Goal: Task Accomplishment & Management: Manage account settings

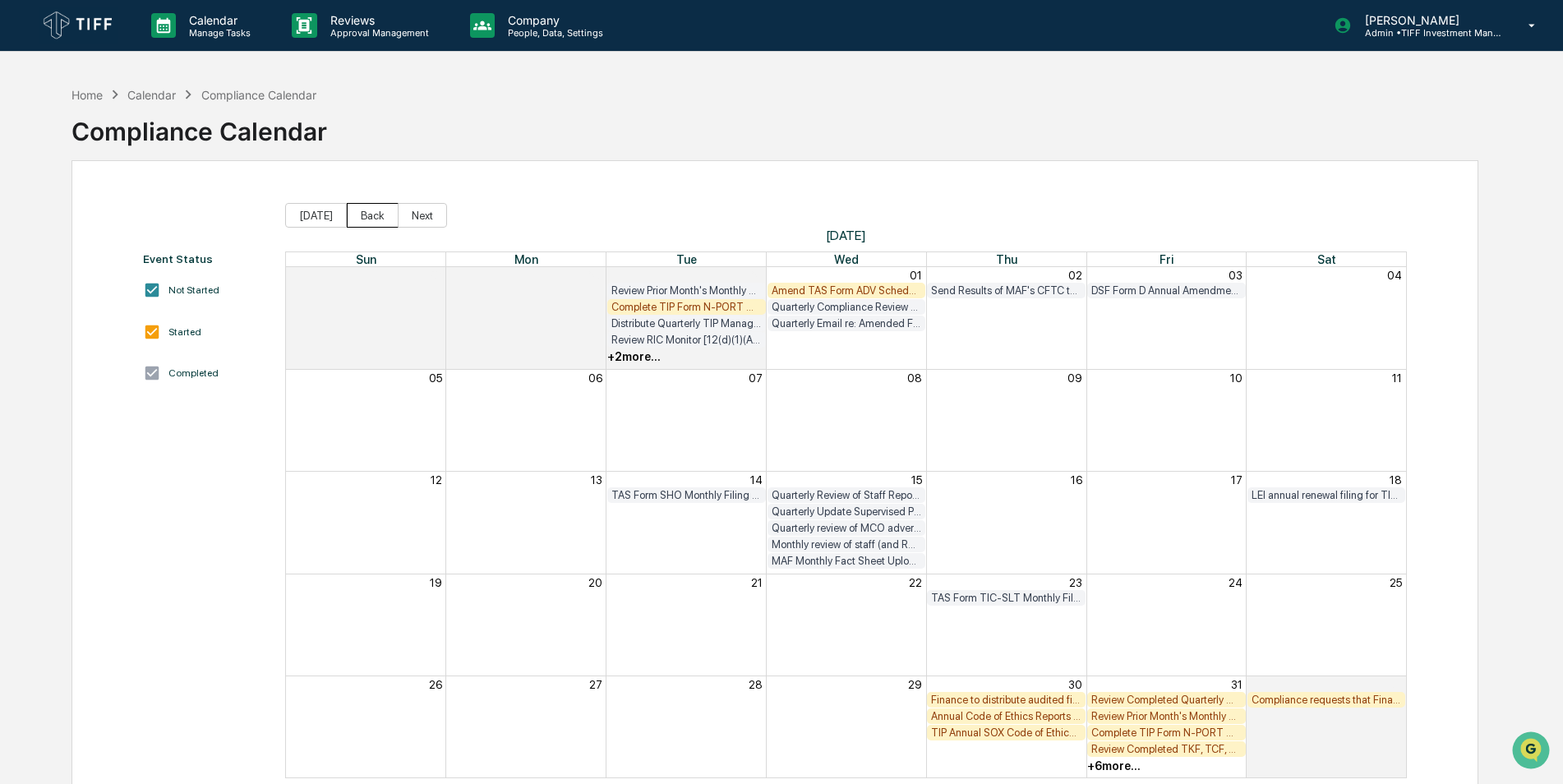
click at [375, 219] on button "Back" at bounding box center [372, 215] width 52 height 24
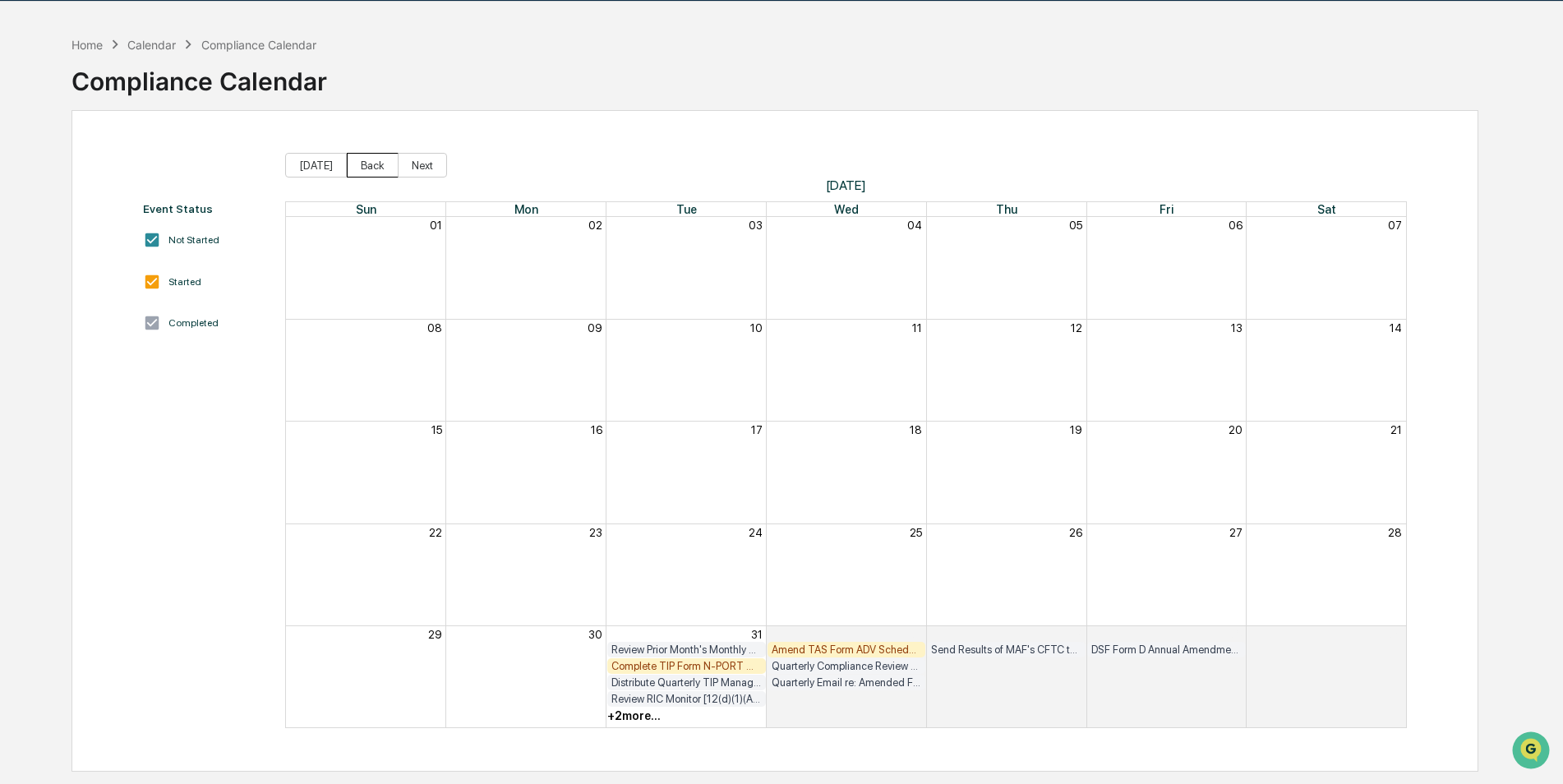
scroll to position [78, 0]
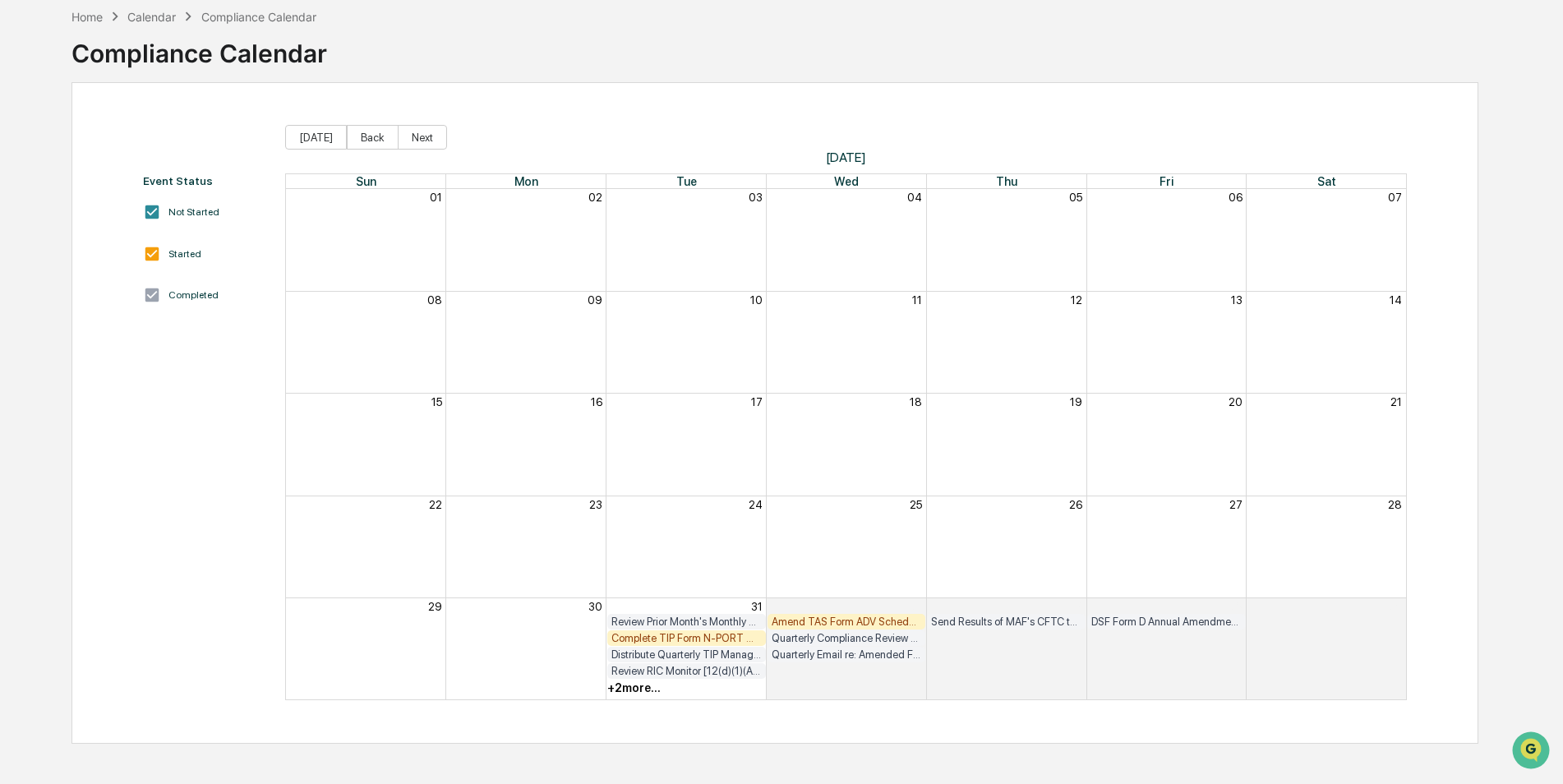
click at [720, 640] on div "Complete TIP Form N-PORT Monthly Checklist" at bounding box center [687, 638] width 150 height 13
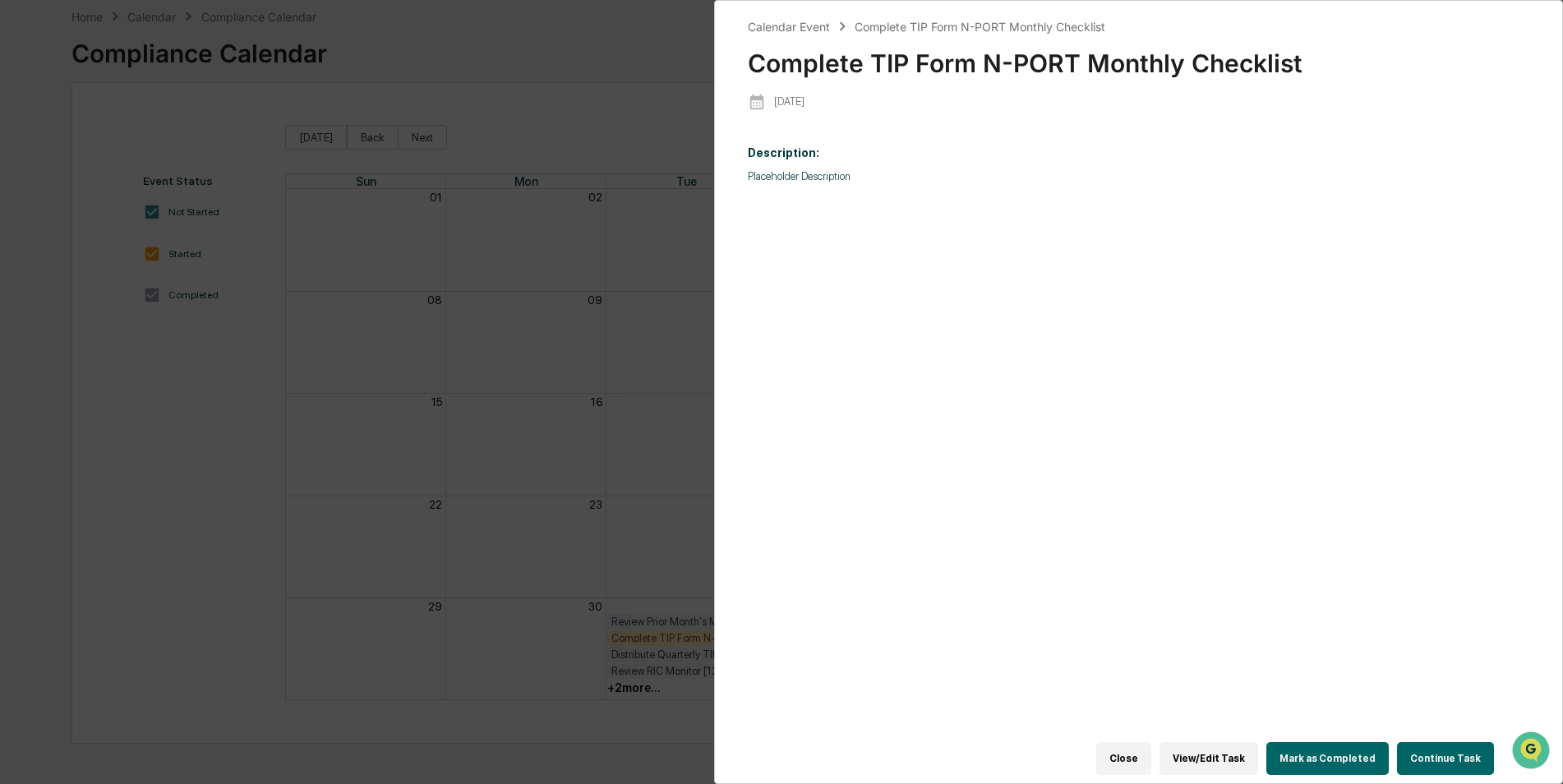
click at [1371, 761] on button "Mark as Completed" at bounding box center [1327, 758] width 123 height 33
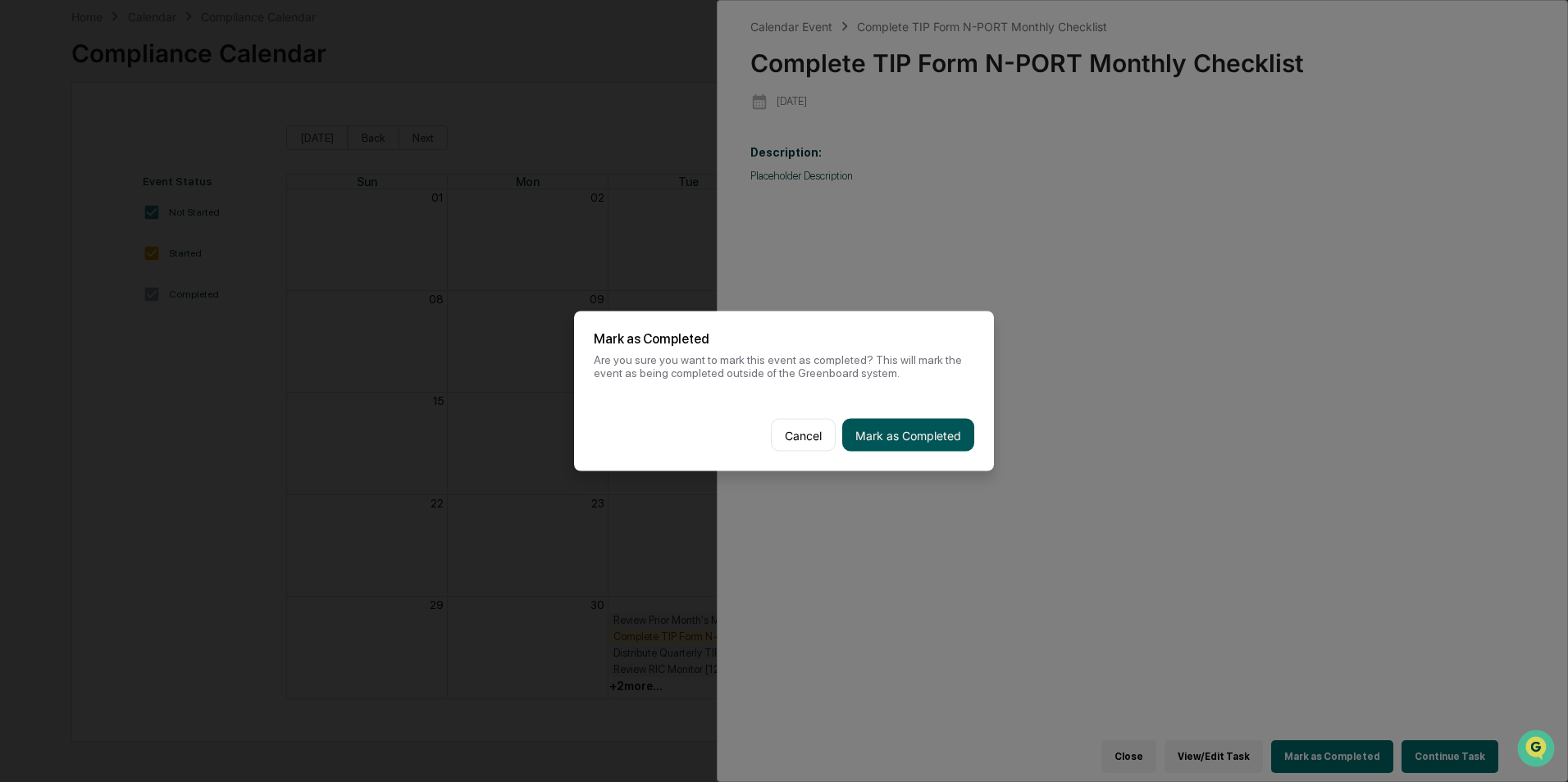
click at [921, 437] on button "Mark as Completed" at bounding box center [908, 435] width 132 height 33
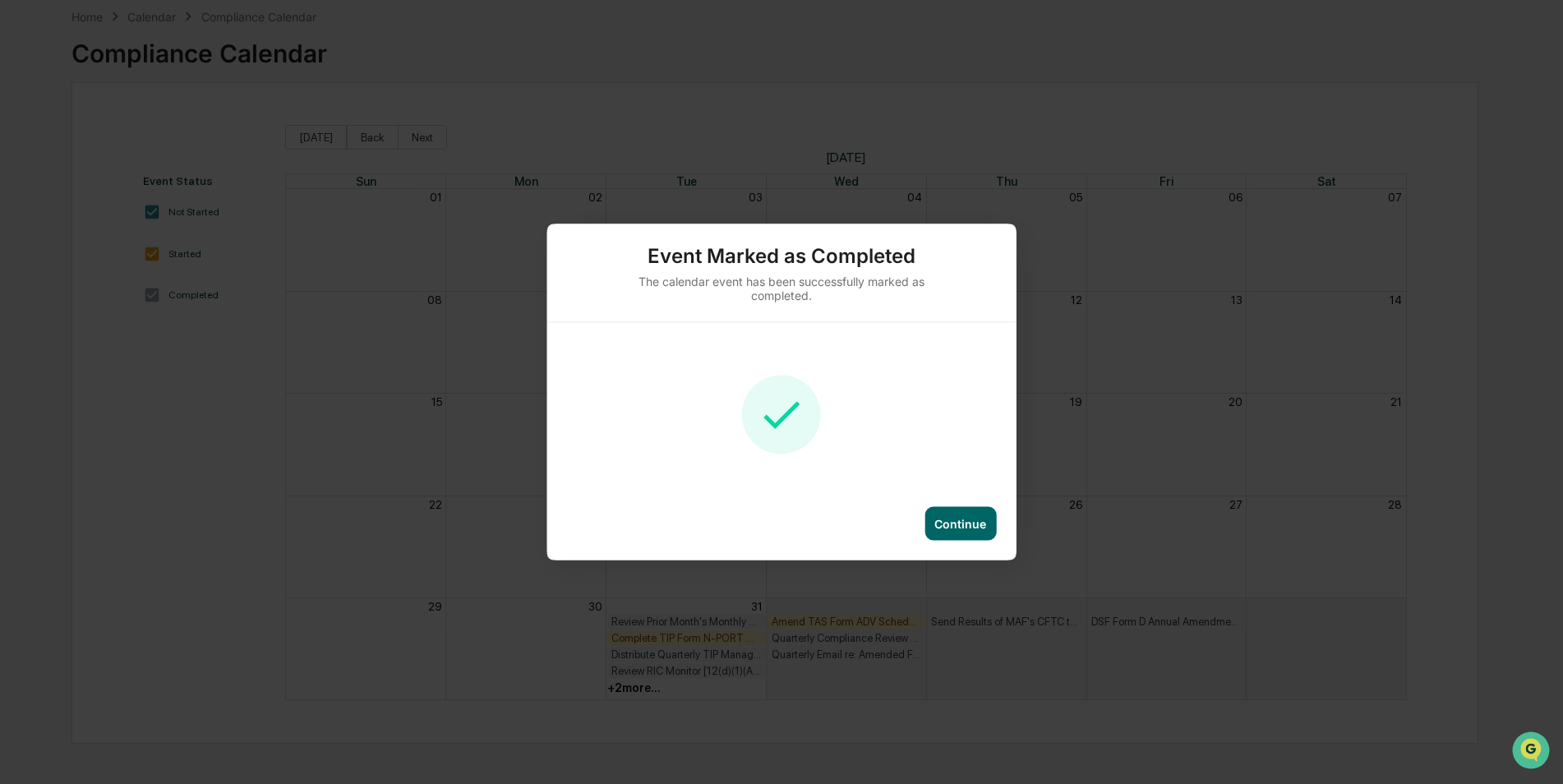
click at [942, 525] on div "Continue" at bounding box center [960, 524] width 52 height 14
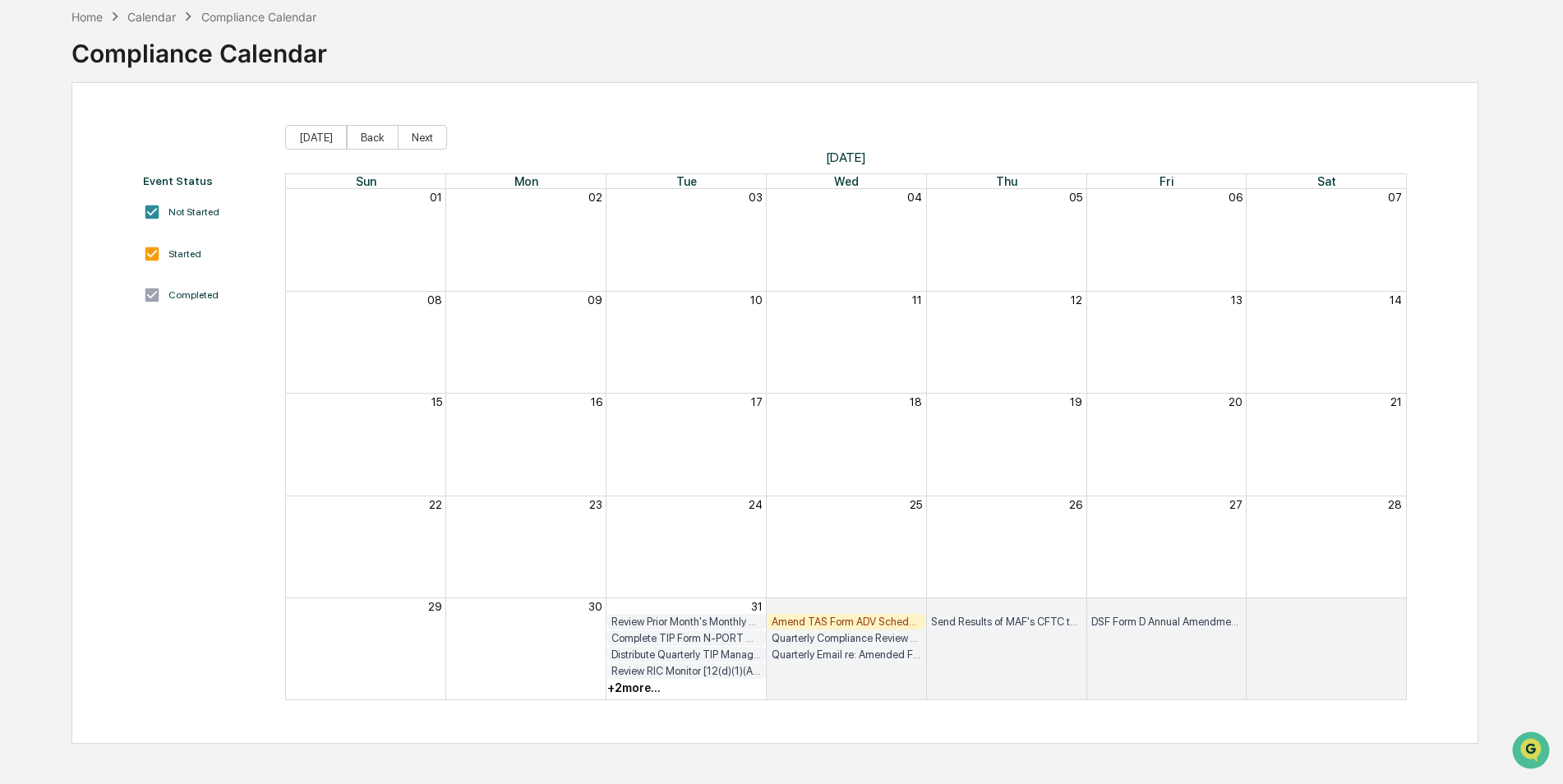
click at [879, 623] on div "Amend TAS Form ADV Schedule D for receipt of clean audit opinions for 12/31 FYE…" at bounding box center [847, 621] width 150 height 13
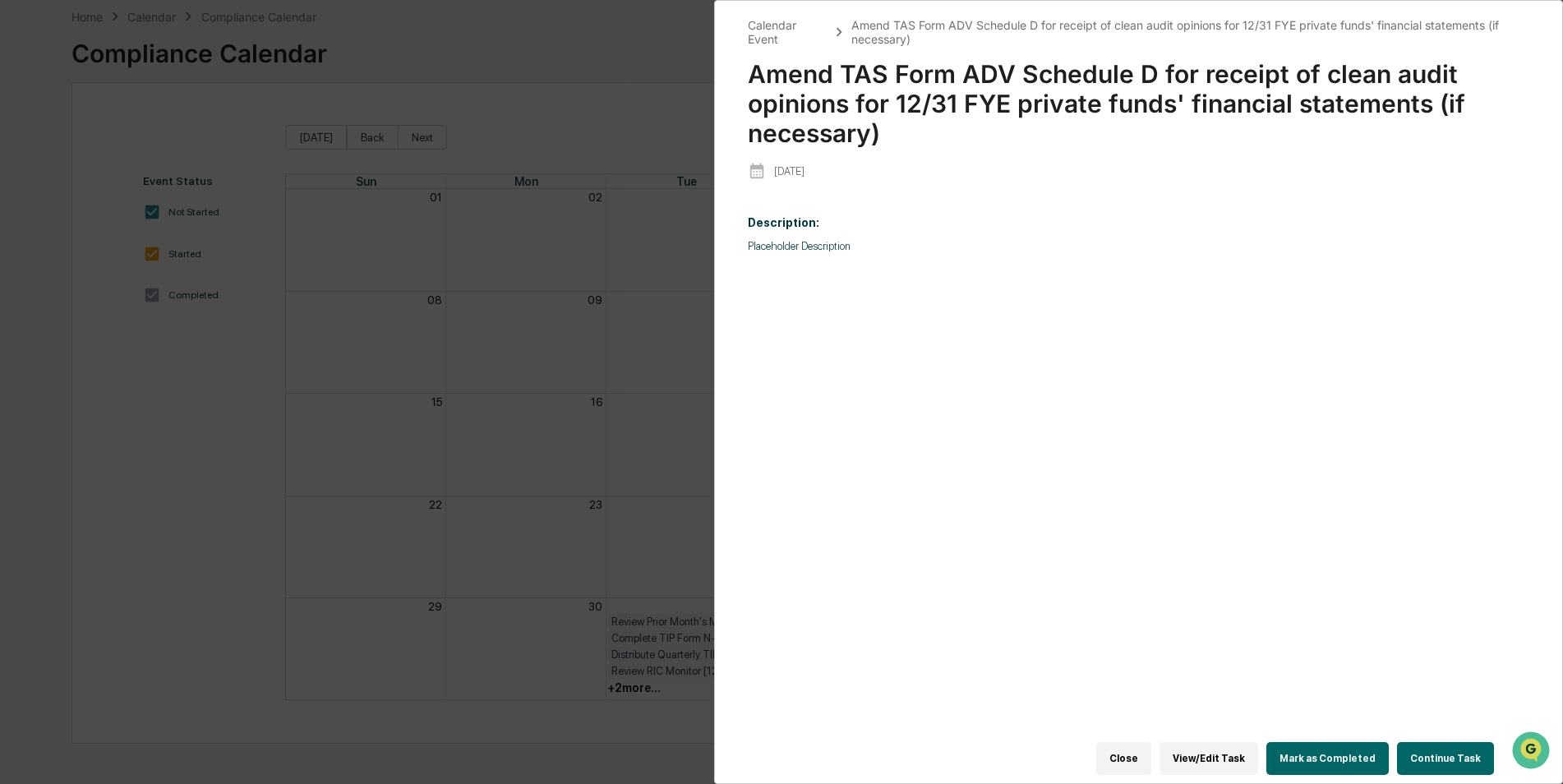
click at [1368, 760] on button "Mark as Completed" at bounding box center [1327, 758] width 123 height 33
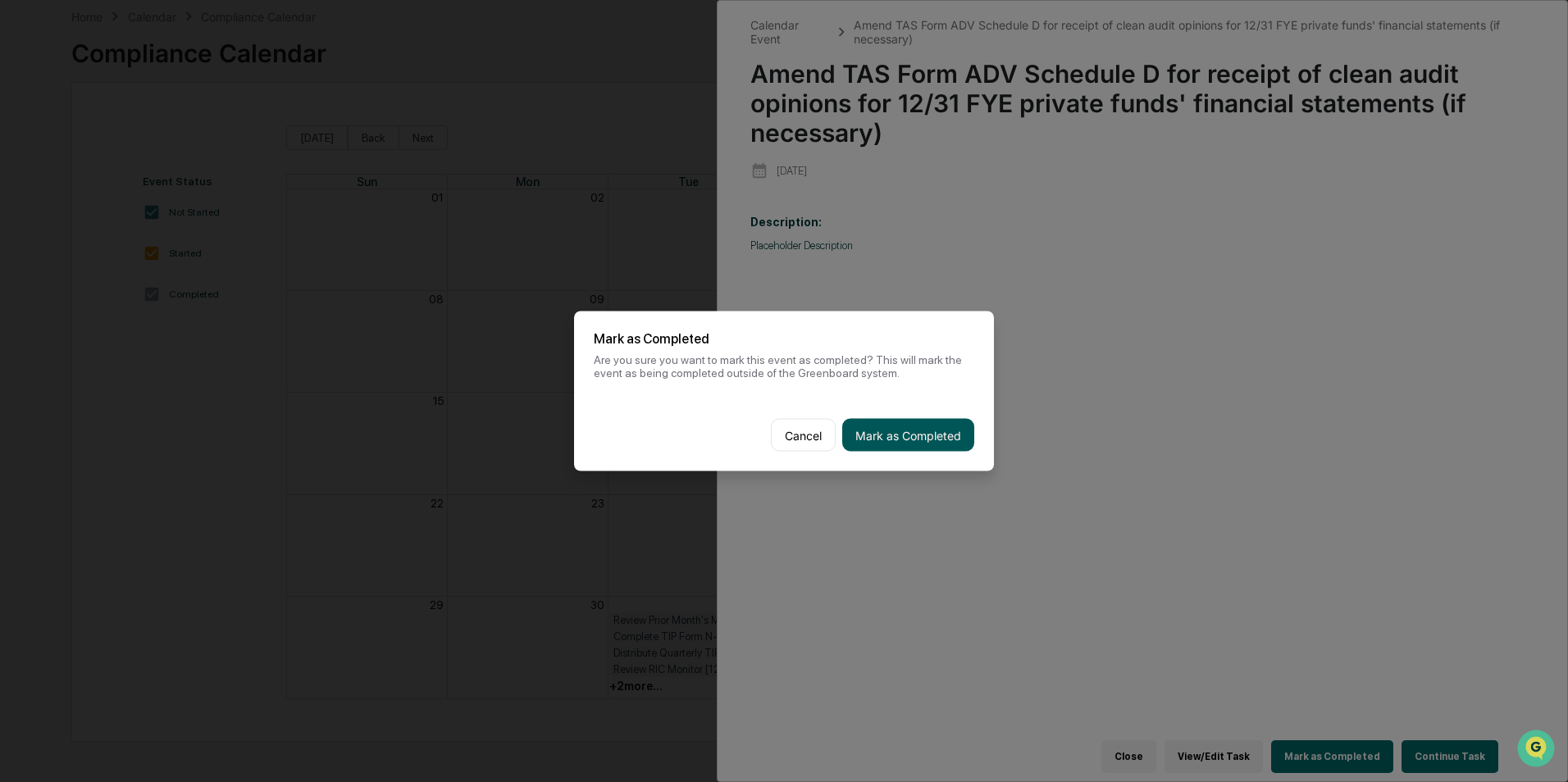
click at [926, 434] on button "Mark as Completed" at bounding box center [908, 435] width 132 height 33
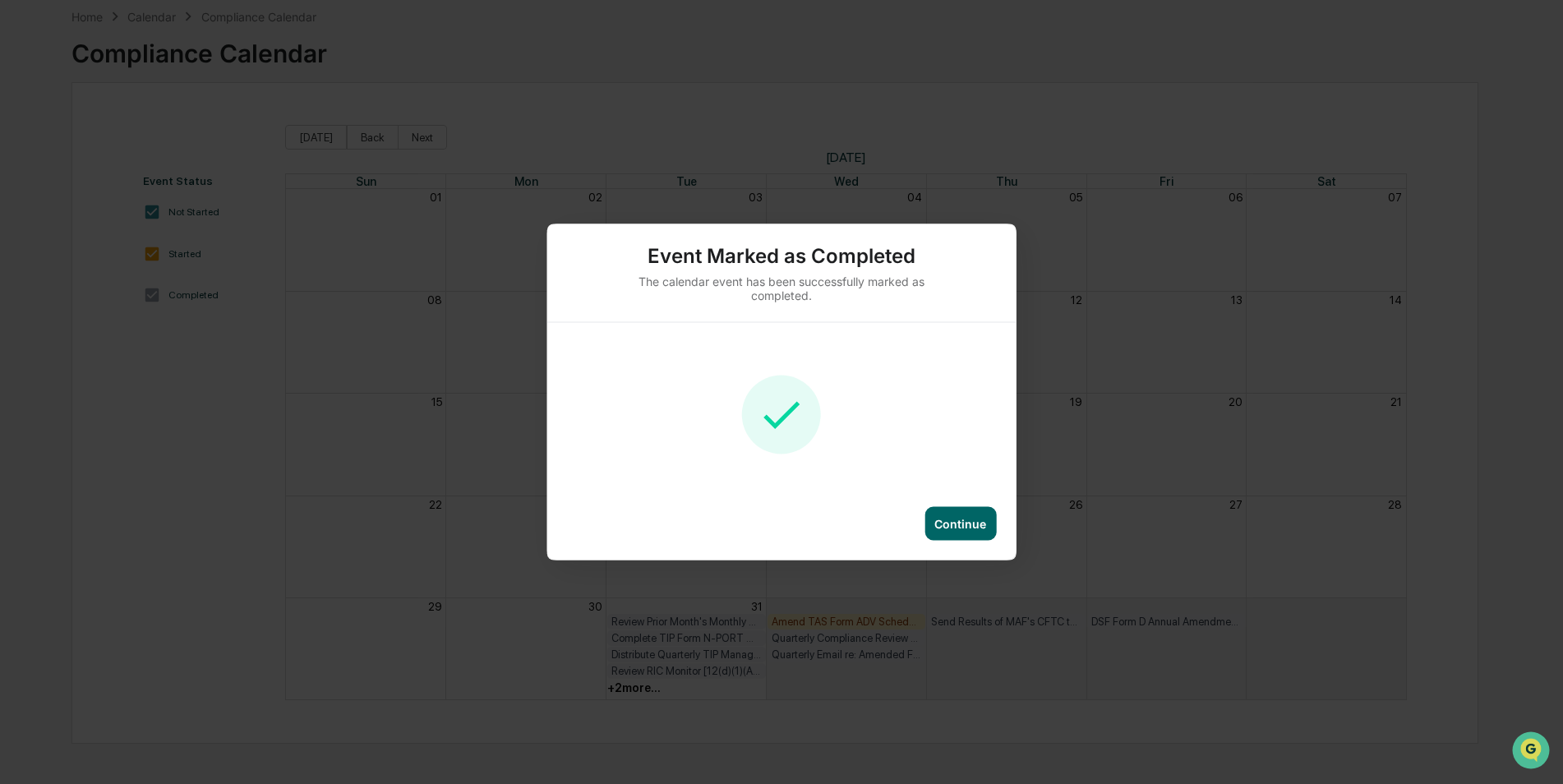
click at [961, 520] on div "Continue" at bounding box center [960, 524] width 52 height 14
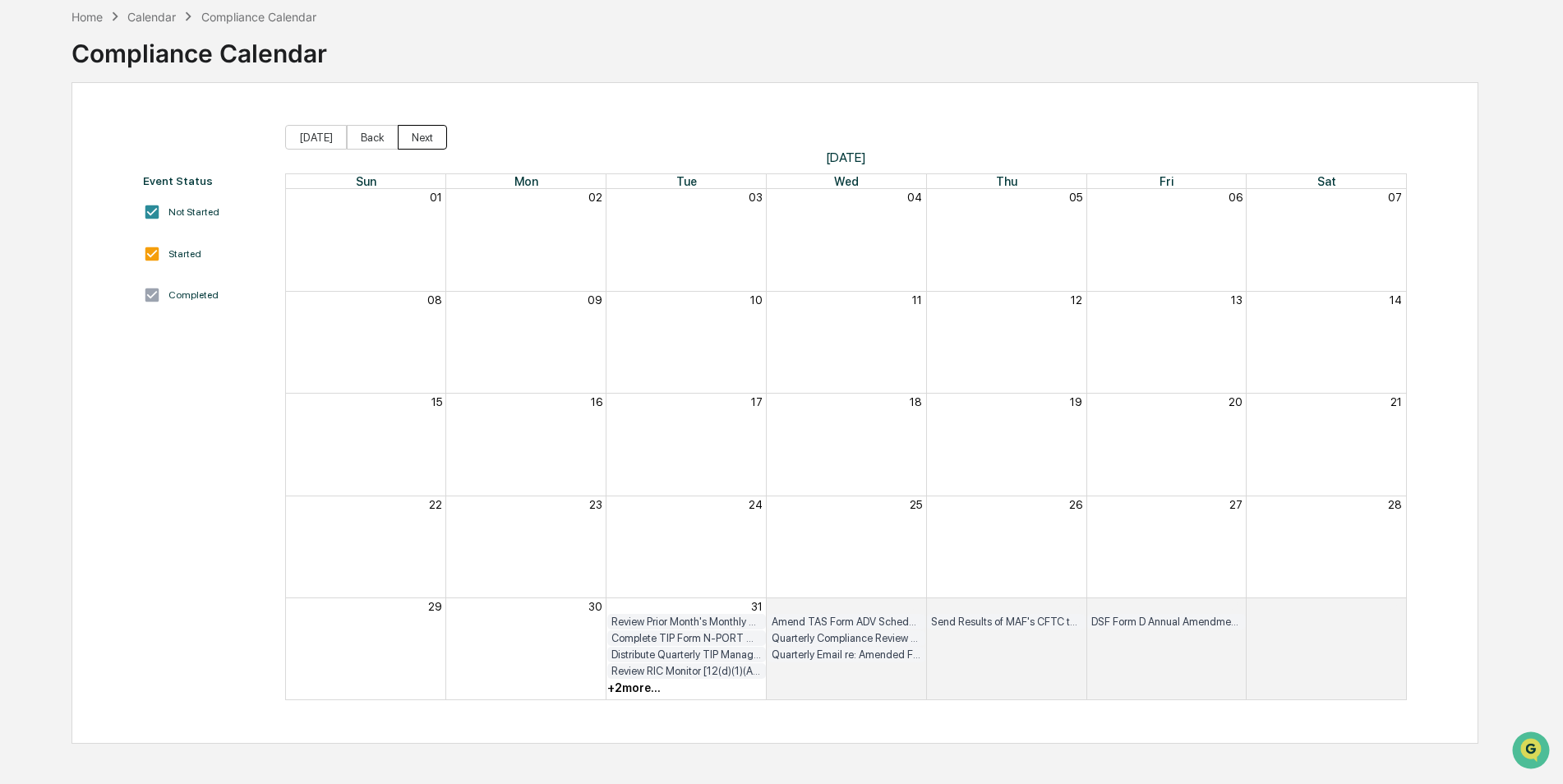
click at [406, 135] on button "Next" at bounding box center [422, 137] width 49 height 24
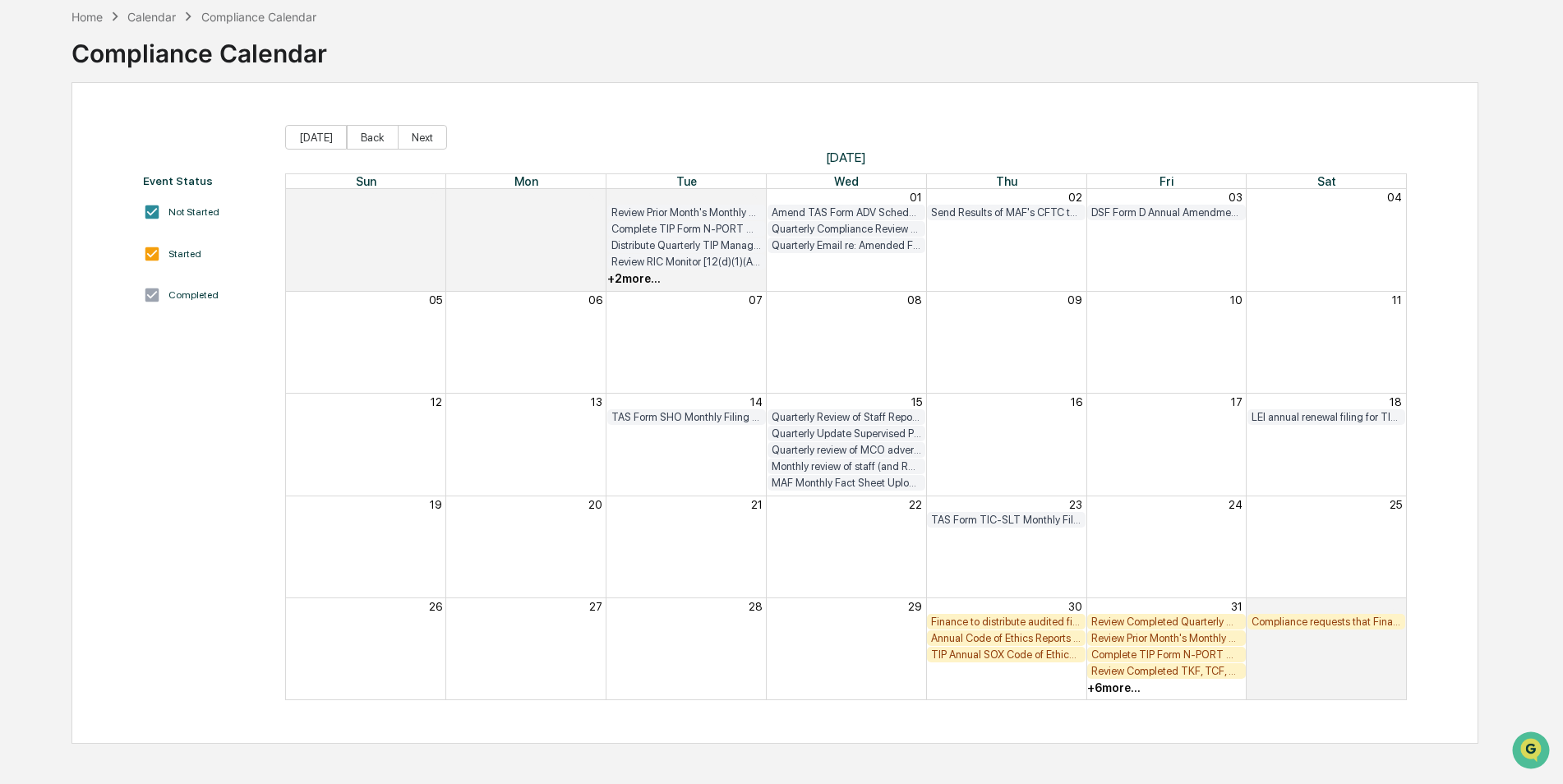
click at [1041, 634] on div "Annual Code of Ethics Reports Due from Staff [FIRM DEADLINE]" at bounding box center [1006, 638] width 150 height 13
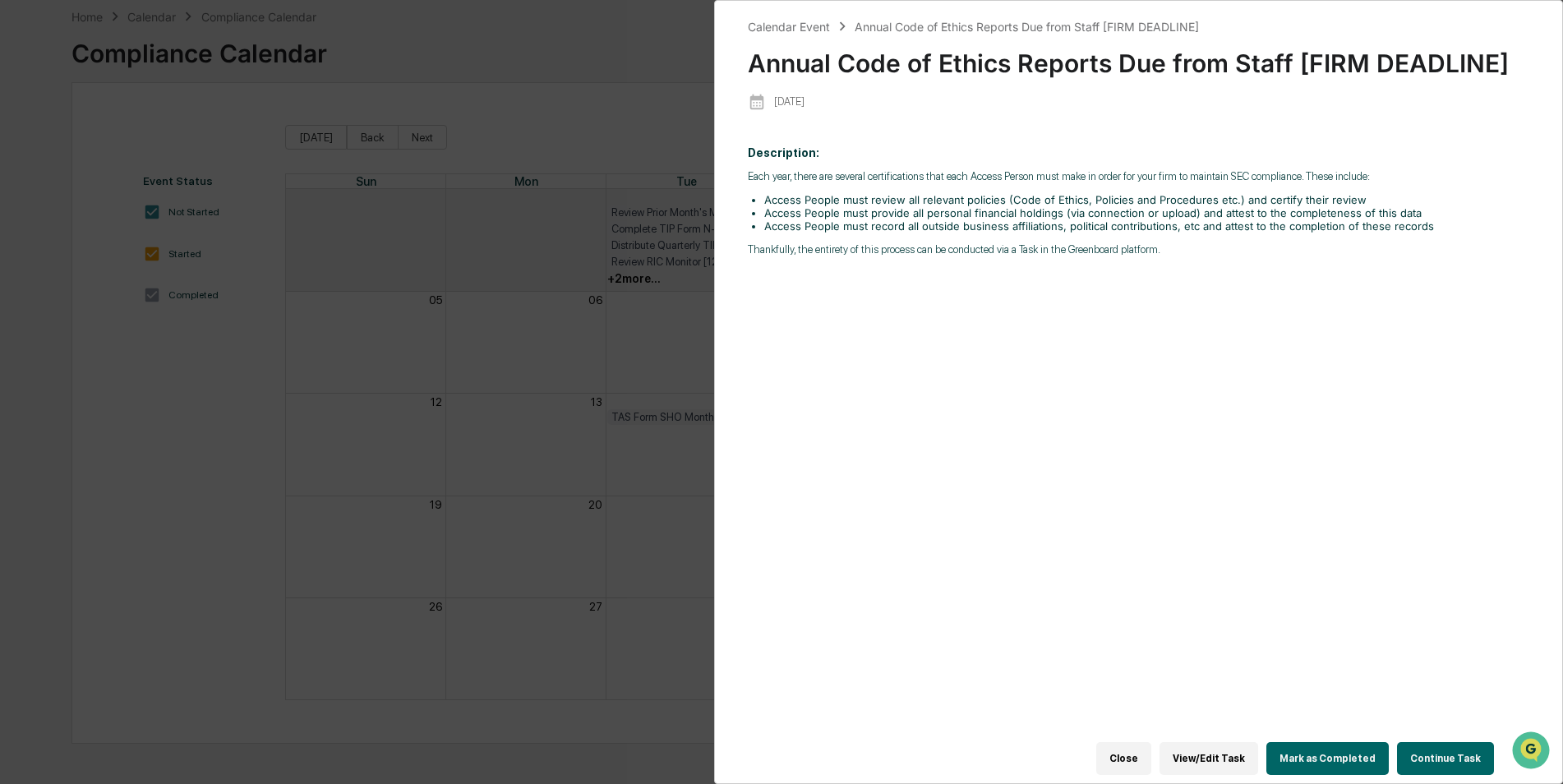
click at [1361, 752] on button "Mark as Completed" at bounding box center [1327, 758] width 123 height 33
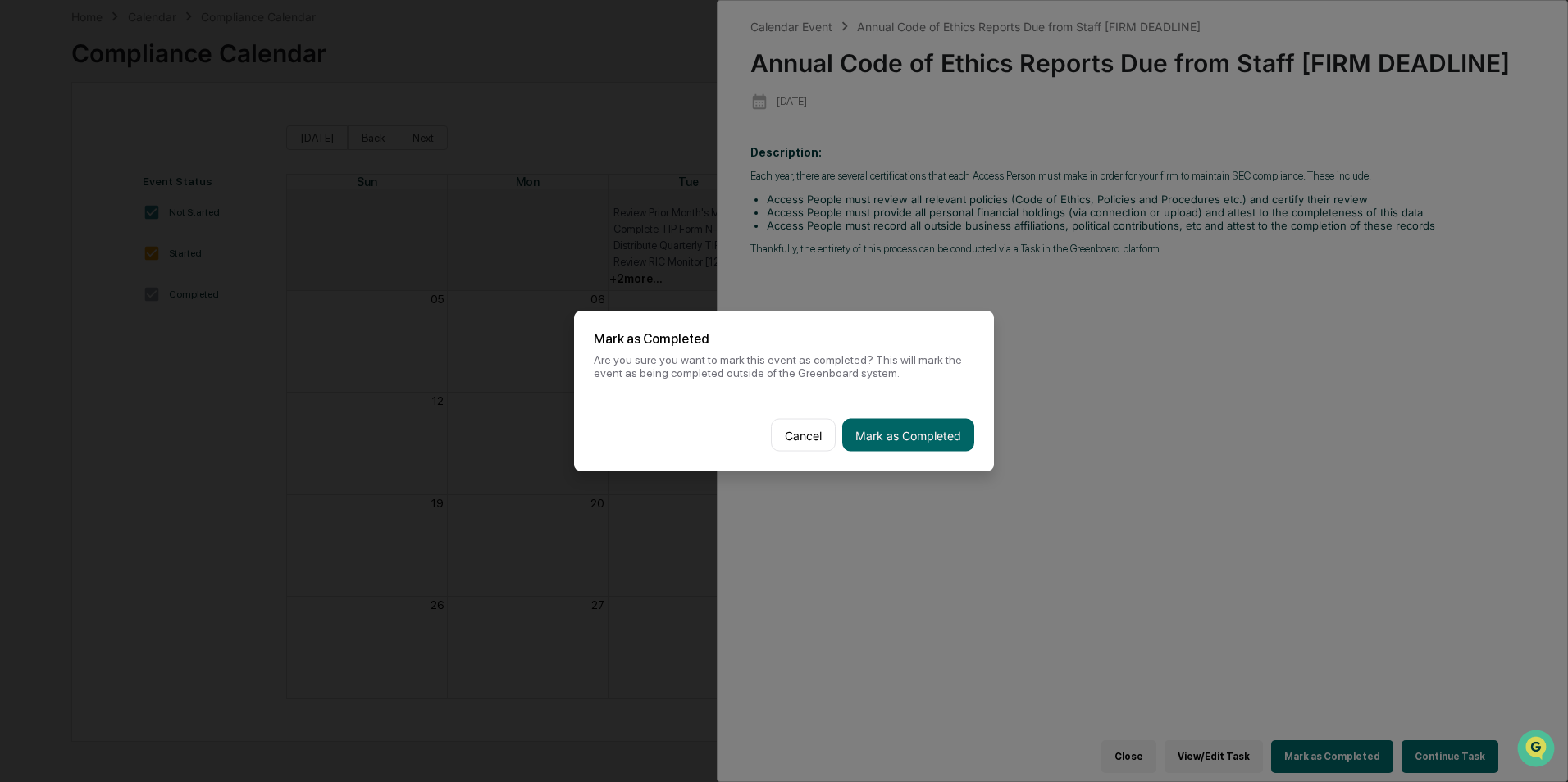
click at [921, 458] on div "Cancel Mark as Completed" at bounding box center [784, 436] width 420 height 72
click at [920, 448] on button "Mark as Completed" at bounding box center [908, 435] width 132 height 33
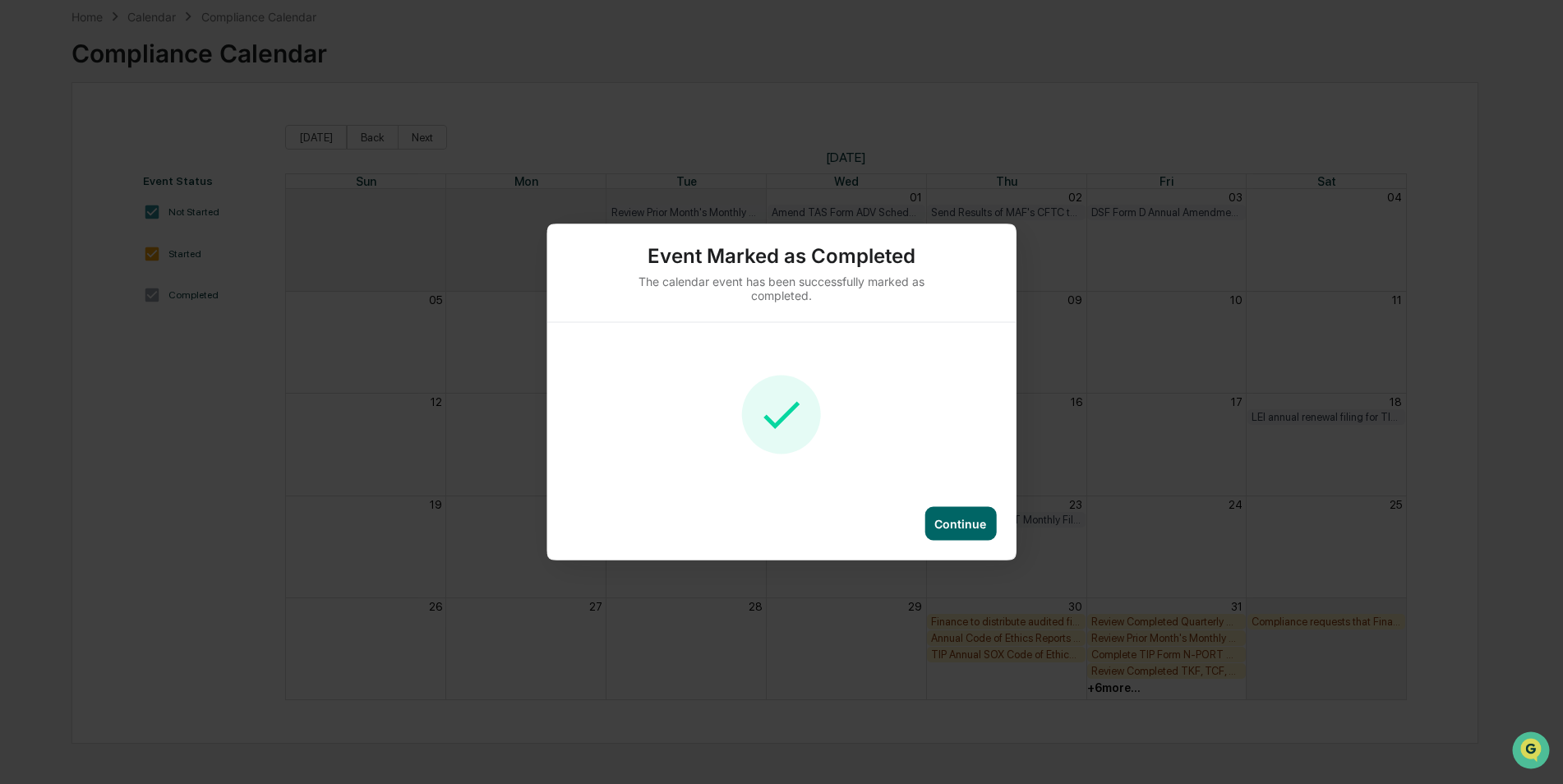
click at [983, 511] on div "Continue" at bounding box center [960, 524] width 72 height 34
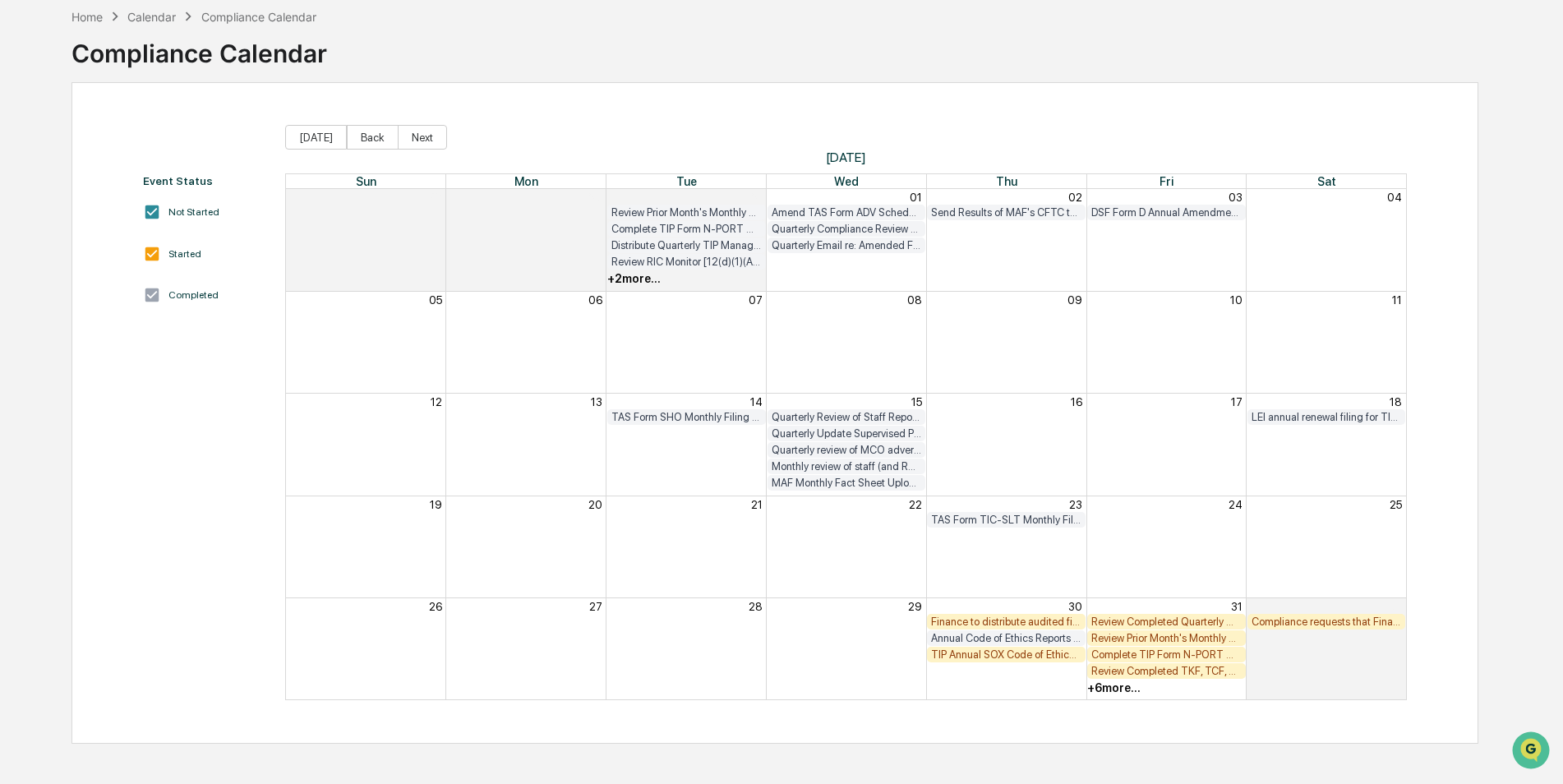
click at [1050, 653] on div "TIP Annual SOX Code of Ethics Certifications Due (PEO and PFO) [FIRM DEADLINE]" at bounding box center [1006, 654] width 150 height 13
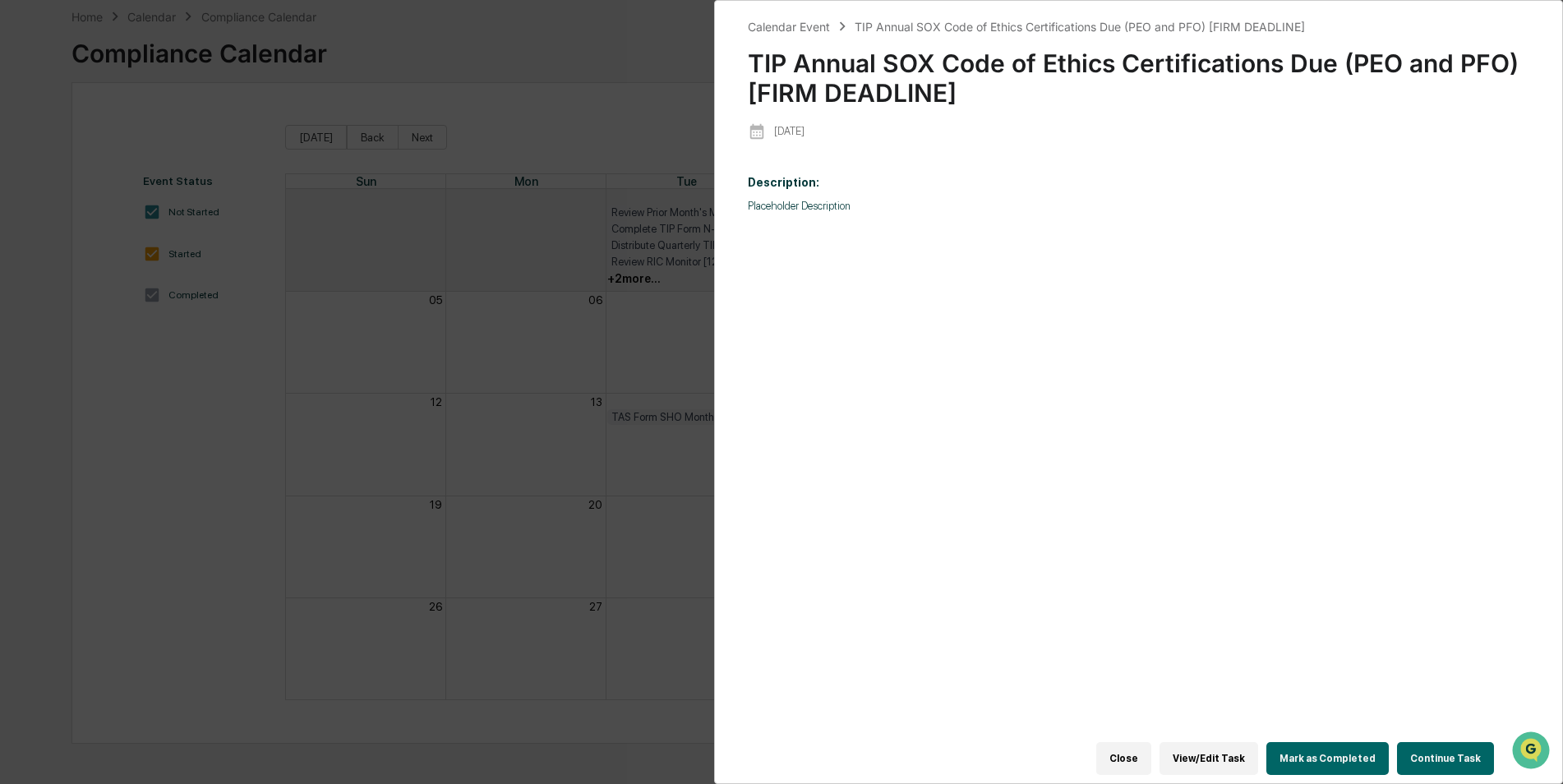
click at [1372, 753] on button "Mark as Completed" at bounding box center [1327, 758] width 123 height 33
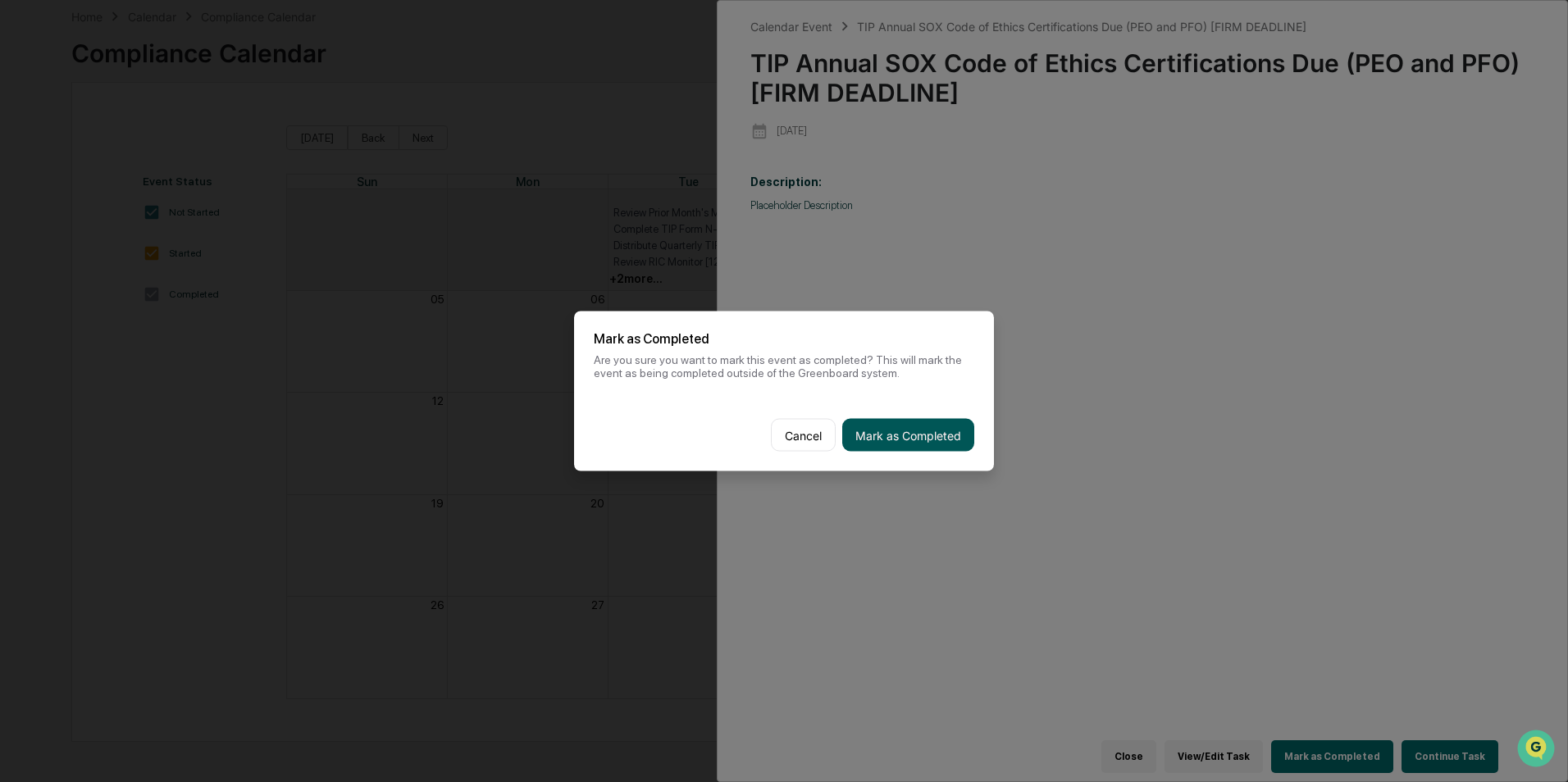
click at [943, 438] on button "Mark as Completed" at bounding box center [908, 435] width 132 height 33
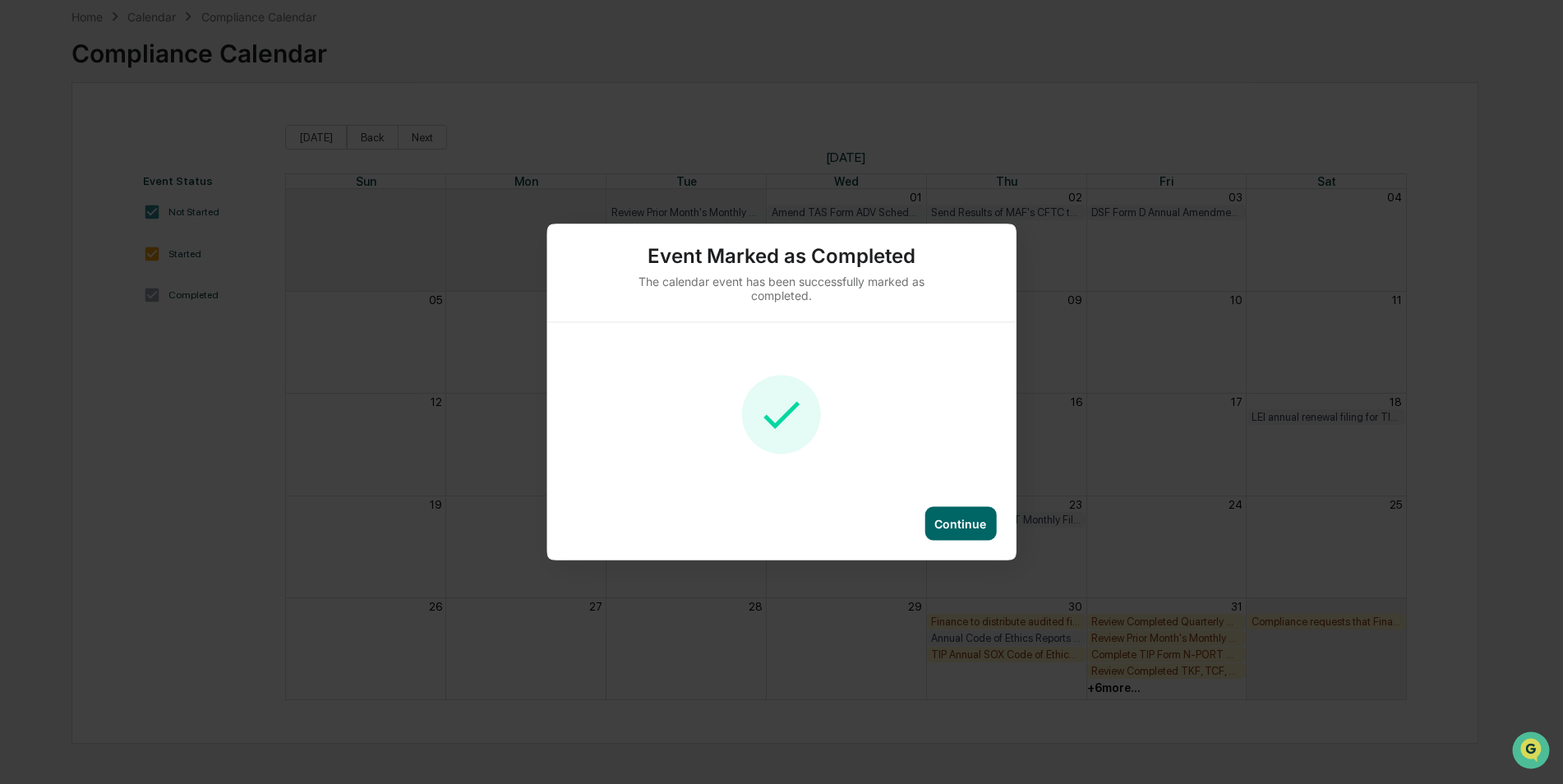
click at [992, 517] on div "Continue" at bounding box center [960, 524] width 72 height 34
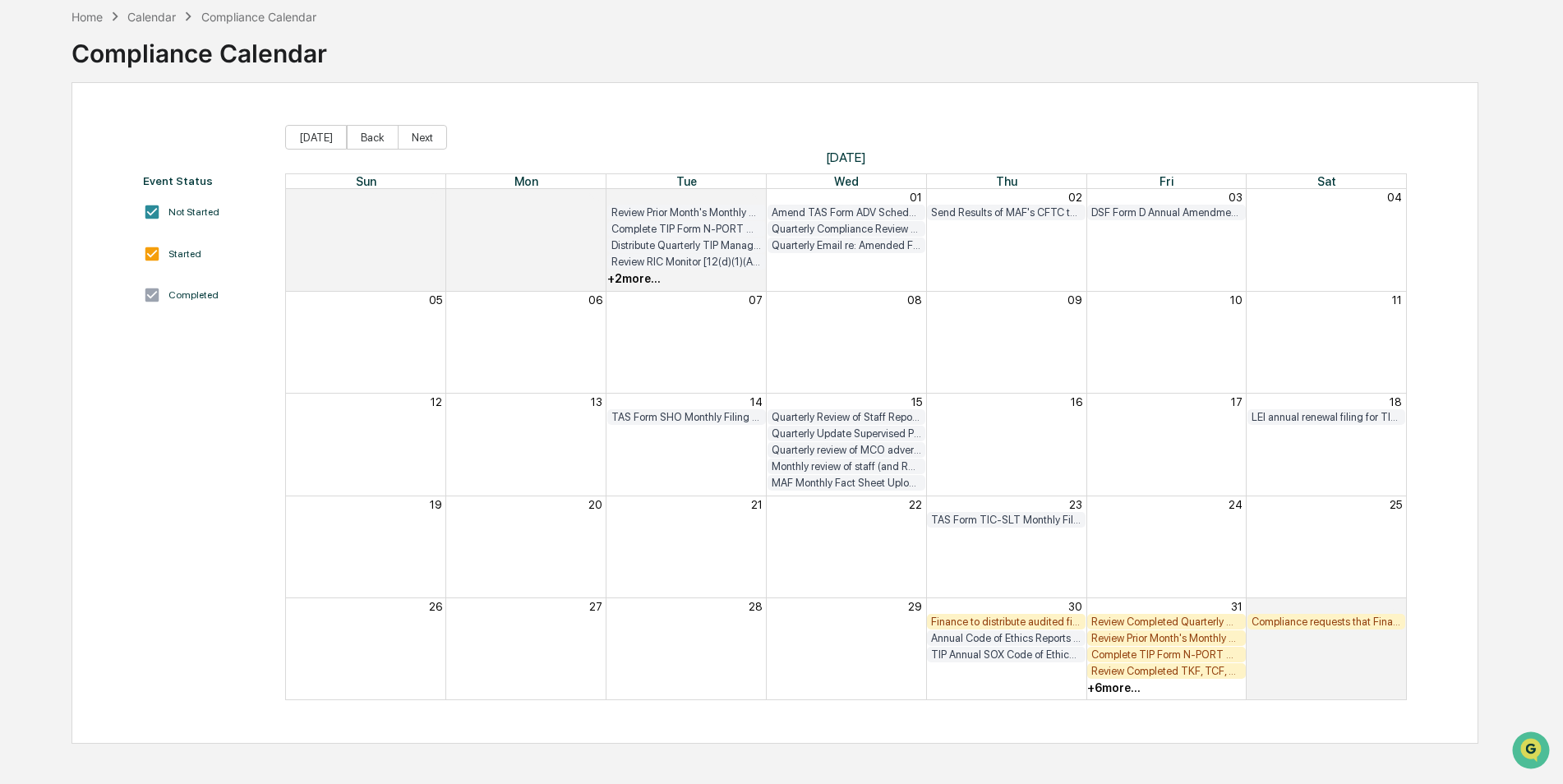
click at [994, 627] on div "Finance to distribute audited financial statements to shareholders of 12/31 FYE…" at bounding box center [1006, 621] width 150 height 13
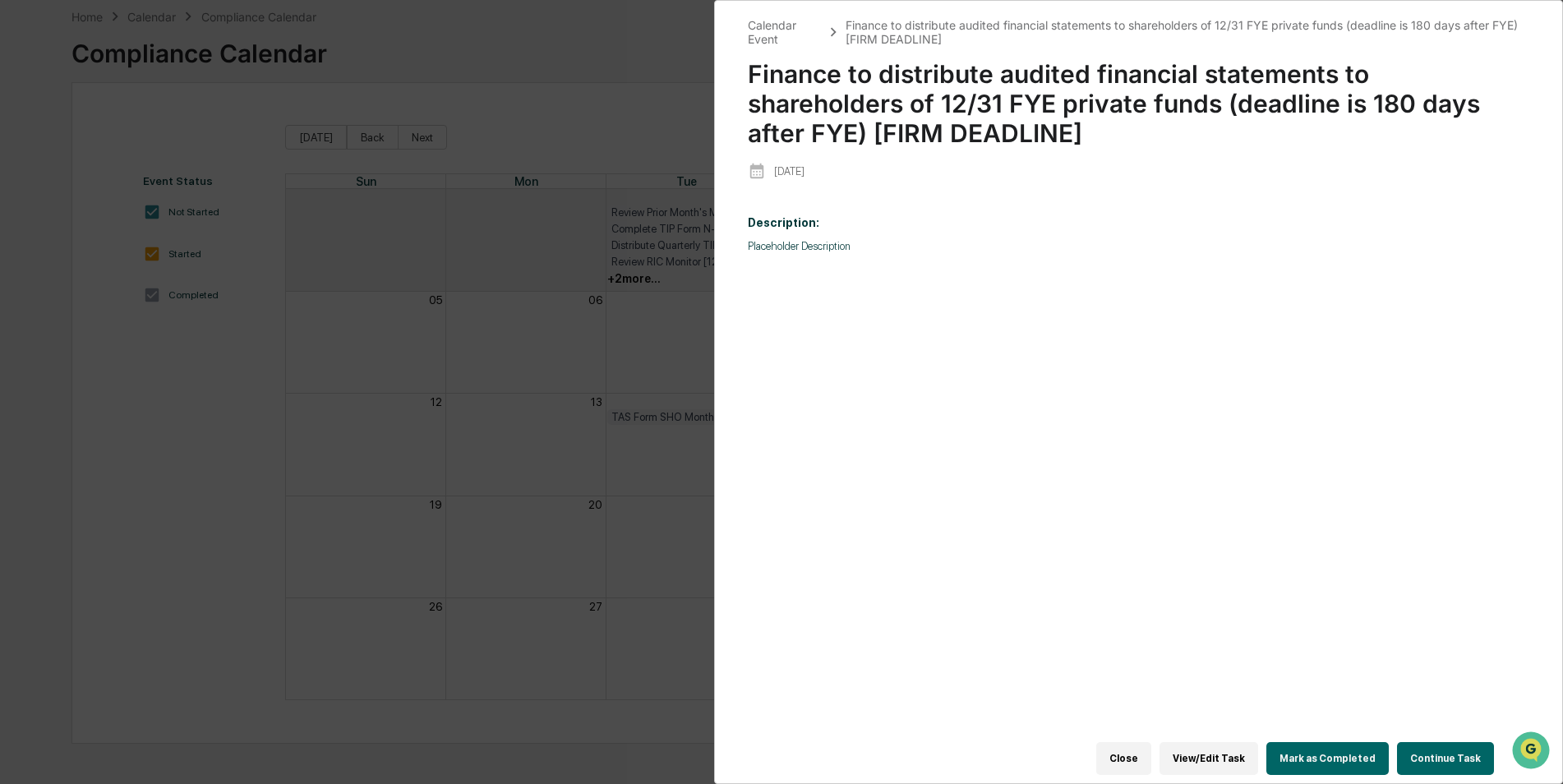
click at [1315, 745] on button "Mark as Completed" at bounding box center [1327, 758] width 123 height 33
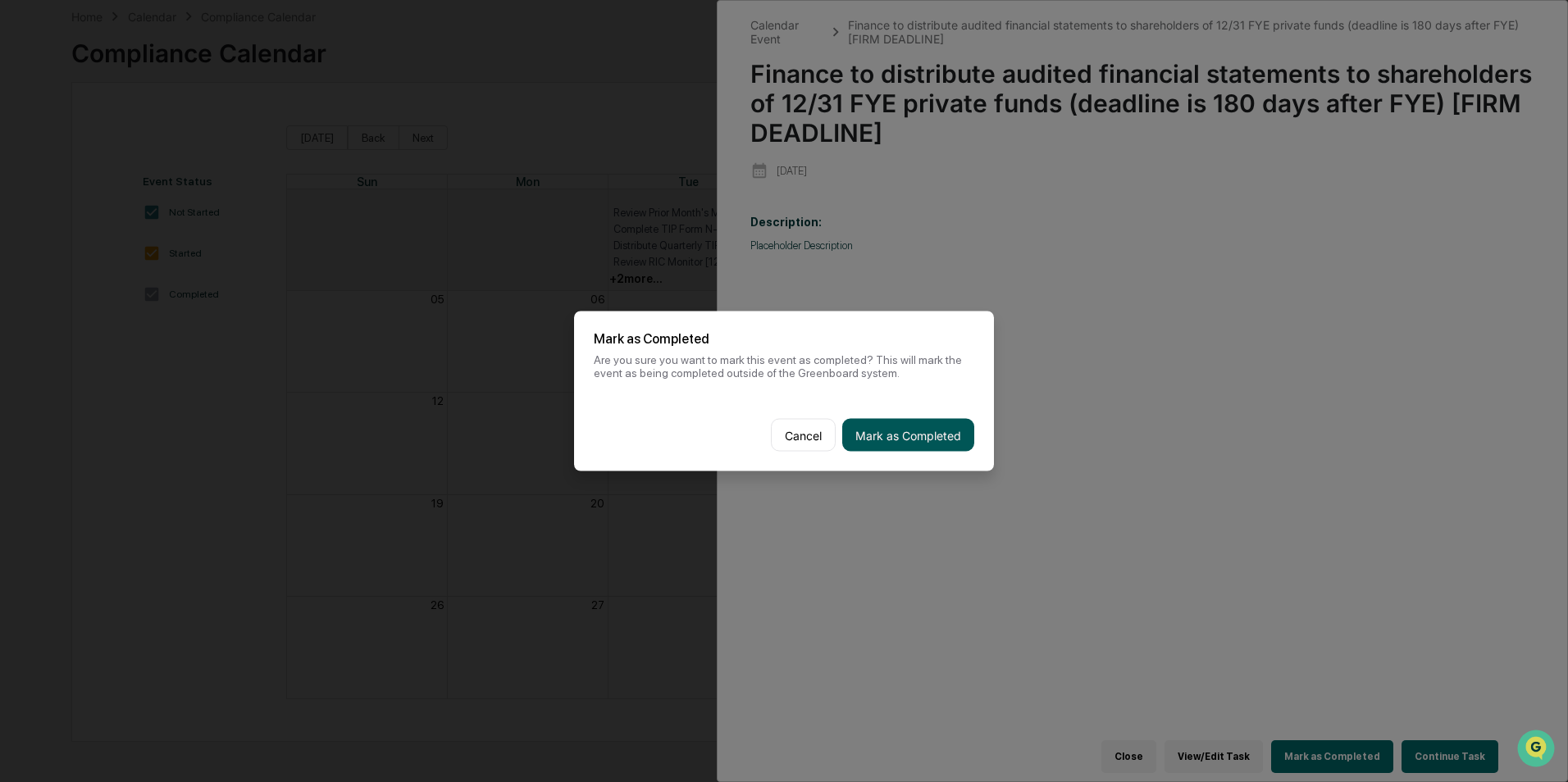
click at [939, 425] on button "Mark as Completed" at bounding box center [908, 435] width 132 height 33
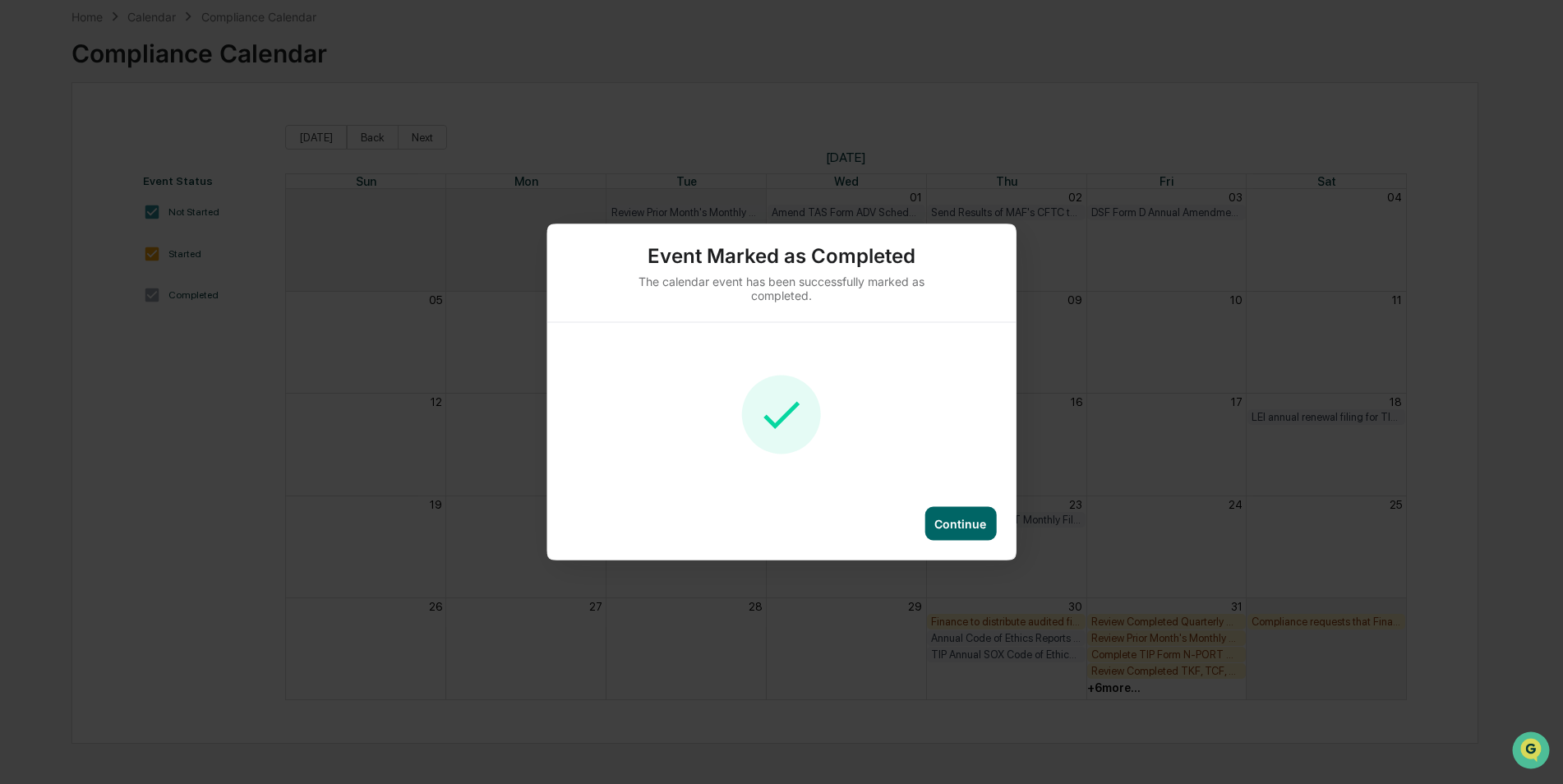
click at [986, 518] on div "Continue" at bounding box center [960, 524] width 52 height 14
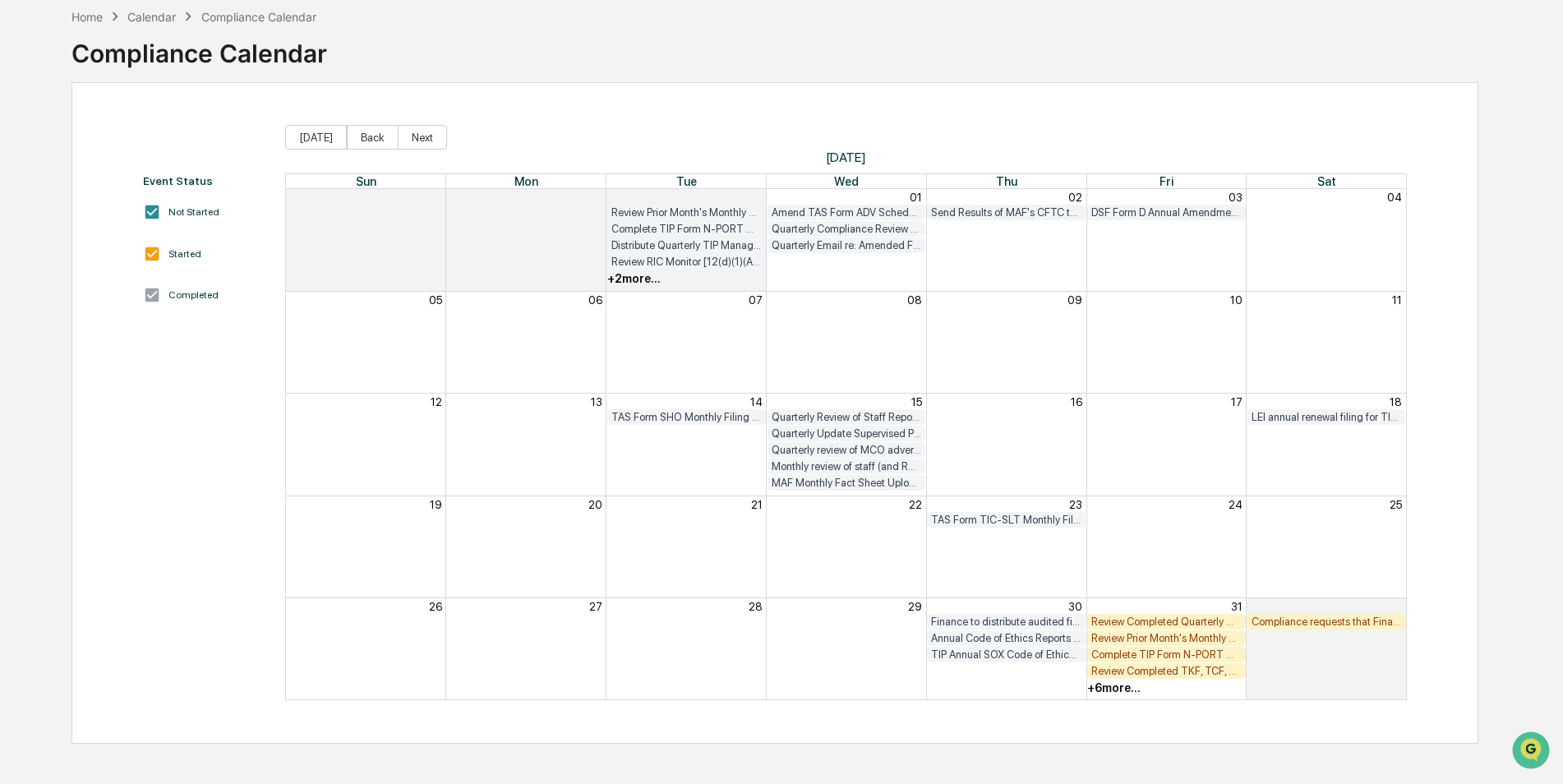
click at [1157, 623] on div "Review Completed Quarterly Manager Monitors" at bounding box center [1167, 621] width 150 height 13
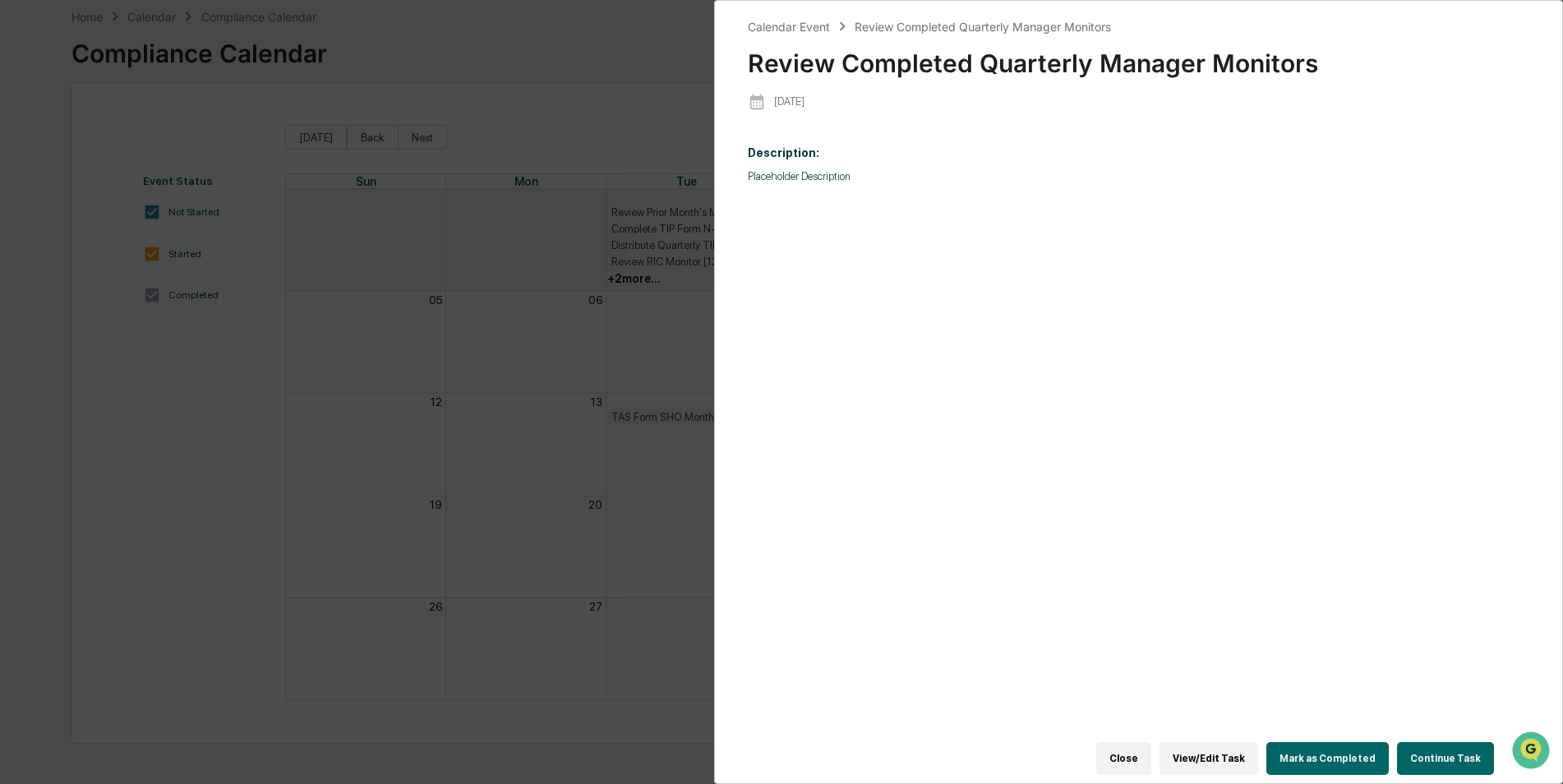
click at [1324, 759] on button "Mark as Completed" at bounding box center [1327, 758] width 123 height 33
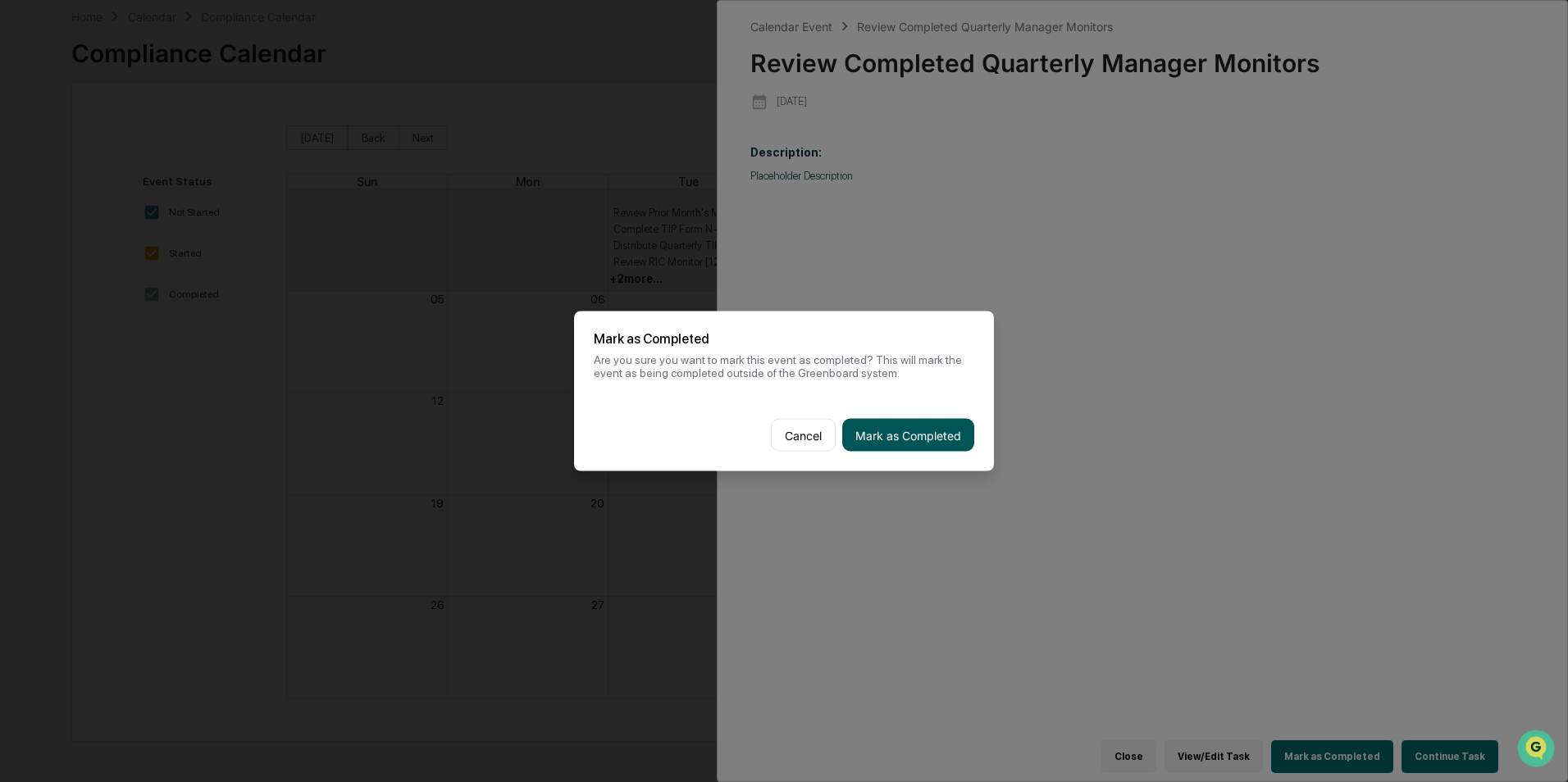
click at [953, 431] on button "Mark as Completed" at bounding box center [908, 435] width 132 height 33
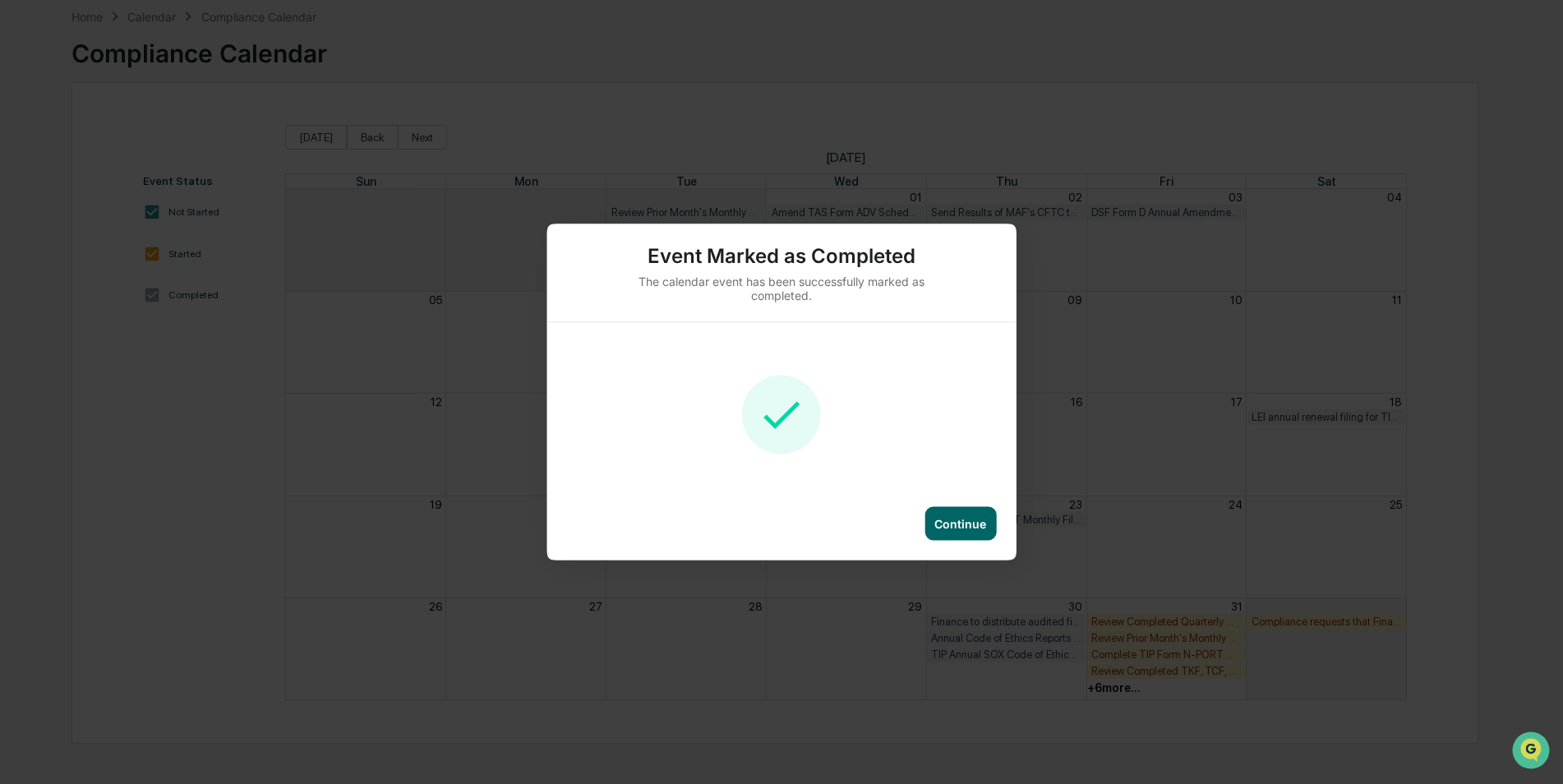
click at [963, 517] on div "Continue" at bounding box center [960, 524] width 52 height 14
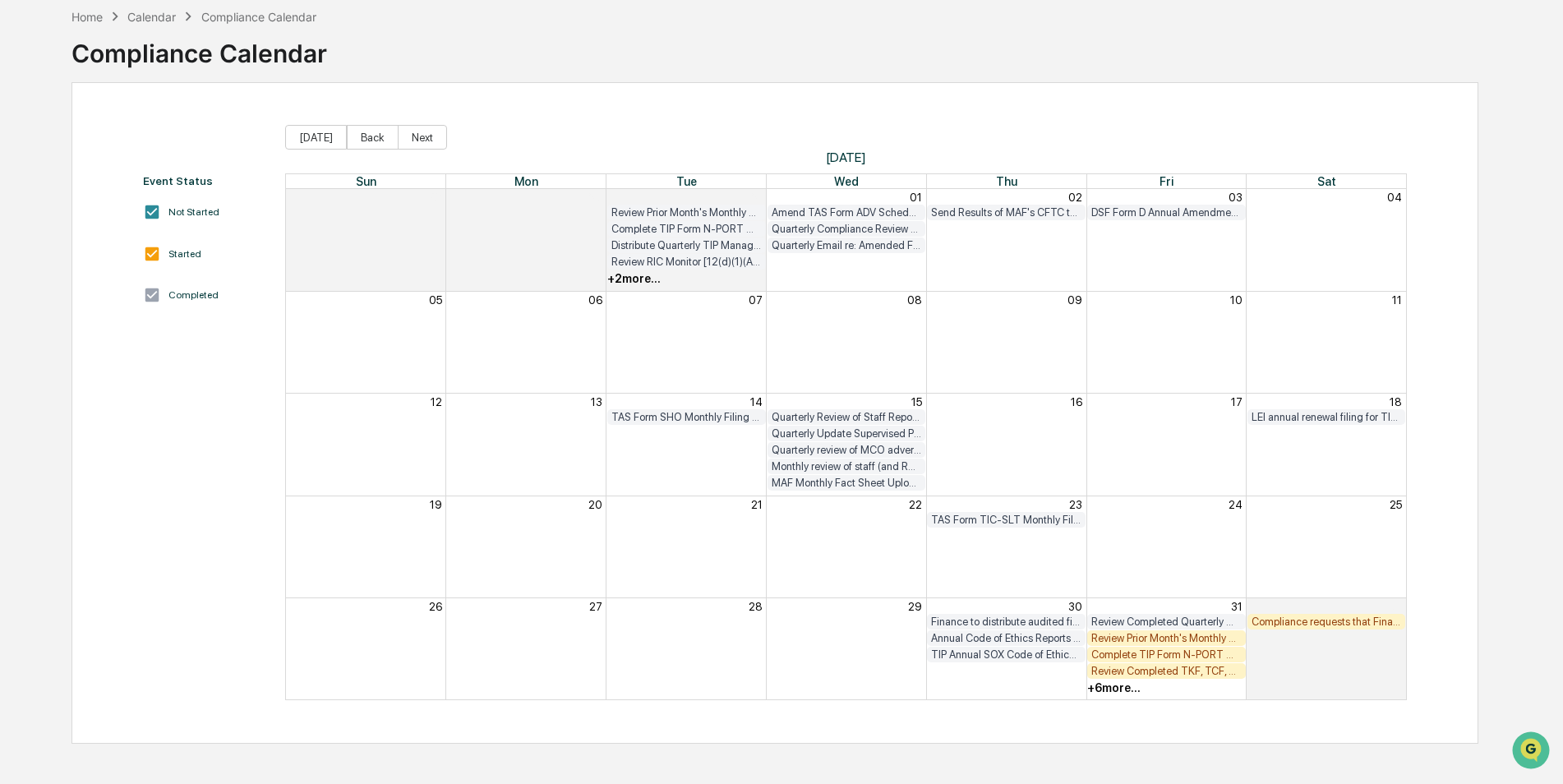
click at [1190, 640] on div "Review Prior Month's Monthly TIP Compliance Testing Results (both Fund Level an…" at bounding box center [1167, 638] width 150 height 13
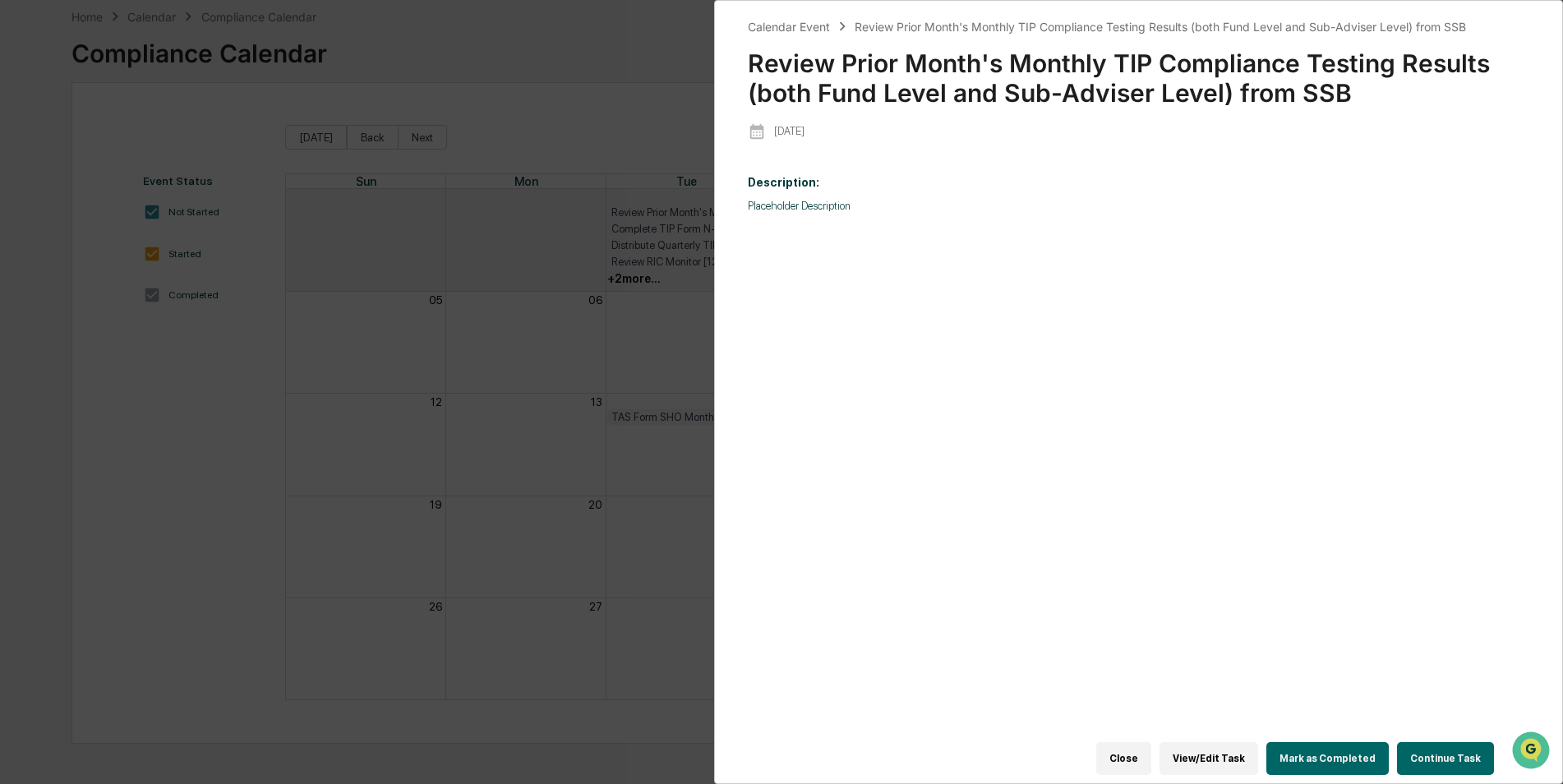
click at [1358, 749] on button "Mark as Completed" at bounding box center [1327, 758] width 123 height 33
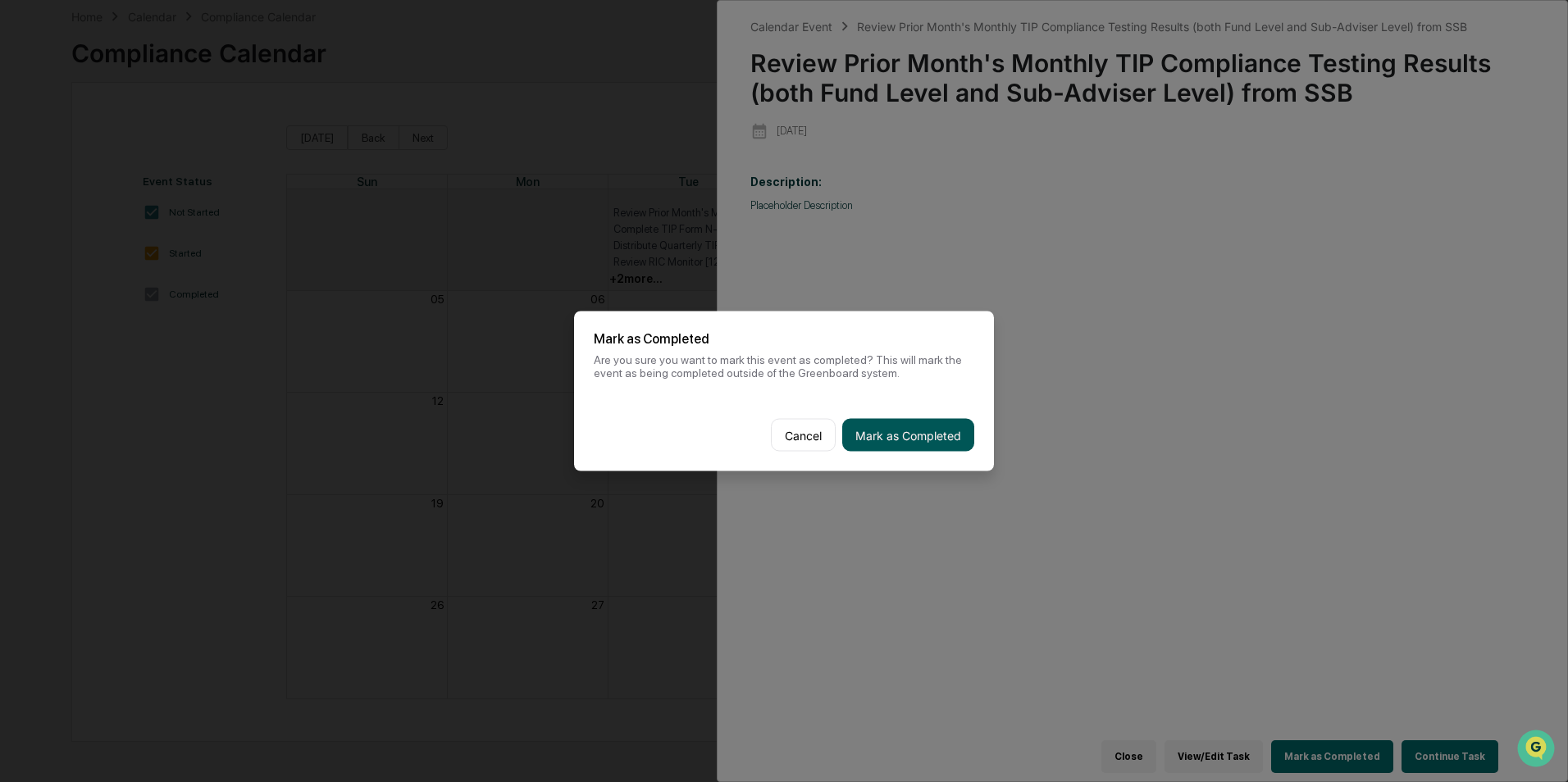
click at [958, 444] on button "Mark as Completed" at bounding box center [908, 435] width 132 height 33
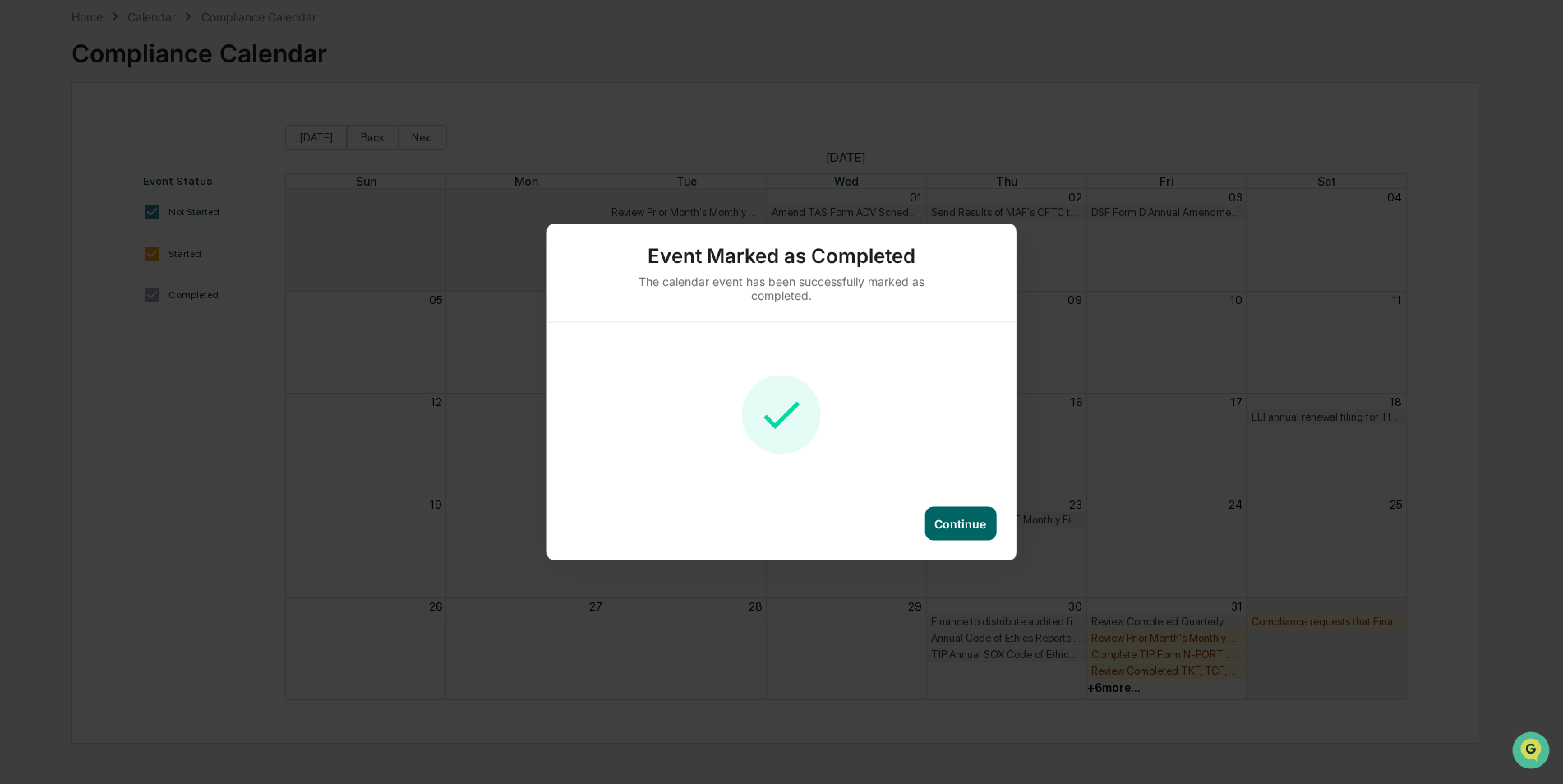
click at [961, 531] on div "Continue" at bounding box center [960, 524] width 72 height 34
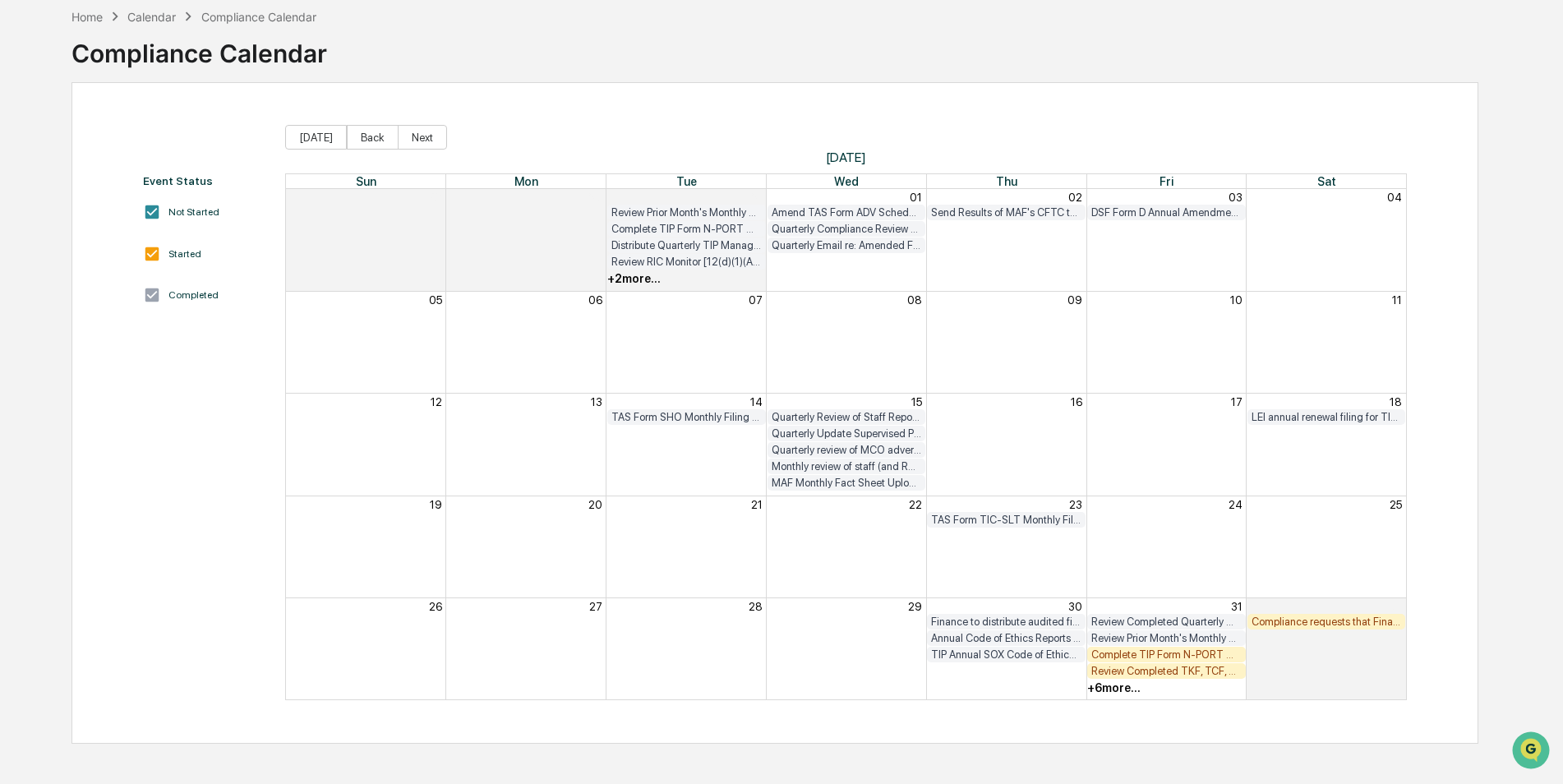
click at [1185, 655] on div "Complete TIP Form N-PORT Monthly Checklist" at bounding box center [1167, 654] width 150 height 13
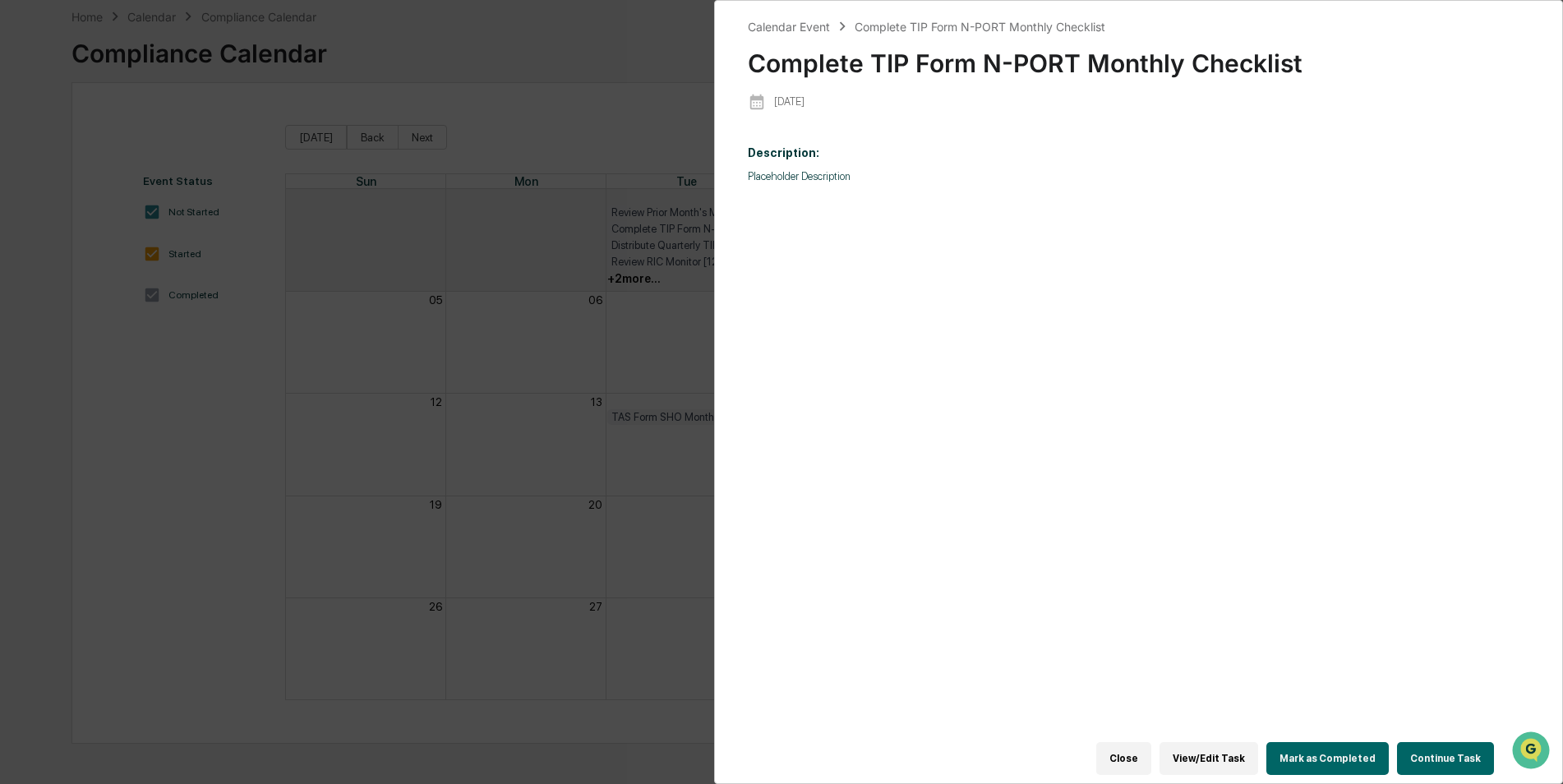
click at [1315, 747] on button "Mark as Completed" at bounding box center [1327, 758] width 123 height 33
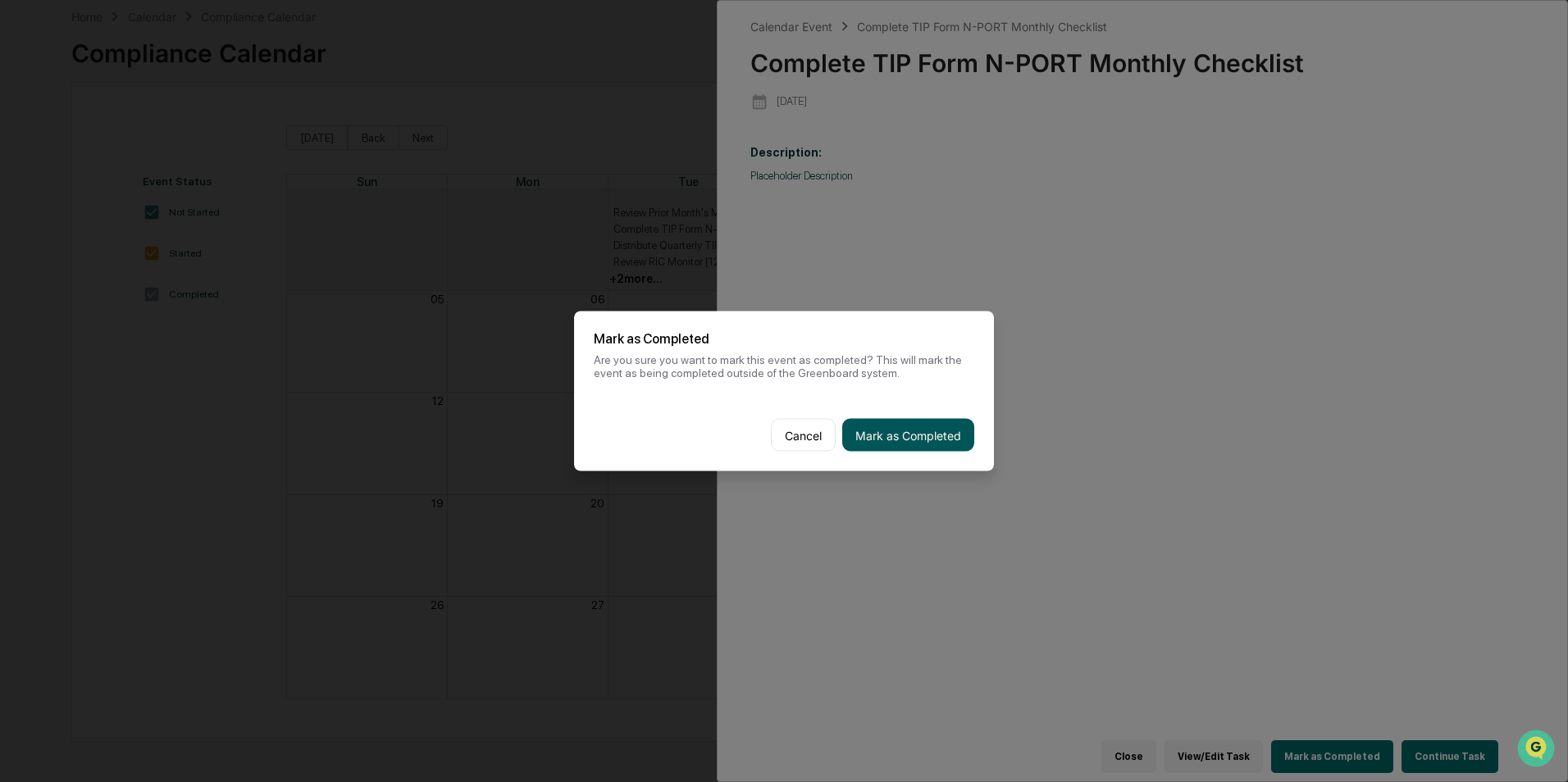
click at [965, 442] on button "Mark as Completed" at bounding box center [908, 435] width 132 height 33
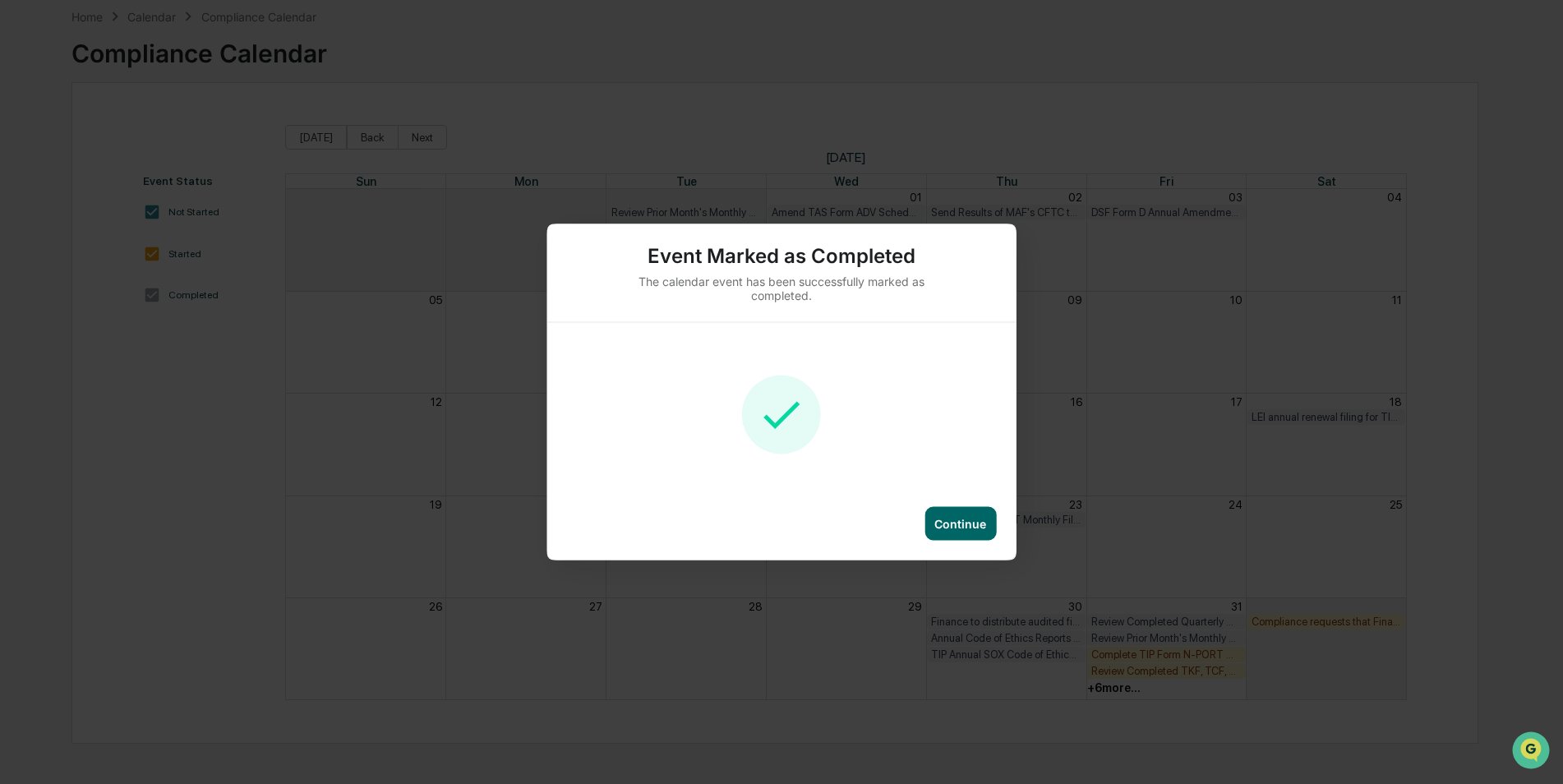
click at [976, 533] on div "Continue" at bounding box center [960, 524] width 72 height 34
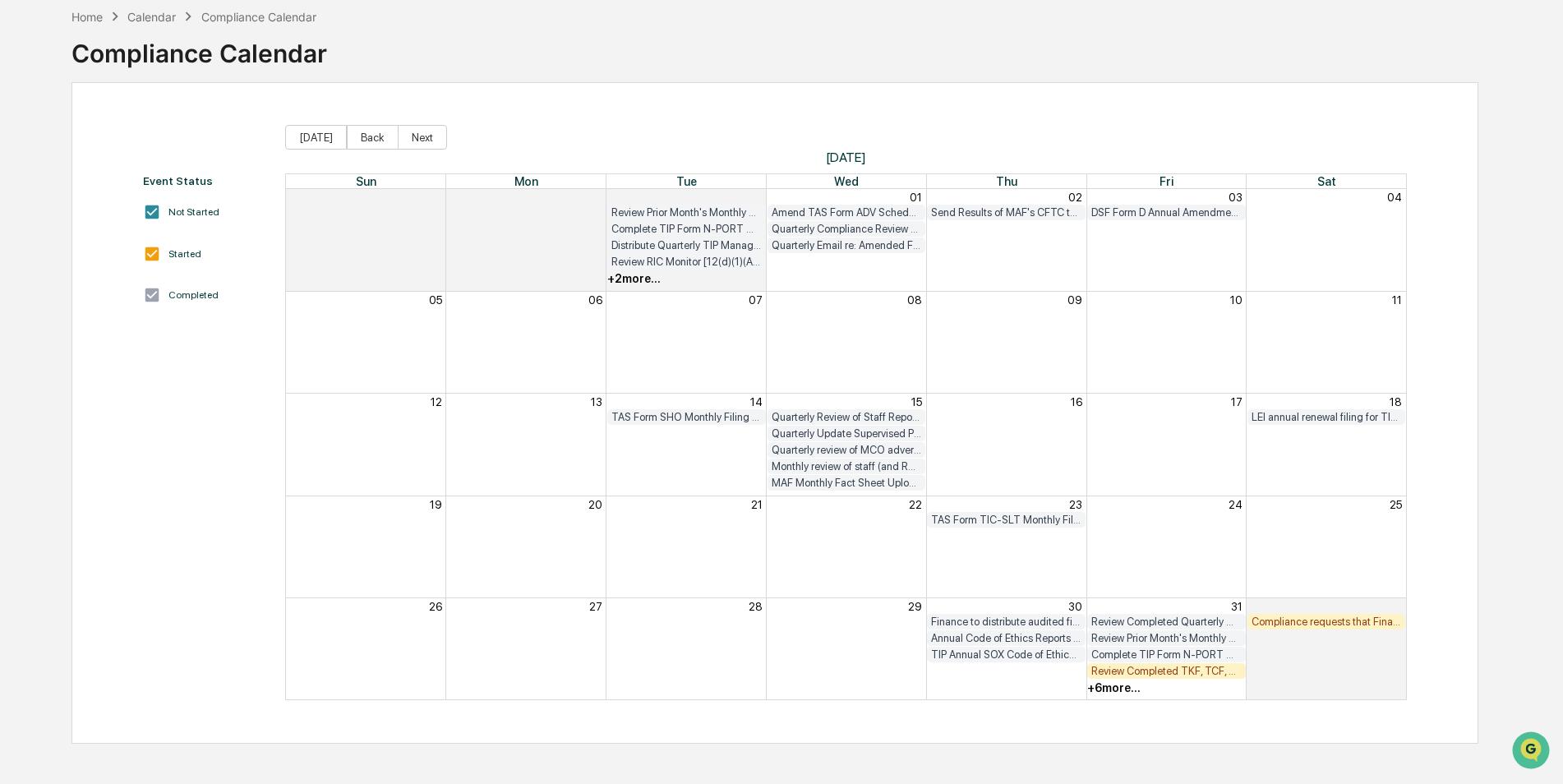
click at [1161, 657] on div "Complete TIP Form N-PORT Monthly Checklist" at bounding box center [1167, 654] width 150 height 13
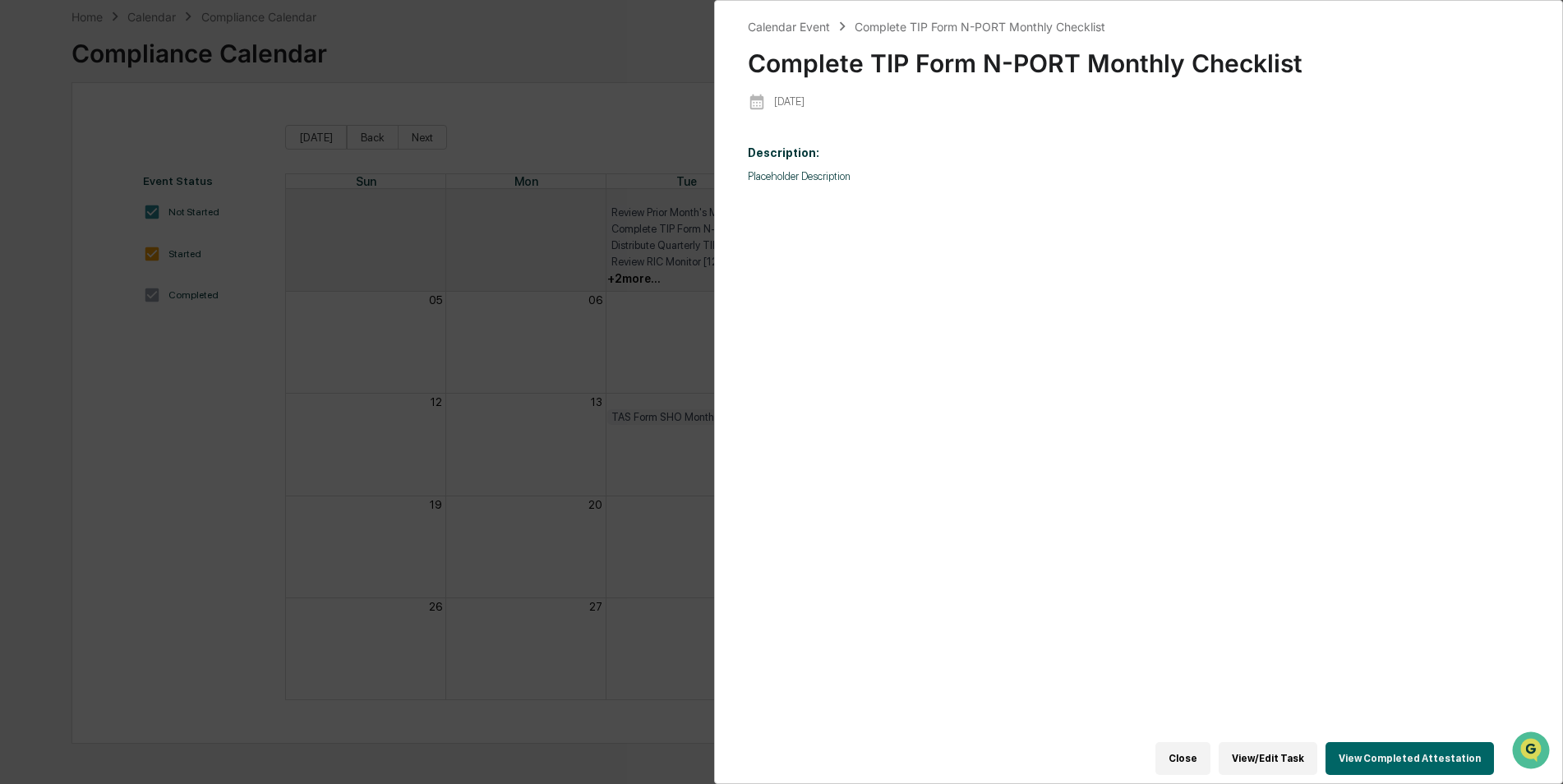
click at [1195, 760] on button "Close" at bounding box center [1182, 758] width 55 height 33
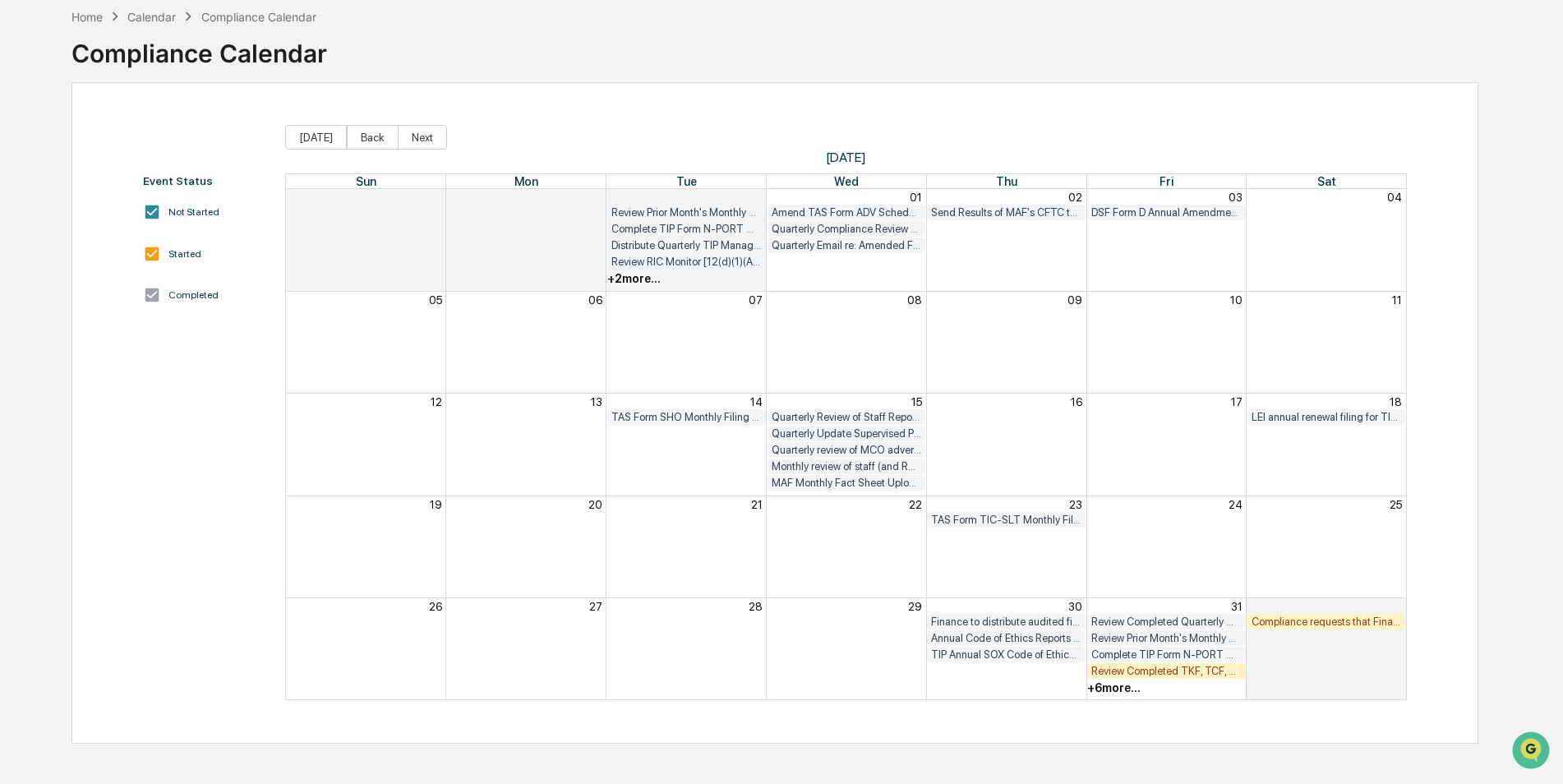
click at [1168, 675] on div "Review Completed TKF, TCF, GEF and DSF Annual Manager Monitors" at bounding box center [1167, 671] width 150 height 13
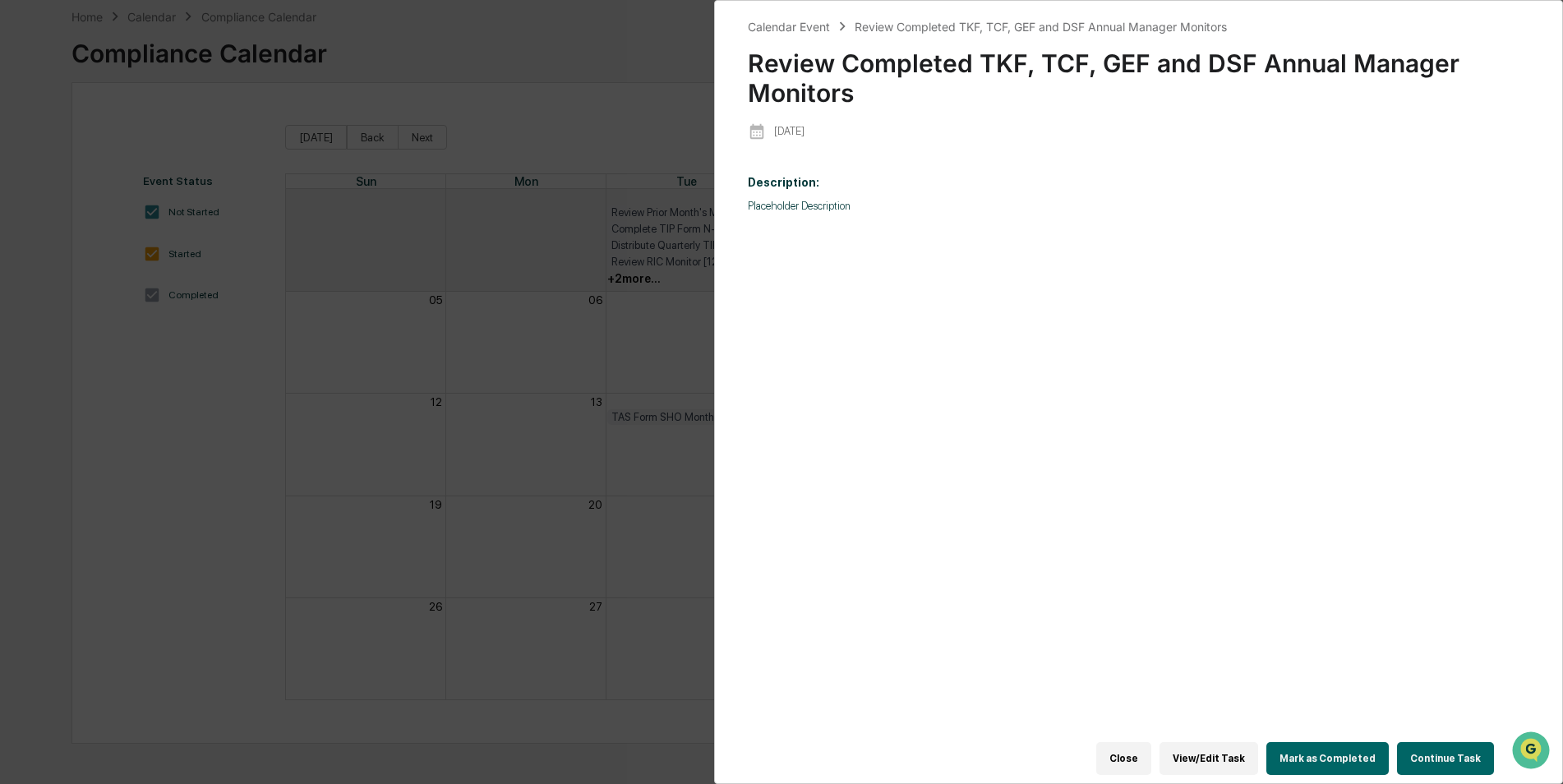
click at [1328, 757] on button "Mark as Completed" at bounding box center [1327, 758] width 123 height 33
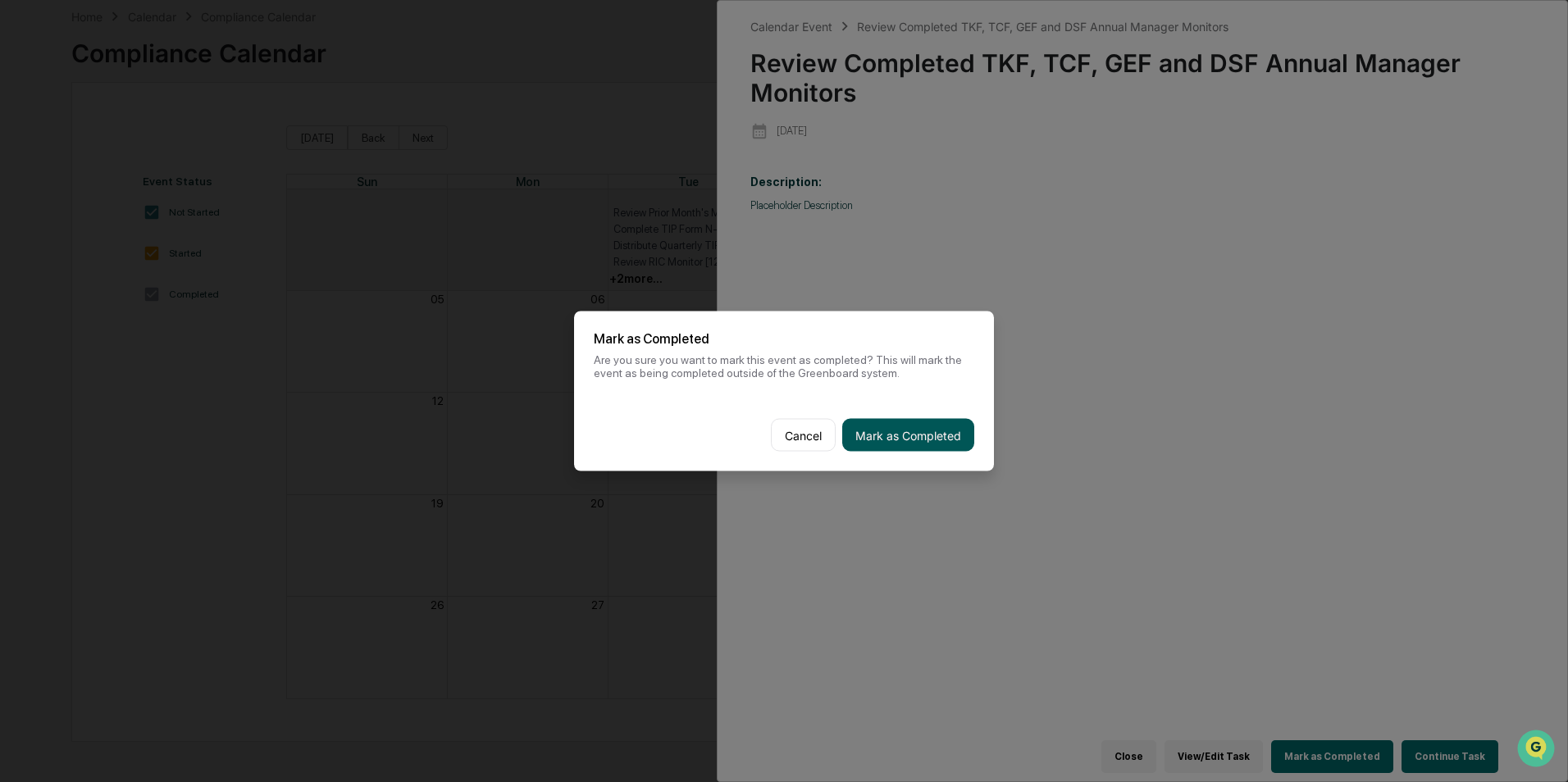
click at [915, 443] on button "Mark as Completed" at bounding box center [908, 435] width 132 height 33
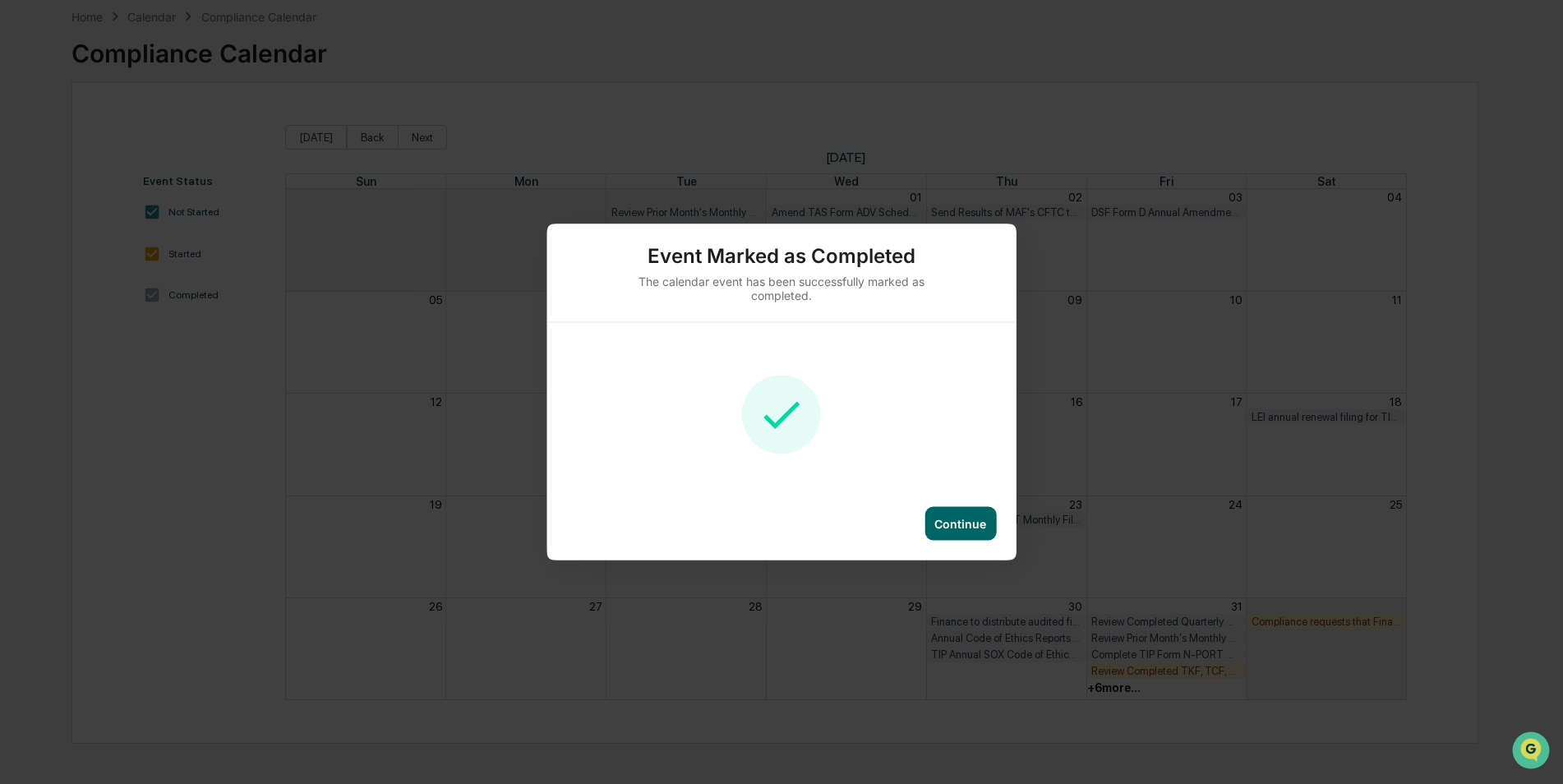
click at [963, 517] on div "Continue" at bounding box center [960, 524] width 52 height 14
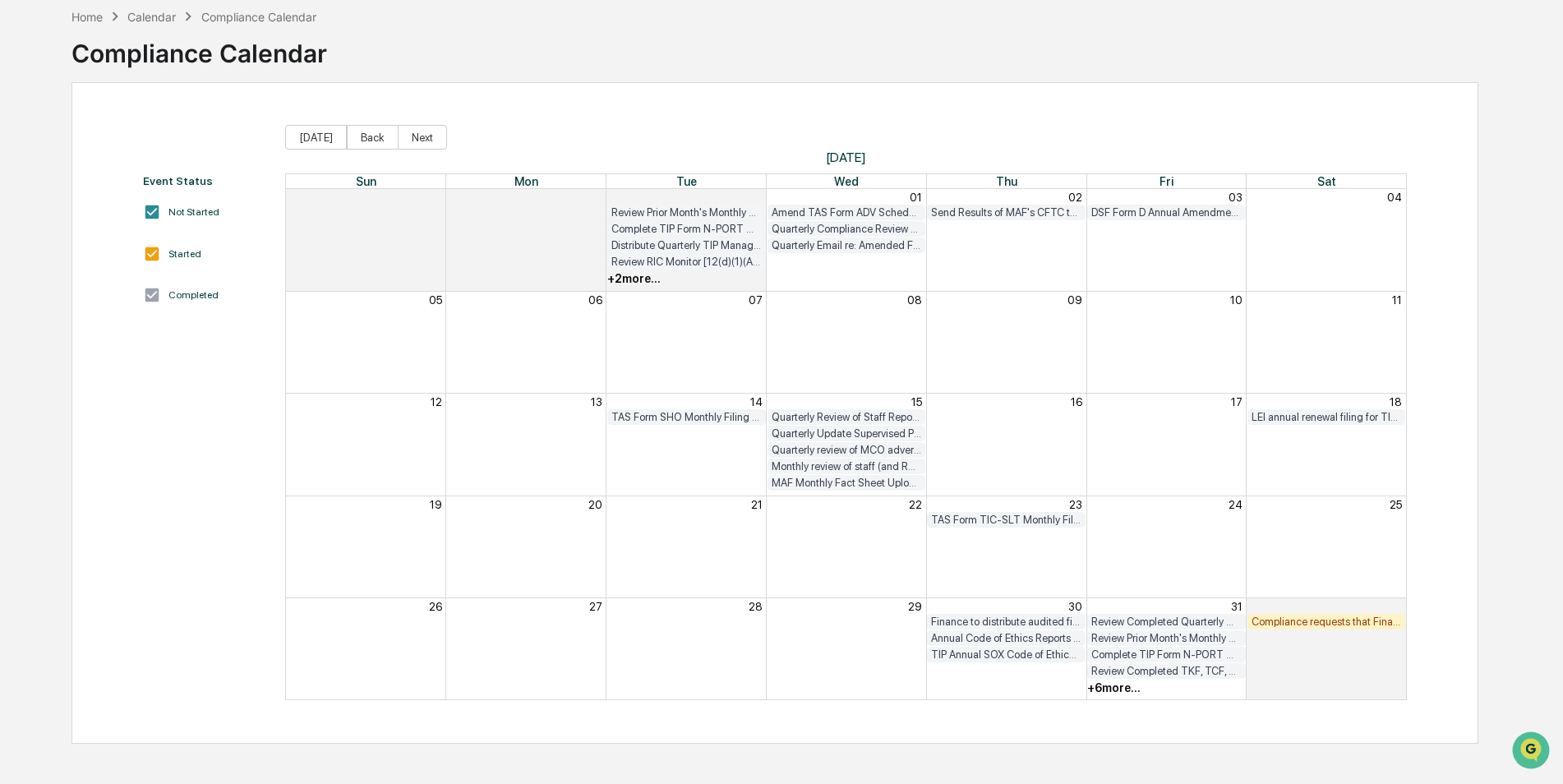
click at [1114, 687] on div "+ 6 more..." at bounding box center [1114, 688] width 53 height 14
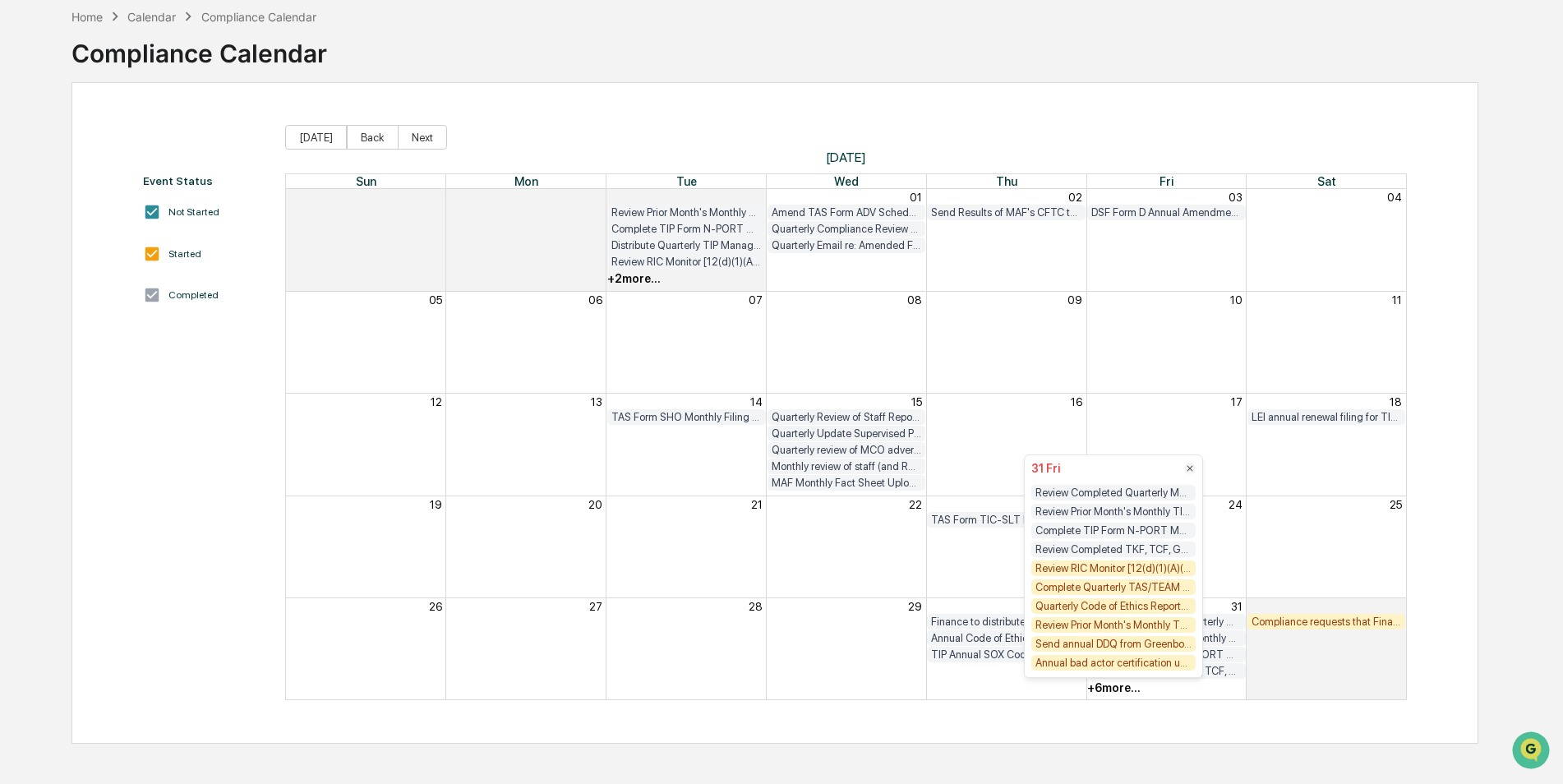
click at [1108, 569] on div "Review RIC Monitor [12(d)(1)(A)(i) test] for TKF/MAF/TCF/GEF/DSF" at bounding box center [1114, 568] width 165 height 15
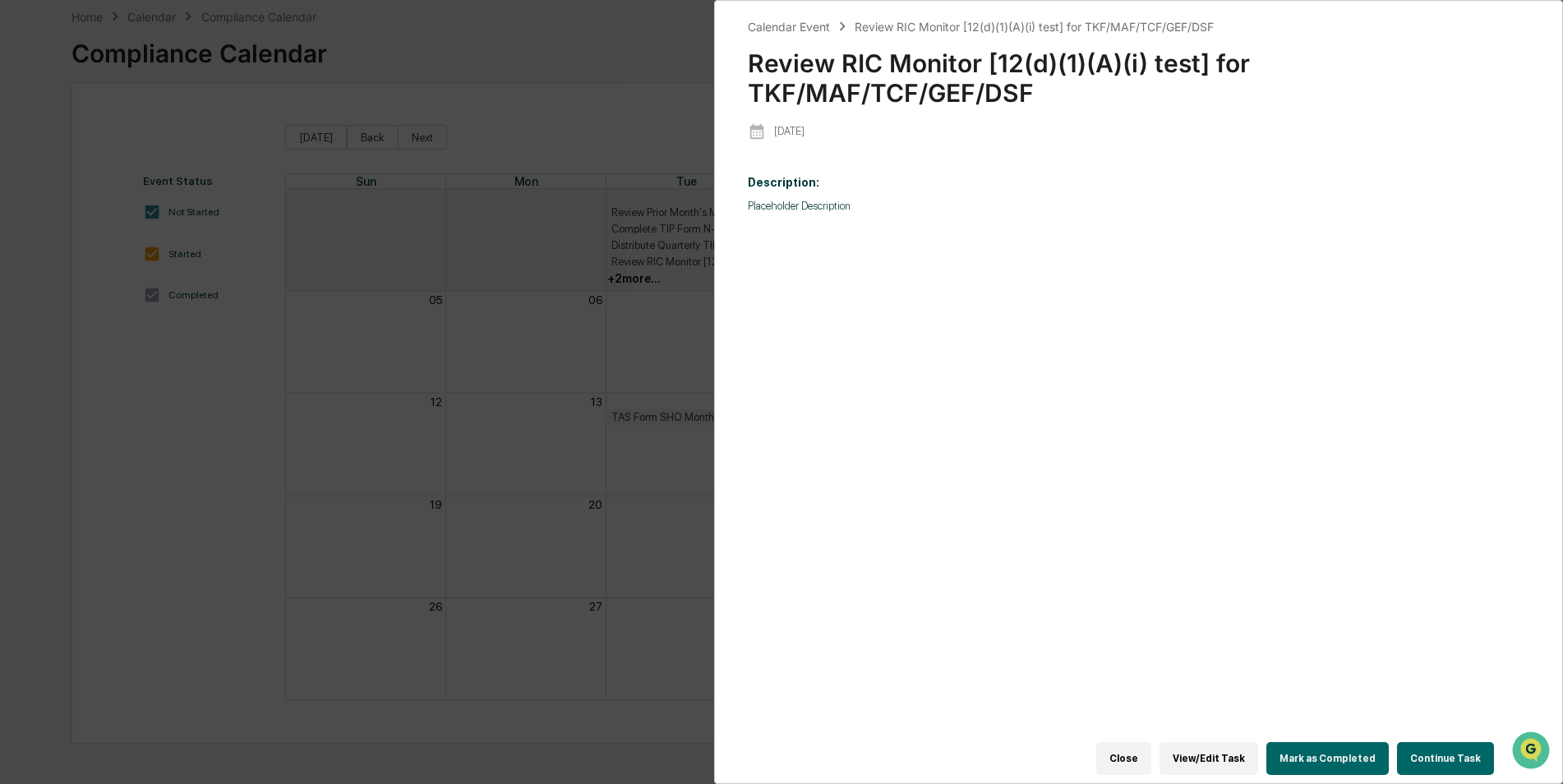
click at [1339, 754] on button "Mark as Completed" at bounding box center [1327, 758] width 123 height 33
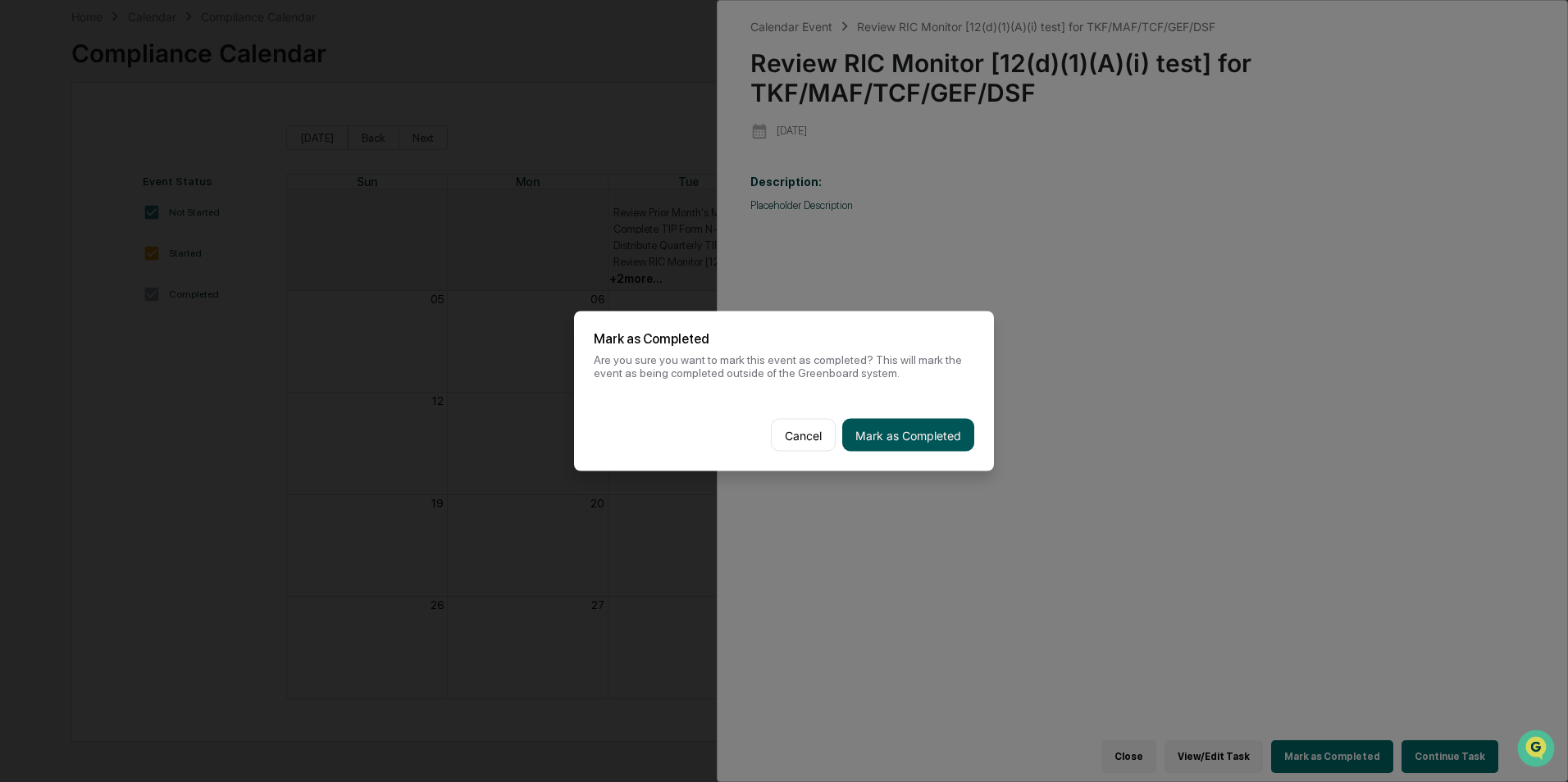
click at [932, 442] on button "Mark as Completed" at bounding box center [908, 435] width 132 height 33
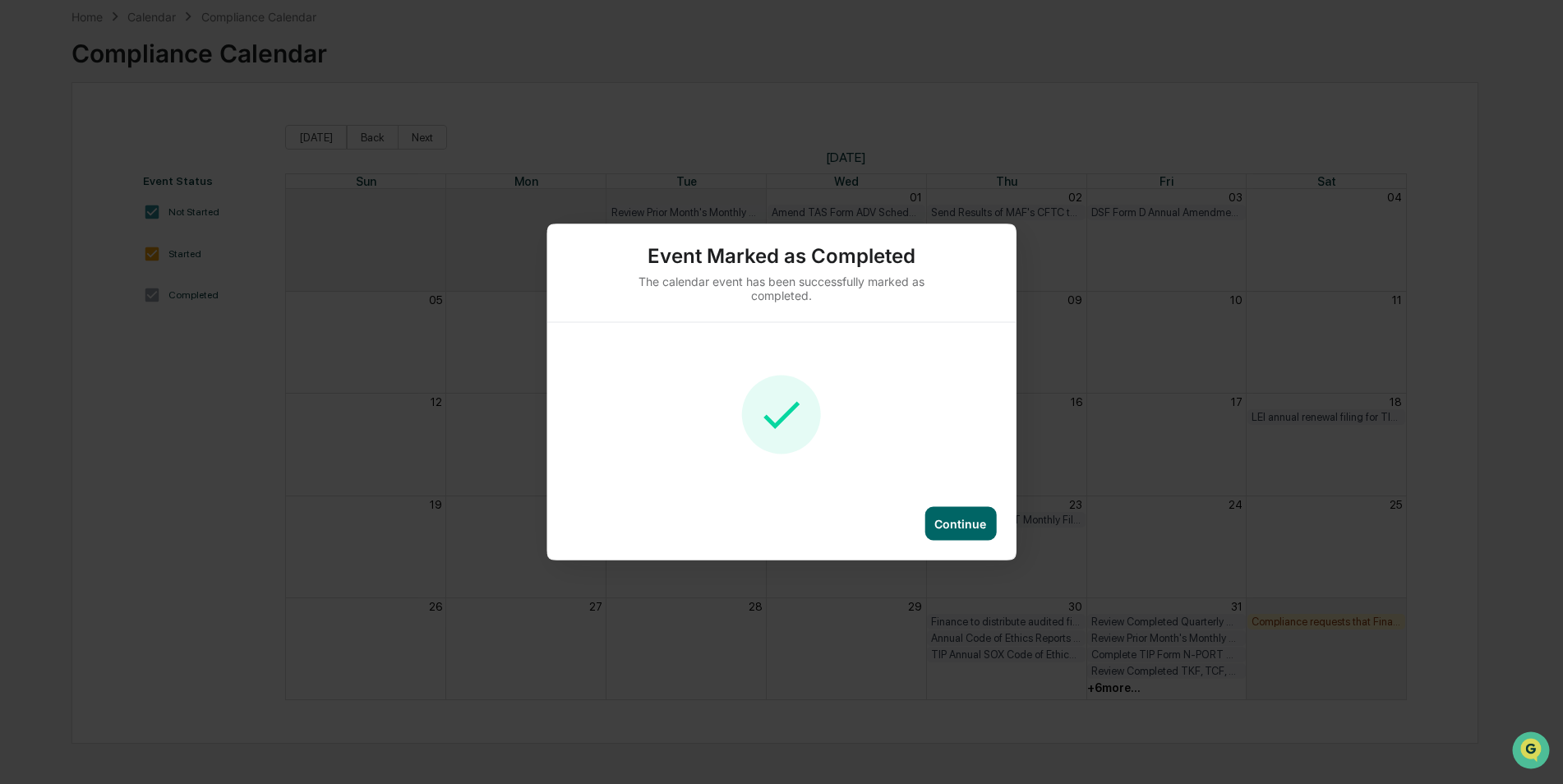
click at [968, 520] on div "Continue" at bounding box center [960, 524] width 52 height 14
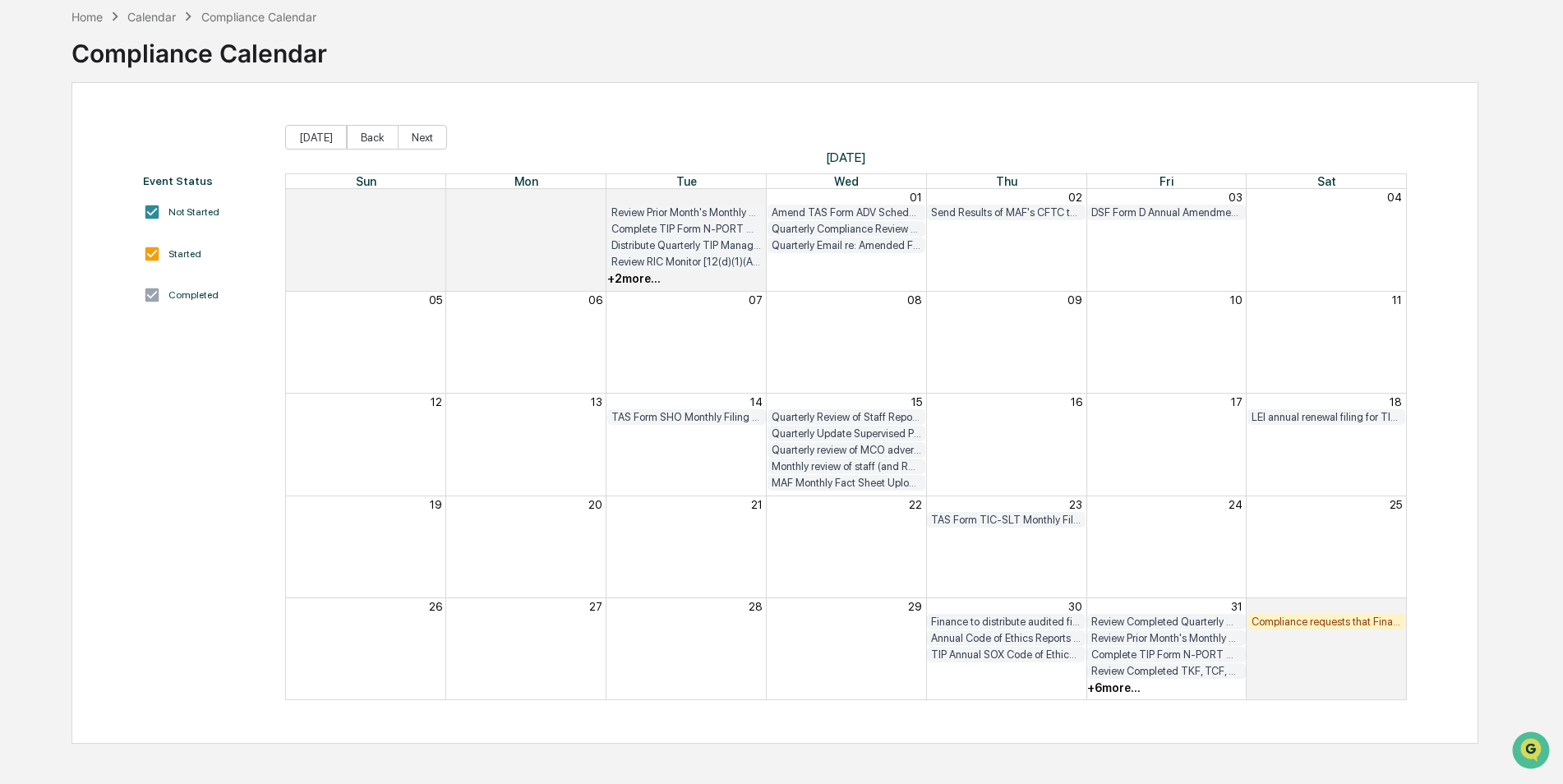
click at [1110, 692] on div "+ 6 more..." at bounding box center [1114, 688] width 53 height 14
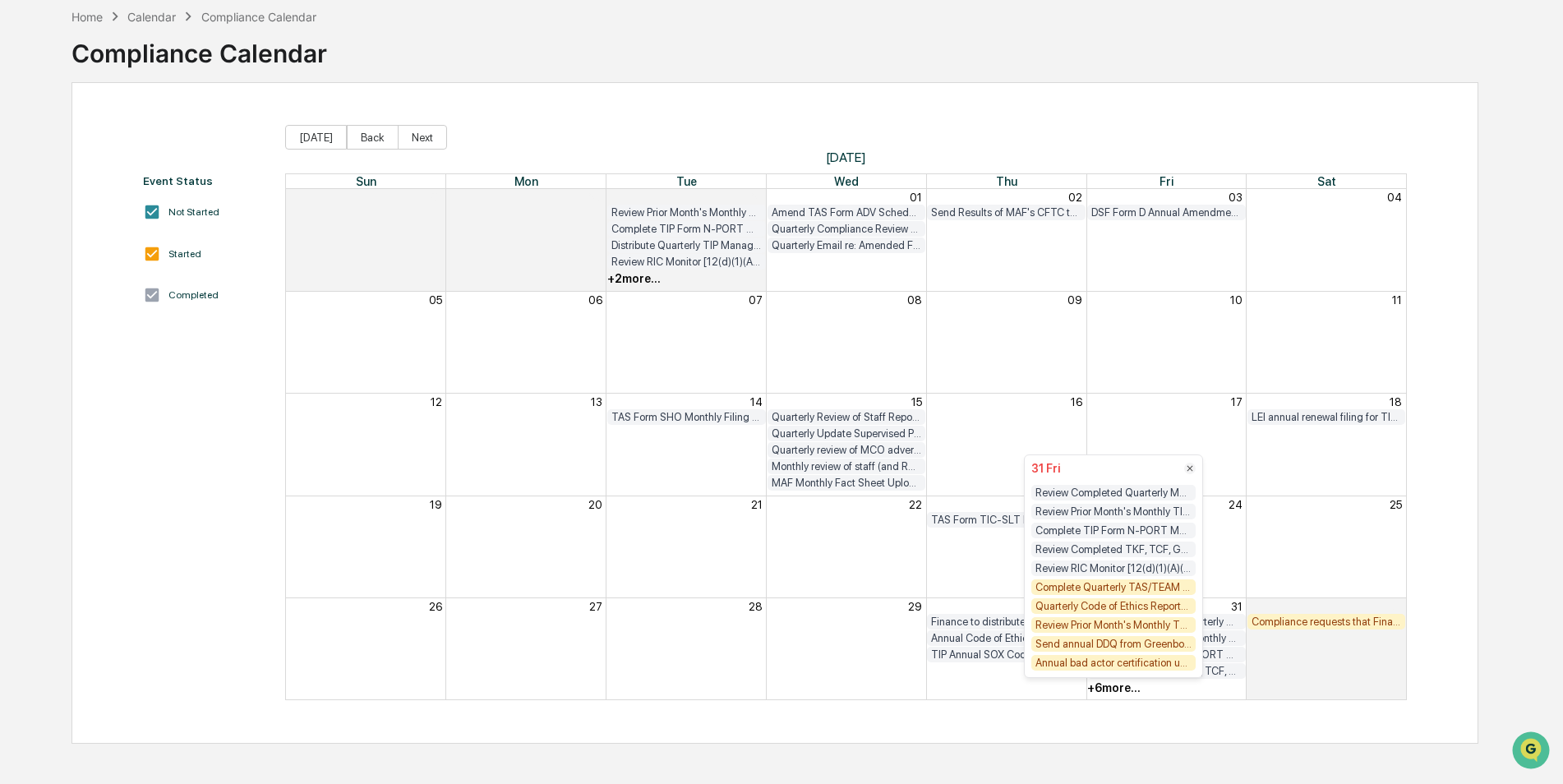
click at [1115, 590] on div "Complete Quarterly TAS/TEAM Compliance Testing (Optima is doing in MCO)" at bounding box center [1114, 587] width 165 height 15
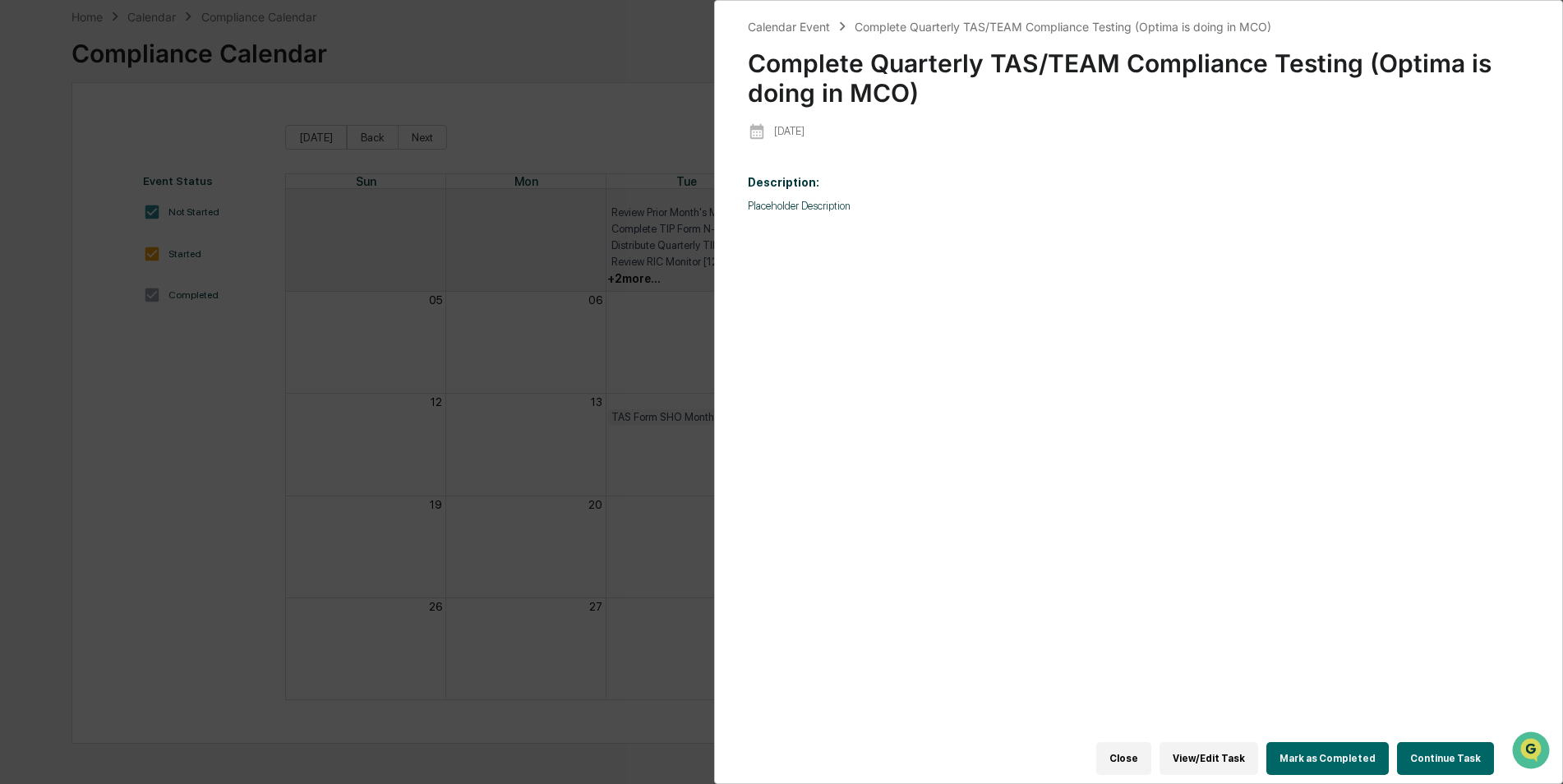
click at [1320, 748] on button "Mark as Completed" at bounding box center [1327, 758] width 123 height 33
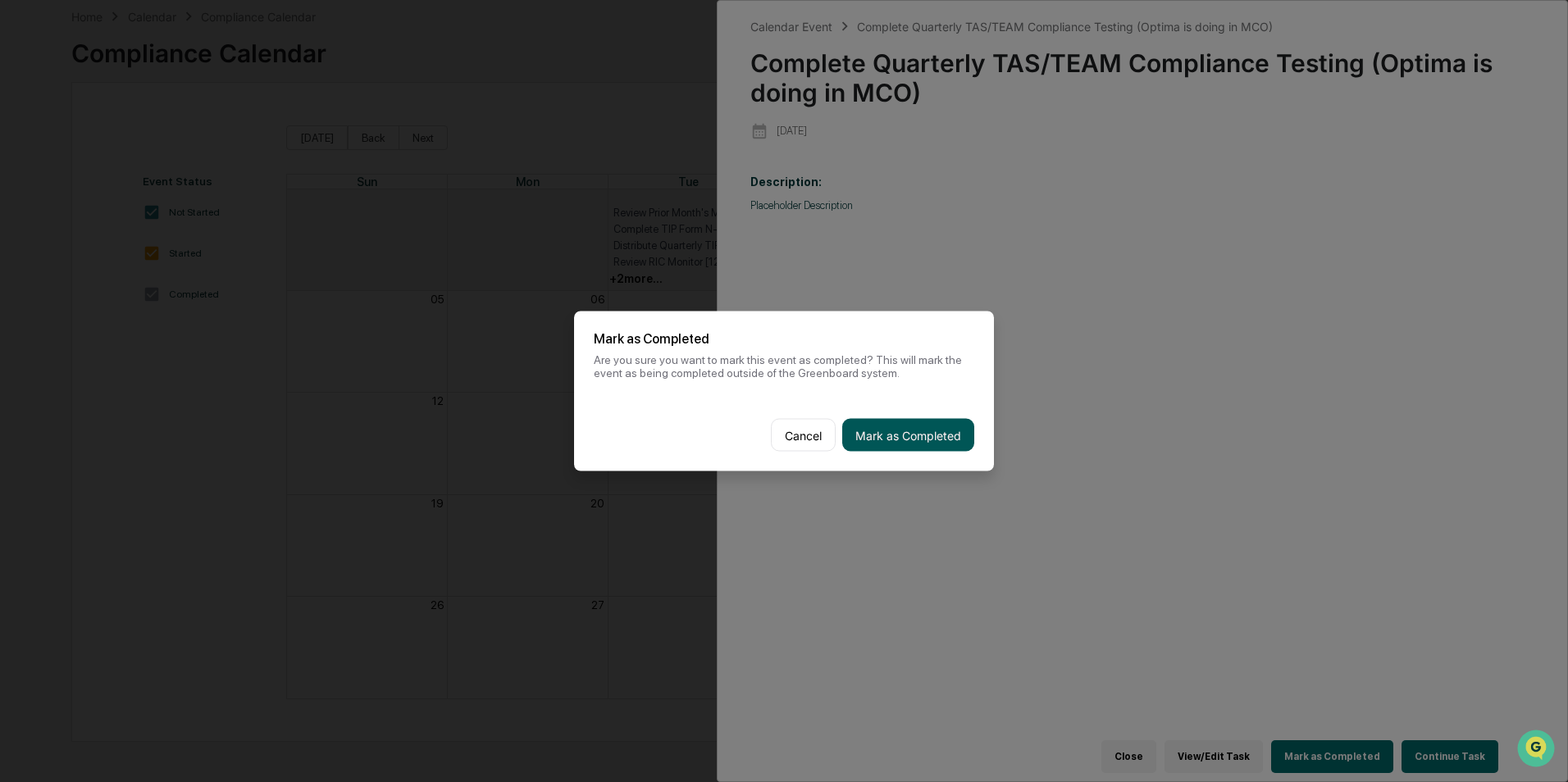
click at [910, 447] on button "Mark as Completed" at bounding box center [908, 435] width 132 height 33
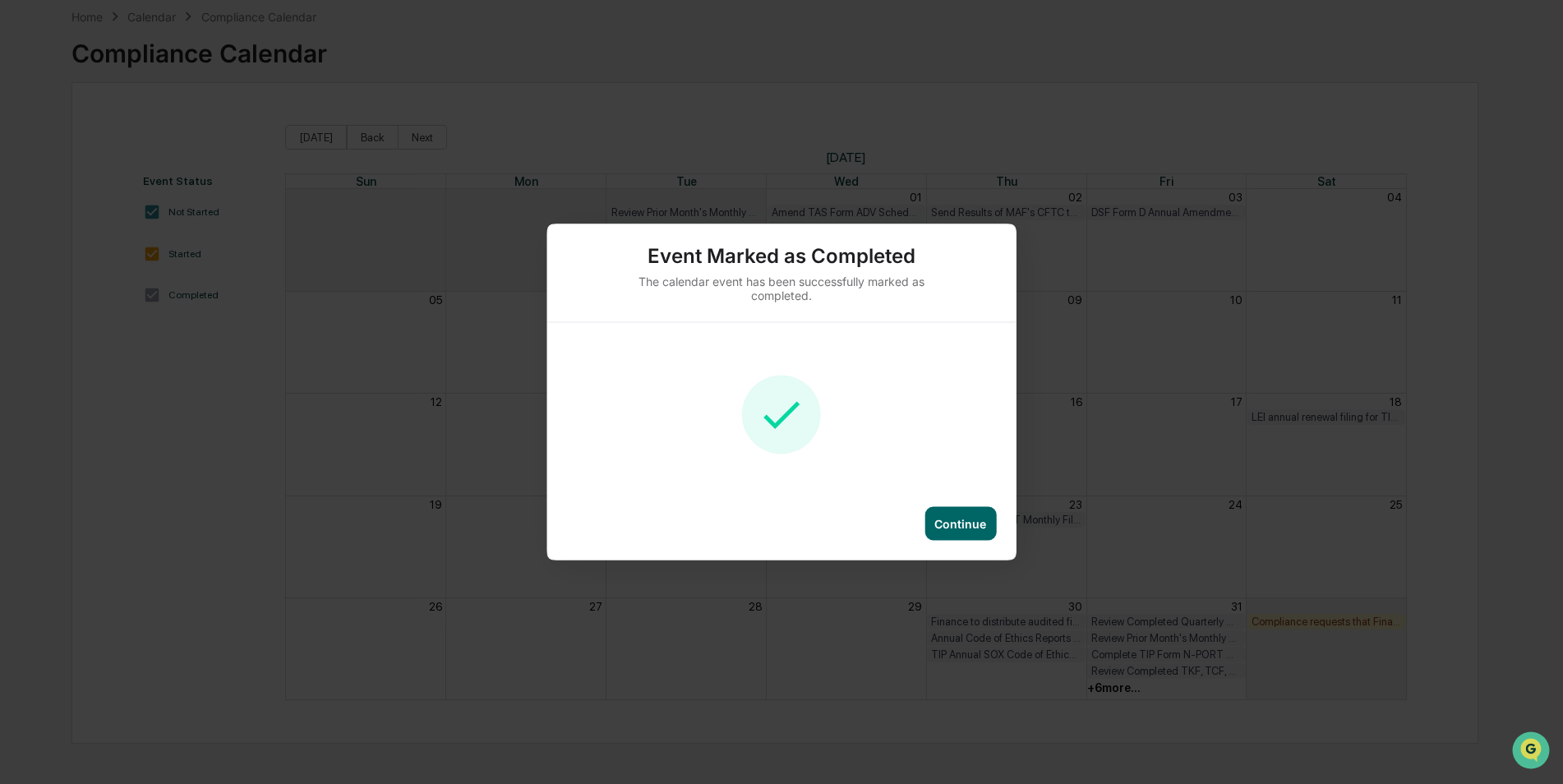
click at [964, 522] on div "Continue" at bounding box center [960, 524] width 52 height 14
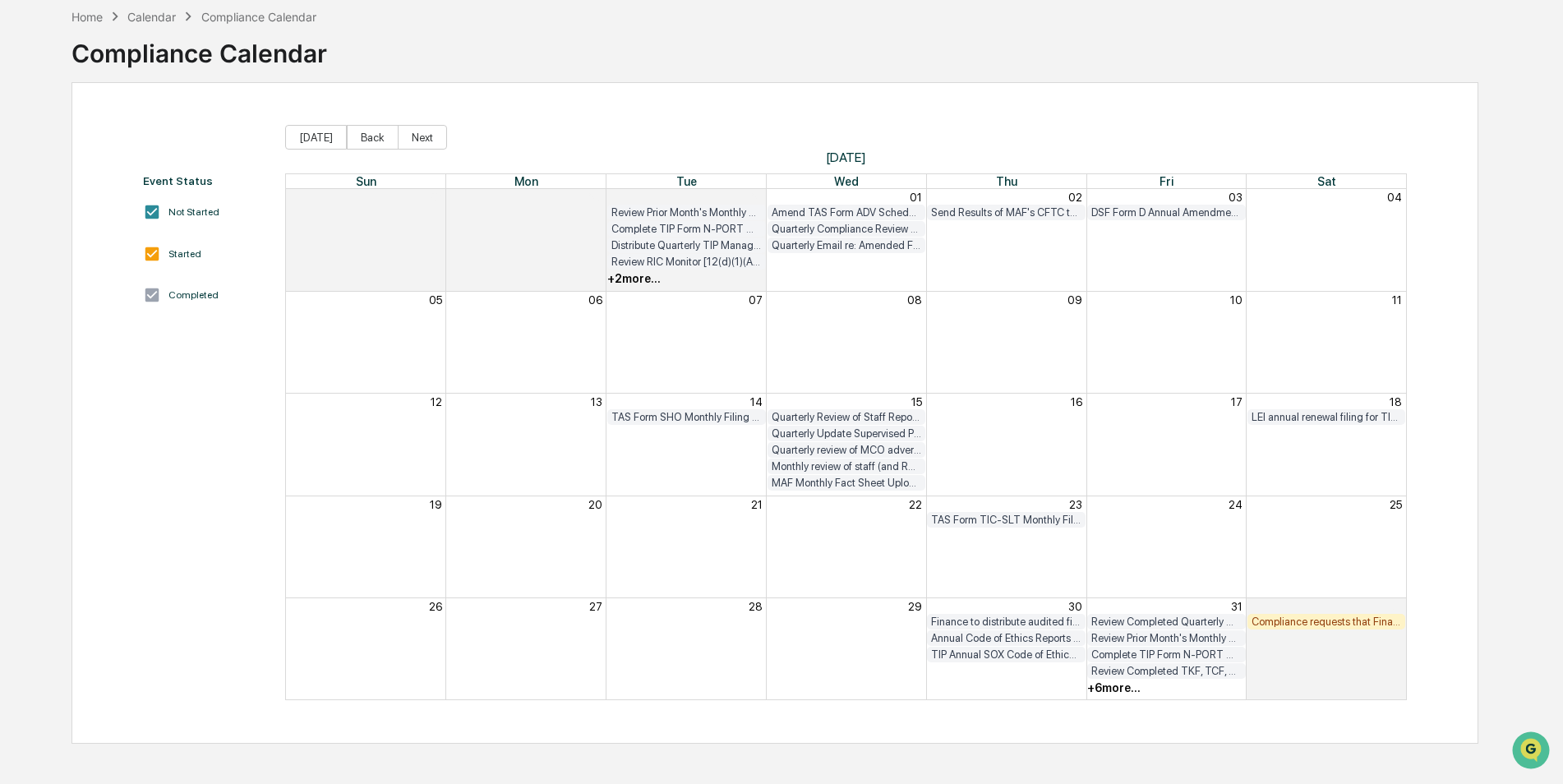
click at [1103, 685] on div "+ 6 more..." at bounding box center [1114, 688] width 53 height 14
click at [1102, 696] on div "Month View" at bounding box center [1167, 649] width 161 height 101
click at [1106, 690] on div "+ 6 more..." at bounding box center [1114, 688] width 53 height 14
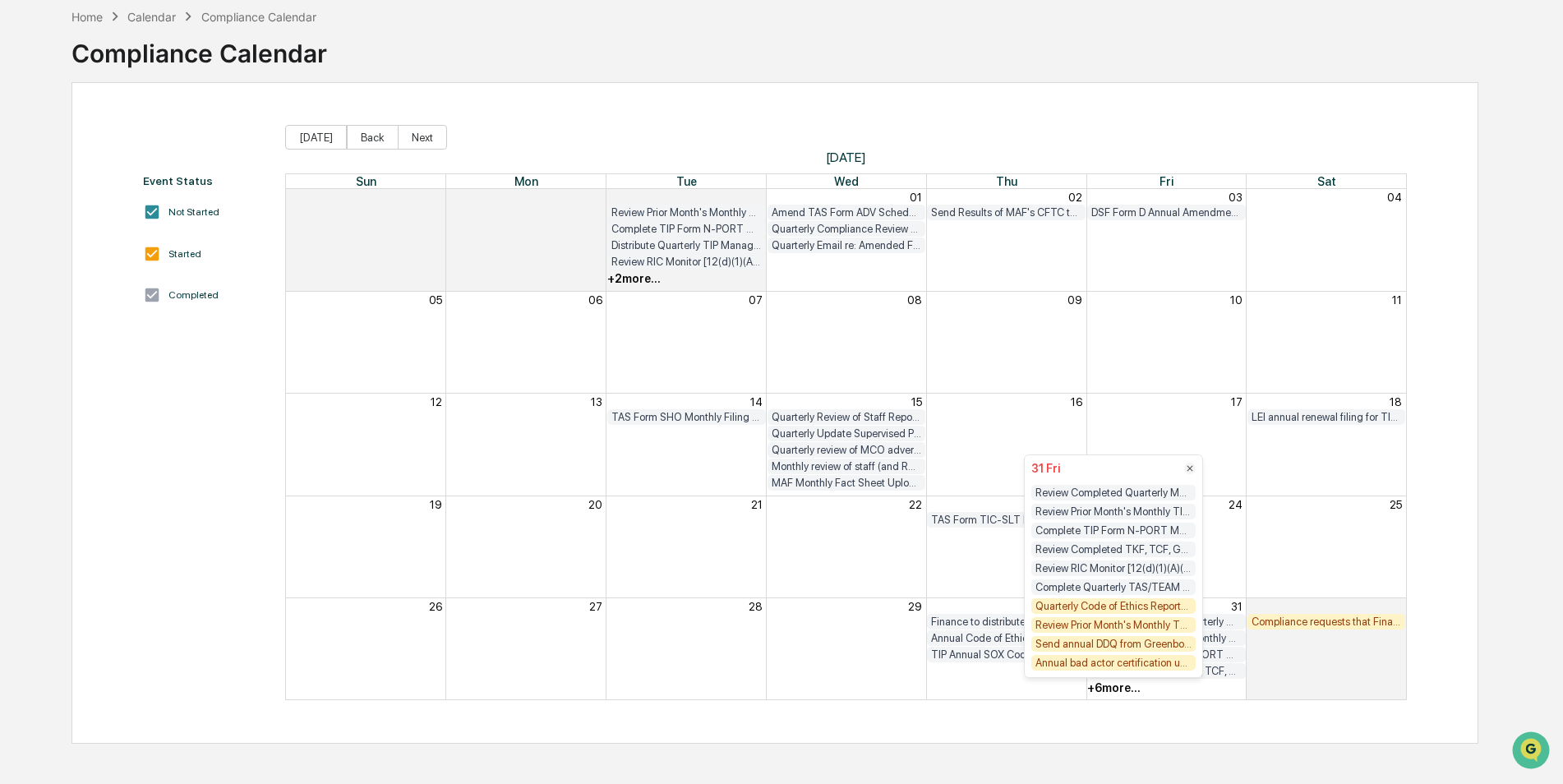
click at [1118, 609] on div "Quarterly Code of Ethics Reports Due from Staff [FIRM DEADLINE]" at bounding box center [1114, 606] width 165 height 15
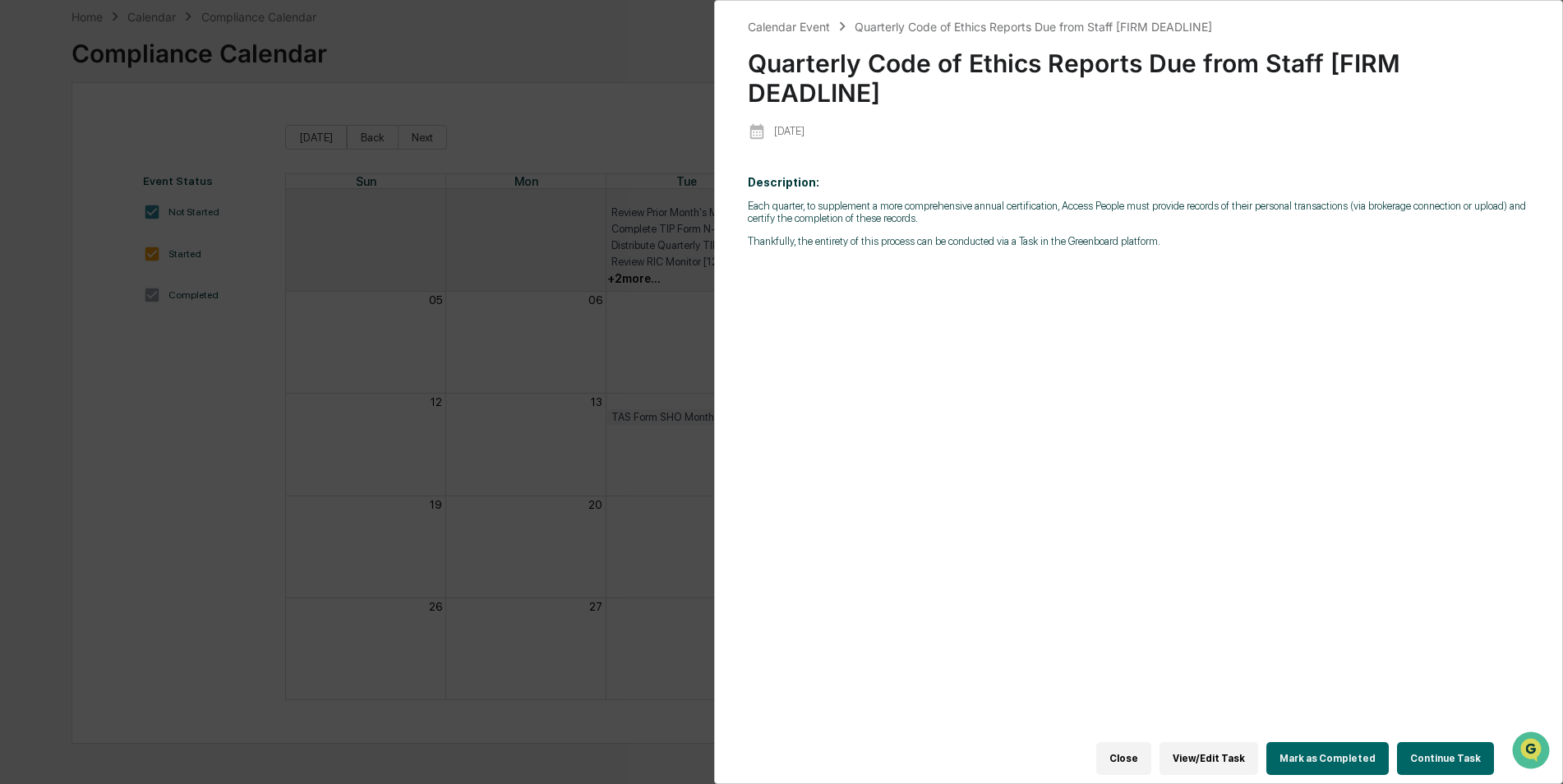
click at [1313, 757] on button "Mark as Completed" at bounding box center [1327, 758] width 123 height 33
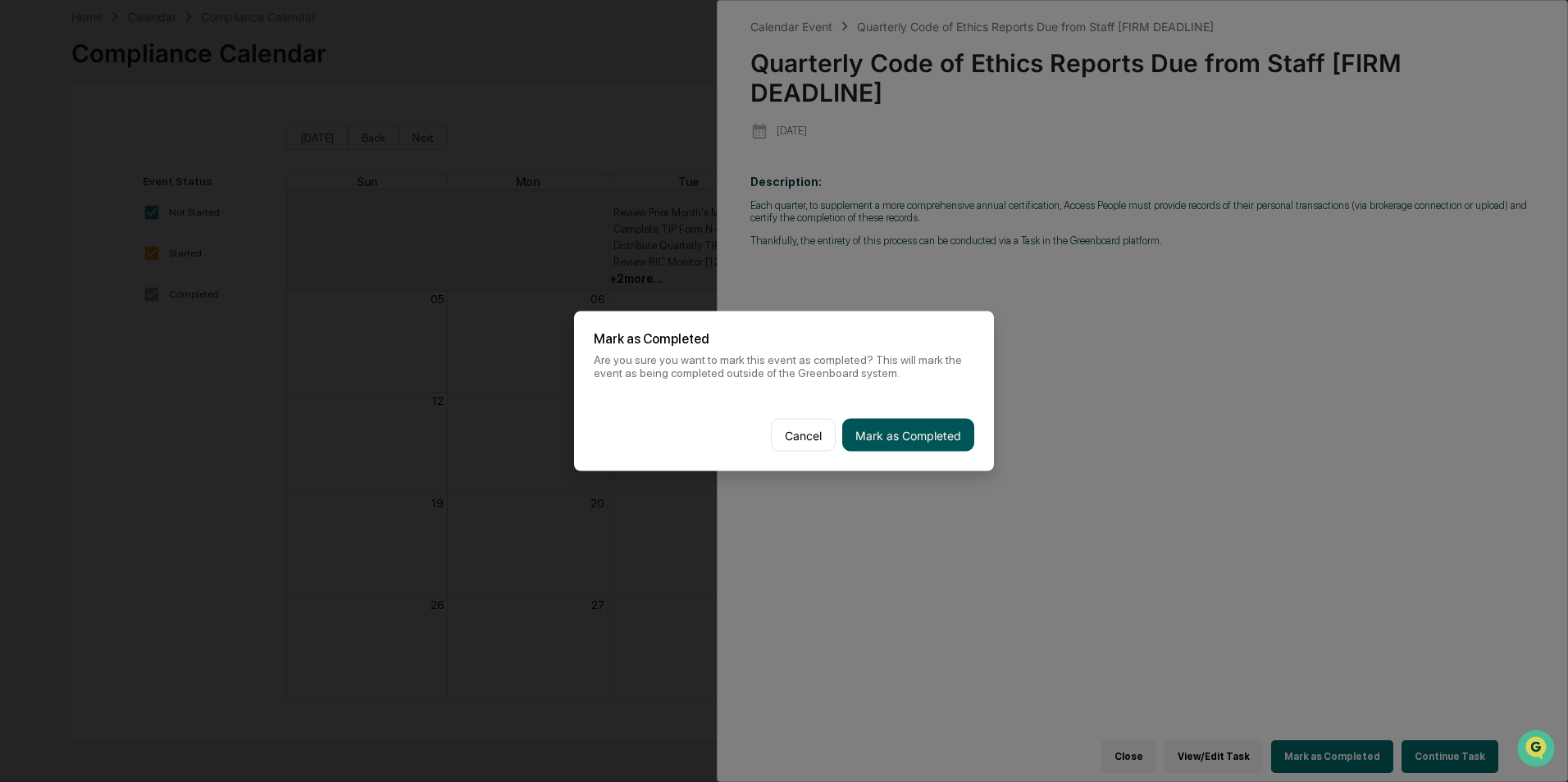
click at [927, 438] on button "Mark as Completed" at bounding box center [908, 435] width 132 height 33
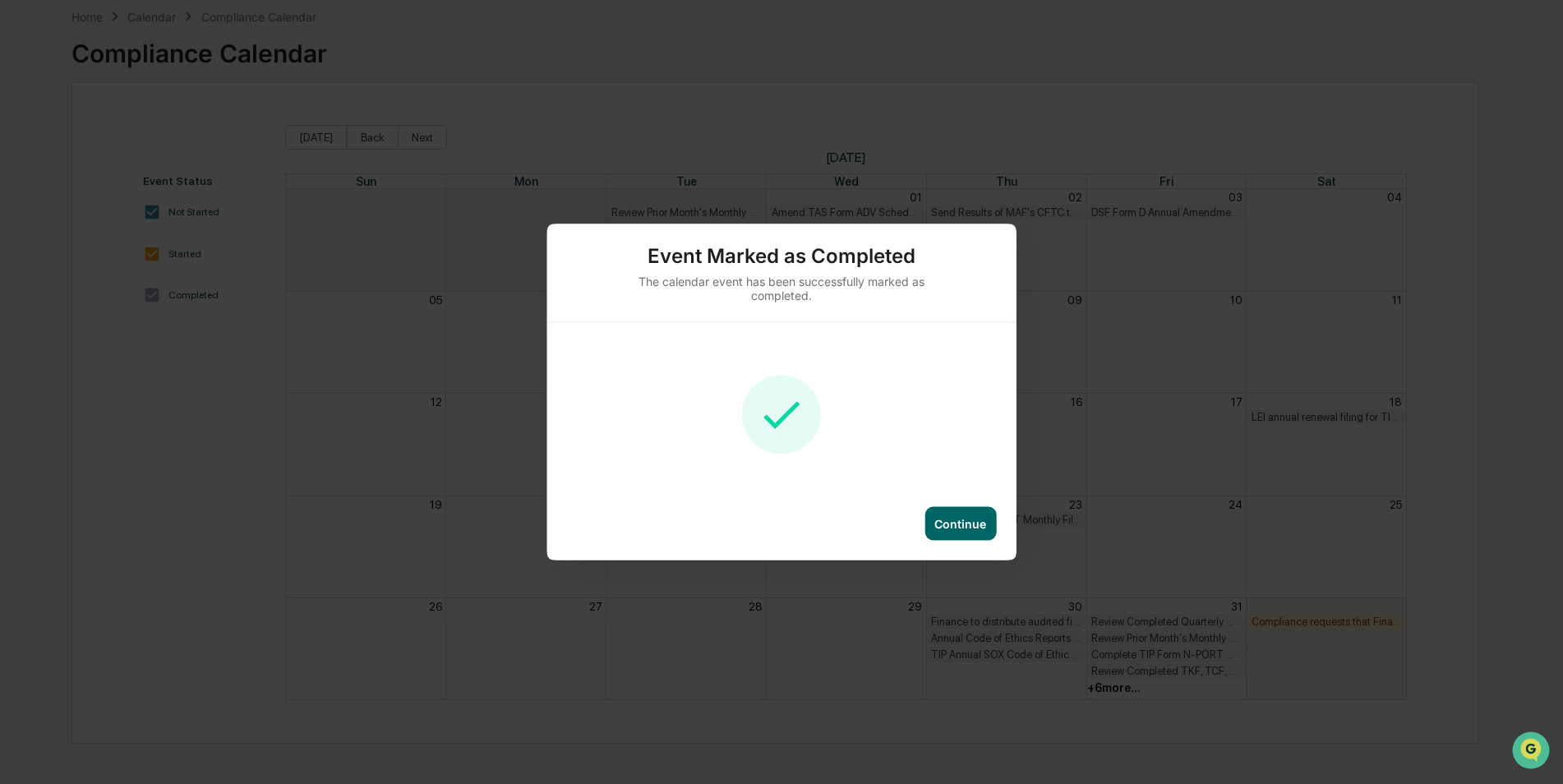
click at [972, 534] on div "Continue" at bounding box center [960, 524] width 72 height 34
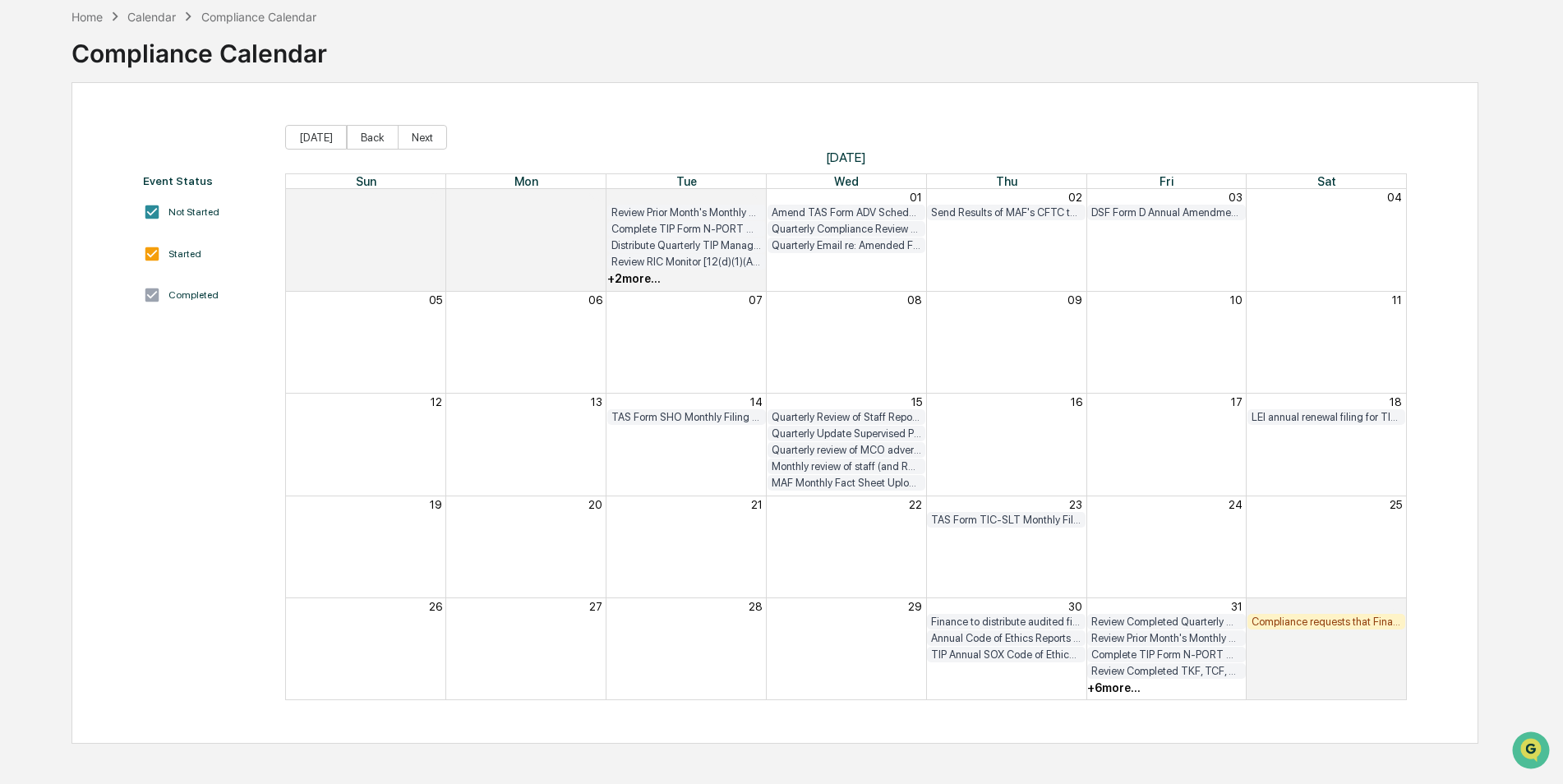
click at [1125, 690] on div "+ 6 more..." at bounding box center [1114, 688] width 53 height 14
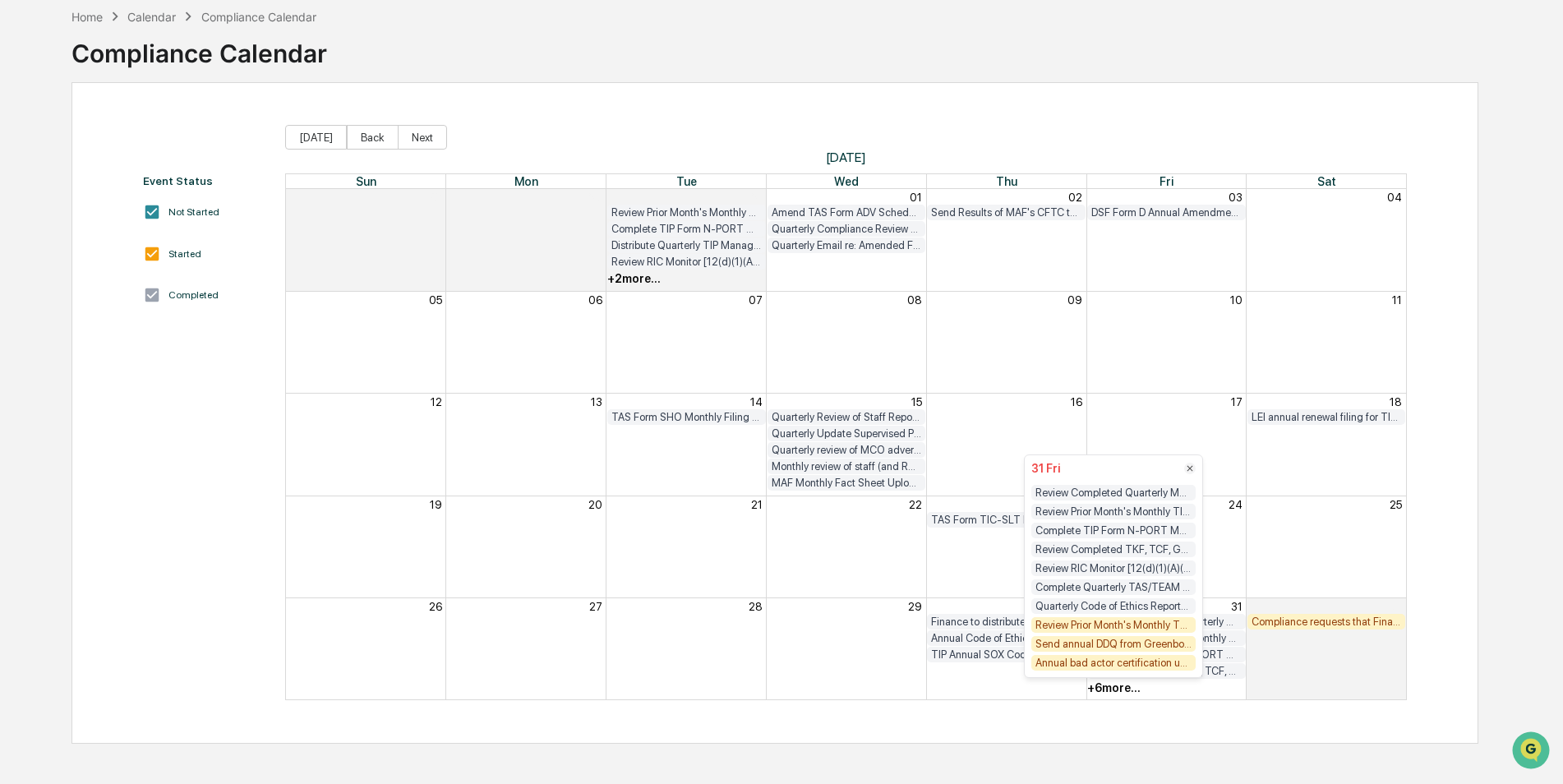
click at [1156, 627] on div "Review Prior Month's Monthly TKF, TCF, GEF and DSF Compliance Testing Results (…" at bounding box center [1114, 624] width 165 height 15
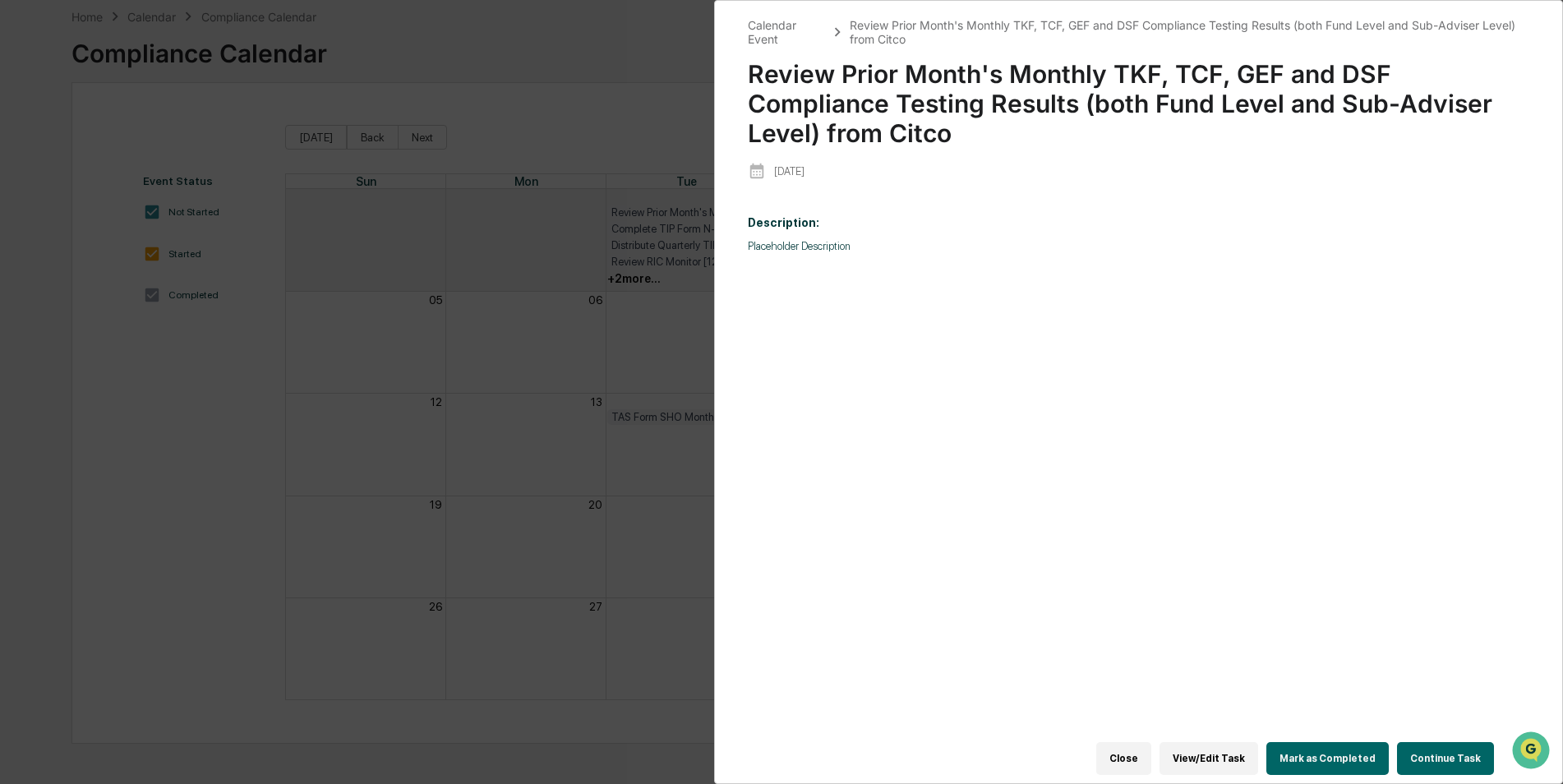
click at [1324, 755] on button "Mark as Completed" at bounding box center [1327, 758] width 123 height 33
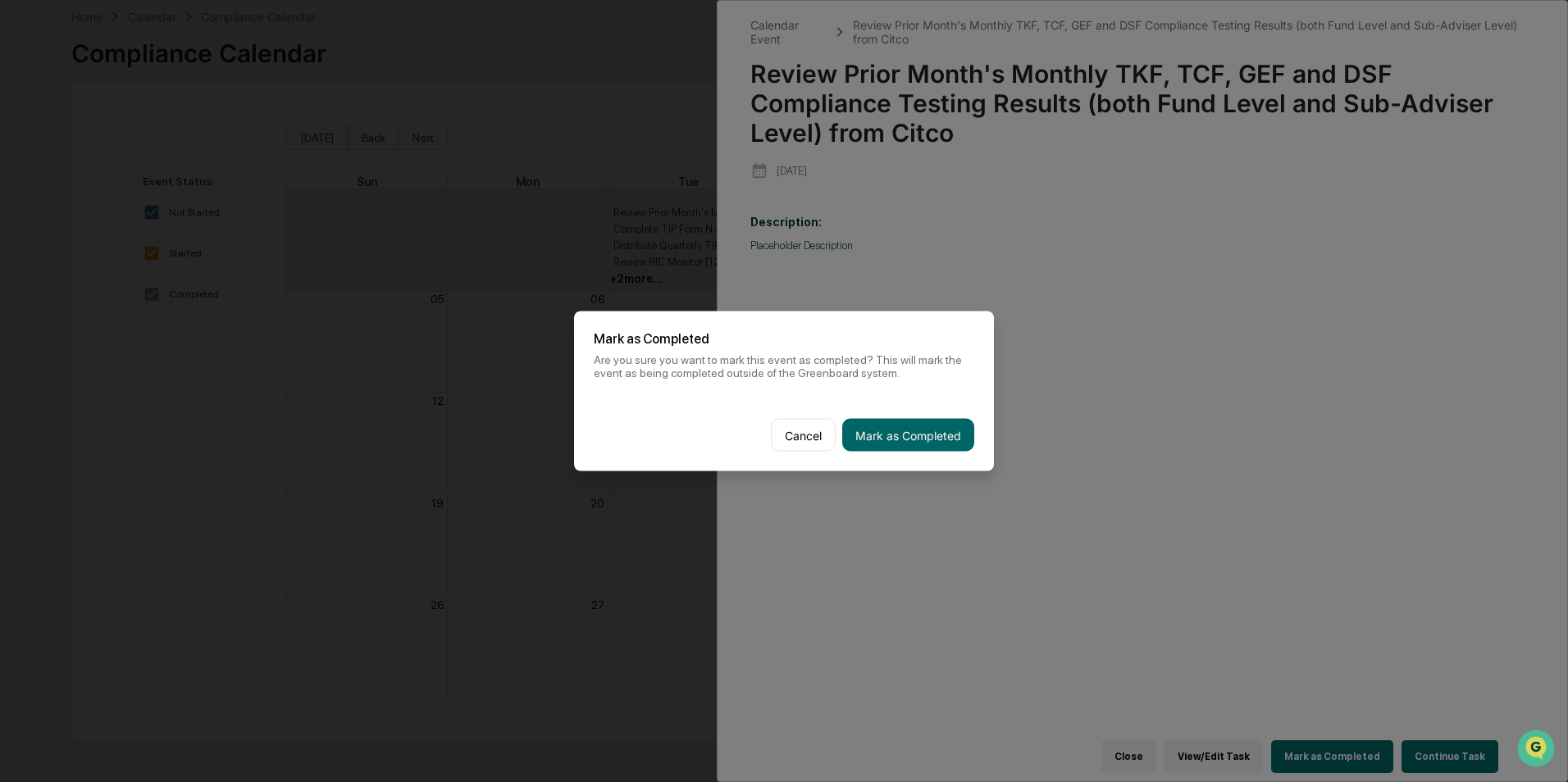
click at [925, 443] on button "Mark as Completed" at bounding box center [908, 435] width 132 height 33
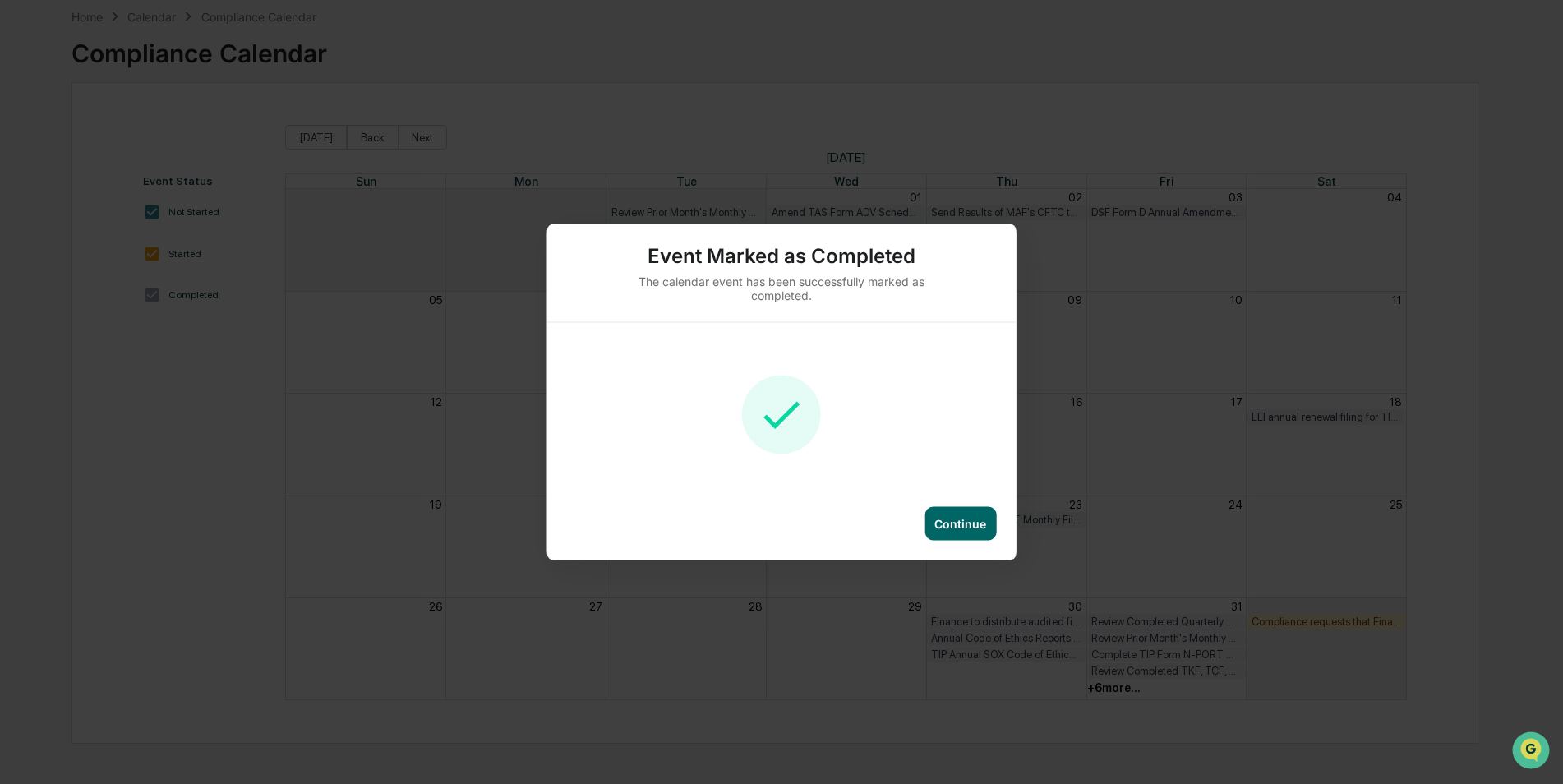
click at [962, 531] on div "Continue" at bounding box center [960, 524] width 72 height 34
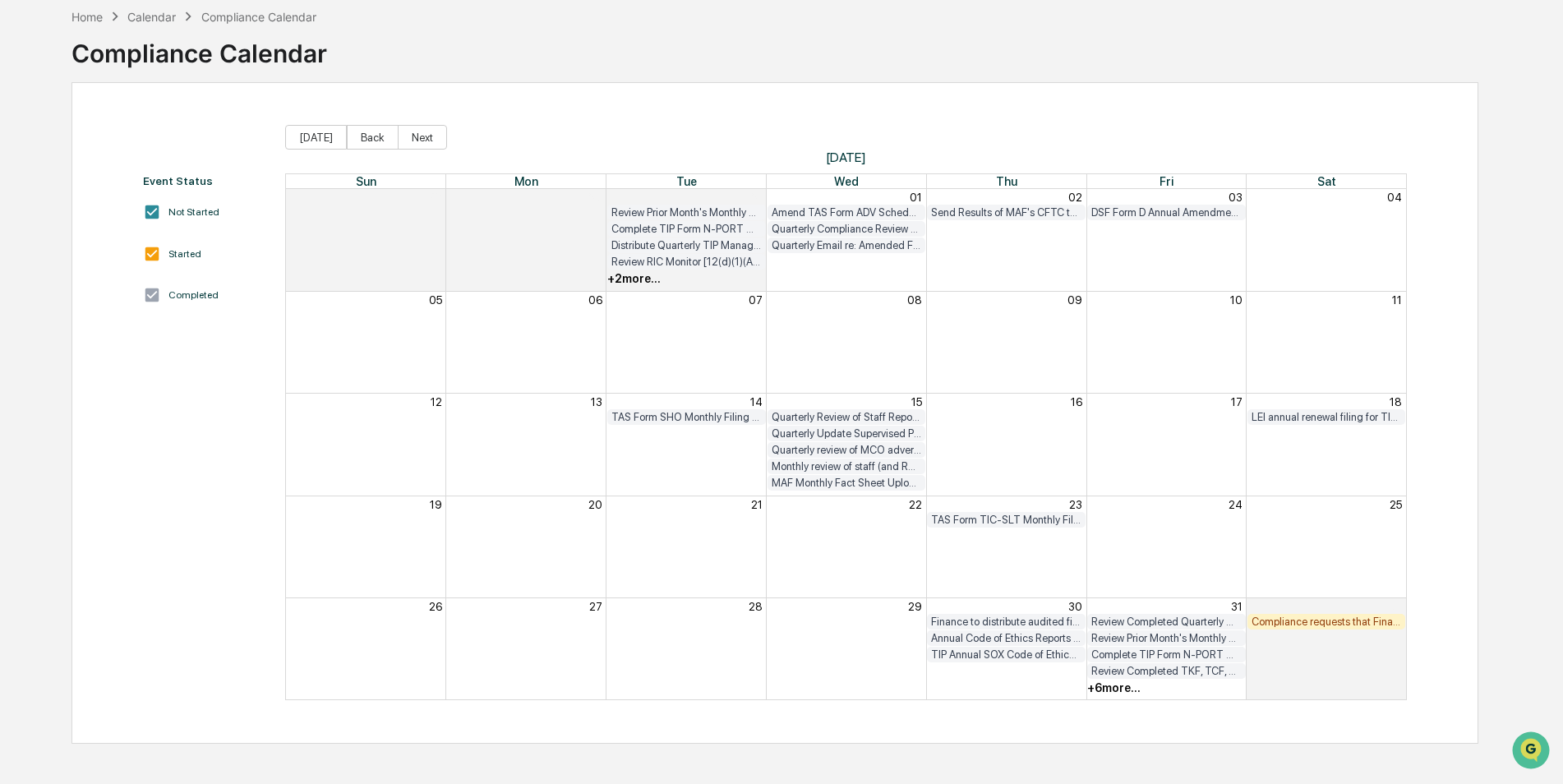
click at [1387, 625] on div "Compliance requests that Finance begin annual AML audit for TAS and TIP" at bounding box center [1326, 621] width 150 height 13
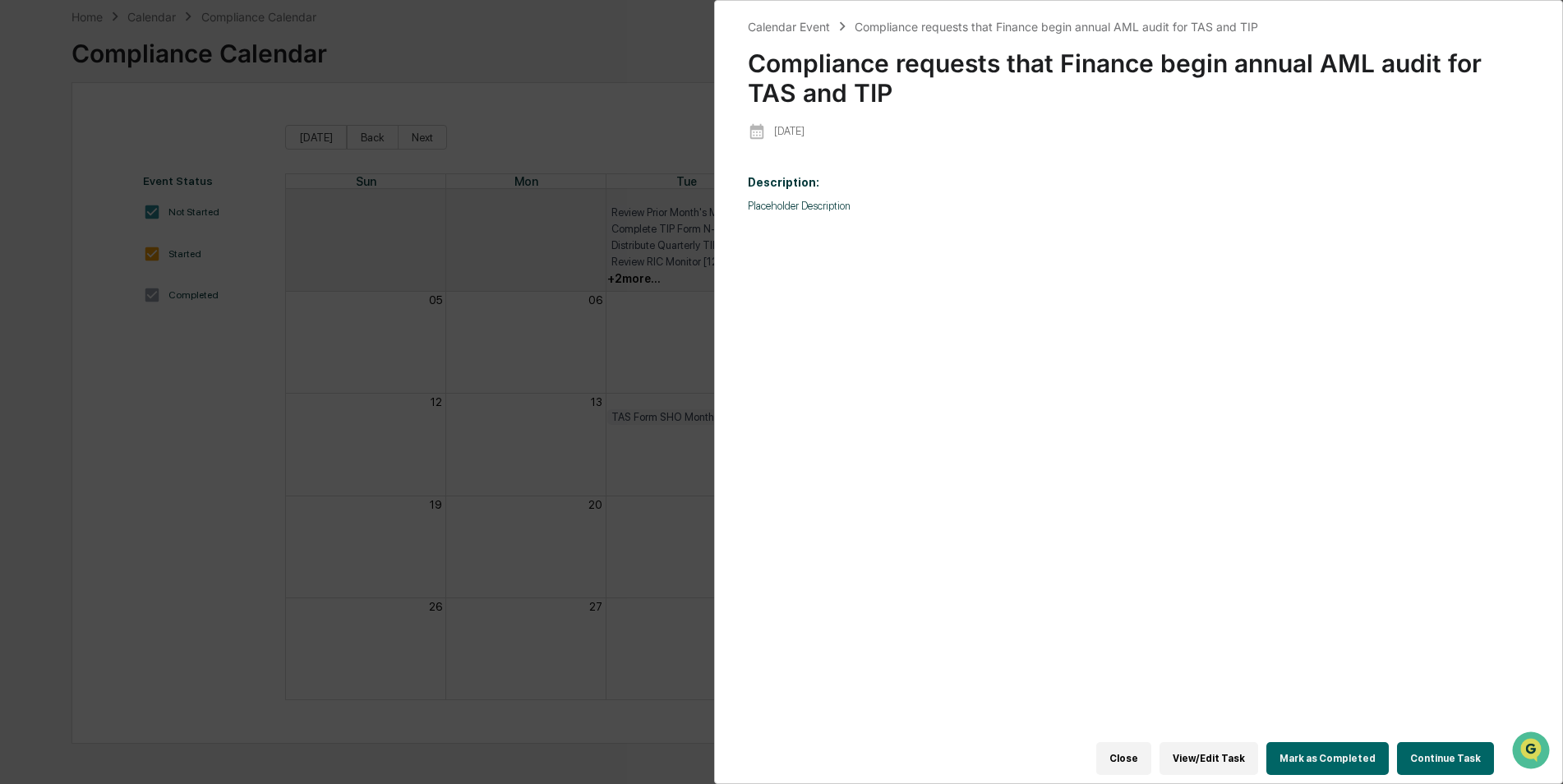
click at [1322, 765] on button "Mark as Completed" at bounding box center [1327, 758] width 123 height 33
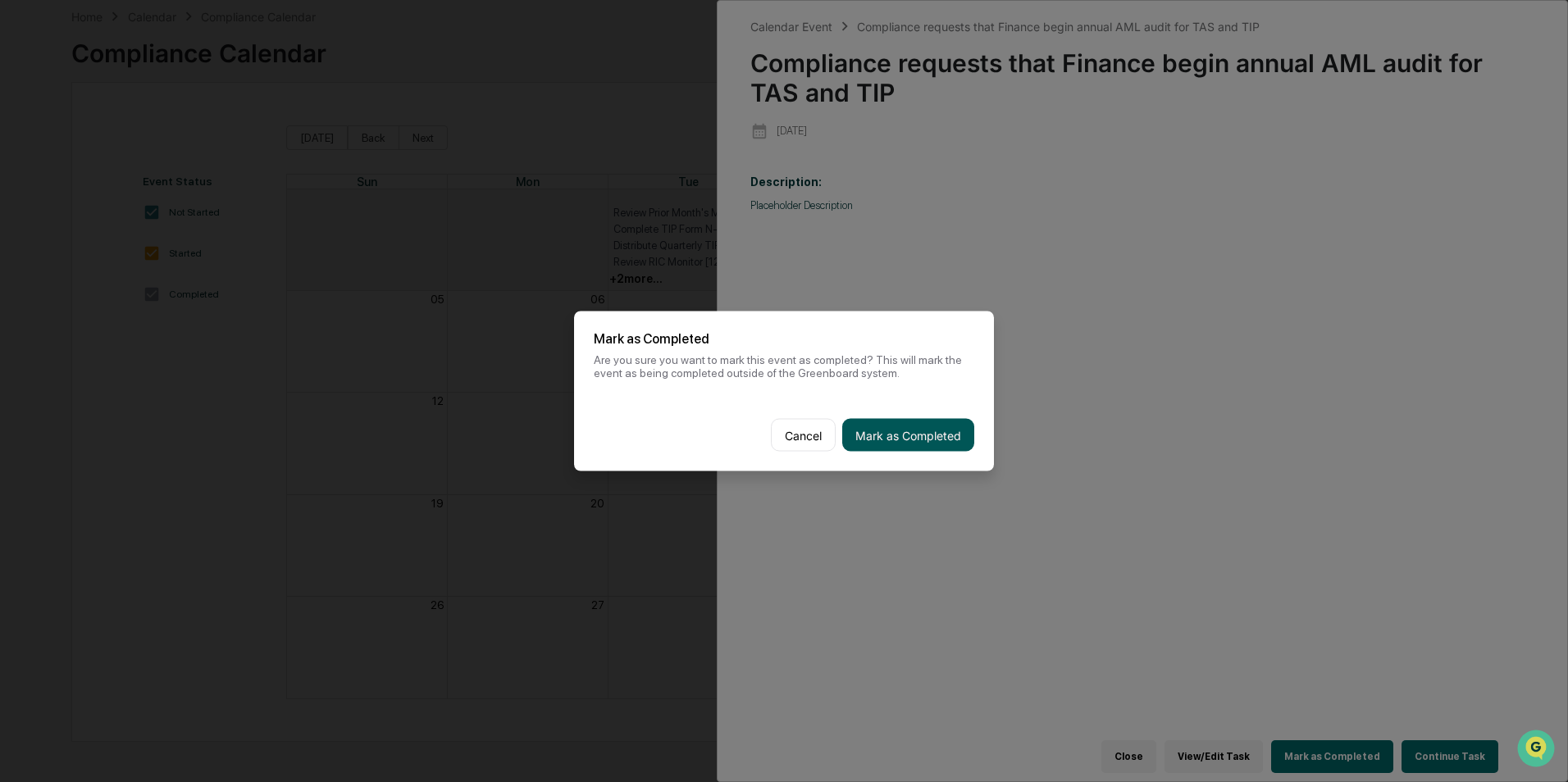
click at [882, 419] on button "Mark as Completed" at bounding box center [908, 435] width 132 height 33
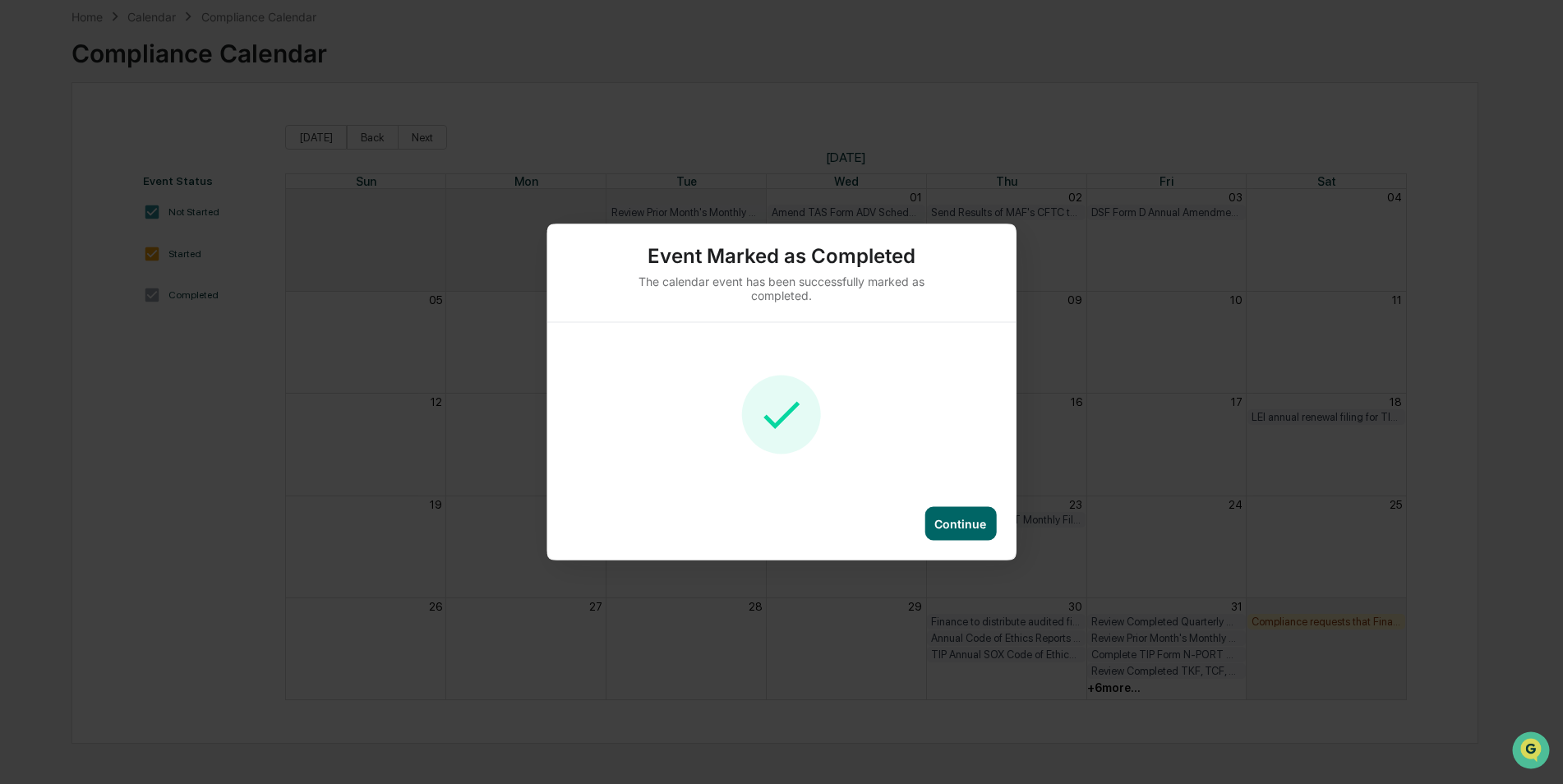
click at [944, 495] on div "Event Marked as Completed The calendar event has been successfully marked as co…" at bounding box center [782, 393] width 469 height 336
click at [946, 511] on div "Continue" at bounding box center [960, 524] width 72 height 34
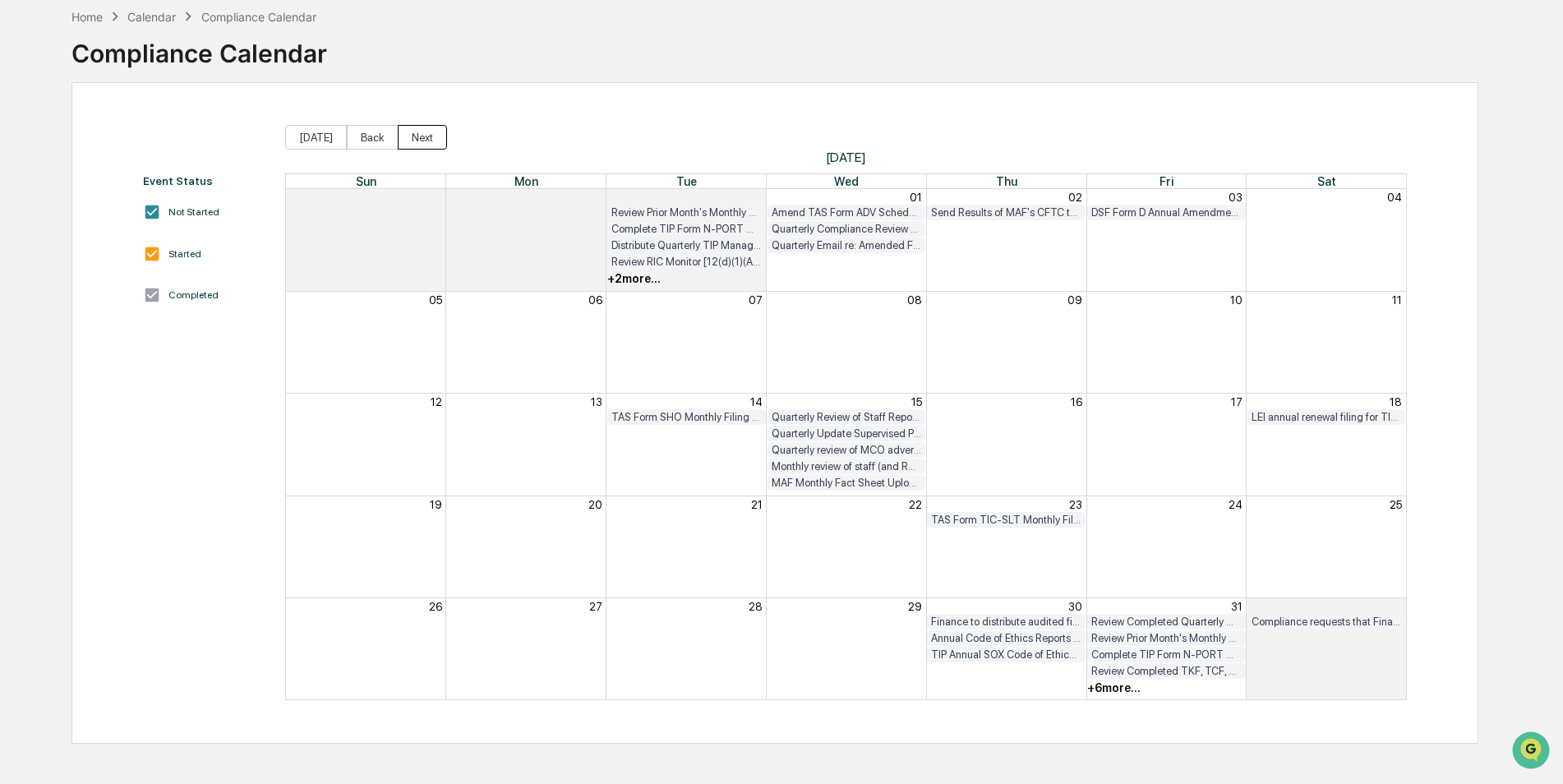
click at [437, 142] on button "Next" at bounding box center [422, 137] width 49 height 24
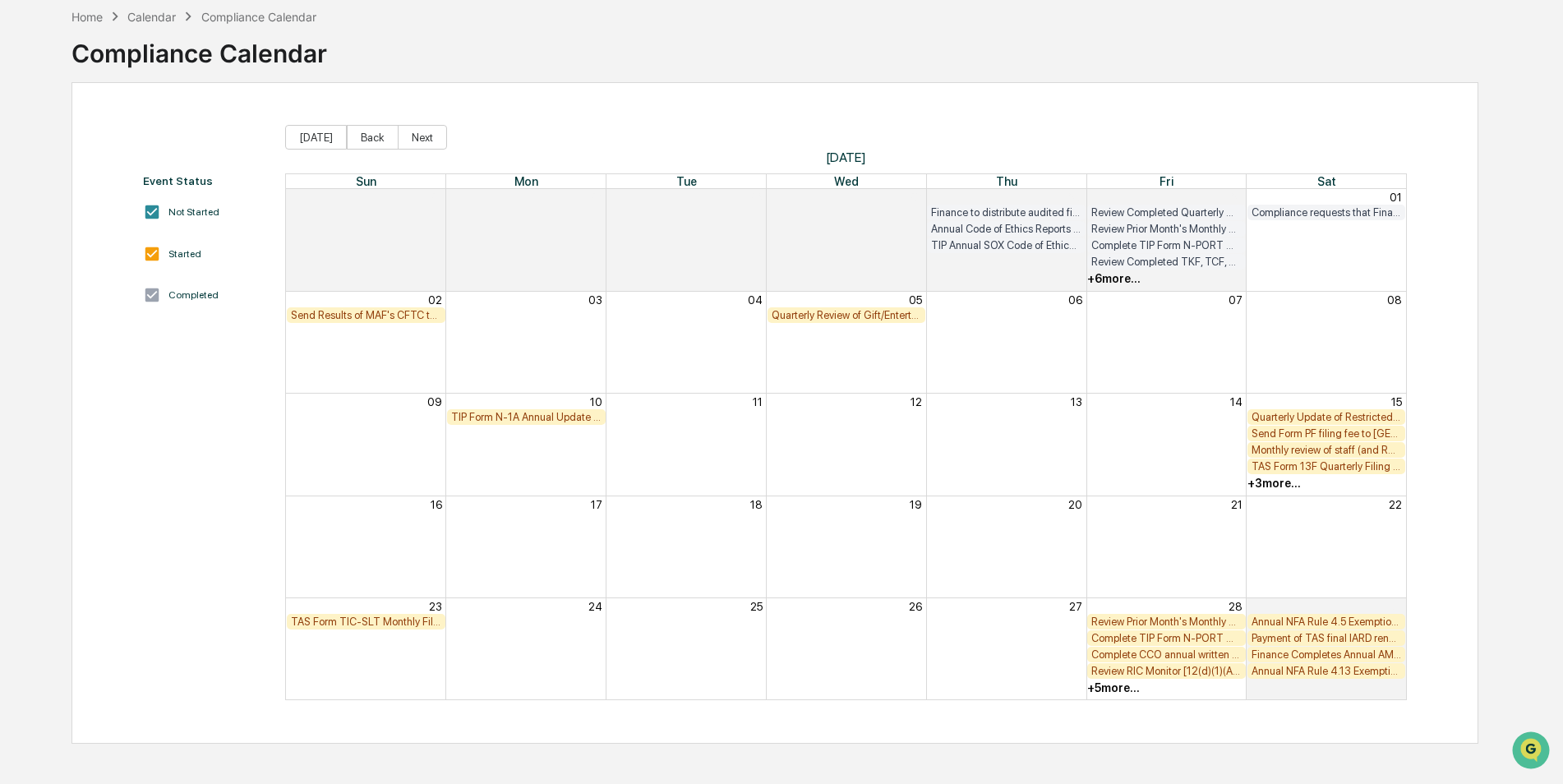
click at [834, 316] on div "Quarterly Review of Gift/Entertainment, Upload Logs to Foreside (Quest CE)" at bounding box center [847, 315] width 150 height 13
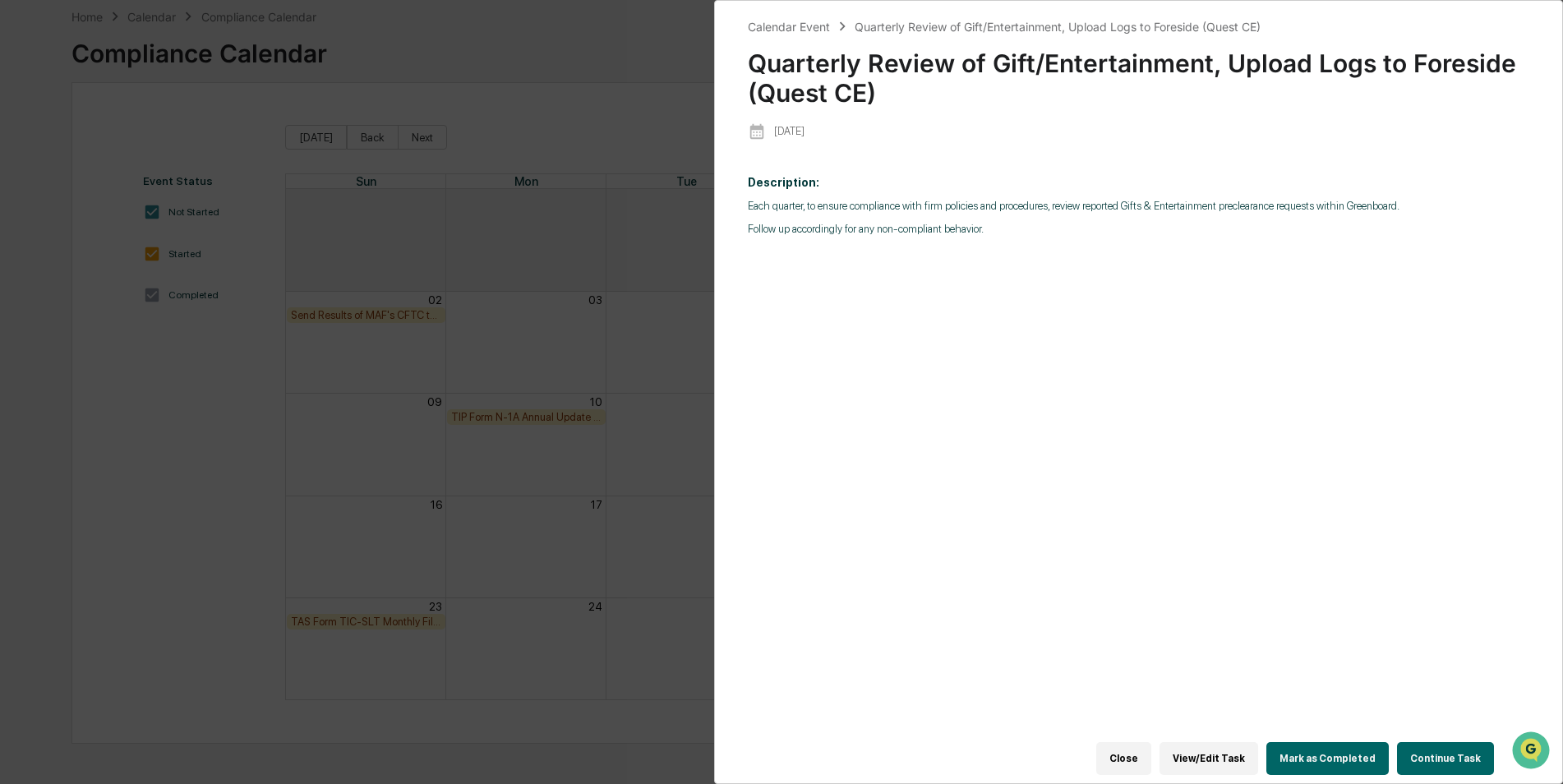
click at [1296, 750] on button "Mark as Completed" at bounding box center [1327, 758] width 123 height 33
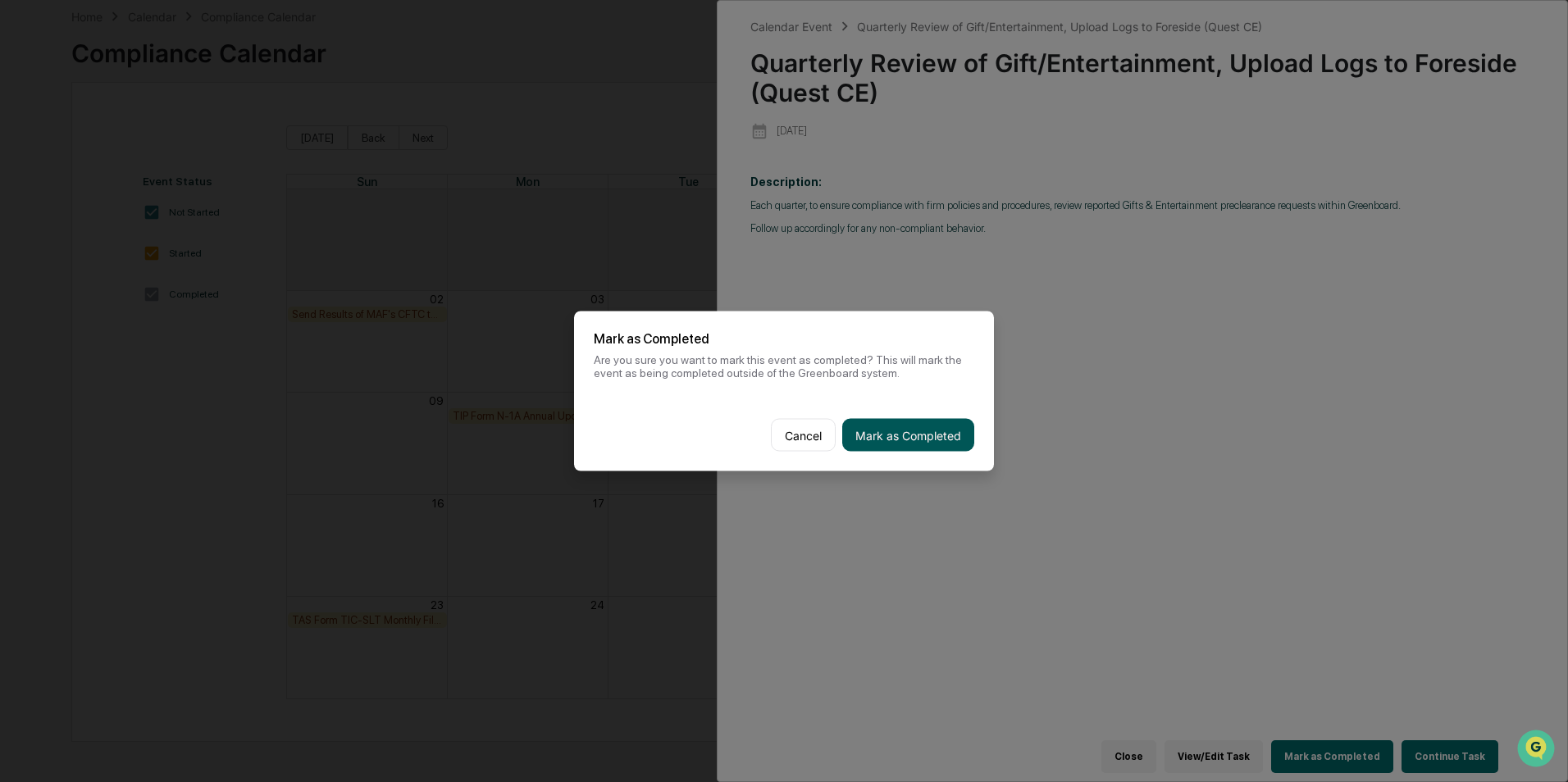
click at [924, 449] on button "Mark as Completed" at bounding box center [908, 435] width 132 height 33
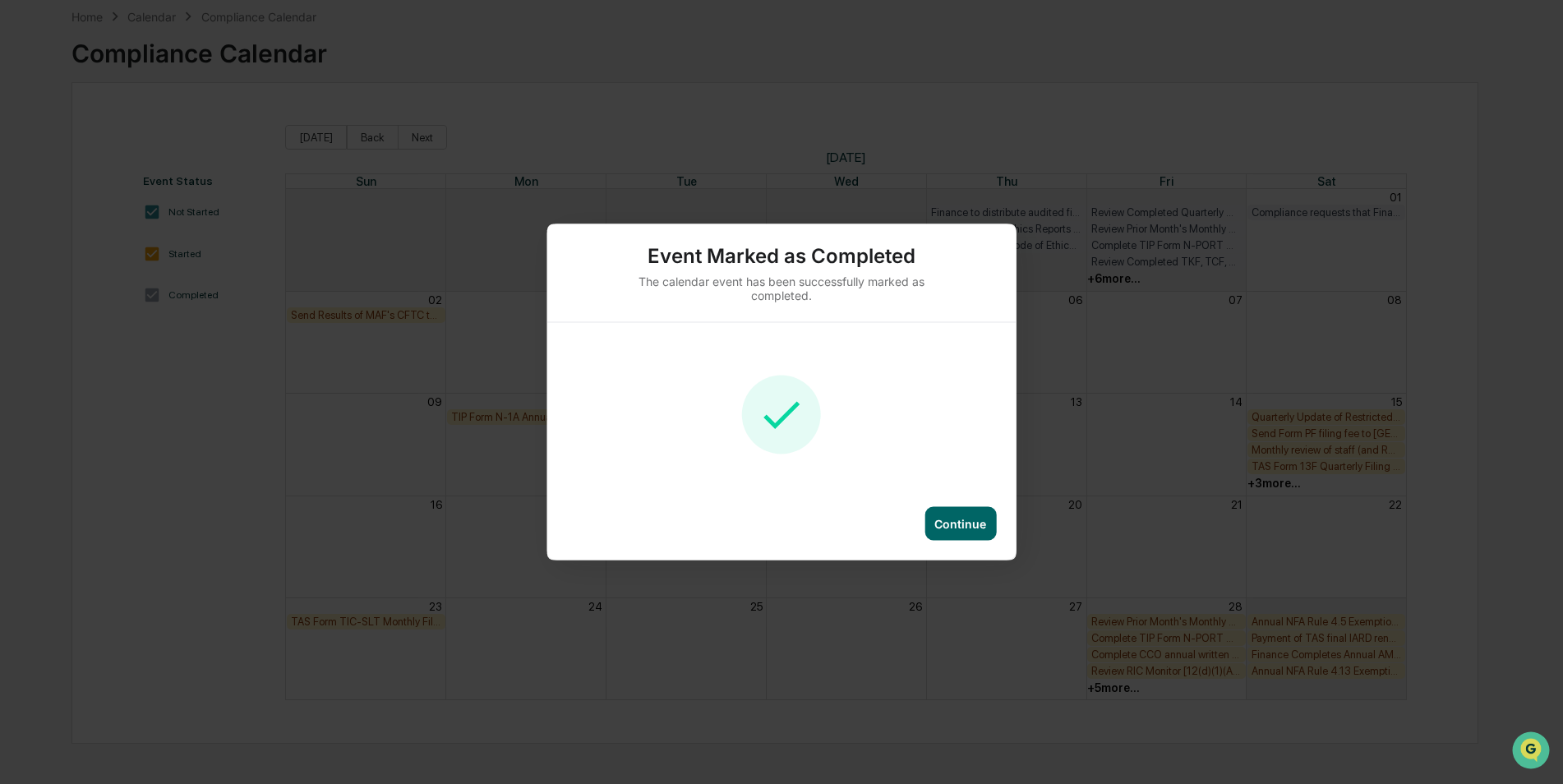
click at [950, 531] on div "Continue" at bounding box center [960, 524] width 72 height 34
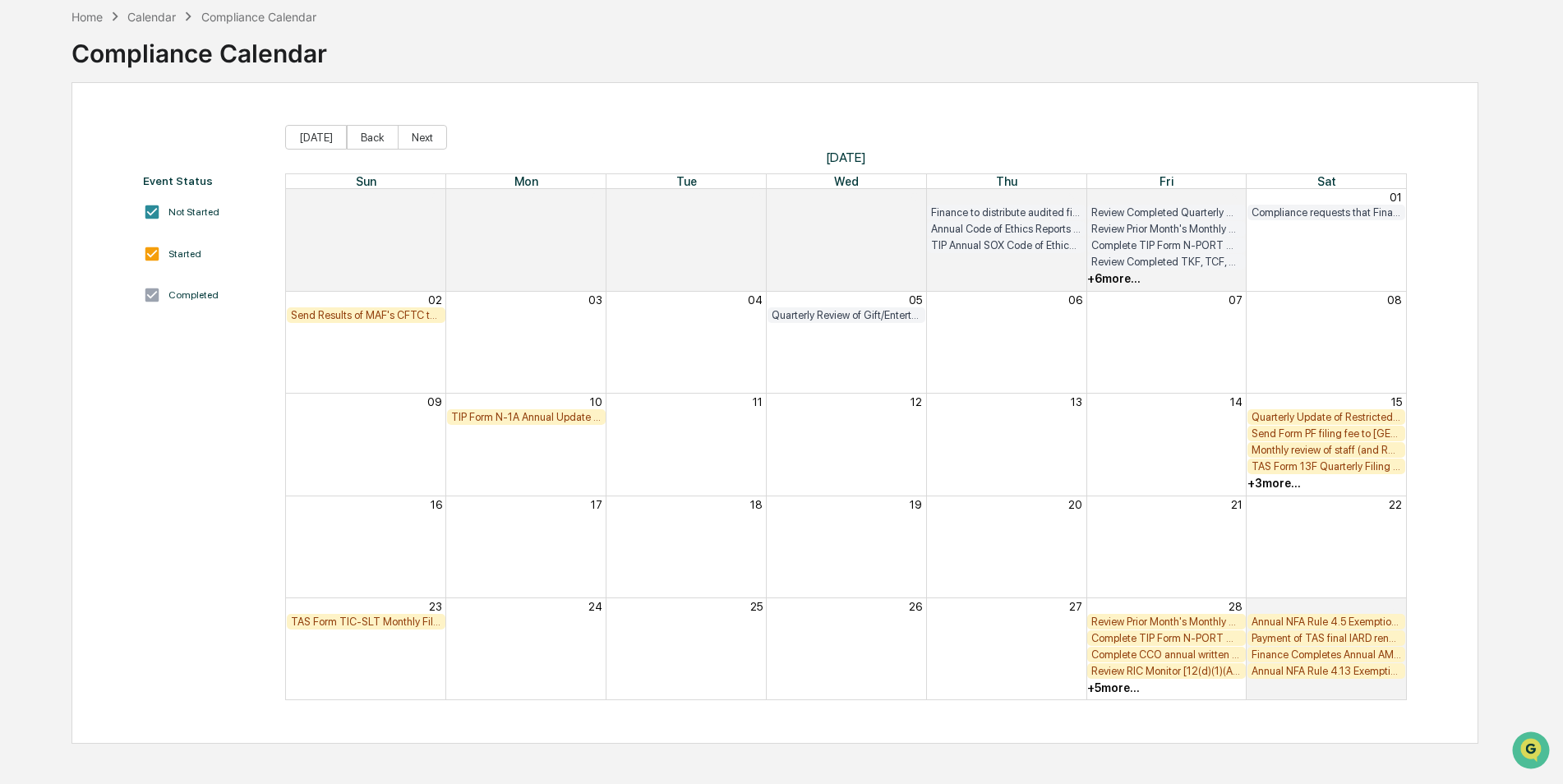
click at [393, 623] on div "TAS Form TIC-SLT Monthly Filing [FIRM DEADLINE]" at bounding box center [366, 621] width 150 height 13
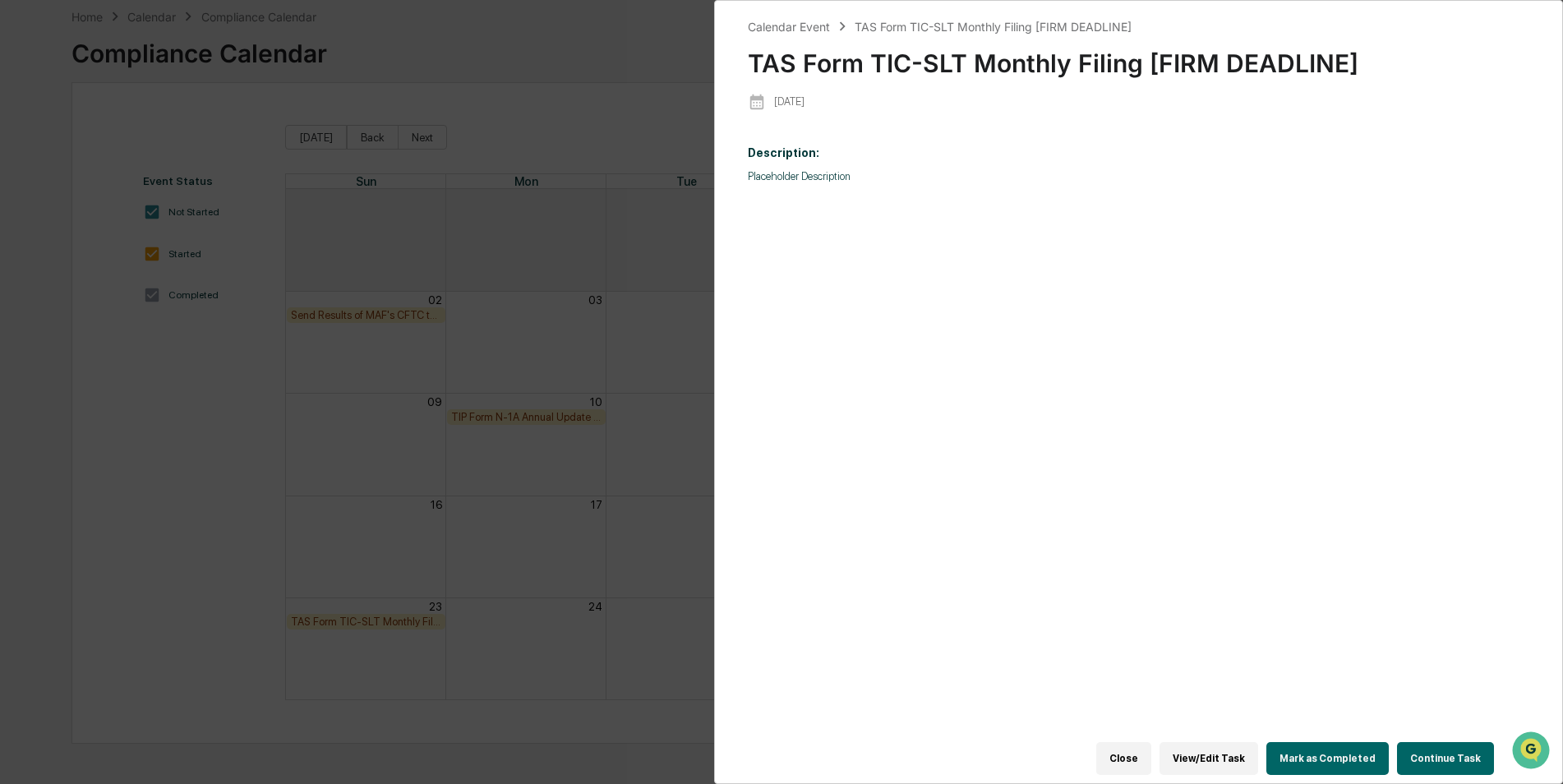
click at [1314, 742] on button "Mark as Completed" at bounding box center [1327, 758] width 123 height 33
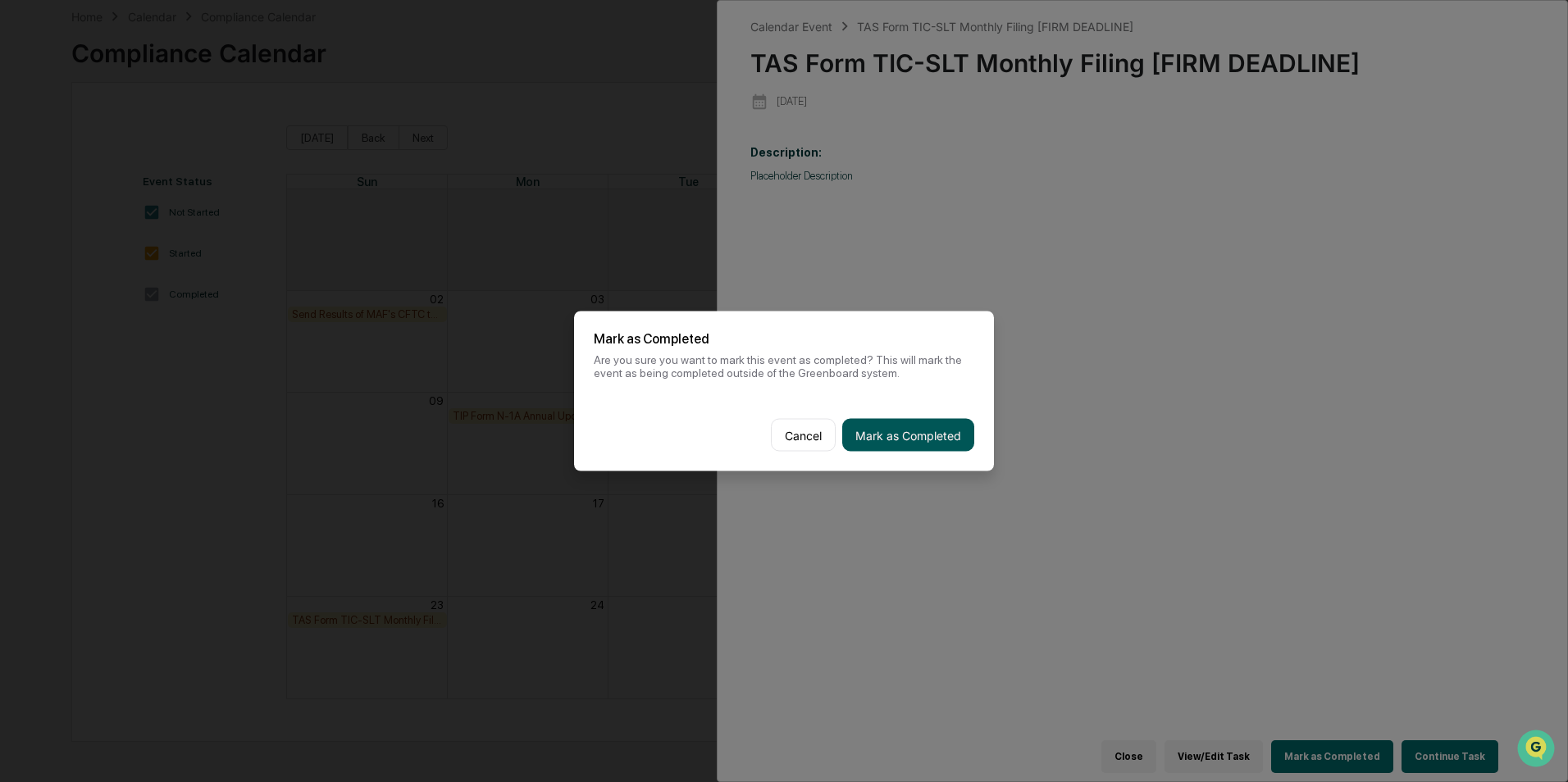
click at [905, 443] on button "Mark as Completed" at bounding box center [908, 435] width 132 height 33
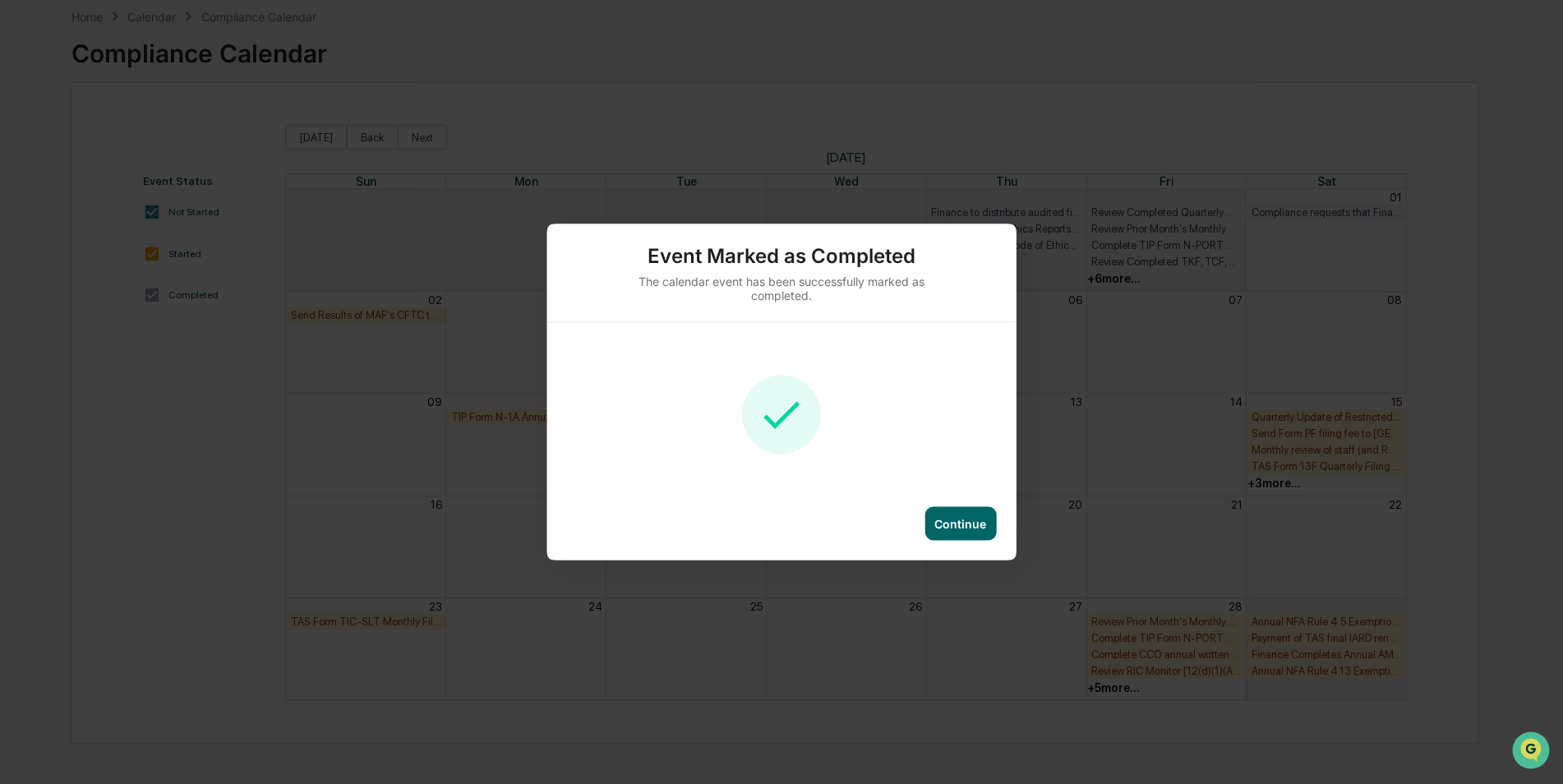
click at [967, 525] on div "Continue" at bounding box center [960, 524] width 52 height 14
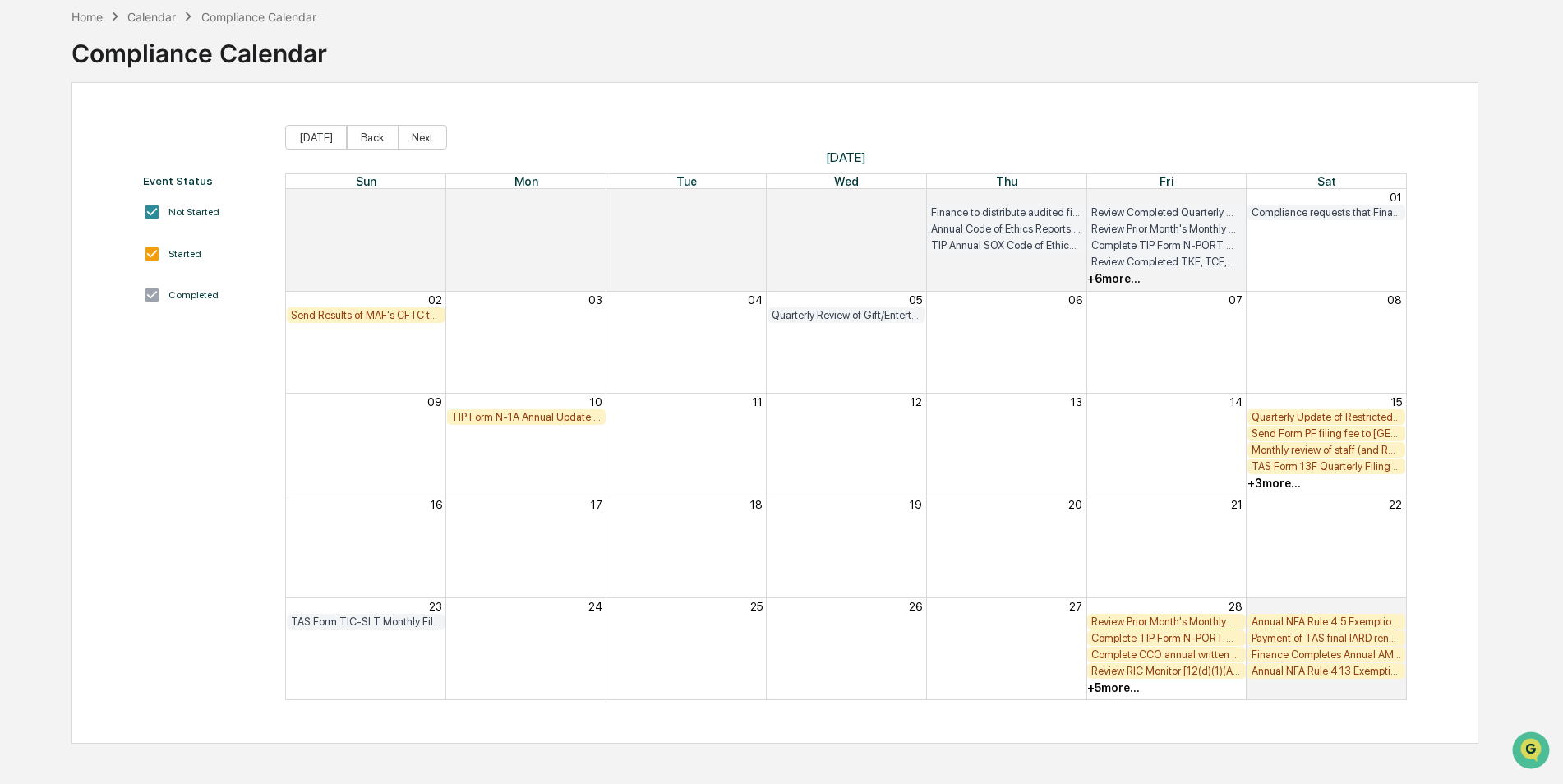
click at [350, 321] on div "Send Results of MAF's CFTC test from last day of month to [EMAIL_ADDRESS][DOMAI…" at bounding box center [366, 315] width 159 height 15
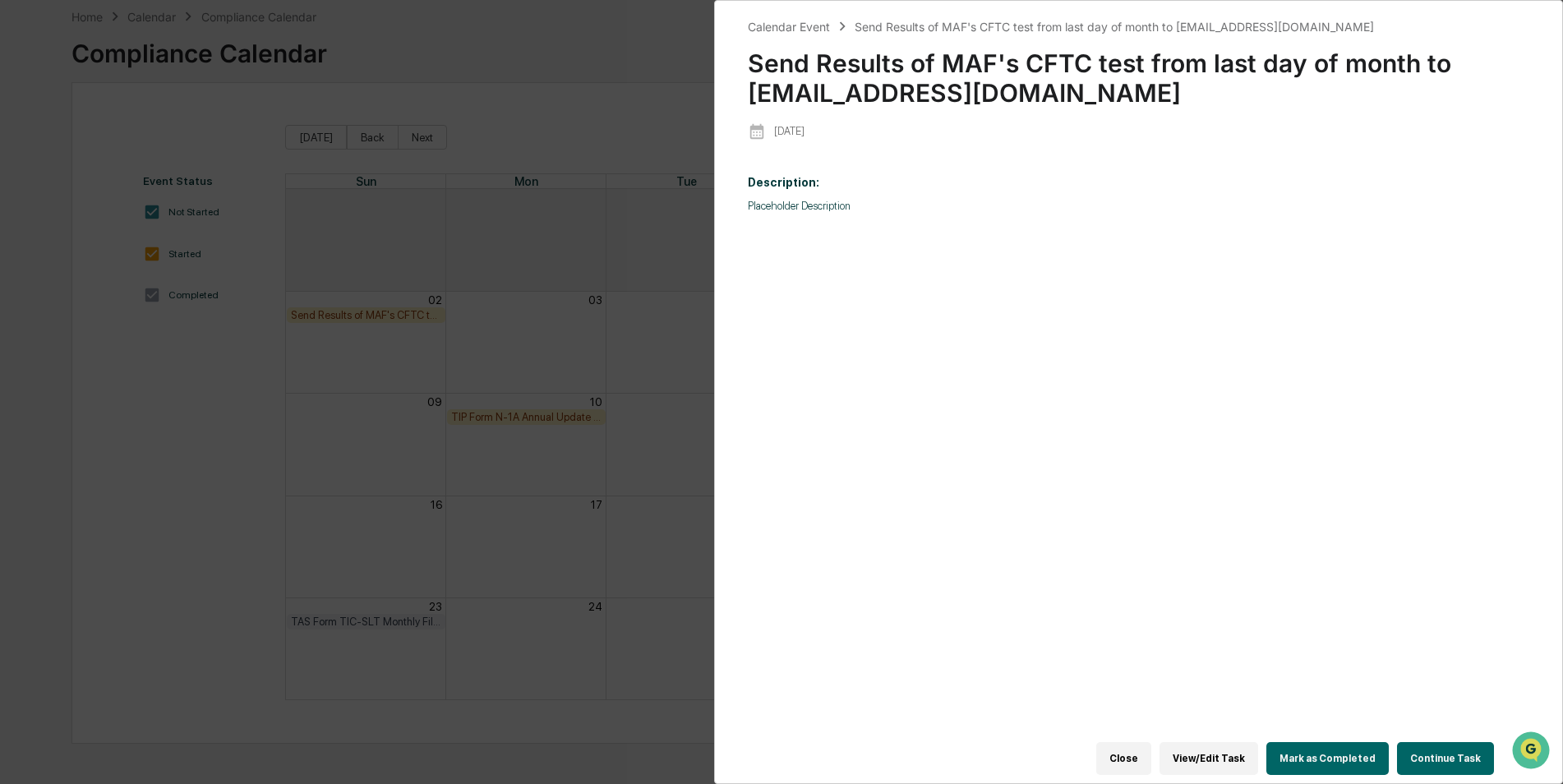
click at [1342, 743] on button "Mark as Completed" at bounding box center [1327, 758] width 123 height 33
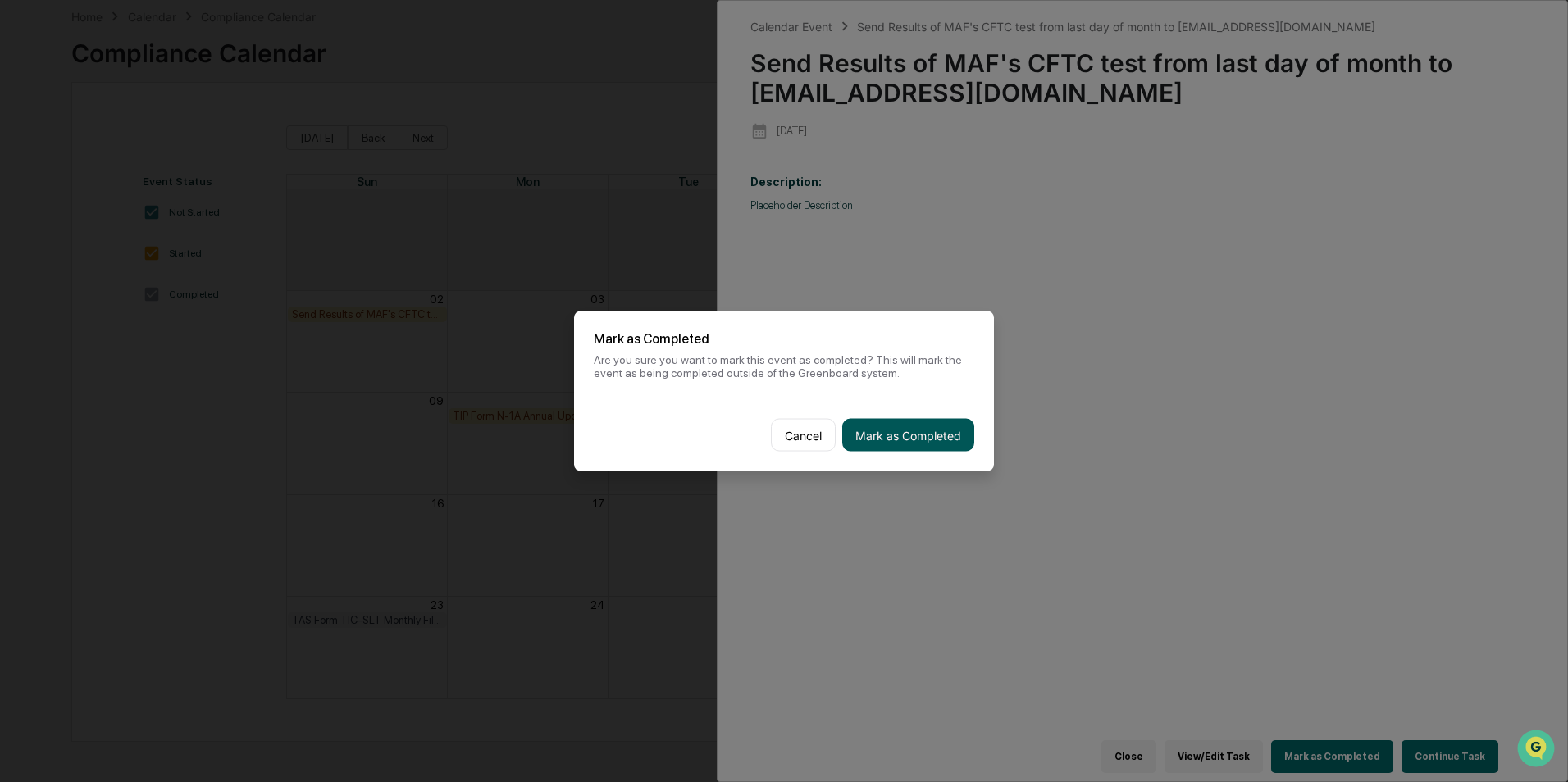
click at [931, 434] on button "Mark as Completed" at bounding box center [908, 435] width 132 height 33
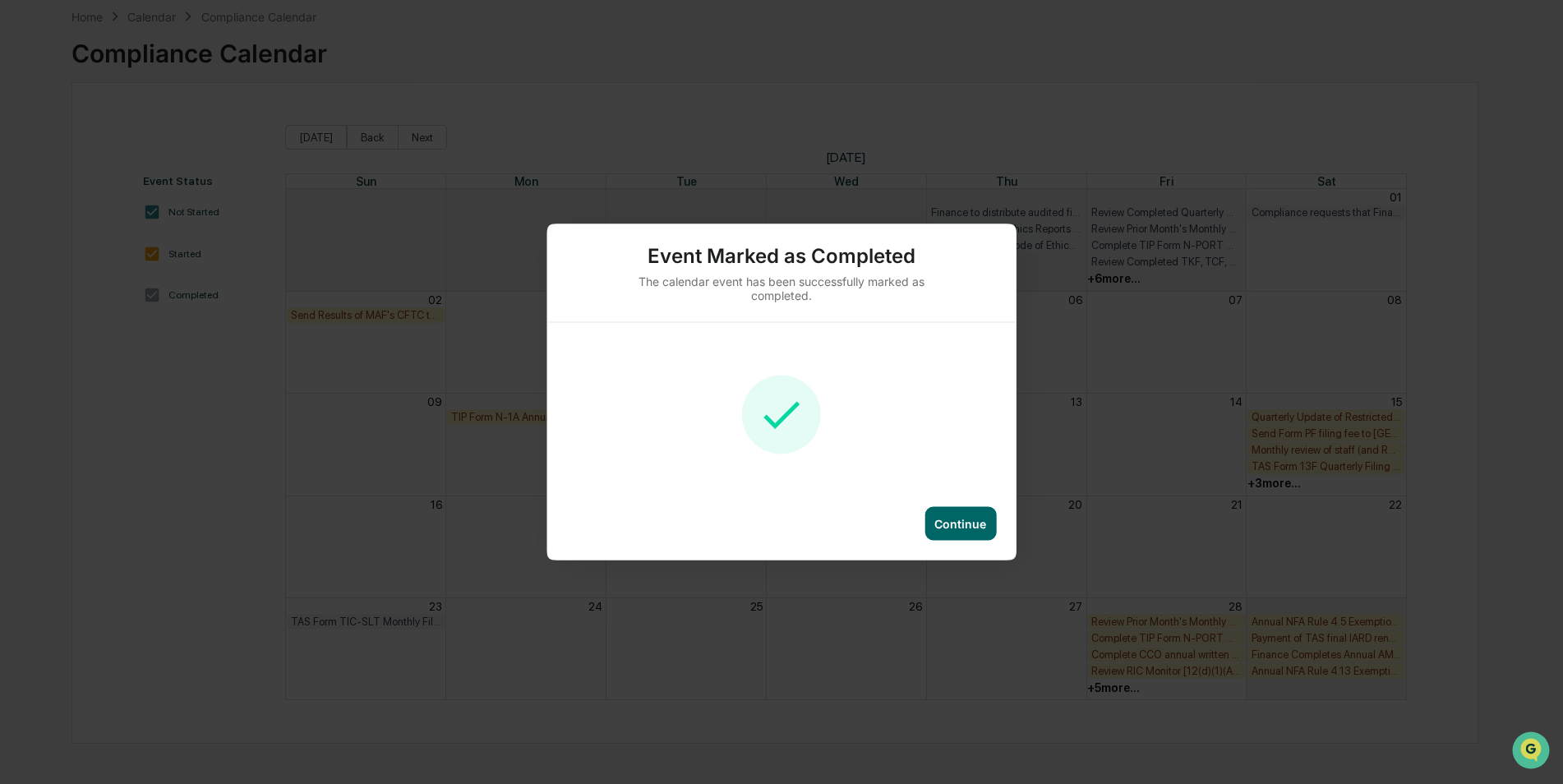
drag, startPoint x: 939, startPoint y: 513, endPoint x: 934, endPoint y: 520, distance: 8.6
click at [934, 523] on div "Continue" at bounding box center [960, 524] width 72 height 34
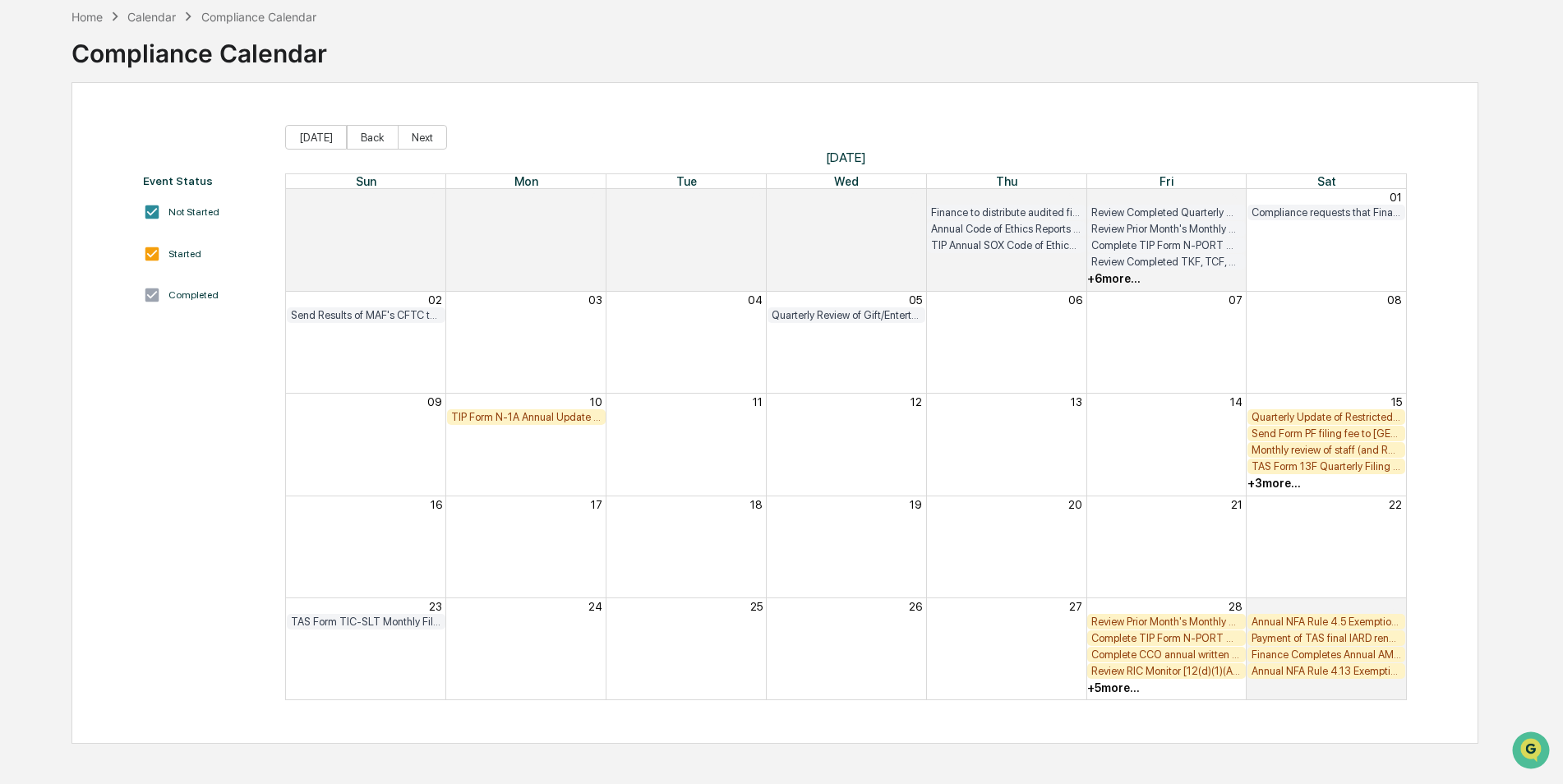
click at [1282, 487] on div "+ 3 more..." at bounding box center [1273, 483] width 53 height 14
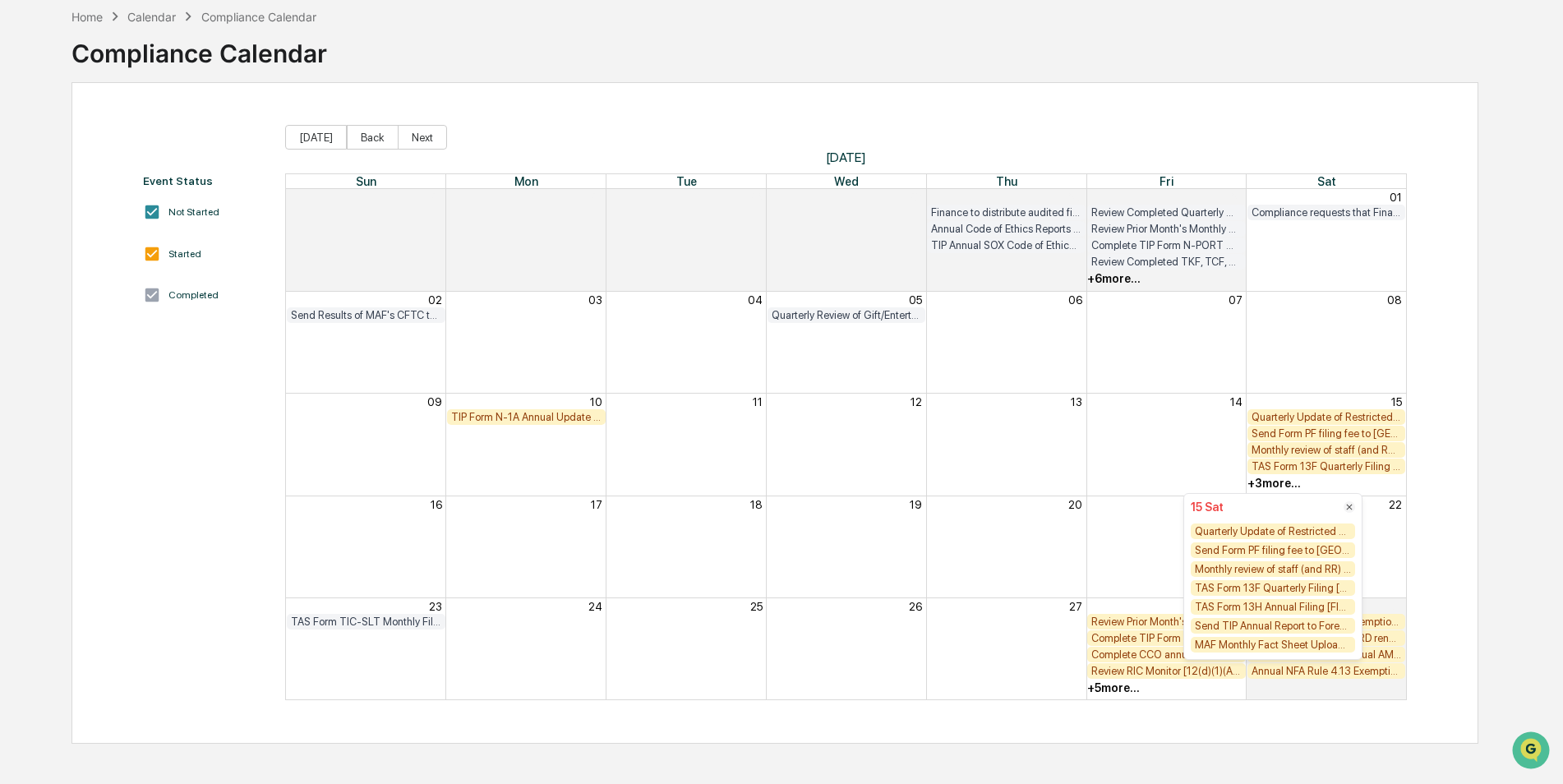
click at [1286, 526] on div "Quarterly Update of Restricted List and email to staff (email Private Investmen…" at bounding box center [1272, 531] width 165 height 15
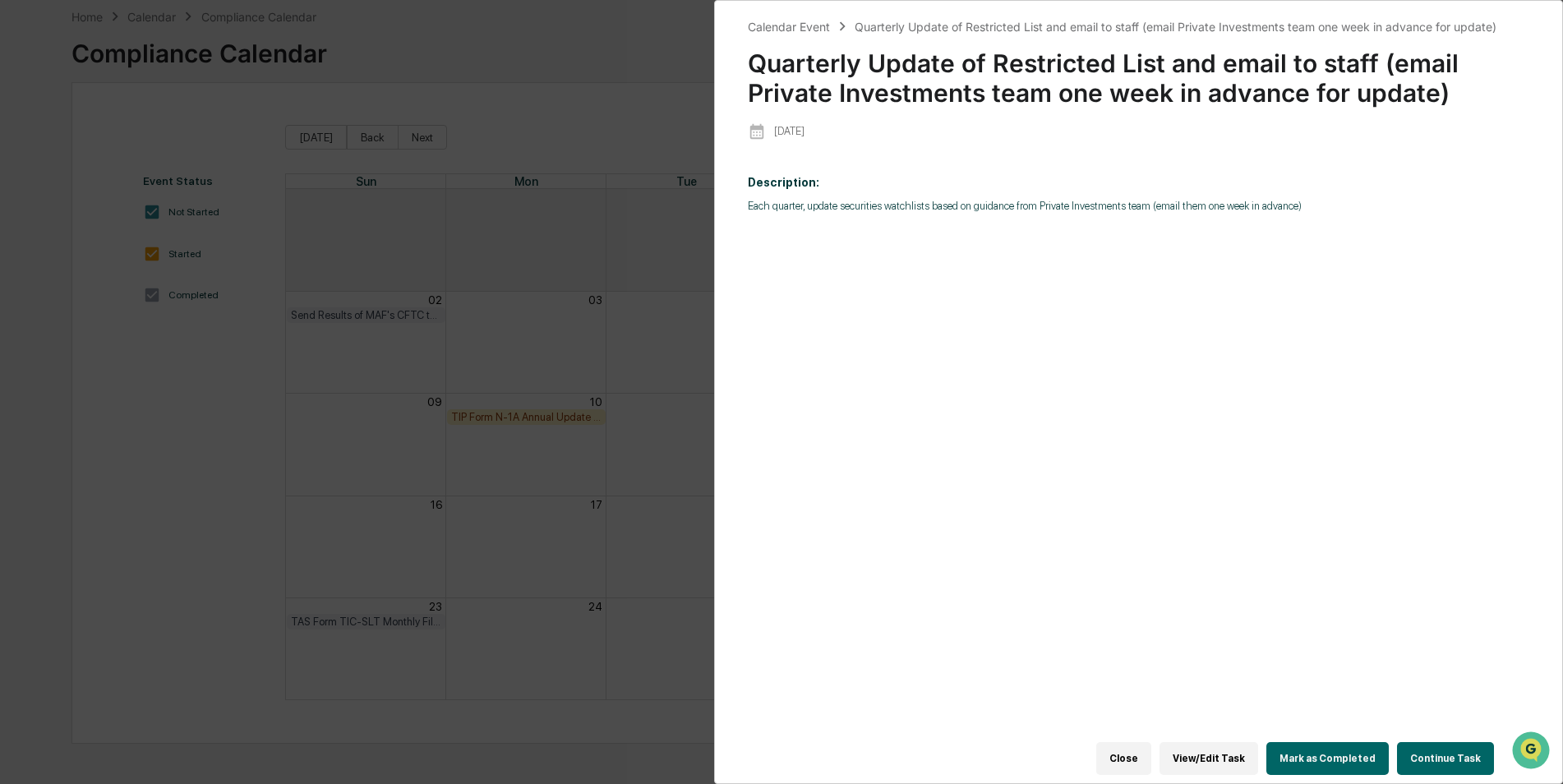
click at [1326, 756] on button "Mark as Completed" at bounding box center [1327, 758] width 123 height 33
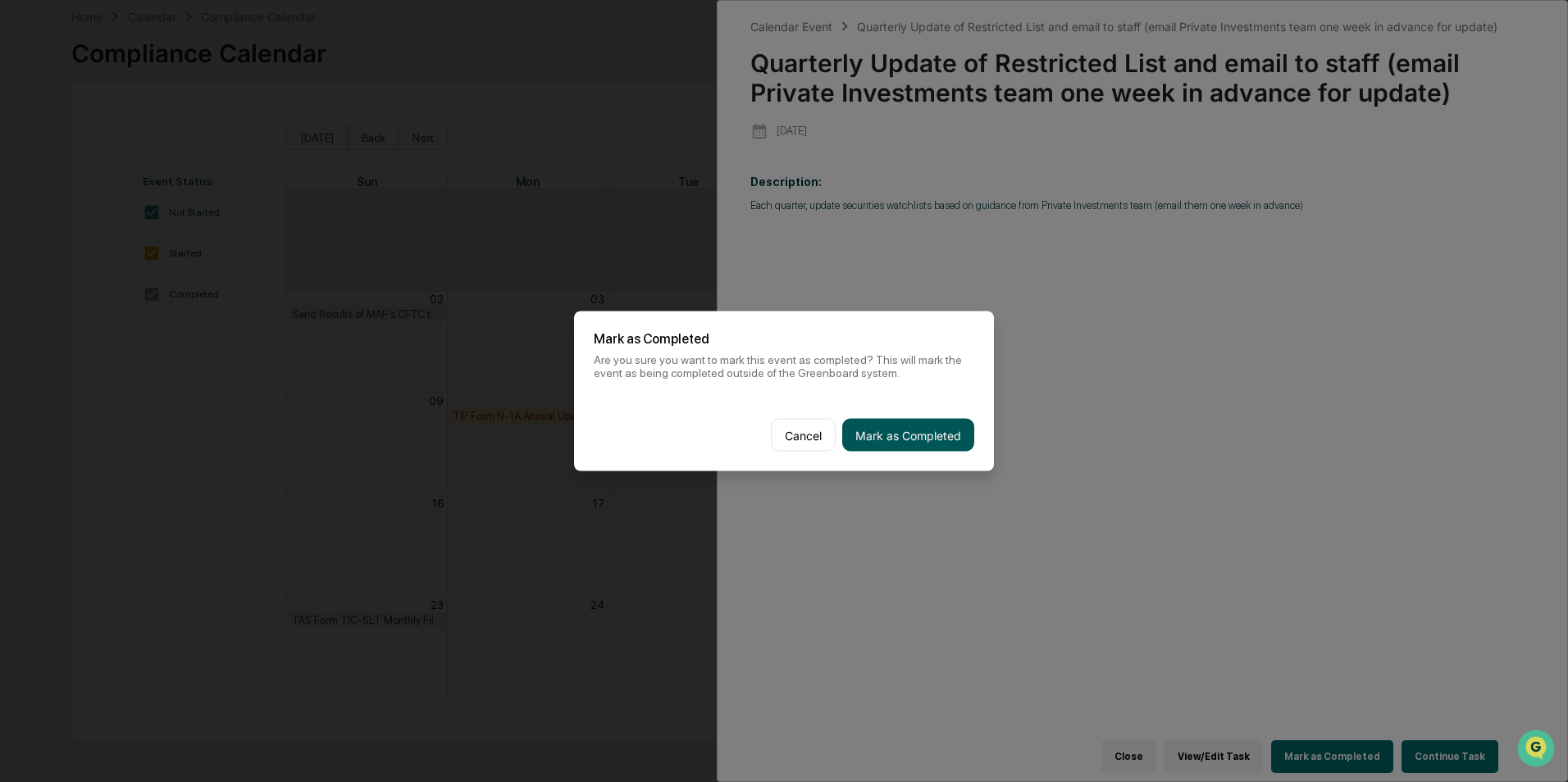
click at [894, 431] on button "Mark as Completed" at bounding box center [908, 435] width 132 height 33
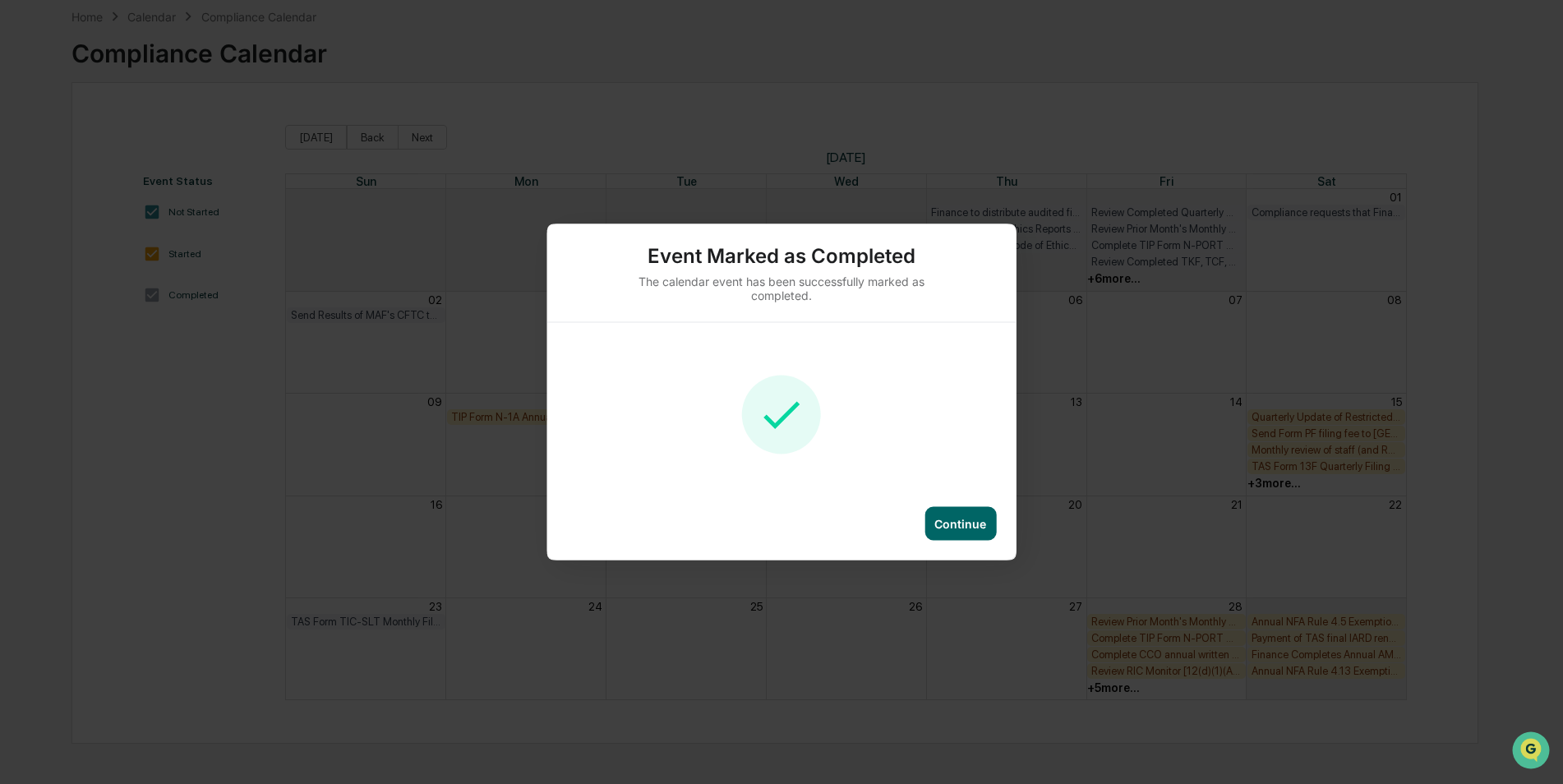
click at [998, 534] on div "Continue" at bounding box center [782, 533] width 469 height 53
click at [961, 526] on div "Continue" at bounding box center [960, 524] width 52 height 14
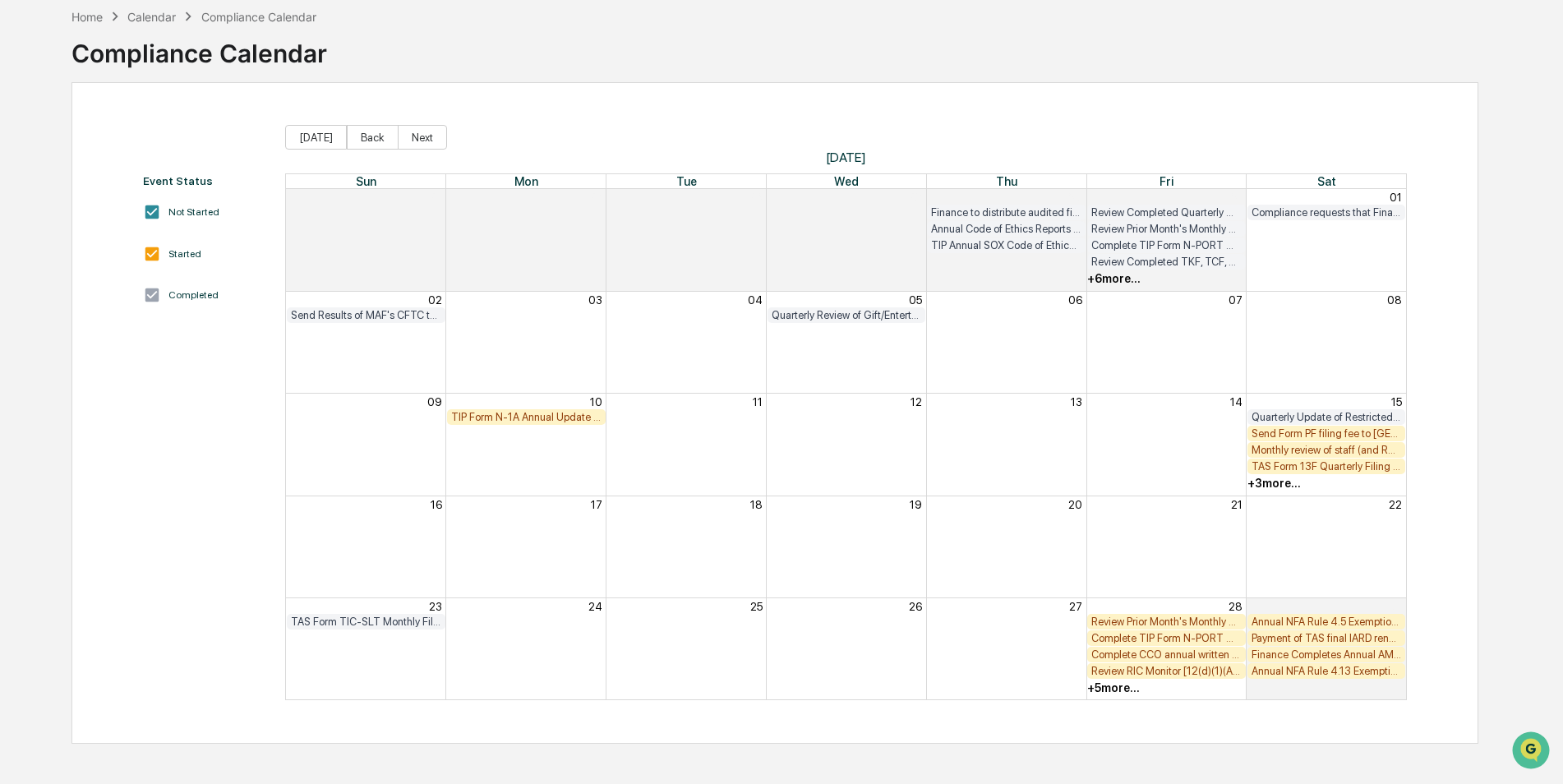
click at [1342, 438] on div "Send Form PF filing fee to [GEOGRAPHIC_DATA] (Annual for 2024)" at bounding box center [1326, 433] width 150 height 13
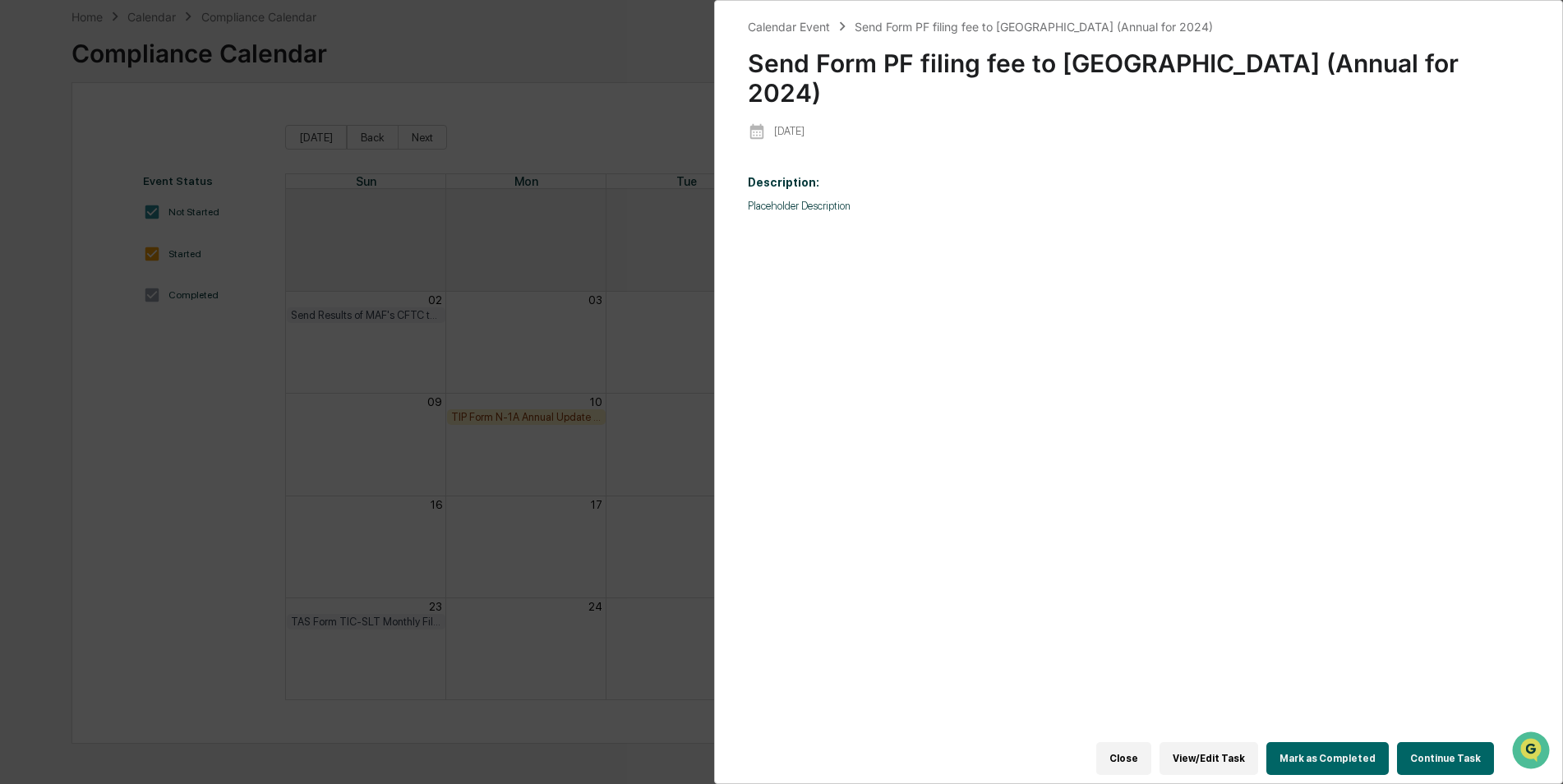
click at [1321, 766] on div "Close View/Edit Task Mark as Completed Continue Task" at bounding box center [1129, 759] width 763 height 49
click at [1327, 749] on button "Mark as Completed" at bounding box center [1327, 758] width 123 height 33
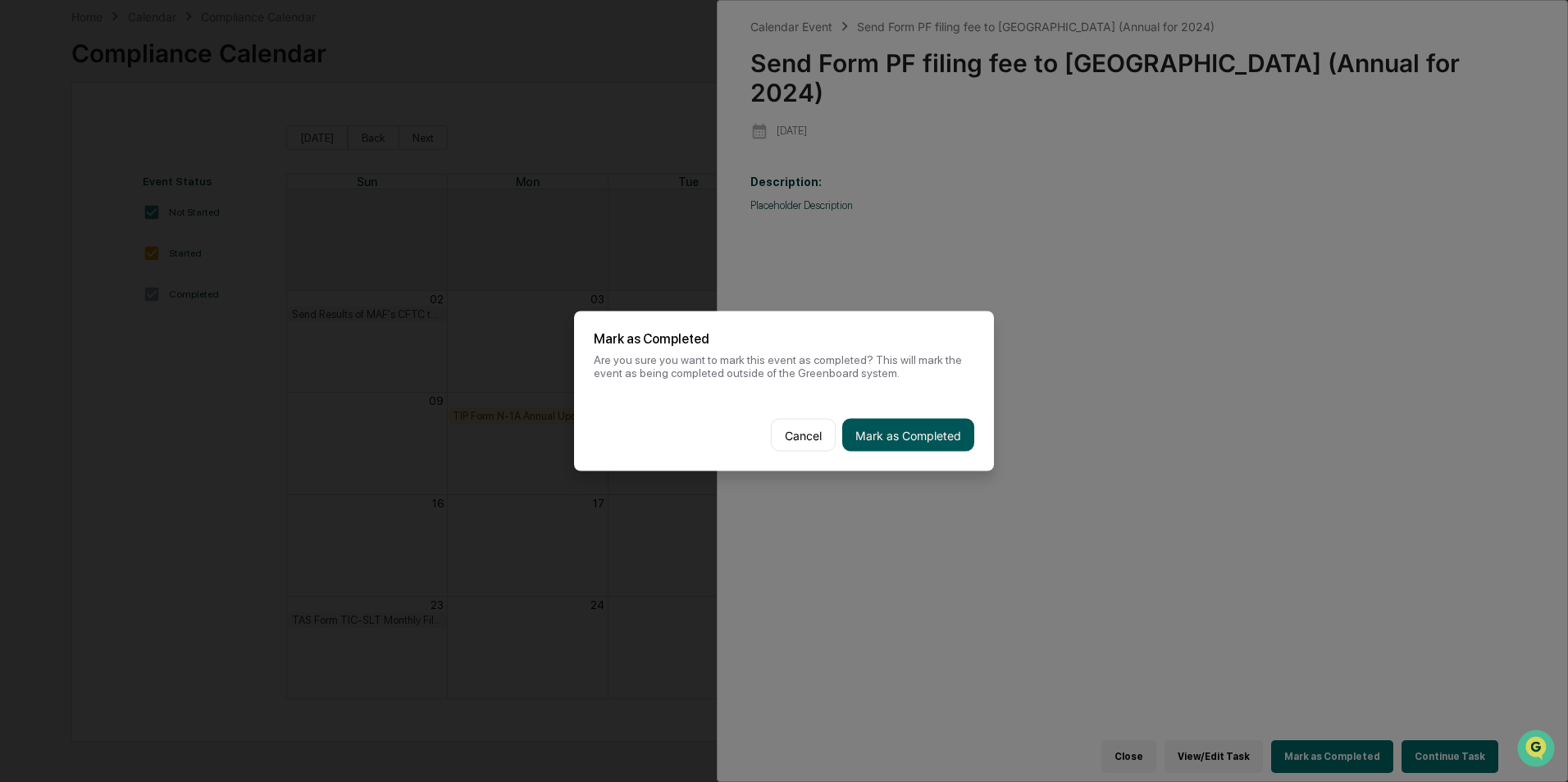
click at [902, 450] on button "Mark as Completed" at bounding box center [908, 435] width 132 height 33
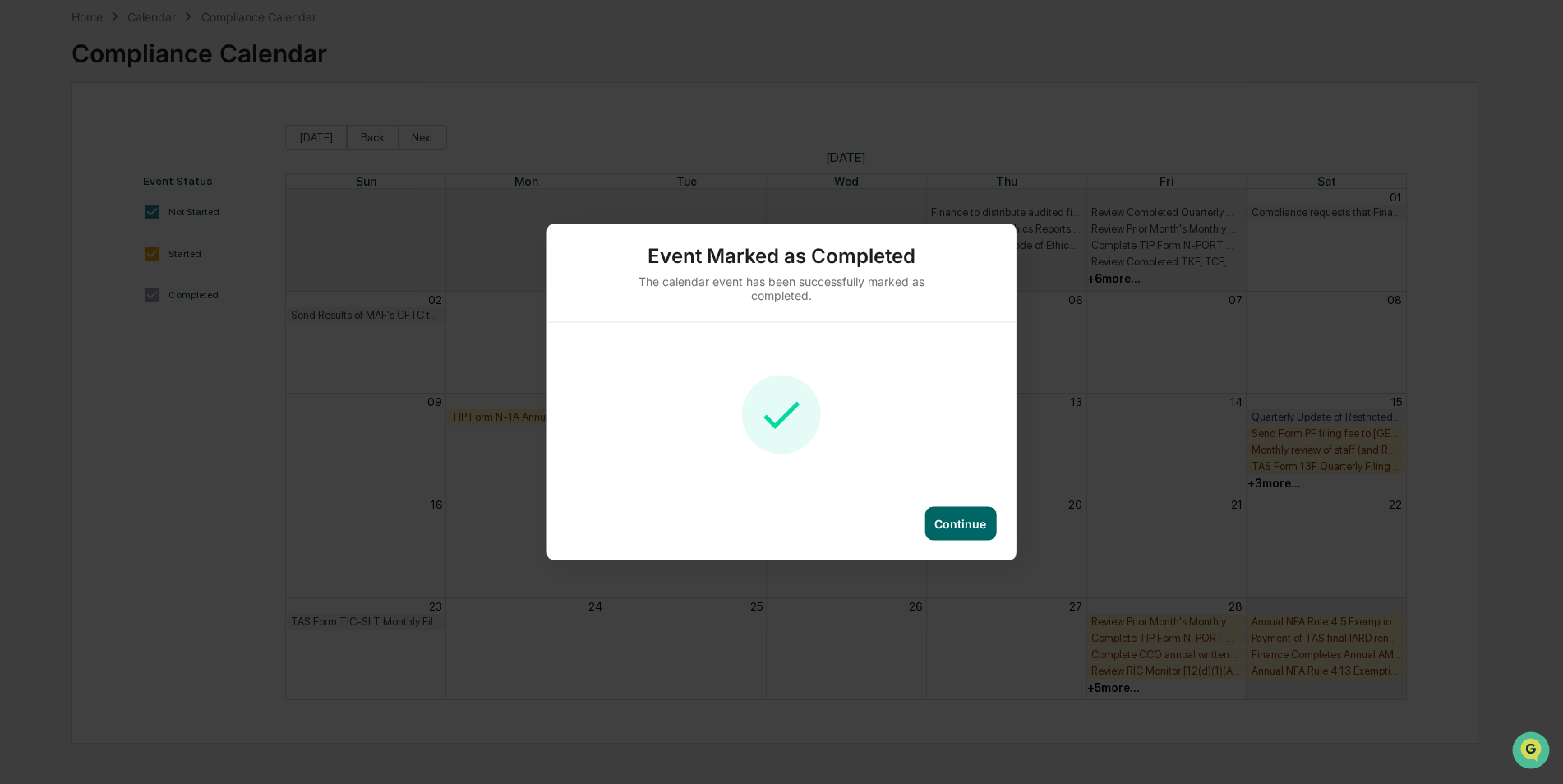
click at [970, 527] on div "Continue" at bounding box center [960, 524] width 52 height 14
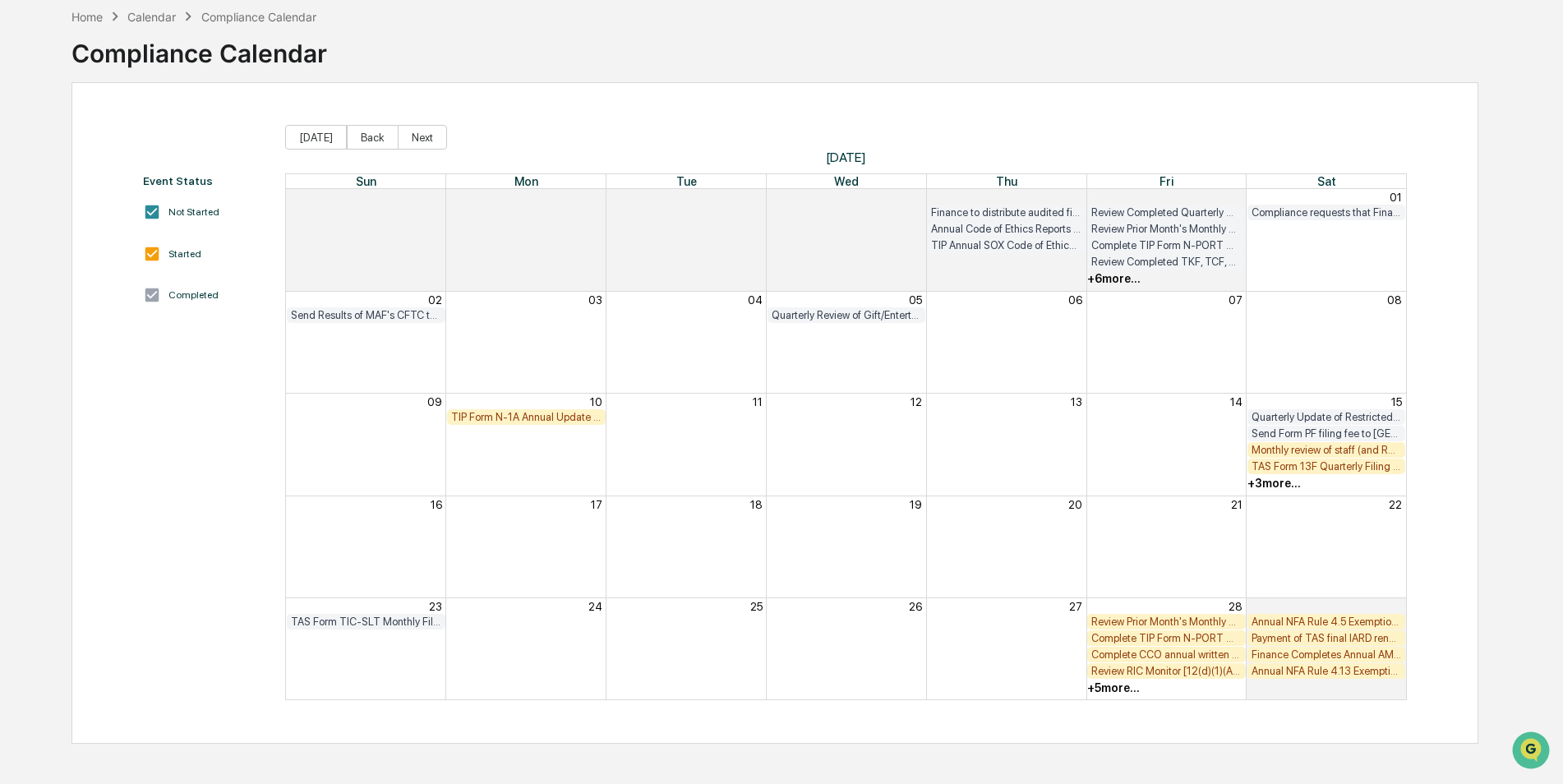
click at [1369, 449] on div "Monthly review of staff (and RR) archived communications (including email and T…" at bounding box center [1326, 449] width 150 height 13
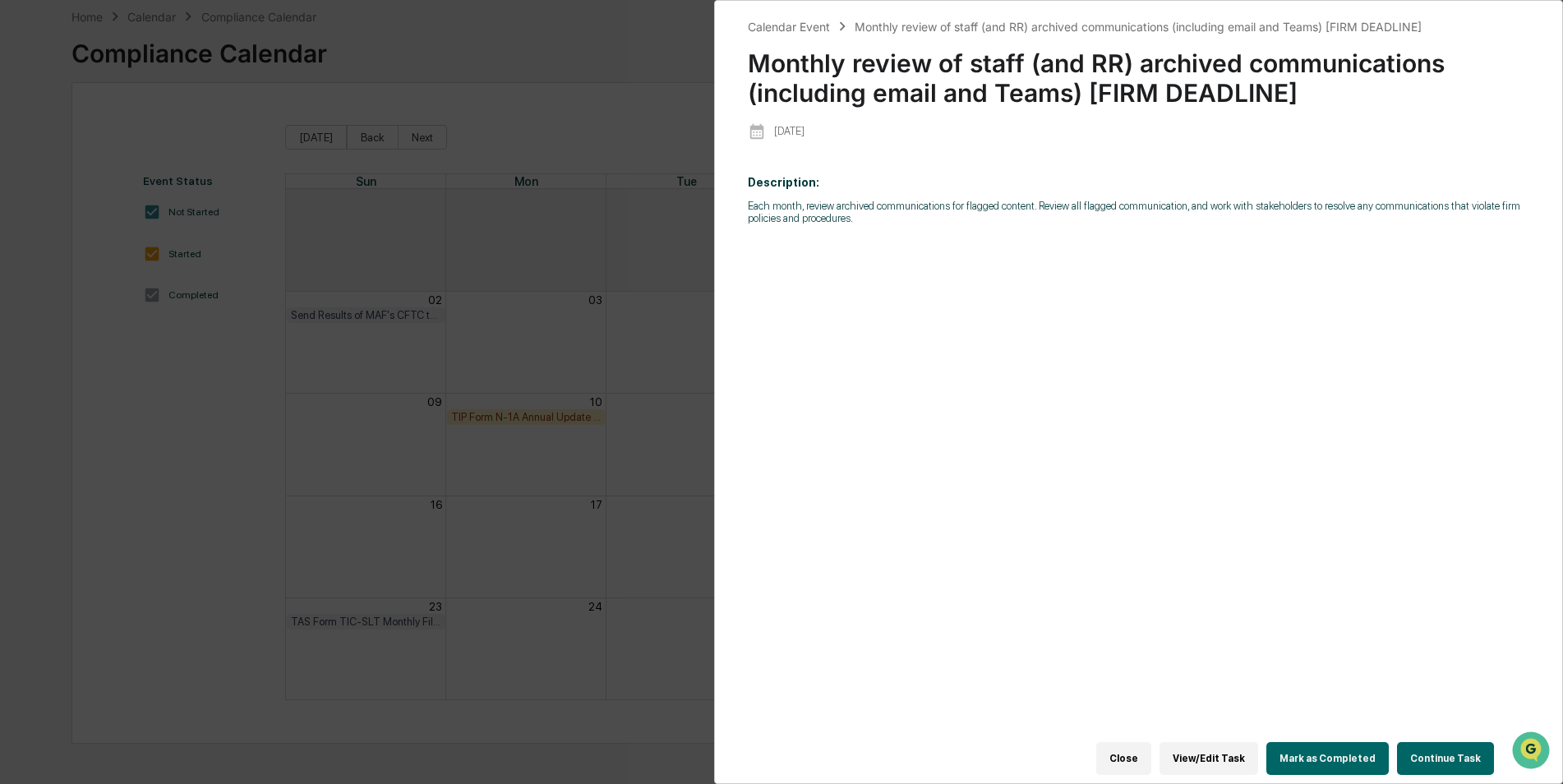
click at [1313, 752] on button "Mark as Completed" at bounding box center [1327, 758] width 123 height 33
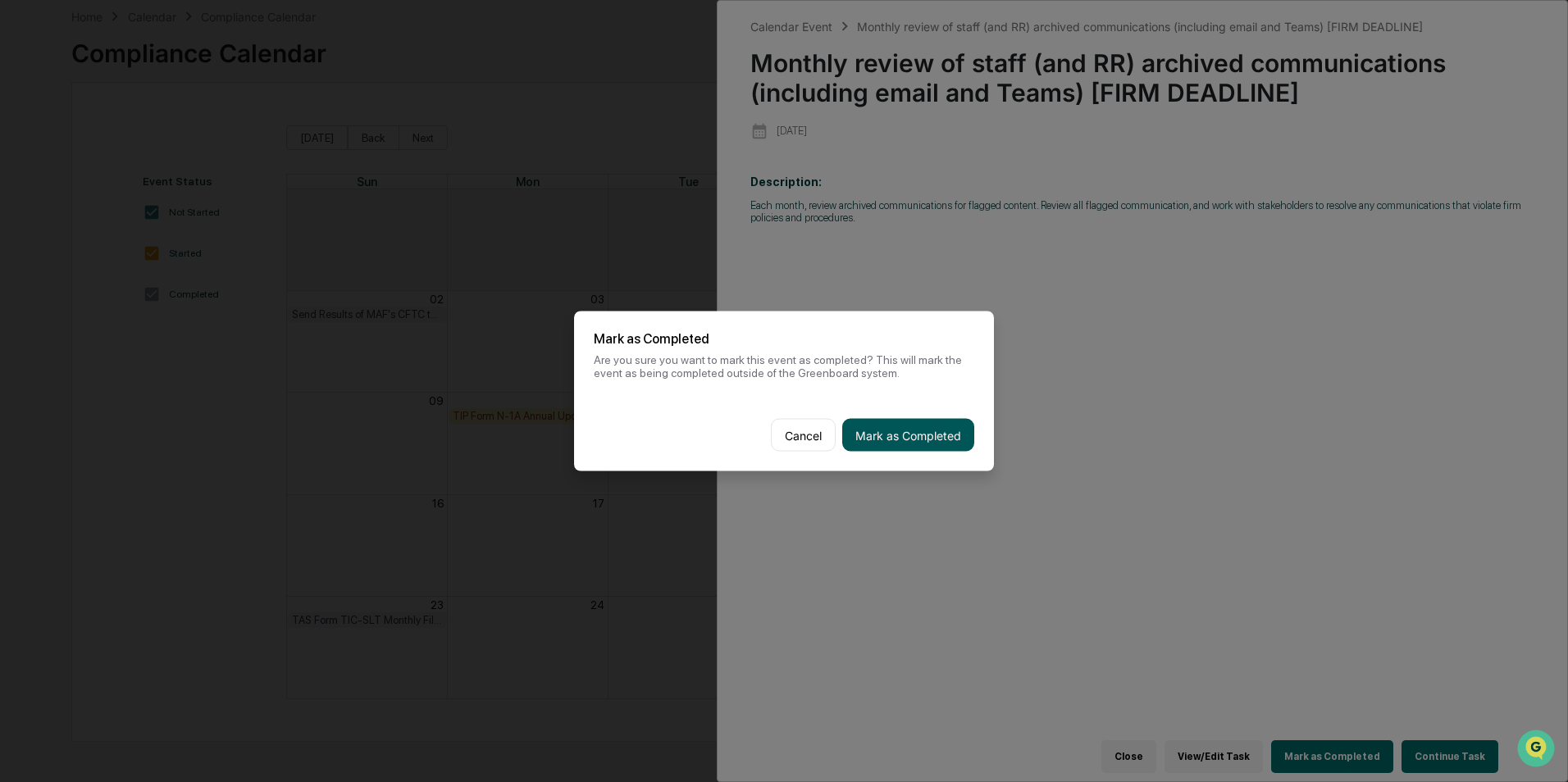
click at [921, 420] on button "Mark as Completed" at bounding box center [908, 435] width 132 height 33
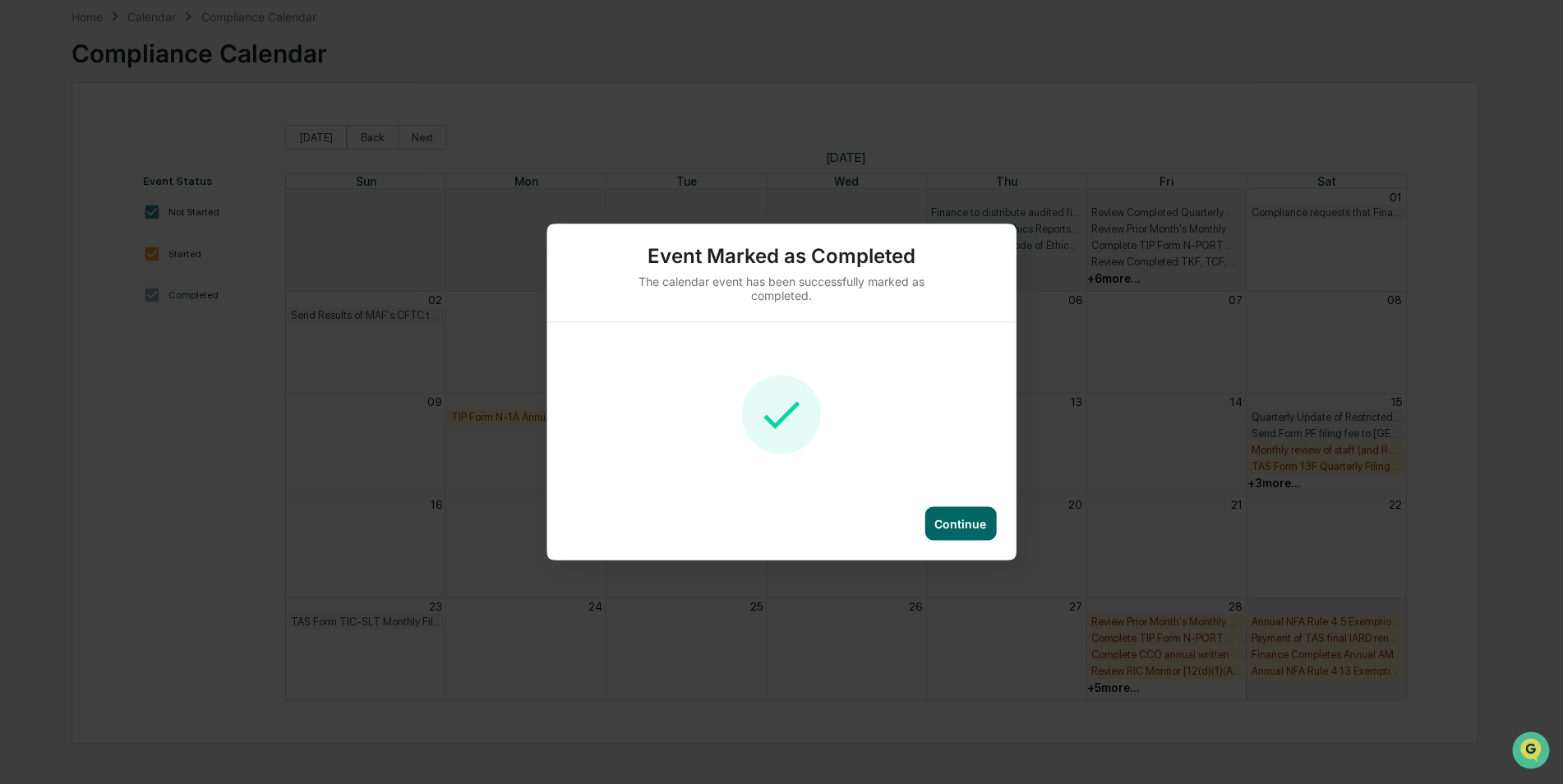
click at [997, 527] on div "Continue" at bounding box center [782, 533] width 469 height 53
click at [957, 522] on div "Continue" at bounding box center [960, 524] width 52 height 14
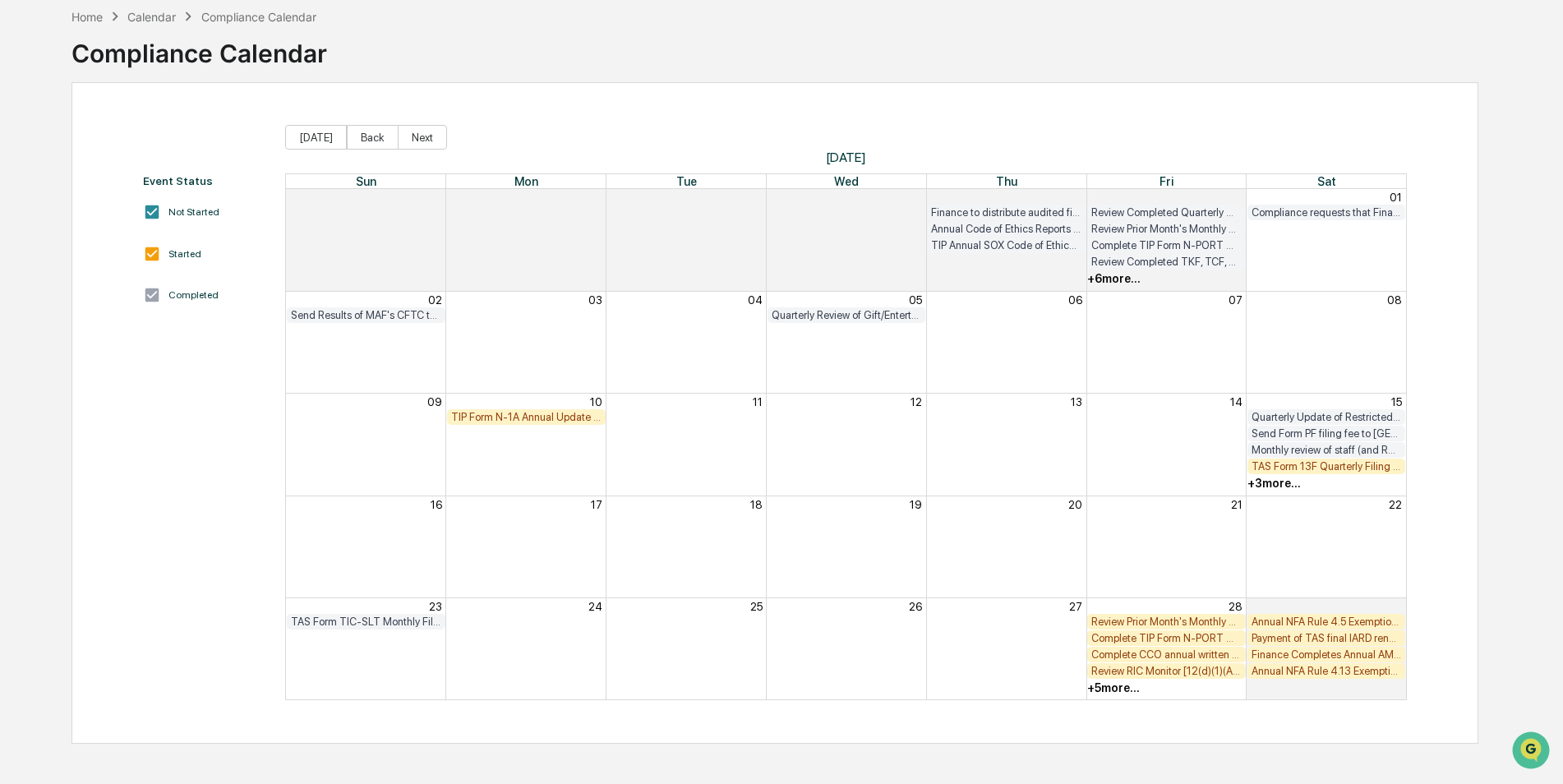
click at [1355, 463] on div "TAS Form 13F Quarterly Filing [FIRM DEADLINE]" at bounding box center [1326, 466] width 150 height 13
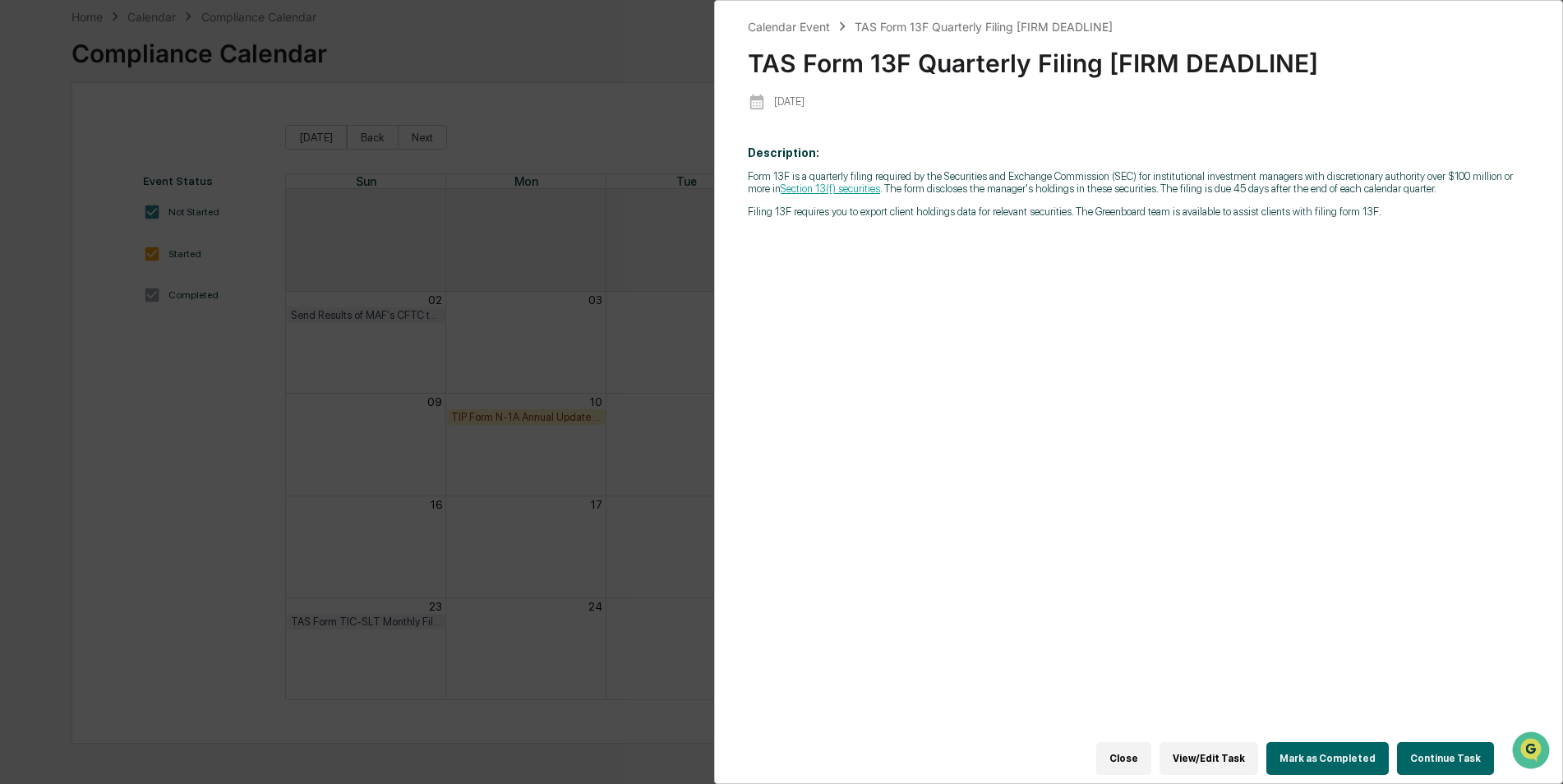
click at [1328, 742] on button "Mark as Completed" at bounding box center [1327, 758] width 123 height 33
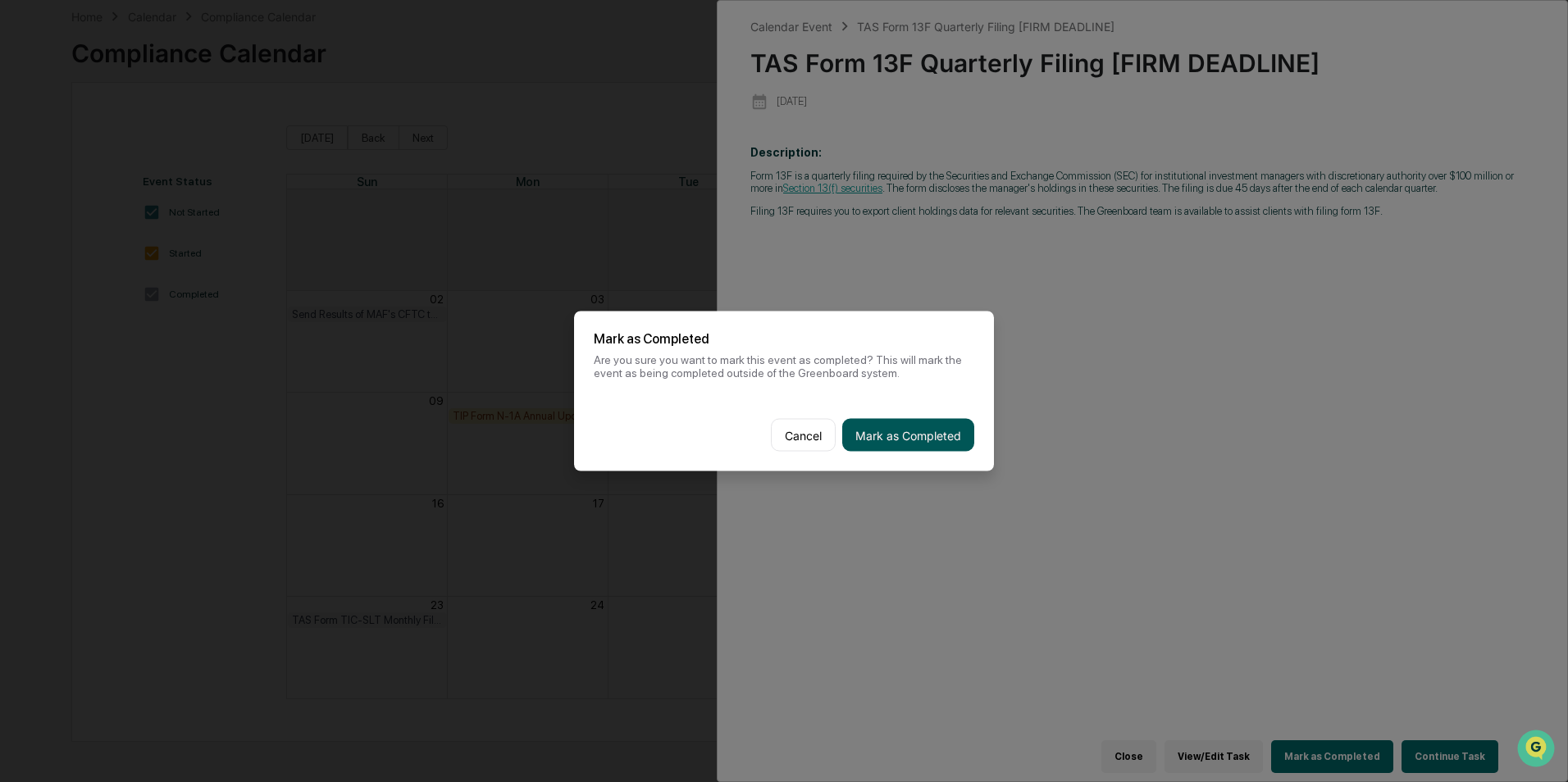
click at [898, 434] on button "Mark as Completed" at bounding box center [908, 435] width 132 height 33
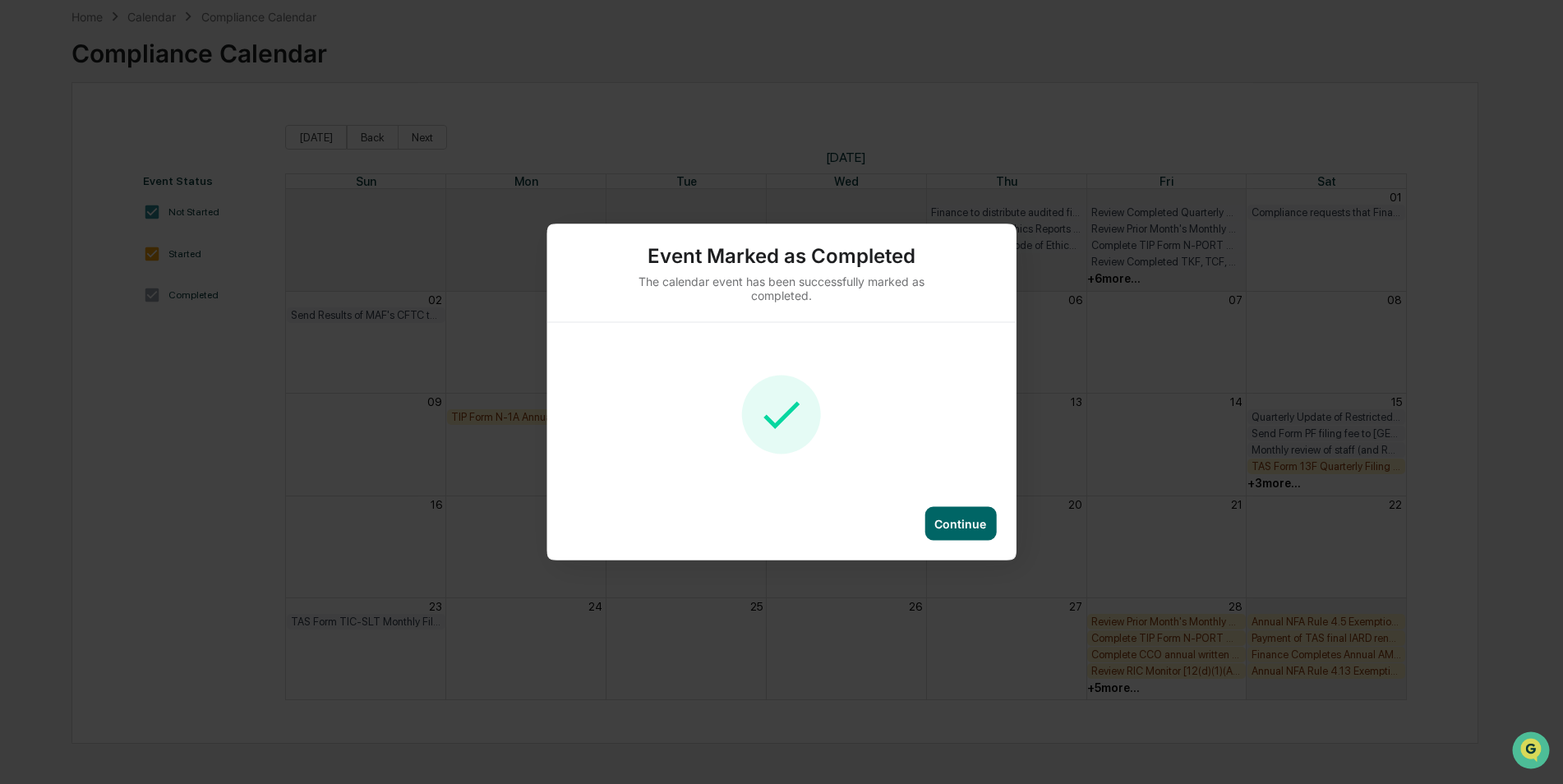
click at [968, 518] on div "Continue" at bounding box center [960, 524] width 52 height 14
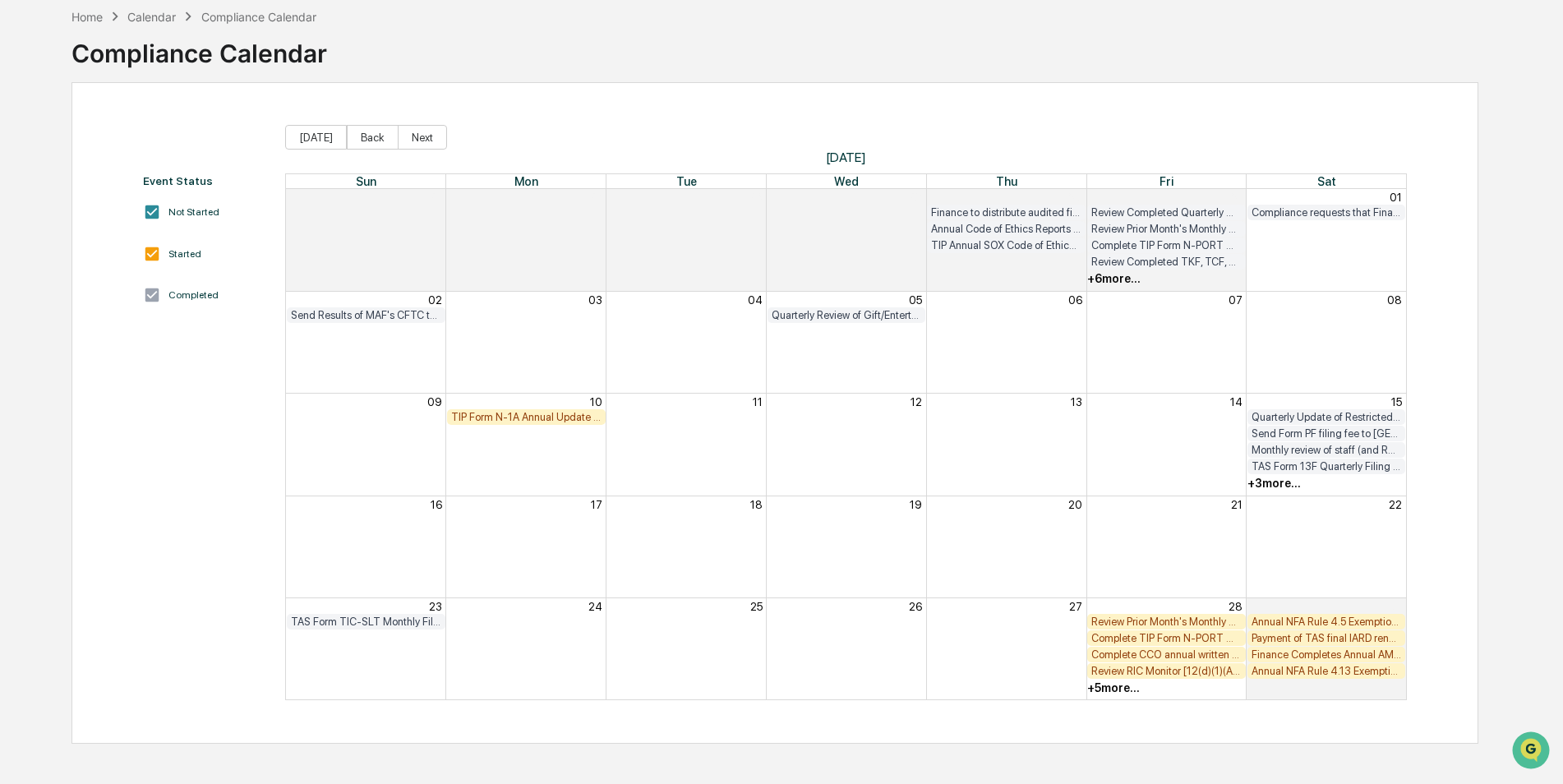
click at [1266, 479] on div "+ 3 more..." at bounding box center [1273, 483] width 53 height 14
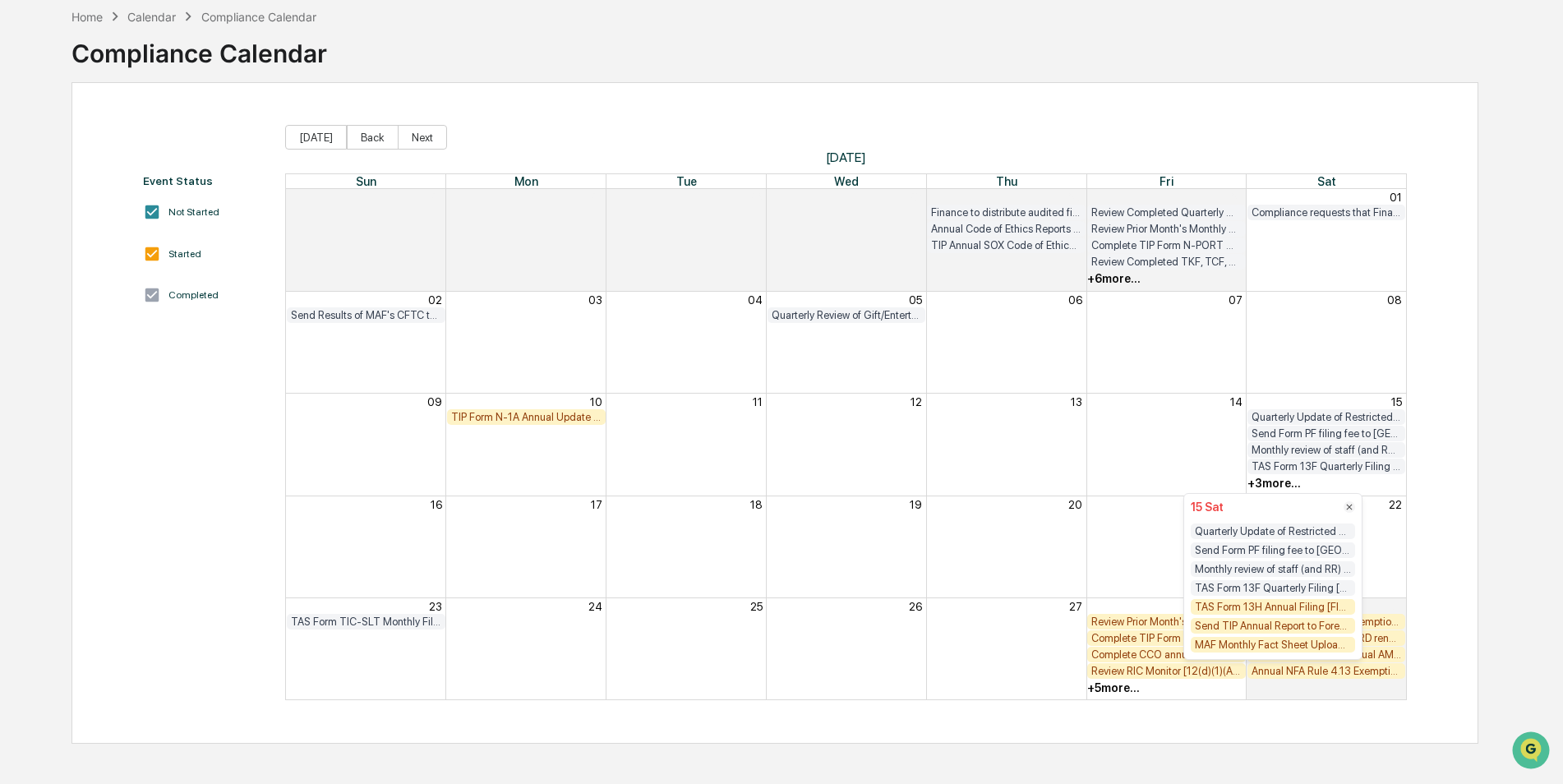
click at [1321, 610] on div "TAS Form 13H Annual Filing [FIRM DEADLINE]" at bounding box center [1272, 607] width 165 height 15
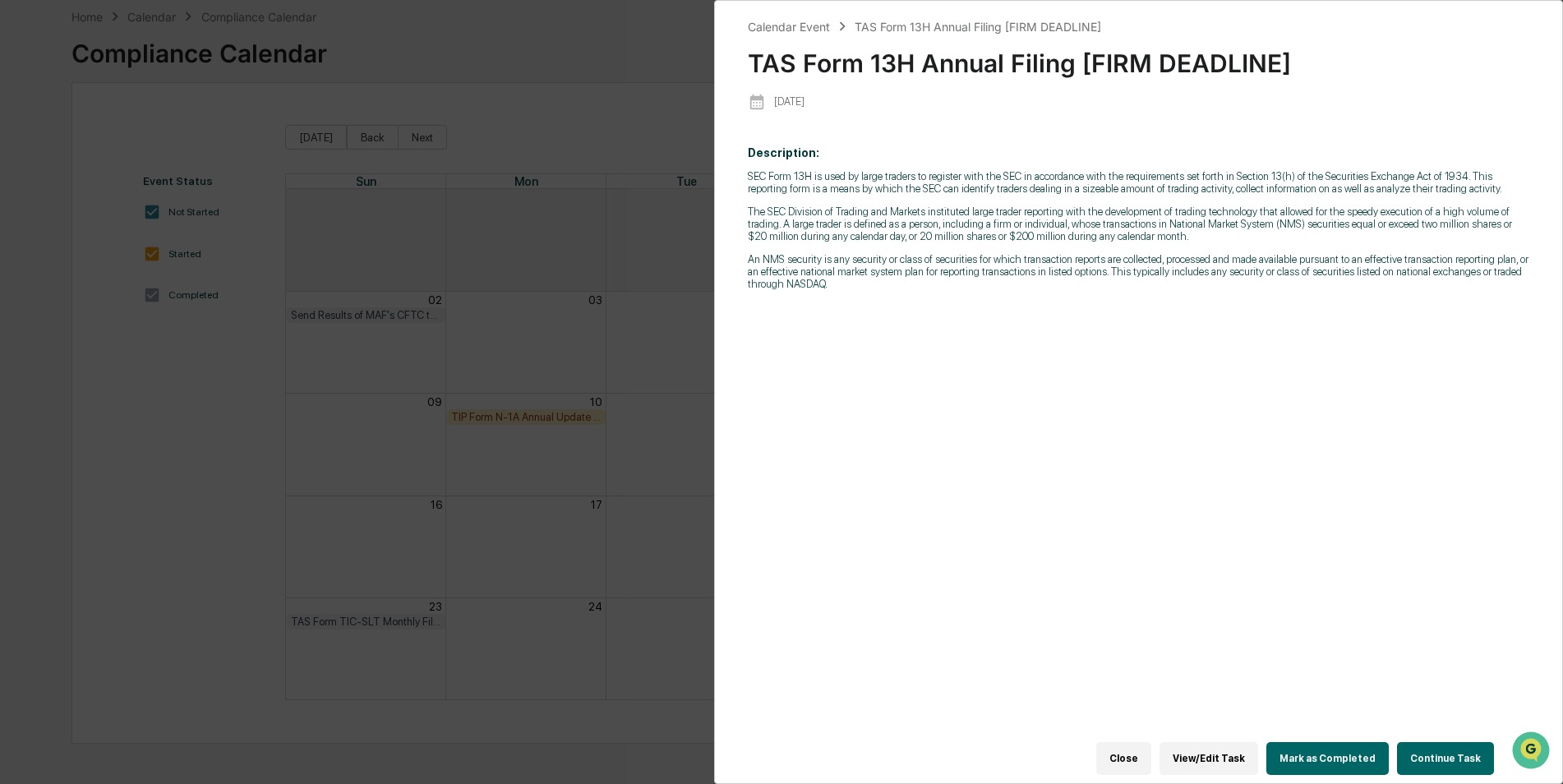
click at [1319, 749] on button "Mark as Completed" at bounding box center [1327, 758] width 123 height 33
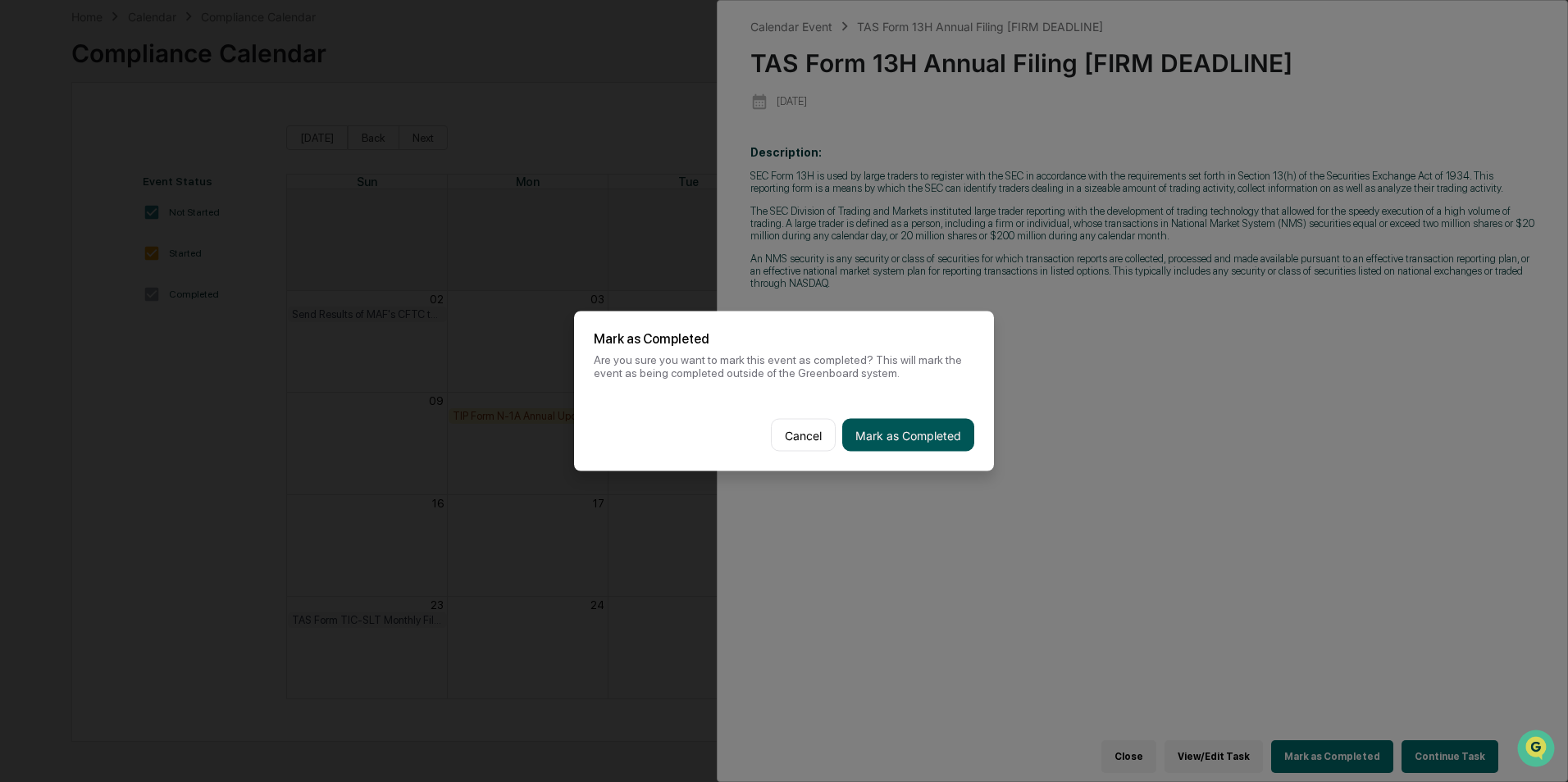
click at [935, 424] on button "Mark as Completed" at bounding box center [908, 435] width 132 height 33
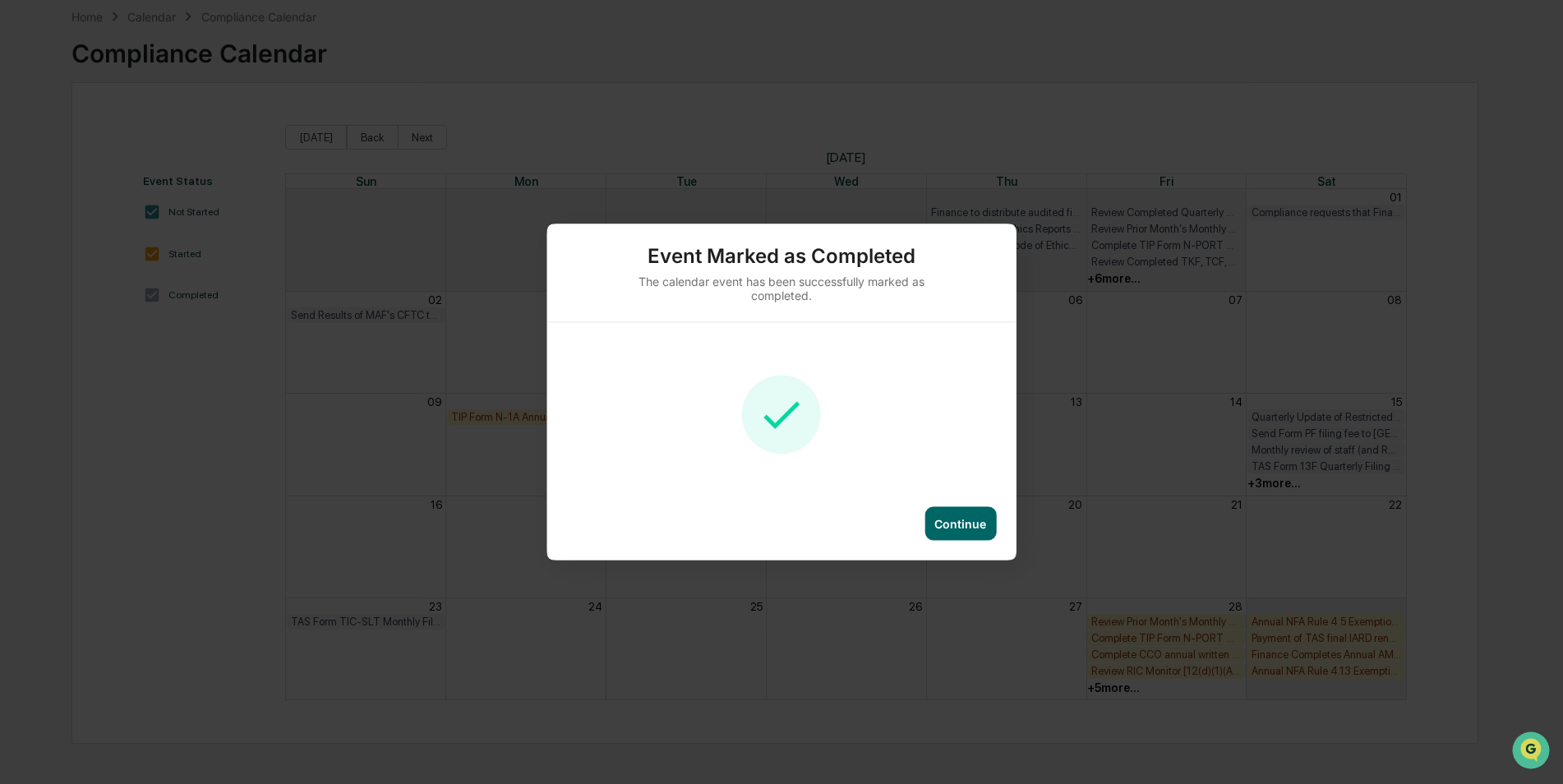
click at [968, 533] on div "Continue" at bounding box center [960, 524] width 72 height 34
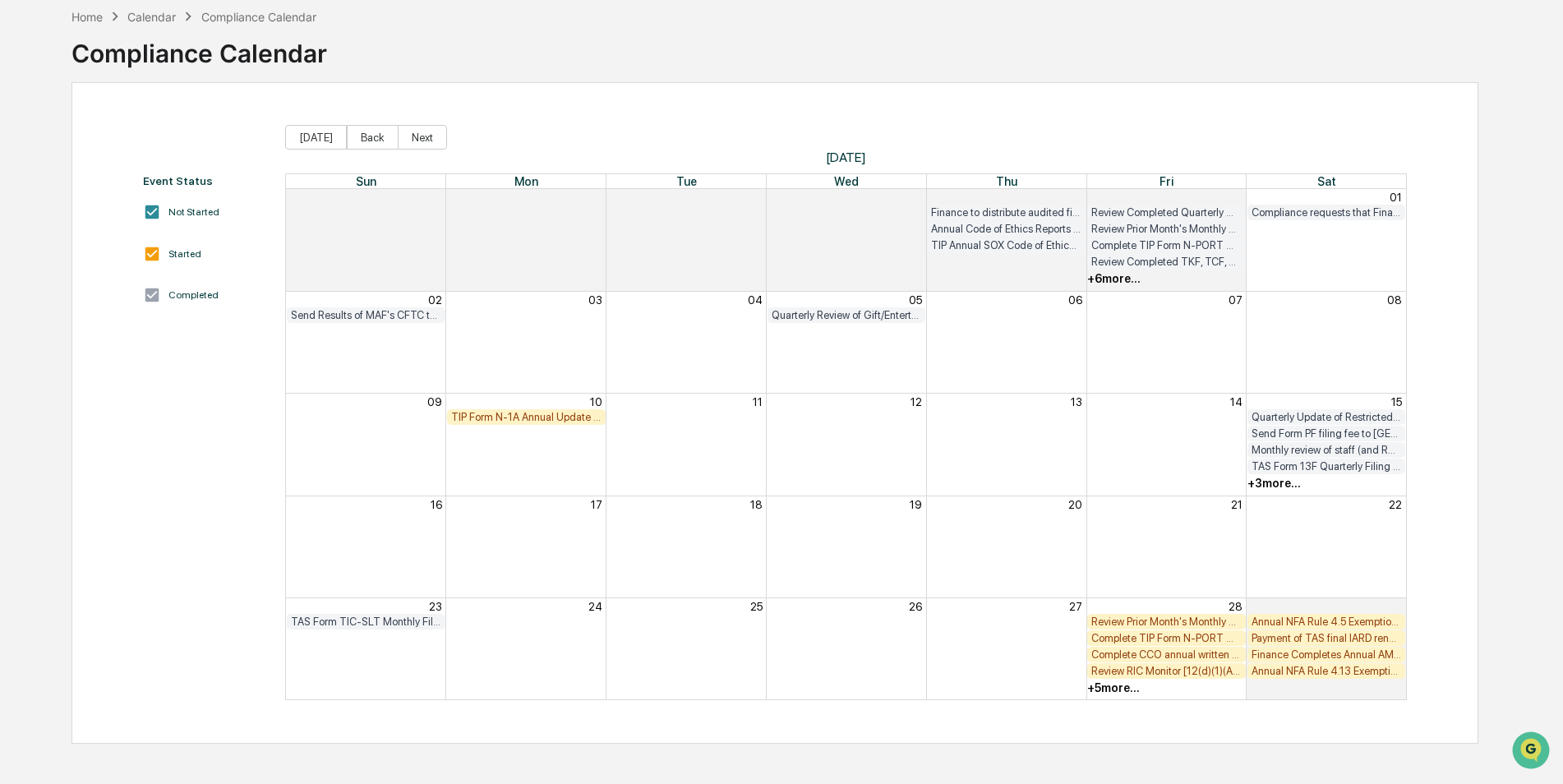
click at [518, 423] on div "TIP Form N-1A Annual Update Filing under 485(a) if necessary [FIRM DEADLINE]" at bounding box center [526, 416] width 159 height 15
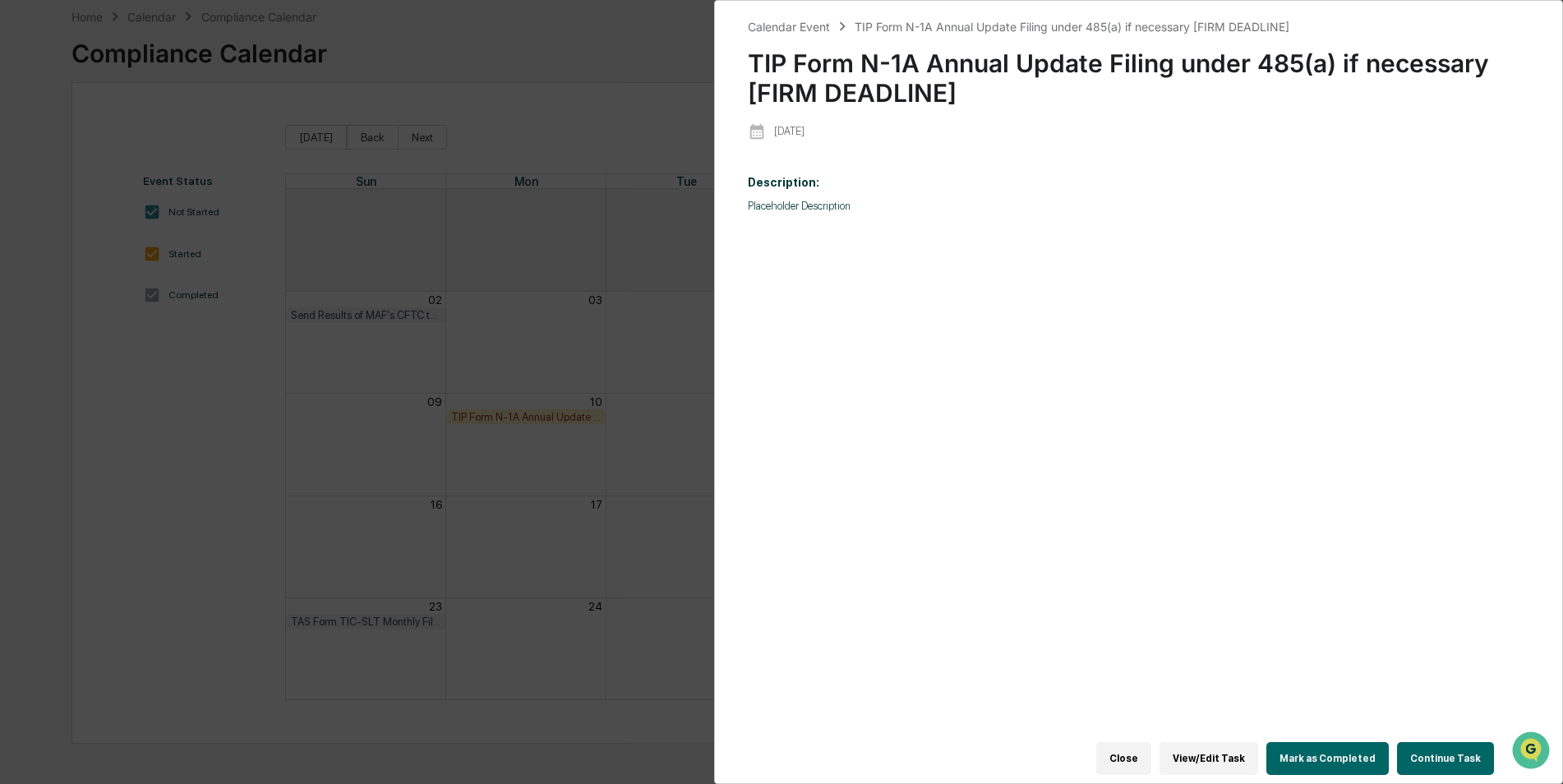
click at [1345, 759] on button "Mark as Completed" at bounding box center [1327, 758] width 123 height 33
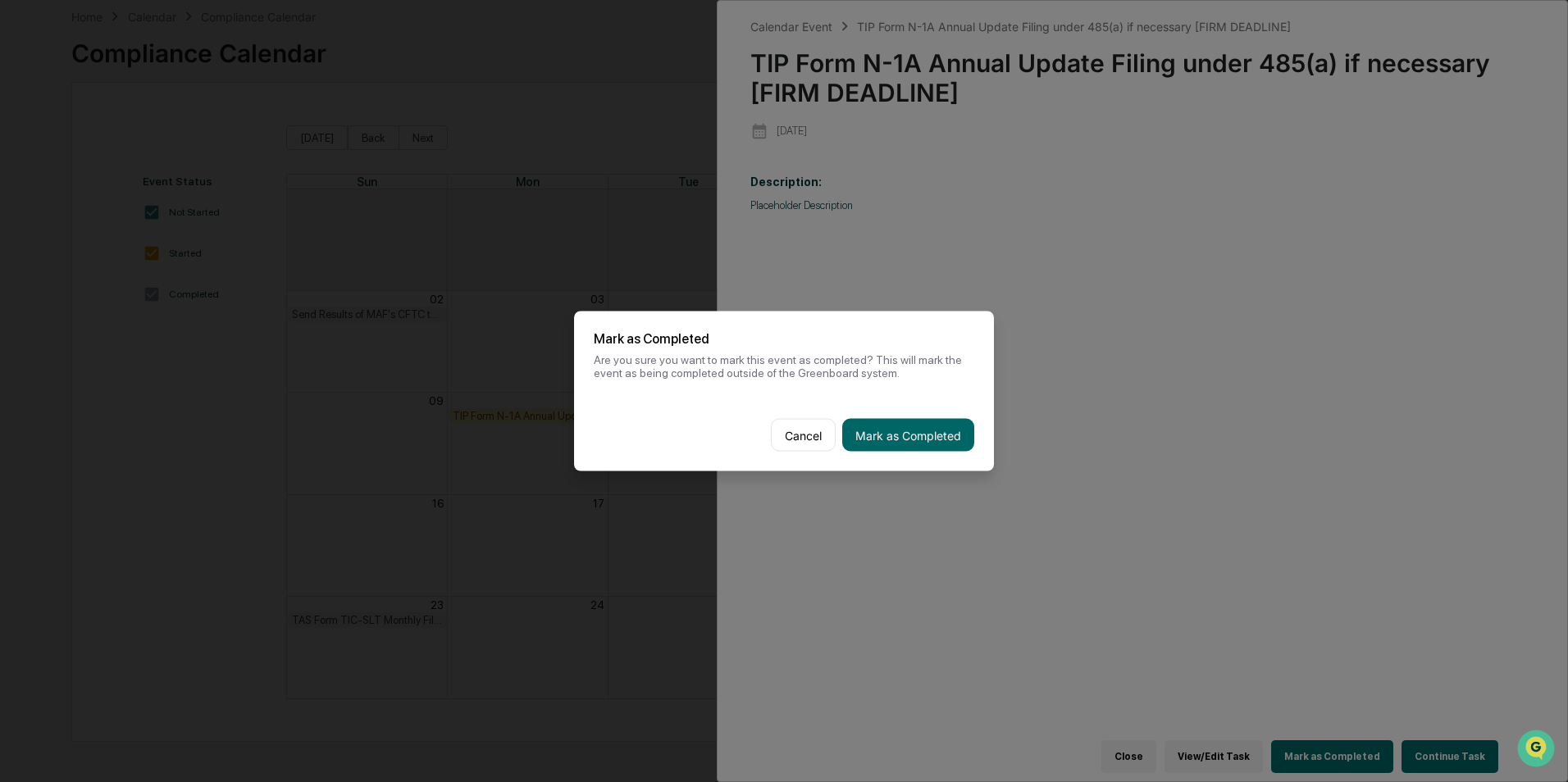
click at [917, 417] on div "Cancel Mark as Completed" at bounding box center [784, 436] width 420 height 72
click at [913, 424] on button "Mark as Completed" at bounding box center [908, 435] width 132 height 33
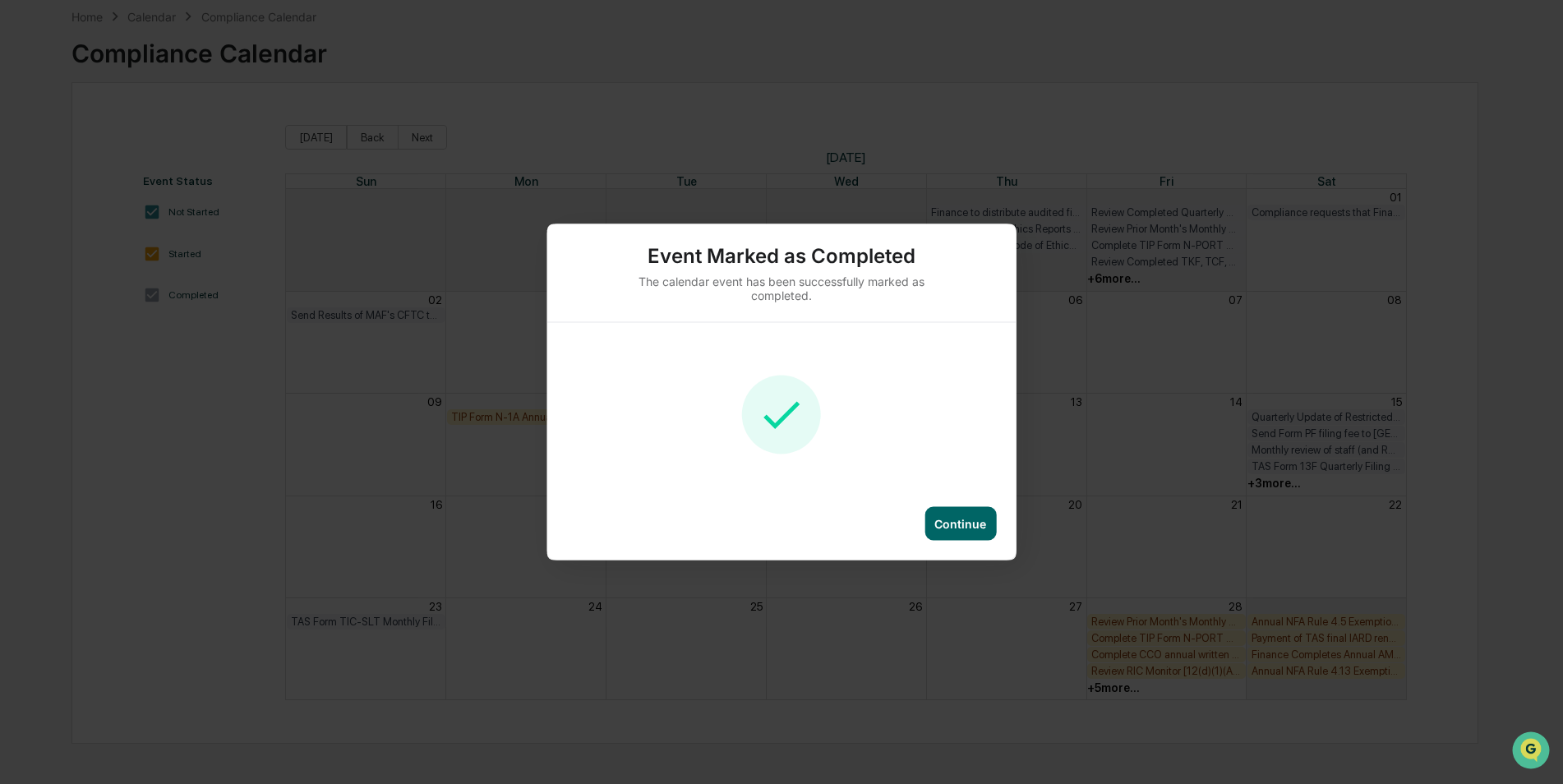
click at [945, 526] on div "Continue" at bounding box center [960, 524] width 52 height 14
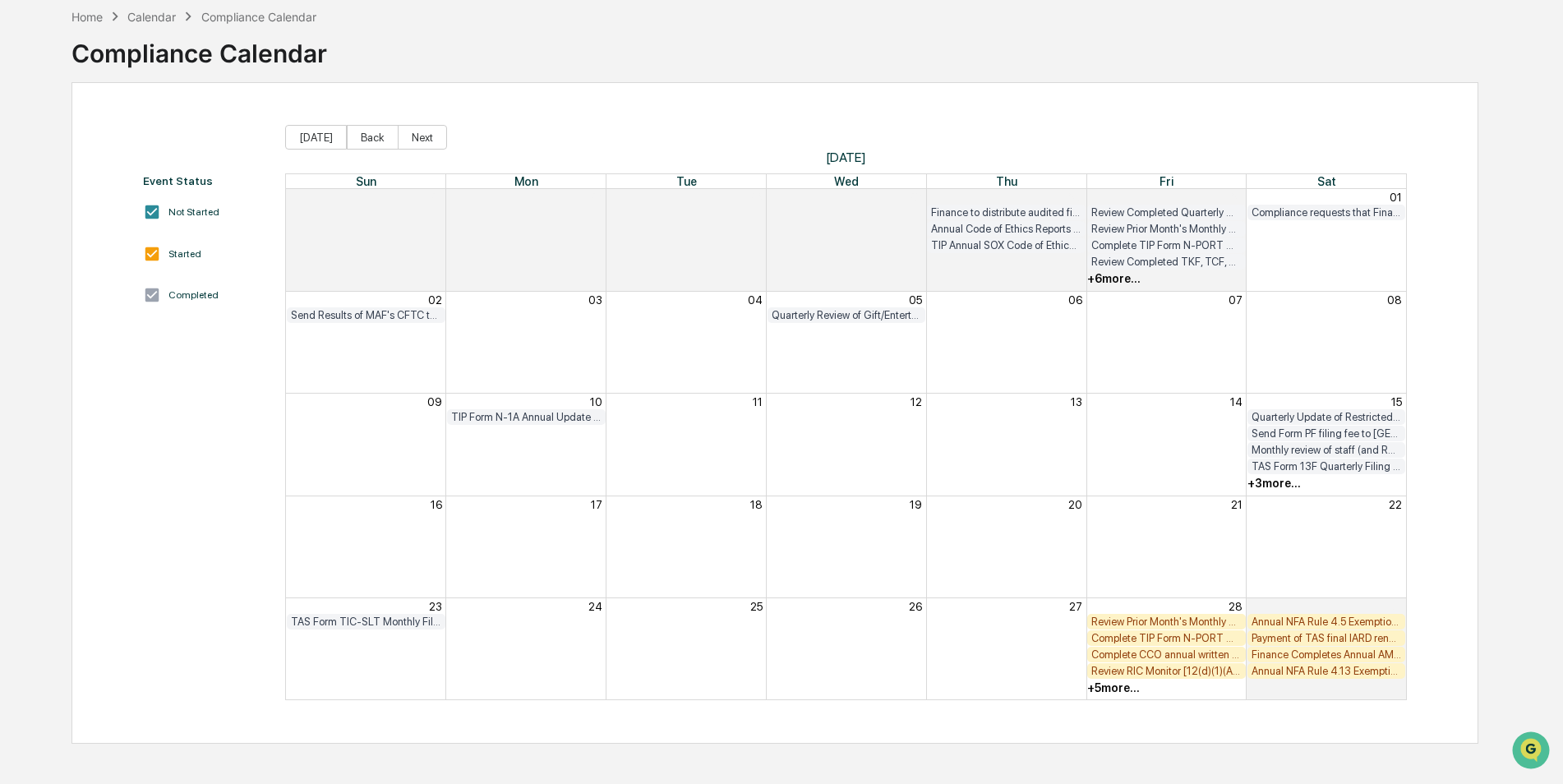
click at [1292, 485] on div "+ 3 more..." at bounding box center [1273, 483] width 53 height 14
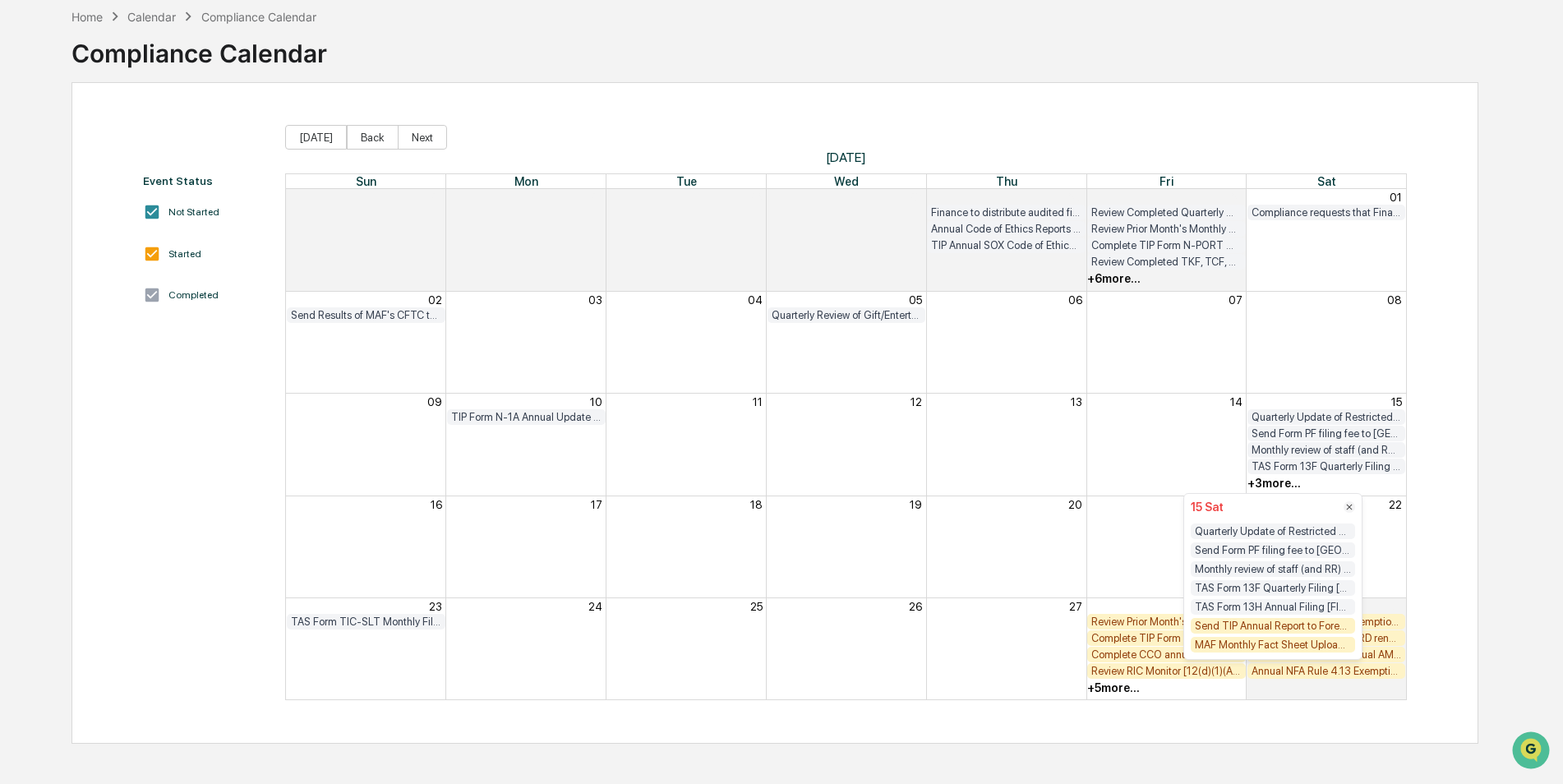
click at [1267, 629] on div "Send TIP Annual Report to Foreside for review (if necessary)" at bounding box center [1272, 625] width 165 height 15
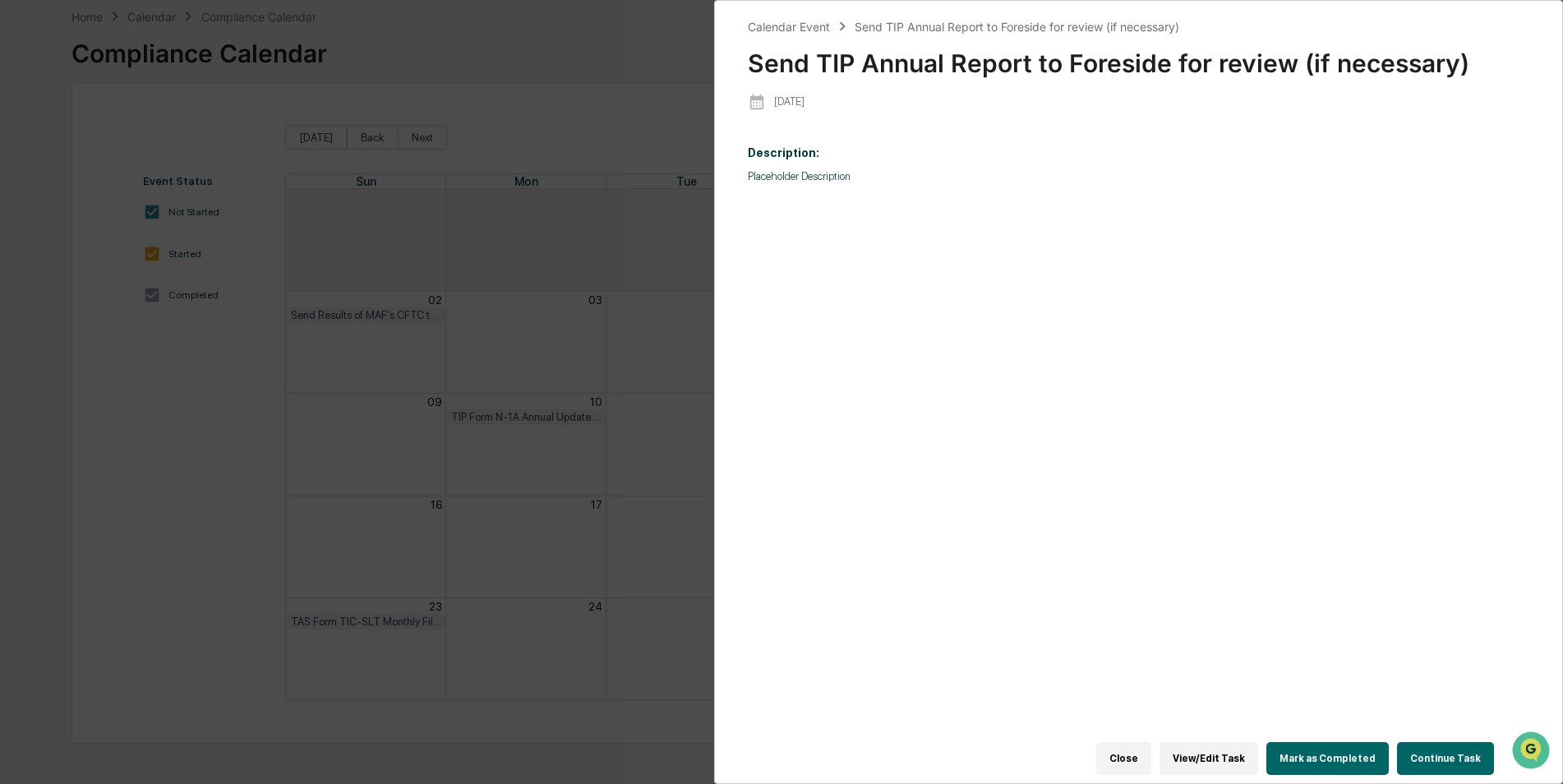
click at [1323, 734] on div "Close View/Edit Task Mark as Completed Continue Task" at bounding box center [1129, 759] width 763 height 49
click at [1326, 742] on button "Mark as Completed" at bounding box center [1327, 758] width 123 height 33
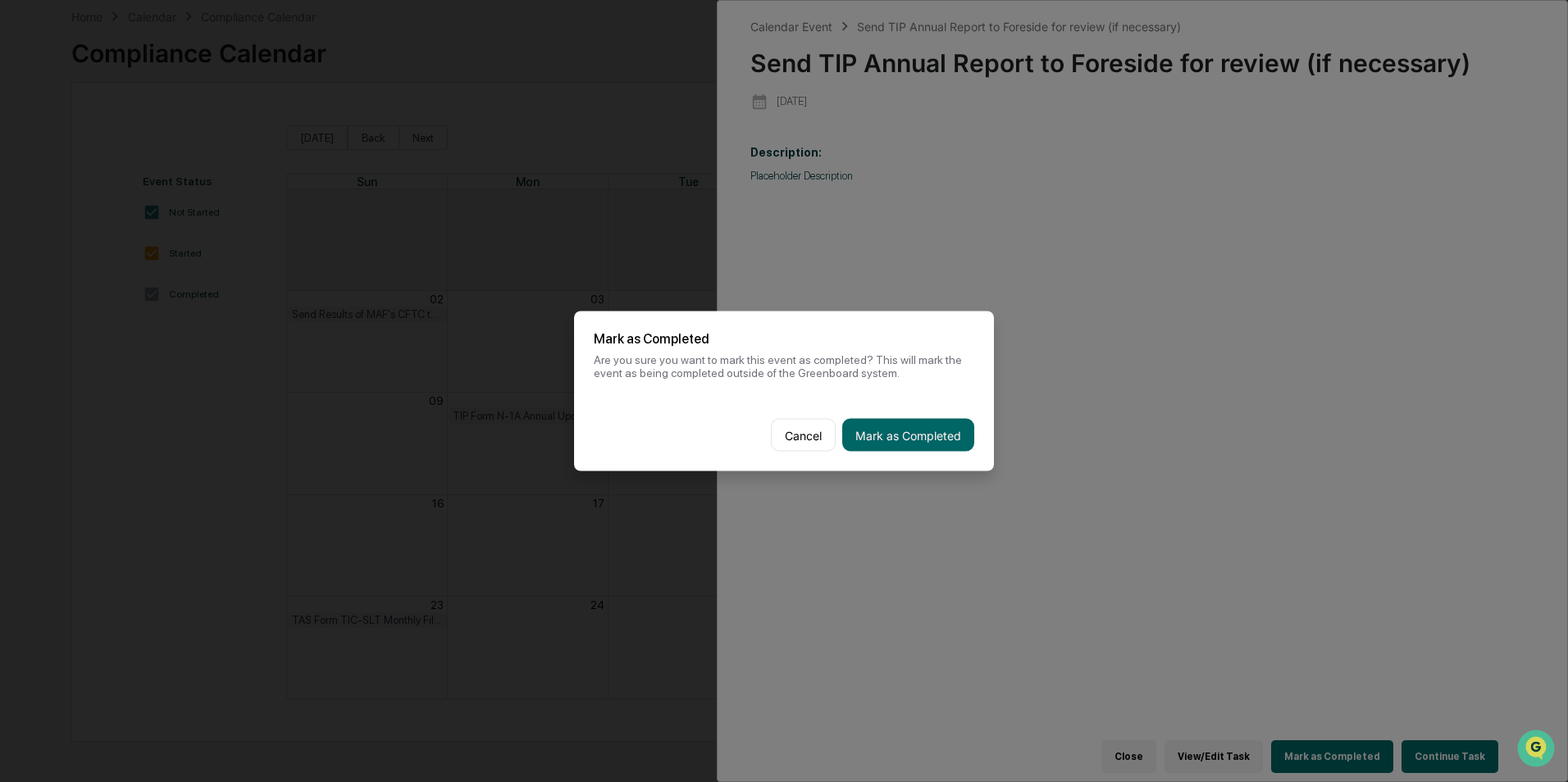
click at [917, 424] on button "Mark as Completed" at bounding box center [908, 435] width 132 height 33
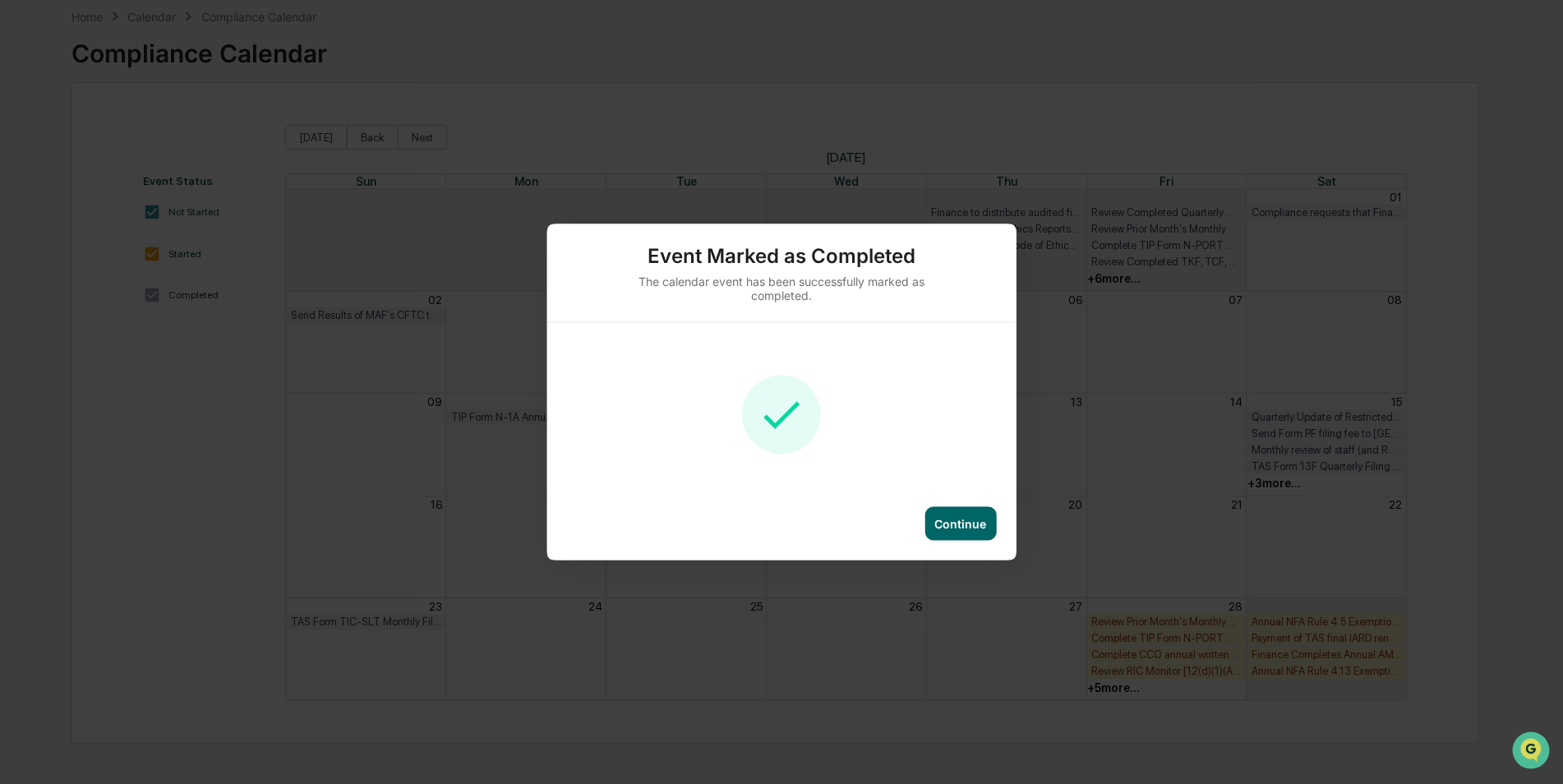
click at [942, 526] on div "Continue" at bounding box center [960, 524] width 52 height 14
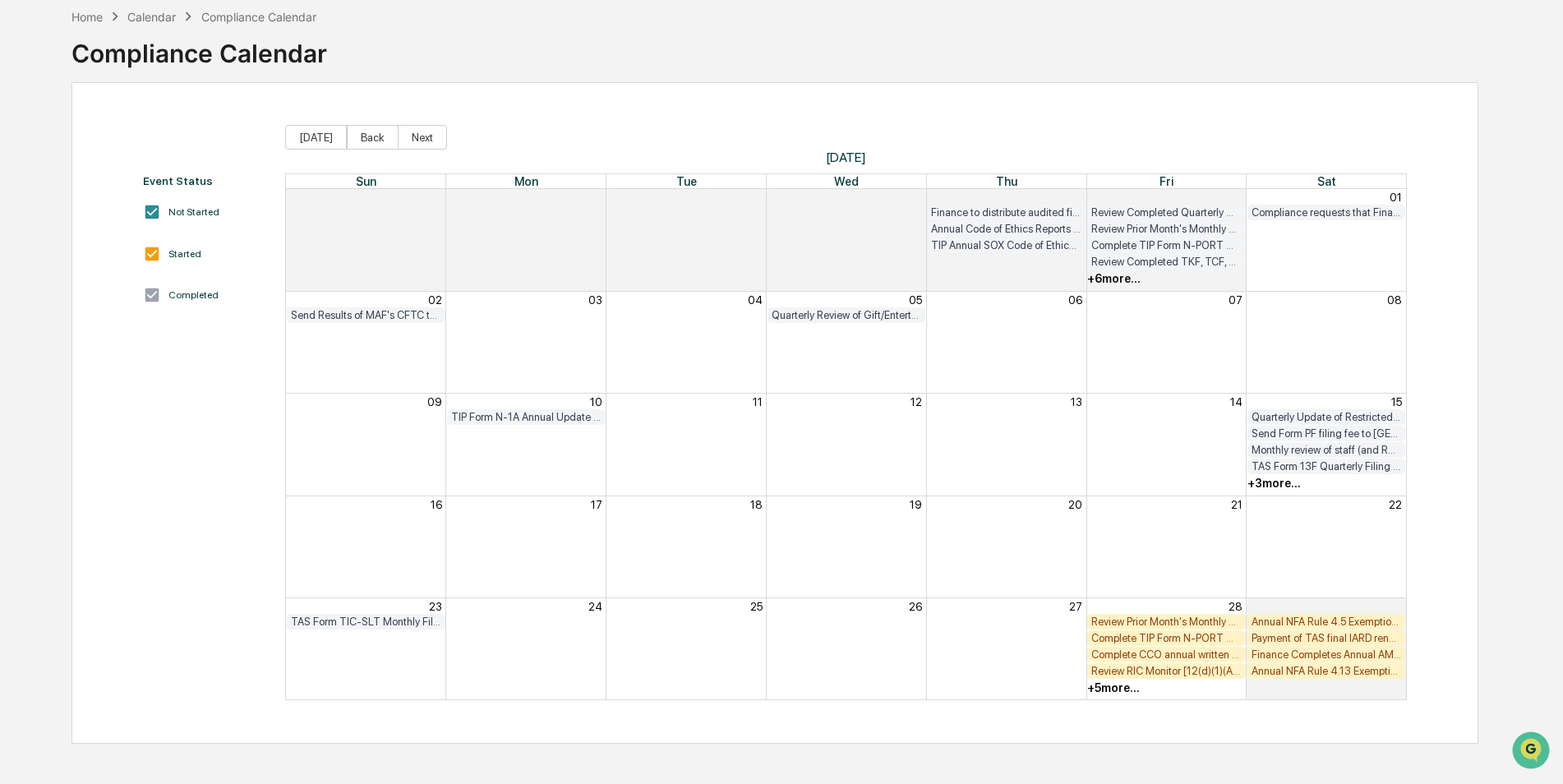
click at [1278, 489] on div "+ 3 more..." at bounding box center [1326, 482] width 161 height 16
click at [1280, 484] on div "+ 3 more..." at bounding box center [1273, 483] width 53 height 14
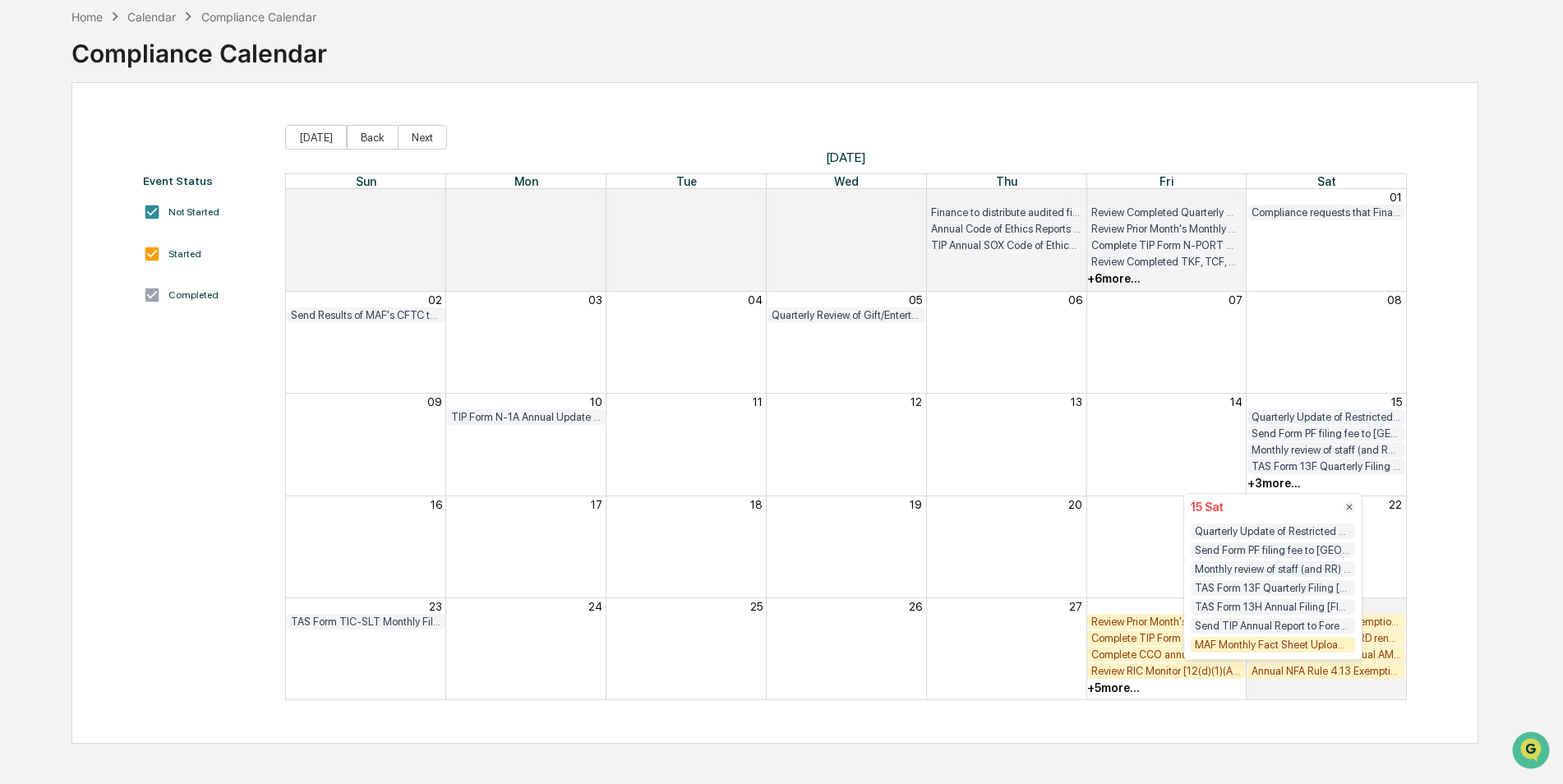
click at [1293, 651] on div "MAF Monthly Fact Sheet Upload to Foreside" at bounding box center [1272, 645] width 165 height 15
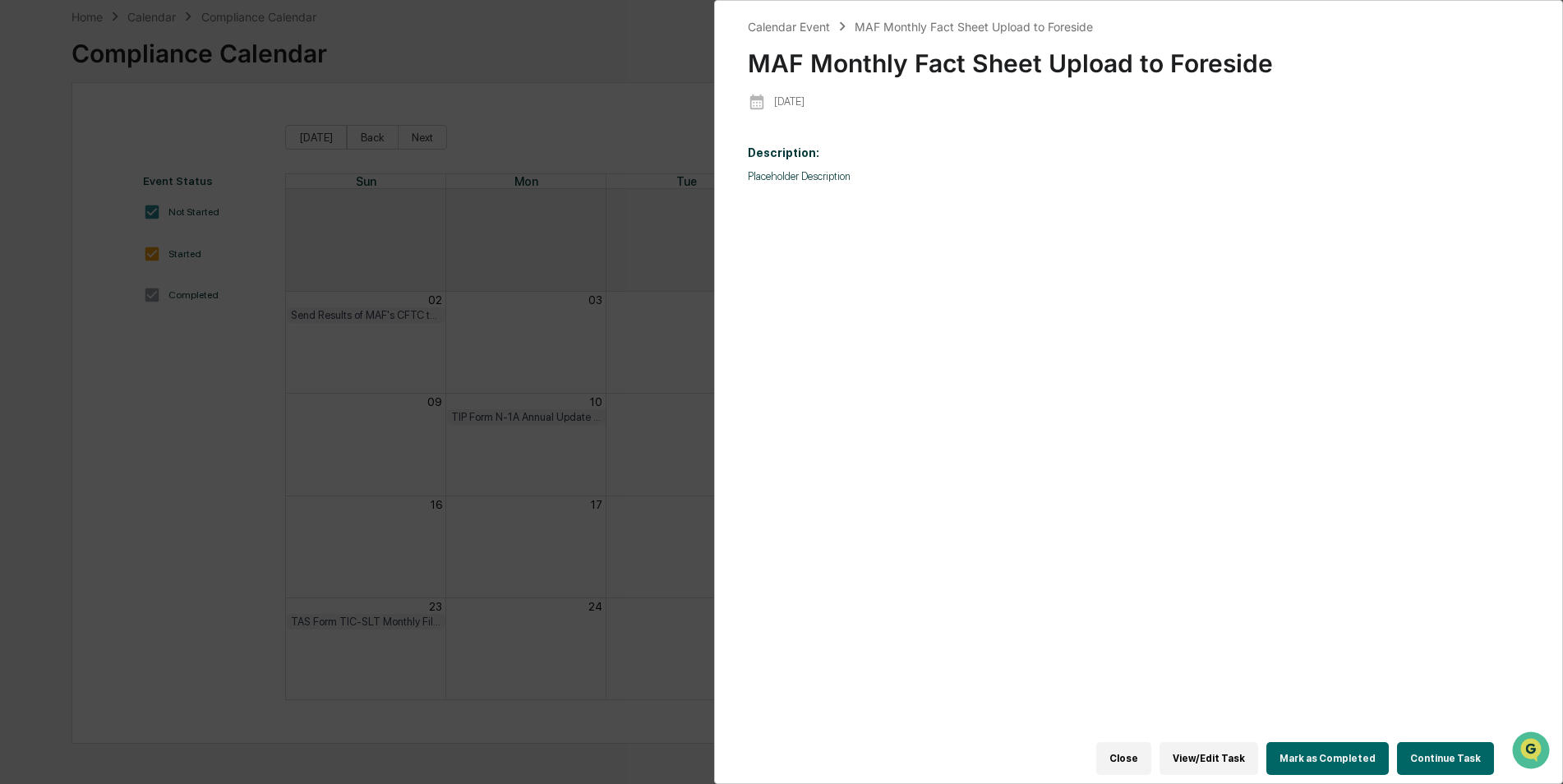
click at [1345, 742] on button "Mark as Completed" at bounding box center [1327, 758] width 123 height 33
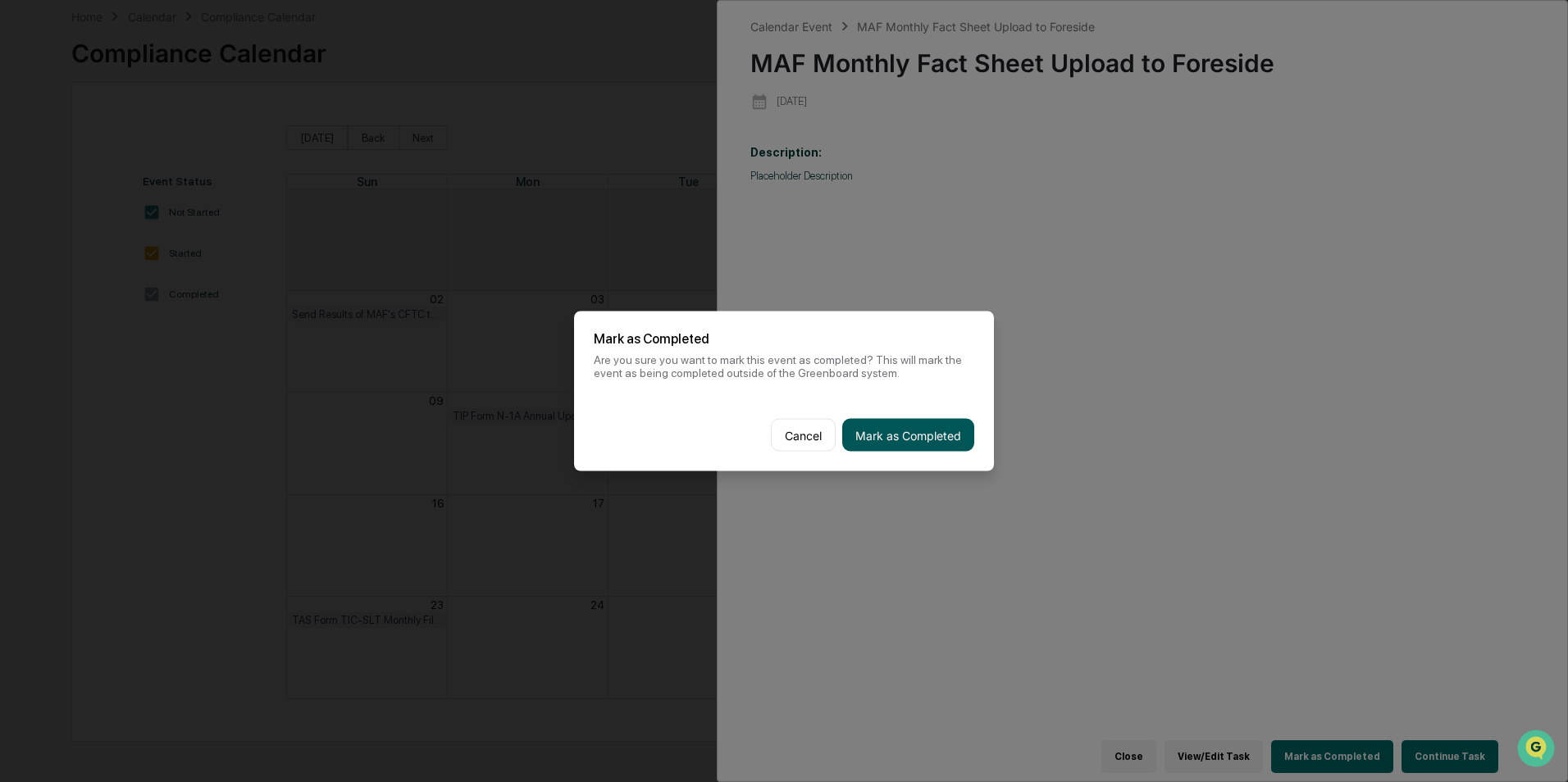
click at [949, 436] on button "Mark as Completed" at bounding box center [908, 435] width 132 height 33
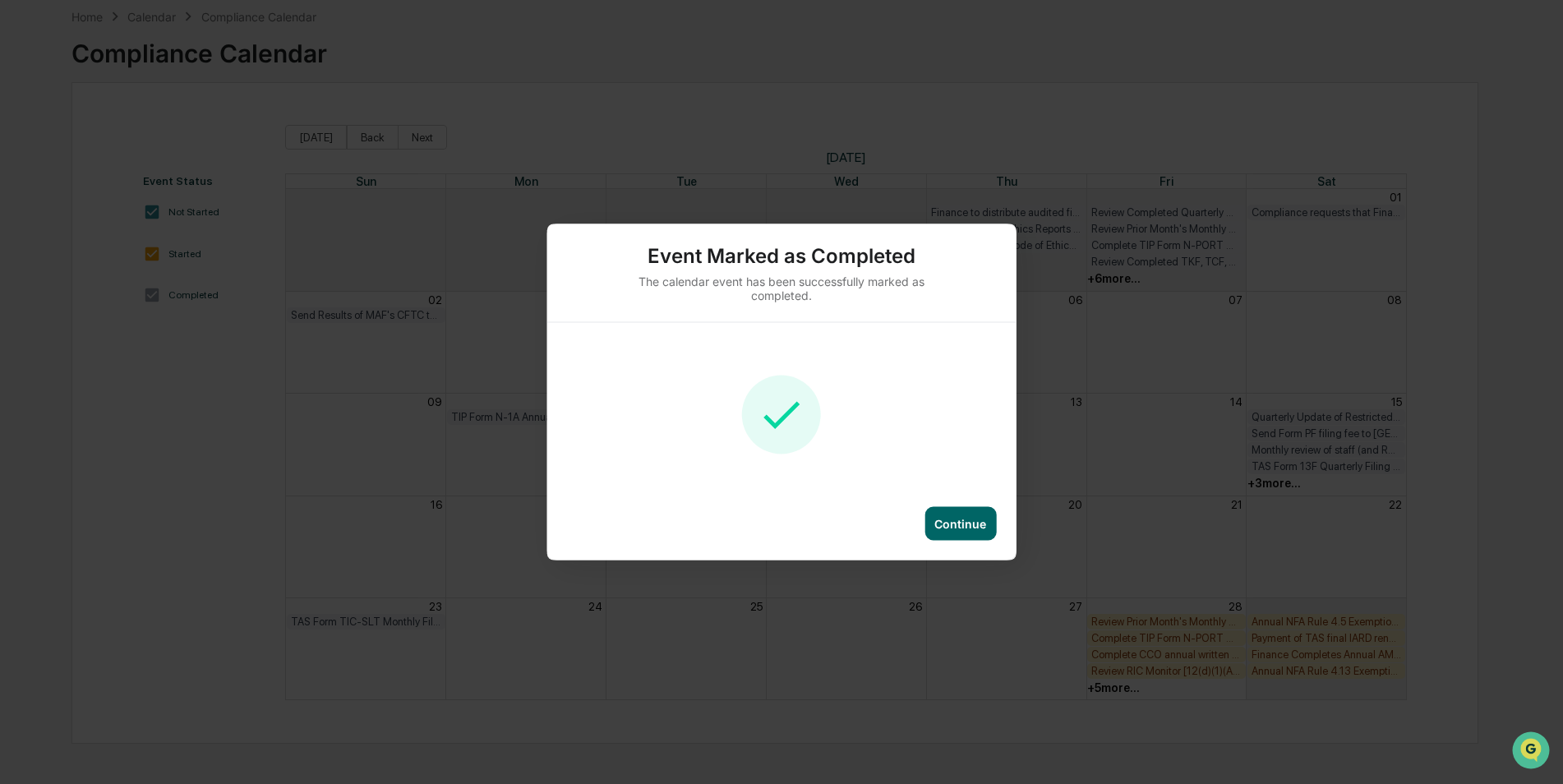
click at [948, 527] on div "Continue" at bounding box center [960, 524] width 52 height 14
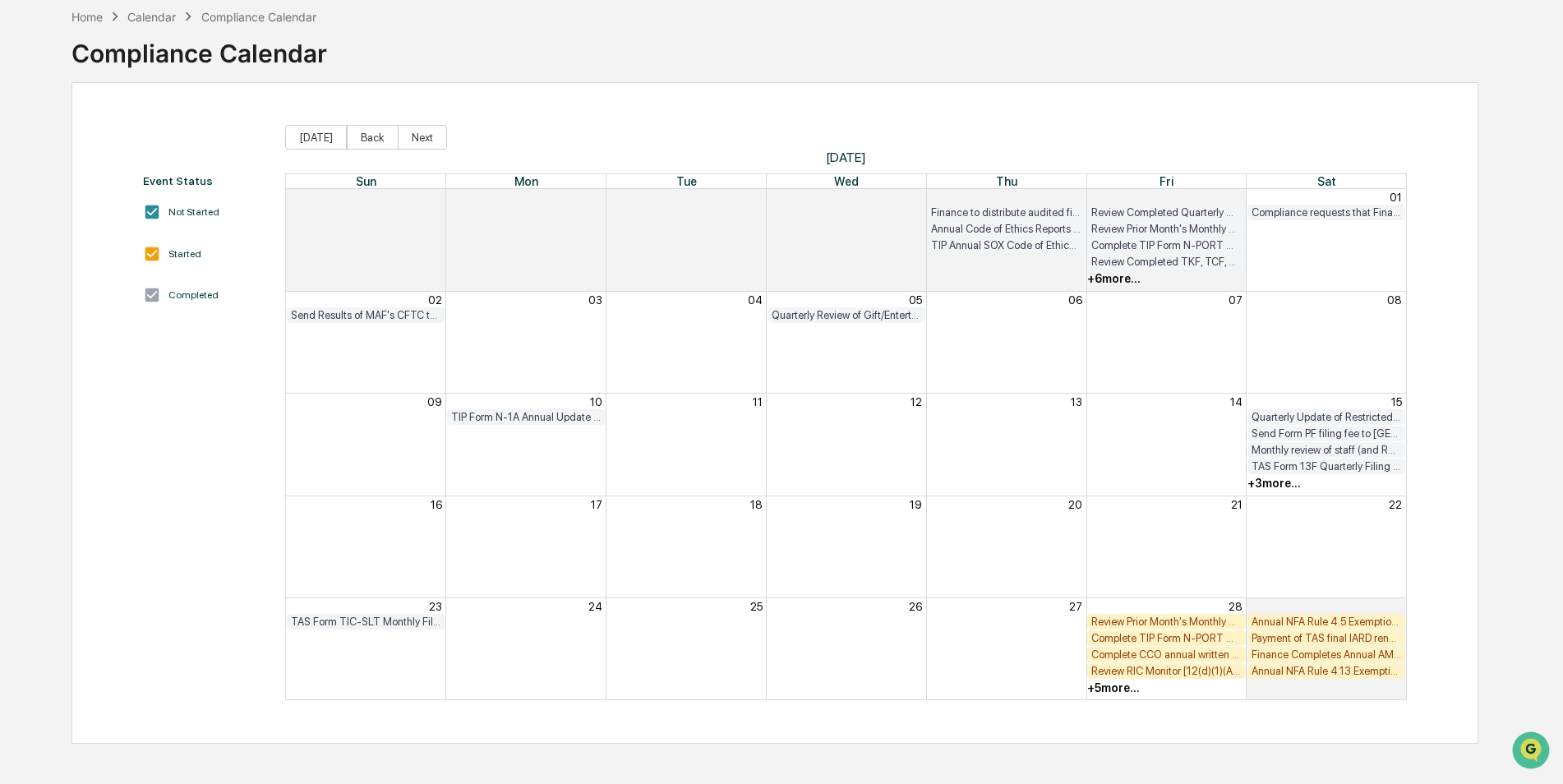
click at [1155, 618] on div "Review Prior Month's Monthly TIP Compliance Testing Results (both Fund Level an…" at bounding box center [1167, 621] width 150 height 13
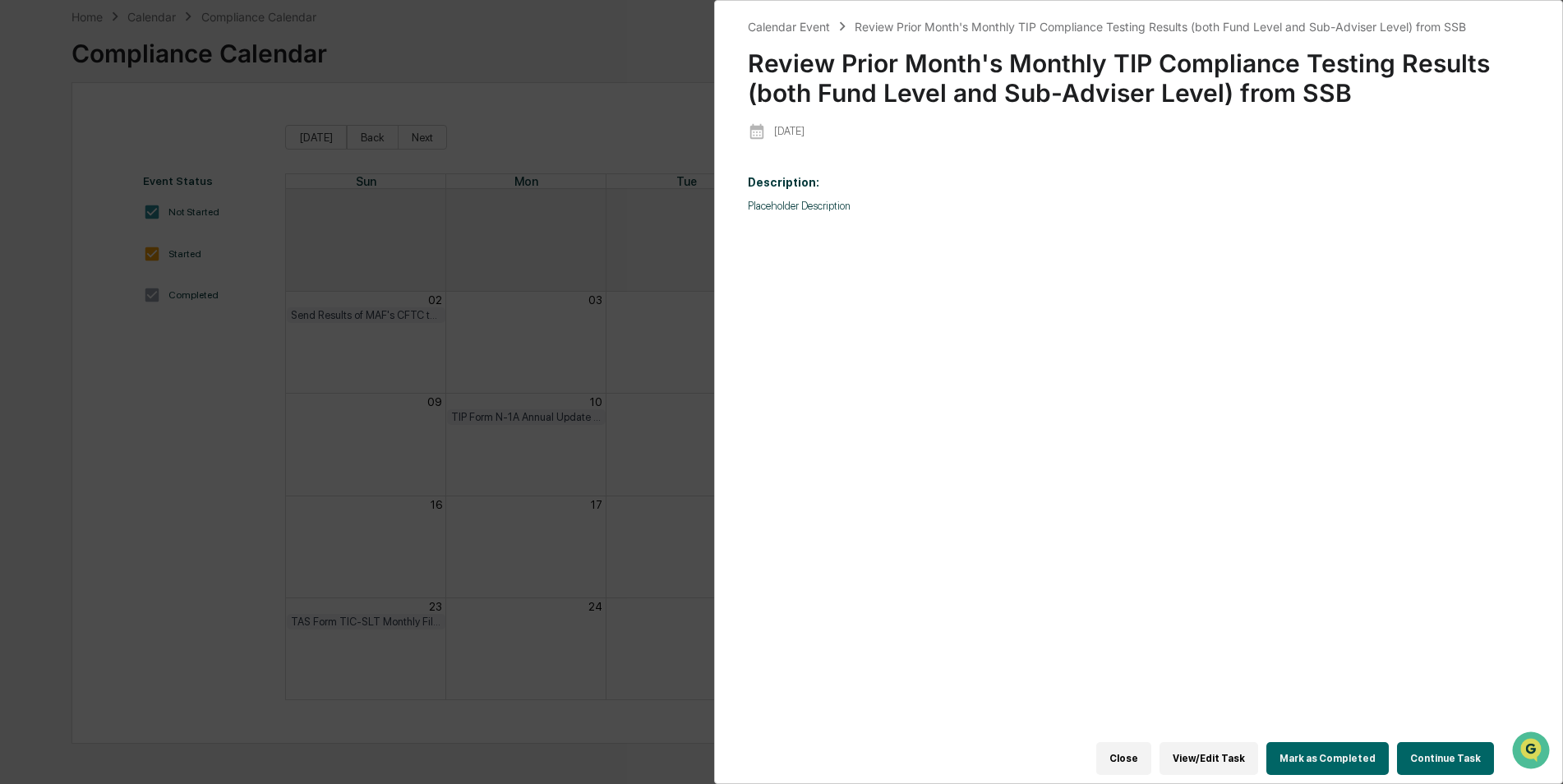
click at [1325, 752] on button "Mark as Completed" at bounding box center [1327, 758] width 123 height 33
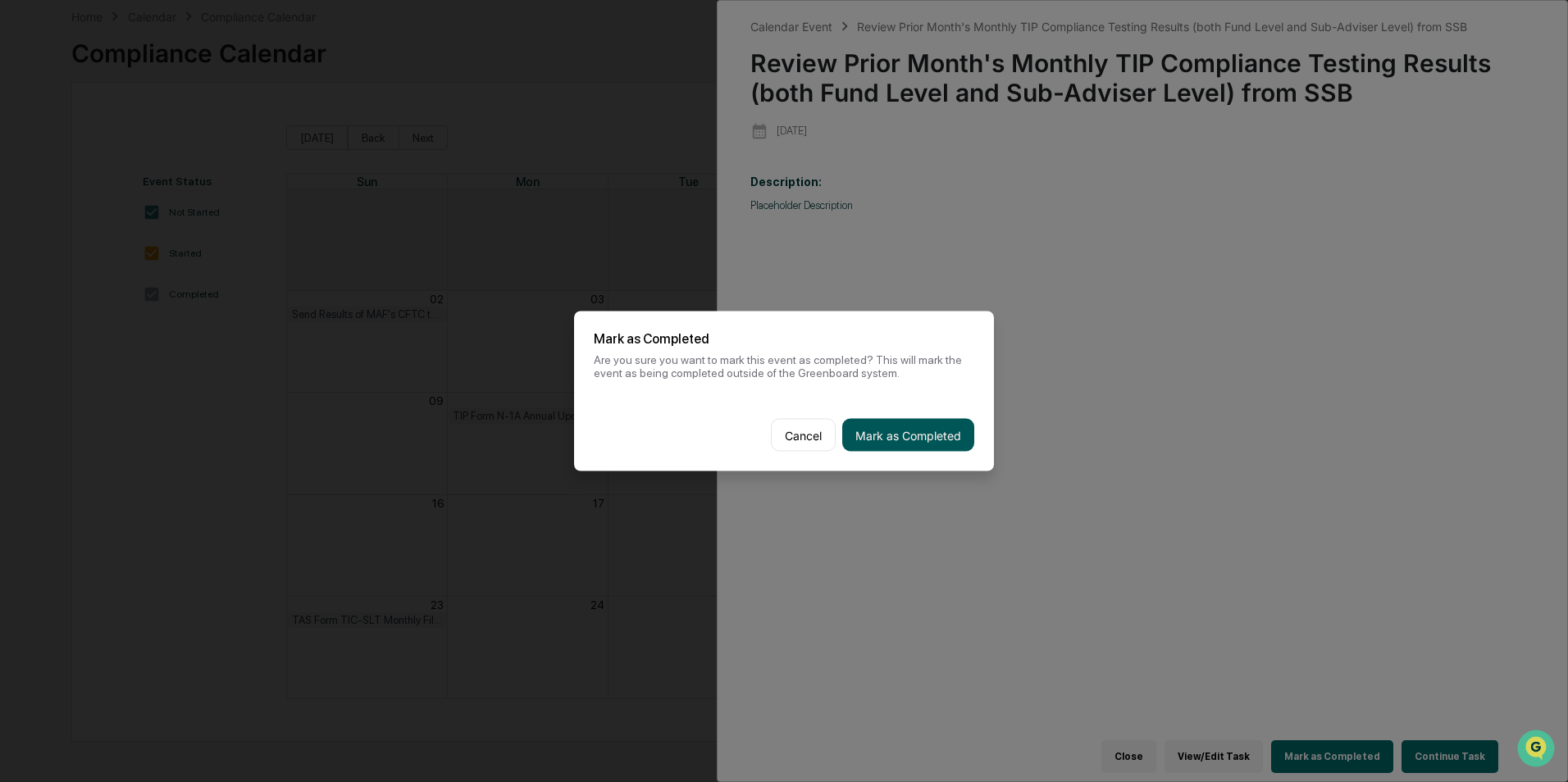
click at [859, 419] on button "Mark as Completed" at bounding box center [908, 435] width 132 height 33
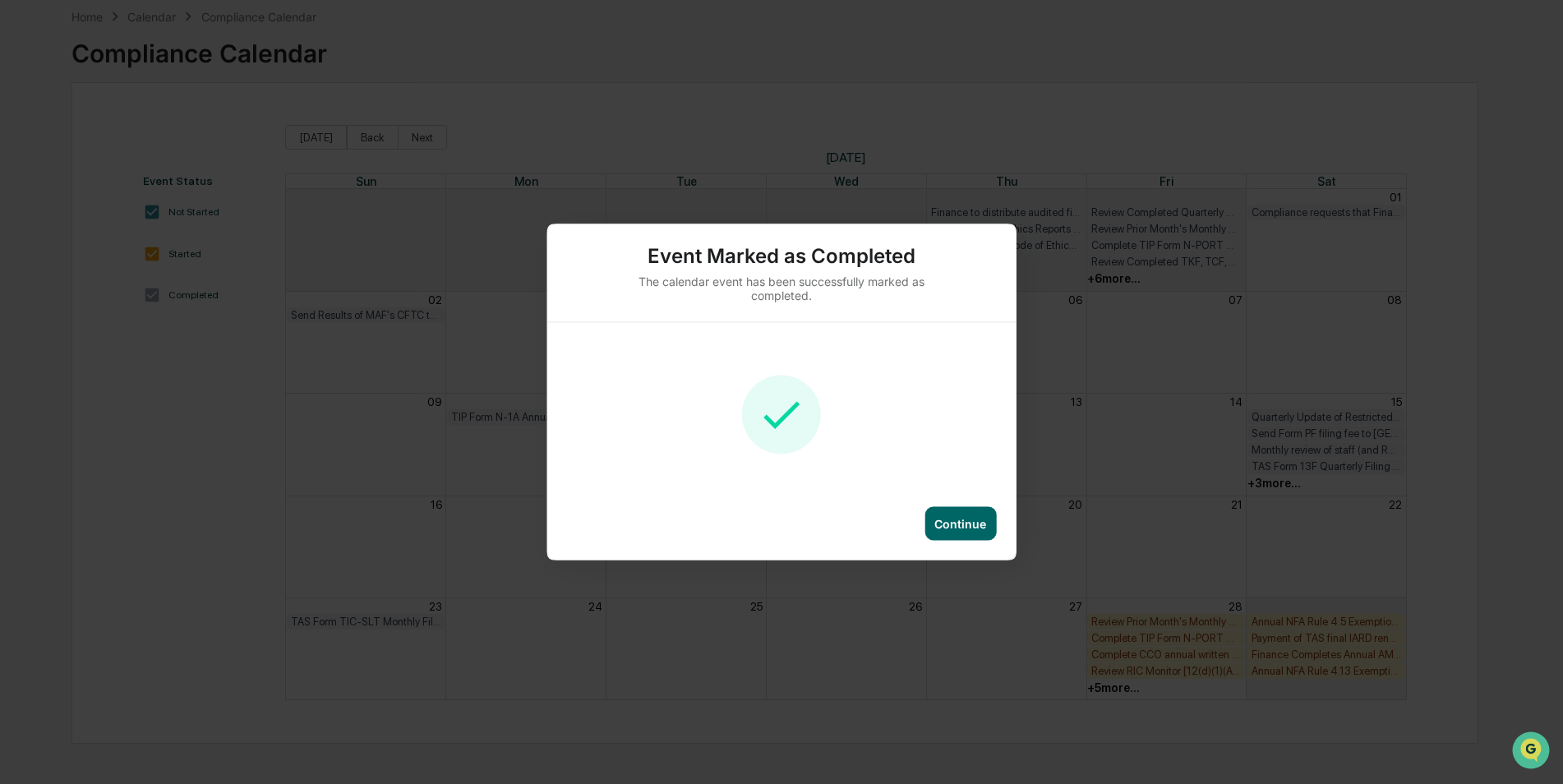
click at [964, 517] on div "Continue" at bounding box center [960, 524] width 52 height 14
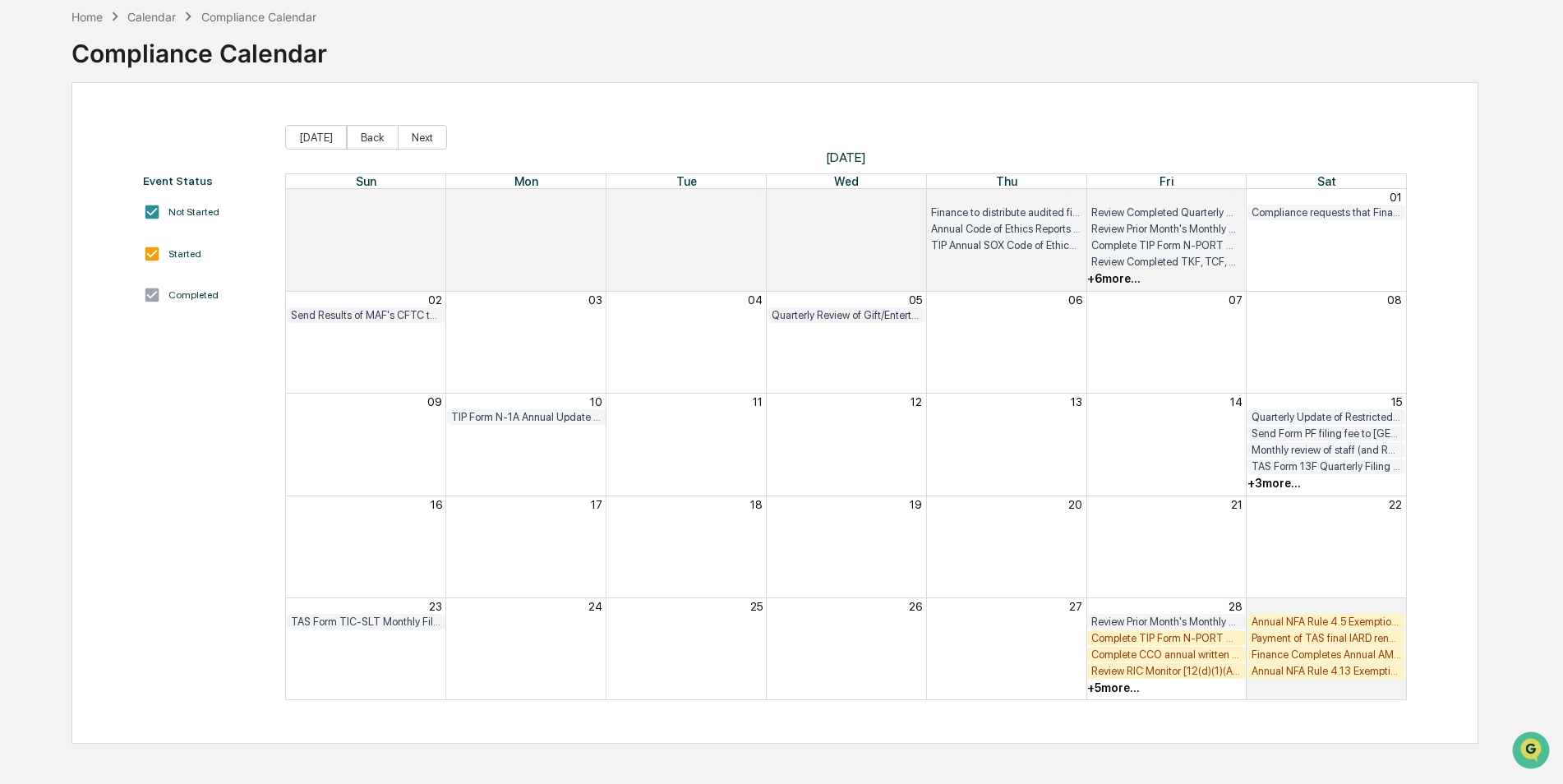
click at [1190, 629] on div "Review Prior Month's Monthly TIP Compliance Testing Results (both Fund Level an…" at bounding box center [1167, 622] width 159 height 15
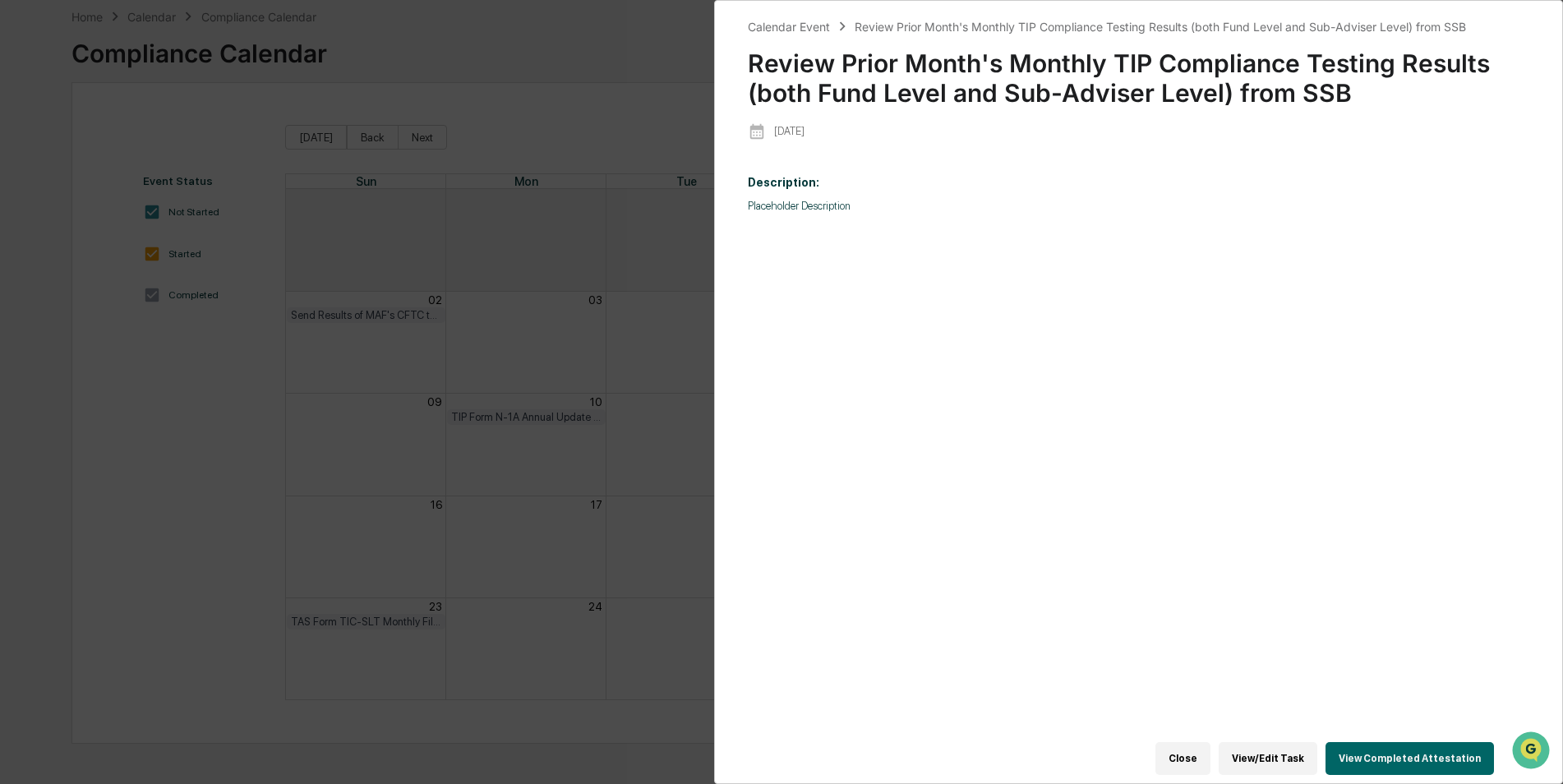
click at [644, 368] on div "Calendar Event Review Prior Month's Monthly TIP Compliance Testing Results (bot…" at bounding box center [782, 392] width 1563 height 784
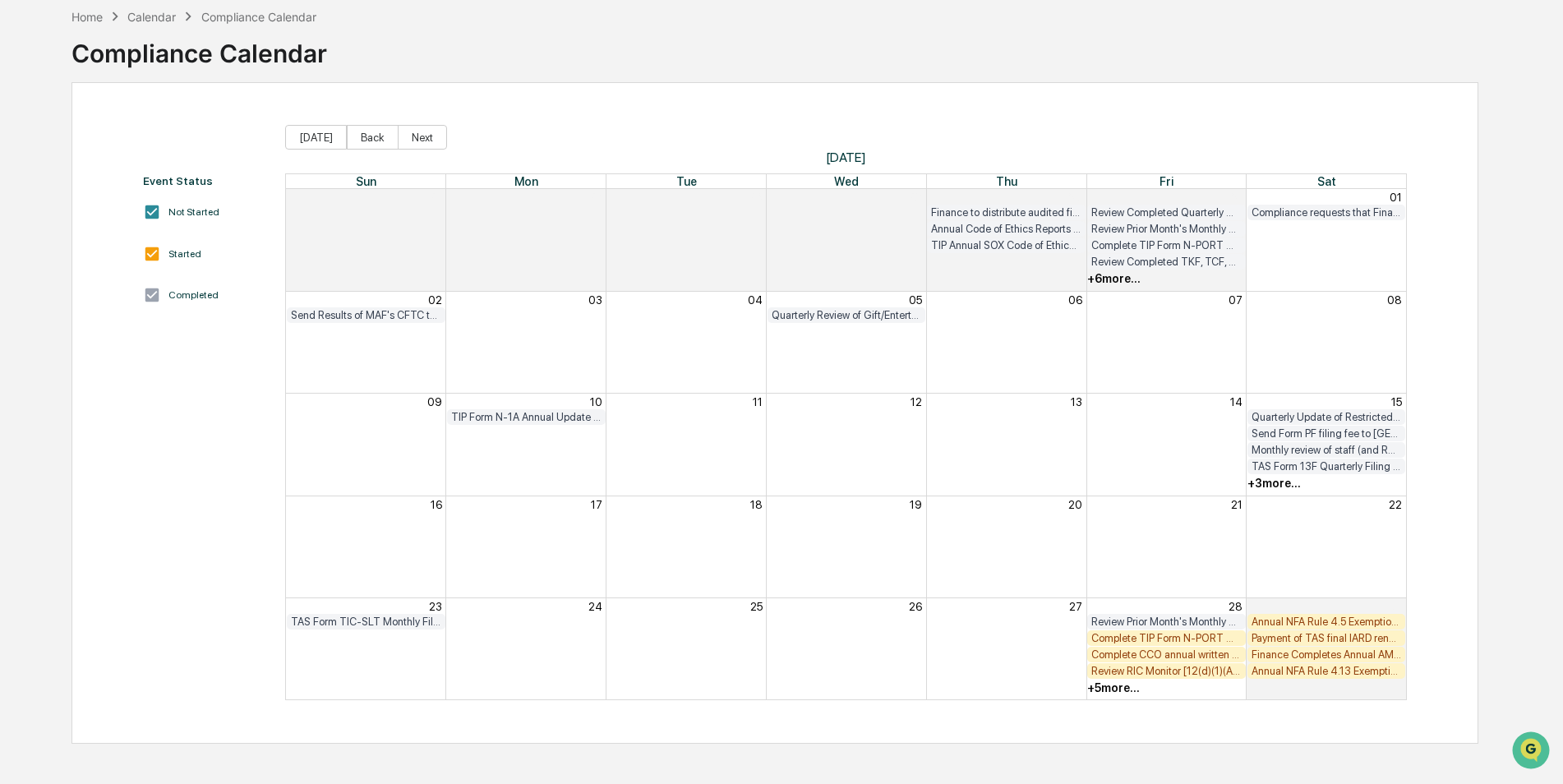
click at [1209, 636] on div "Complete TIP Form N-PORT Monthly Checklist" at bounding box center [1167, 638] width 150 height 13
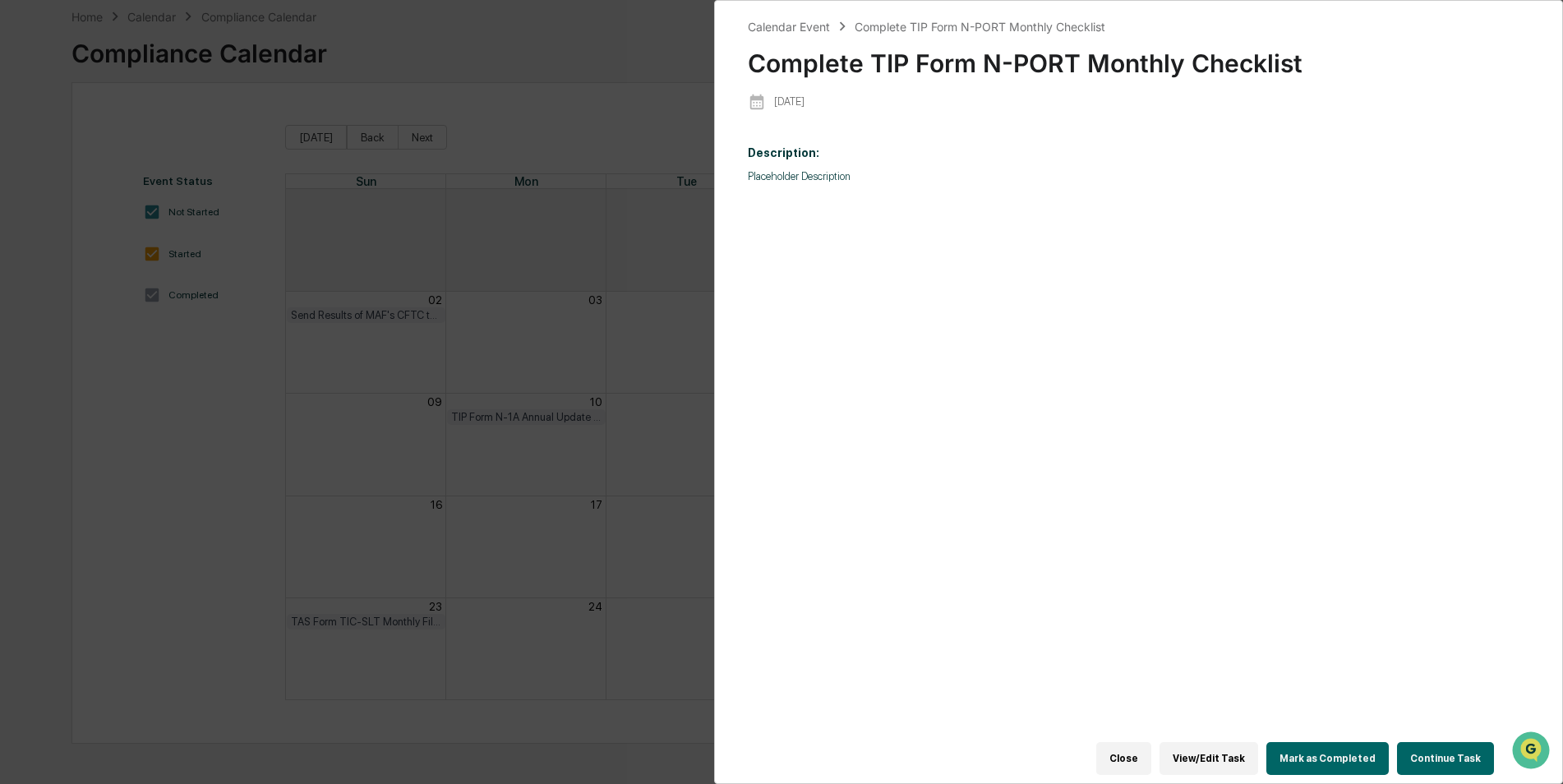
click at [1331, 749] on button "Mark as Completed" at bounding box center [1327, 758] width 123 height 33
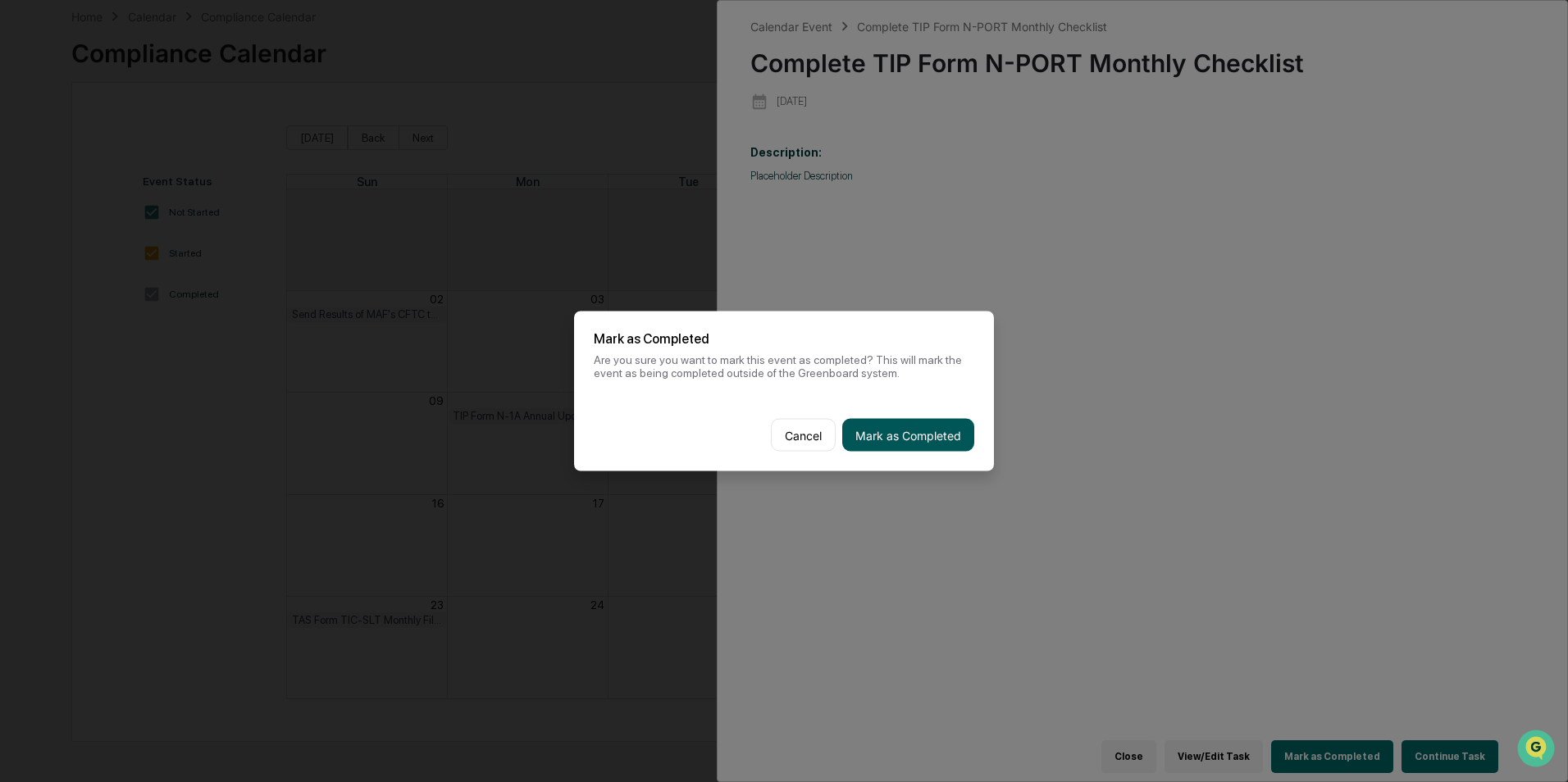
click at [934, 429] on button "Mark as Completed" at bounding box center [908, 435] width 132 height 33
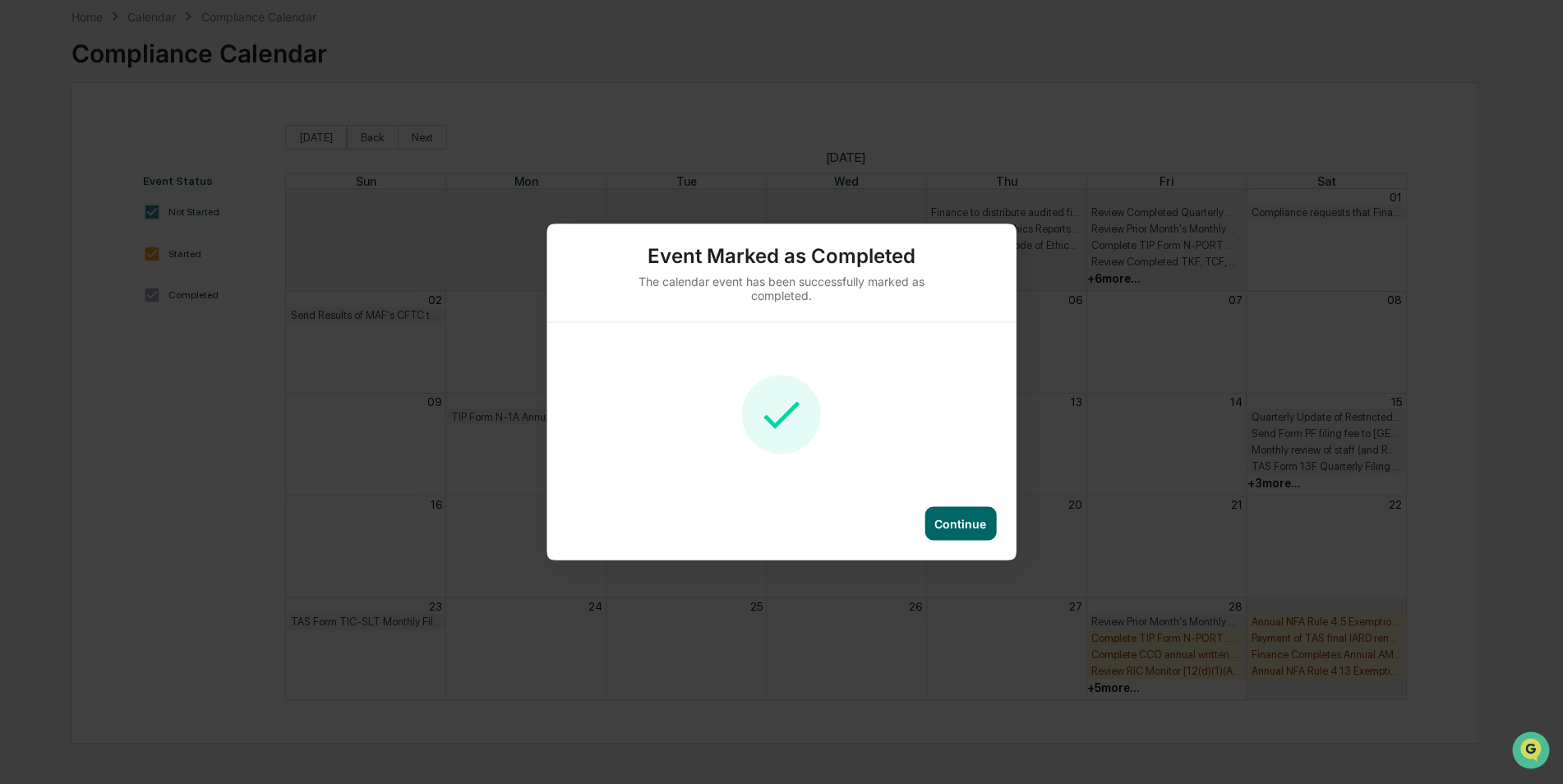
click at [961, 530] on div "Continue" at bounding box center [960, 524] width 52 height 14
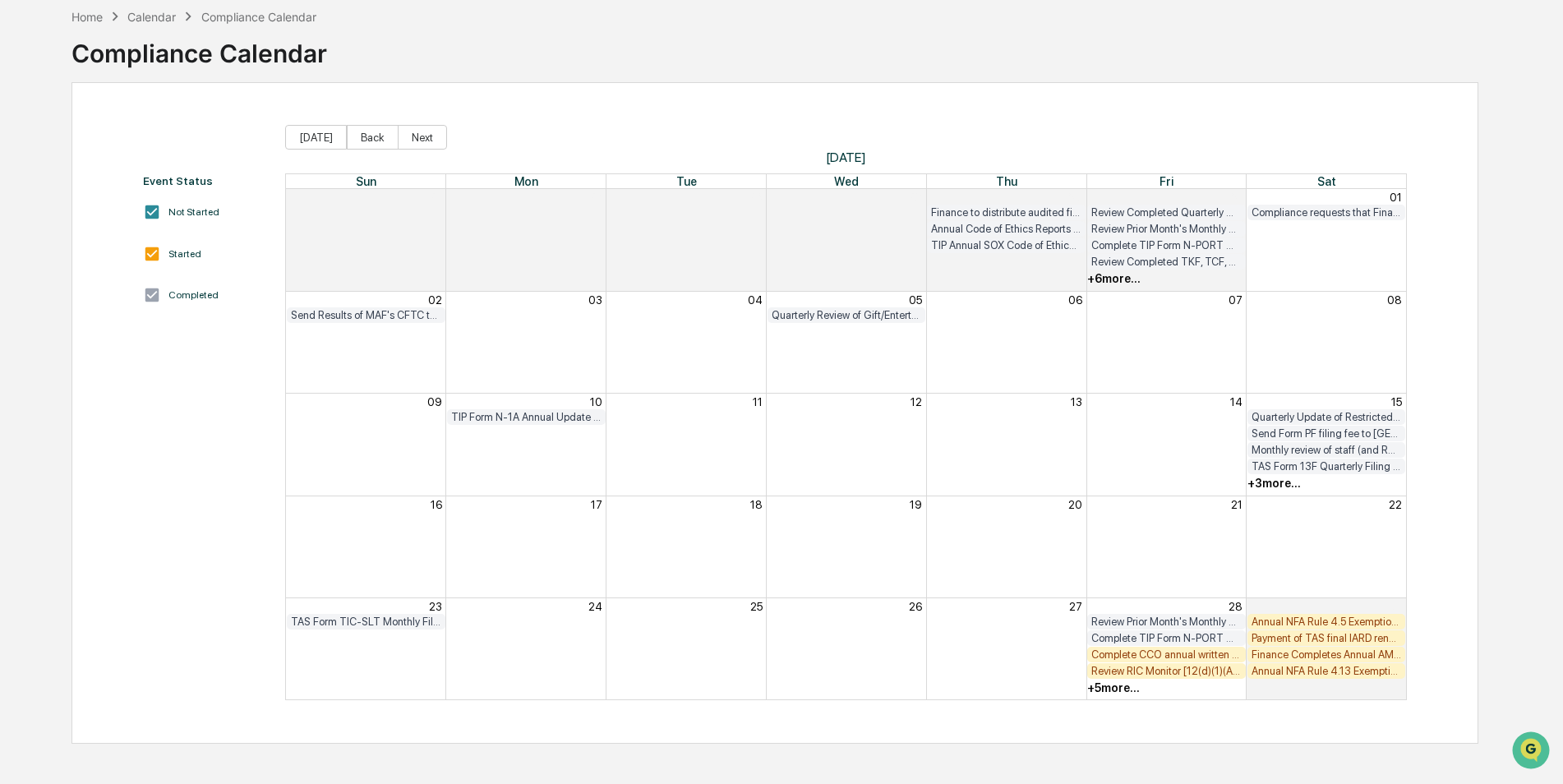
click at [1207, 656] on div "Complete CCO annual written review of TAS/TEAM compliance program" at bounding box center [1167, 654] width 150 height 13
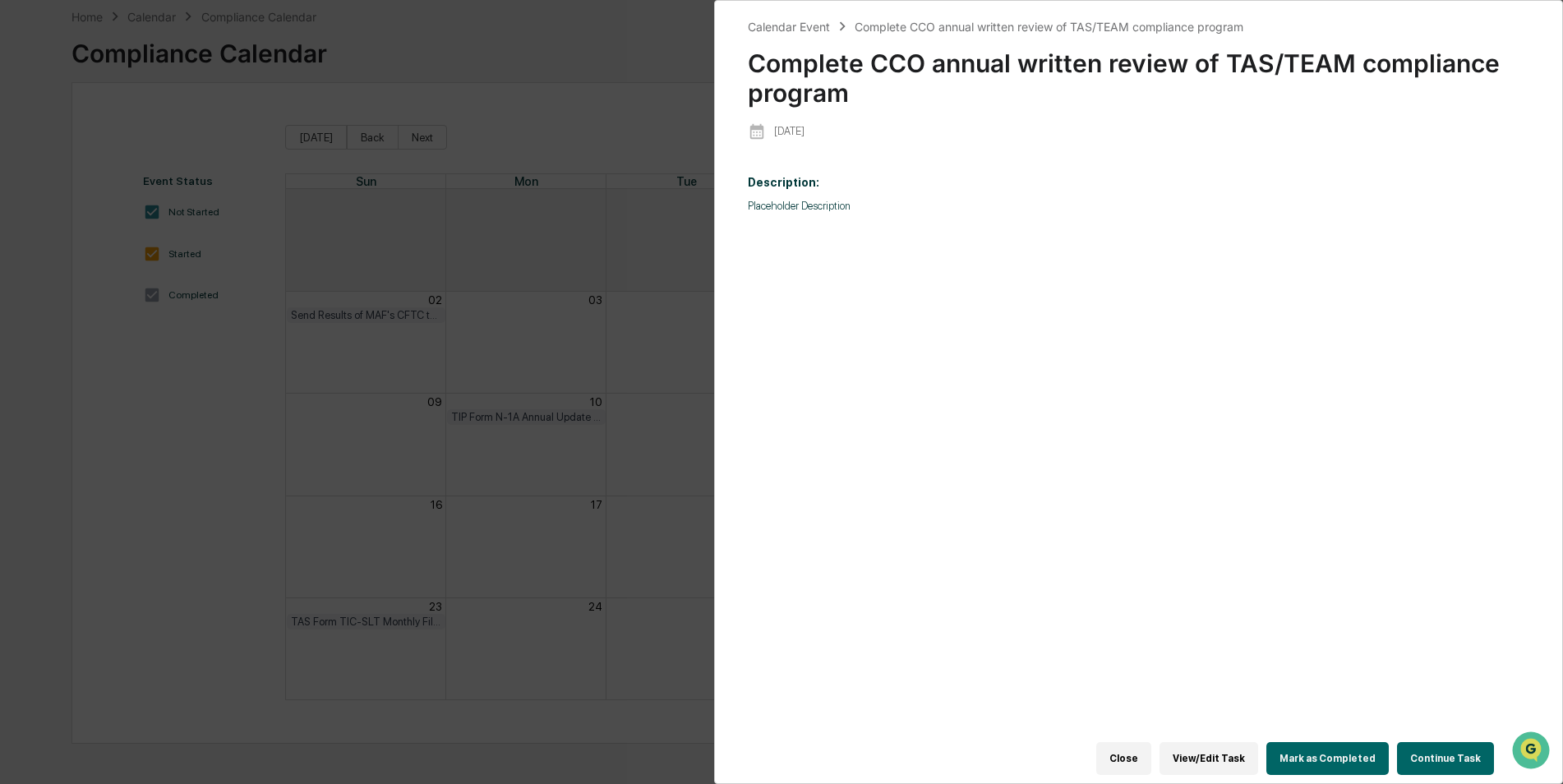
click at [1350, 742] on button "Mark as Completed" at bounding box center [1327, 758] width 123 height 33
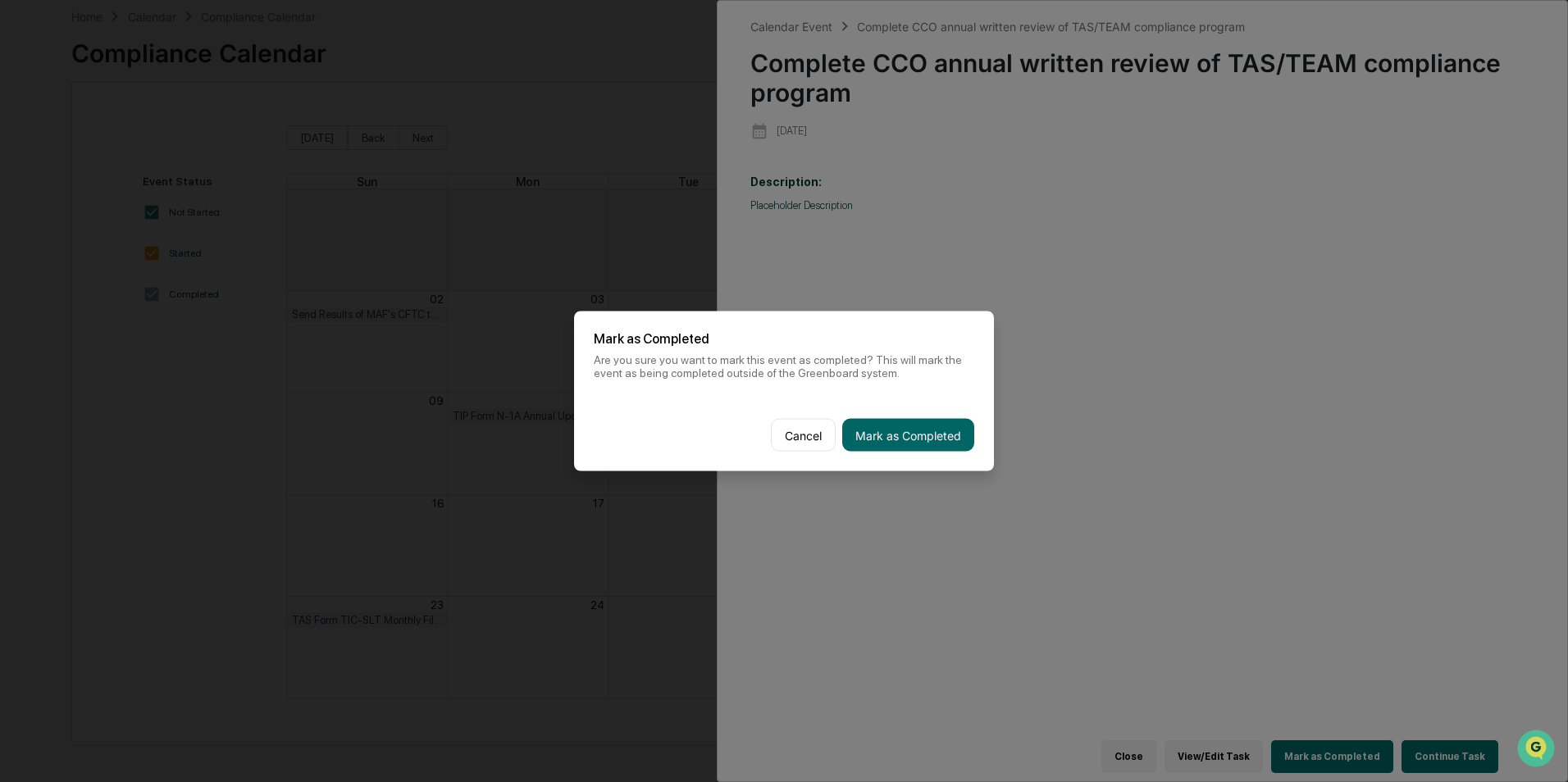
click at [957, 452] on div "Cancel Mark as Completed" at bounding box center [784, 436] width 420 height 72
click at [954, 437] on button "Mark as Completed" at bounding box center [908, 435] width 132 height 33
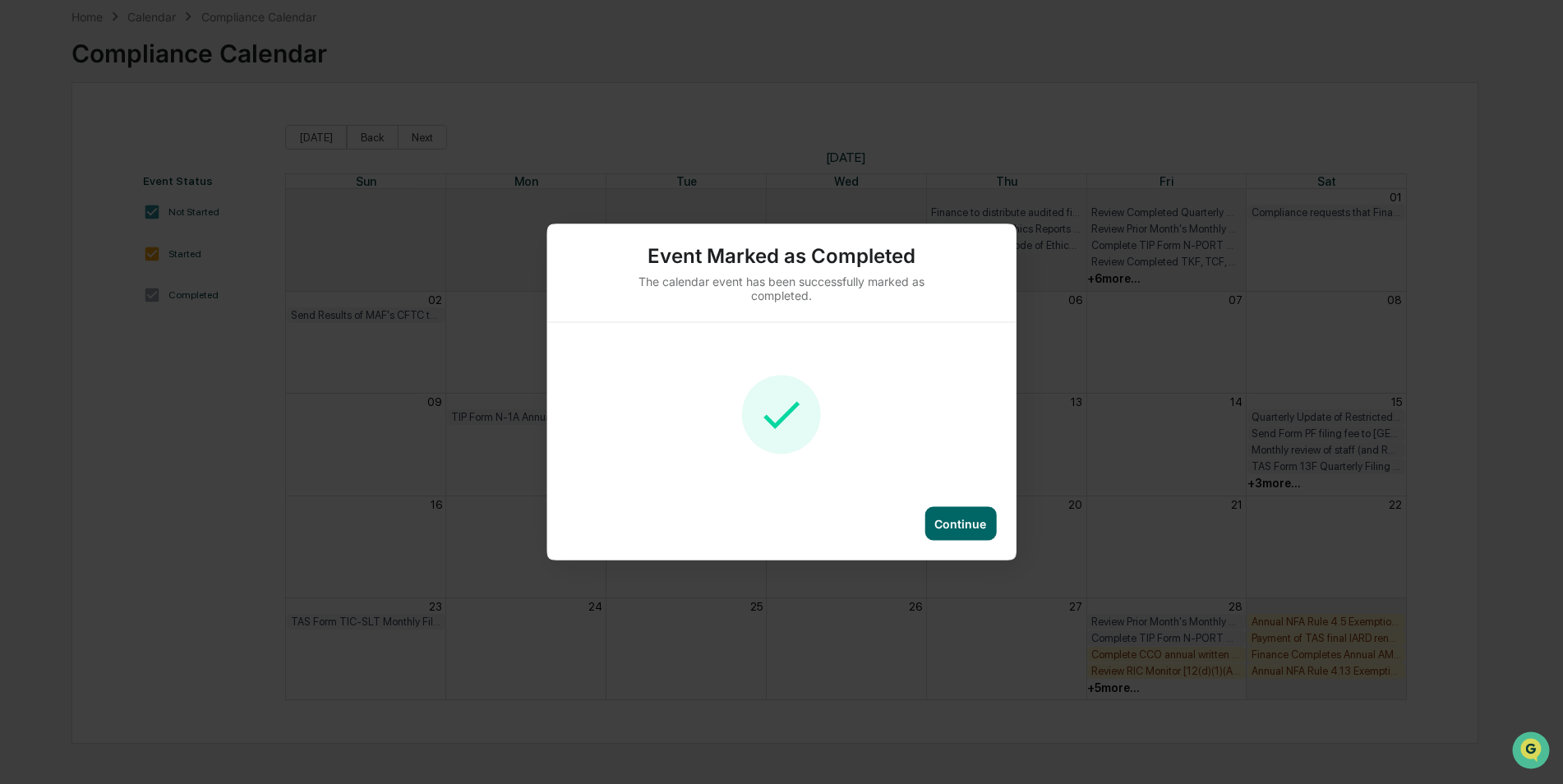
click at [979, 514] on div "Continue" at bounding box center [960, 524] width 72 height 34
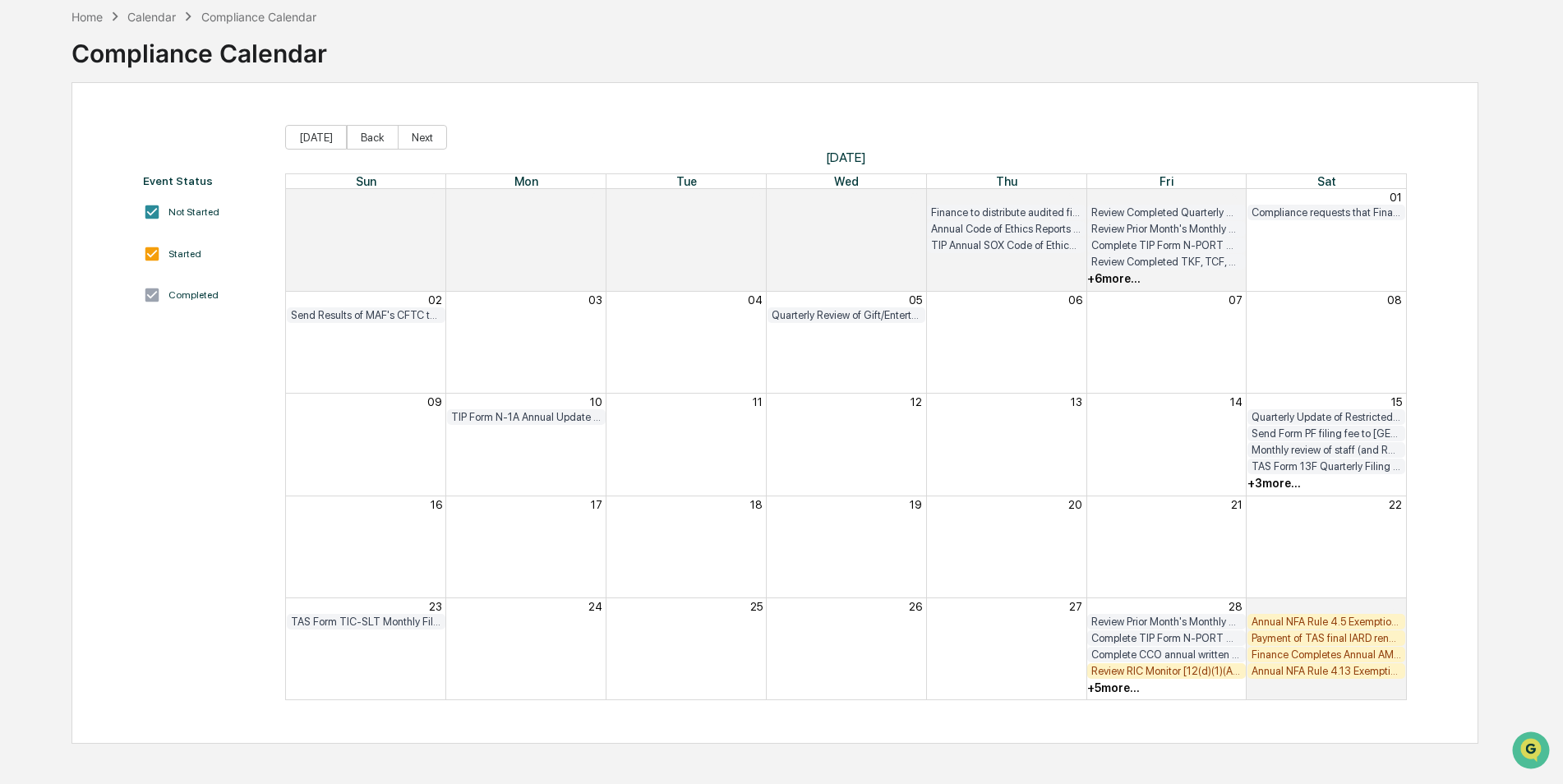
click at [1103, 689] on div "+ 5 more..." at bounding box center [1114, 688] width 52 height 14
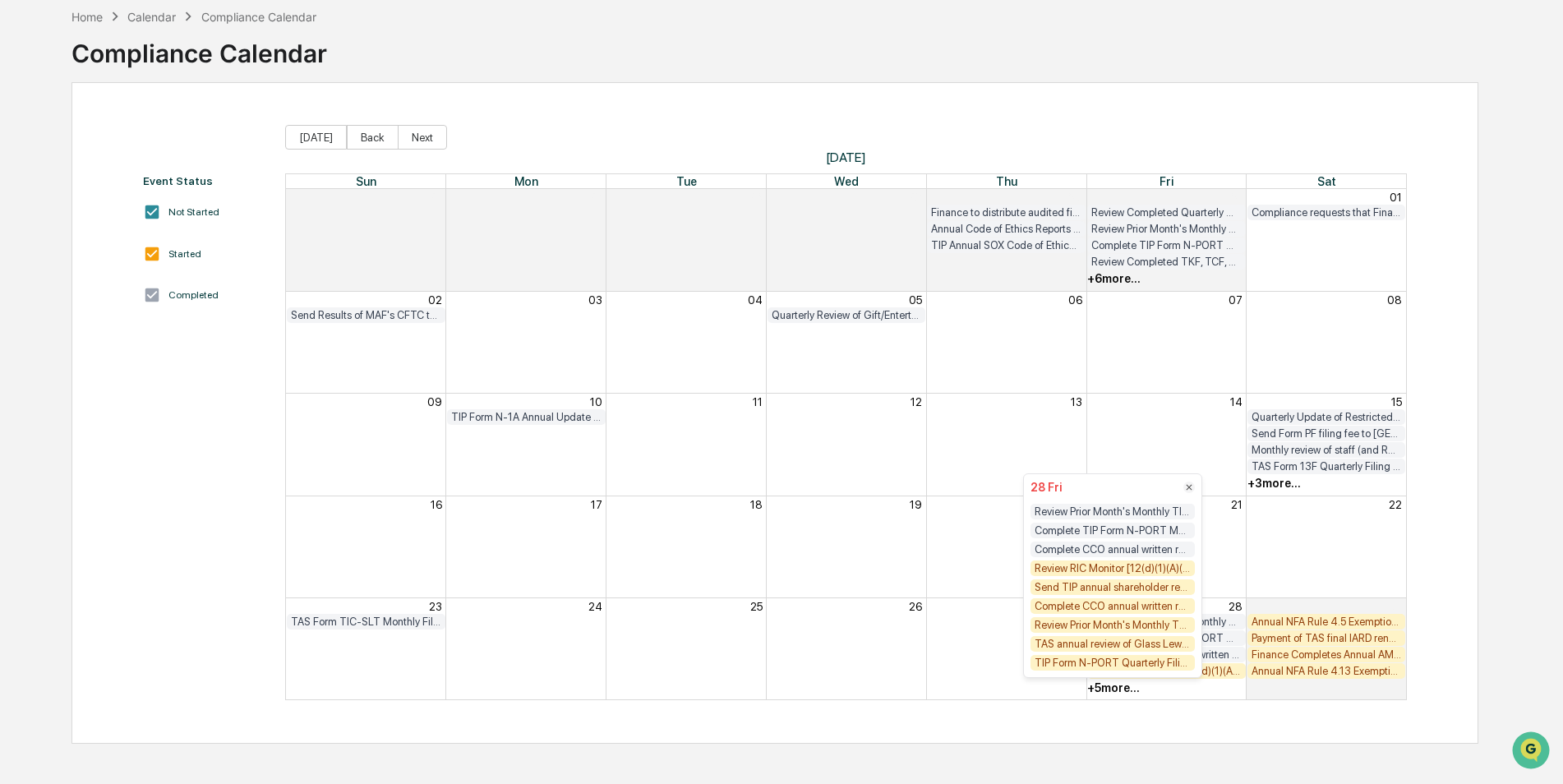
click at [1134, 566] on div "Review RIC Monitor [12(d)(1)(A)(i) test] for TKF/MAF/TCF/GEF/DSF" at bounding box center [1113, 568] width 165 height 15
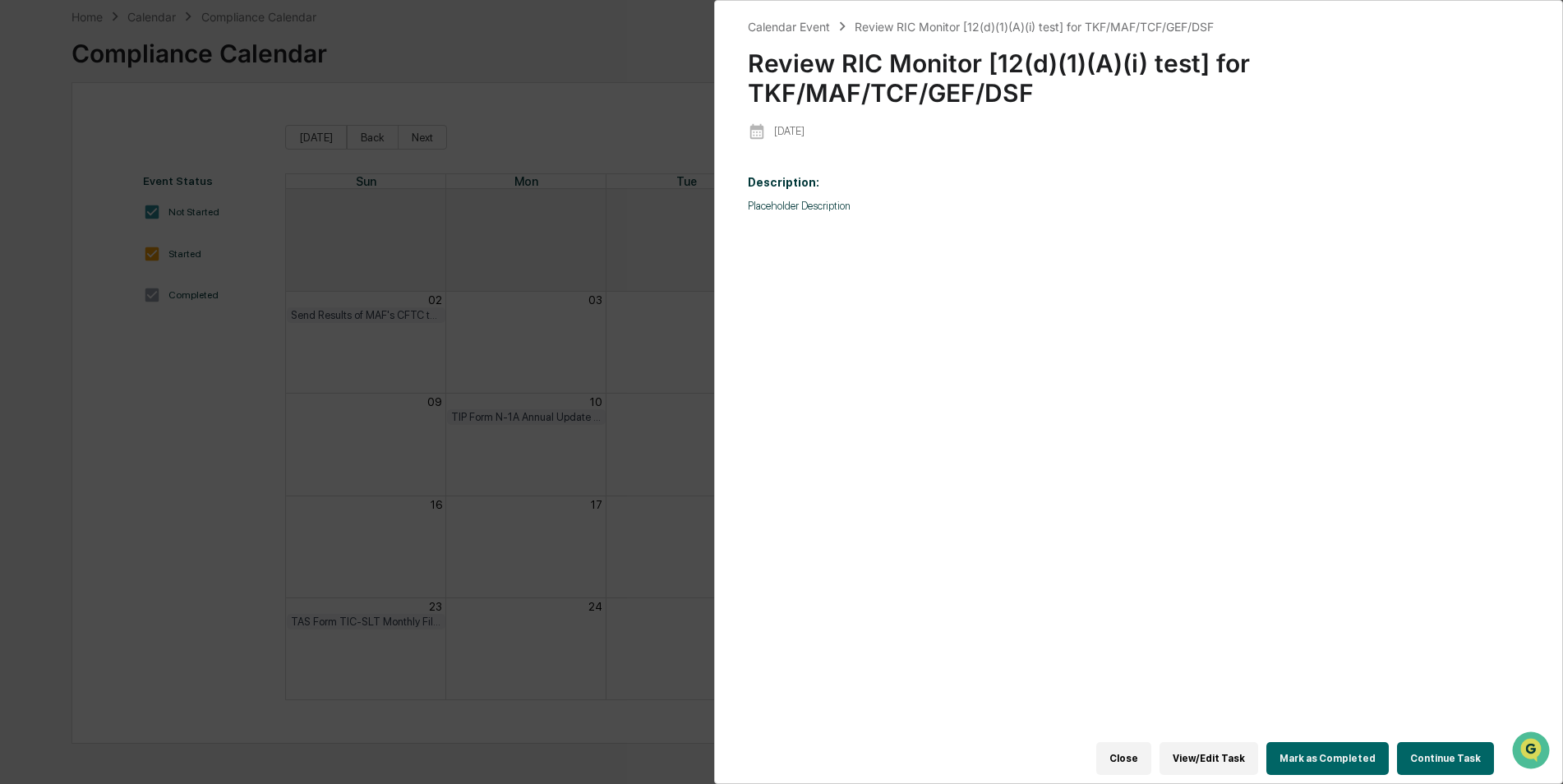
click at [1324, 751] on button "Mark as Completed" at bounding box center [1327, 758] width 123 height 33
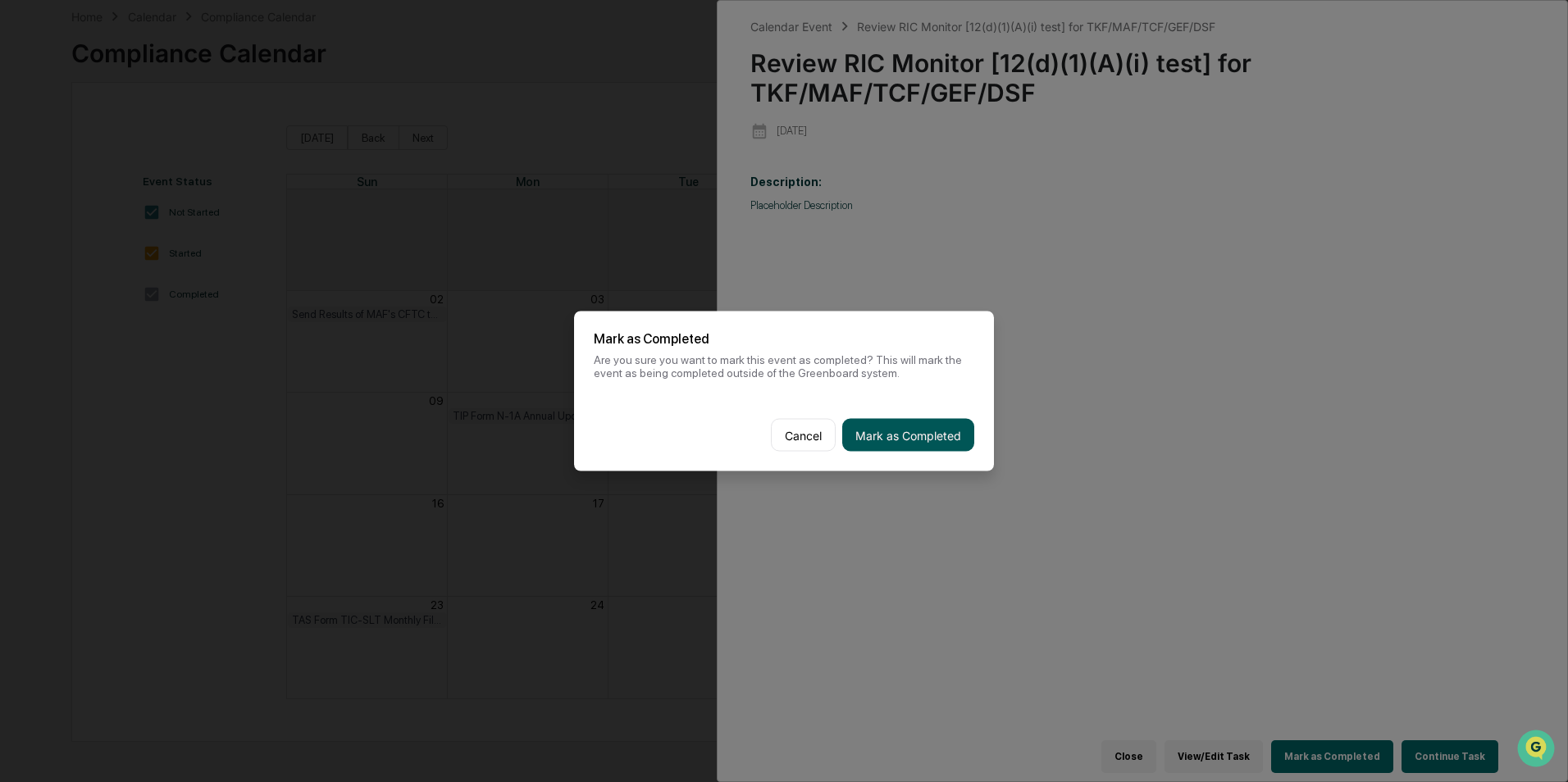
click at [928, 429] on button "Mark as Completed" at bounding box center [908, 435] width 132 height 33
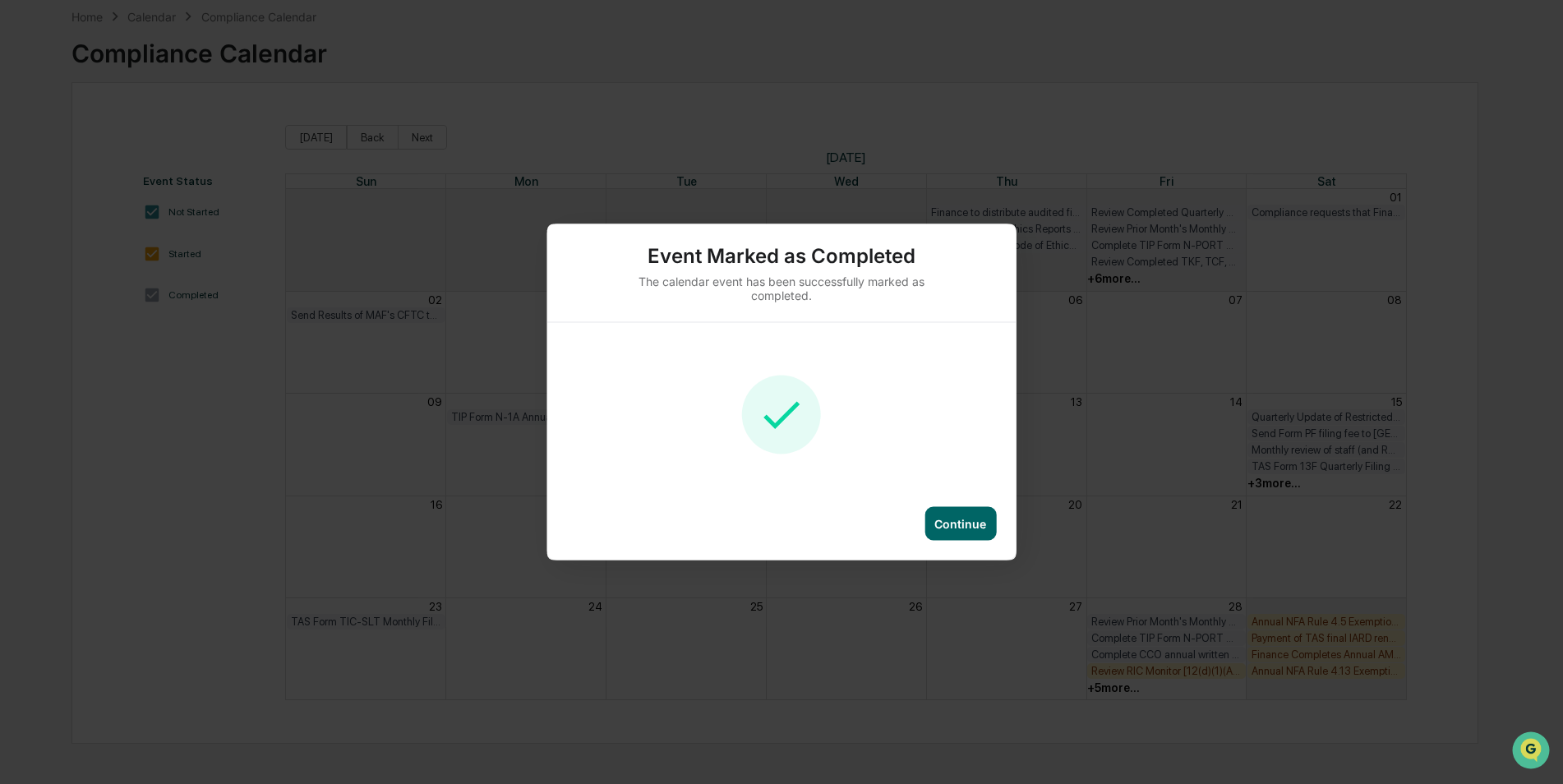
click at [978, 525] on div "Continue" at bounding box center [960, 524] width 52 height 14
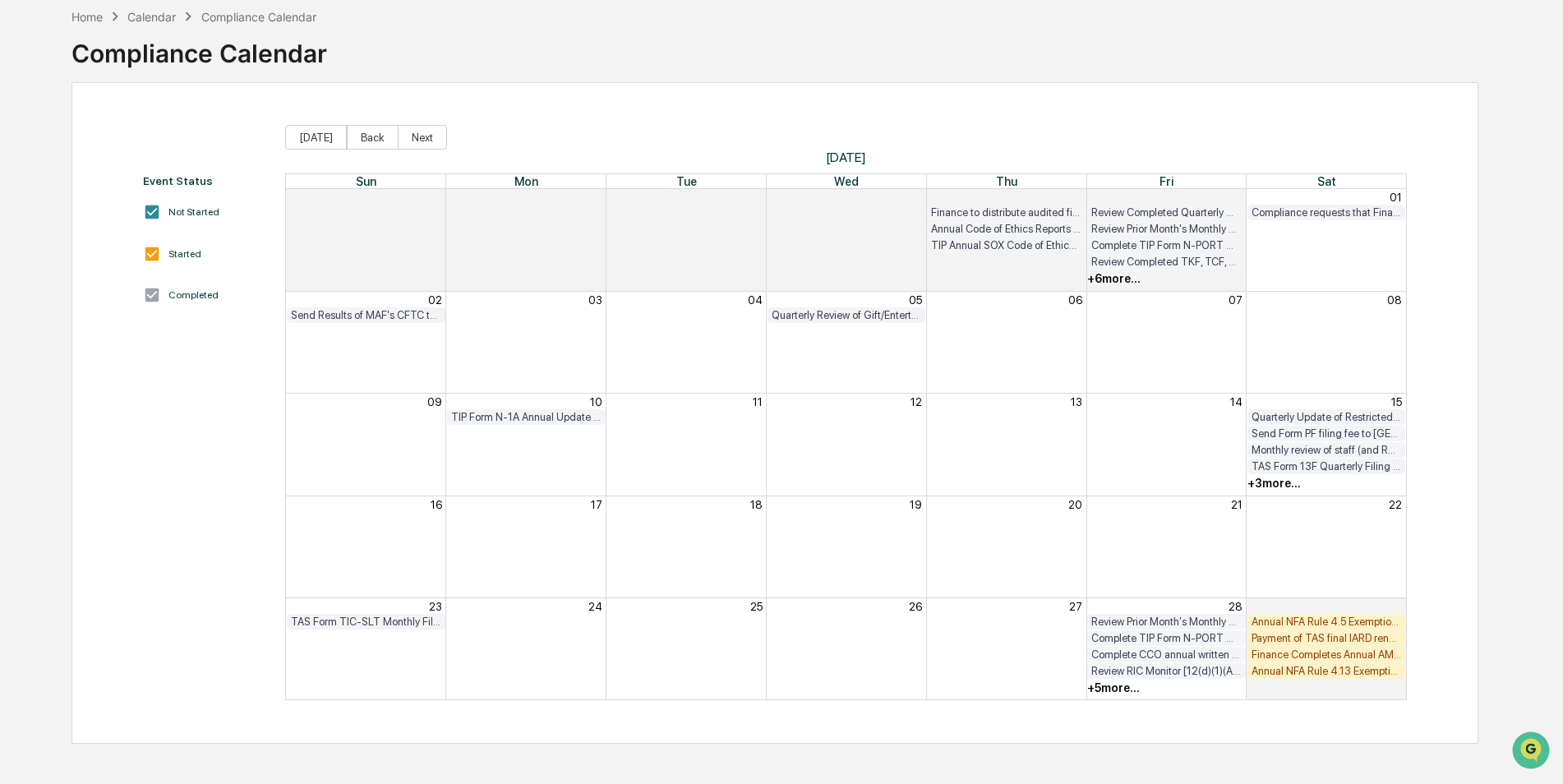
click at [1130, 691] on div "+ 5 more..." at bounding box center [1114, 688] width 52 height 14
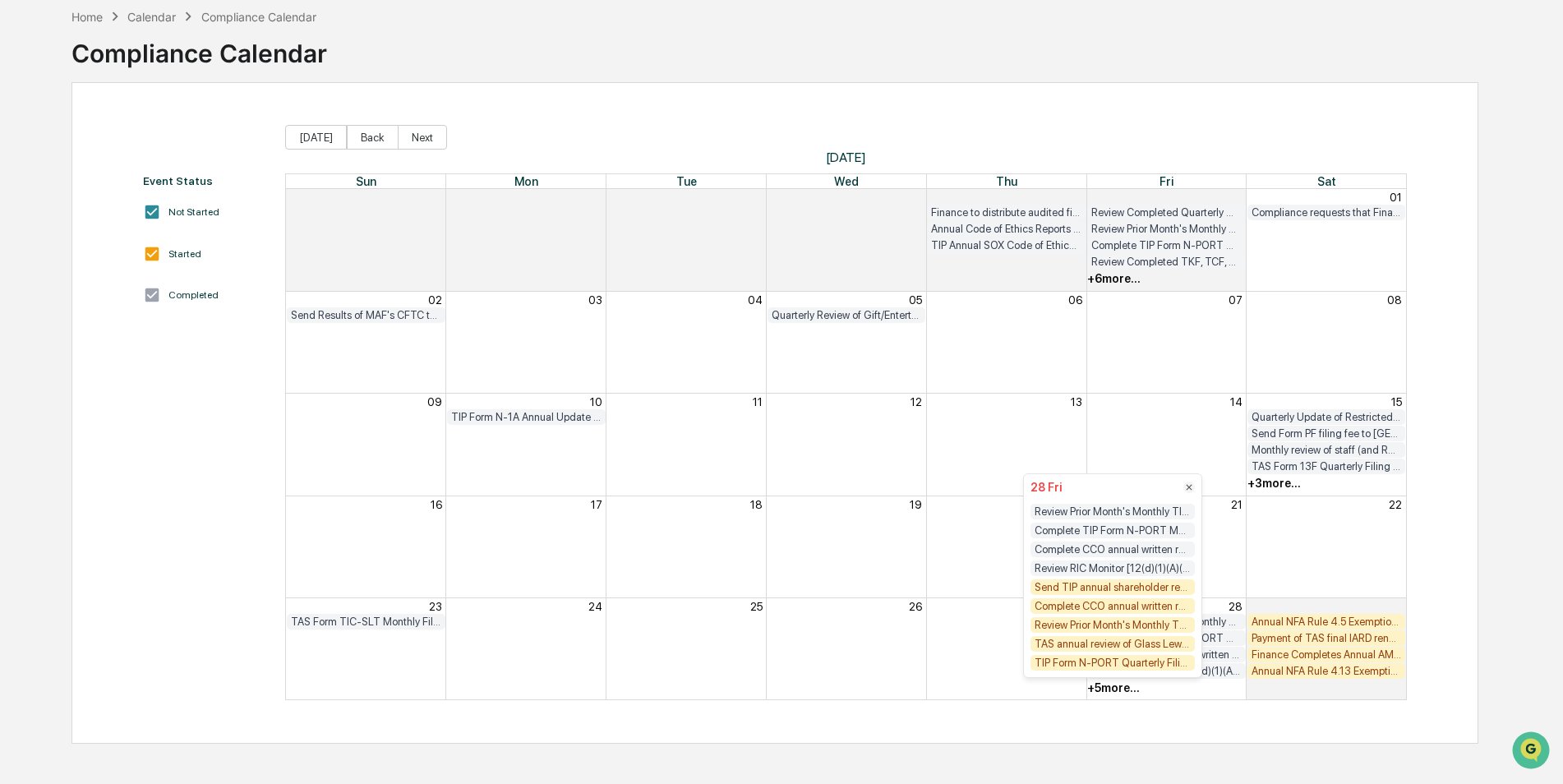
click at [1096, 592] on div "Send TIP annual shareholder report (TSR) to shareholders and post on TIP websit…" at bounding box center [1113, 587] width 165 height 15
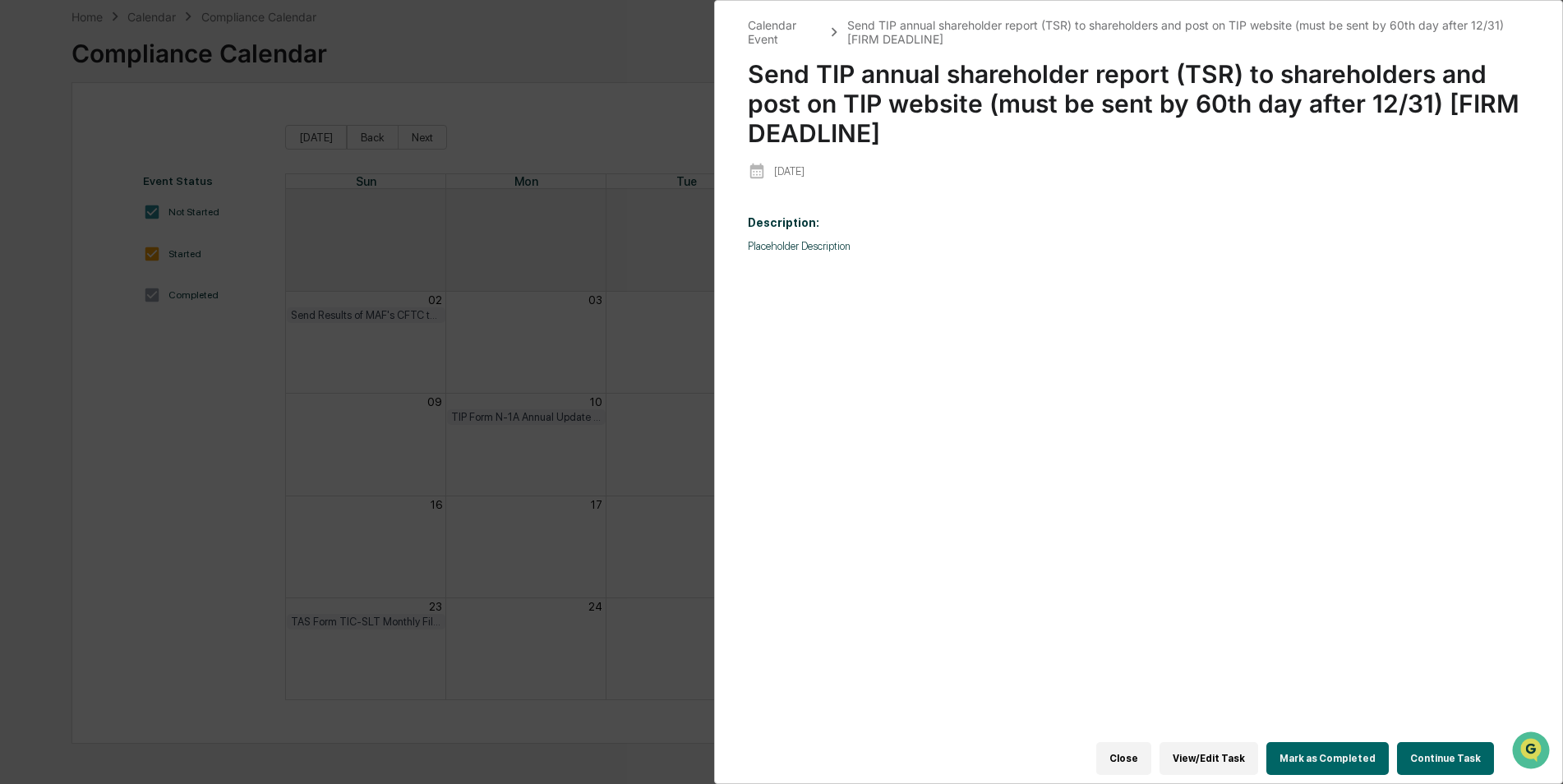
click at [1369, 742] on button "Mark as Completed" at bounding box center [1327, 758] width 123 height 33
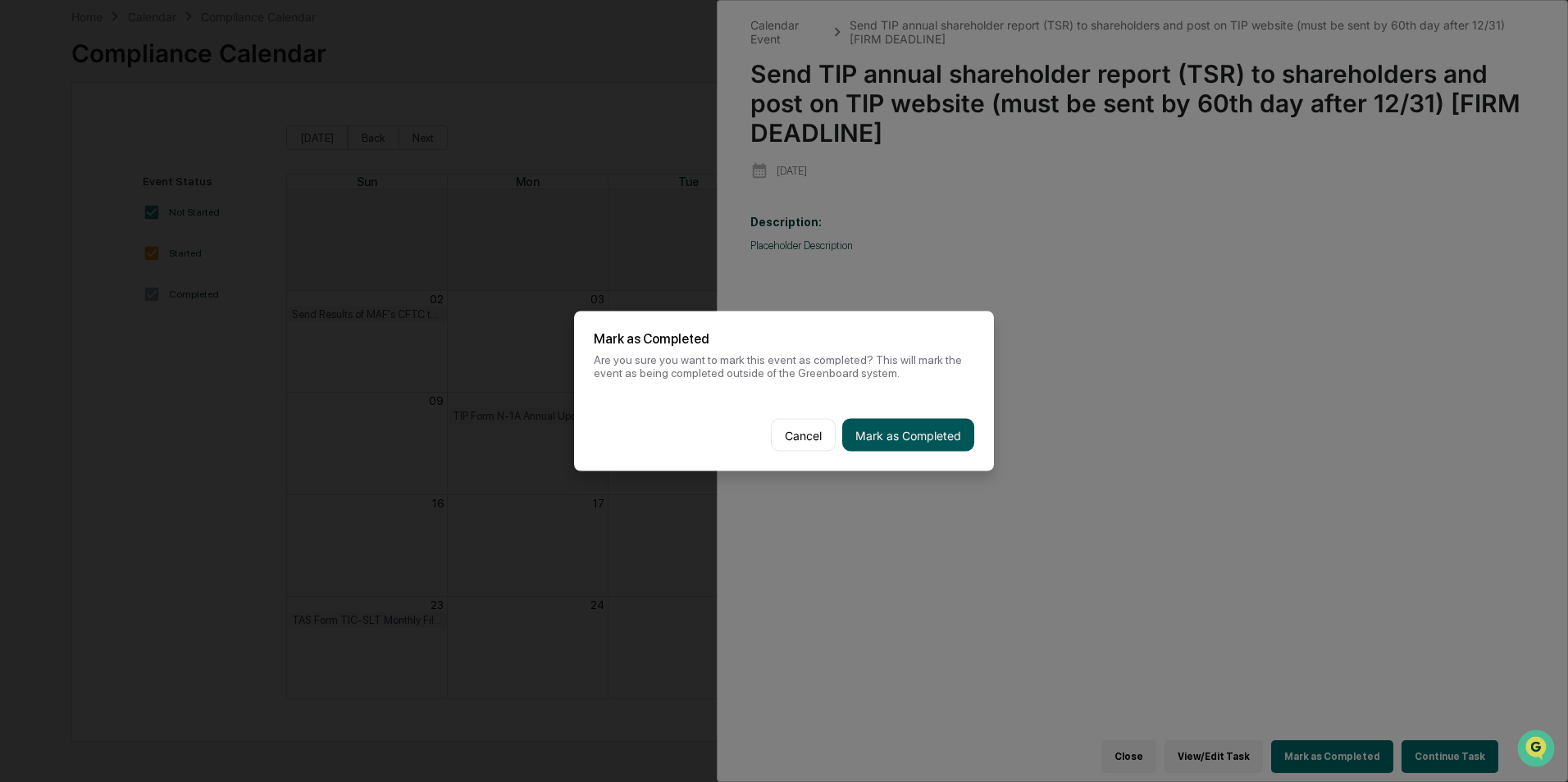
click at [897, 435] on button "Mark as Completed" at bounding box center [908, 435] width 132 height 33
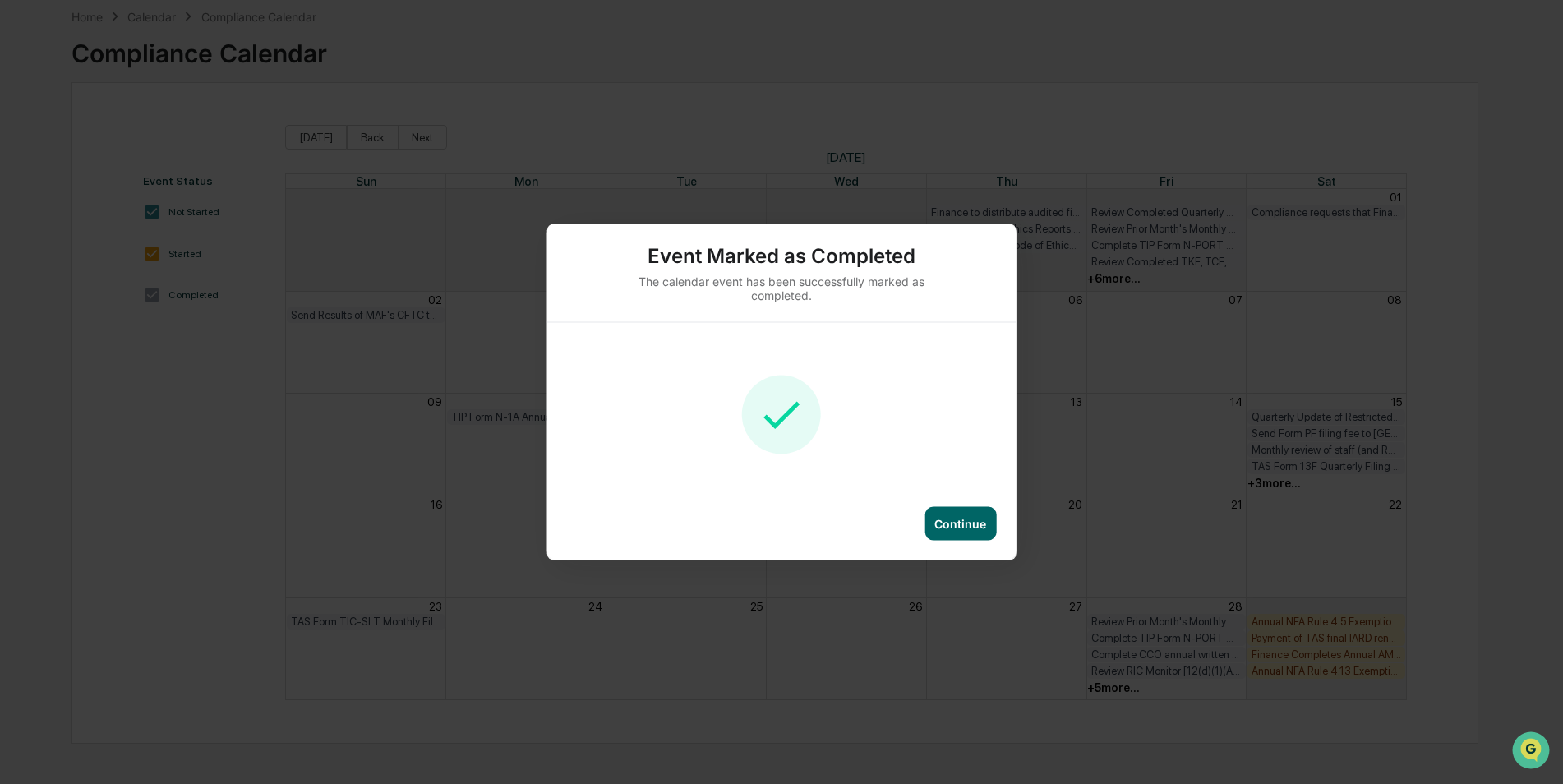
click at [937, 522] on div "Continue" at bounding box center [960, 524] width 52 height 14
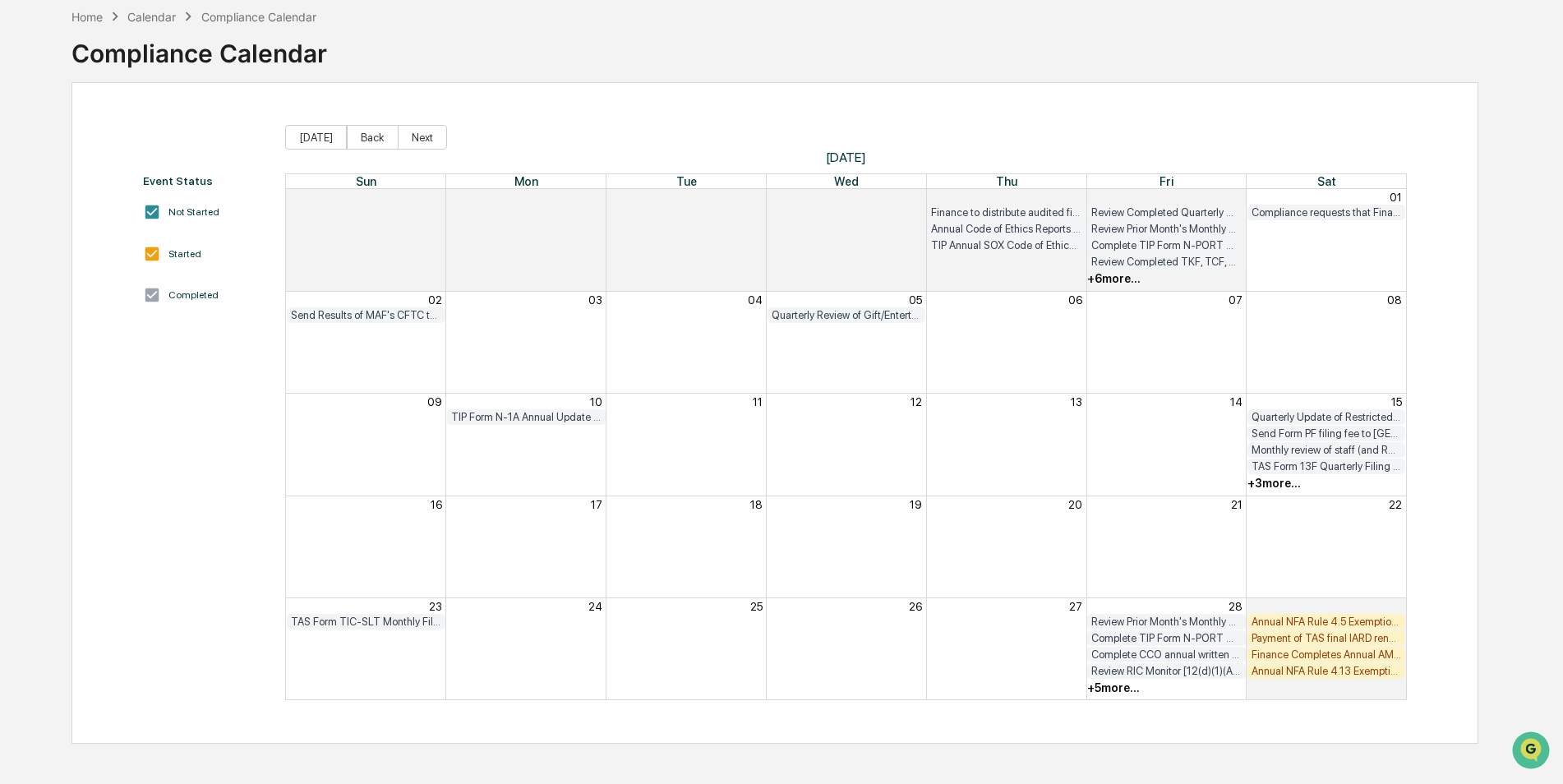
click at [1134, 694] on div "+ 5 more..." at bounding box center [1114, 688] width 52 height 14
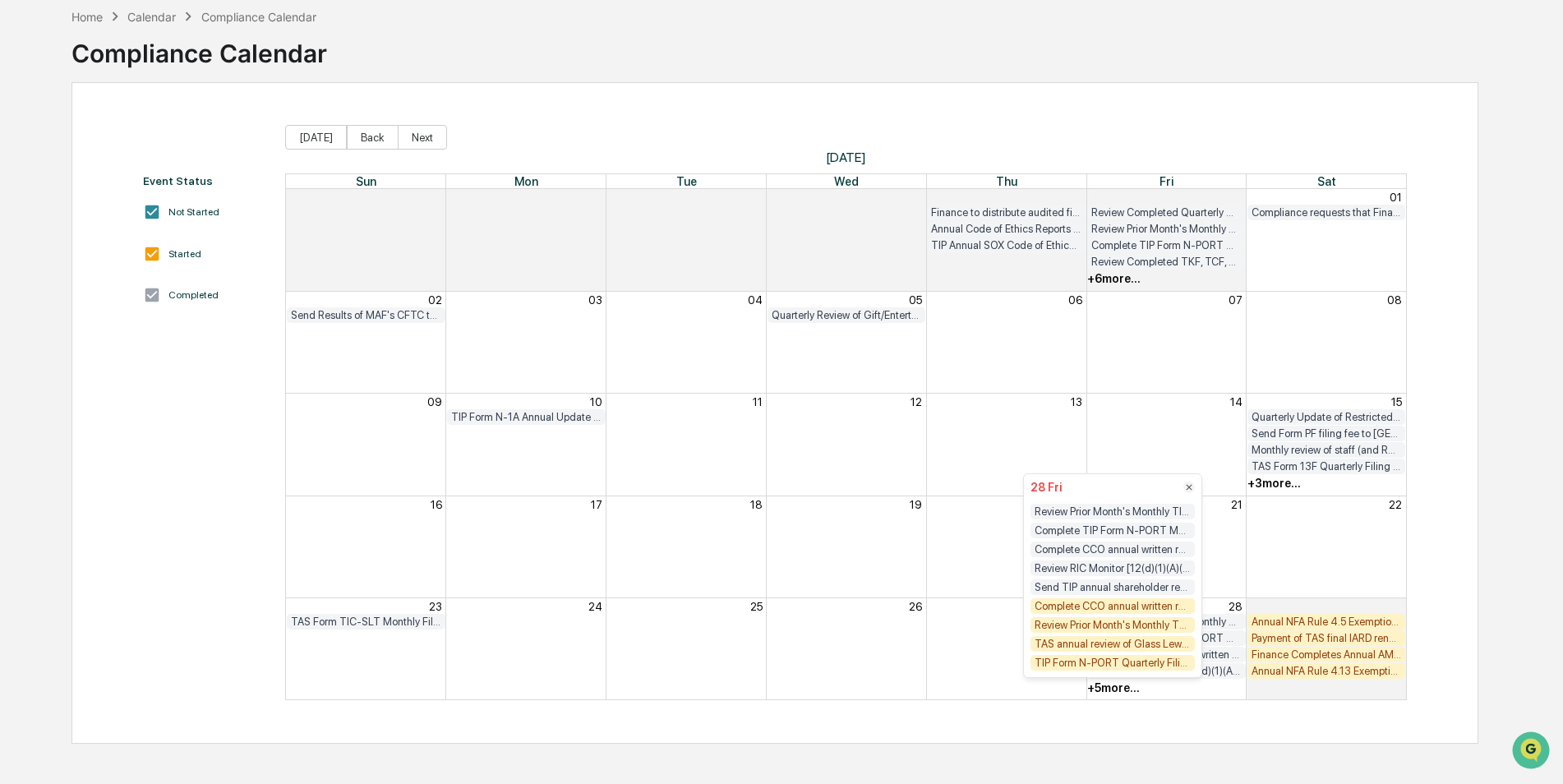
click at [1086, 607] on div "Complete CCO annual written review of TIP compliance program" at bounding box center [1113, 606] width 165 height 15
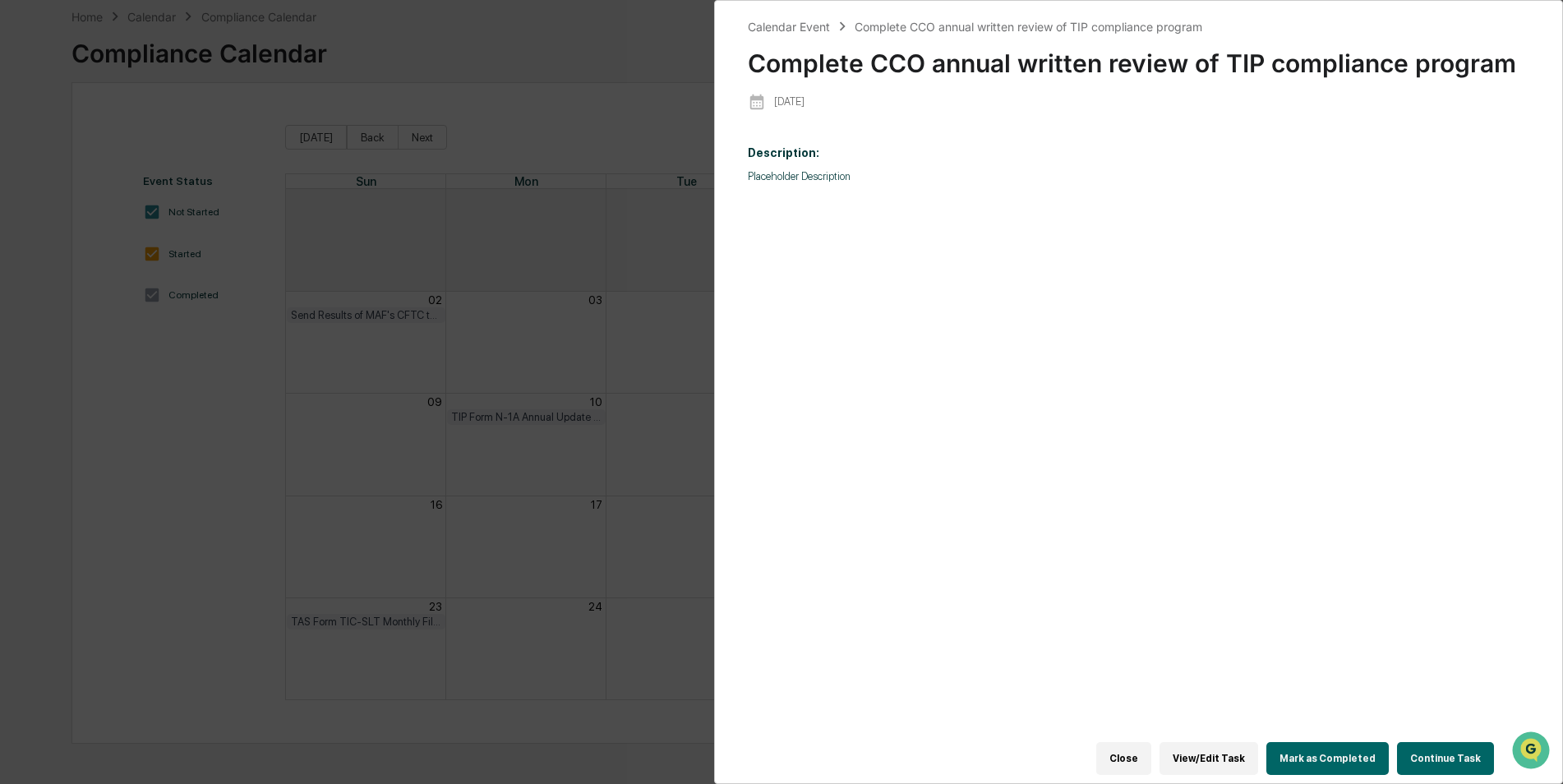
click at [1349, 754] on button "Mark as Completed" at bounding box center [1327, 758] width 123 height 33
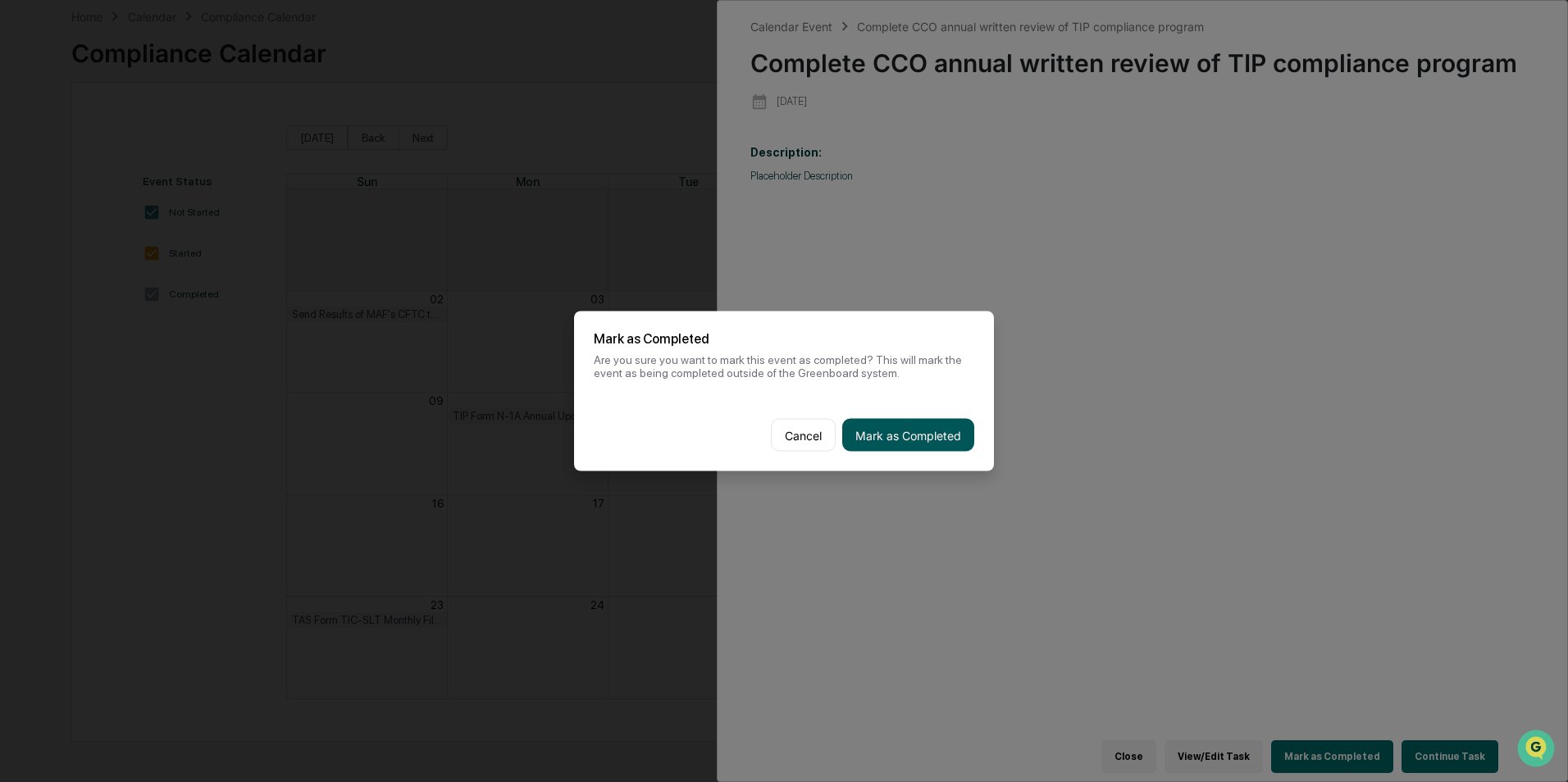
click at [892, 440] on button "Mark as Completed" at bounding box center [908, 435] width 132 height 33
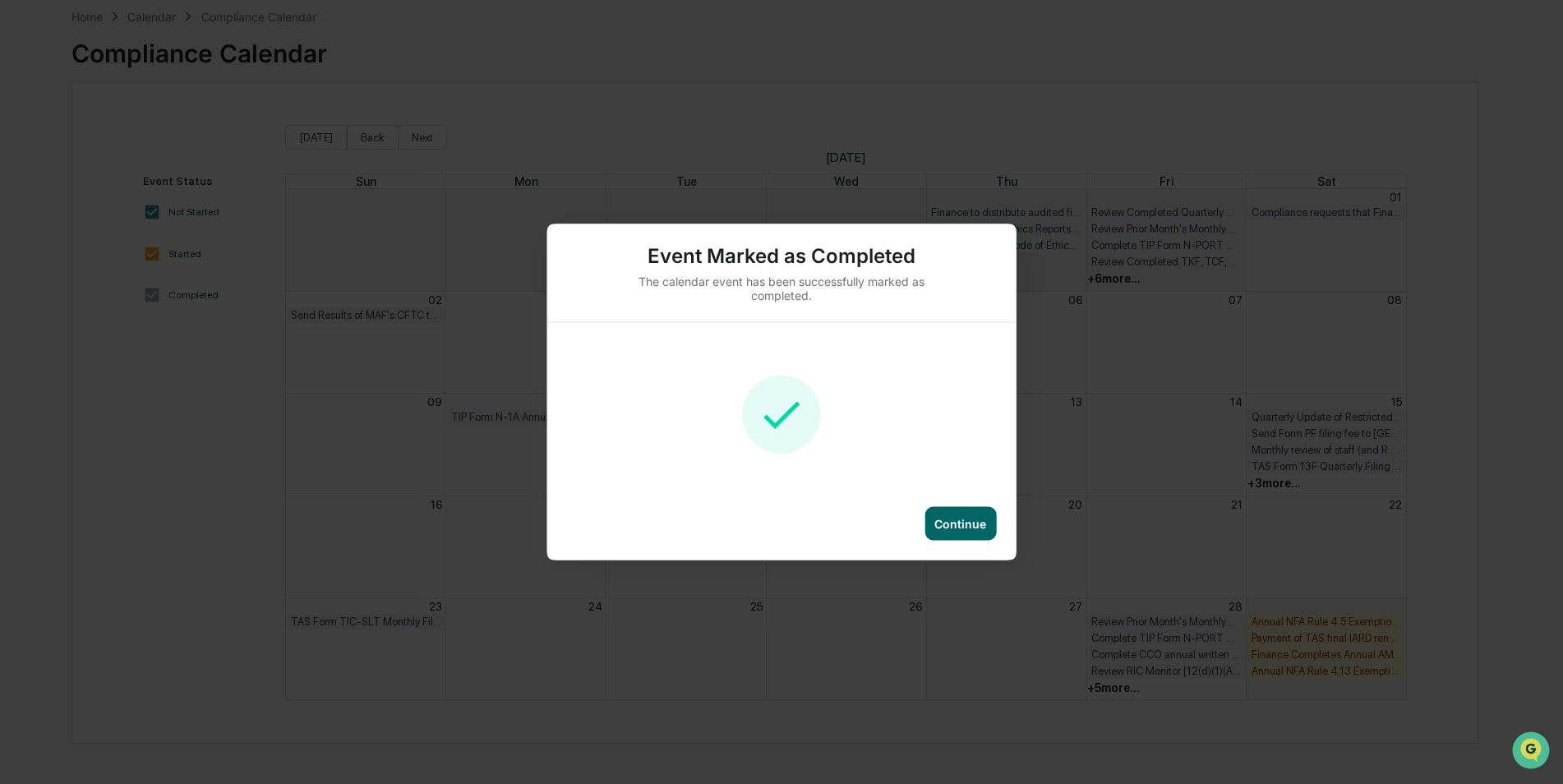
click at [936, 526] on div "Continue" at bounding box center [960, 524] width 52 height 14
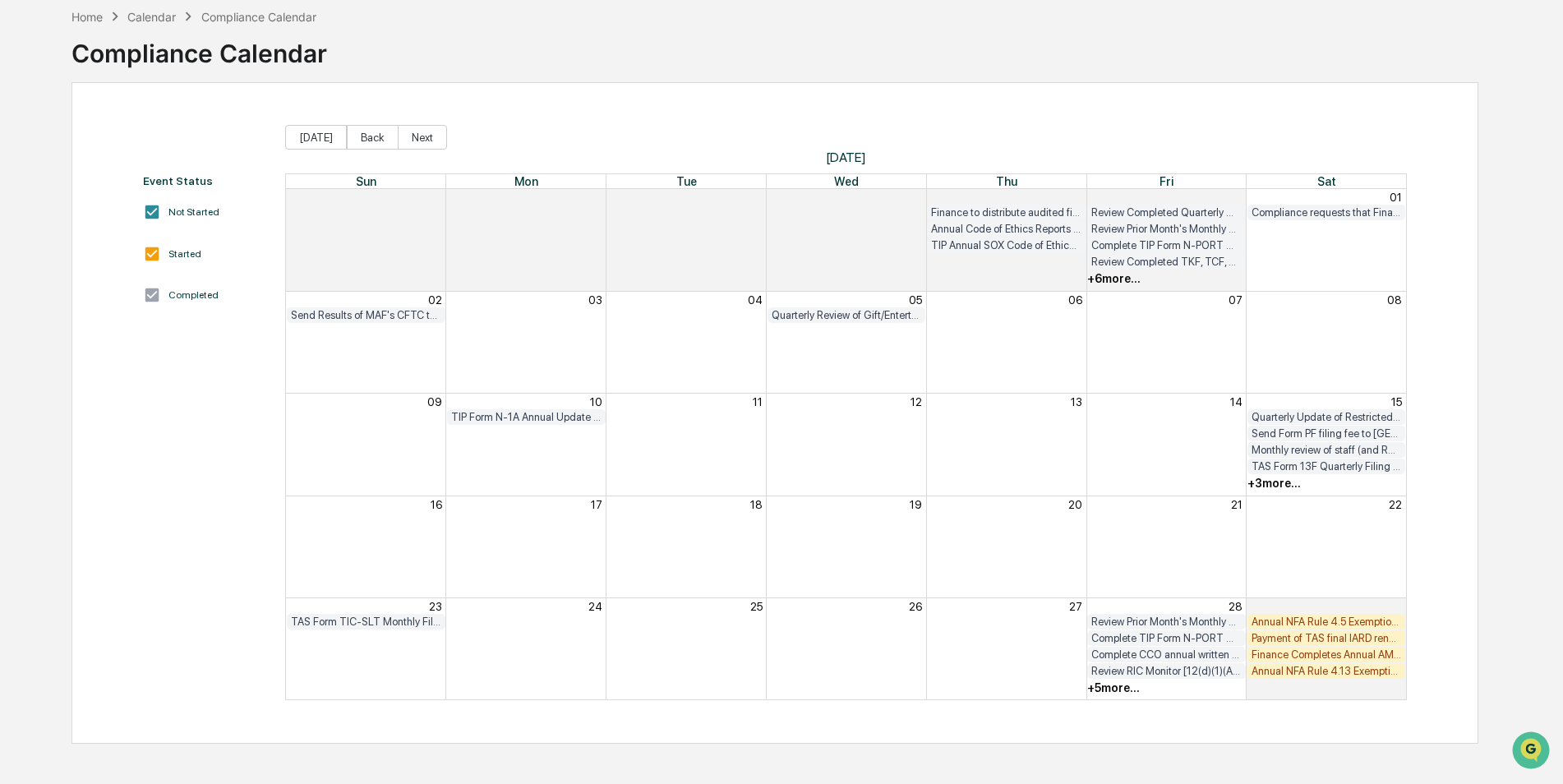
click at [1124, 692] on div "+ 5 more..." at bounding box center [1114, 688] width 52 height 14
click at [1108, 682] on div "+ 5 more..." at bounding box center [1114, 688] width 52 height 14
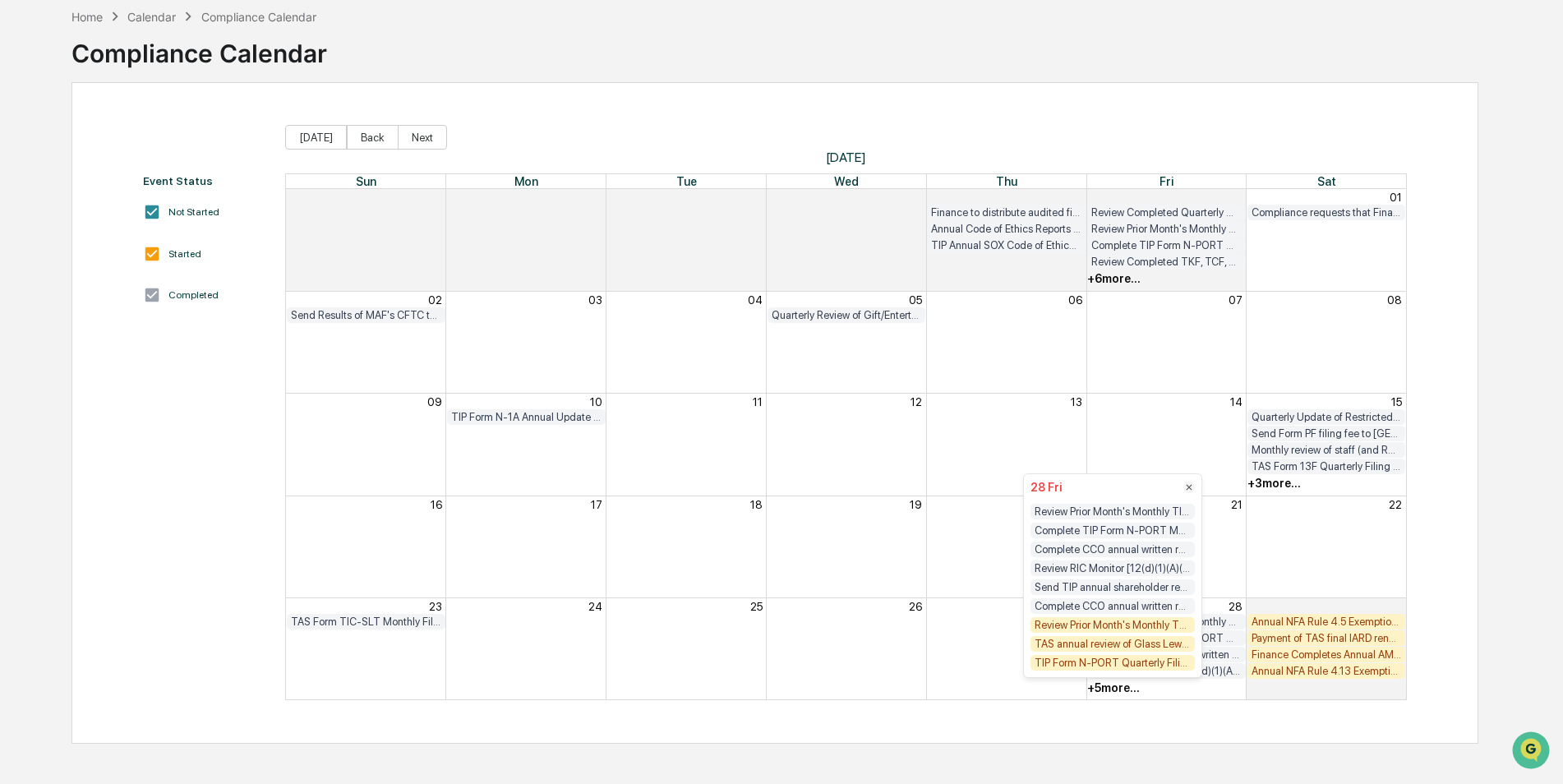
click at [1149, 619] on div "Review Prior Month's Monthly TKF, TCF, GEF and DSF Compliance Testing Results (…" at bounding box center [1113, 624] width 165 height 15
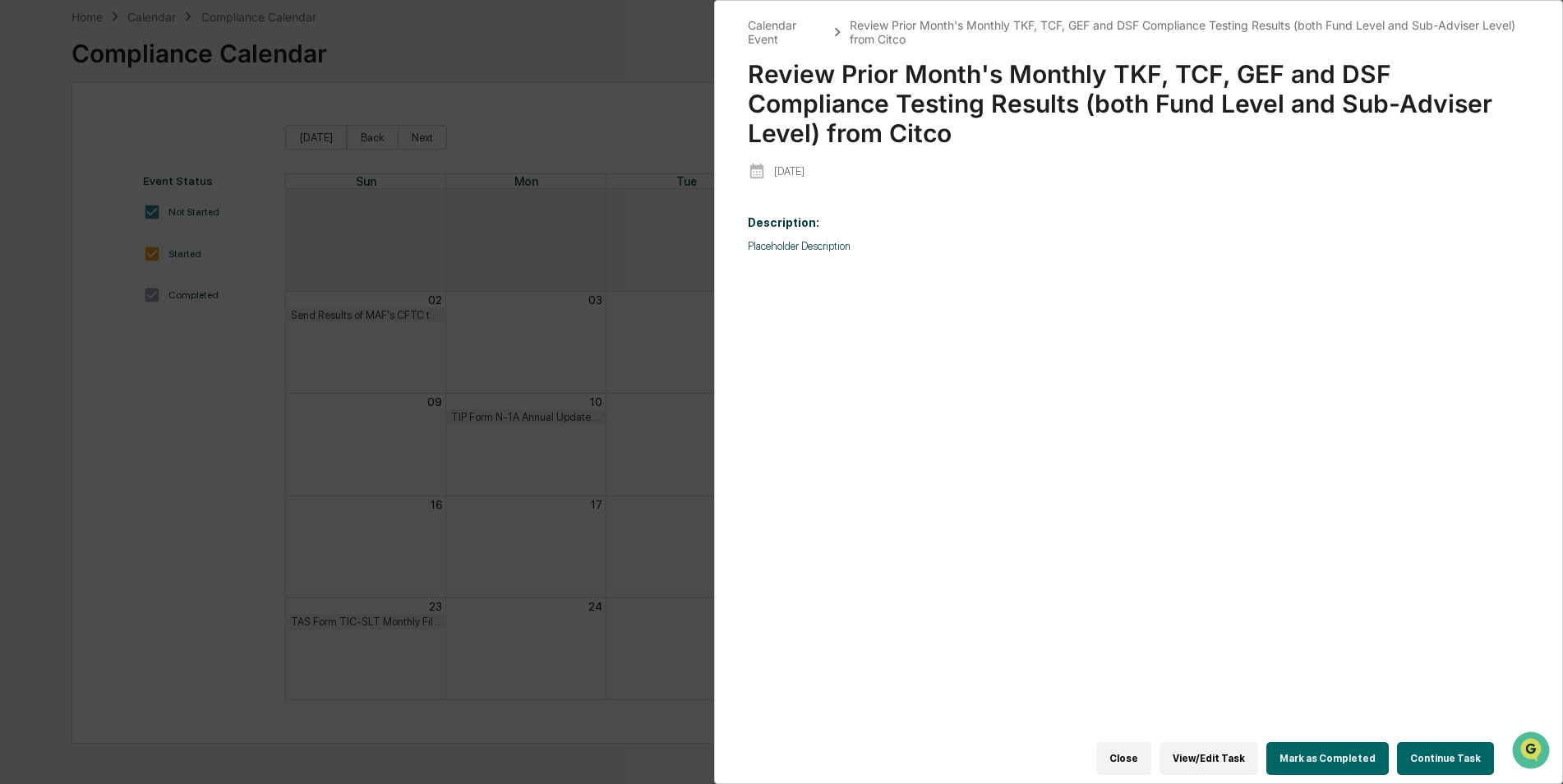
click at [1310, 751] on button "Mark as Completed" at bounding box center [1327, 758] width 123 height 33
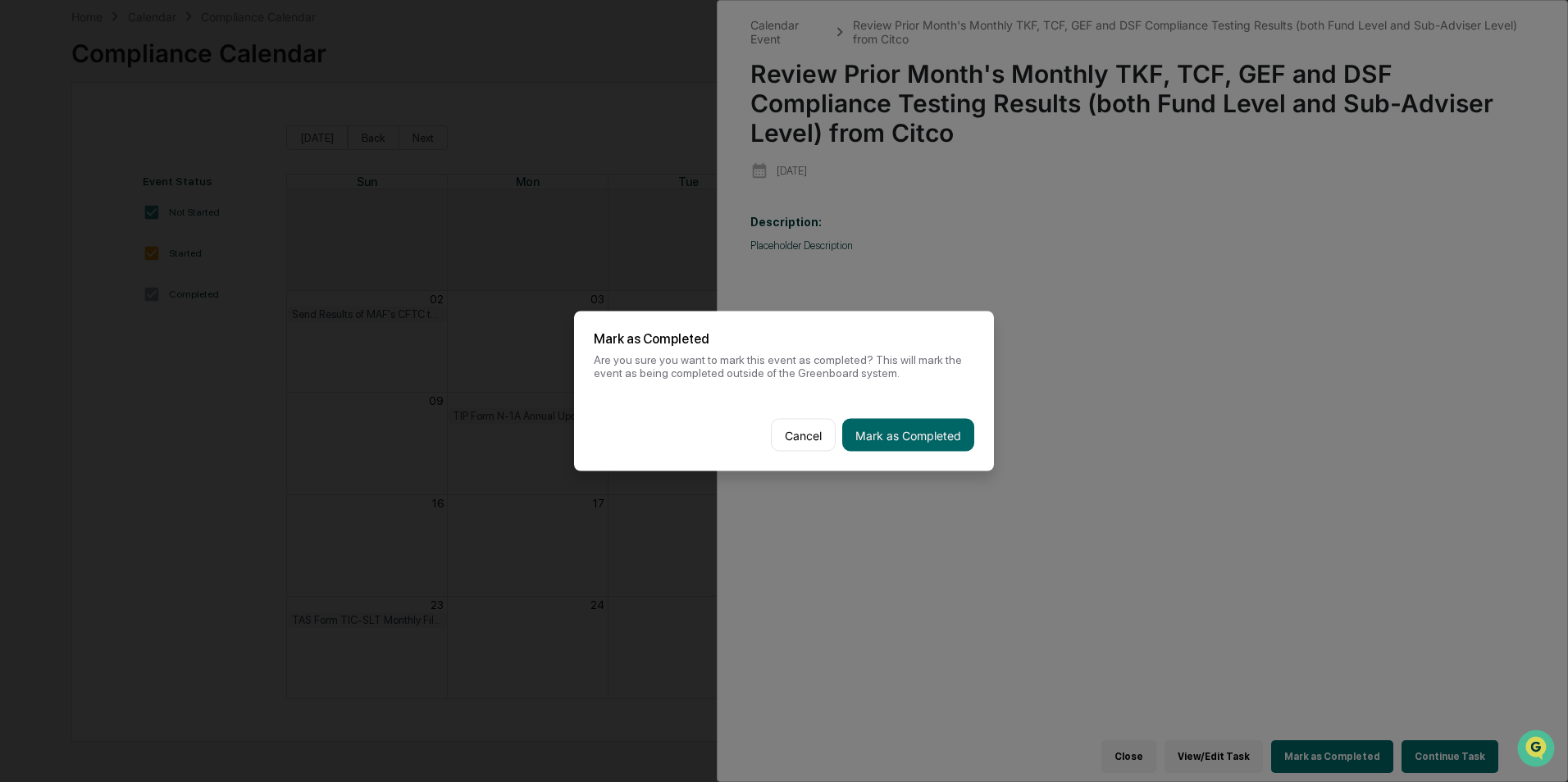
click at [943, 442] on button "Mark as Completed" at bounding box center [908, 435] width 132 height 33
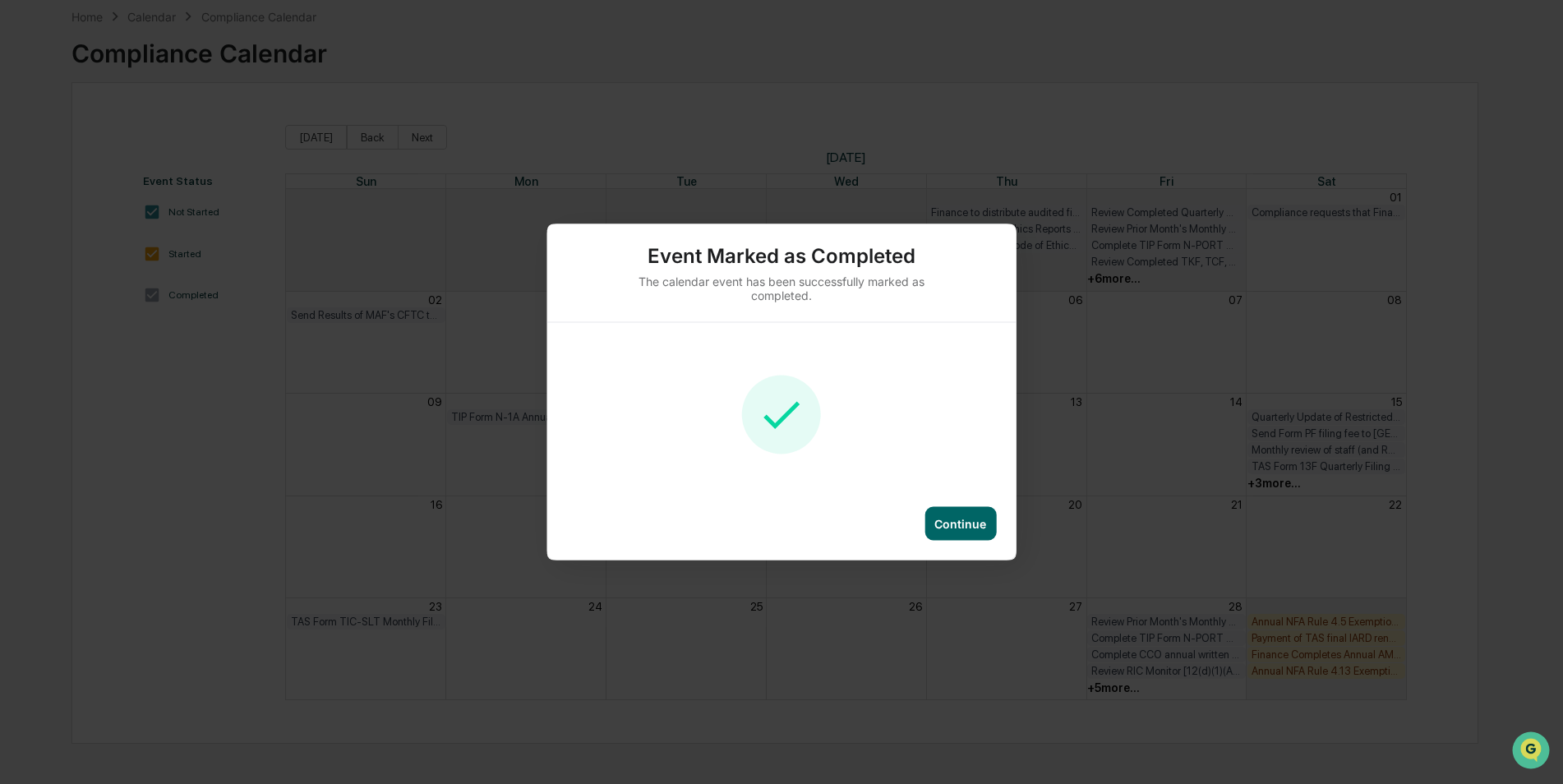
click at [978, 528] on div "Continue" at bounding box center [960, 524] width 52 height 14
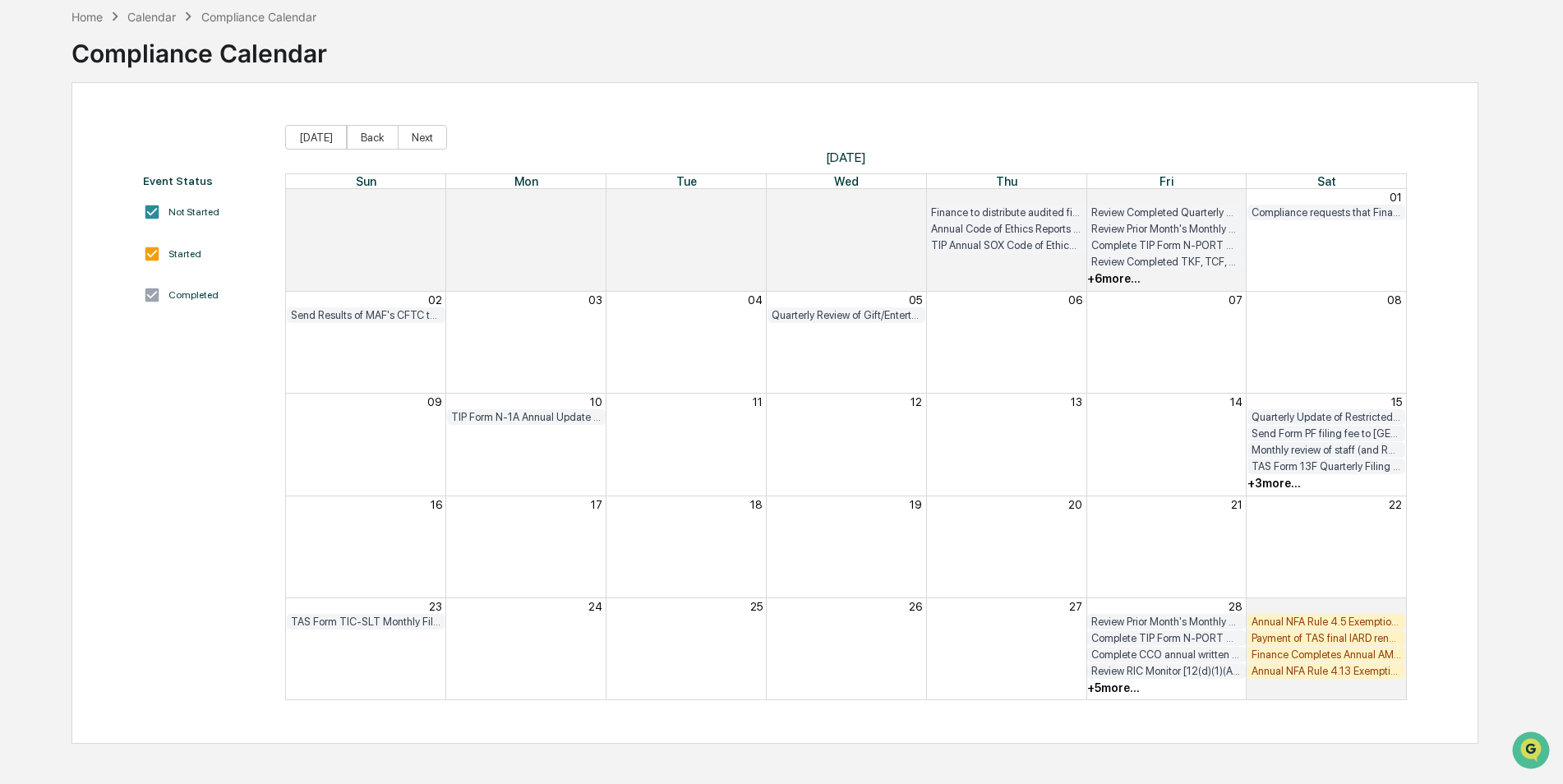
click at [1126, 690] on div "+ 5 more..." at bounding box center [1114, 688] width 52 height 14
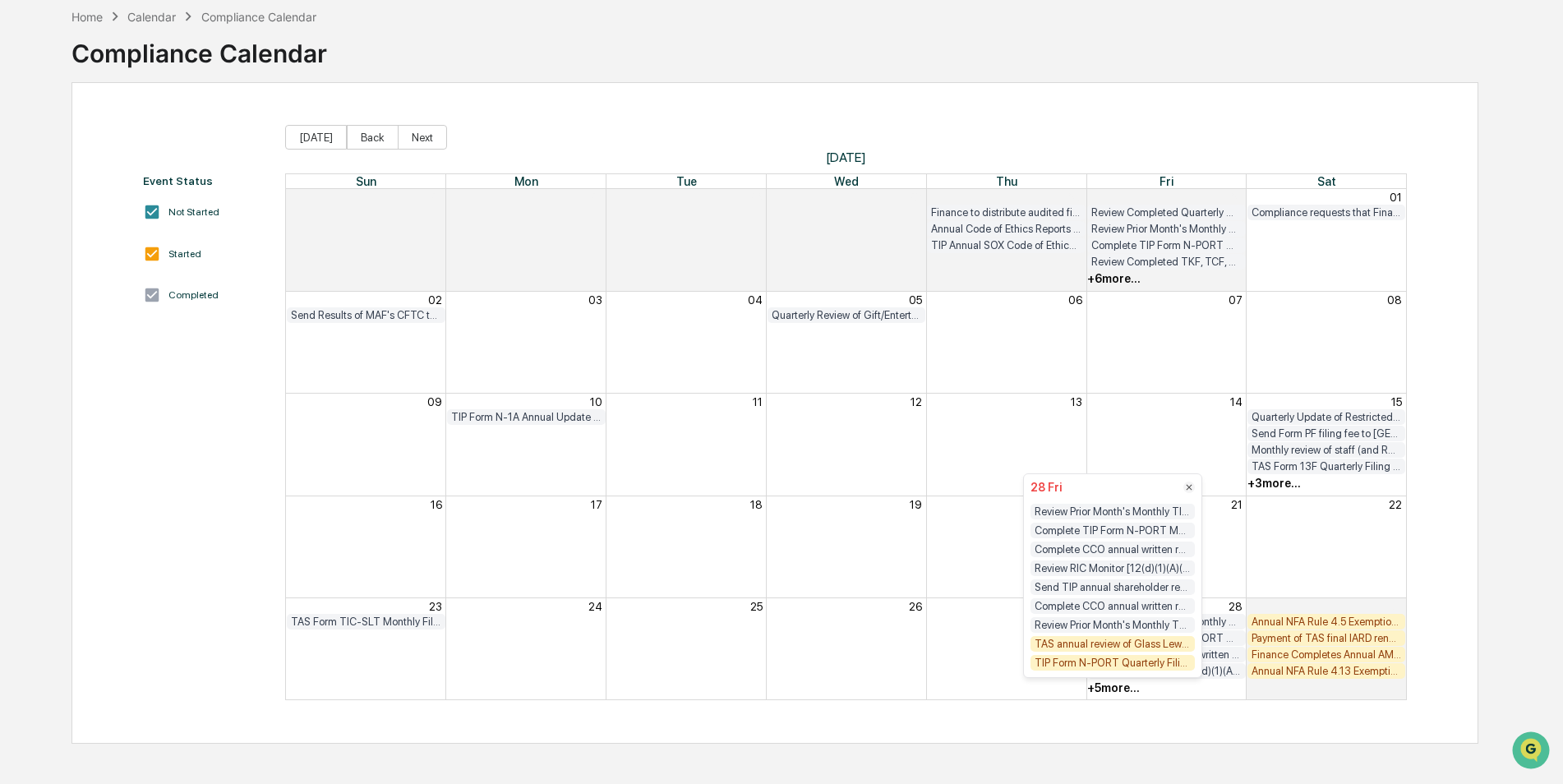
click at [1153, 645] on div "TAS annual review of Glass Lewis proxy voting policy and conflicts policy" at bounding box center [1113, 644] width 165 height 15
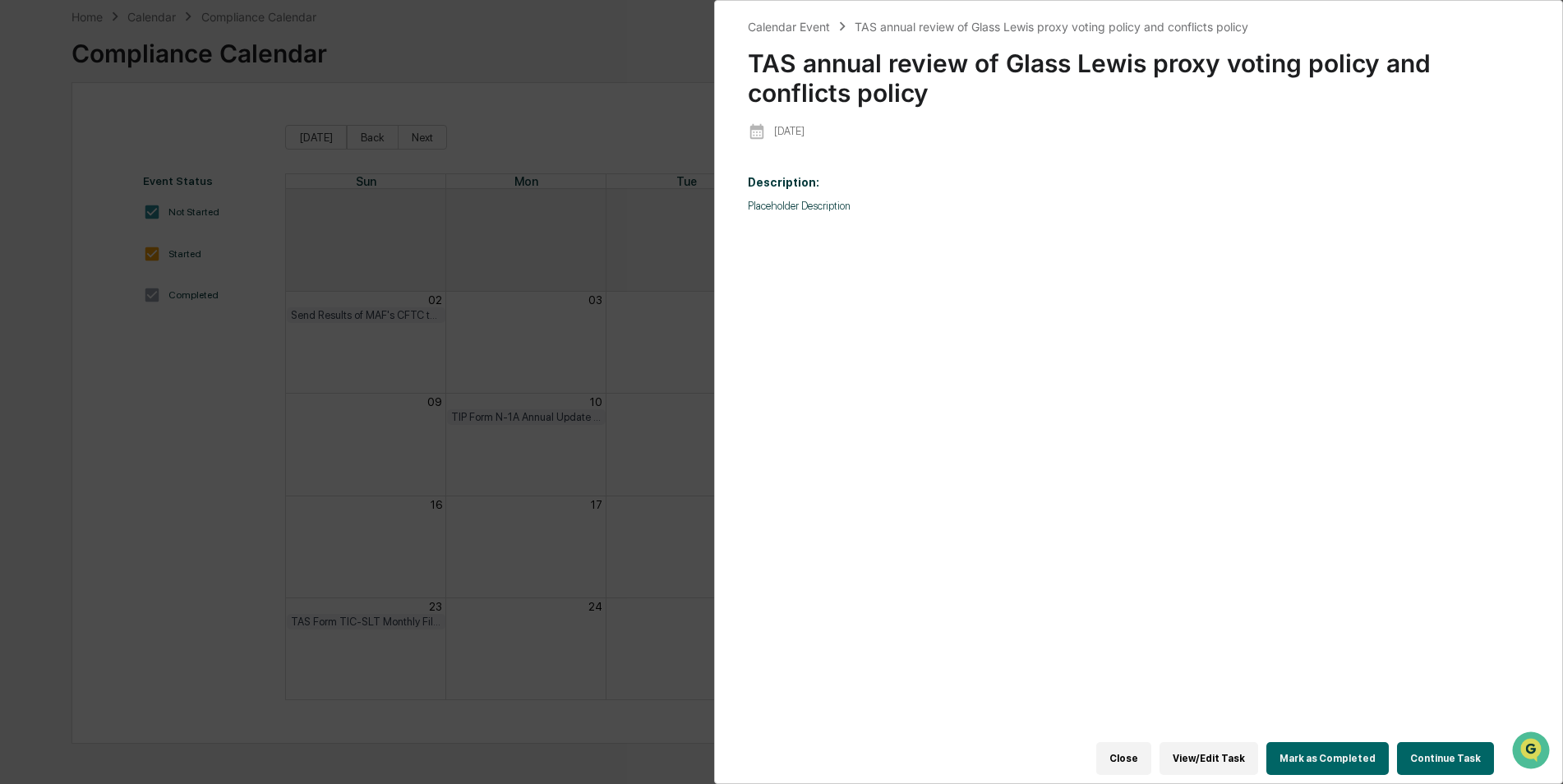
click at [1337, 747] on button "Mark as Completed" at bounding box center [1327, 758] width 123 height 33
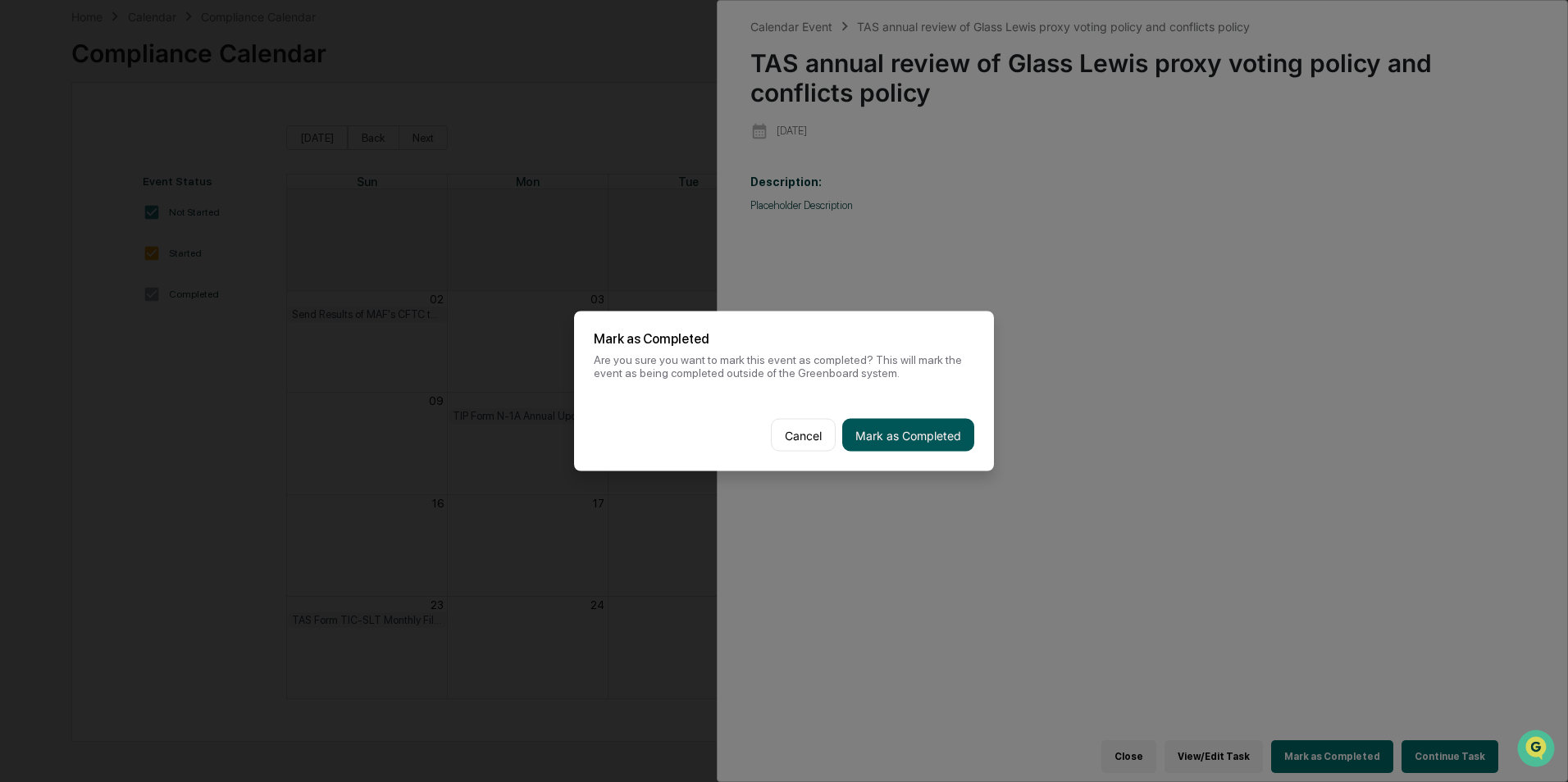
click at [898, 444] on button "Mark as Completed" at bounding box center [908, 435] width 132 height 33
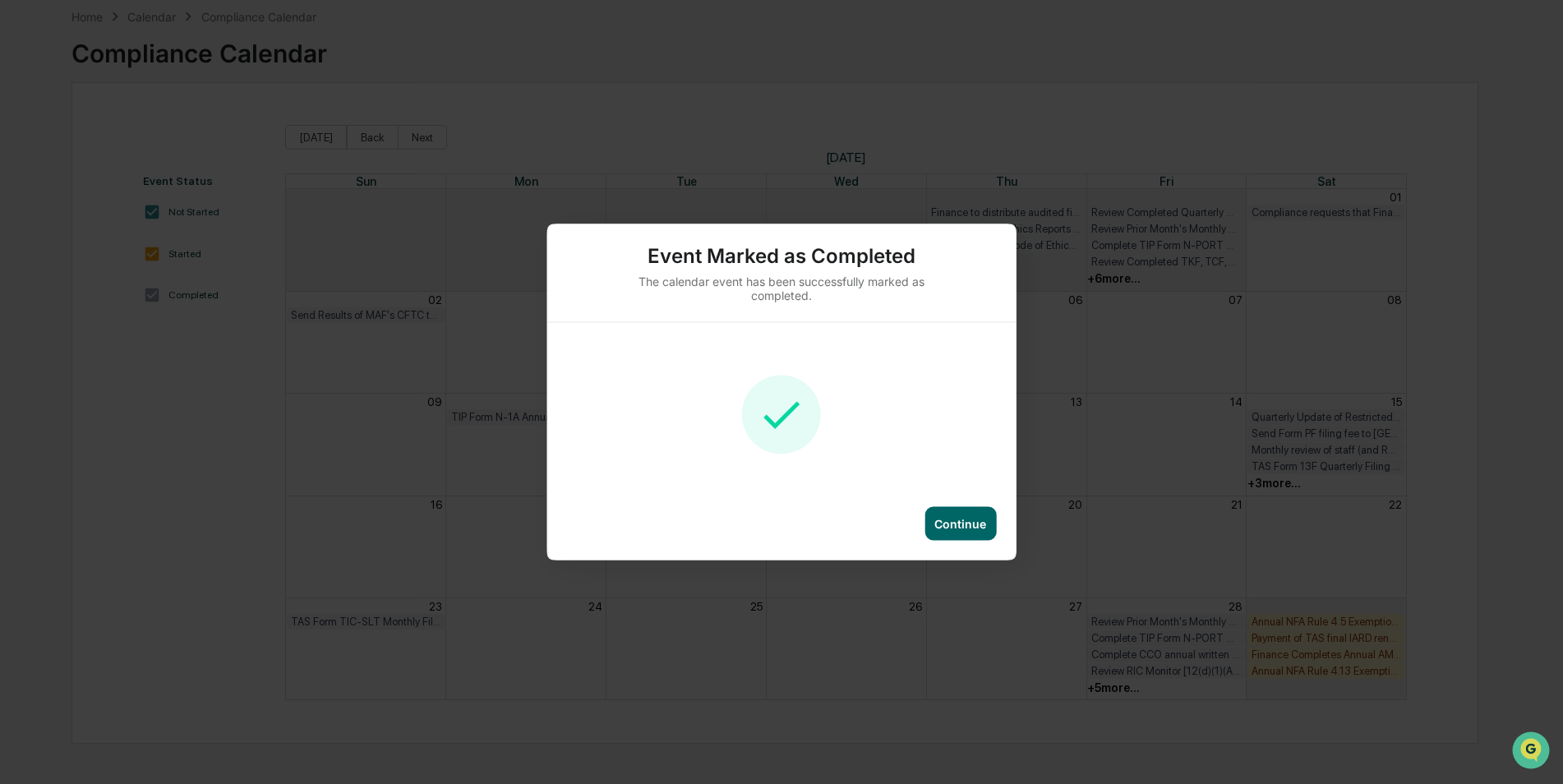
click at [966, 529] on div "Continue" at bounding box center [960, 524] width 52 height 14
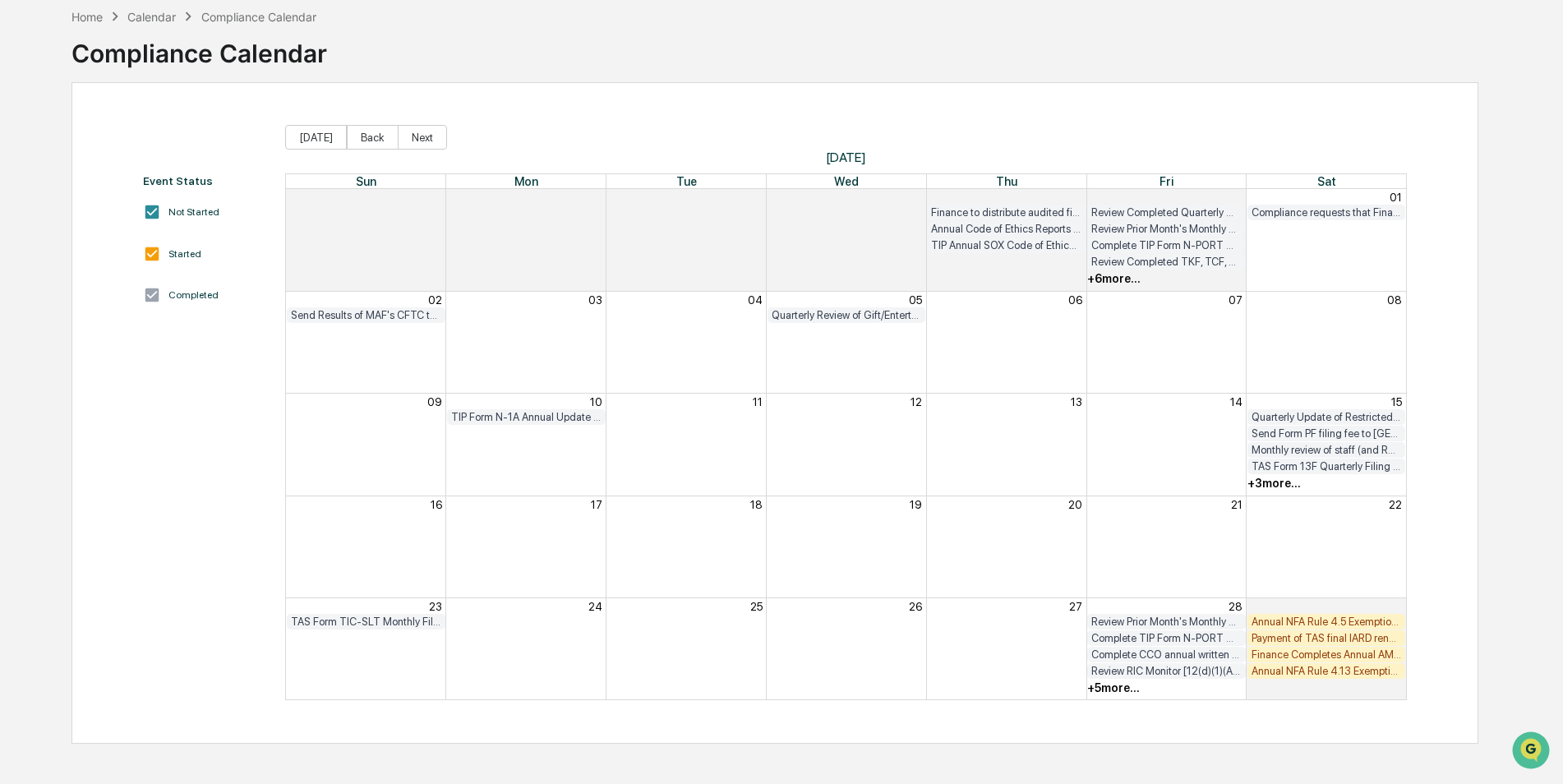
click at [1111, 689] on div "+ 5 more..." at bounding box center [1114, 688] width 52 height 14
click at [1120, 688] on div "+ 5 more..." at bounding box center [1114, 688] width 52 height 14
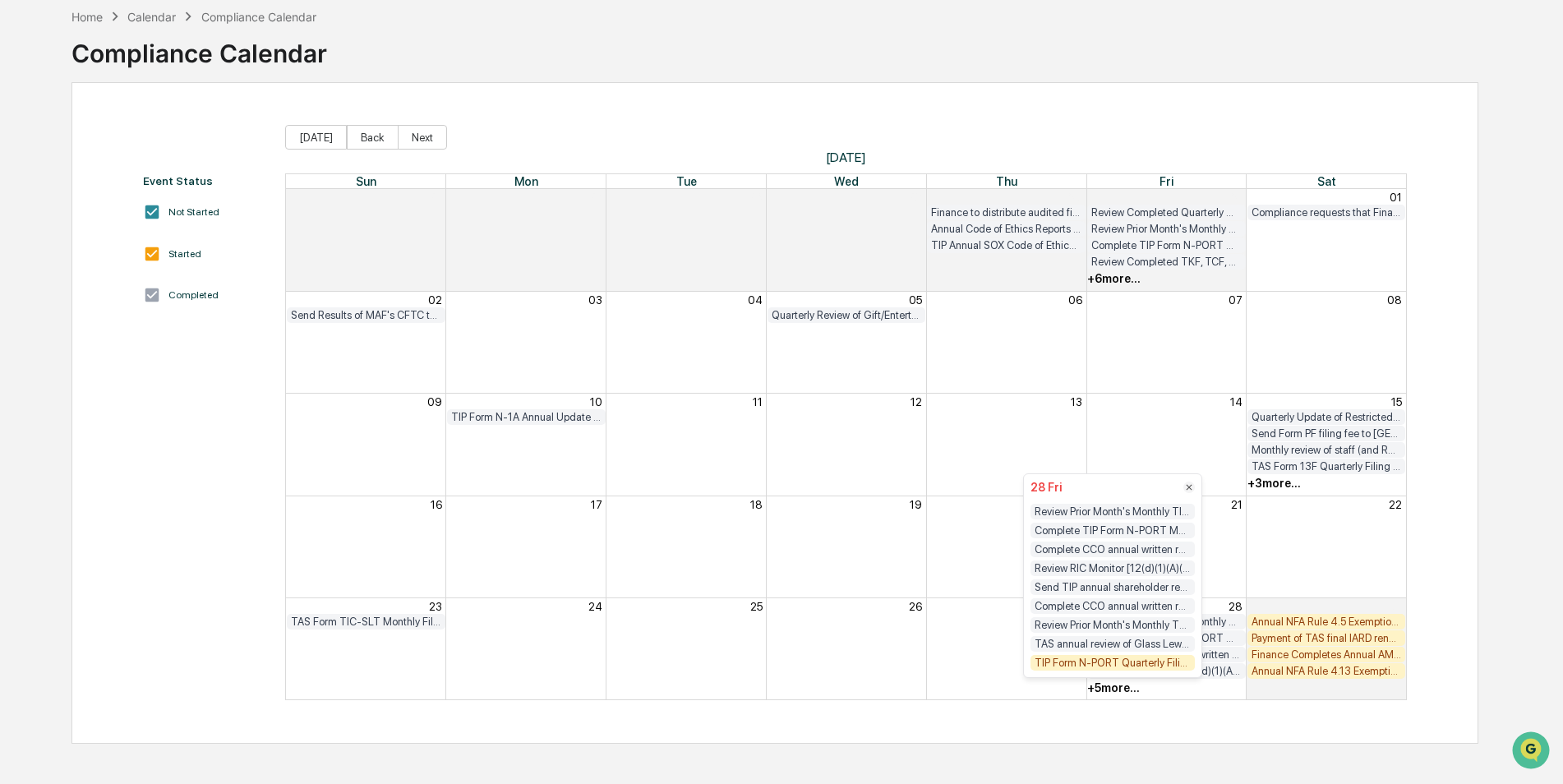
click at [1128, 668] on div "TIP Form N-PORT Quarterly Filing (data as of most recent quarter end, filing du…" at bounding box center [1113, 662] width 165 height 15
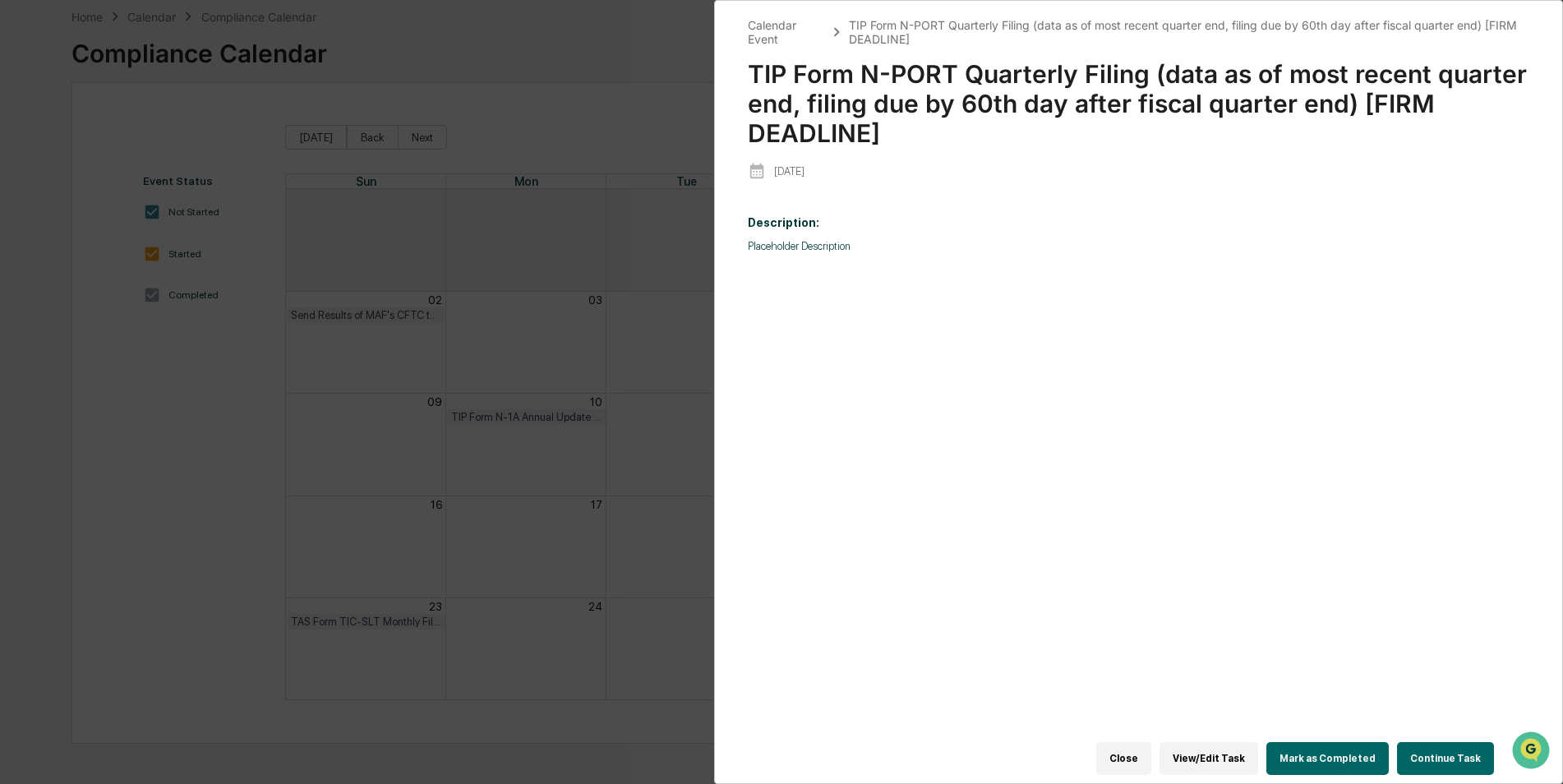
click at [1315, 765] on button "Mark as Completed" at bounding box center [1327, 758] width 123 height 33
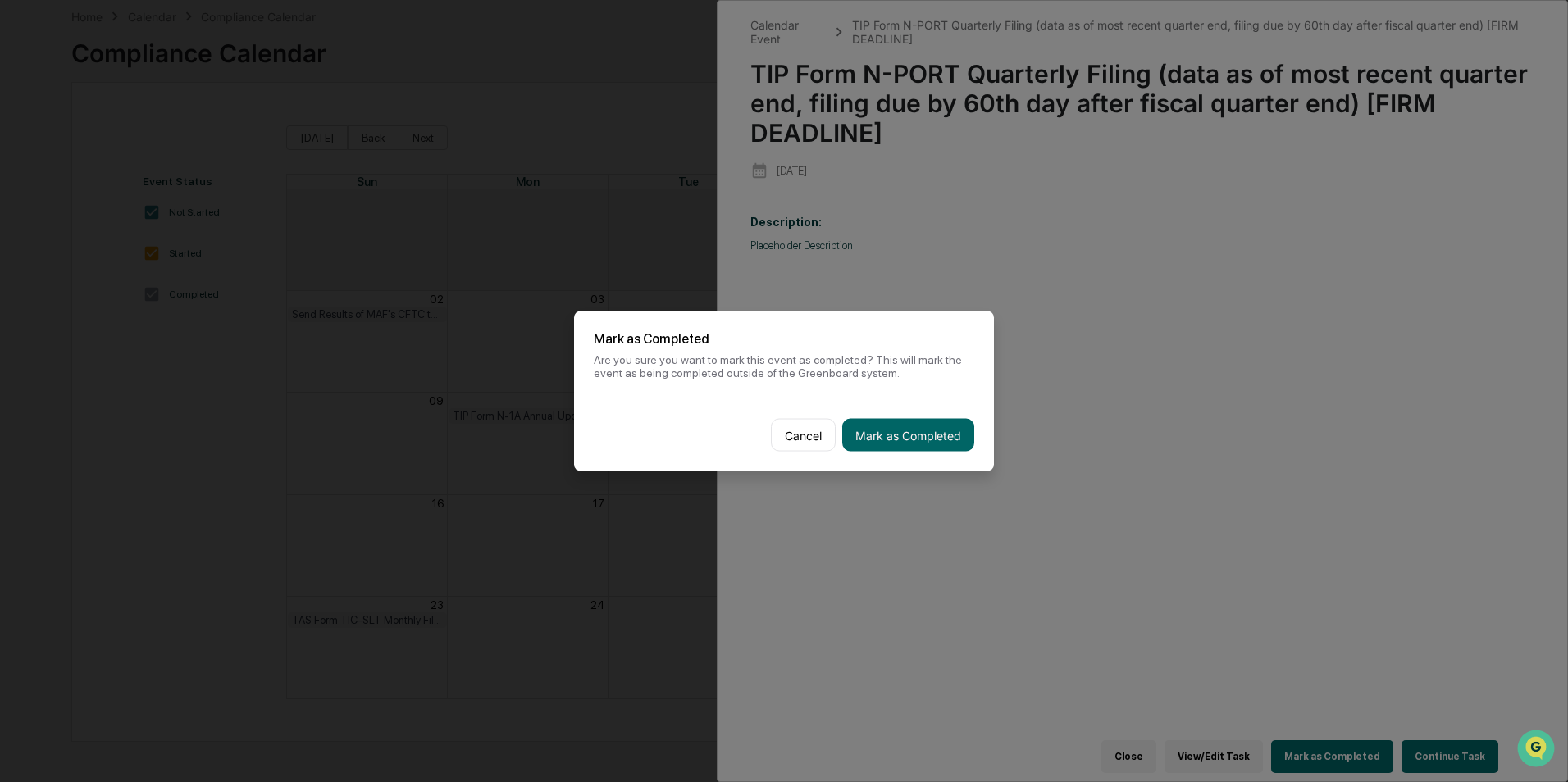
click at [954, 431] on button "Mark as Completed" at bounding box center [908, 435] width 132 height 33
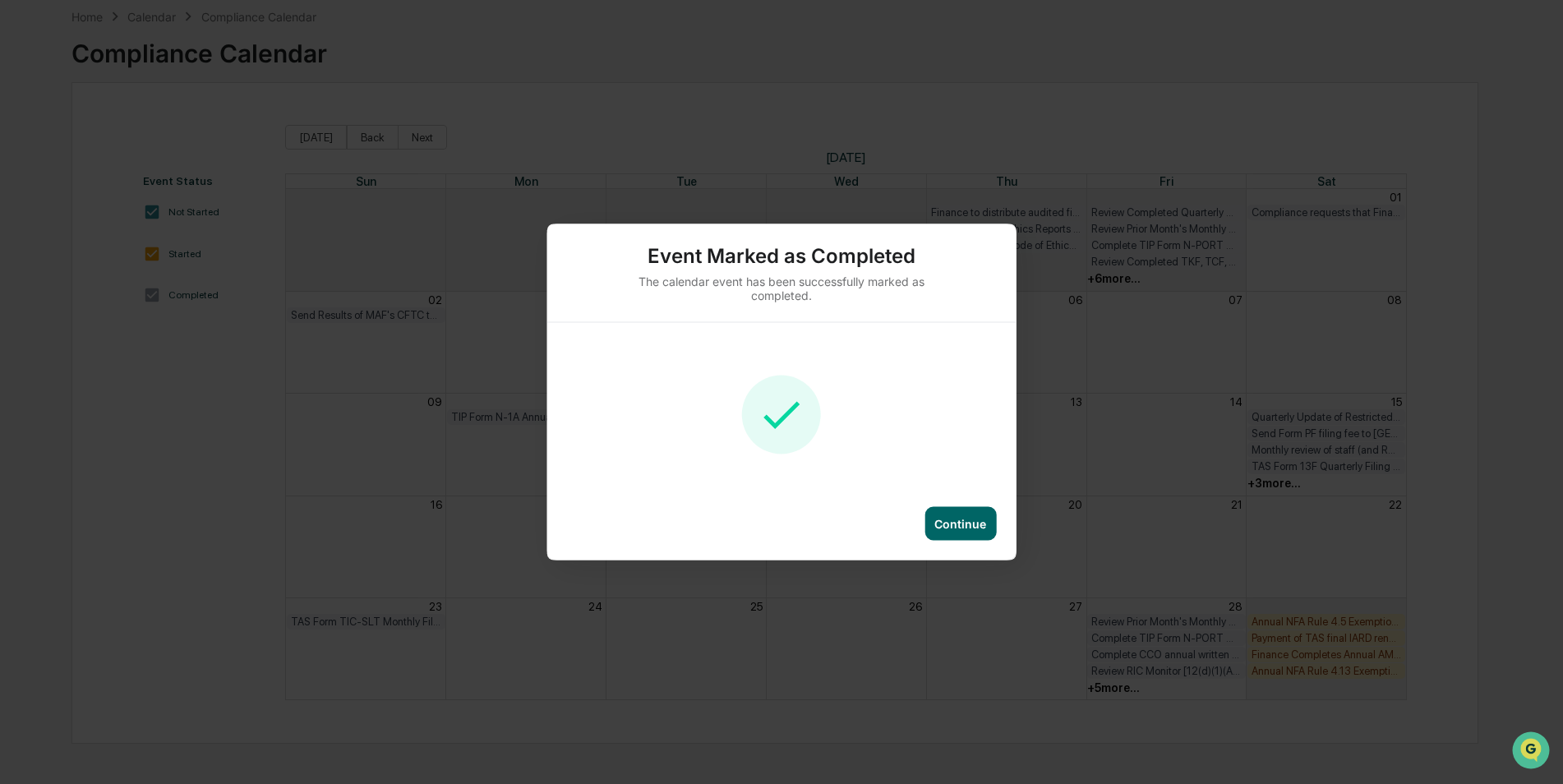
click at [946, 532] on div "Continue" at bounding box center [960, 524] width 72 height 34
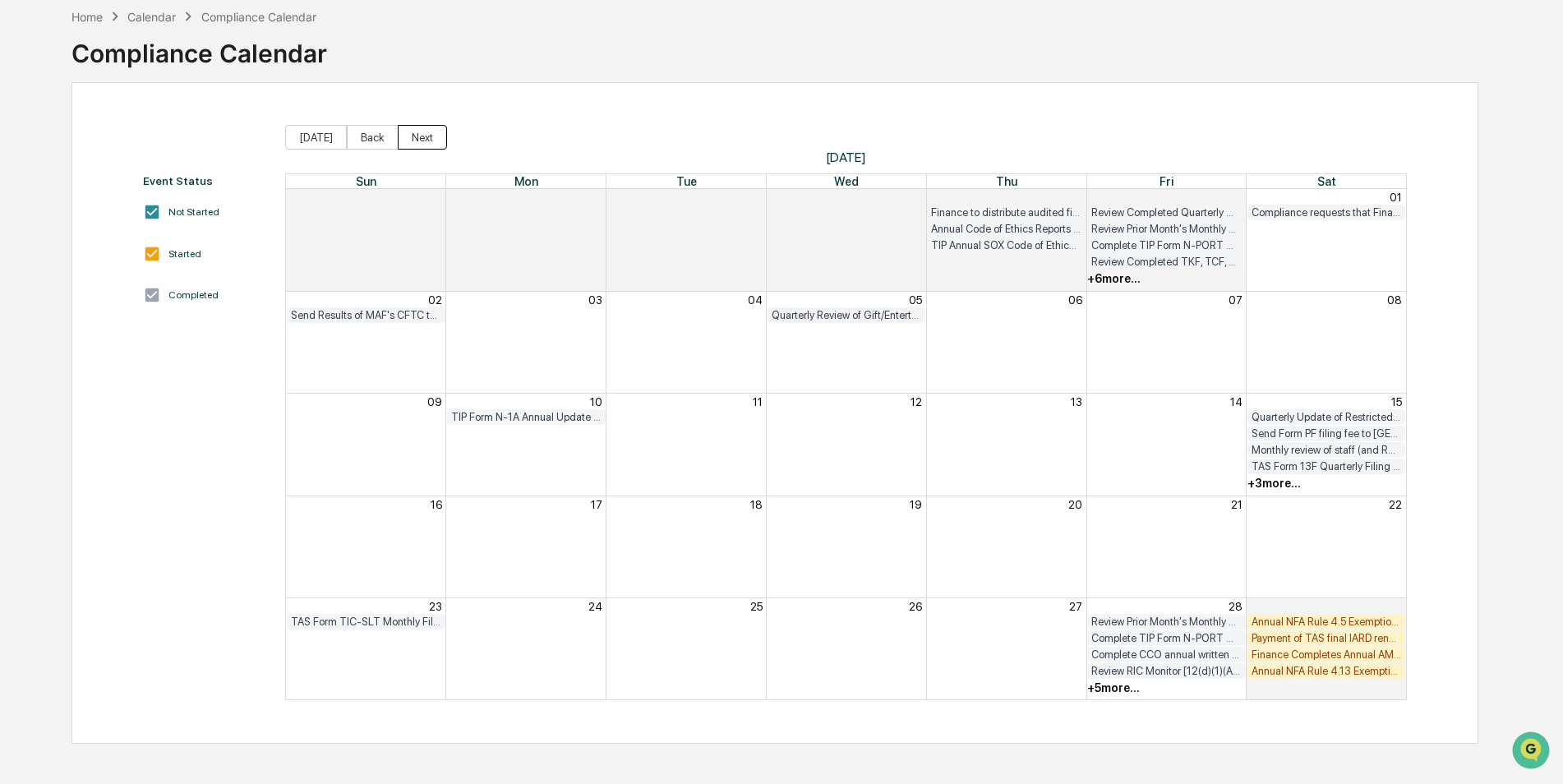
click at [410, 137] on button "Next" at bounding box center [422, 137] width 49 height 24
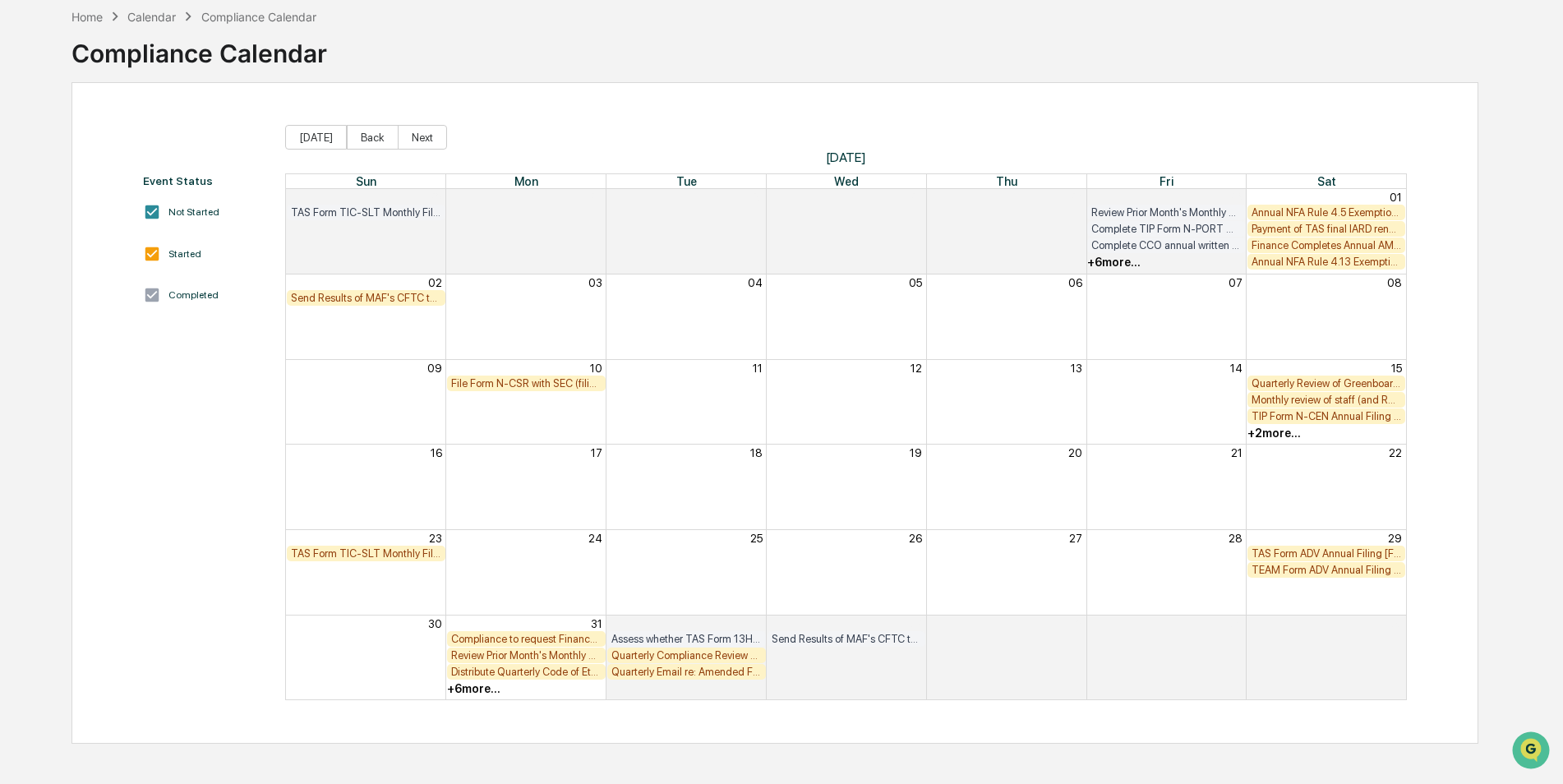
click at [1375, 216] on div "Annual NFA Rule 4.5 Exemption Filing for MAF [FIRM DEADLINE]" at bounding box center [1326, 212] width 150 height 13
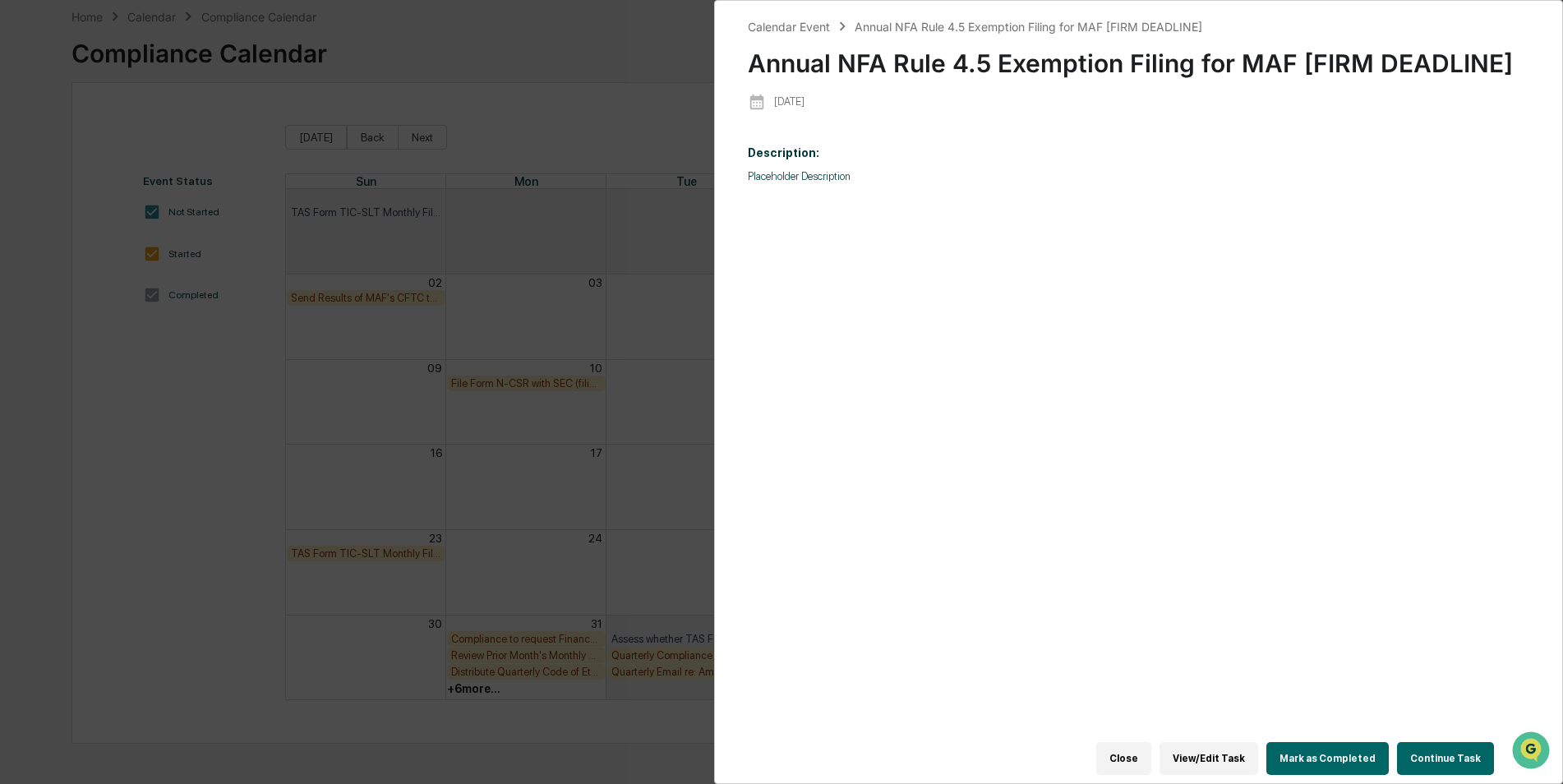
drag, startPoint x: 1346, startPoint y: 766, endPoint x: 1348, endPoint y: 751, distance: 15.1
click at [1346, 766] on div "Close View/Edit Task Mark as Completed Continue Task" at bounding box center [1129, 759] width 763 height 49
click at [1348, 752] on button "Mark as Completed" at bounding box center [1327, 758] width 123 height 33
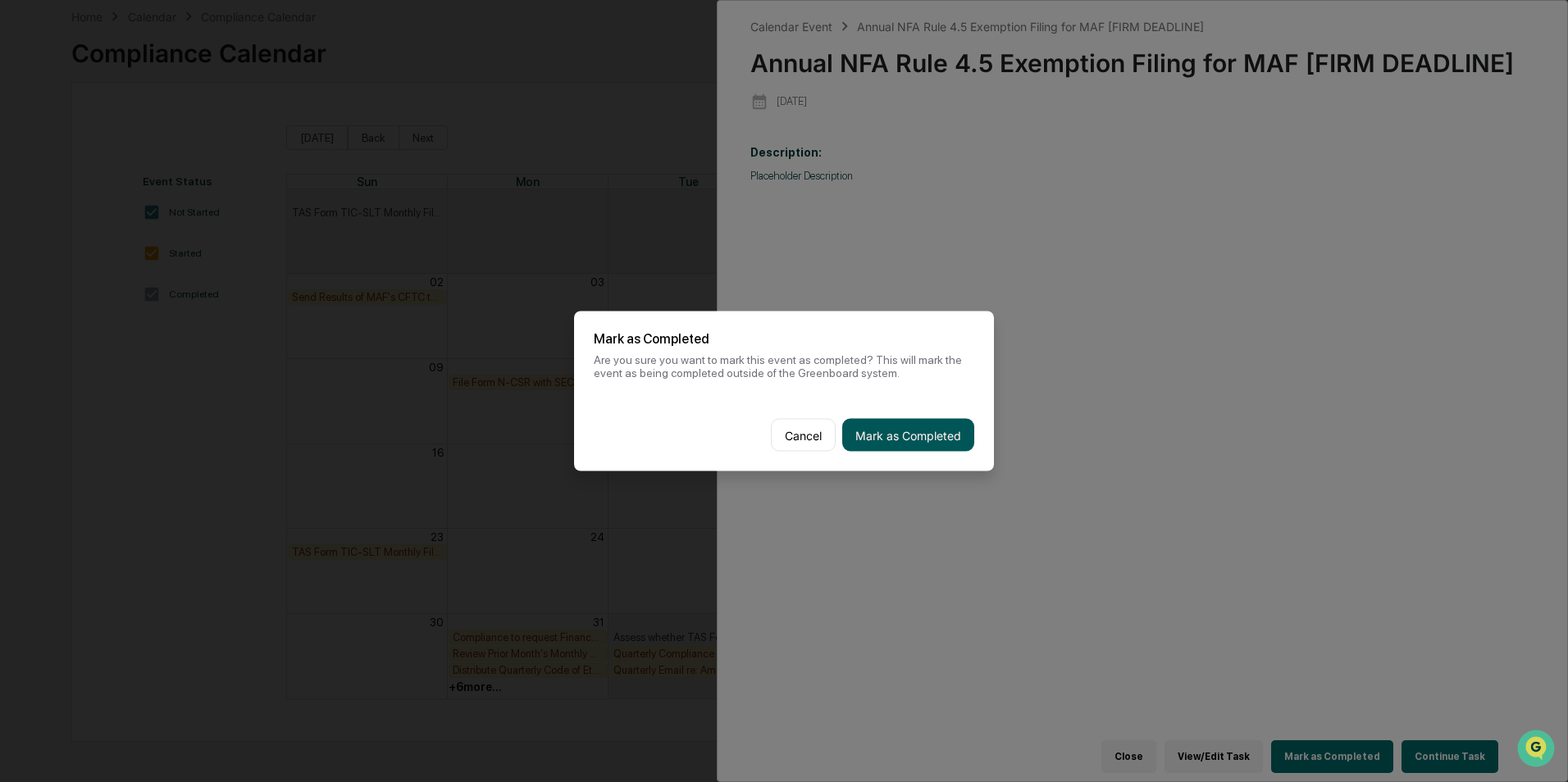
click at [892, 442] on button "Mark as Completed" at bounding box center [908, 435] width 132 height 33
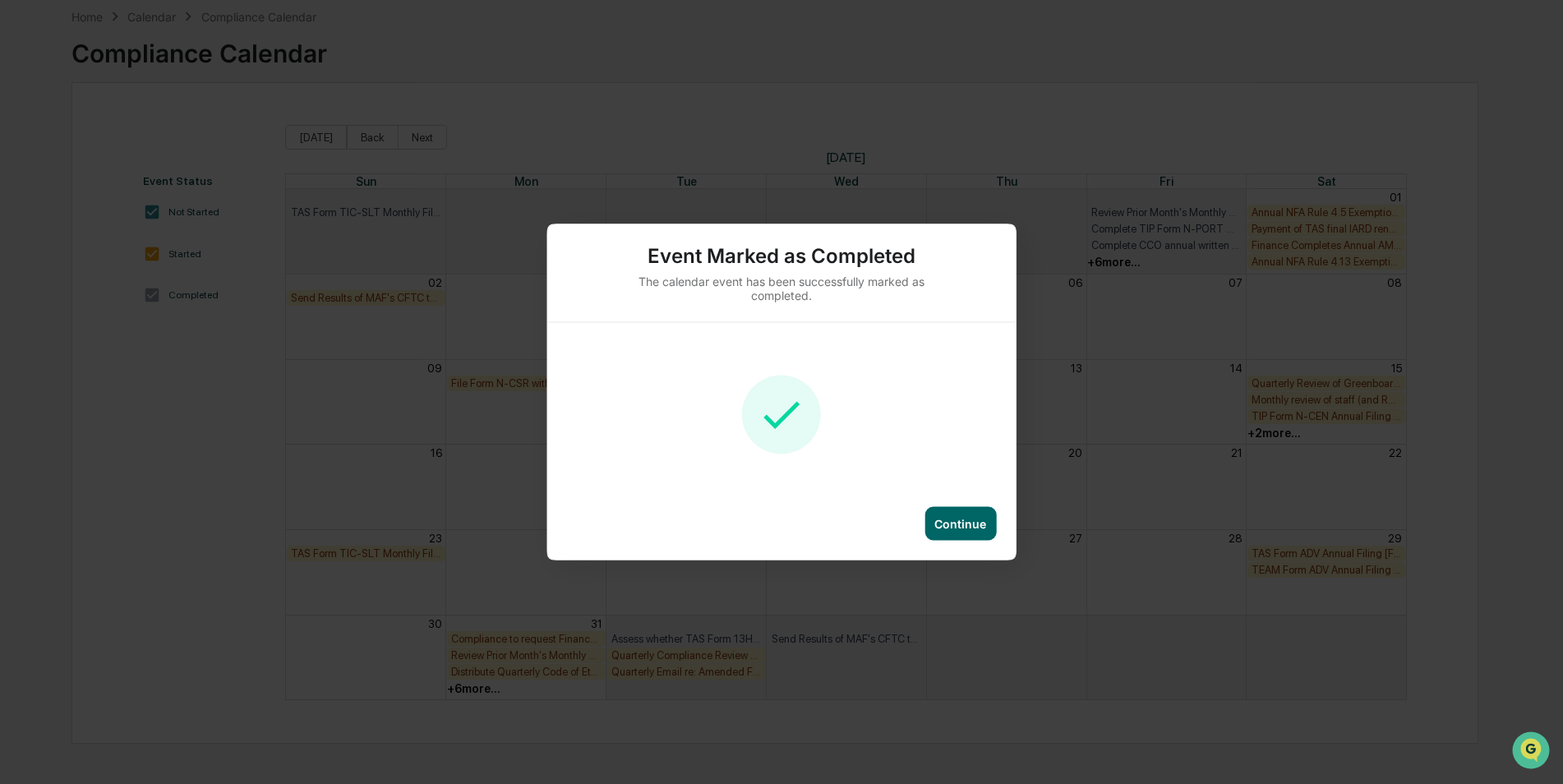
click at [991, 534] on div "Continue" at bounding box center [960, 524] width 72 height 34
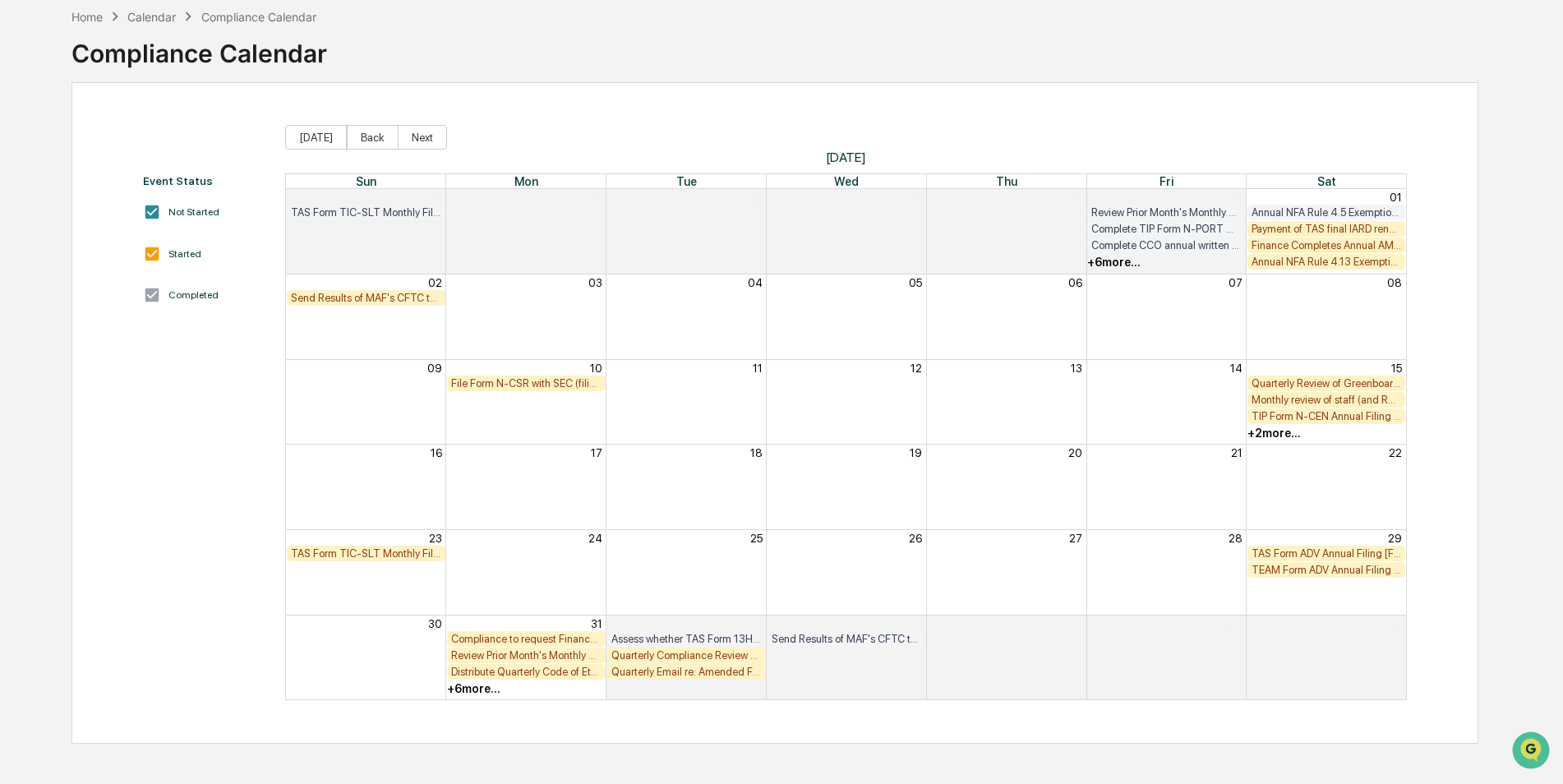
click at [1373, 233] on div "Payment of TAS final IARD renewal fee (if necessary) [FIRM DEADLINE]" at bounding box center [1326, 229] width 150 height 13
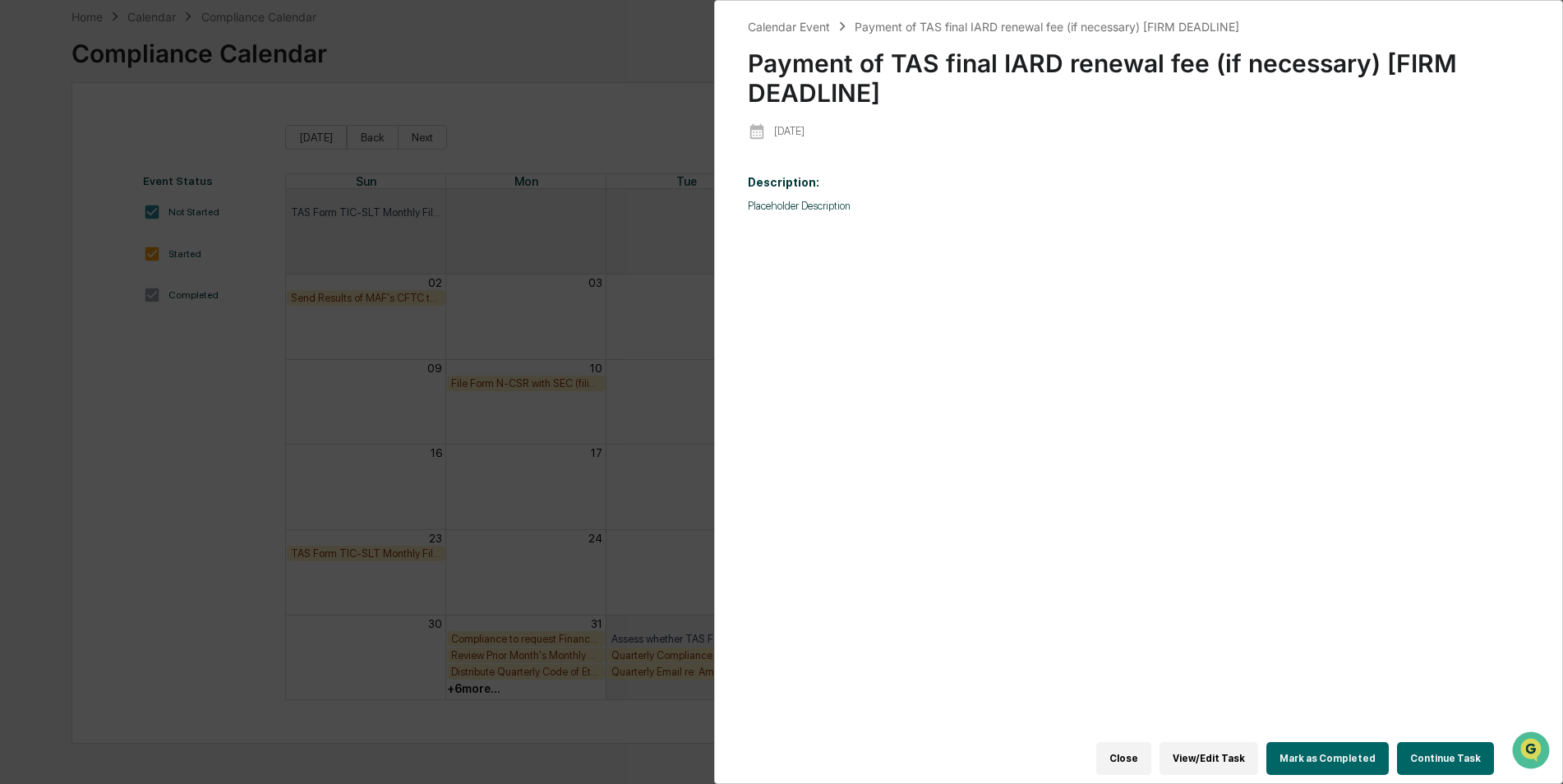
click at [1334, 742] on button "Mark as Completed" at bounding box center [1327, 758] width 123 height 33
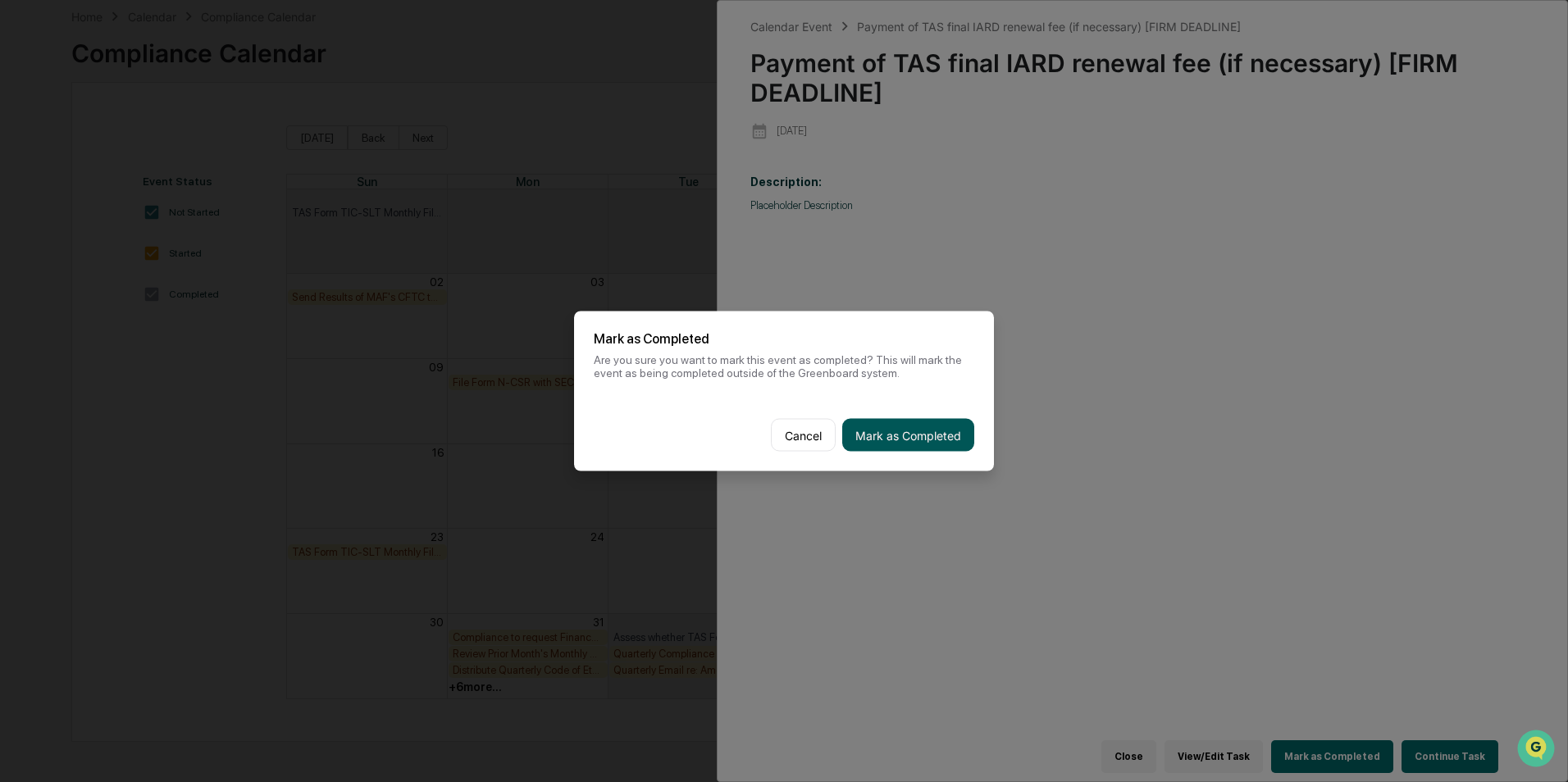
click at [899, 437] on button "Mark as Completed" at bounding box center [908, 435] width 132 height 33
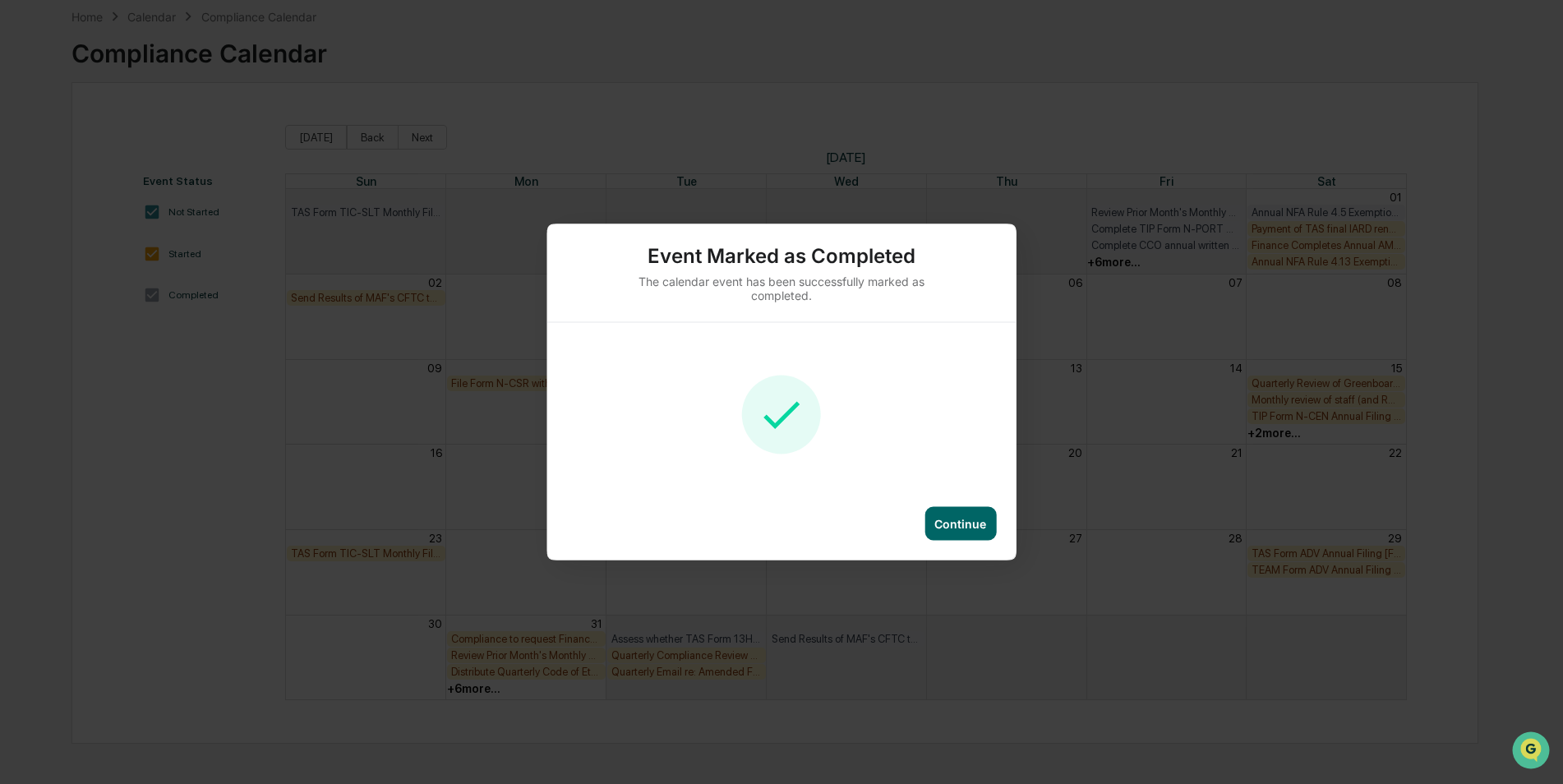
click at [935, 524] on div "Continue" at bounding box center [960, 524] width 52 height 14
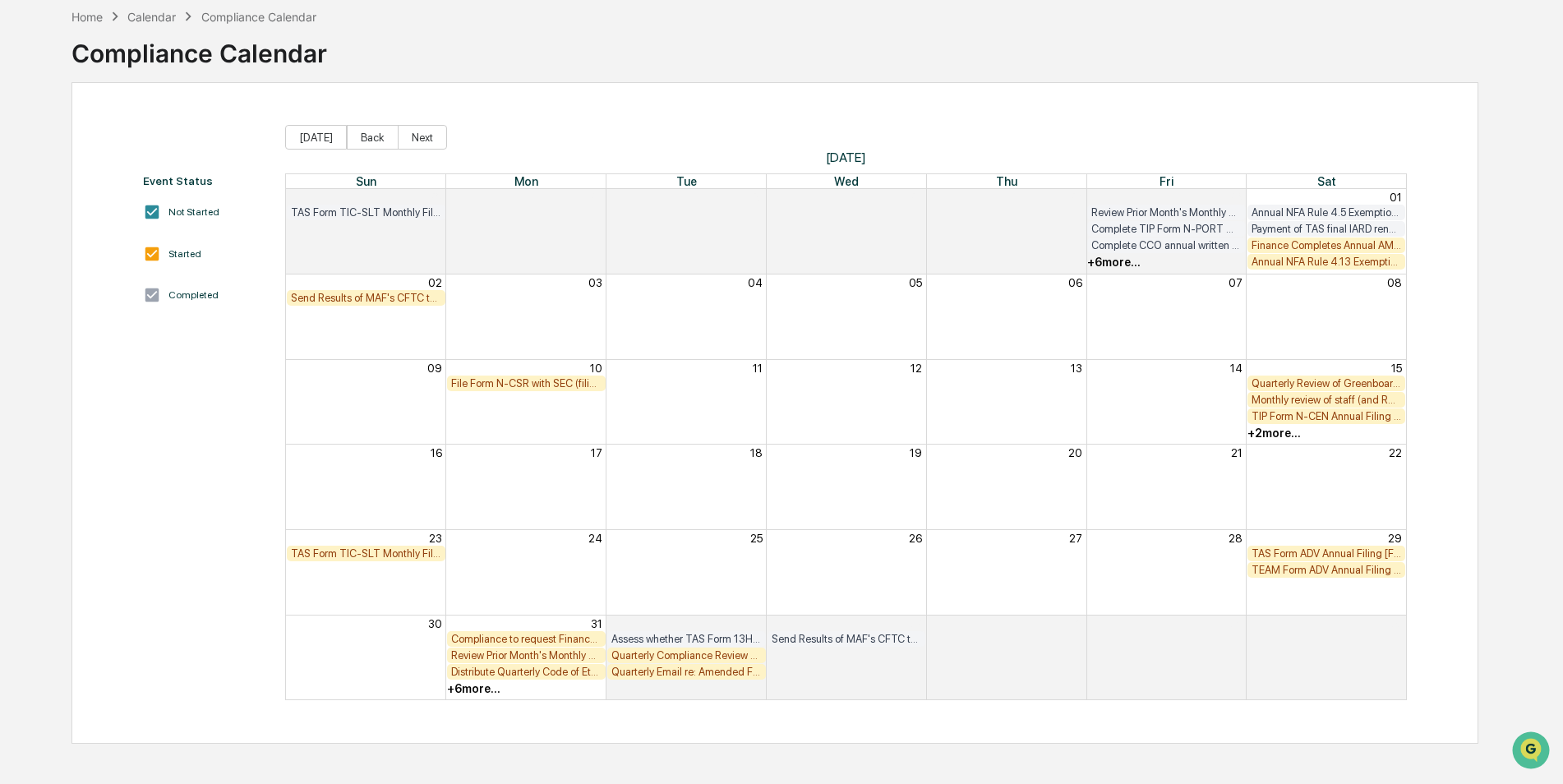
click at [1309, 245] on div "Finance Completes Annual AML Audit for TAS and TIP" at bounding box center [1326, 245] width 150 height 13
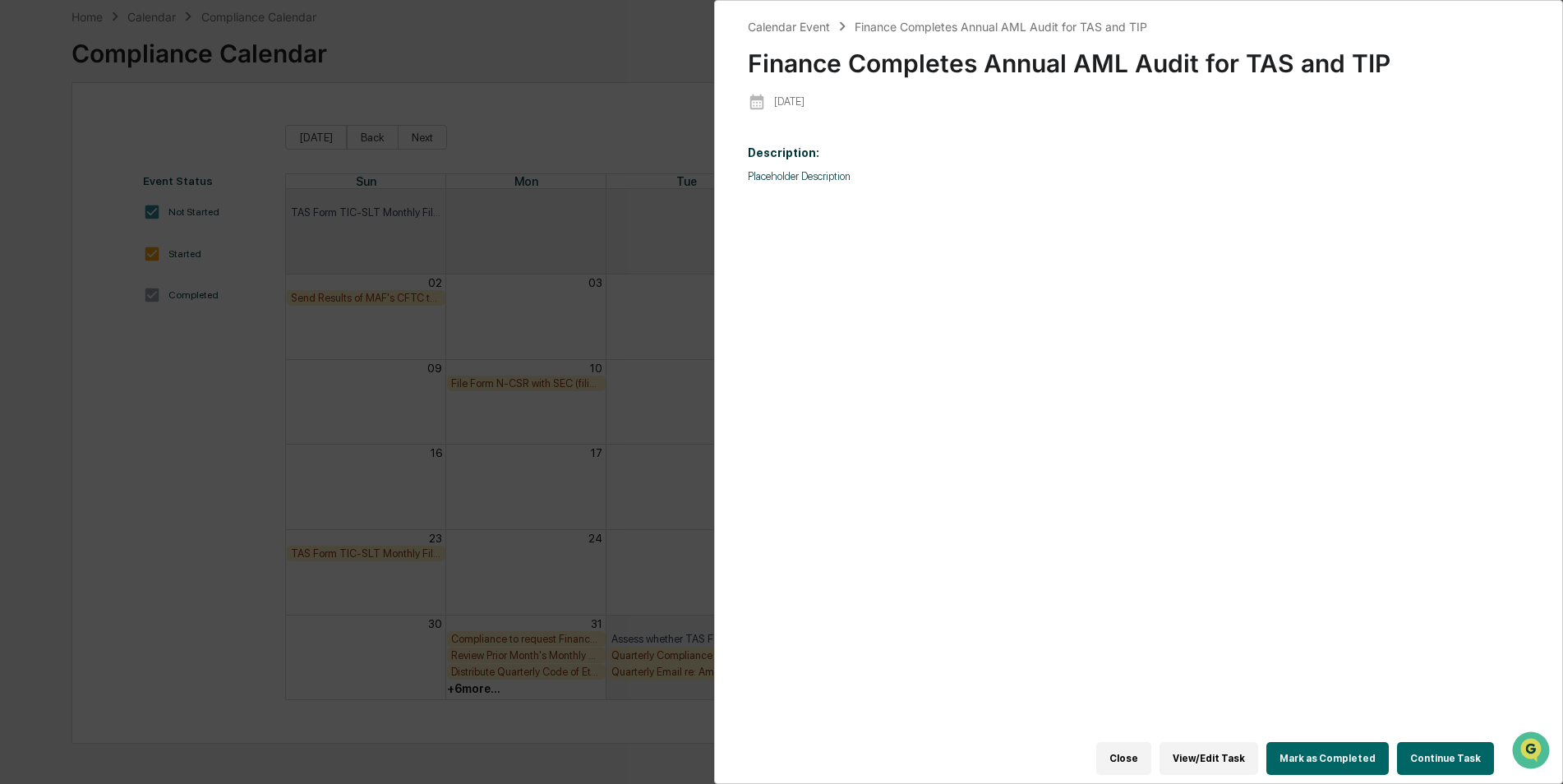
click at [1341, 756] on button "Mark as Completed" at bounding box center [1327, 758] width 123 height 33
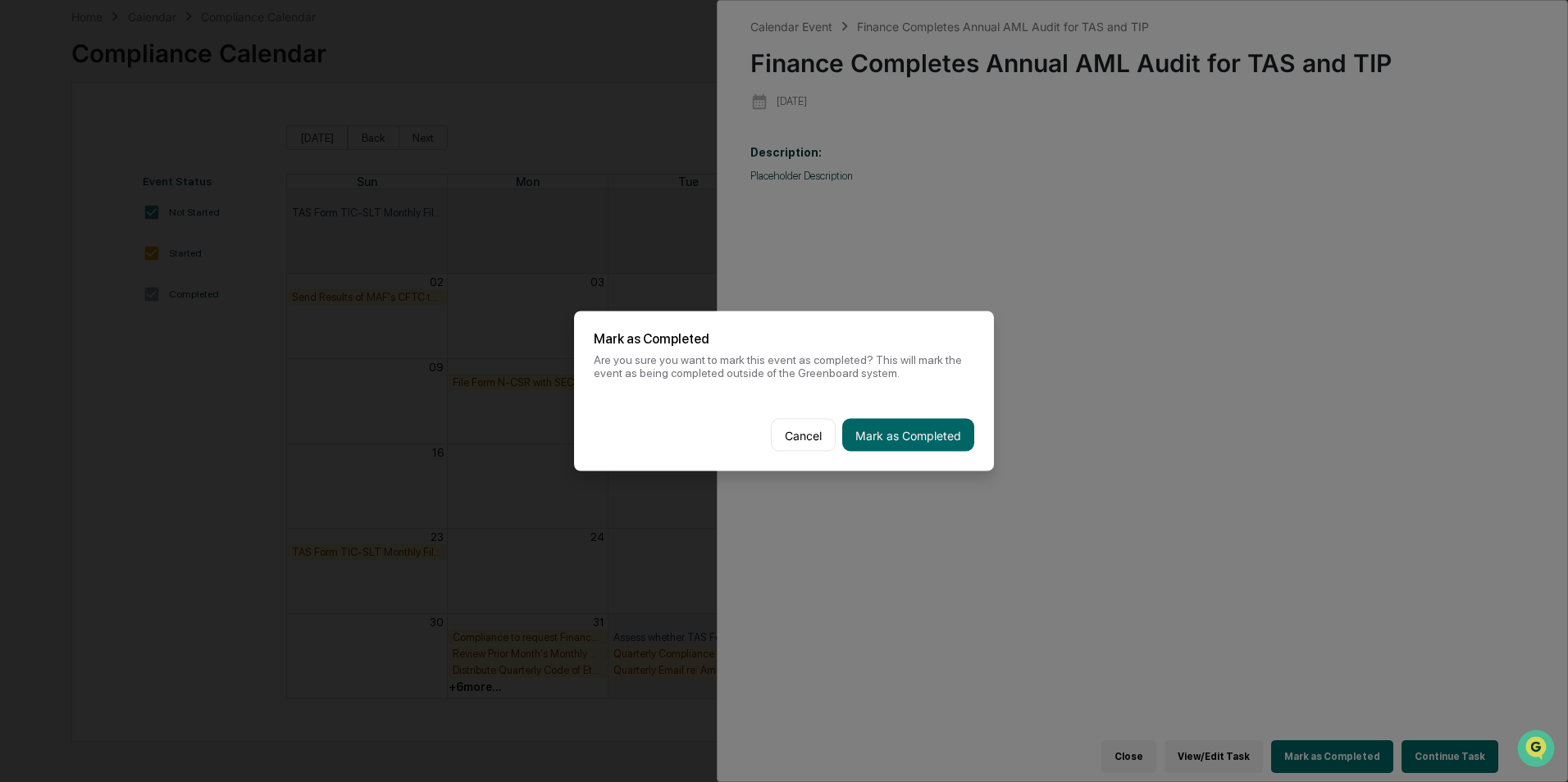
click at [916, 444] on button "Mark as Completed" at bounding box center [908, 435] width 132 height 33
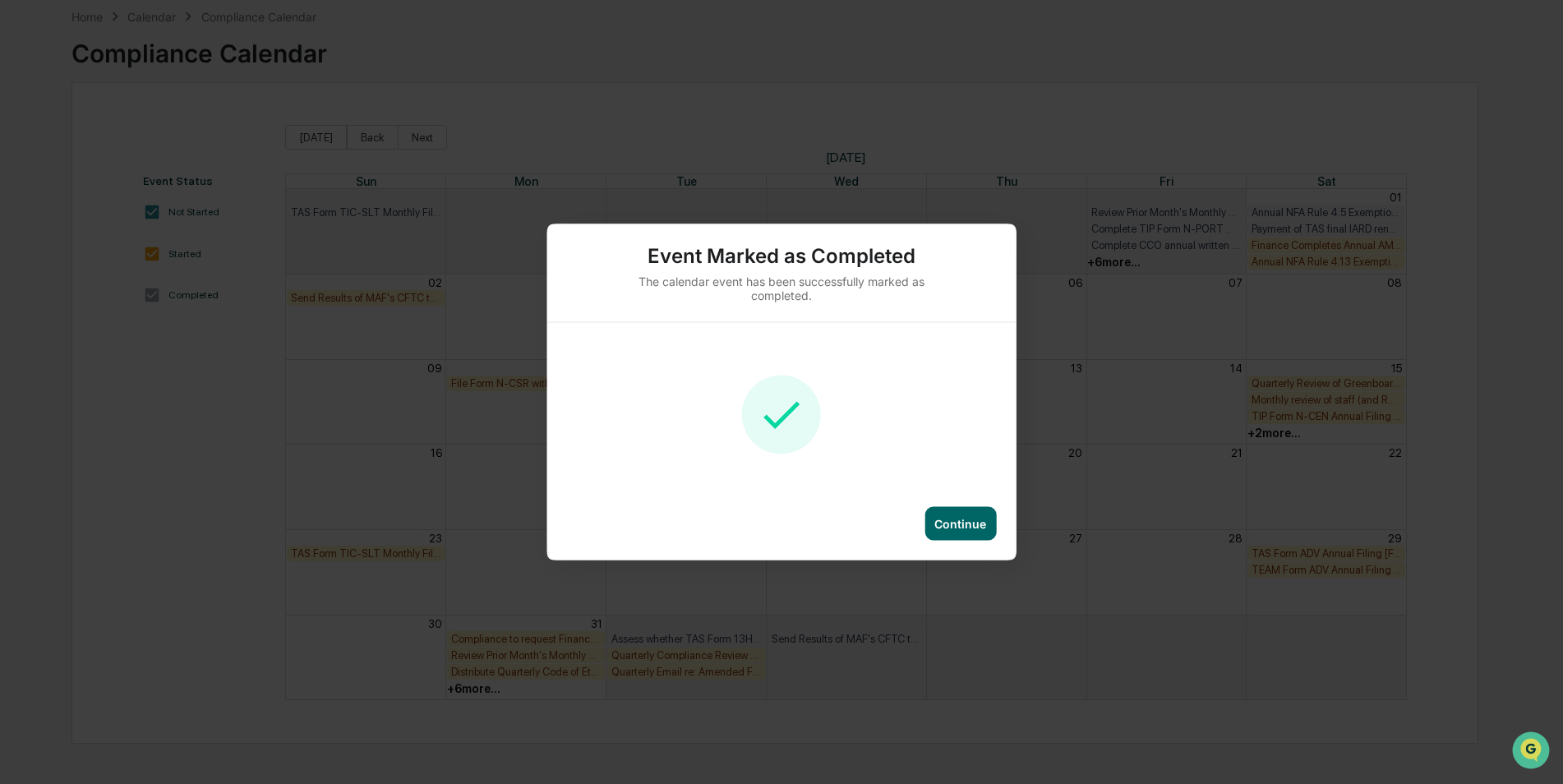
click at [964, 509] on div "Continue" at bounding box center [960, 524] width 72 height 34
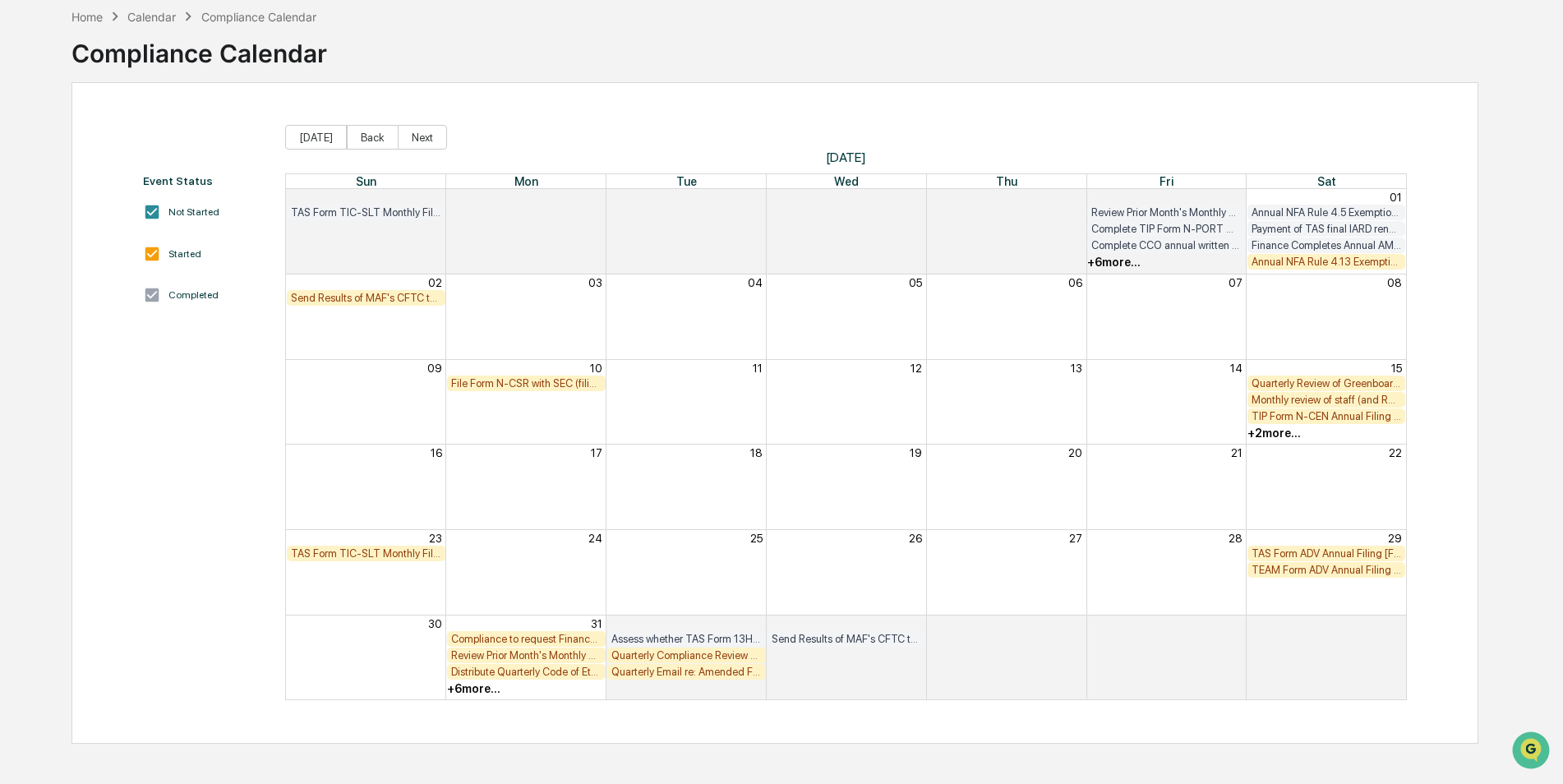
click at [1356, 267] on div "Annual NFA Rule 4.13 Exemption Filings for Private Funds (including TIFF SPV) […" at bounding box center [1326, 261] width 150 height 13
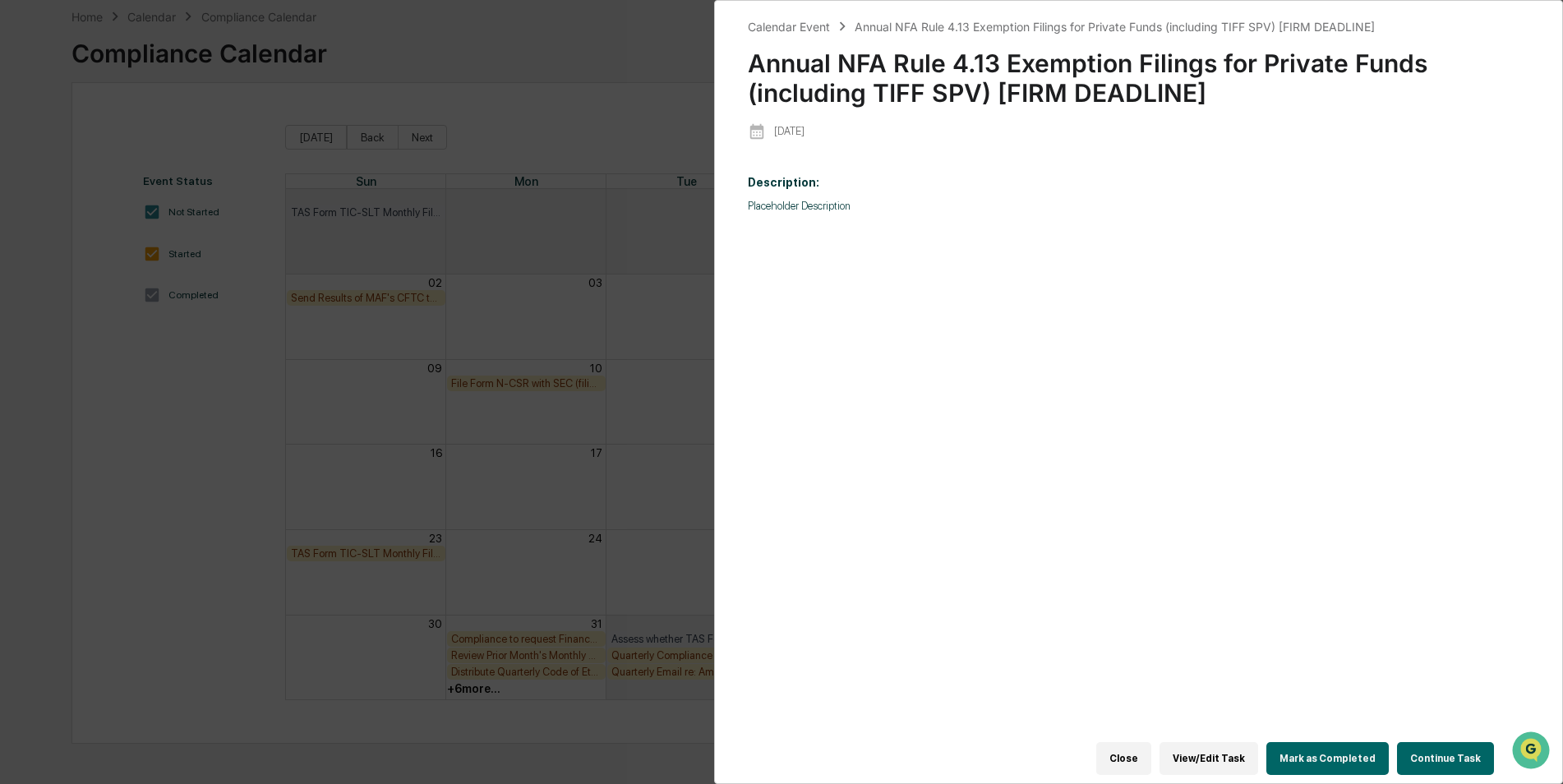
click at [1347, 749] on button "Mark as Completed" at bounding box center [1327, 758] width 123 height 33
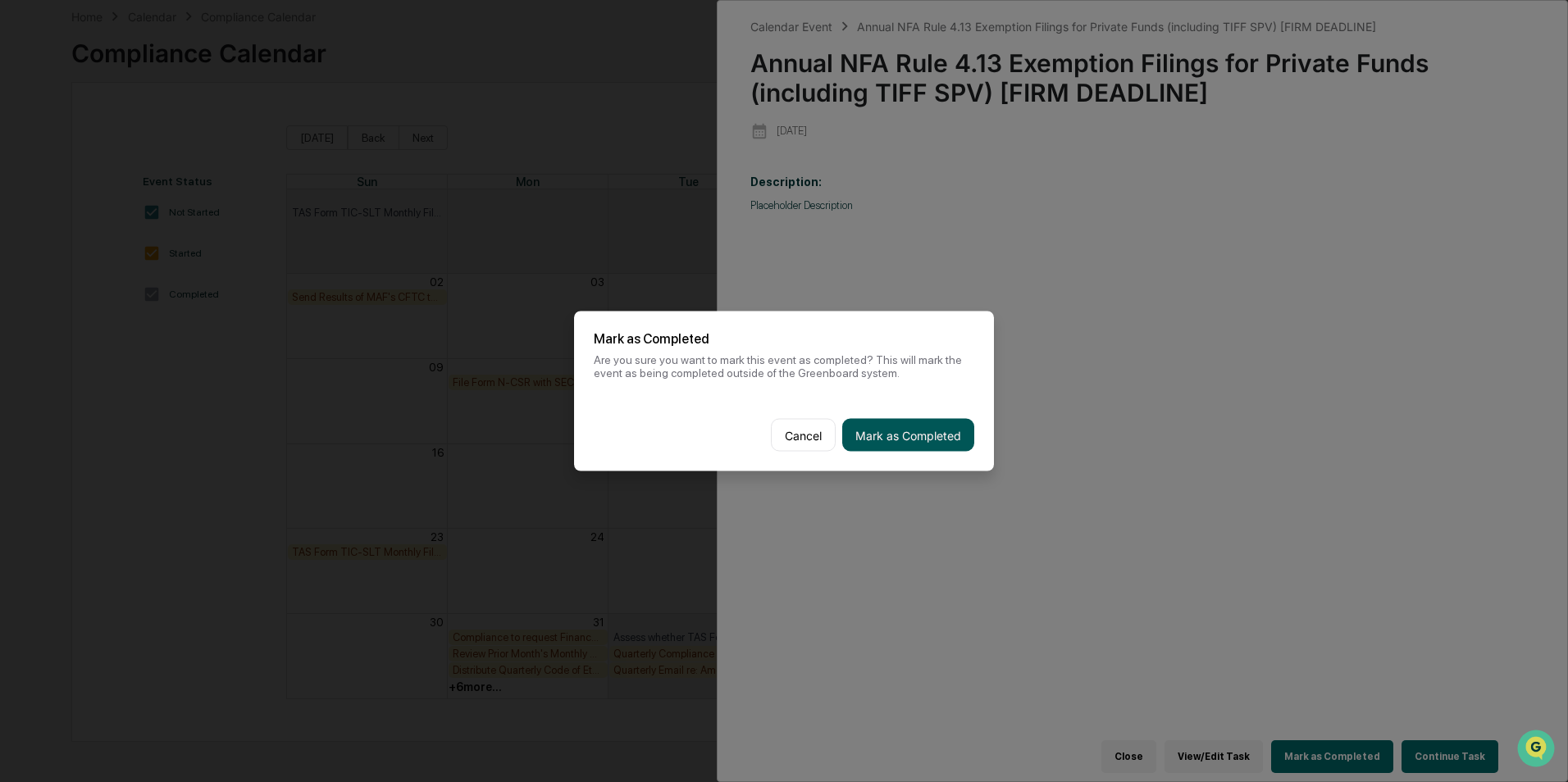
click at [907, 426] on button "Mark as Completed" at bounding box center [908, 435] width 132 height 33
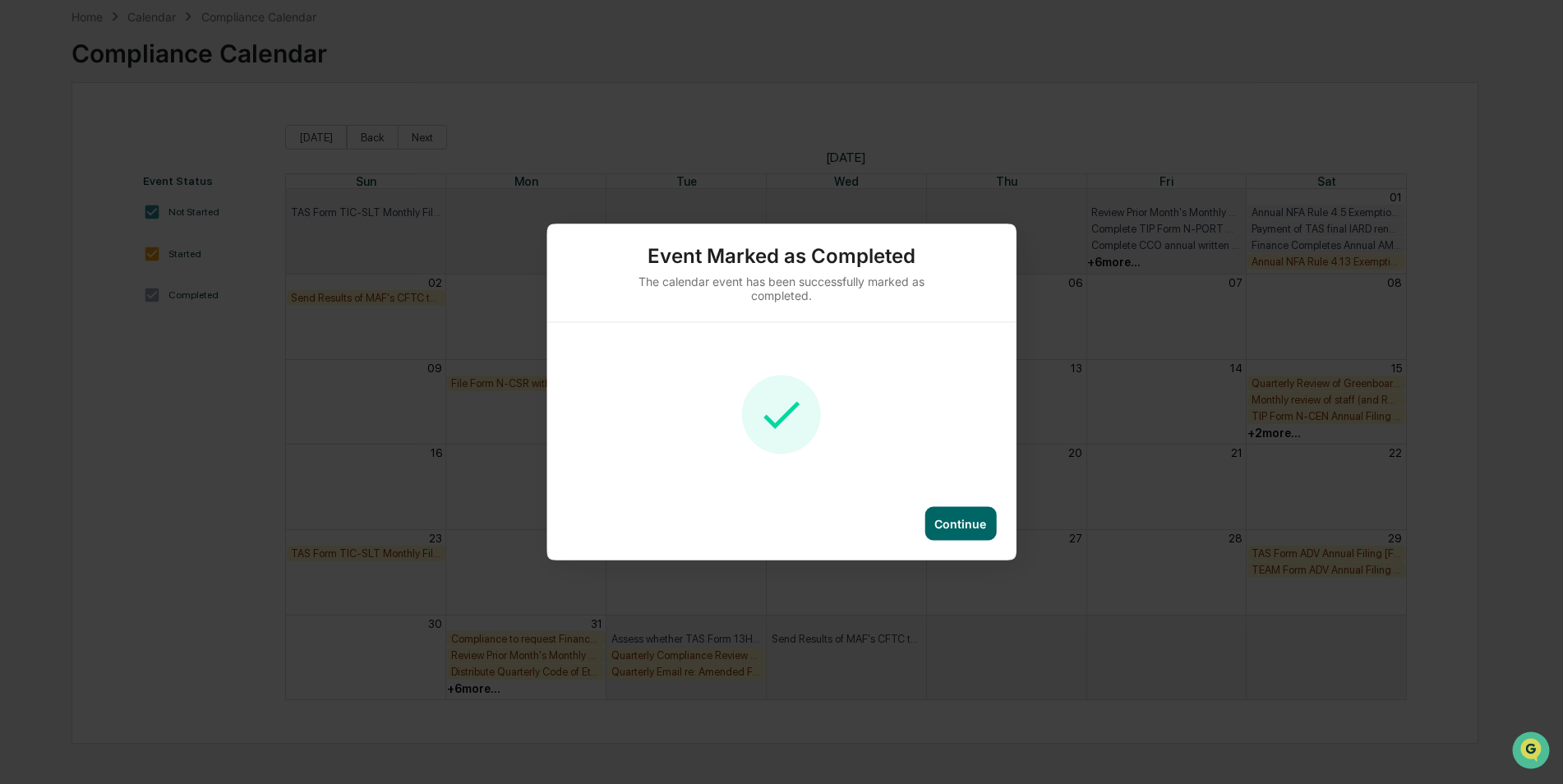
click at [971, 525] on div "Continue" at bounding box center [960, 524] width 52 height 14
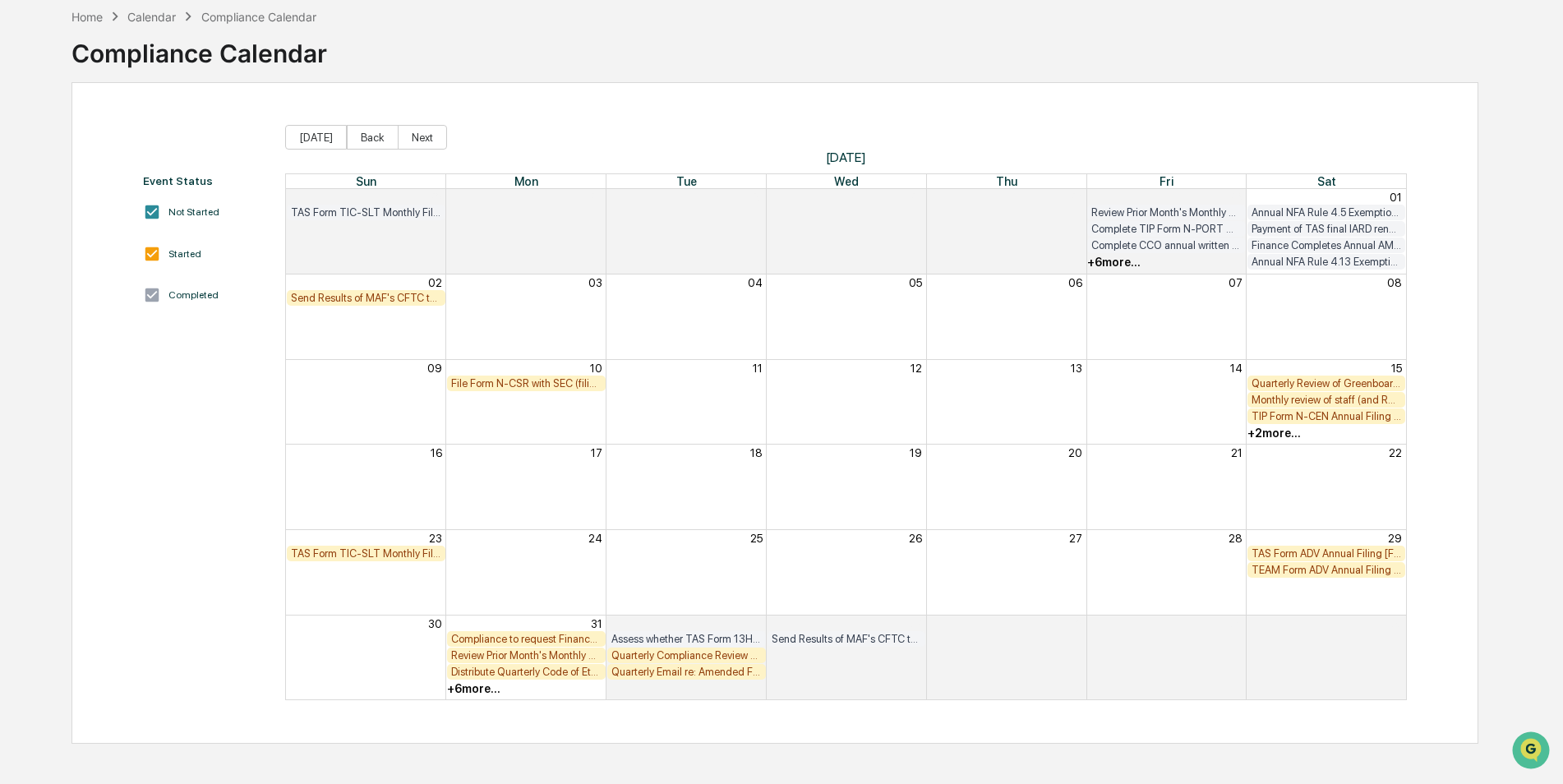
click at [422, 293] on div "Send Results of MAF's CFTC test from last day of month to [EMAIL_ADDRESS][DOMAI…" at bounding box center [366, 297] width 150 height 13
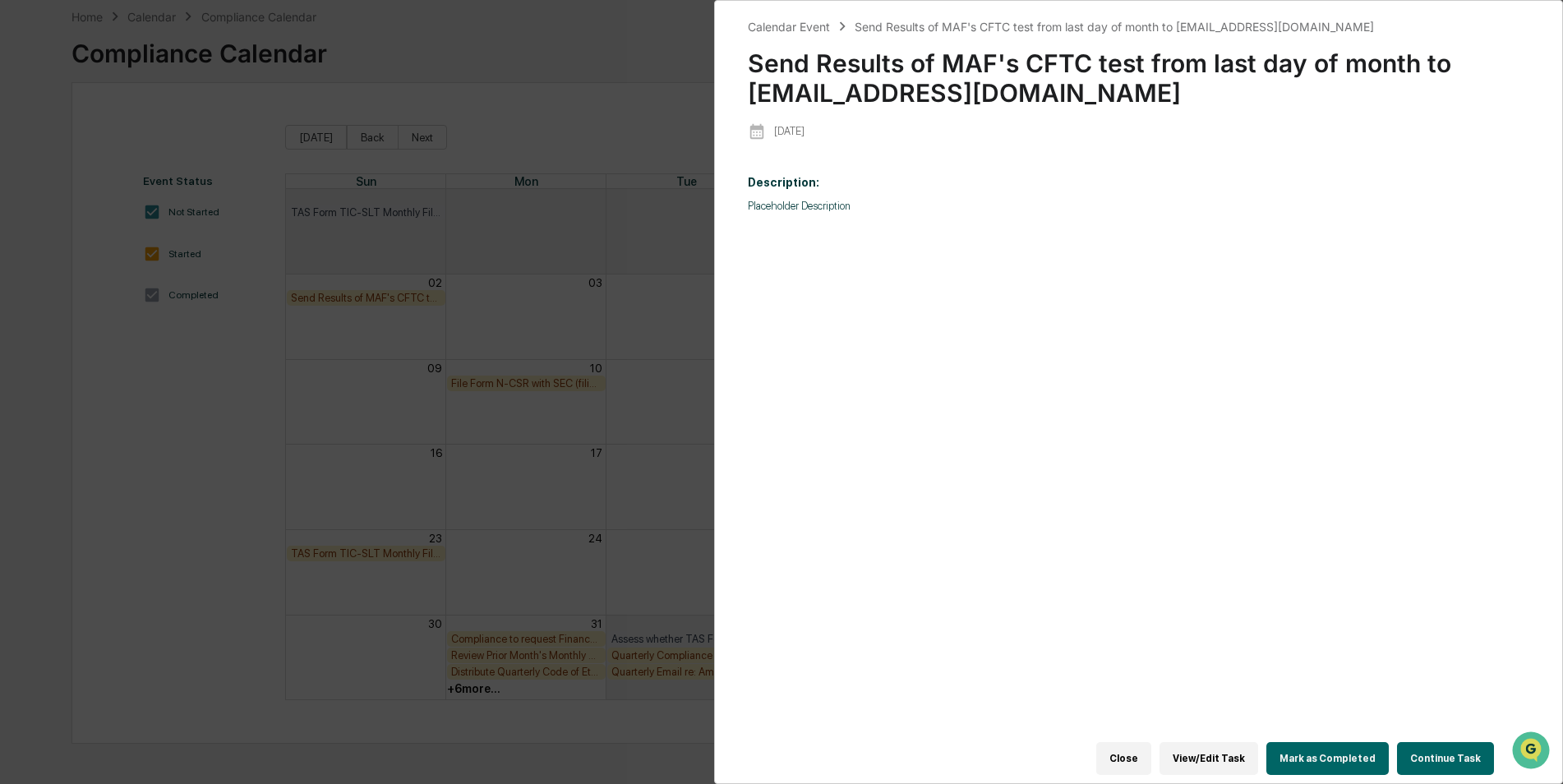
click at [1349, 743] on button "Mark as Completed" at bounding box center [1327, 758] width 123 height 33
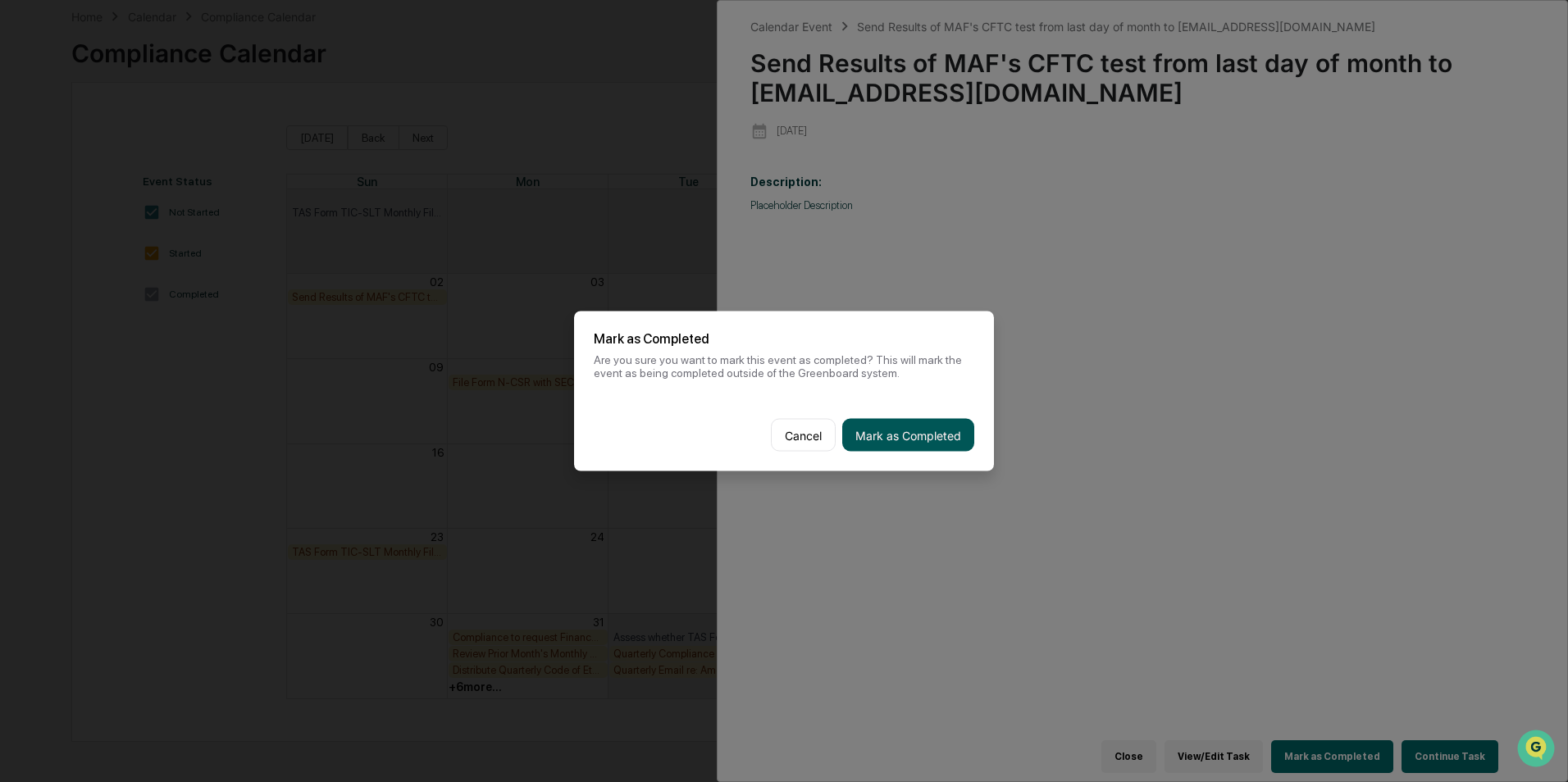
click at [964, 444] on button "Mark as Completed" at bounding box center [908, 435] width 132 height 33
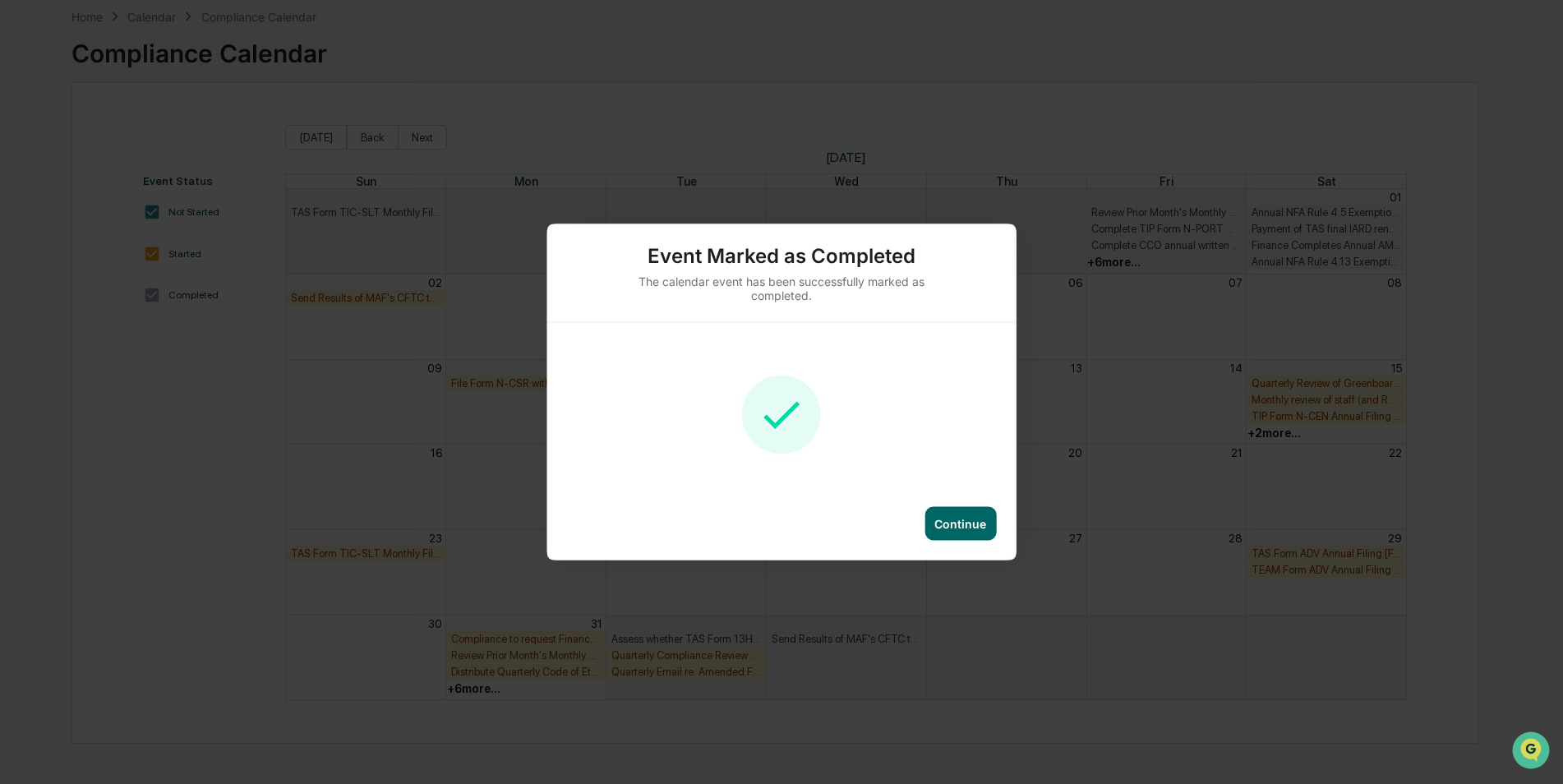
click at [964, 527] on div "Continue" at bounding box center [960, 524] width 52 height 14
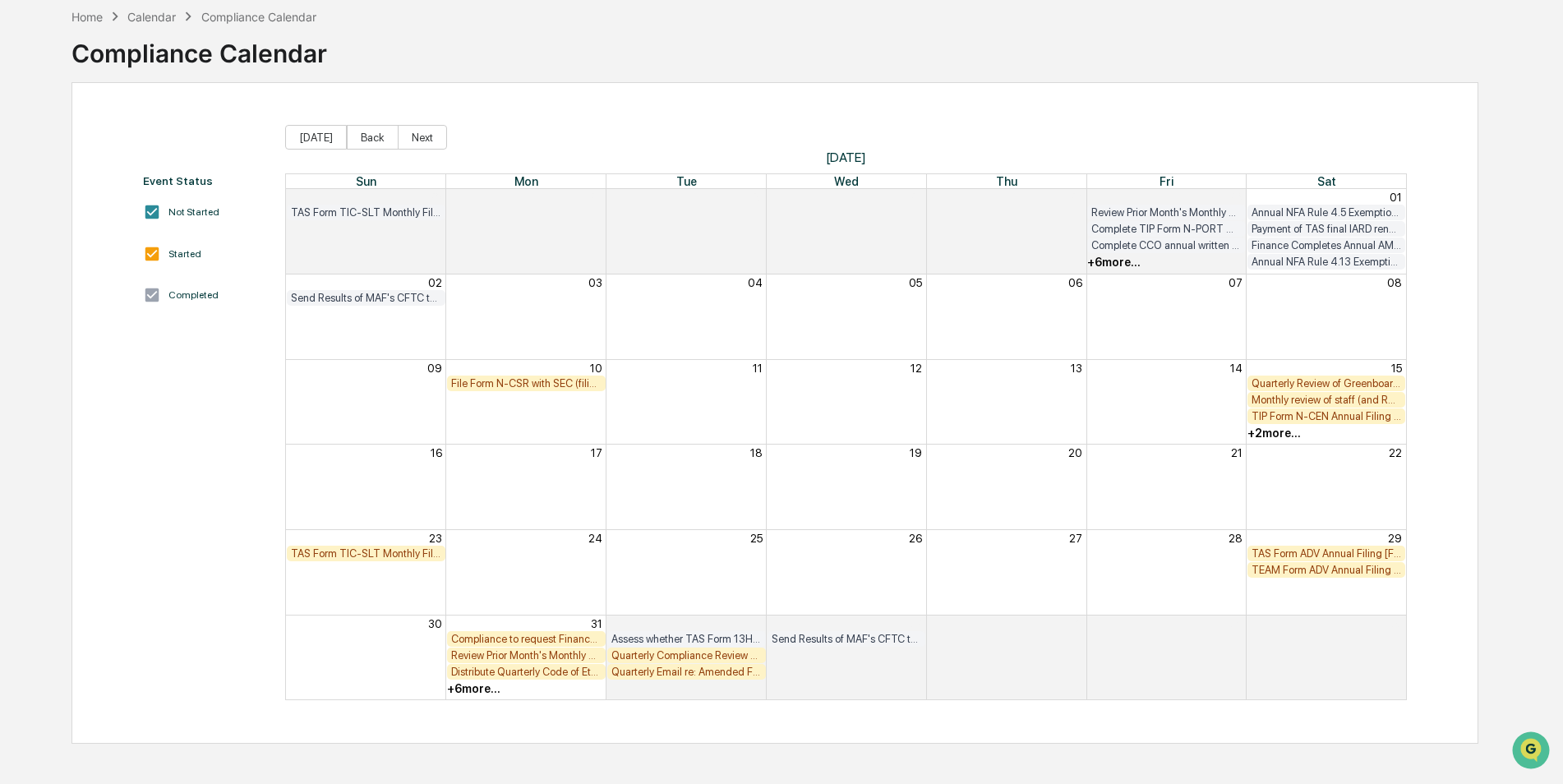
click at [354, 558] on div "TAS Form TIC-SLT Monthly Filing [FIRM DEADLINE]" at bounding box center [366, 553] width 150 height 13
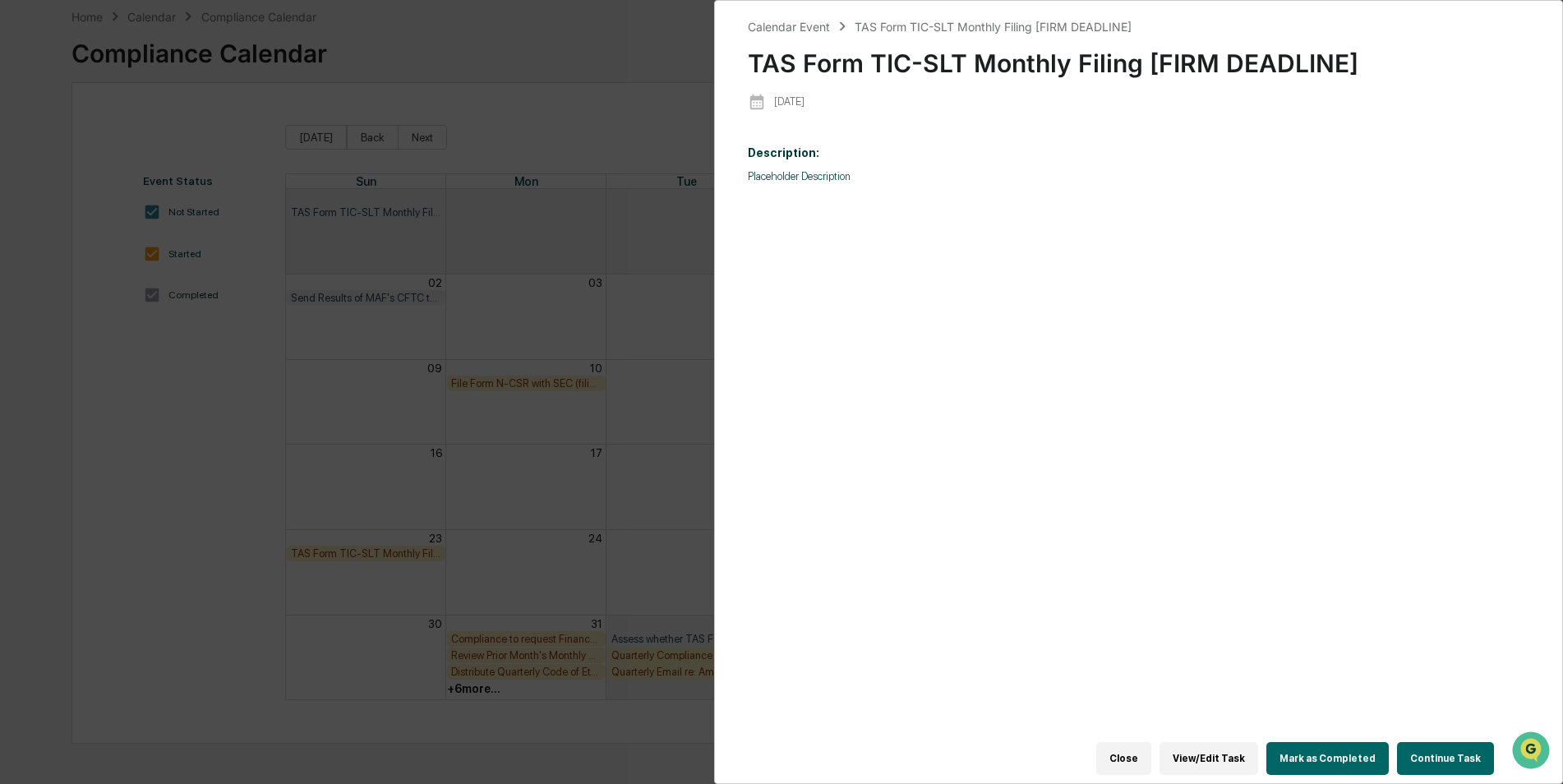
click at [1318, 746] on button "Mark as Completed" at bounding box center [1327, 758] width 123 height 33
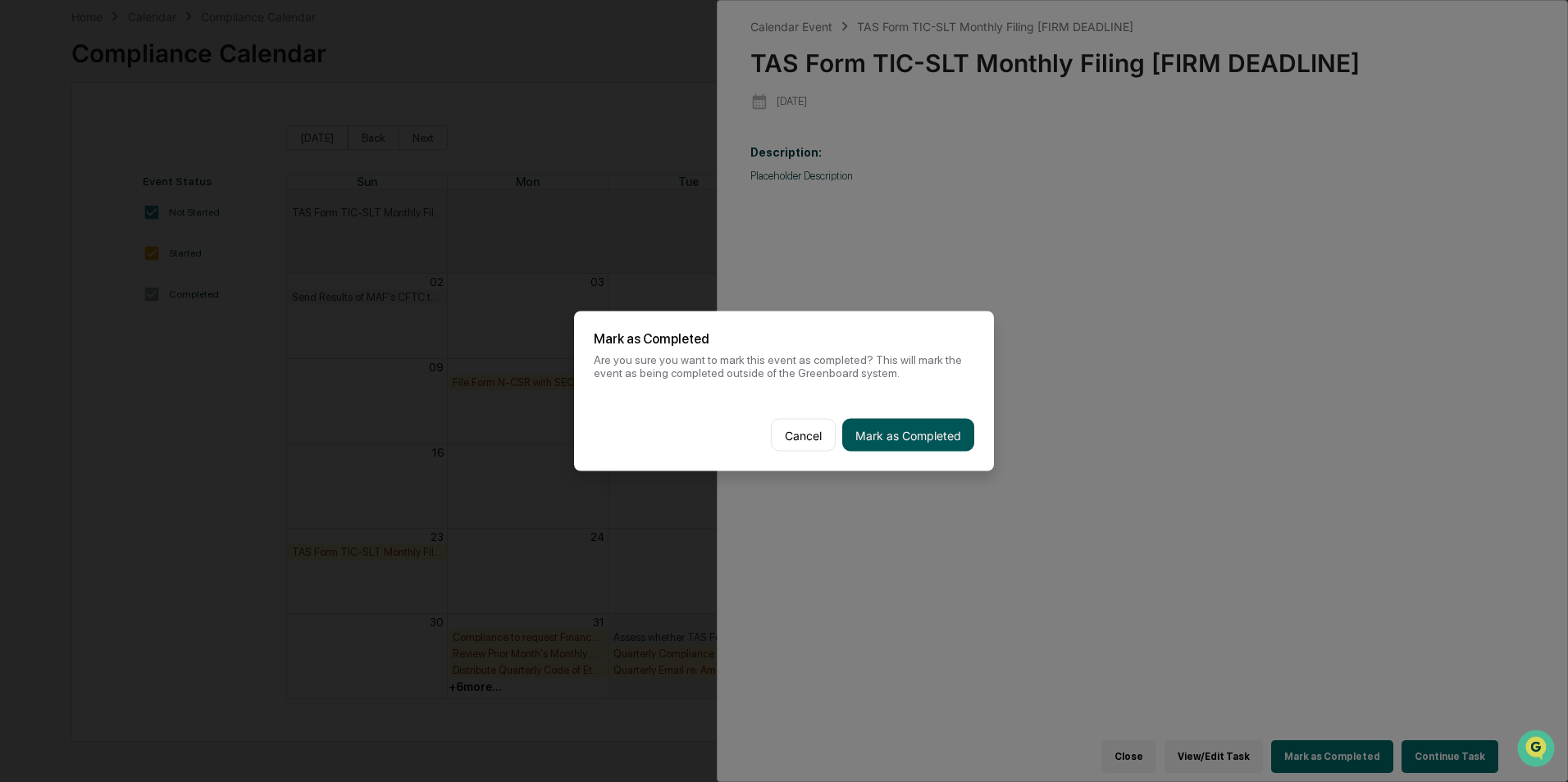
click at [892, 443] on button "Mark as Completed" at bounding box center [908, 435] width 132 height 33
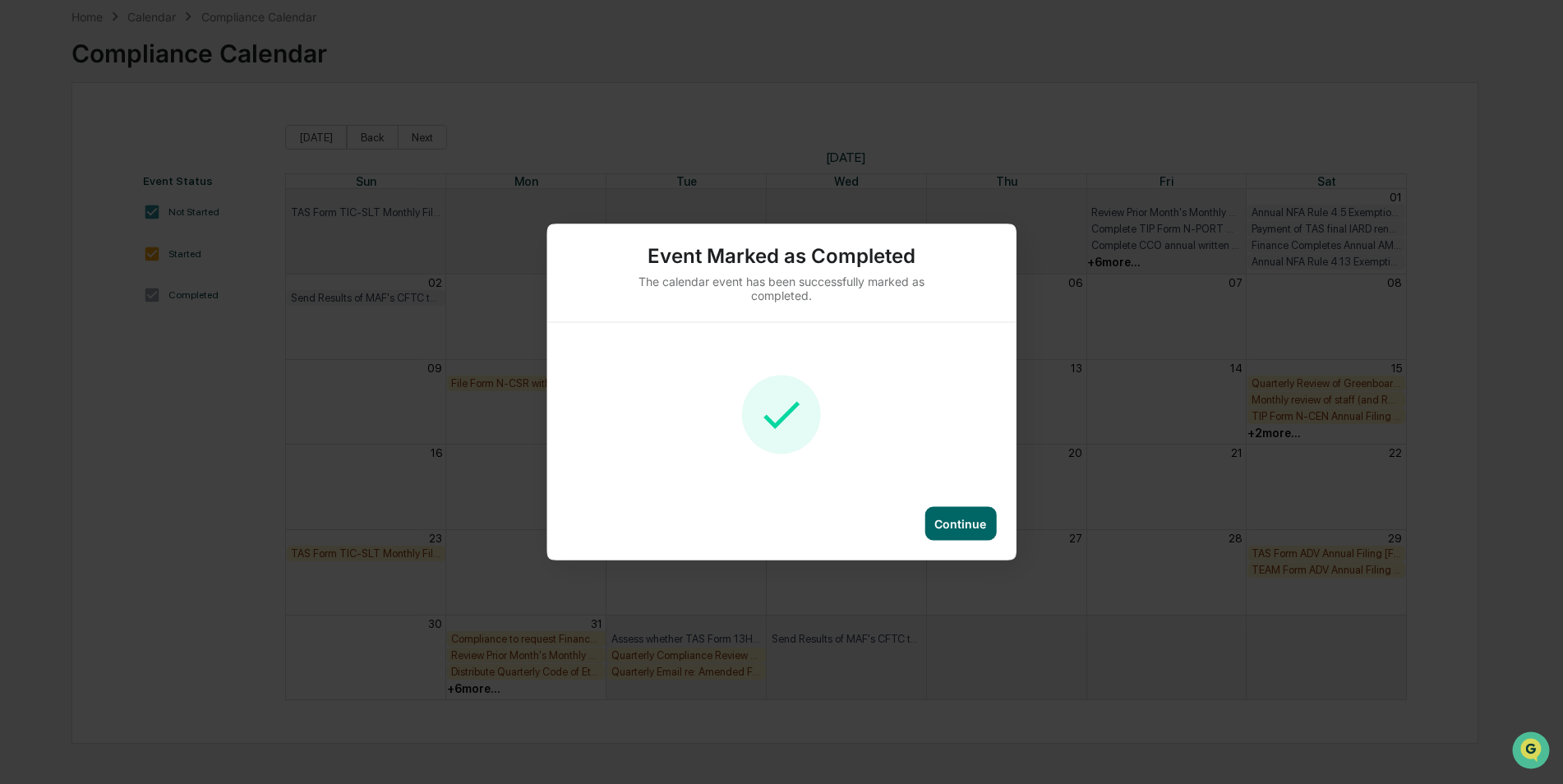
click at [961, 507] on div "Continue" at bounding box center [960, 524] width 72 height 34
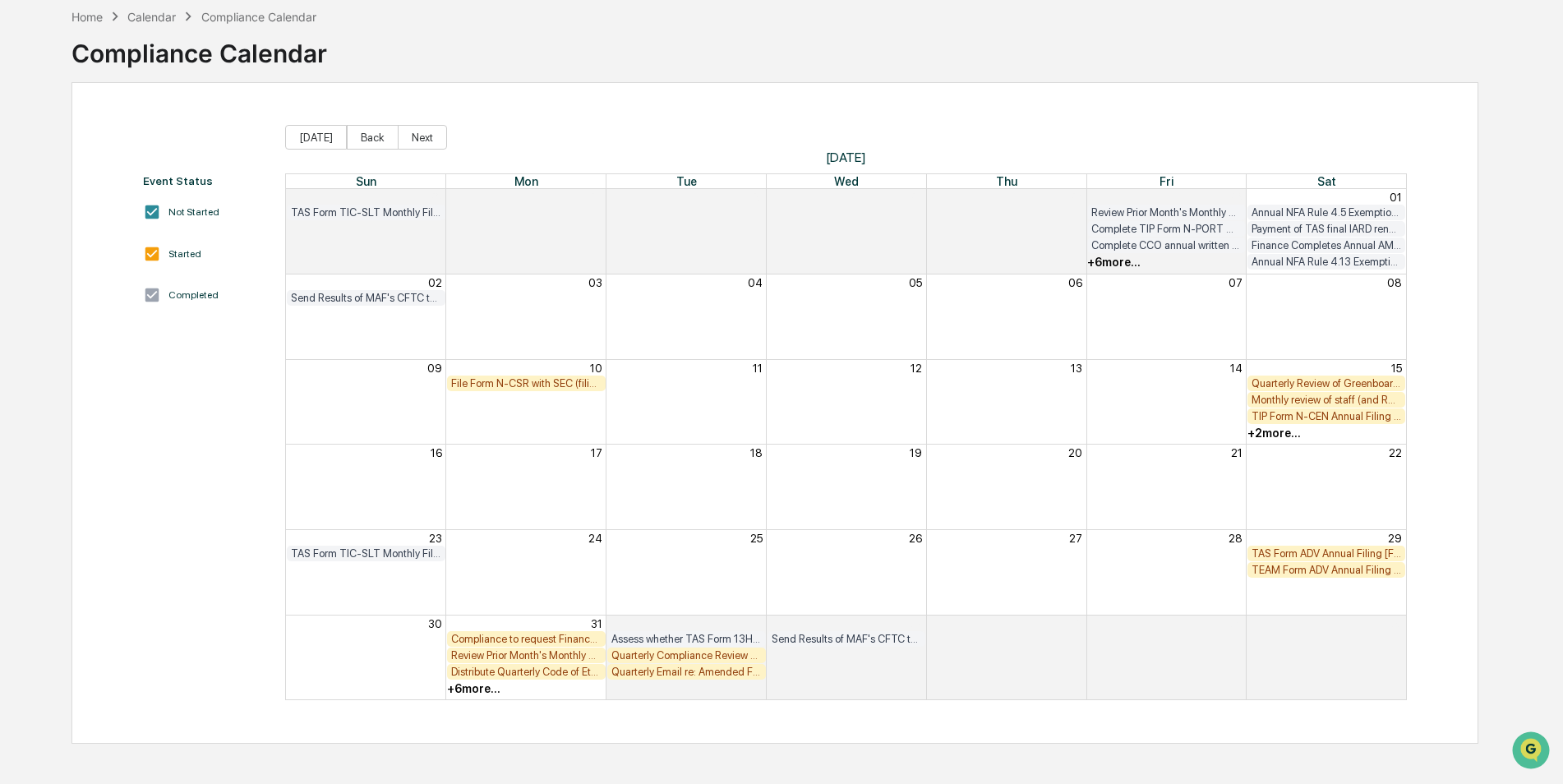
click at [538, 384] on div "File Form N-CSR with SEC (filing due [DATE] of sending annual TSR to shareholde…" at bounding box center [526, 383] width 150 height 13
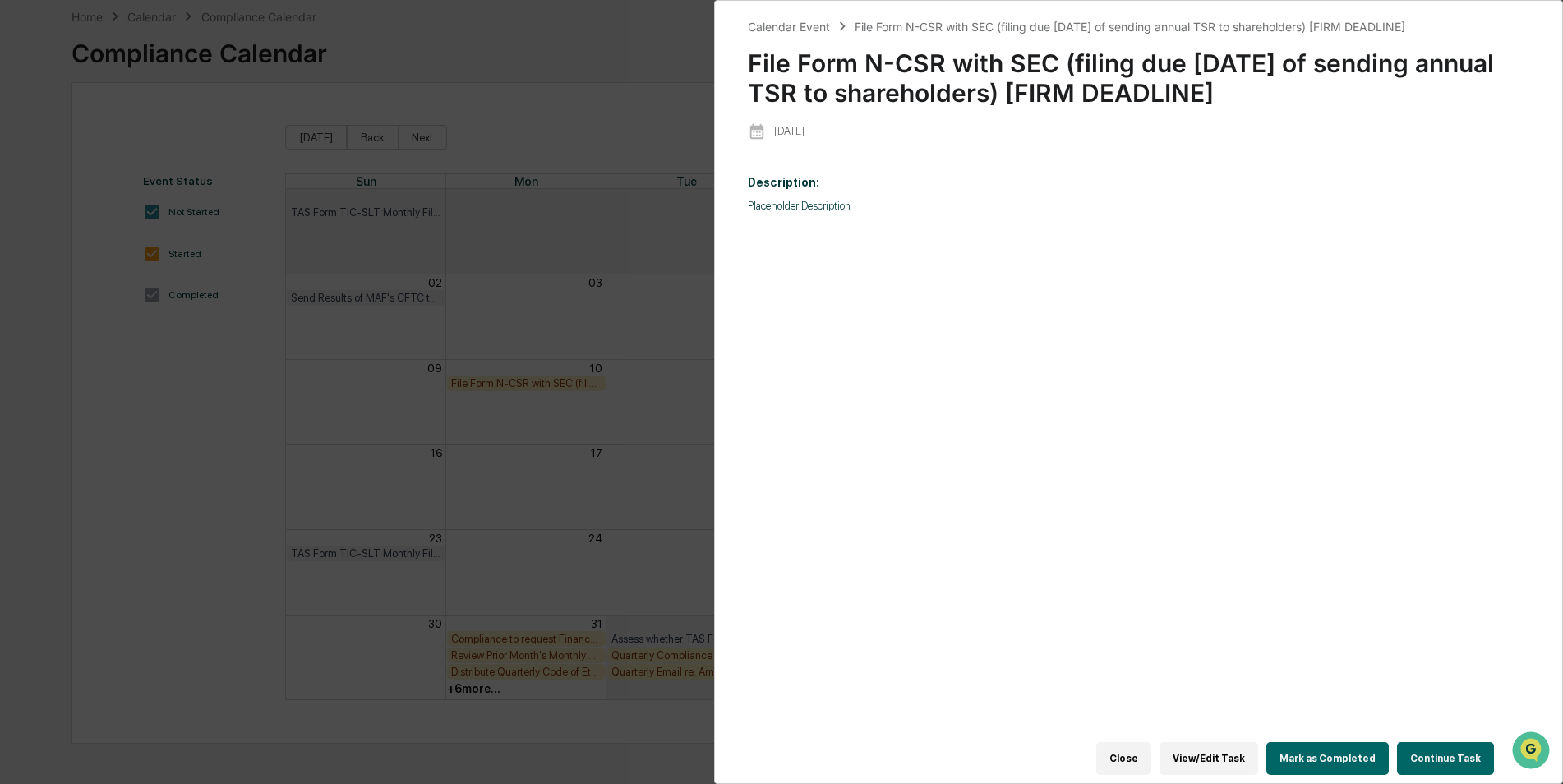
click at [1360, 743] on button "Mark as Completed" at bounding box center [1327, 758] width 123 height 33
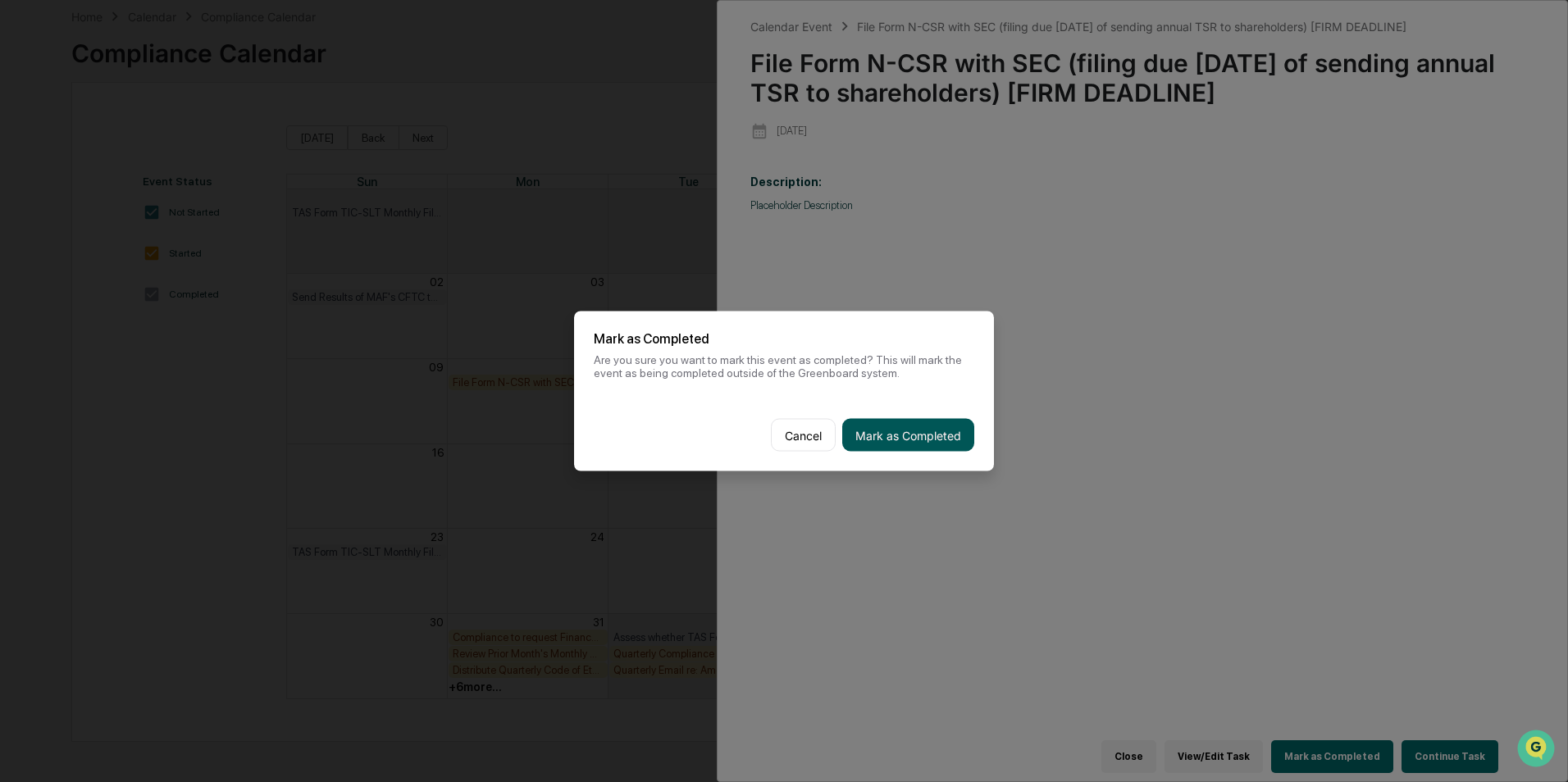
click at [900, 426] on button "Mark as Completed" at bounding box center [908, 435] width 132 height 33
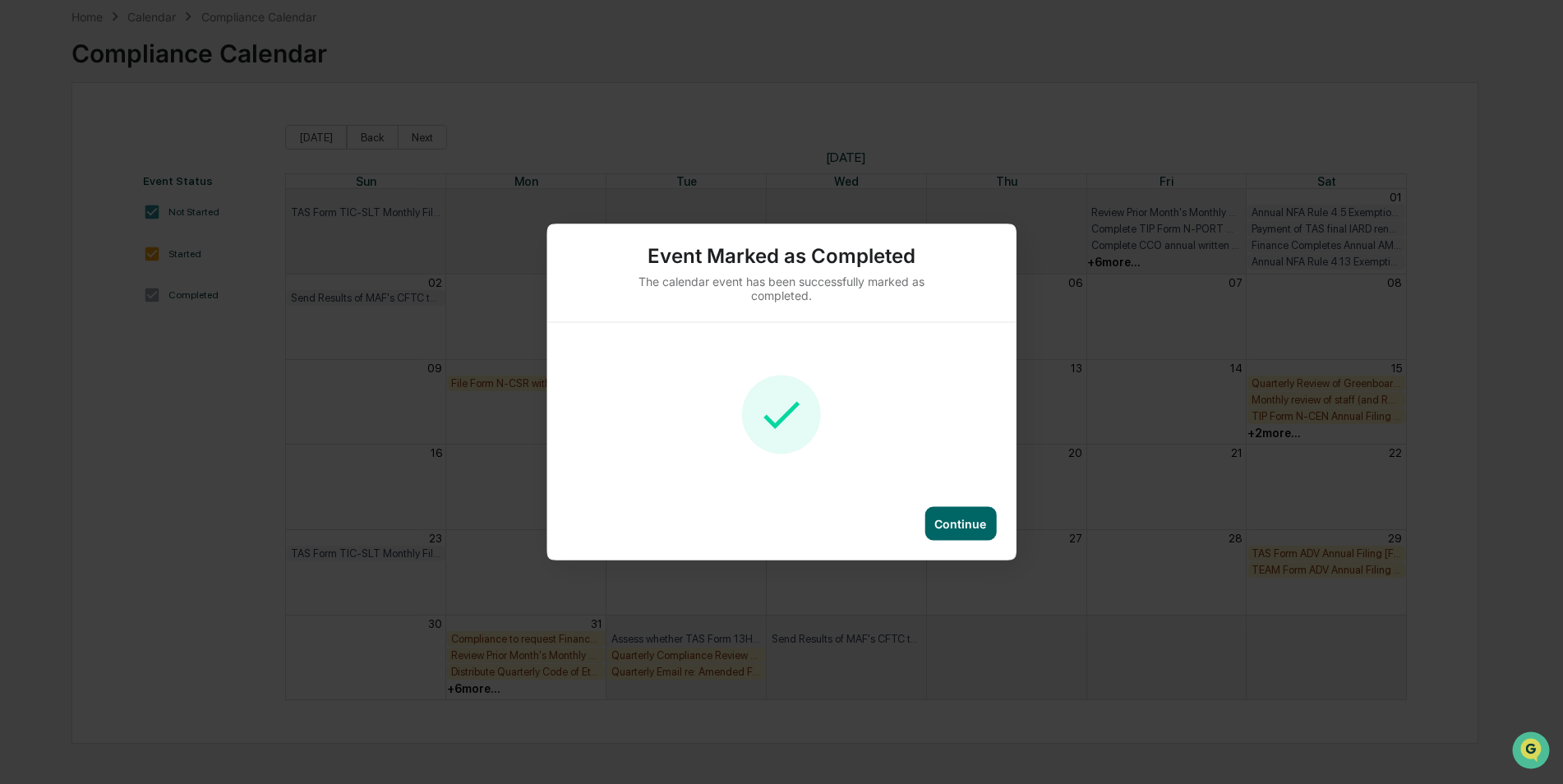
click at [988, 511] on div "Continue" at bounding box center [960, 524] width 72 height 34
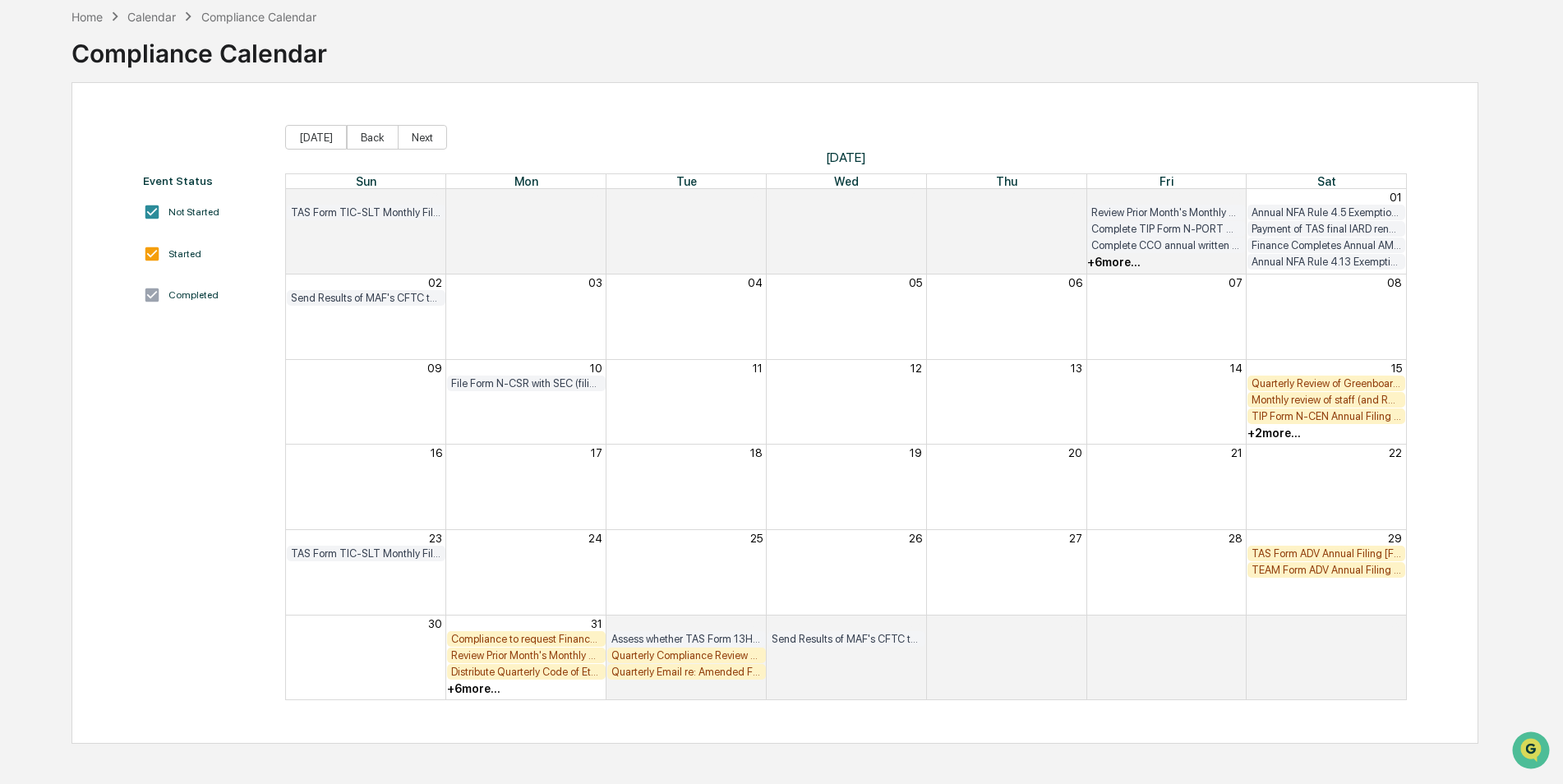
click at [1279, 433] on div "+ 2 more..." at bounding box center [1273, 433] width 53 height 14
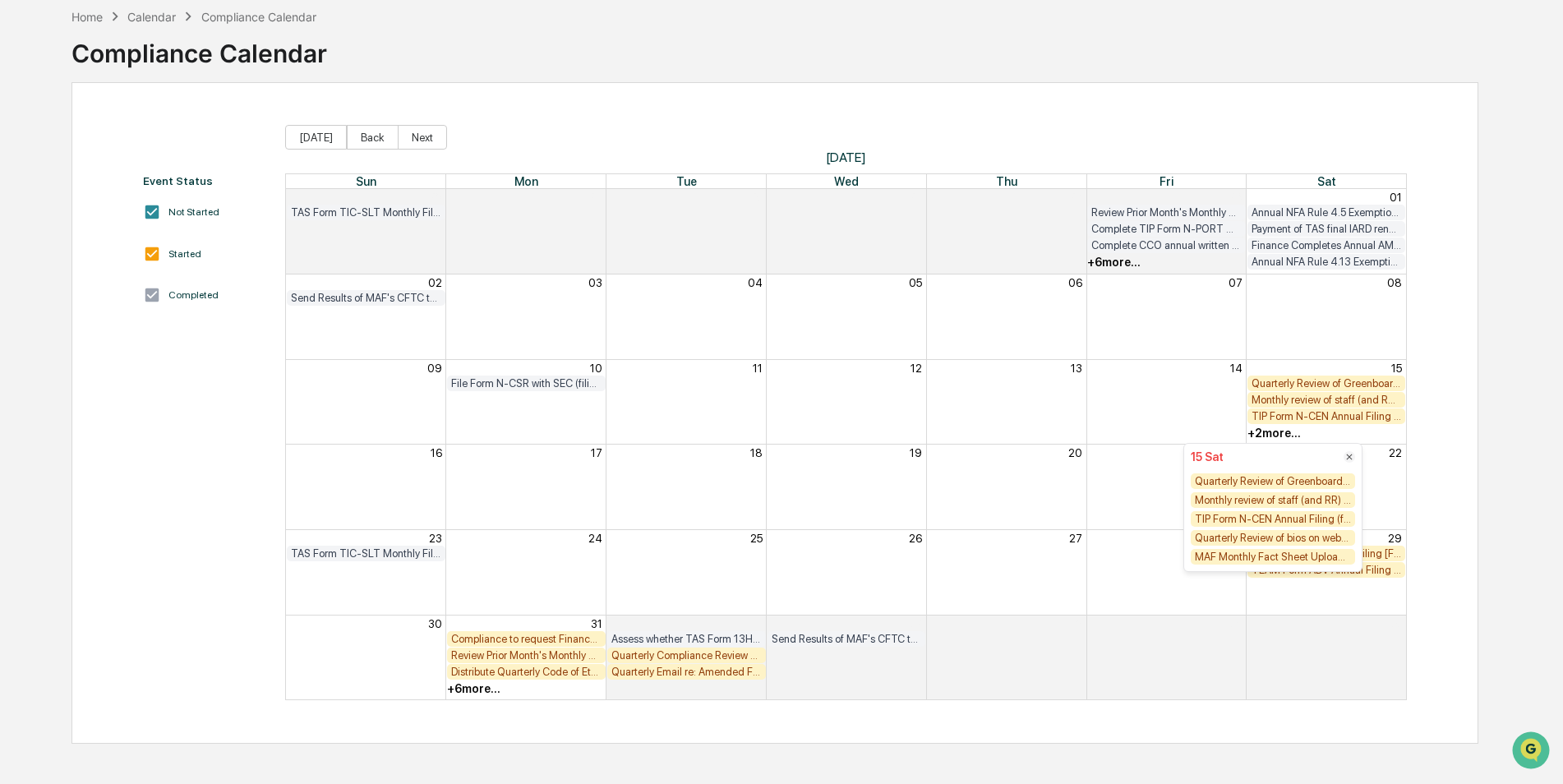
click at [1273, 484] on div "Quarterly Review of Greenboard to confirm compliance policies and procedures ar…" at bounding box center [1272, 481] width 165 height 15
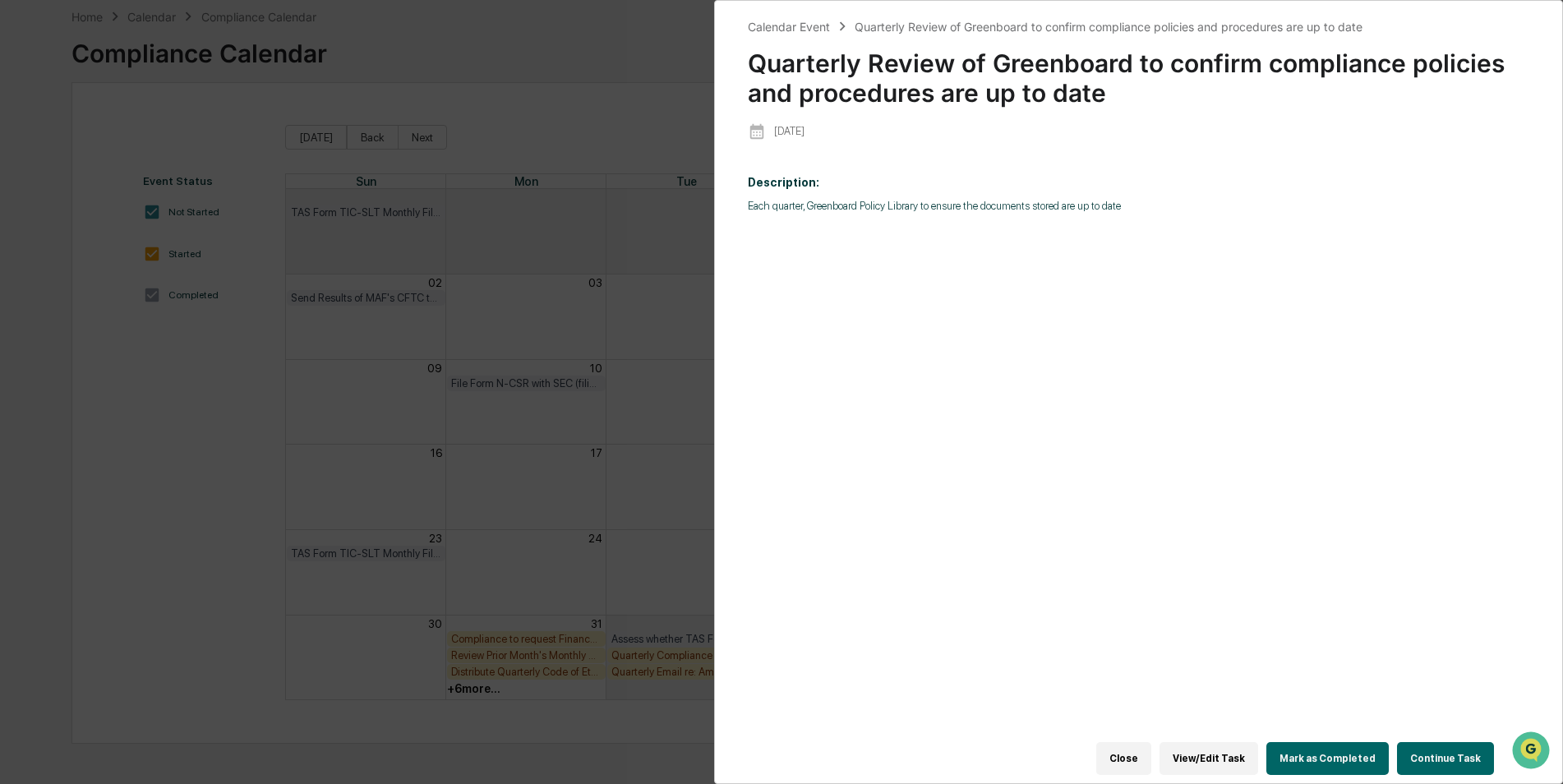
click at [1346, 742] on button "Mark as Completed" at bounding box center [1327, 758] width 123 height 33
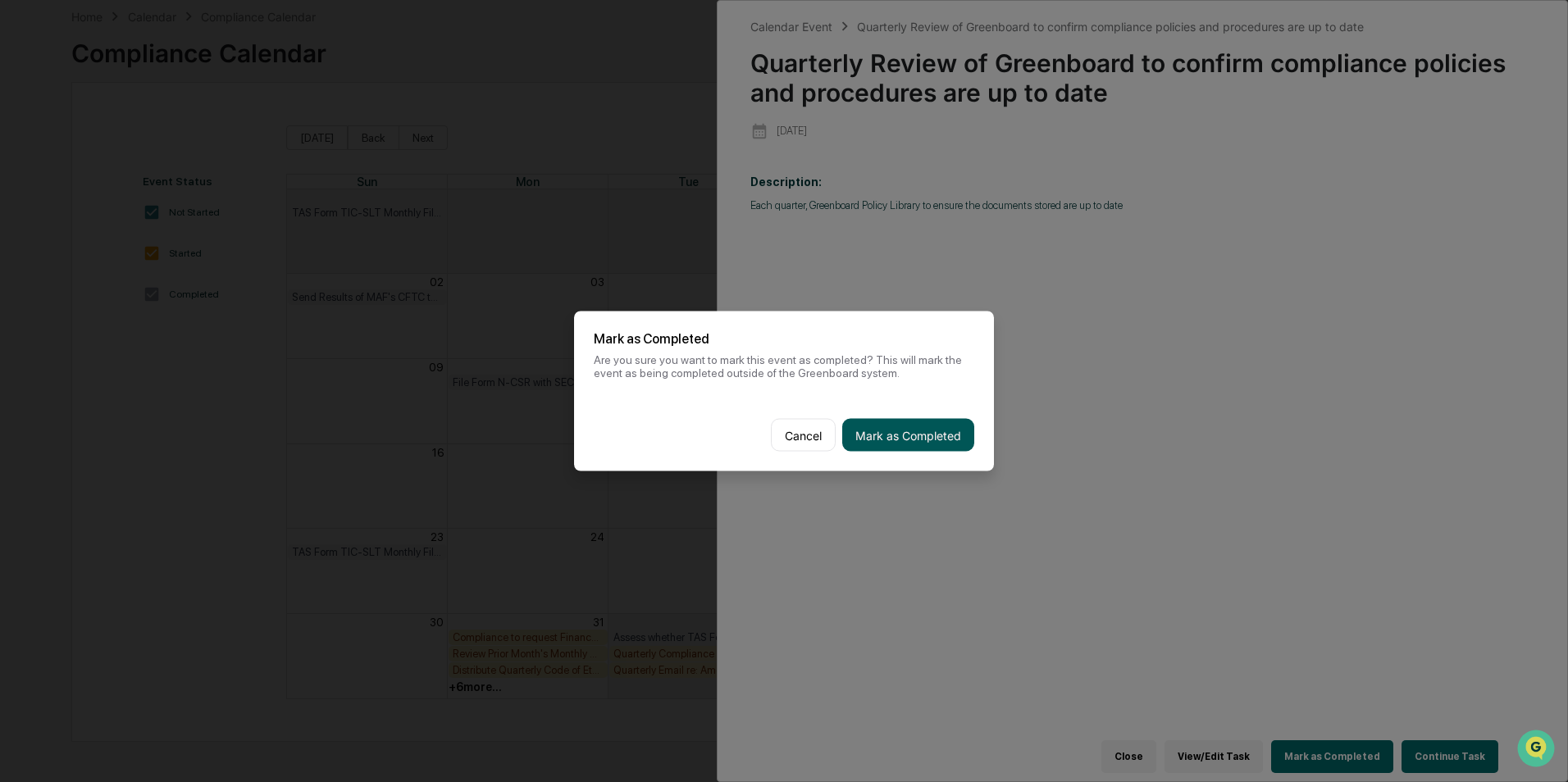
click at [928, 434] on button "Mark as Completed" at bounding box center [908, 435] width 132 height 33
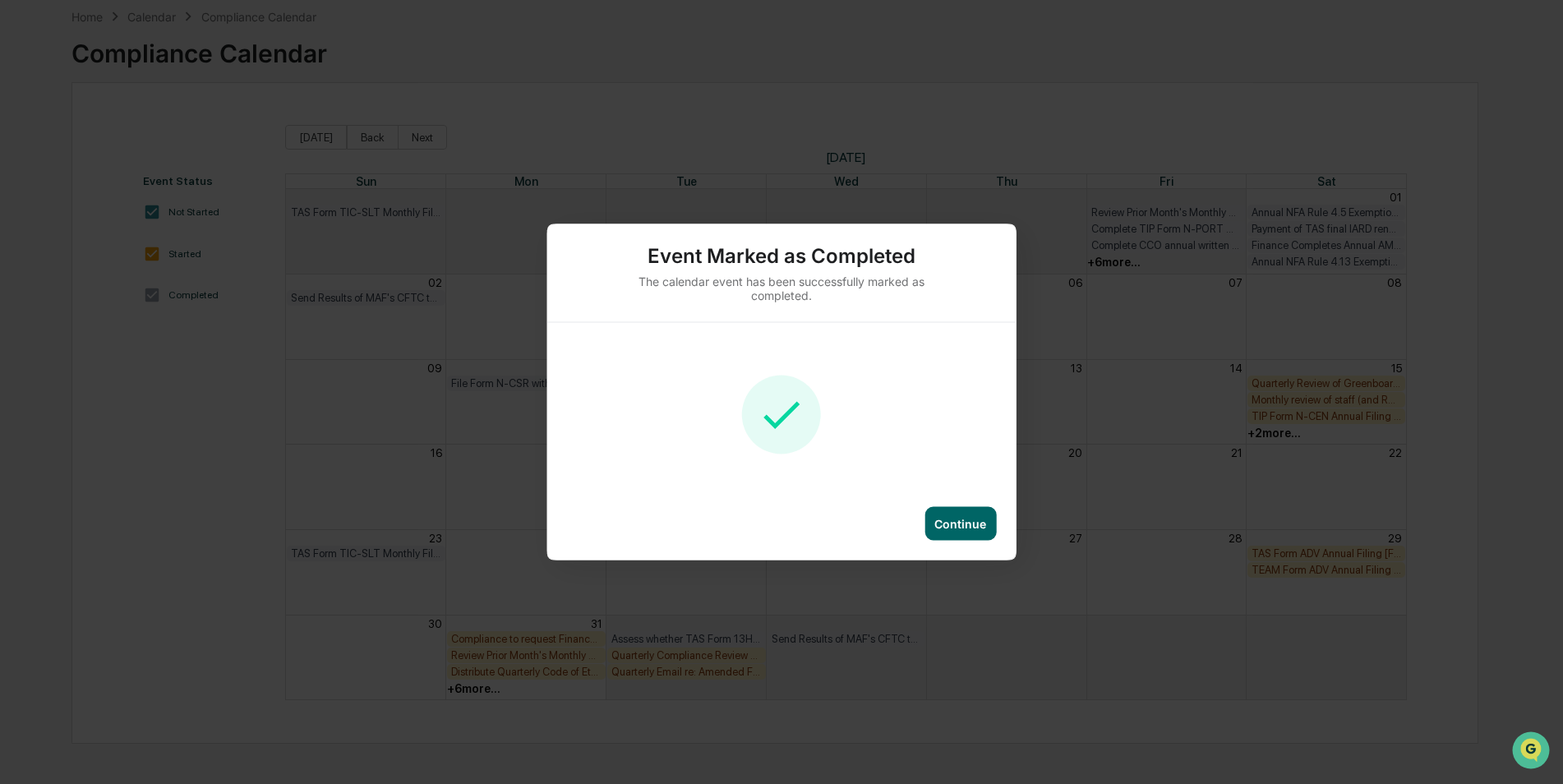
click at [971, 514] on div "Continue" at bounding box center [960, 524] width 72 height 34
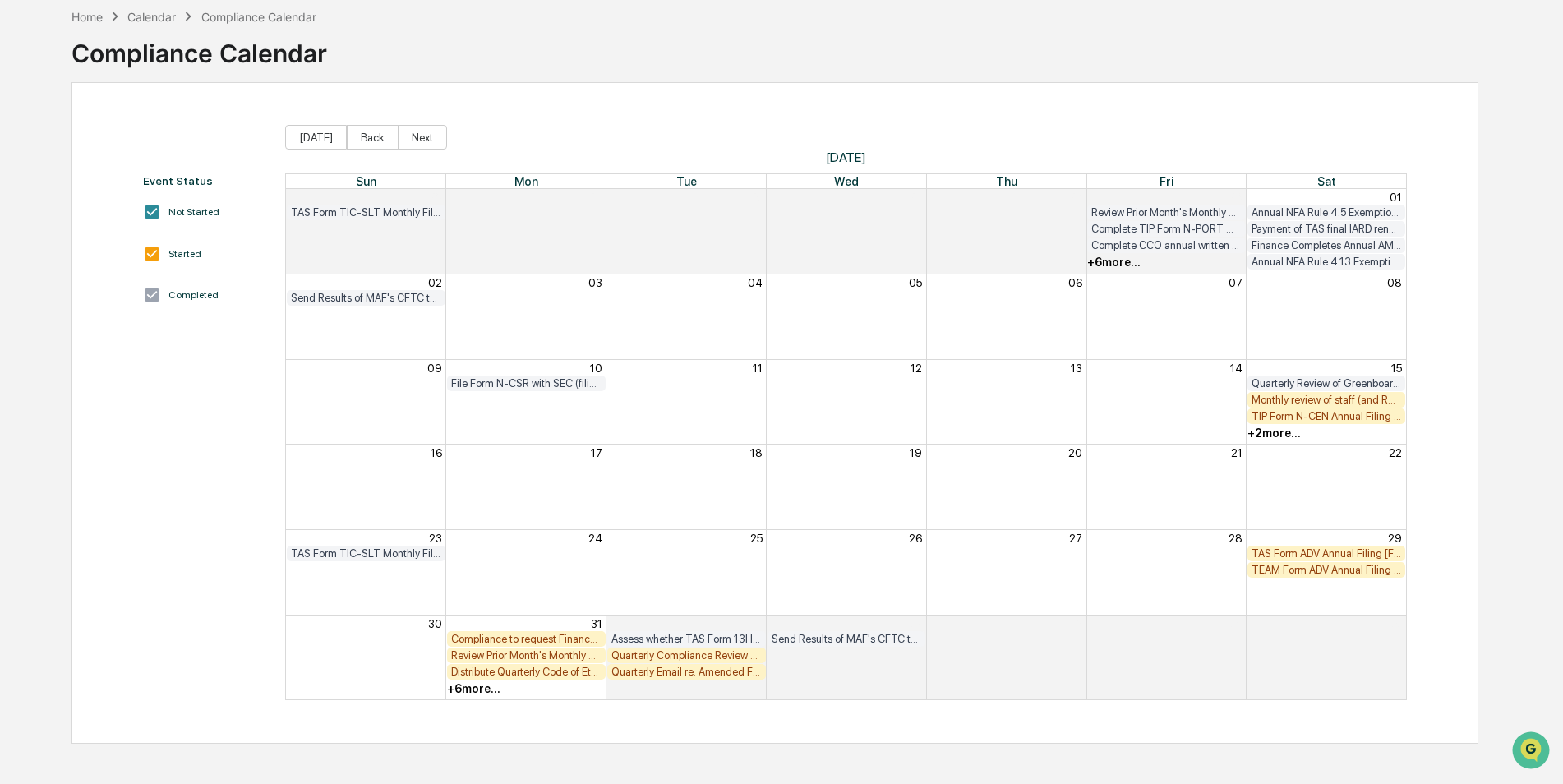
click at [1345, 409] on div "TIP Form N-CEN Annual Filing (filing due by 75th day after 12/31) [FIRM DEADLIN…" at bounding box center [1326, 416] width 159 height 15
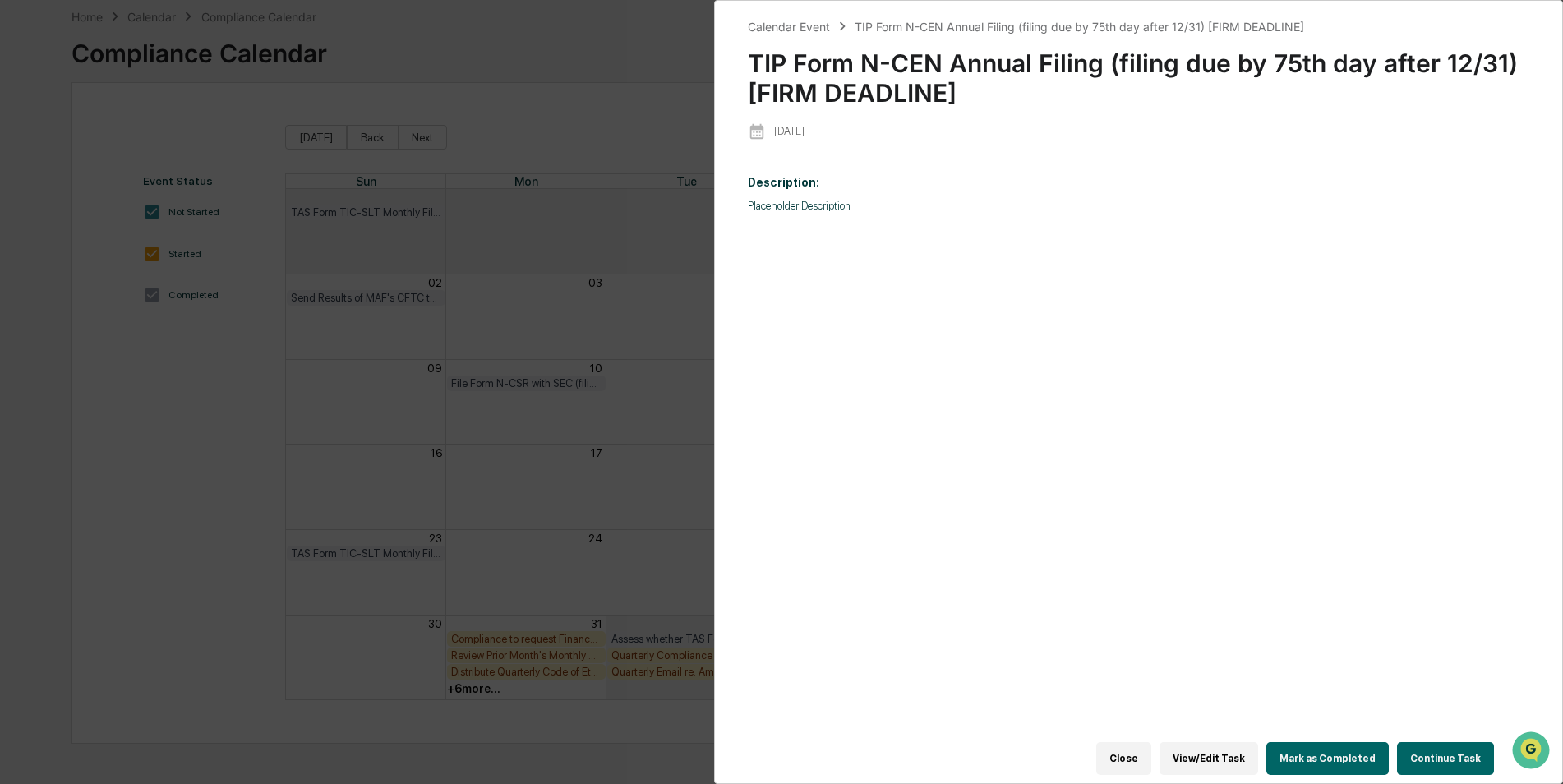
click at [1358, 750] on button "Mark as Completed" at bounding box center [1327, 758] width 123 height 33
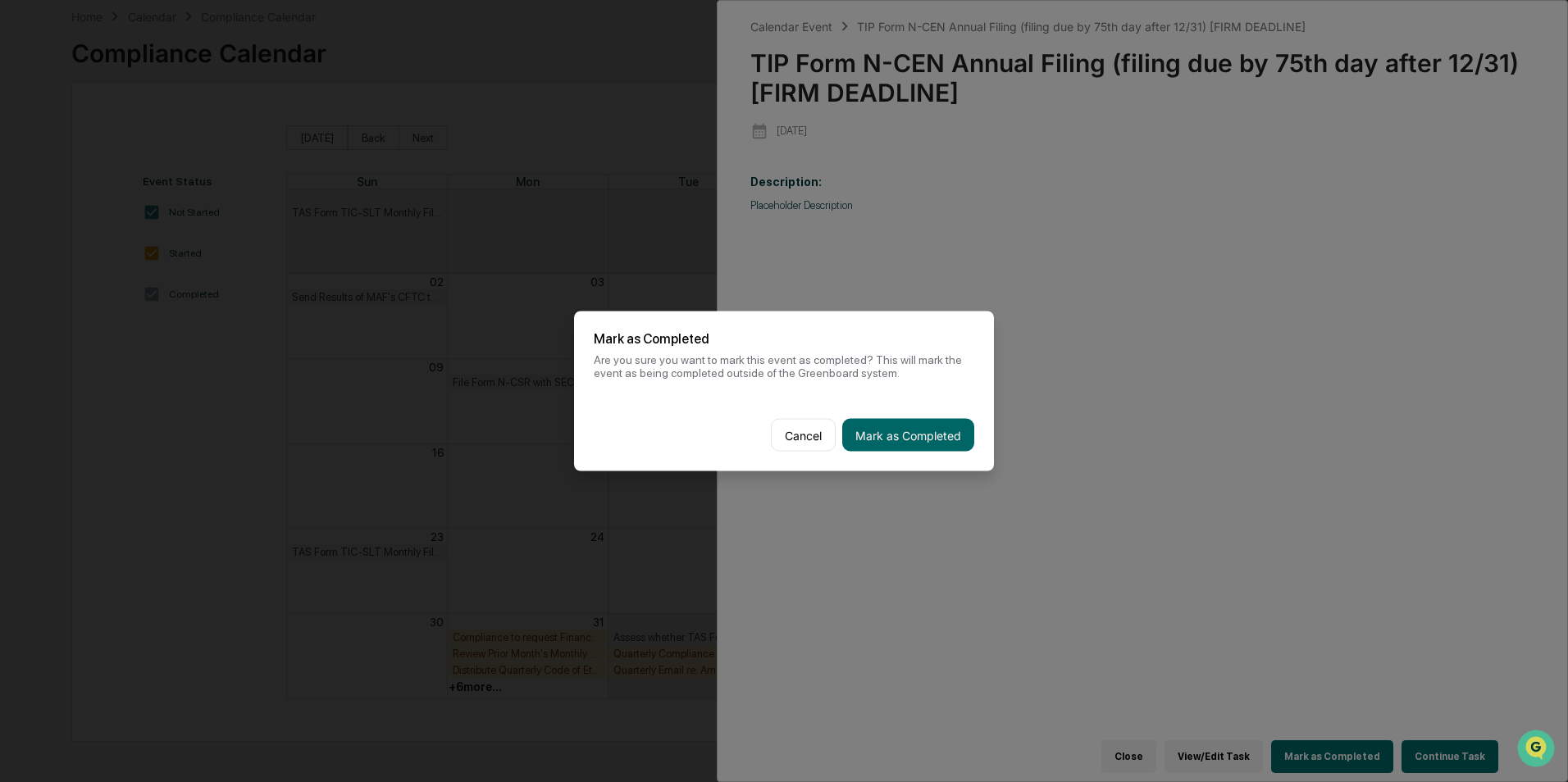
click at [931, 452] on div "Cancel Mark as Completed" at bounding box center [784, 436] width 420 height 72
click at [913, 433] on button "Mark as Completed" at bounding box center [908, 435] width 132 height 33
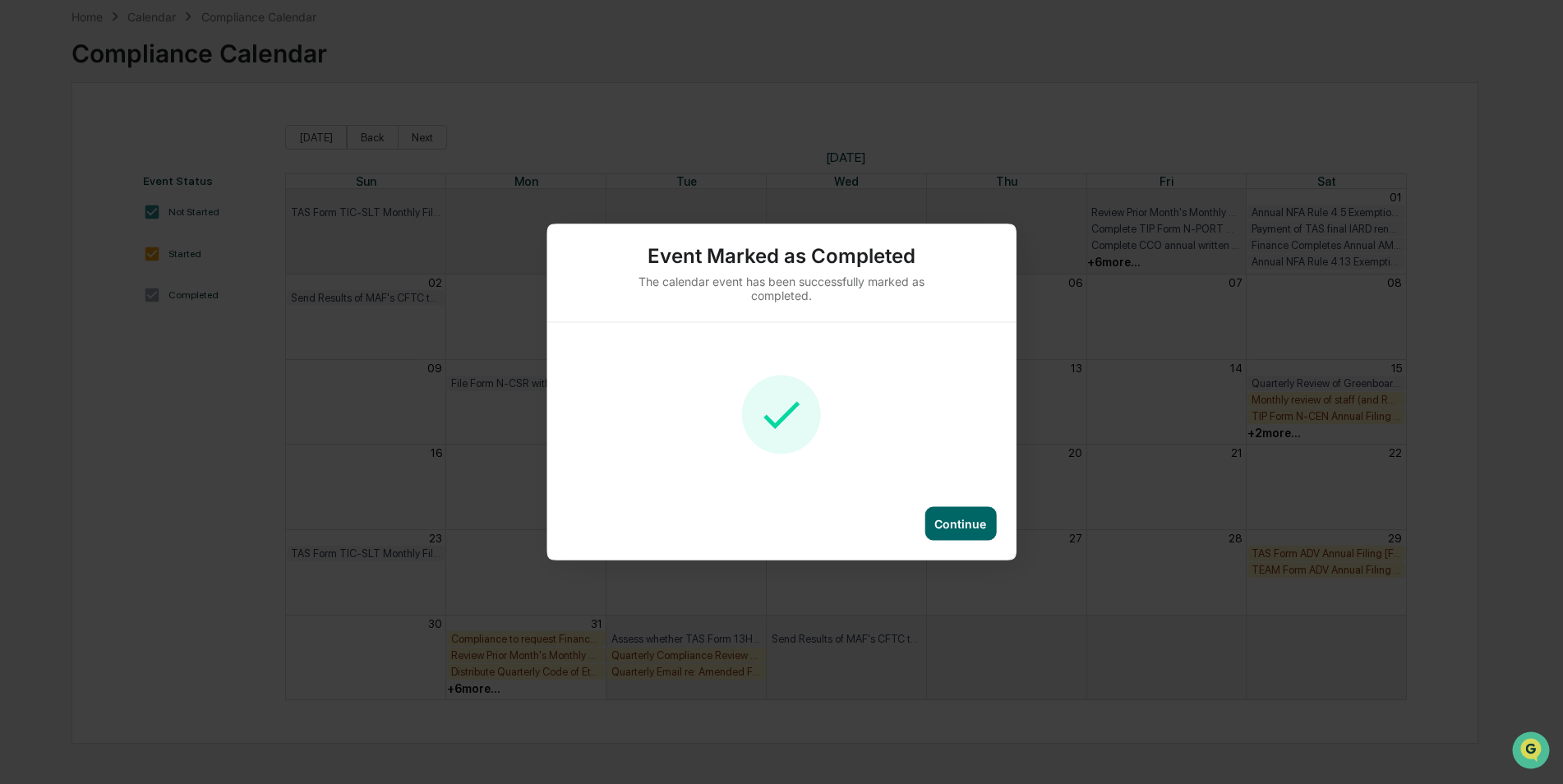
click at [960, 520] on div "Continue" at bounding box center [960, 524] width 52 height 14
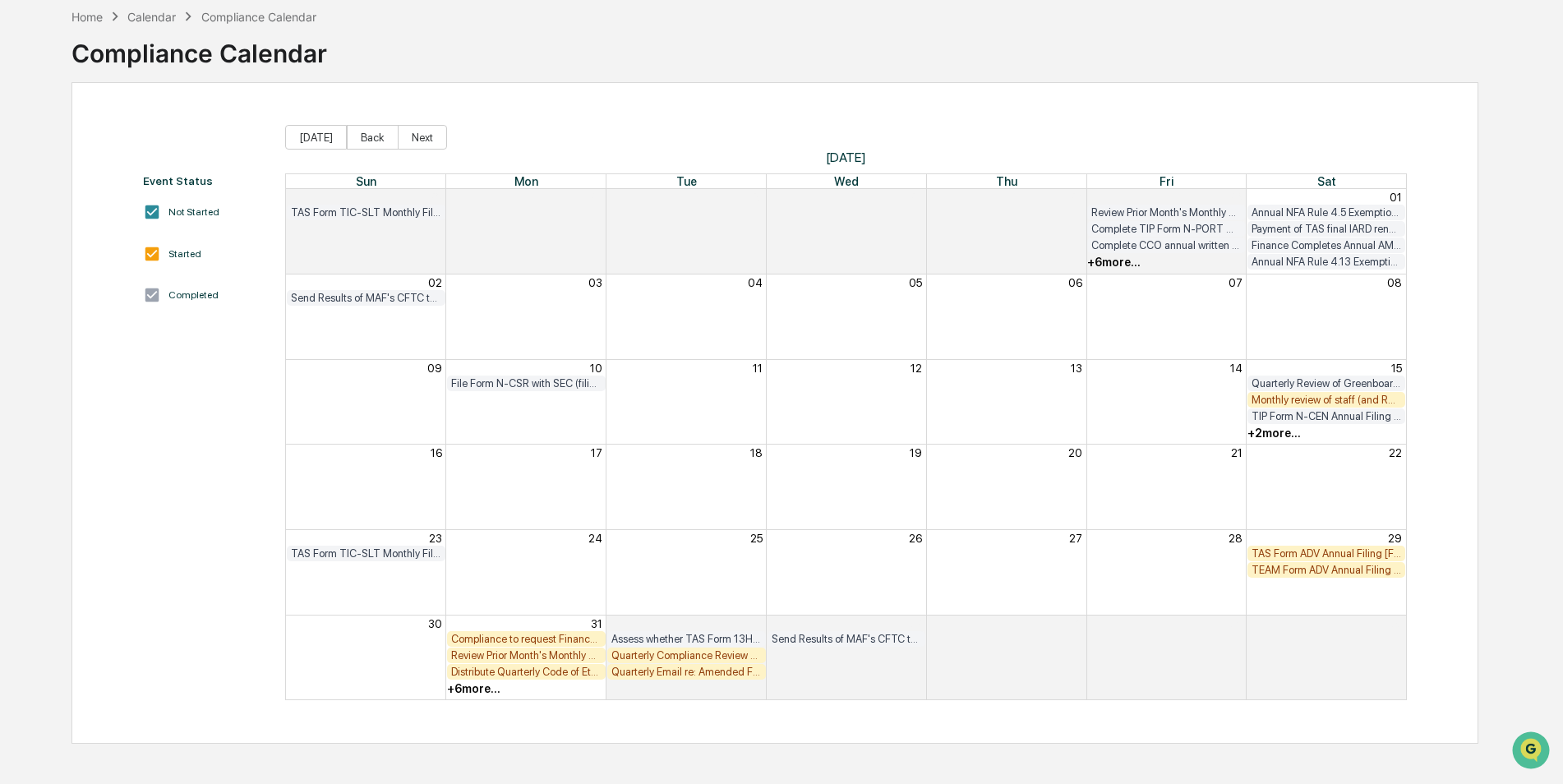
click at [1361, 403] on div "Monthly review of staff (and RR) archived communications (including email and T…" at bounding box center [1326, 400] width 150 height 13
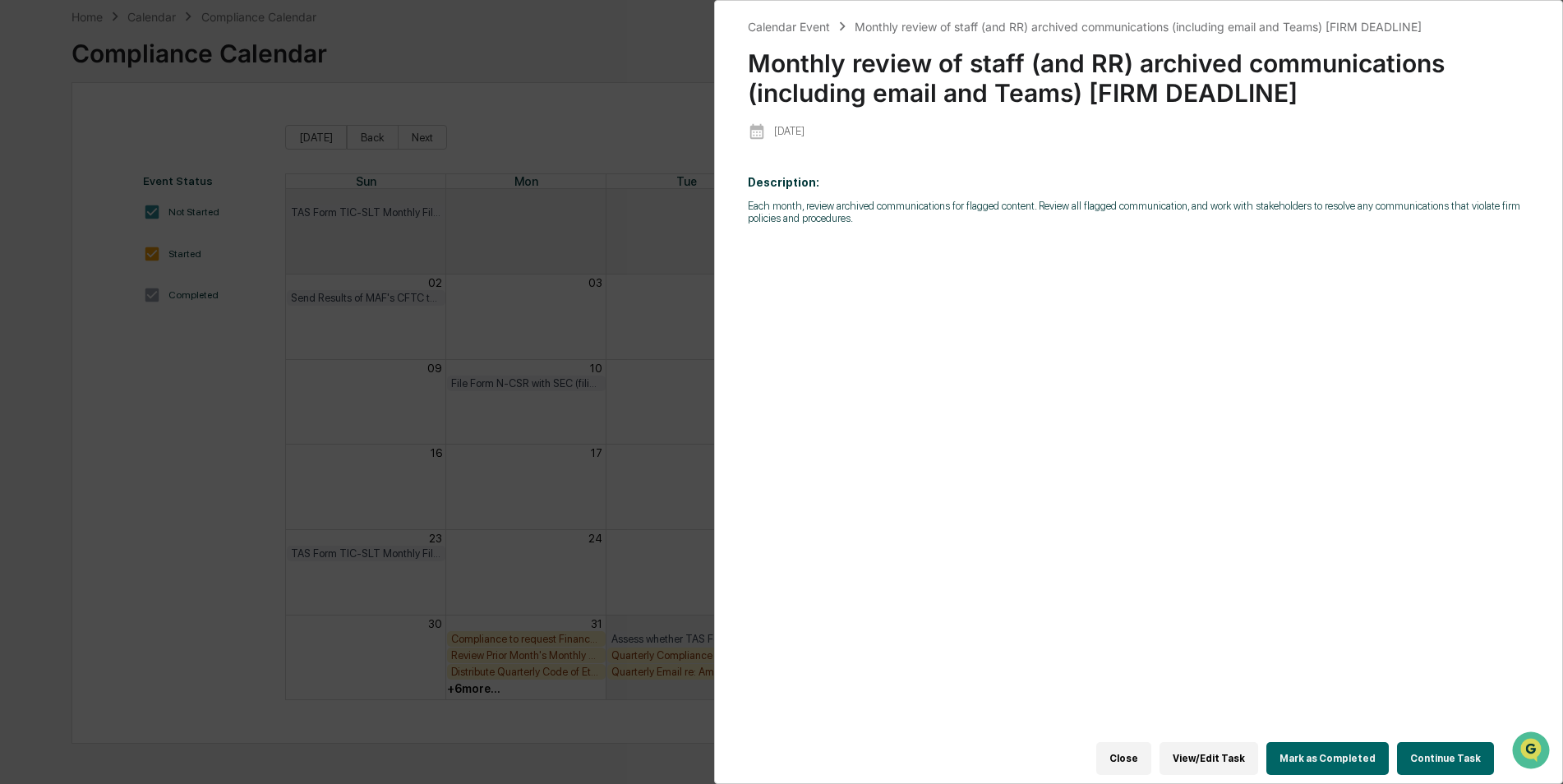
click at [1344, 742] on button "Mark as Completed" at bounding box center [1327, 758] width 123 height 33
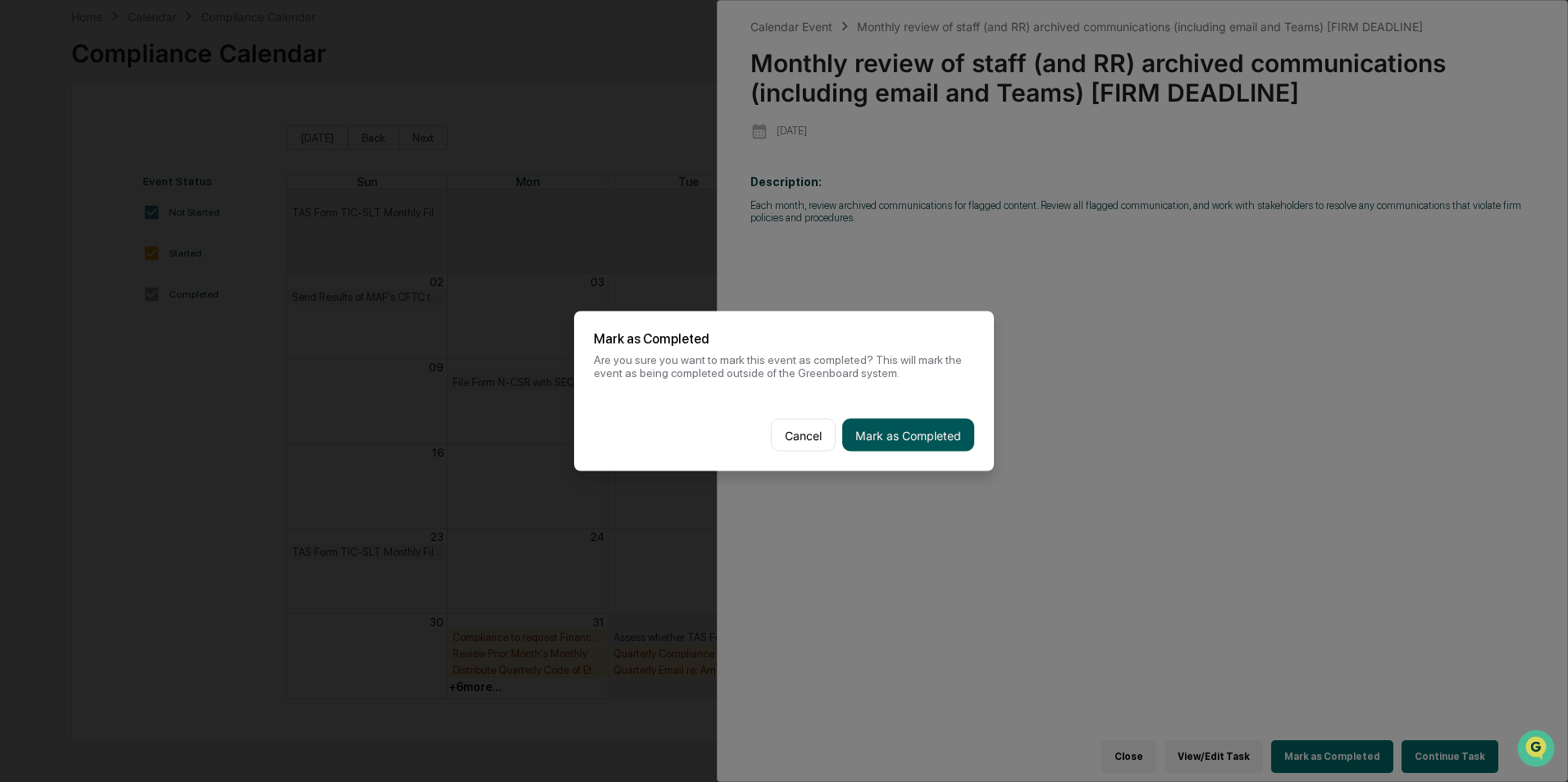
click at [943, 440] on button "Mark as Completed" at bounding box center [908, 435] width 132 height 33
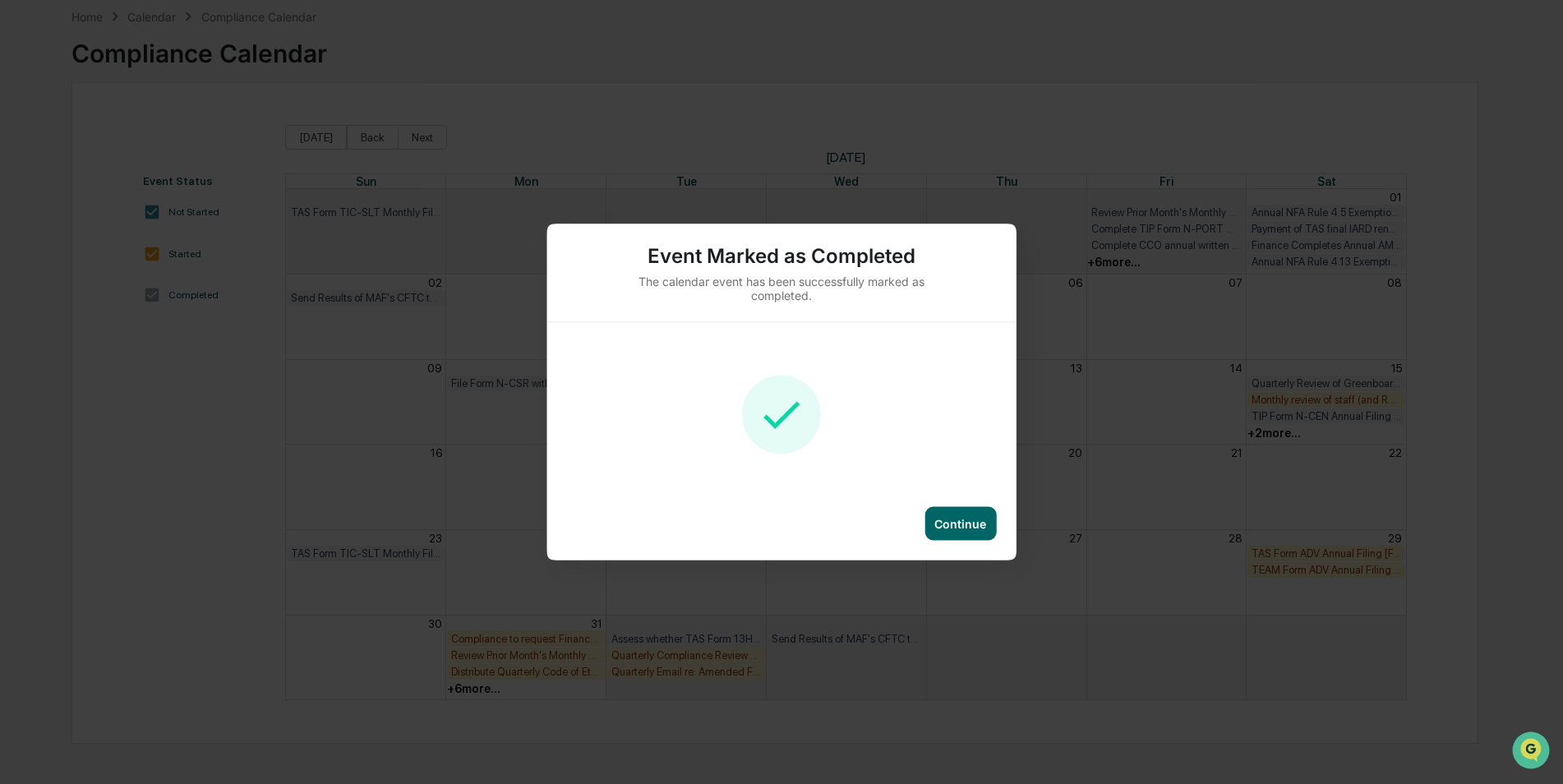
click at [961, 508] on div "Continue" at bounding box center [960, 524] width 72 height 34
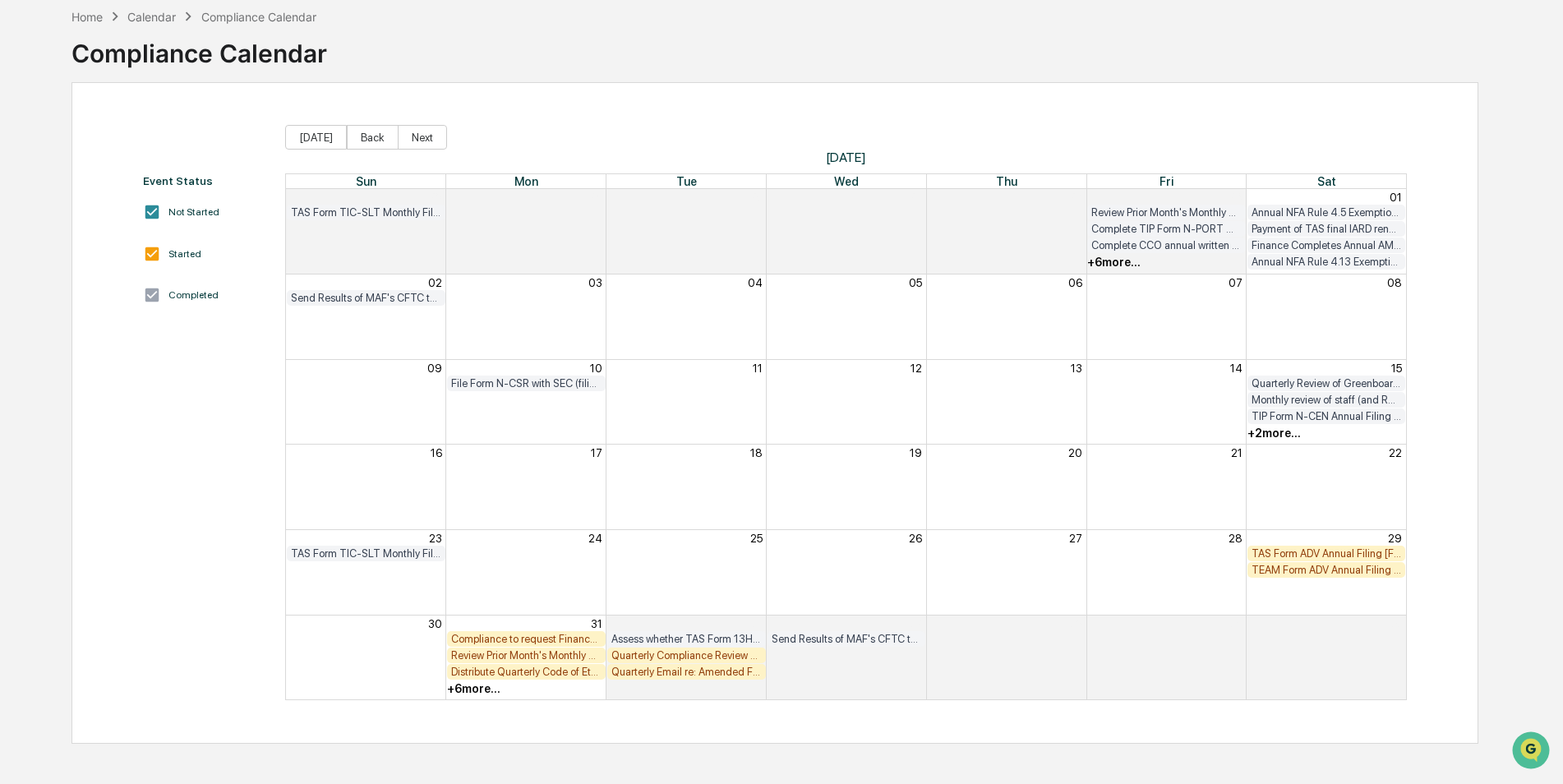
click at [1276, 432] on div "+ 2 more..." at bounding box center [1273, 433] width 53 height 14
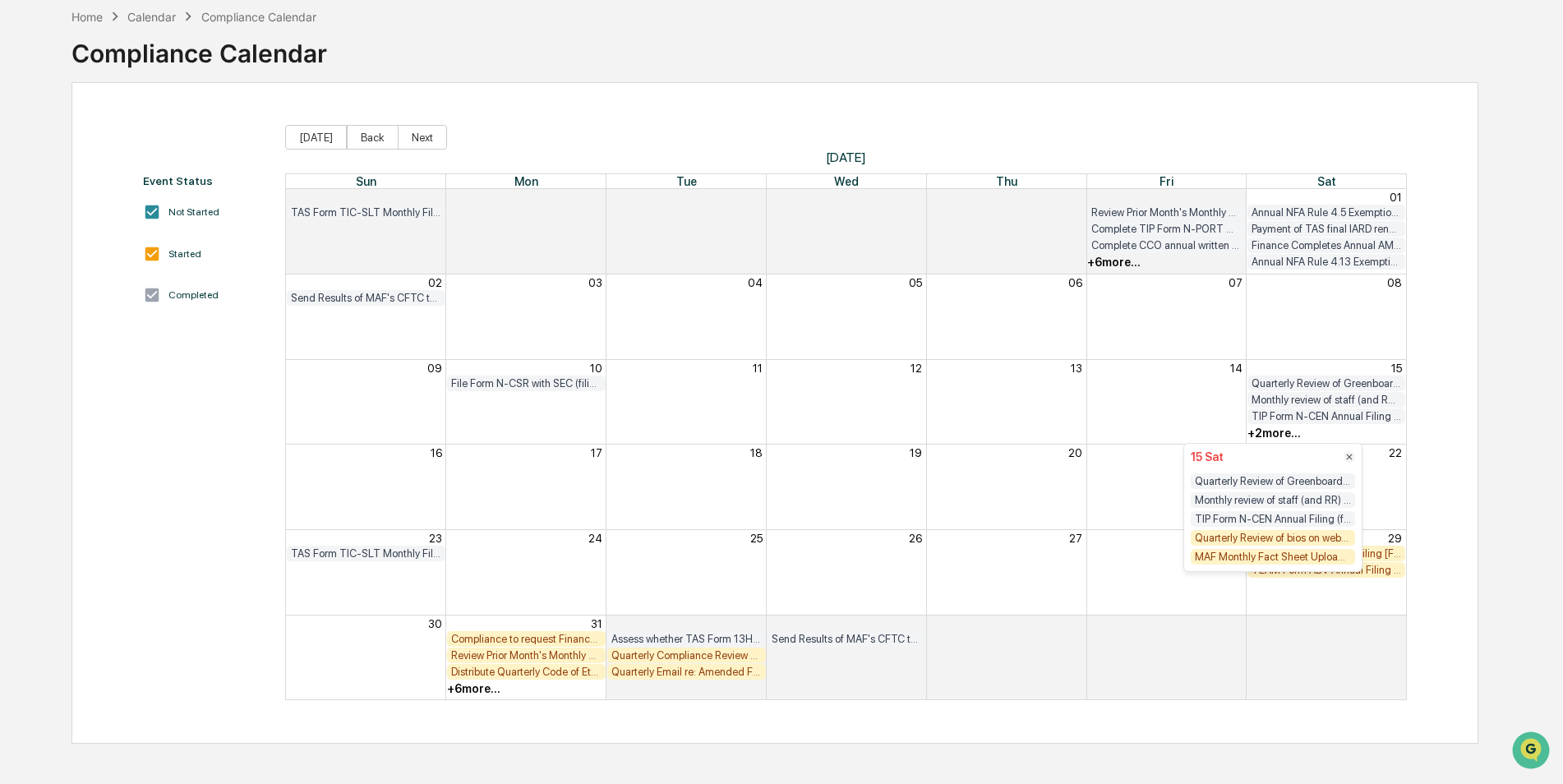
click at [1271, 544] on div "Quarterly Review of bios on website to ensure link to BrokerCheck is working pr…" at bounding box center [1272, 537] width 165 height 15
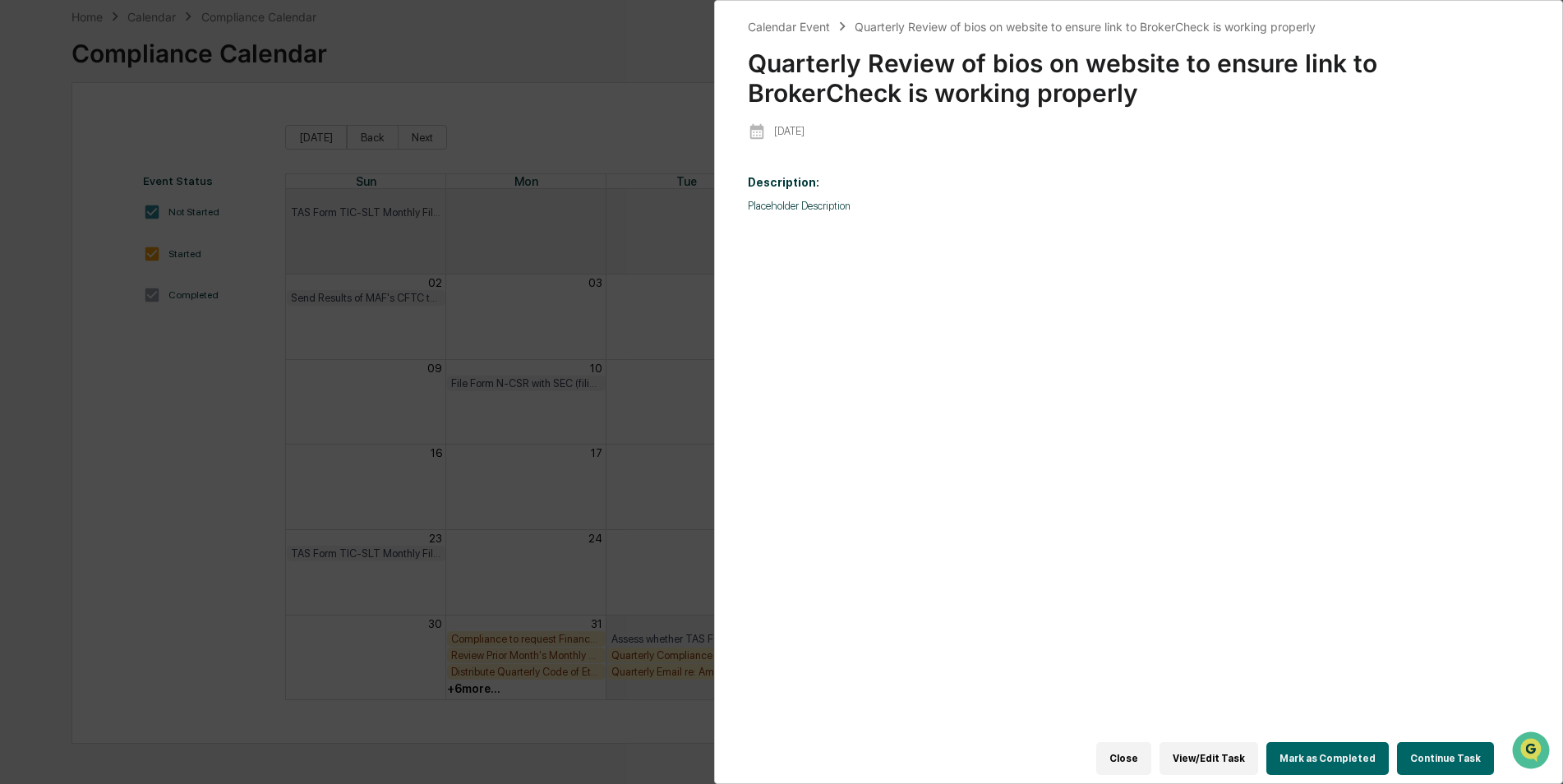
click at [1337, 745] on button "Mark as Completed" at bounding box center [1327, 758] width 123 height 33
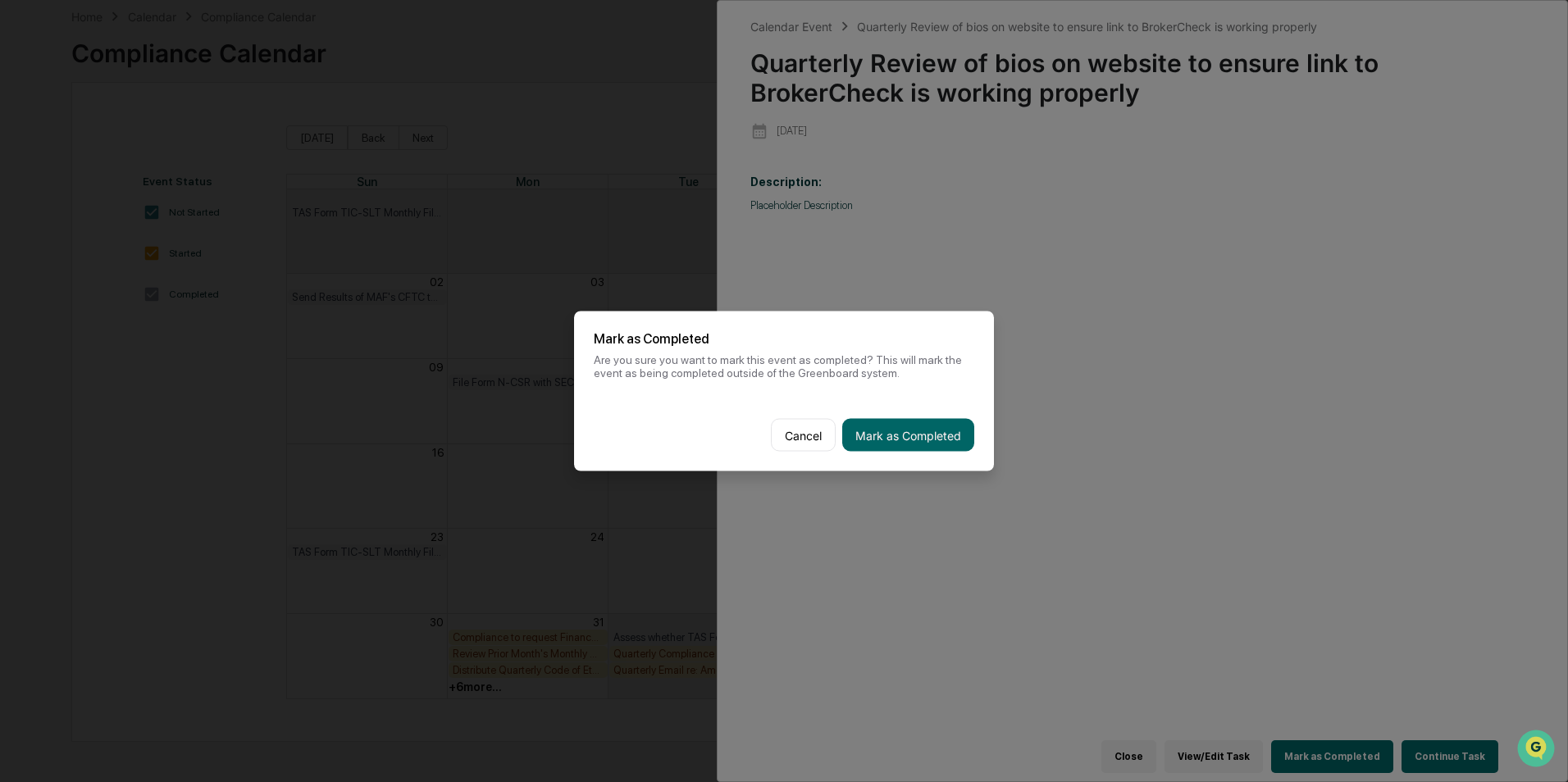
click at [921, 437] on button "Mark as Completed" at bounding box center [908, 435] width 132 height 33
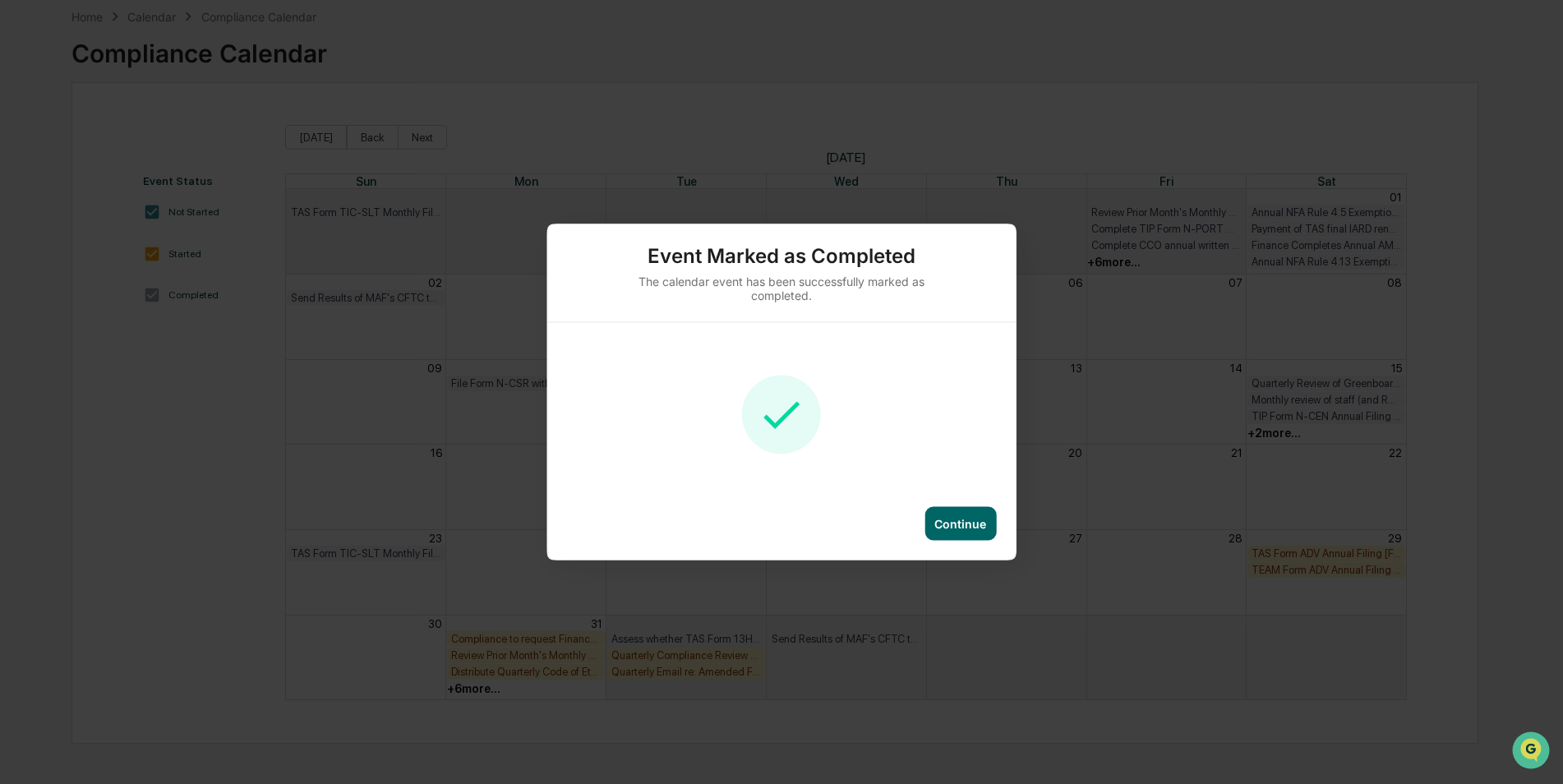
click at [959, 527] on div "Continue" at bounding box center [960, 524] width 52 height 14
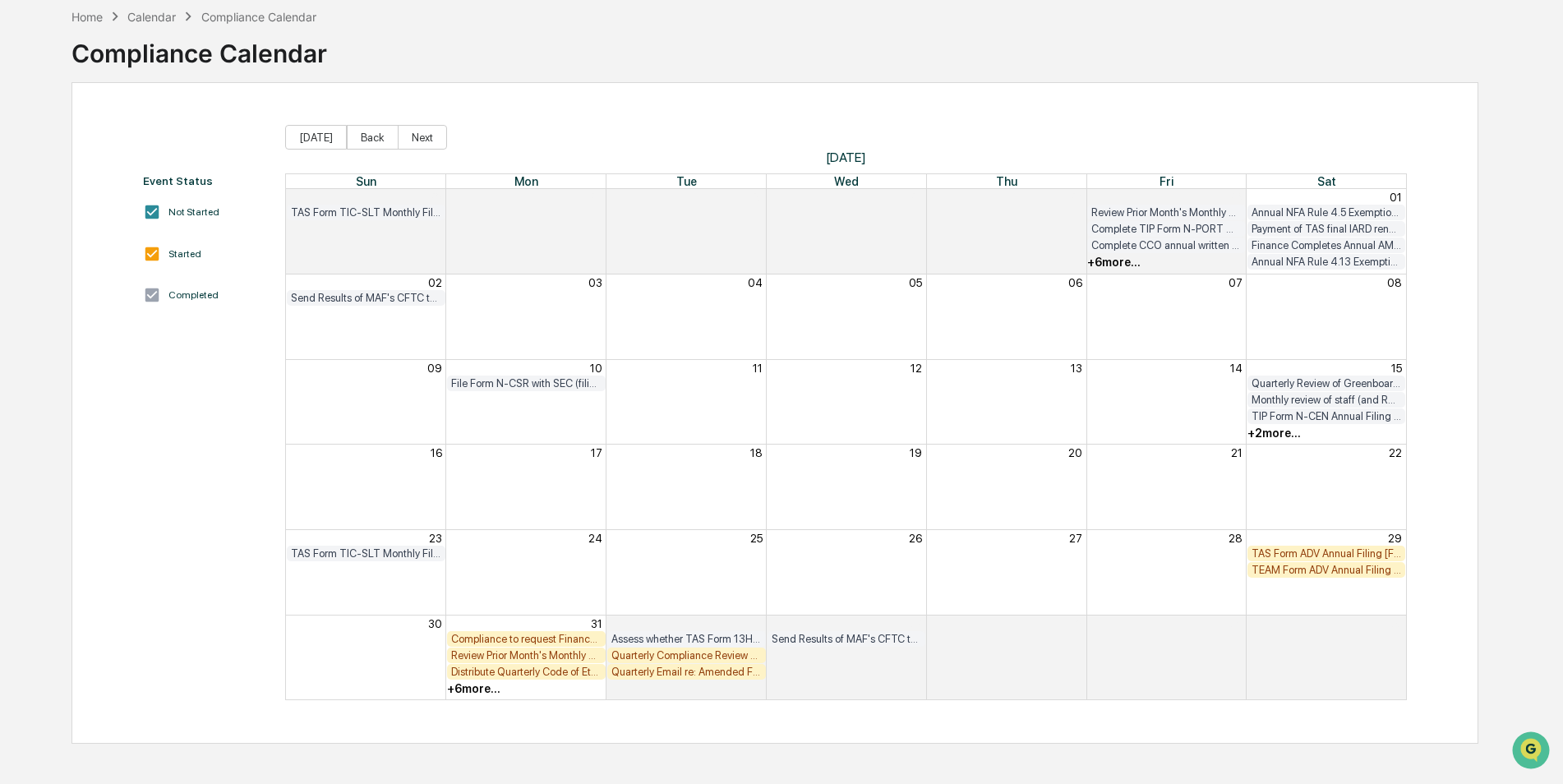
click at [1283, 433] on div "+ 2 more..." at bounding box center [1273, 433] width 53 height 14
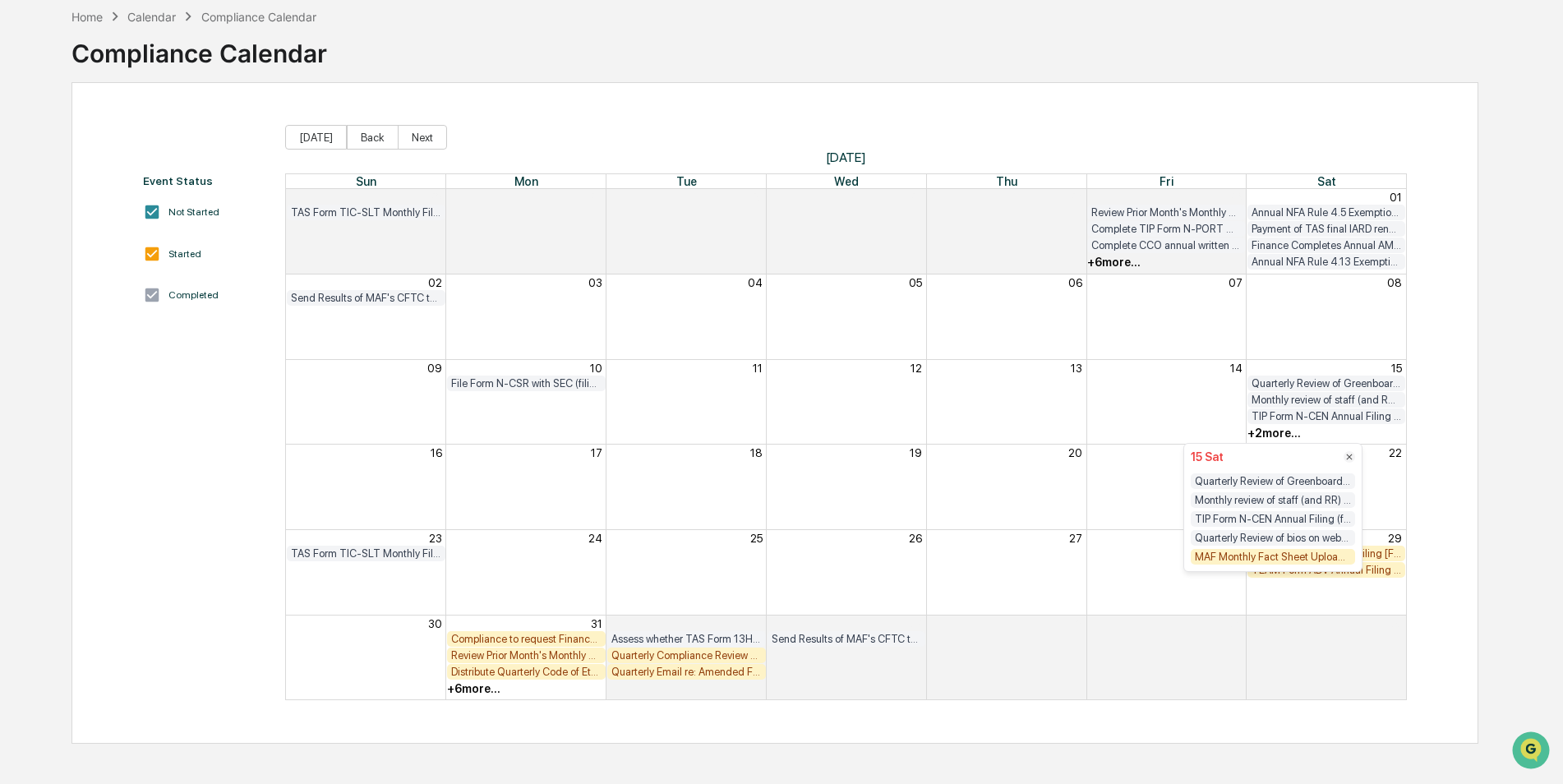
click at [1261, 562] on div "MAF Monthly Fact Sheet Upload to Foreside" at bounding box center [1272, 557] width 165 height 15
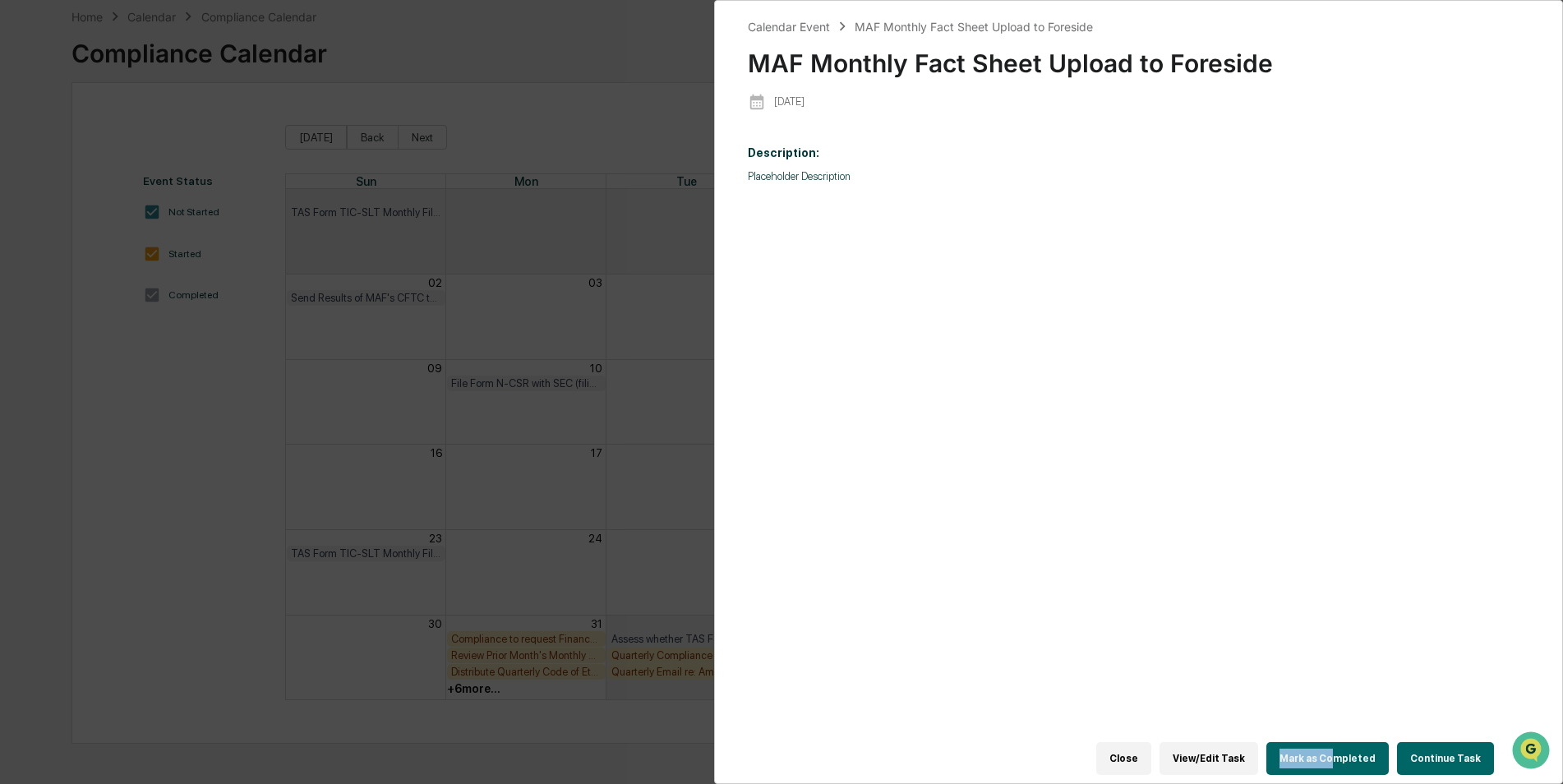
click at [1336, 734] on div "Close View/Edit Task Mark as Completed Continue Task" at bounding box center [1129, 759] width 763 height 49
drag, startPoint x: 1336, startPoint y: 734, endPoint x: 1329, endPoint y: 755, distance: 22.1
click at [1329, 755] on button "Mark as Completed" at bounding box center [1327, 758] width 123 height 33
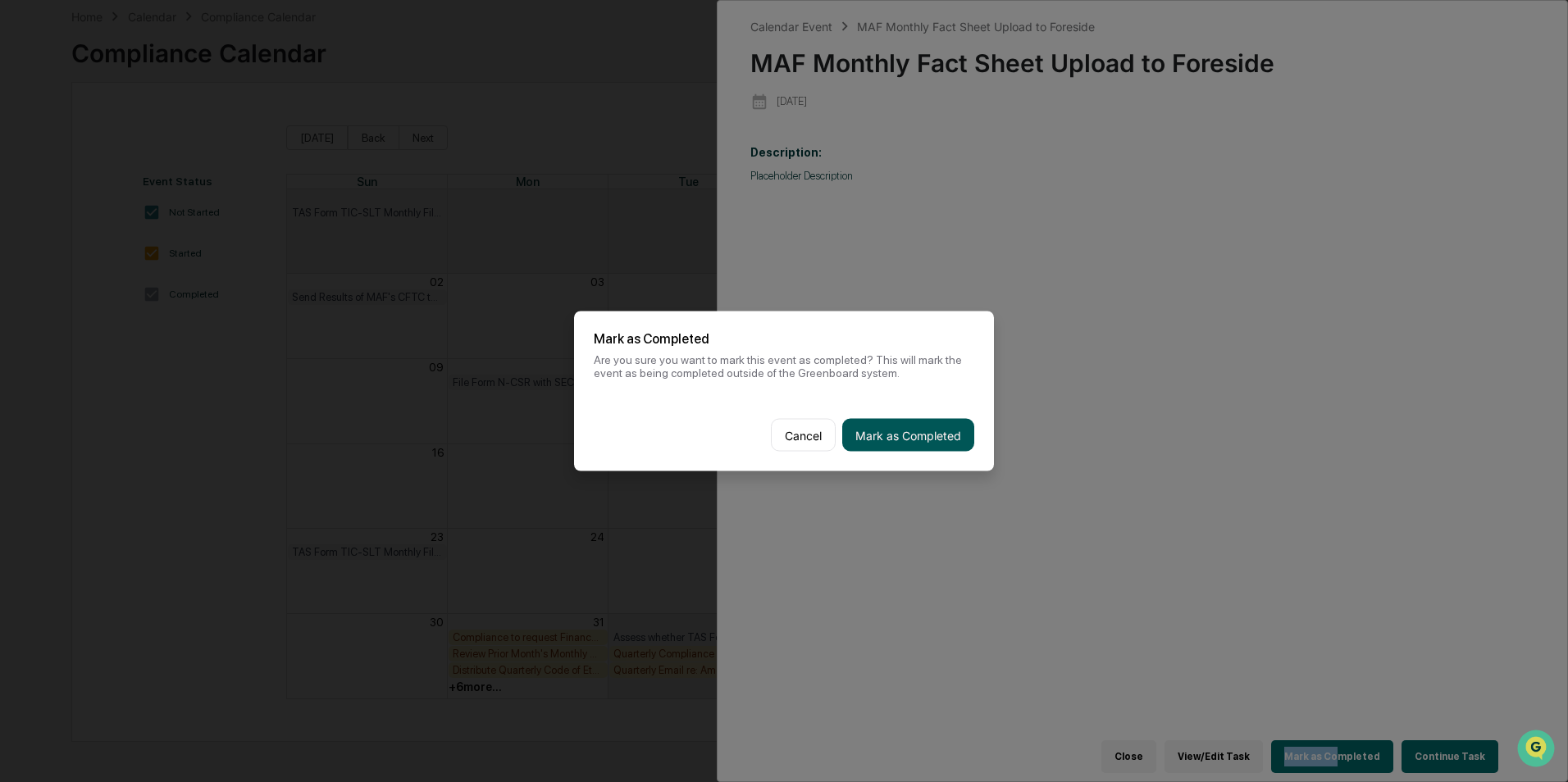
click at [882, 432] on button "Mark as Completed" at bounding box center [908, 435] width 132 height 33
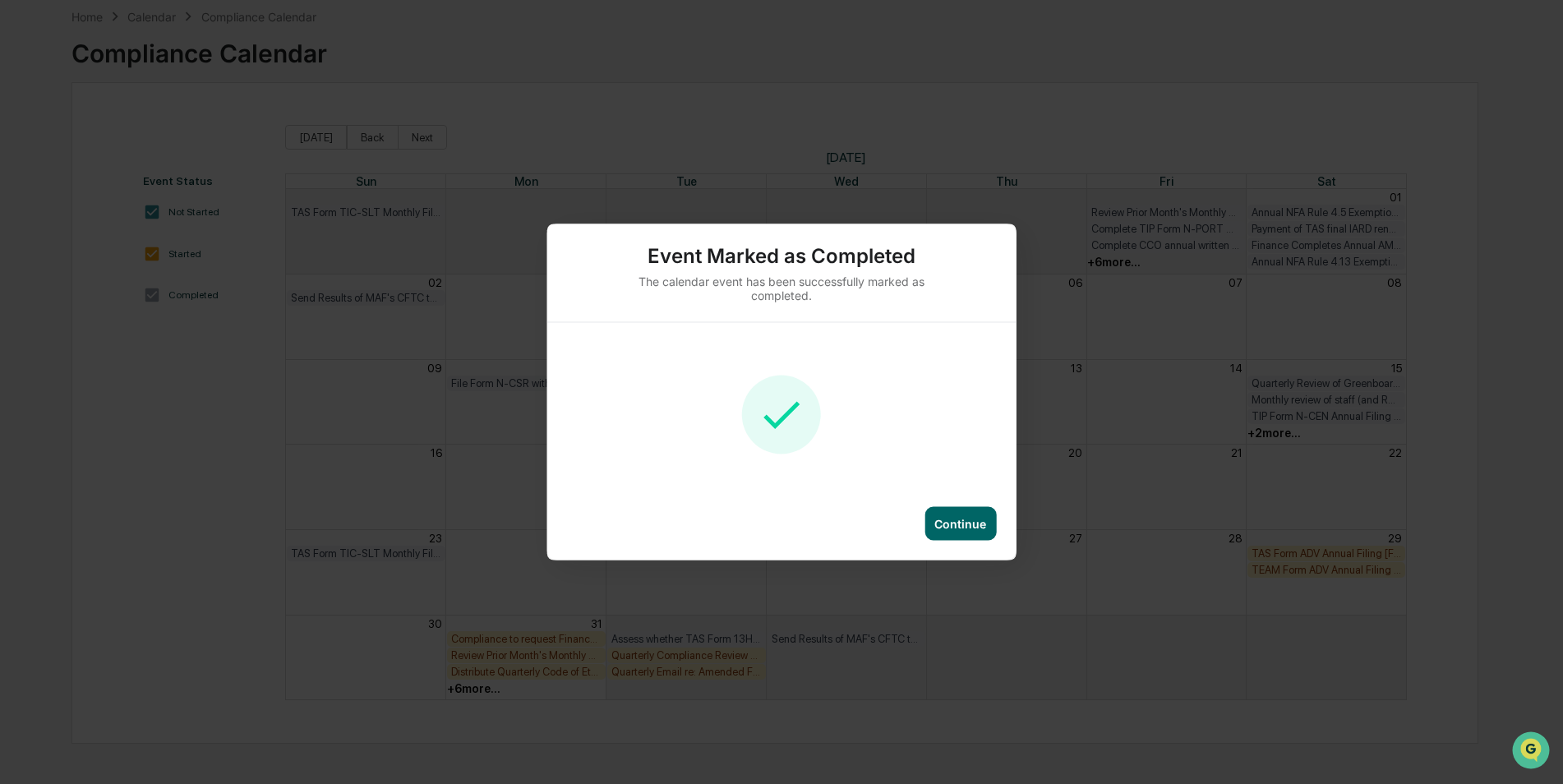
click at [950, 526] on div "Continue" at bounding box center [960, 524] width 52 height 14
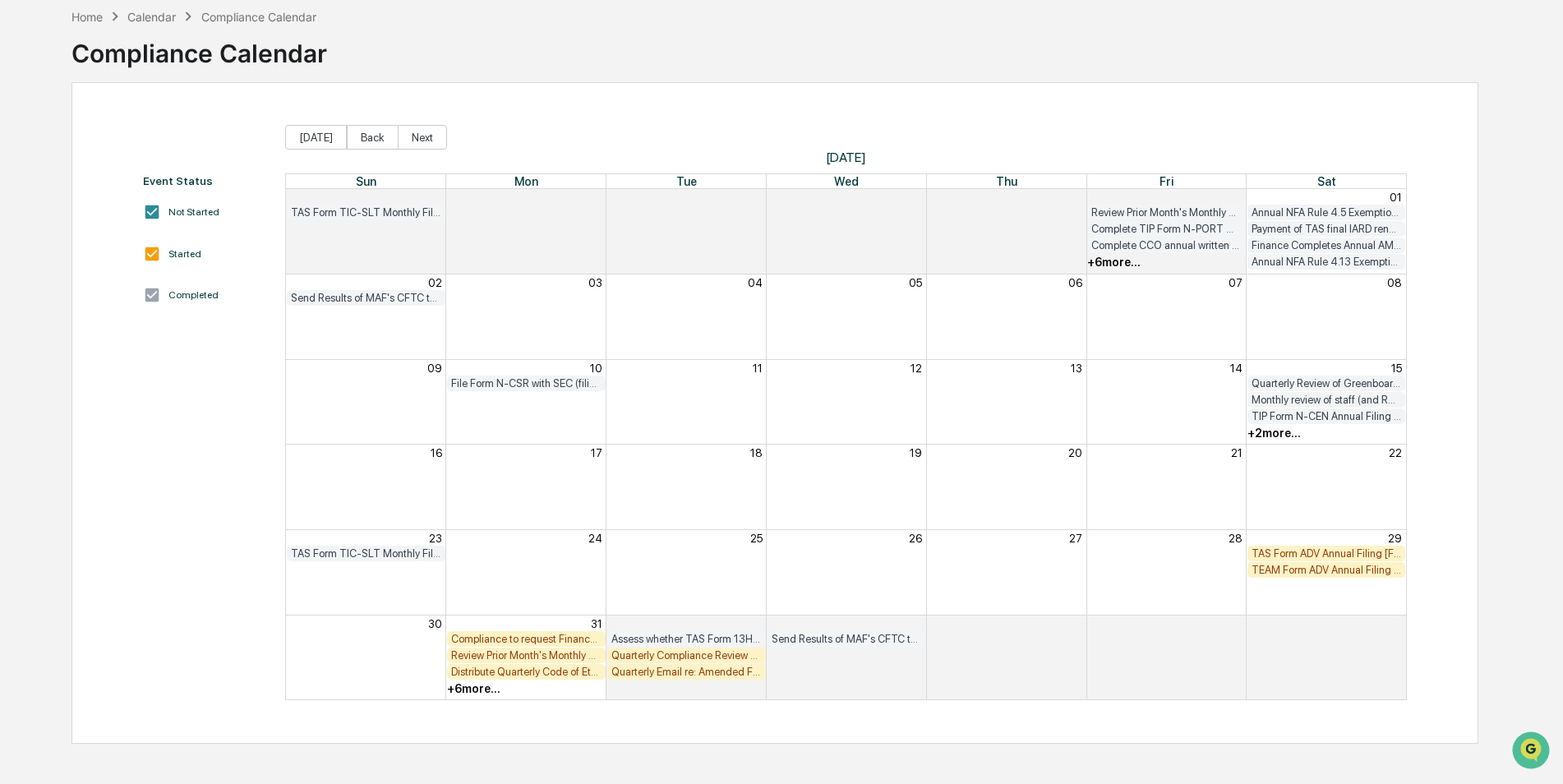
click at [1353, 555] on div "TAS Form ADV Annual Filing [FIRM DEADLINE]" at bounding box center [1326, 553] width 150 height 13
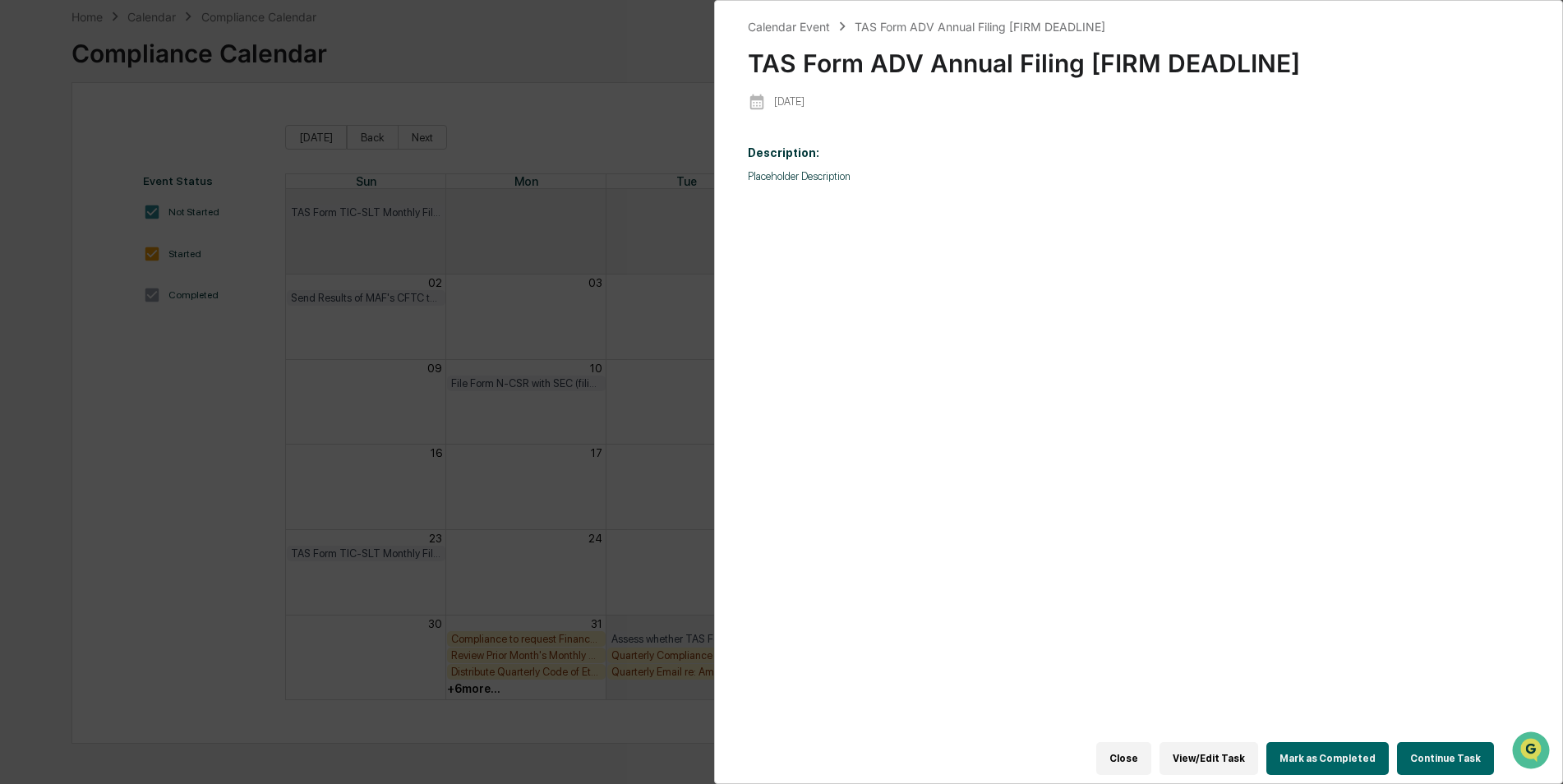
click at [1359, 748] on button "Mark as Completed" at bounding box center [1327, 758] width 123 height 33
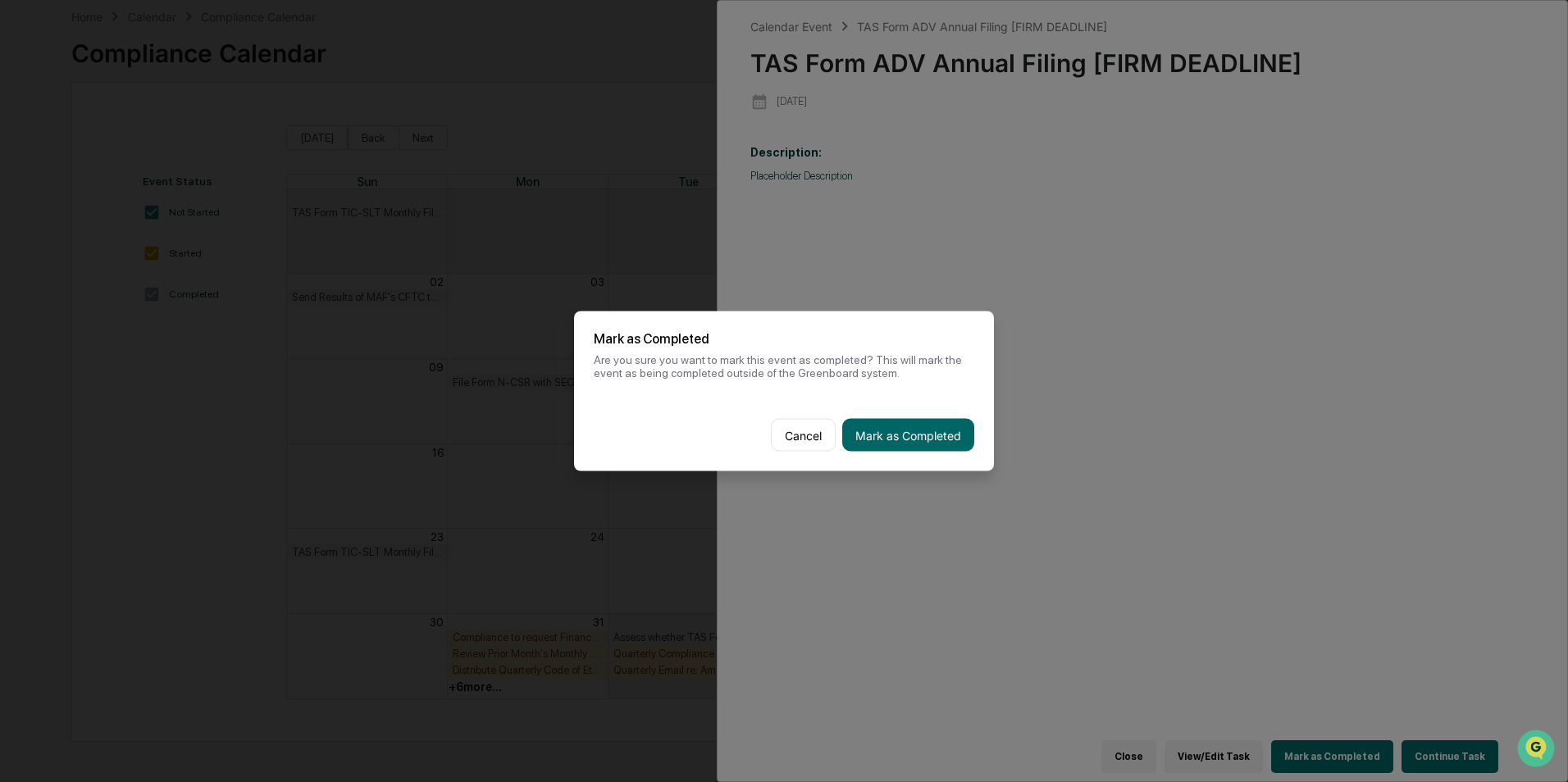
click at [900, 448] on button "Mark as Completed" at bounding box center [908, 435] width 132 height 33
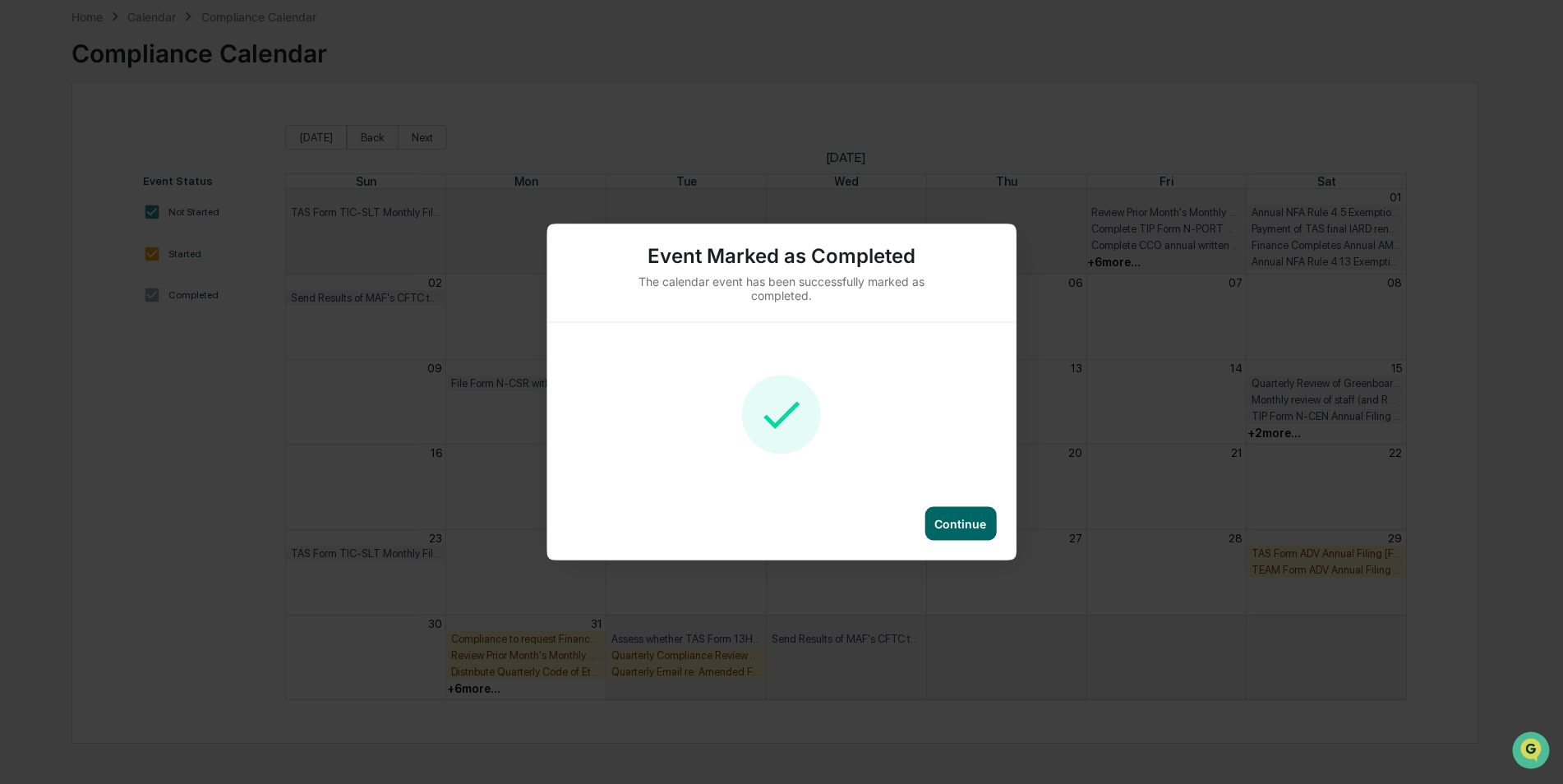
click at [941, 512] on div "Continue" at bounding box center [960, 524] width 72 height 34
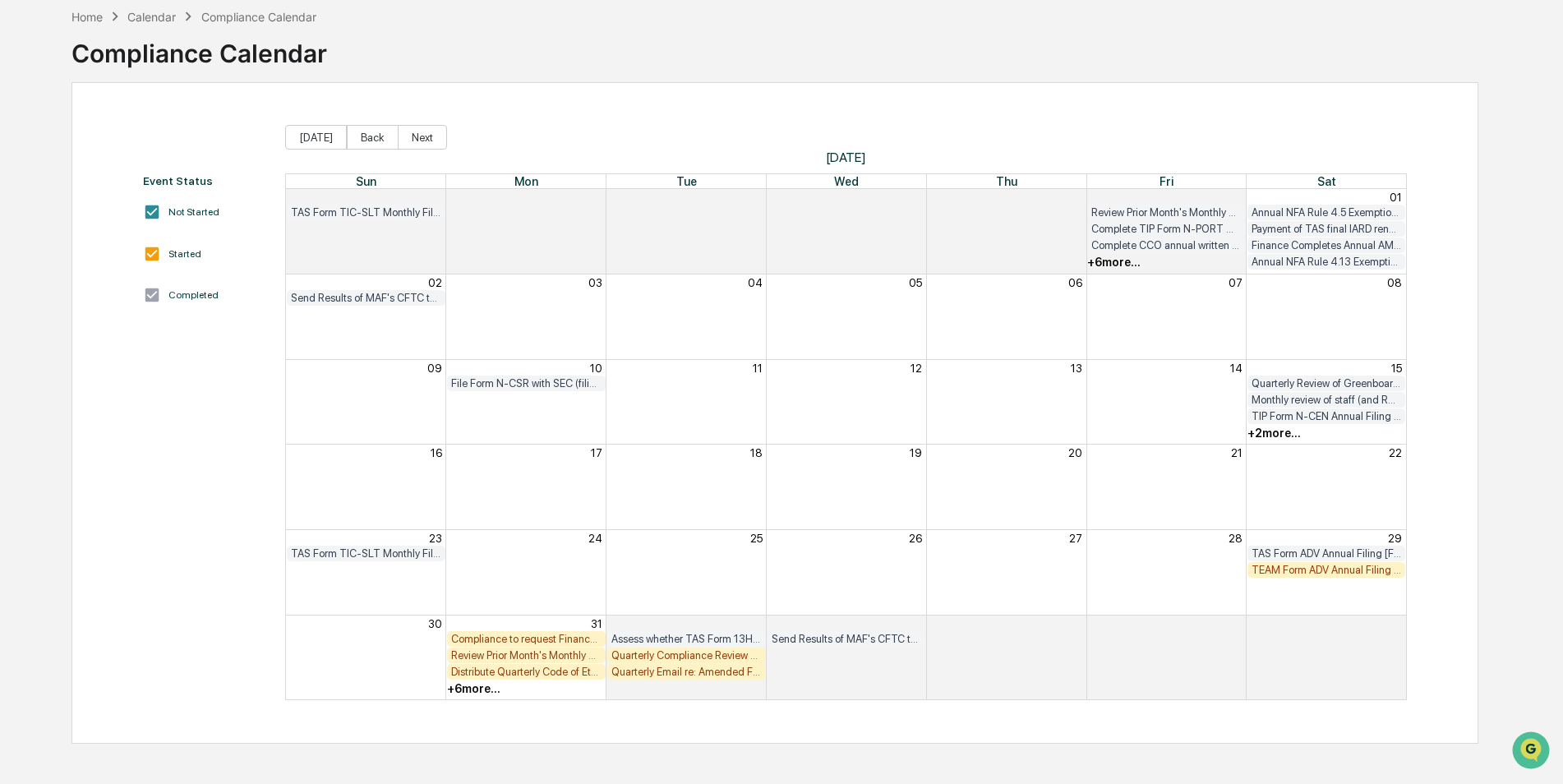
click at [1310, 572] on div "TEAM Form ADV Annual Filing [FIRM DEADLINE]" at bounding box center [1326, 569] width 150 height 13
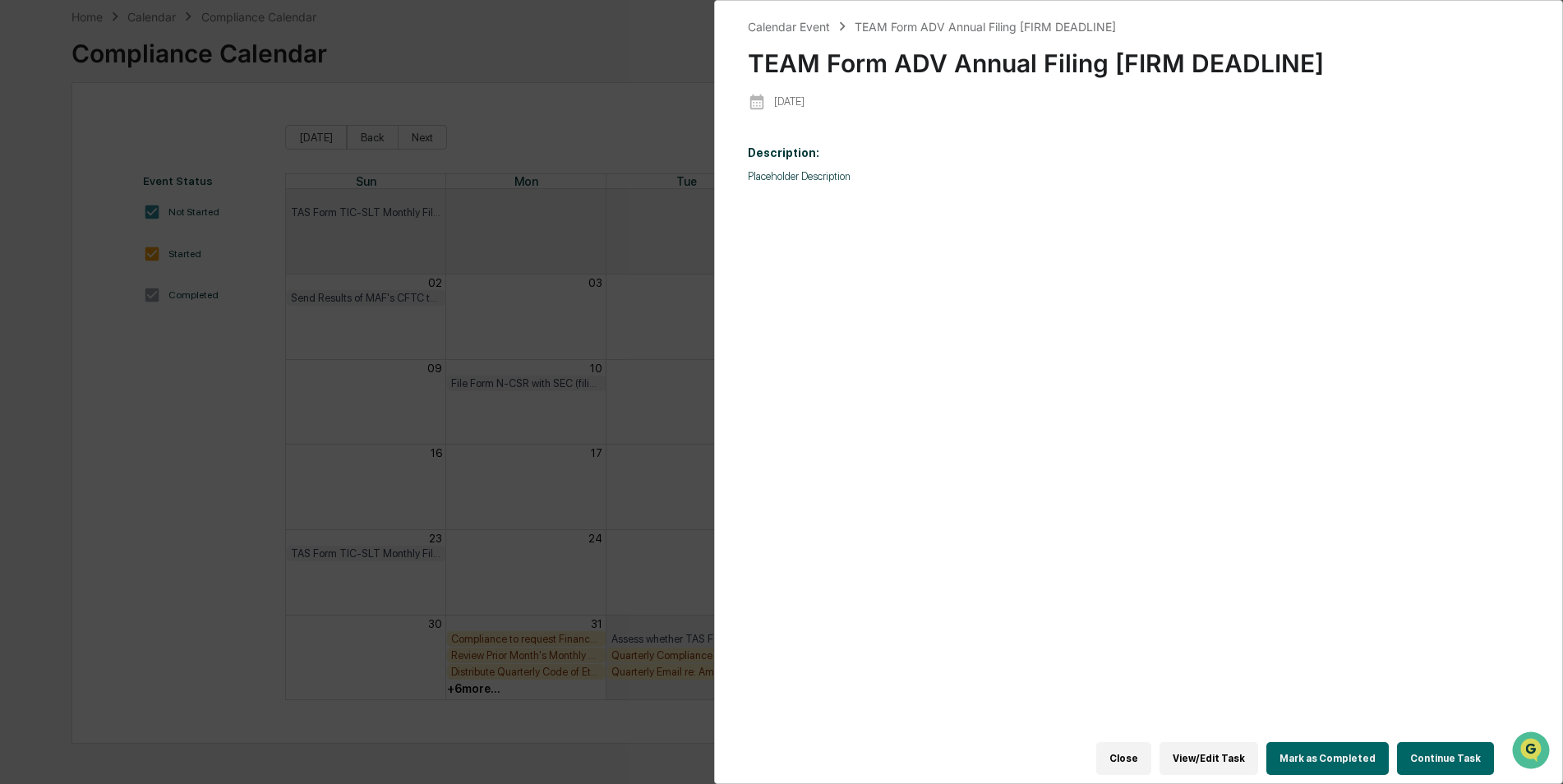
click at [1302, 749] on button "Mark as Completed" at bounding box center [1327, 758] width 123 height 33
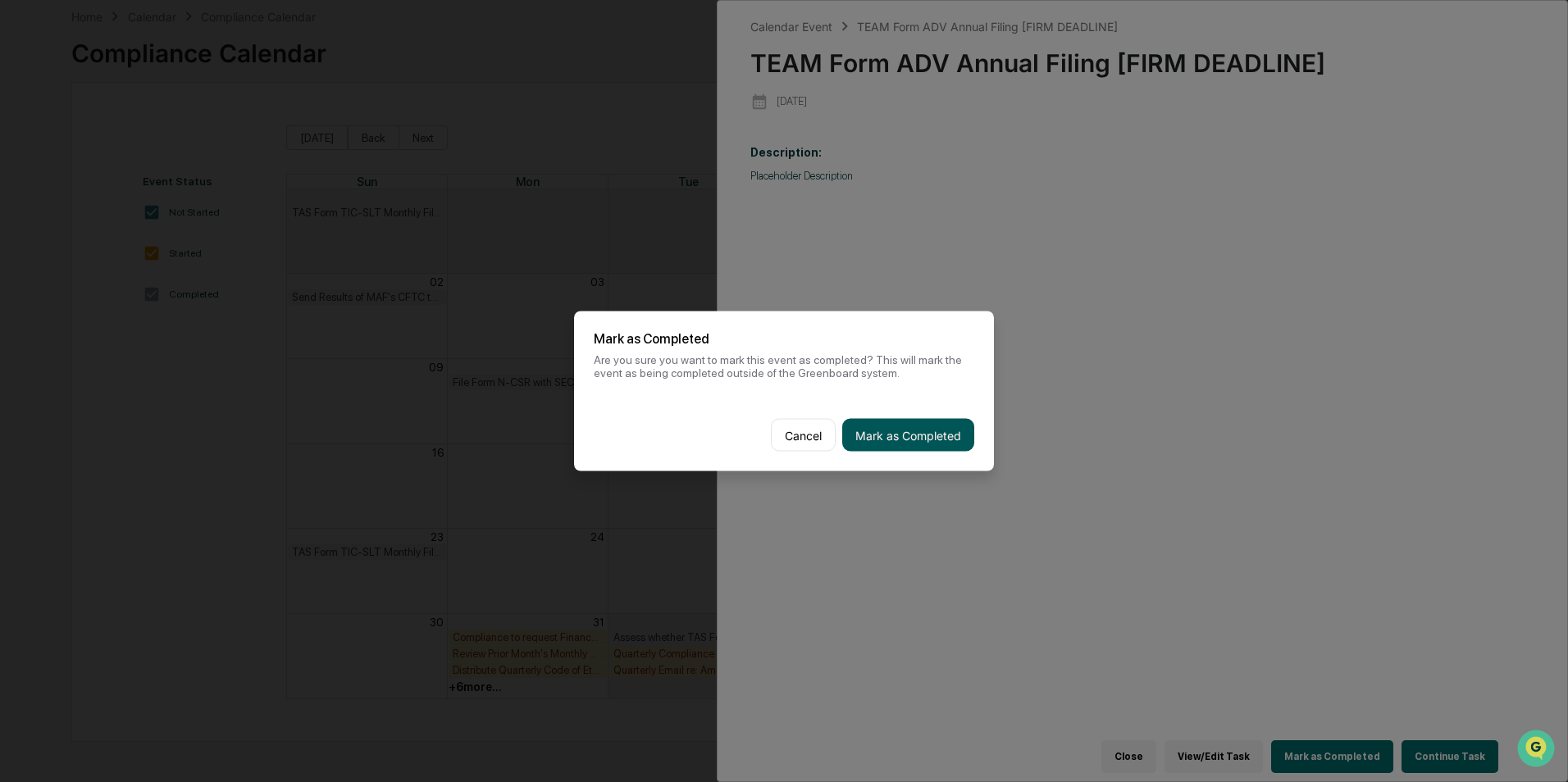
click at [902, 429] on button "Mark as Completed" at bounding box center [908, 435] width 132 height 33
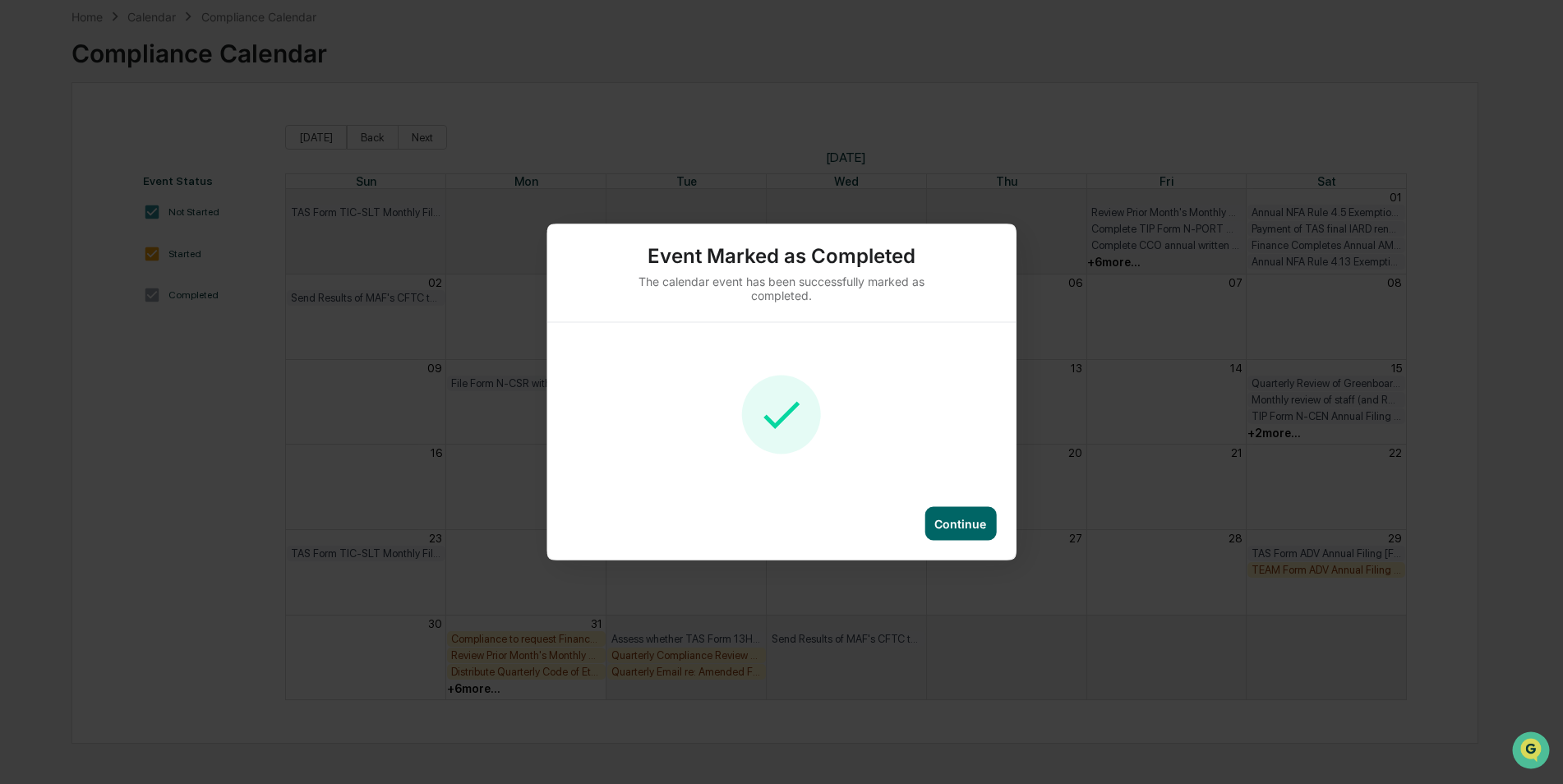
click at [986, 522] on div "Continue" at bounding box center [960, 524] width 52 height 14
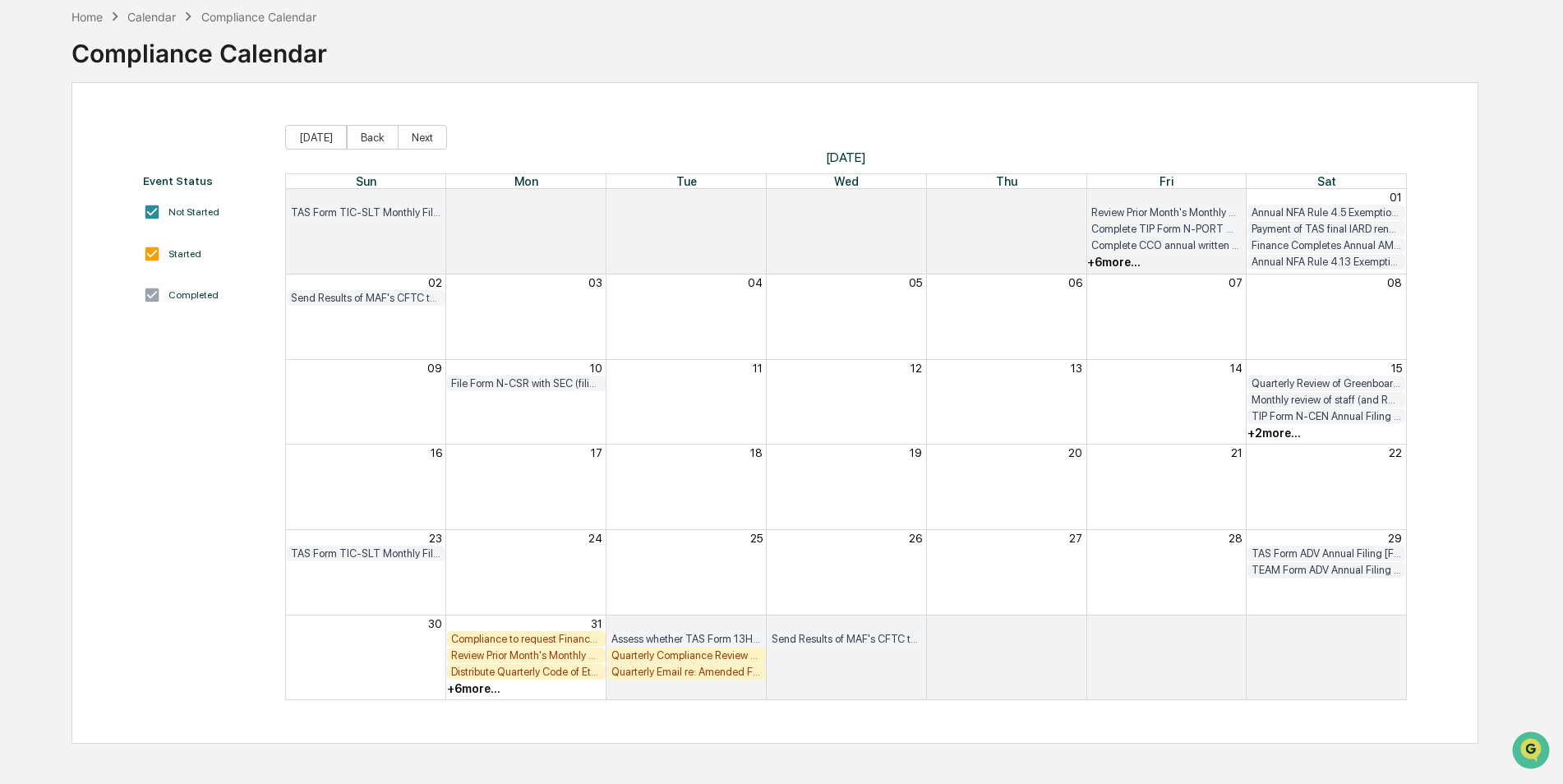
click at [476, 691] on div "+ 6 more..." at bounding box center [473, 689] width 53 height 14
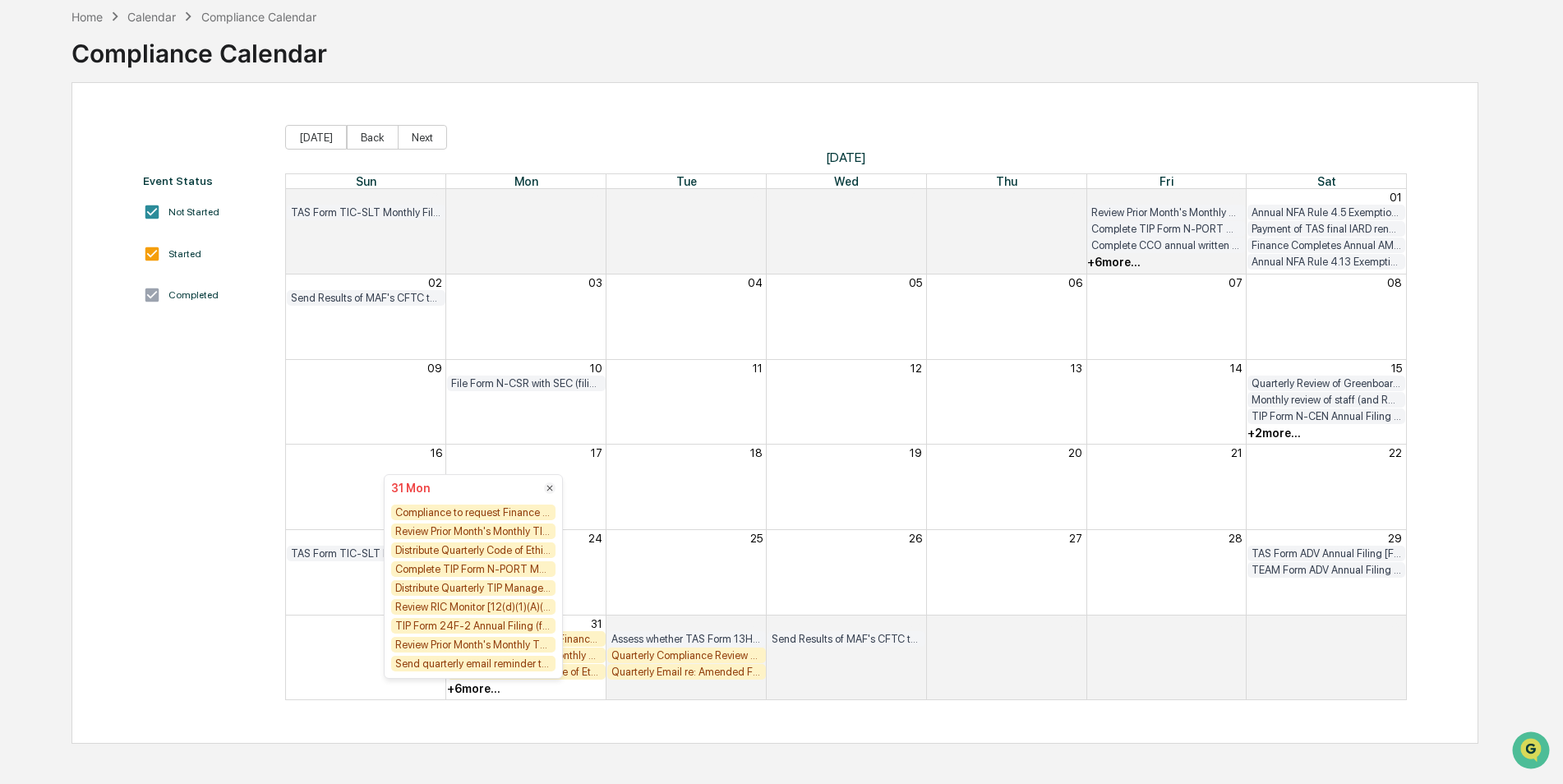
click at [529, 514] on div "Compliance to request Finance begin process of updating TIP's 17a list of priva…" at bounding box center [473, 512] width 165 height 15
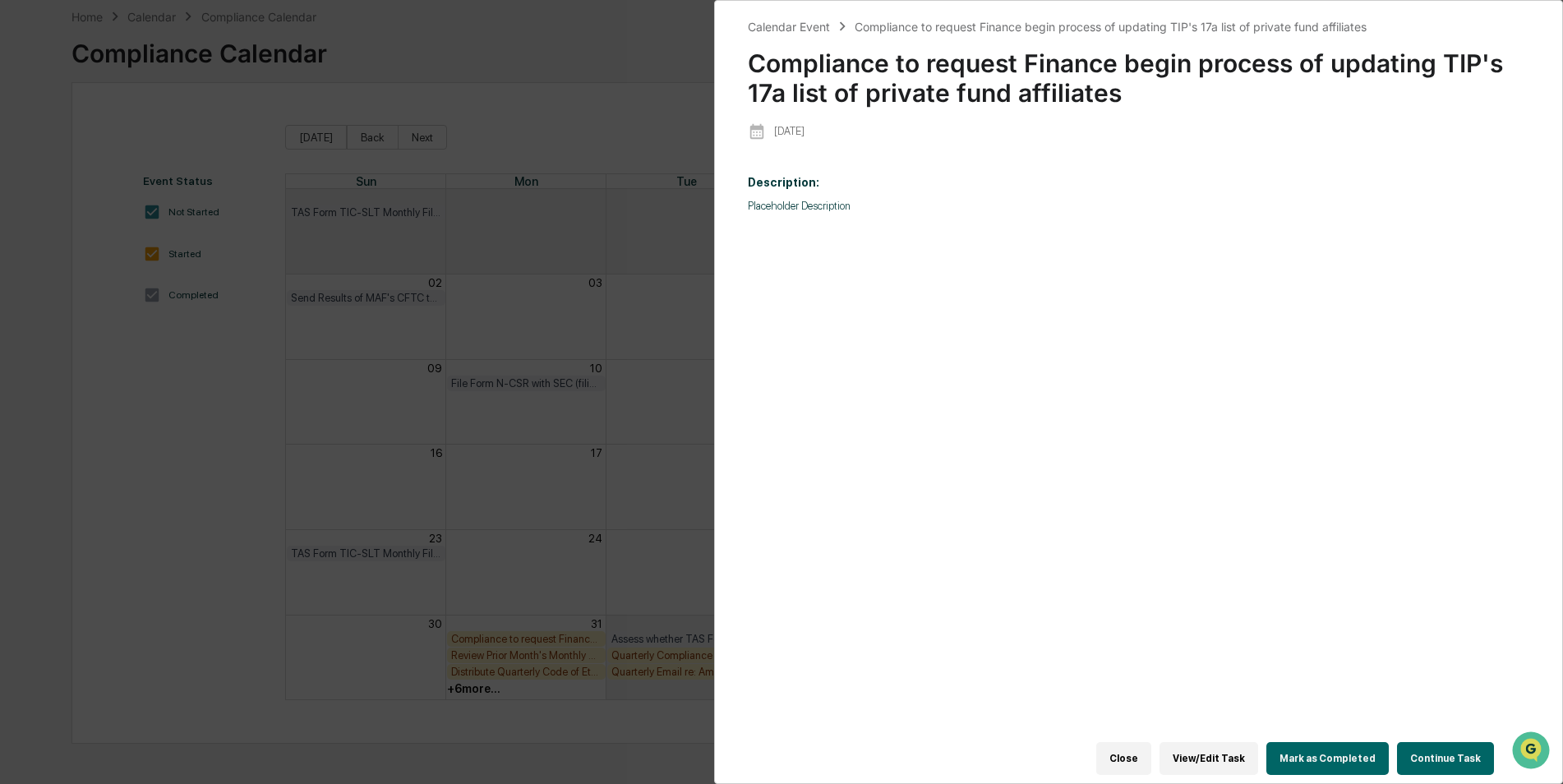
click at [1359, 742] on button "Mark as Completed" at bounding box center [1327, 758] width 123 height 33
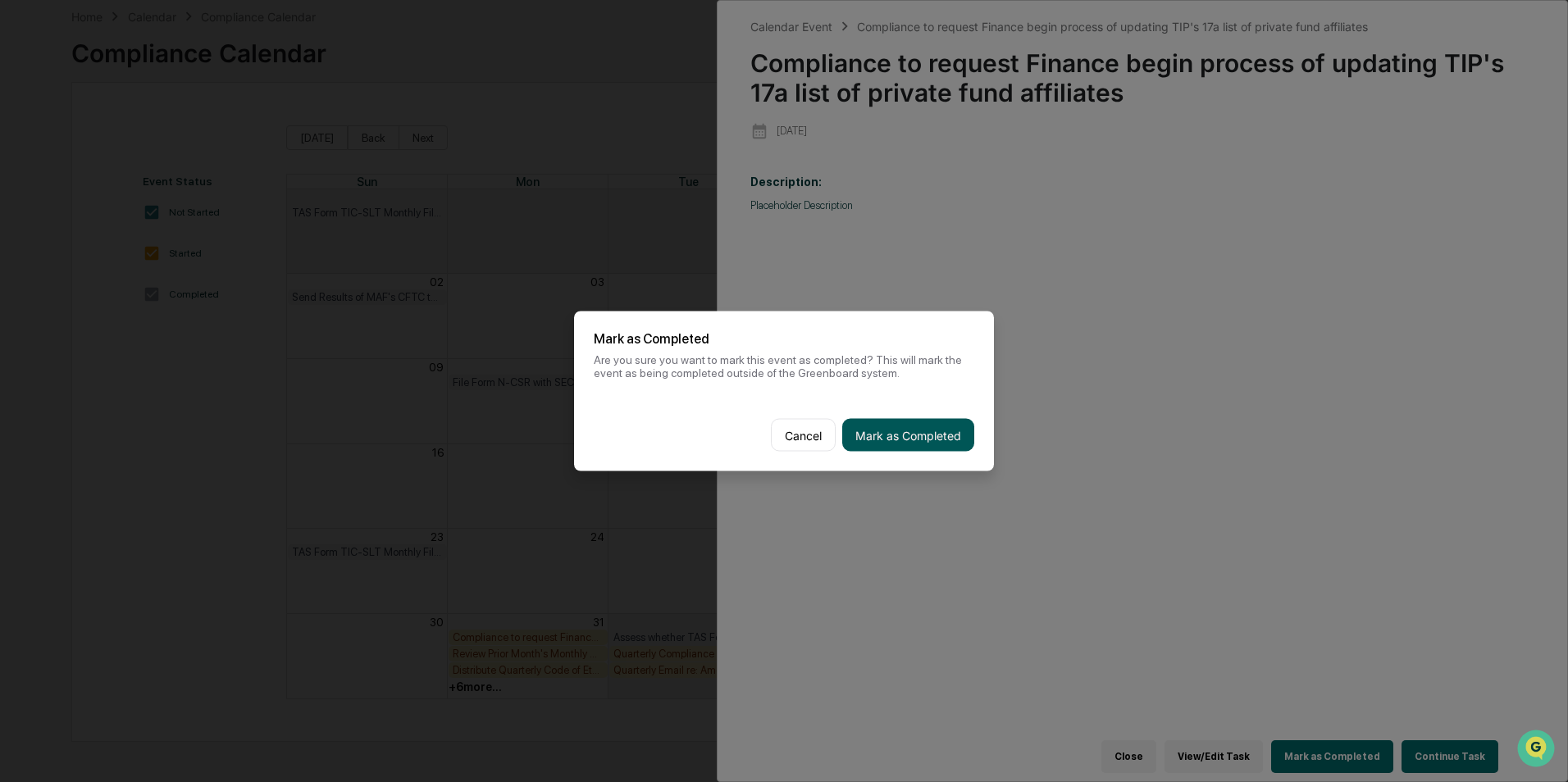
click at [905, 431] on button "Mark as Completed" at bounding box center [908, 435] width 132 height 33
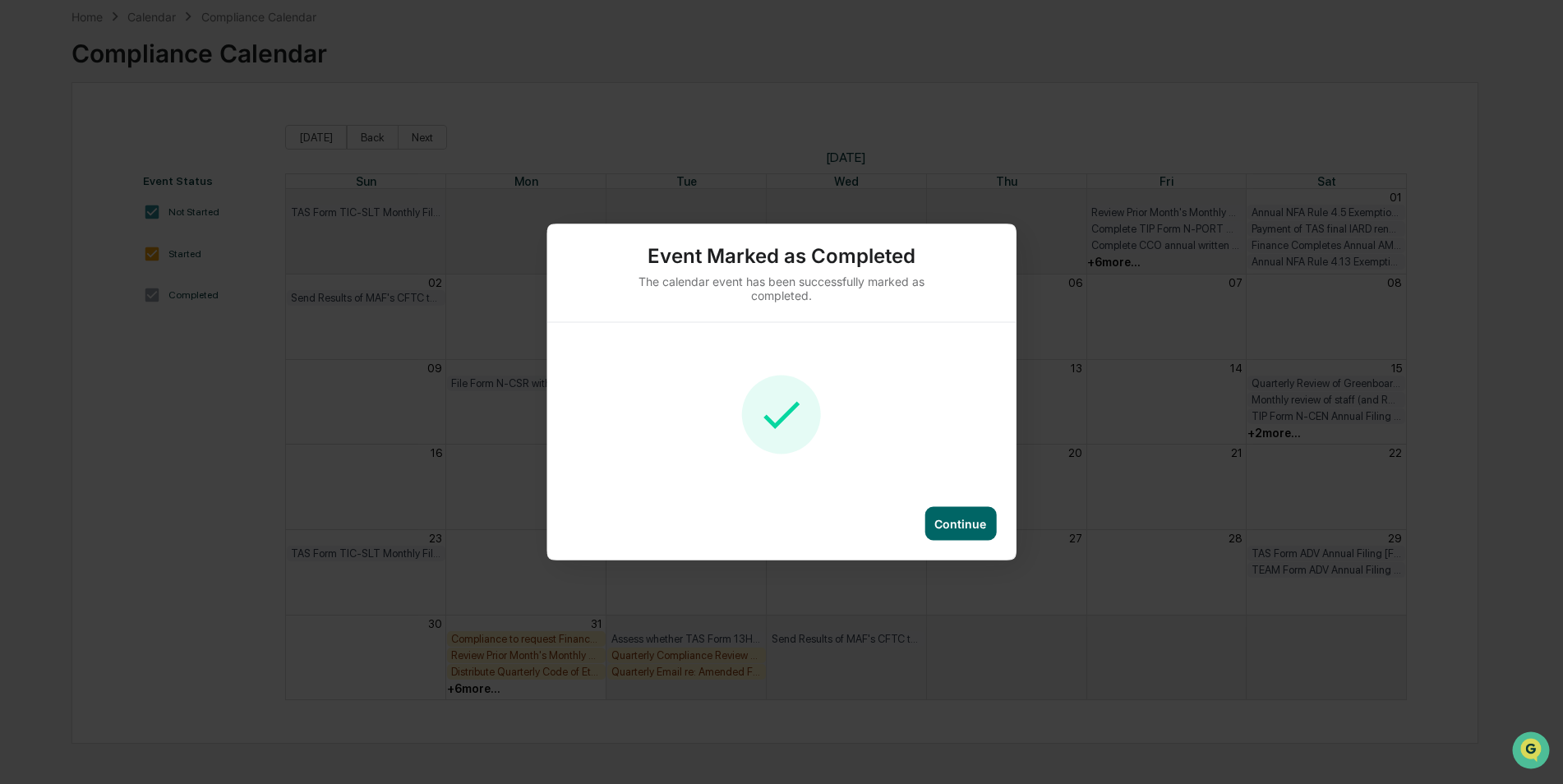
click at [994, 516] on div "Continue" at bounding box center [960, 524] width 72 height 34
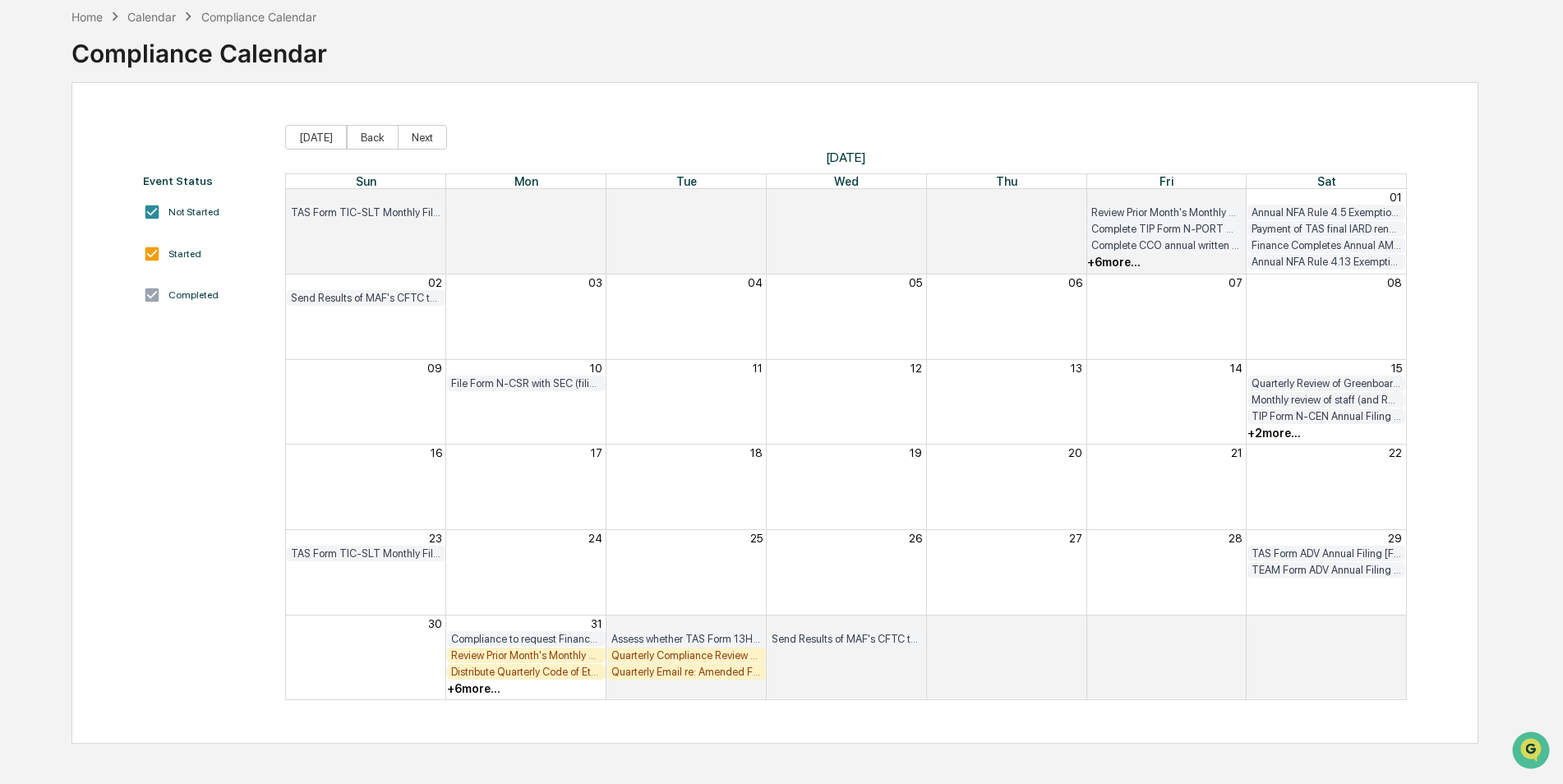
click at [514, 655] on div "Review Prior Month's Monthly TIP Compliance Testing Results (both Fund Level an…" at bounding box center [526, 655] width 150 height 13
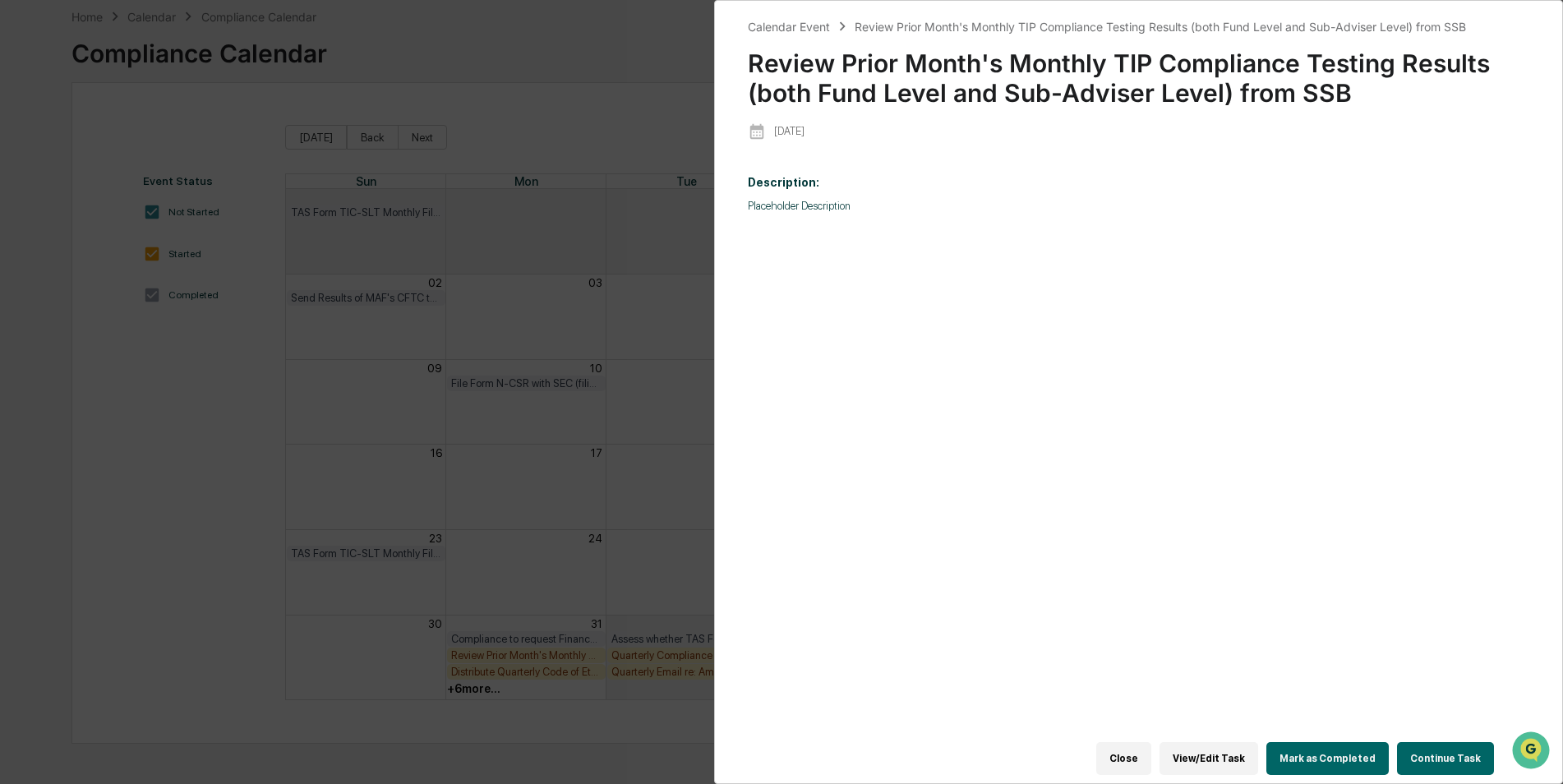
click at [1315, 747] on button "Mark as Completed" at bounding box center [1327, 758] width 123 height 33
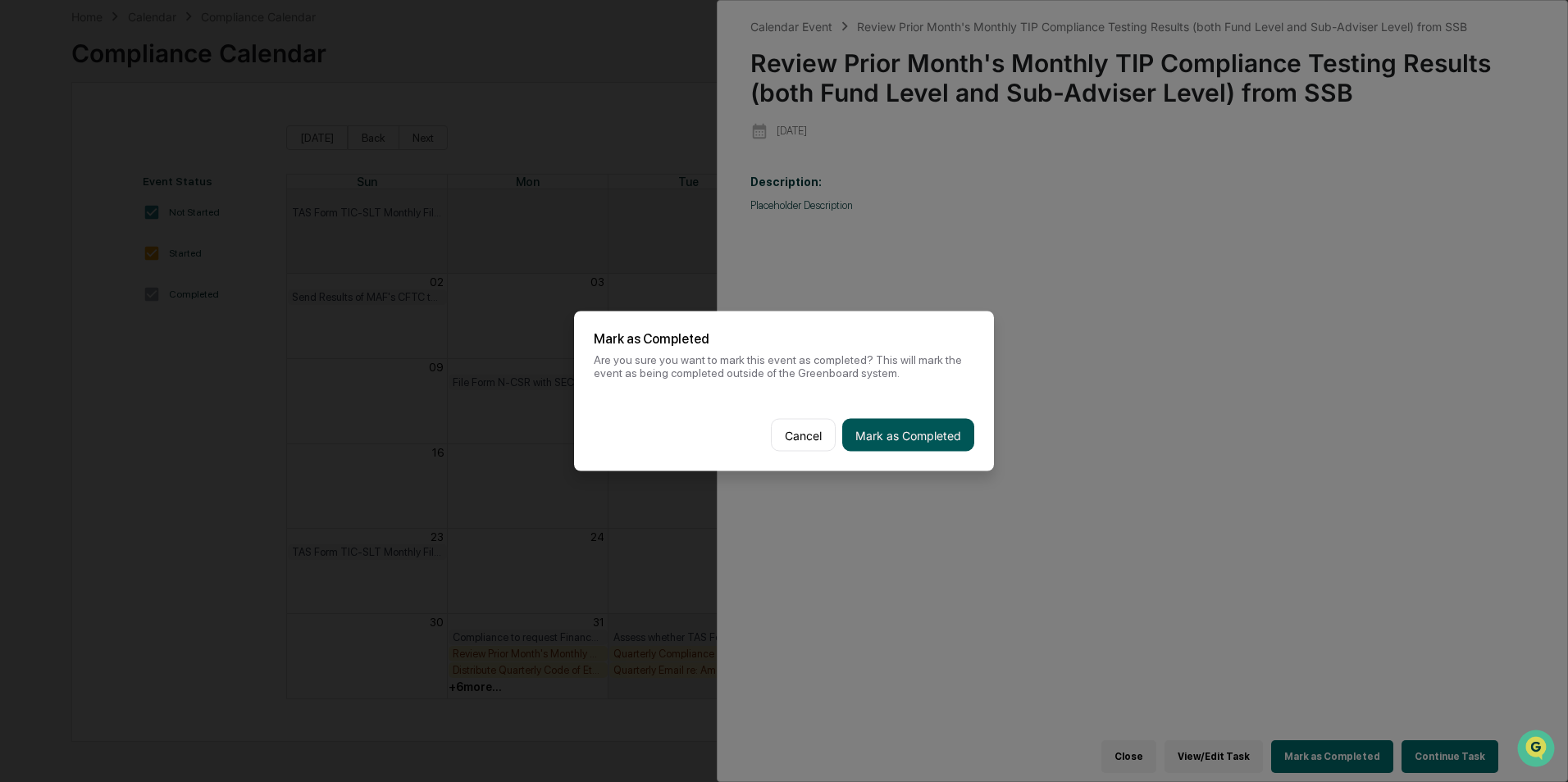
click at [922, 442] on button "Mark as Completed" at bounding box center [908, 435] width 132 height 33
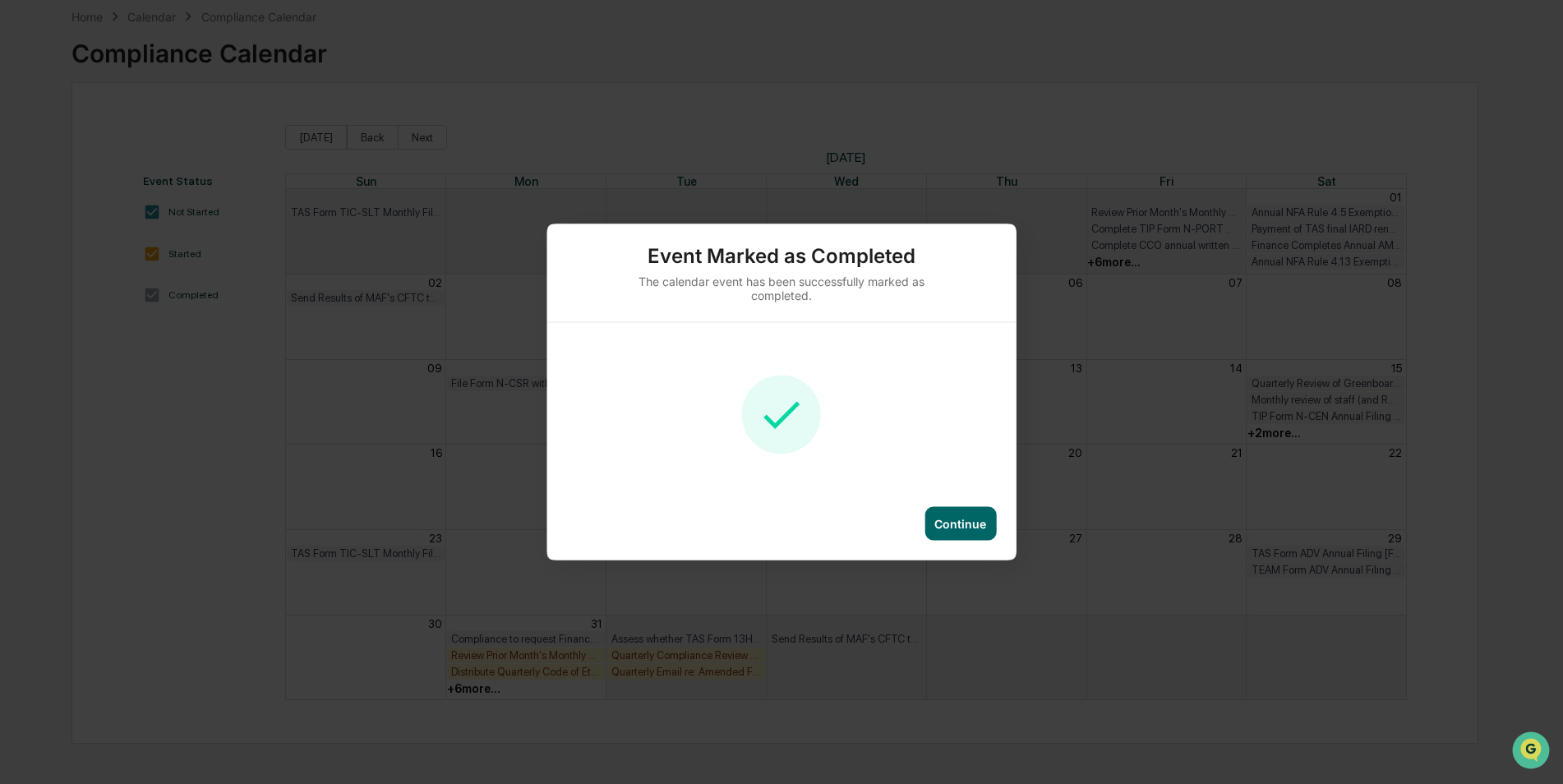
click at [967, 522] on div "Continue" at bounding box center [960, 524] width 52 height 14
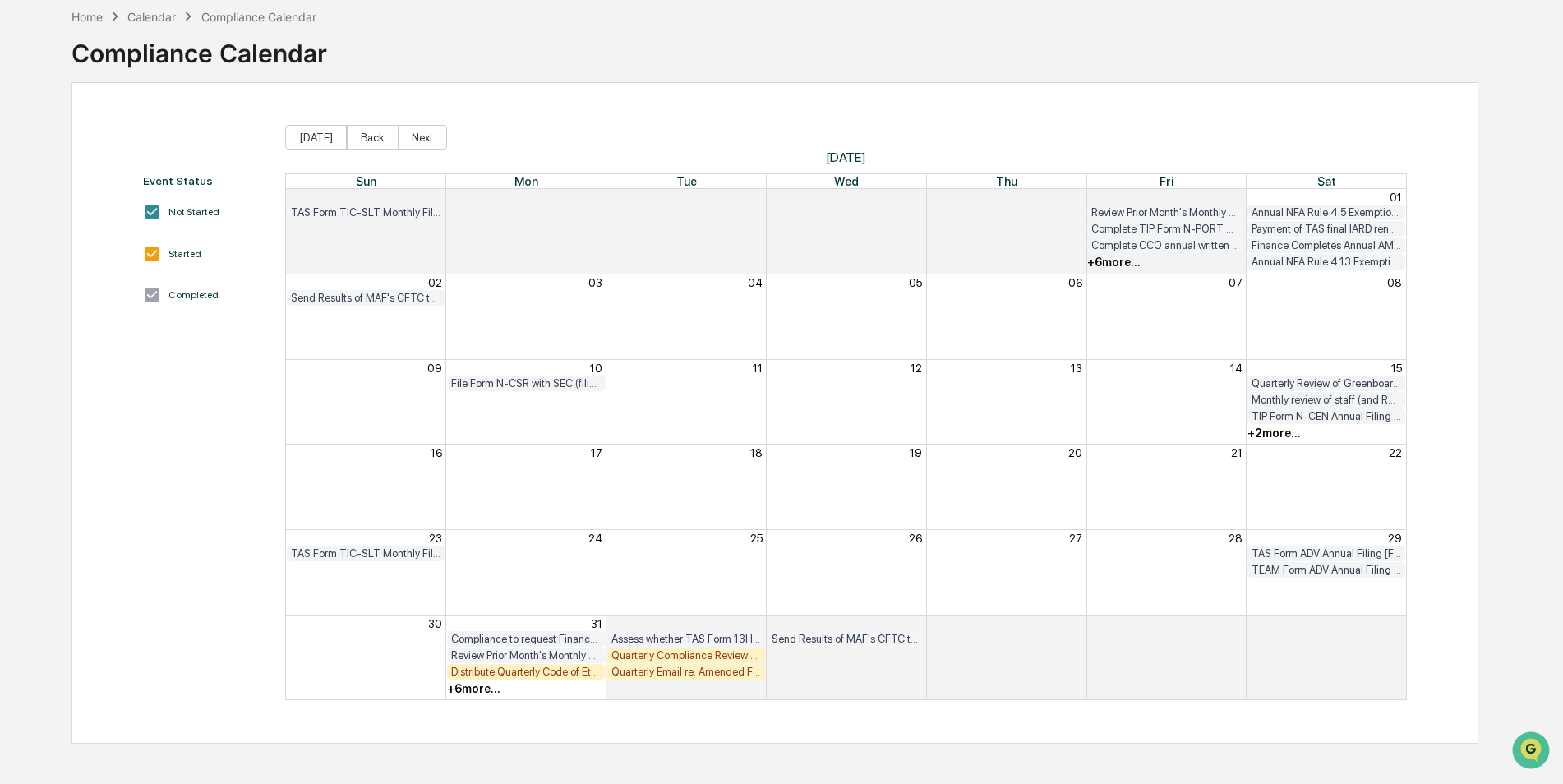
click at [588, 671] on div "Distribute Quarterly Code of Ethics Reports" at bounding box center [526, 672] width 150 height 13
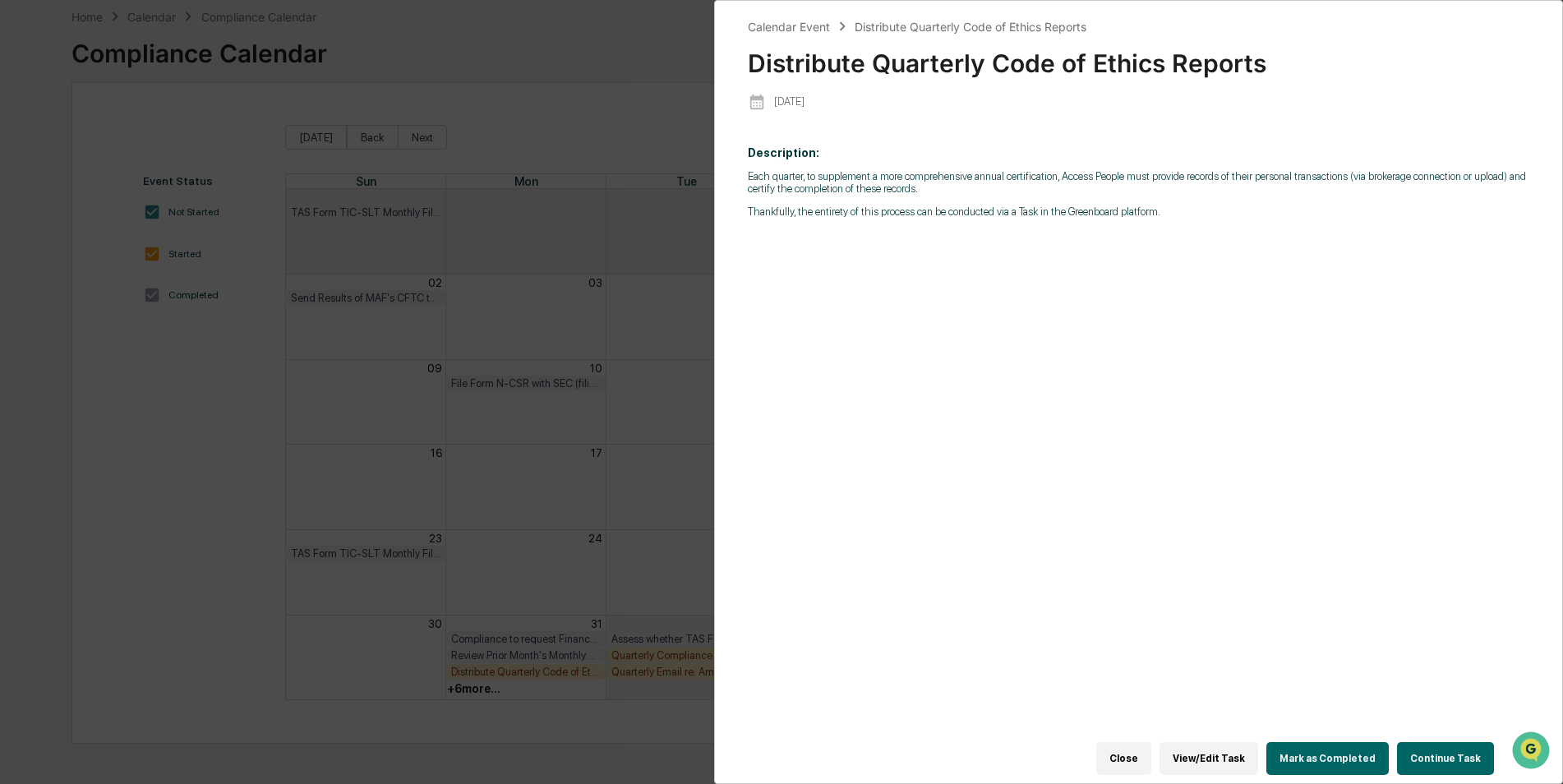
click at [1339, 748] on button "Mark as Completed" at bounding box center [1327, 758] width 123 height 33
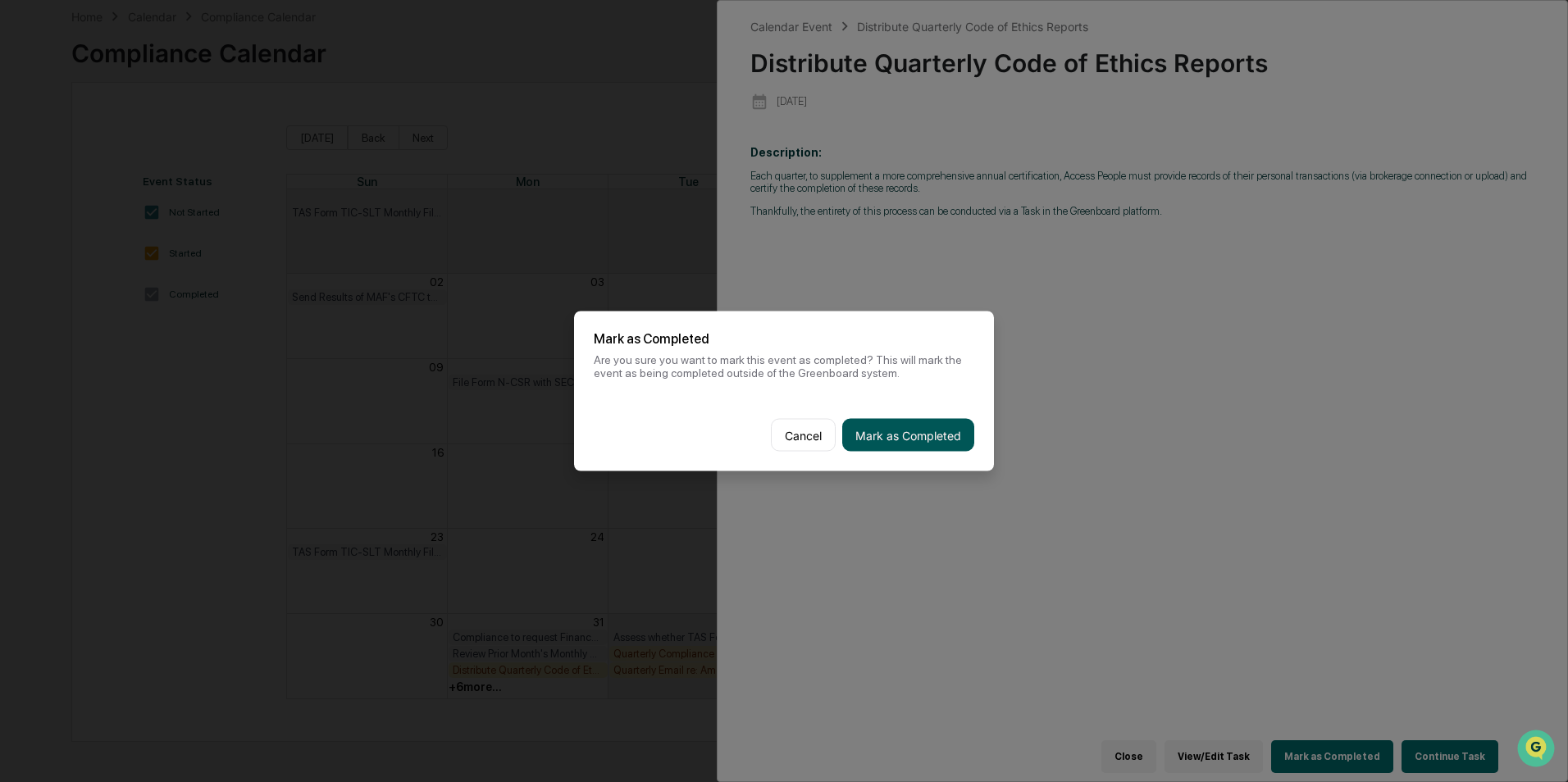
click at [882, 436] on button "Mark as Completed" at bounding box center [908, 435] width 132 height 33
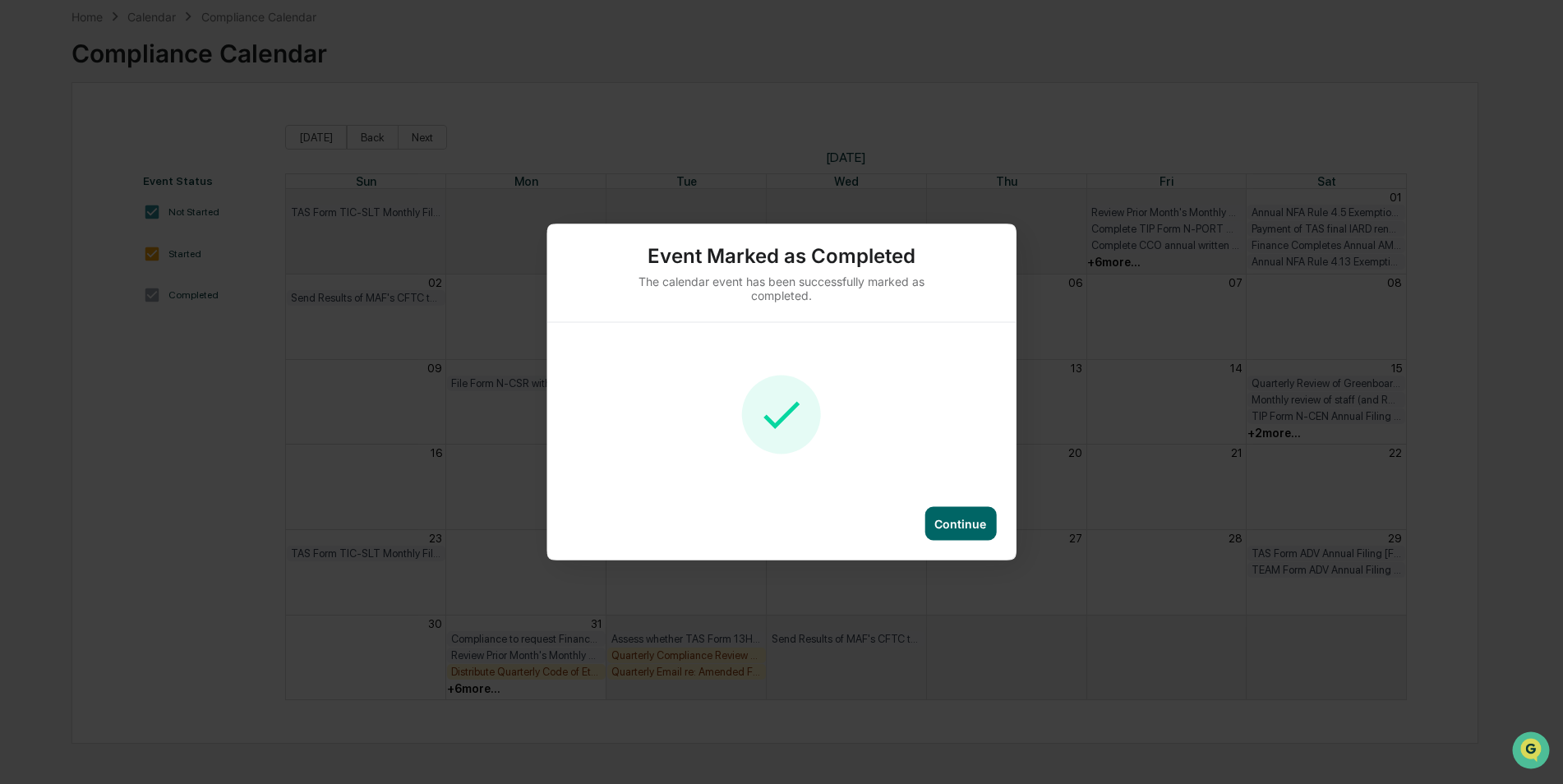
click at [990, 536] on div "Continue" at bounding box center [960, 524] width 72 height 34
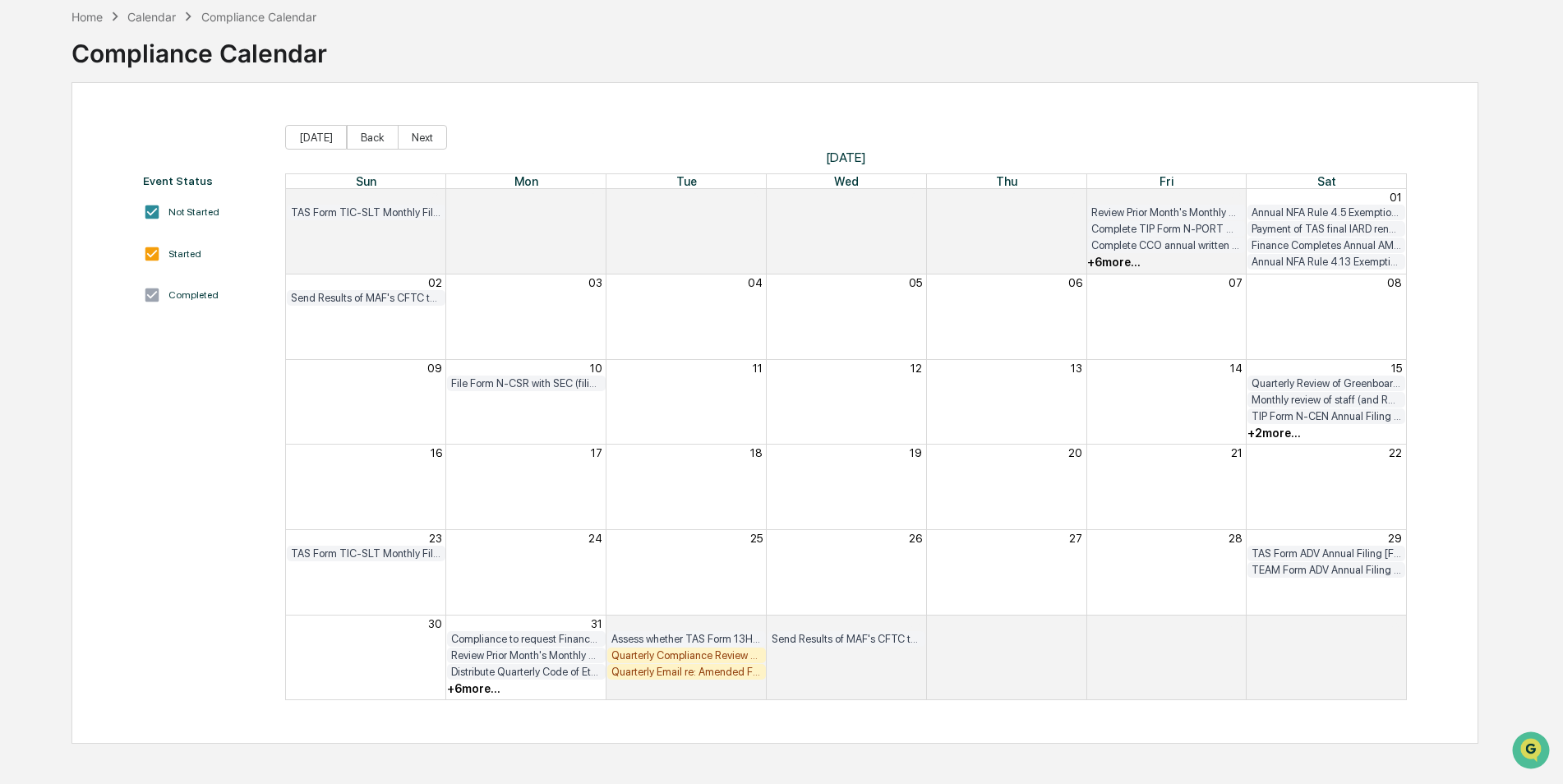
click at [490, 693] on div "+ 6 more..." at bounding box center [473, 689] width 53 height 14
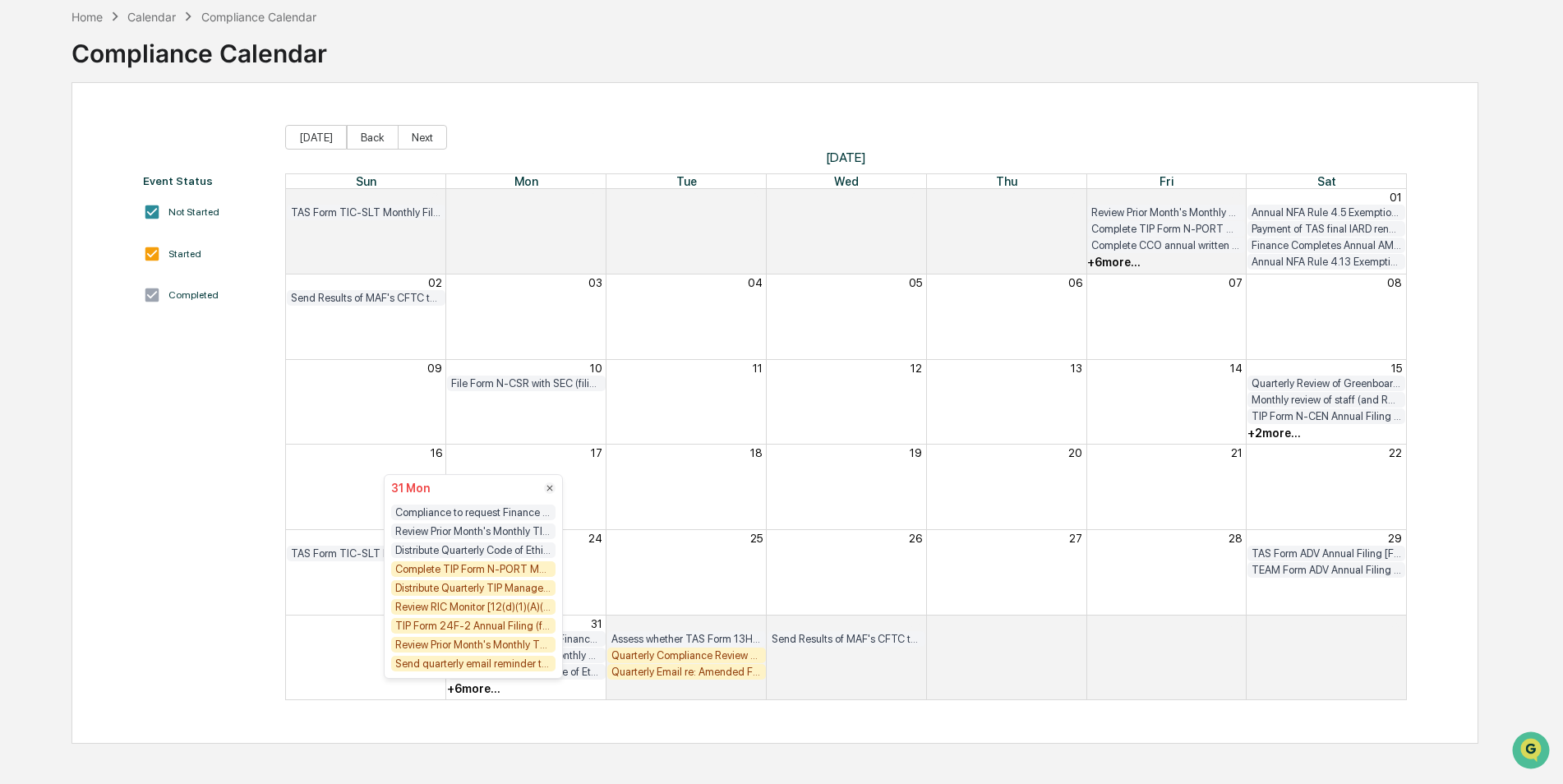
click at [536, 575] on div "Complete TIP Form N-PORT Monthly Checklist" at bounding box center [473, 569] width 165 height 15
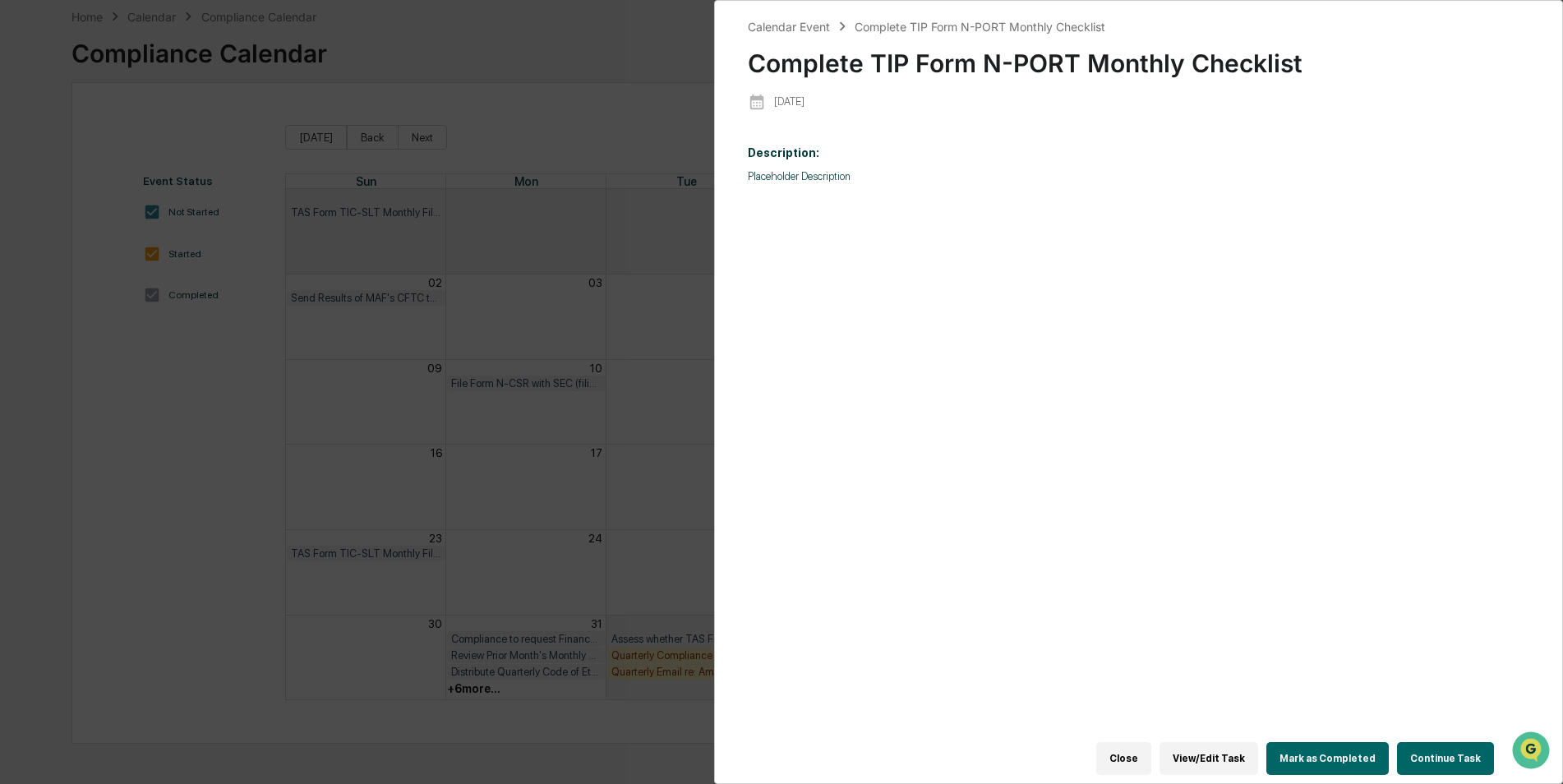
click at [1334, 743] on button "Mark as Completed" at bounding box center [1327, 758] width 123 height 33
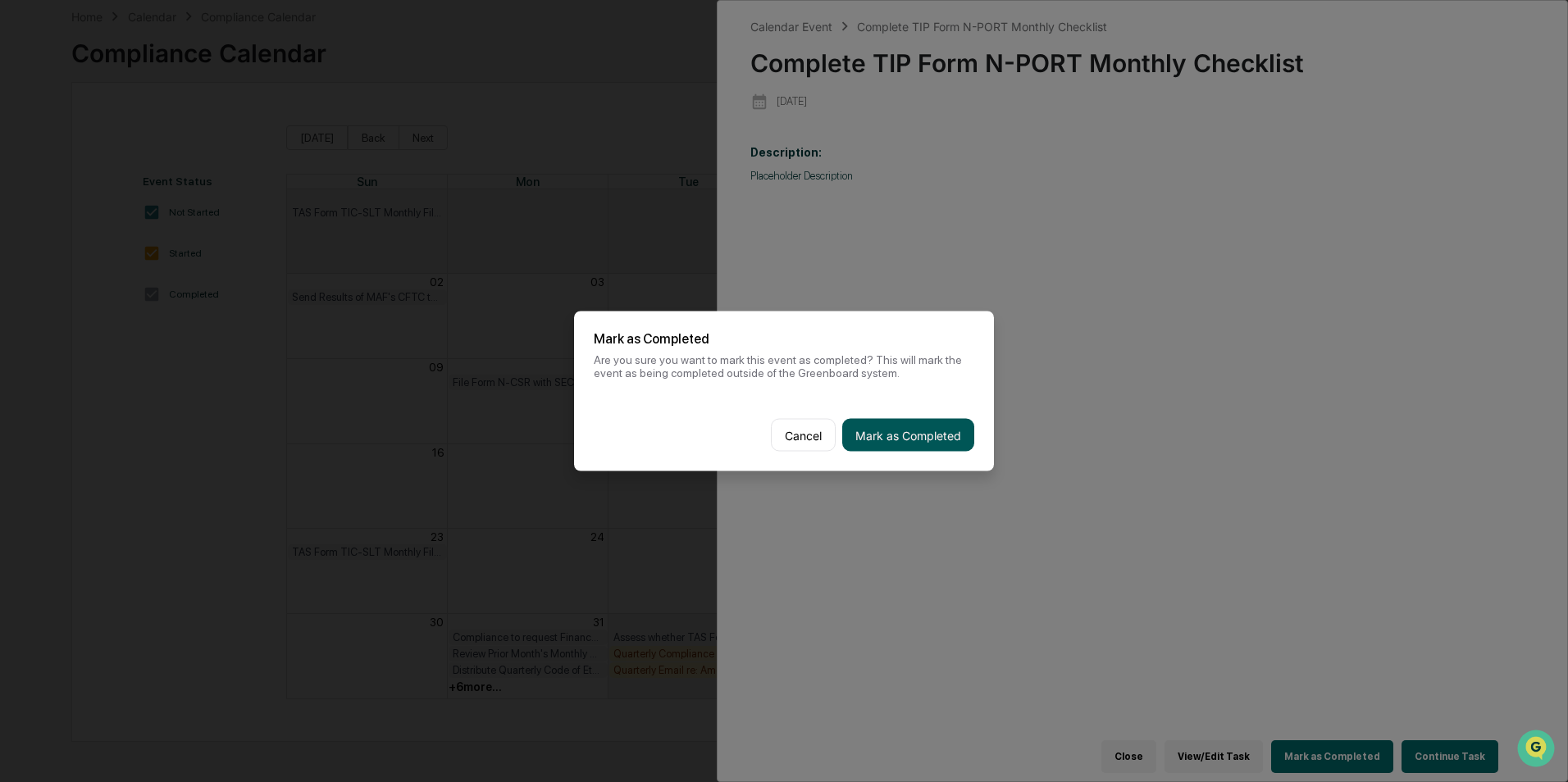
click at [909, 431] on button "Mark as Completed" at bounding box center [908, 435] width 132 height 33
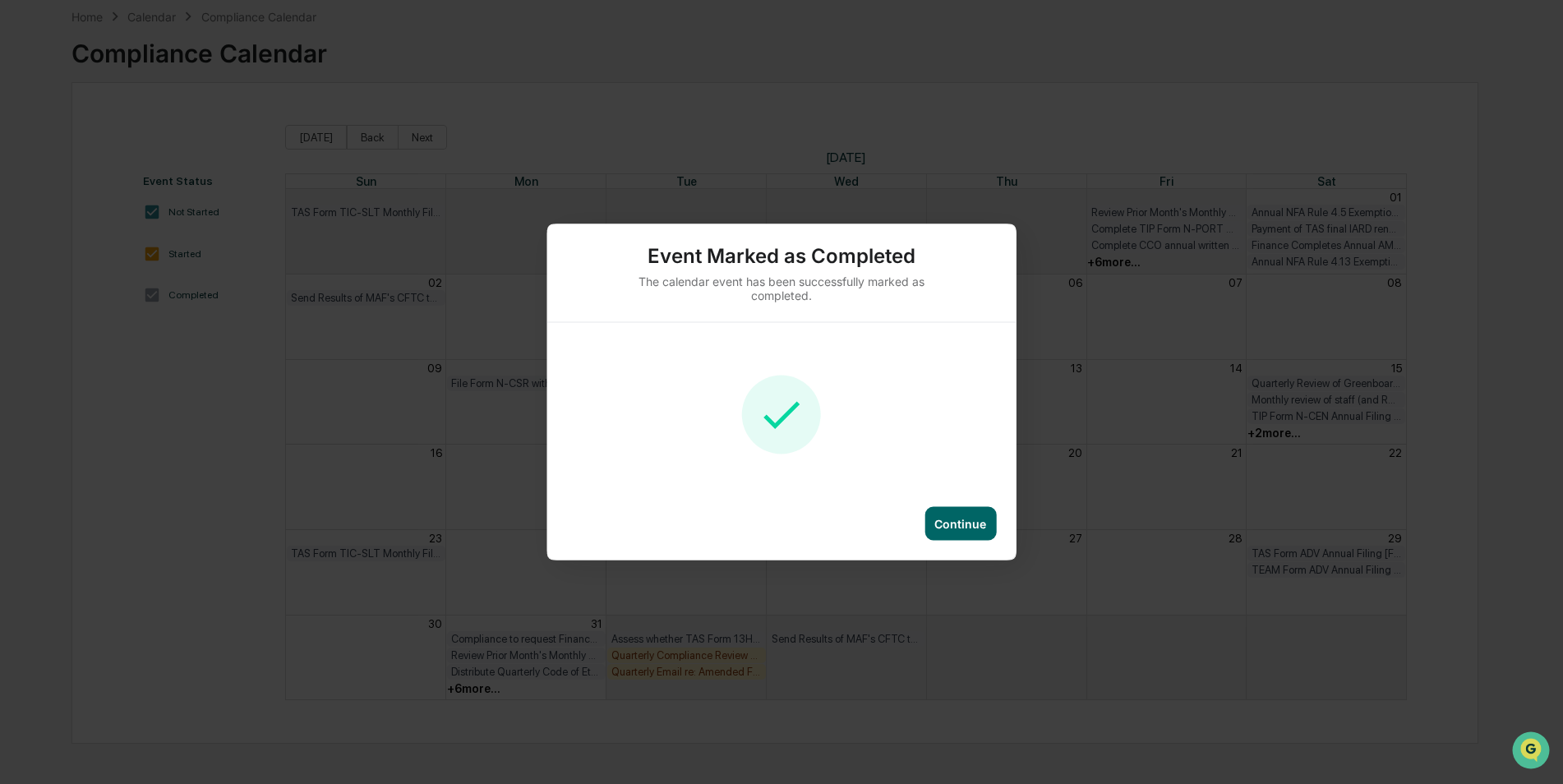
click at [968, 514] on div "Continue" at bounding box center [960, 524] width 72 height 34
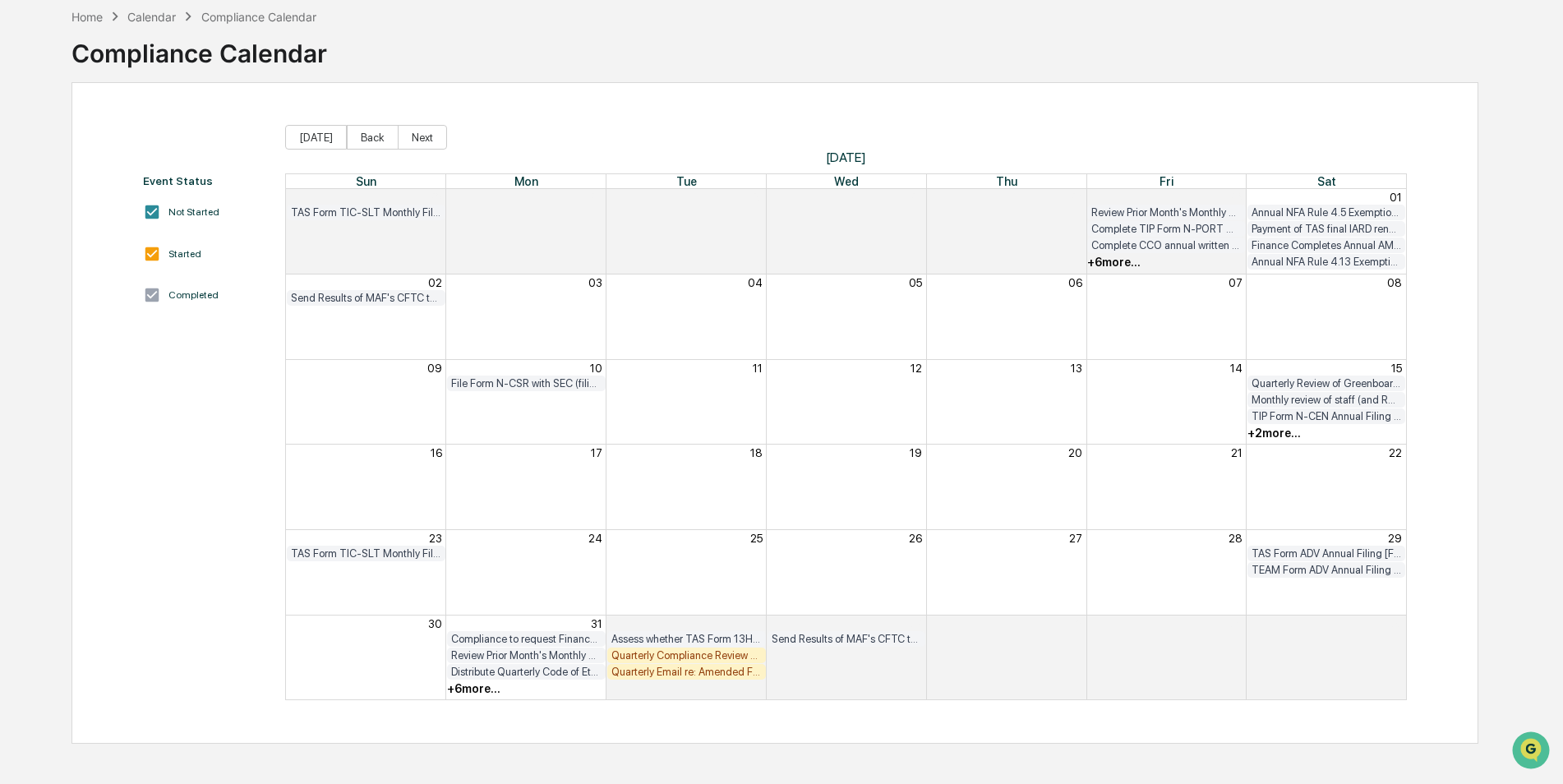
click at [465, 688] on div "+ 6 more..." at bounding box center [473, 689] width 53 height 14
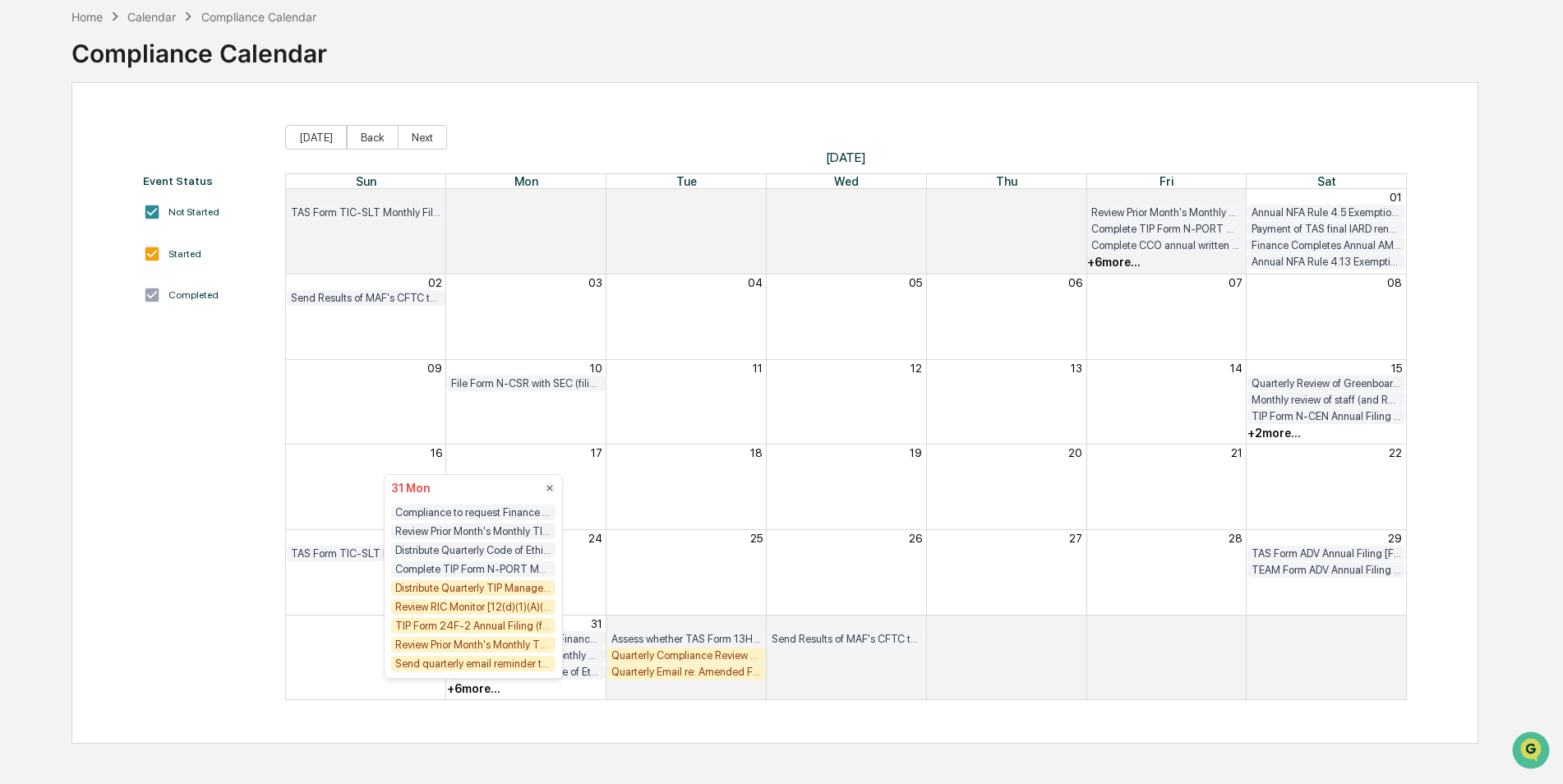
click at [467, 583] on div "Distribute Quarterly TIP Manager Monitor" at bounding box center [473, 588] width 165 height 15
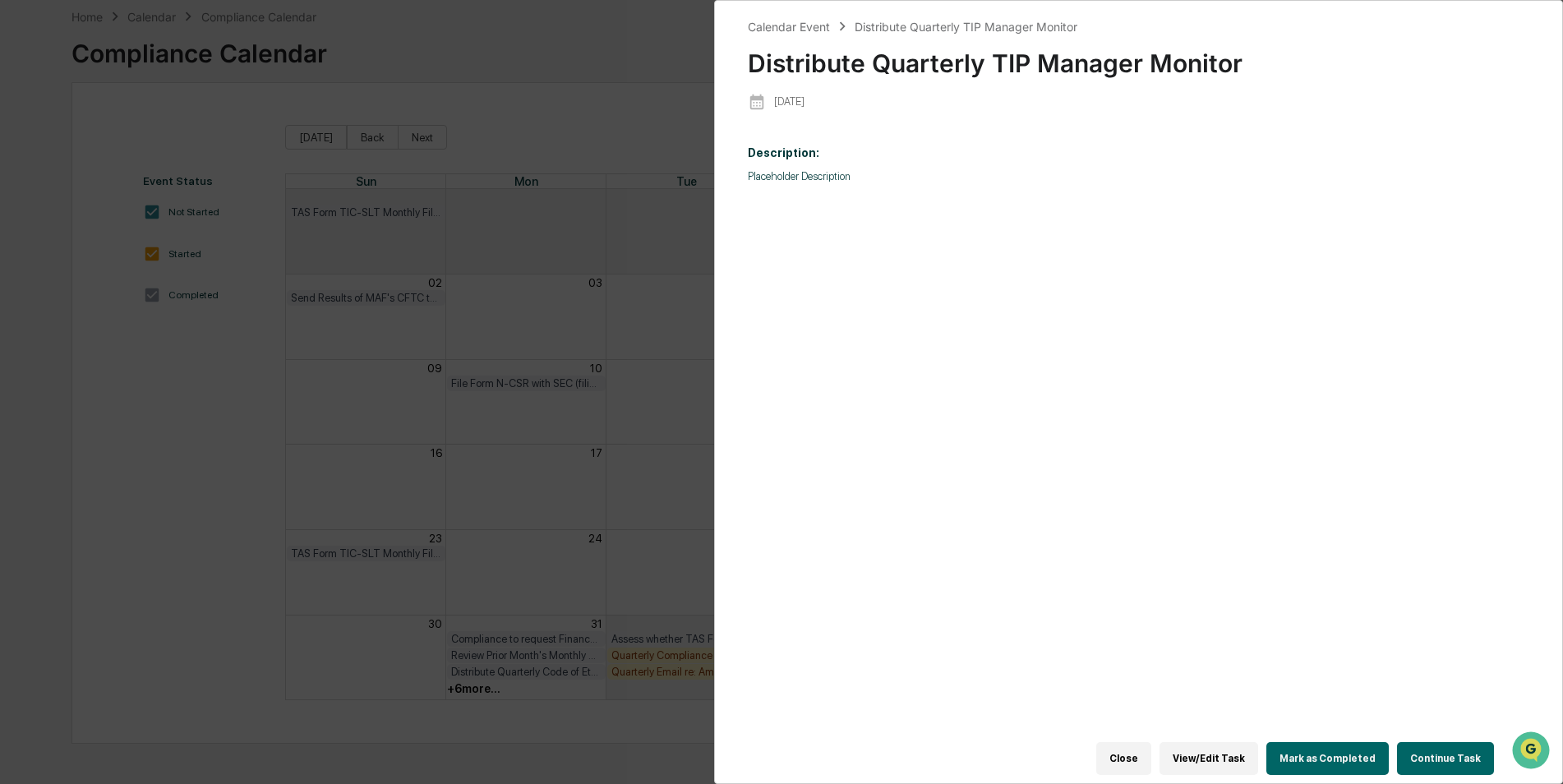
click at [1313, 752] on button "Mark as Completed" at bounding box center [1327, 758] width 123 height 33
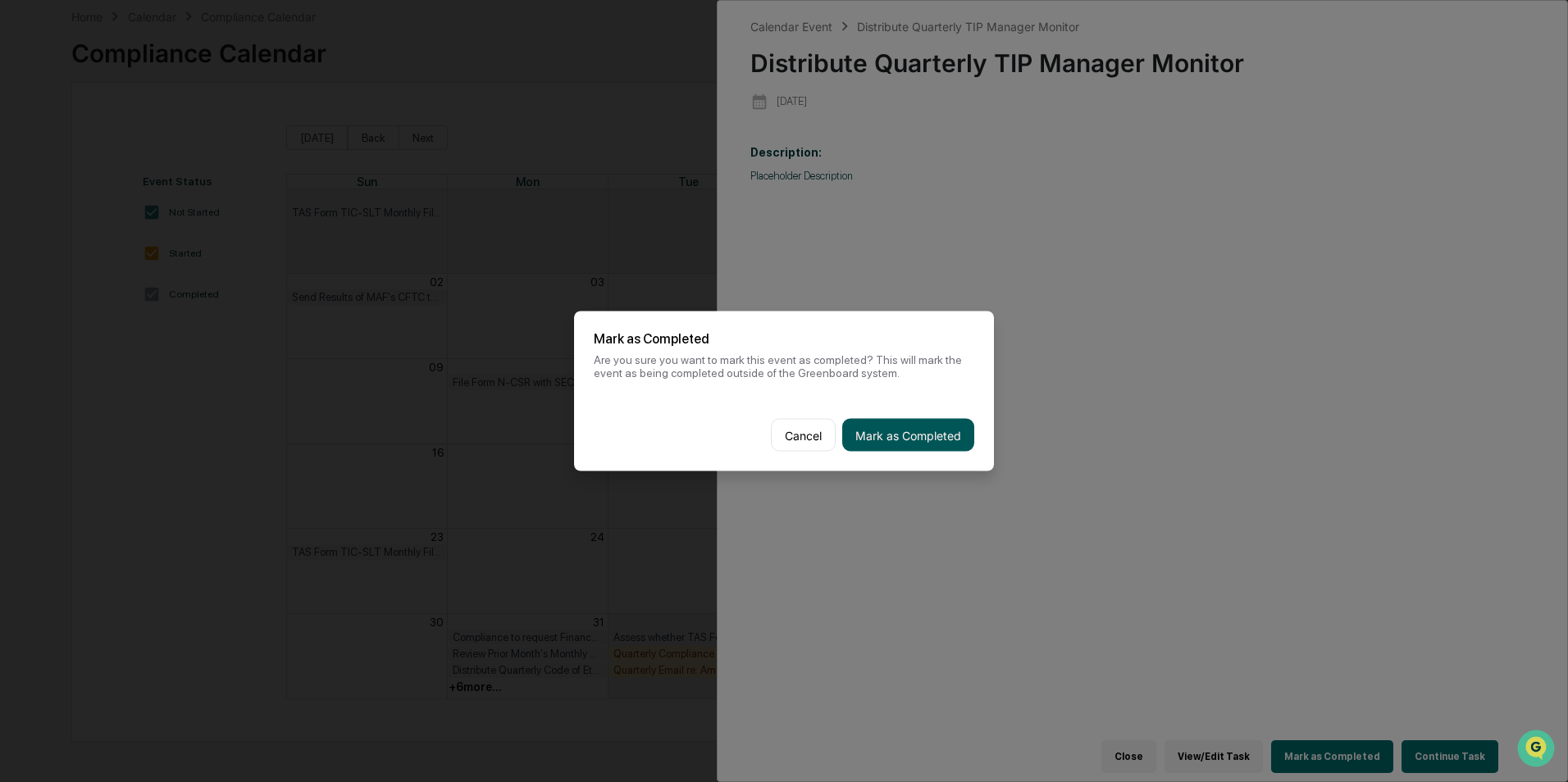
click at [896, 421] on button "Mark as Completed" at bounding box center [908, 435] width 132 height 33
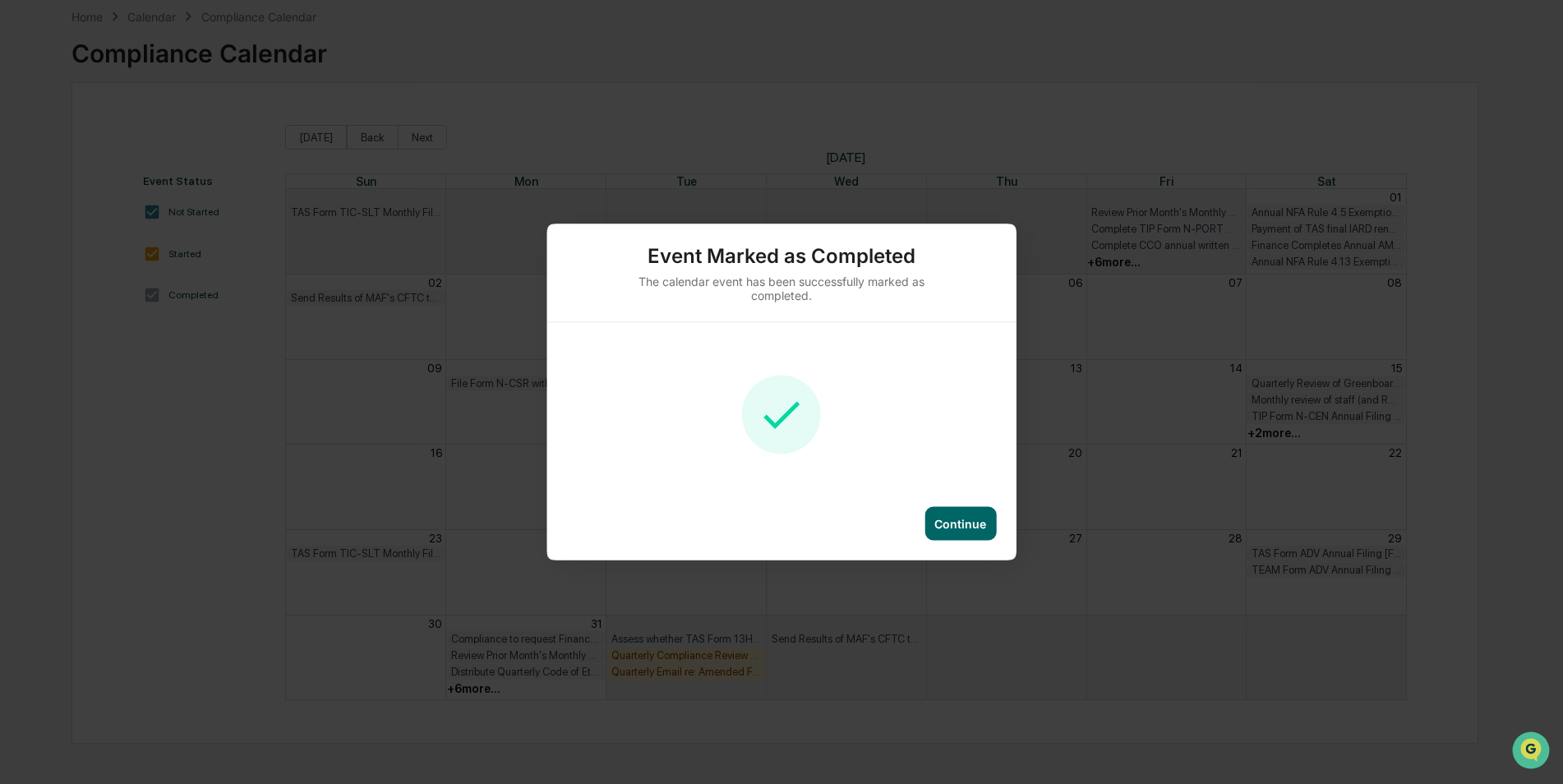
click at [947, 519] on div "Continue" at bounding box center [960, 524] width 52 height 14
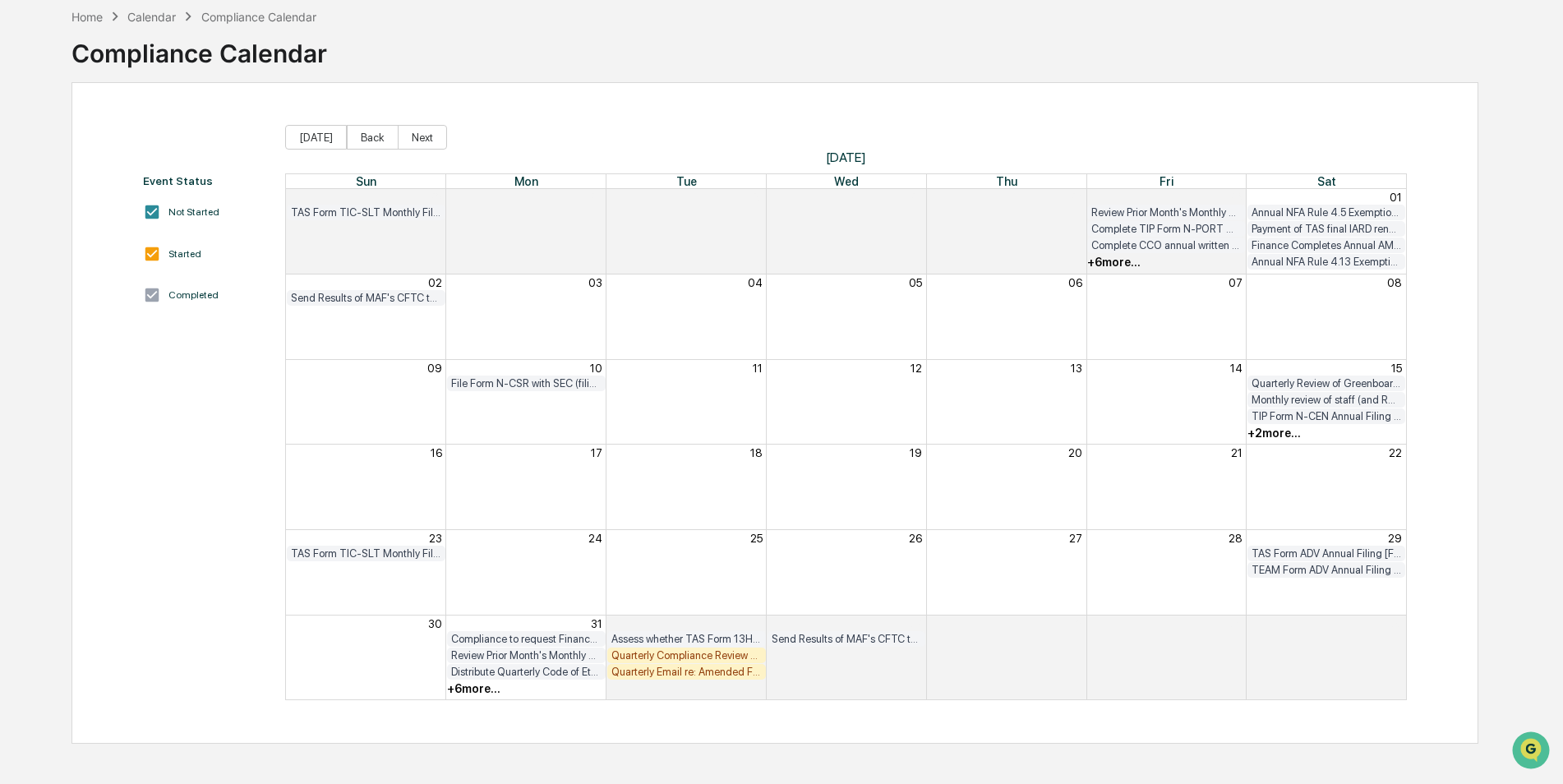
click at [484, 684] on div "+ 6 more..." at bounding box center [473, 689] width 53 height 14
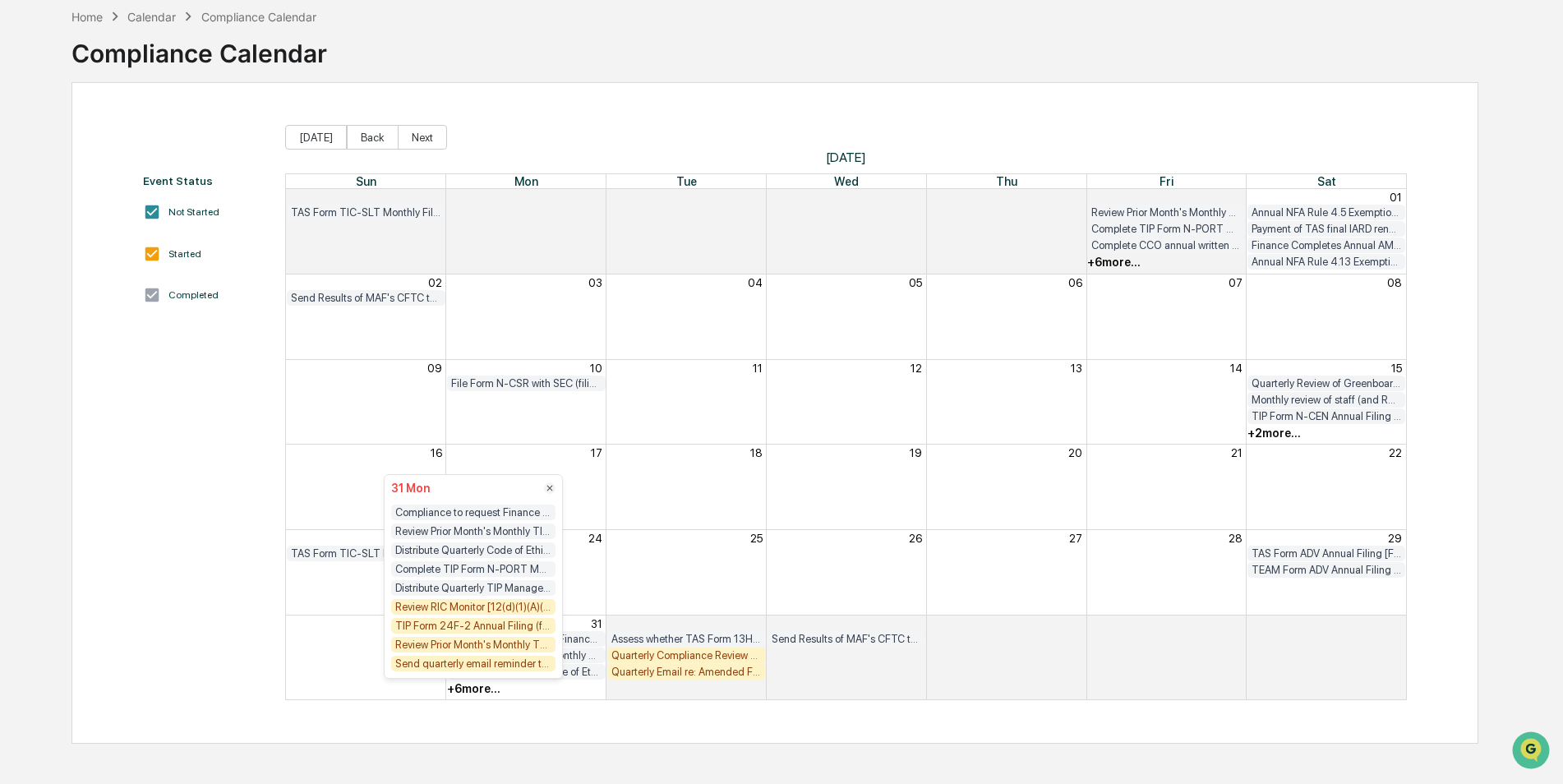
click at [491, 607] on div "Review RIC Monitor [12(d)(1)(A)(i) test] for TKF/MAF/TCF/GEF/DSF" at bounding box center [473, 607] width 165 height 15
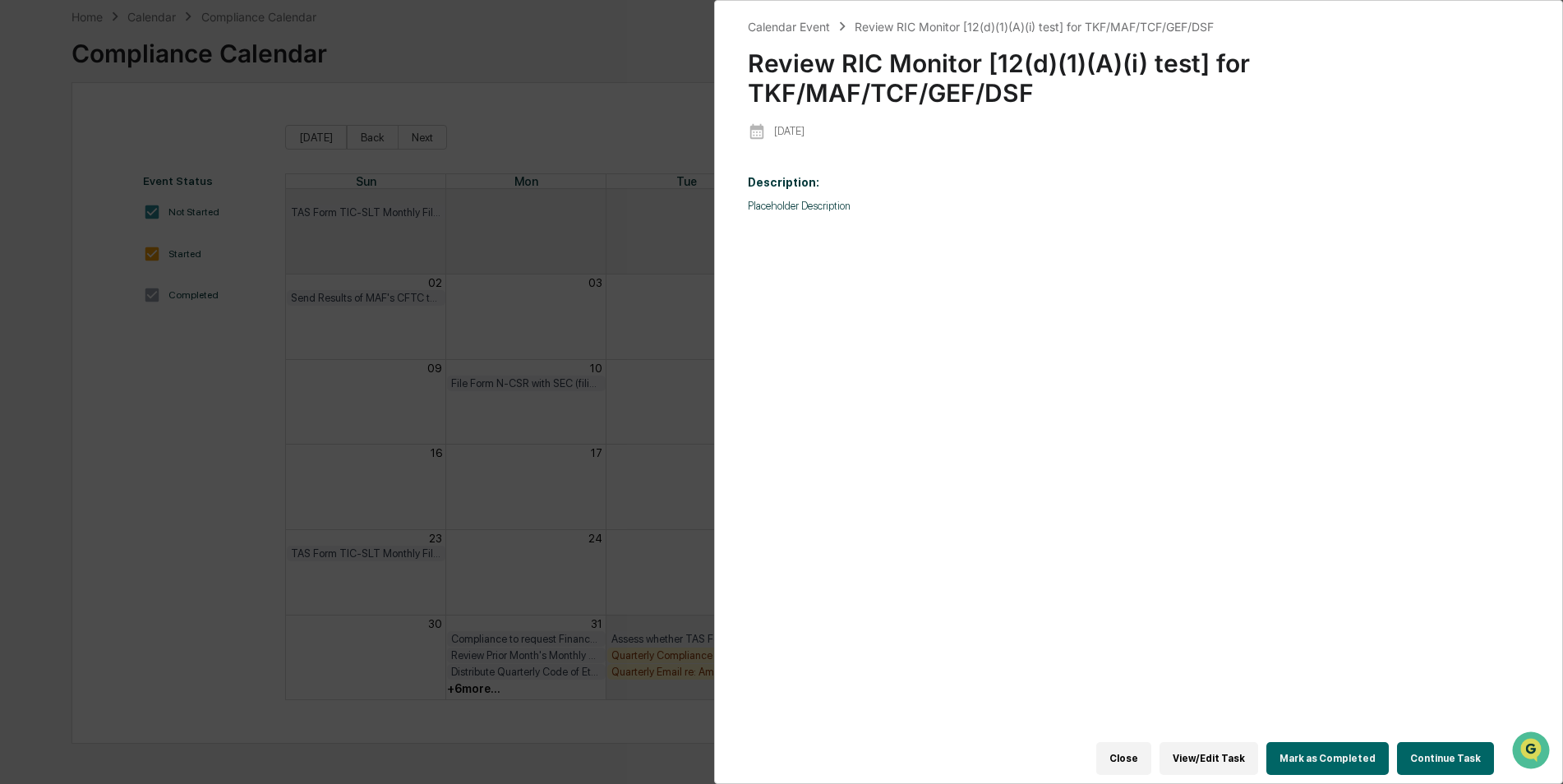
click at [1316, 742] on button "Mark as Completed" at bounding box center [1327, 758] width 123 height 33
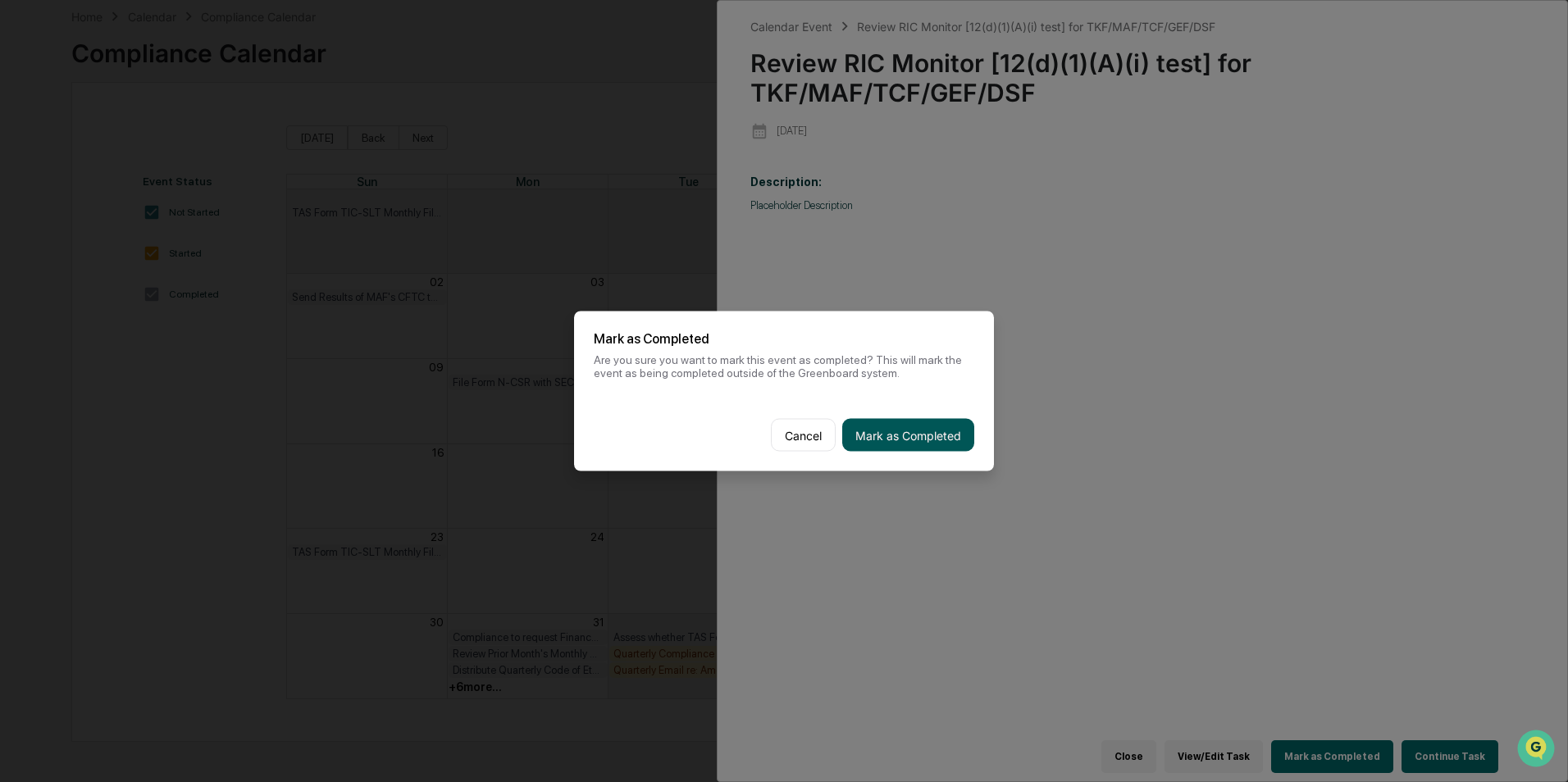
click at [943, 442] on button "Mark as Completed" at bounding box center [908, 435] width 132 height 33
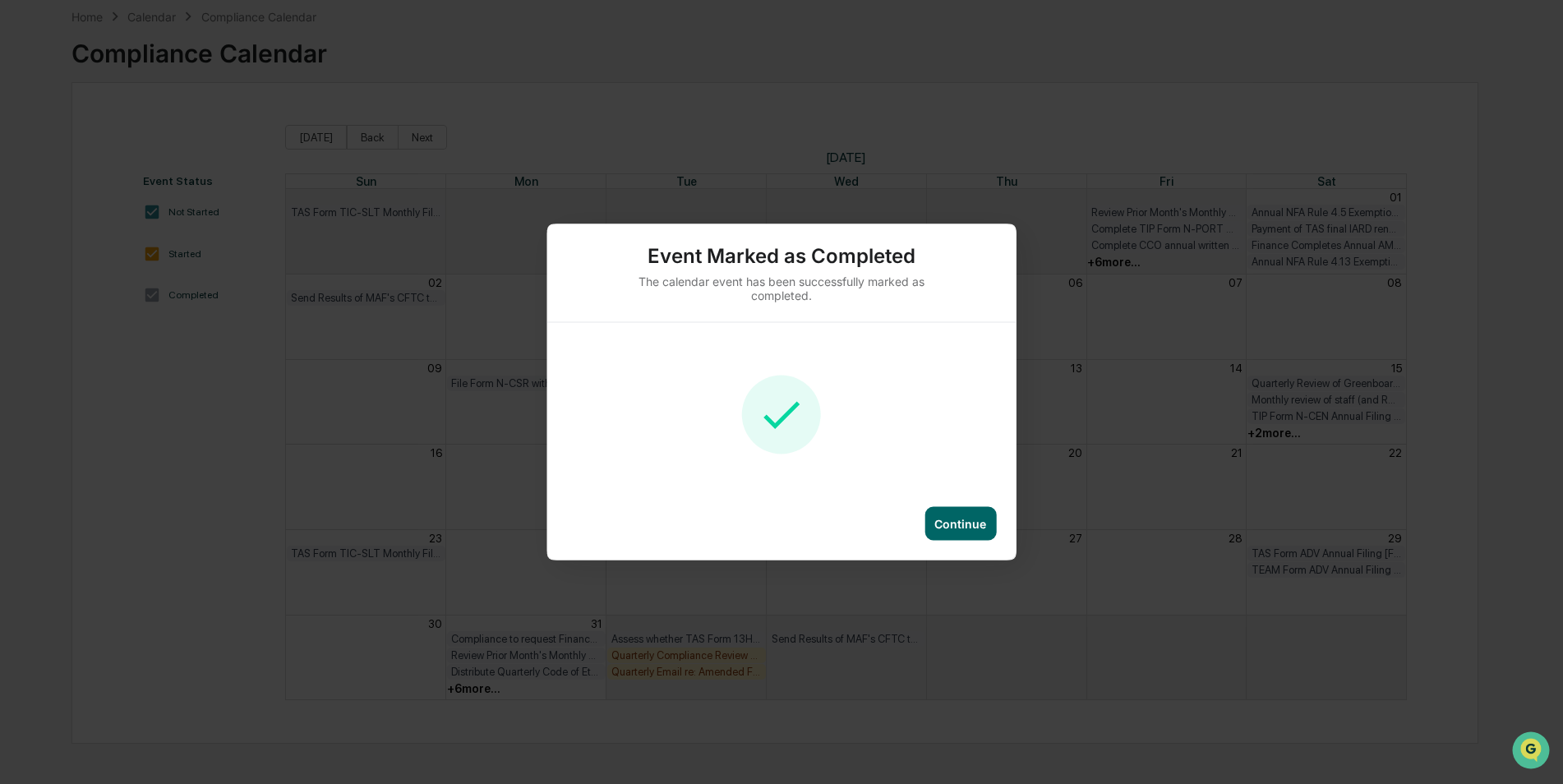
click at [978, 541] on div "Continue" at bounding box center [782, 533] width 469 height 53
click at [980, 530] on div "Continue" at bounding box center [960, 524] width 52 height 14
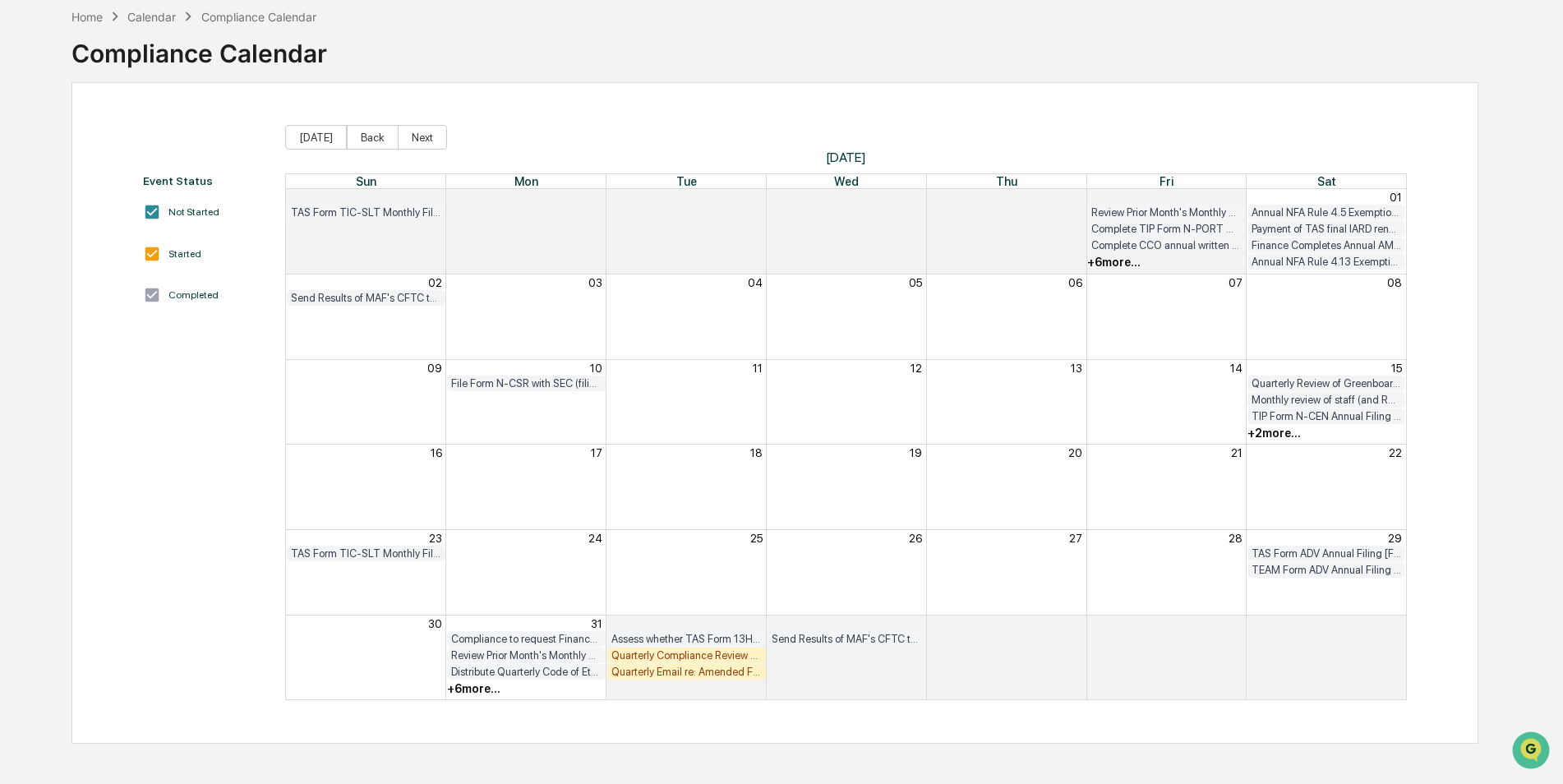
click at [662, 651] on div "Quarterly Compliance Review of RFP Materials" at bounding box center [687, 655] width 150 height 13
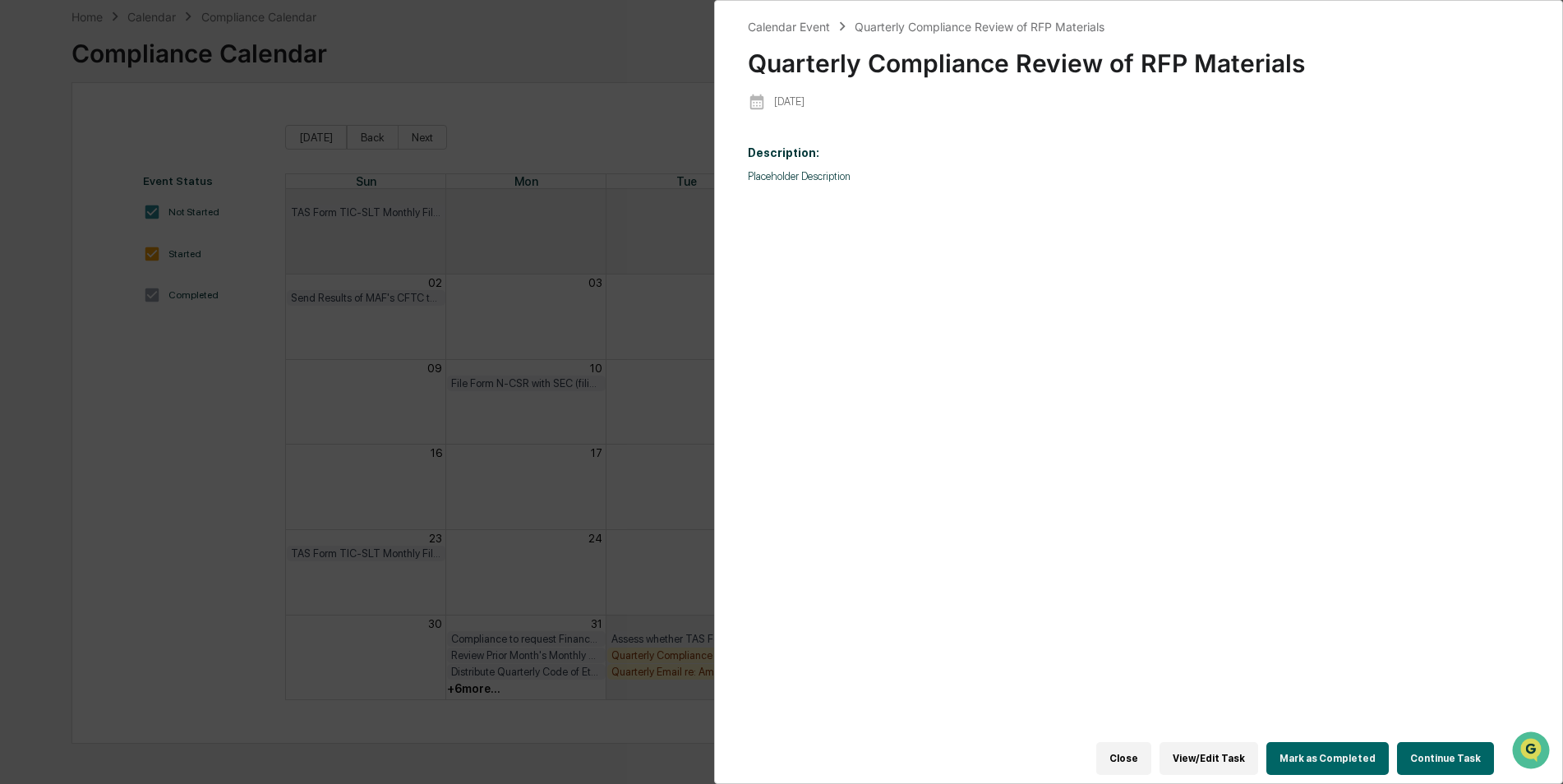
click at [1315, 742] on button "Mark as Completed" at bounding box center [1327, 758] width 123 height 33
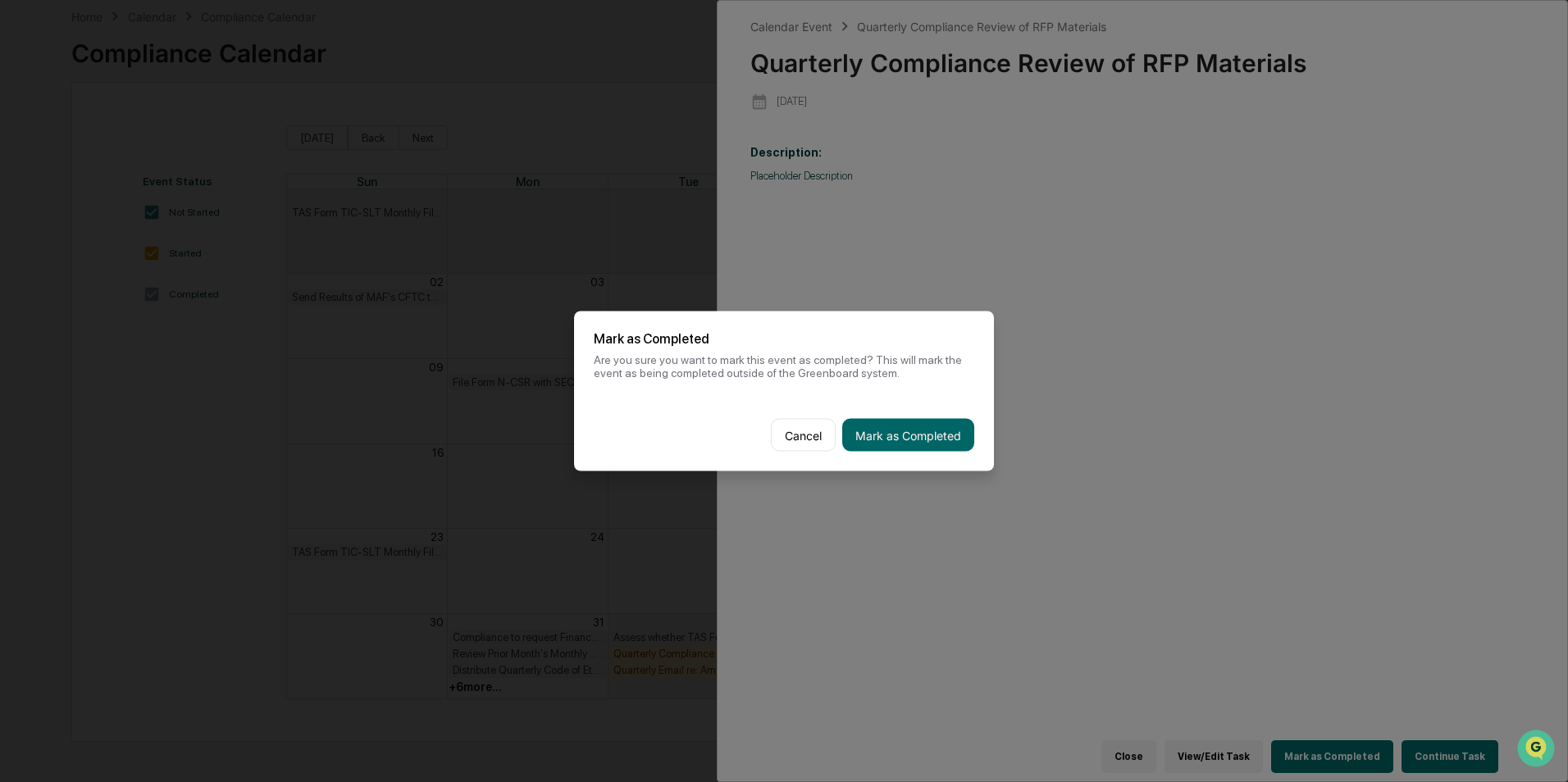
click at [900, 447] on button "Mark as Completed" at bounding box center [908, 435] width 132 height 33
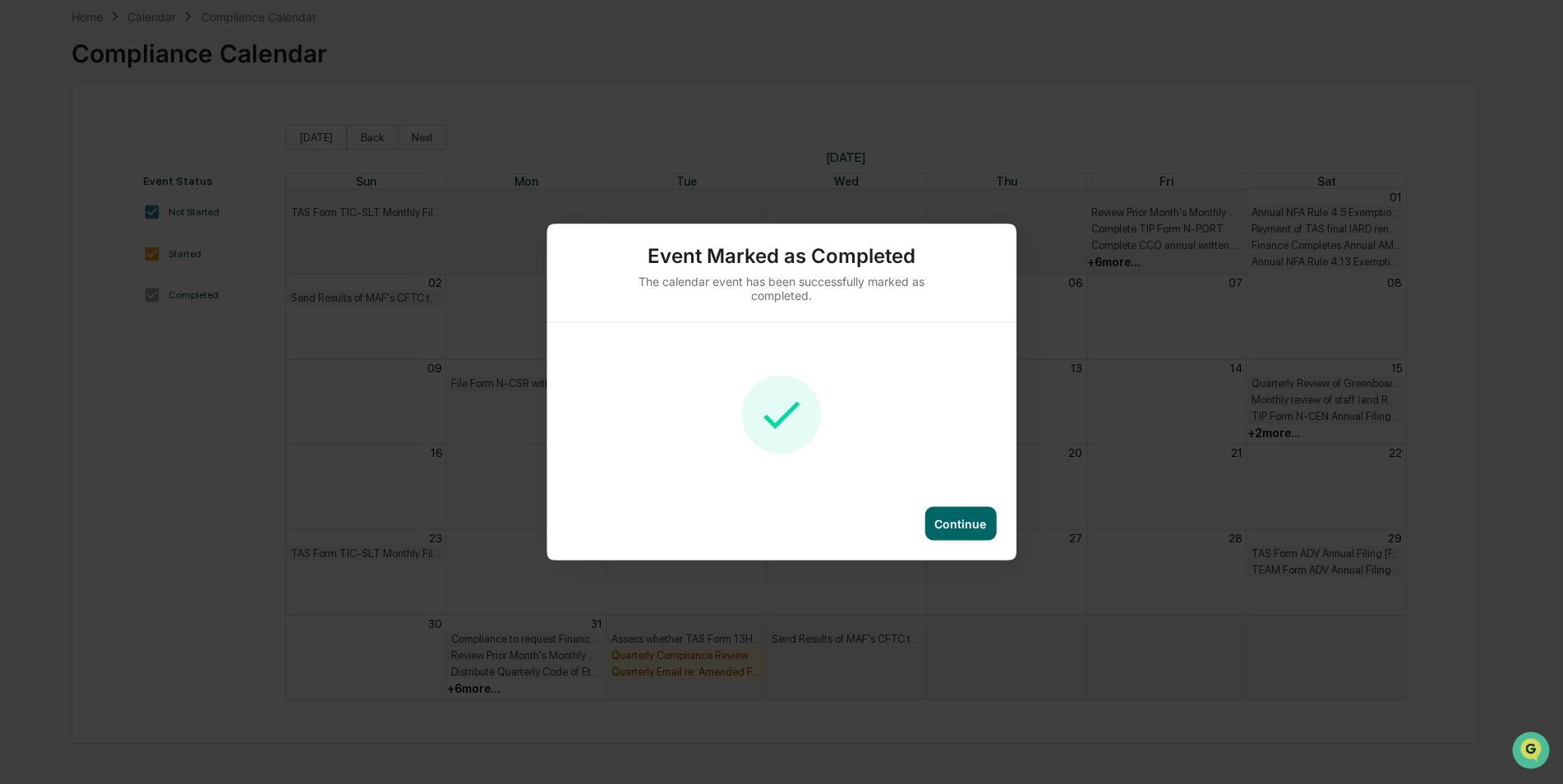
click at [961, 536] on div "Continue" at bounding box center [960, 524] width 72 height 34
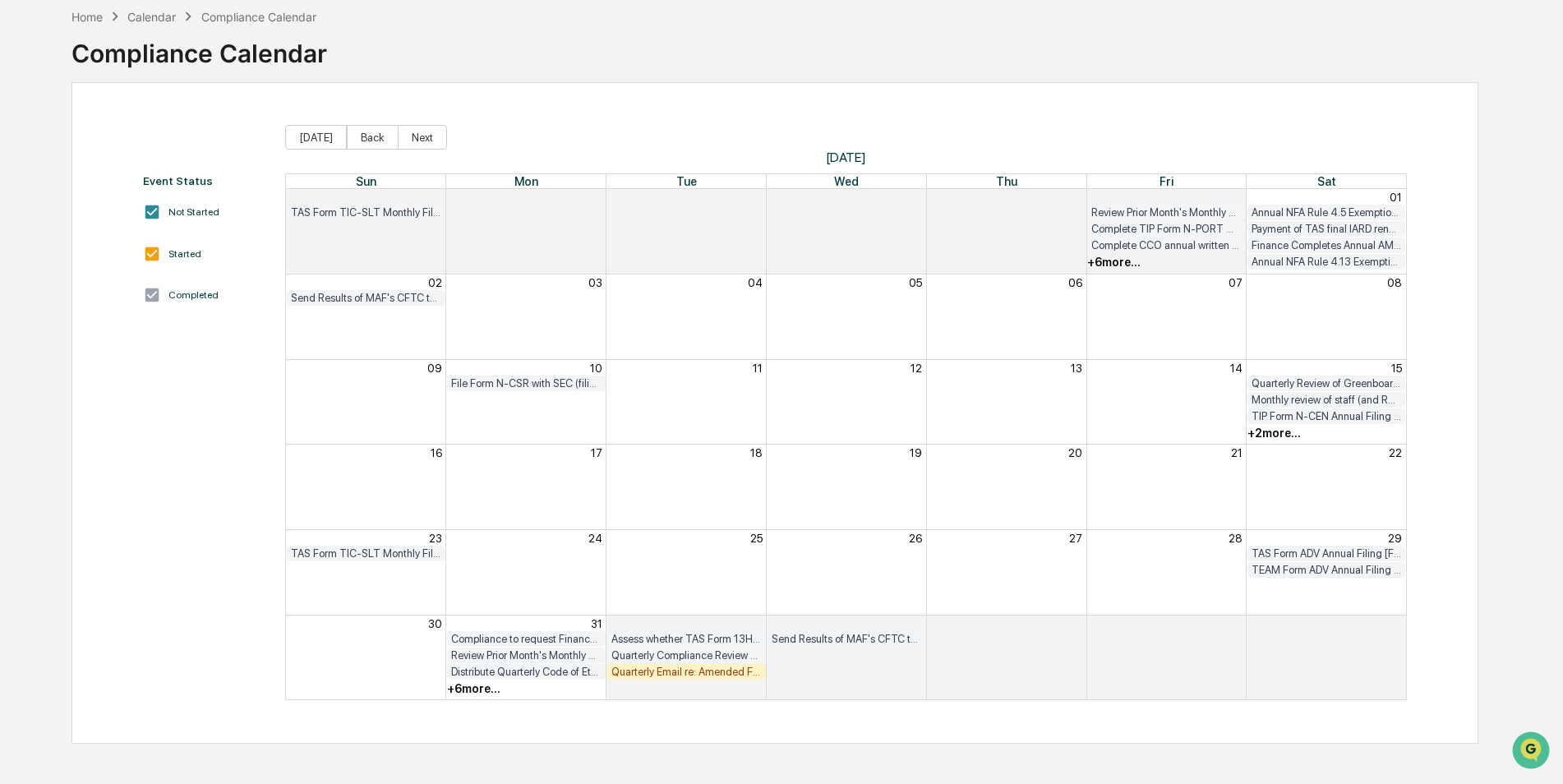
click at [716, 670] on div "Quarterly Email re: Amended Form PF requirements (Section 5 email)" at bounding box center [687, 672] width 150 height 13
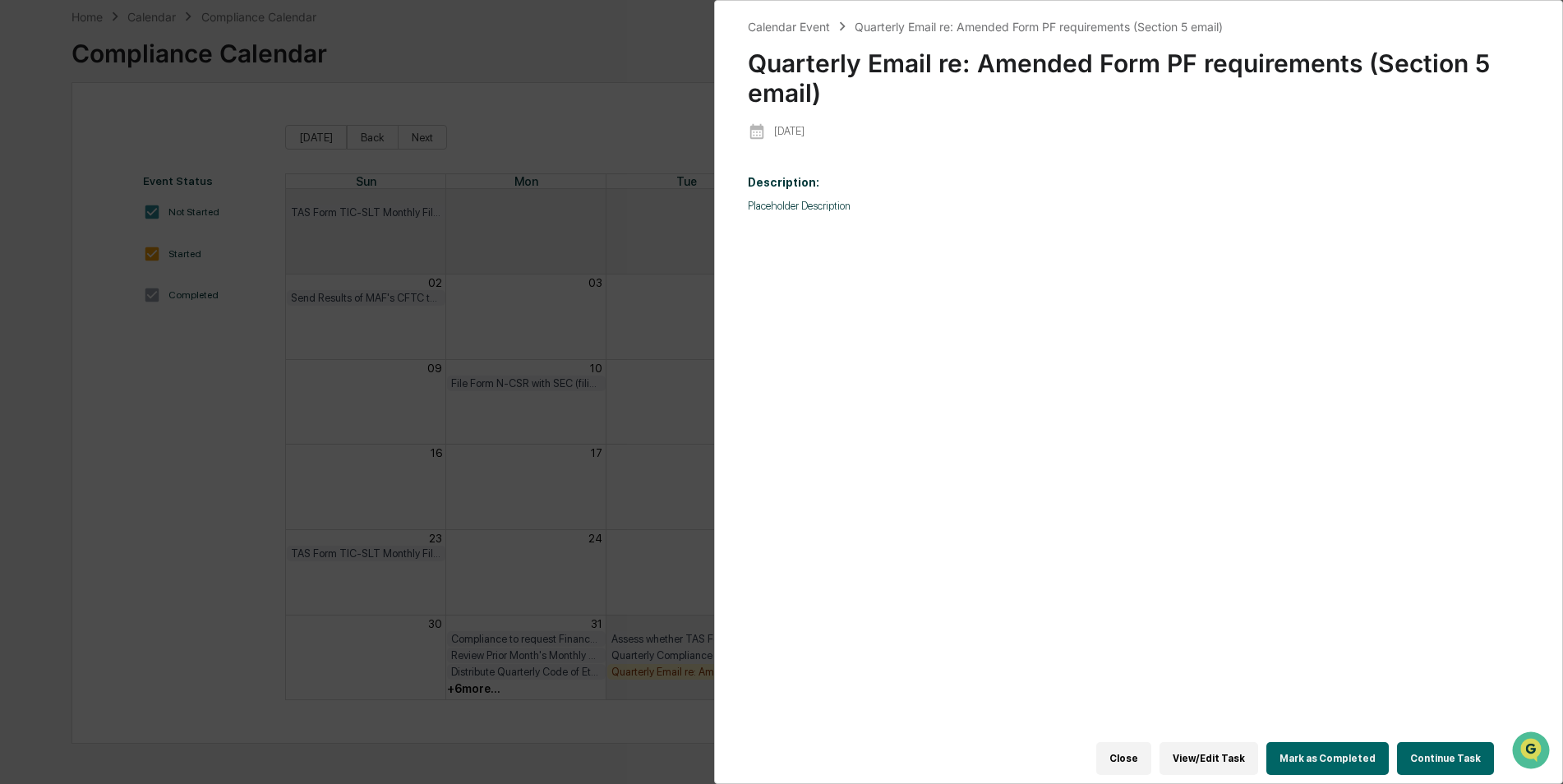
click at [1328, 747] on button "Mark as Completed" at bounding box center [1327, 758] width 123 height 33
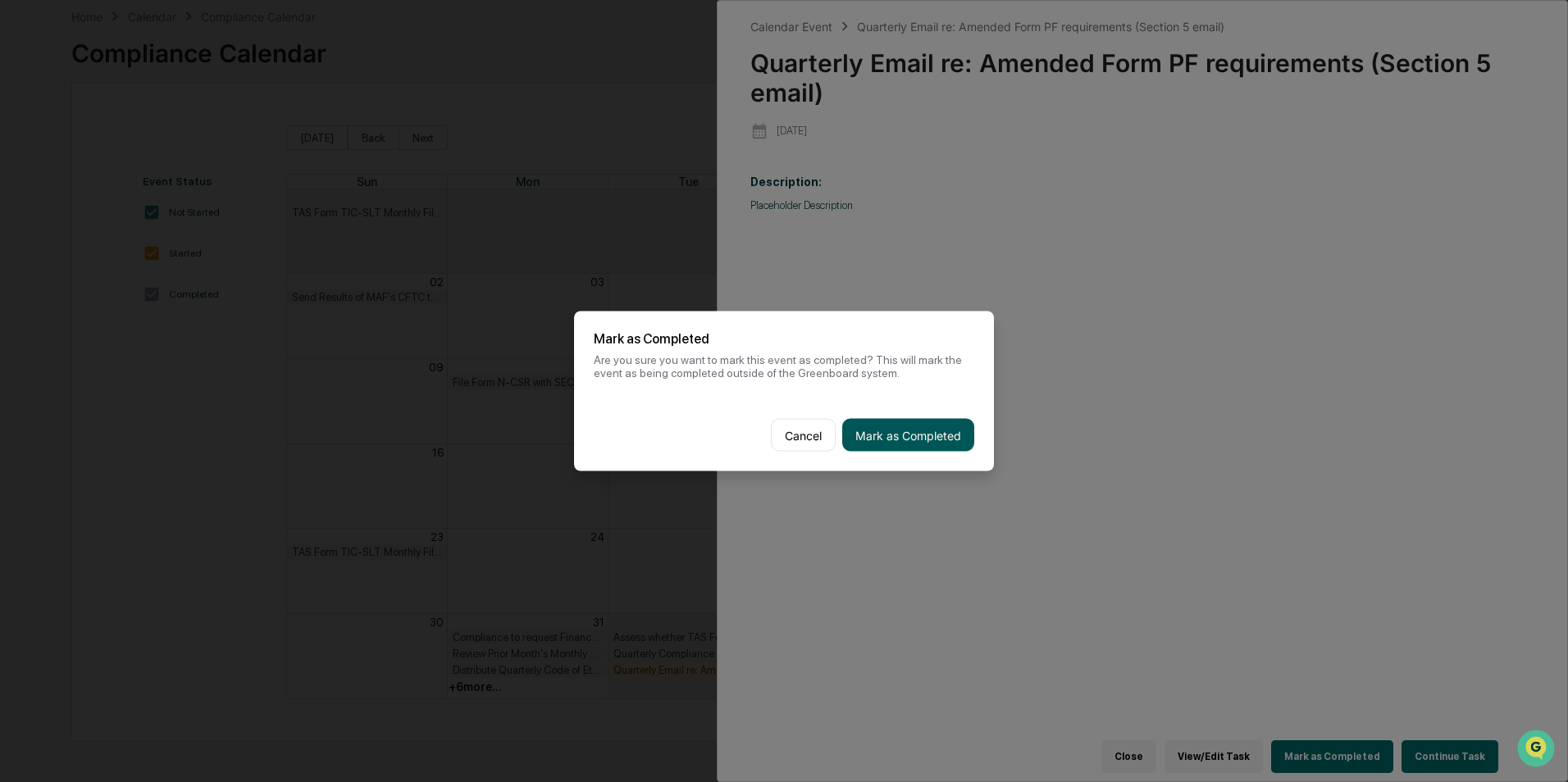
click at [965, 431] on button "Mark as Completed" at bounding box center [908, 435] width 132 height 33
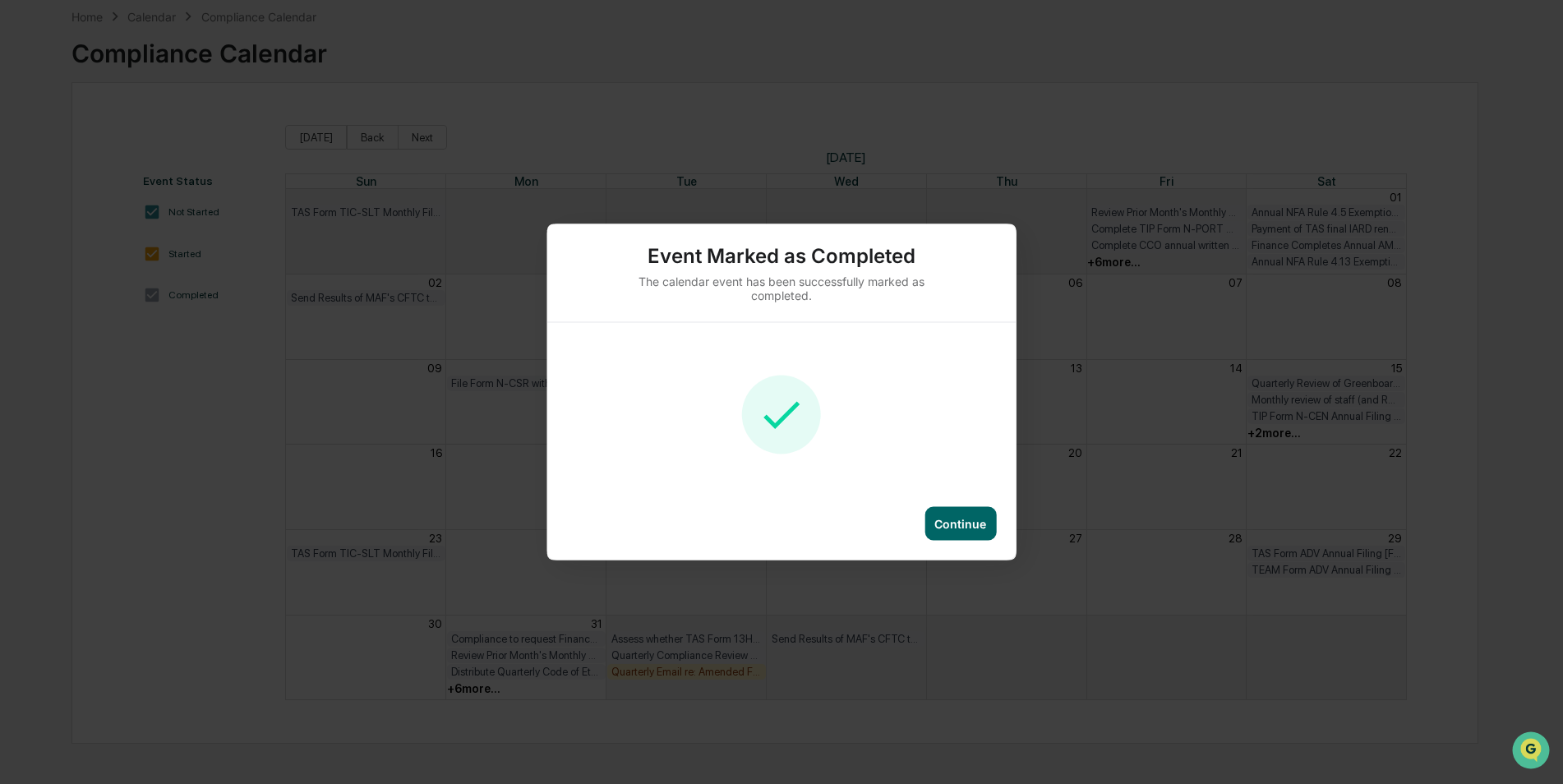
click at [984, 525] on div "Continue" at bounding box center [960, 524] width 52 height 14
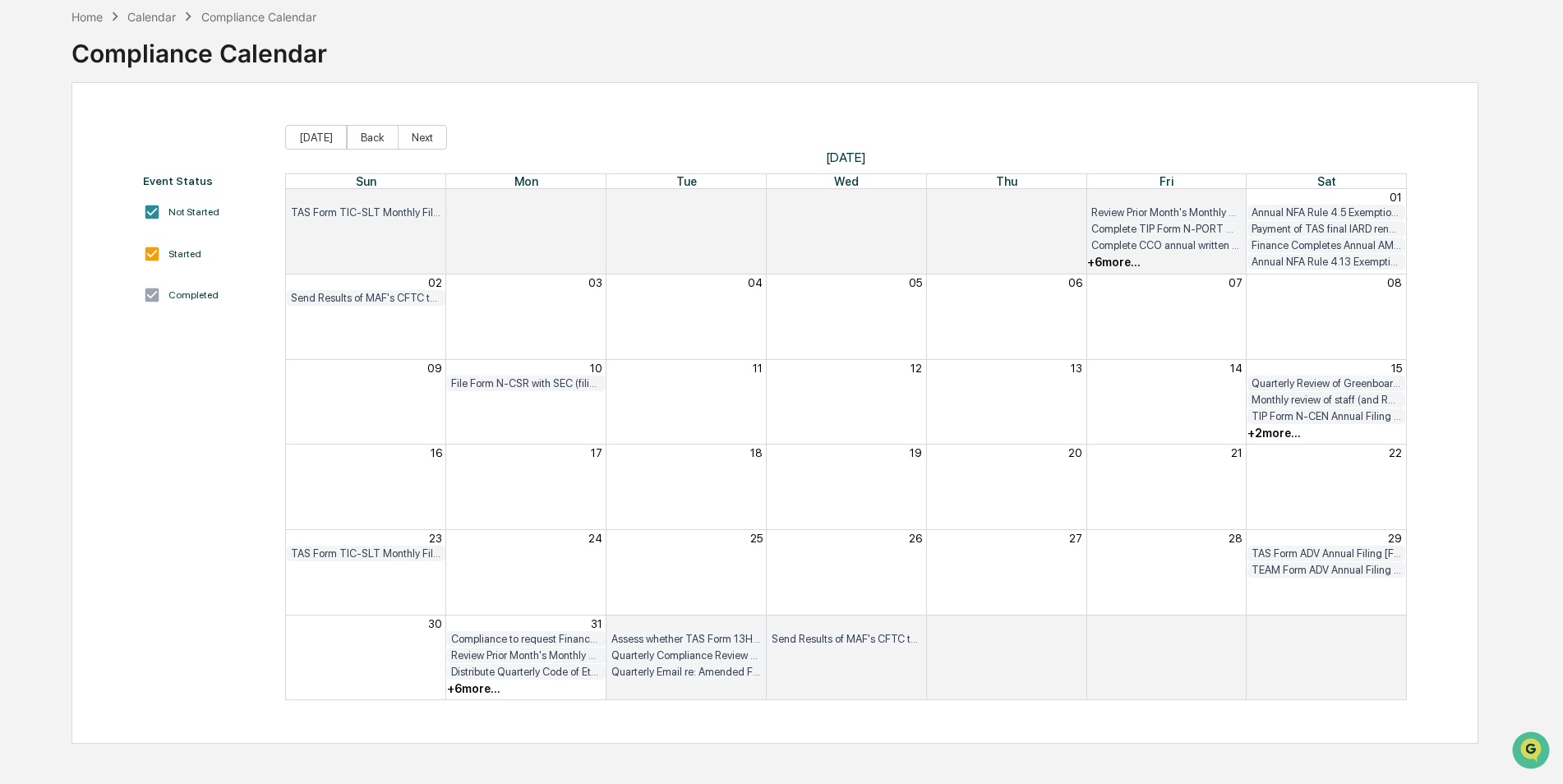
click at [482, 693] on div "+ 6 more..." at bounding box center [473, 689] width 53 height 14
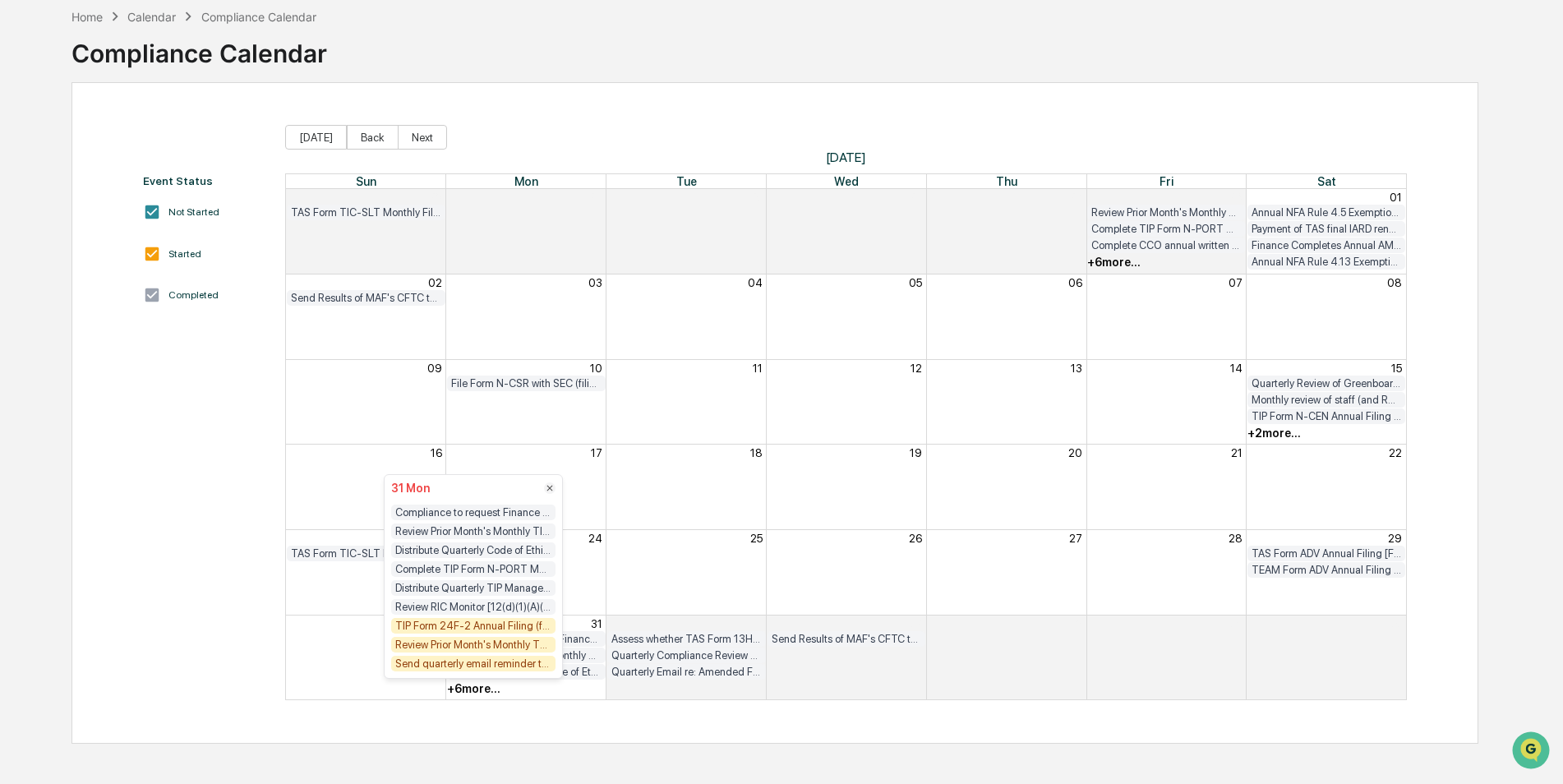
click at [480, 629] on div "TIP Form 24F-2 Annual Filing (filing due [DATE] of FYE) [FIRM DEADLINE]" at bounding box center [473, 625] width 165 height 15
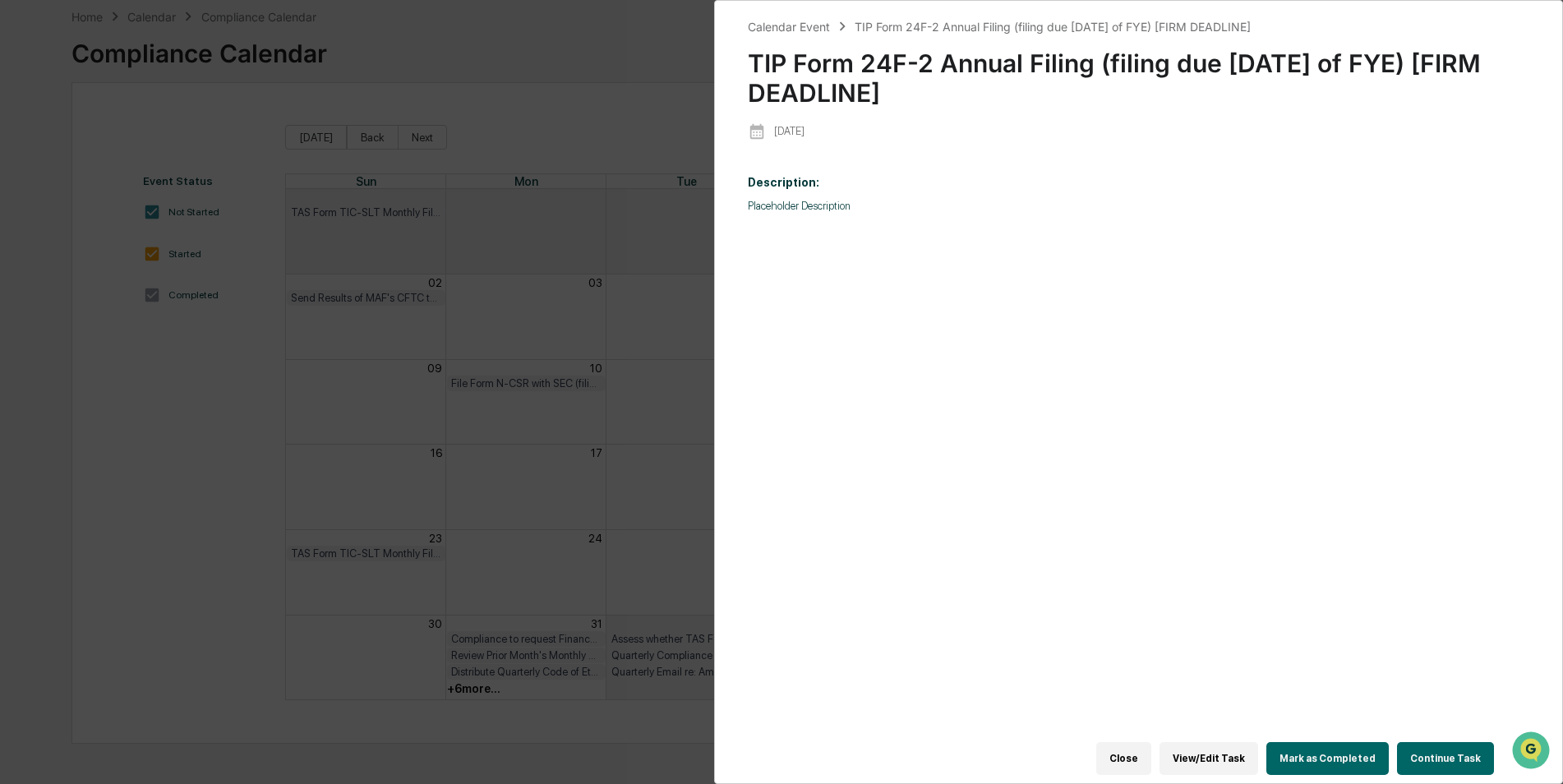
click at [1322, 750] on button "Mark as Completed" at bounding box center [1327, 758] width 123 height 33
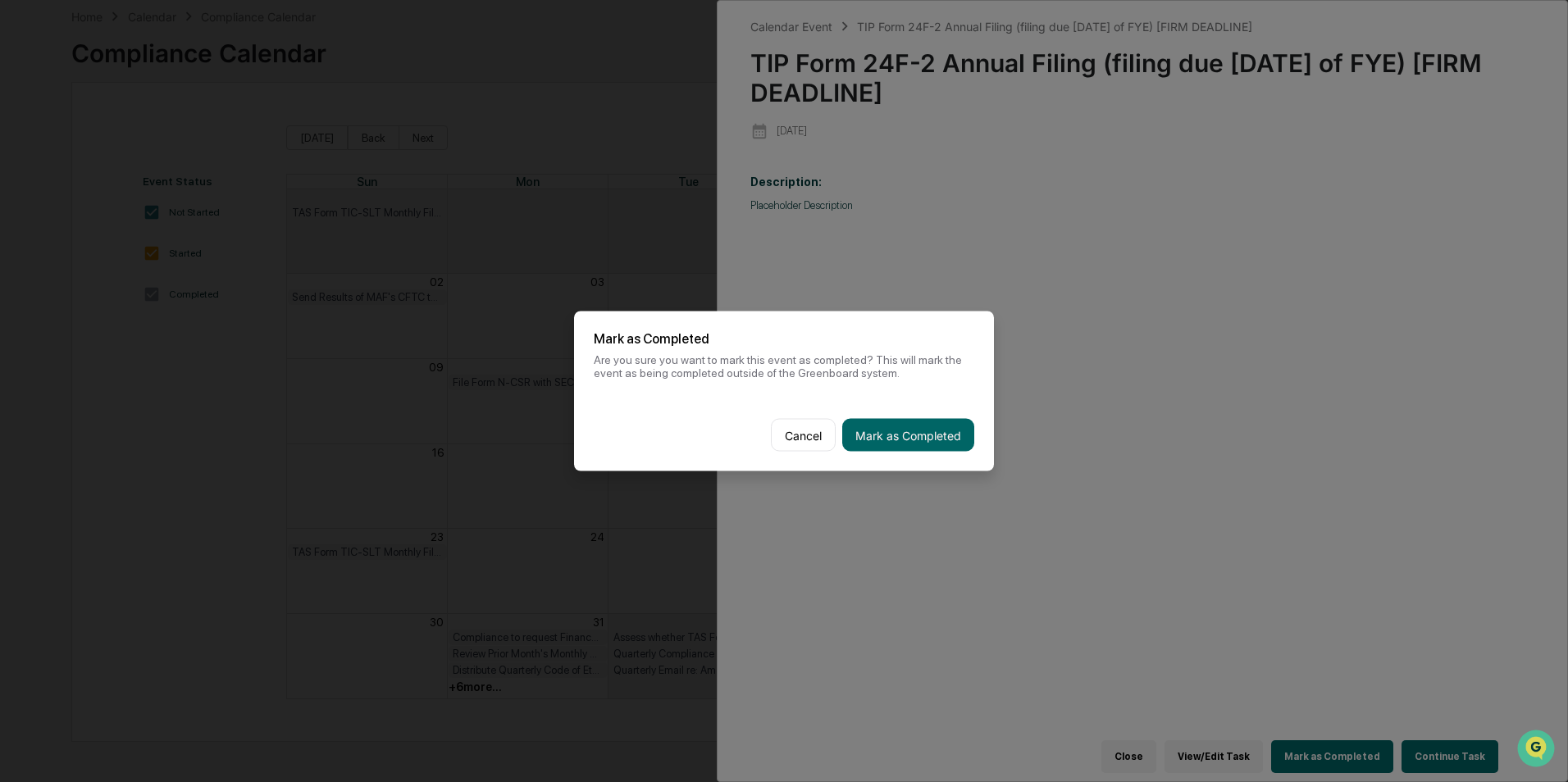
click at [920, 441] on button "Mark as Completed" at bounding box center [908, 435] width 132 height 33
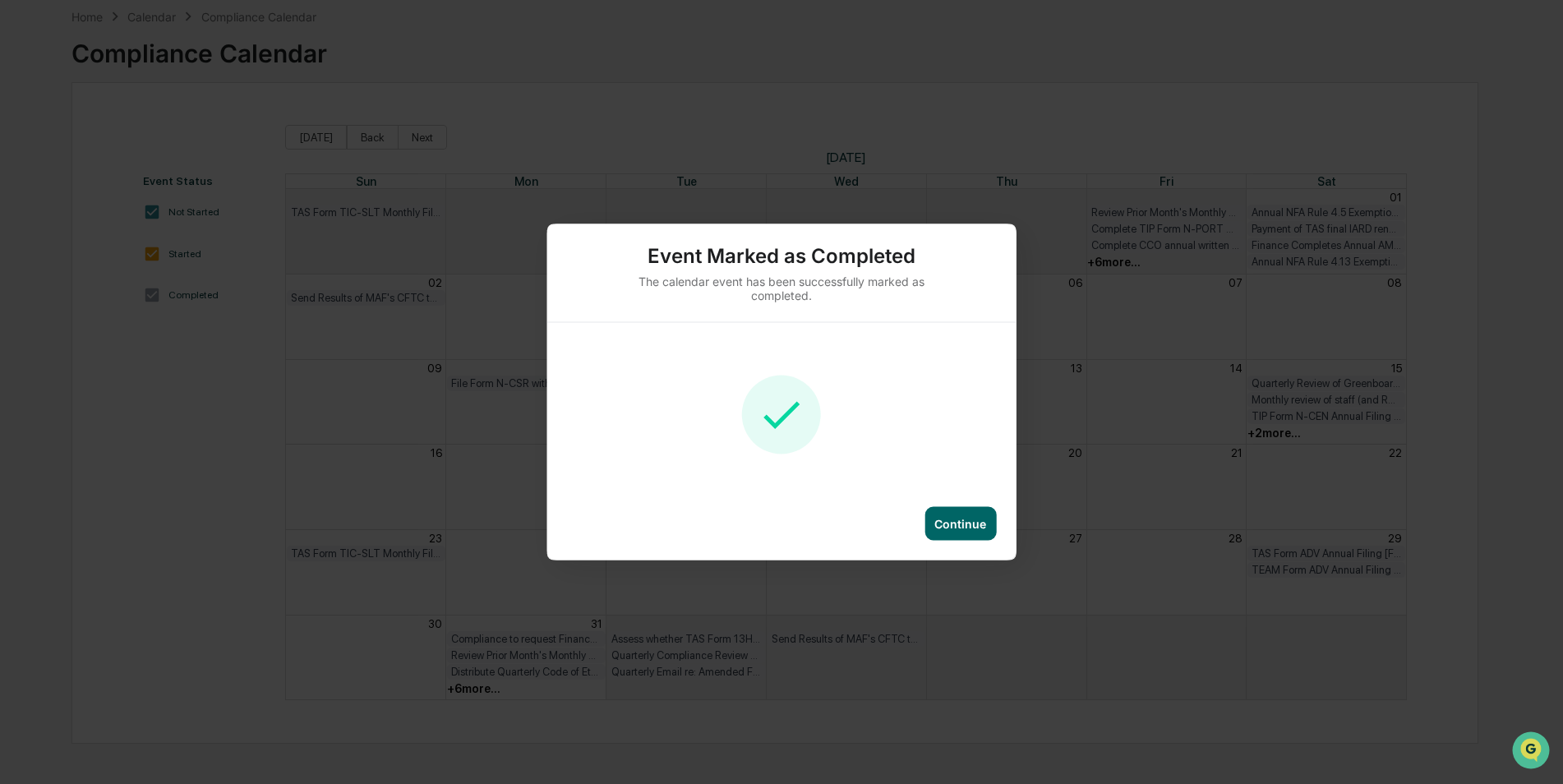
click at [957, 525] on div "Continue" at bounding box center [960, 524] width 52 height 14
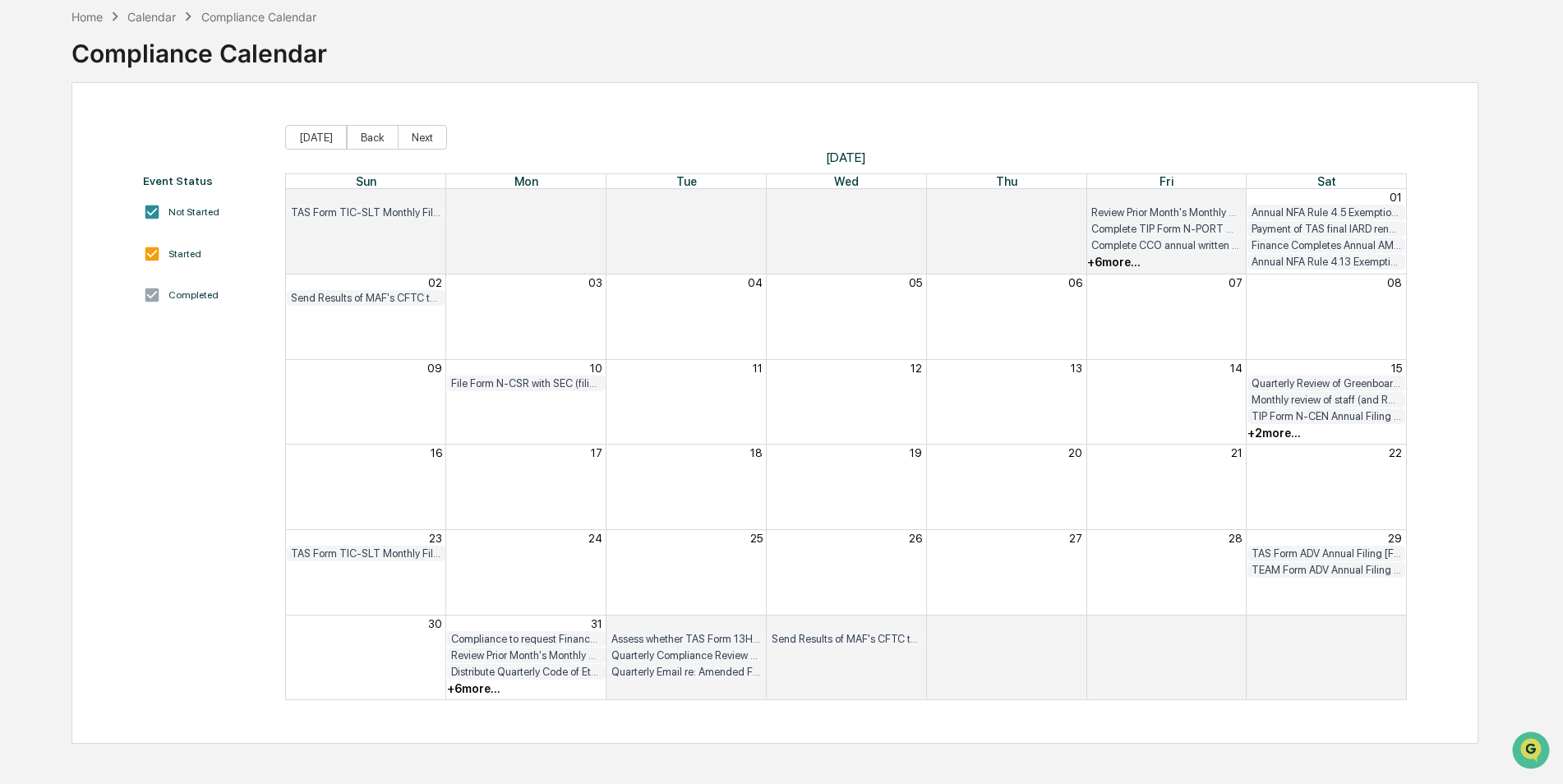
click at [475, 693] on div "+ 6 more..." at bounding box center [473, 689] width 53 height 14
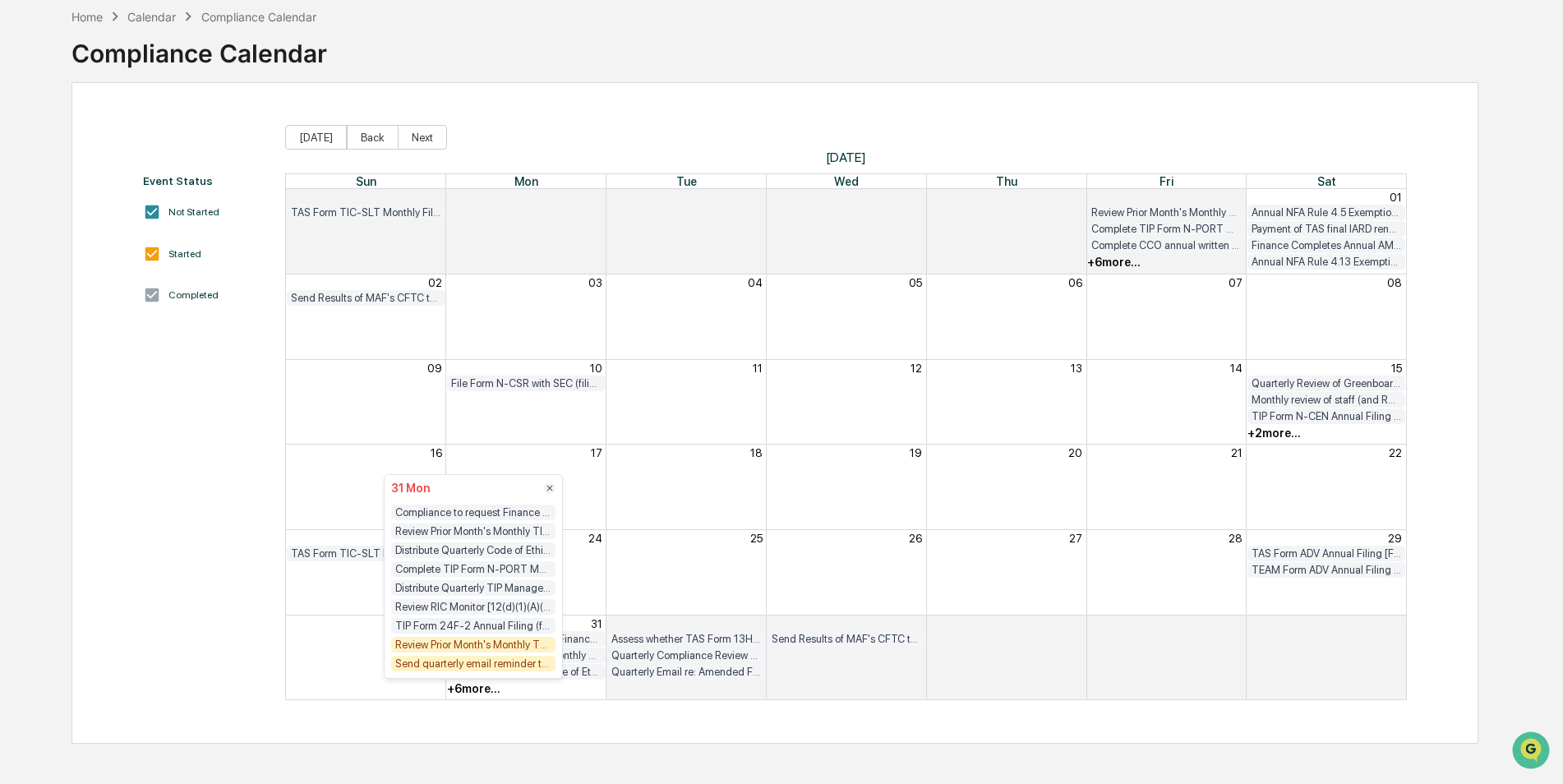
click at [483, 646] on div "Review Prior Month's Monthly TKF, TCF, GEF and DSF Compliance Testing Results (…" at bounding box center [473, 645] width 165 height 15
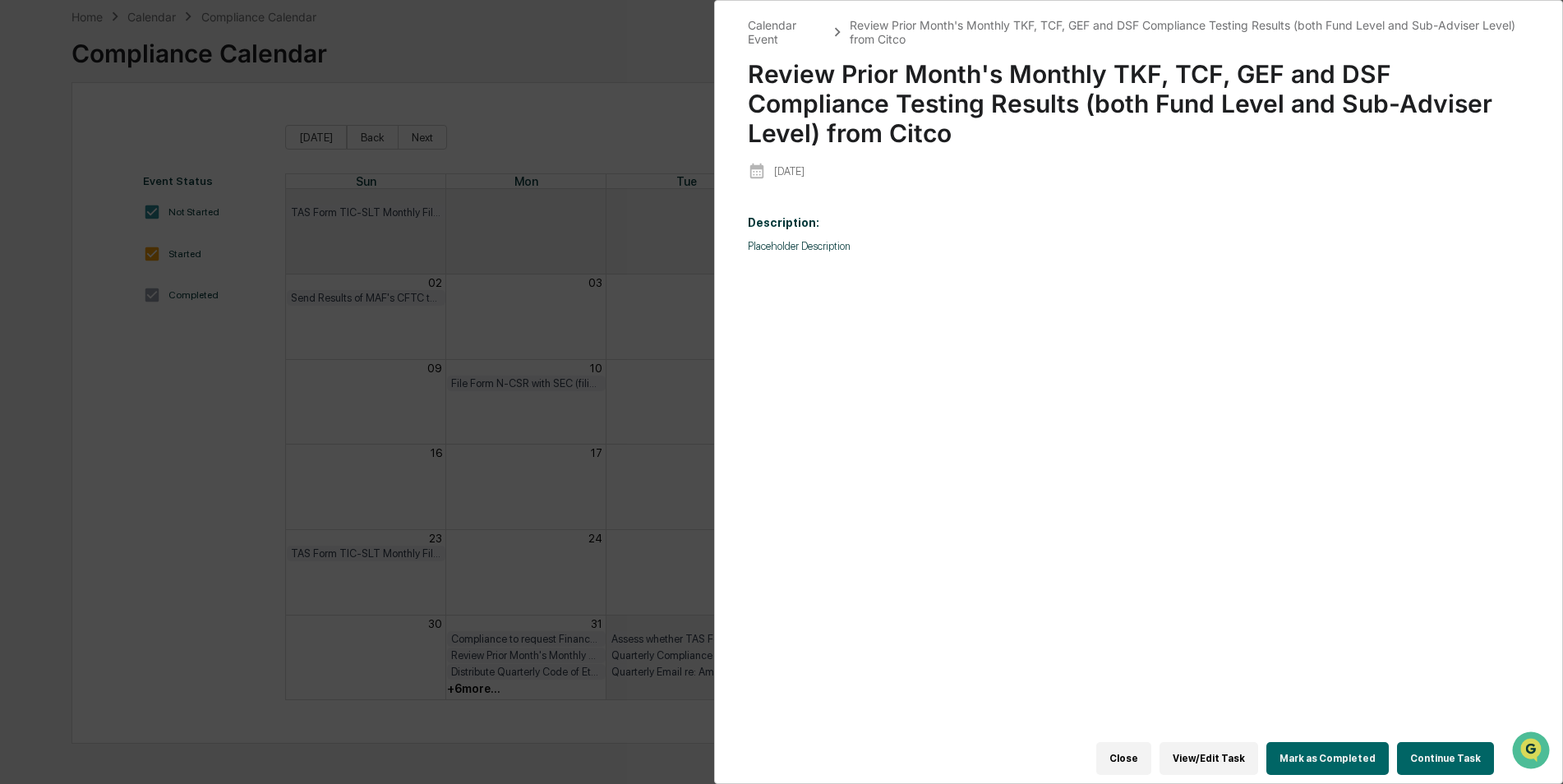
click at [1326, 742] on button "Mark as Completed" at bounding box center [1327, 758] width 123 height 33
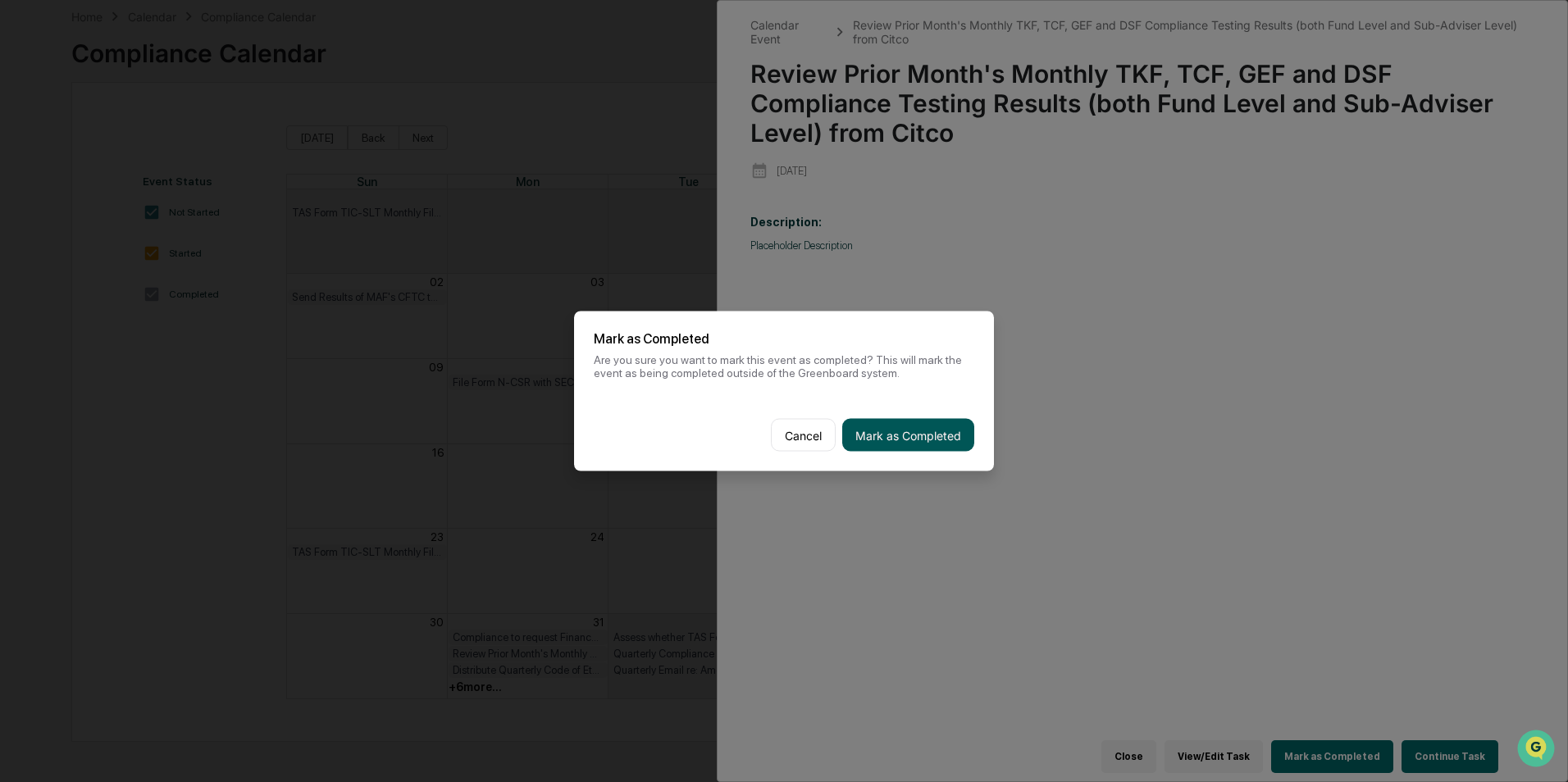
click at [925, 431] on button "Mark as Completed" at bounding box center [908, 435] width 132 height 33
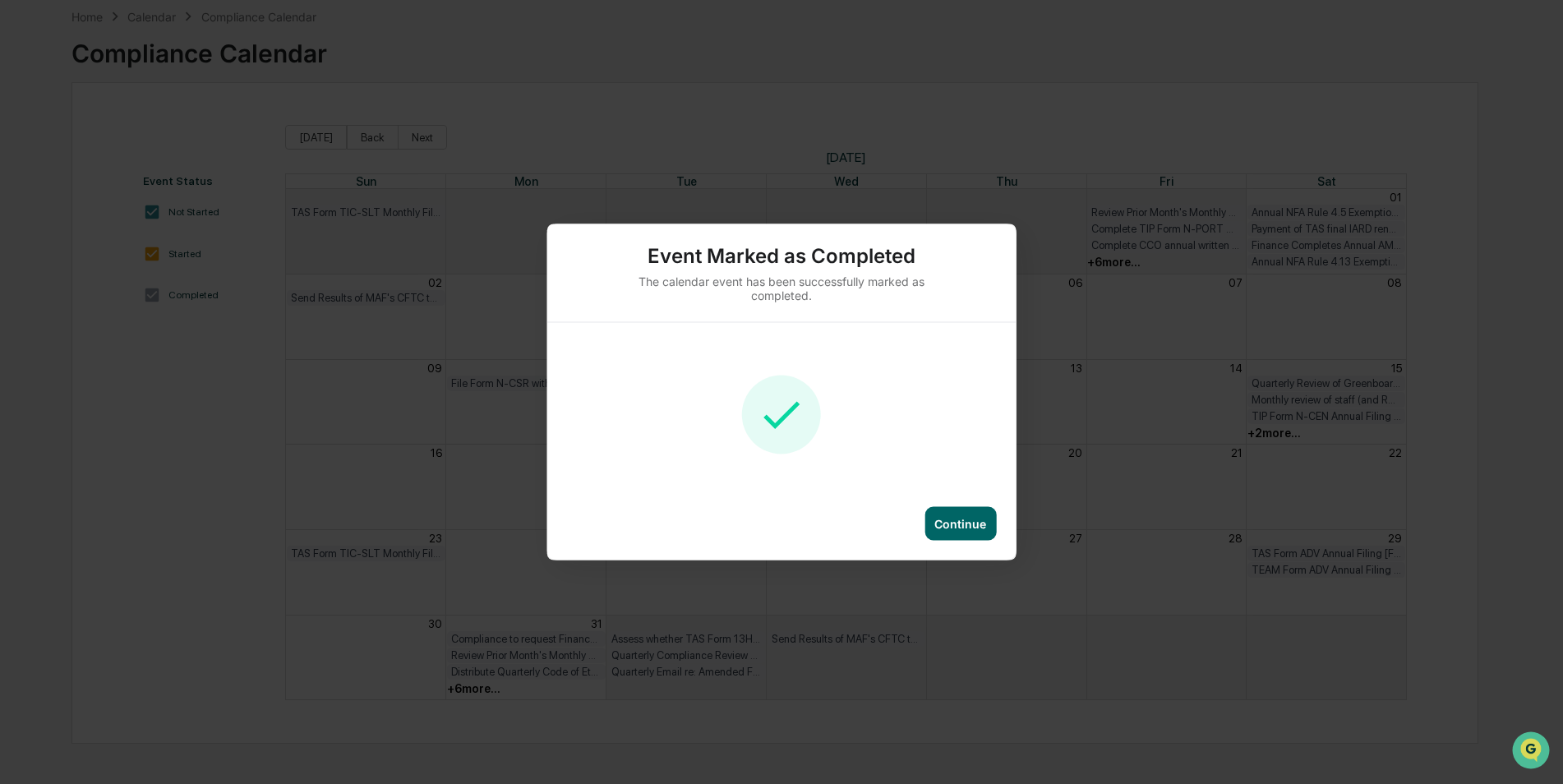
click at [958, 536] on div "Continue" at bounding box center [960, 524] width 72 height 34
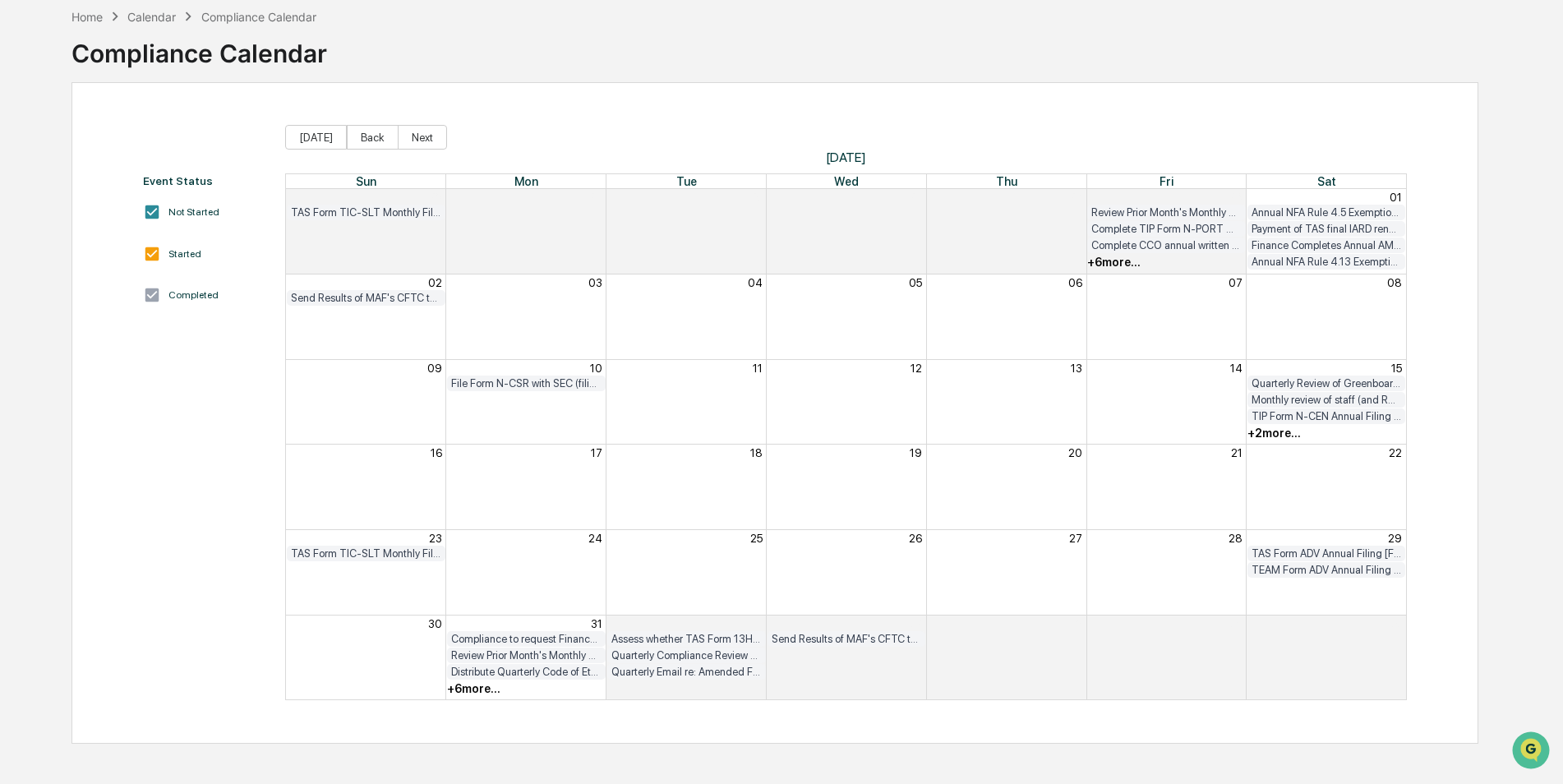
click at [481, 695] on div "+ 6 more..." at bounding box center [526, 688] width 161 height 16
click at [477, 687] on div "+ 6 more..." at bounding box center [473, 689] width 53 height 14
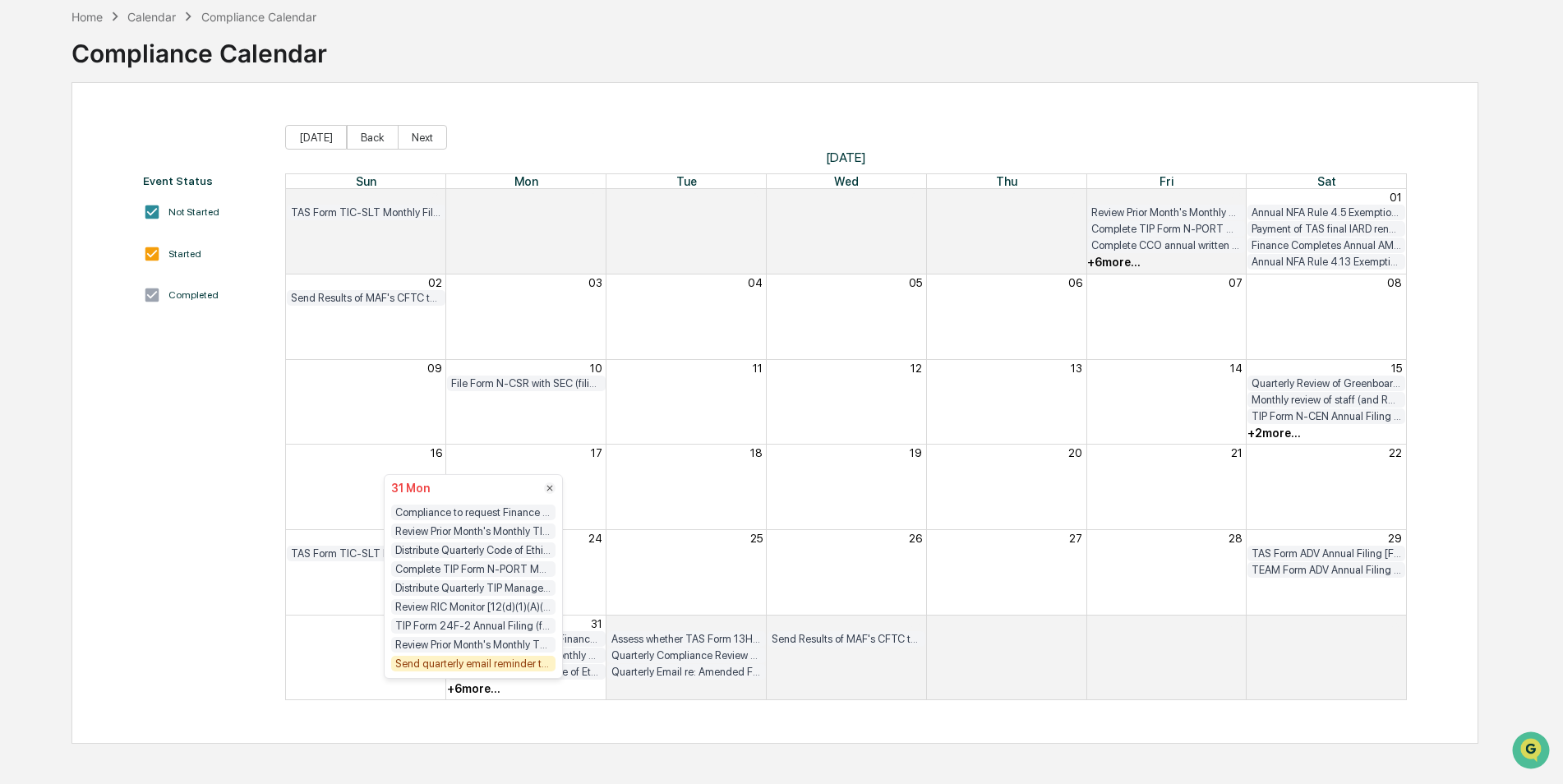
click at [476, 649] on div "Review Prior Month's Monthly TKF, TCF, GEF and DSF Compliance Testing Results (…" at bounding box center [473, 645] width 165 height 15
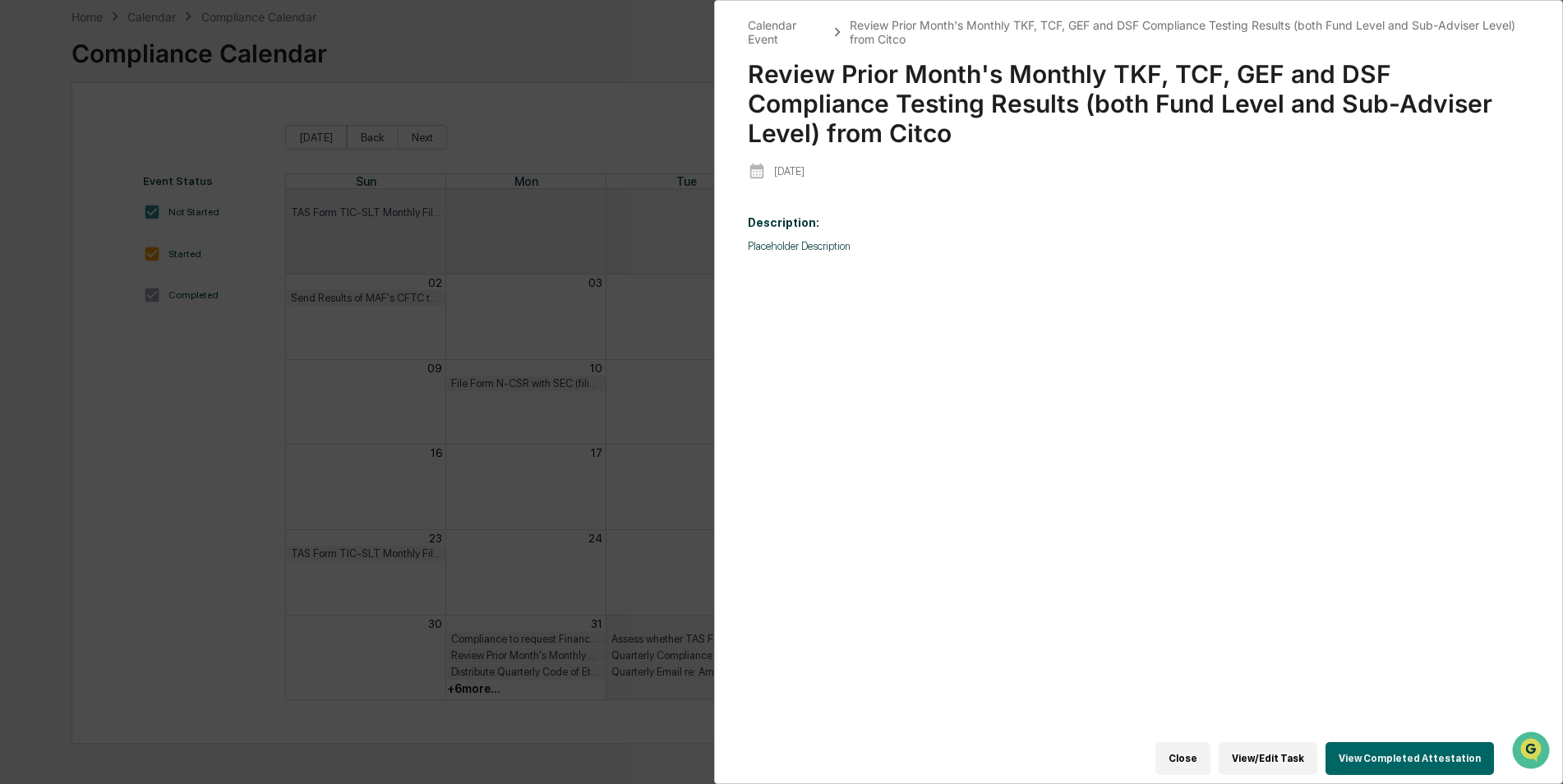
click at [1207, 744] on button "Close" at bounding box center [1182, 758] width 55 height 33
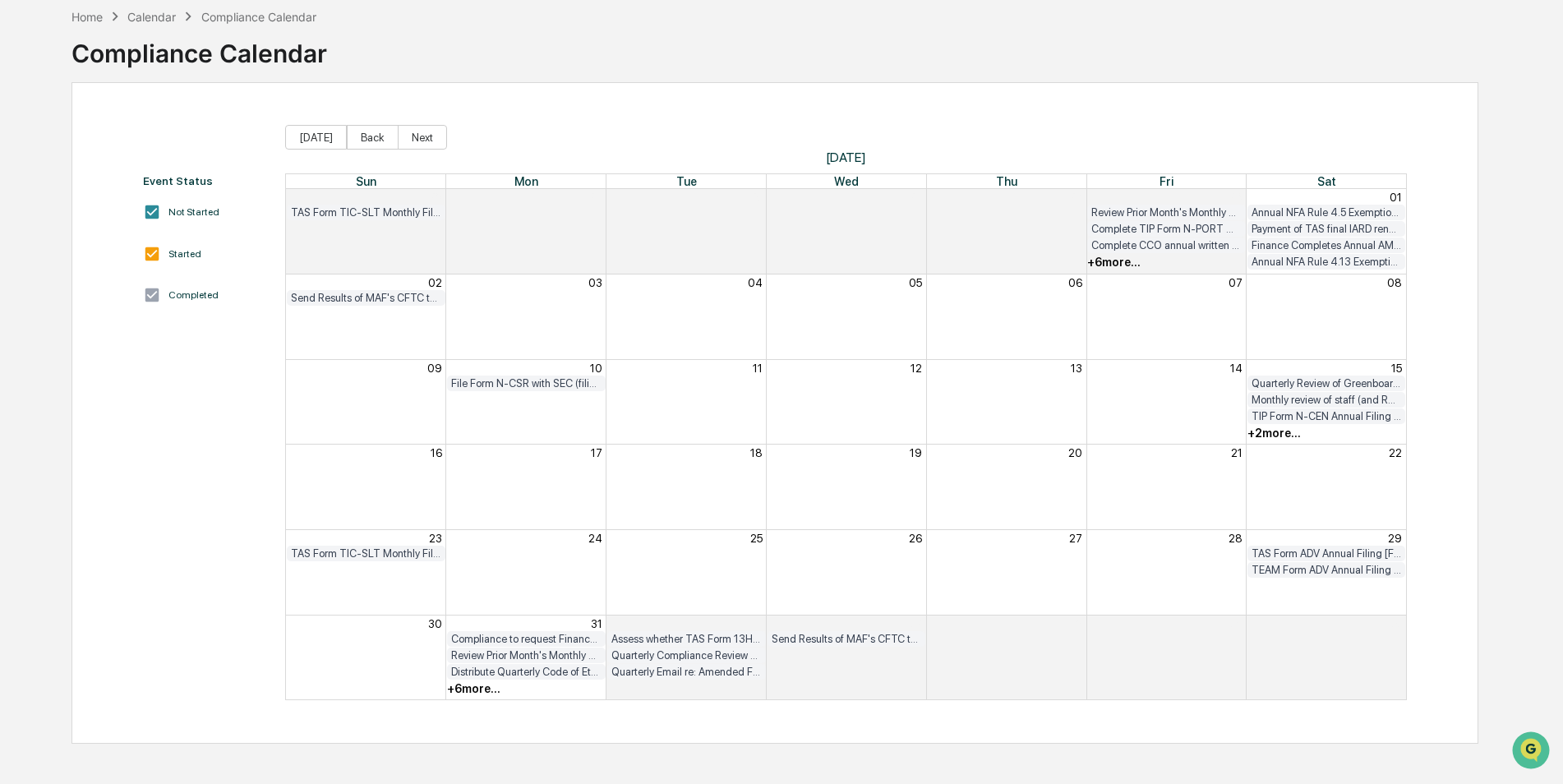
click at [477, 692] on div "+ 6 more..." at bounding box center [473, 689] width 53 height 14
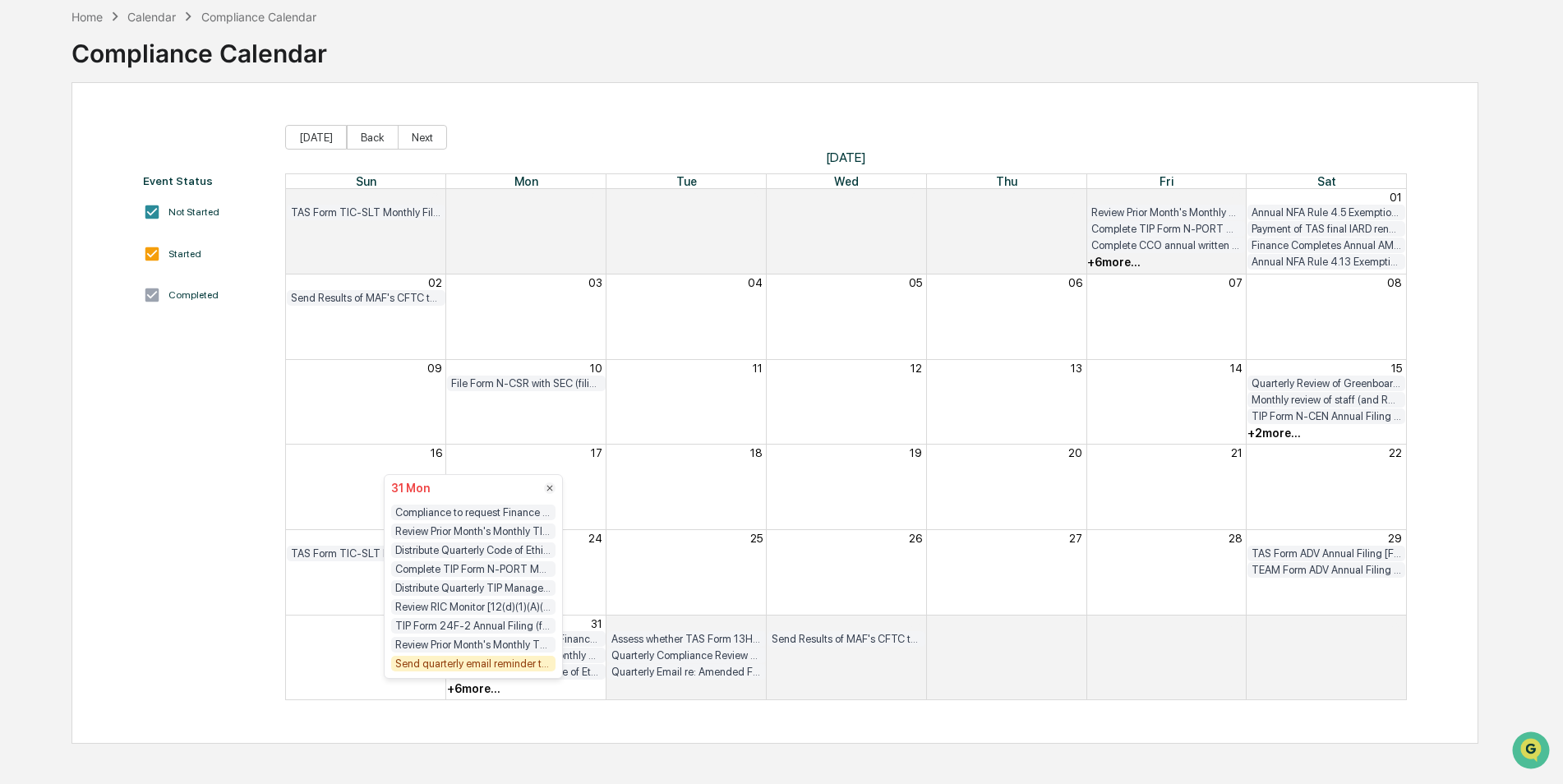
click at [484, 662] on div "Send quarterly email reminder to RRs to report any client complaints and to for…" at bounding box center [473, 663] width 165 height 15
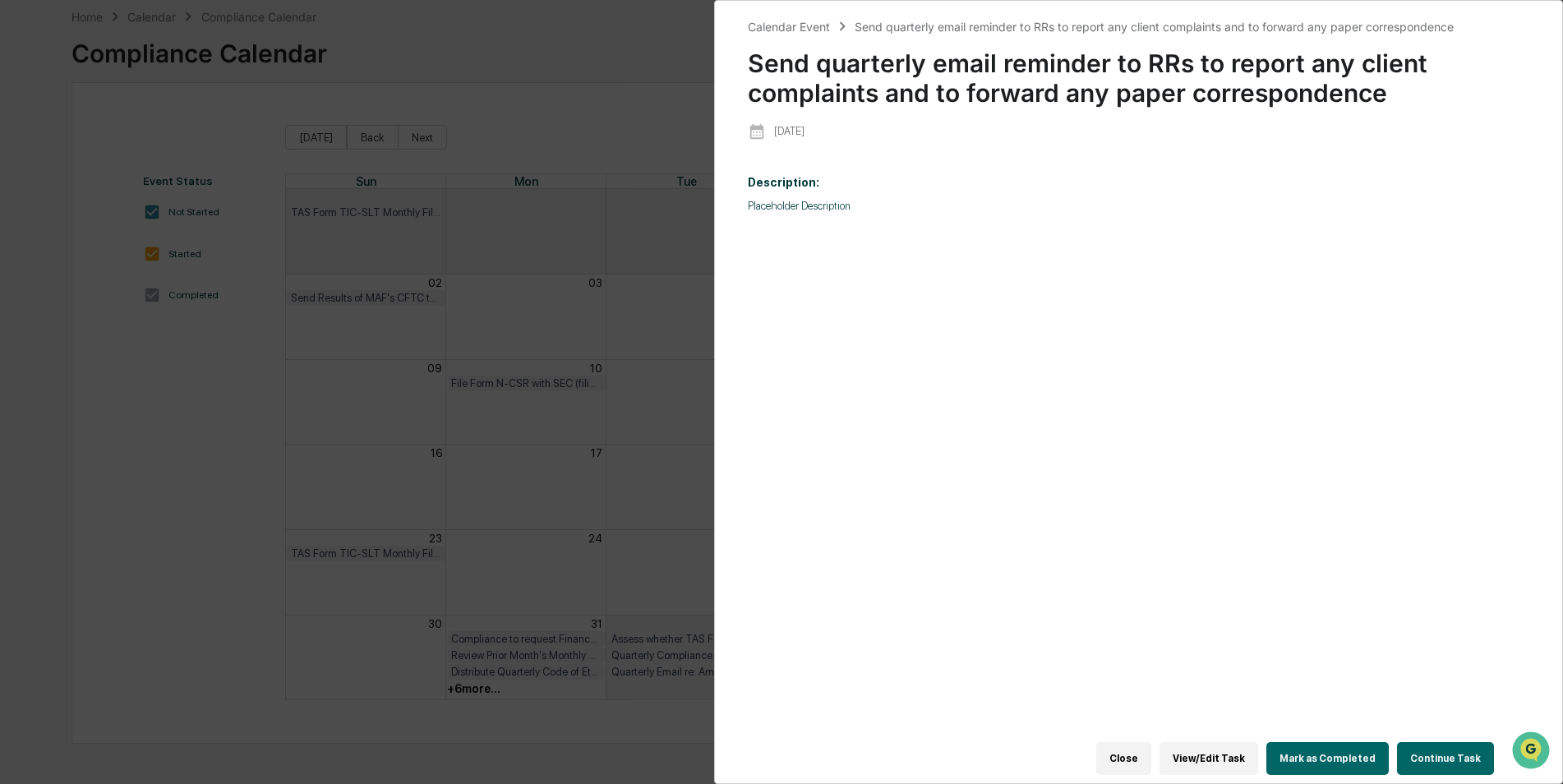
click at [1340, 746] on button "Mark as Completed" at bounding box center [1327, 758] width 123 height 33
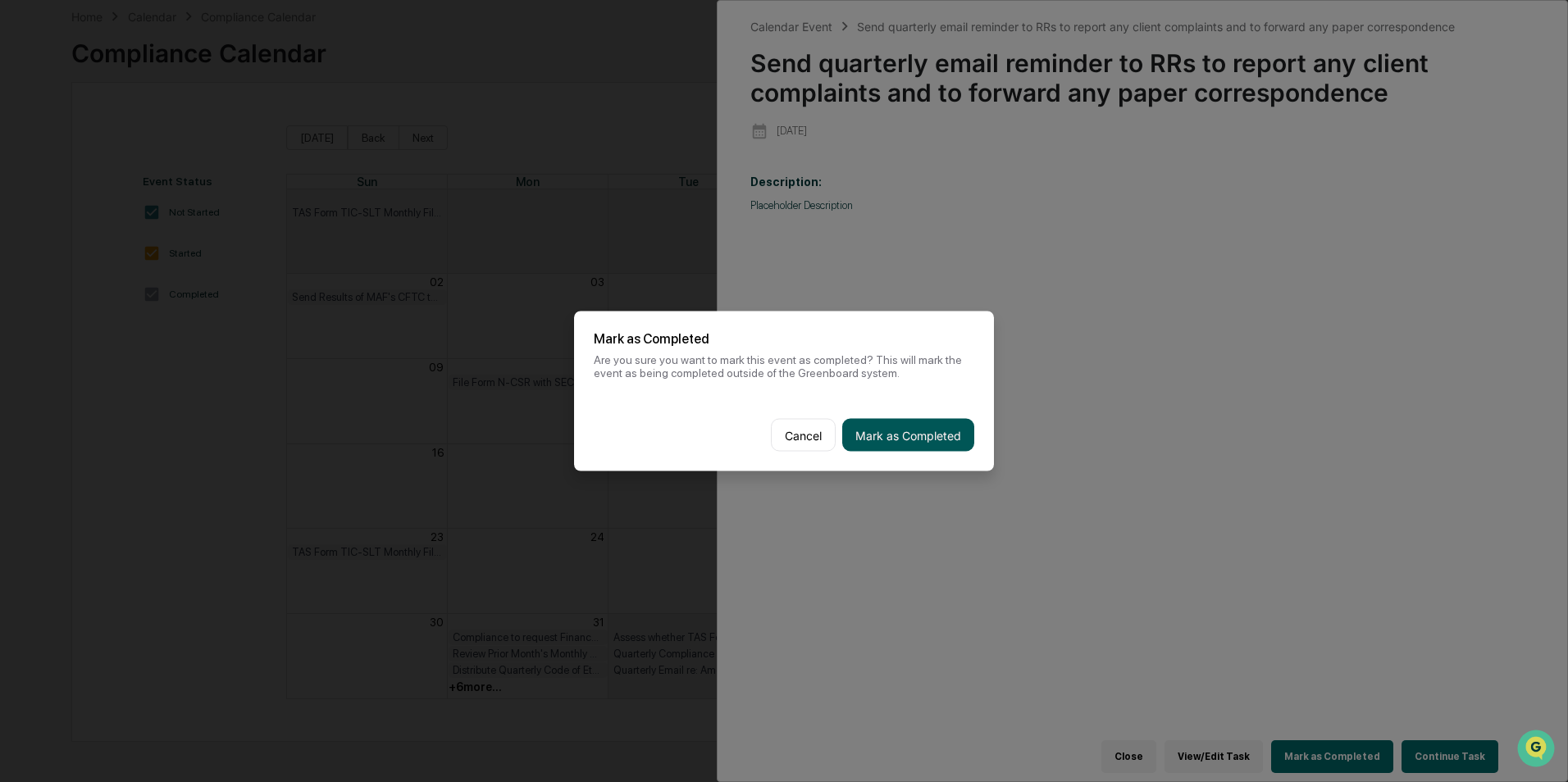
click at [941, 424] on button "Mark as Completed" at bounding box center [908, 435] width 132 height 33
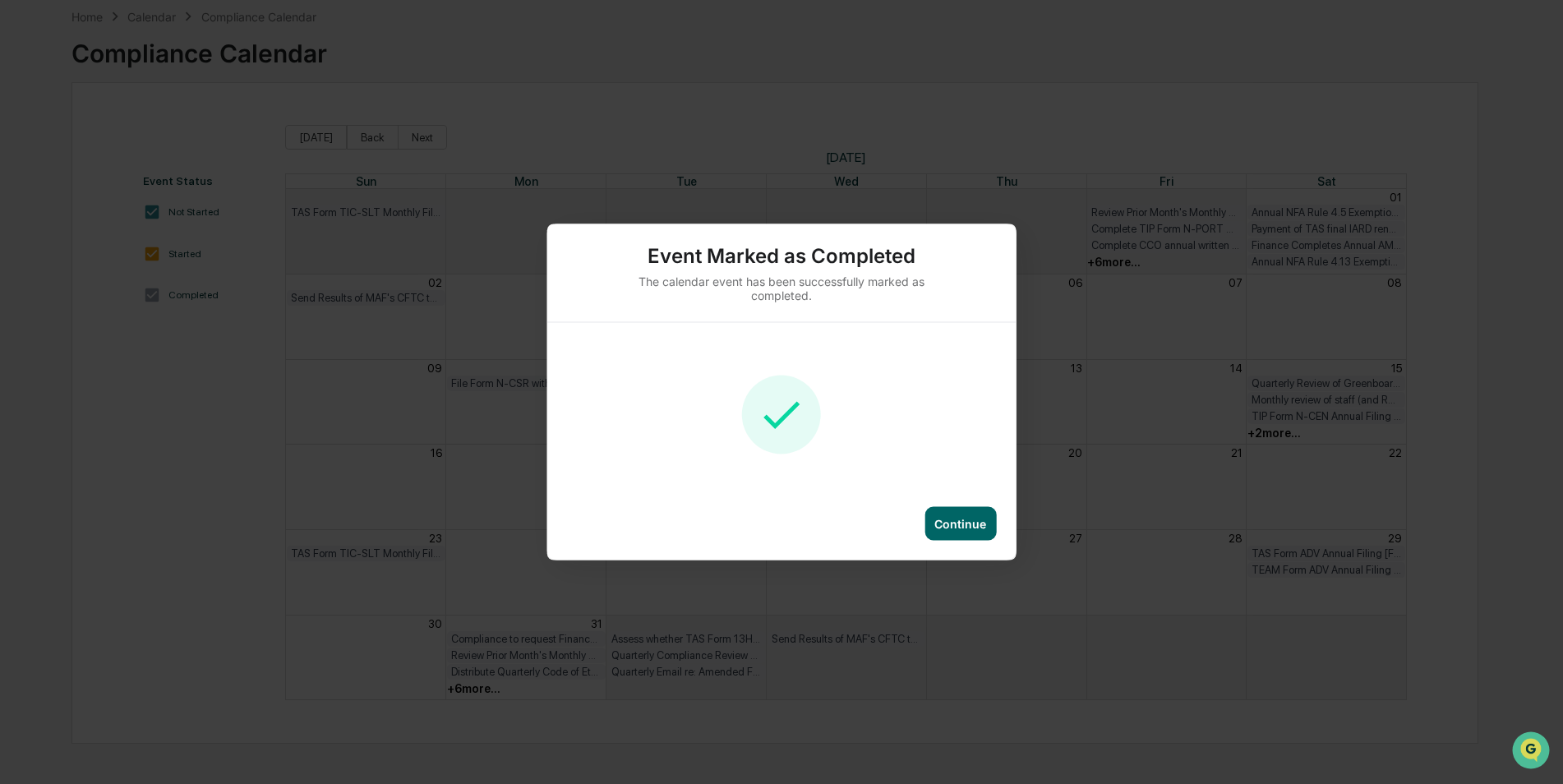
click at [970, 525] on div "Continue" at bounding box center [960, 524] width 52 height 14
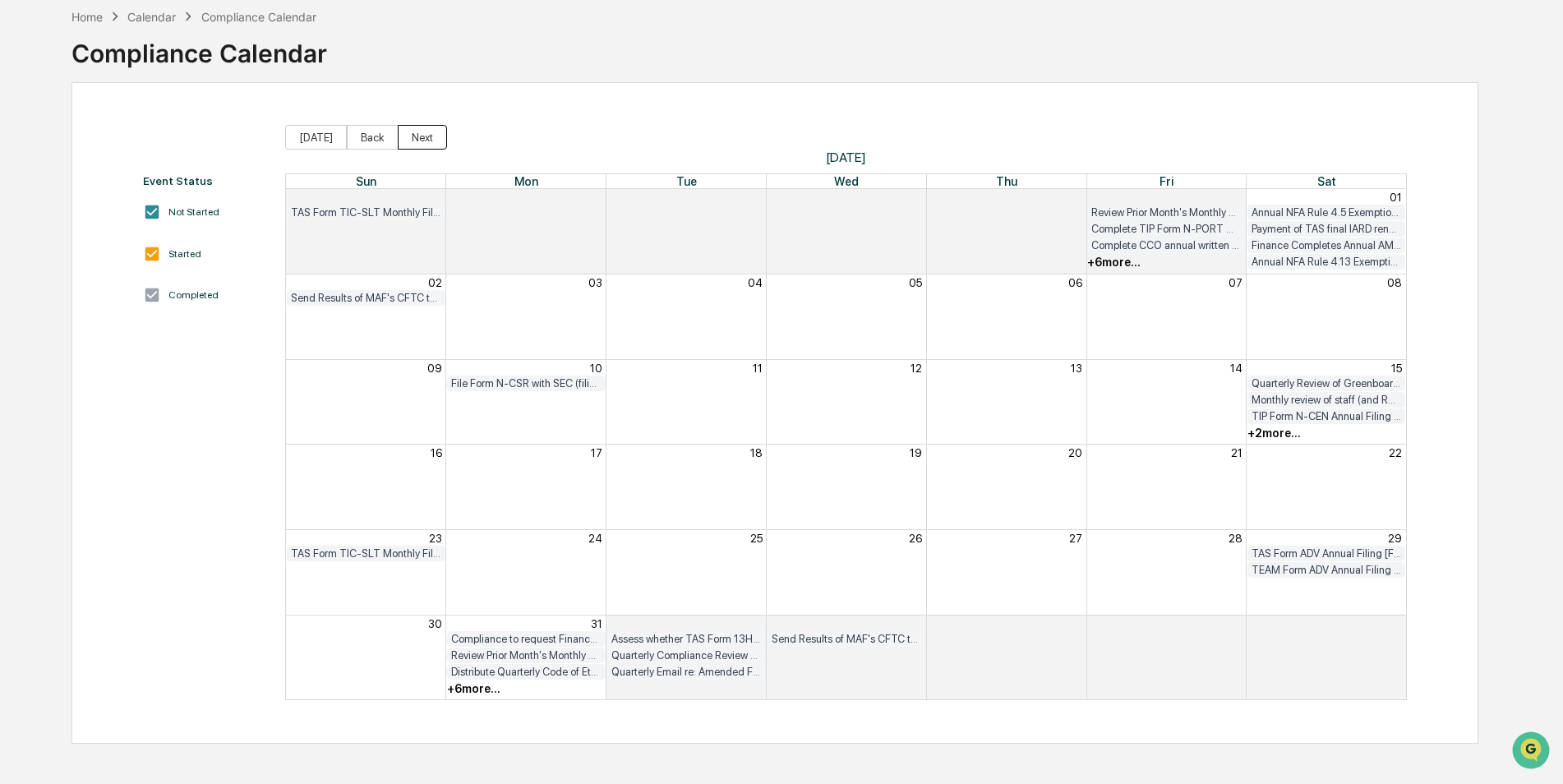
click at [429, 138] on button "Next" at bounding box center [422, 137] width 49 height 24
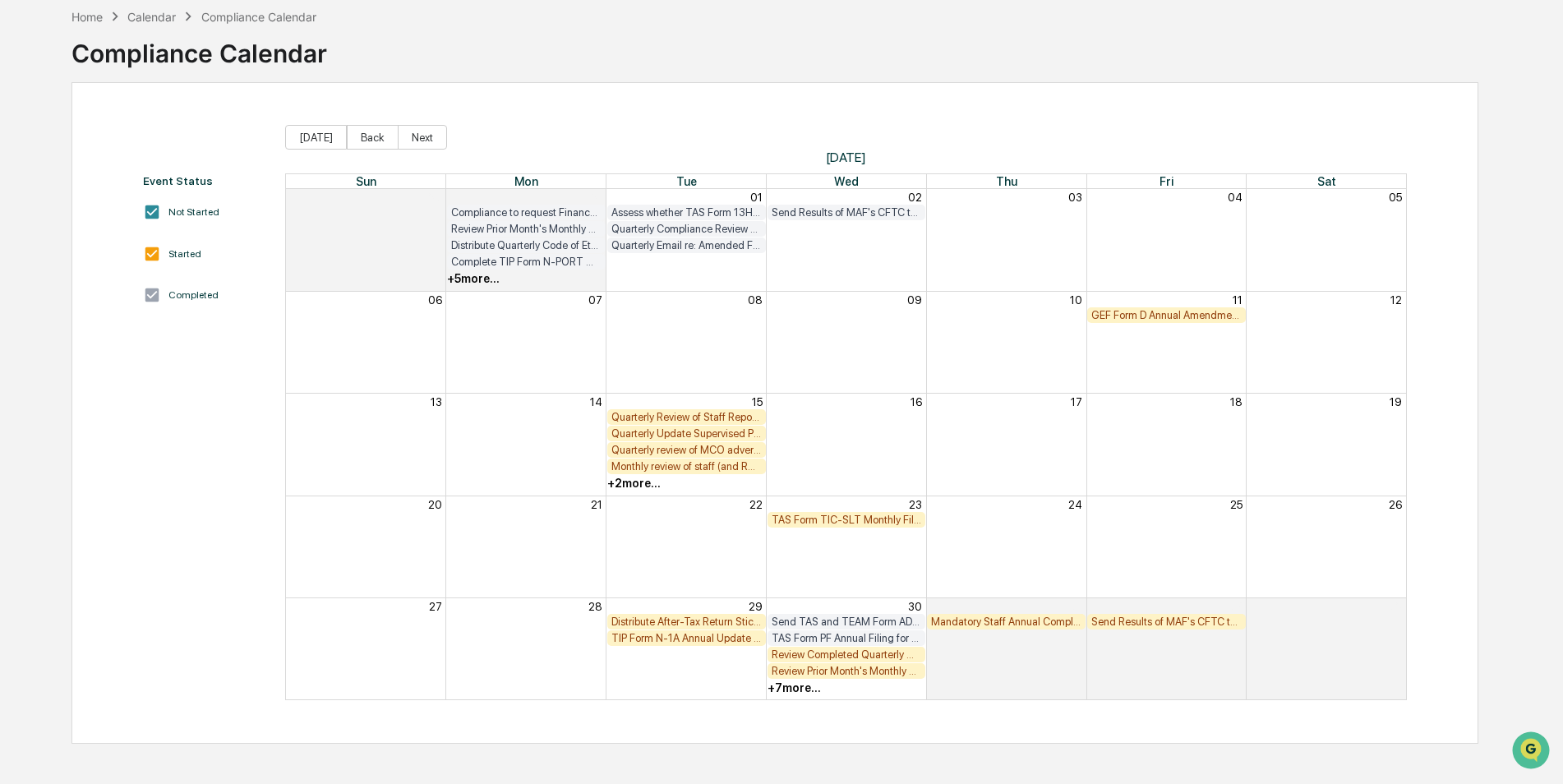
click at [1163, 313] on div "GEF Form D Annual Amendment Filing ([PERSON_NAME] to request info one week in a…" at bounding box center [1167, 315] width 150 height 13
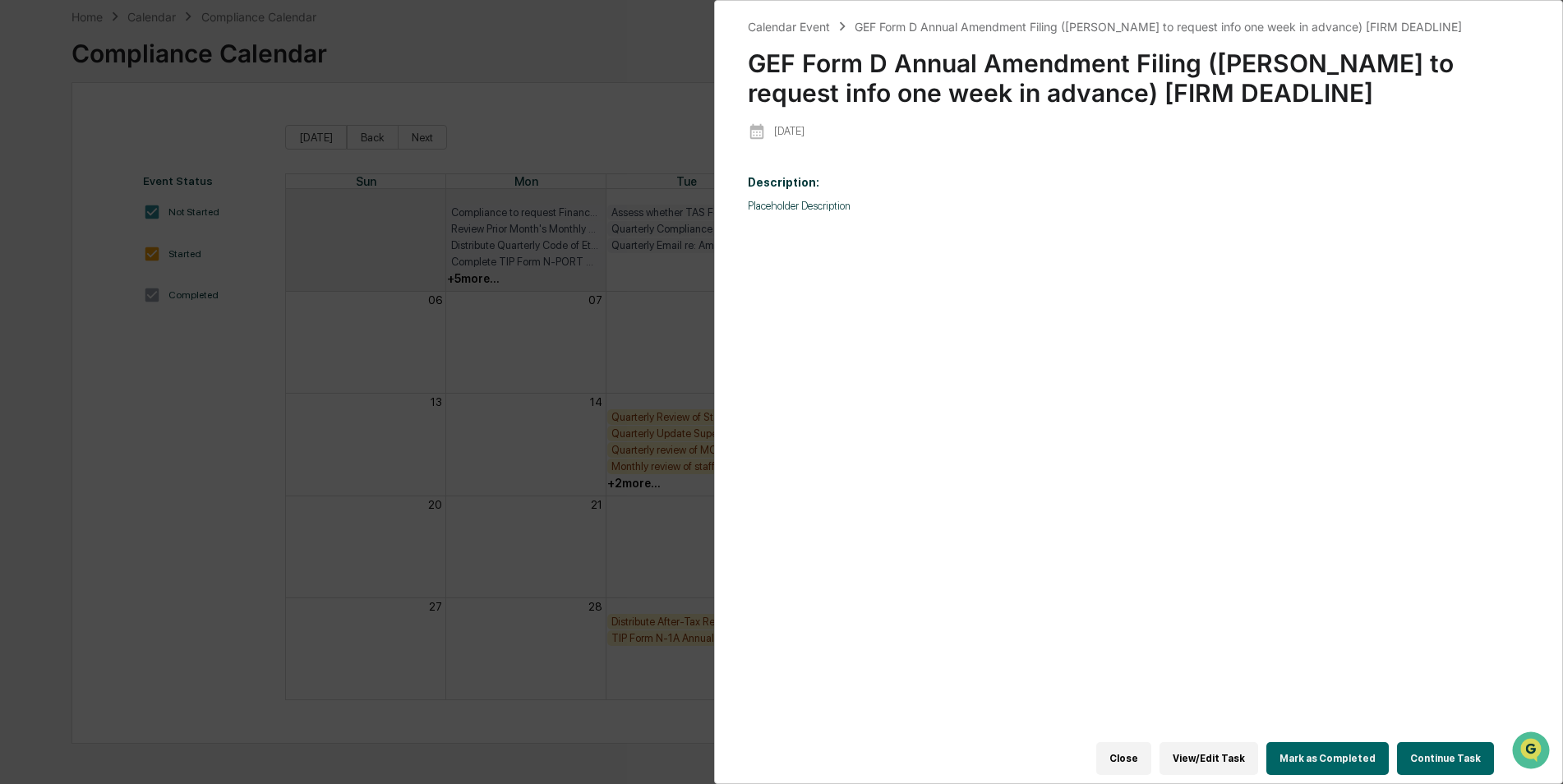
click at [1320, 744] on button "Mark as Completed" at bounding box center [1327, 758] width 123 height 33
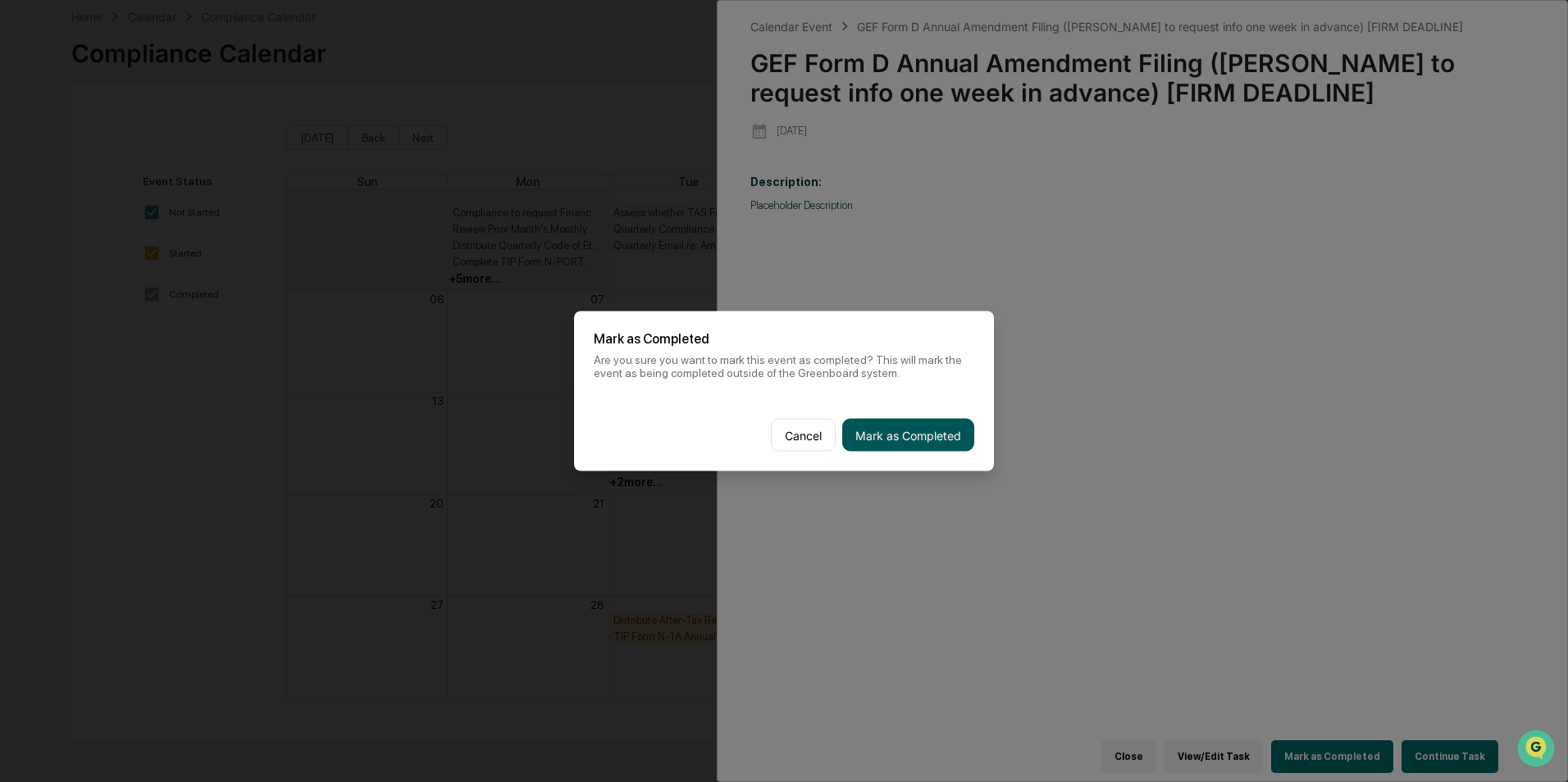
click at [937, 438] on button "Mark as Completed" at bounding box center [908, 435] width 132 height 33
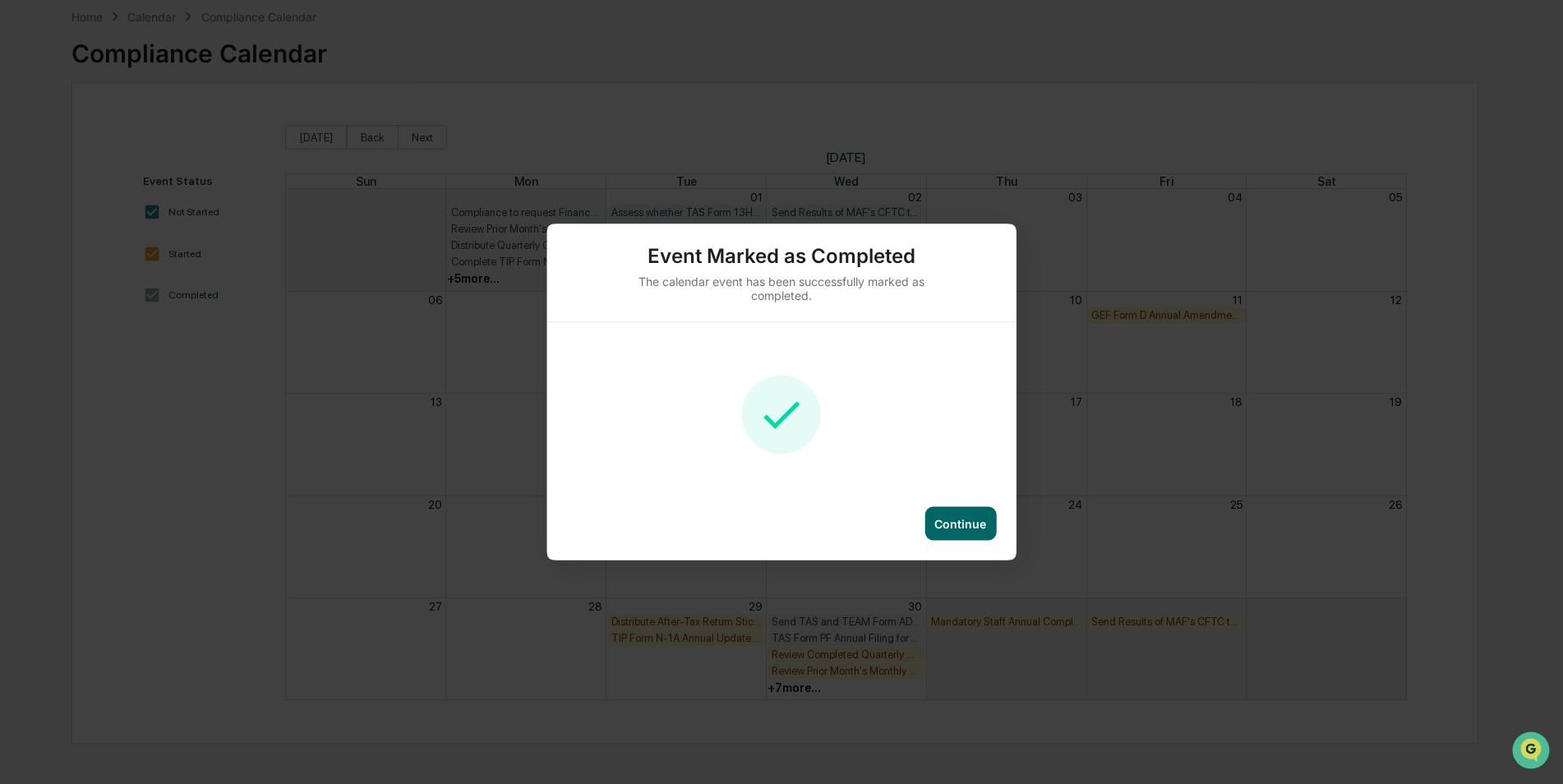
click at [995, 529] on div "Continue" at bounding box center [960, 524] width 72 height 34
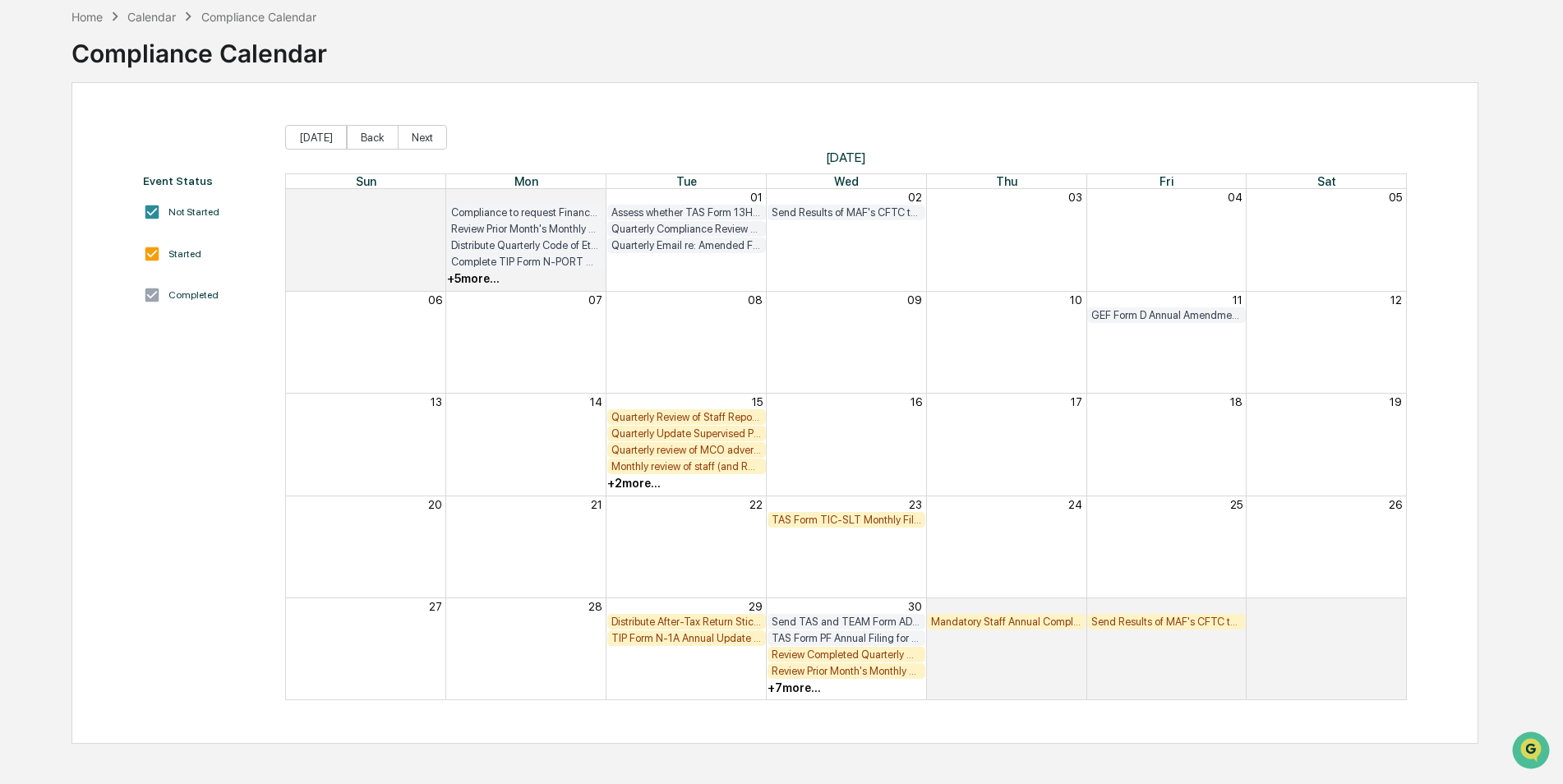
click at [852, 514] on div "TAS Form TIC-SLT Monthly Filing [FIRM DEADLINE]" at bounding box center [847, 520] width 150 height 13
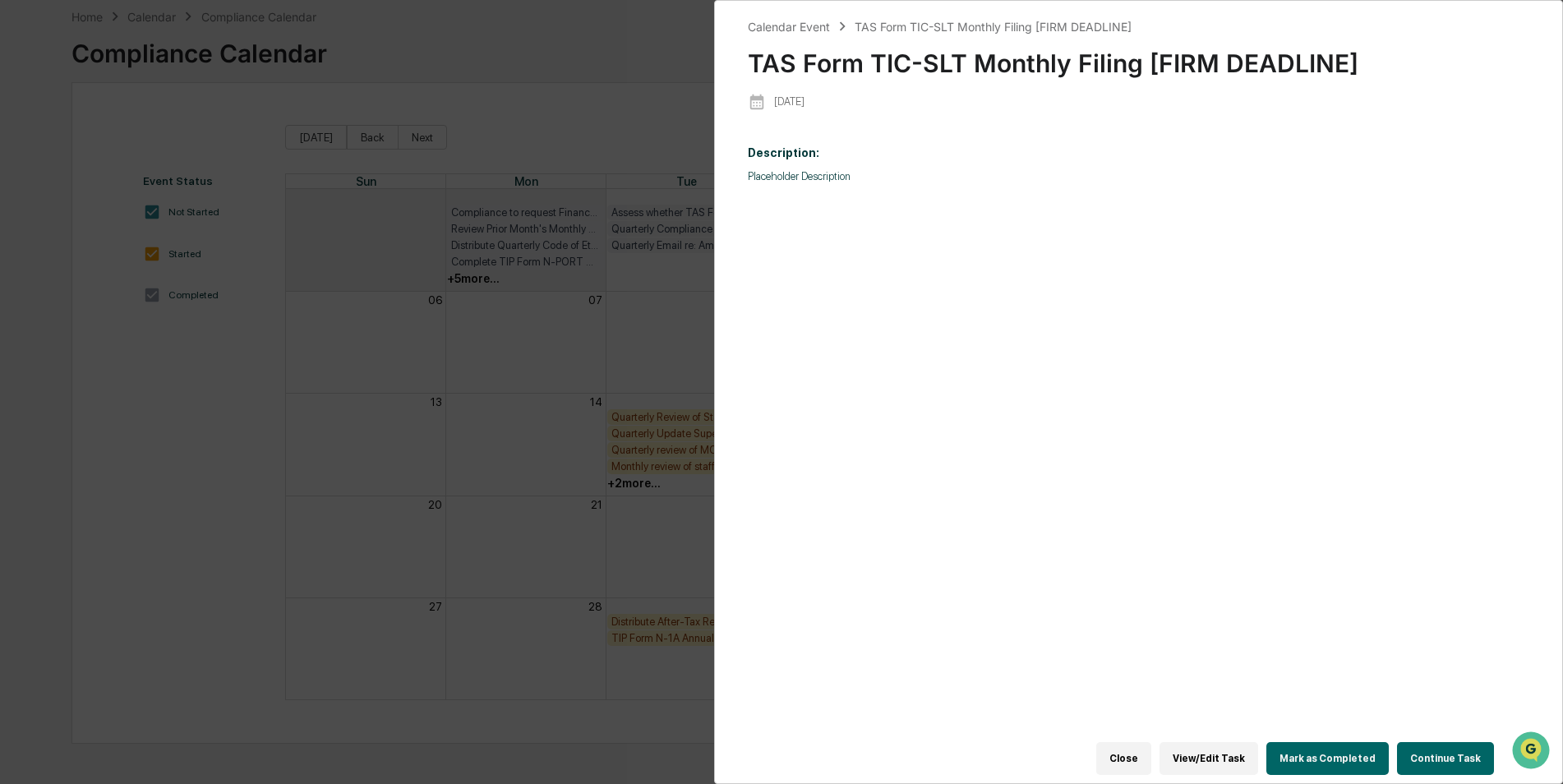
click at [1295, 743] on button "Mark as Completed" at bounding box center [1327, 758] width 123 height 33
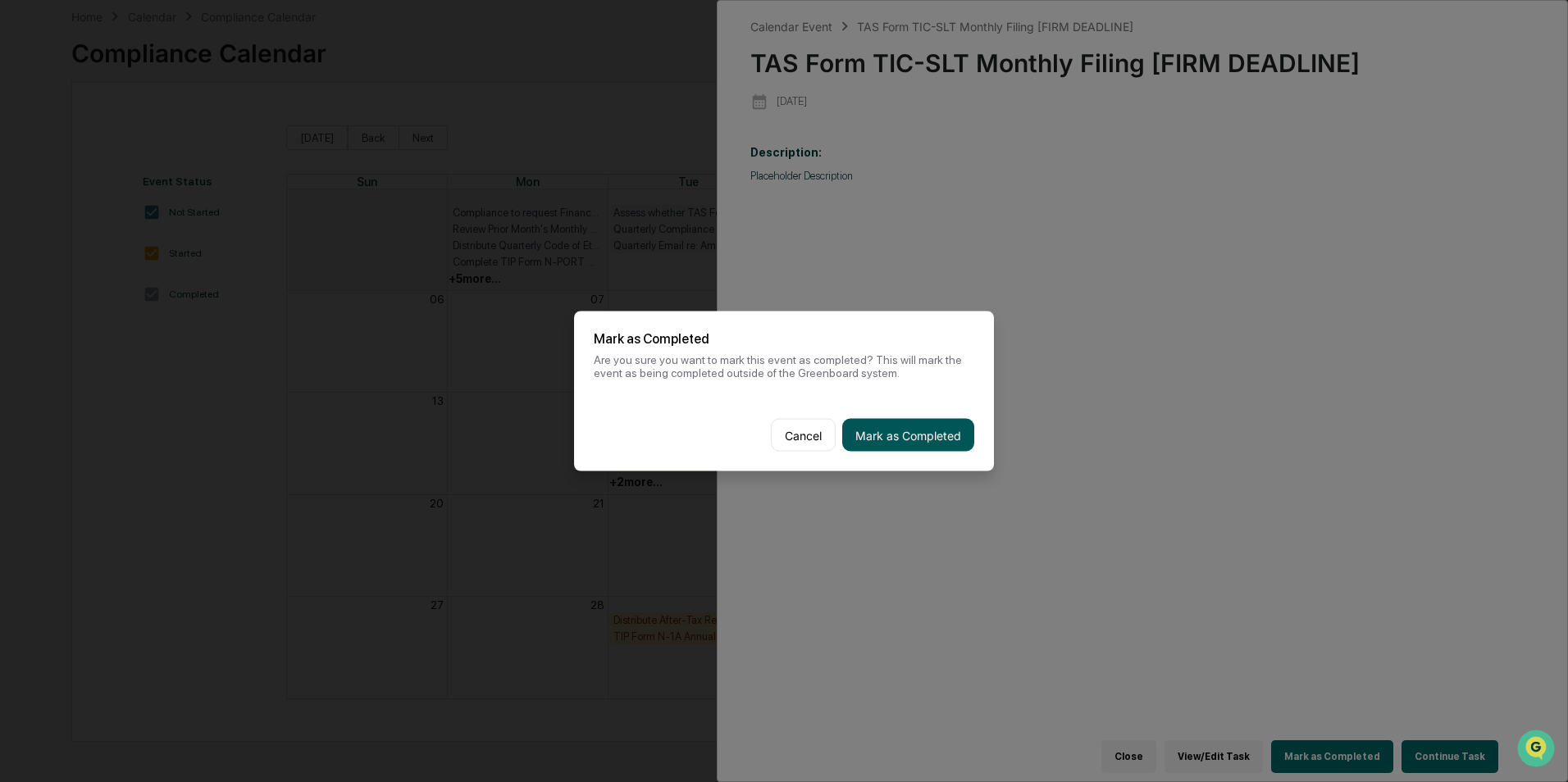
click at [894, 428] on button "Mark as Completed" at bounding box center [908, 435] width 132 height 33
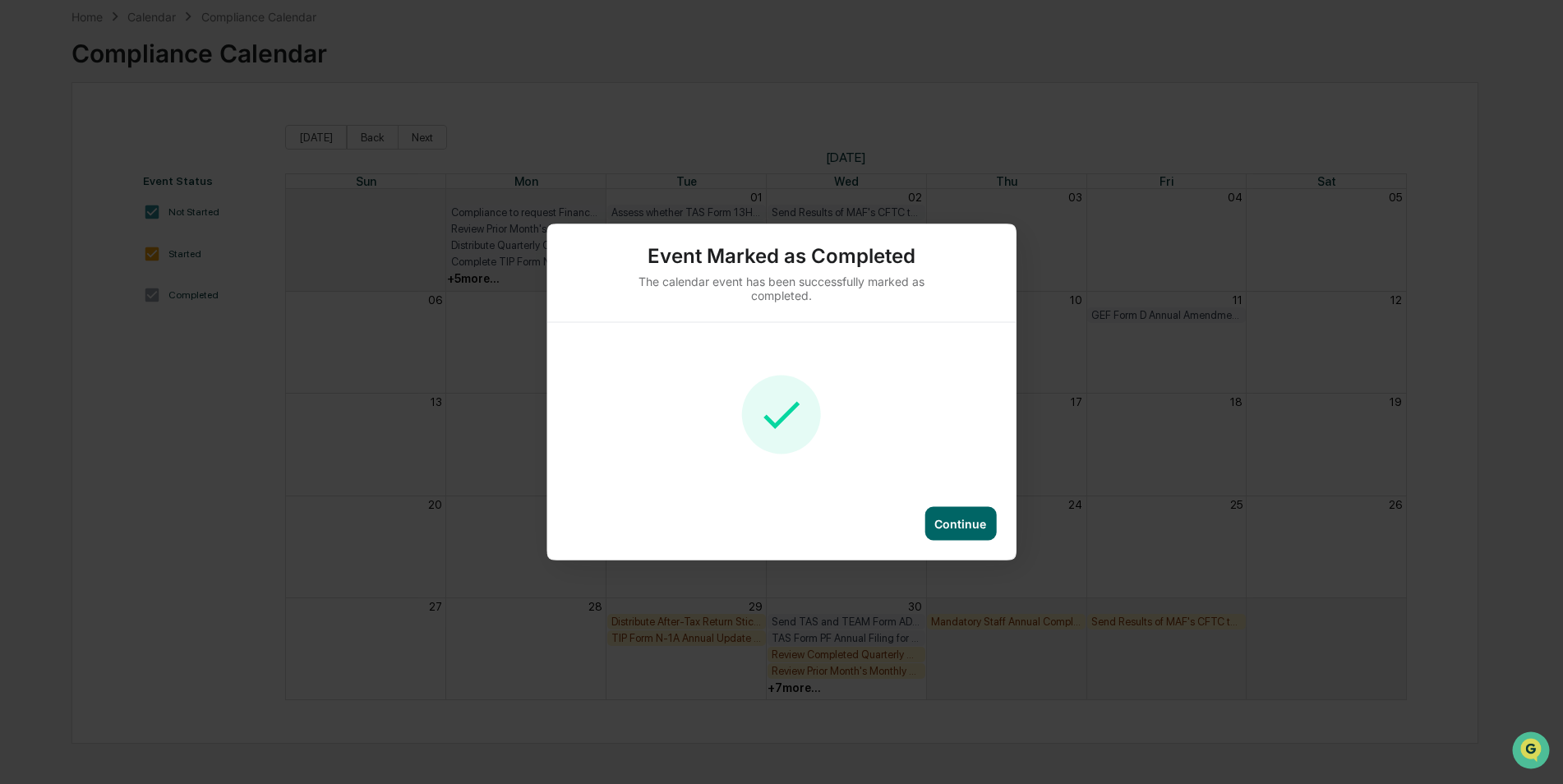
click at [986, 526] on div "Continue" at bounding box center [960, 524] width 52 height 14
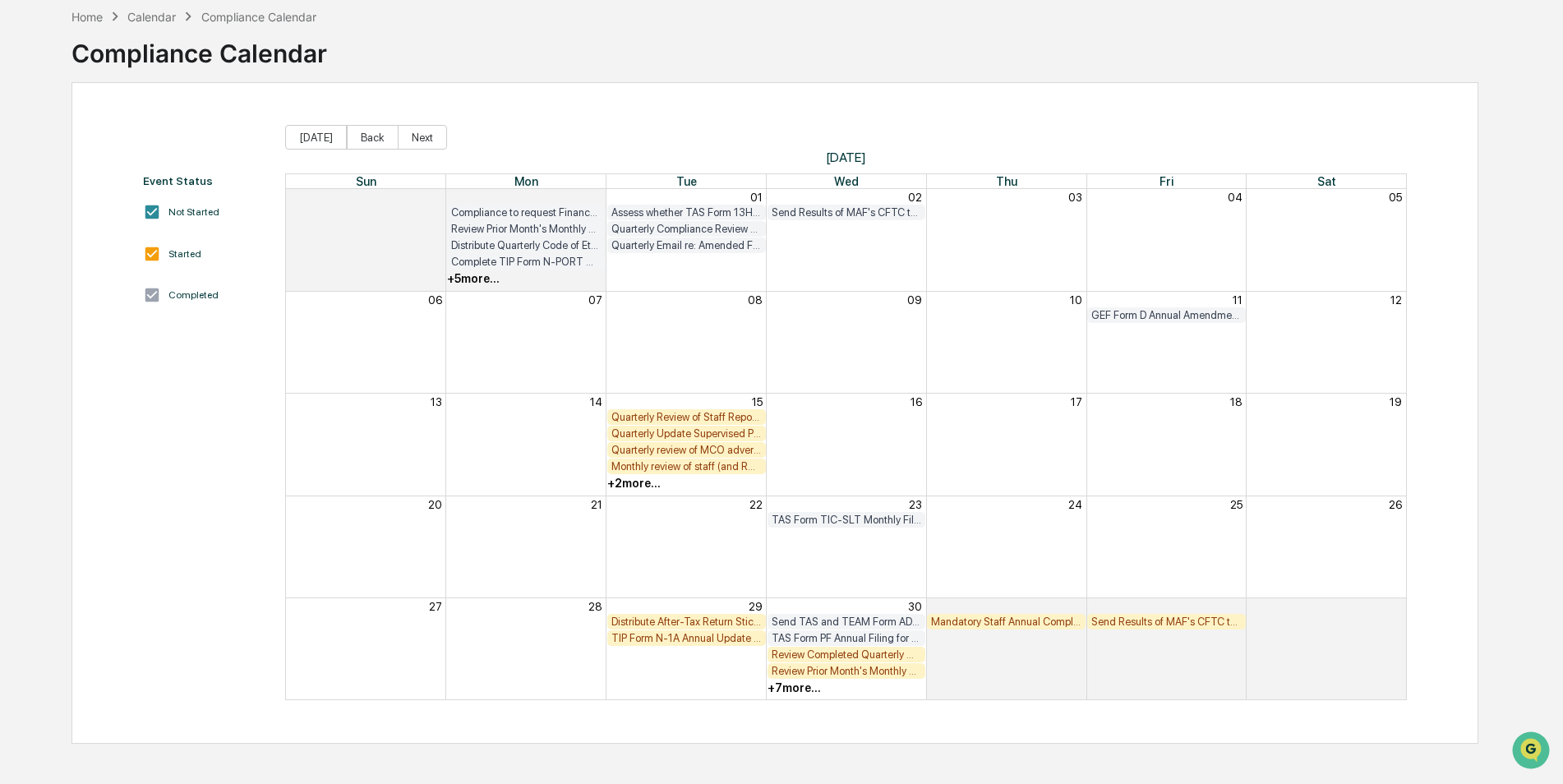
click at [625, 483] on div "+ 2 more..." at bounding box center [634, 483] width 53 height 14
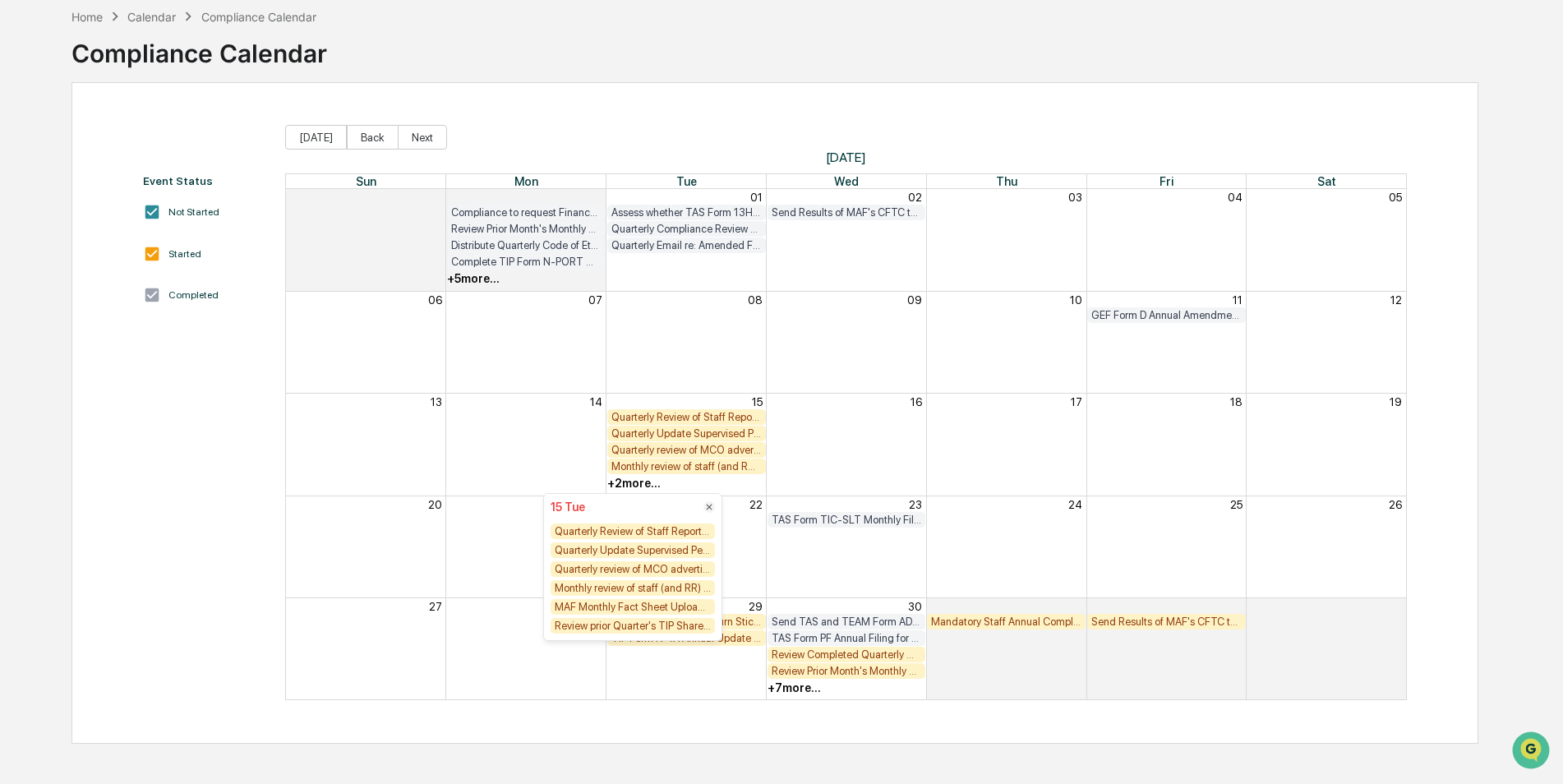
click at [625, 483] on div "+ 2 more..." at bounding box center [634, 483] width 53 height 14
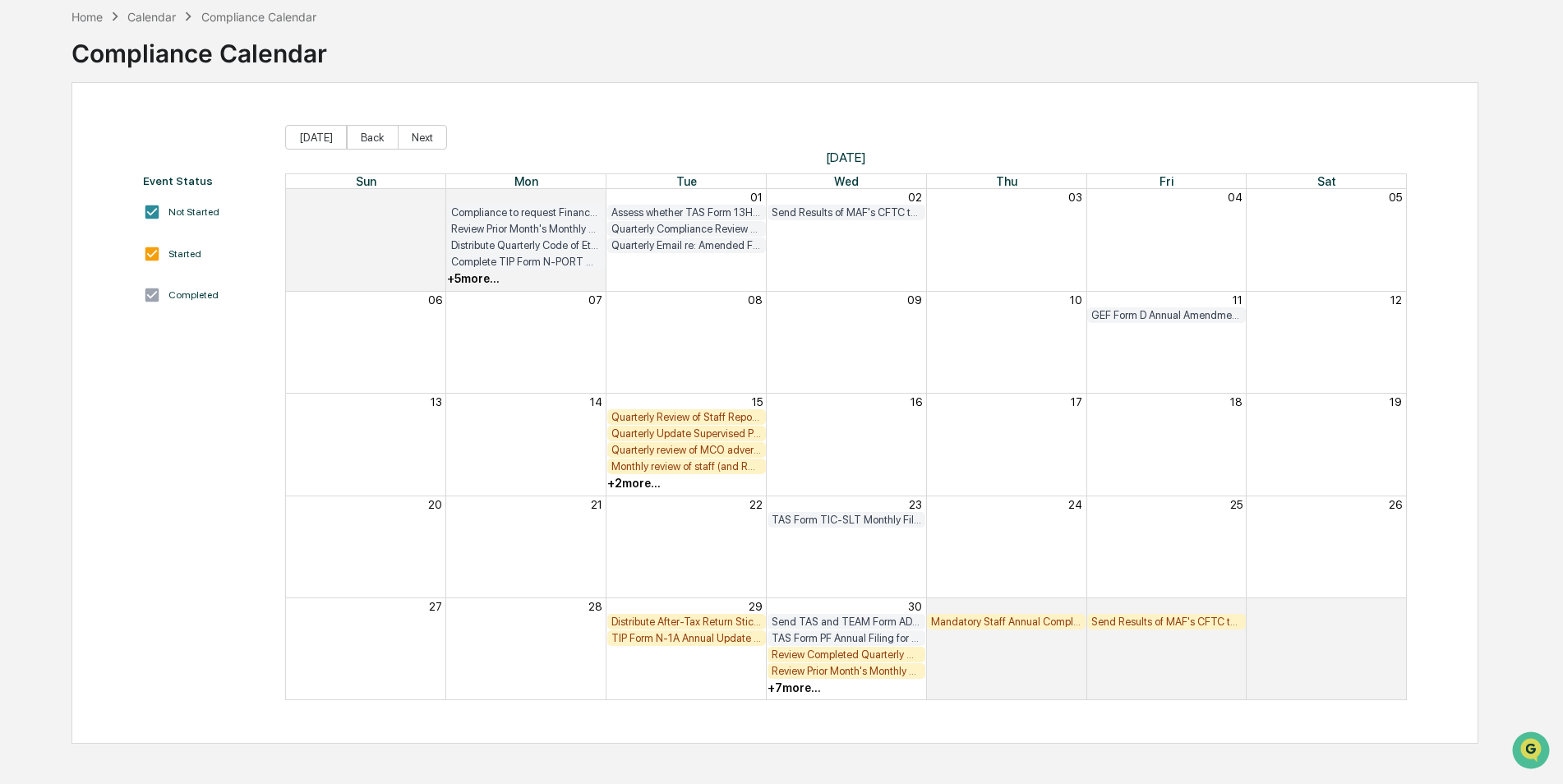
click at [634, 413] on div "Quarterly Review of Staff Report from Human Resources (new staffers, address ch…" at bounding box center [687, 416] width 150 height 13
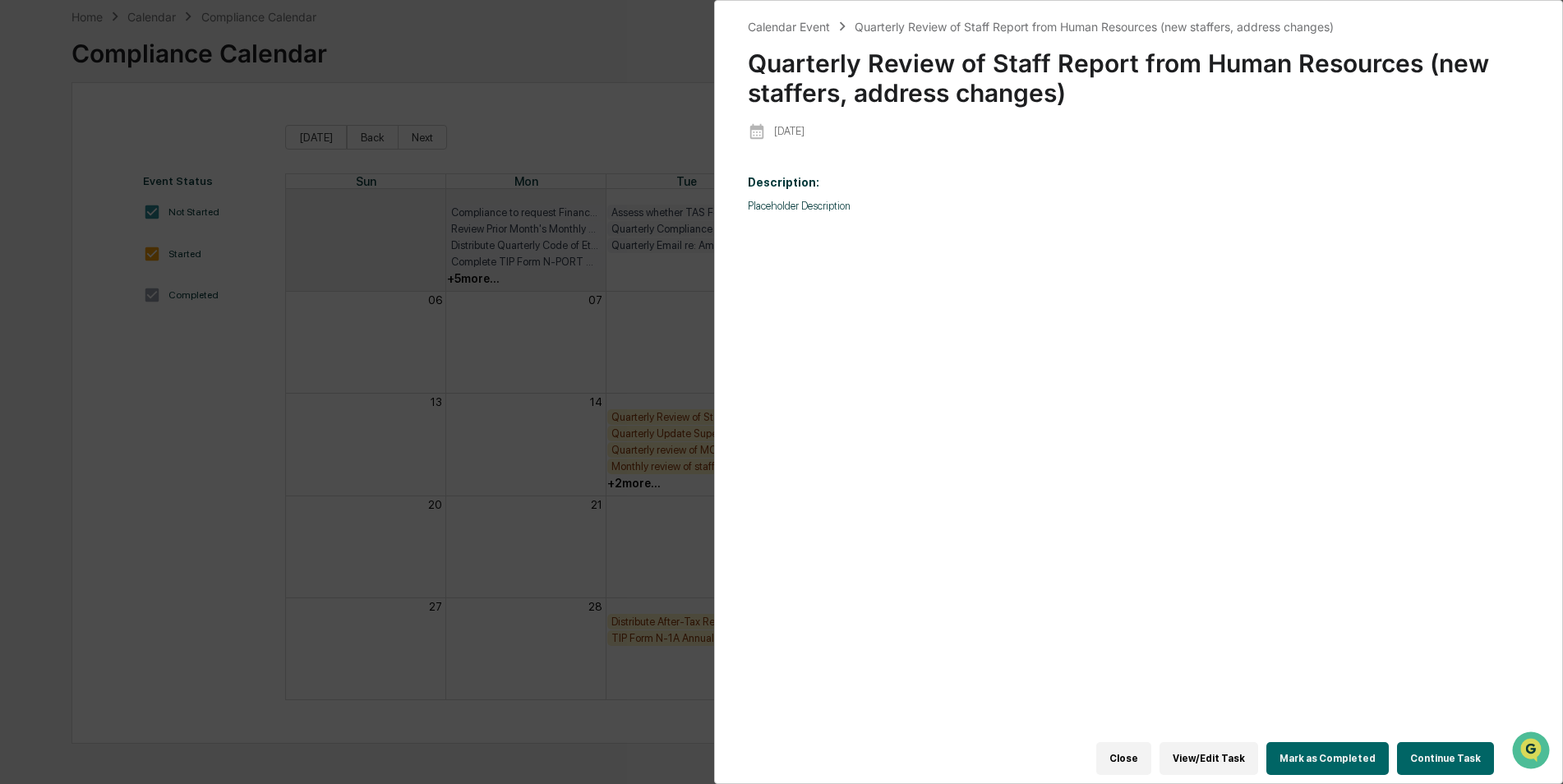
click at [1321, 743] on button "Mark as Completed" at bounding box center [1327, 758] width 123 height 33
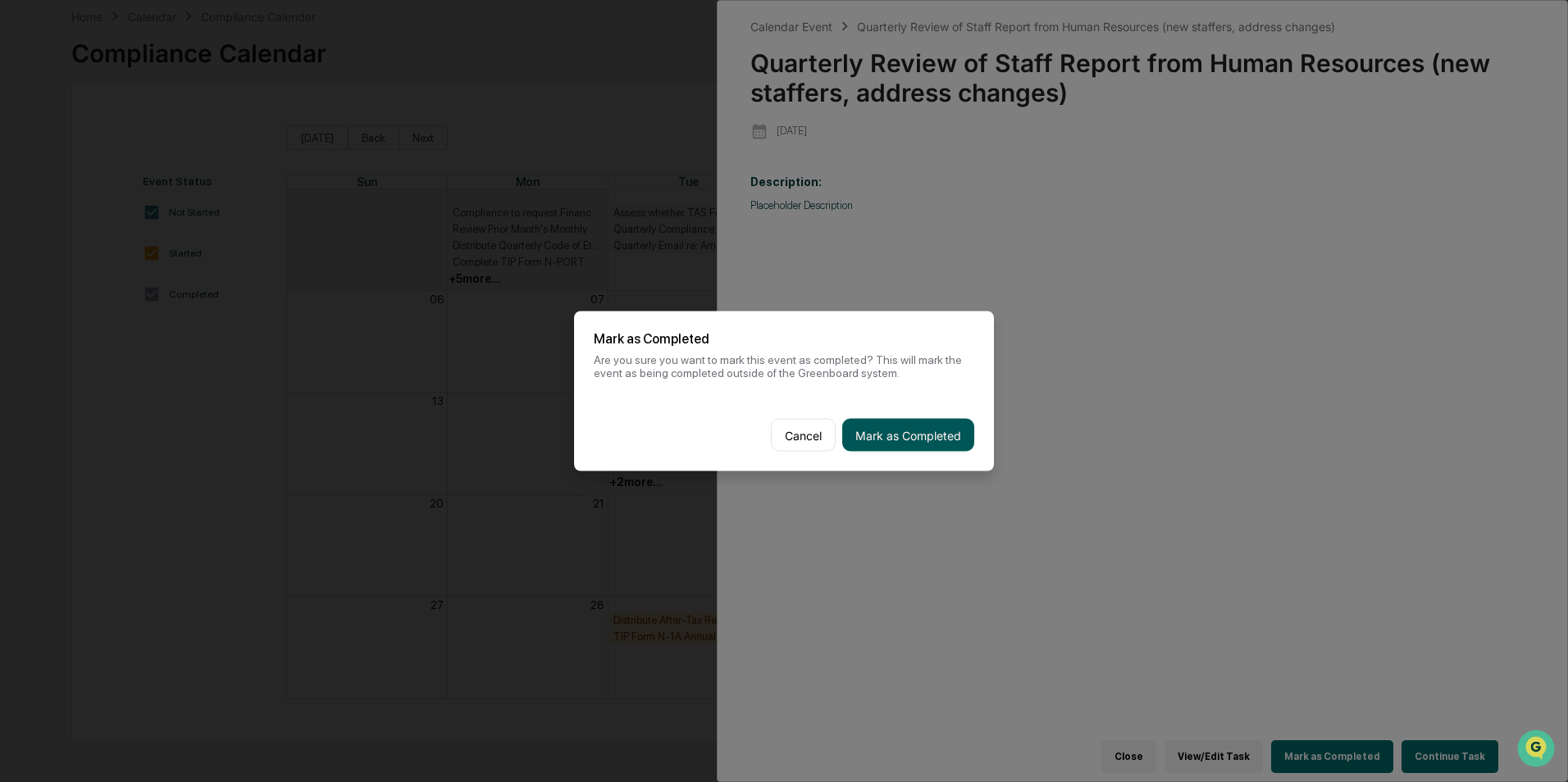
click at [923, 437] on button "Mark as Completed" at bounding box center [908, 435] width 132 height 33
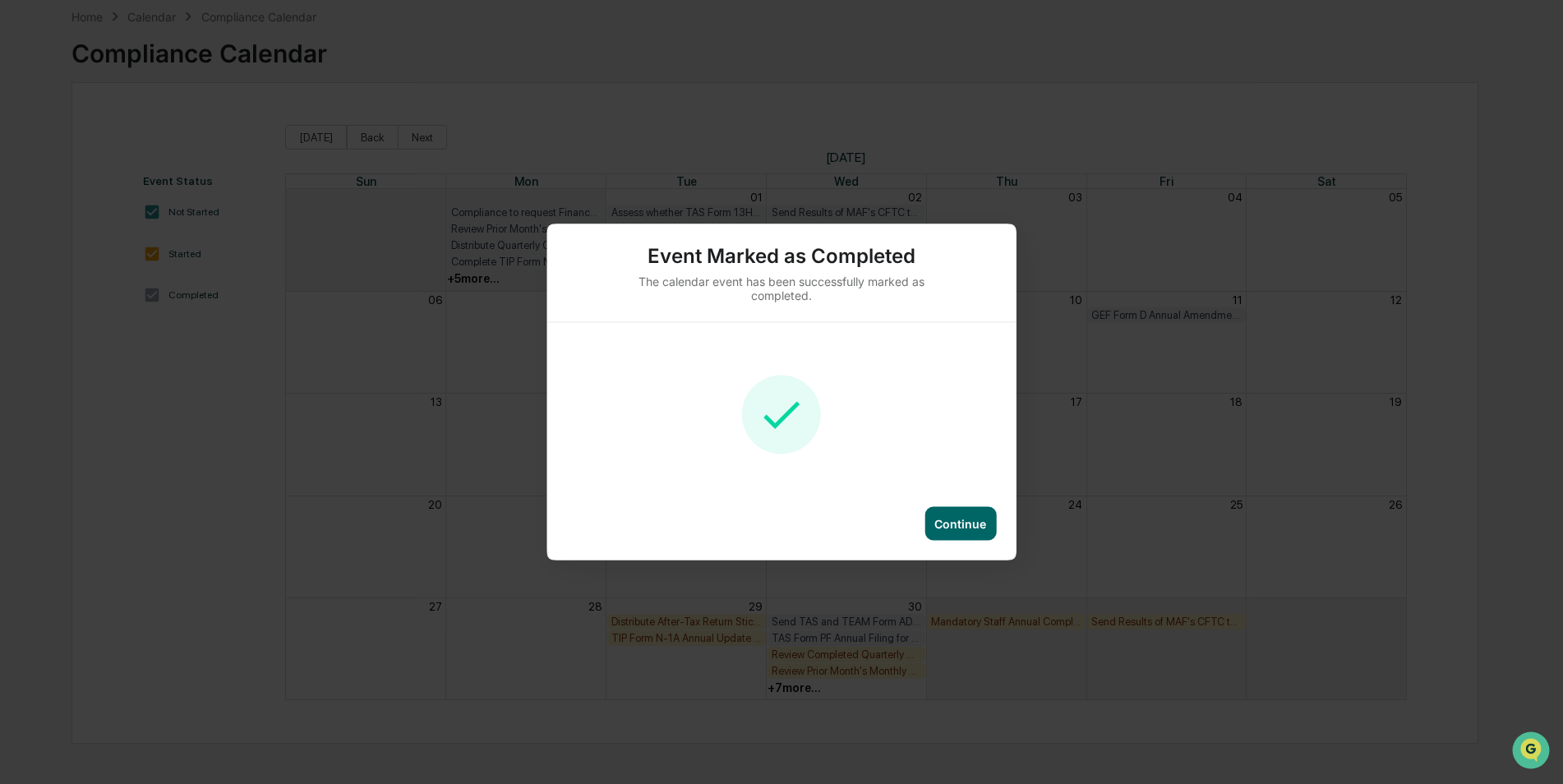
click at [998, 527] on div "Continue" at bounding box center [782, 533] width 469 height 53
click at [975, 527] on div "Continue" at bounding box center [960, 524] width 52 height 14
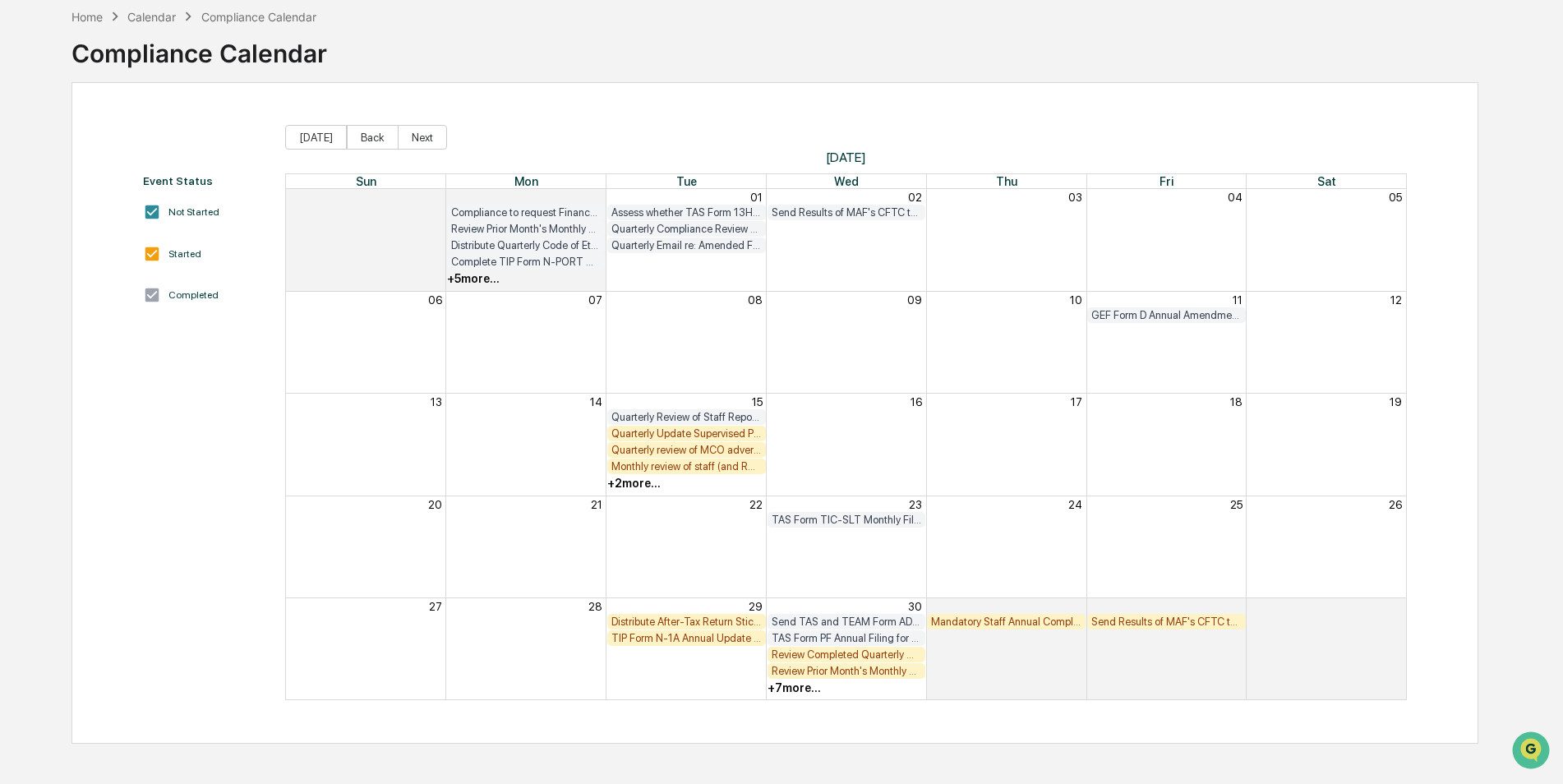
click at [661, 437] on div "Quarterly Update Supervised Persons, Covered Associates and TIFF RR Lists" at bounding box center [687, 433] width 150 height 13
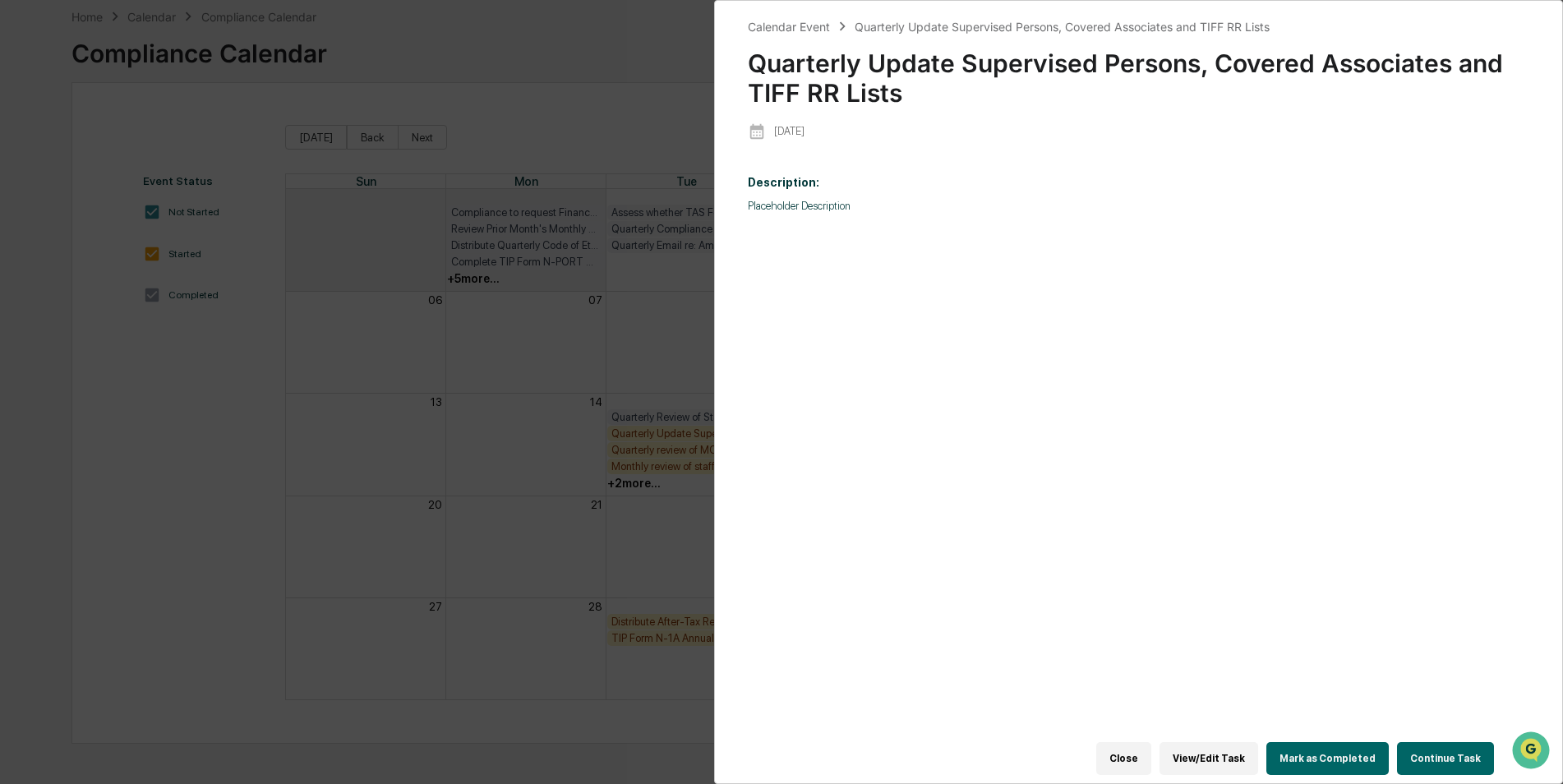
click at [1289, 745] on button "Mark as Completed" at bounding box center [1327, 758] width 123 height 33
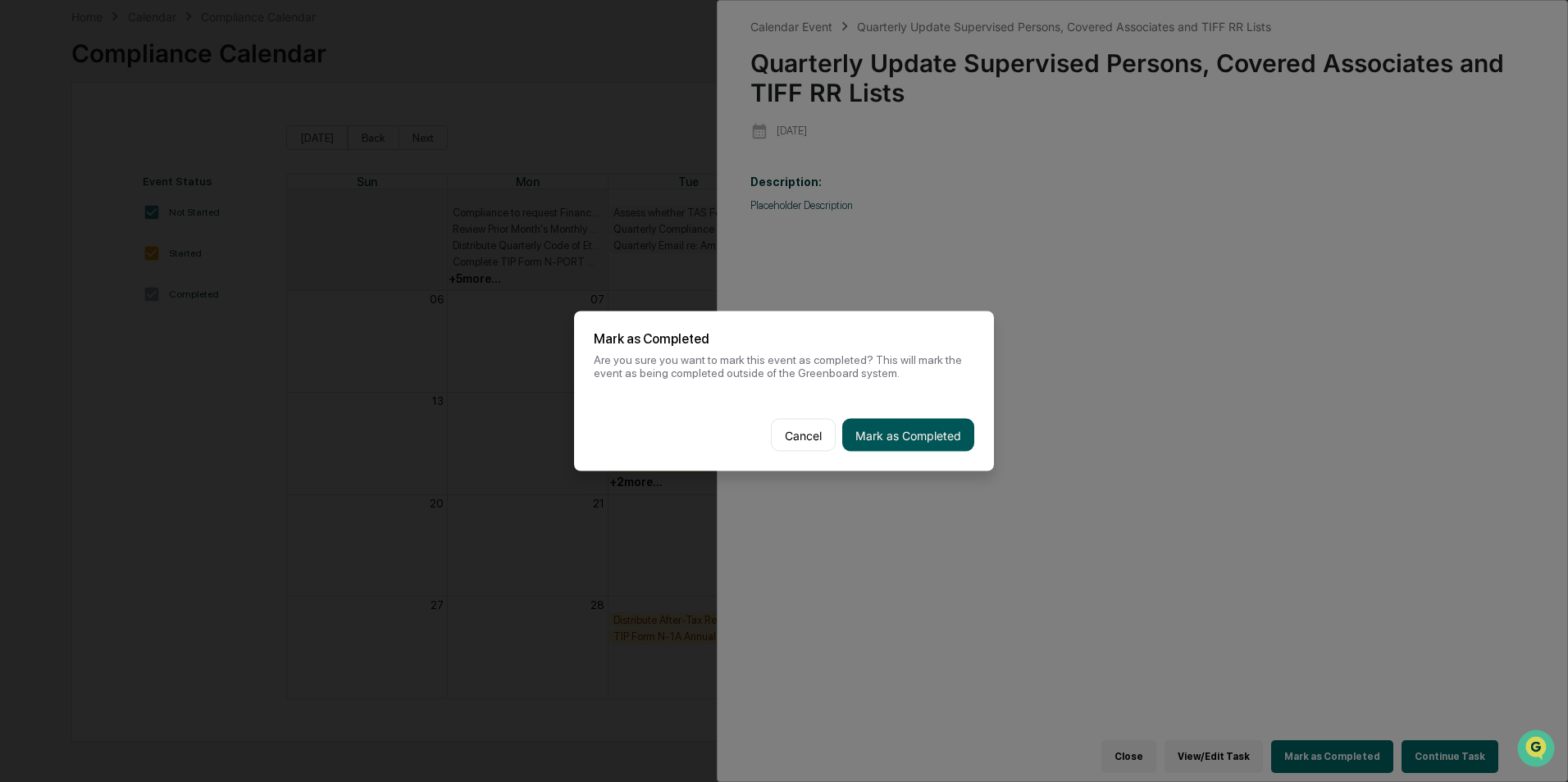
click at [886, 431] on button "Mark as Completed" at bounding box center [908, 435] width 132 height 33
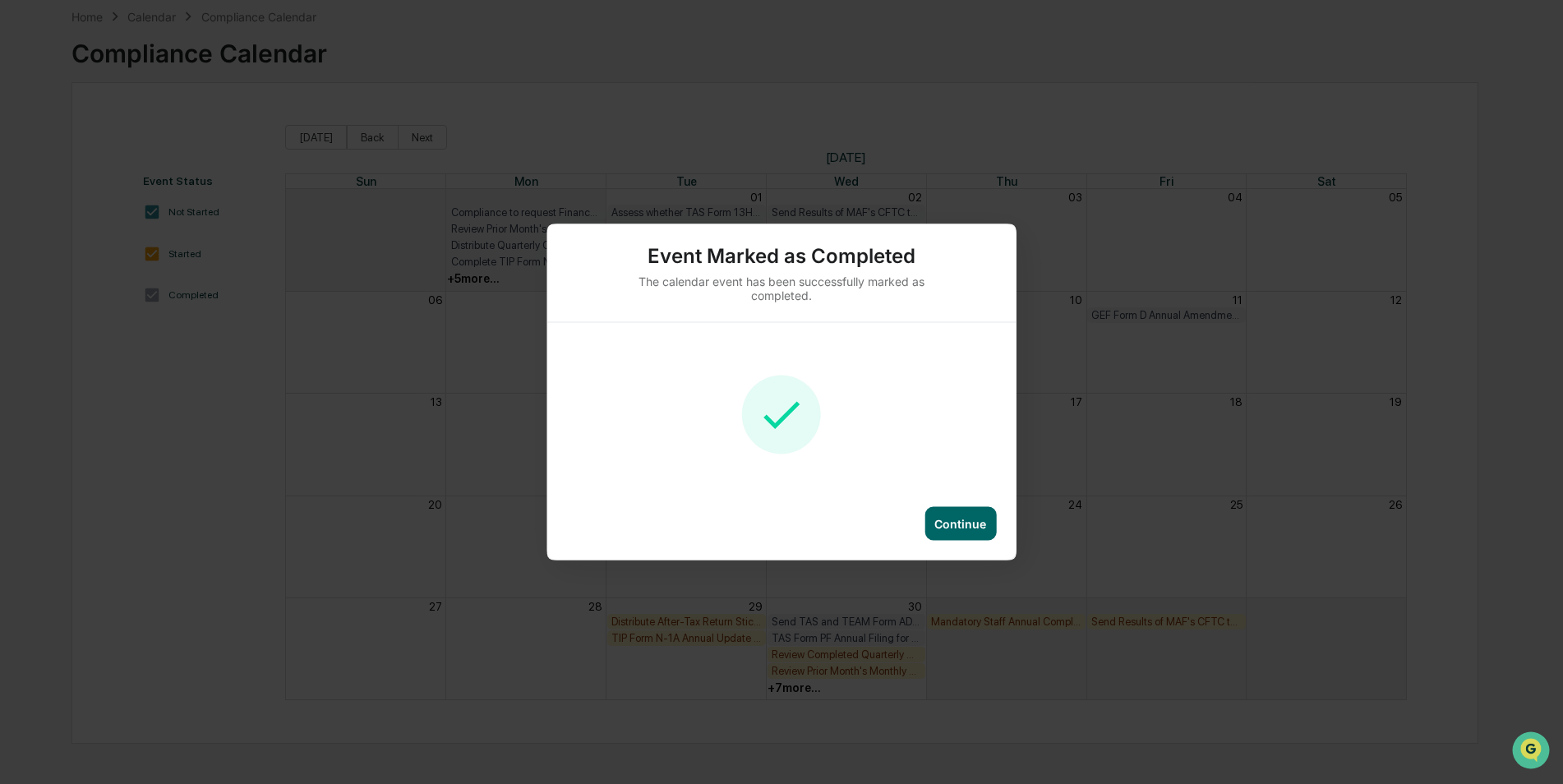
click at [945, 508] on div "Continue" at bounding box center [960, 524] width 72 height 34
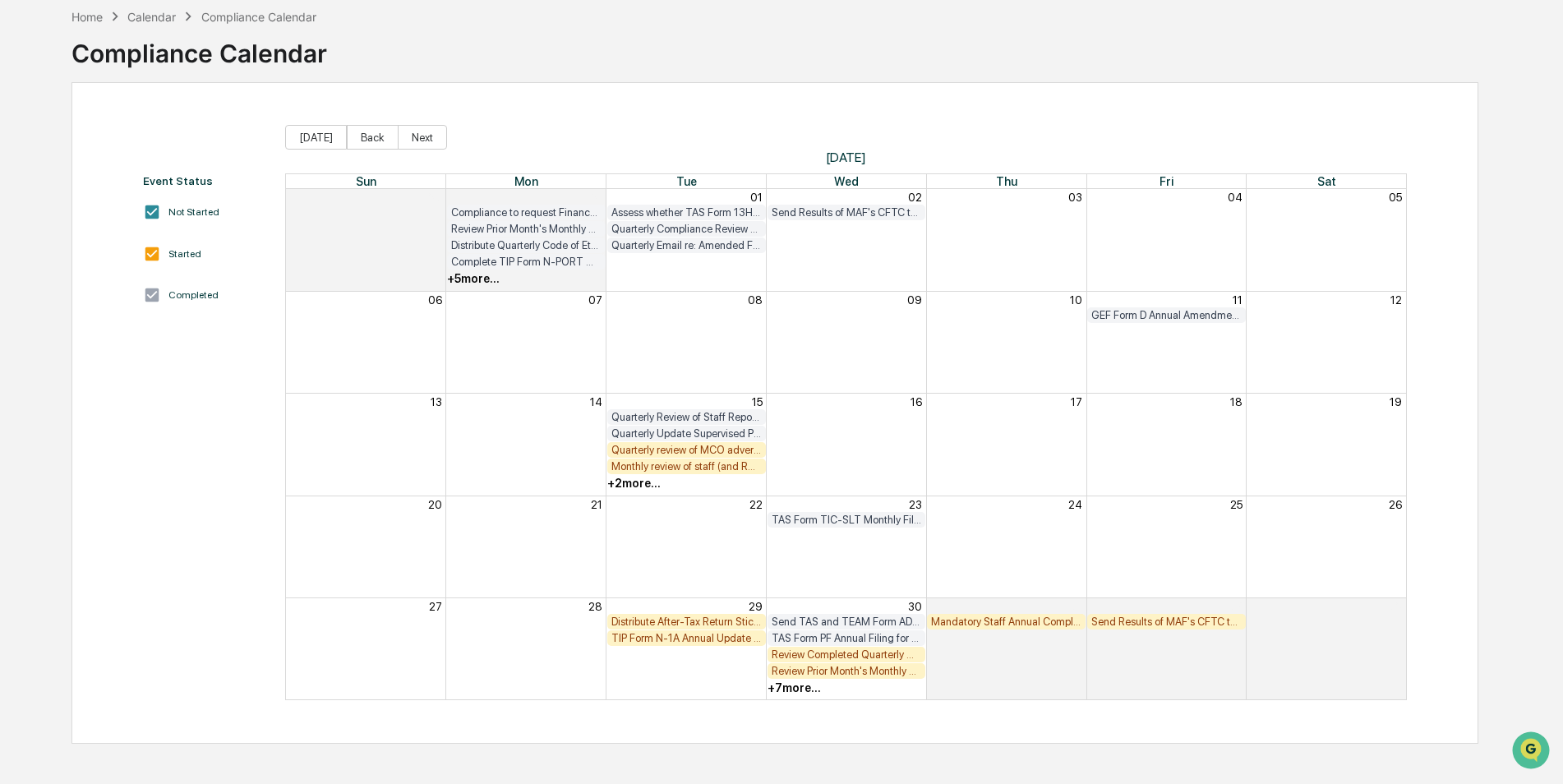
click at [729, 449] on div "Quarterly review of MCO advertising checklist and backup materials" at bounding box center [687, 449] width 150 height 13
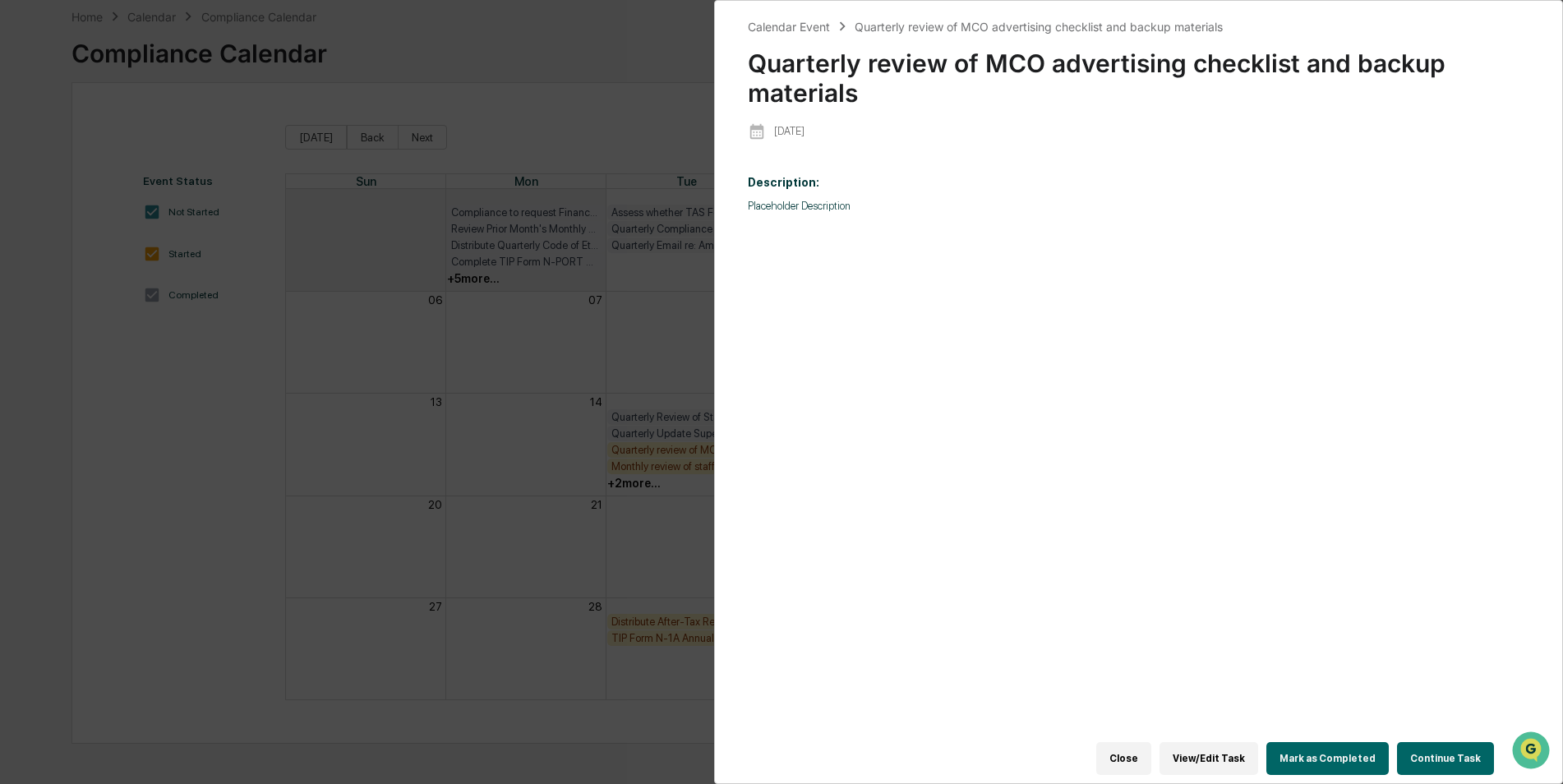
click at [1321, 748] on button "Mark as Completed" at bounding box center [1327, 758] width 123 height 33
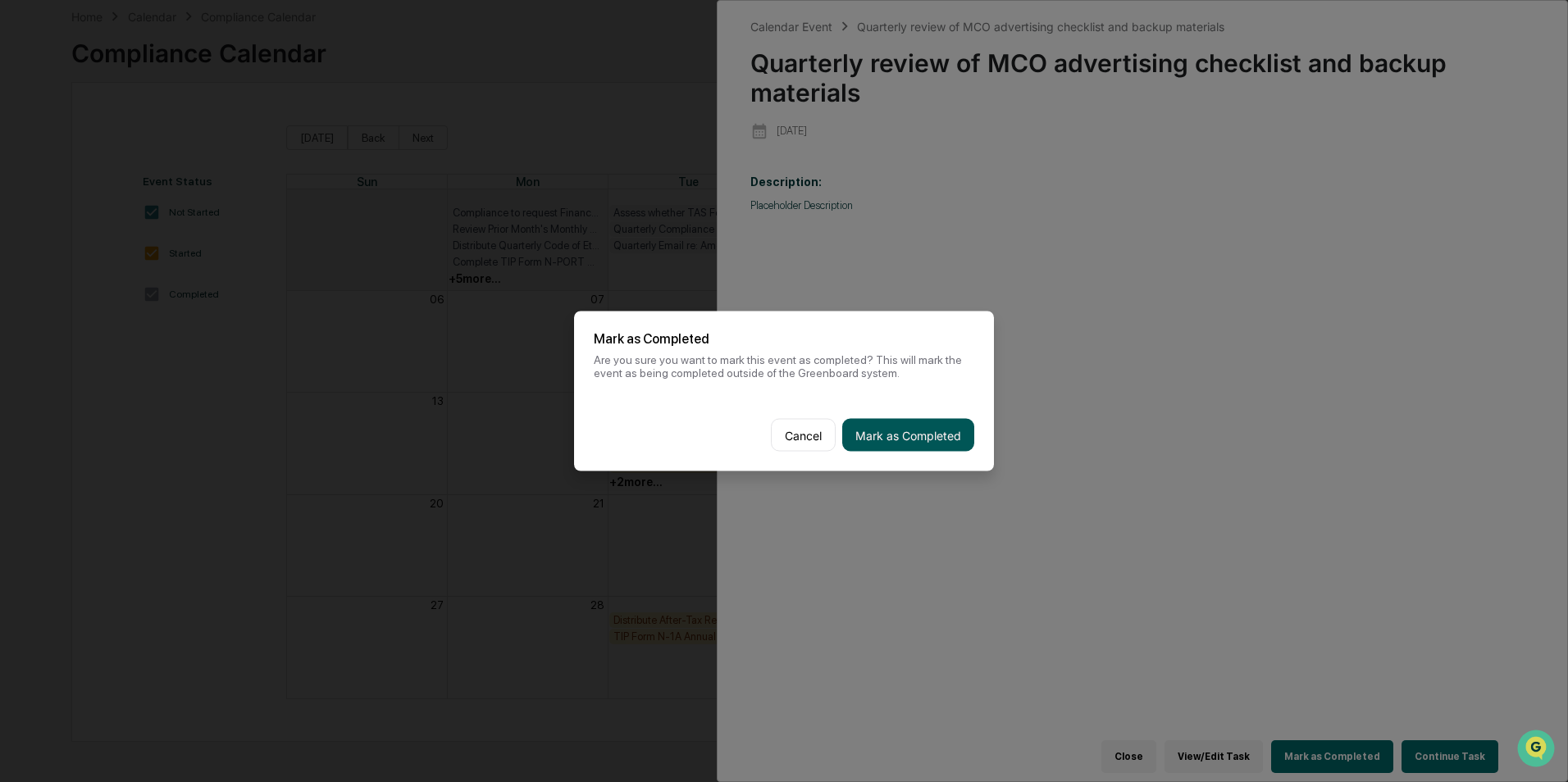
click at [947, 434] on button "Mark as Completed" at bounding box center [908, 435] width 132 height 33
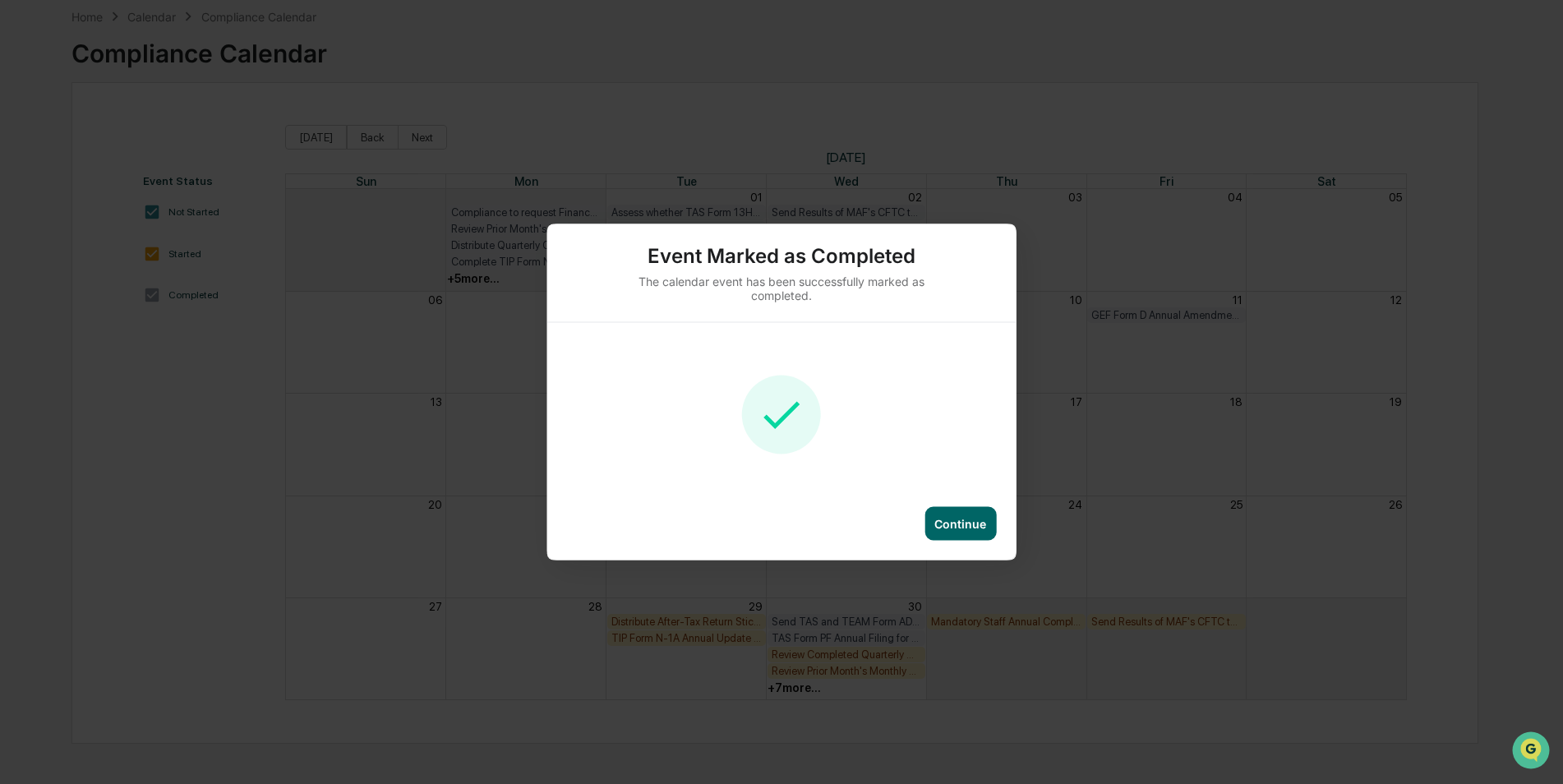
click at [986, 537] on div "Continue" at bounding box center [960, 524] width 72 height 34
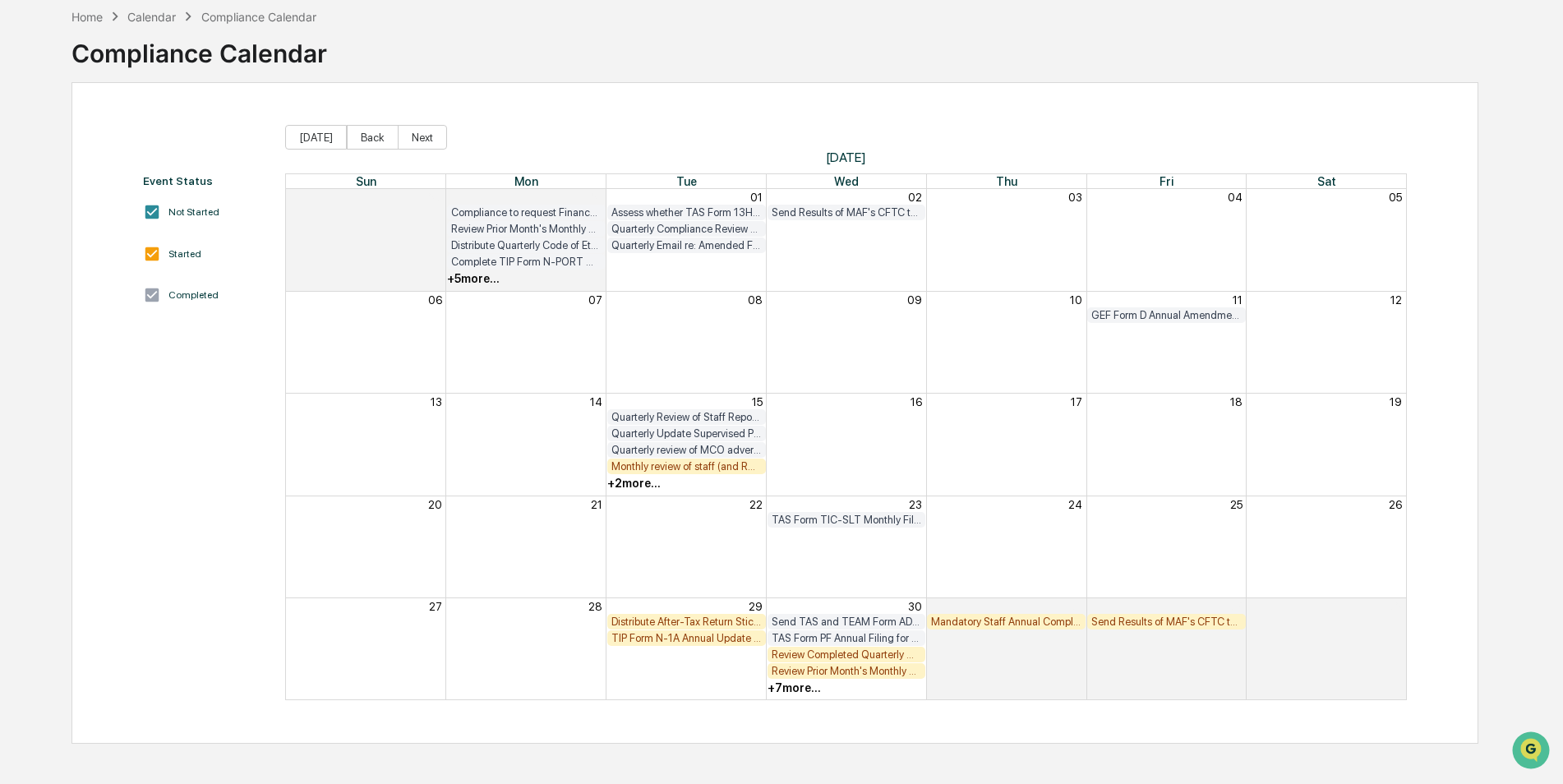
click at [721, 468] on div "Monthly review of staff (and RR) archived communications (including email and T…" at bounding box center [687, 466] width 150 height 13
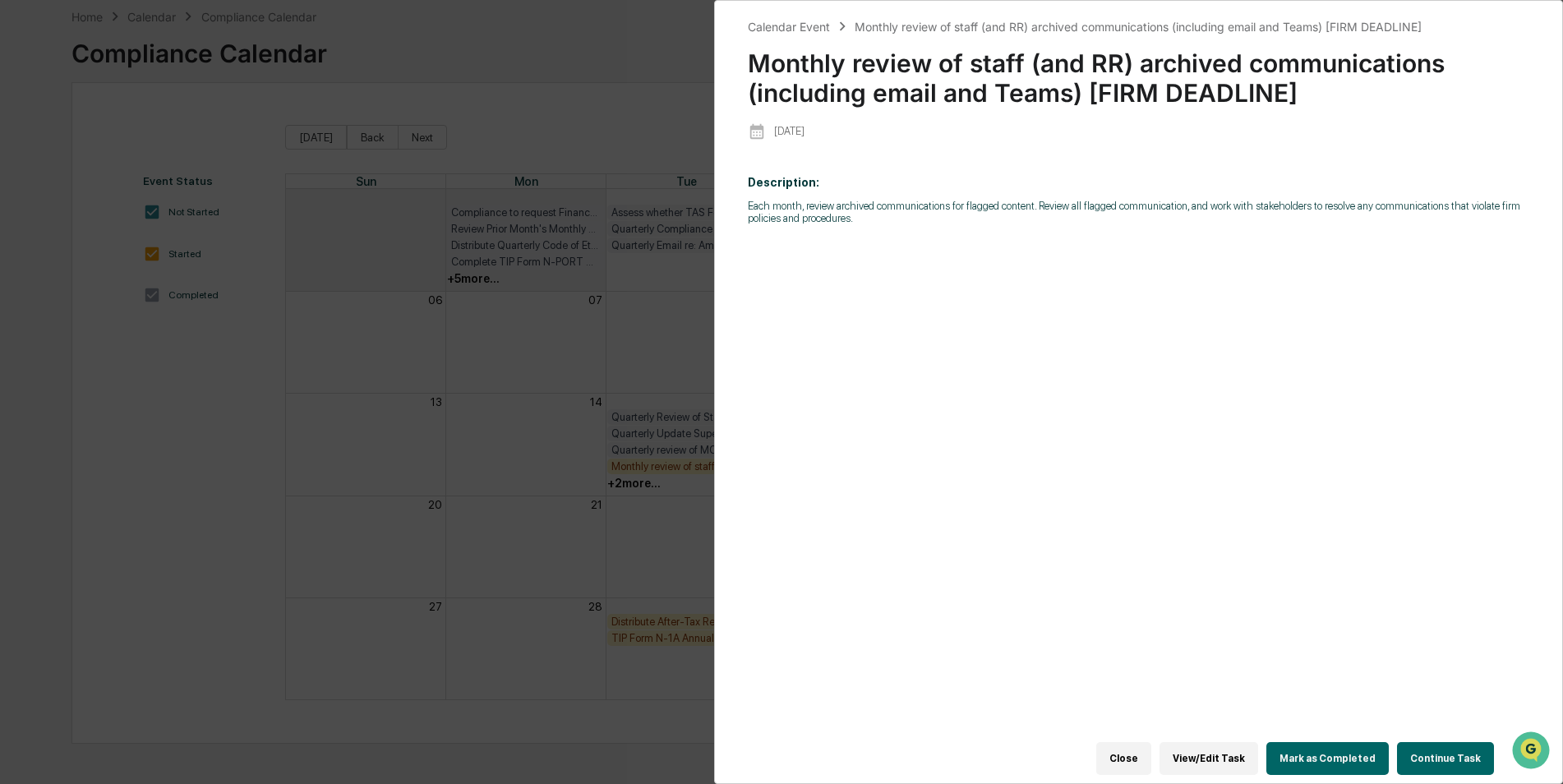
click at [1343, 754] on button "Mark as Completed" at bounding box center [1327, 758] width 123 height 33
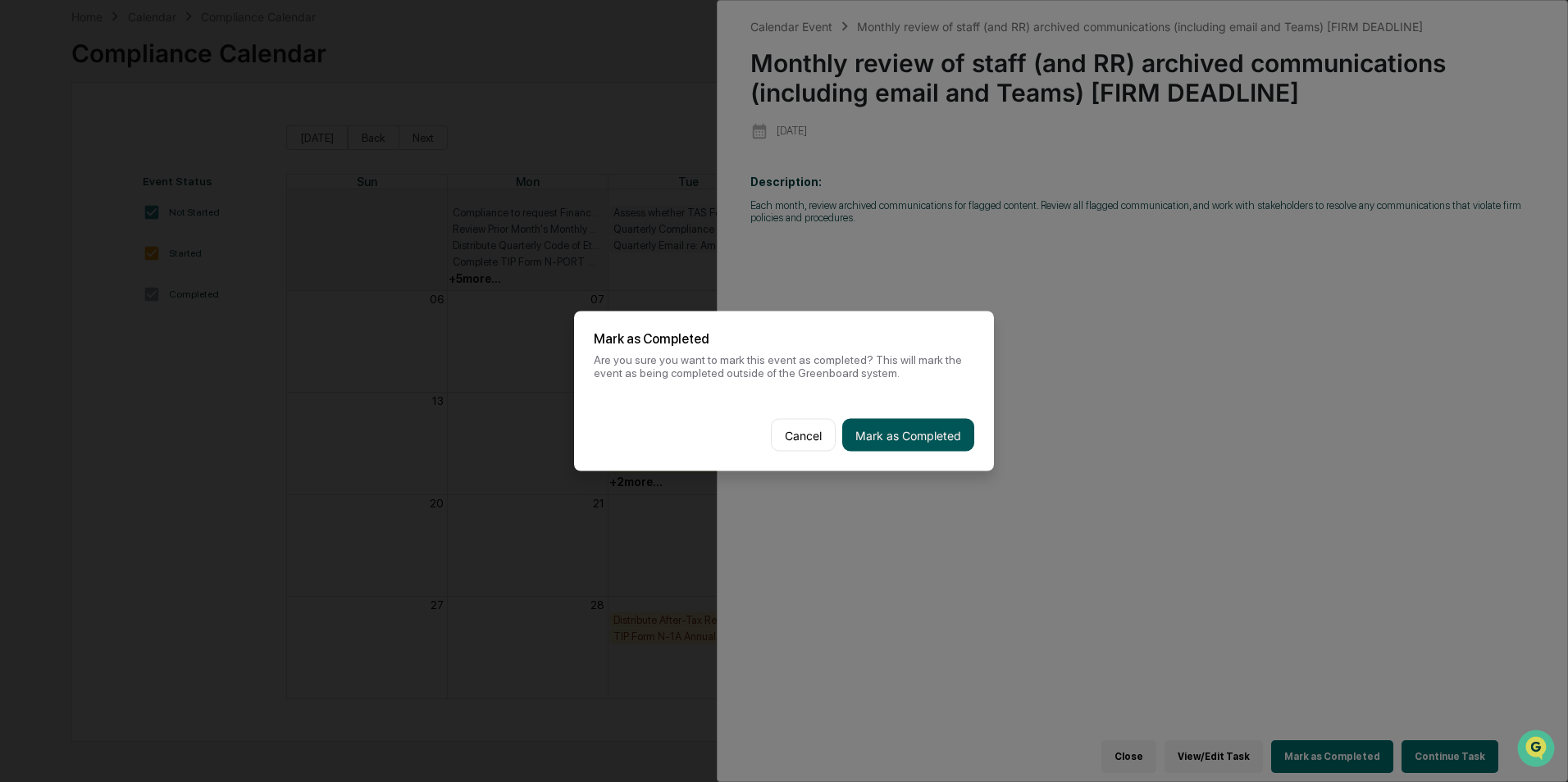
click at [939, 433] on button "Mark as Completed" at bounding box center [908, 435] width 132 height 33
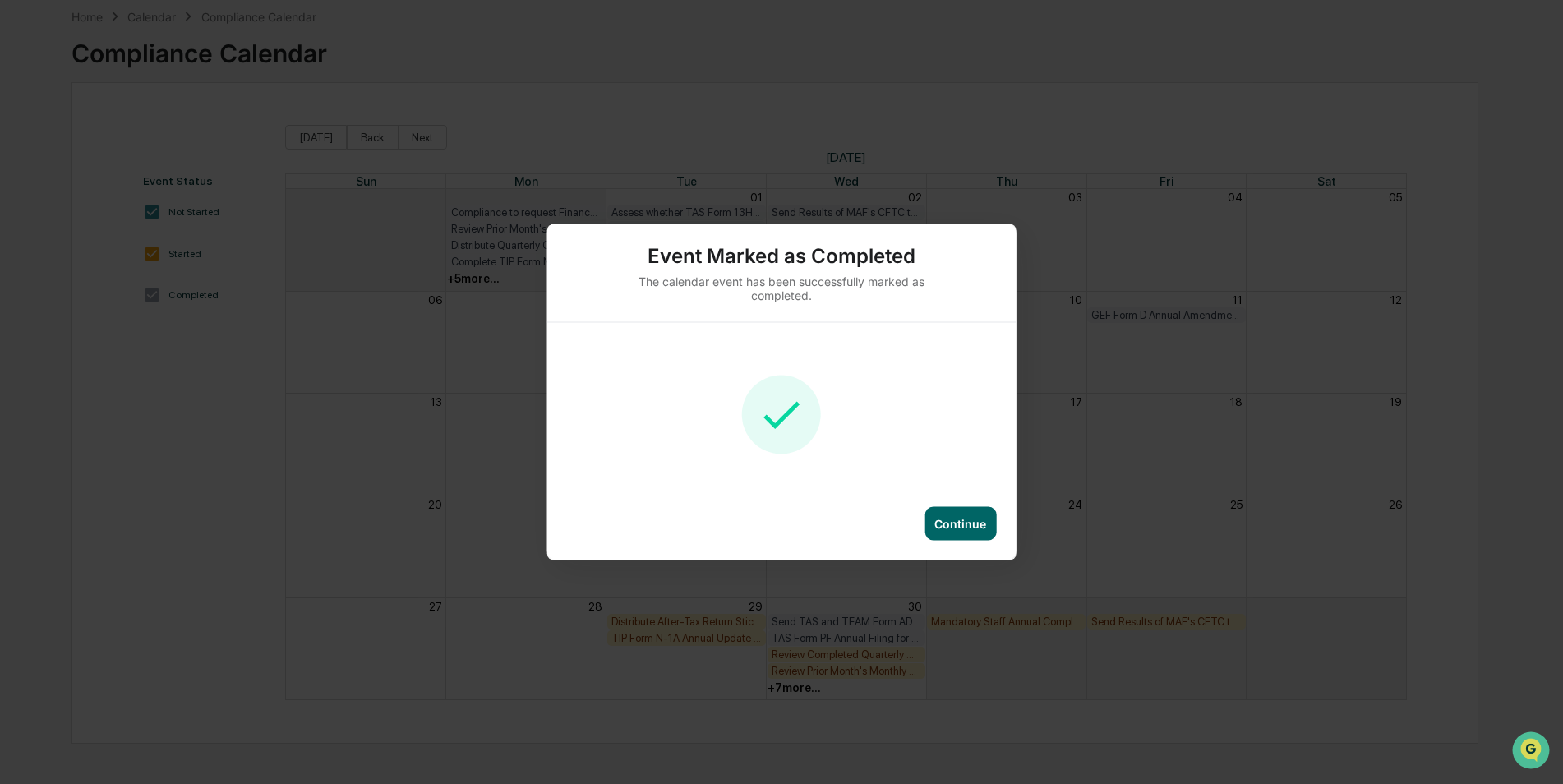
click at [970, 539] on div "Continue" at bounding box center [782, 533] width 469 height 53
click at [972, 532] on div "Continue" at bounding box center [960, 524] width 72 height 34
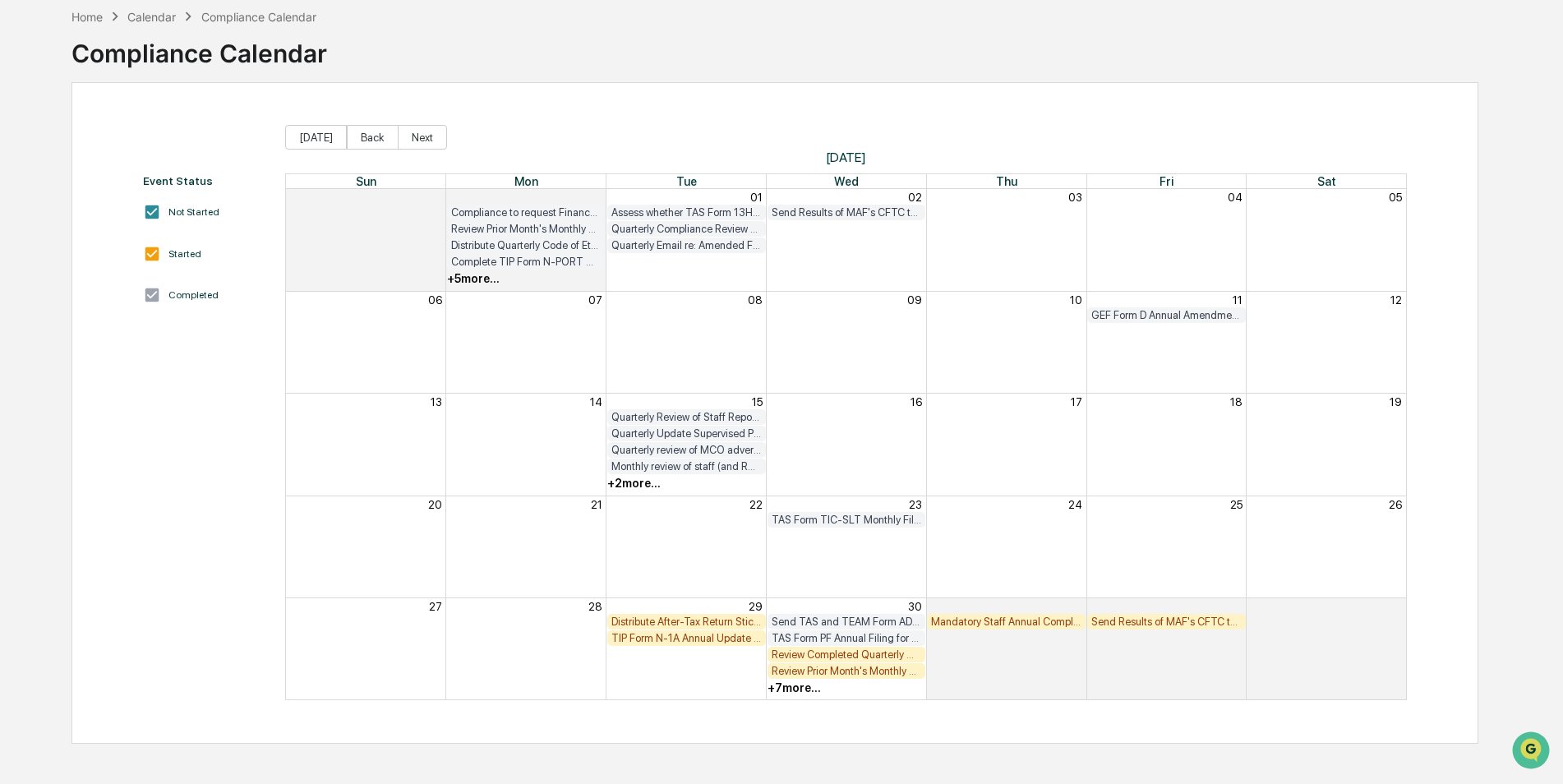
click at [641, 486] on div "+ 2 more..." at bounding box center [634, 483] width 53 height 14
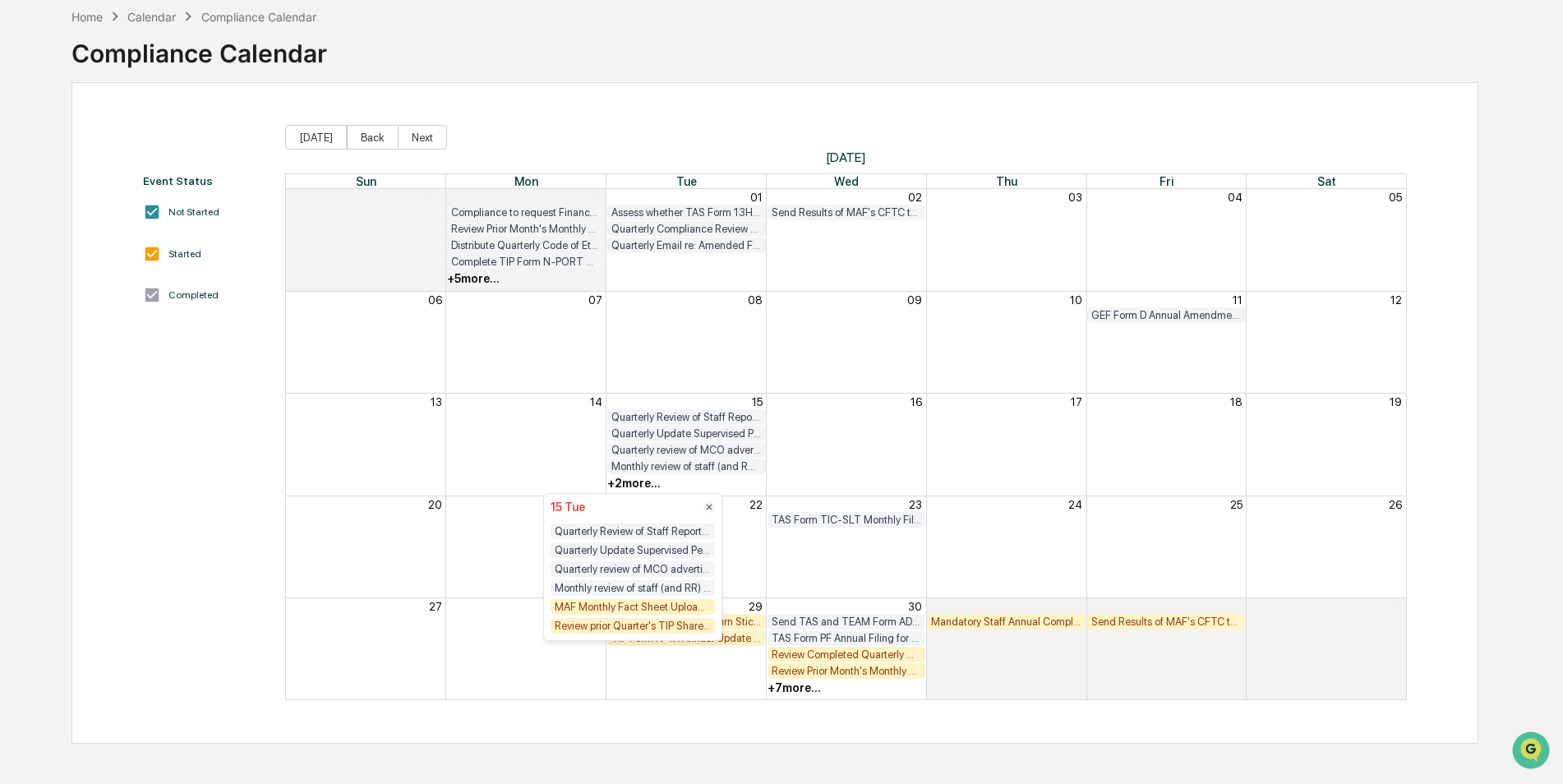
click at [667, 612] on div "MAF Monthly Fact Sheet Upload to Foreside" at bounding box center [633, 607] width 165 height 15
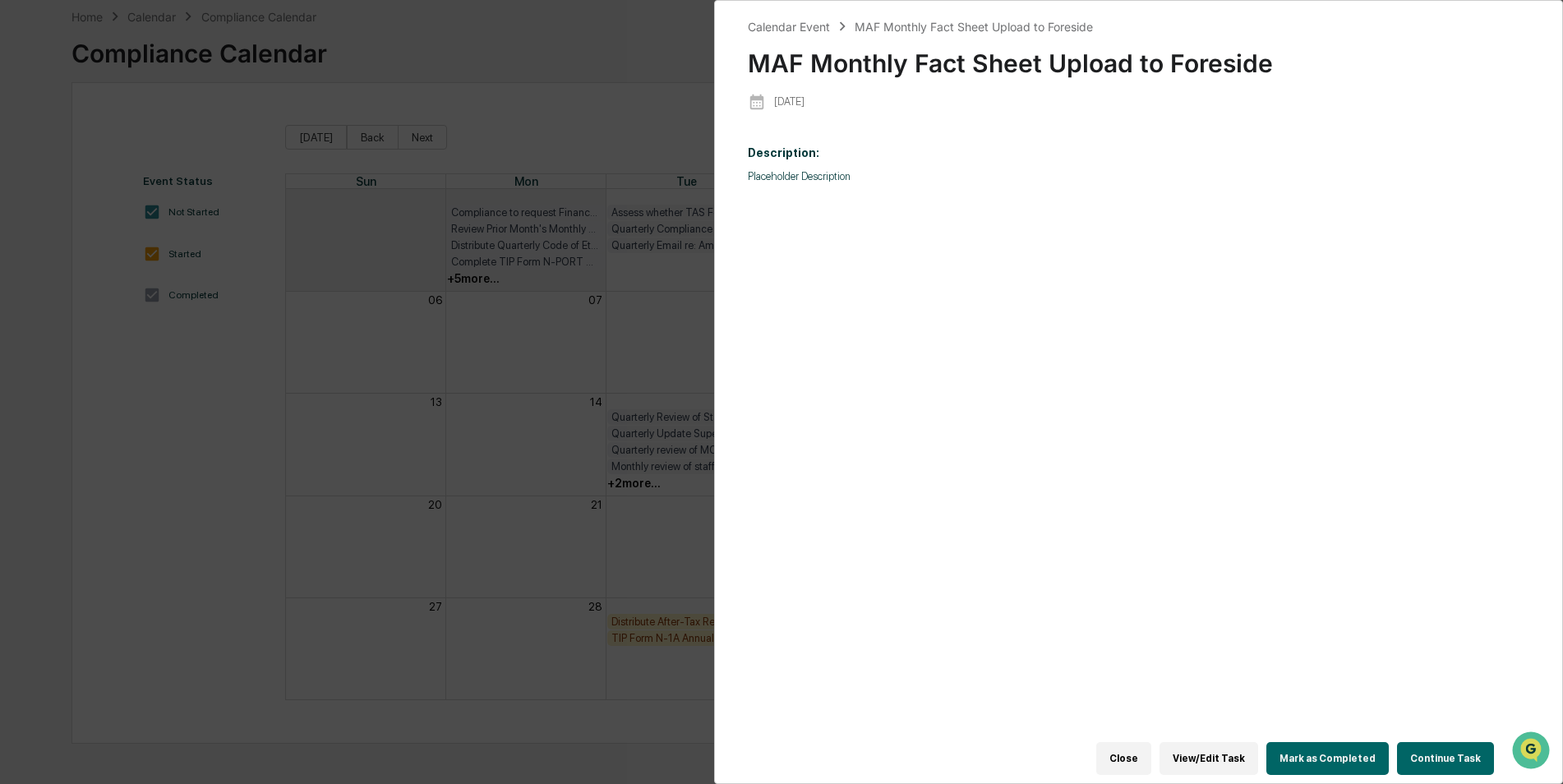
click at [1326, 747] on button "Mark as Completed" at bounding box center [1327, 758] width 123 height 33
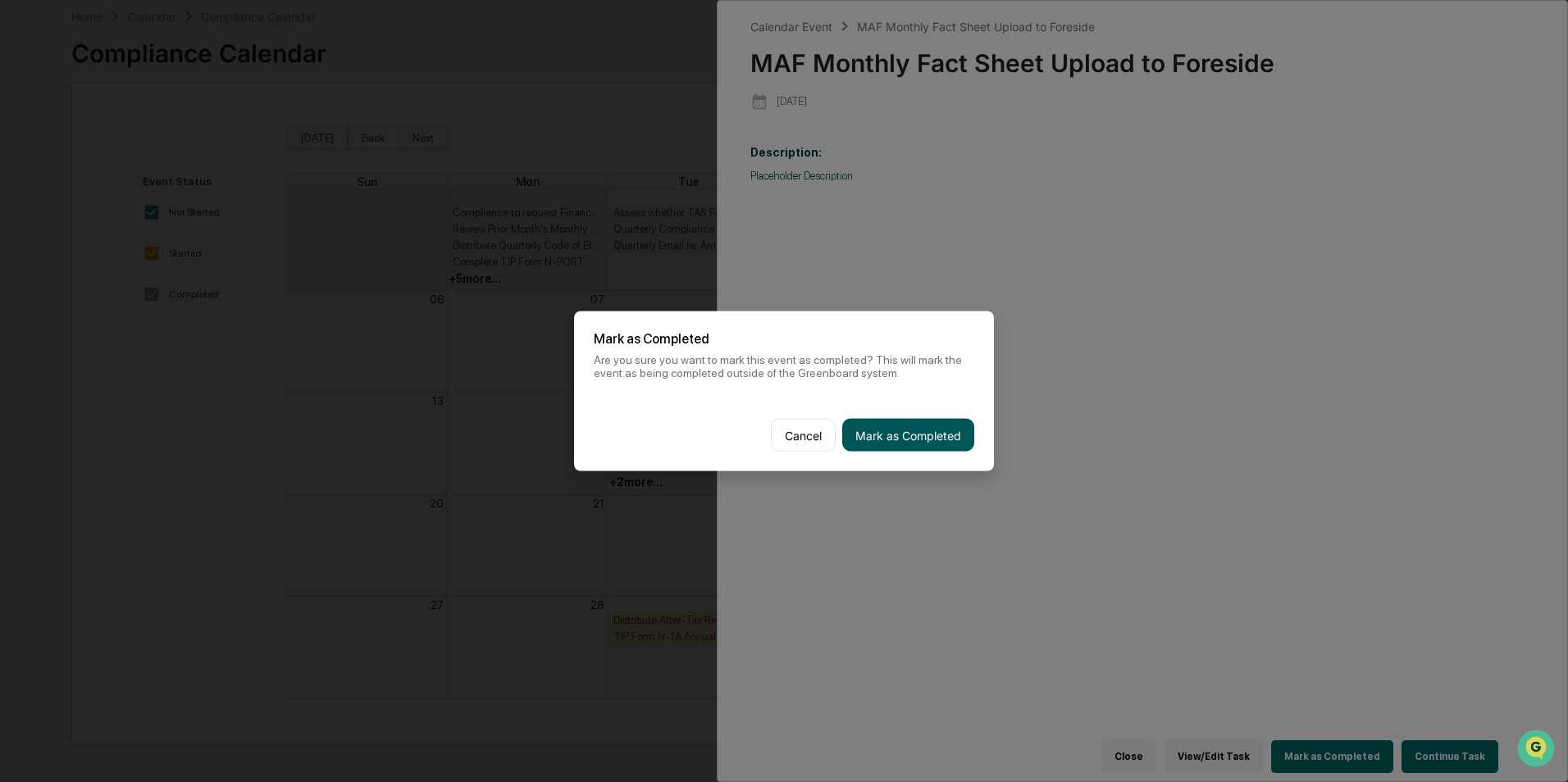
click at [940, 443] on button "Mark as Completed" at bounding box center [908, 435] width 132 height 33
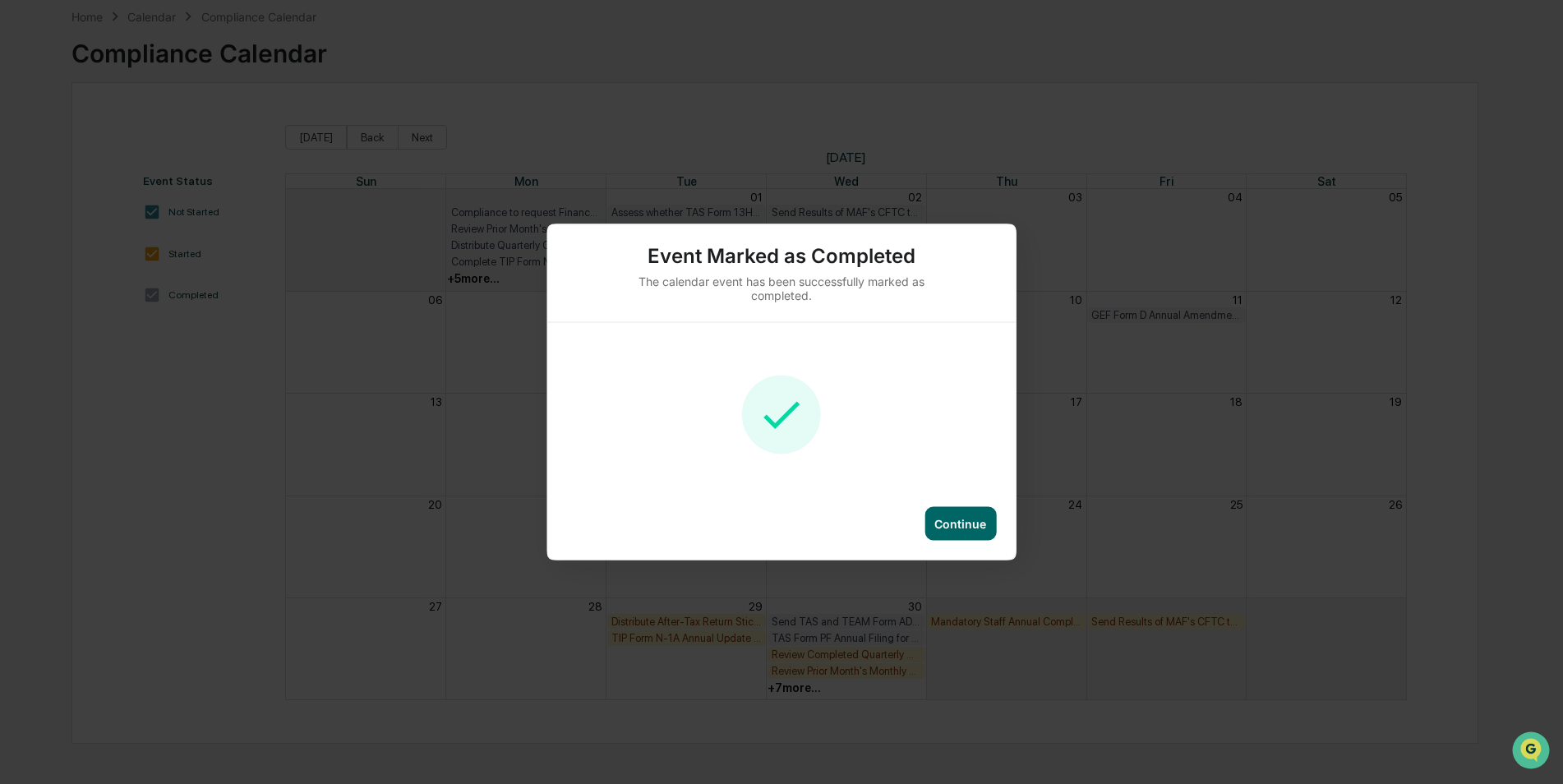
click at [956, 528] on div "Continue" at bounding box center [960, 524] width 52 height 14
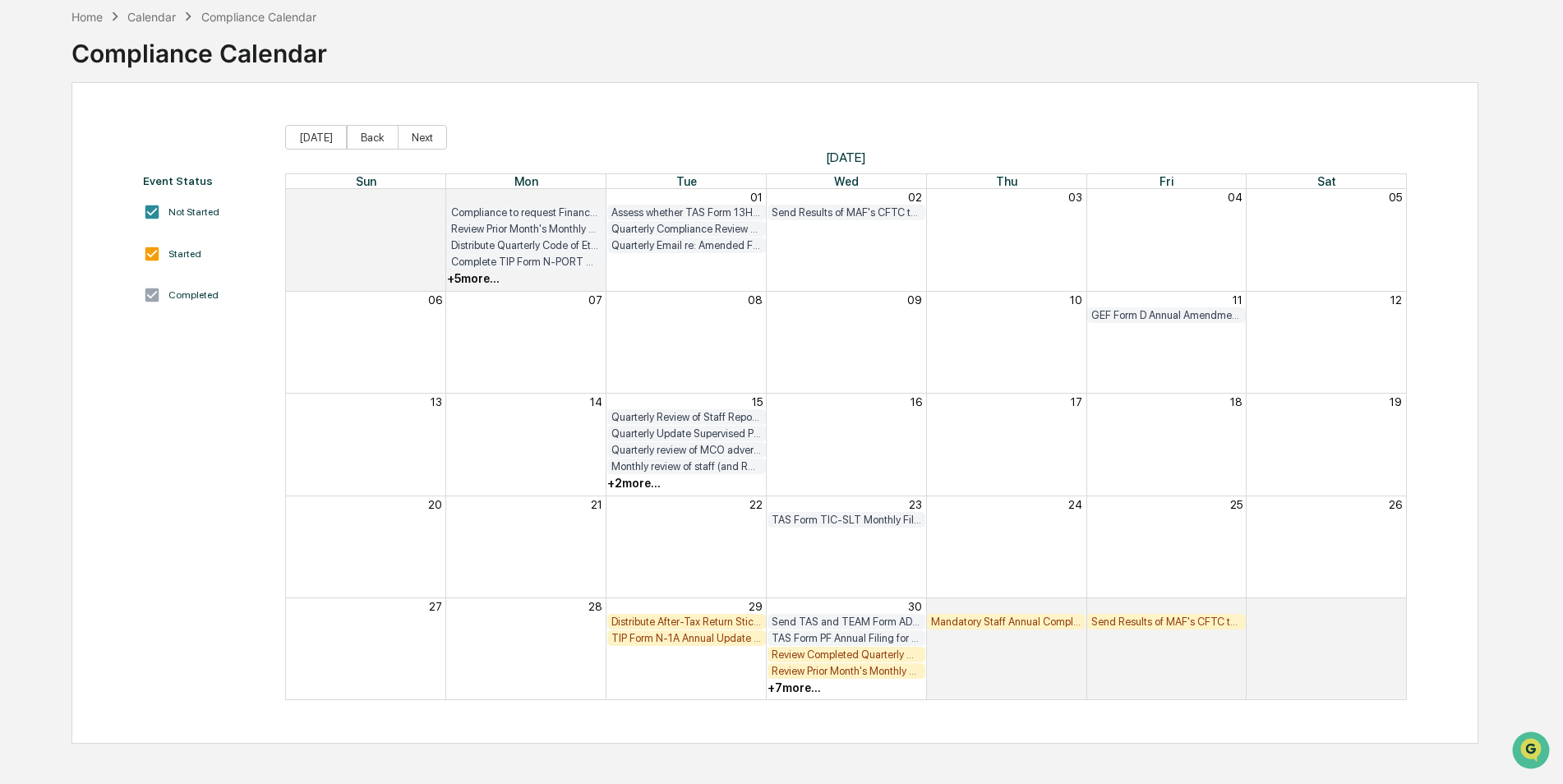
click at [801, 691] on div "+ 7 more..." at bounding box center [793, 688] width 53 height 14
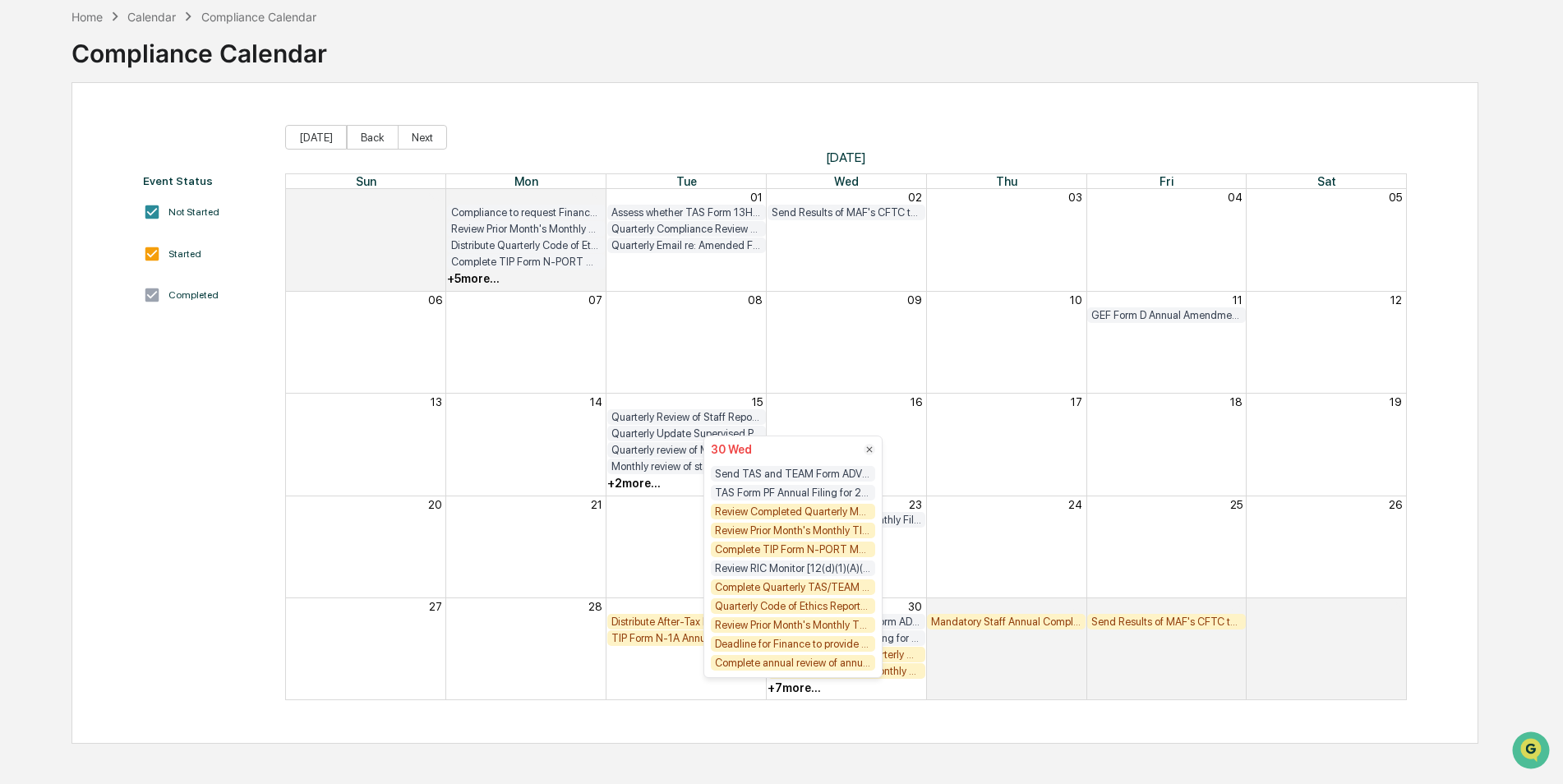
click at [820, 509] on div "Review Completed Quarterly Manager Monitors" at bounding box center [792, 511] width 165 height 15
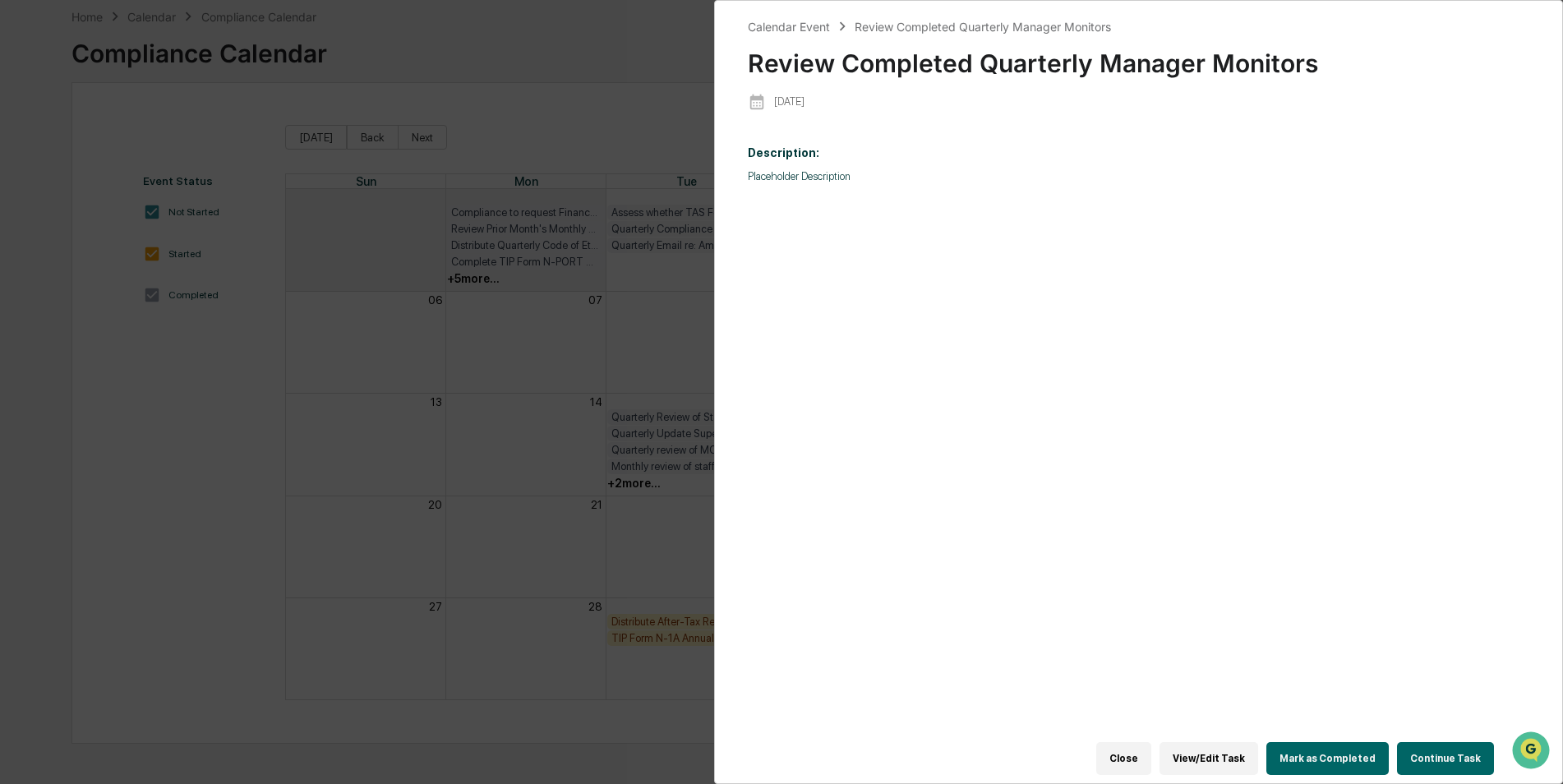
click at [1347, 763] on button "Mark as Completed" at bounding box center [1327, 758] width 123 height 33
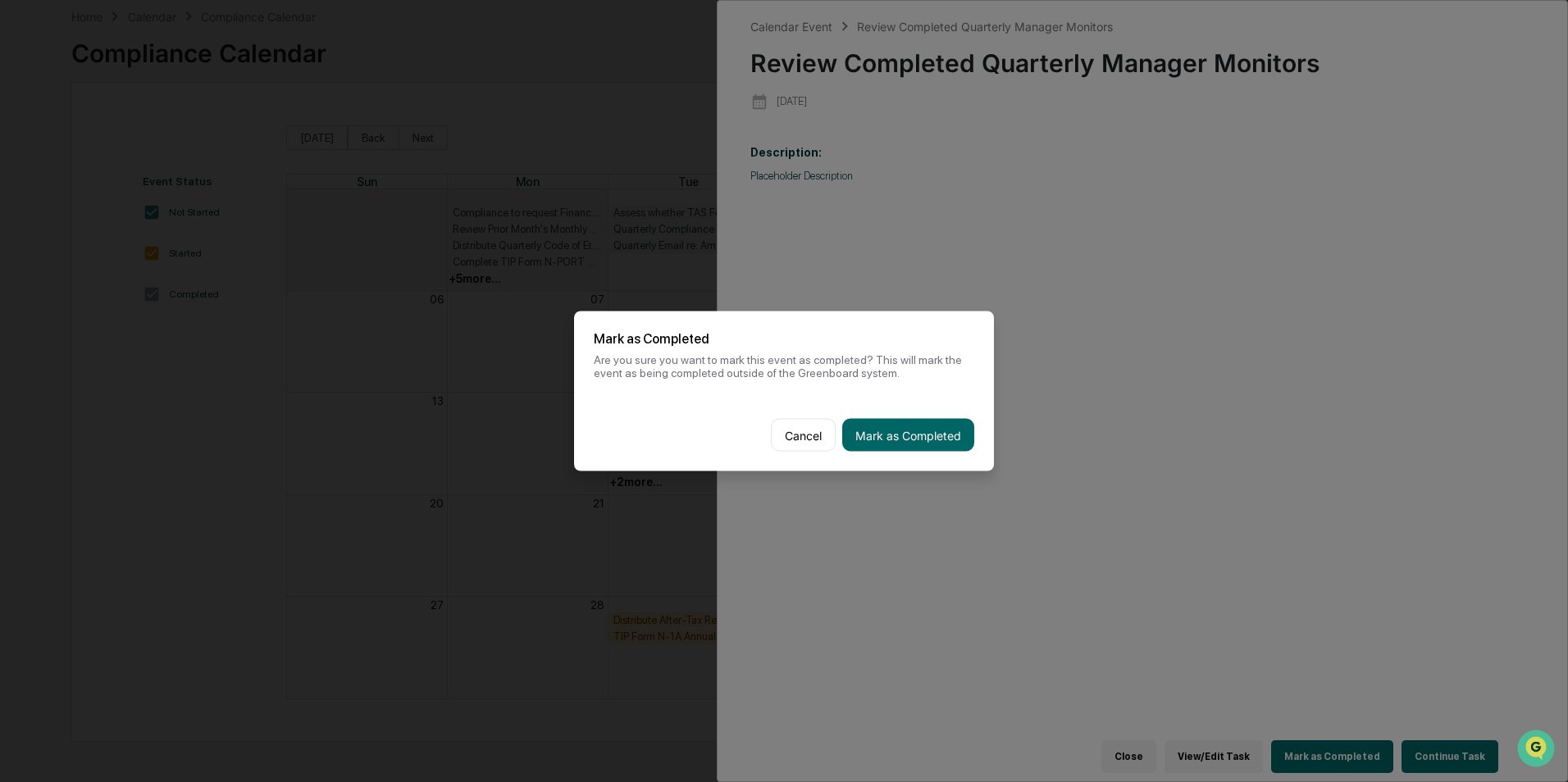
click at [889, 423] on button "Mark as Completed" at bounding box center [908, 435] width 132 height 33
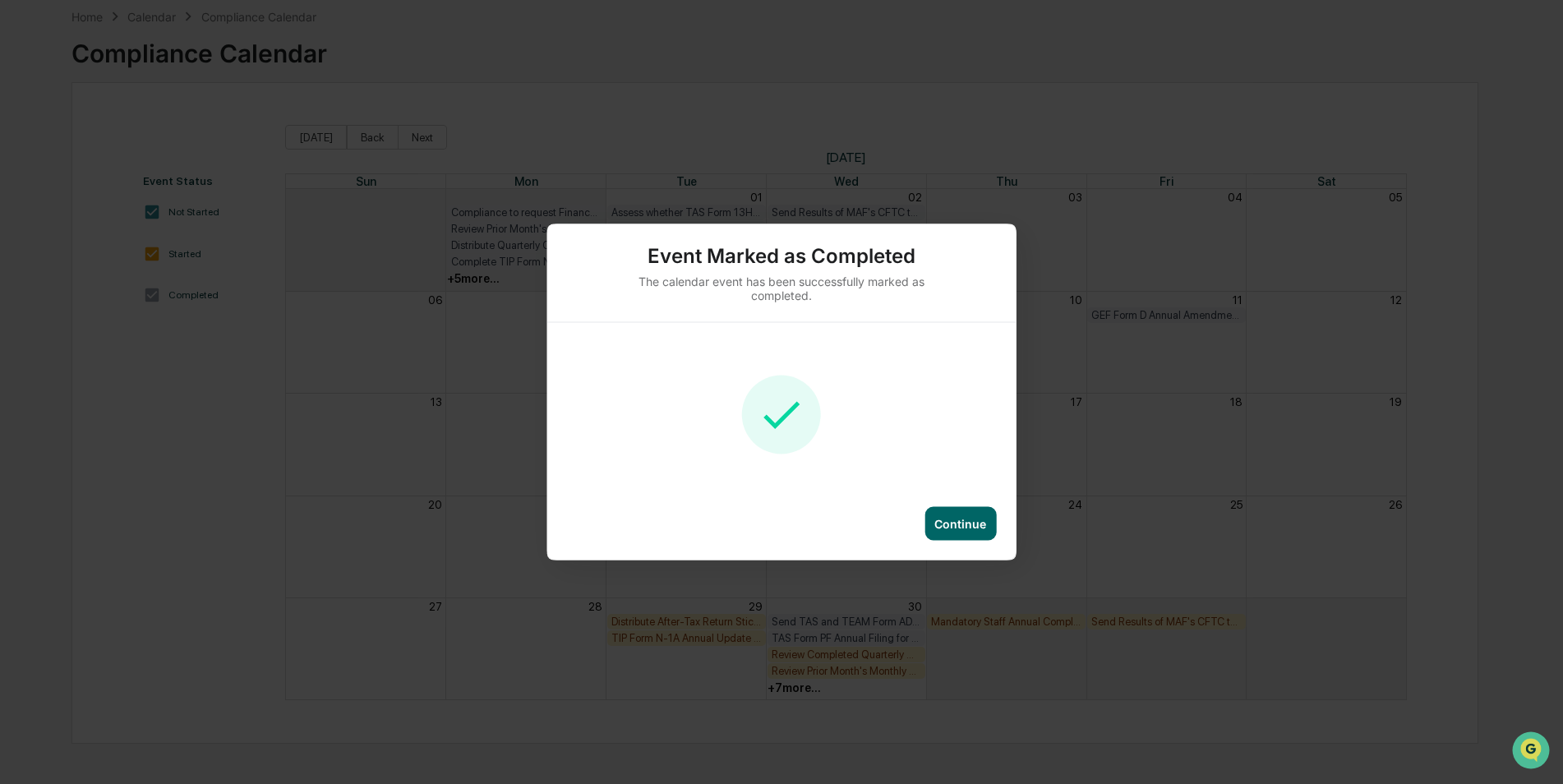
click at [975, 537] on div "Continue" at bounding box center [960, 524] width 72 height 34
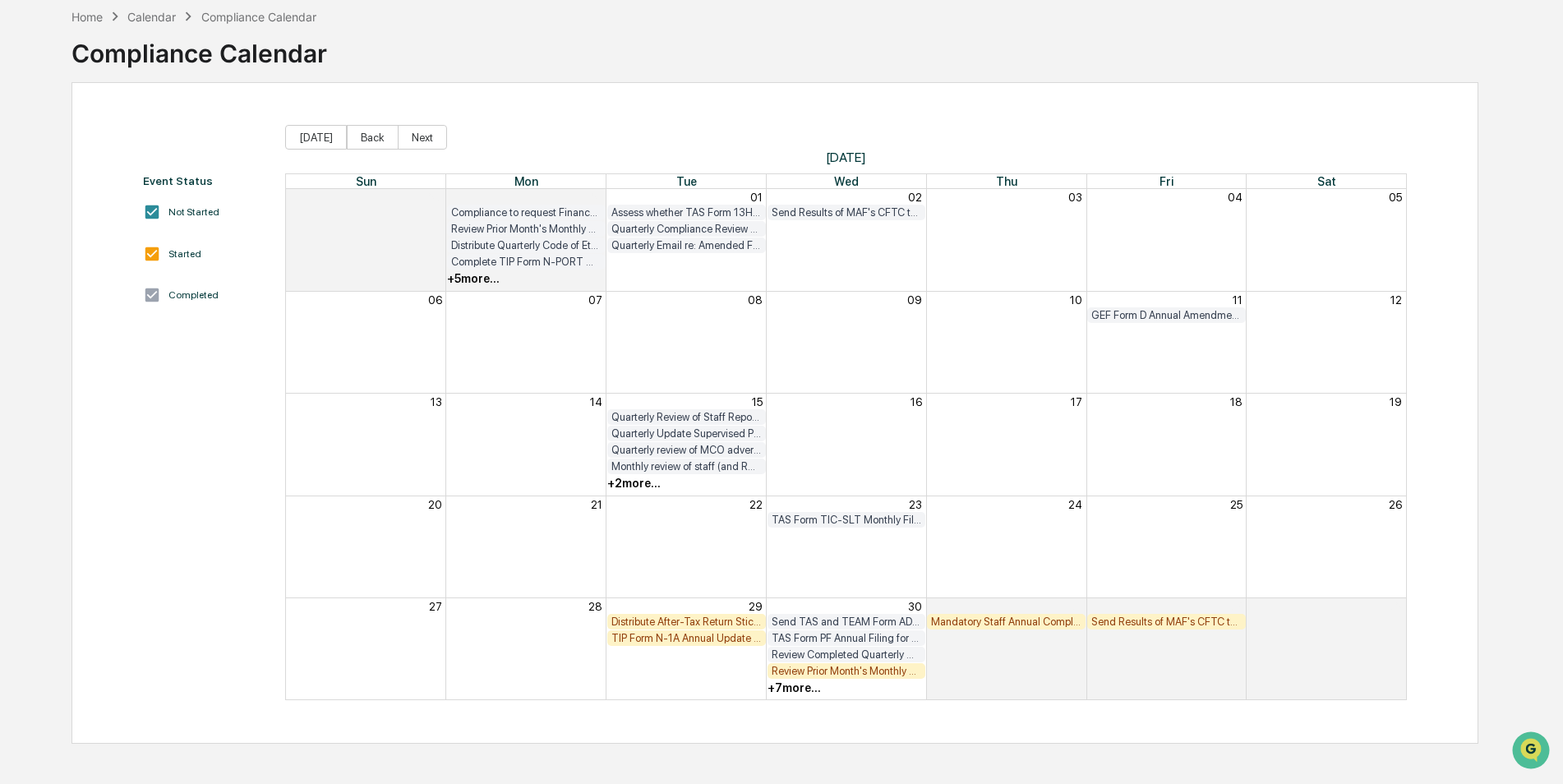
click at [858, 656] on div "Review Completed Quarterly Manager Monitors" at bounding box center [847, 654] width 150 height 13
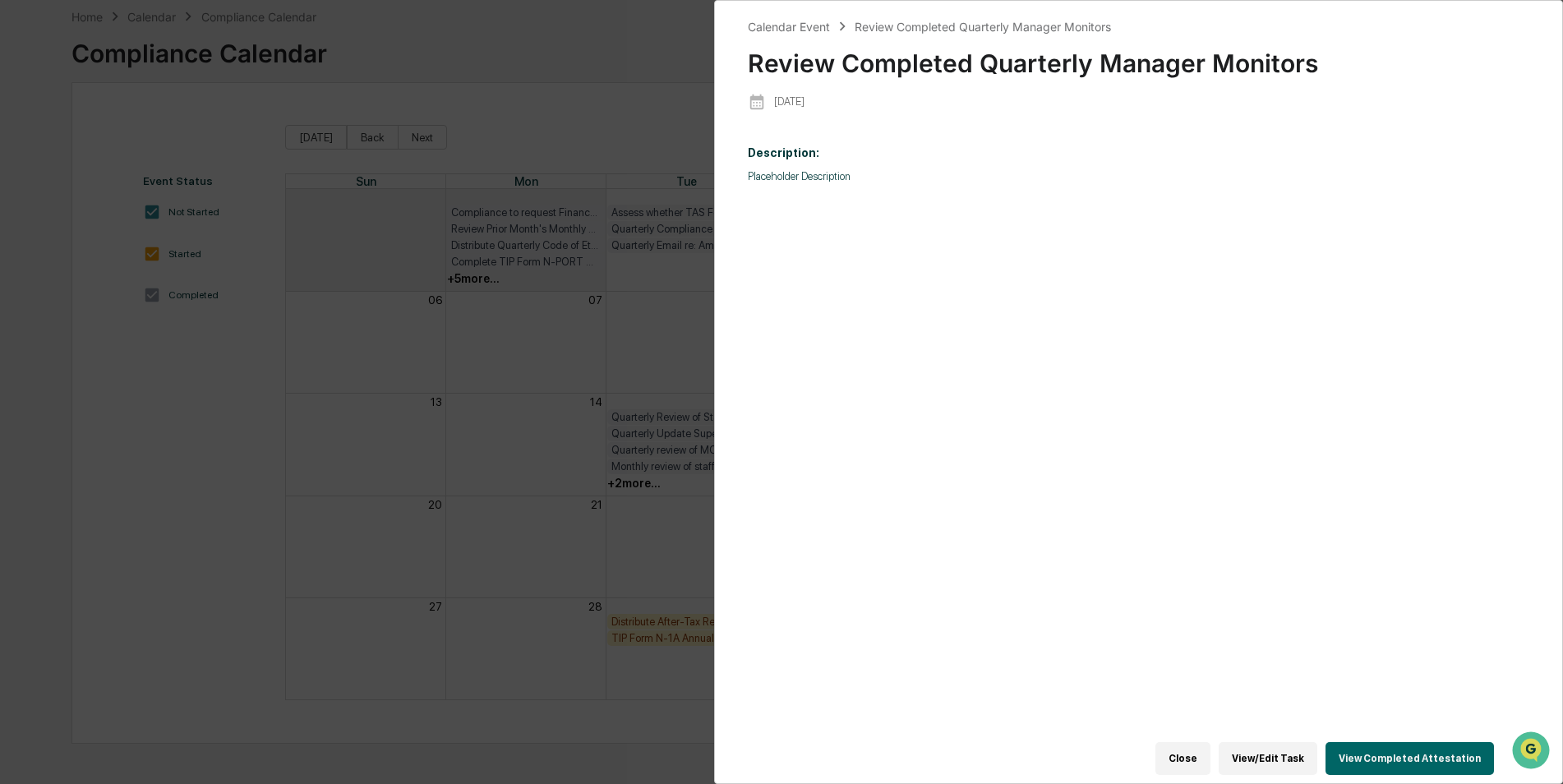
click at [651, 346] on div "Calendar Event Review Completed Quarterly Manager Monitors Review Completed Qua…" at bounding box center [782, 392] width 1563 height 784
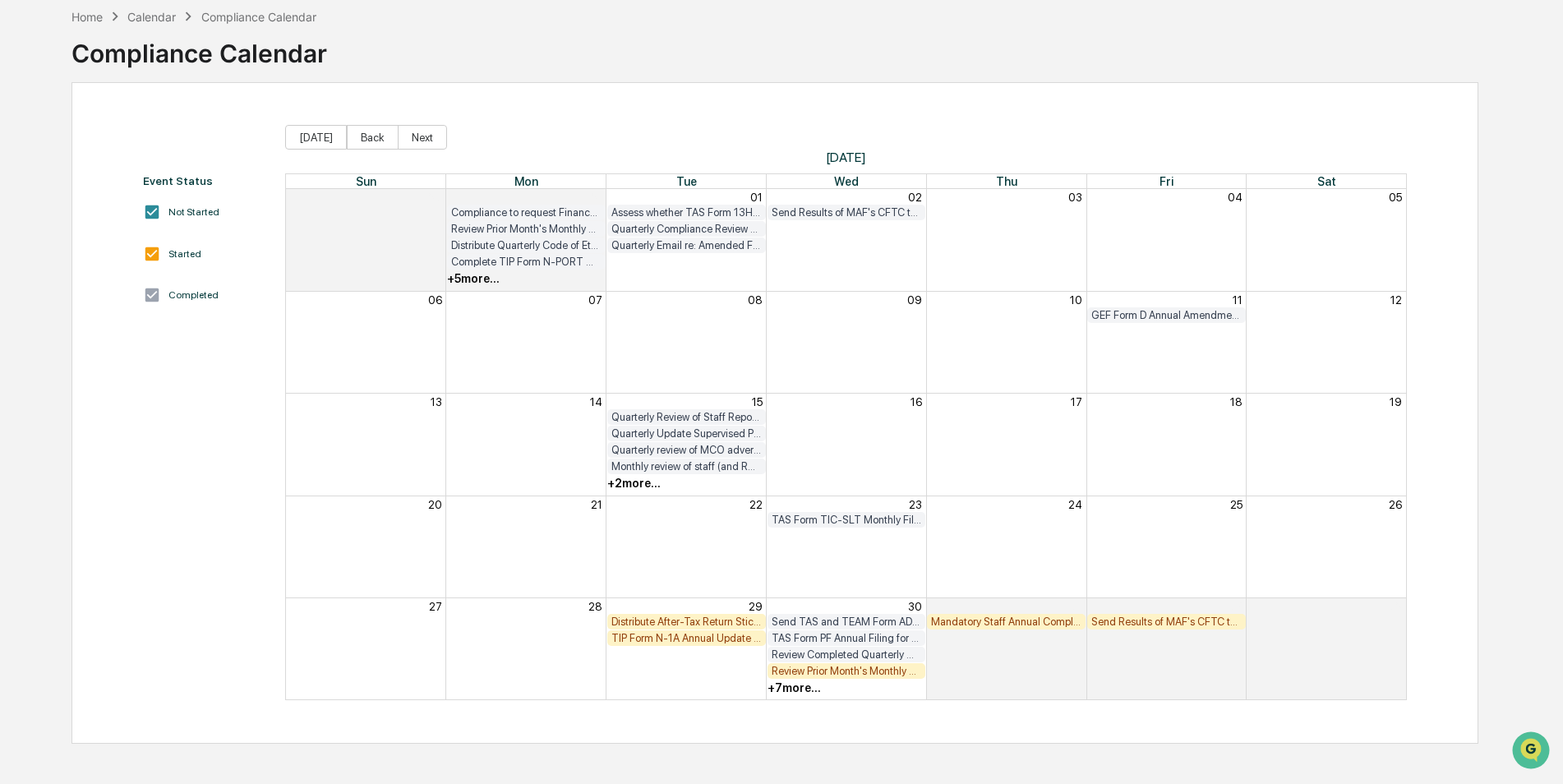
click at [879, 674] on div "Review Prior Month's Monthly TIP Compliance Testing Results (both Fund Level an…" at bounding box center [847, 671] width 150 height 13
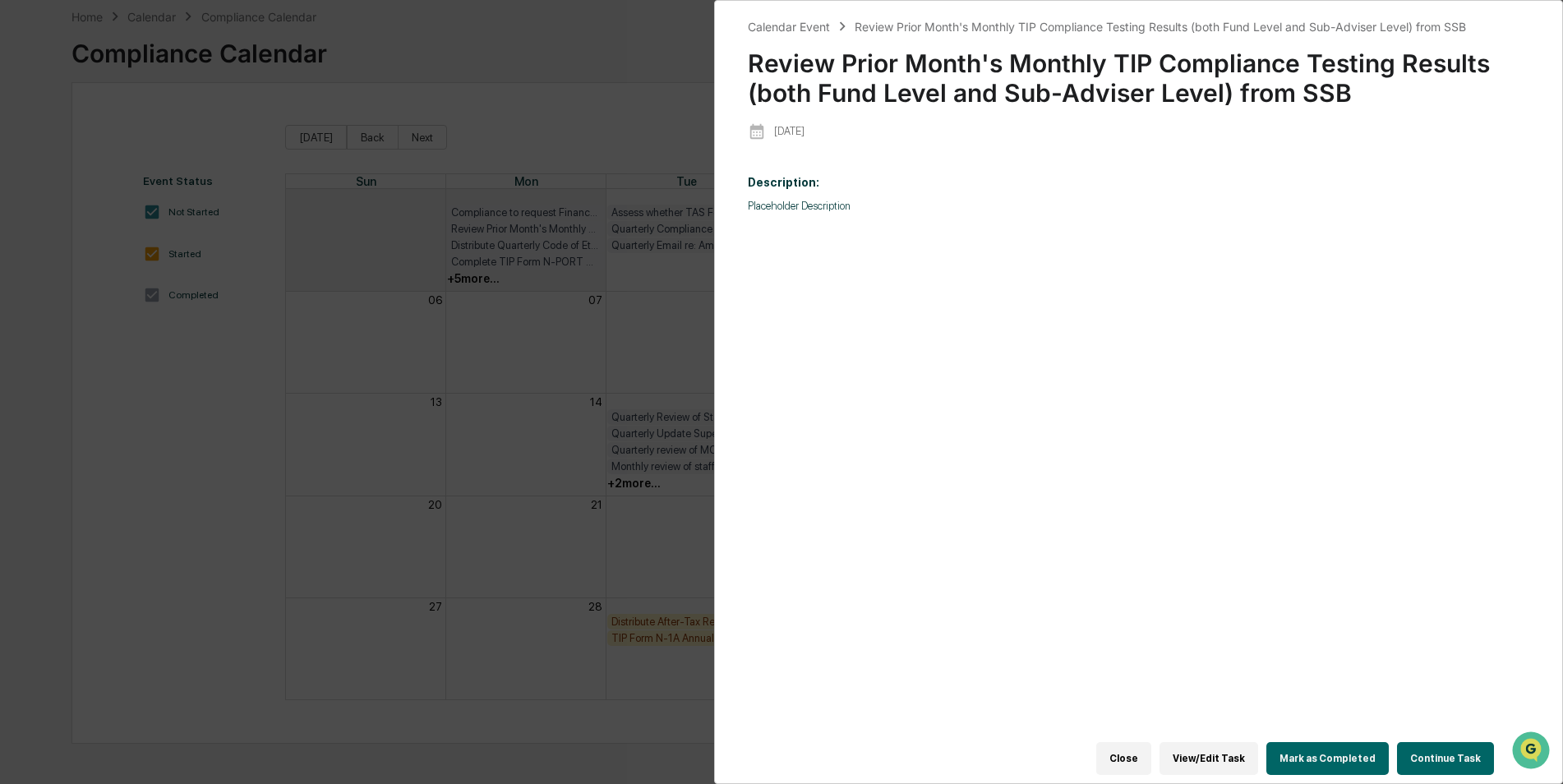
click at [1347, 742] on button "Mark as Completed" at bounding box center [1327, 758] width 123 height 33
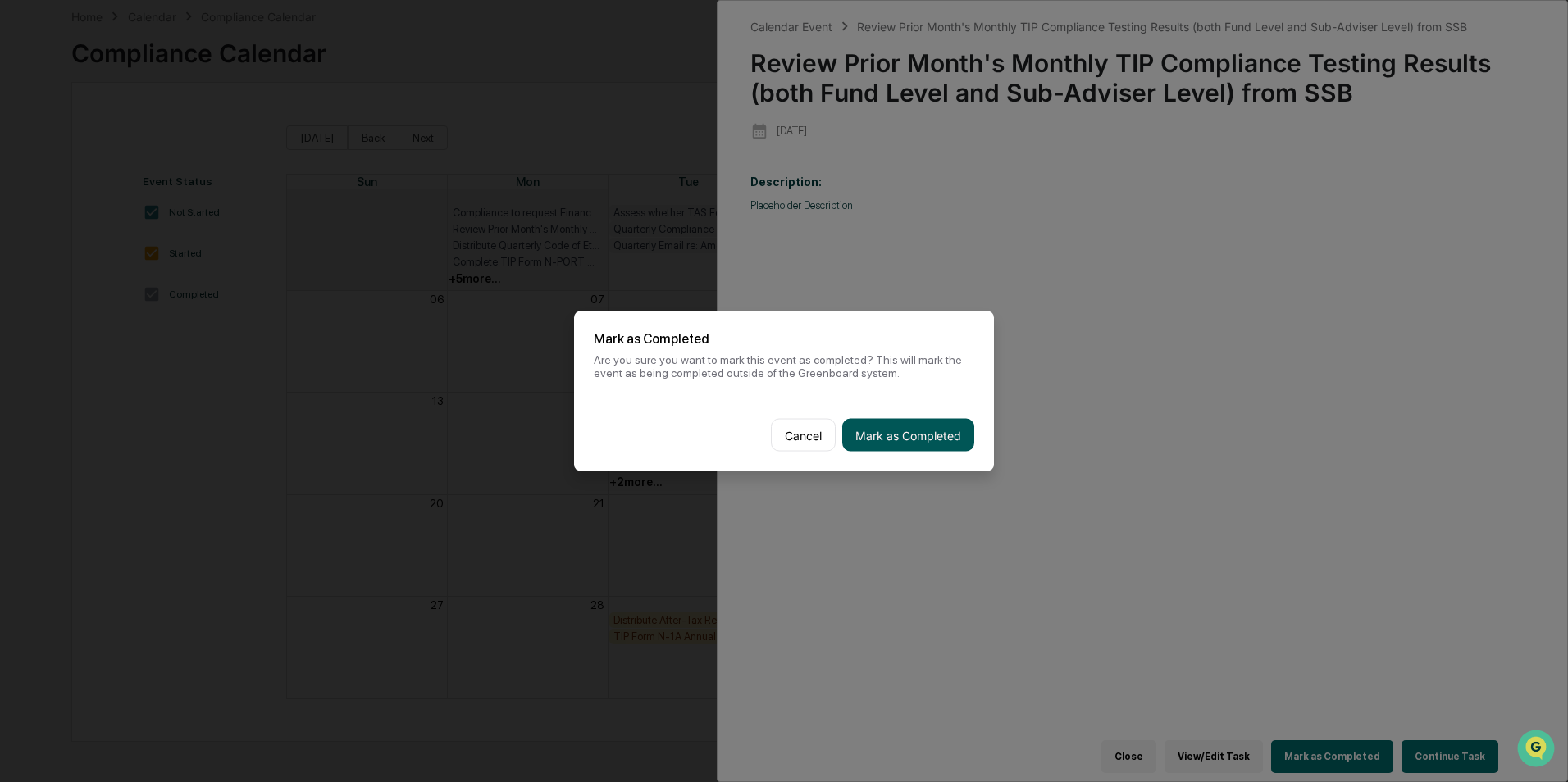
click at [969, 435] on button "Mark as Completed" at bounding box center [908, 435] width 132 height 33
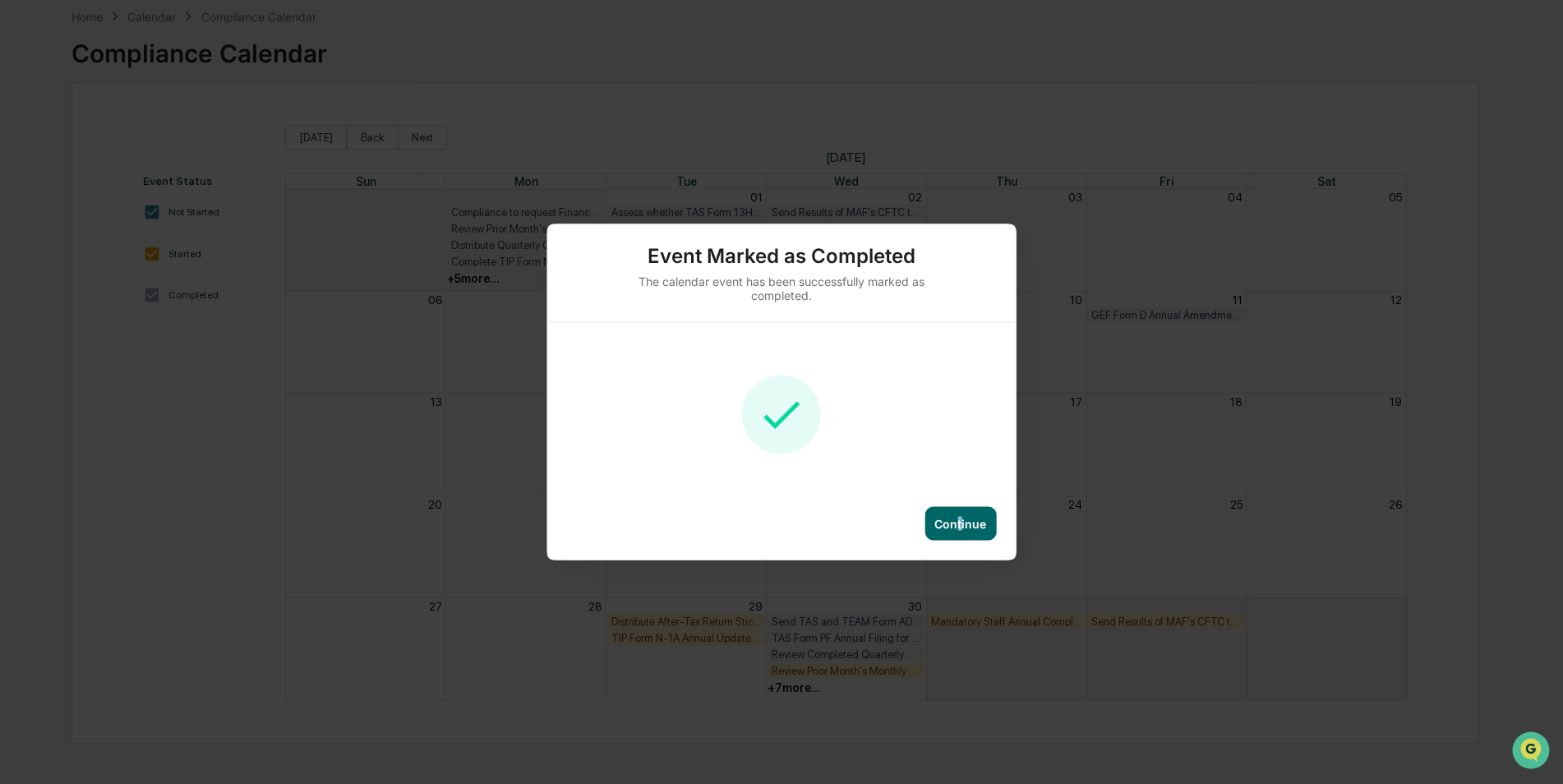
click at [960, 517] on div "Continue" at bounding box center [960, 524] width 52 height 14
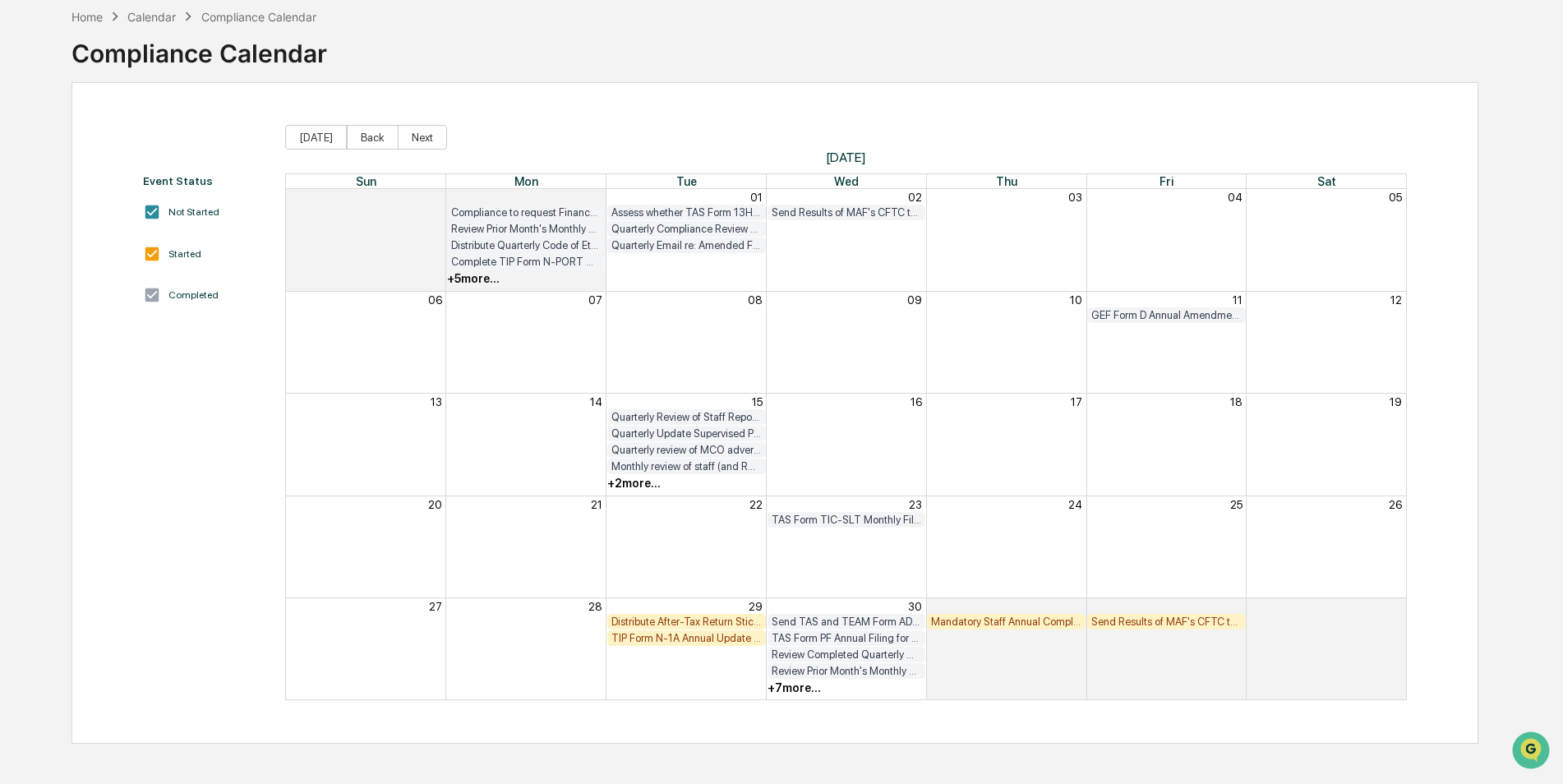
click at [801, 690] on div "+ 7 more..." at bounding box center [793, 688] width 53 height 14
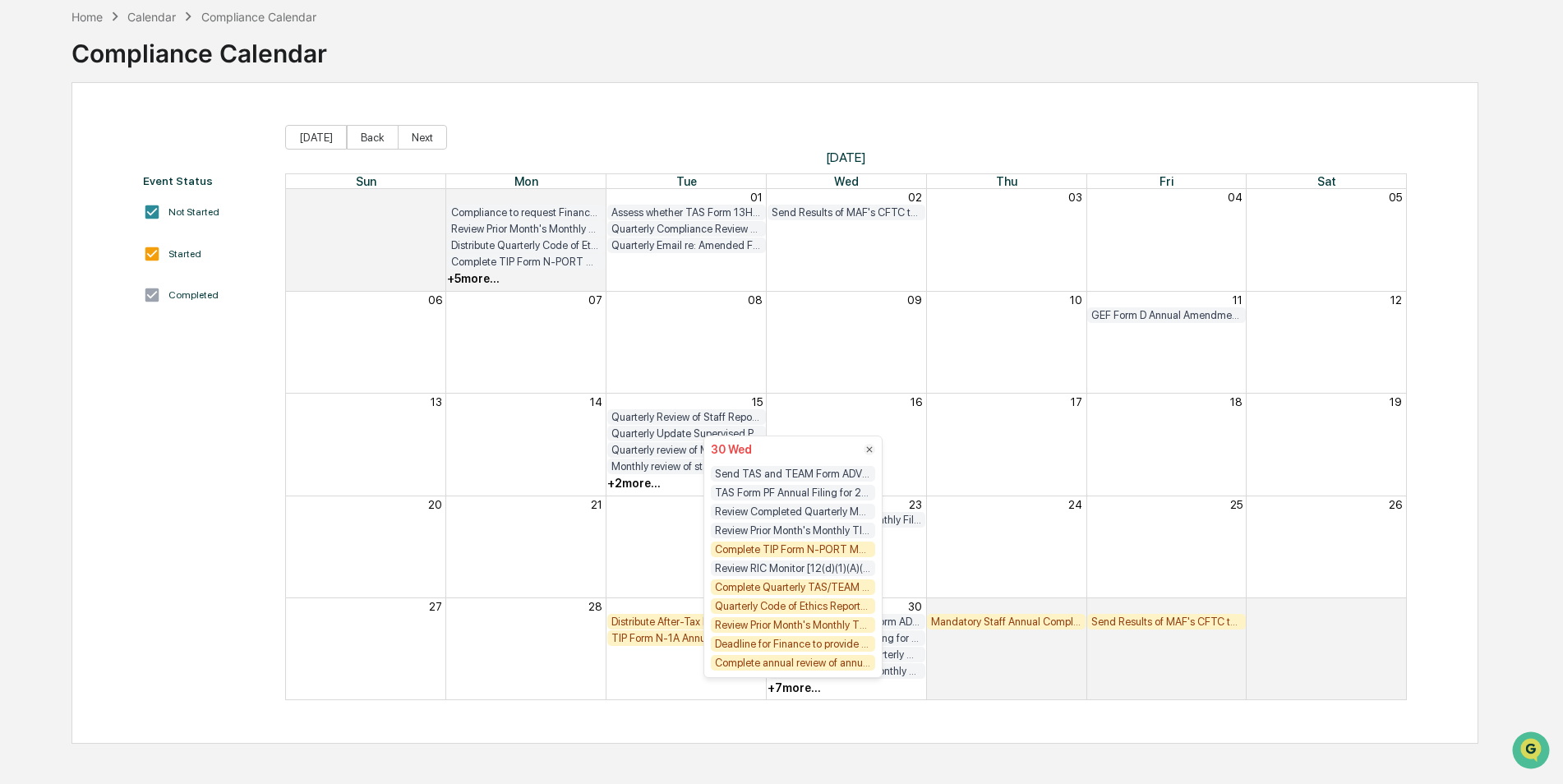
click at [846, 551] on div "Complete TIP Form N-PORT Monthly Checklist" at bounding box center [792, 549] width 165 height 15
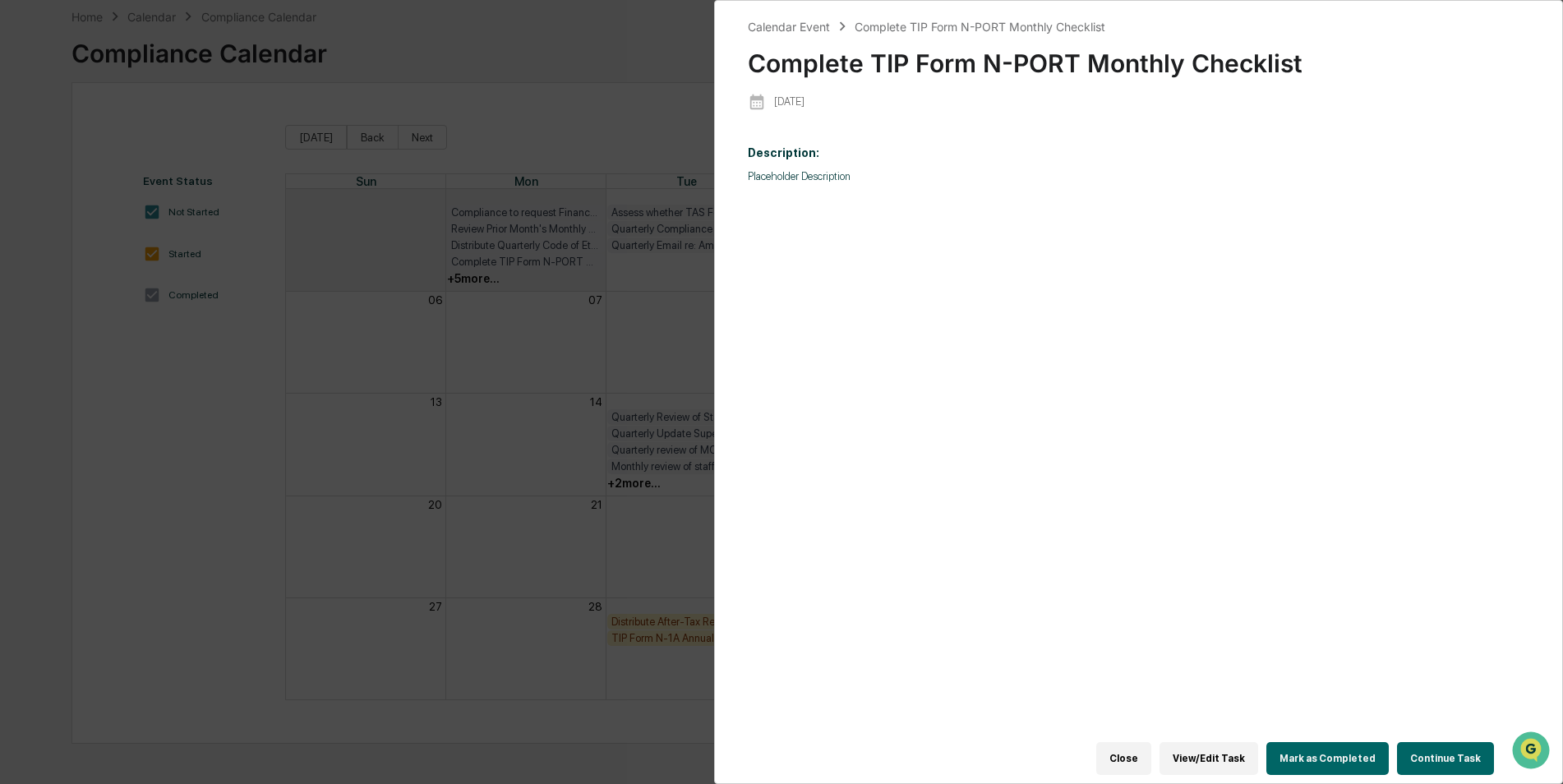
click at [1353, 747] on button "Mark as Completed" at bounding box center [1327, 758] width 123 height 33
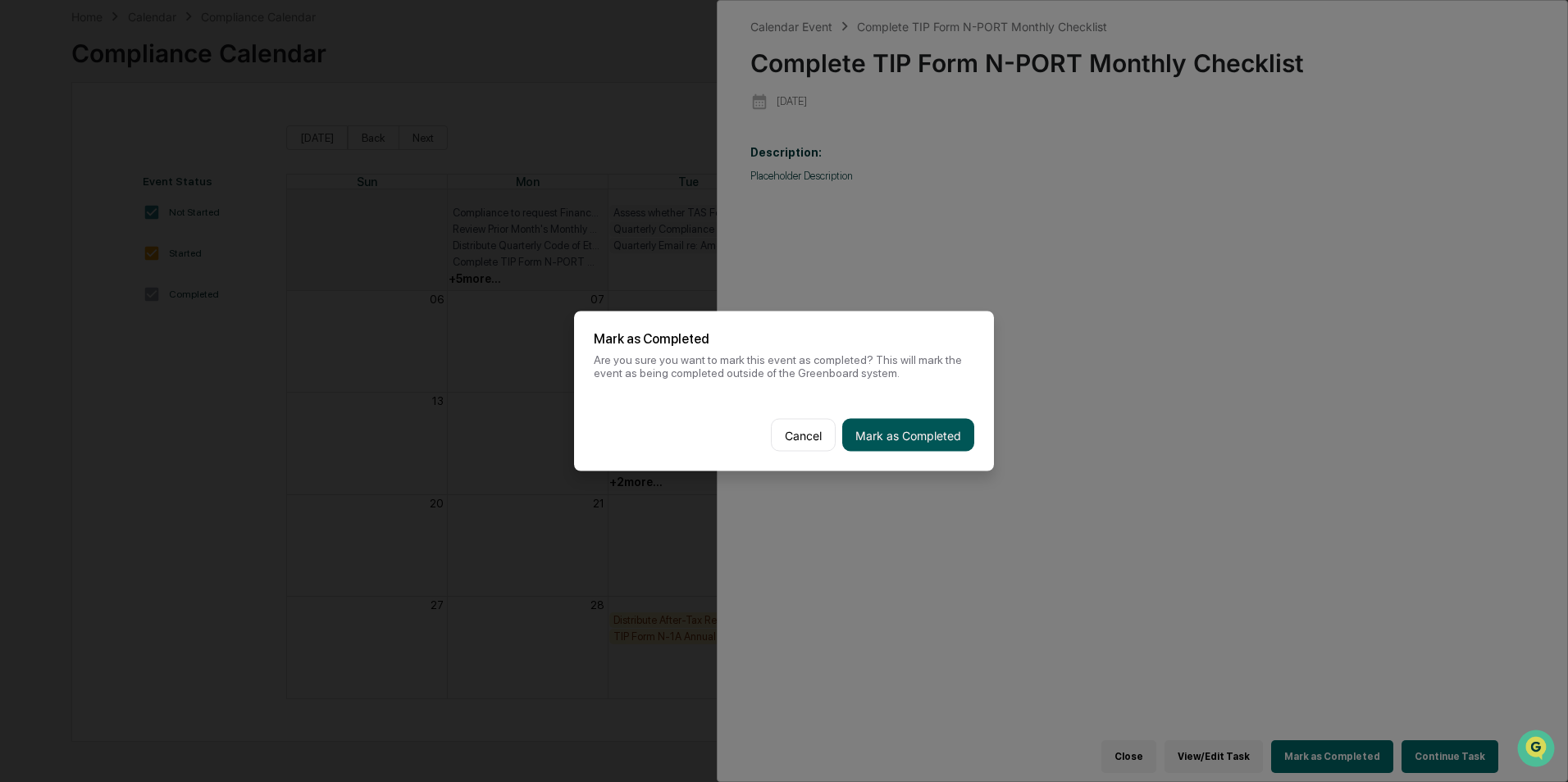
click at [877, 445] on button "Mark as Completed" at bounding box center [908, 435] width 132 height 33
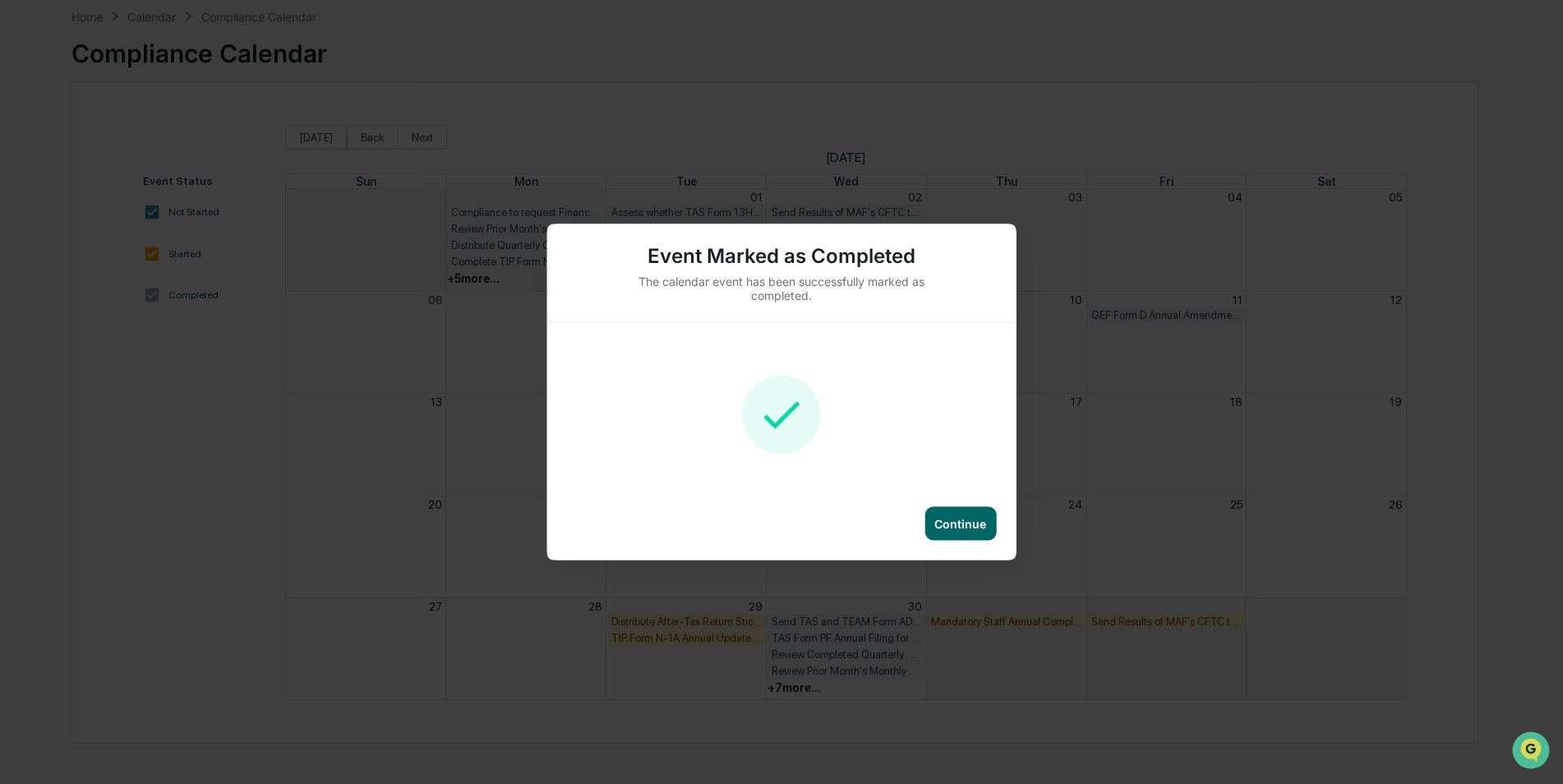
click at [968, 528] on div "Continue" at bounding box center [960, 524] width 52 height 14
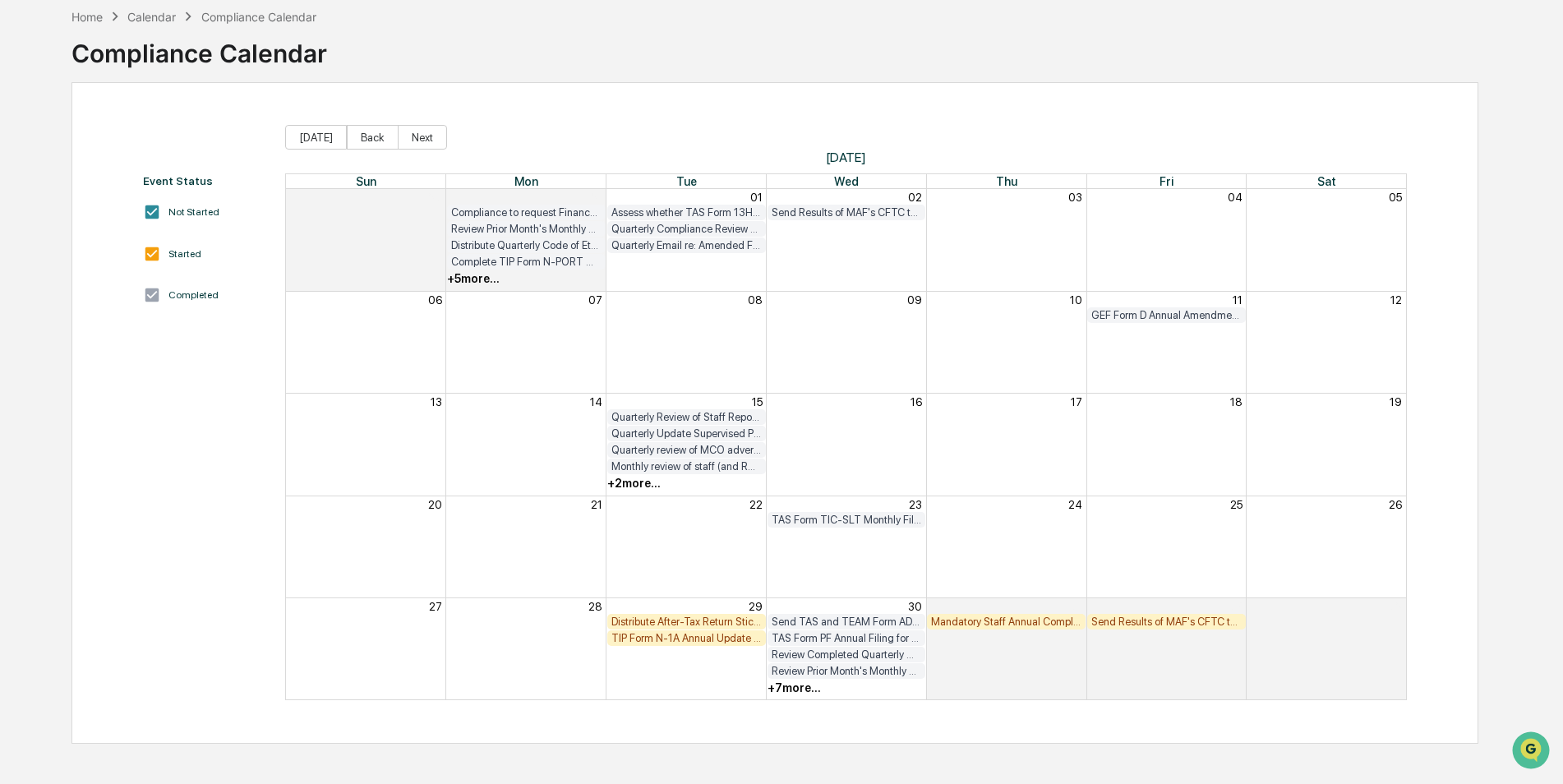
click at [809, 681] on div "+ 7 more..." at bounding box center [793, 688] width 53 height 14
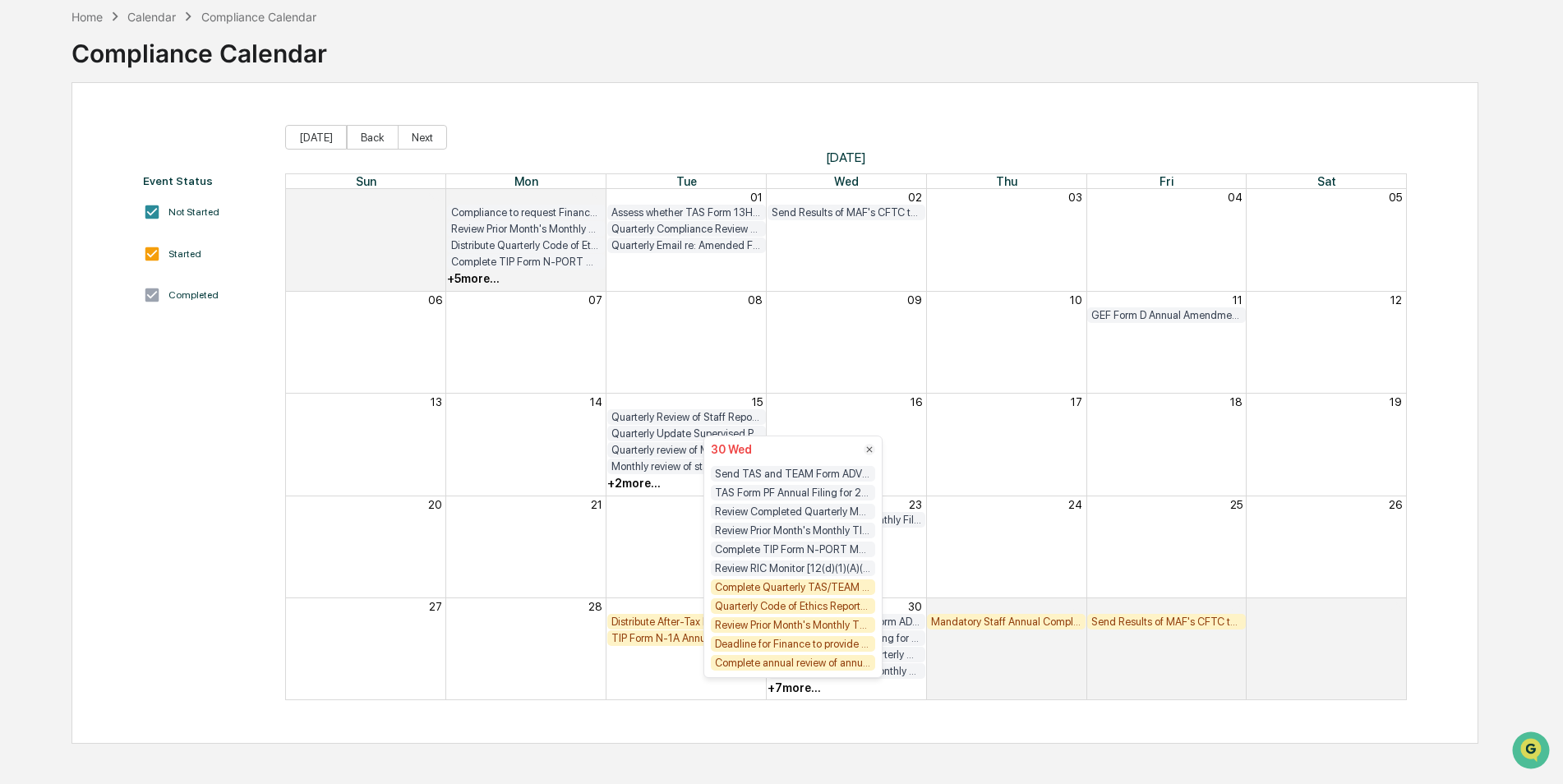
click at [783, 591] on div "Complete Quarterly TAS/TEAM Compliance Testing (Optima is doing in MCO)" at bounding box center [792, 587] width 165 height 15
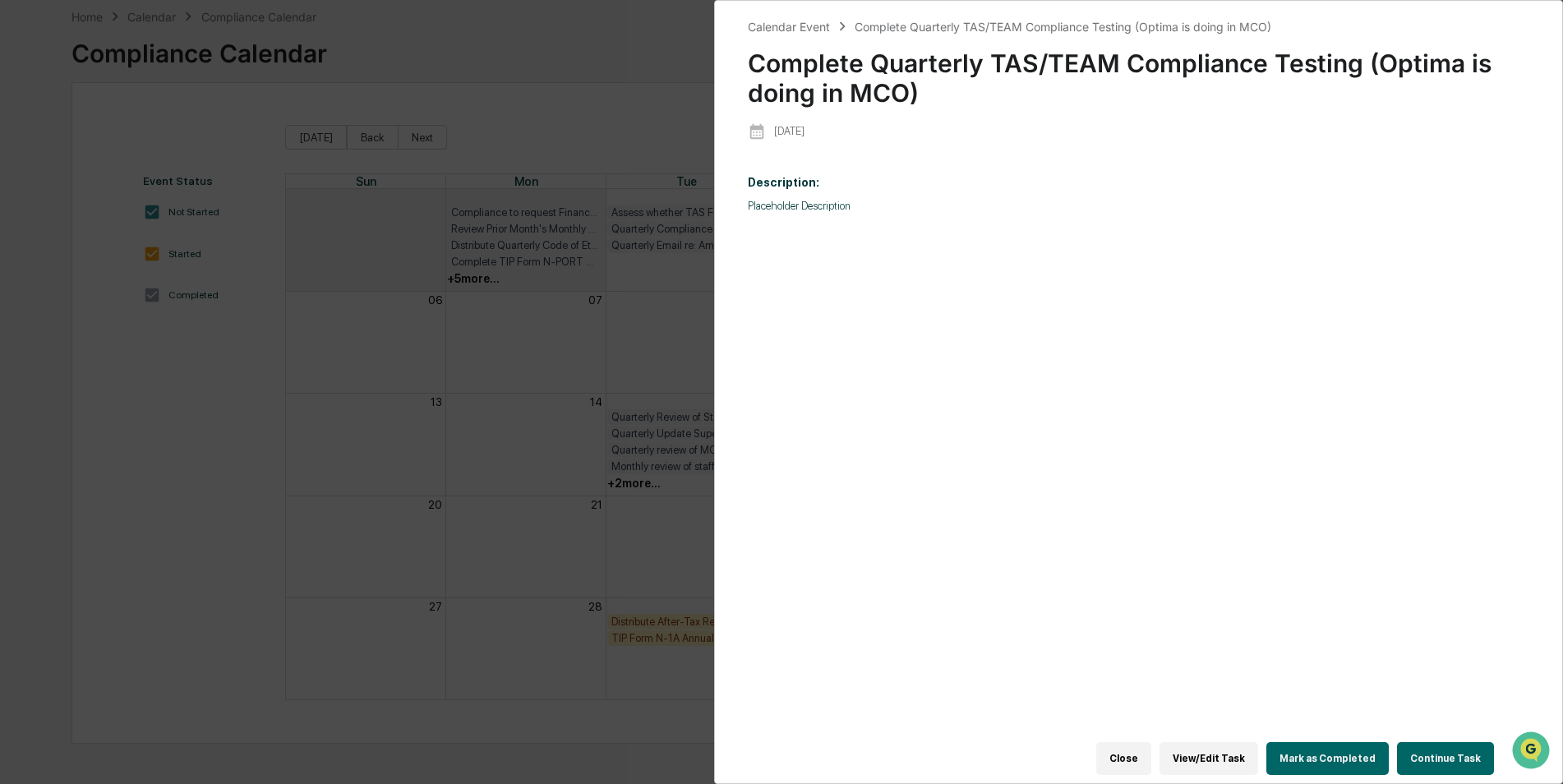
click at [1353, 748] on button "Mark as Completed" at bounding box center [1327, 758] width 123 height 33
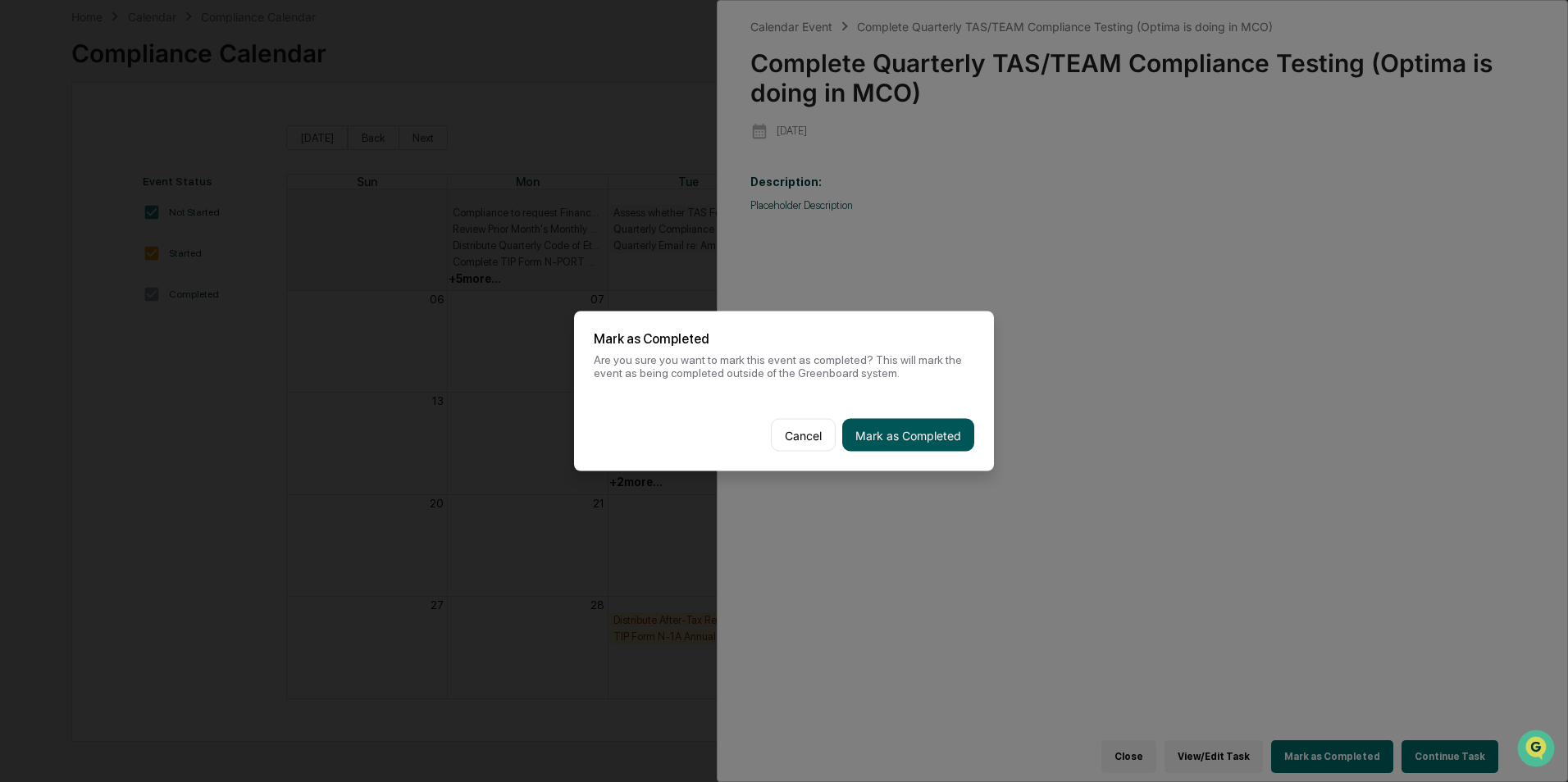
click at [943, 426] on button "Mark as Completed" at bounding box center [908, 435] width 132 height 33
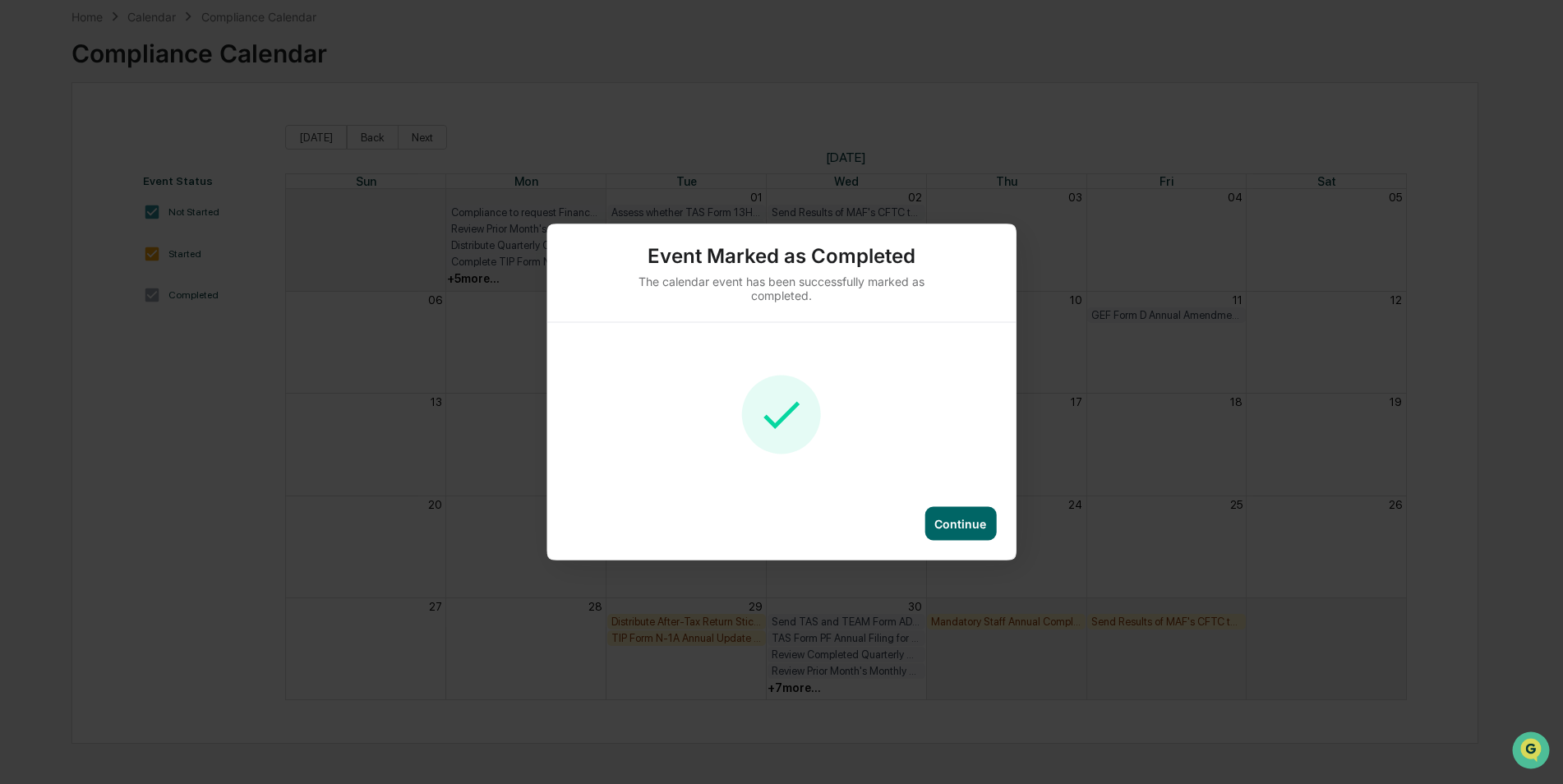
click at [949, 523] on div "Continue" at bounding box center [960, 524] width 52 height 14
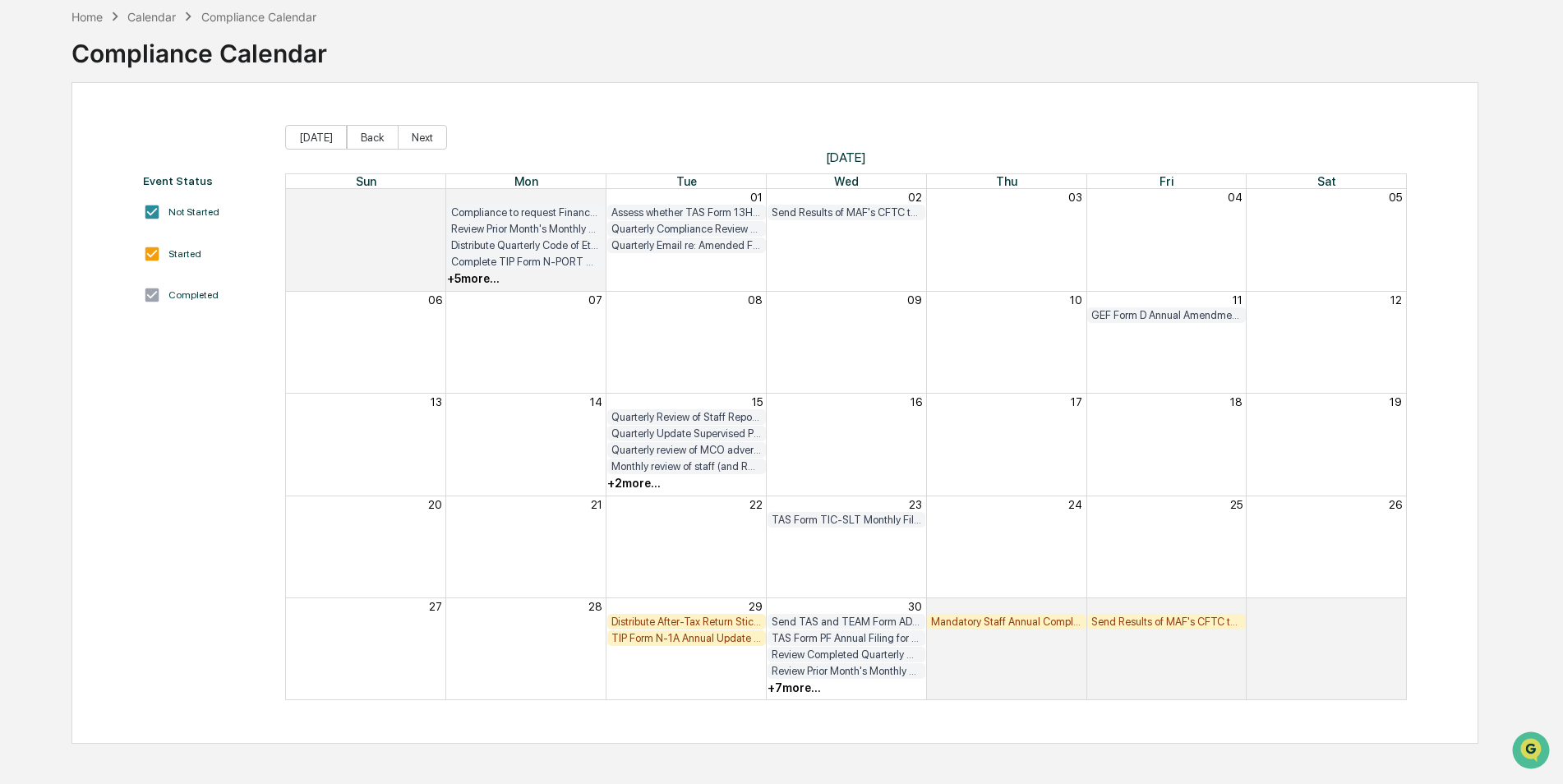
click at [788, 689] on div "+ 7 more..." at bounding box center [793, 688] width 53 height 14
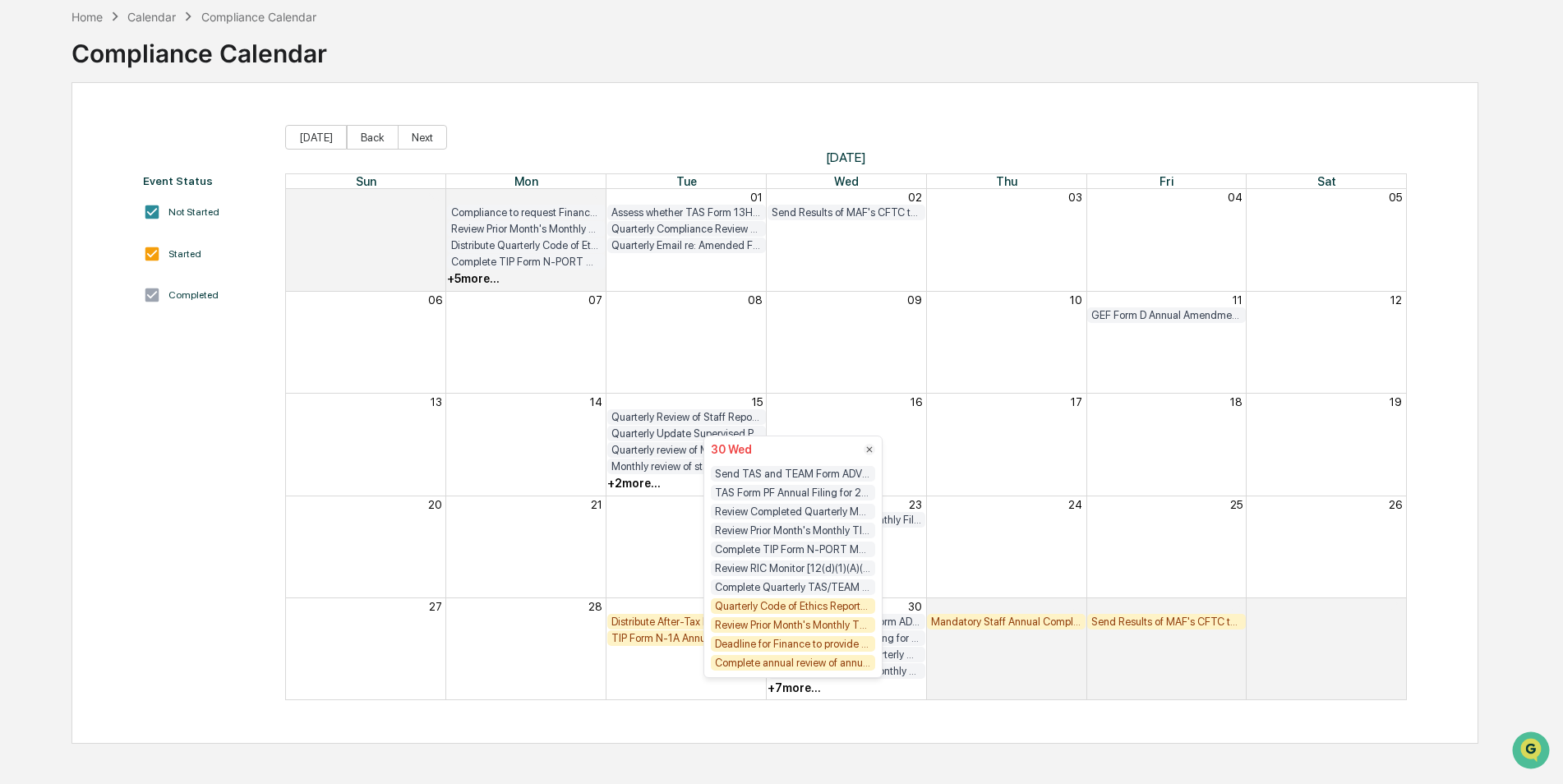
click at [809, 609] on div "Quarterly Code of Ethics Reports Due from Staff [FIRM DEADLINE]" at bounding box center [792, 606] width 165 height 15
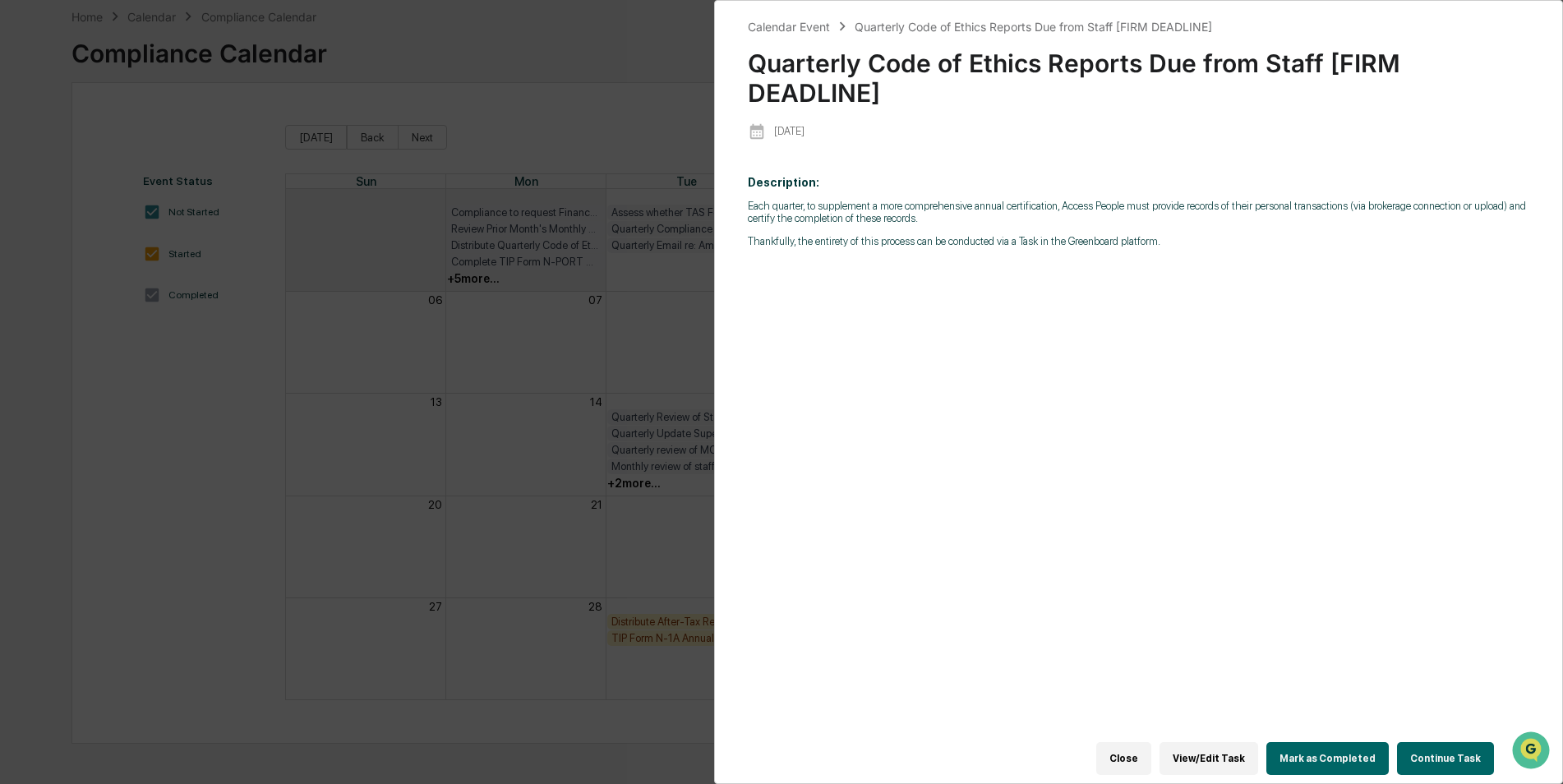
click at [1335, 742] on button "Mark as Completed" at bounding box center [1327, 758] width 123 height 33
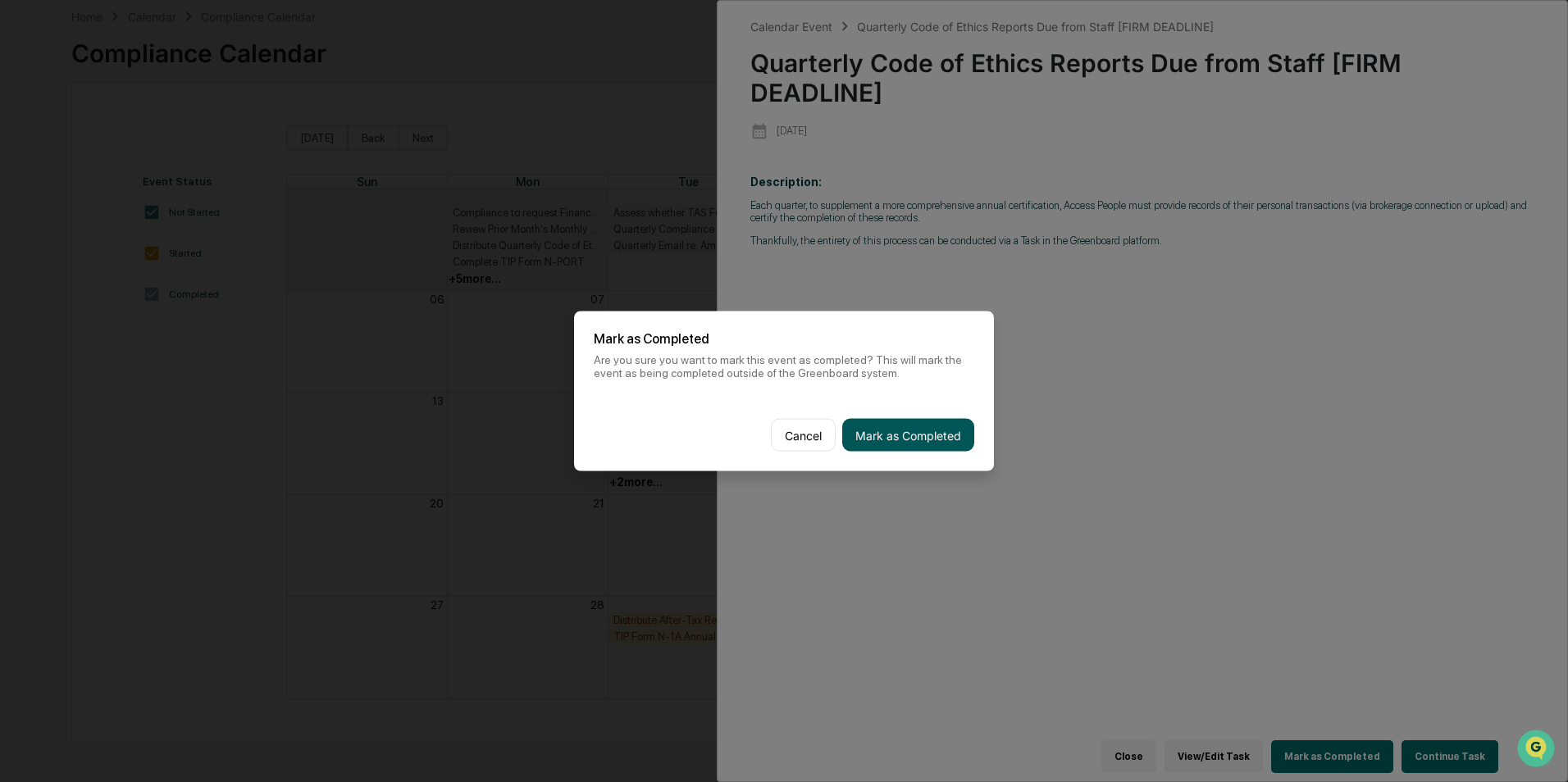
click at [933, 422] on button "Mark as Completed" at bounding box center [908, 435] width 132 height 33
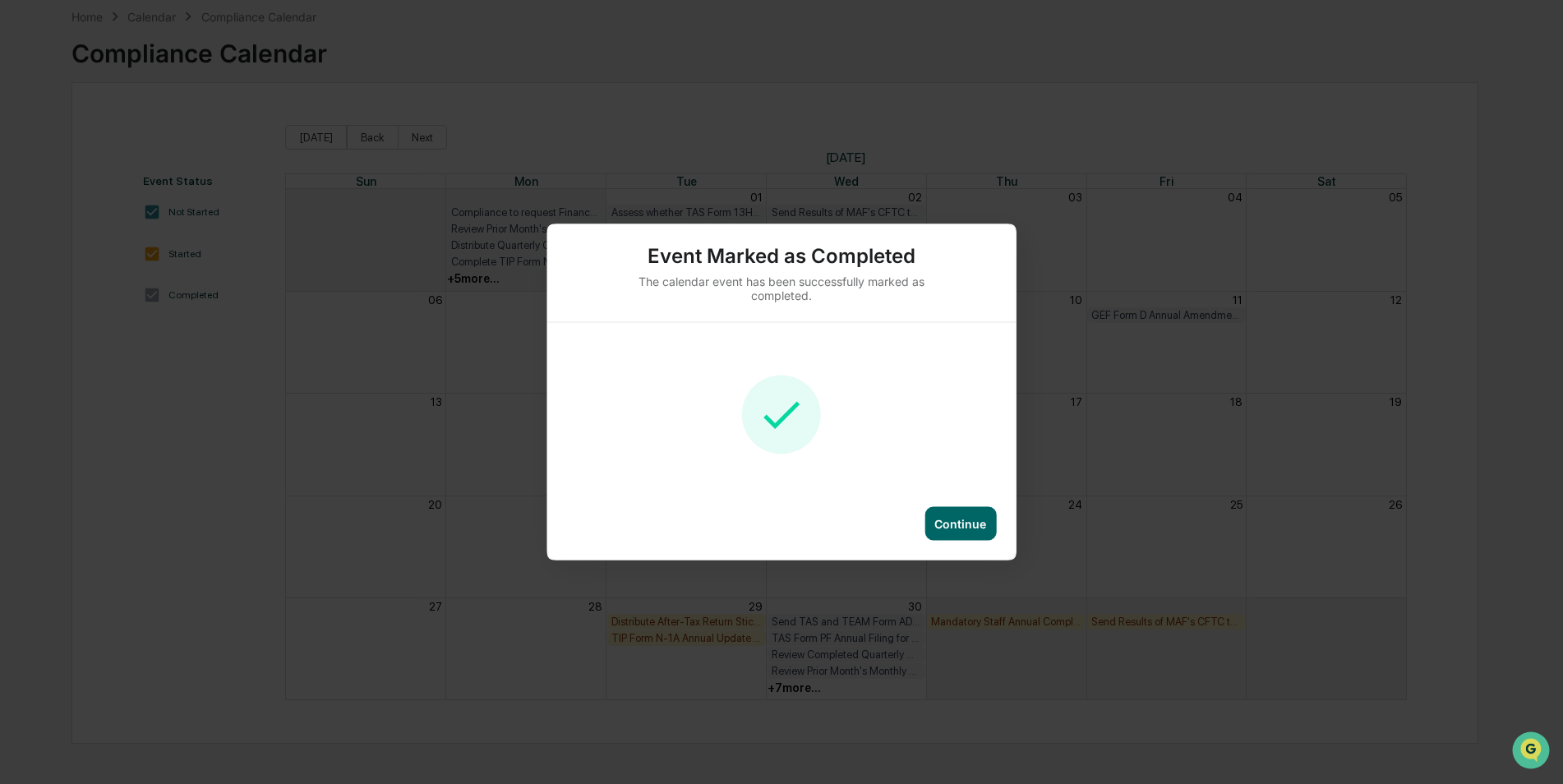
click at [1000, 522] on div "Continue" at bounding box center [782, 533] width 469 height 53
click at [994, 525] on div "Continue" at bounding box center [960, 524] width 72 height 34
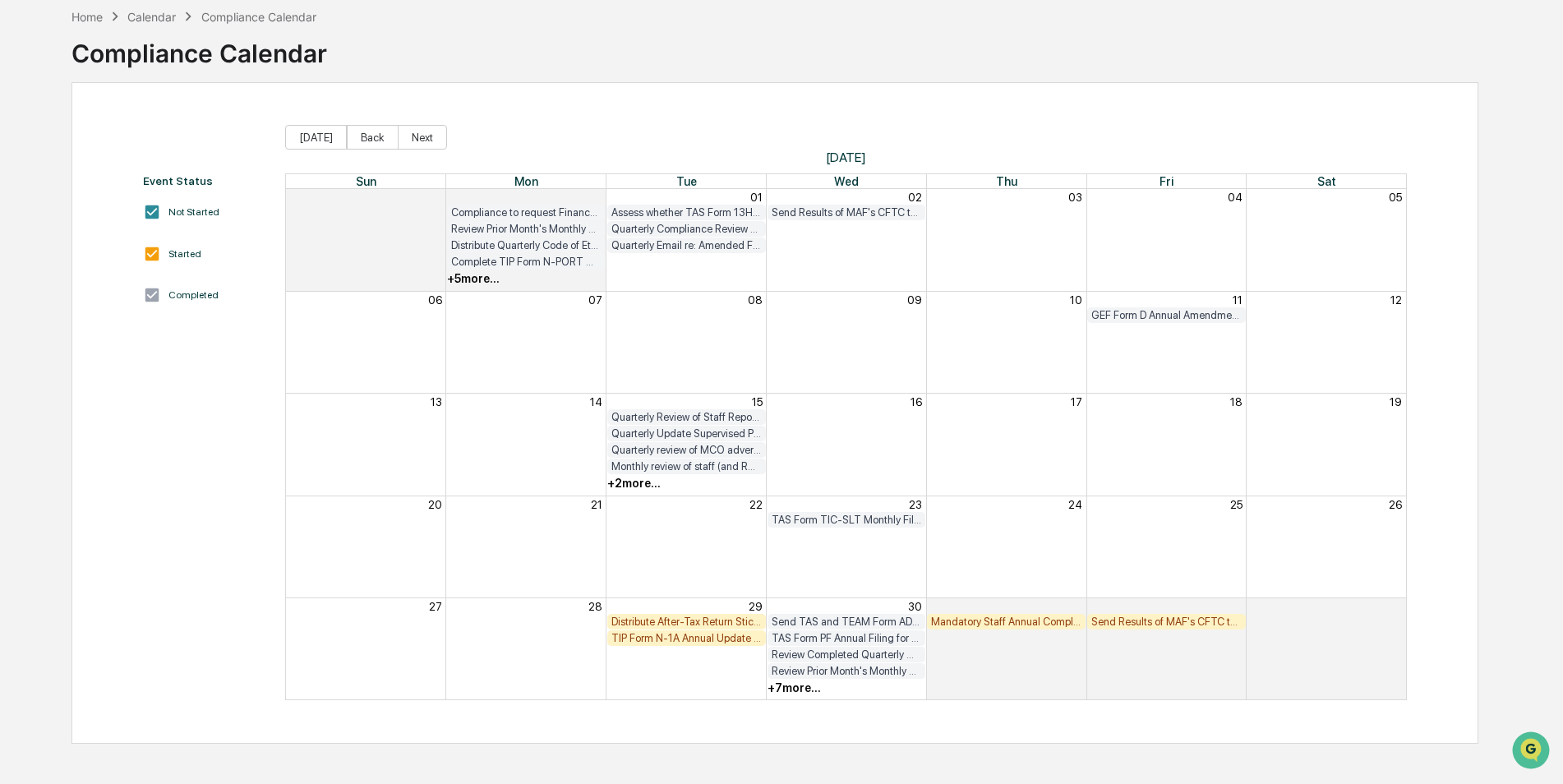
click at [678, 620] on div "Distribute After-Tax Return Sticker and Privacy Policy to Individual TIP Shareh…" at bounding box center [687, 621] width 150 height 13
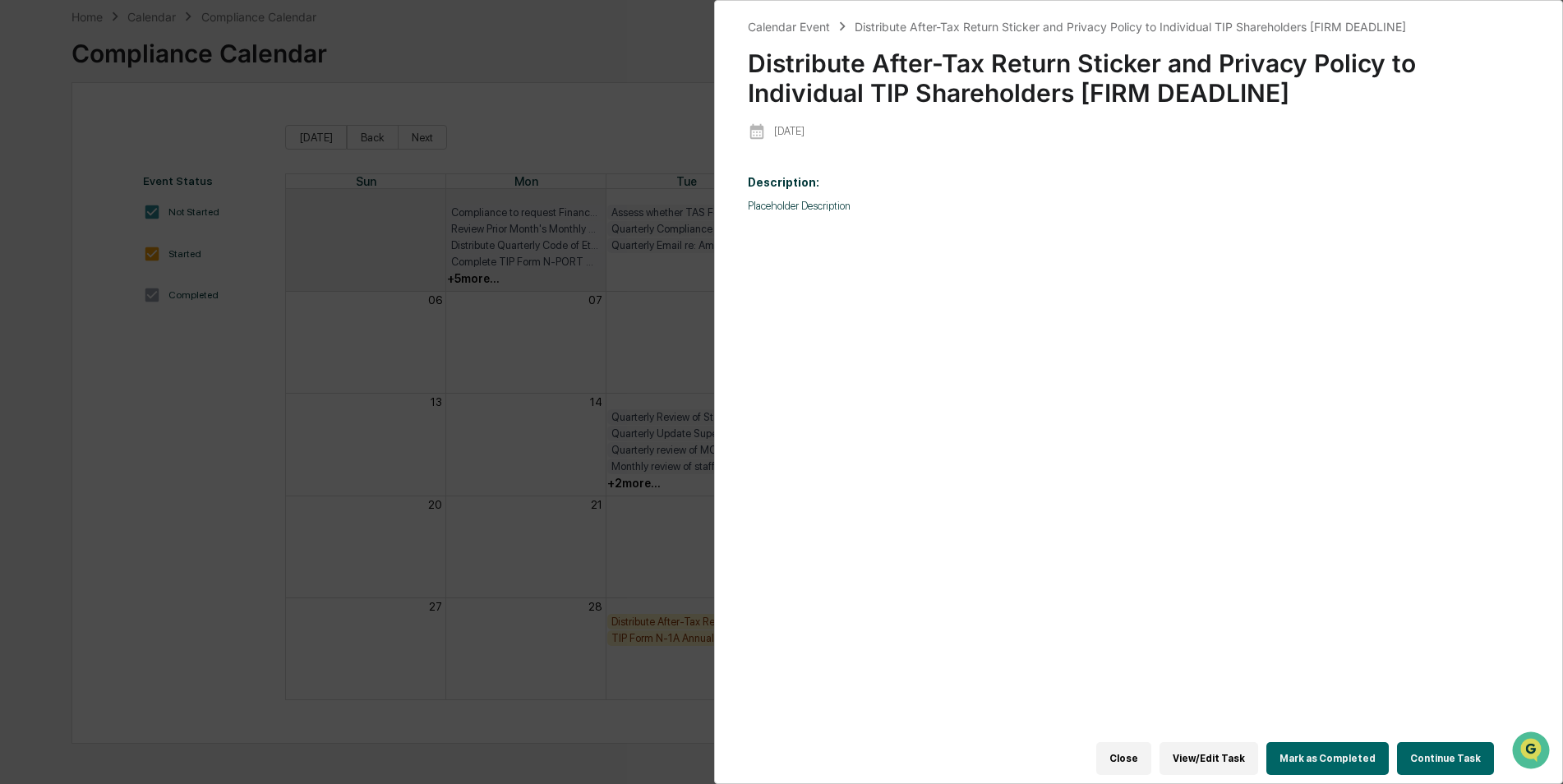
click at [639, 686] on div "Calendar Event Distribute After-Tax Return Sticker and Privacy Policy to Indivi…" at bounding box center [782, 392] width 1563 height 784
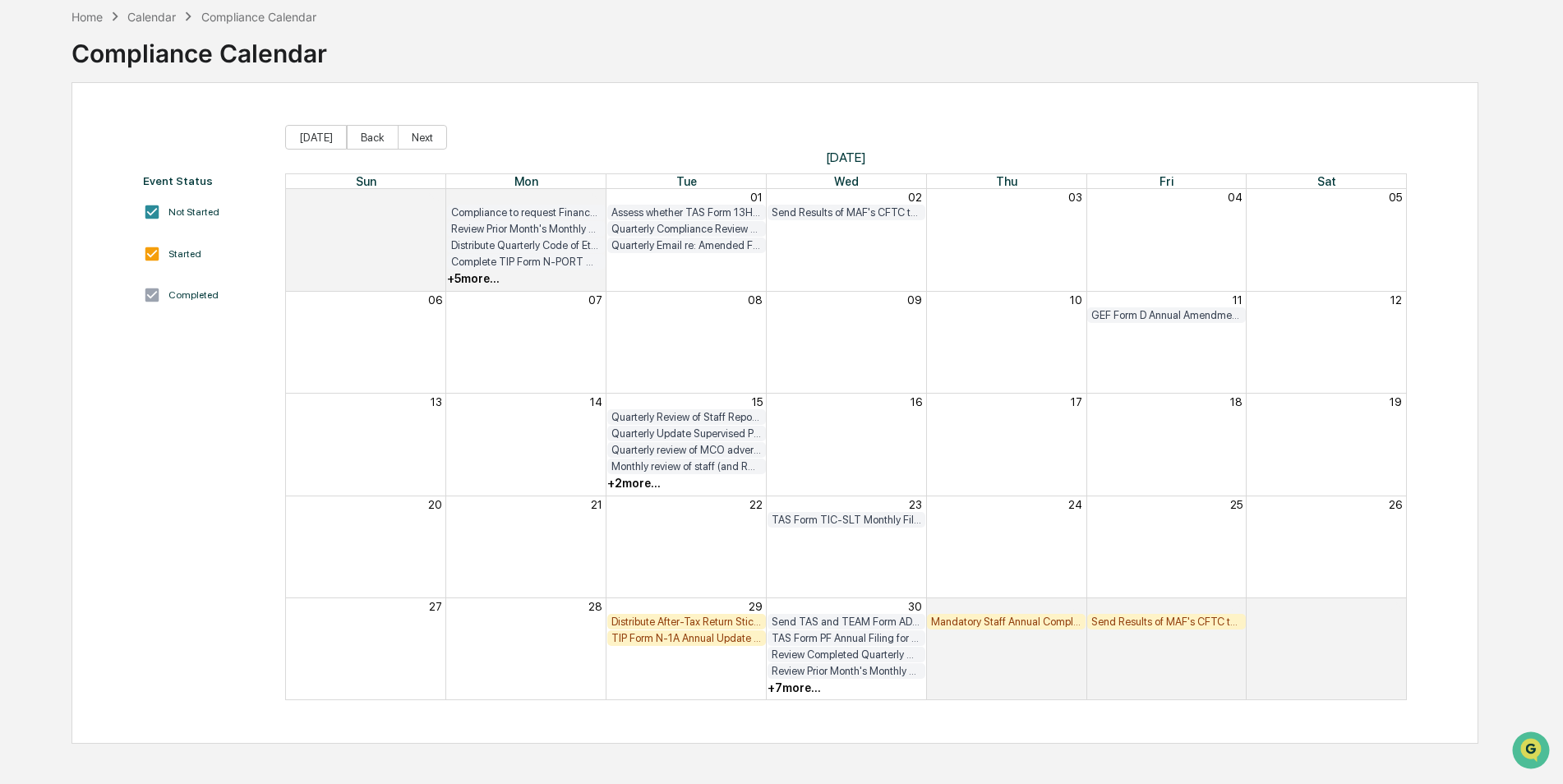
click at [672, 641] on div "TIP Form N-1A Annual Update Filing and post to TIP website and mail to TIP shar…" at bounding box center [687, 638] width 150 height 13
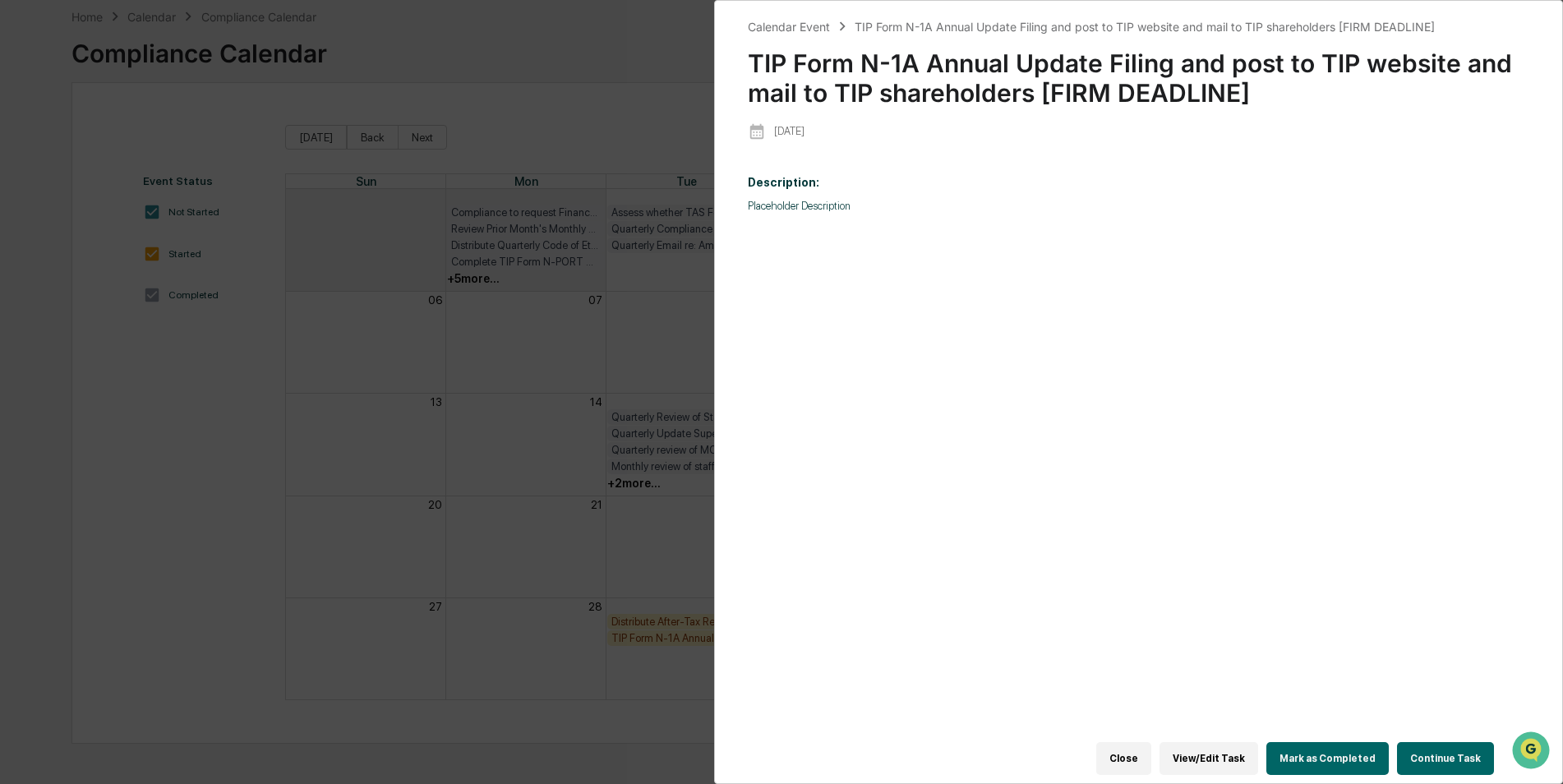
click at [1363, 747] on button "Mark as Completed" at bounding box center [1327, 758] width 123 height 33
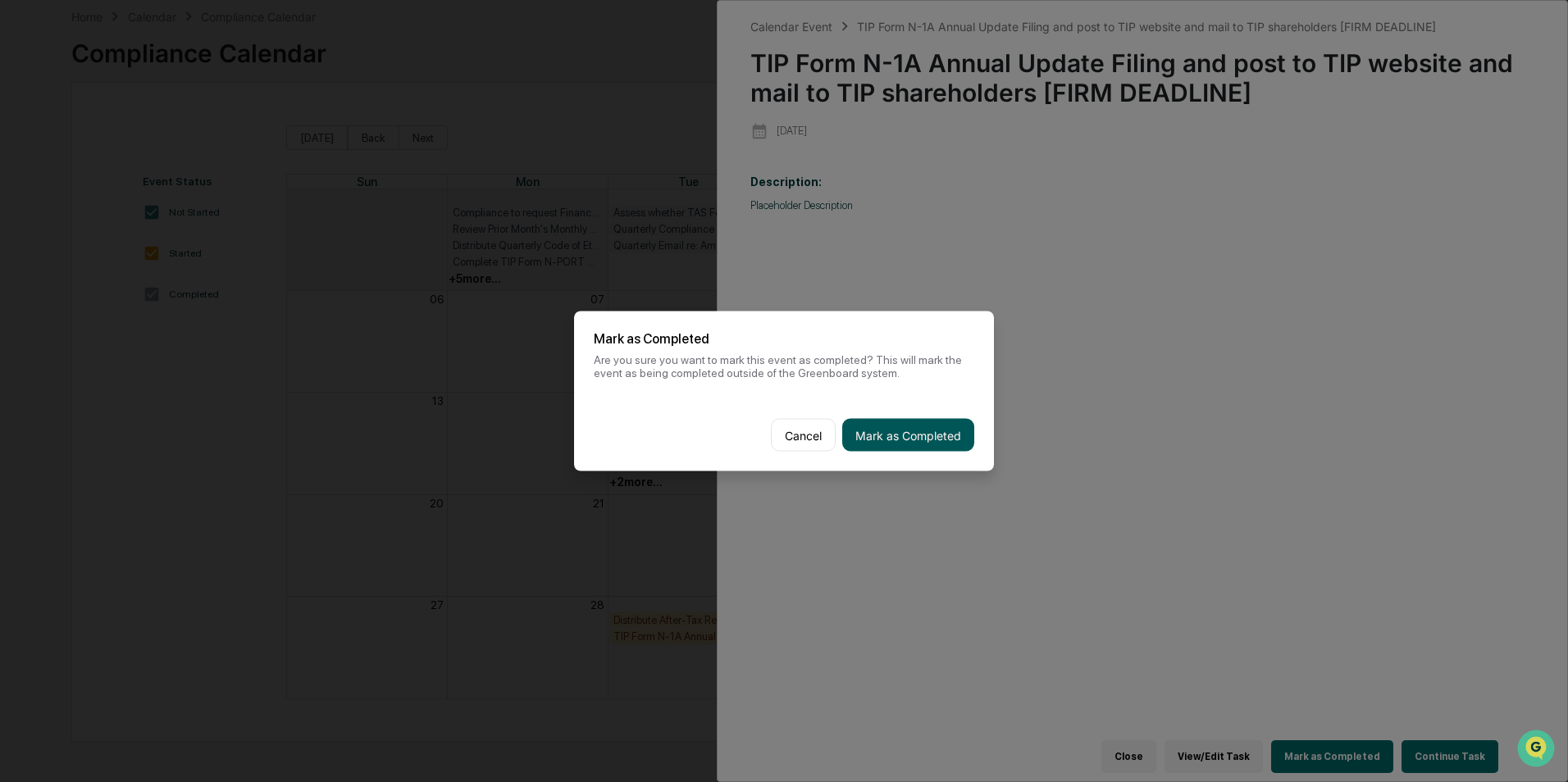
click at [918, 426] on button "Mark as Completed" at bounding box center [908, 435] width 132 height 33
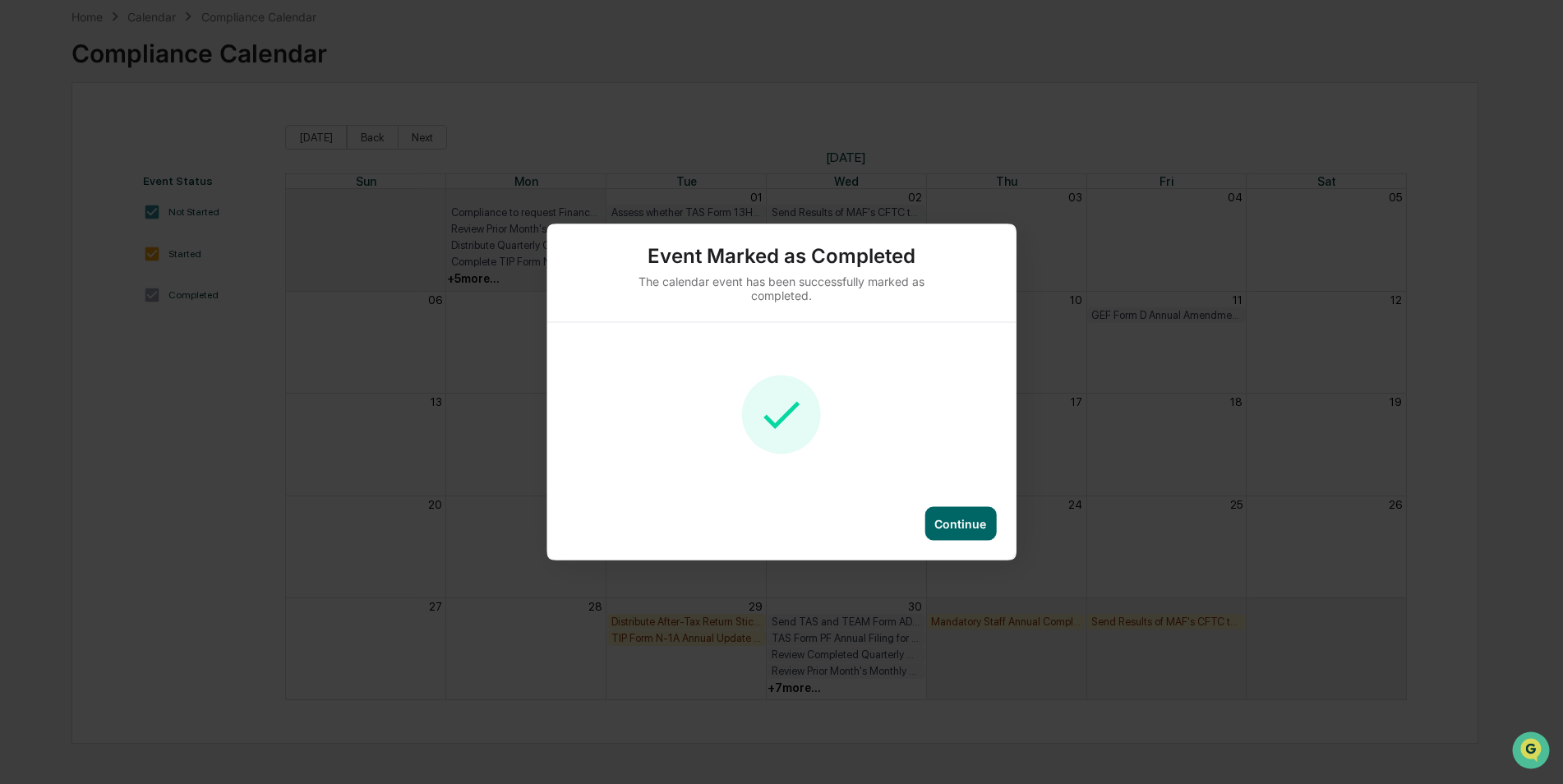
click at [956, 526] on div "Continue" at bounding box center [960, 524] width 52 height 14
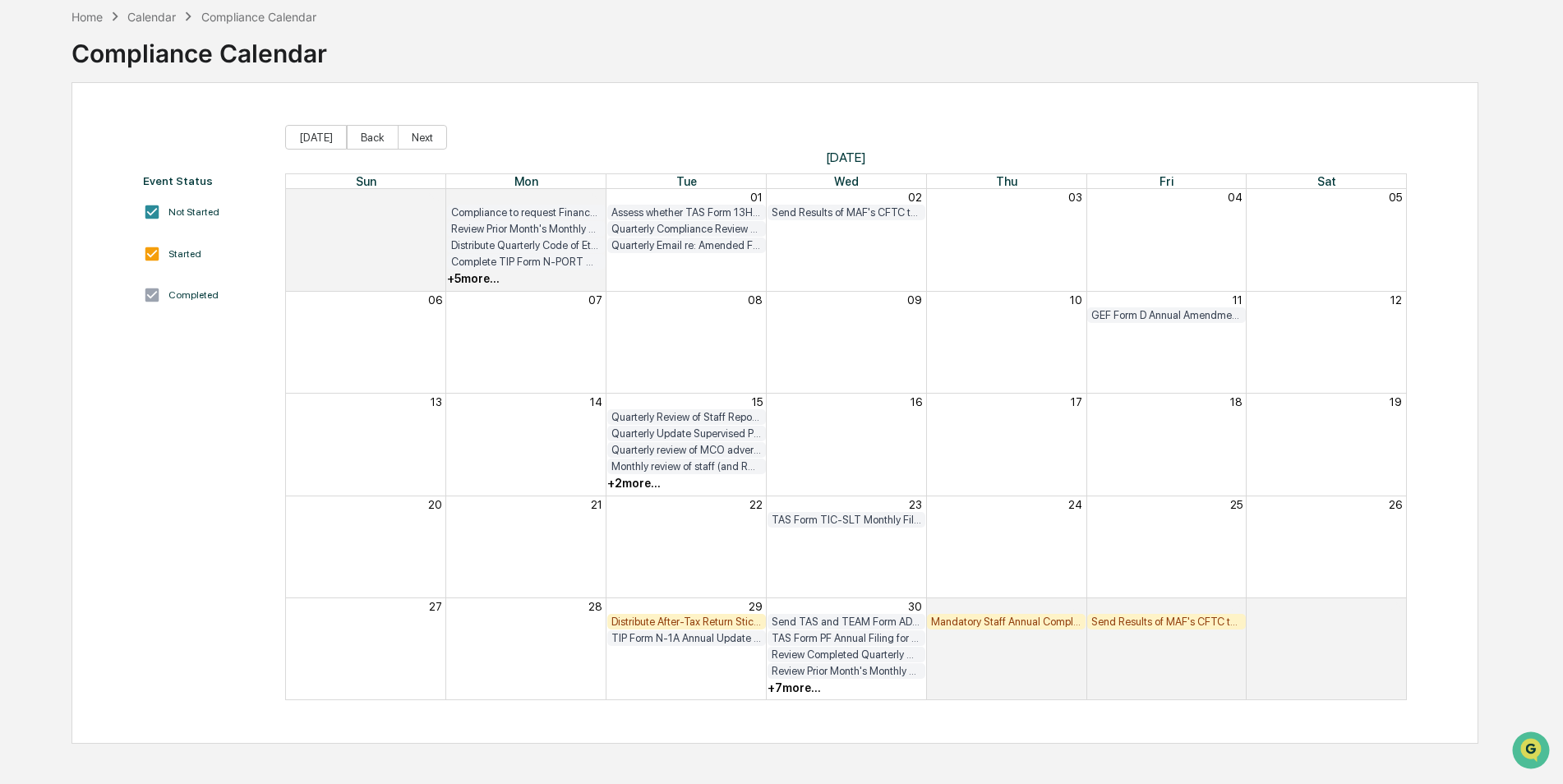
click at [798, 686] on div "+ 7 more..." at bounding box center [793, 688] width 53 height 14
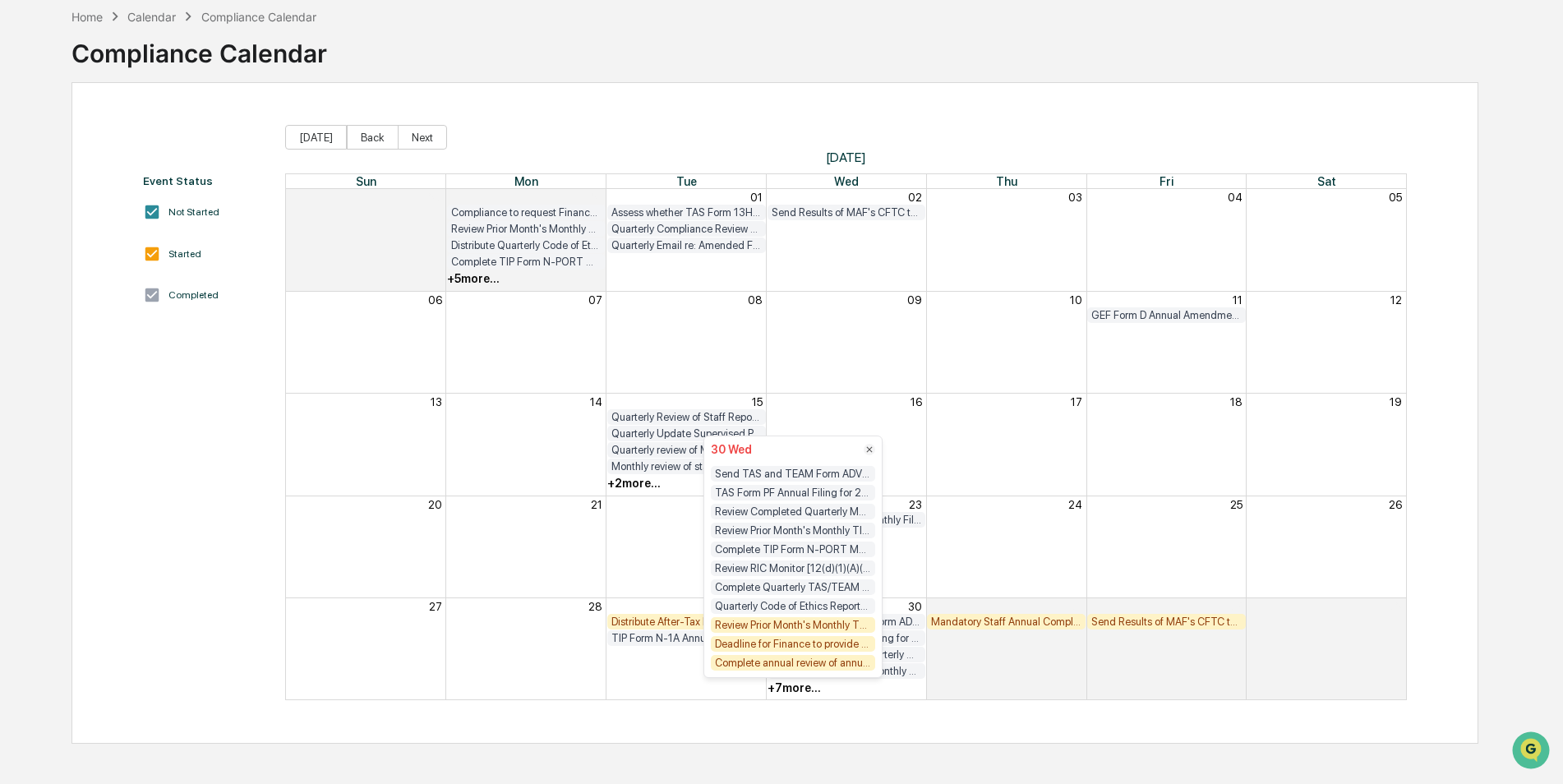
click at [859, 627] on div "Review Prior Month's Monthly TKF, TCF, GEF and DSF Compliance Testing Results (…" at bounding box center [792, 624] width 165 height 15
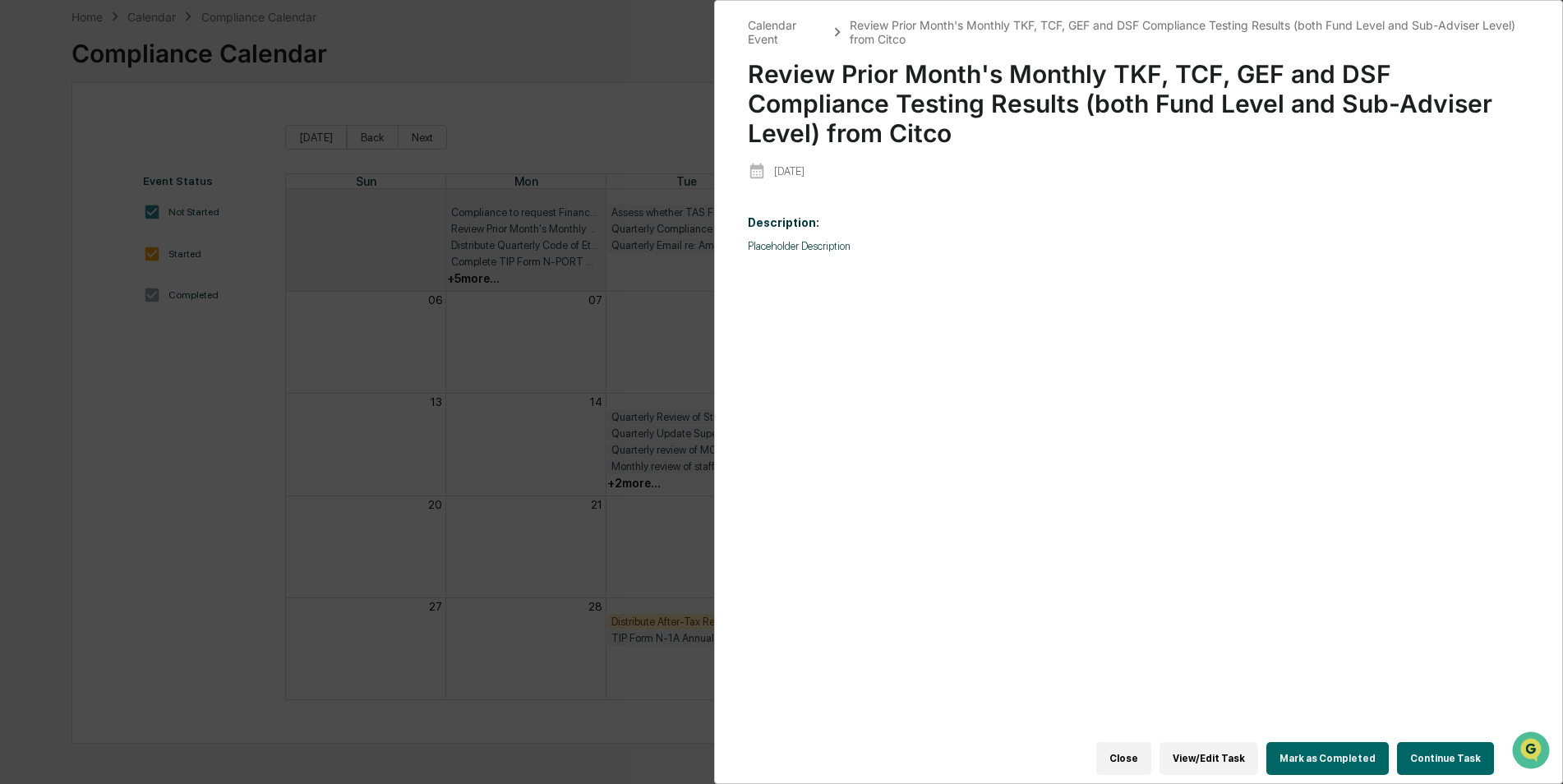
click at [1335, 751] on button "Mark as Completed" at bounding box center [1327, 758] width 123 height 33
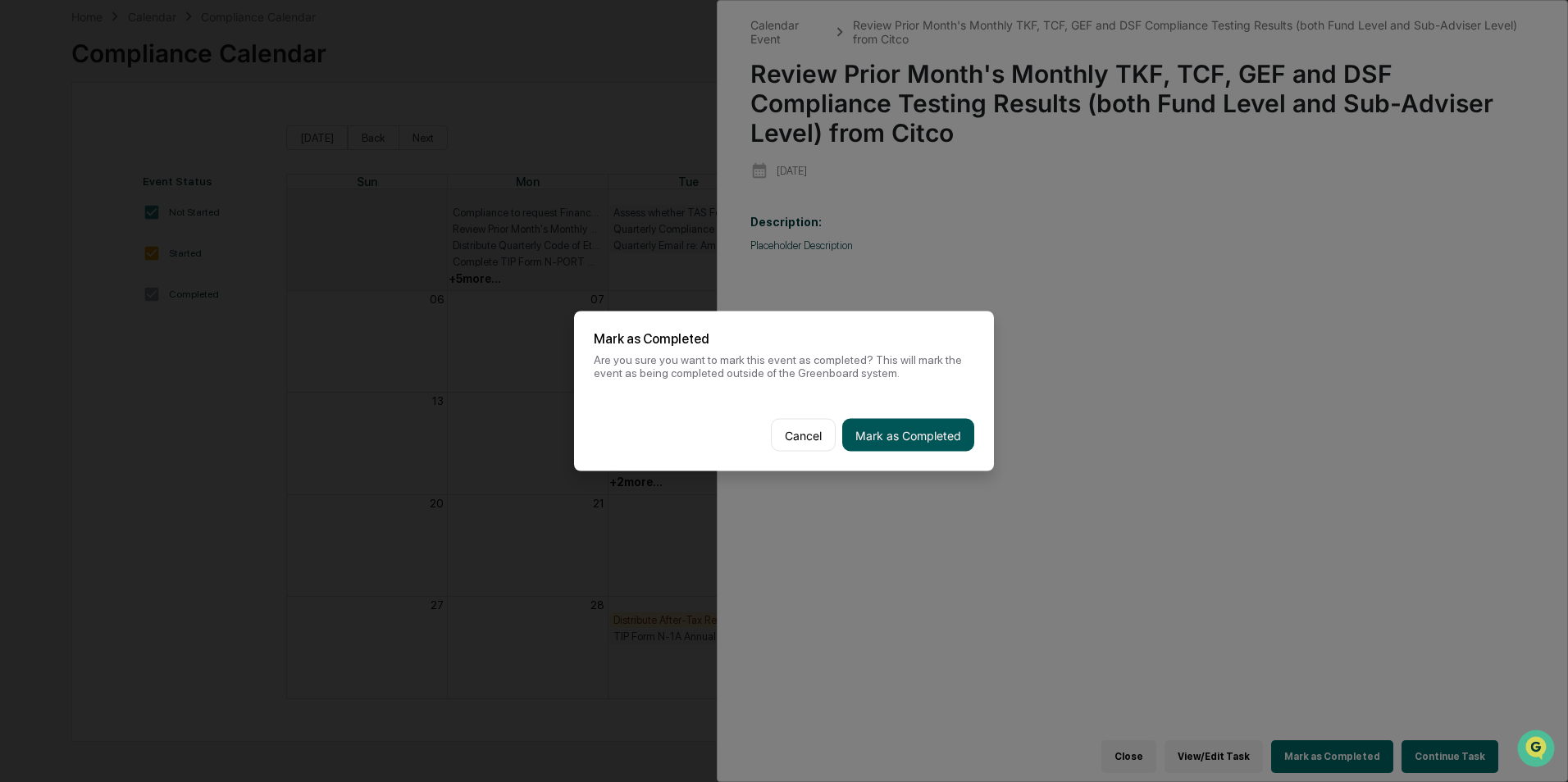
click at [949, 447] on button "Mark as Completed" at bounding box center [908, 435] width 132 height 33
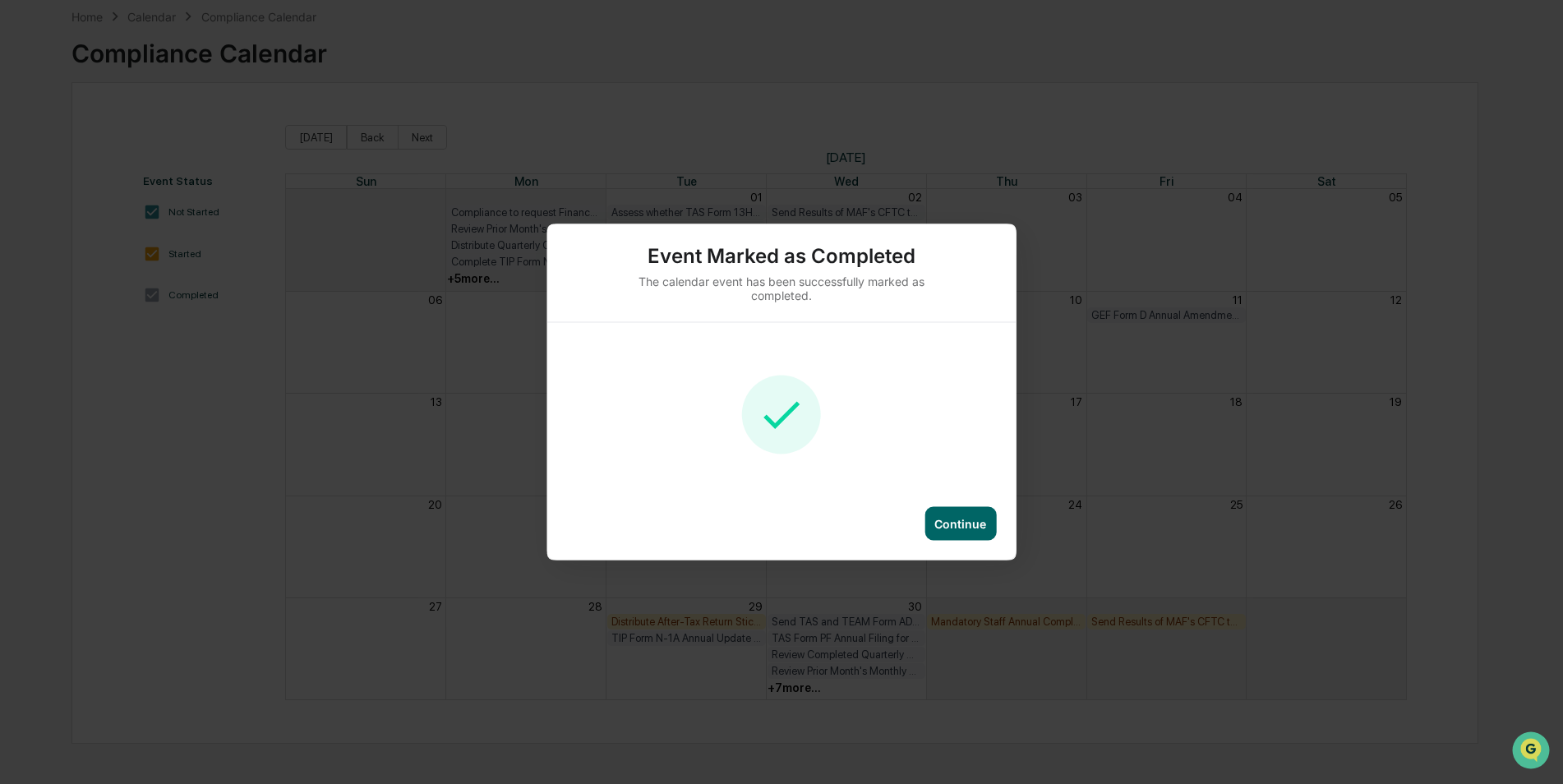
drag, startPoint x: 954, startPoint y: 504, endPoint x: 954, endPoint y: 523, distance: 19.0
click at [954, 516] on div "Event Marked as Completed The calendar event has been successfully marked as co…" at bounding box center [782, 393] width 469 height 336
click at [954, 524] on div "Continue" at bounding box center [960, 524] width 52 height 14
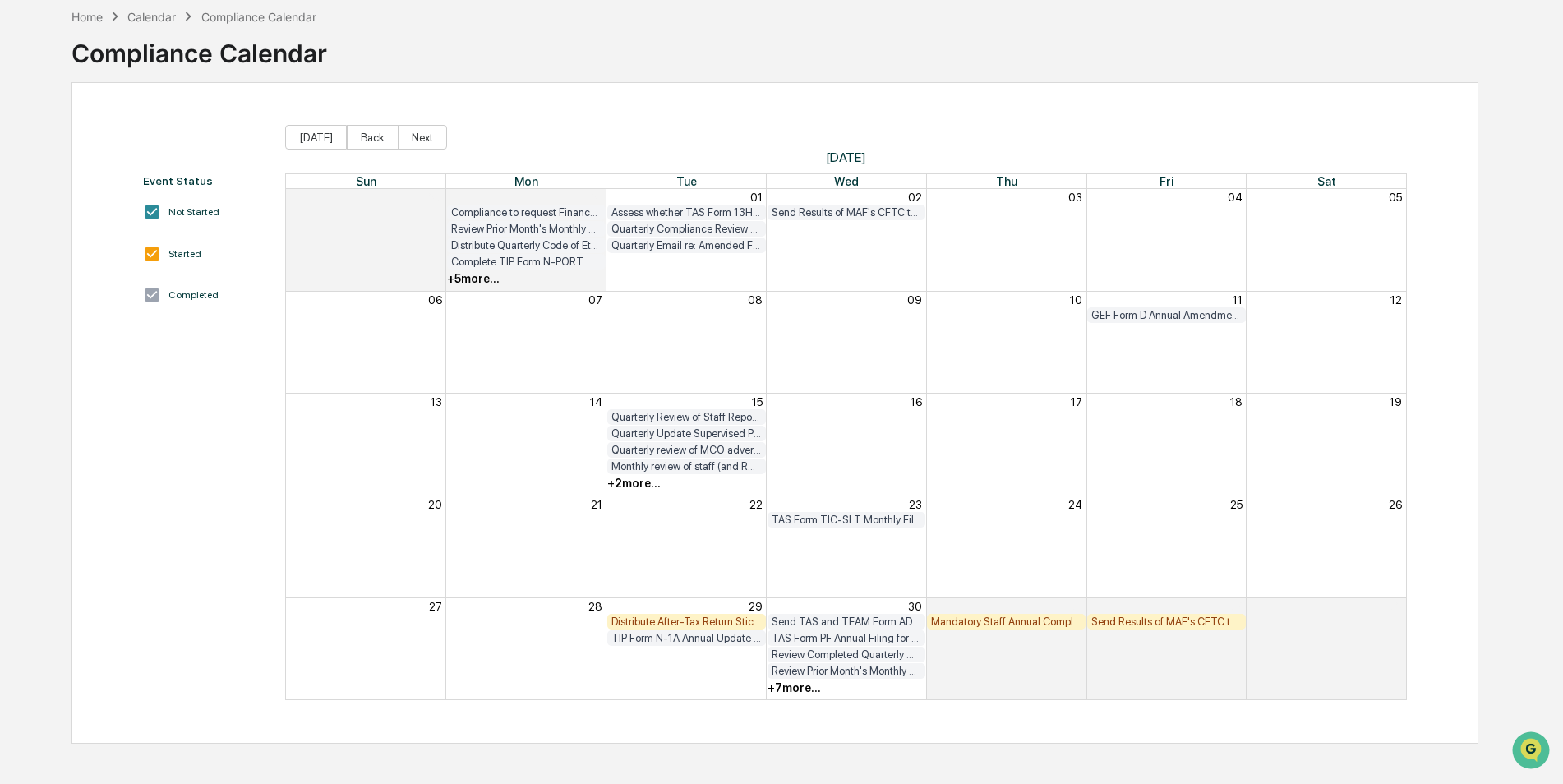
click at [778, 692] on div "+ 7 more..." at bounding box center [793, 688] width 53 height 14
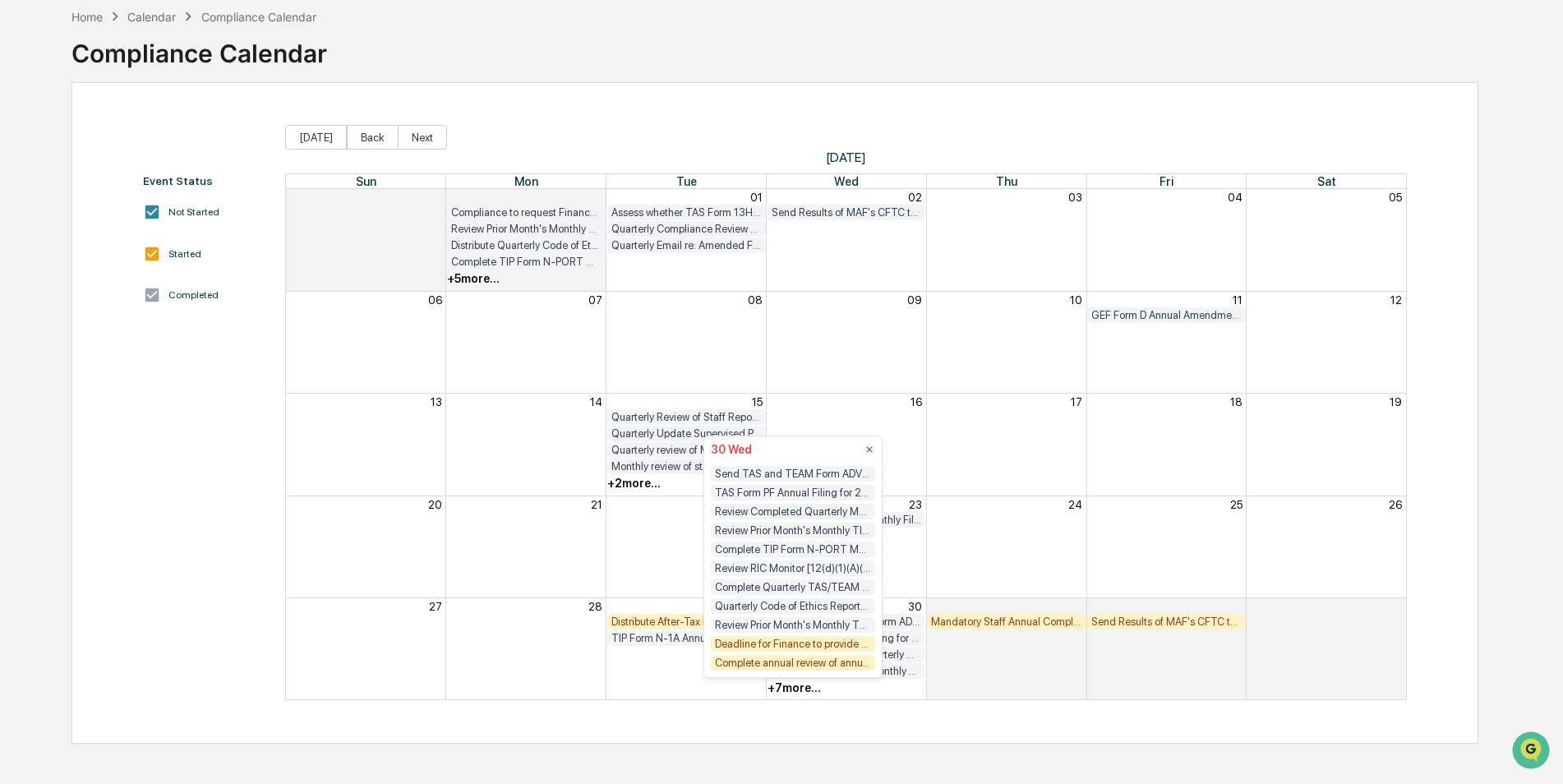
click at [817, 651] on div "Deadline for Finance to provide updated information on TIP's updated 17a affili…" at bounding box center [792, 644] width 165 height 15
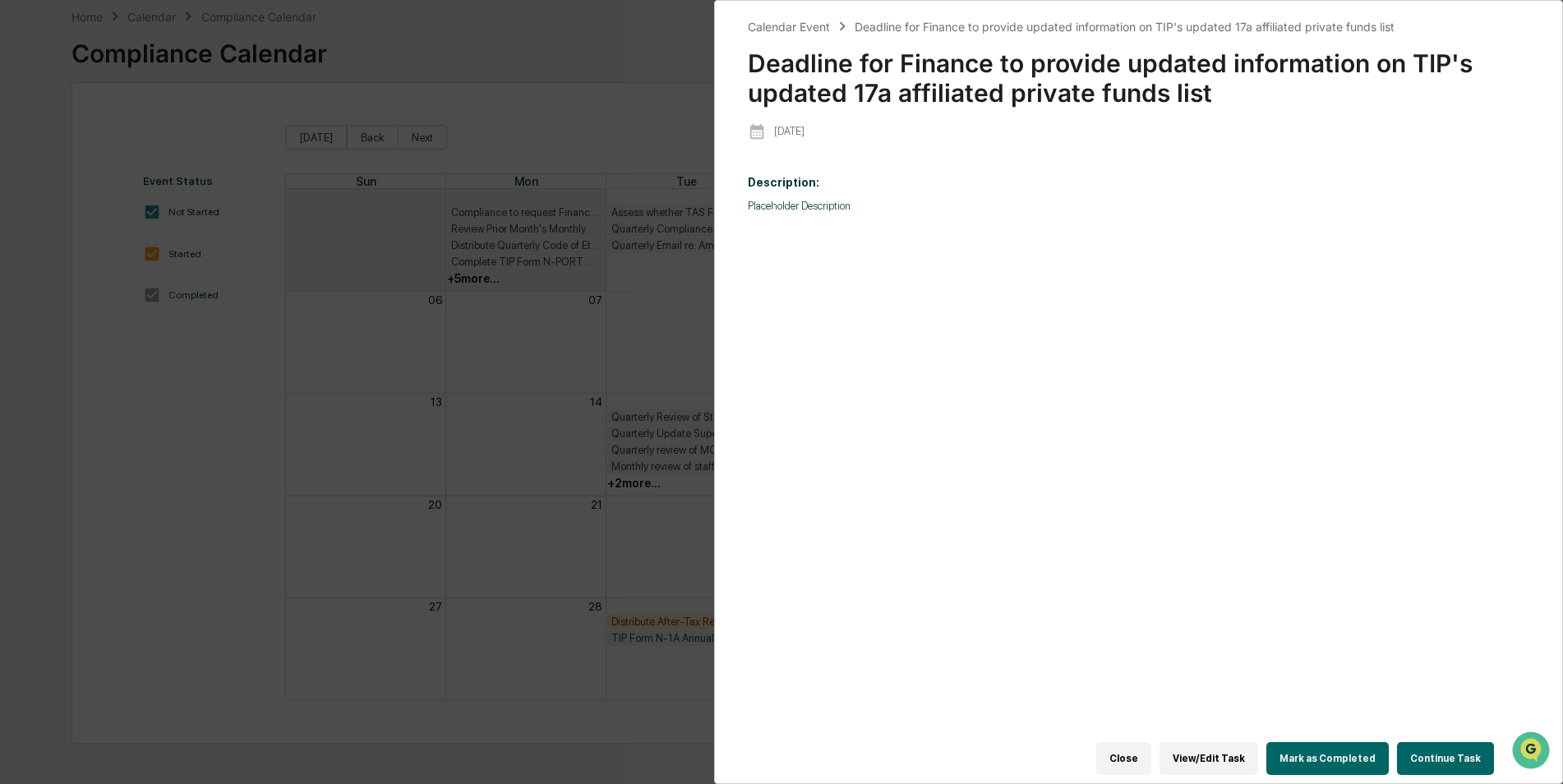
click at [1309, 743] on button "Mark as Completed" at bounding box center [1327, 758] width 123 height 33
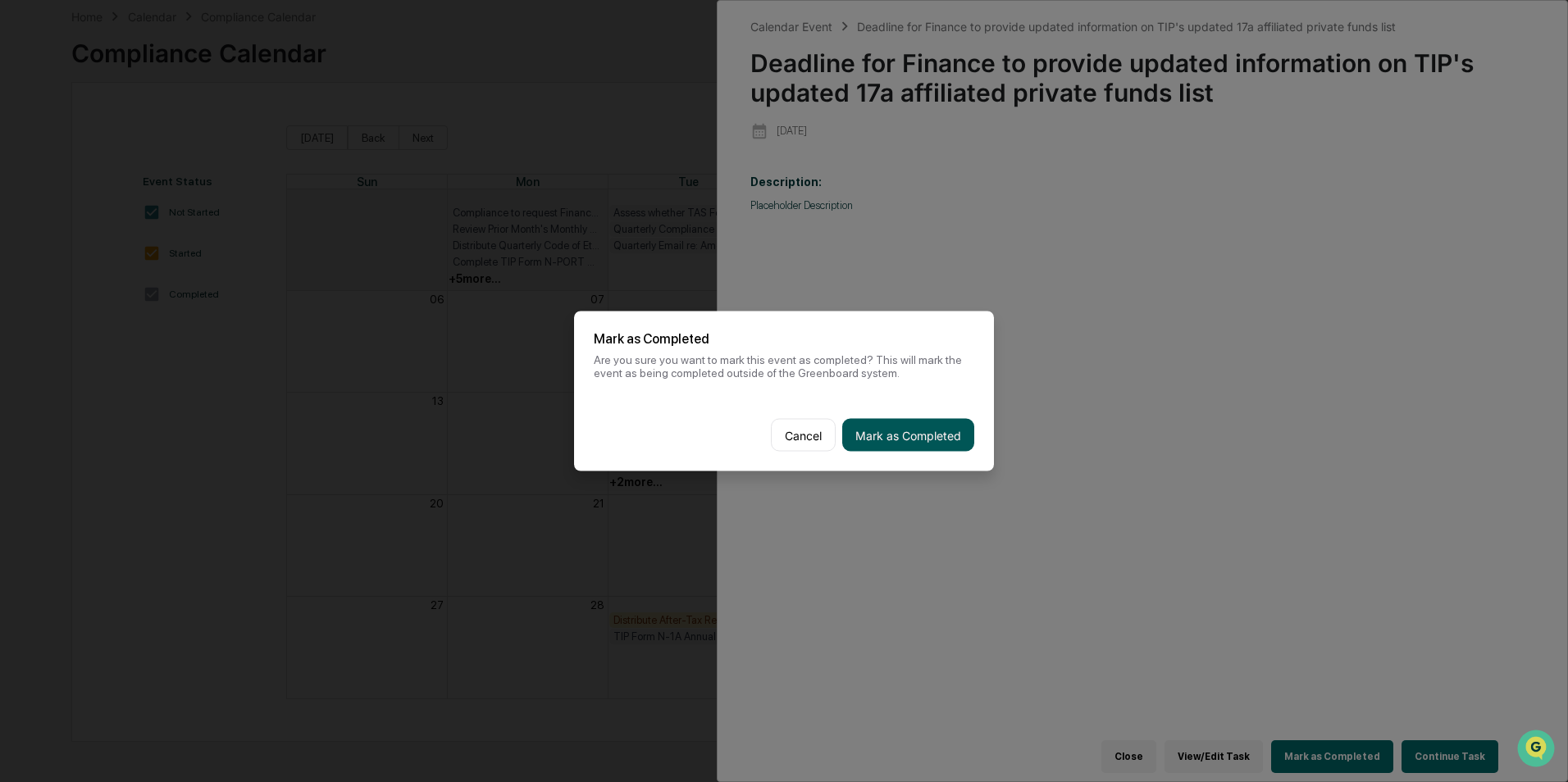
click at [941, 440] on button "Mark as Completed" at bounding box center [908, 435] width 132 height 33
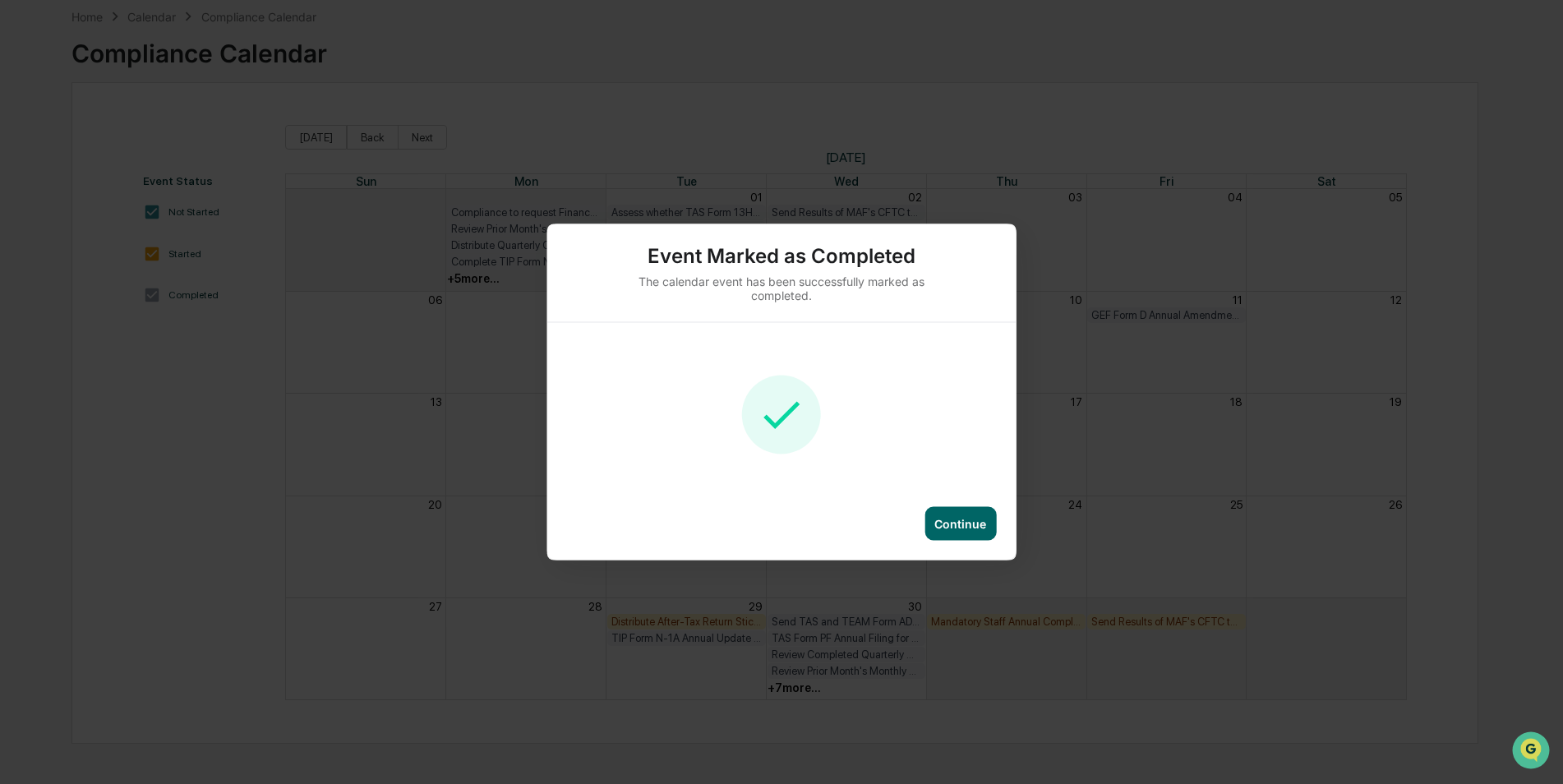
click at [965, 511] on div "Continue" at bounding box center [960, 524] width 72 height 34
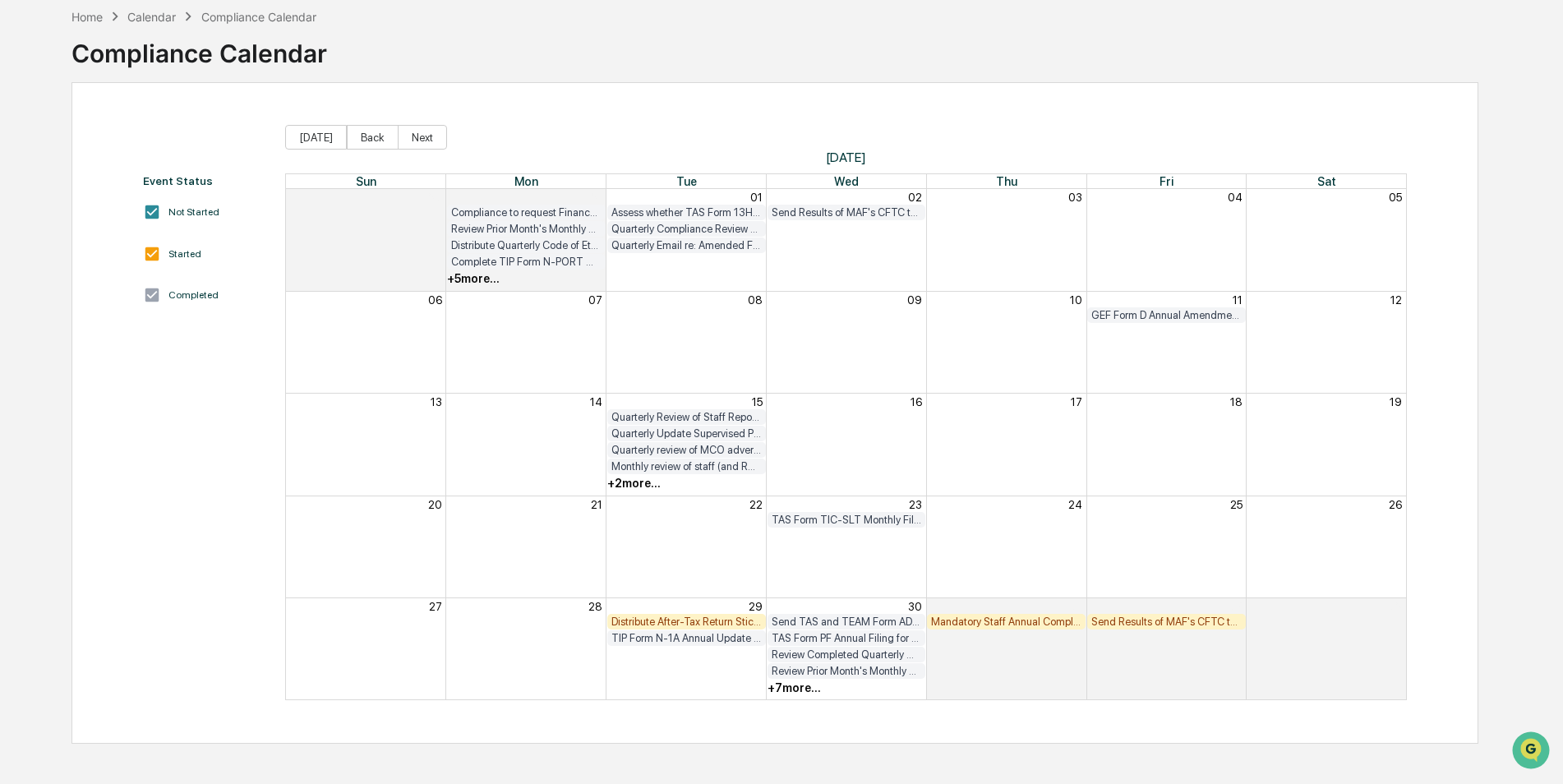
click at [788, 689] on div "+ 7 more..." at bounding box center [793, 688] width 53 height 14
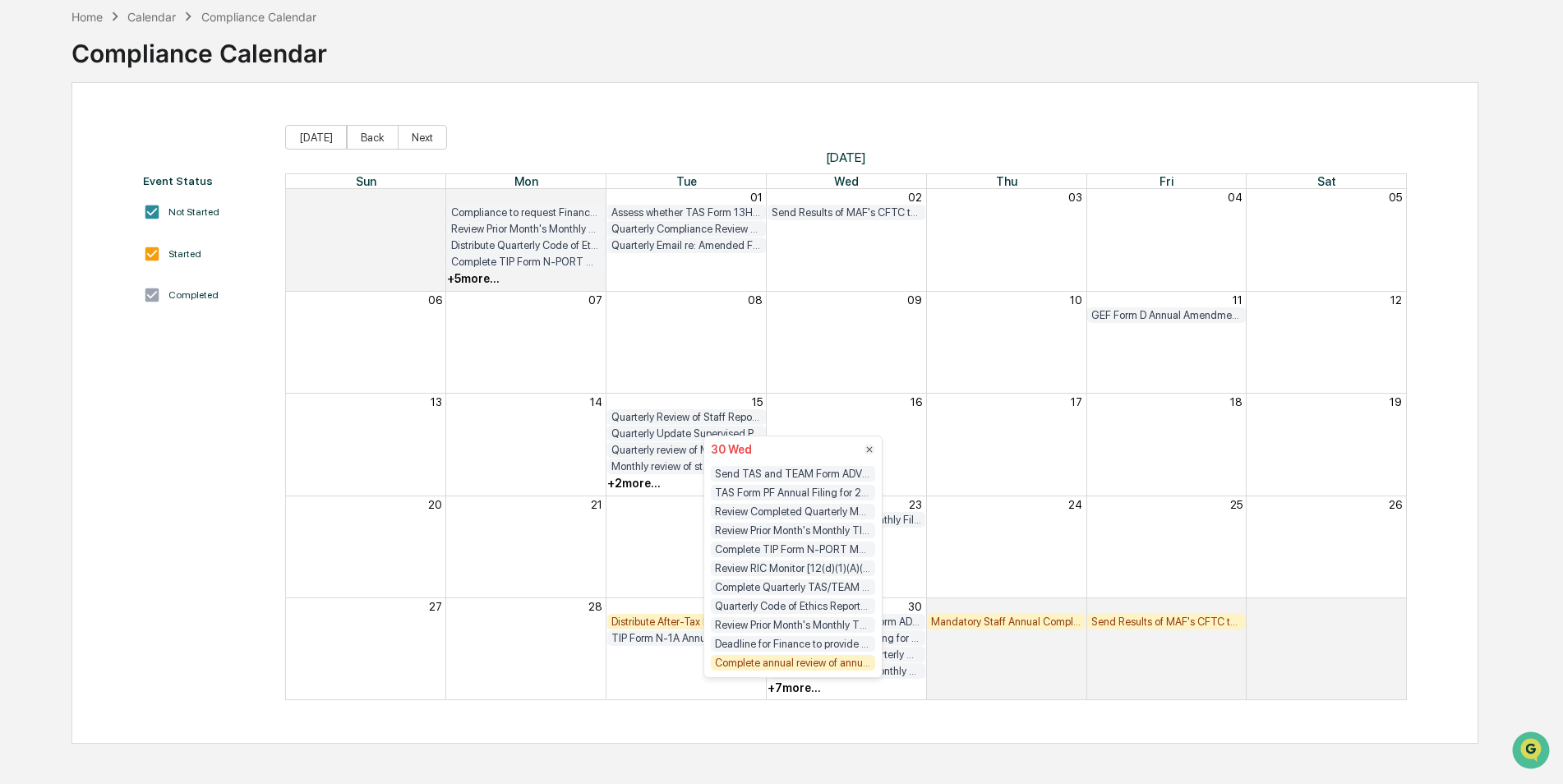
click at [798, 657] on div "Complete annual review of annual Form ADV filings by MAF, TKF and GEF separate …" at bounding box center [792, 662] width 165 height 15
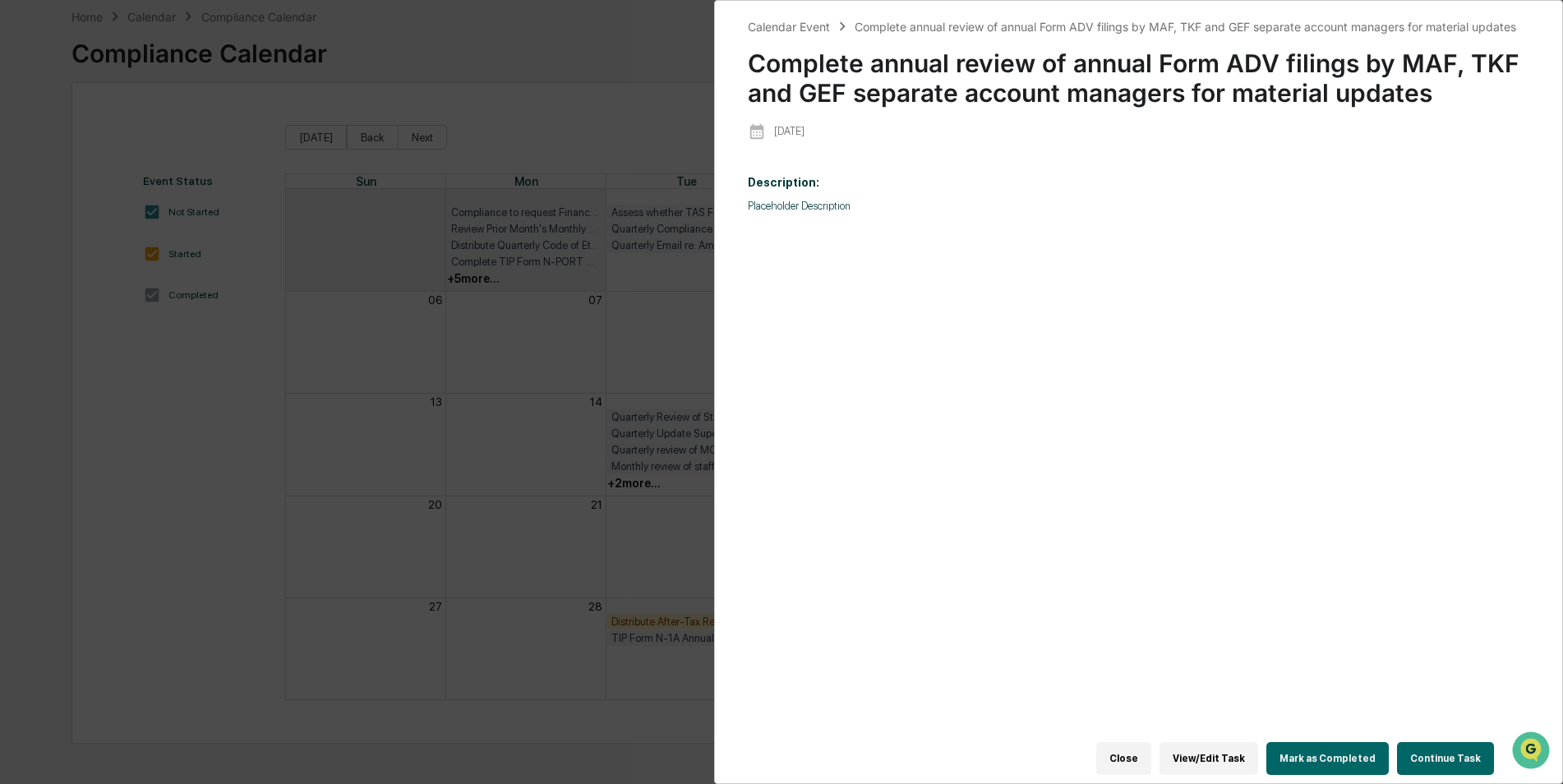
click at [1333, 749] on button "Mark as Completed" at bounding box center [1327, 758] width 123 height 33
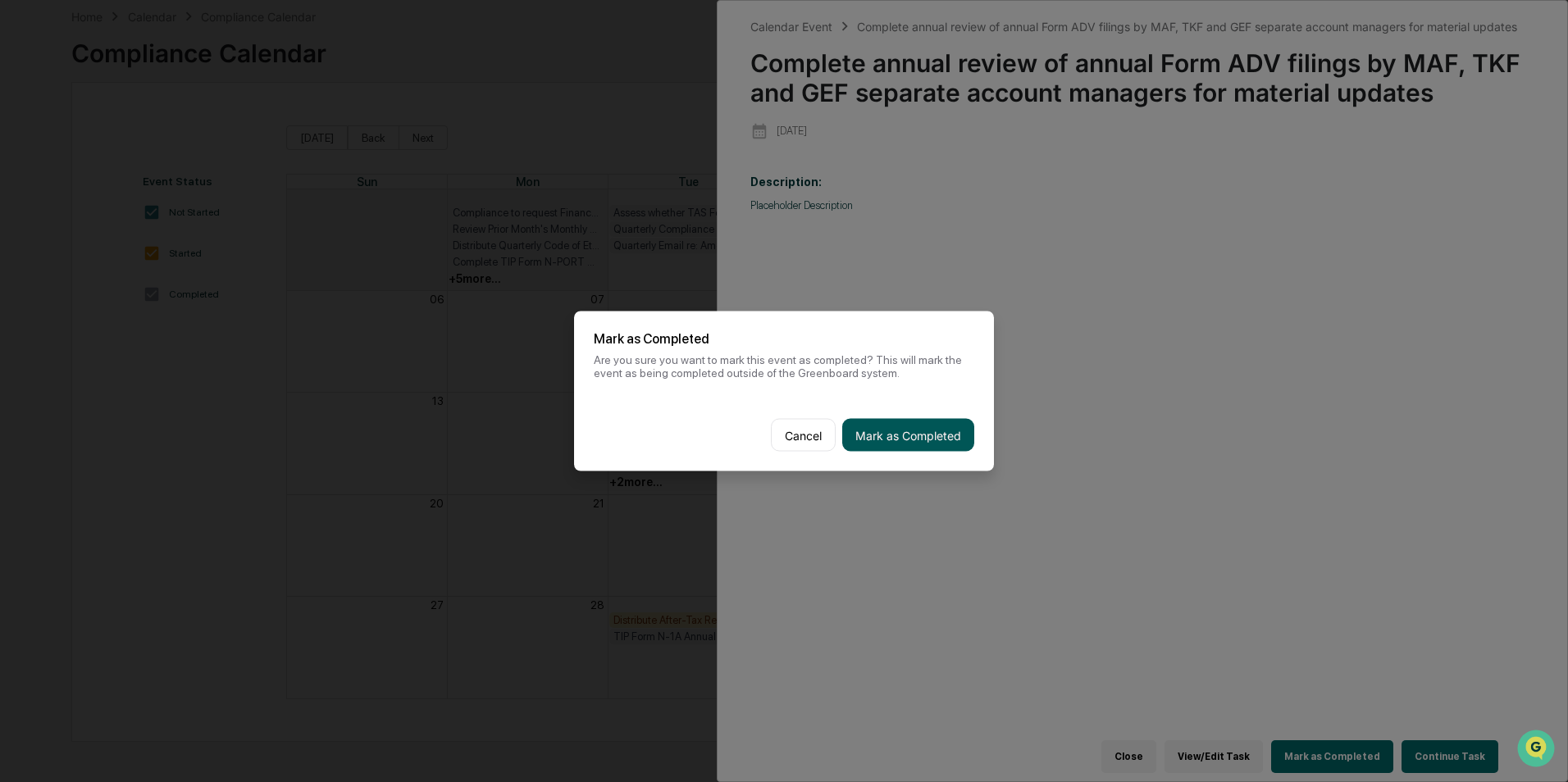
click at [887, 436] on button "Mark as Completed" at bounding box center [908, 435] width 132 height 33
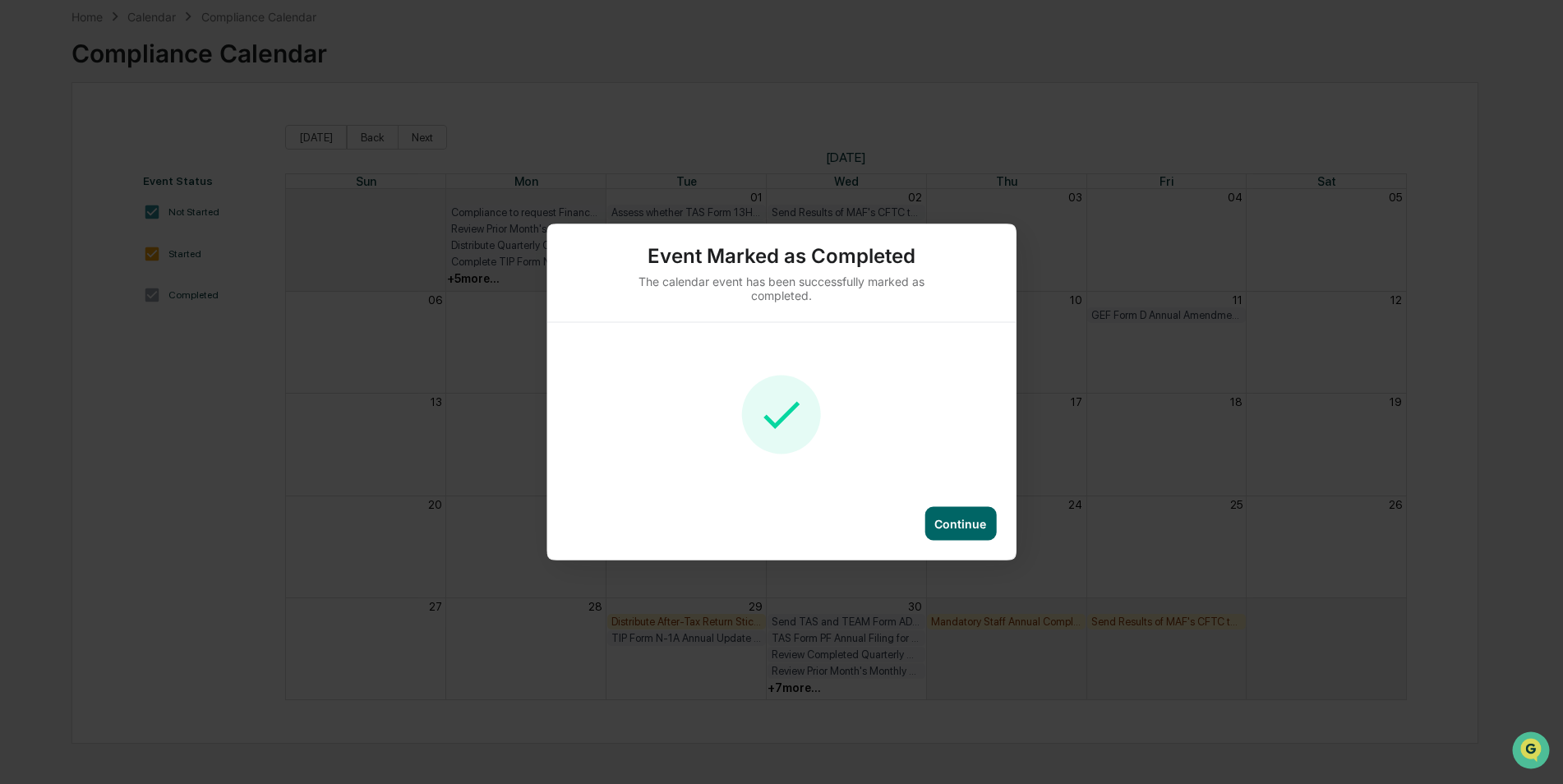
click at [958, 522] on div "Continue" at bounding box center [960, 524] width 52 height 14
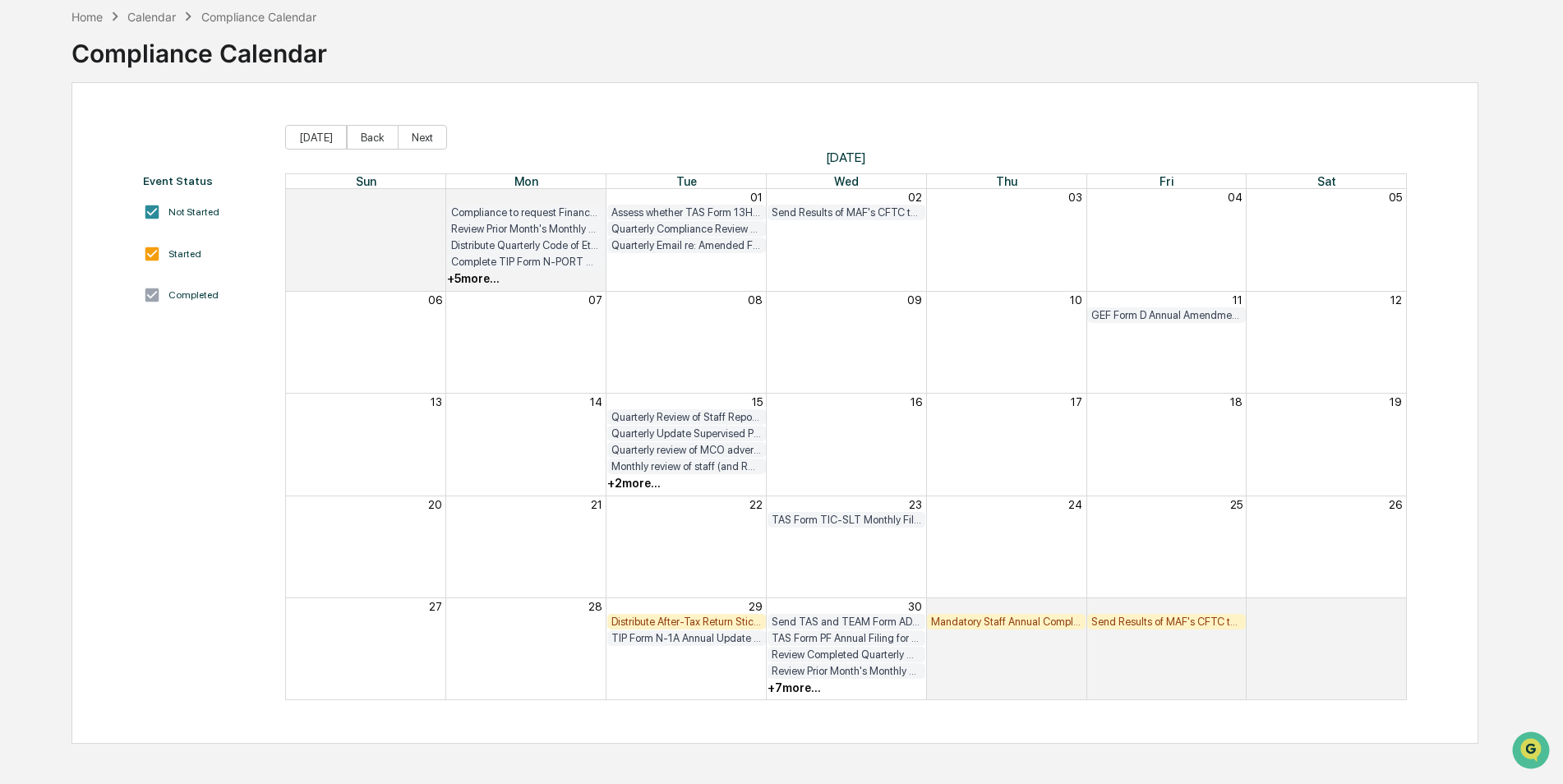
click at [808, 688] on div "+ 7 more..." at bounding box center [793, 688] width 53 height 14
click at [980, 625] on div "Mandatory Staff Annual Compliance Training" at bounding box center [1006, 621] width 150 height 13
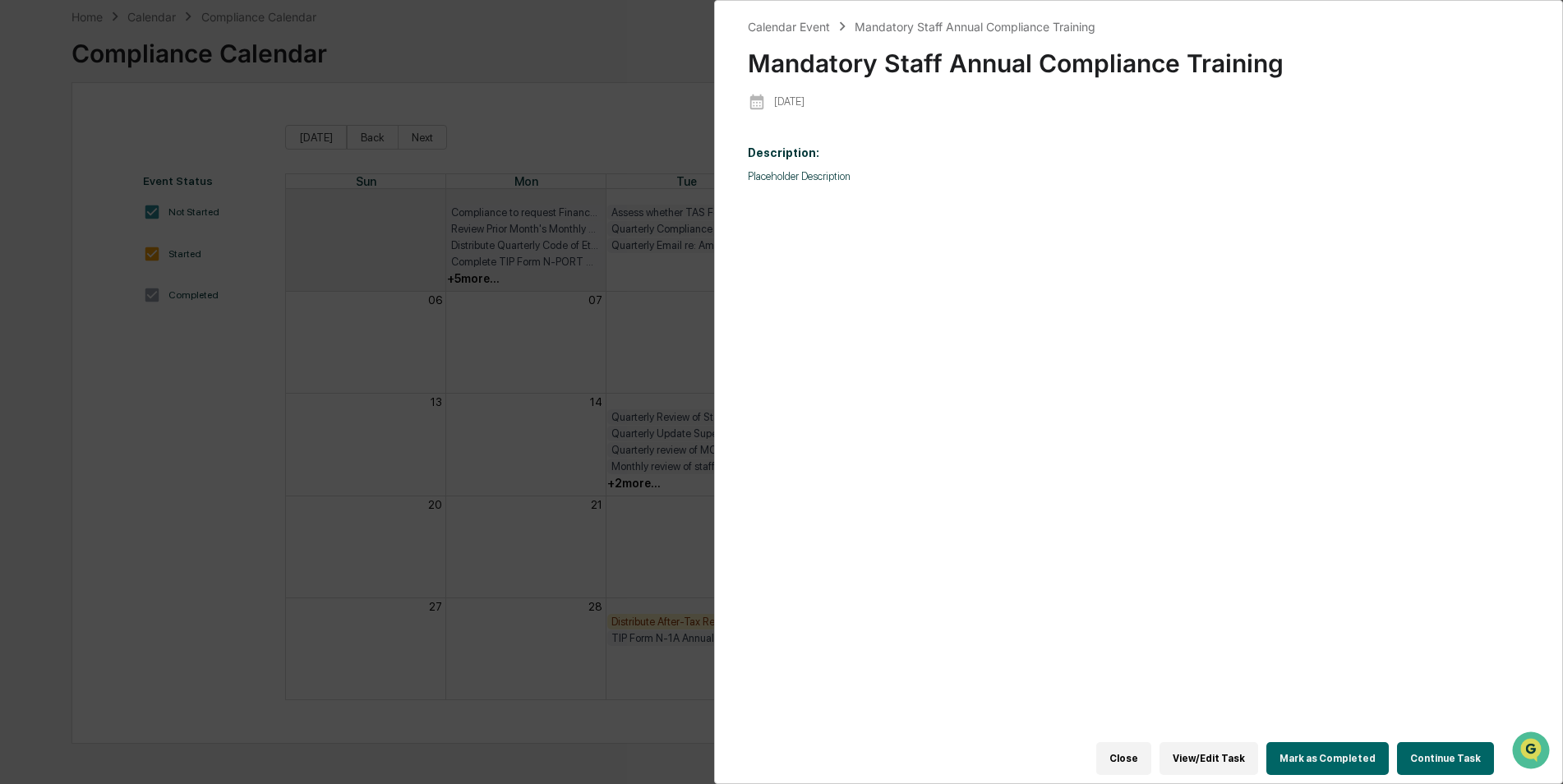
click at [1318, 749] on button "Mark as Completed" at bounding box center [1327, 758] width 123 height 33
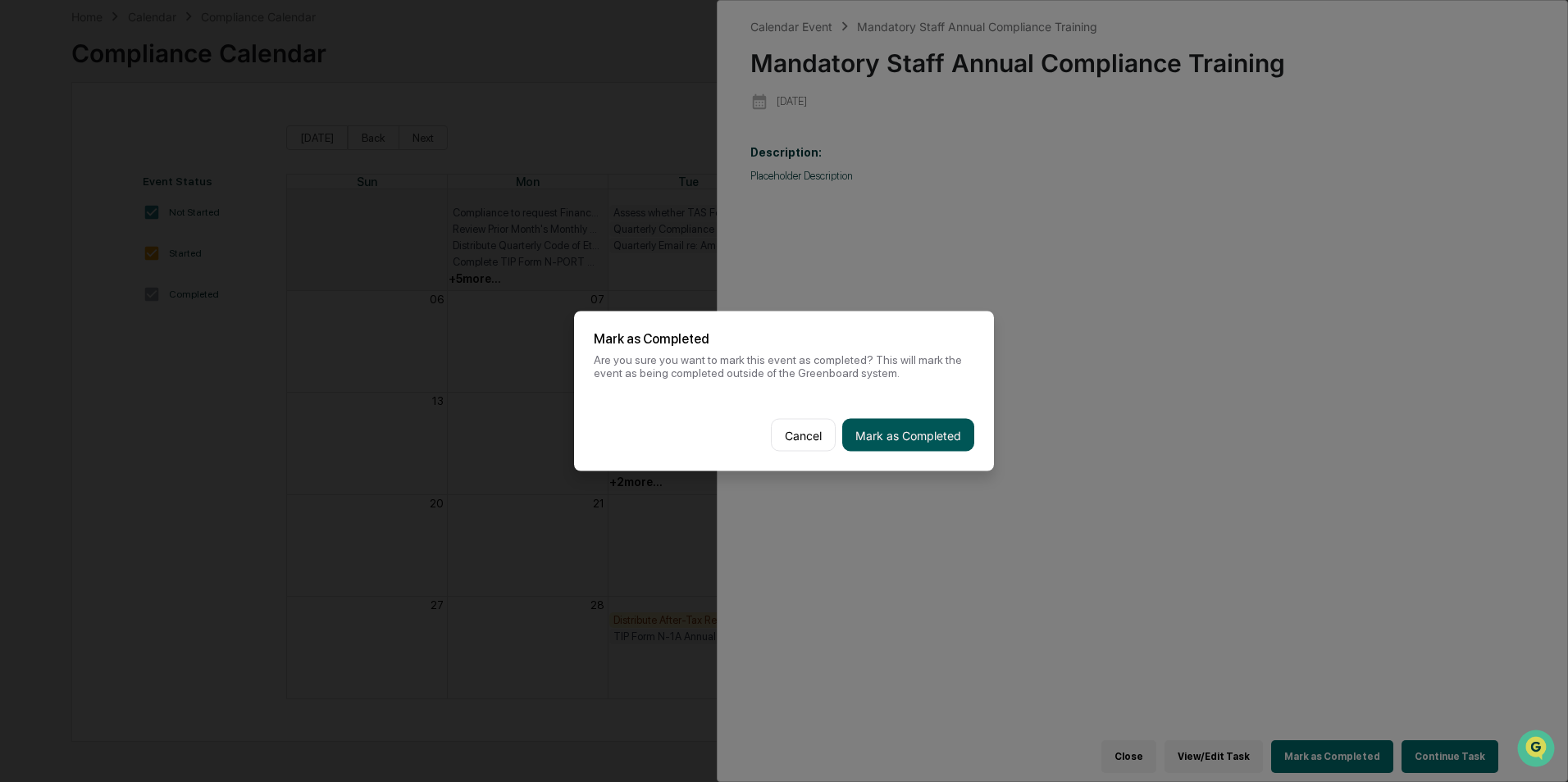
click at [903, 424] on button "Mark as Completed" at bounding box center [908, 435] width 132 height 33
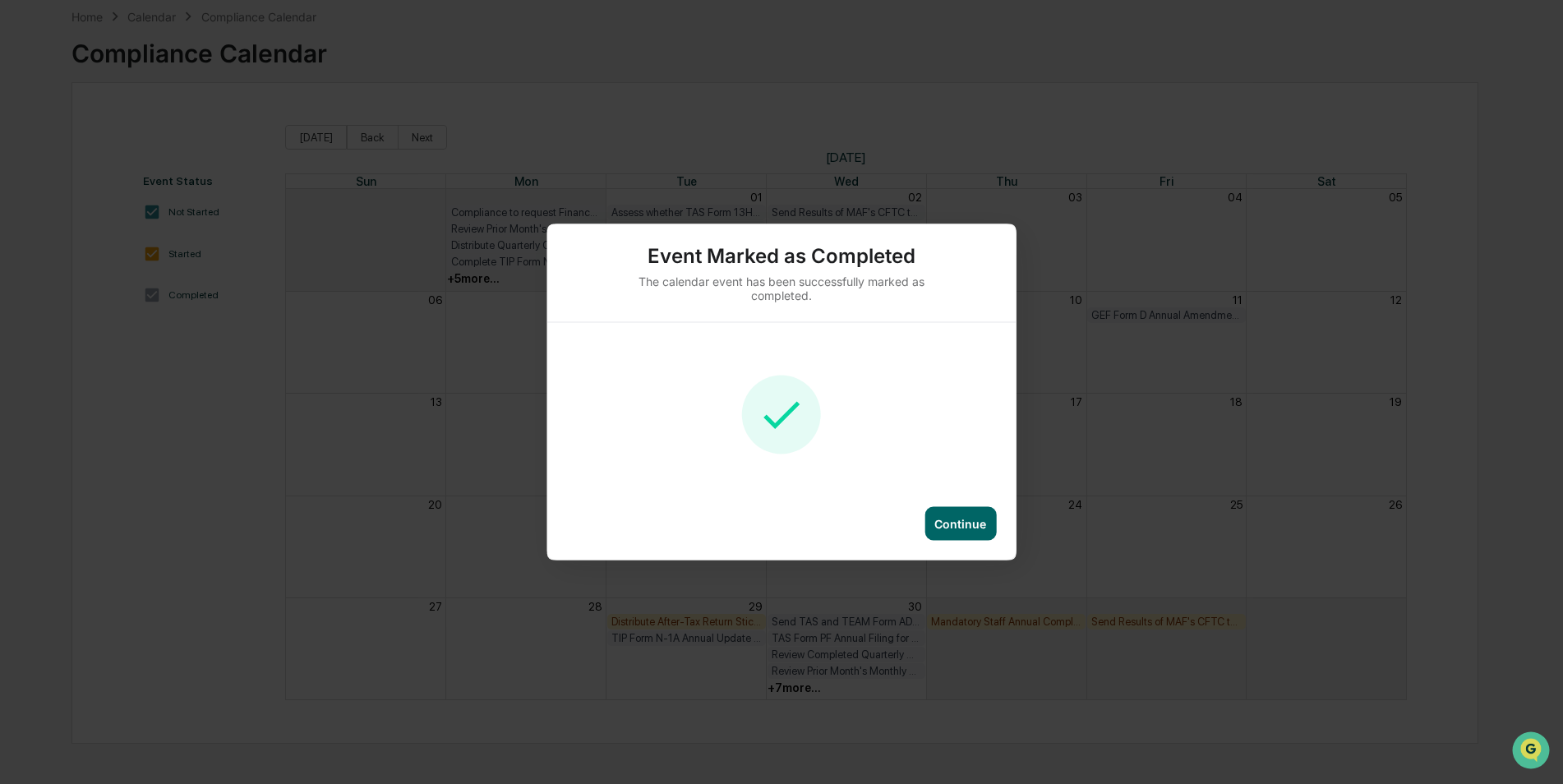
click at [967, 515] on div "Continue" at bounding box center [960, 524] width 72 height 34
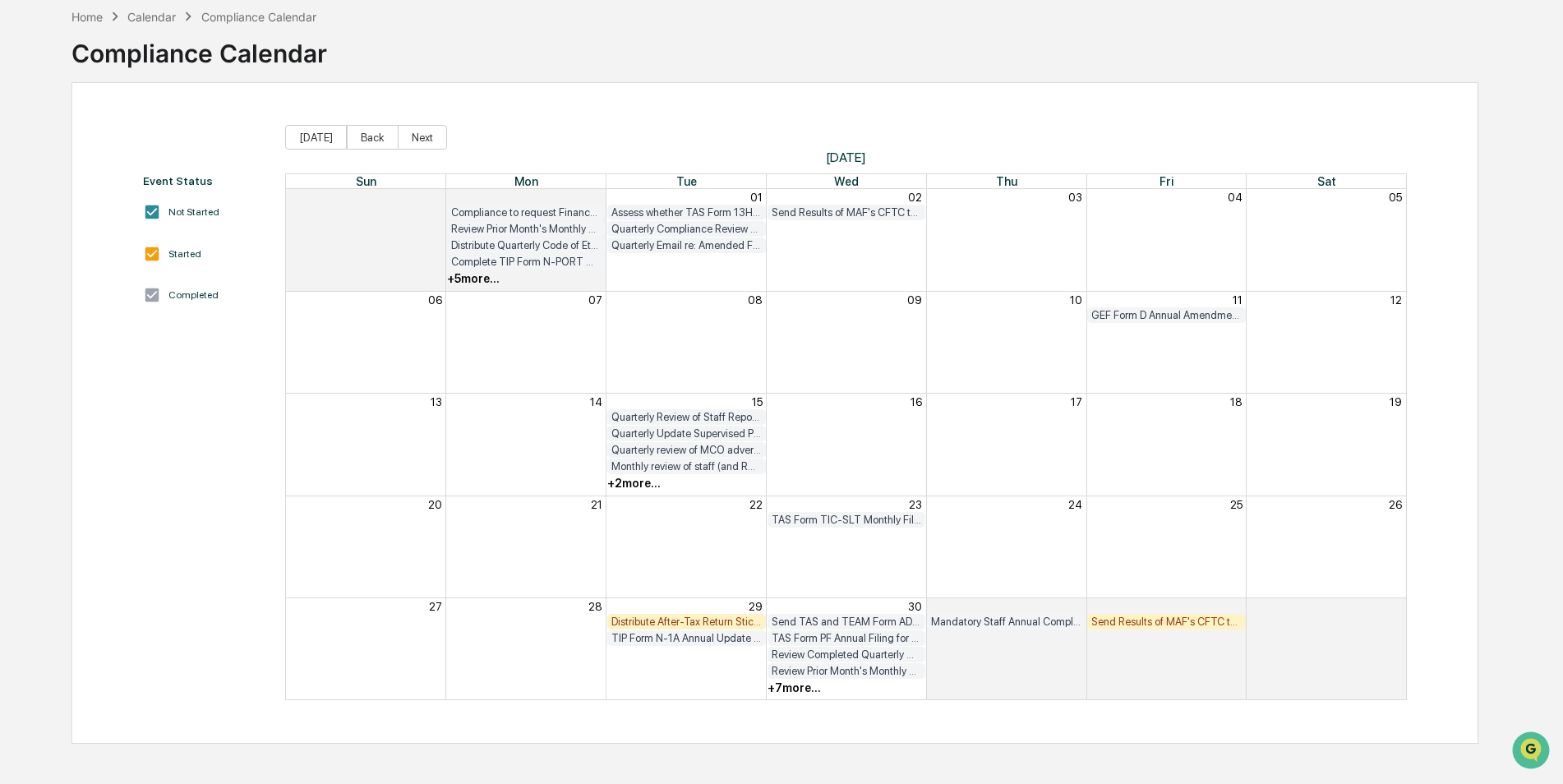
click at [1146, 623] on div "Send Results of MAF's CFTC test from last day of month to [EMAIL_ADDRESS][DOMAI…" at bounding box center [1167, 621] width 150 height 13
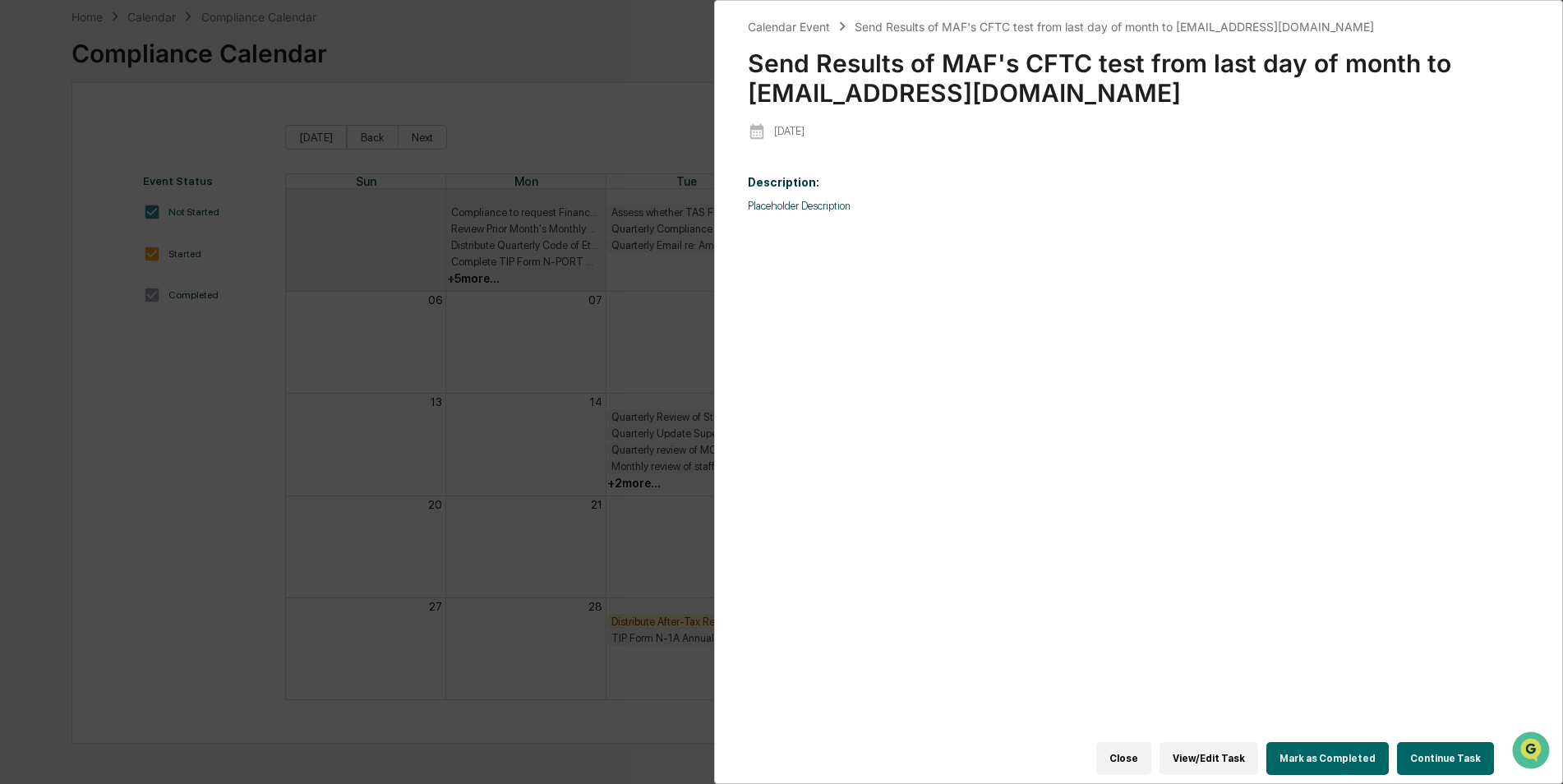
click at [1320, 742] on button "Mark as Completed" at bounding box center [1327, 758] width 123 height 33
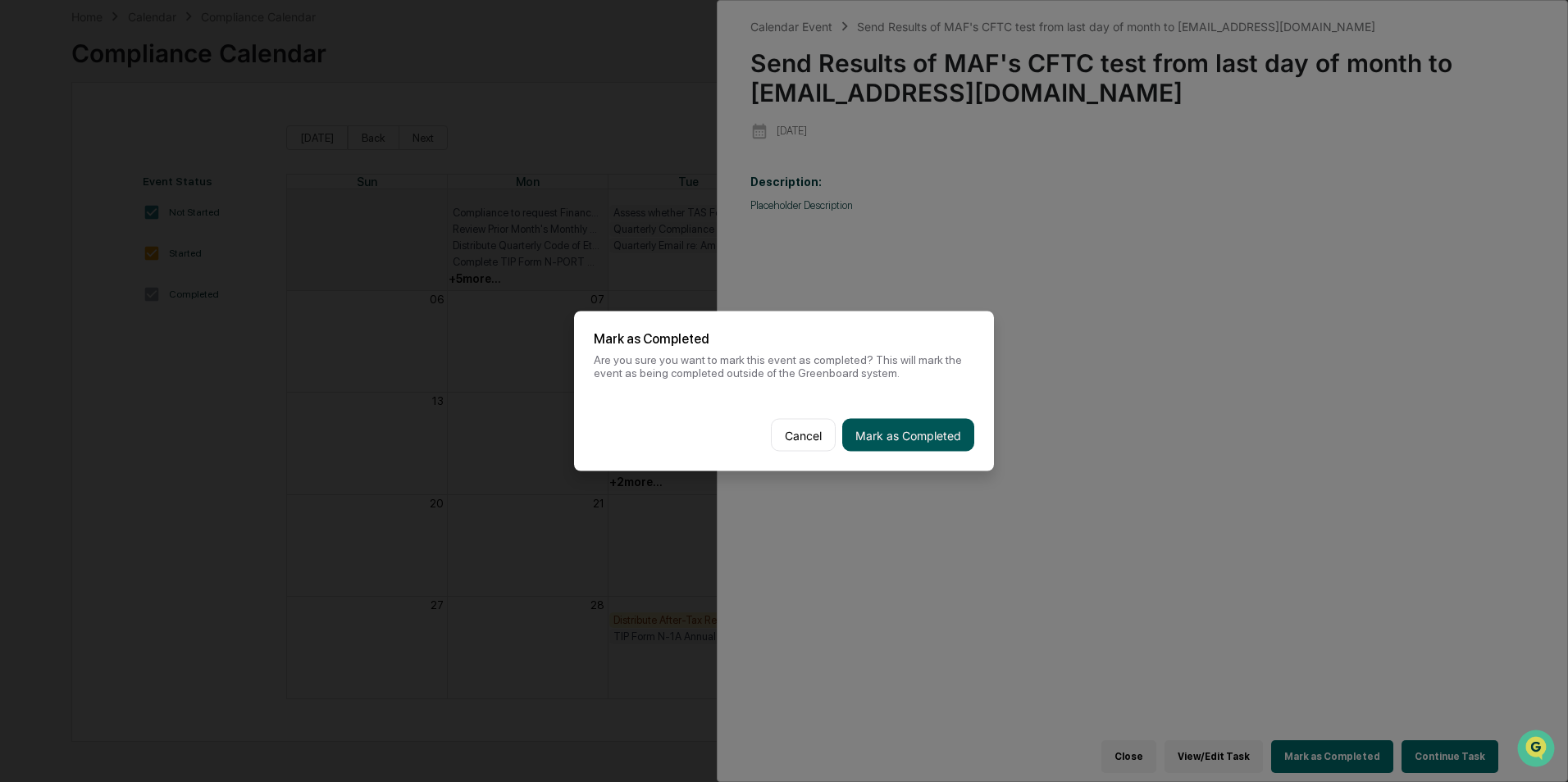
click at [968, 448] on button "Mark as Completed" at bounding box center [908, 435] width 132 height 33
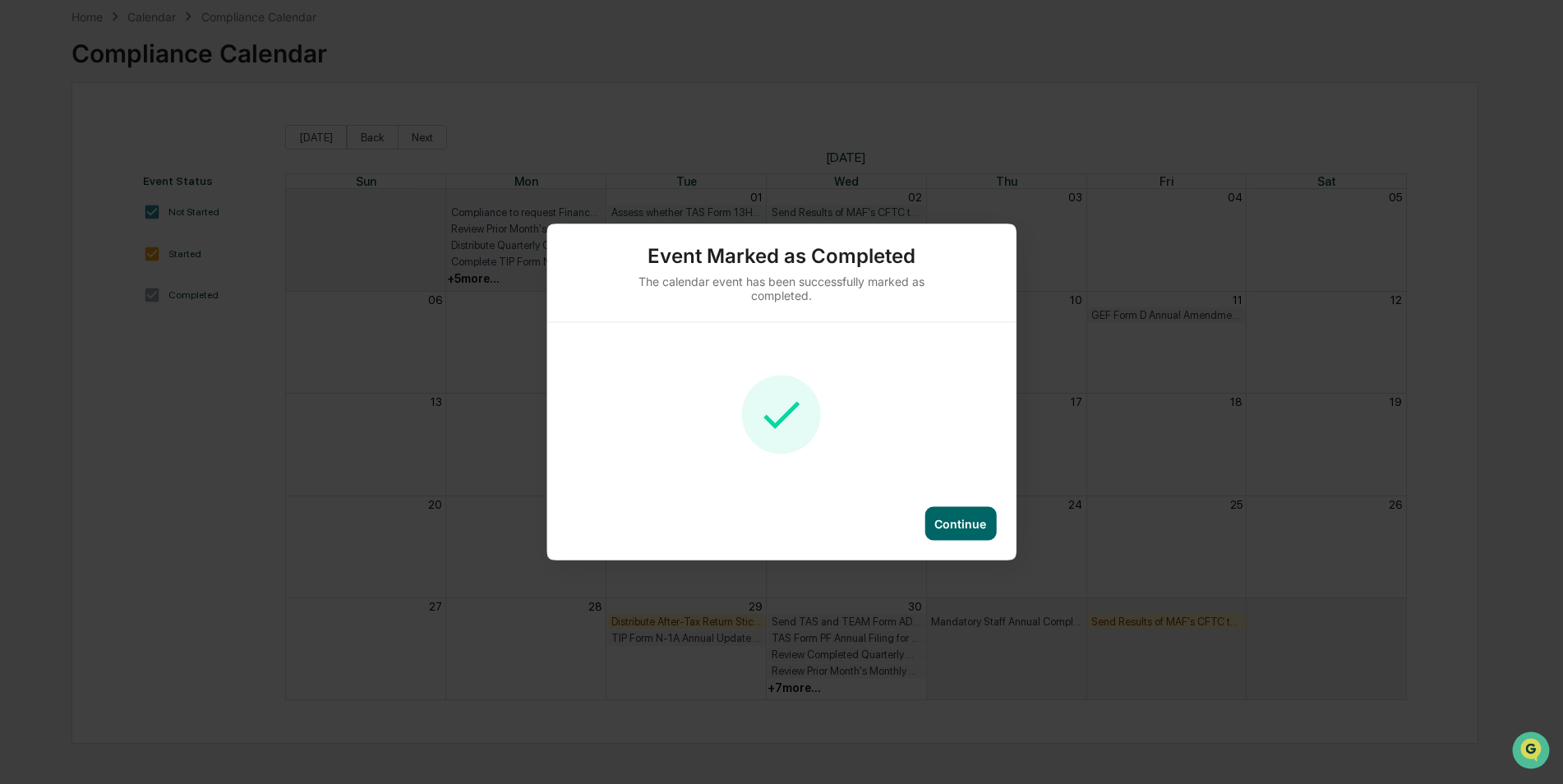
click at [980, 513] on div "Continue" at bounding box center [960, 524] width 72 height 34
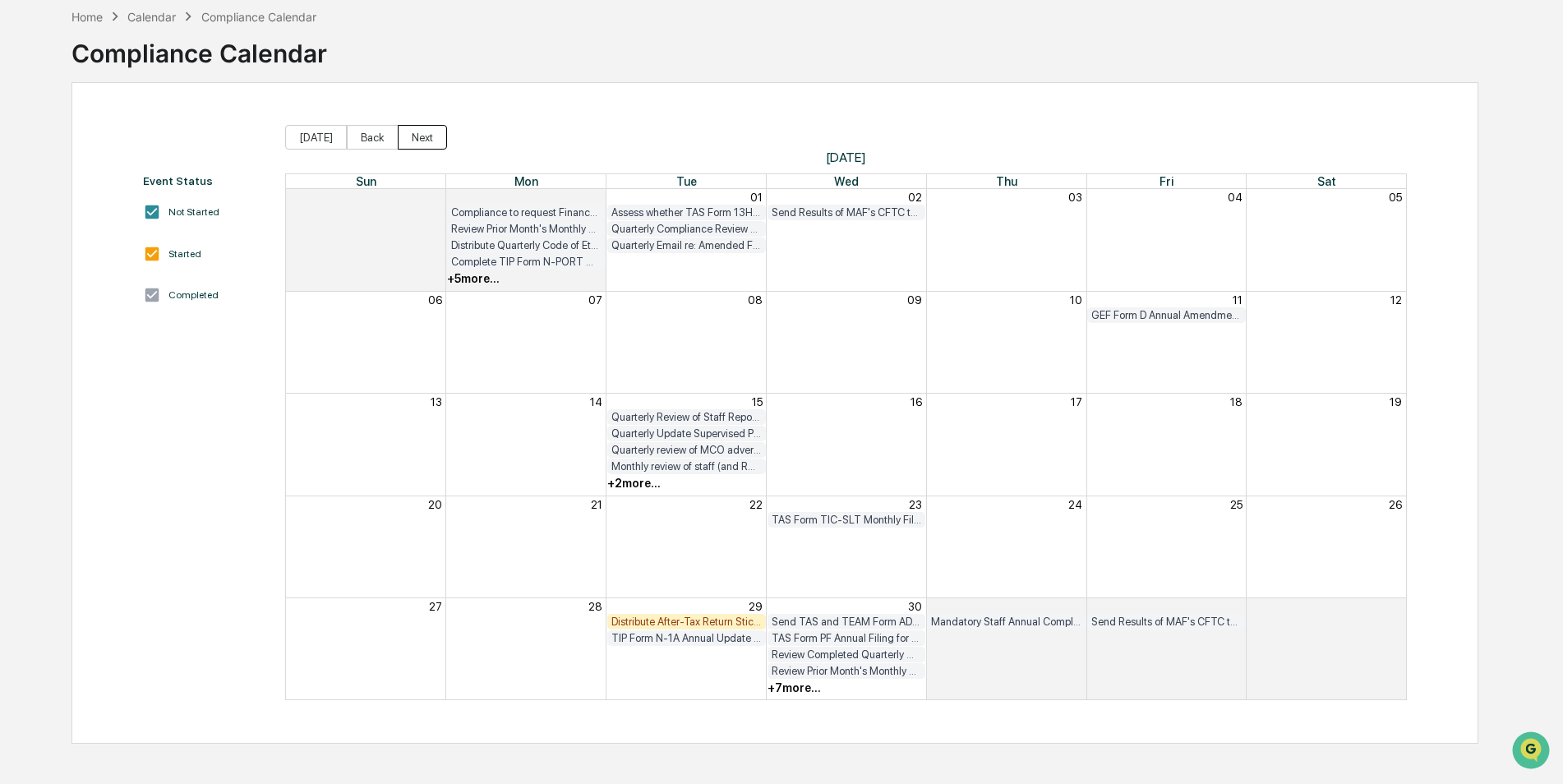
click at [426, 135] on button "Next" at bounding box center [422, 137] width 49 height 24
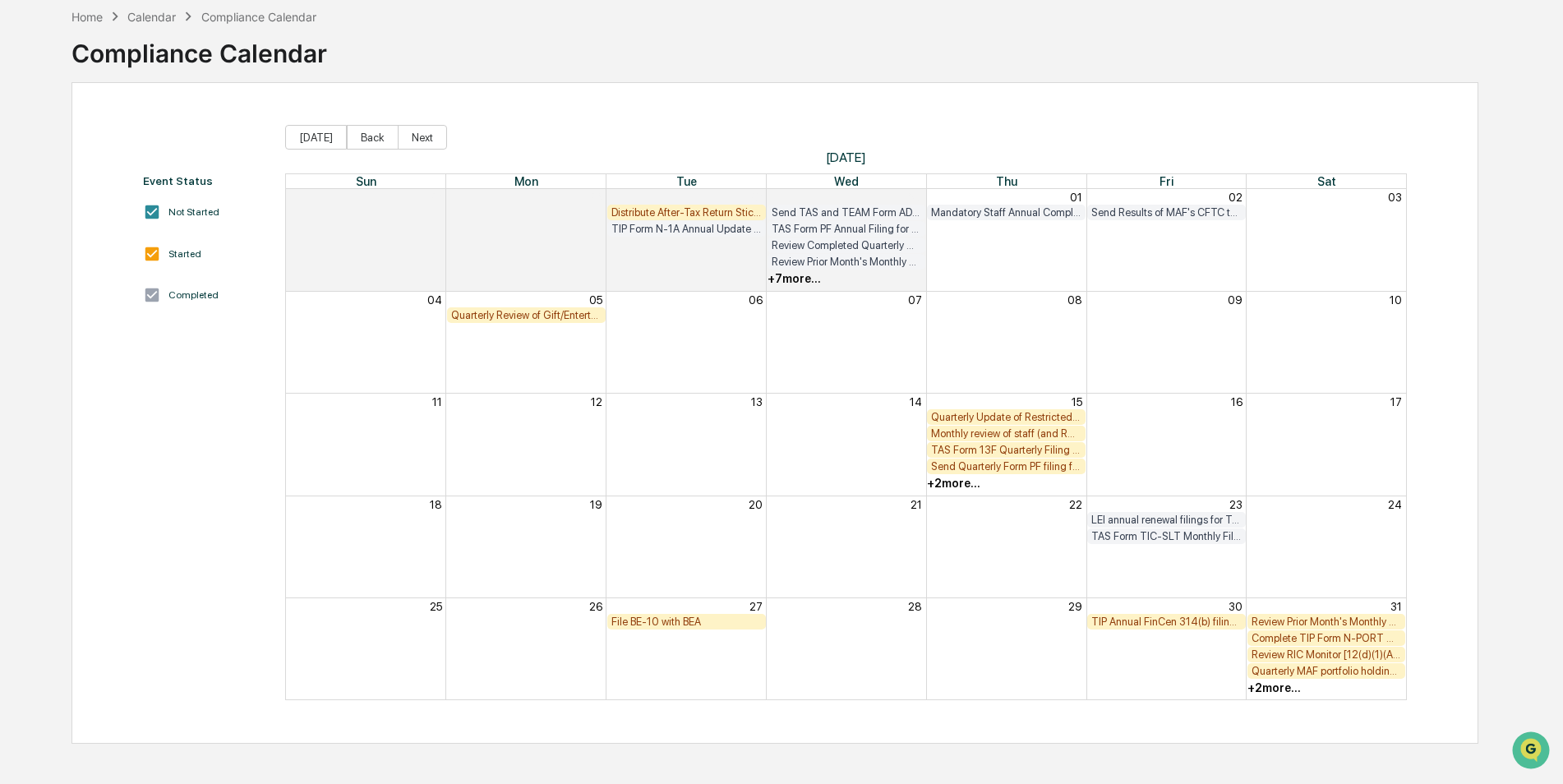
click at [733, 627] on div "File BE-10 with BEA" at bounding box center [687, 621] width 150 height 13
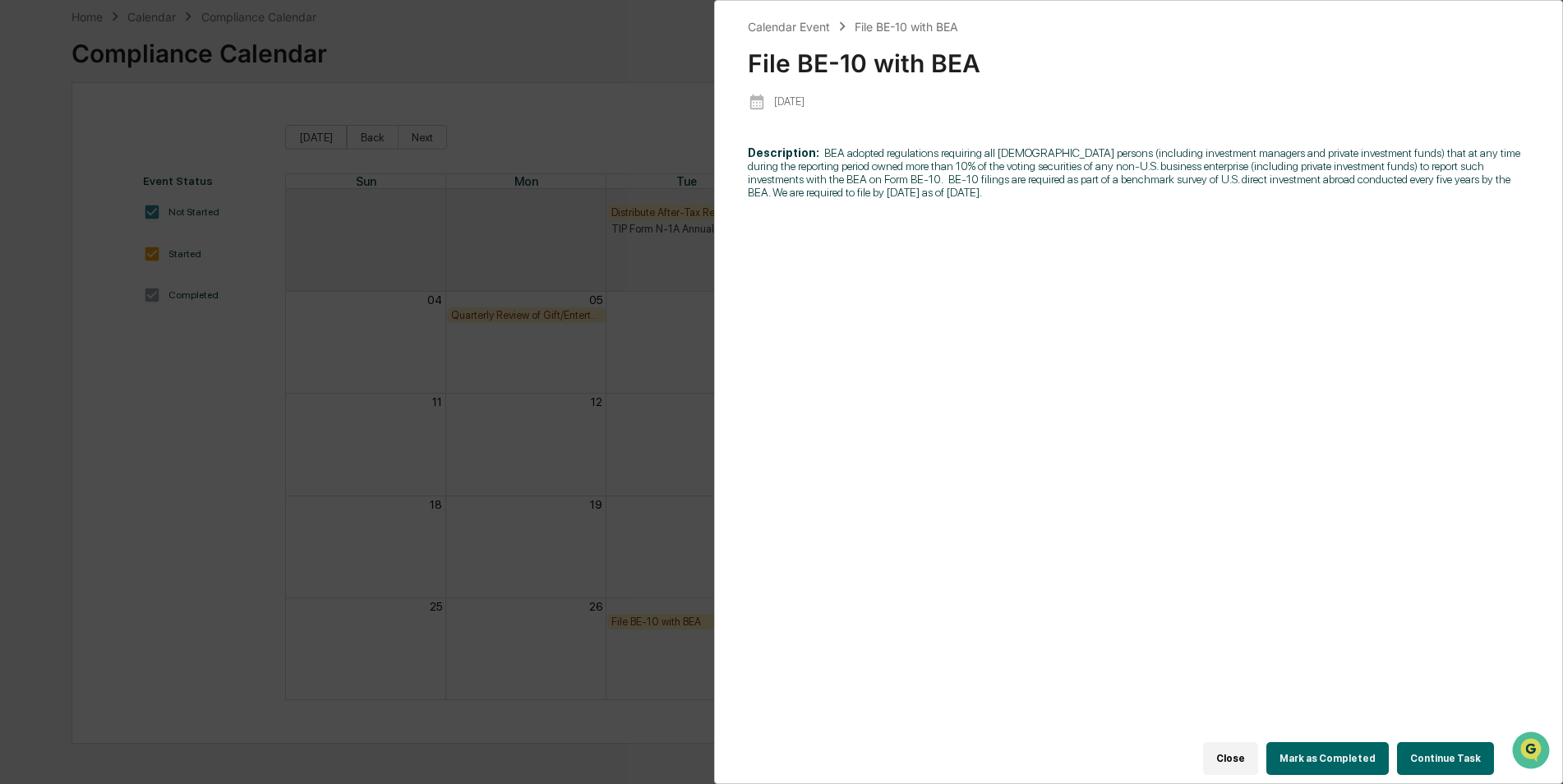
click at [1337, 742] on button "Mark as Completed" at bounding box center [1327, 758] width 123 height 33
click at [1337, 742] on button "Mark as Completed" at bounding box center [1327, 758] width 123 height 33
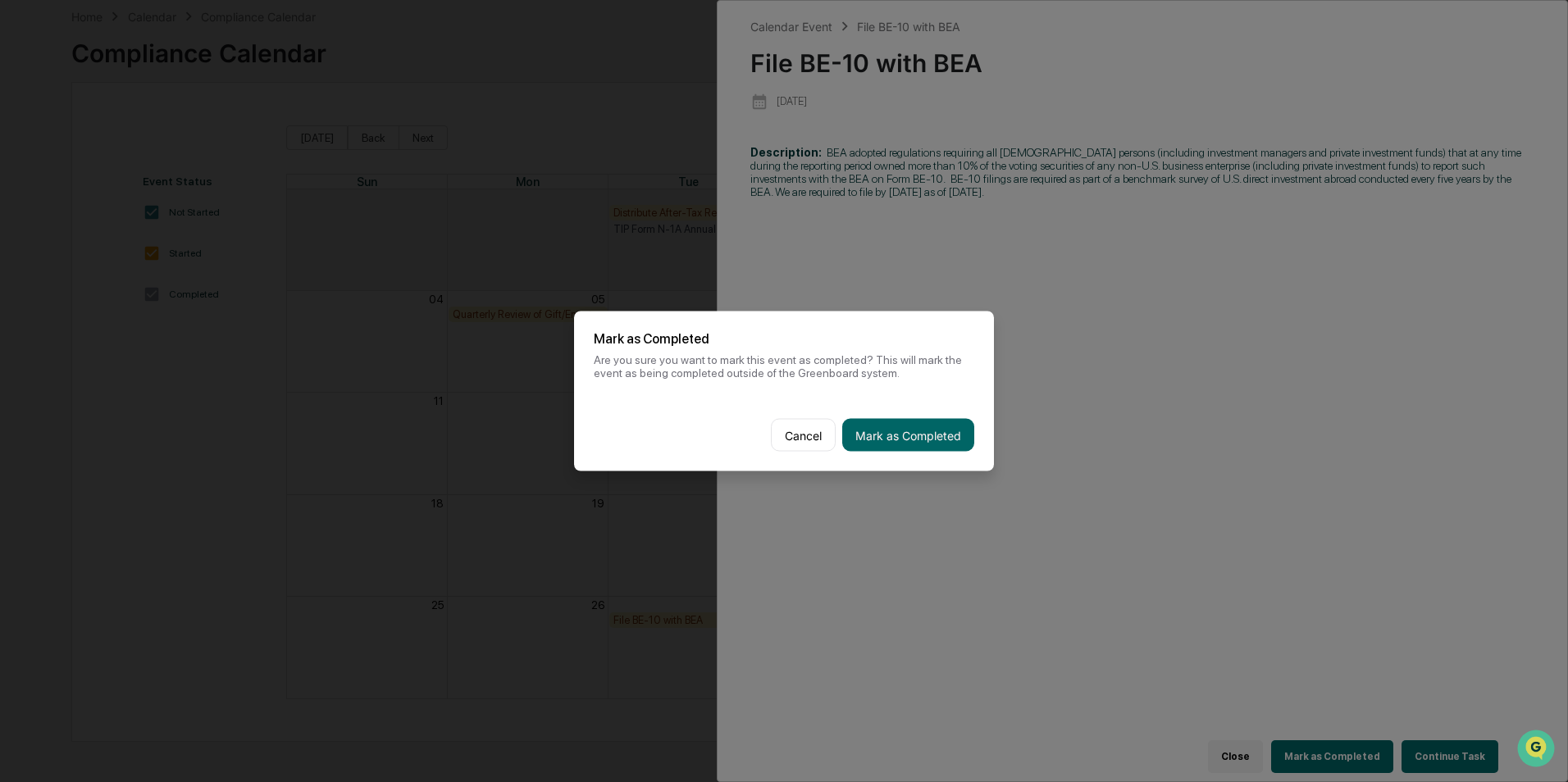
click at [925, 461] on div "Cancel Mark as Completed" at bounding box center [784, 436] width 420 height 72
click at [935, 451] on button "Mark as Completed" at bounding box center [908, 435] width 132 height 33
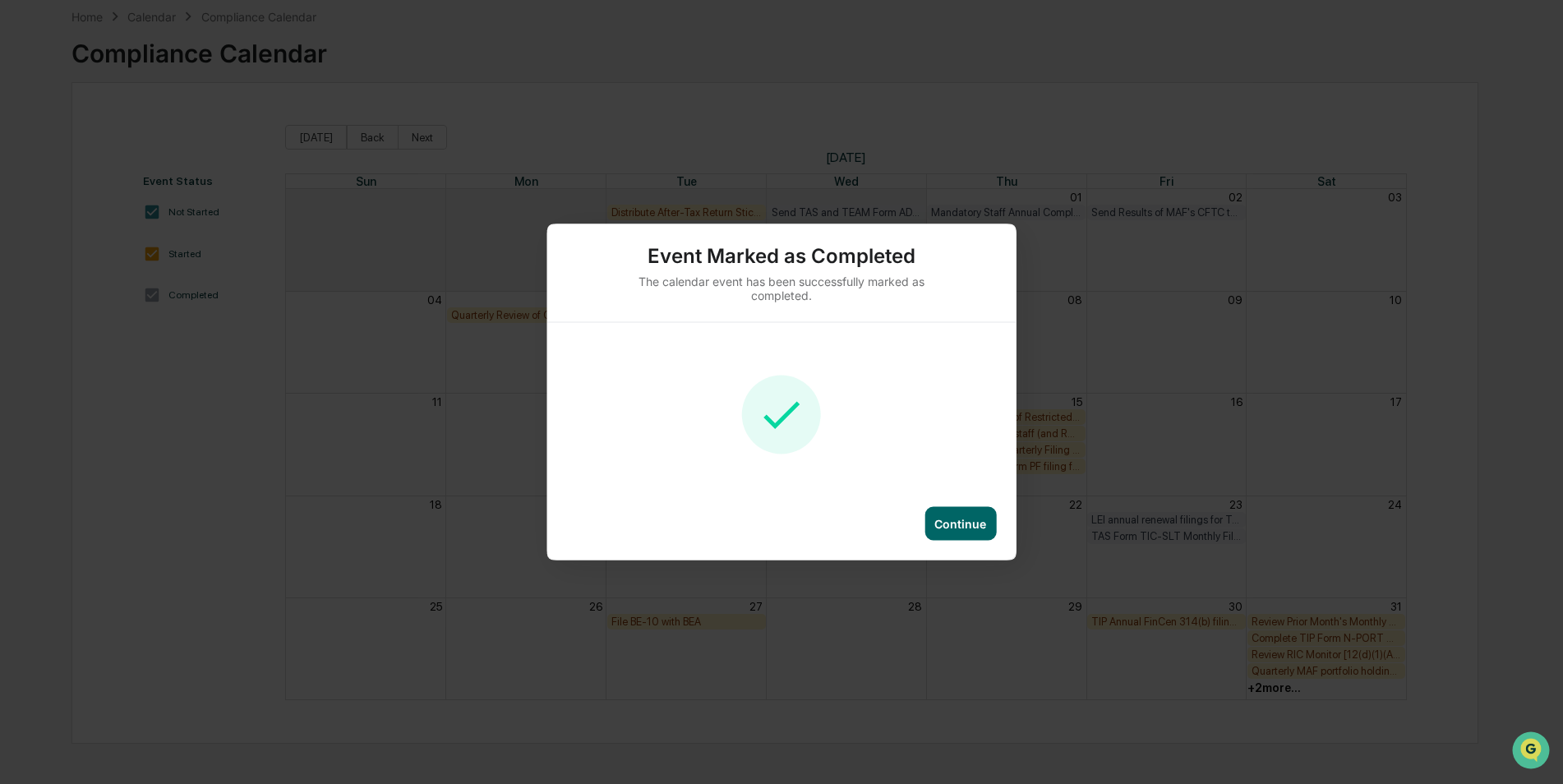
click at [974, 523] on div "Continue" at bounding box center [960, 524] width 52 height 14
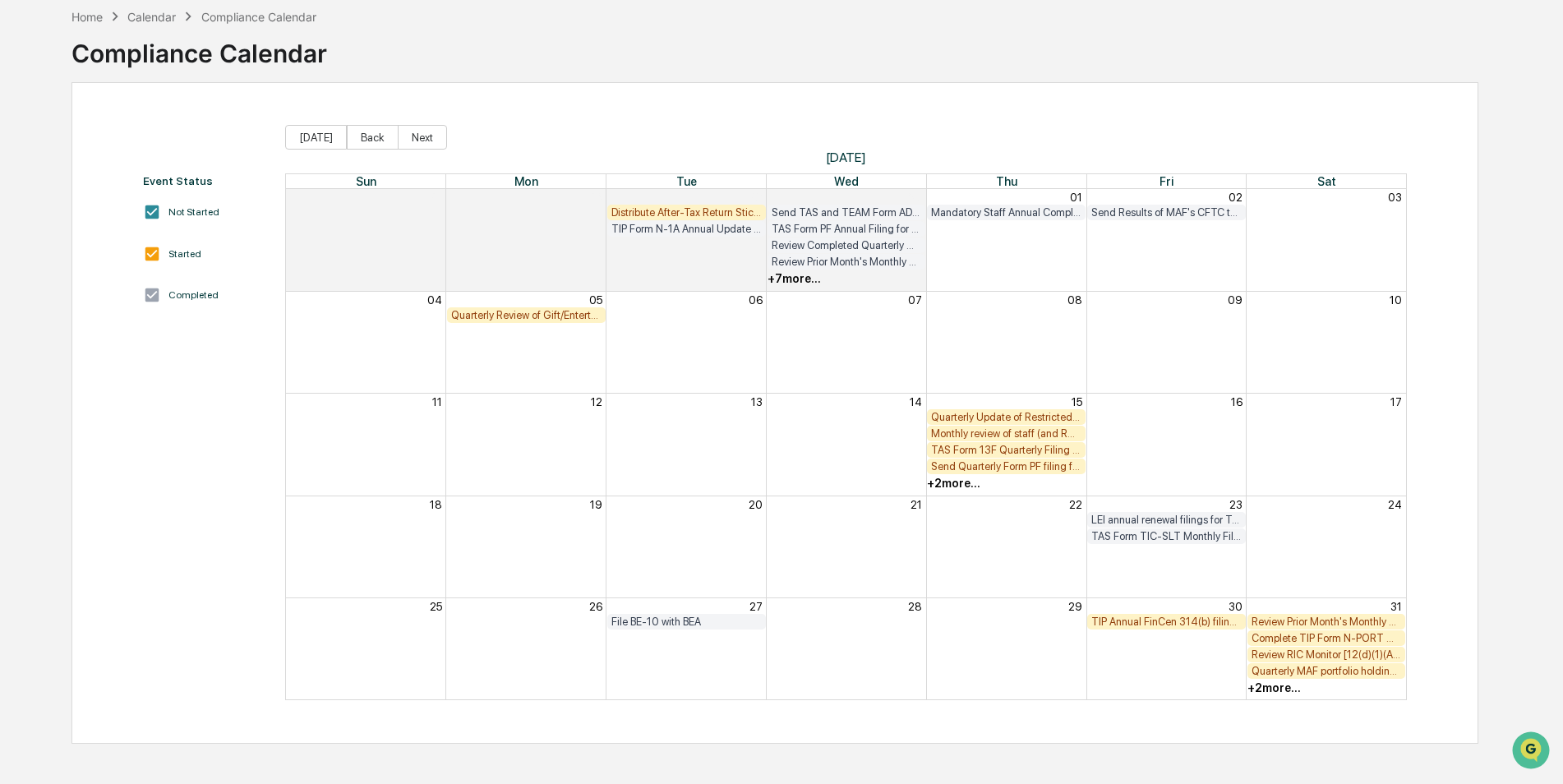
click at [554, 312] on div "Quarterly Review of Gift/Entertainment, Upload Logs to Foreside (Quest CE)" at bounding box center [526, 315] width 150 height 13
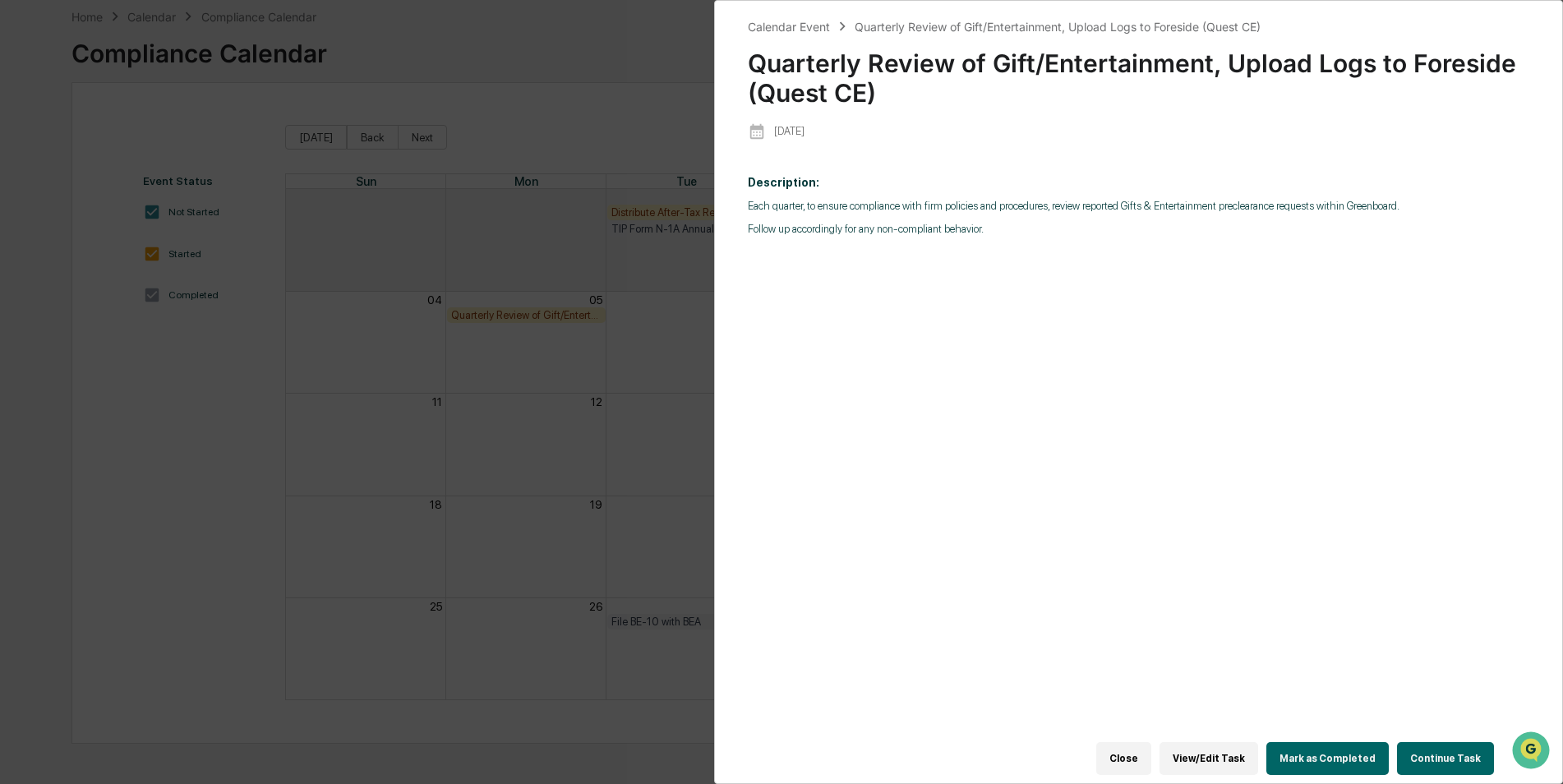
click at [1330, 752] on button "Mark as Completed" at bounding box center [1327, 758] width 123 height 33
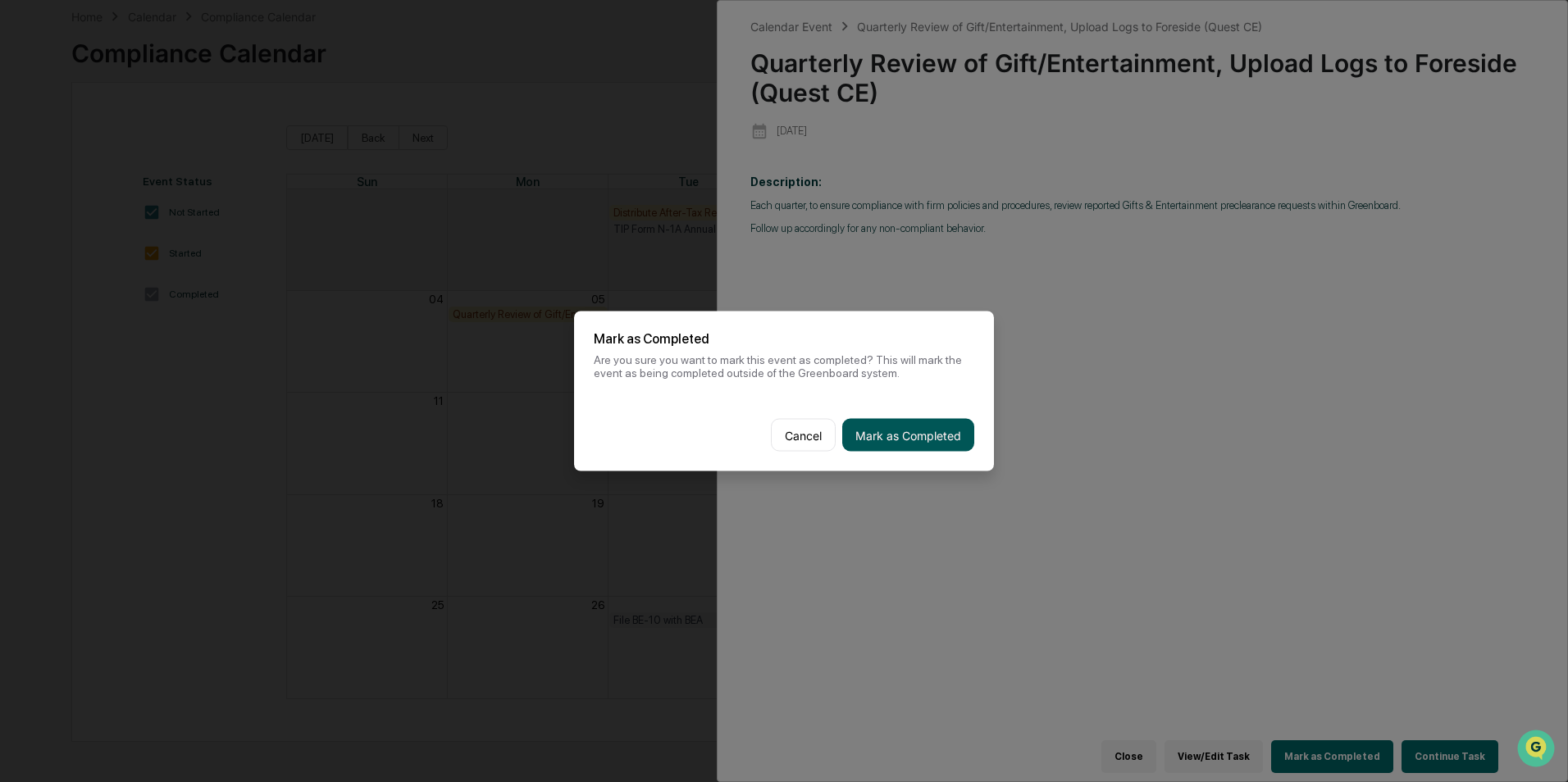
click at [940, 431] on button "Mark as Completed" at bounding box center [908, 435] width 132 height 33
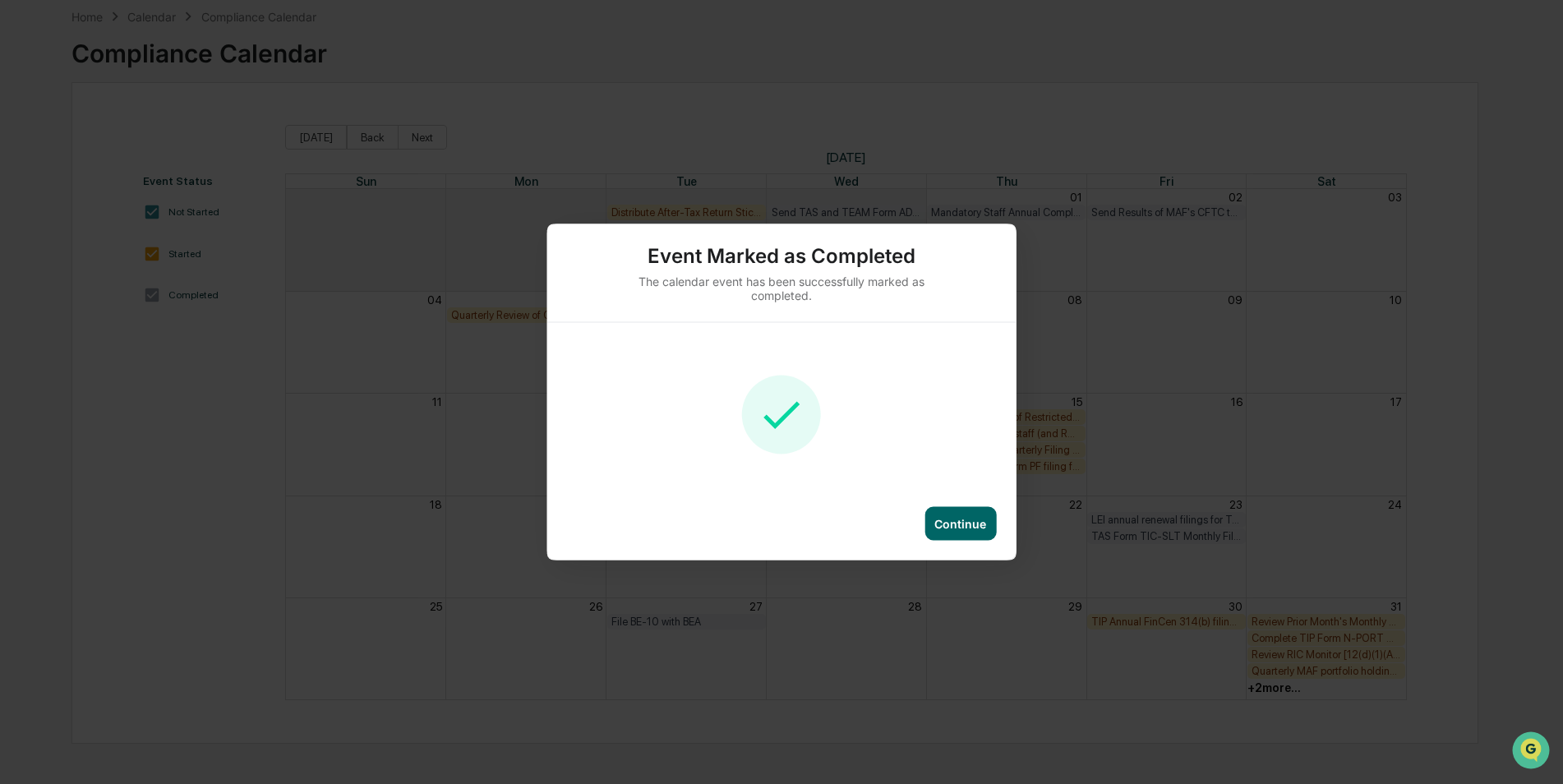
click at [950, 524] on div "Continue" at bounding box center [960, 524] width 52 height 14
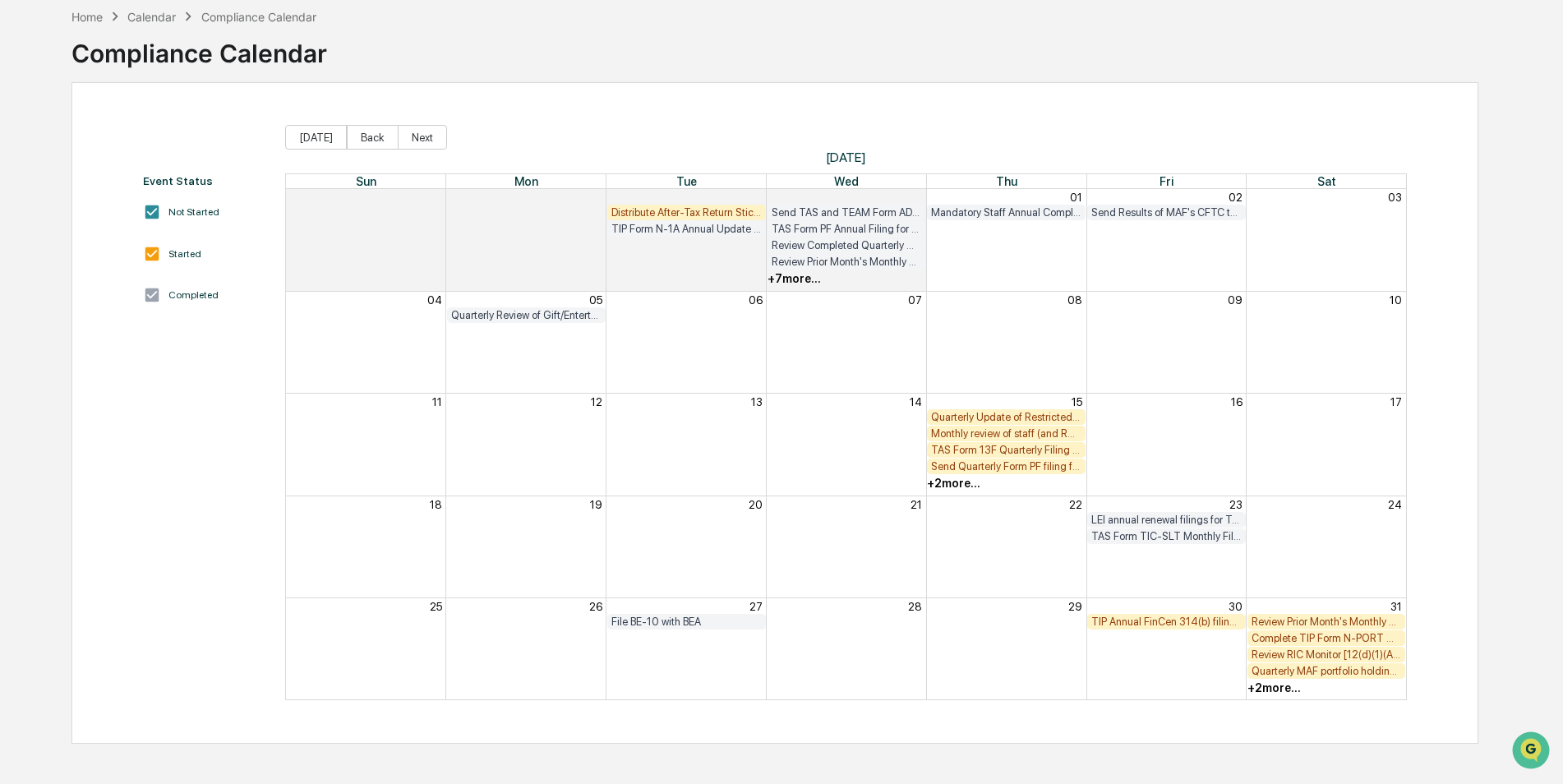
click at [937, 484] on div "+ 2 more..." at bounding box center [953, 483] width 53 height 14
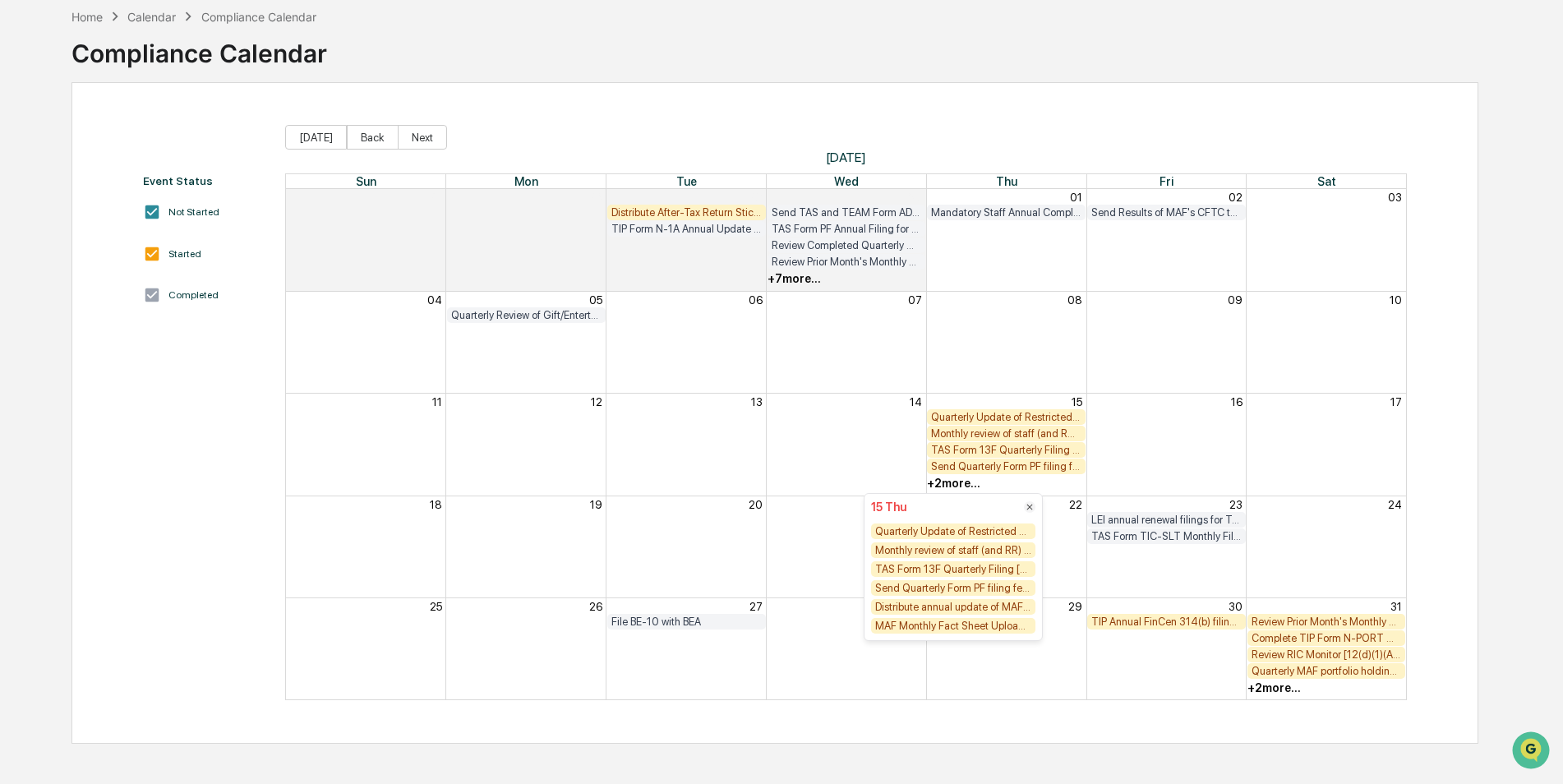
click at [950, 529] on div "Quarterly Update of Restricted List and email to staff (email Private Investmen…" at bounding box center [953, 531] width 165 height 15
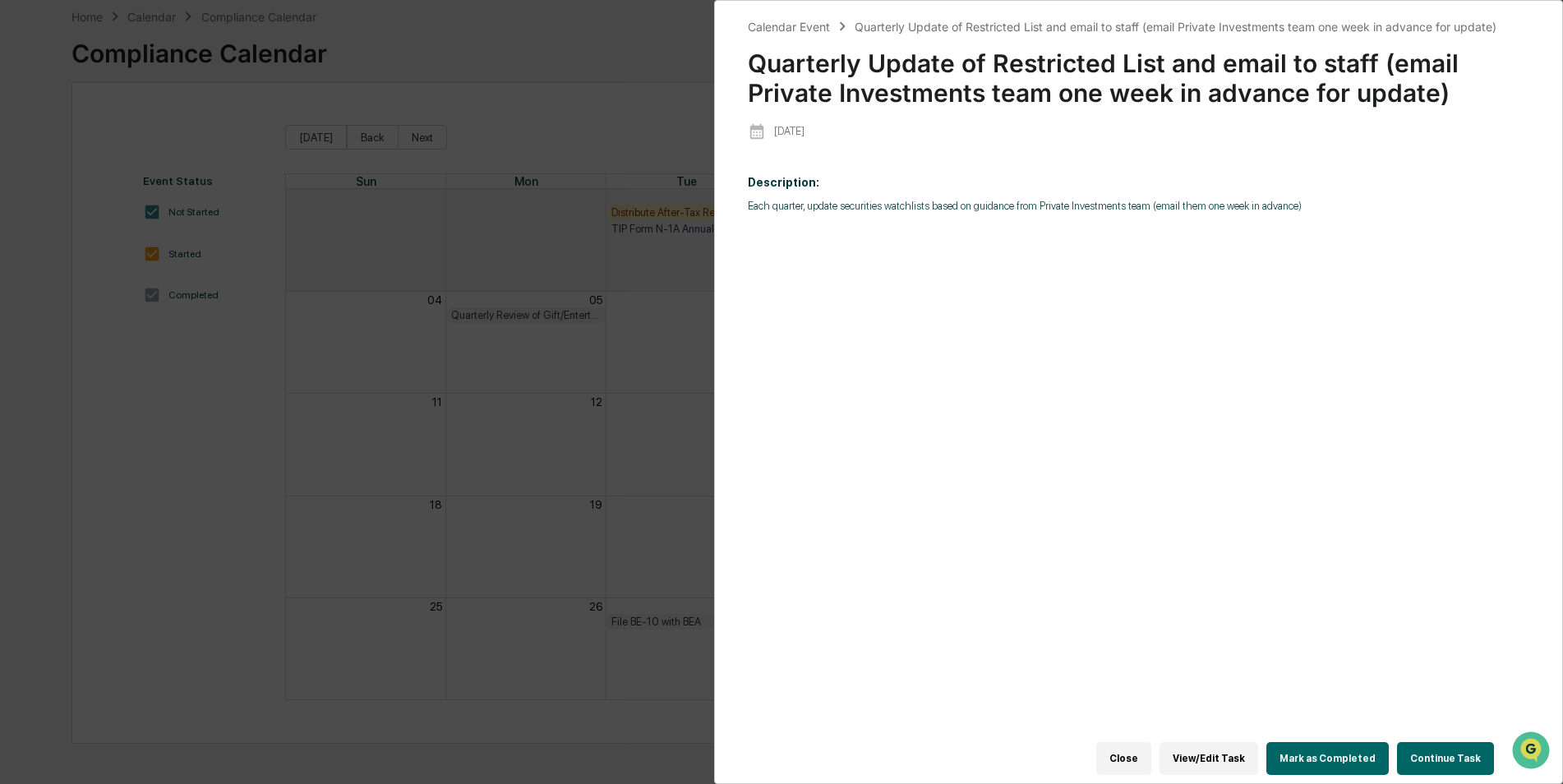
click at [1325, 742] on button "Mark as Completed" at bounding box center [1327, 758] width 123 height 33
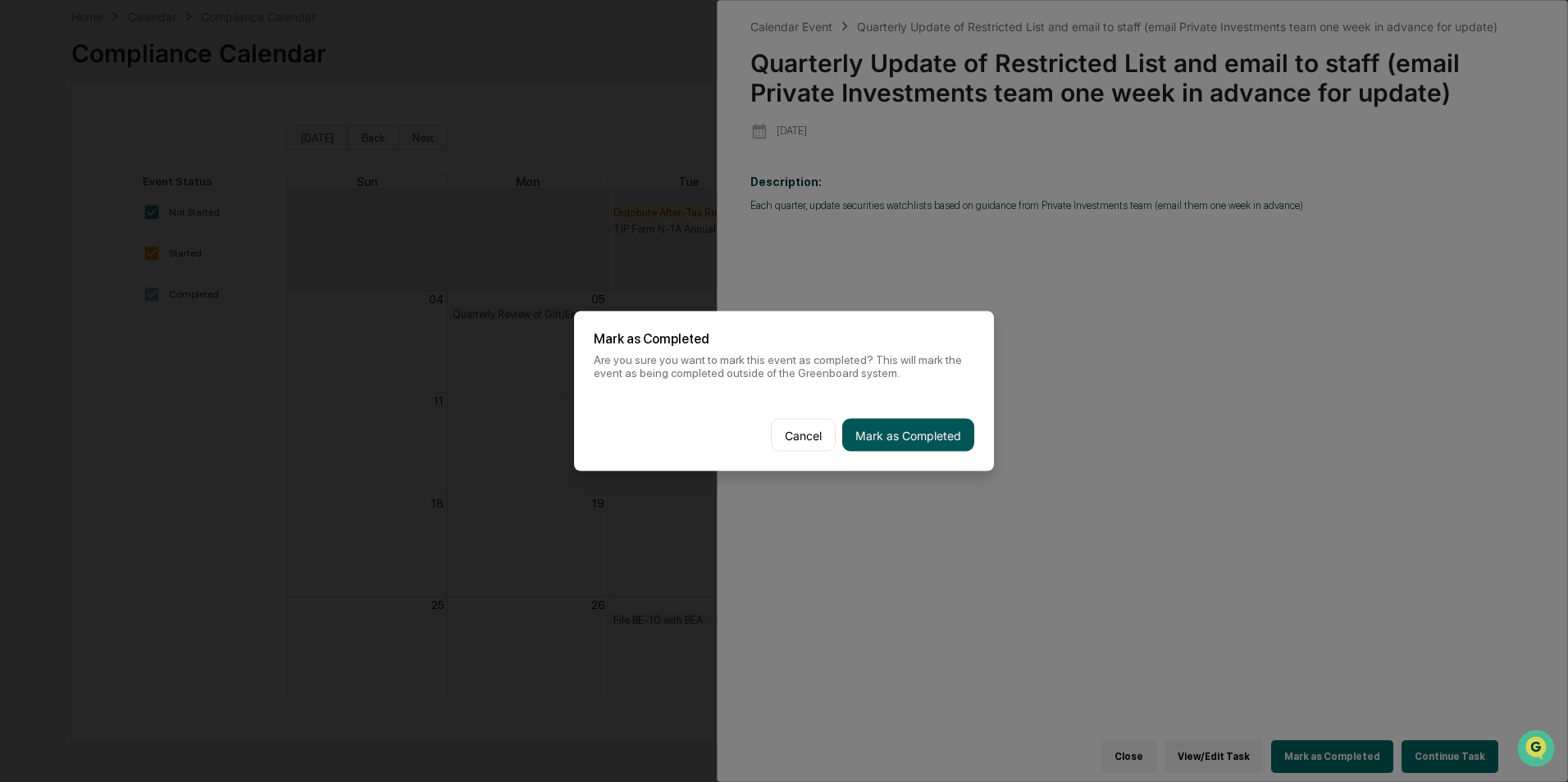
click at [911, 430] on button "Mark as Completed" at bounding box center [908, 435] width 132 height 33
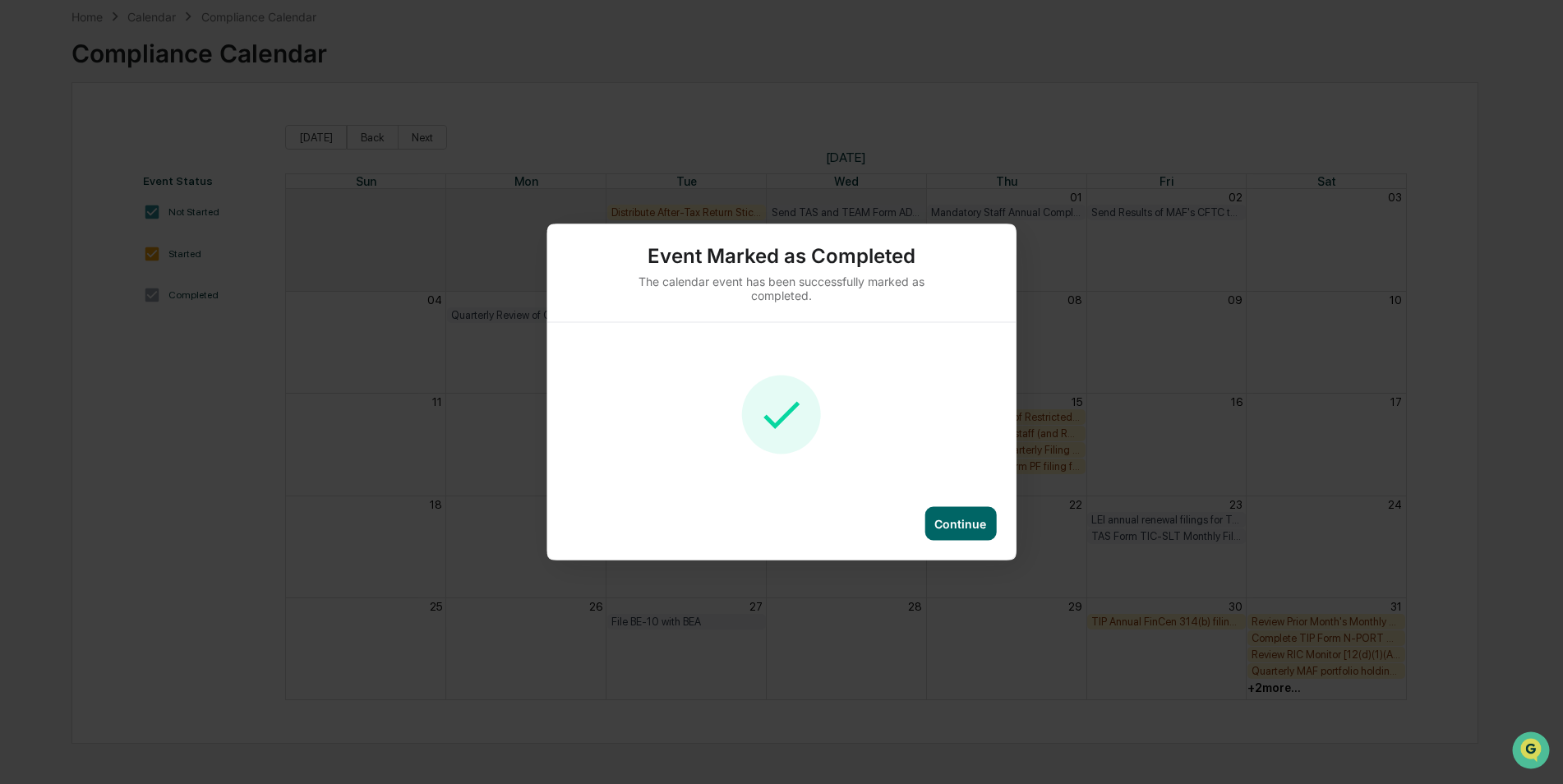
click at [945, 523] on div "Continue" at bounding box center [960, 524] width 52 height 14
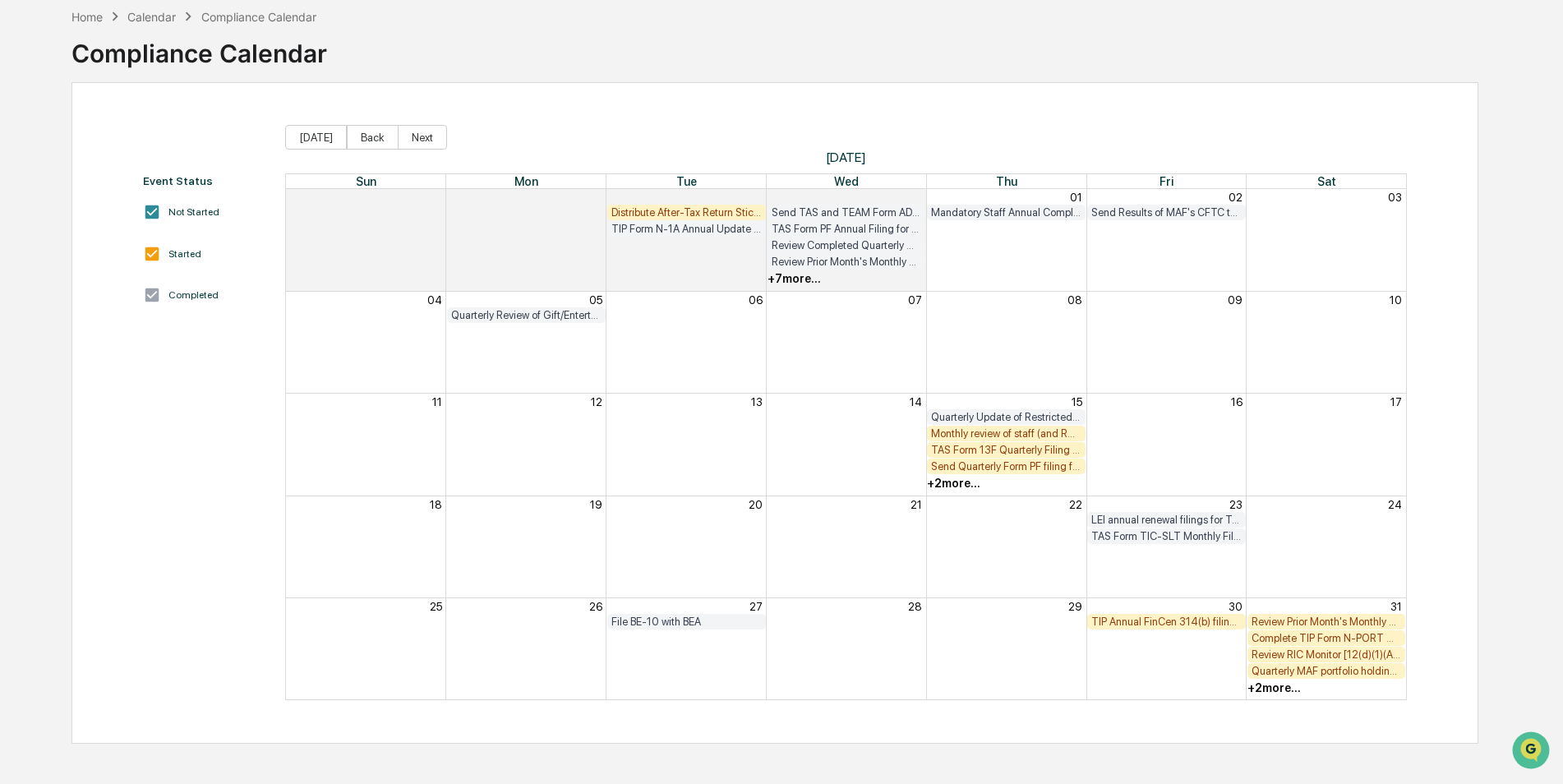
click at [968, 431] on div "Monthly review of staff (and RR) archived communications (including email and T…" at bounding box center [1006, 433] width 150 height 13
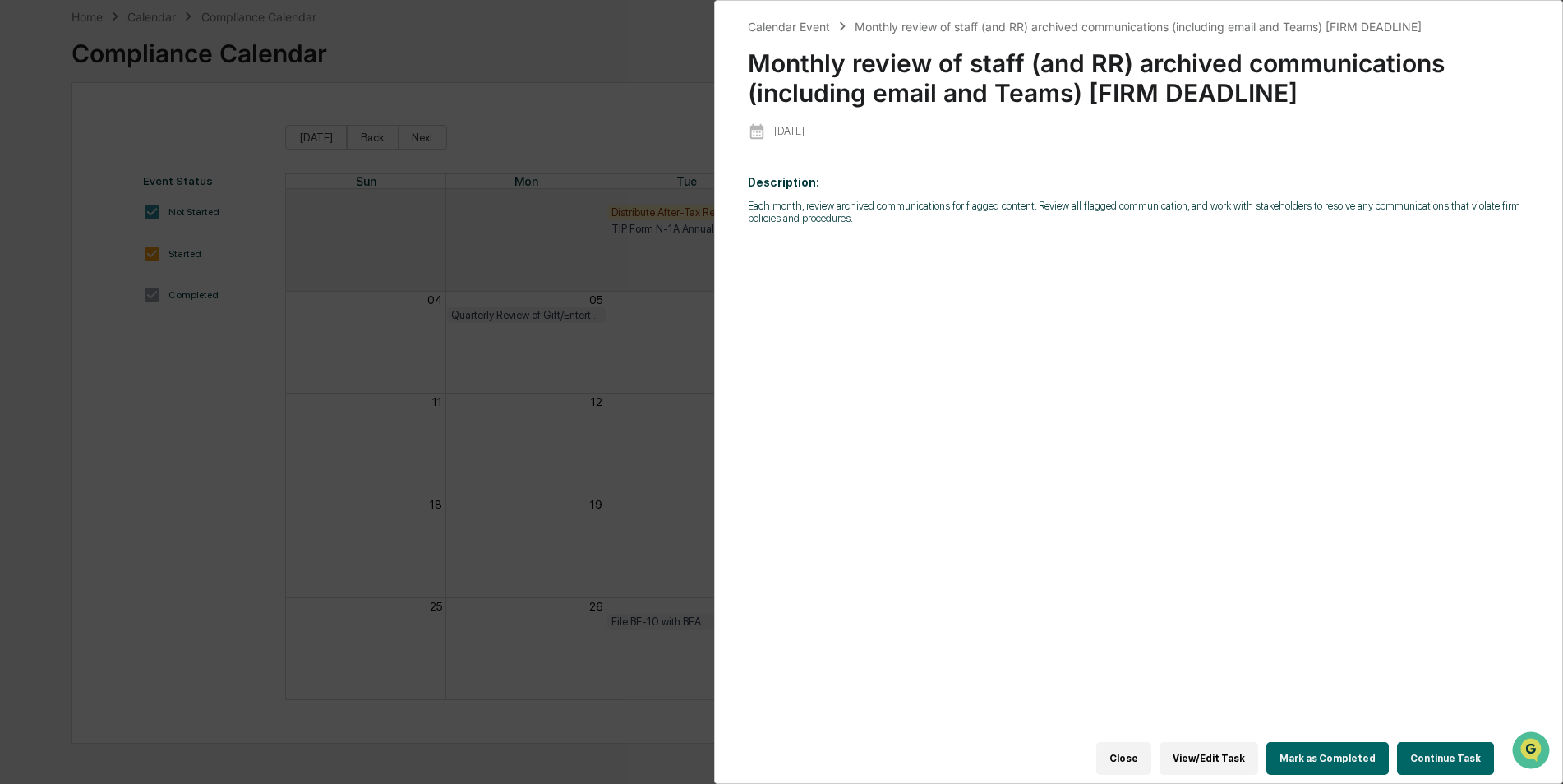
click at [1328, 755] on button "Mark as Completed" at bounding box center [1327, 758] width 123 height 33
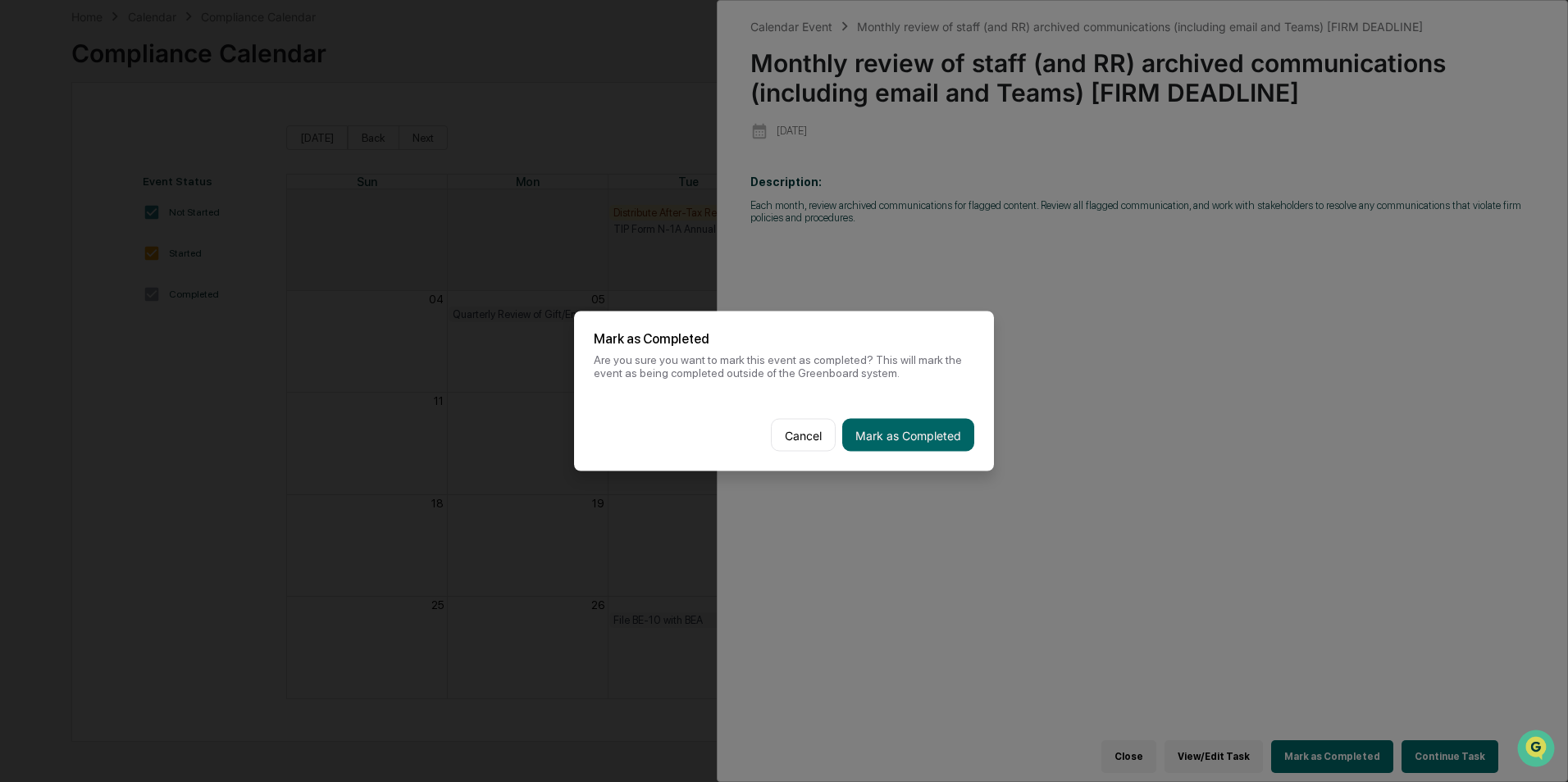
click at [976, 452] on div "Cancel Mark as Completed" at bounding box center [784, 436] width 420 height 72
click at [953, 448] on button "Mark as Completed" at bounding box center [908, 435] width 132 height 33
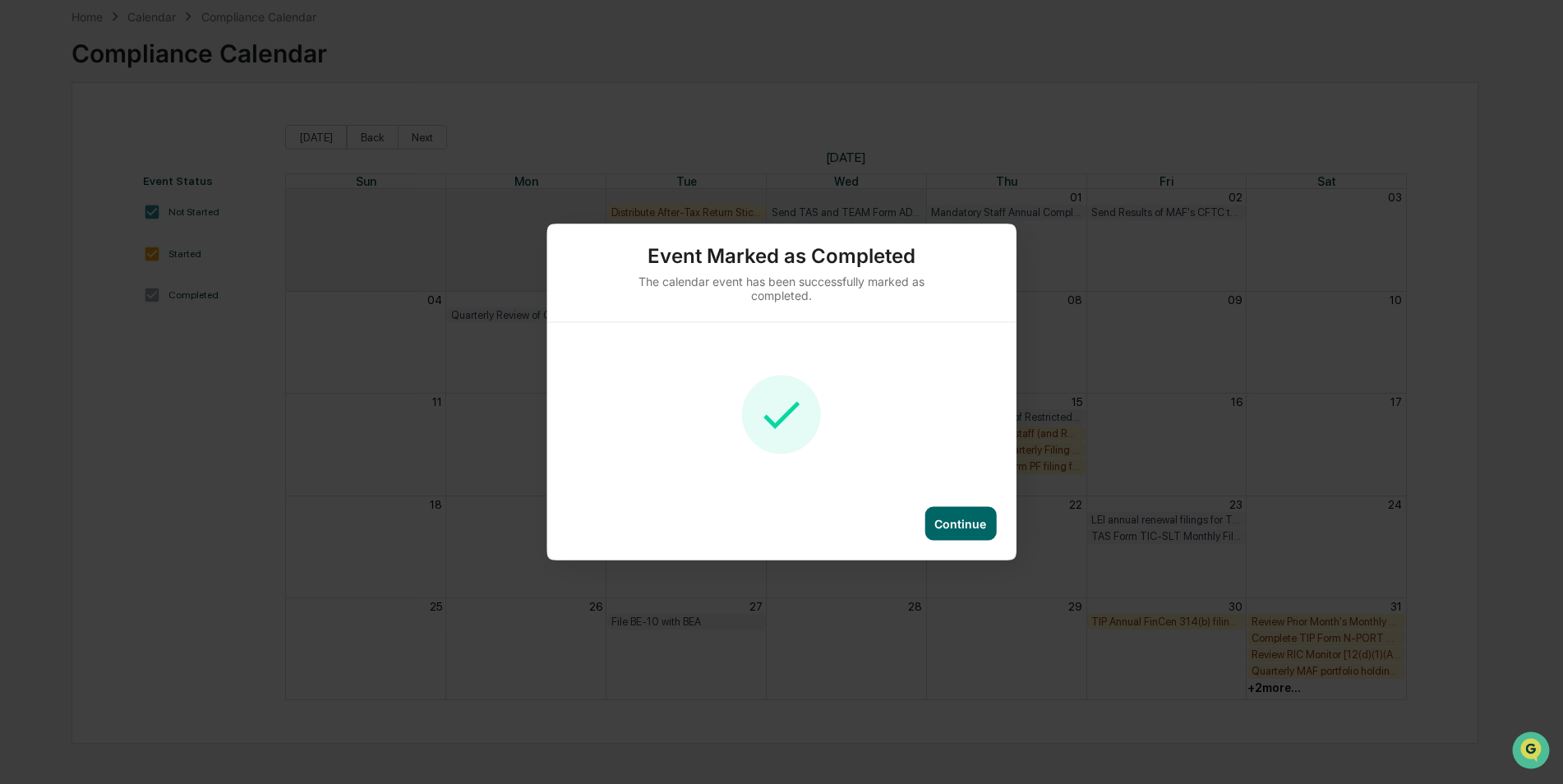
click at [950, 525] on div "Continue" at bounding box center [960, 524] width 52 height 14
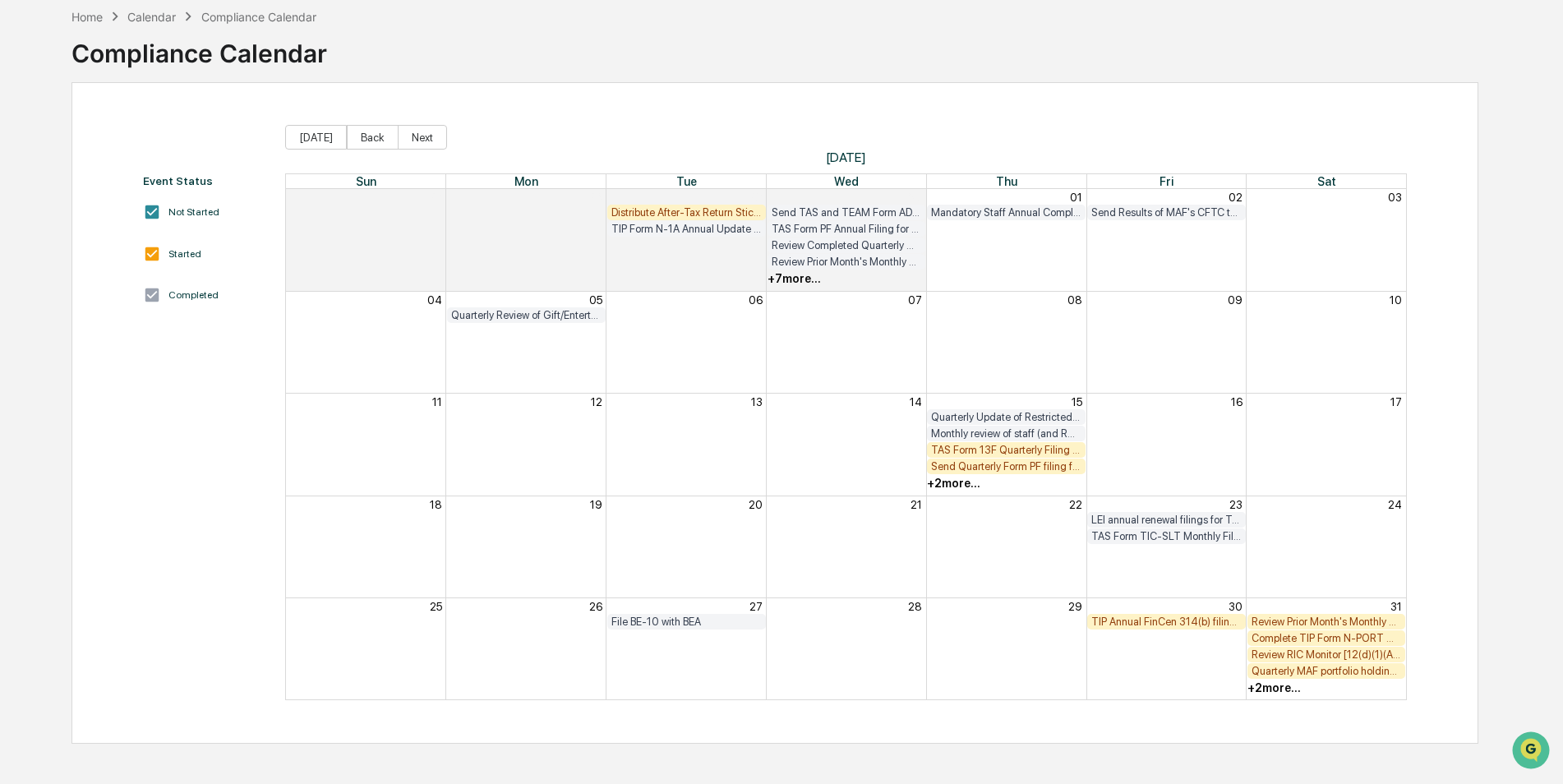
click at [978, 447] on div "TAS Form 13F Quarterly Filing [FIRM DEADLINE]" at bounding box center [1006, 449] width 150 height 13
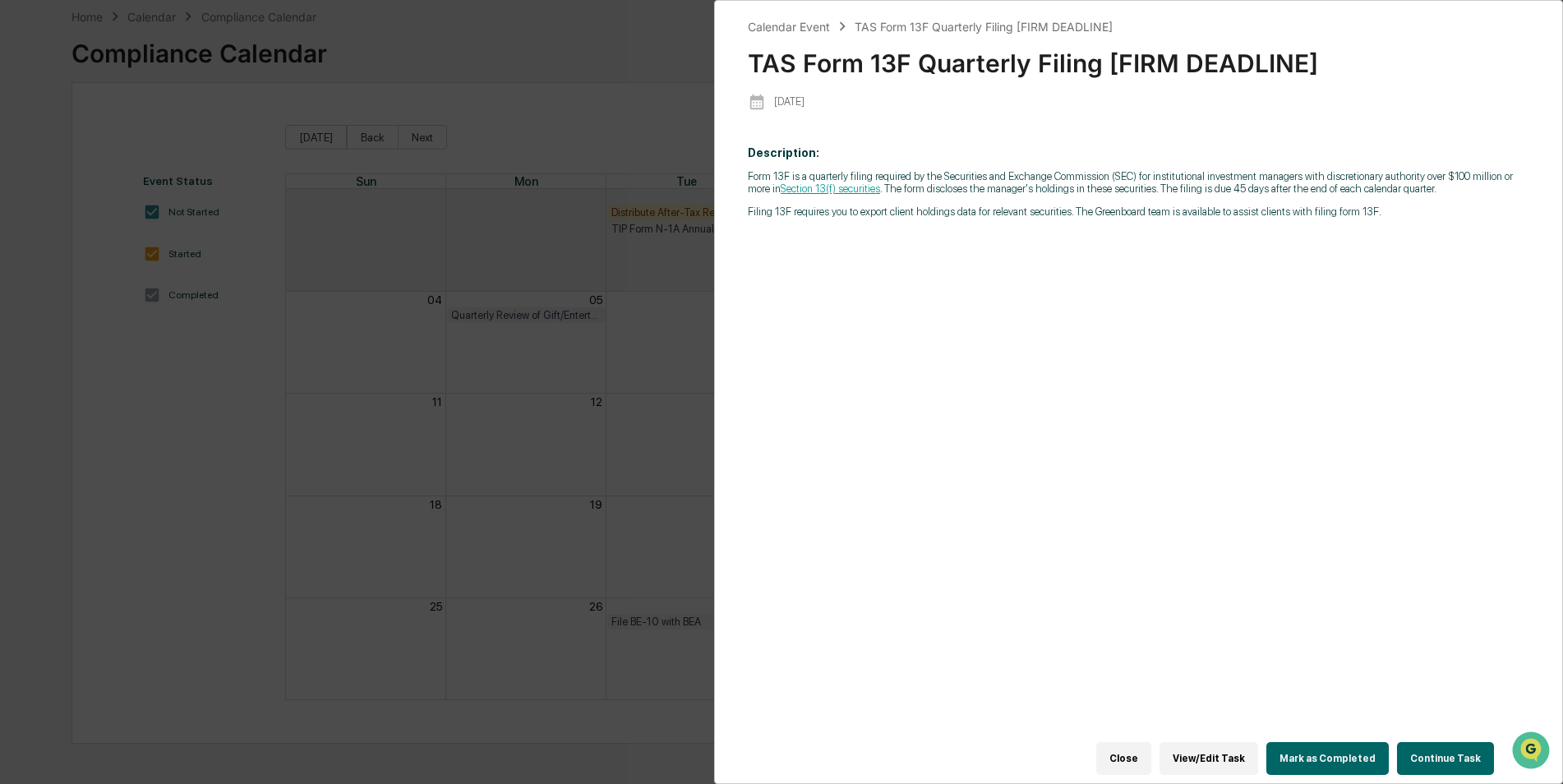
click at [1324, 770] on div "Close View/Edit Task Mark as Completed Continue Task" at bounding box center [1129, 759] width 763 height 49
click at [1342, 742] on button "Mark as Completed" at bounding box center [1327, 758] width 123 height 33
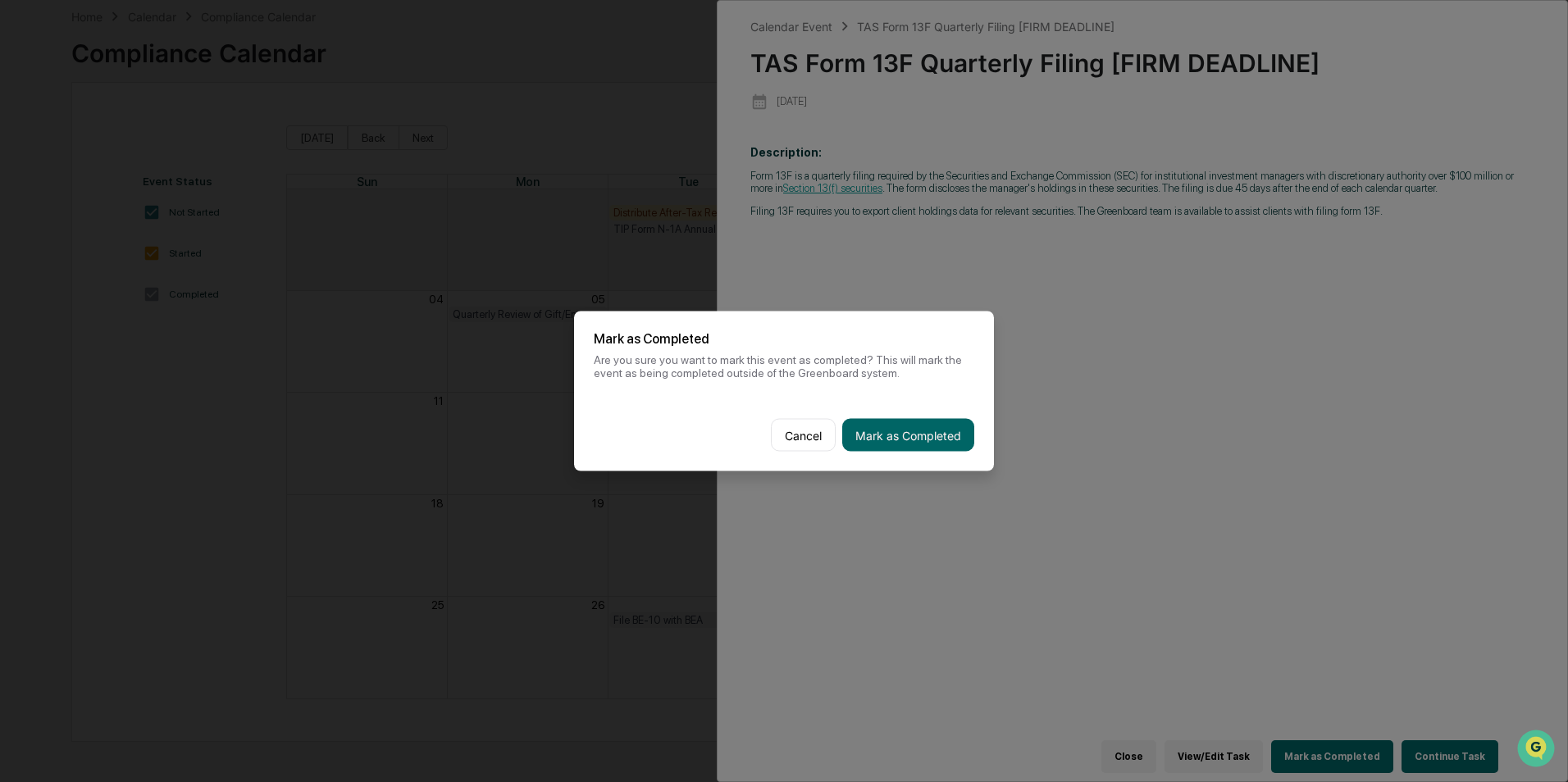
click at [913, 447] on button "Mark as Completed" at bounding box center [908, 435] width 132 height 33
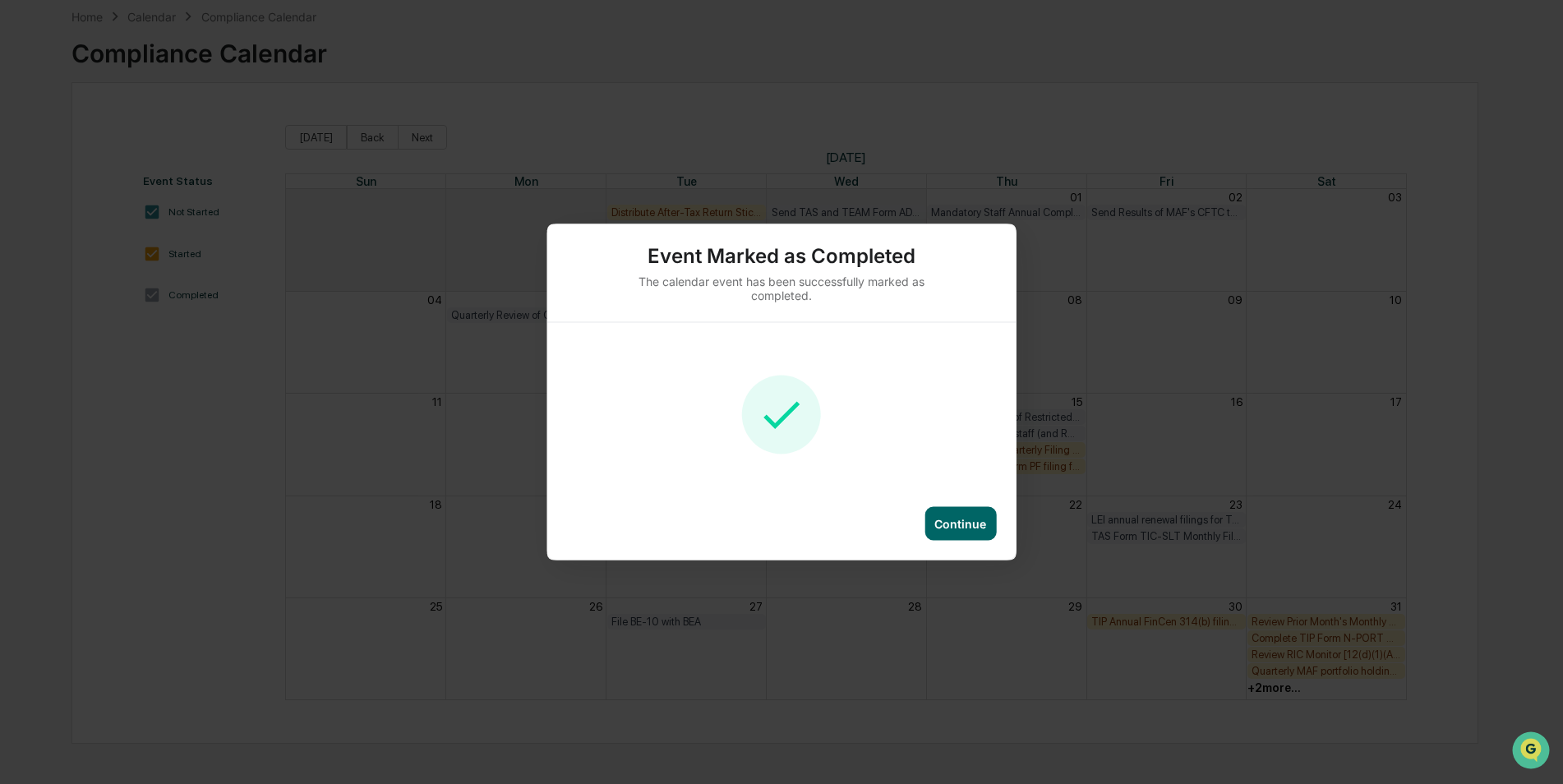
click at [978, 514] on div "Continue" at bounding box center [960, 524] width 72 height 34
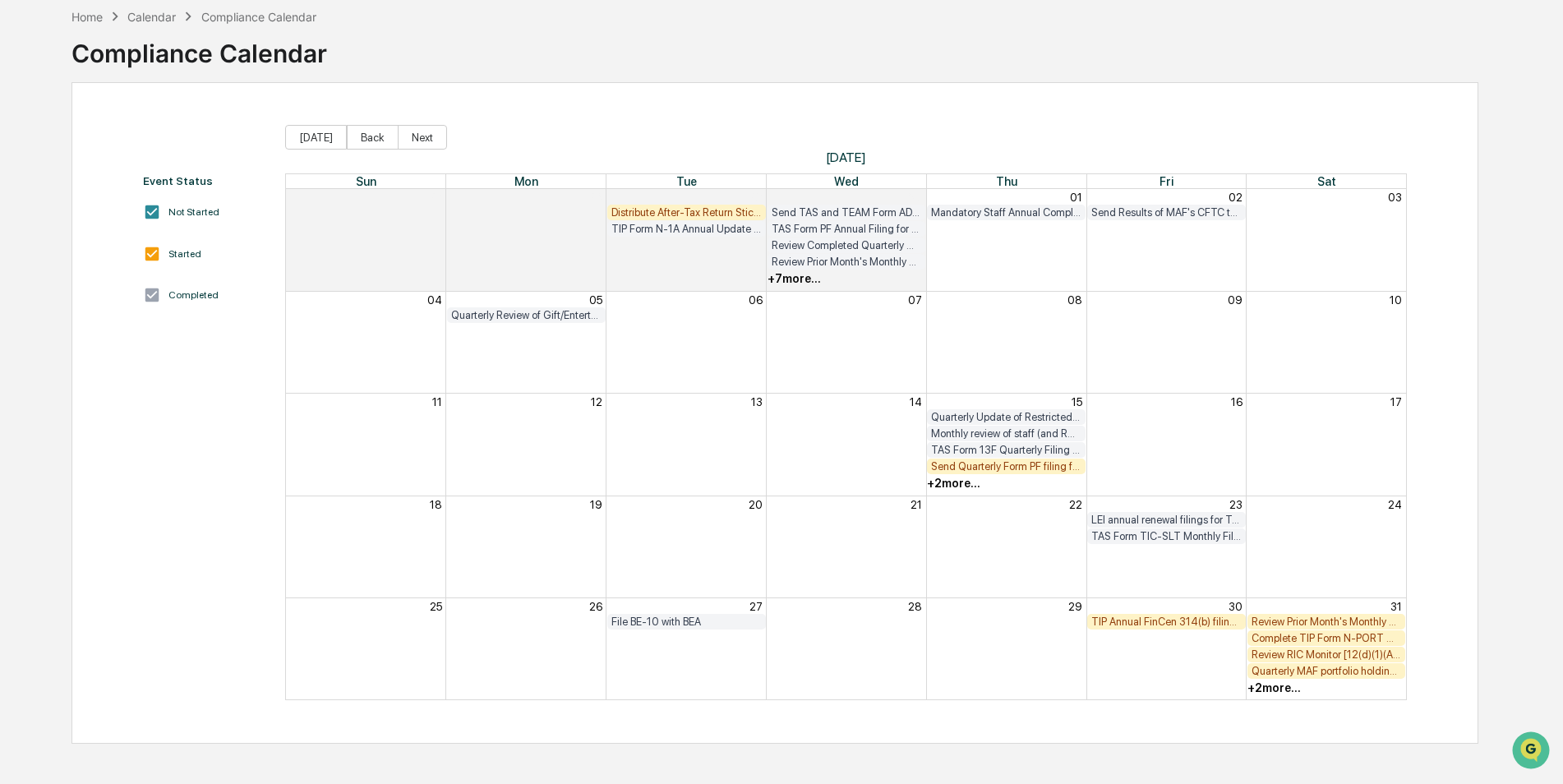
click at [1059, 469] on div "Send Quarterly Form PF filing fee to FINRA ($150) [FIRM DEADLINE]" at bounding box center [1006, 466] width 150 height 13
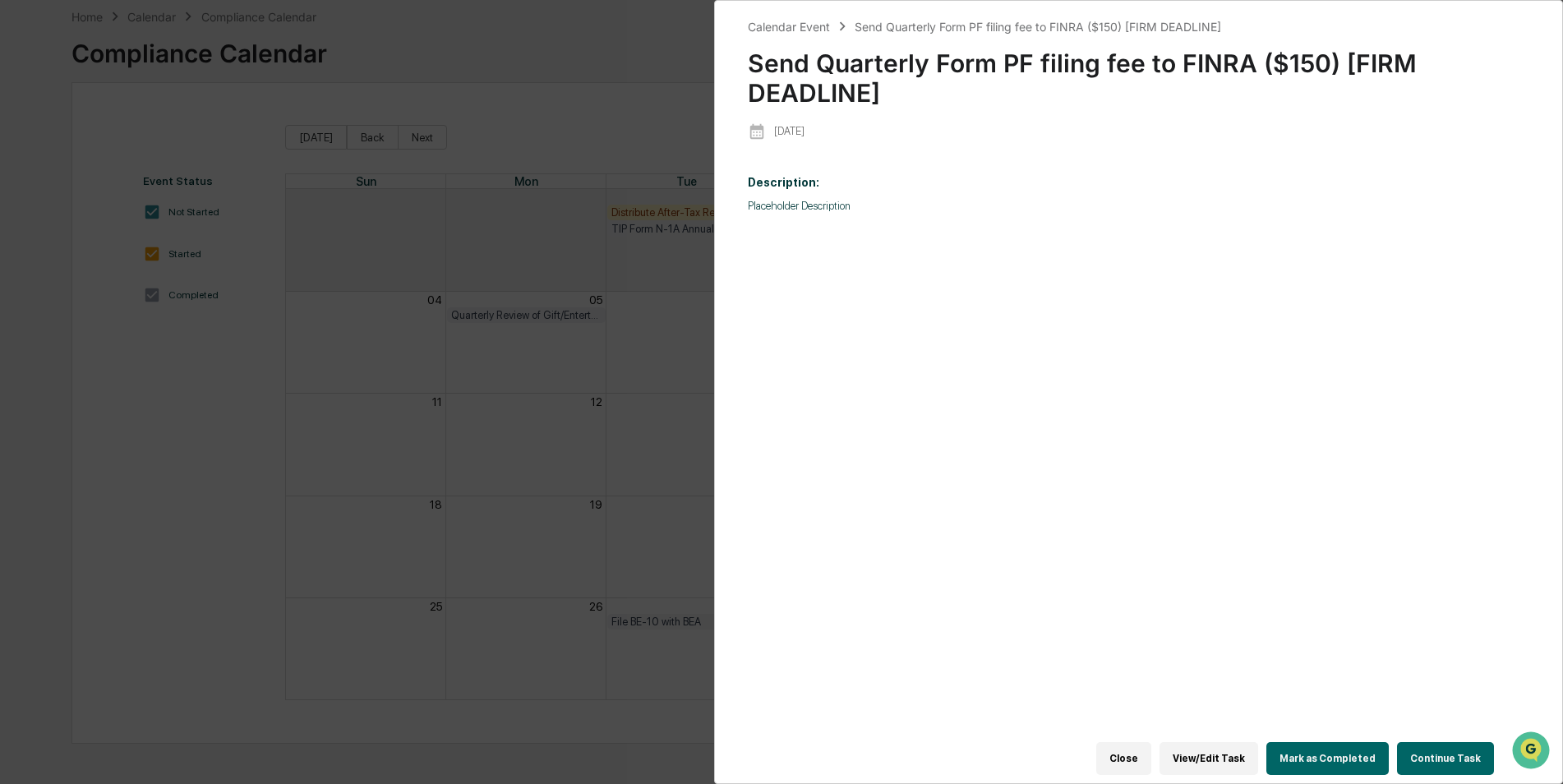
click at [1342, 746] on button "Mark as Completed" at bounding box center [1327, 758] width 123 height 33
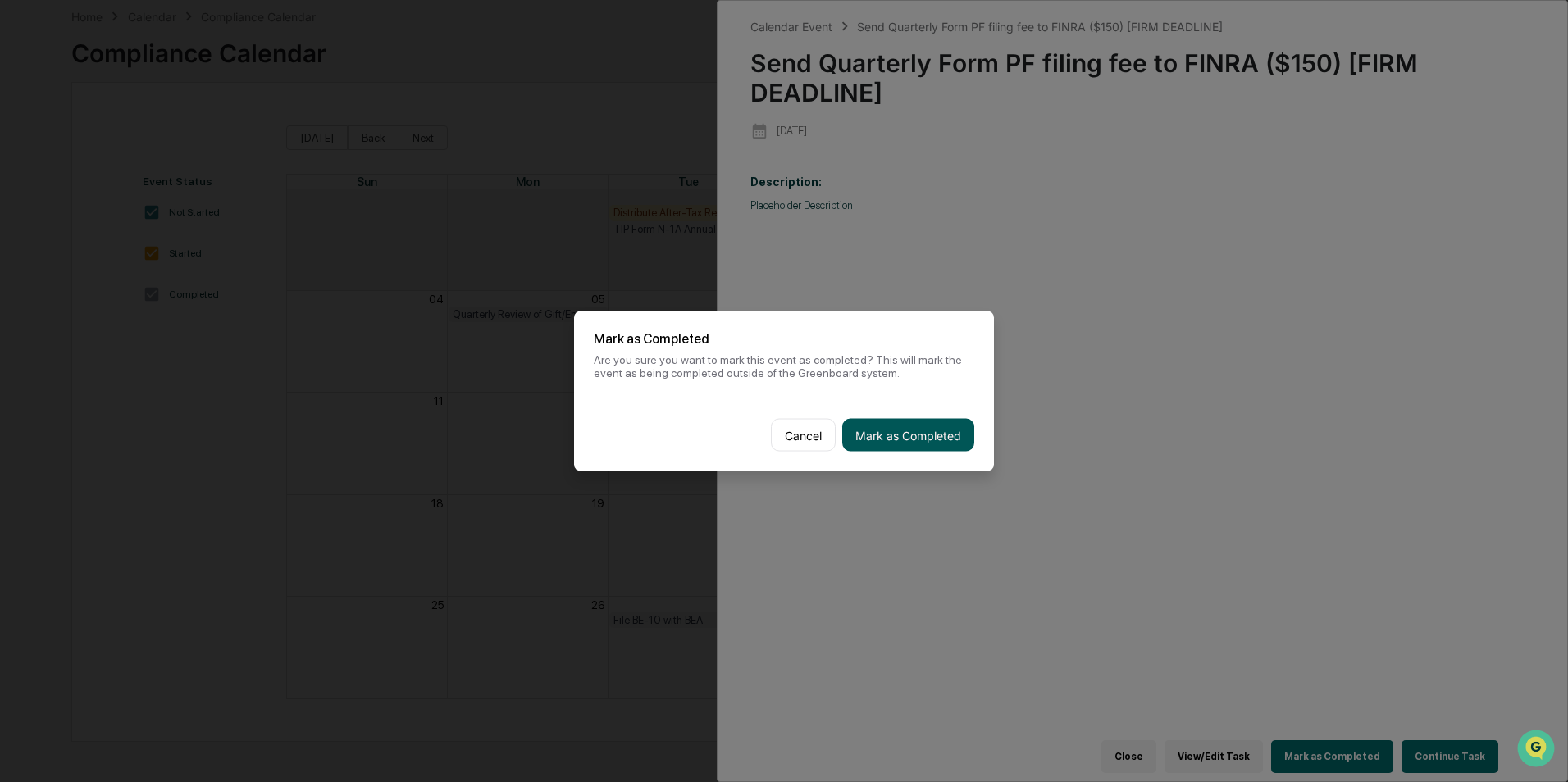
click at [919, 438] on button "Mark as Completed" at bounding box center [908, 435] width 132 height 33
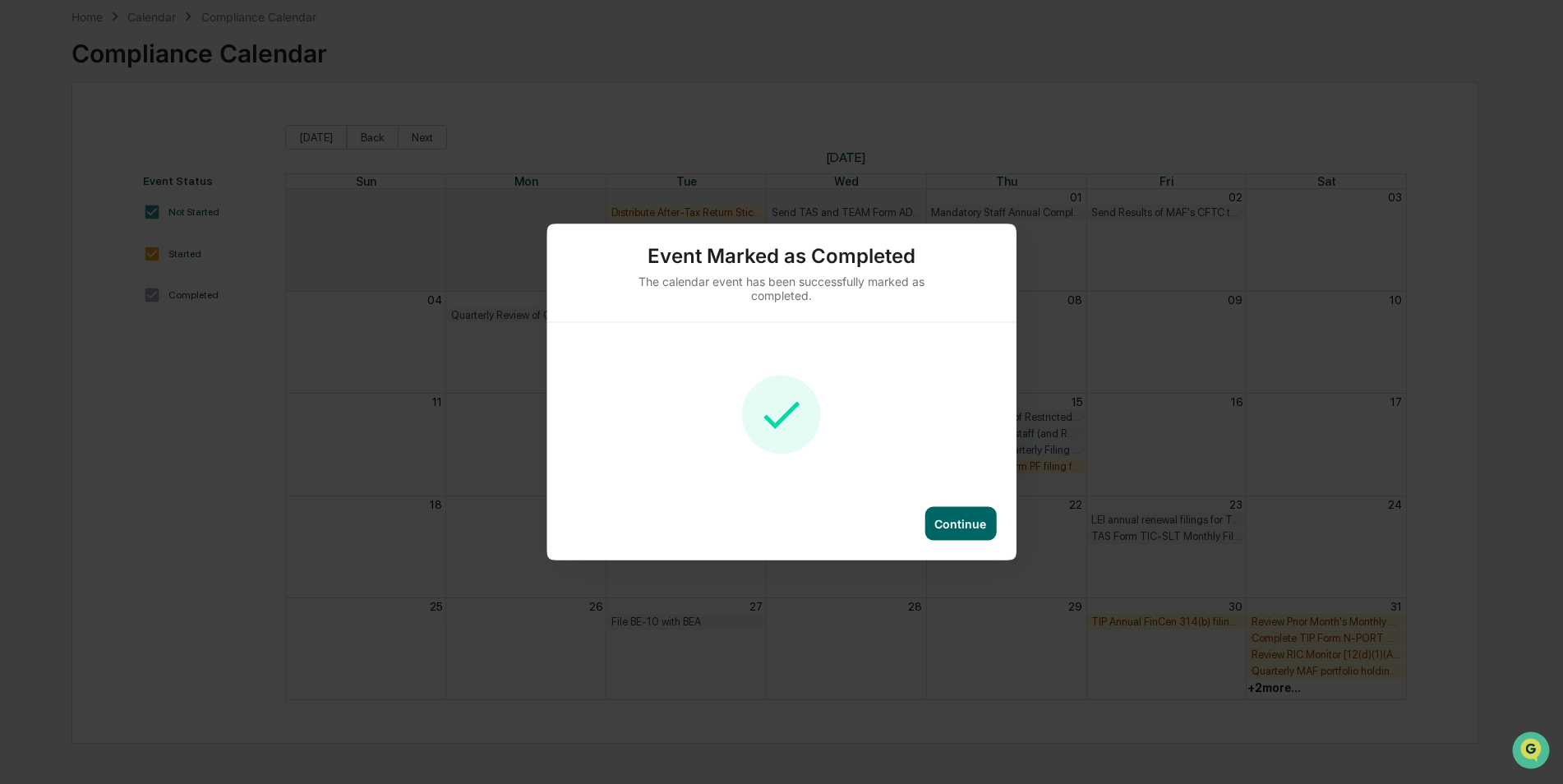
click at [964, 526] on div "Continue" at bounding box center [960, 524] width 52 height 14
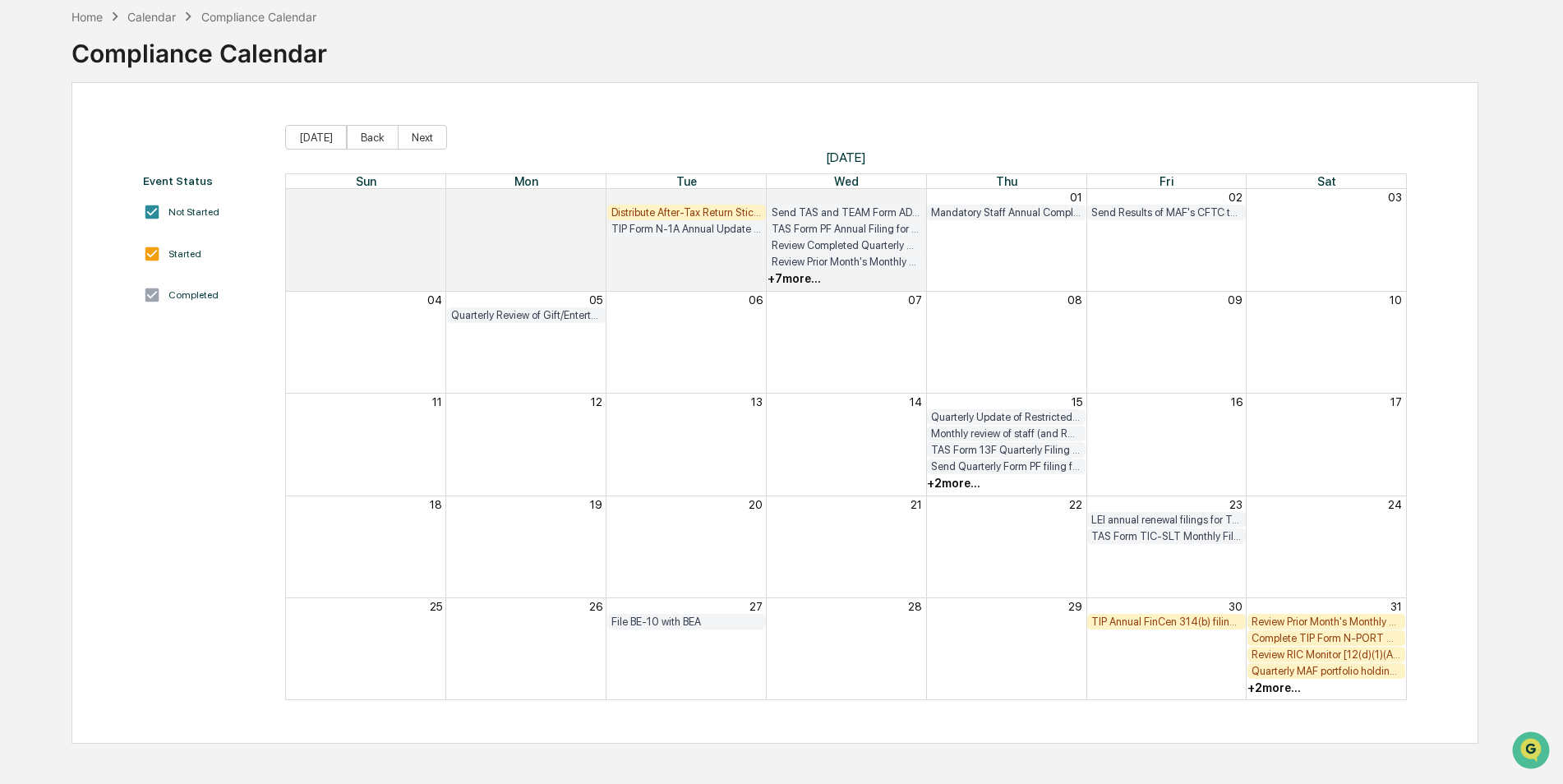
click at [1003, 469] on div "Send Quarterly Form PF filing fee to FINRA ($150) [FIRM DEADLINE]" at bounding box center [1006, 466] width 150 height 13
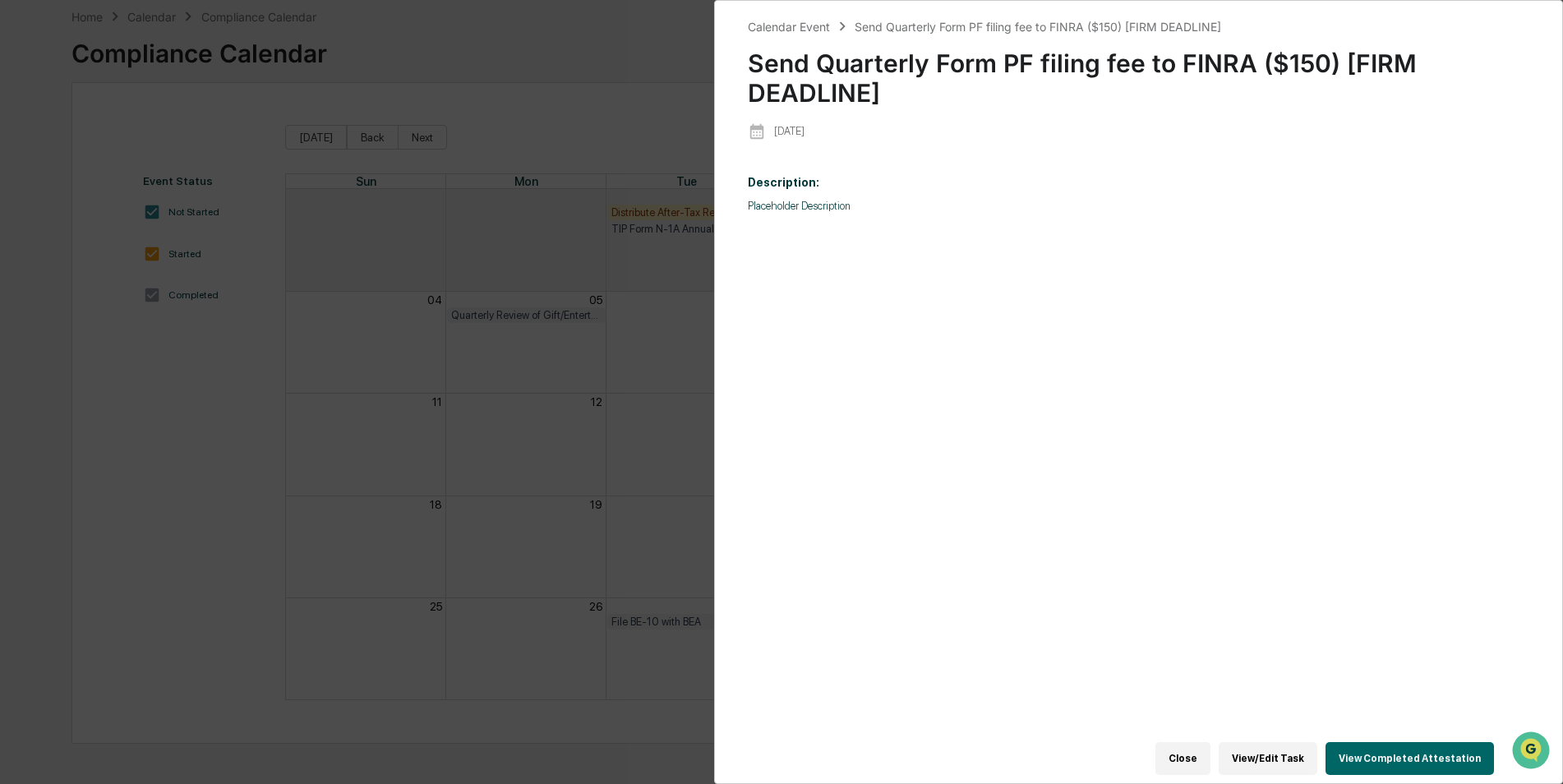
click at [1195, 753] on button "Close" at bounding box center [1182, 758] width 55 height 33
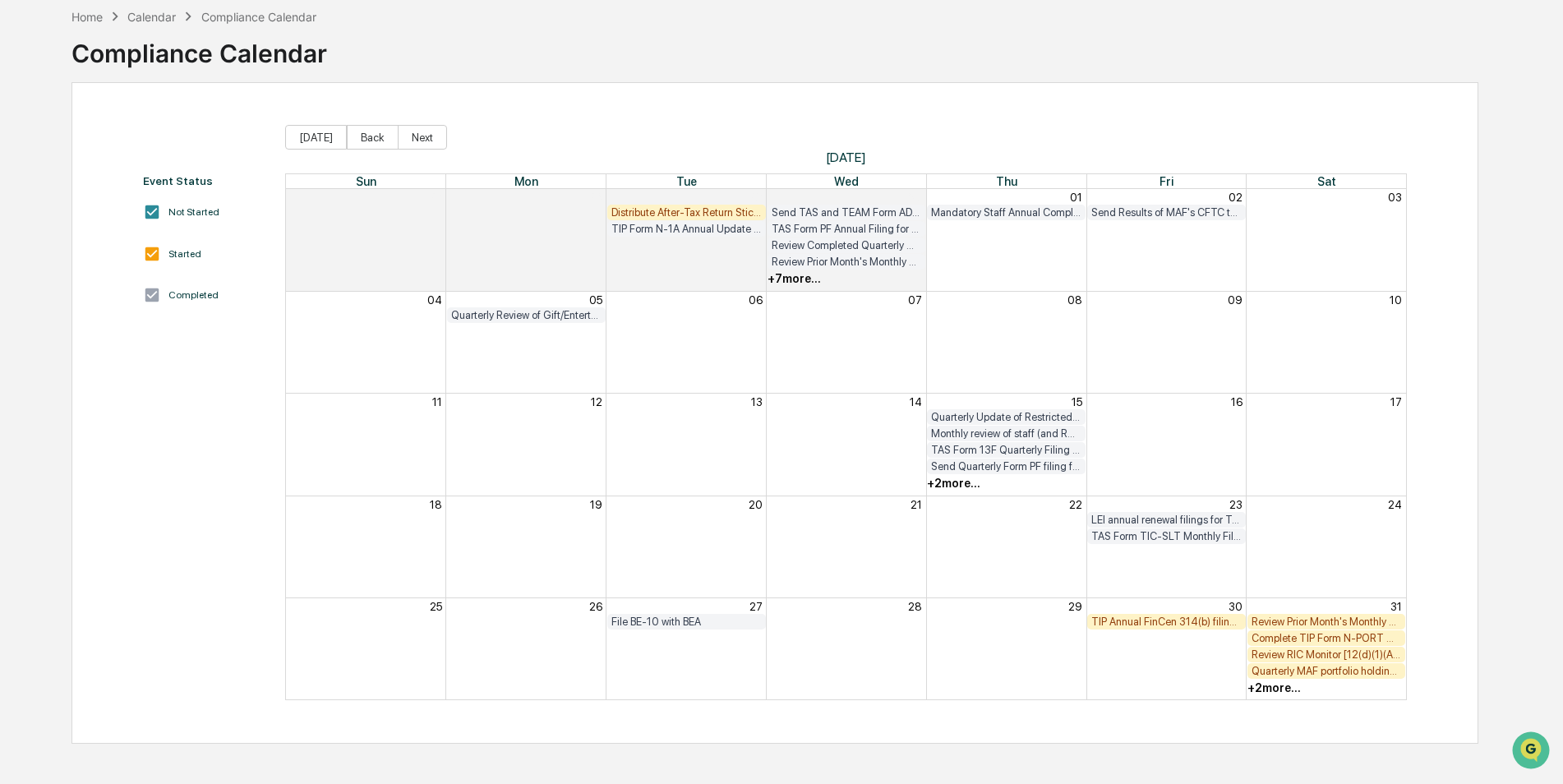
click at [950, 487] on div "+ 2 more..." at bounding box center [953, 483] width 53 height 14
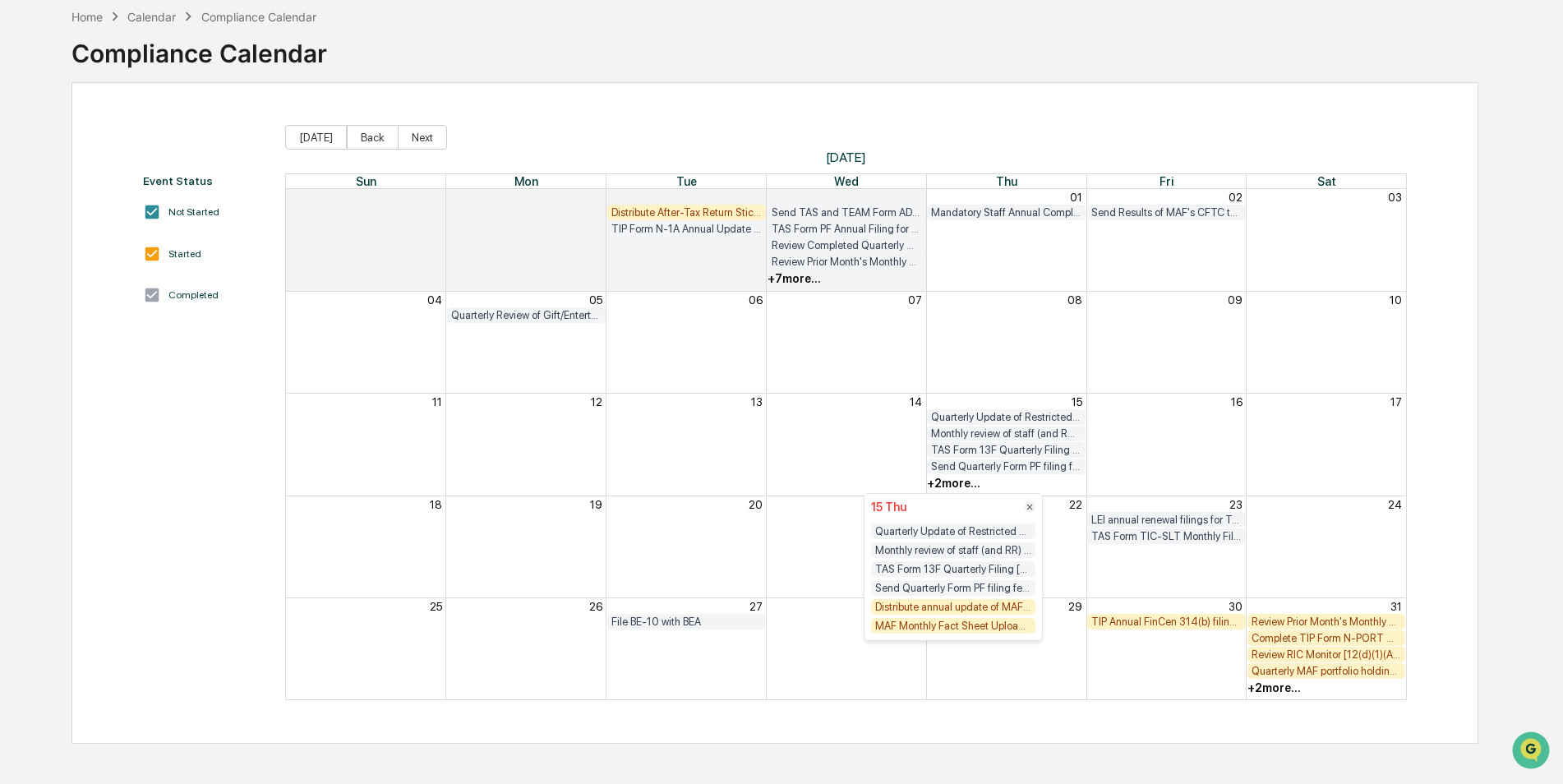
click at [962, 612] on div "Distribute annual update of MAF prospectus to TIP Money Managers" at bounding box center [953, 607] width 165 height 15
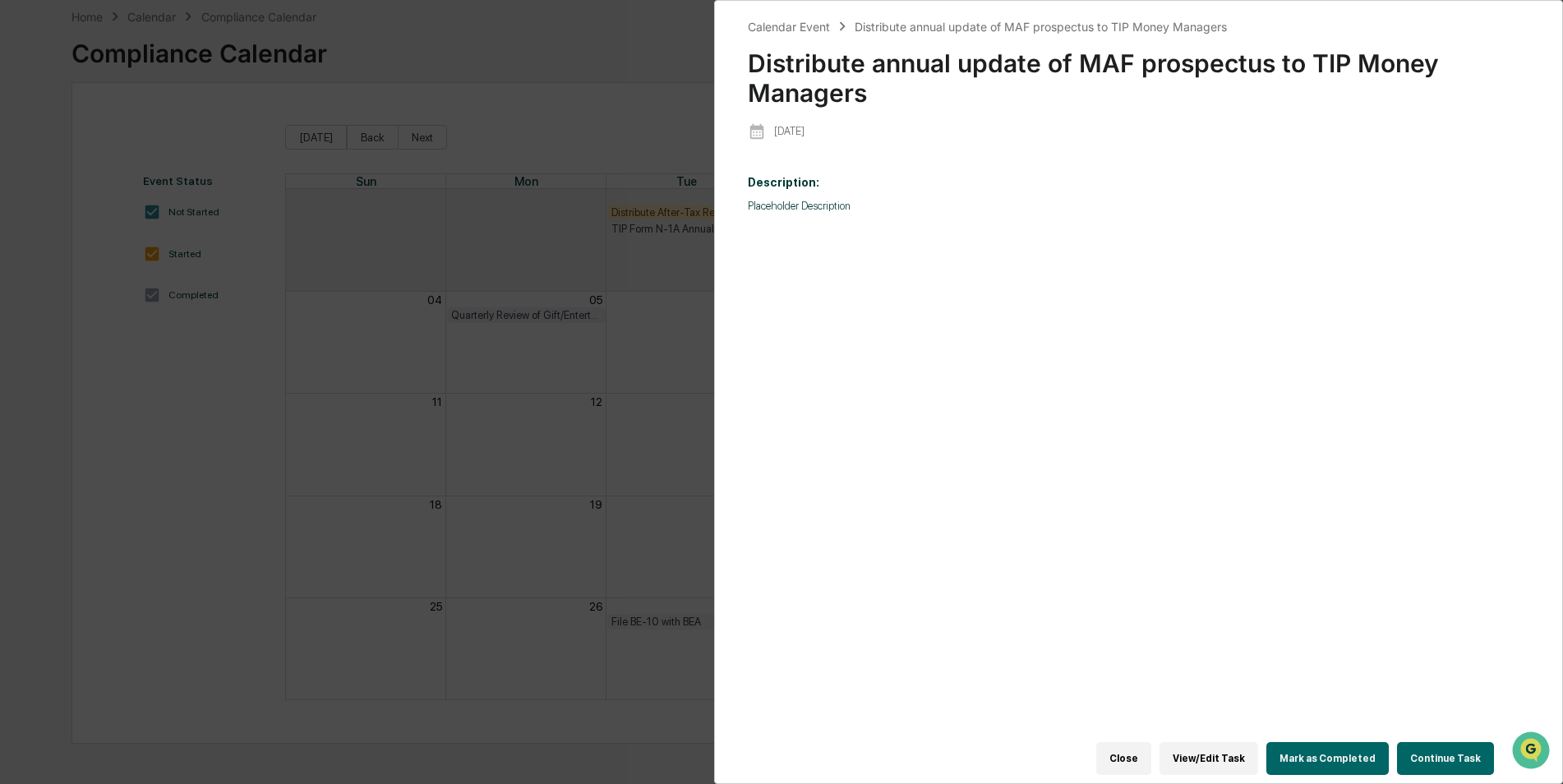
click at [1342, 765] on button "Mark as Completed" at bounding box center [1327, 758] width 123 height 33
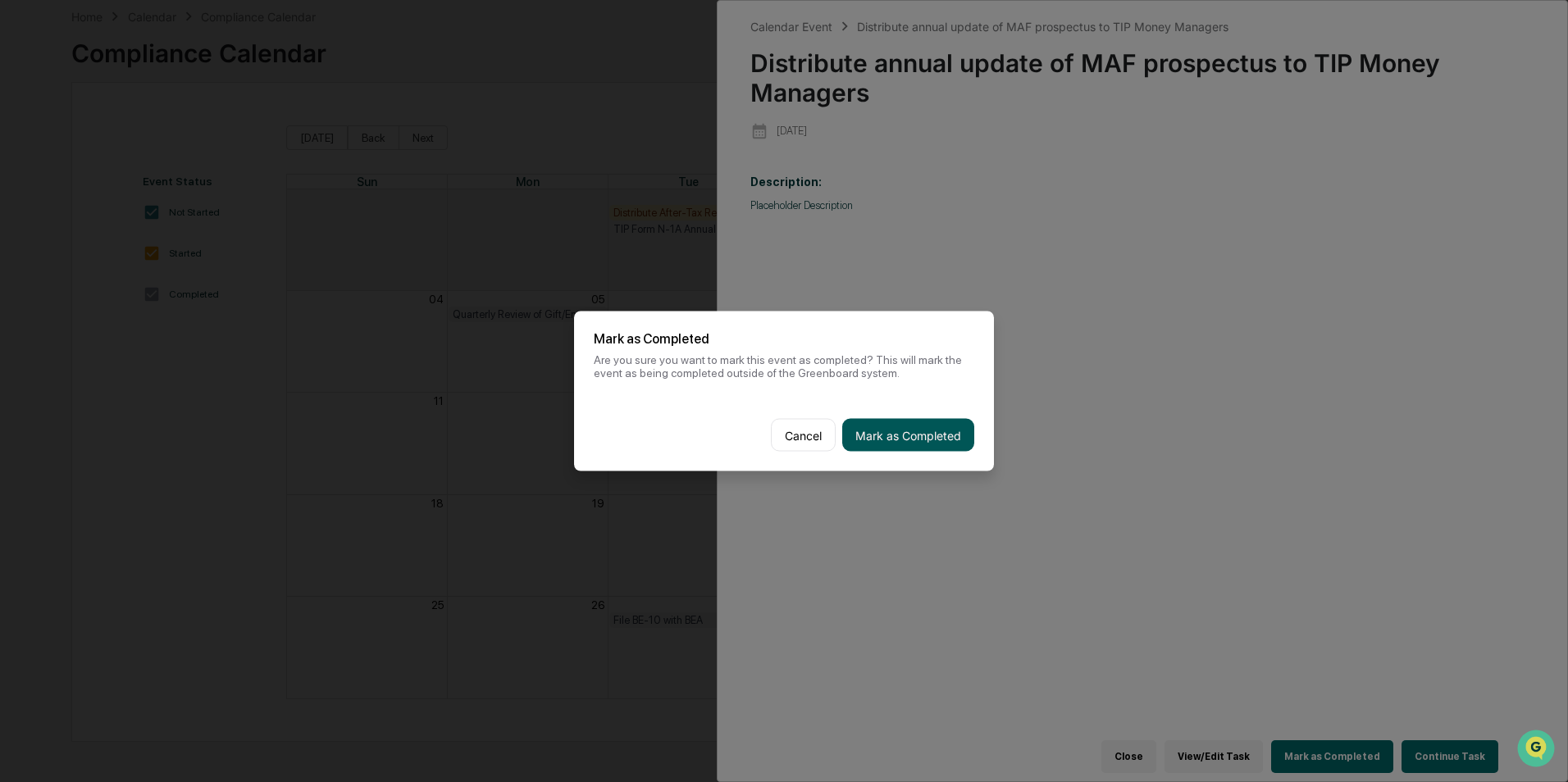
click at [921, 441] on button "Mark as Completed" at bounding box center [908, 435] width 132 height 33
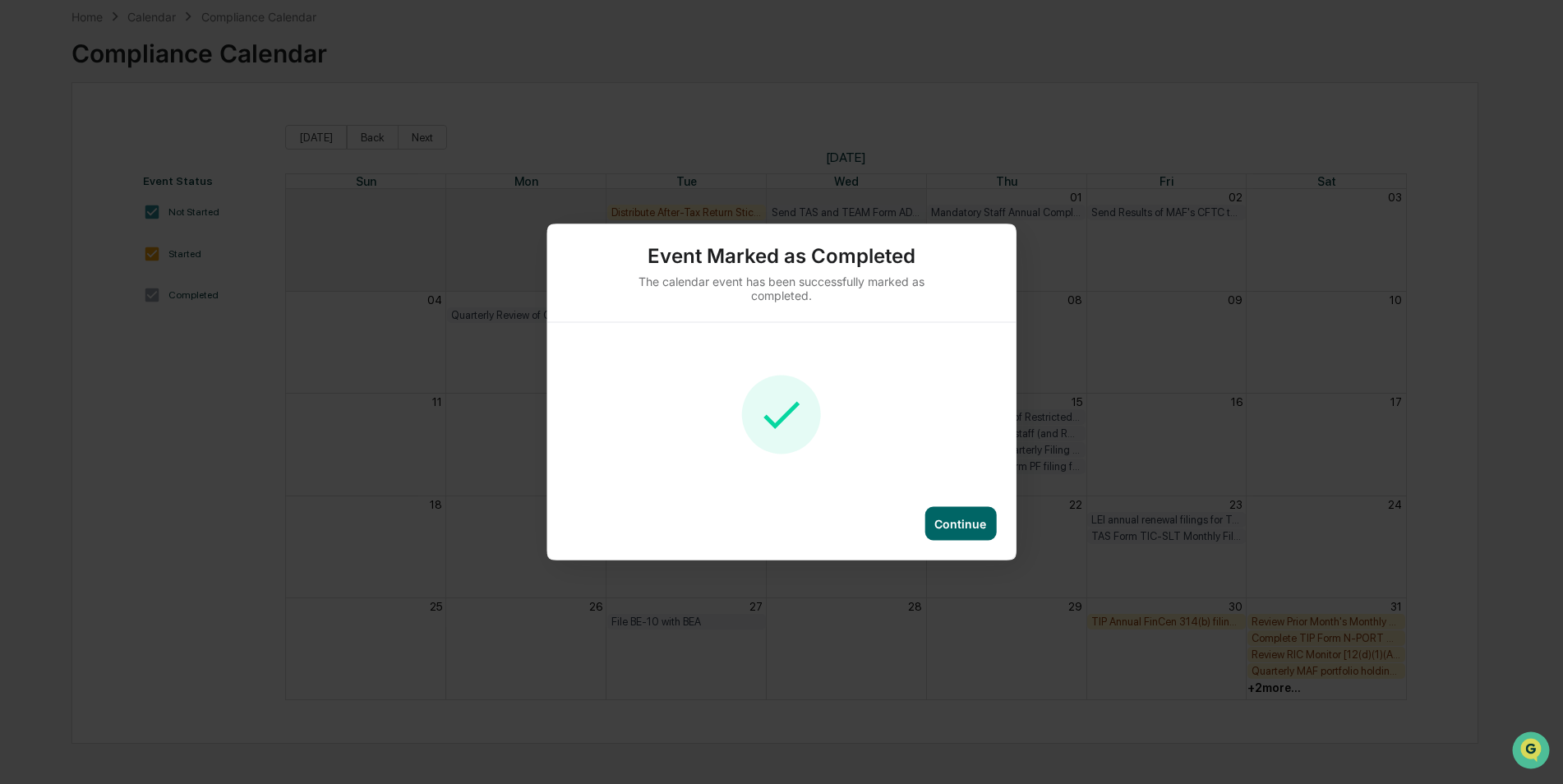
click at [939, 517] on div "Continue" at bounding box center [960, 524] width 52 height 14
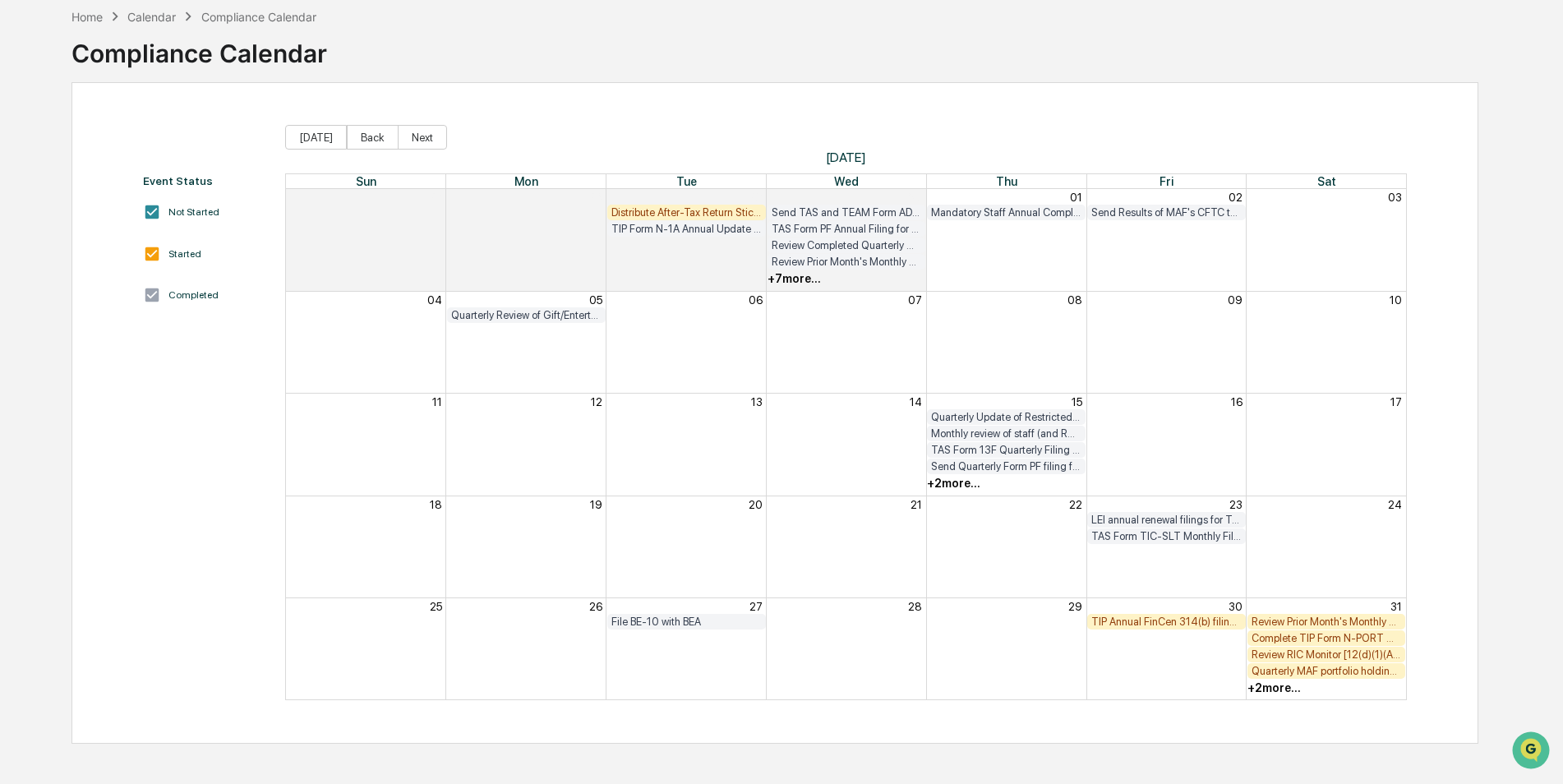
click at [1141, 617] on div "TIP Annual FinCen 314(b) filing [FIRM DEADLINE]" at bounding box center [1167, 621] width 150 height 13
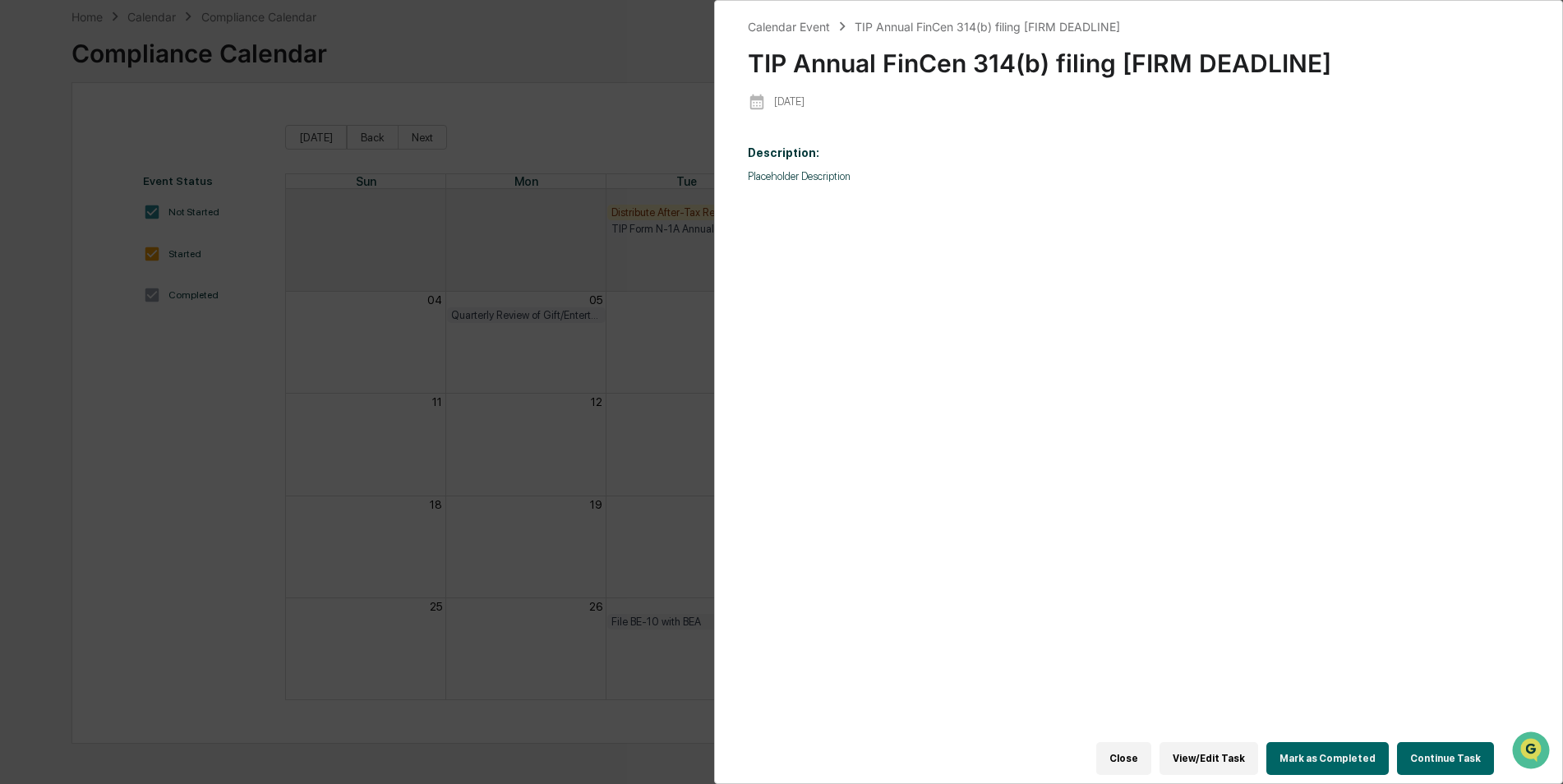
click at [1341, 742] on button "Mark as Completed" at bounding box center [1327, 758] width 123 height 33
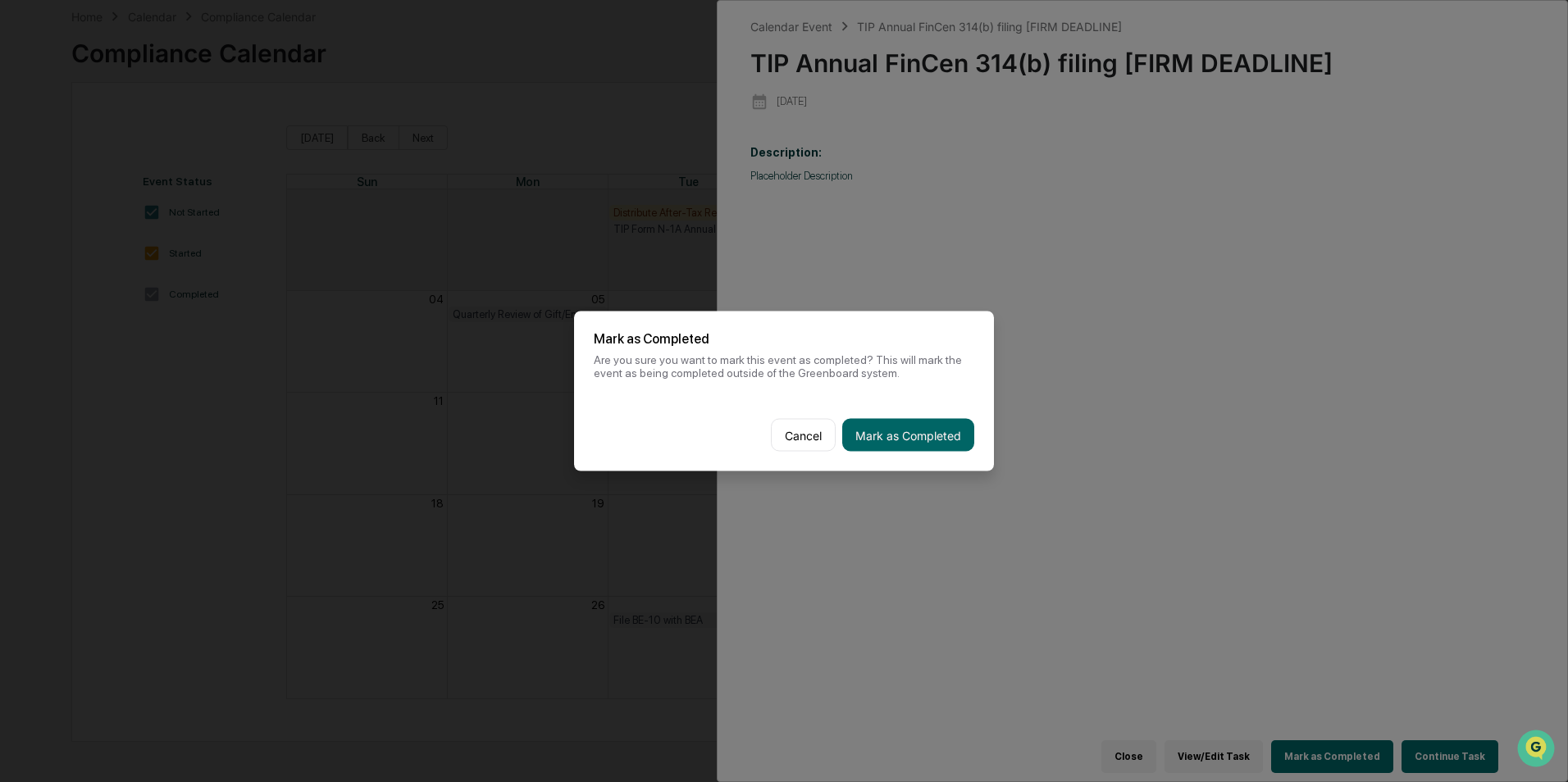
click at [934, 431] on button "Mark as Completed" at bounding box center [908, 435] width 132 height 33
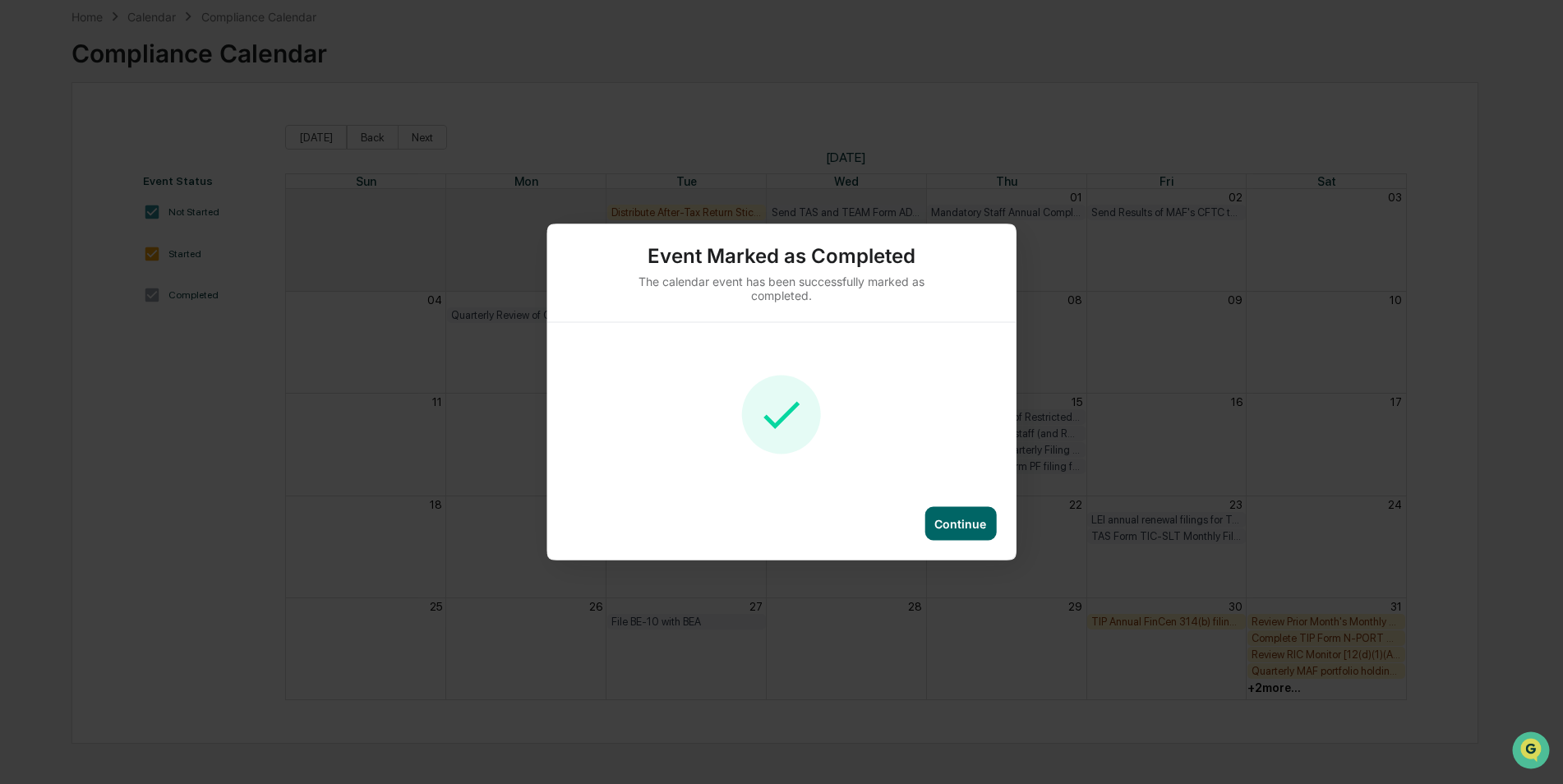
click at [971, 524] on div "Continue" at bounding box center [960, 524] width 52 height 14
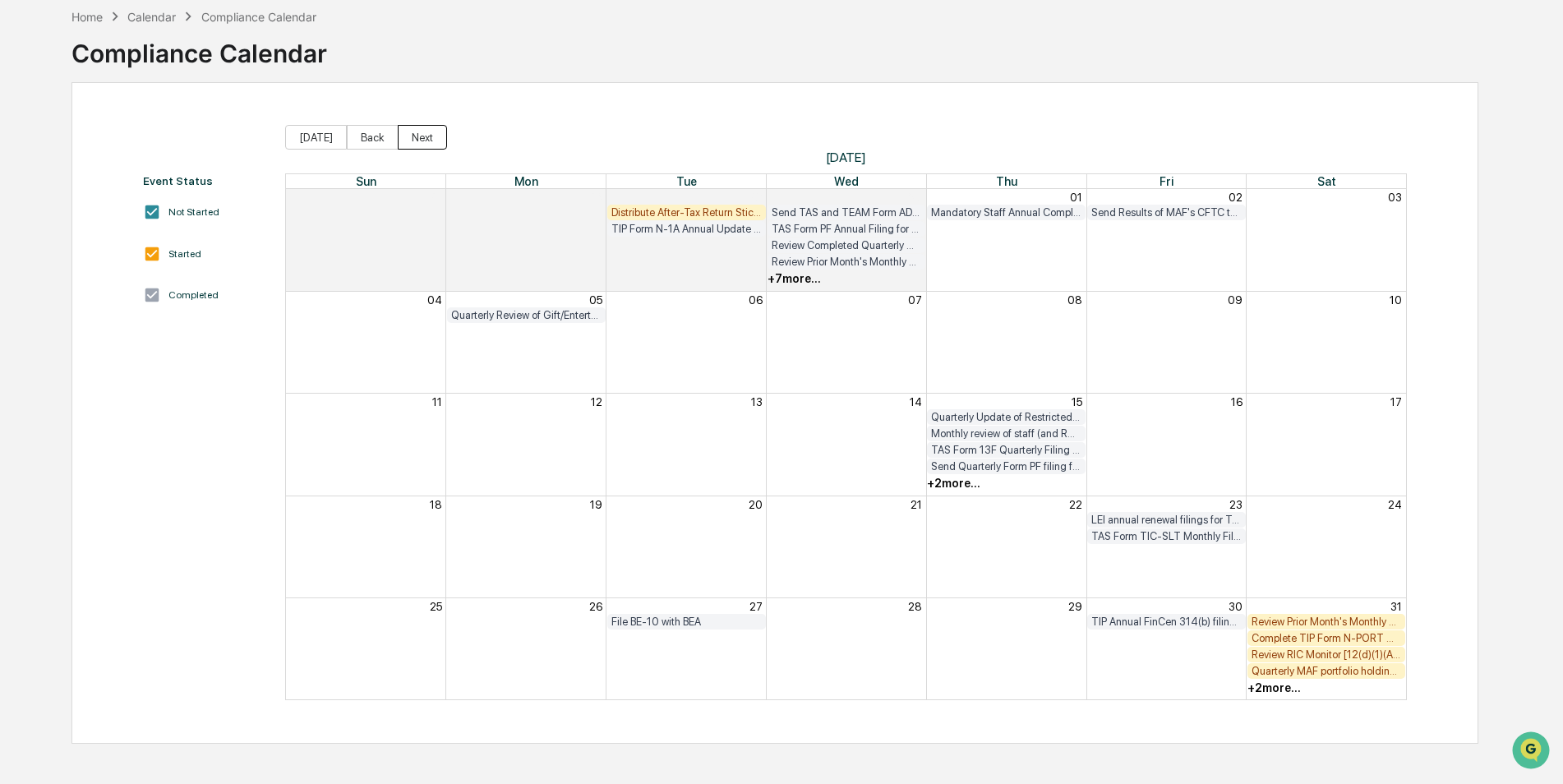
click at [417, 139] on button "Next" at bounding box center [422, 137] width 49 height 24
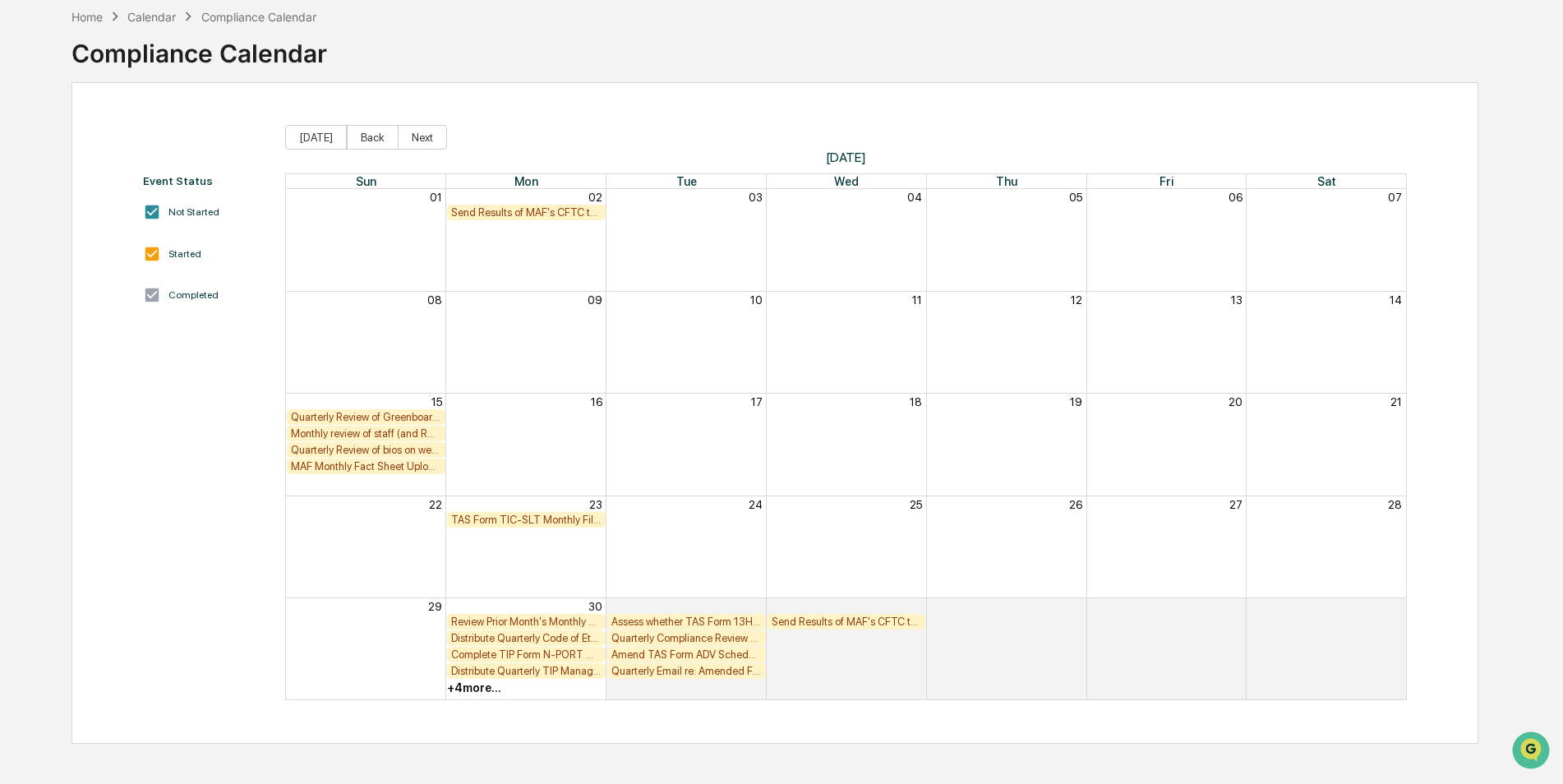
click at [538, 515] on div "TAS Form TIC-SLT Monthly Filing [FIRM DEADLINE]" at bounding box center [526, 520] width 150 height 13
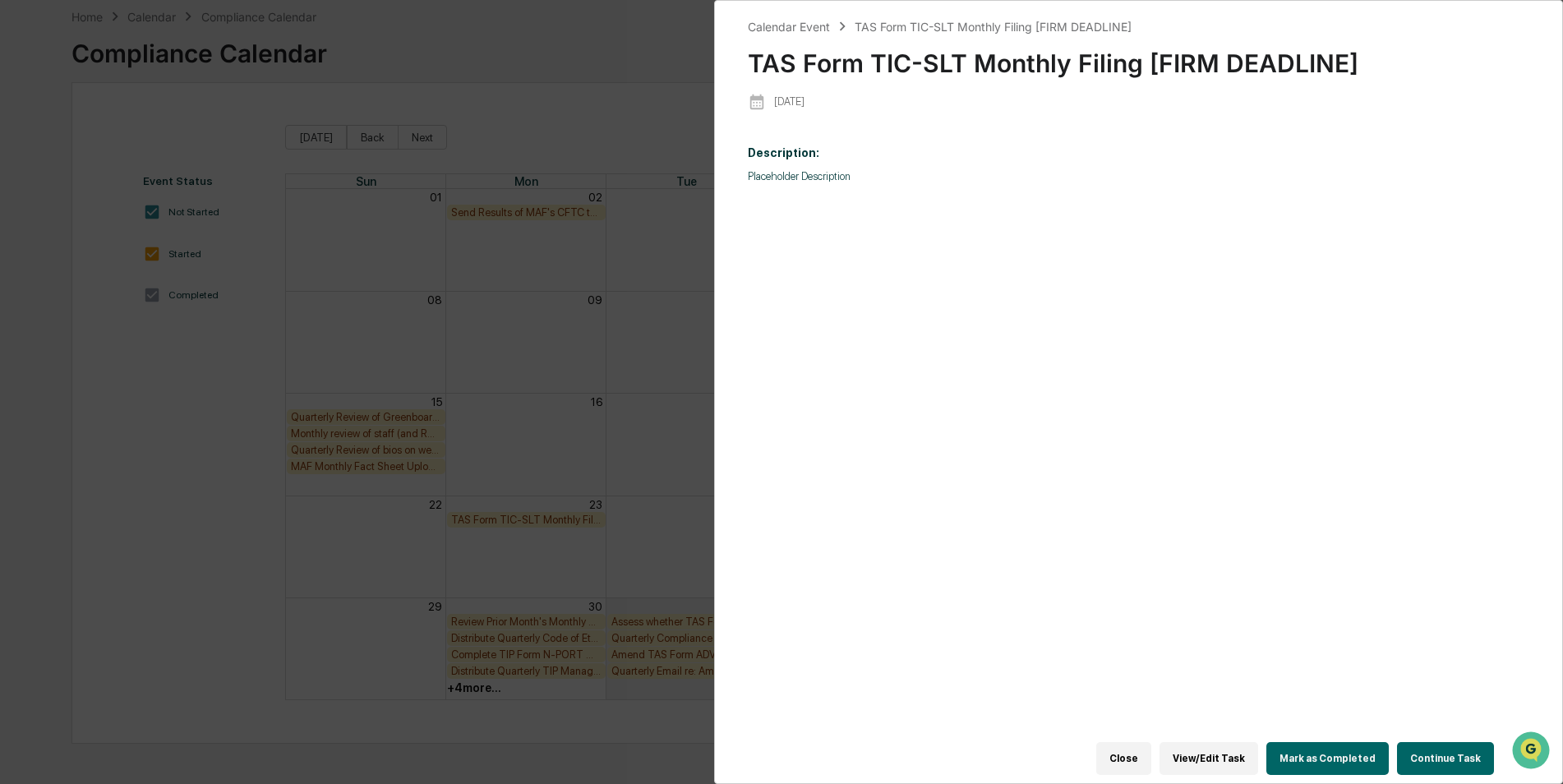
click at [1320, 743] on button "Mark as Completed" at bounding box center [1327, 758] width 123 height 33
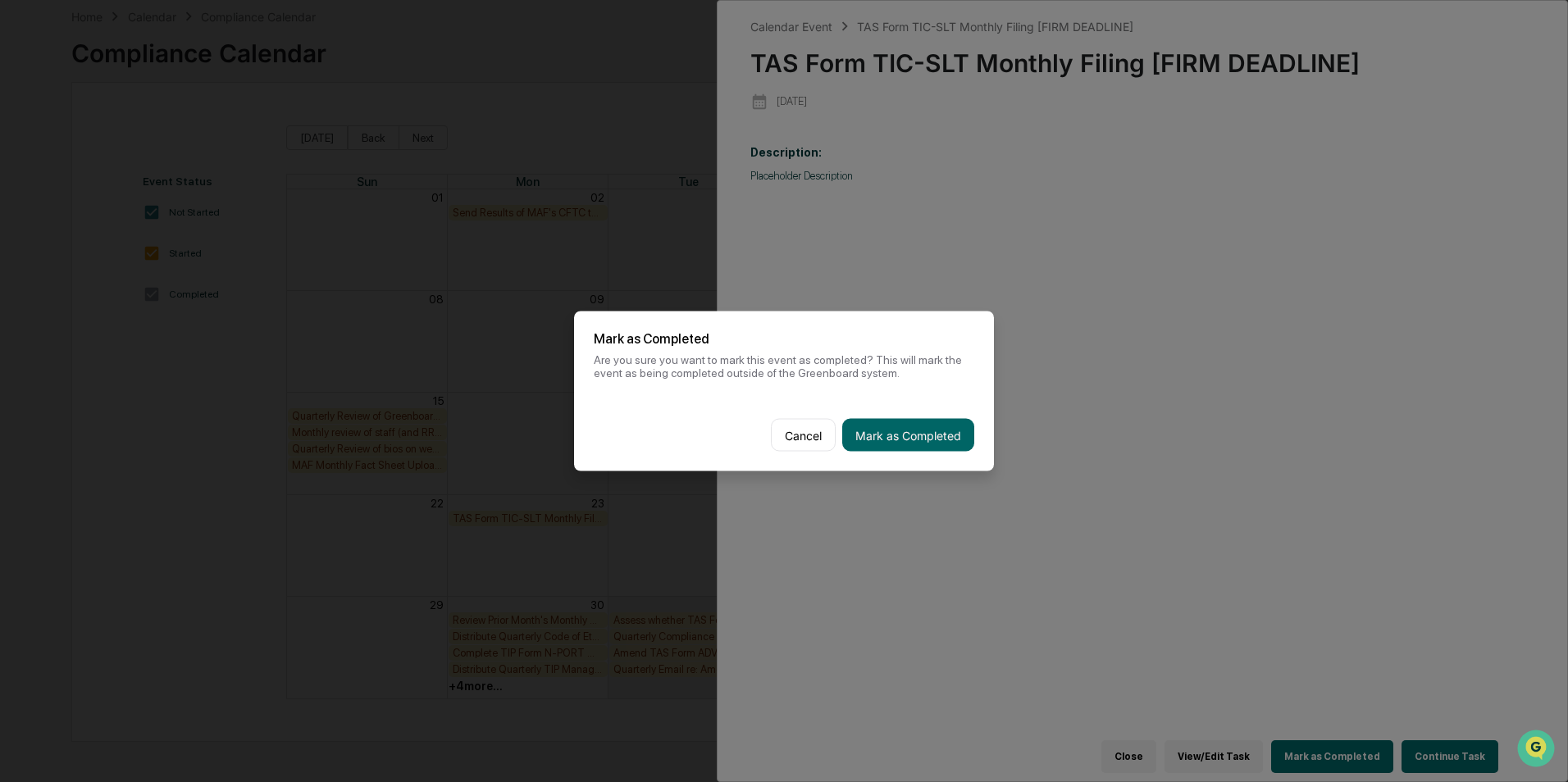
click at [922, 428] on button "Mark as Completed" at bounding box center [908, 435] width 132 height 33
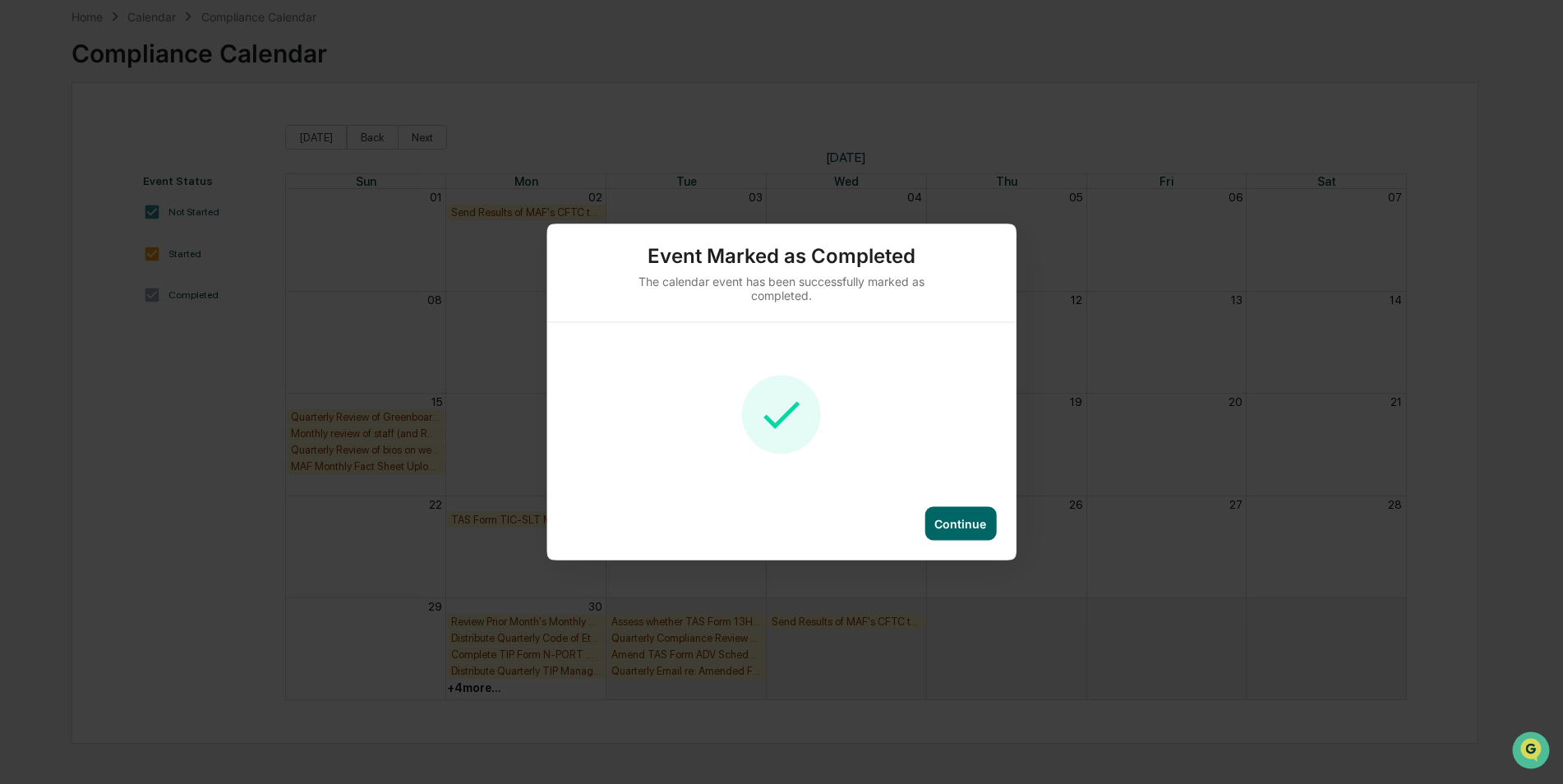
click at [962, 522] on div "Continue" at bounding box center [960, 524] width 52 height 14
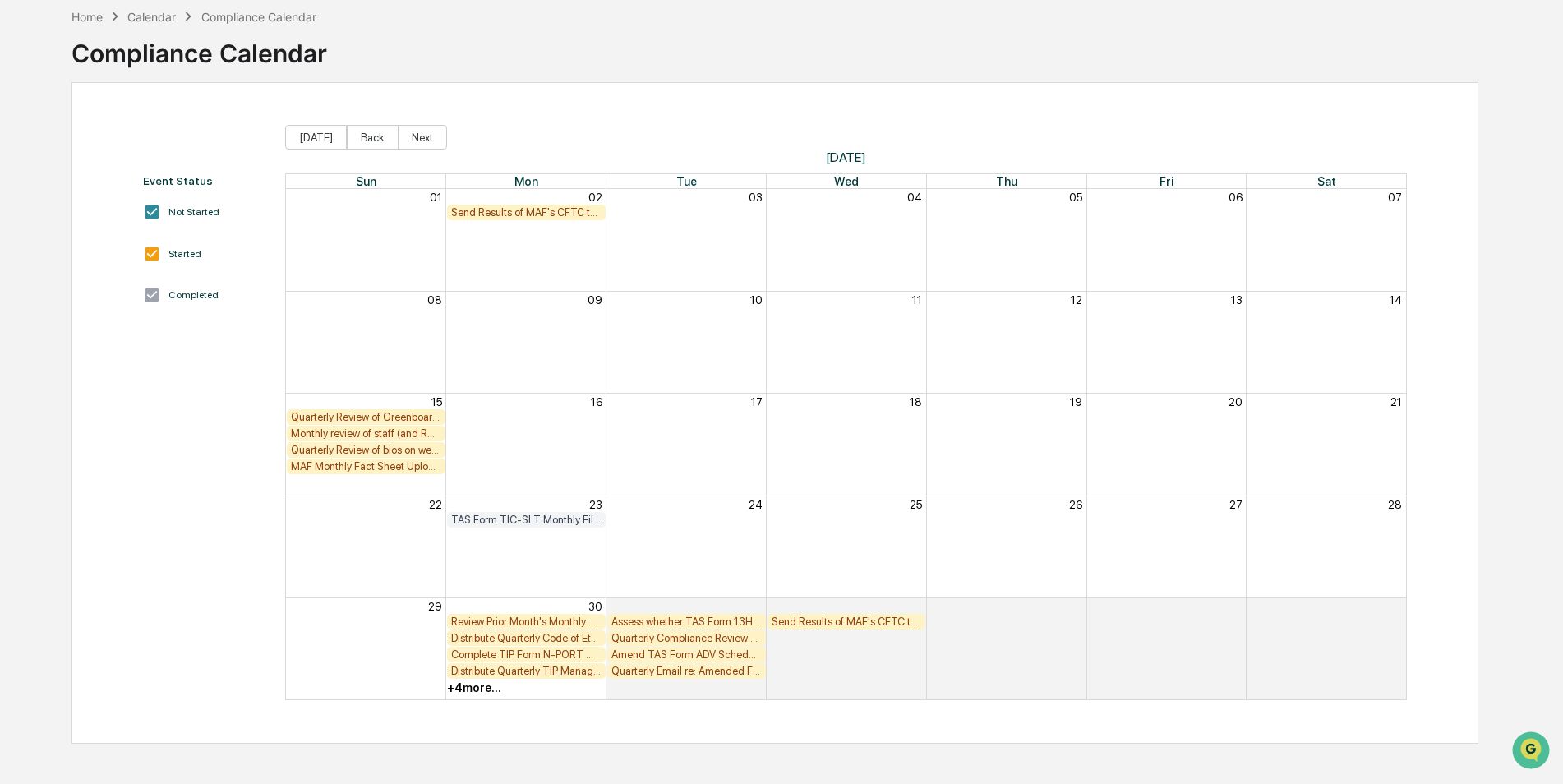
click at [535, 206] on div "Send Results of MAF's CFTC test from last day of month to [EMAIL_ADDRESS][DOMAI…" at bounding box center [526, 212] width 150 height 13
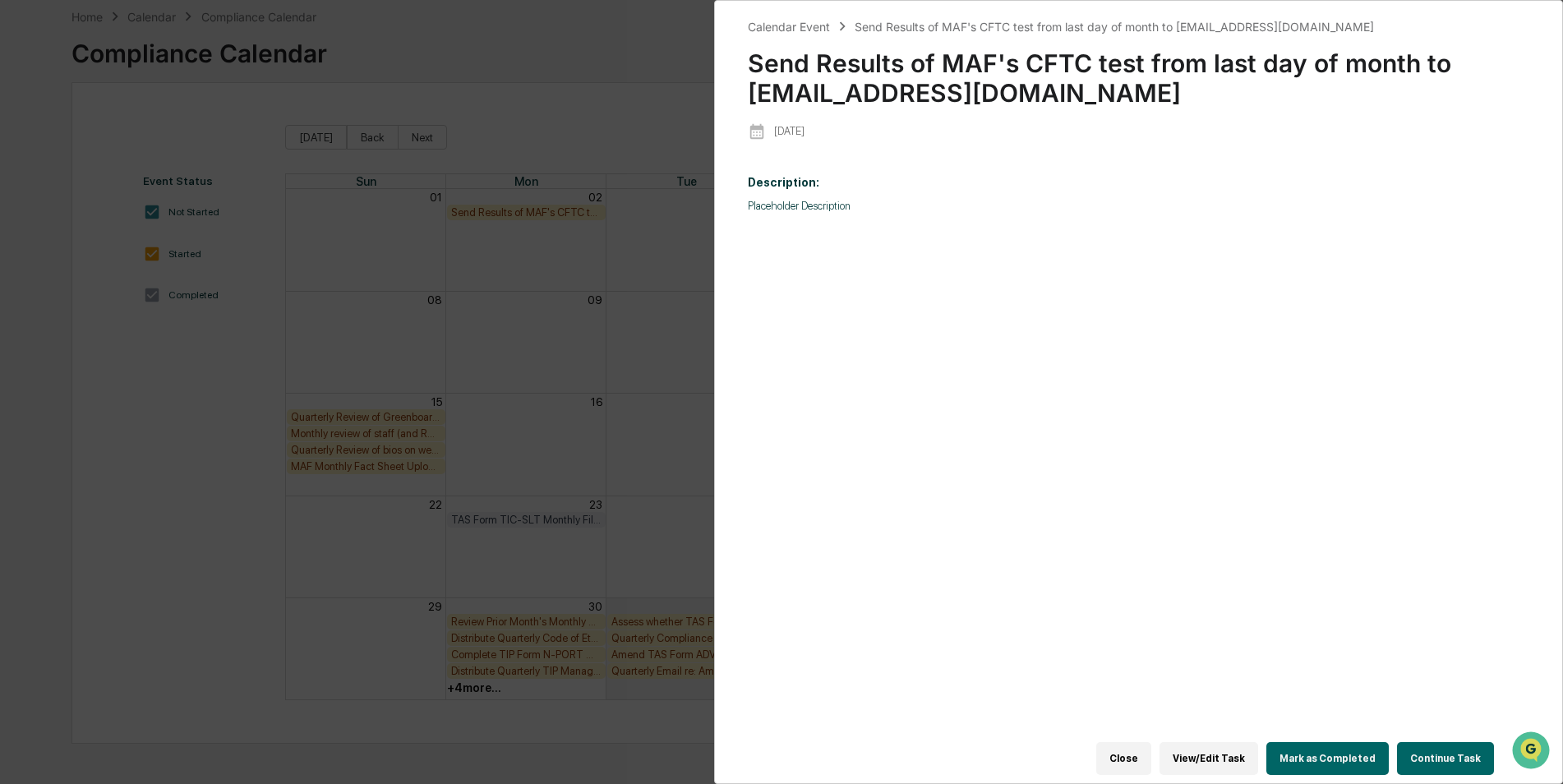
click at [1219, 328] on div "Description: Placeholder Description" at bounding box center [1138, 461] width 782 height 594
click at [1323, 749] on button "Mark as Completed" at bounding box center [1327, 758] width 123 height 33
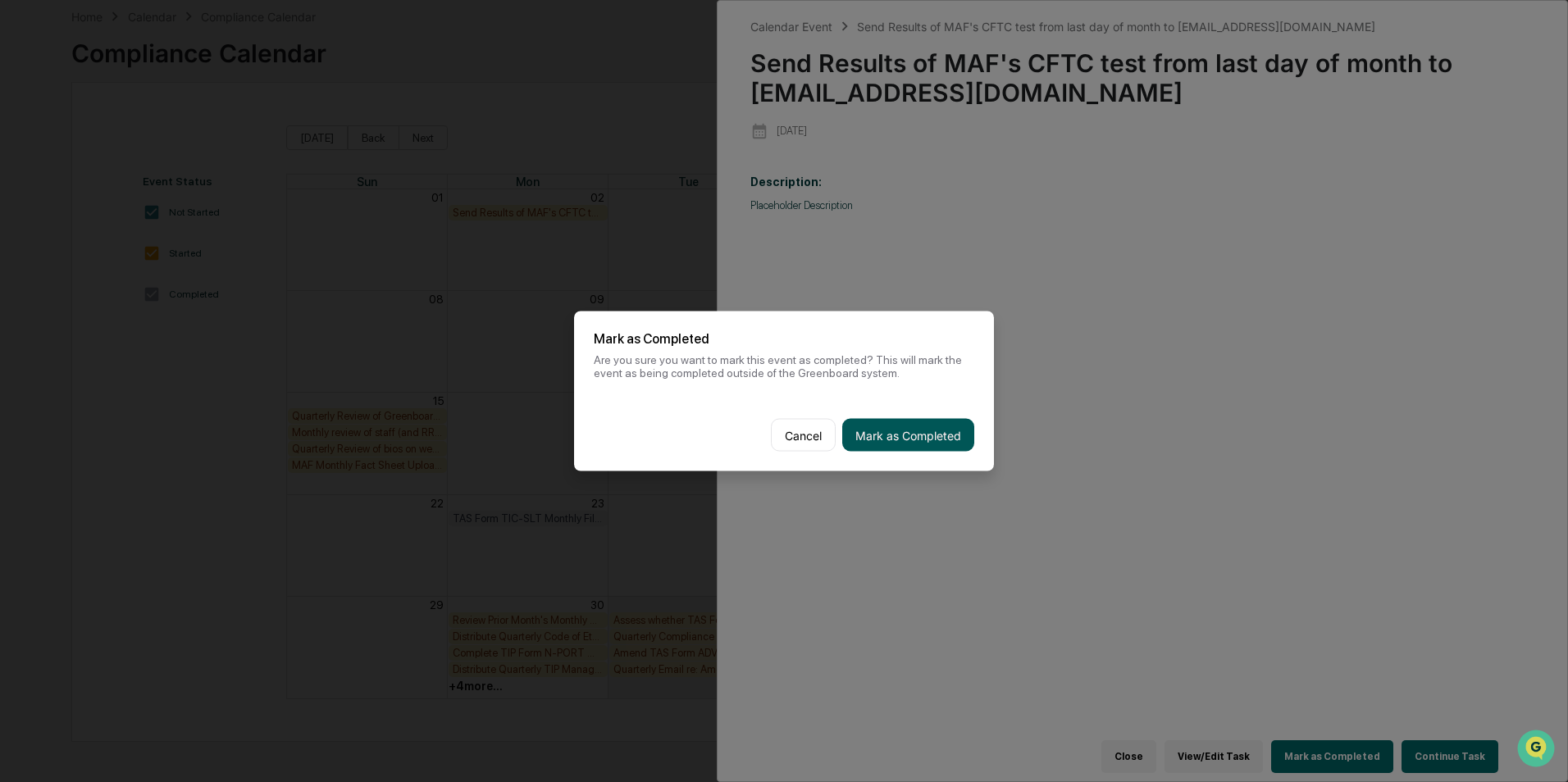
click at [946, 430] on button "Mark as Completed" at bounding box center [908, 435] width 132 height 33
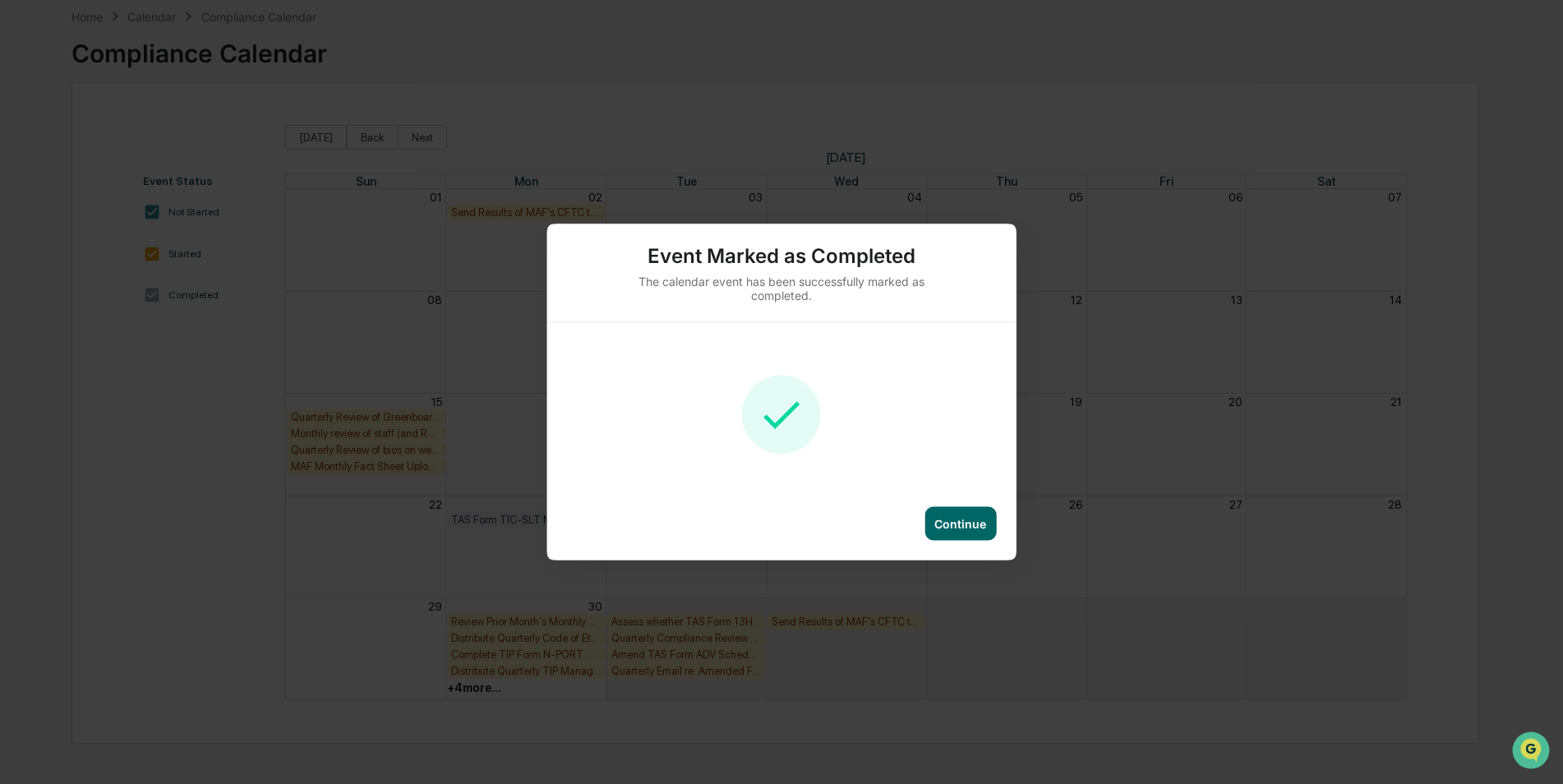
click at [945, 509] on div "Continue" at bounding box center [960, 524] width 72 height 34
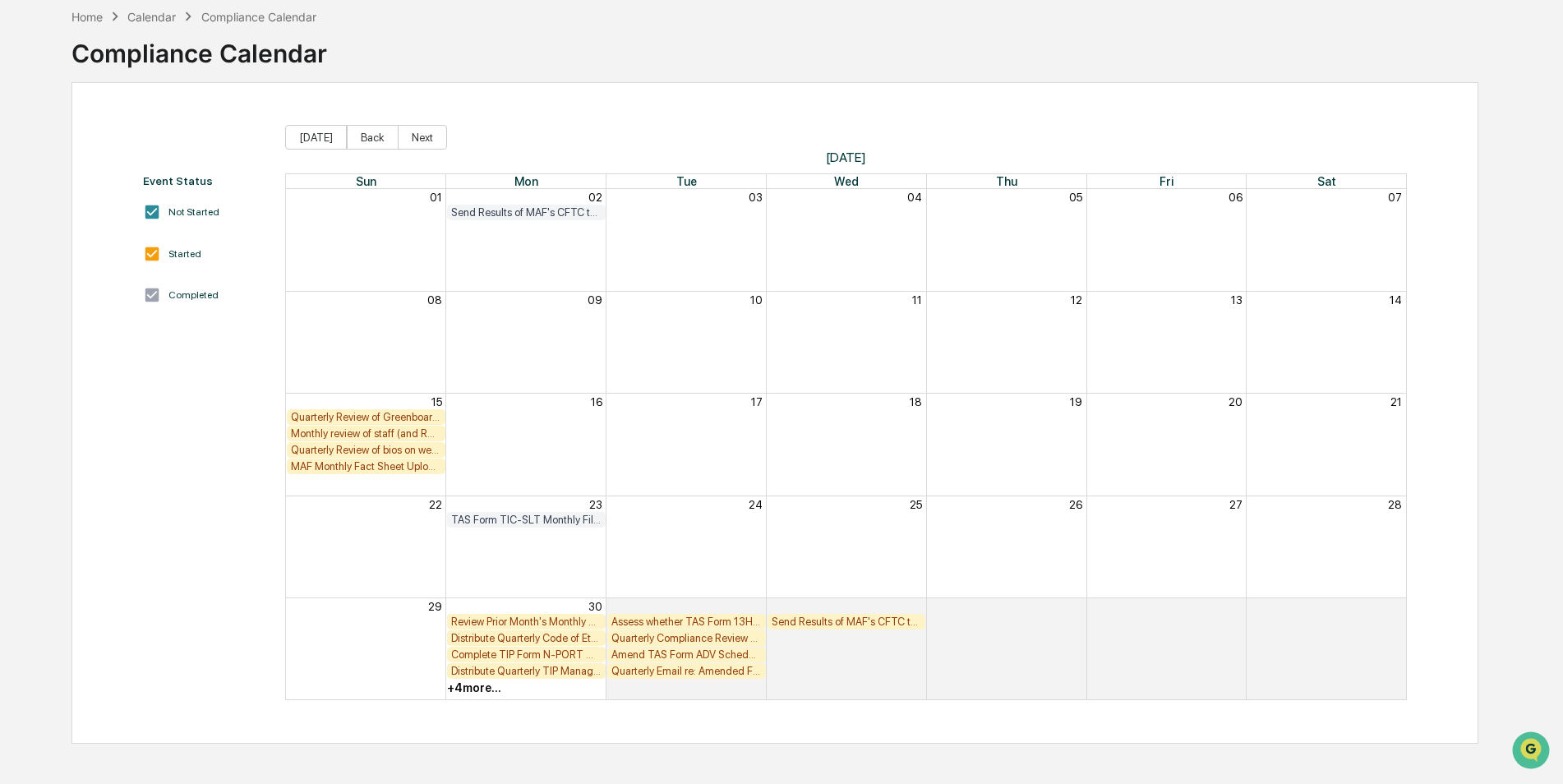
click at [393, 420] on div "Quarterly Review of Greenboard to confirm compliance policies and procedures ar…" at bounding box center [366, 416] width 150 height 13
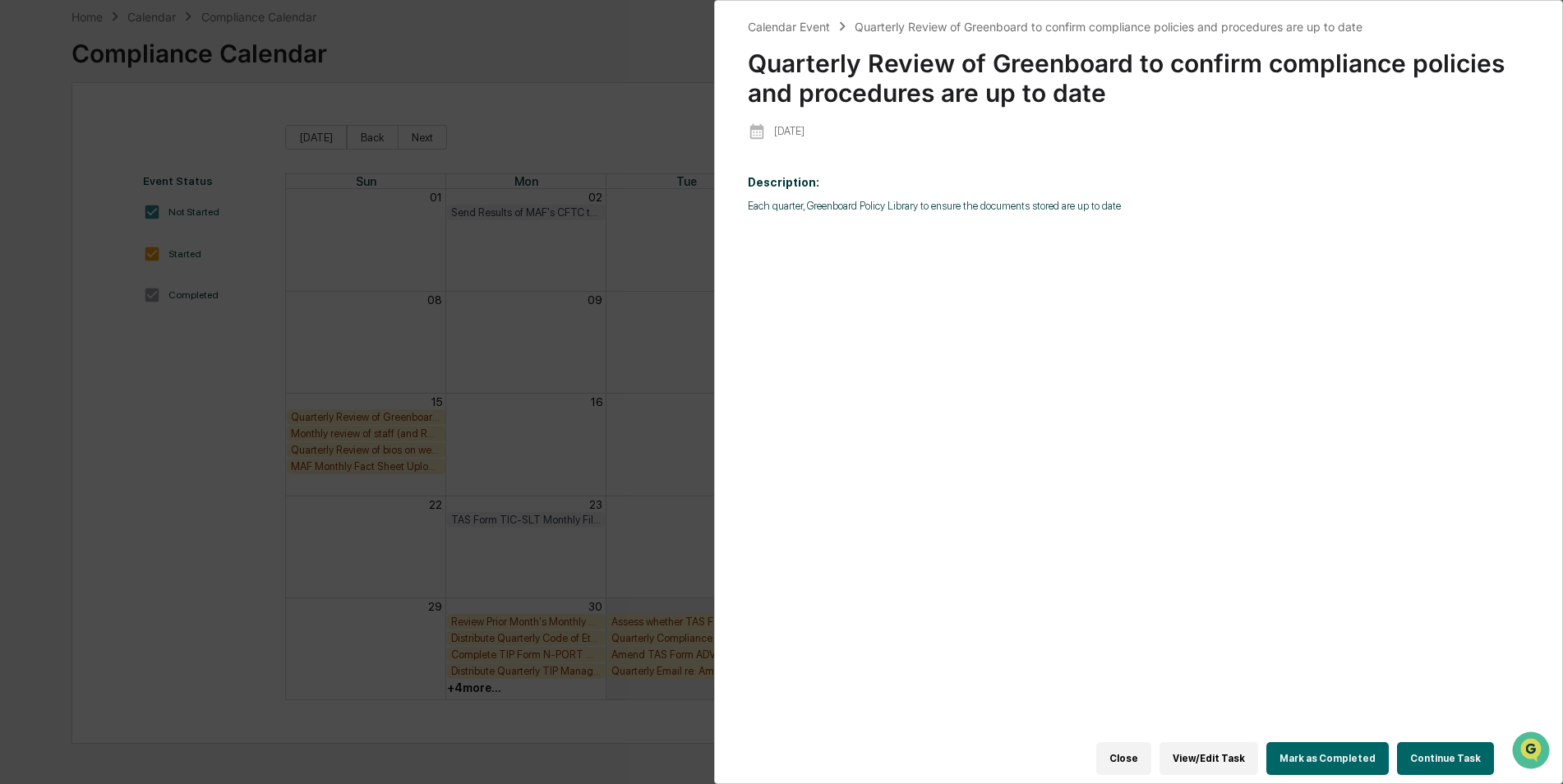
click at [1342, 754] on button "Mark as Completed" at bounding box center [1327, 758] width 123 height 33
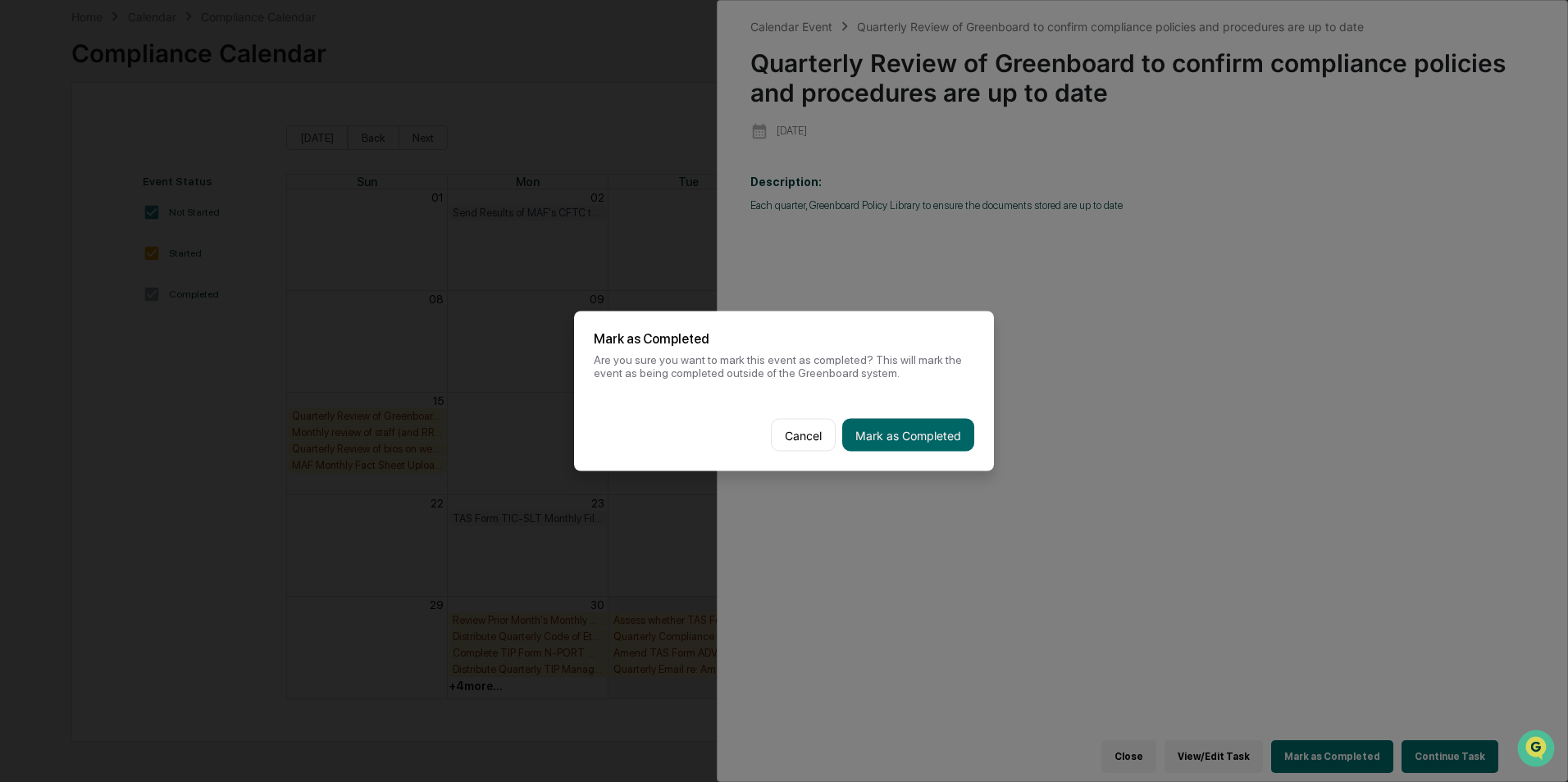
click at [918, 432] on button "Mark as Completed" at bounding box center [908, 435] width 132 height 33
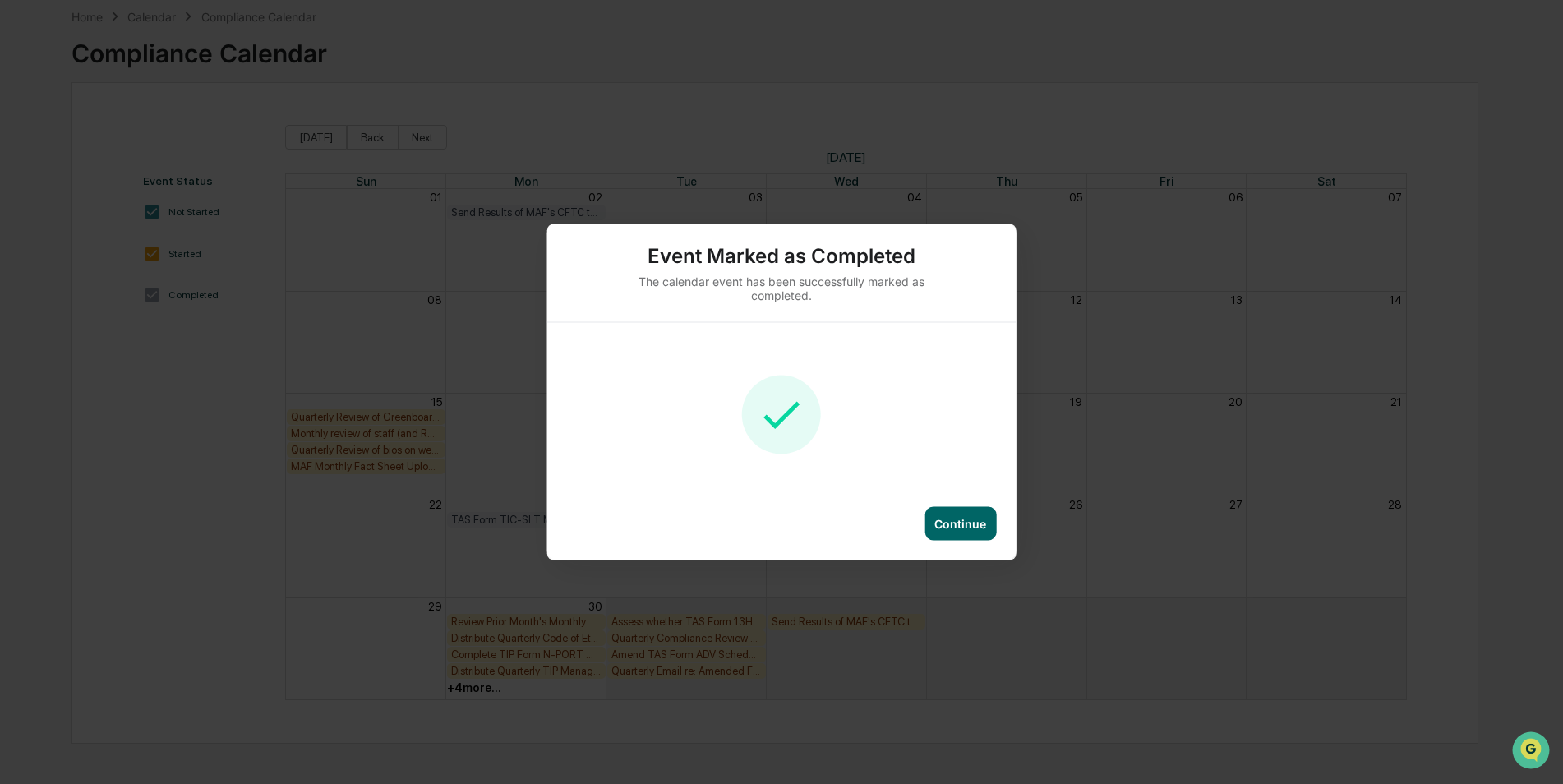
click at [979, 527] on div "Continue" at bounding box center [960, 524] width 52 height 14
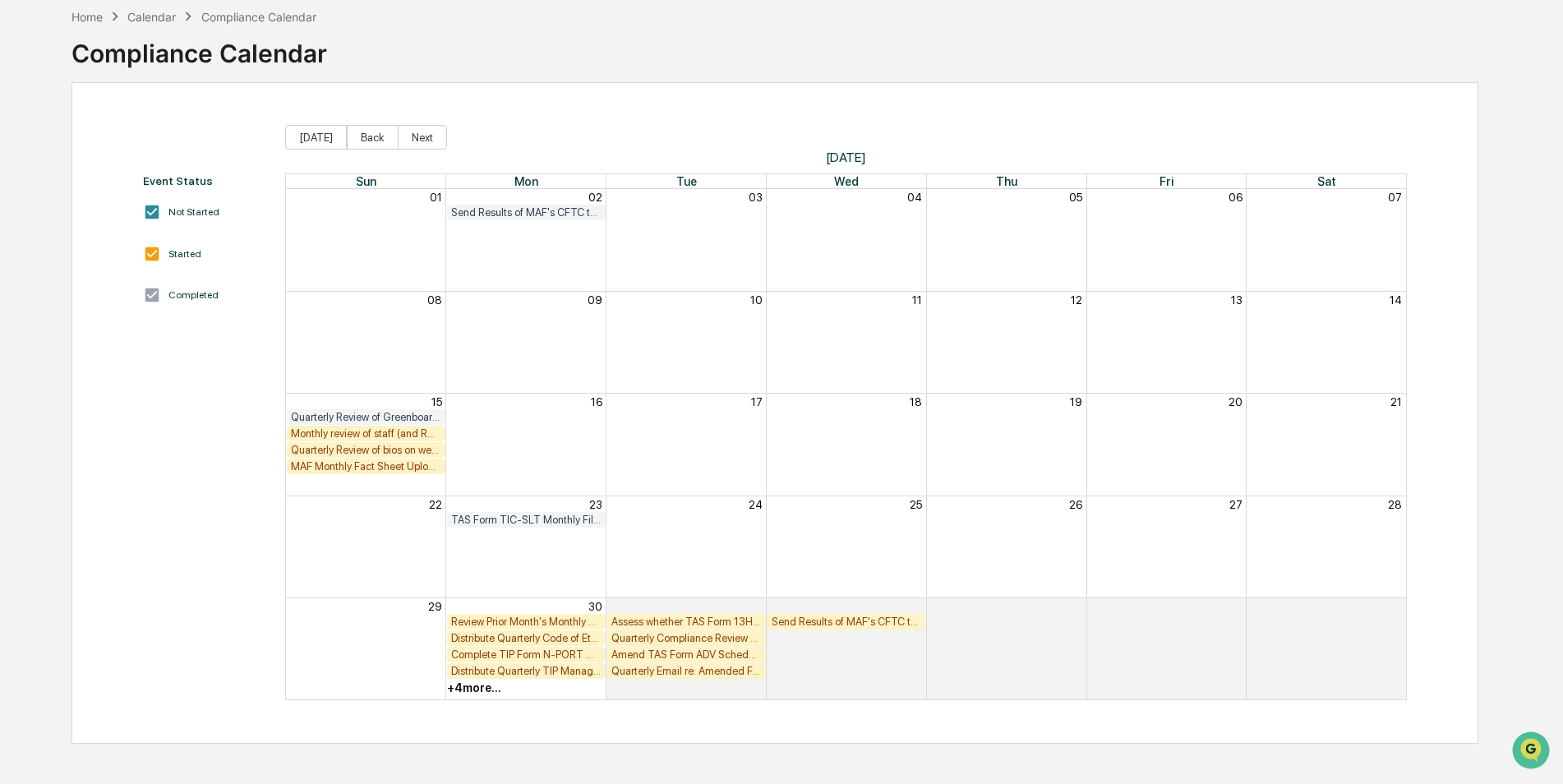
click at [348, 427] on div "Monthly review of staff (and RR) archived communications (including email and T…" at bounding box center [366, 433] width 159 height 15
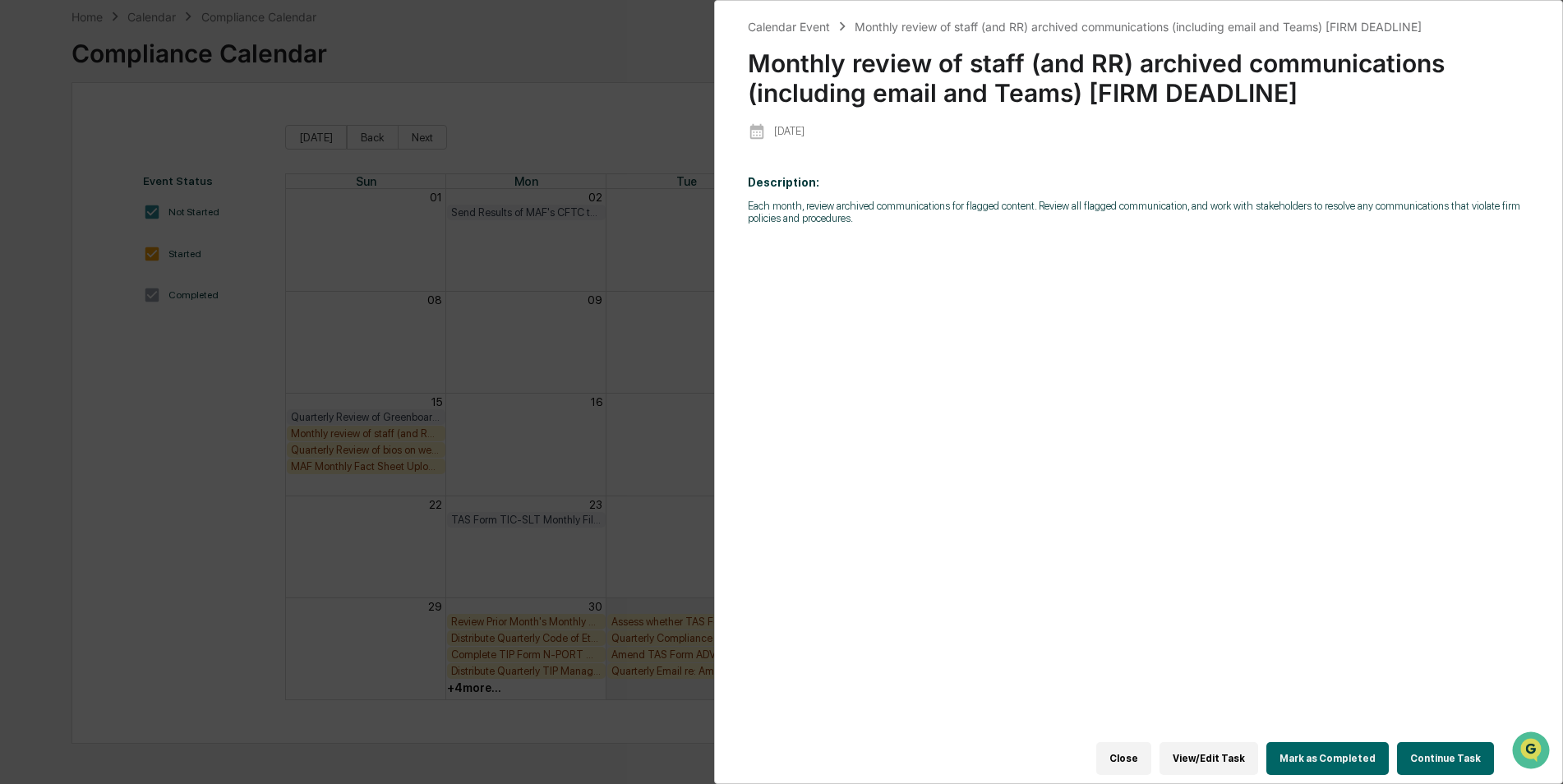
click at [1349, 747] on button "Mark as Completed" at bounding box center [1327, 758] width 123 height 33
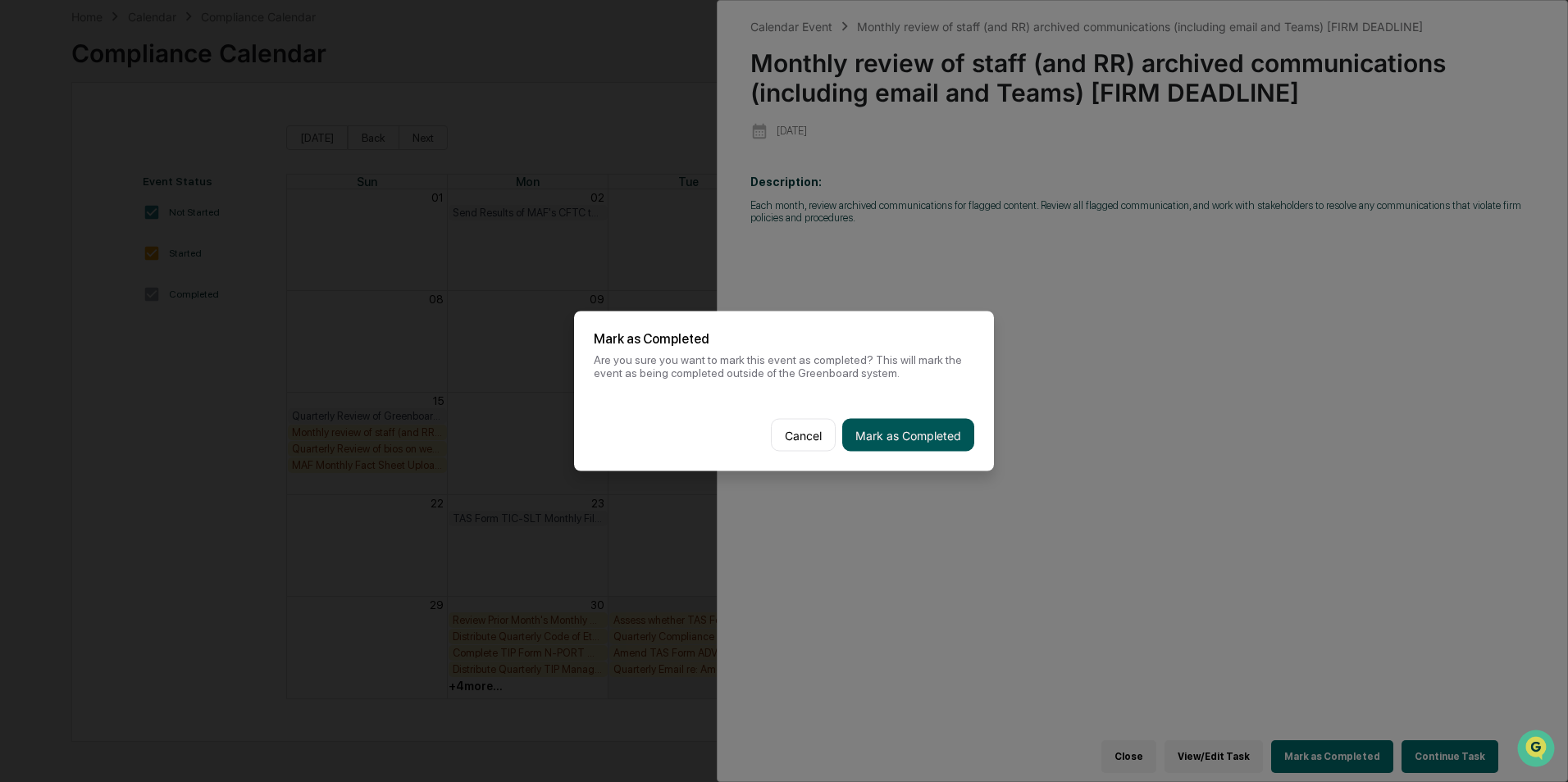
click at [915, 436] on button "Mark as Completed" at bounding box center [908, 435] width 132 height 33
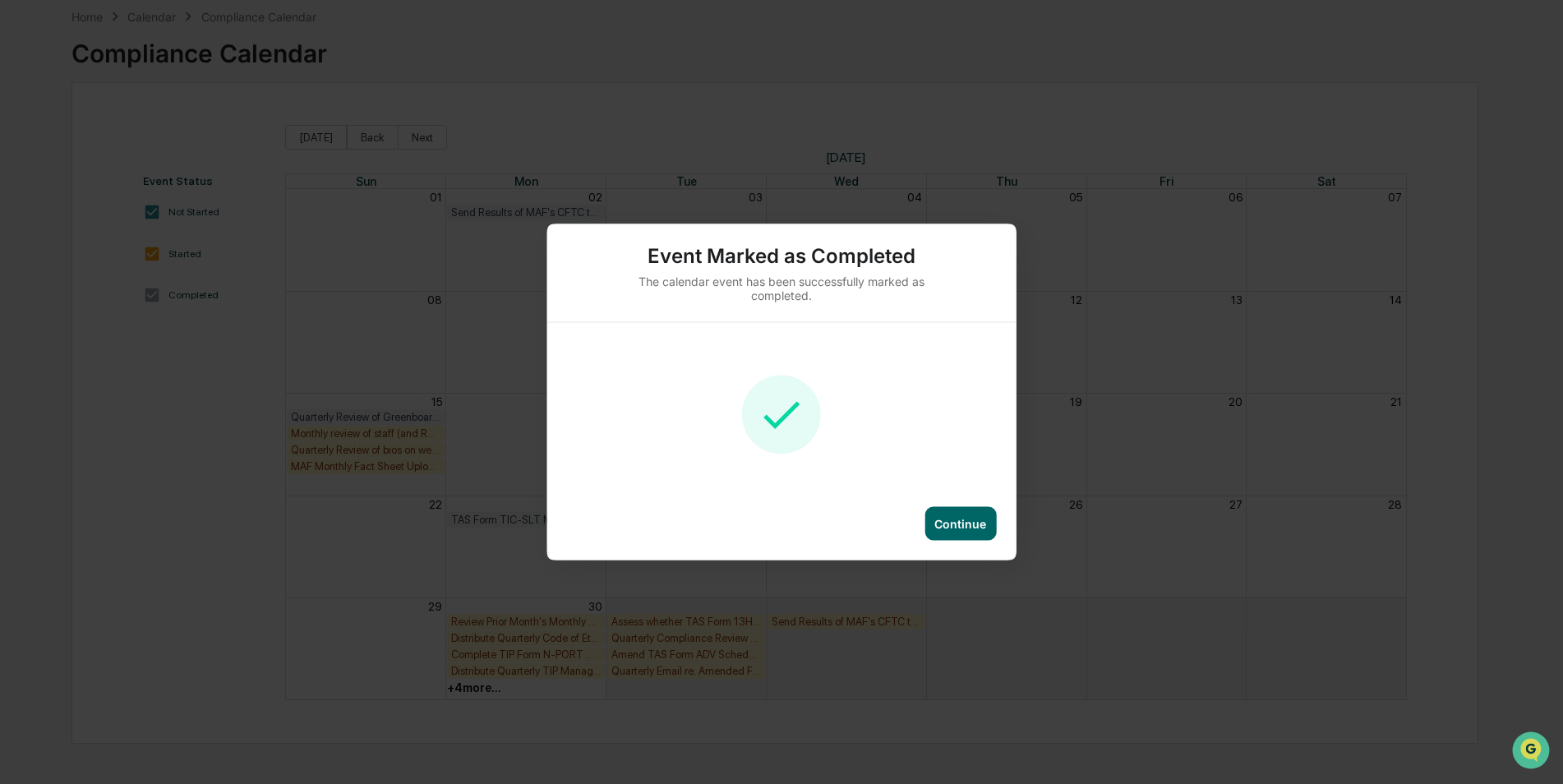
click at [961, 515] on div "Continue" at bounding box center [960, 524] width 72 height 34
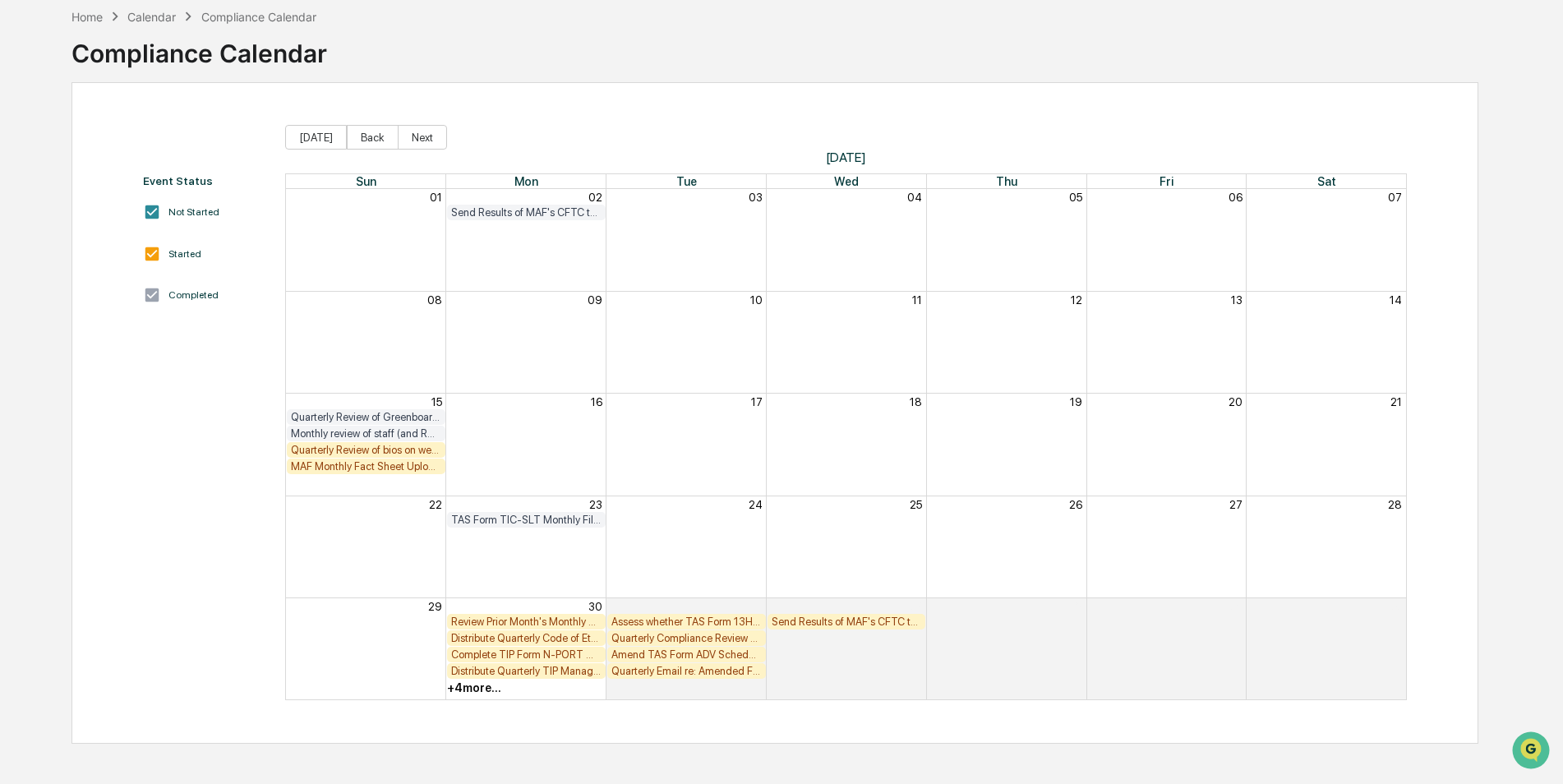
click at [338, 449] on div "Quarterly Review of bios on website to ensure link to BrokerCheck is working pr…" at bounding box center [366, 449] width 150 height 13
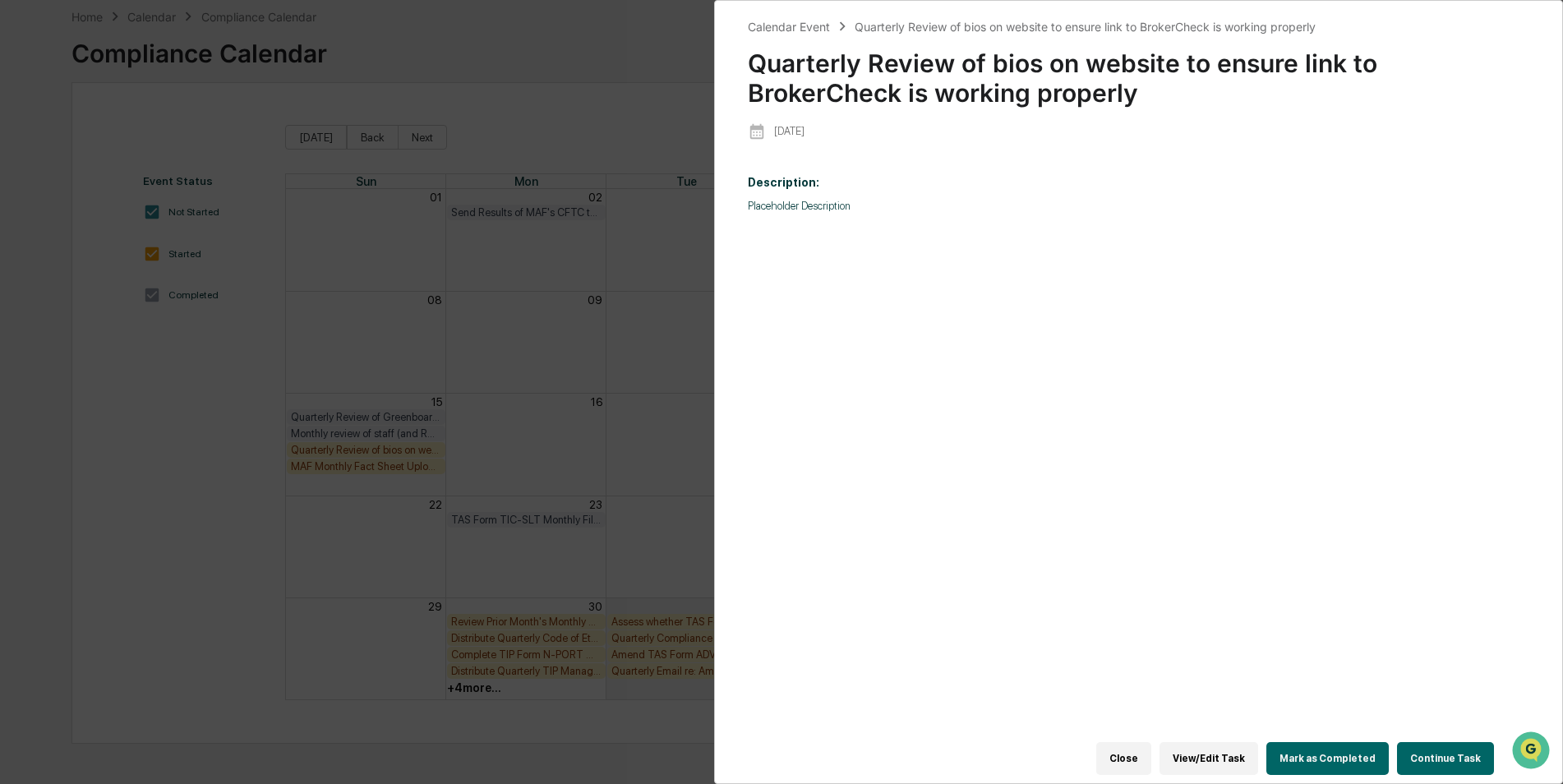
click at [1347, 742] on button "Mark as Completed" at bounding box center [1327, 758] width 123 height 33
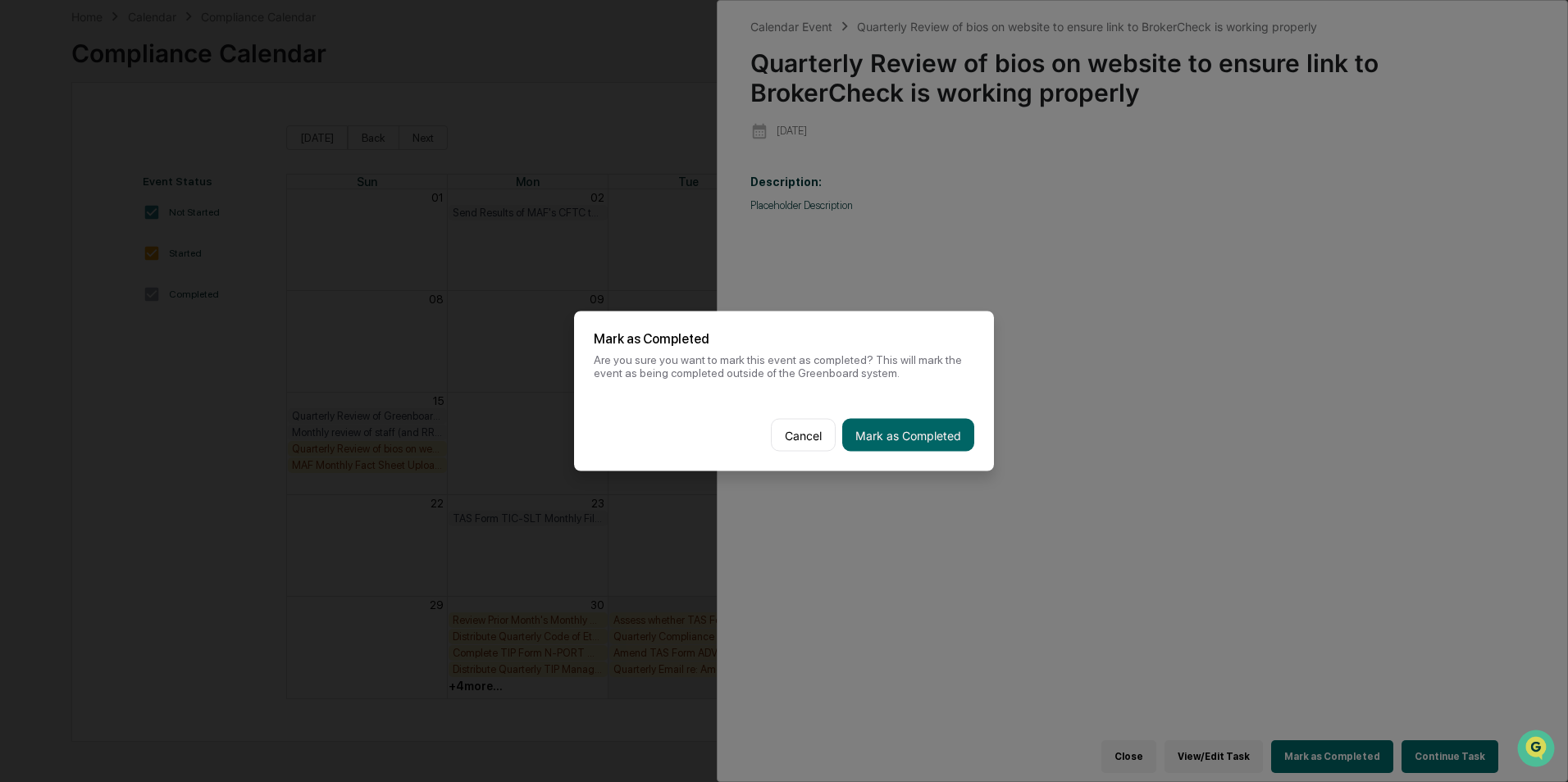
click at [889, 416] on div "Cancel Mark as Completed" at bounding box center [784, 436] width 420 height 72
click at [886, 426] on button "Mark as Completed" at bounding box center [908, 435] width 132 height 33
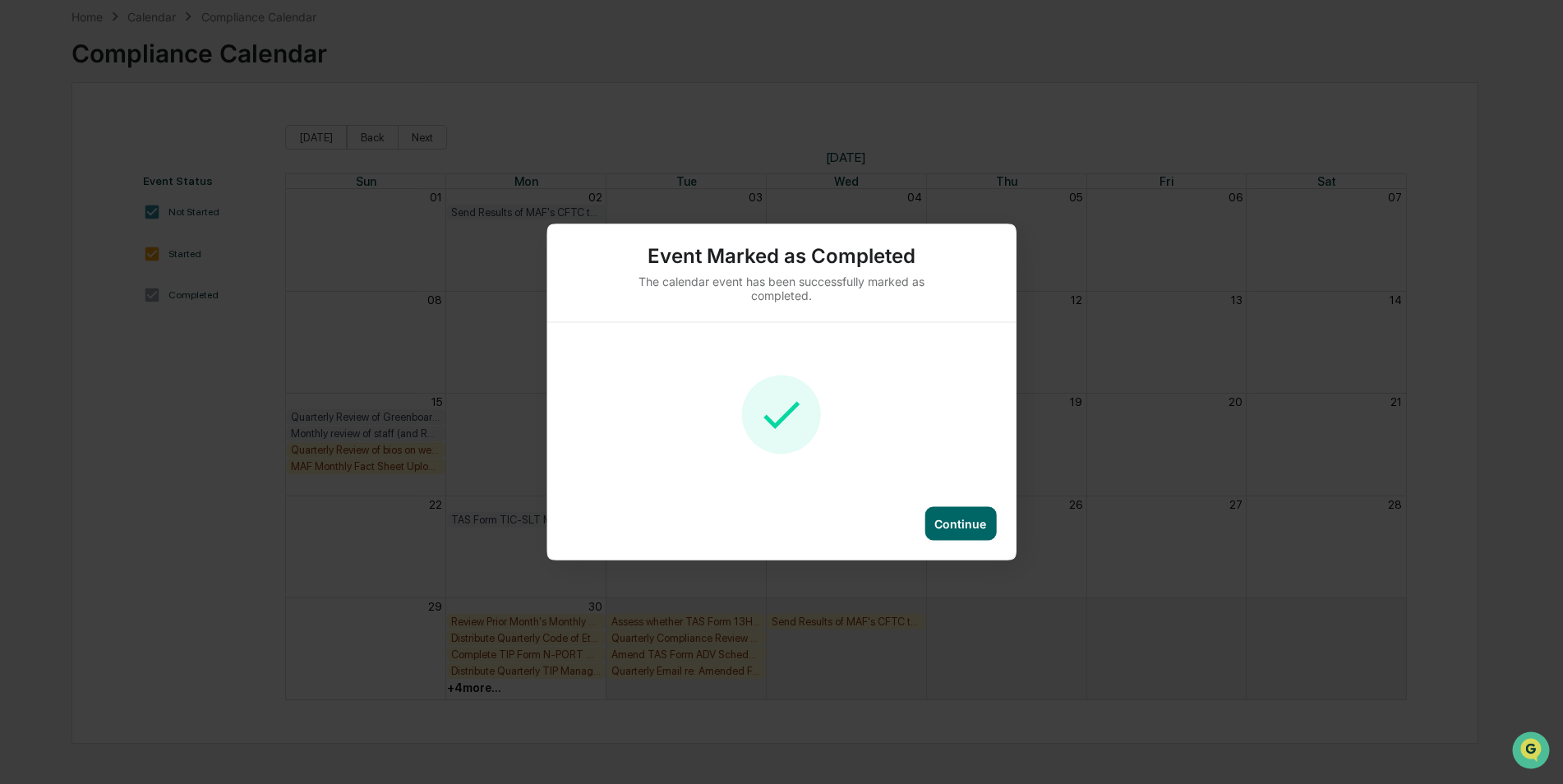
click at [955, 527] on div "Continue" at bounding box center [960, 524] width 52 height 14
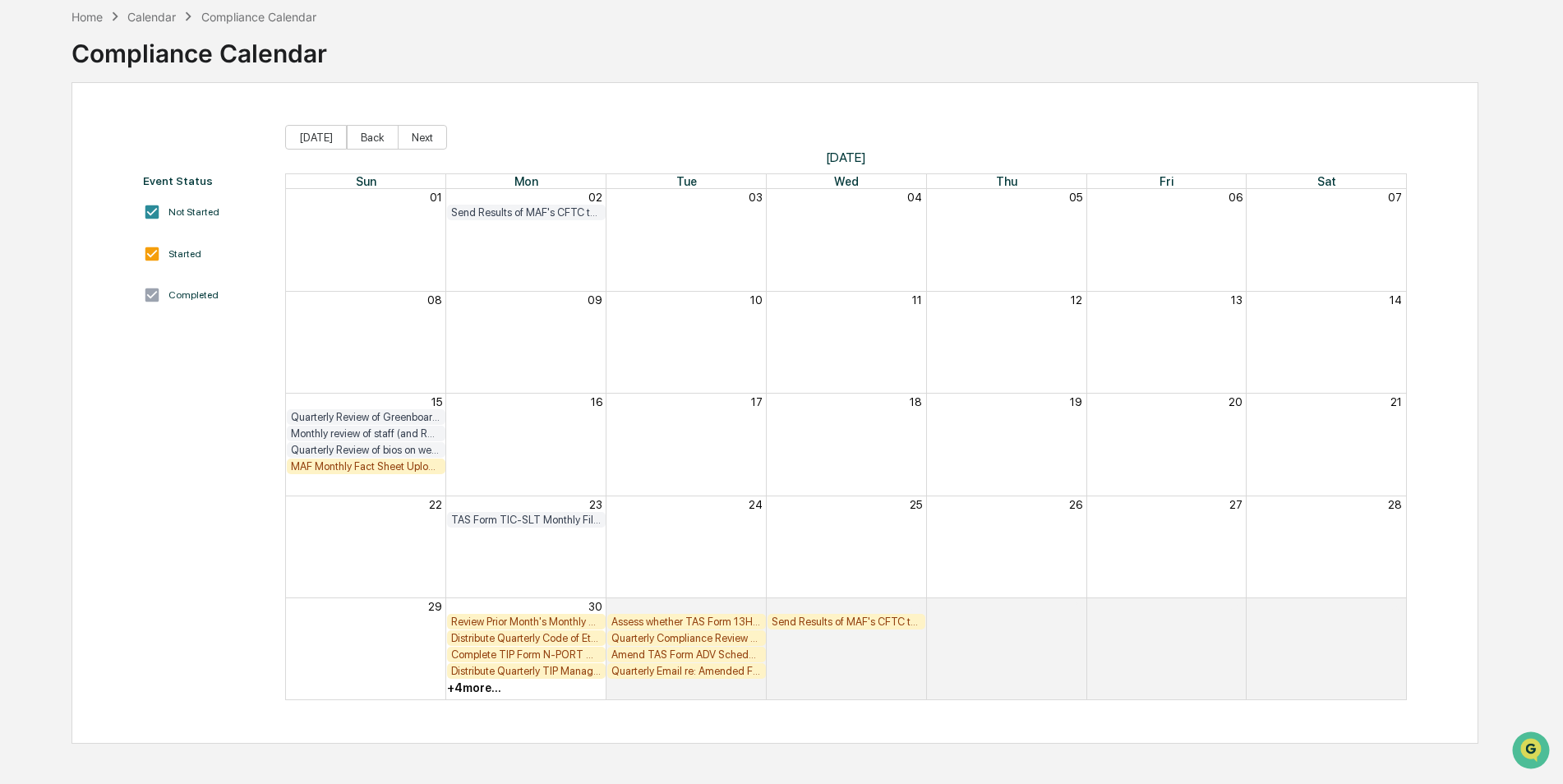
click at [428, 471] on div "MAF Monthly Fact Sheet Upload to Foreside" at bounding box center [366, 466] width 150 height 13
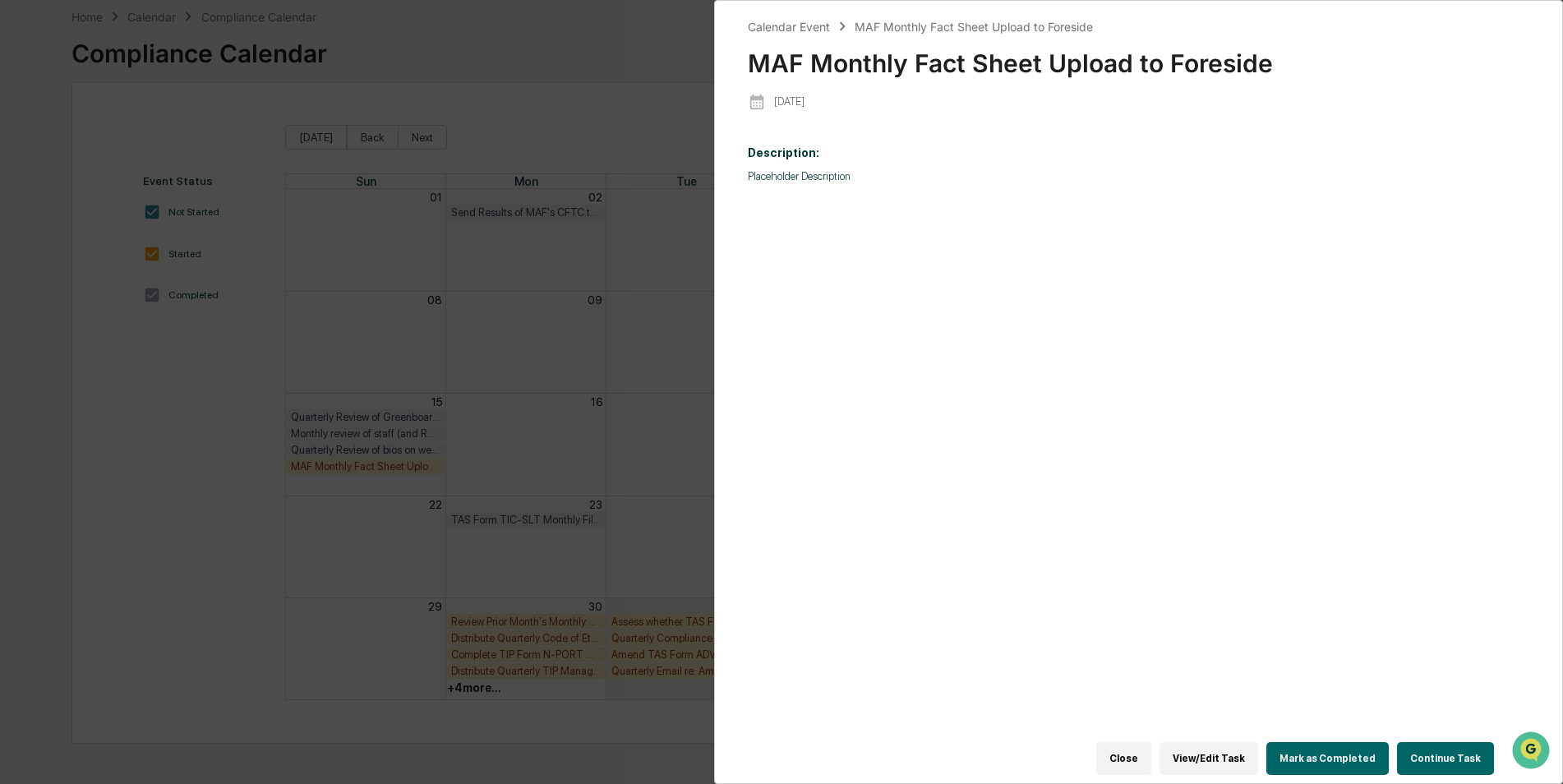
click at [1310, 743] on button "Mark as Completed" at bounding box center [1327, 758] width 123 height 33
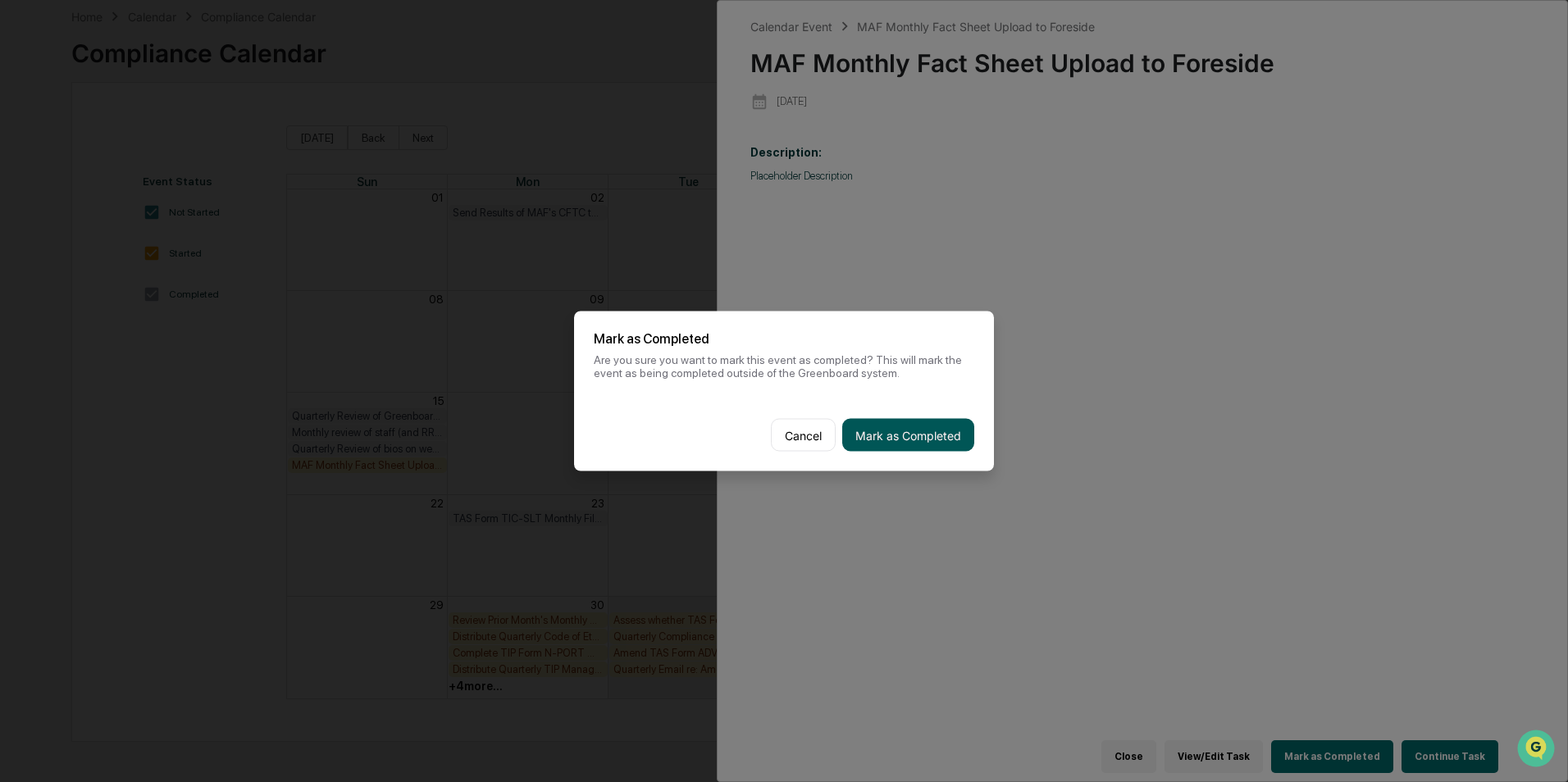
click at [948, 440] on button "Mark as Completed" at bounding box center [908, 435] width 132 height 33
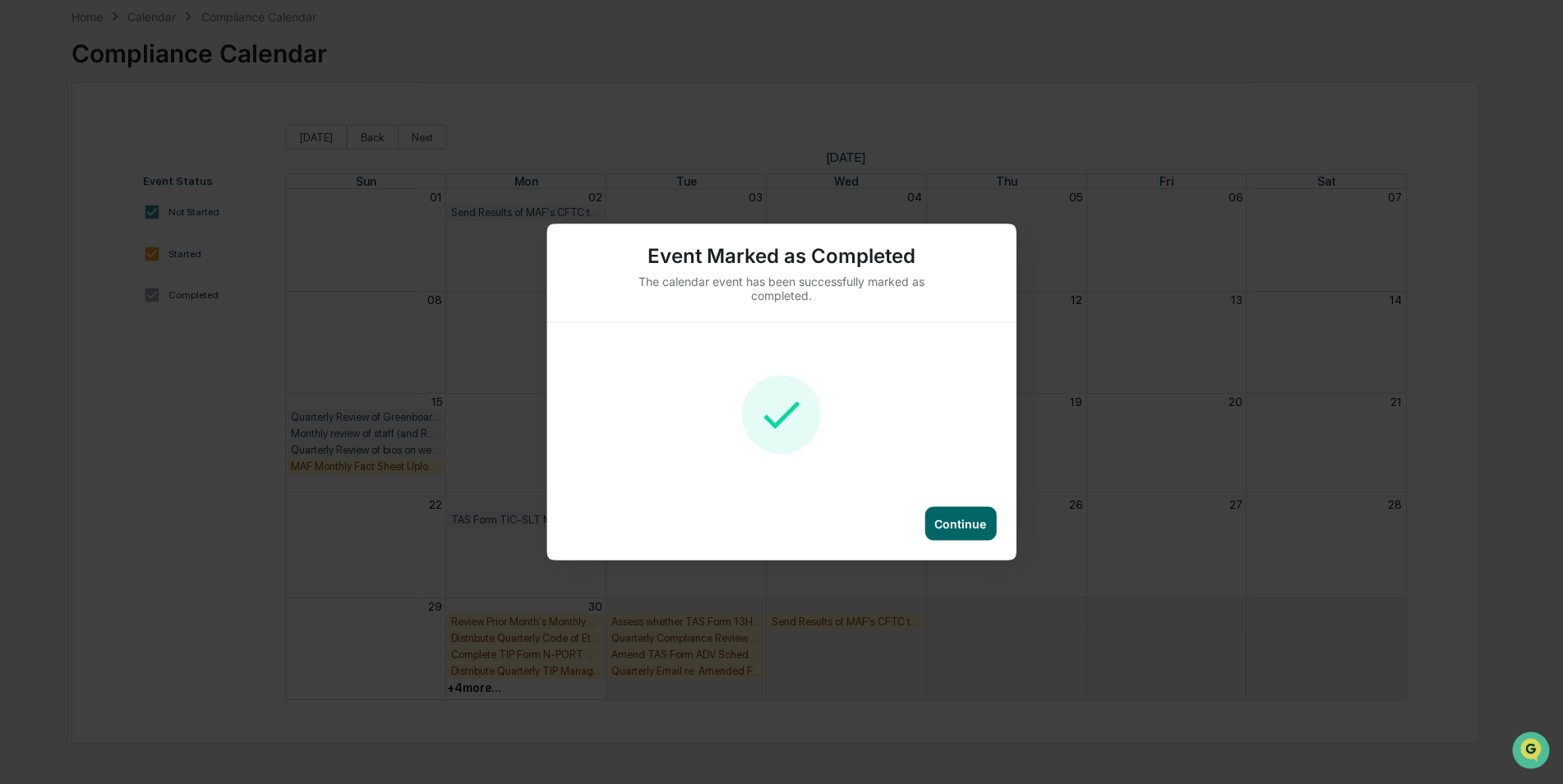
click at [956, 518] on div "Continue" at bounding box center [960, 524] width 52 height 14
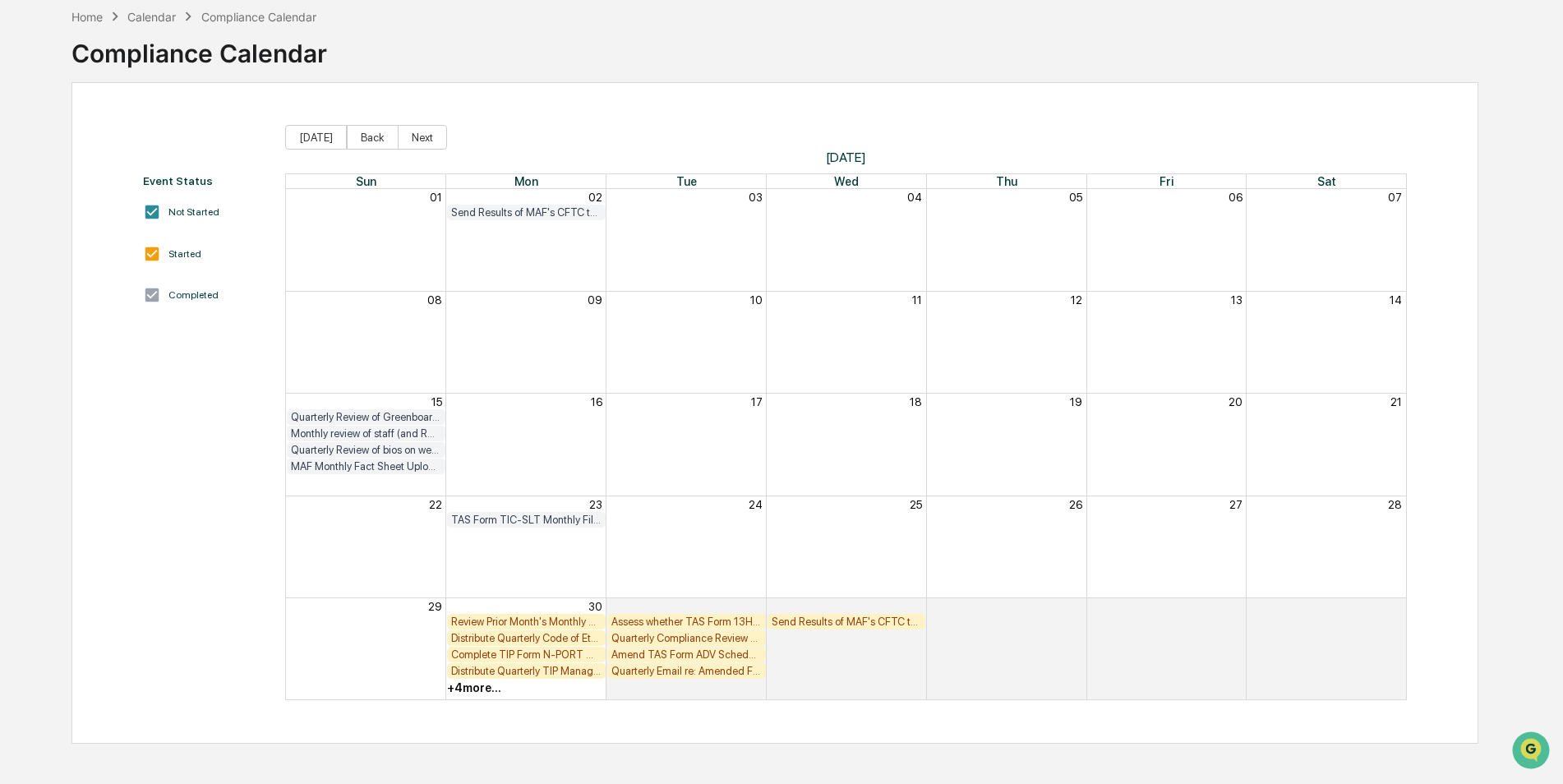
click at [485, 689] on div "+ 4 more..." at bounding box center [474, 688] width 54 height 14
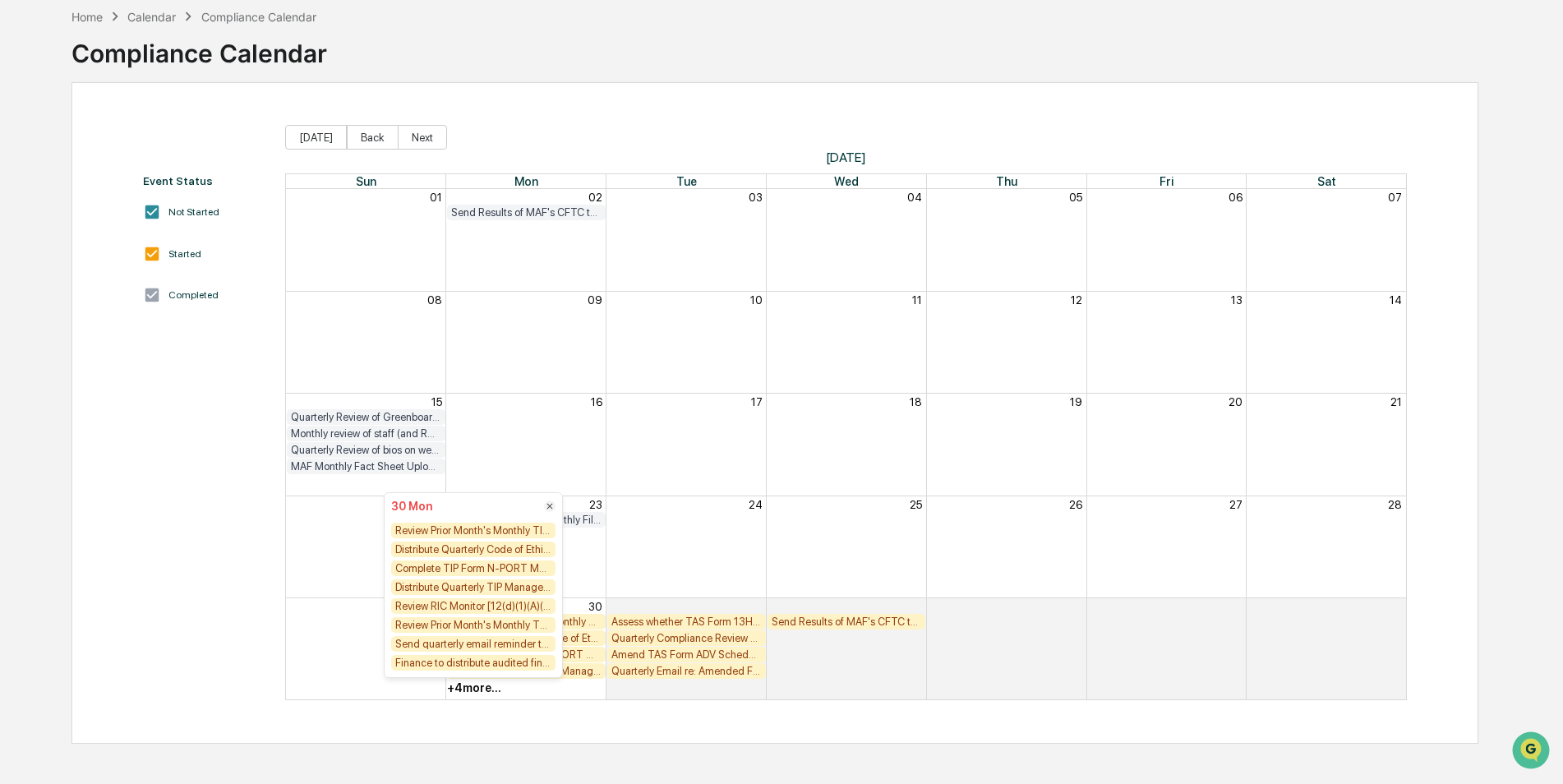
click at [485, 688] on div "+ 4 more..." at bounding box center [474, 688] width 54 height 14
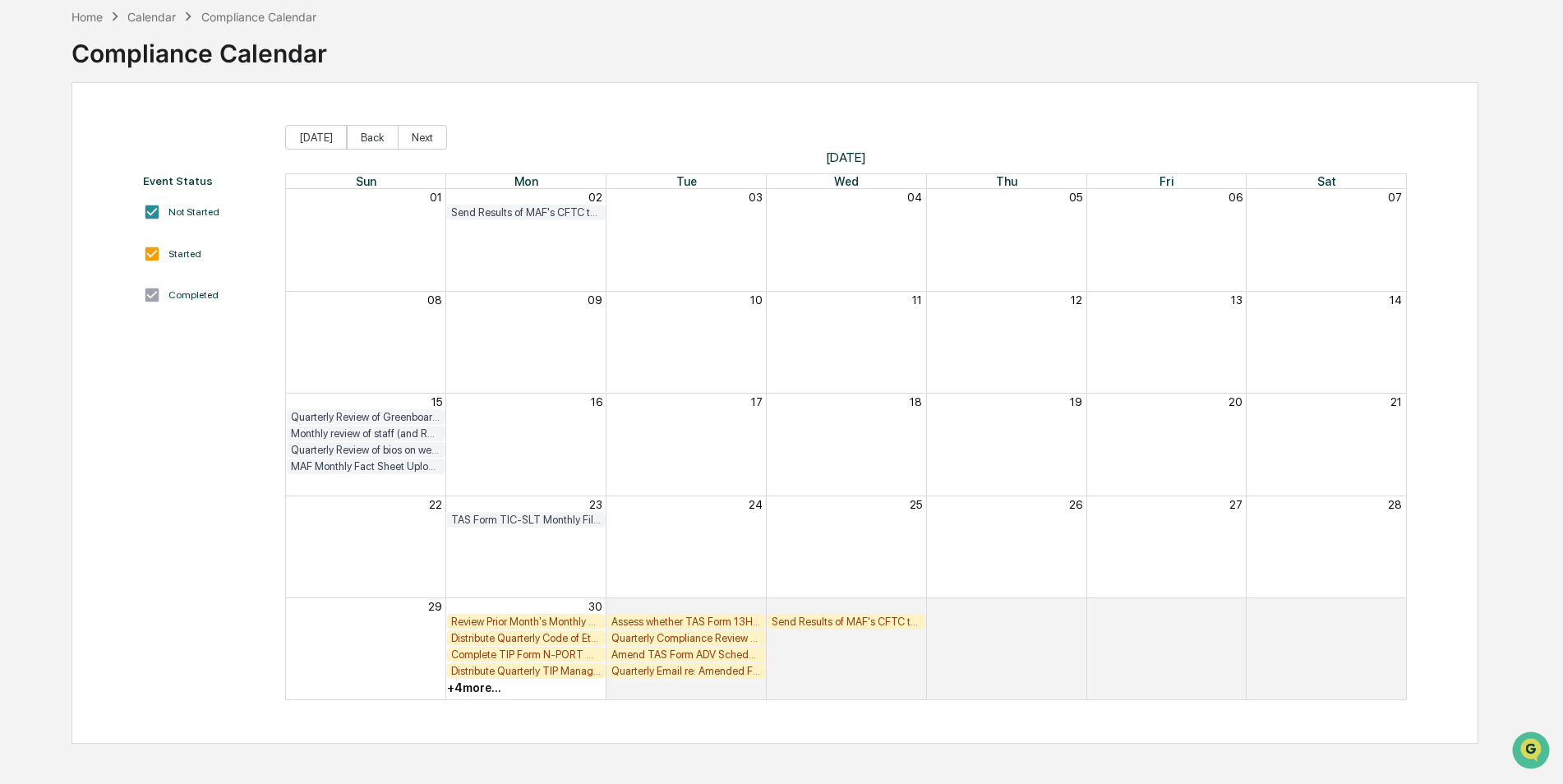
click at [487, 618] on div "Review Prior Month's Monthly TIP Compliance Testing Results (both Fund Level an…" at bounding box center [526, 621] width 150 height 13
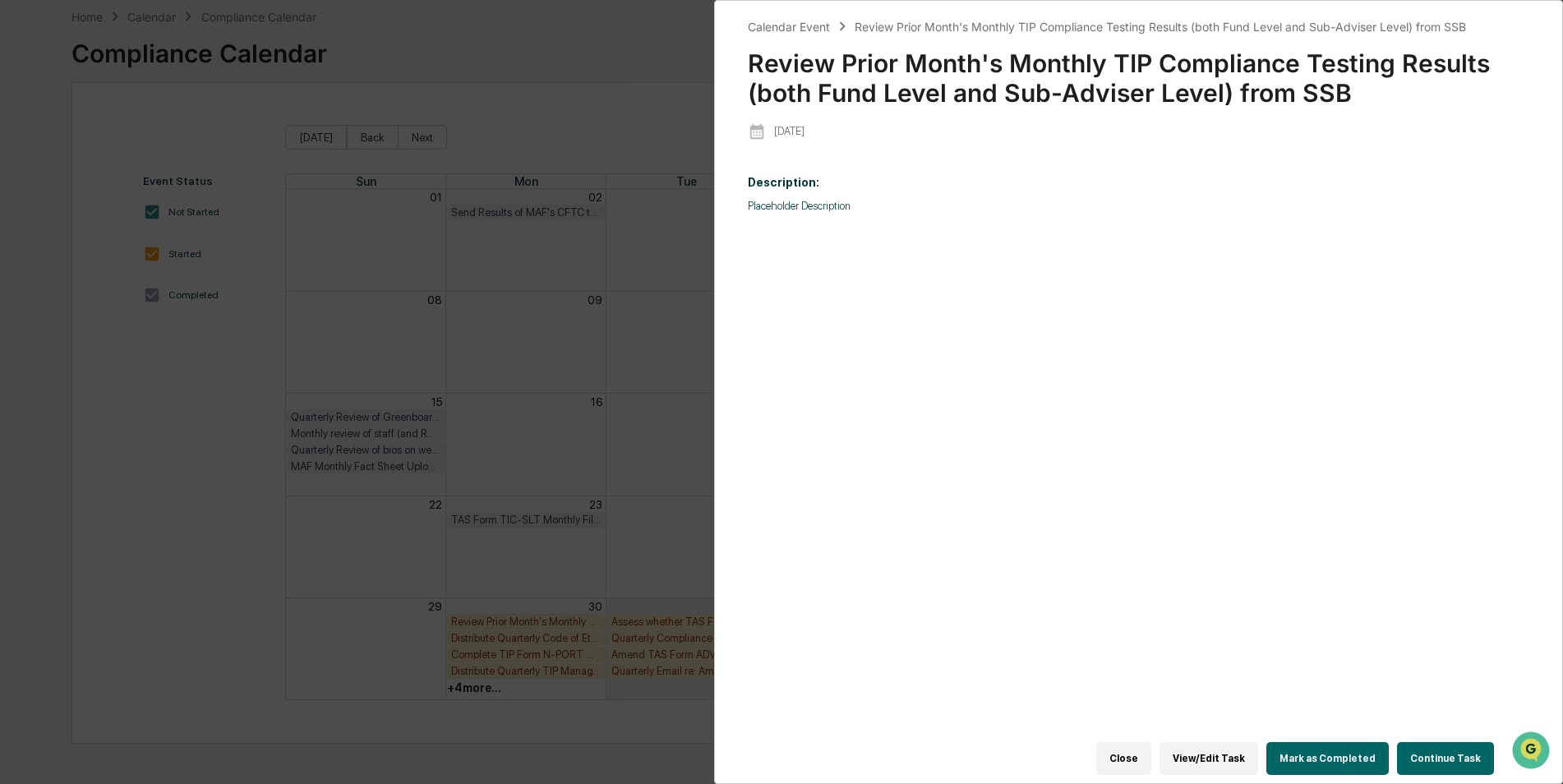
click at [1333, 748] on button "Mark as Completed" at bounding box center [1327, 758] width 123 height 33
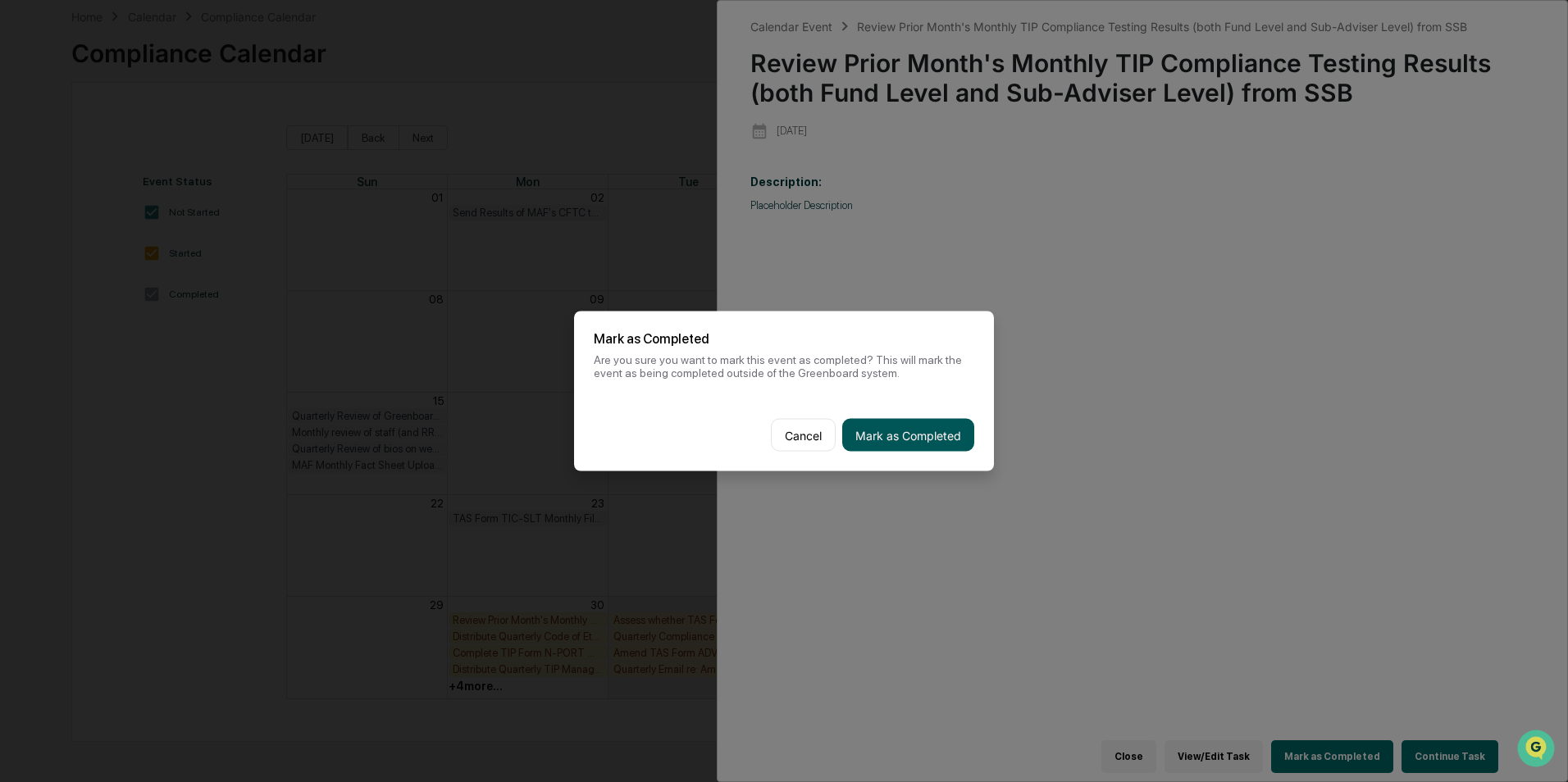
click at [915, 421] on button "Mark as Completed" at bounding box center [908, 435] width 132 height 33
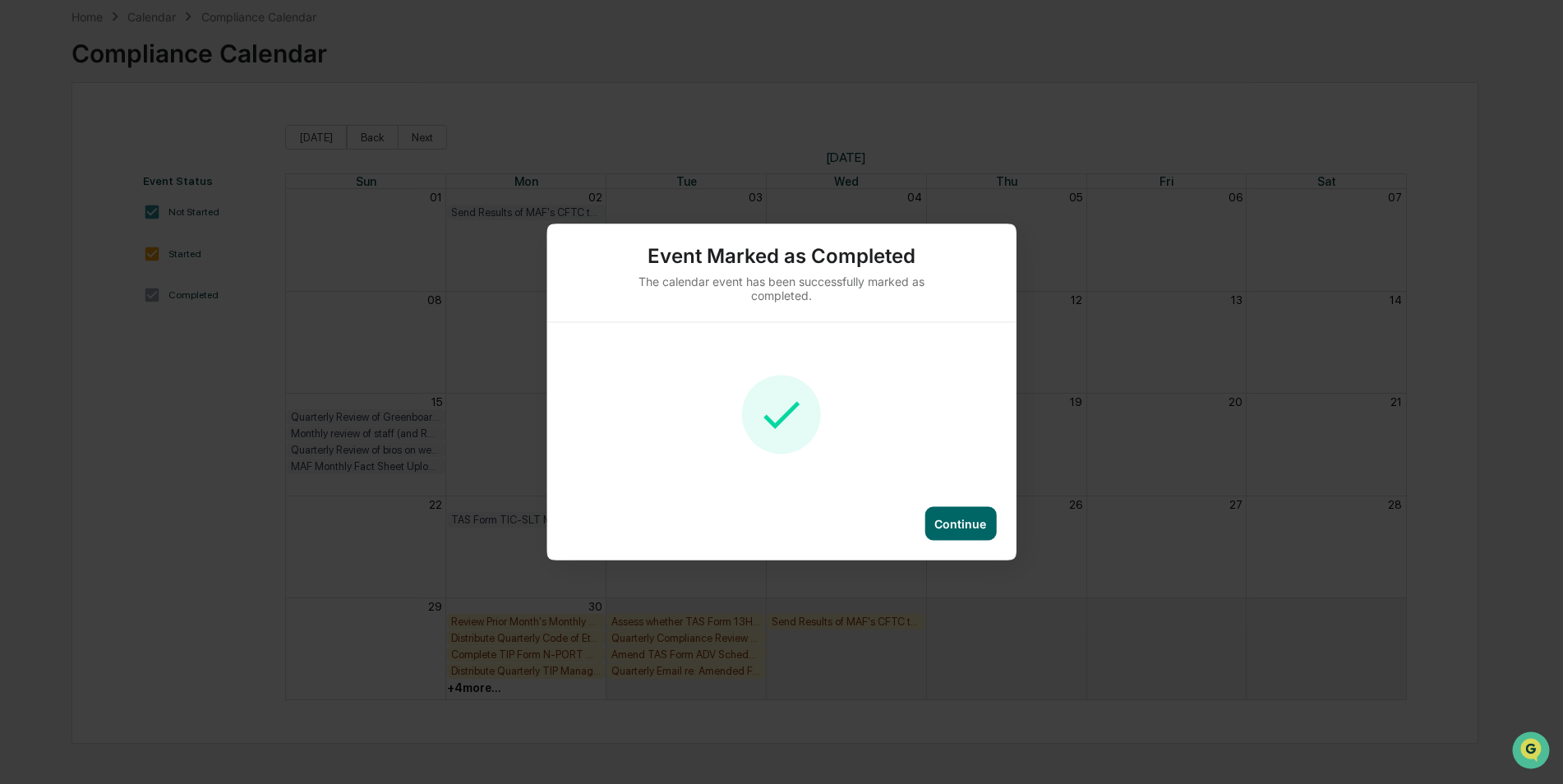
click at [949, 525] on div "Continue" at bounding box center [960, 524] width 52 height 14
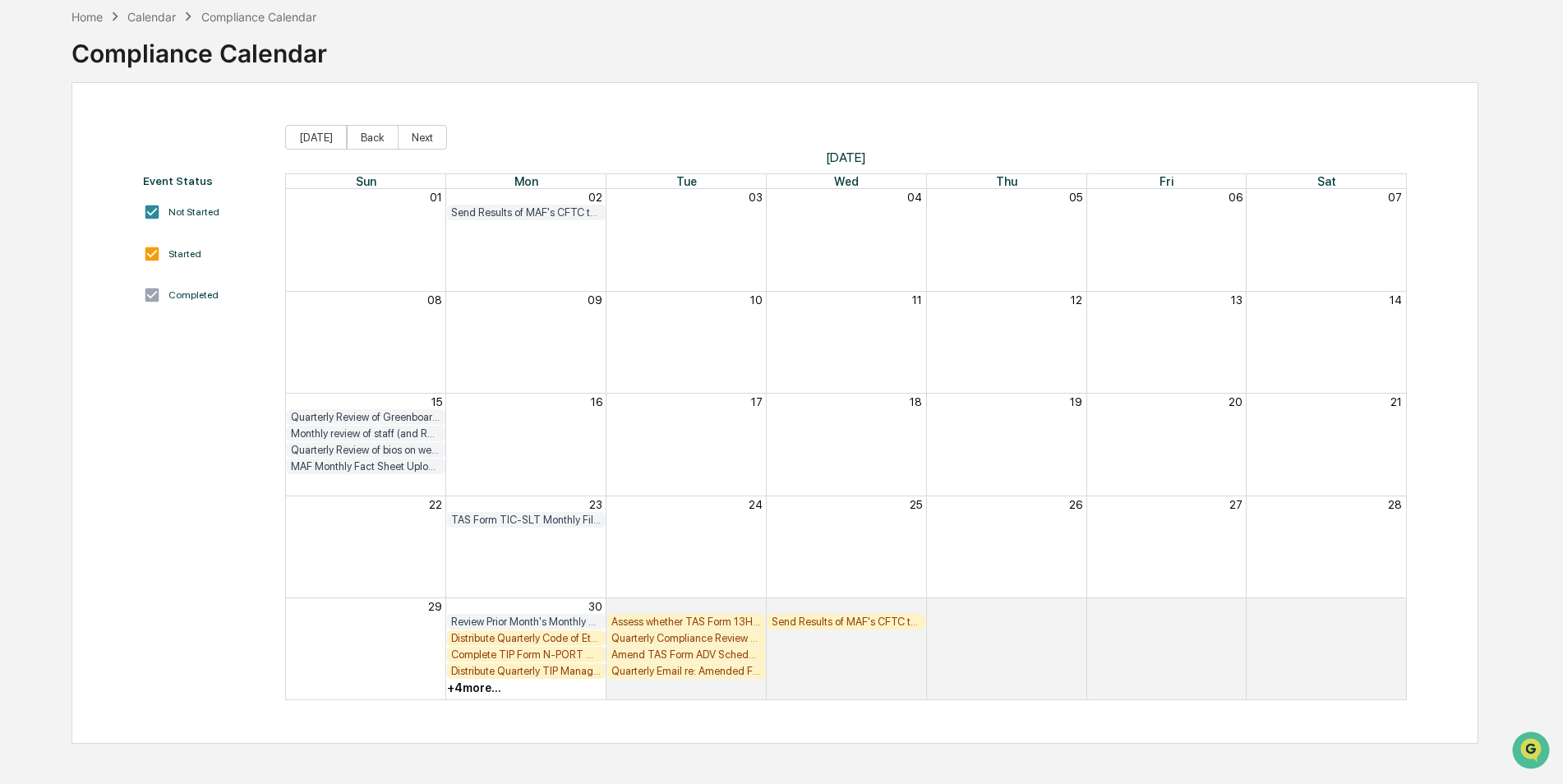
click at [529, 639] on div "Distribute Quarterly Code of Ethics Reports" at bounding box center [526, 638] width 150 height 13
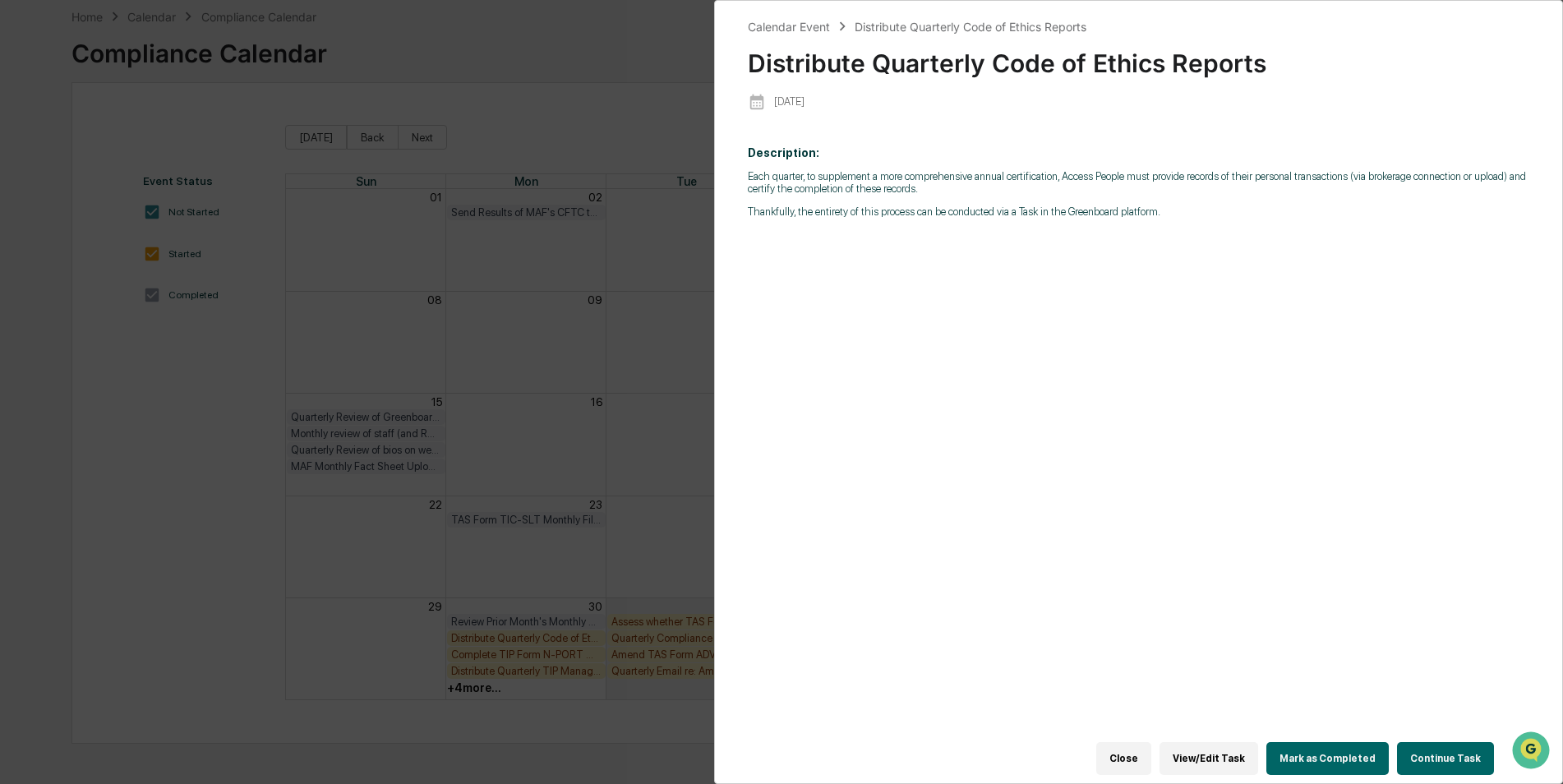
click at [1304, 744] on button "Mark as Completed" at bounding box center [1327, 758] width 123 height 33
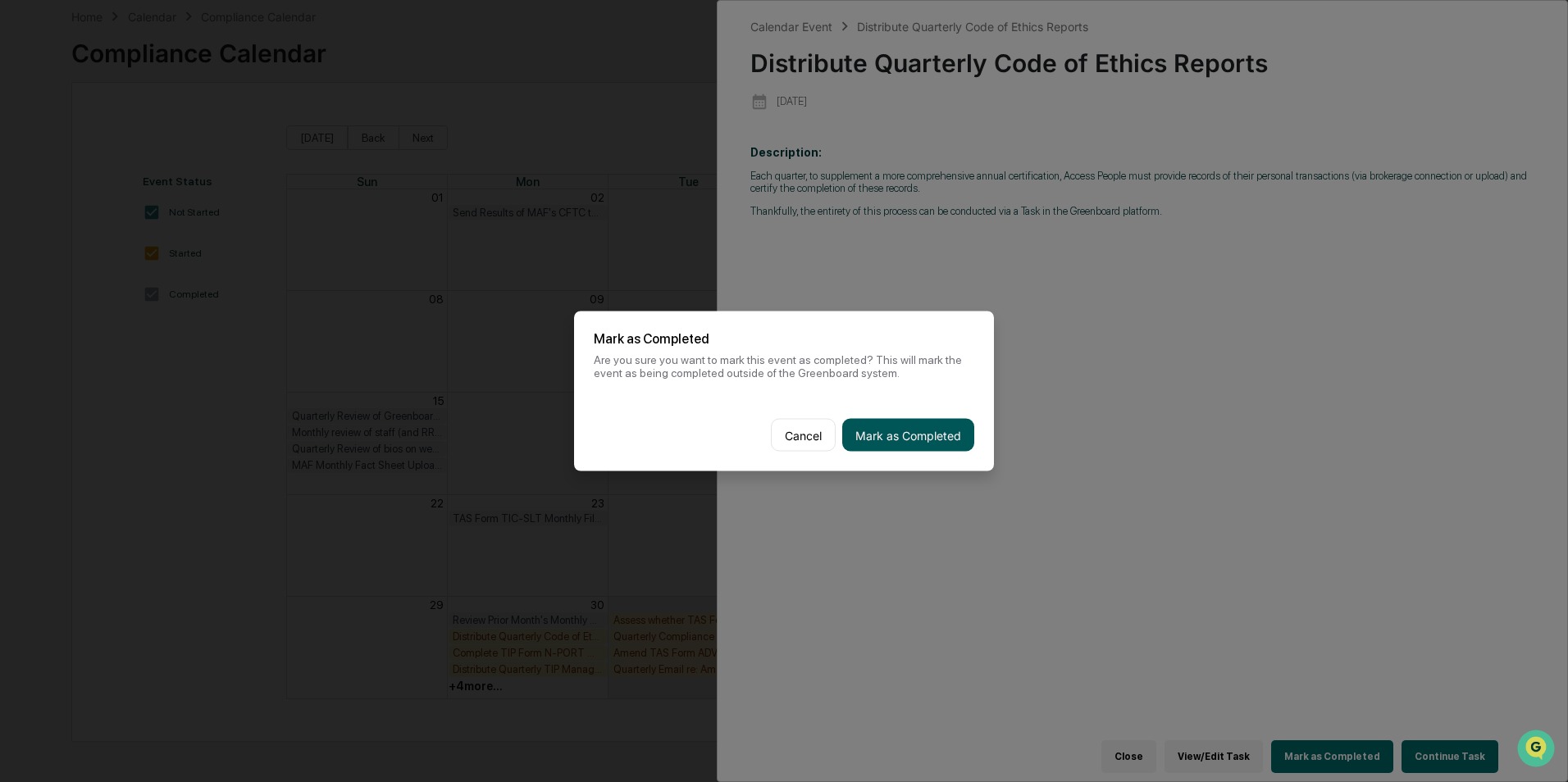
click at [968, 435] on button "Mark as Completed" at bounding box center [908, 435] width 132 height 33
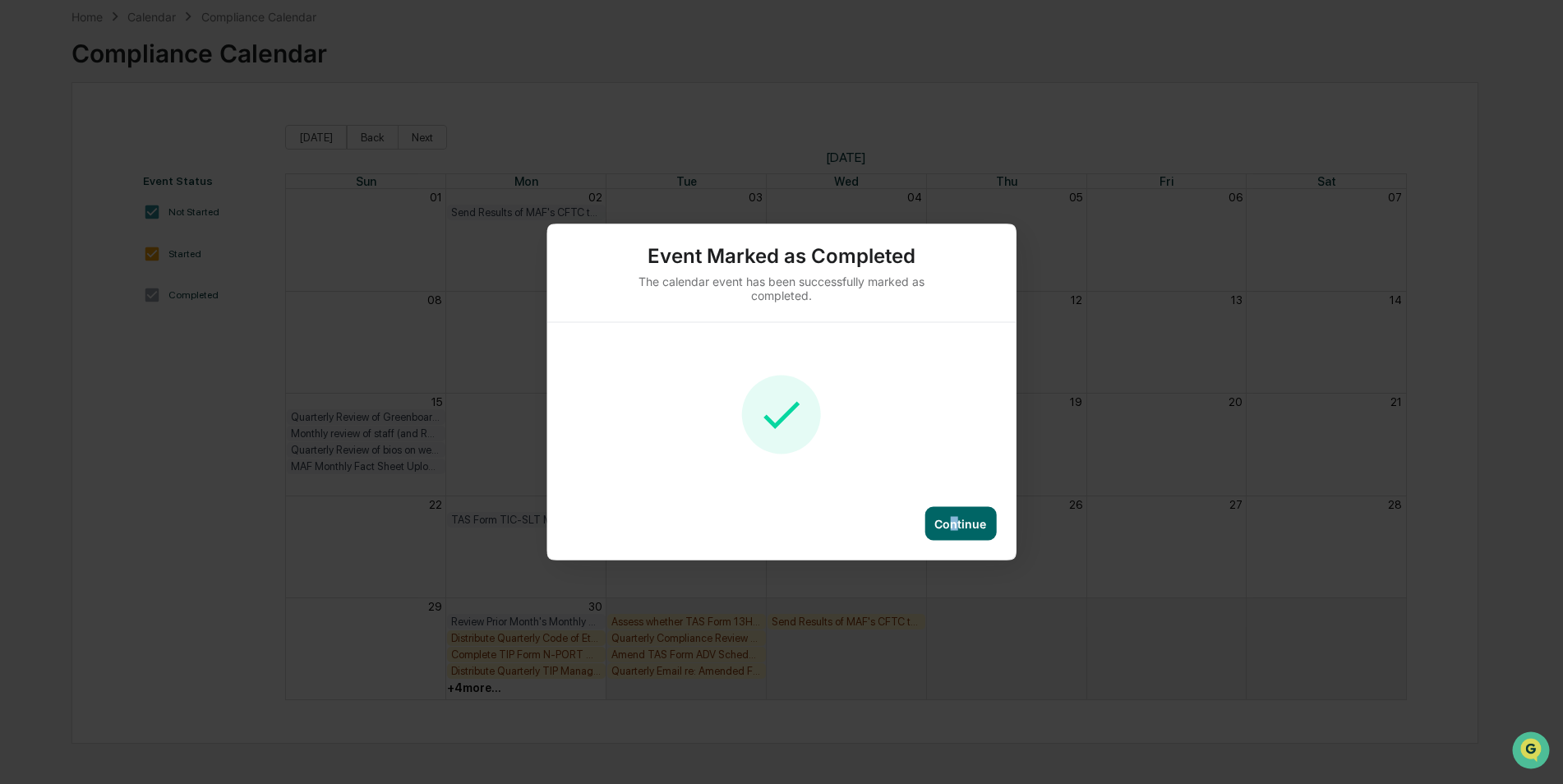
click at [956, 523] on div "Continue" at bounding box center [960, 524] width 52 height 14
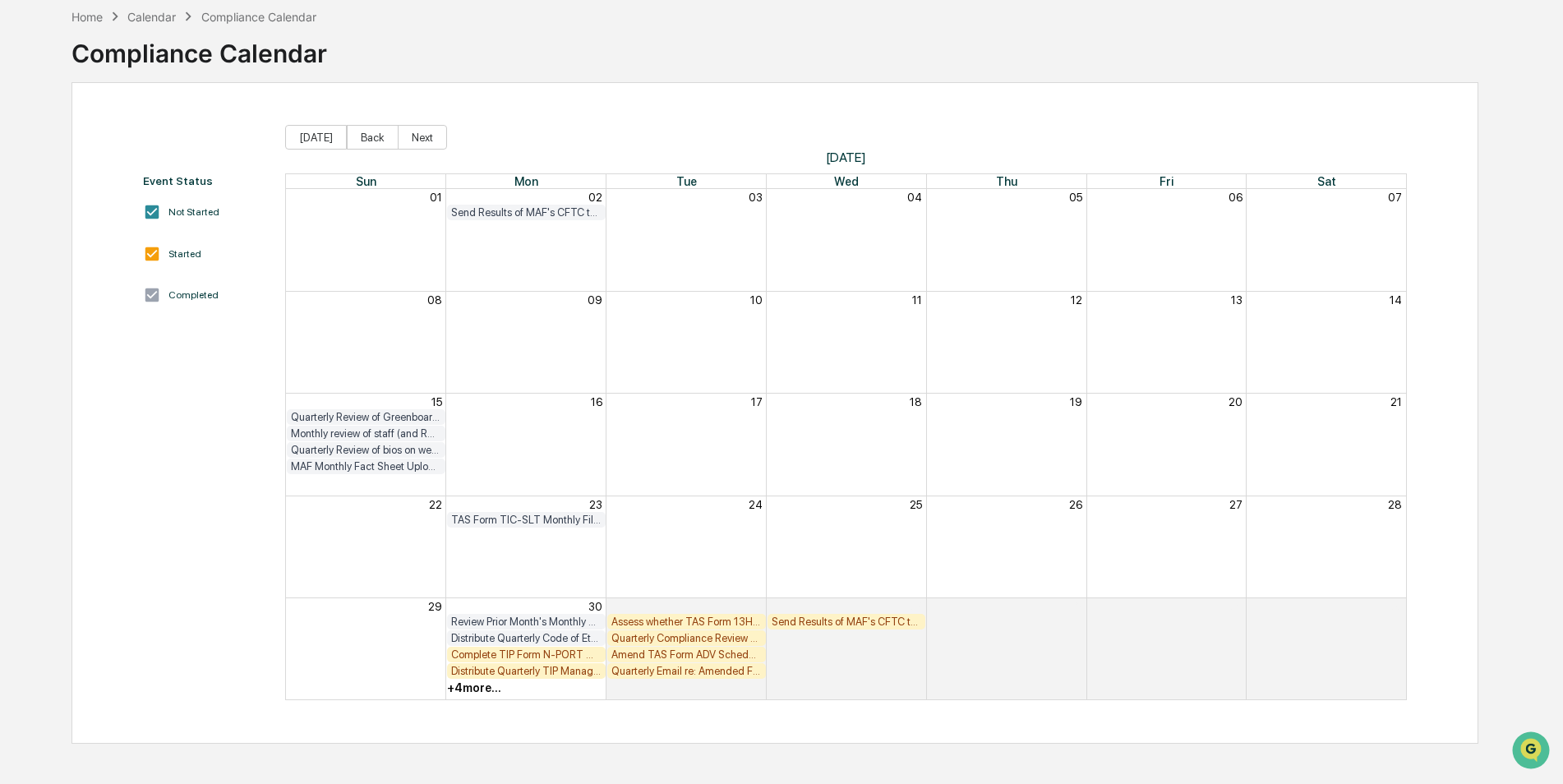
click at [542, 650] on div "Complete TIP Form N-PORT Monthly Checklist" at bounding box center [526, 654] width 150 height 13
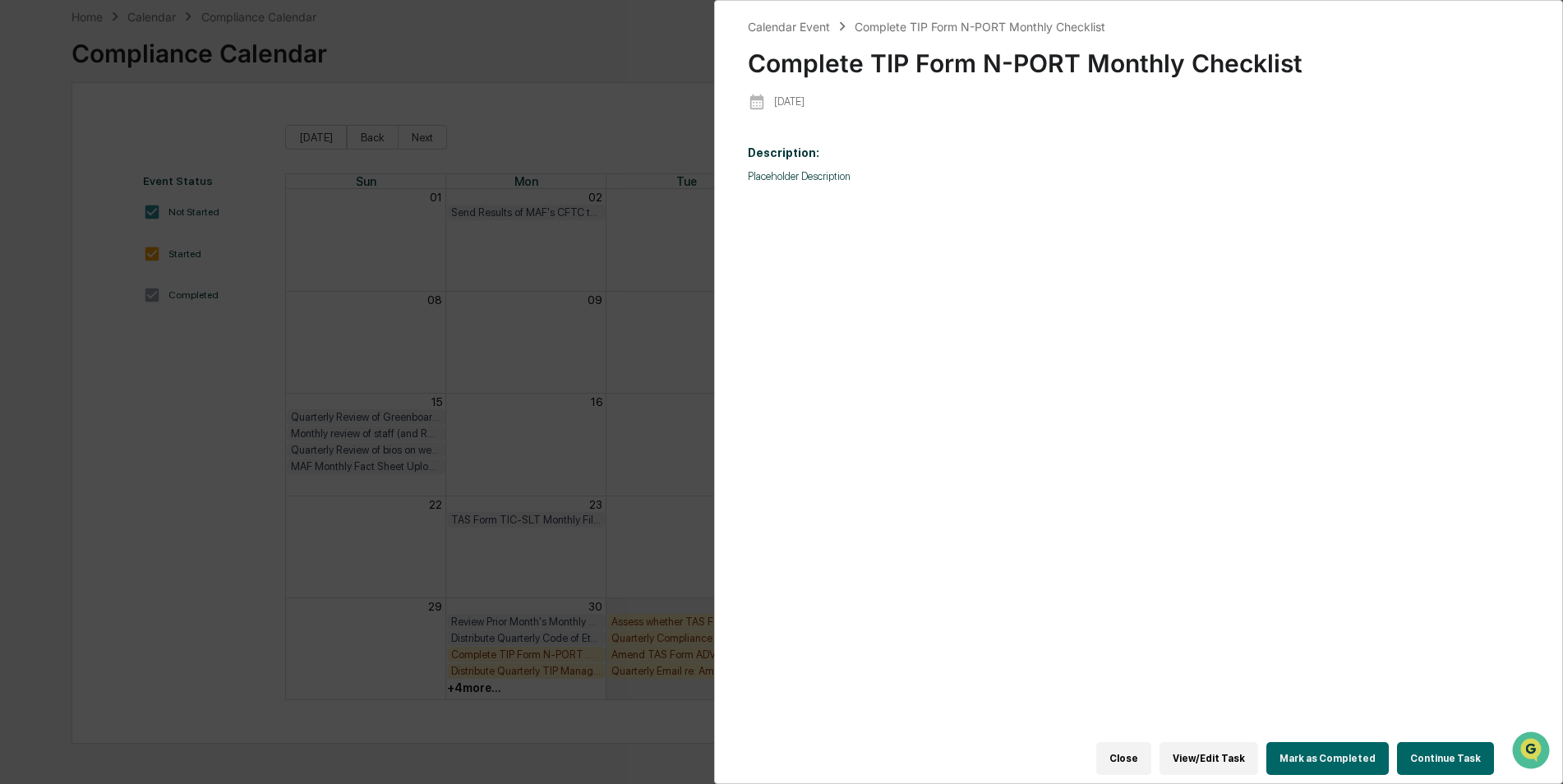
click at [1332, 748] on button "Mark as Completed" at bounding box center [1327, 758] width 123 height 33
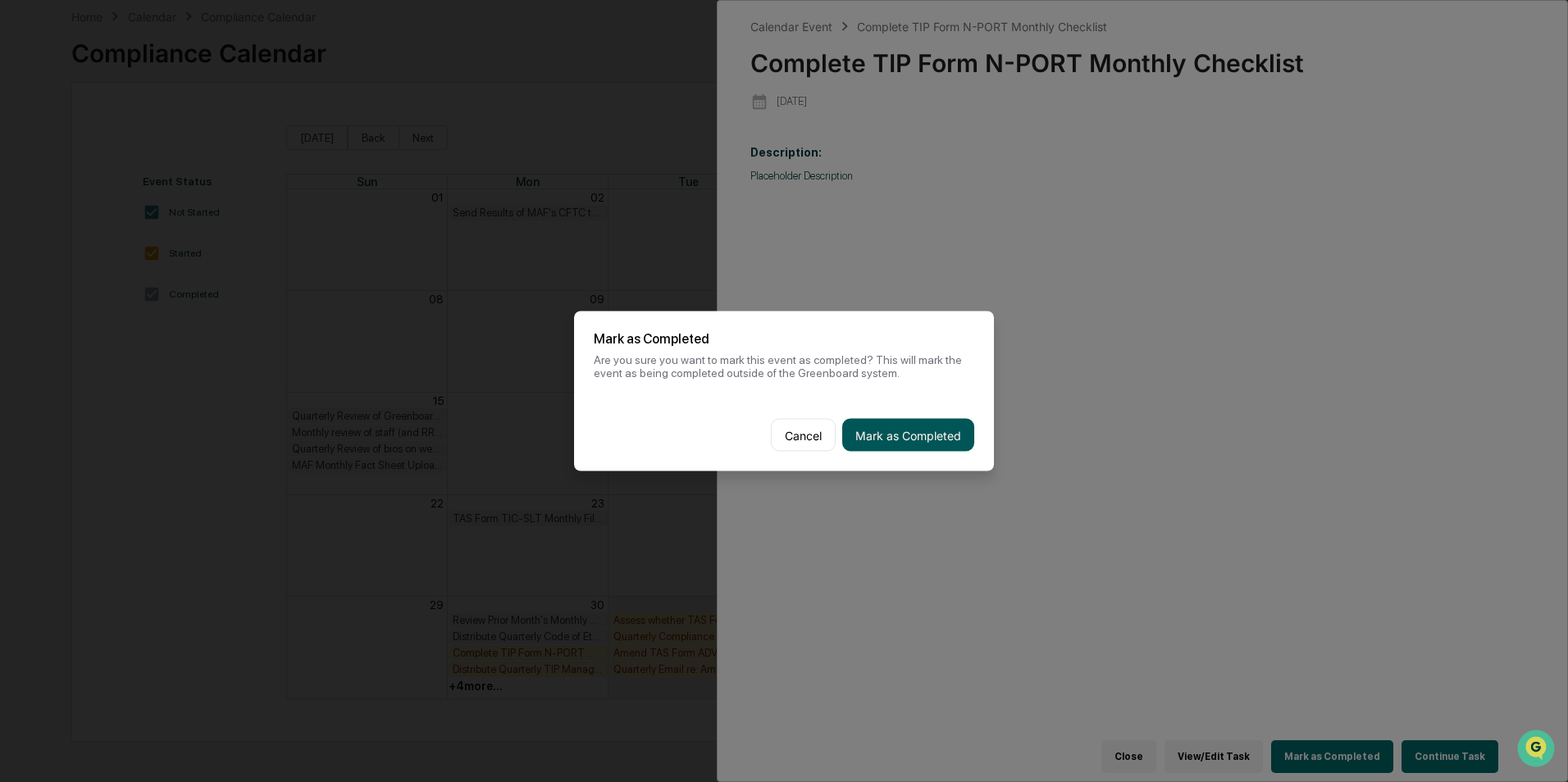
click at [942, 426] on button "Mark as Completed" at bounding box center [908, 435] width 132 height 33
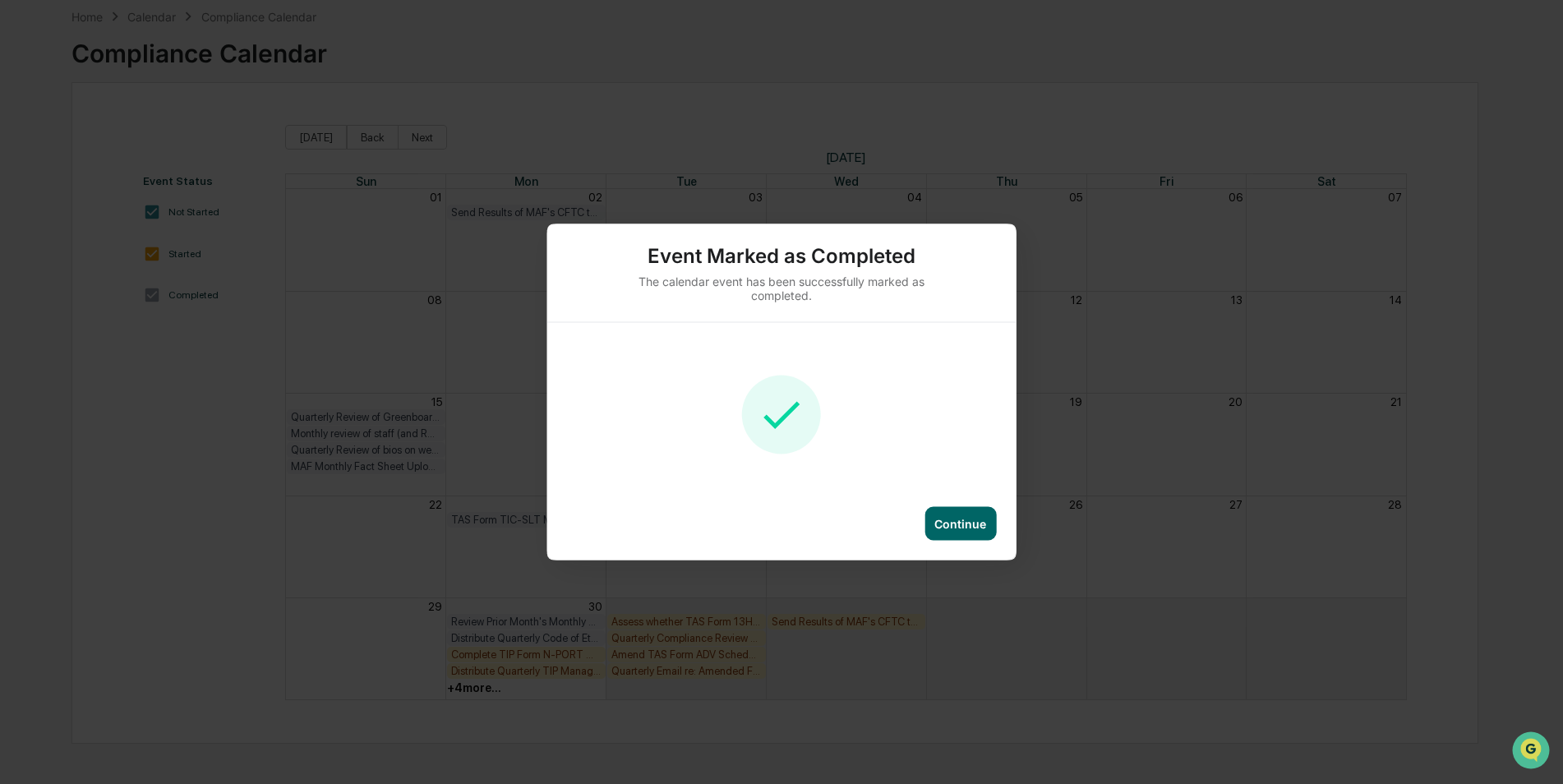
click at [963, 523] on div "Continue" at bounding box center [960, 524] width 52 height 14
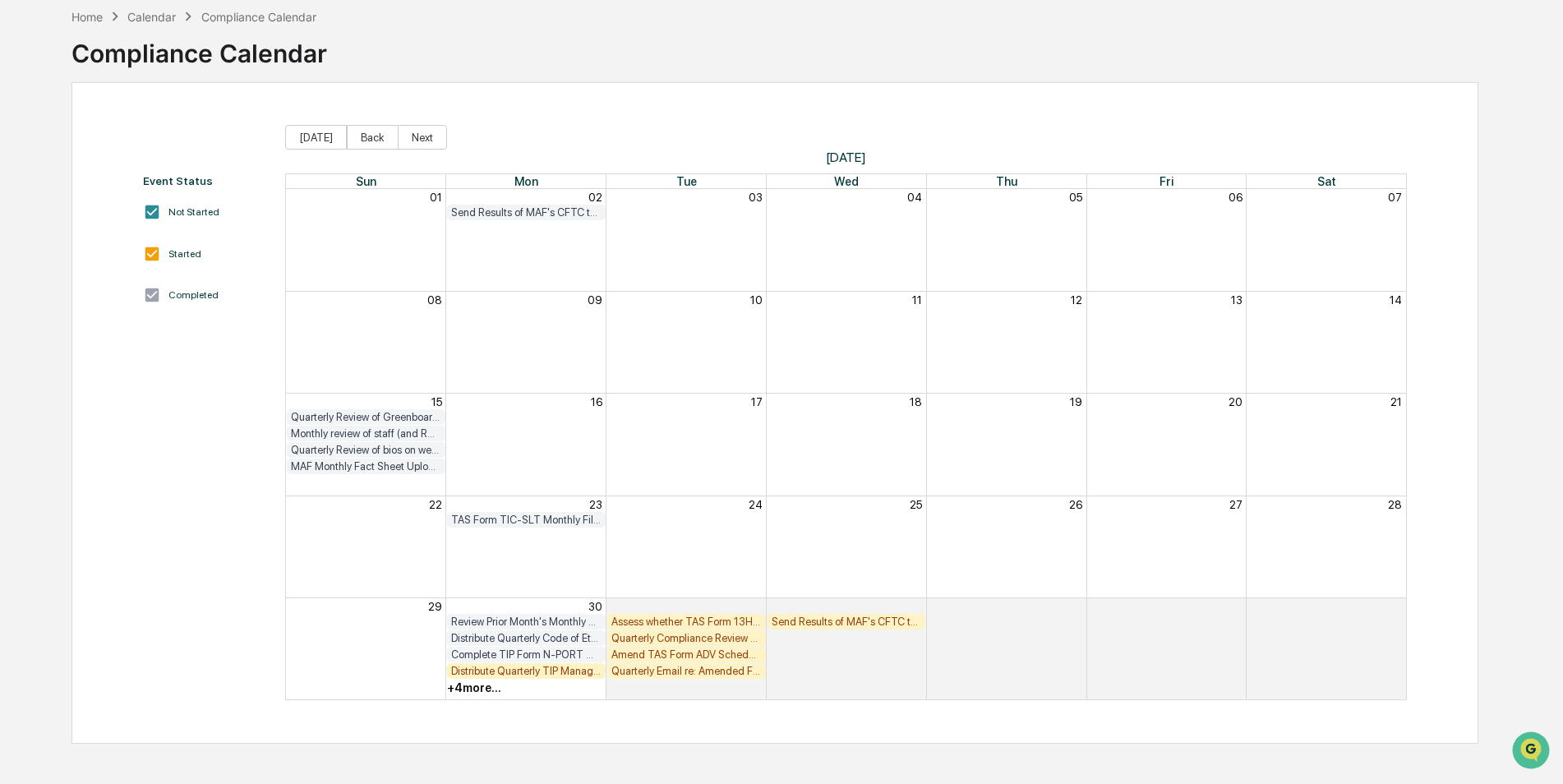
click at [518, 651] on div "Complete TIP Form N-PORT Monthly Checklist" at bounding box center [526, 654] width 150 height 13
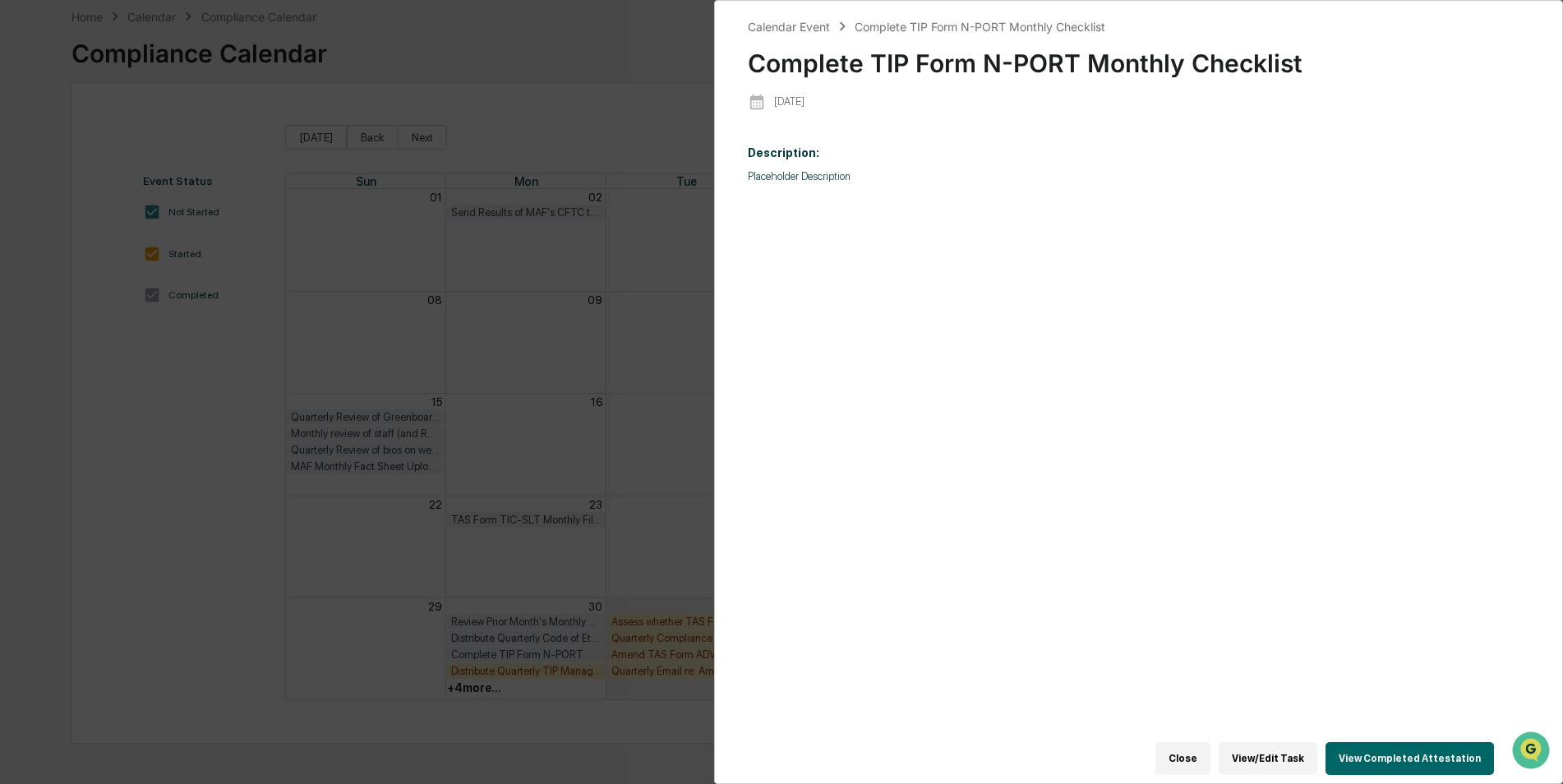
click at [475, 564] on div "Calendar Event Complete TIP Form N-PORT Monthly Checklist Complete TIP Form N-P…" at bounding box center [782, 392] width 1563 height 784
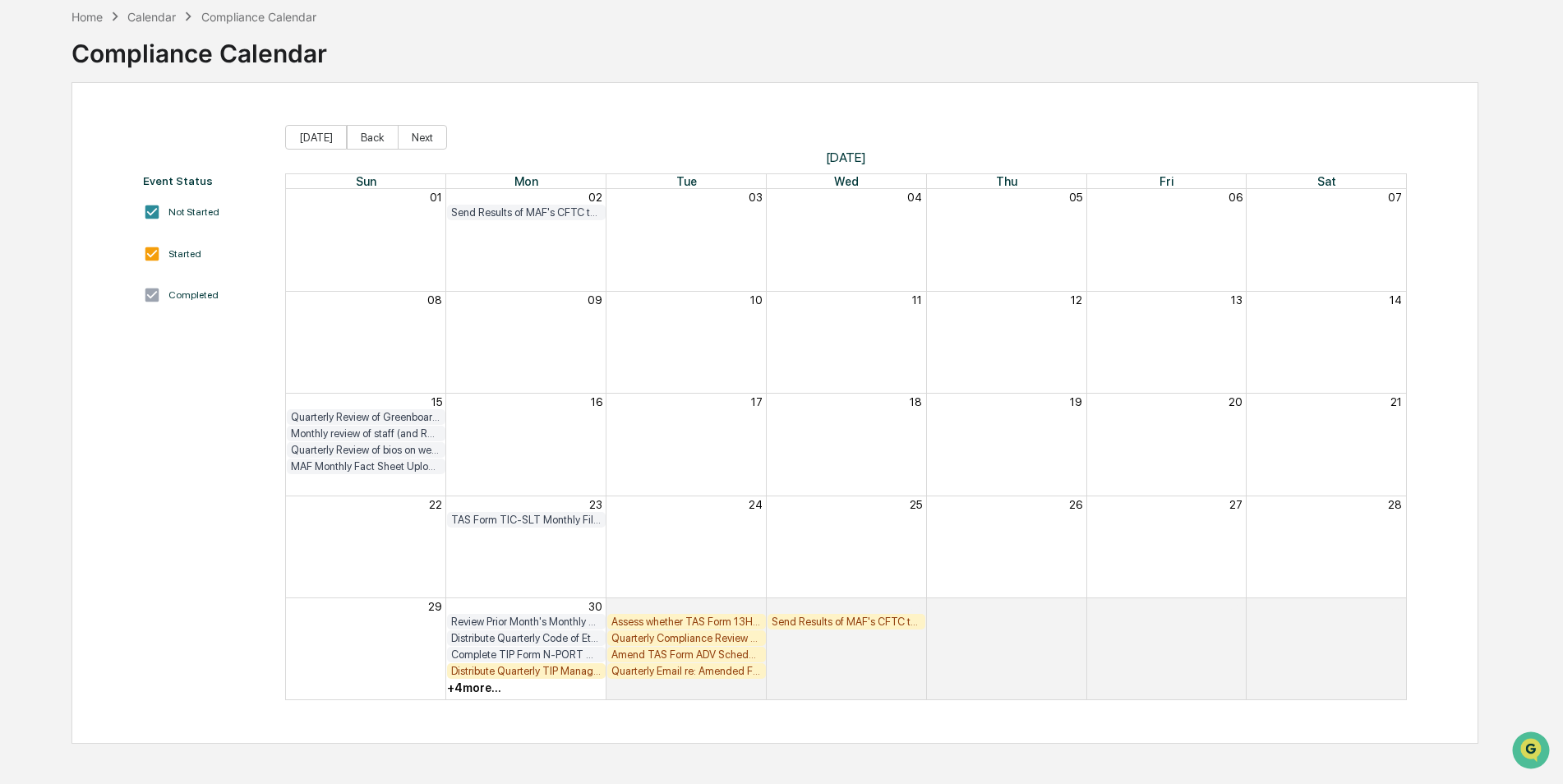
click at [560, 679] on div "+ 4 more..." at bounding box center [526, 687] width 161 height 16
click at [564, 672] on div "Distribute Quarterly TIP Manager Monitor" at bounding box center [526, 671] width 150 height 13
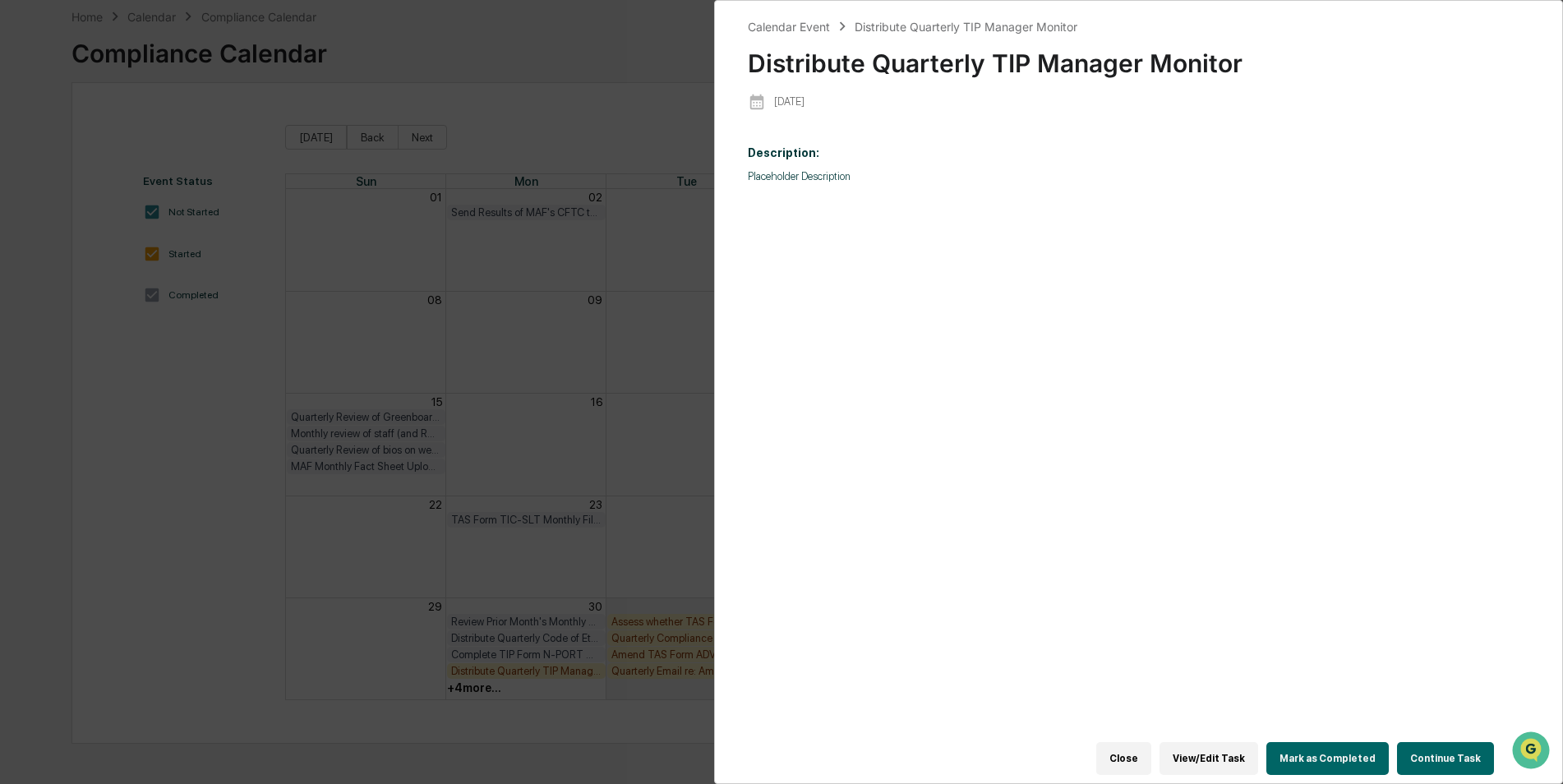
click at [1314, 746] on button "Mark as Completed" at bounding box center [1327, 758] width 123 height 33
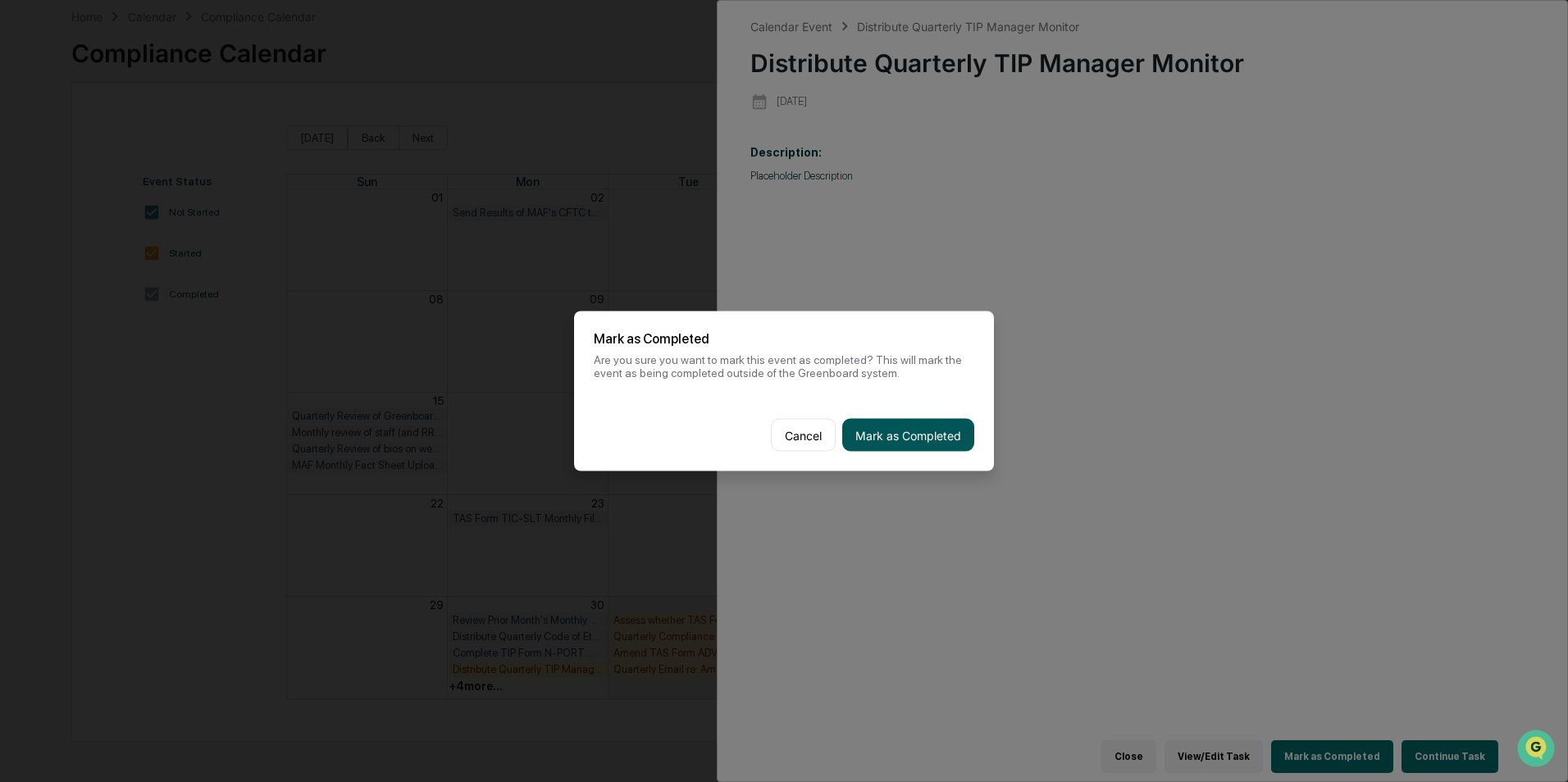
click at [945, 428] on button "Mark as Completed" at bounding box center [908, 435] width 132 height 33
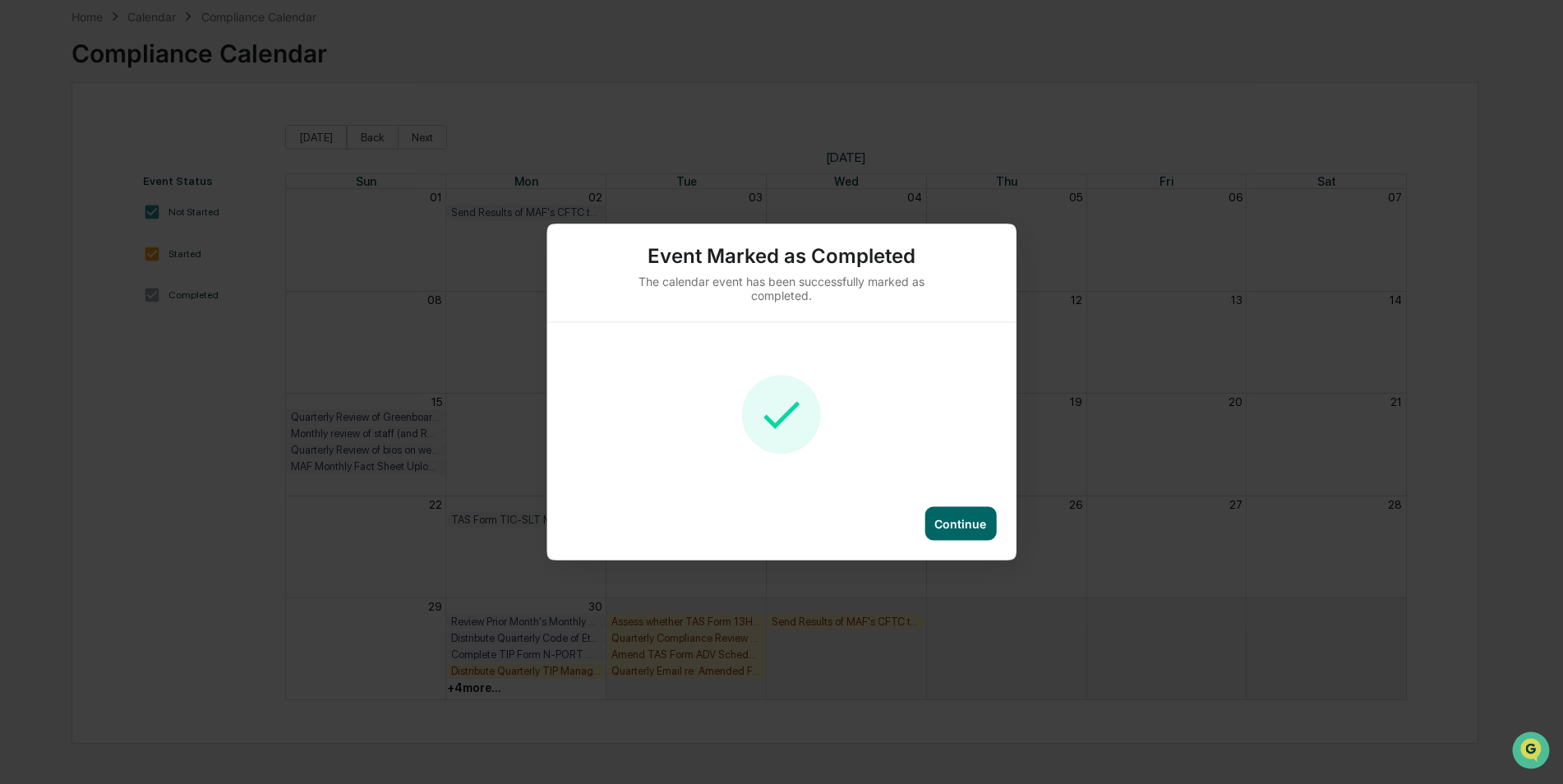
click at [949, 518] on div "Continue" at bounding box center [960, 524] width 52 height 14
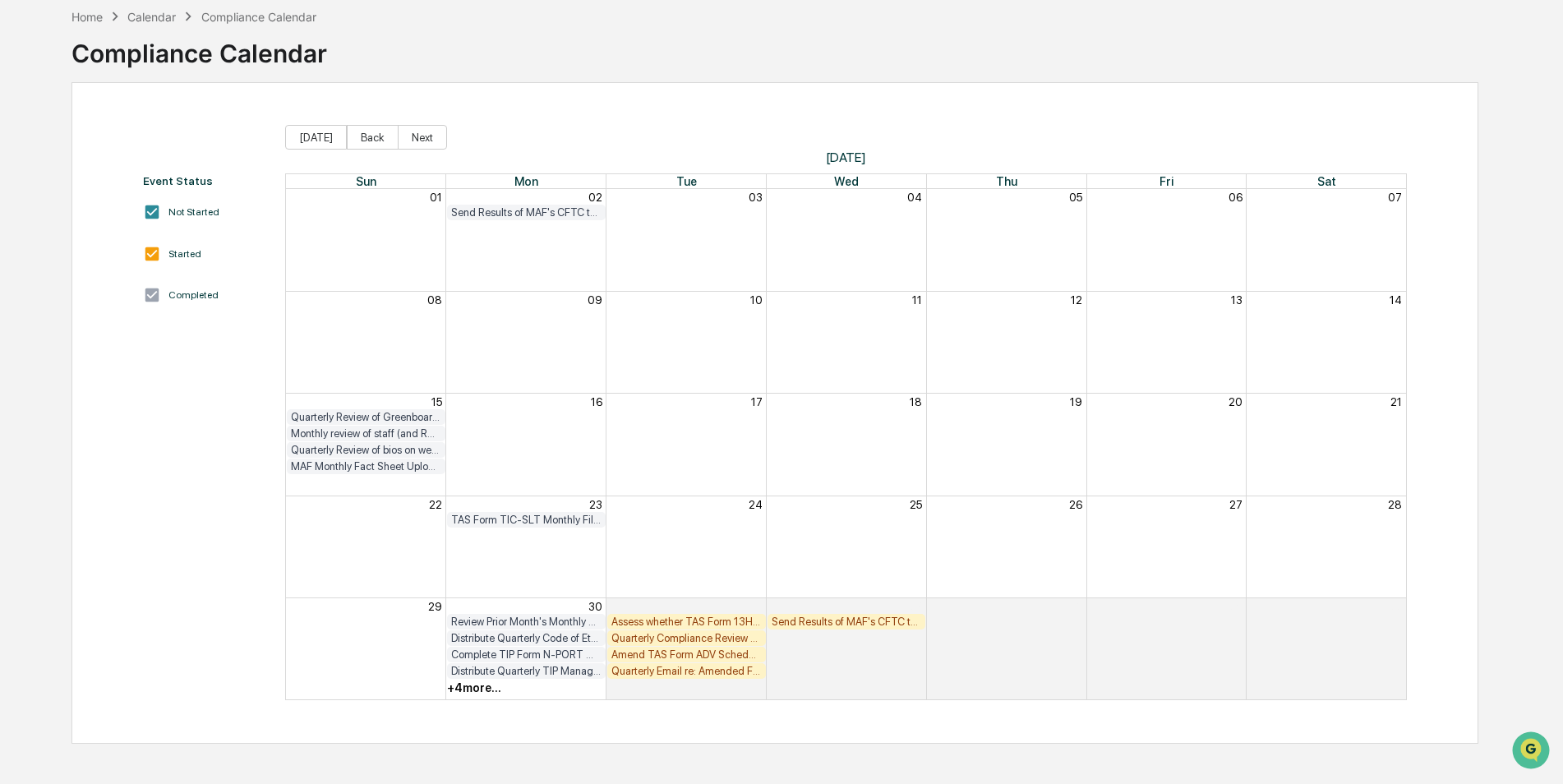
click at [547, 668] on div "Distribute Quarterly TIP Manager Monitor" at bounding box center [526, 671] width 150 height 13
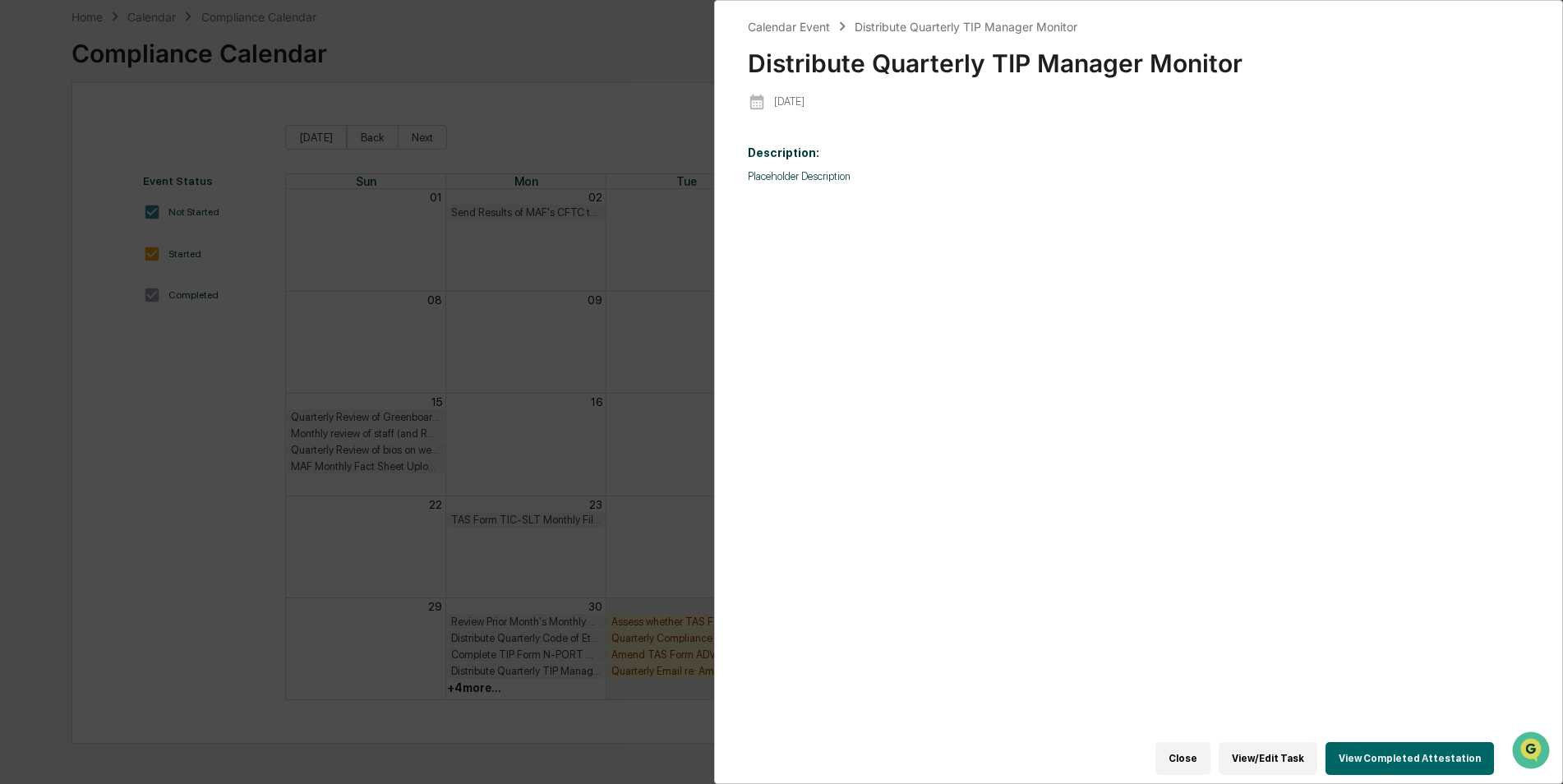
click at [378, 661] on div "Calendar Event Distribute Quarterly TIP Manager Monitor Distribute Quarterly TI…" at bounding box center [782, 392] width 1563 height 784
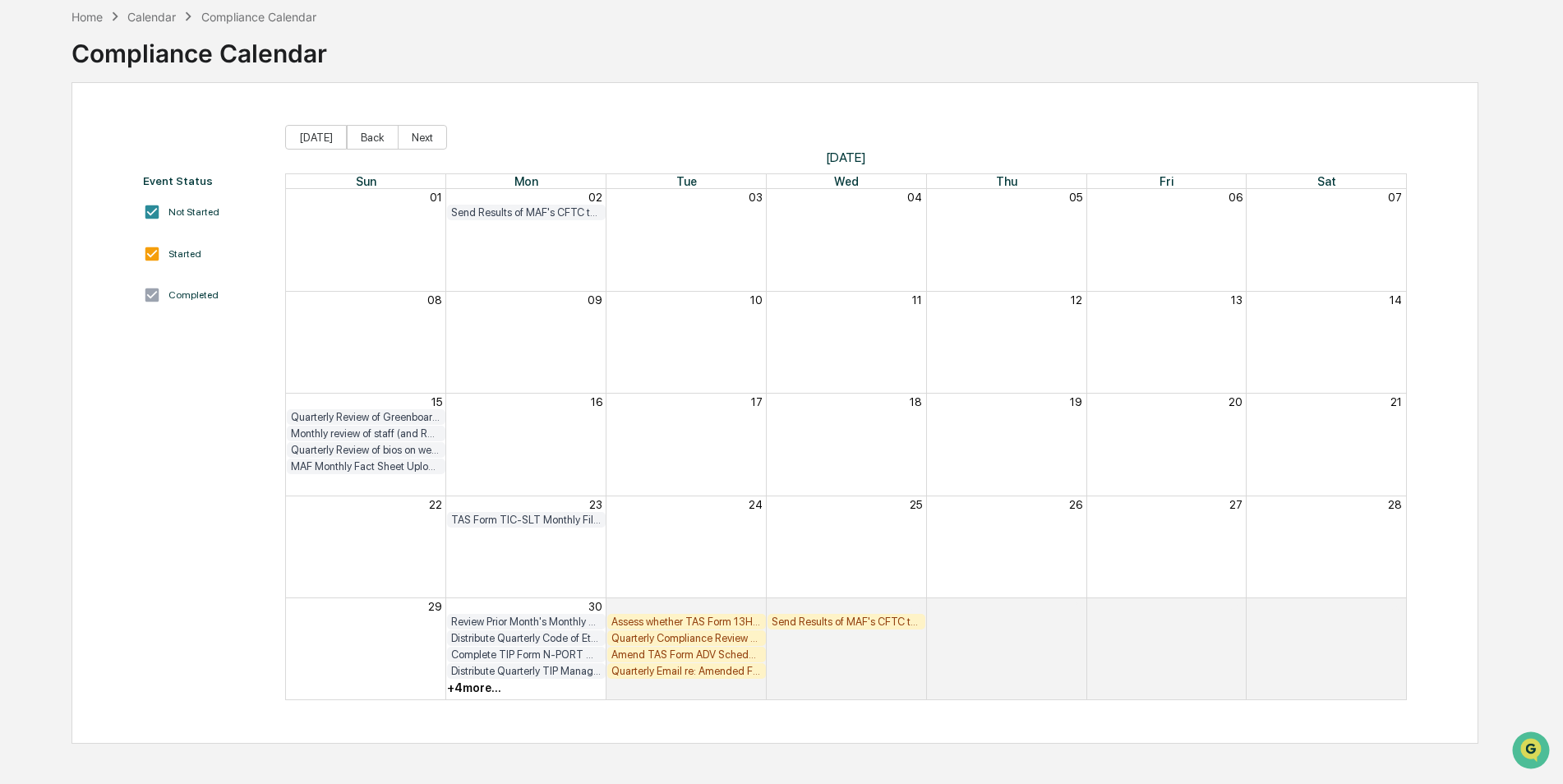
click at [485, 685] on div "+ 4 more..." at bounding box center [474, 688] width 54 height 14
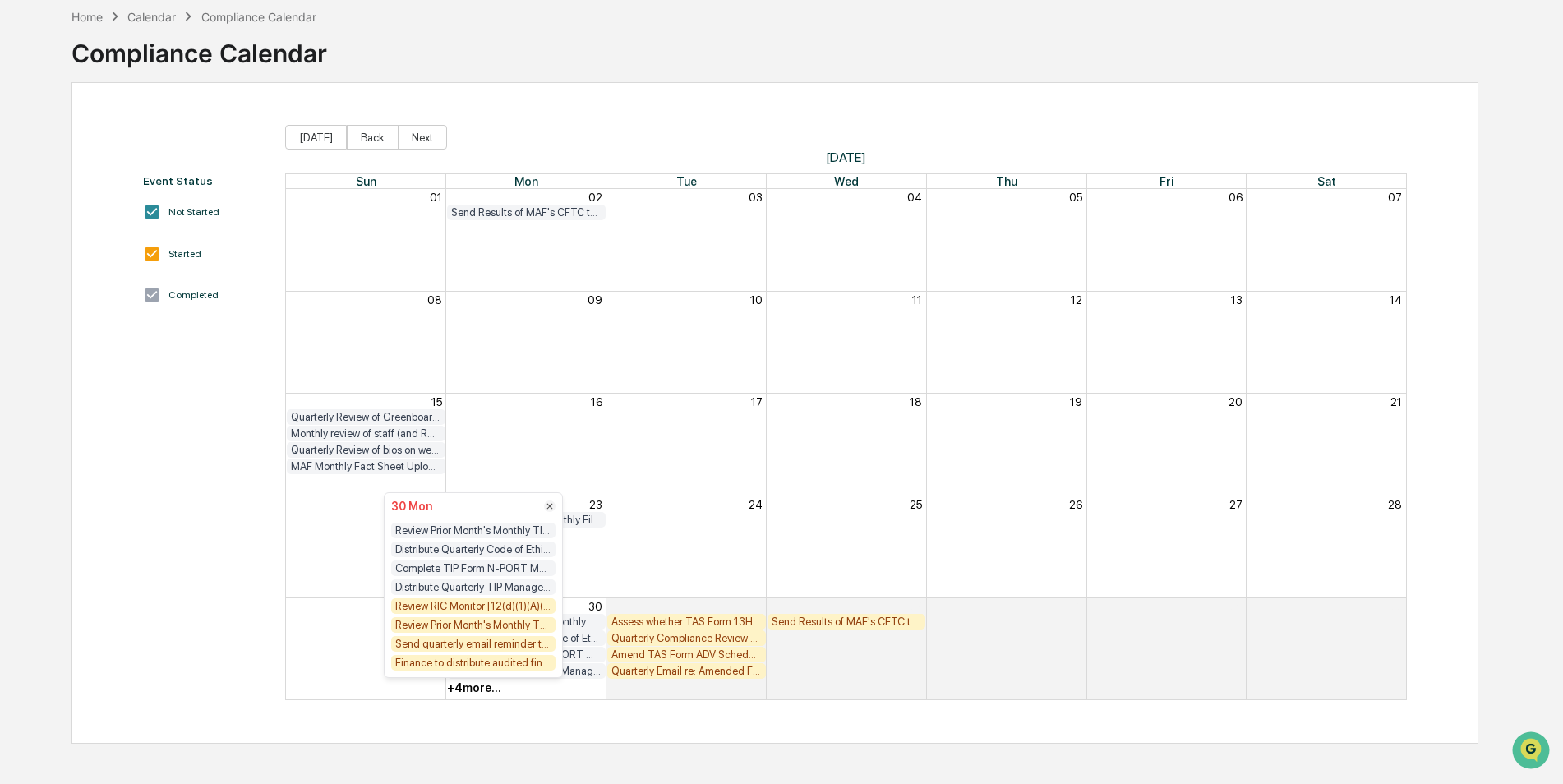
click at [520, 606] on div "Review RIC Monitor [12(d)(1)(A)(i) test] for TKF/MAF/TCF/GEF/DSF" at bounding box center [473, 606] width 165 height 15
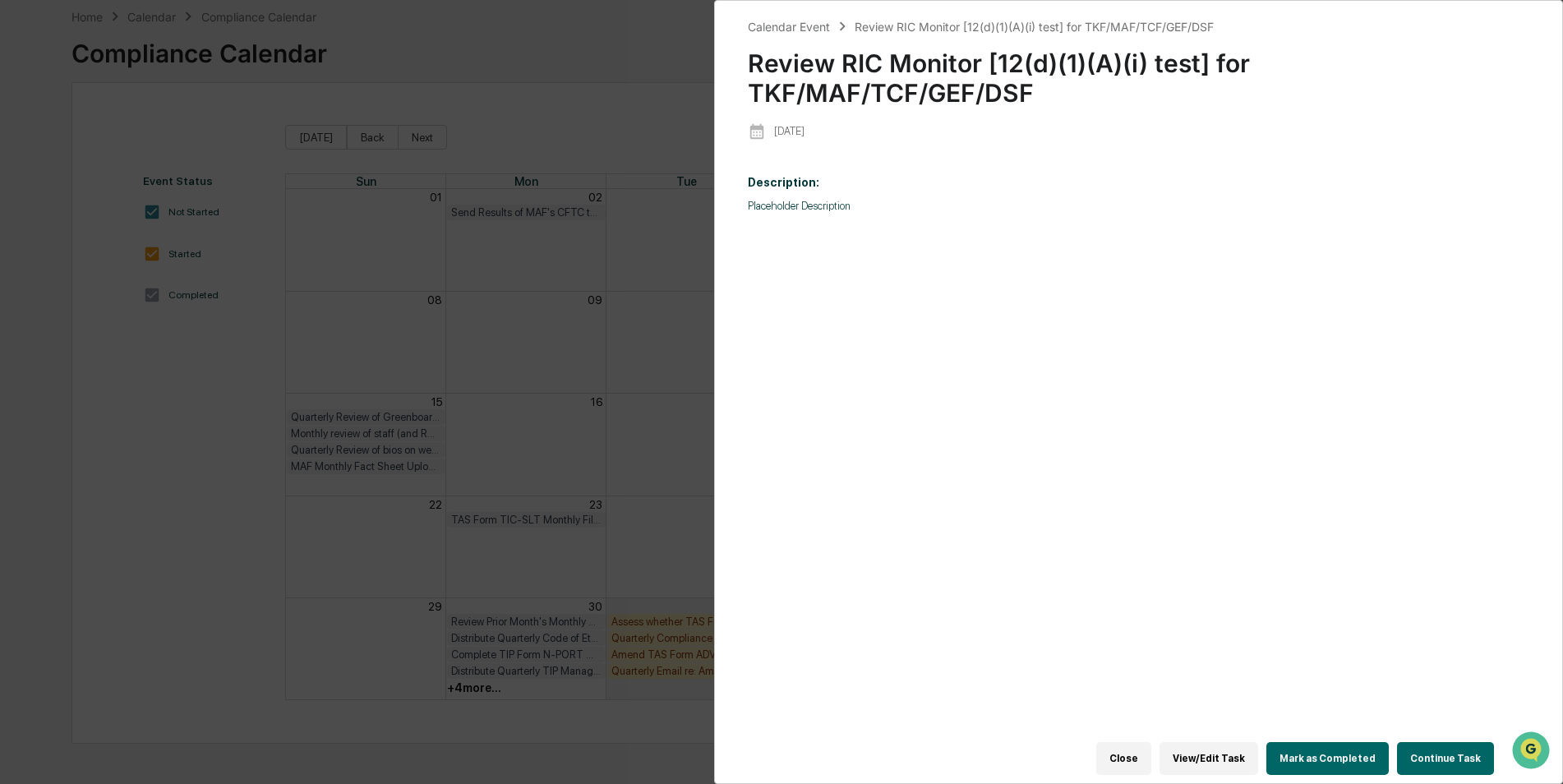
click at [1347, 749] on button "Mark as Completed" at bounding box center [1327, 758] width 123 height 33
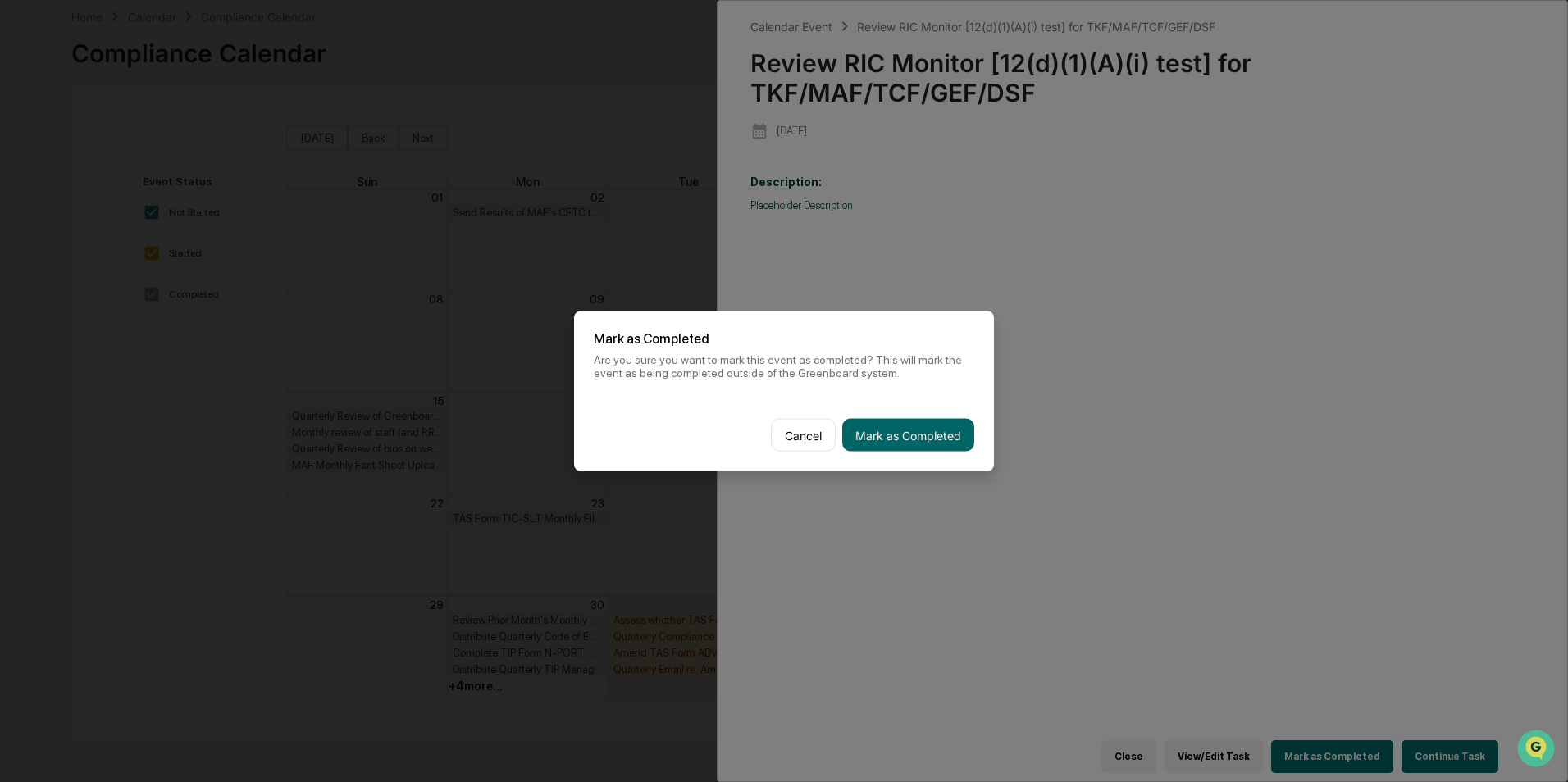
click at [926, 460] on div "Cancel Mark as Completed" at bounding box center [784, 436] width 420 height 72
click at [926, 431] on button "Mark as Completed" at bounding box center [908, 435] width 132 height 33
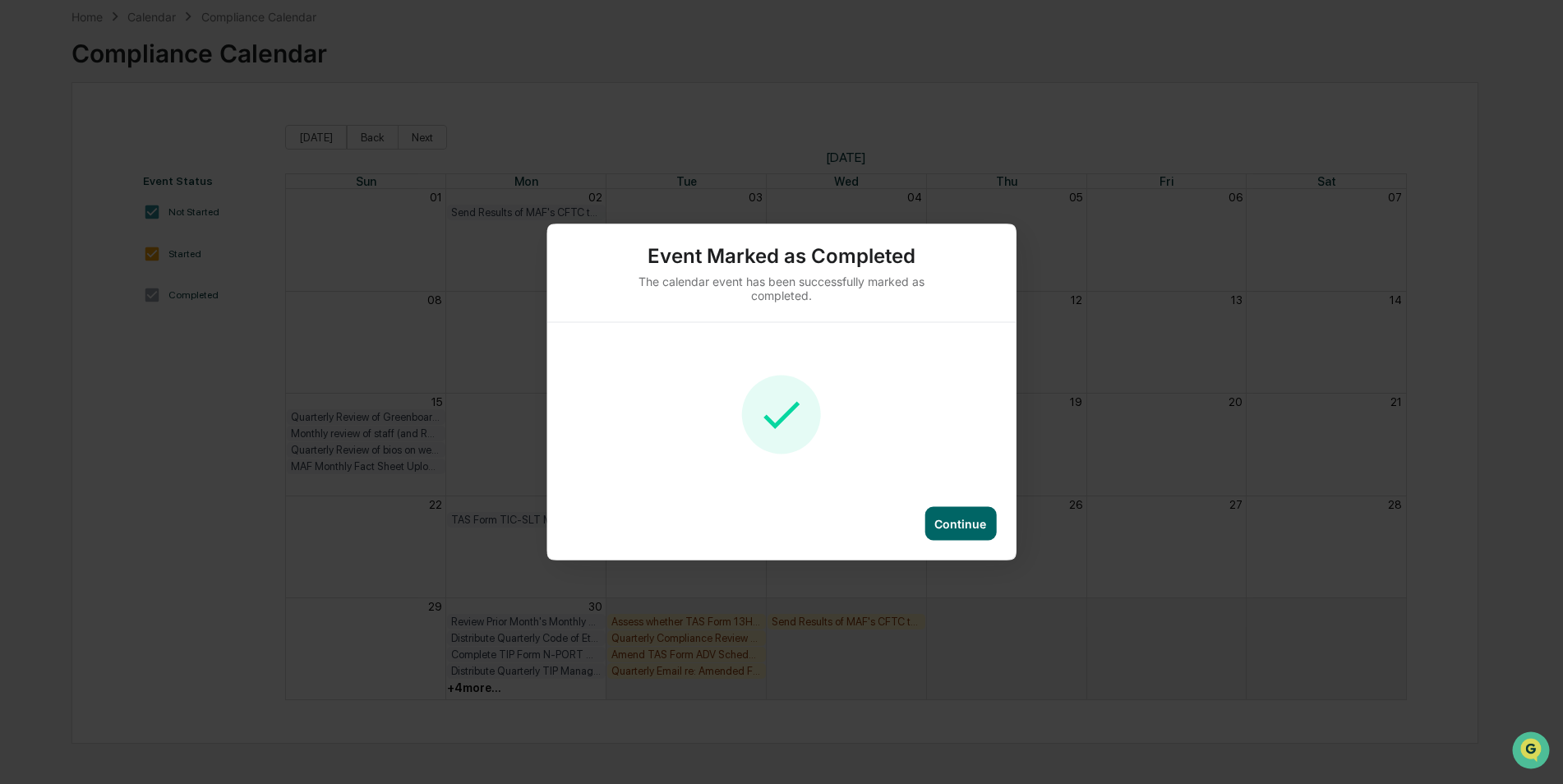
click at [938, 515] on div "Continue" at bounding box center [960, 524] width 72 height 34
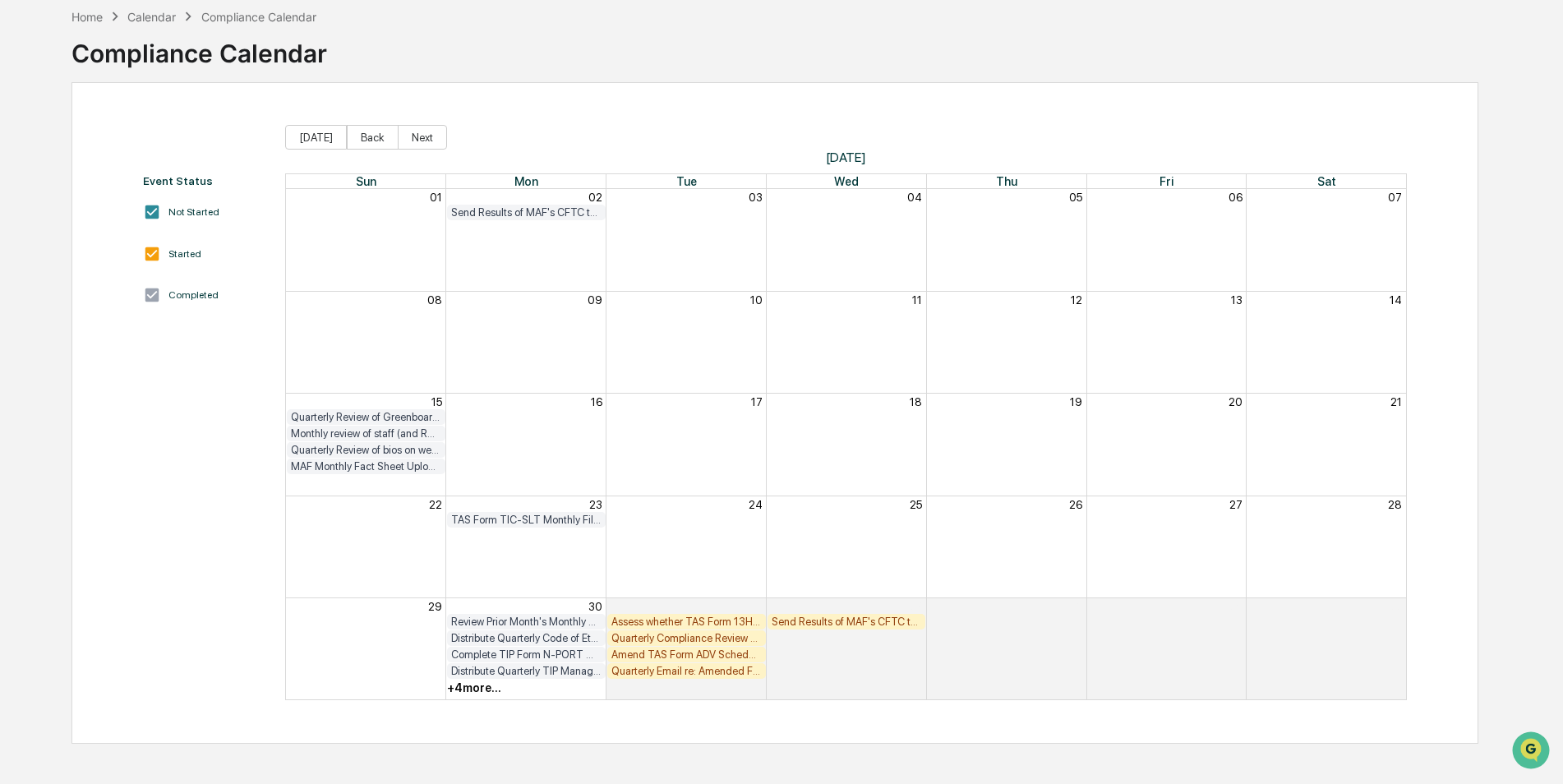
click at [479, 693] on div "+ 4 more..." at bounding box center [474, 688] width 54 height 14
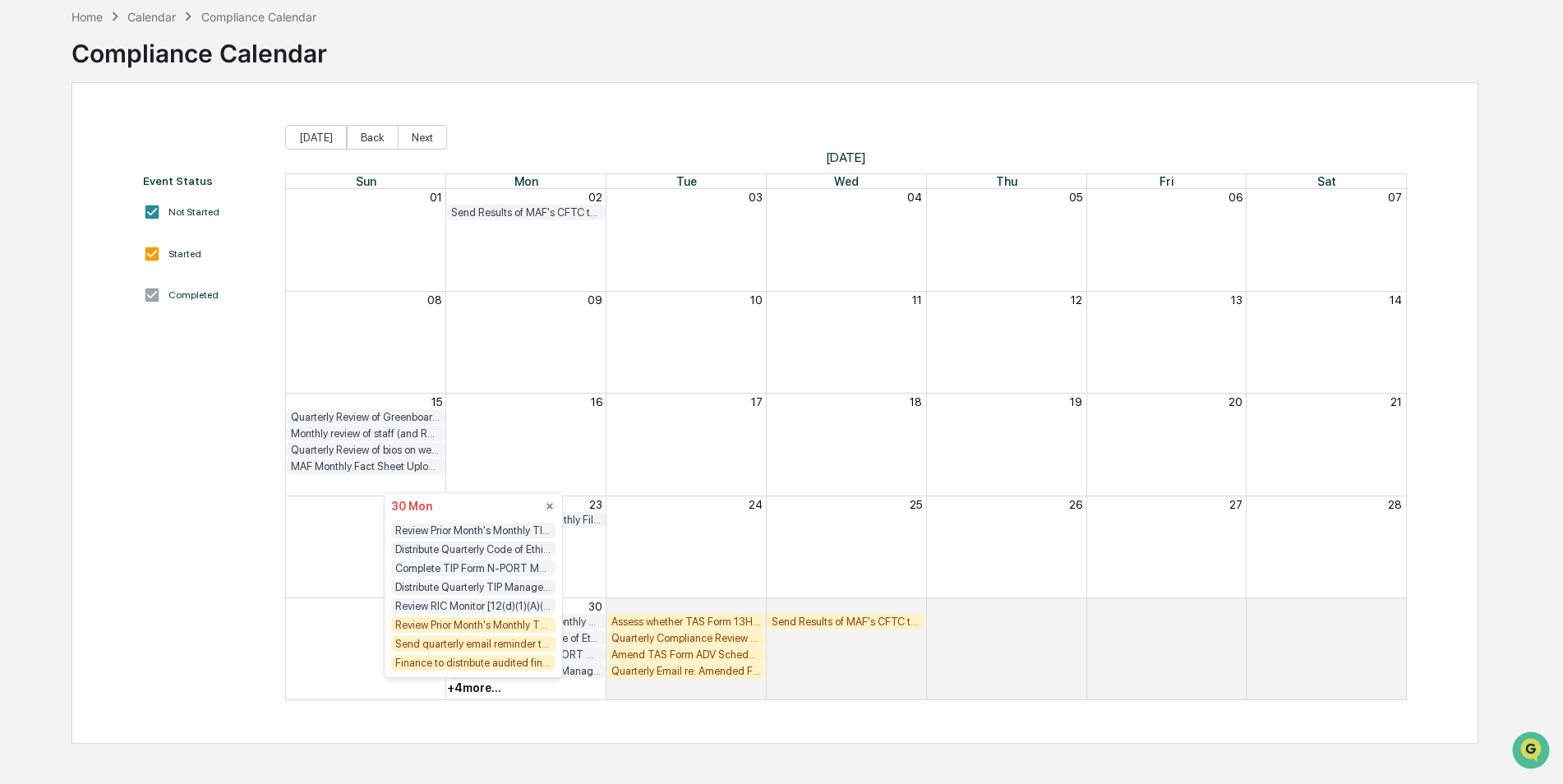
click at [506, 626] on div "Review Prior Month's Monthly TKF, TCF, GEF and DSF Compliance Testing Results (…" at bounding box center [473, 624] width 165 height 15
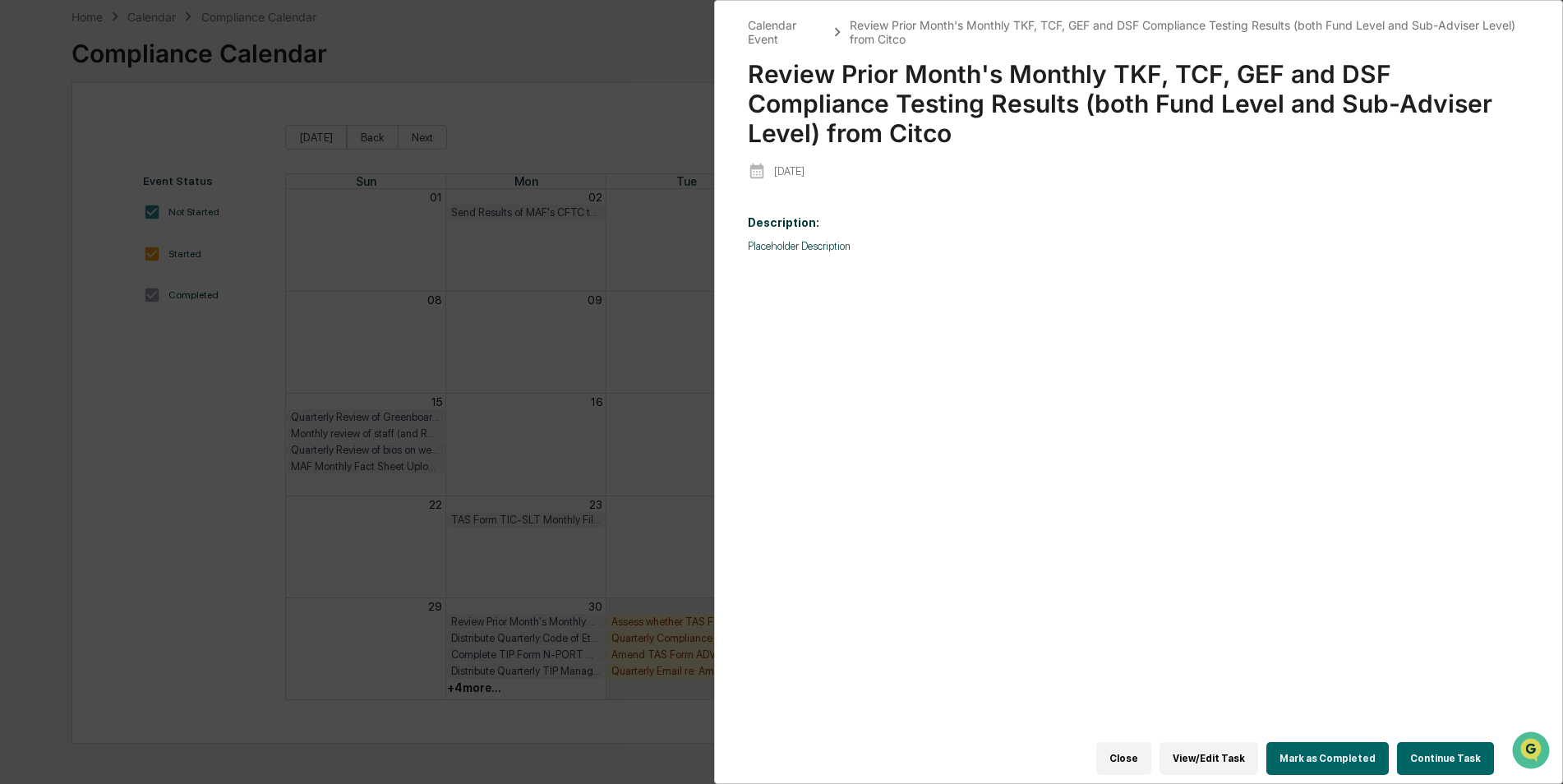
click at [1356, 742] on button "Mark as Completed" at bounding box center [1327, 758] width 123 height 33
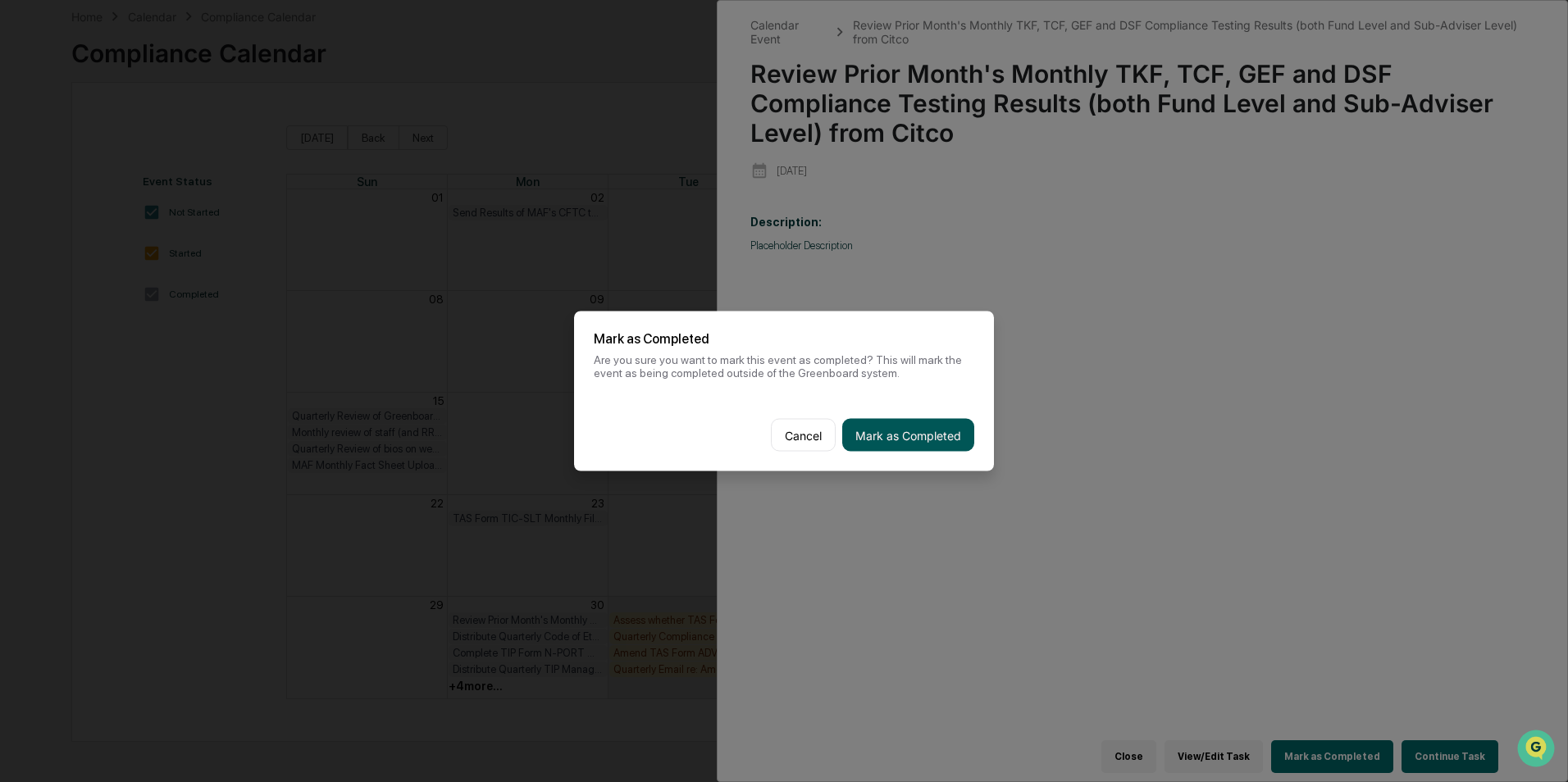
click at [947, 437] on button "Mark as Completed" at bounding box center [908, 435] width 132 height 33
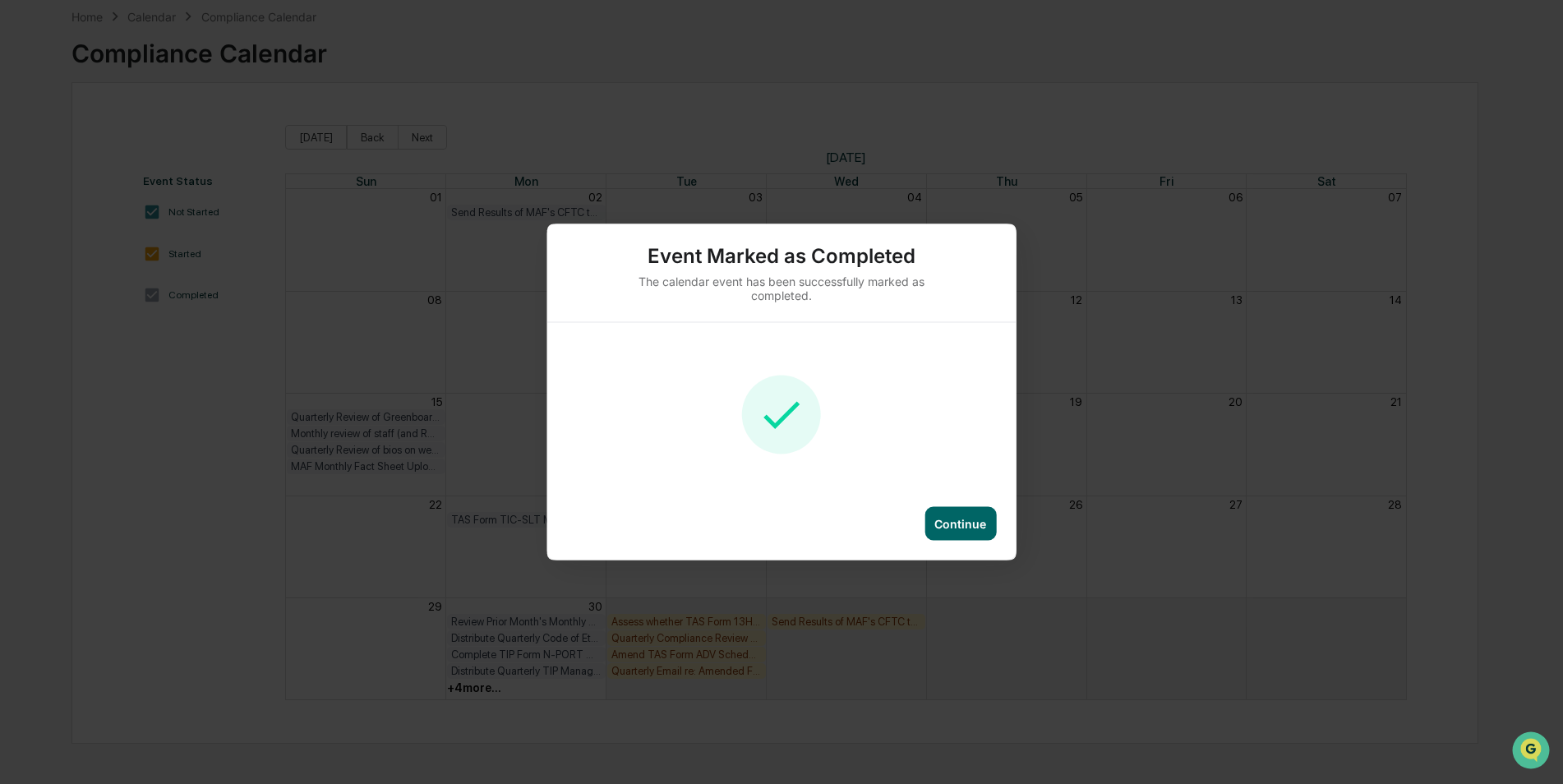
click at [941, 541] on div "Continue" at bounding box center [782, 533] width 469 height 53
click at [945, 538] on div "Continue" at bounding box center [960, 524] width 72 height 34
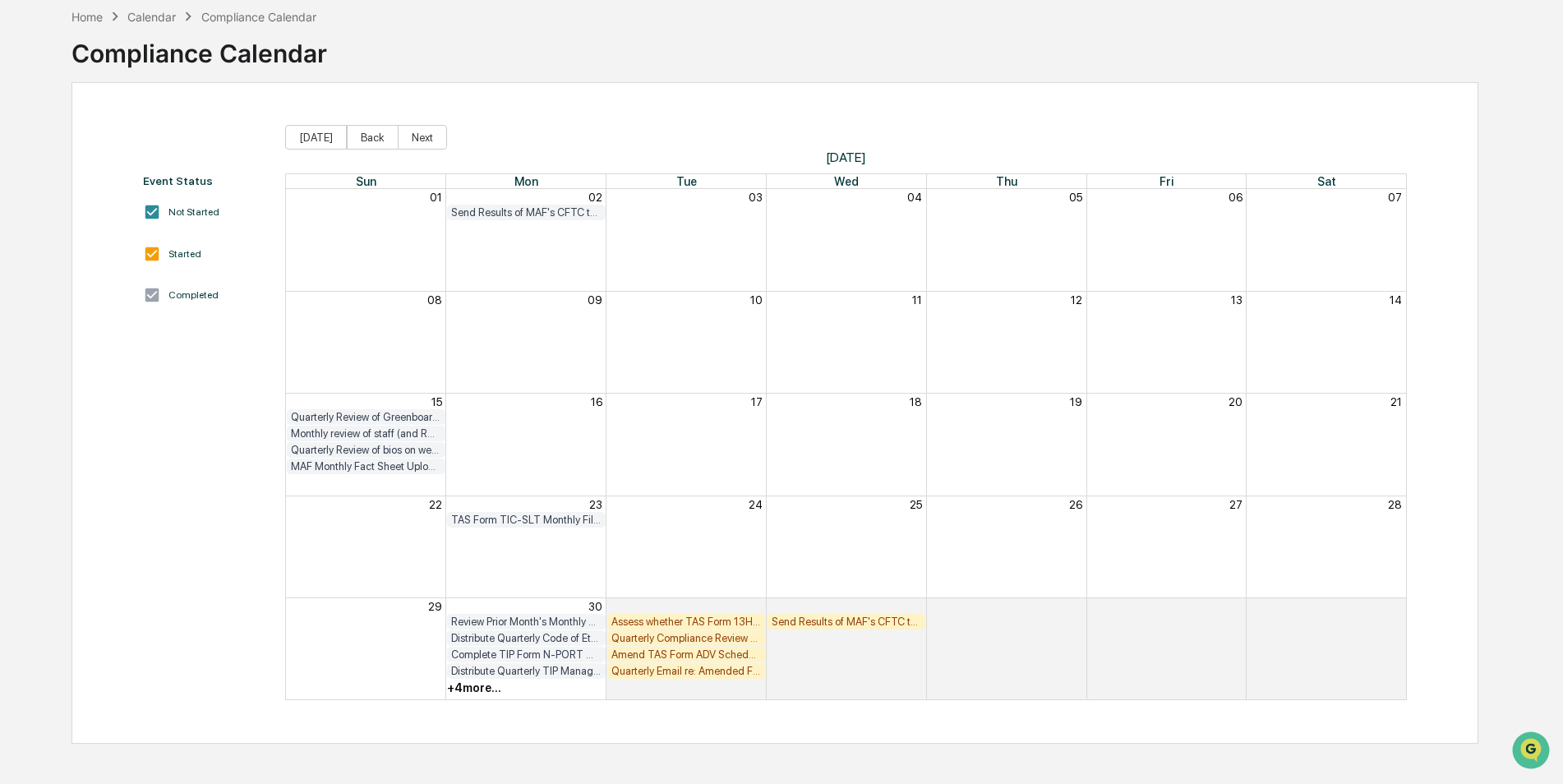
click at [480, 679] on div "+ 4 more..." at bounding box center [526, 687] width 161 height 16
click at [473, 683] on div "+ 4 more..." at bounding box center [474, 688] width 54 height 14
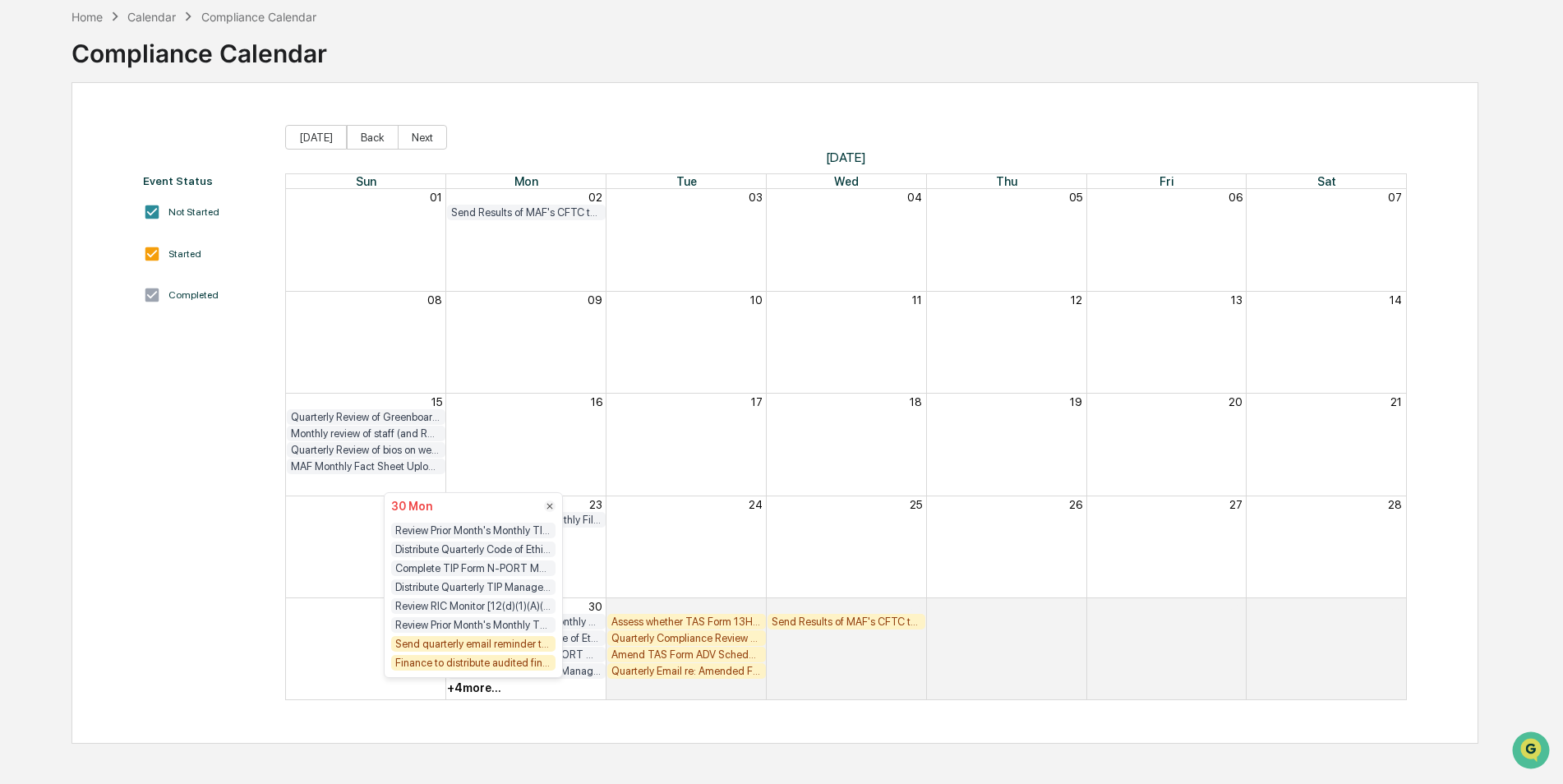
click at [498, 650] on div "Send quarterly email reminder to RRs to report any client complaints and to for…" at bounding box center [473, 644] width 165 height 15
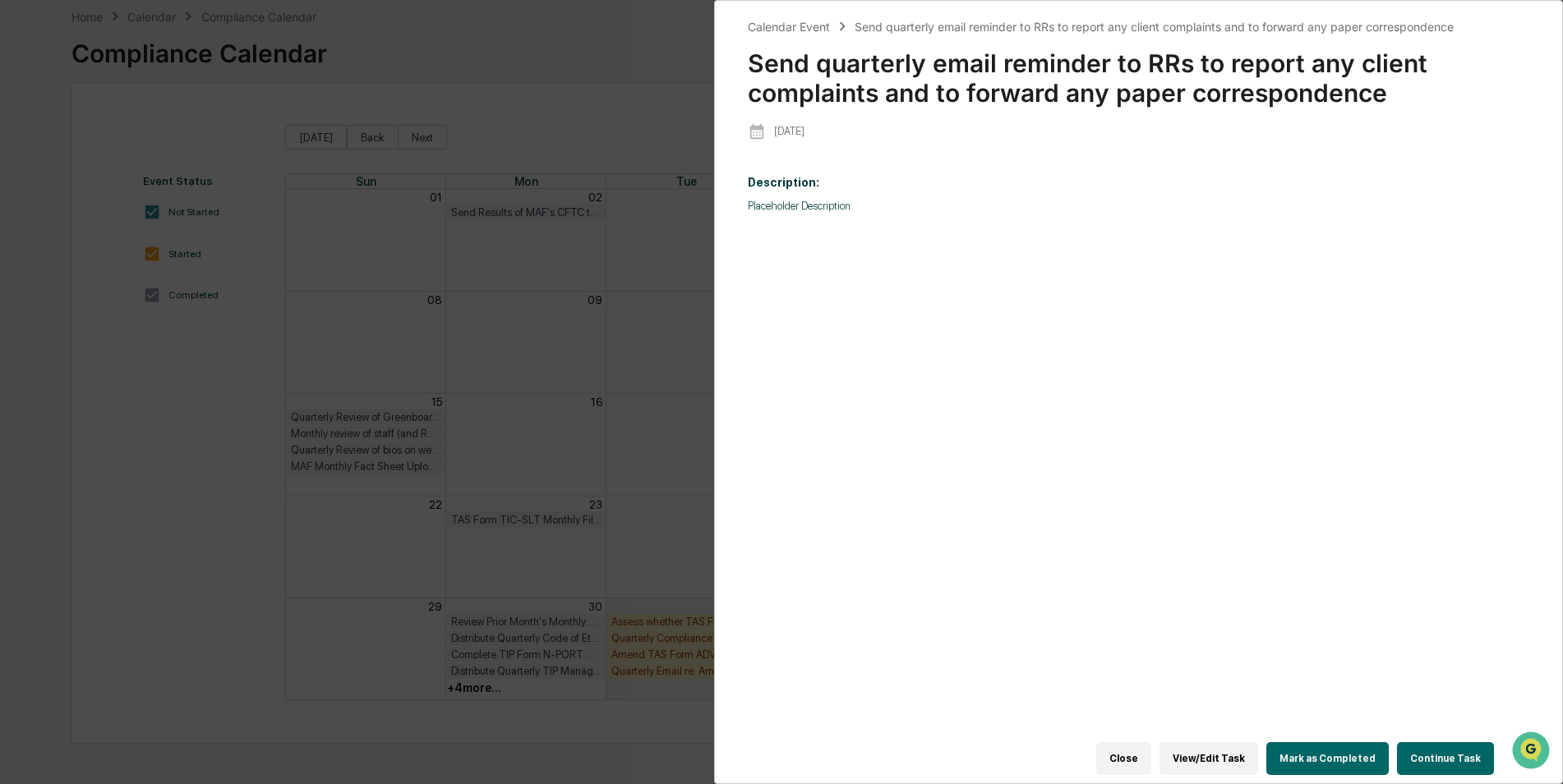
click at [1315, 749] on button "Mark as Completed" at bounding box center [1327, 758] width 123 height 33
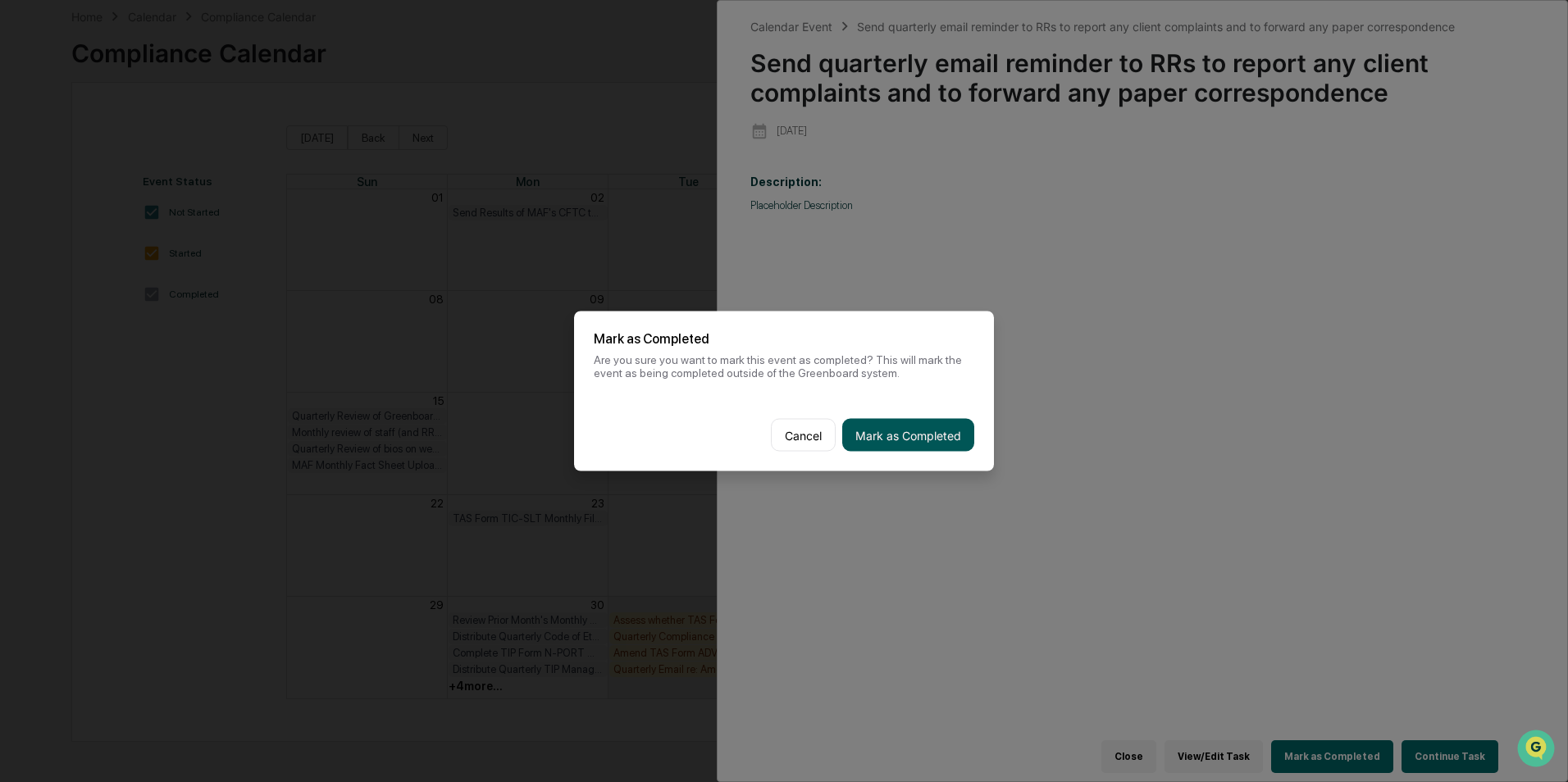
click at [911, 428] on button "Mark as Completed" at bounding box center [908, 435] width 132 height 33
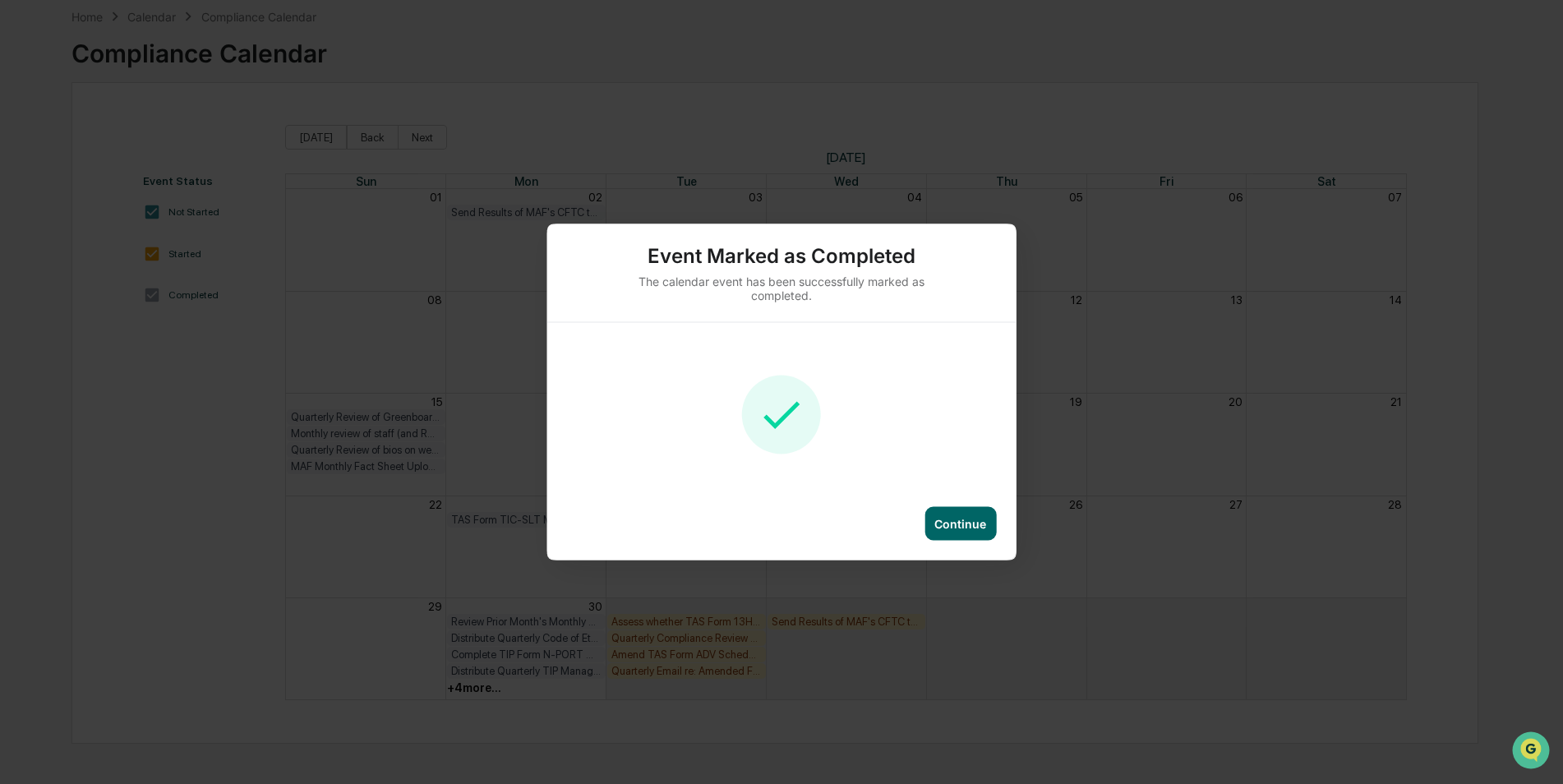
click at [939, 538] on div "Continue" at bounding box center [960, 524] width 72 height 34
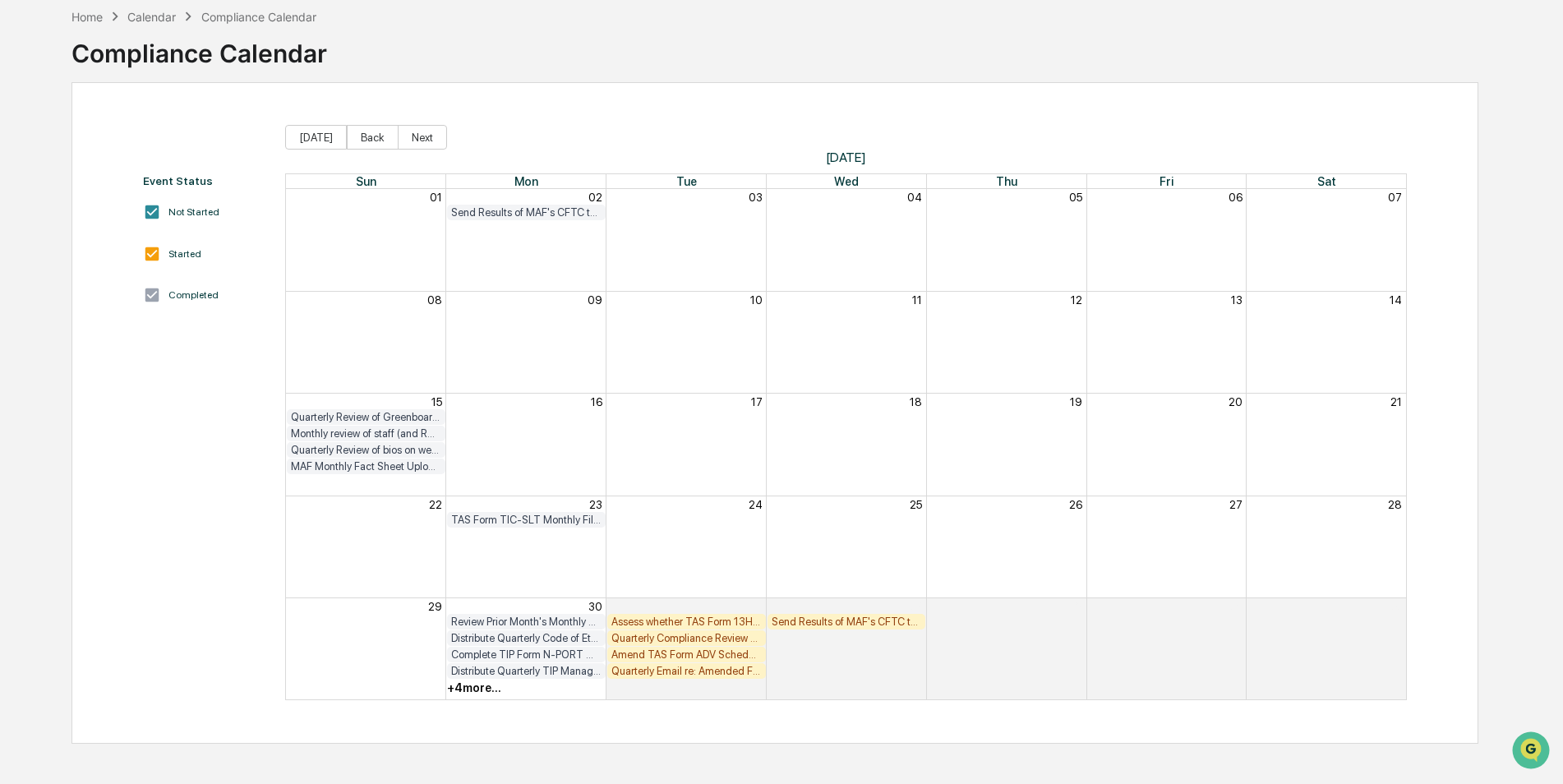
click at [480, 694] on div "29 30 01 02 03 04 05 Review Prior Month's Monthly TIP Compliance Testing Result…" at bounding box center [846, 648] width 1120 height 102
click at [484, 686] on div "+ 4 more..." at bounding box center [474, 688] width 54 height 14
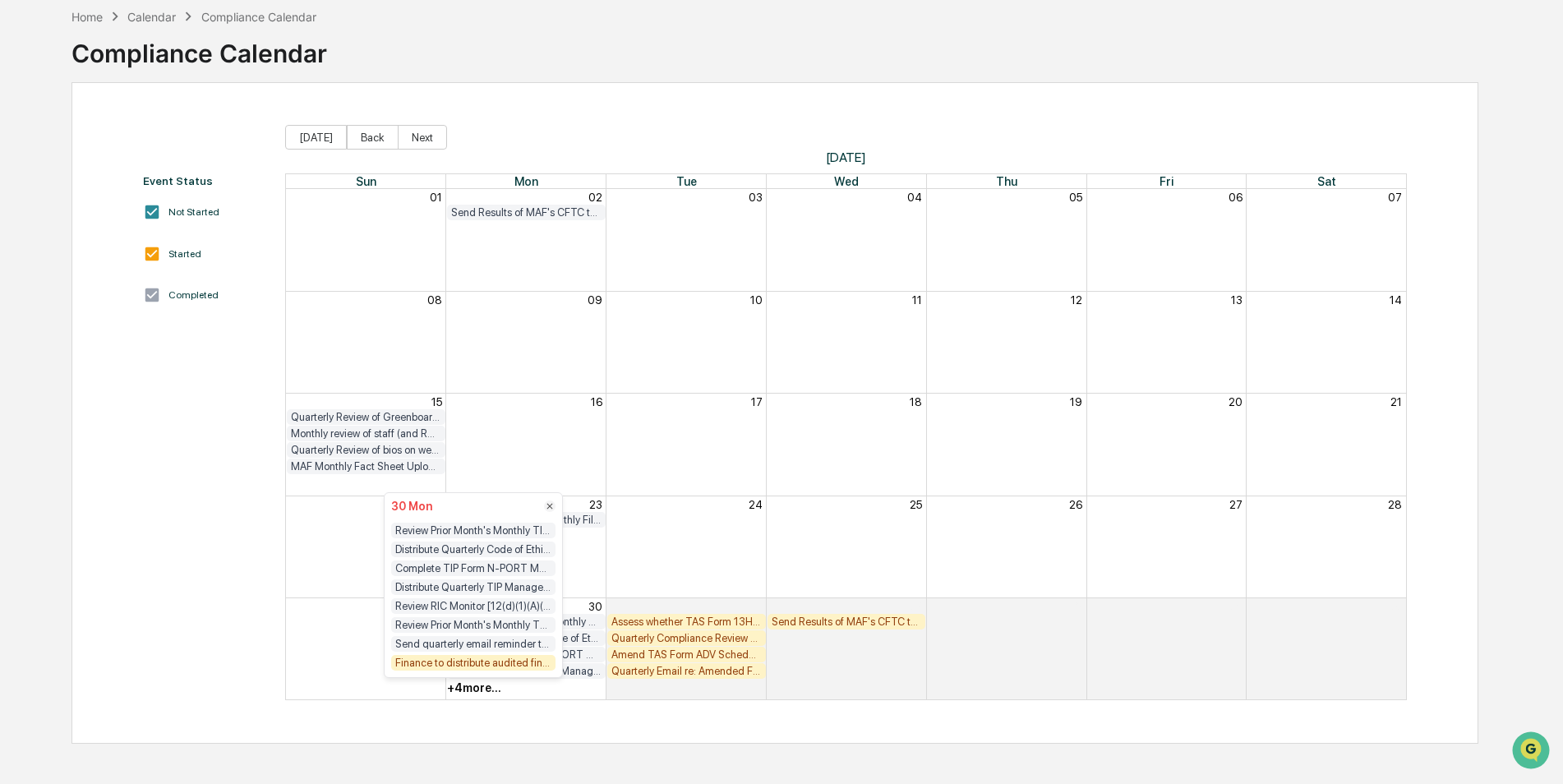
click at [515, 670] on div "Finance to distribute audited financial statements to shareholders of 6/30 FYE …" at bounding box center [473, 662] width 165 height 15
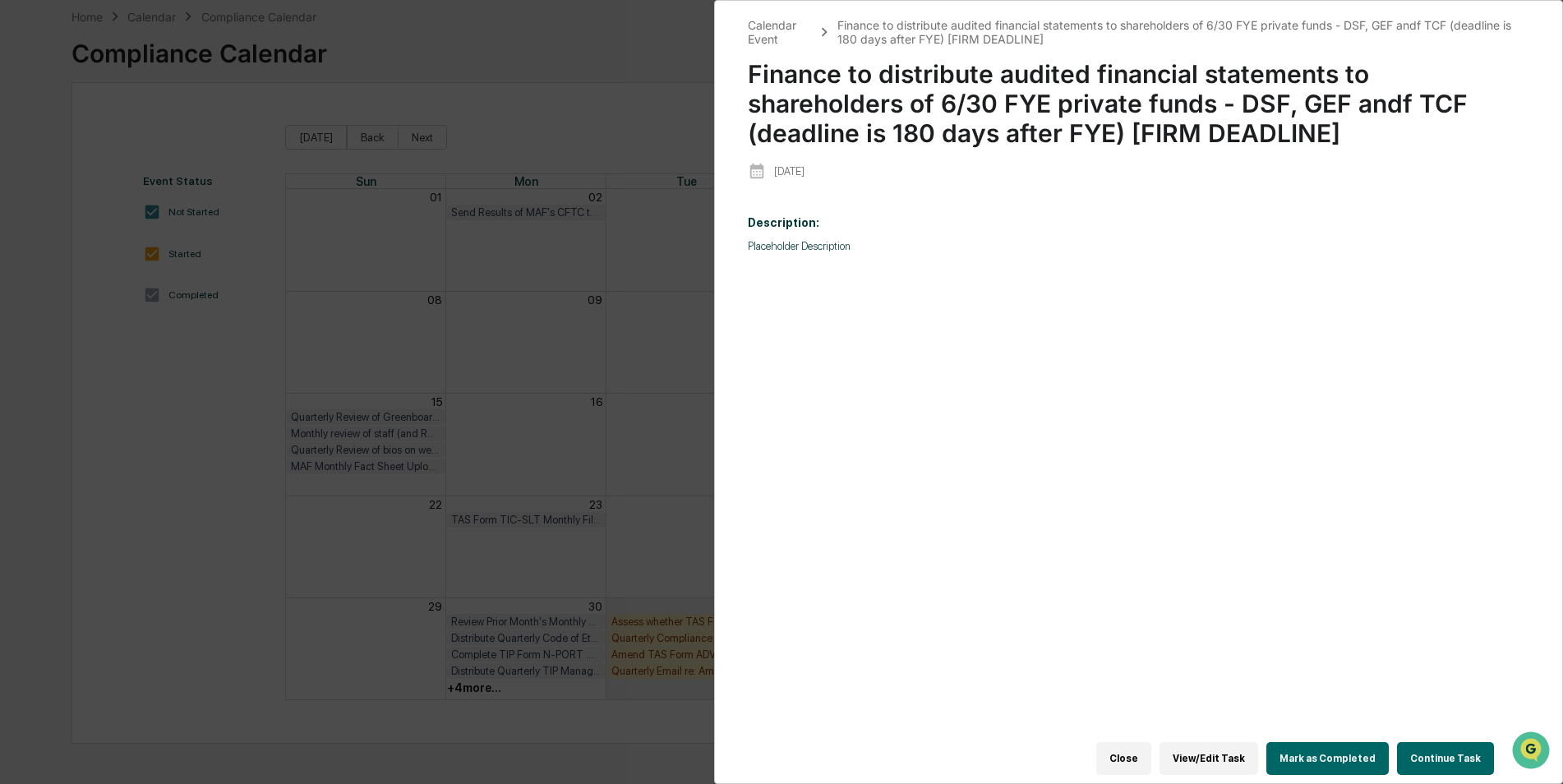
click at [1314, 752] on button "Mark as Completed" at bounding box center [1327, 758] width 123 height 33
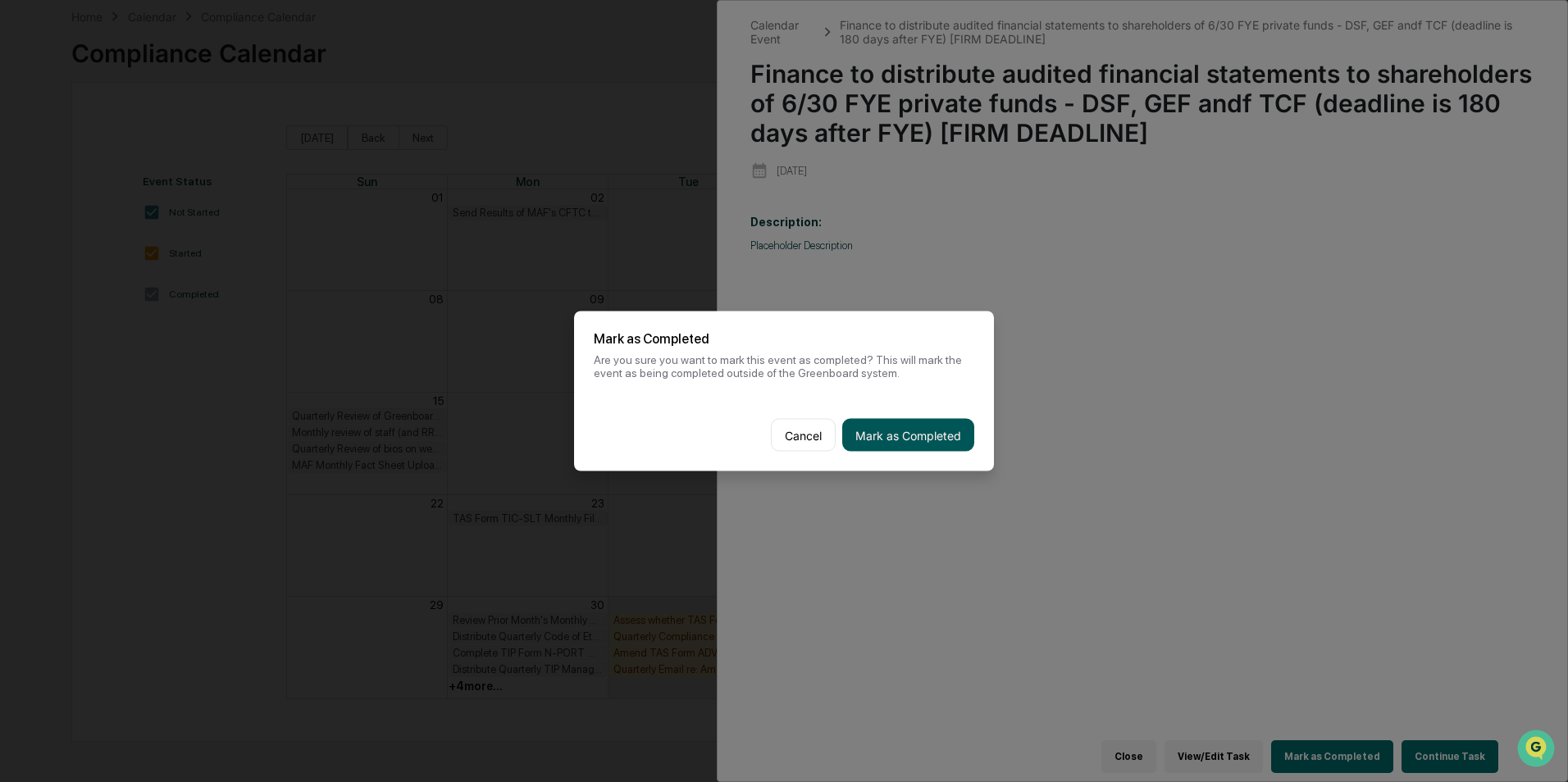
click at [934, 422] on button "Mark as Completed" at bounding box center [908, 435] width 132 height 33
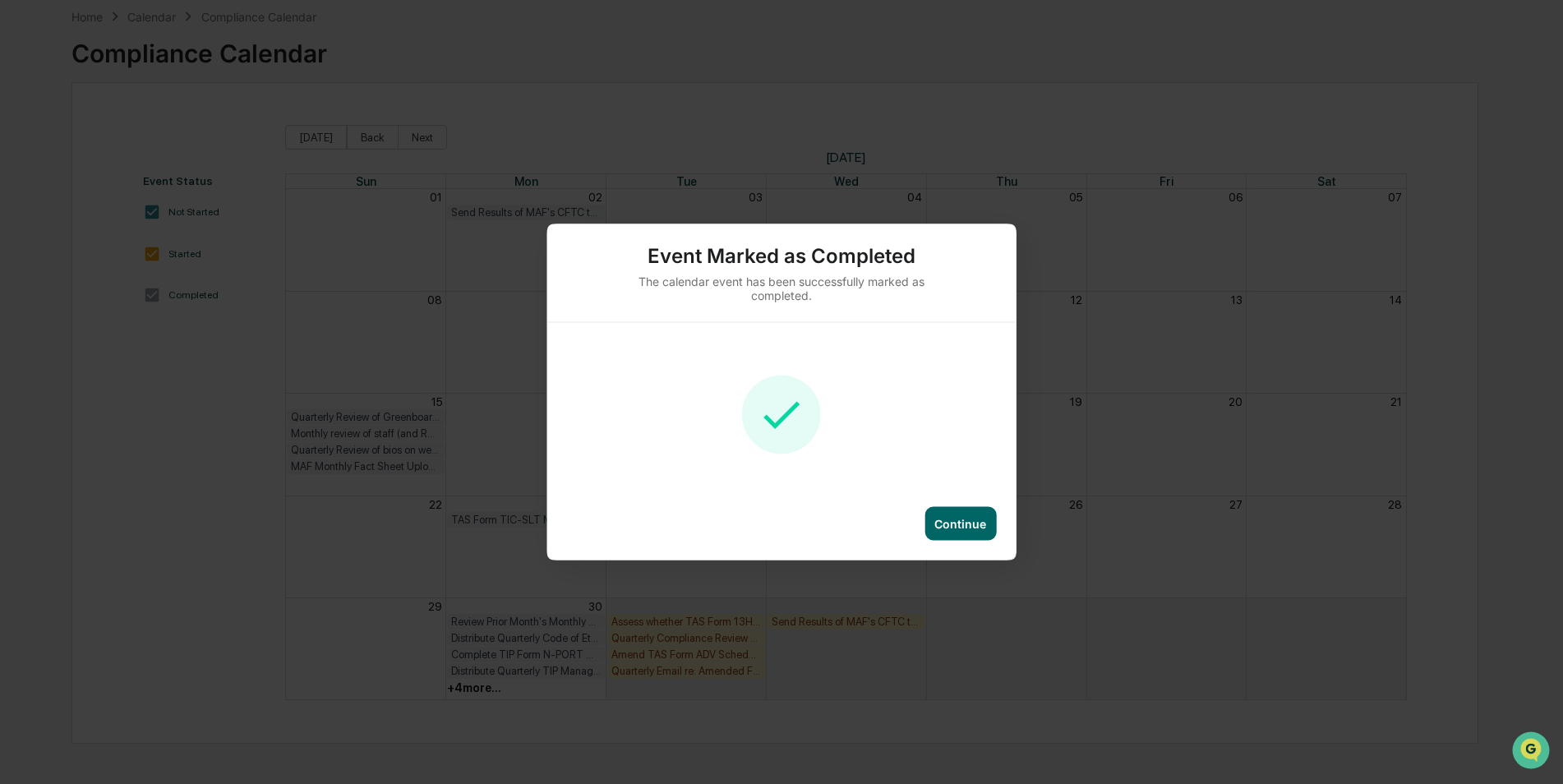
click at [947, 534] on div "Continue" at bounding box center [960, 524] width 72 height 34
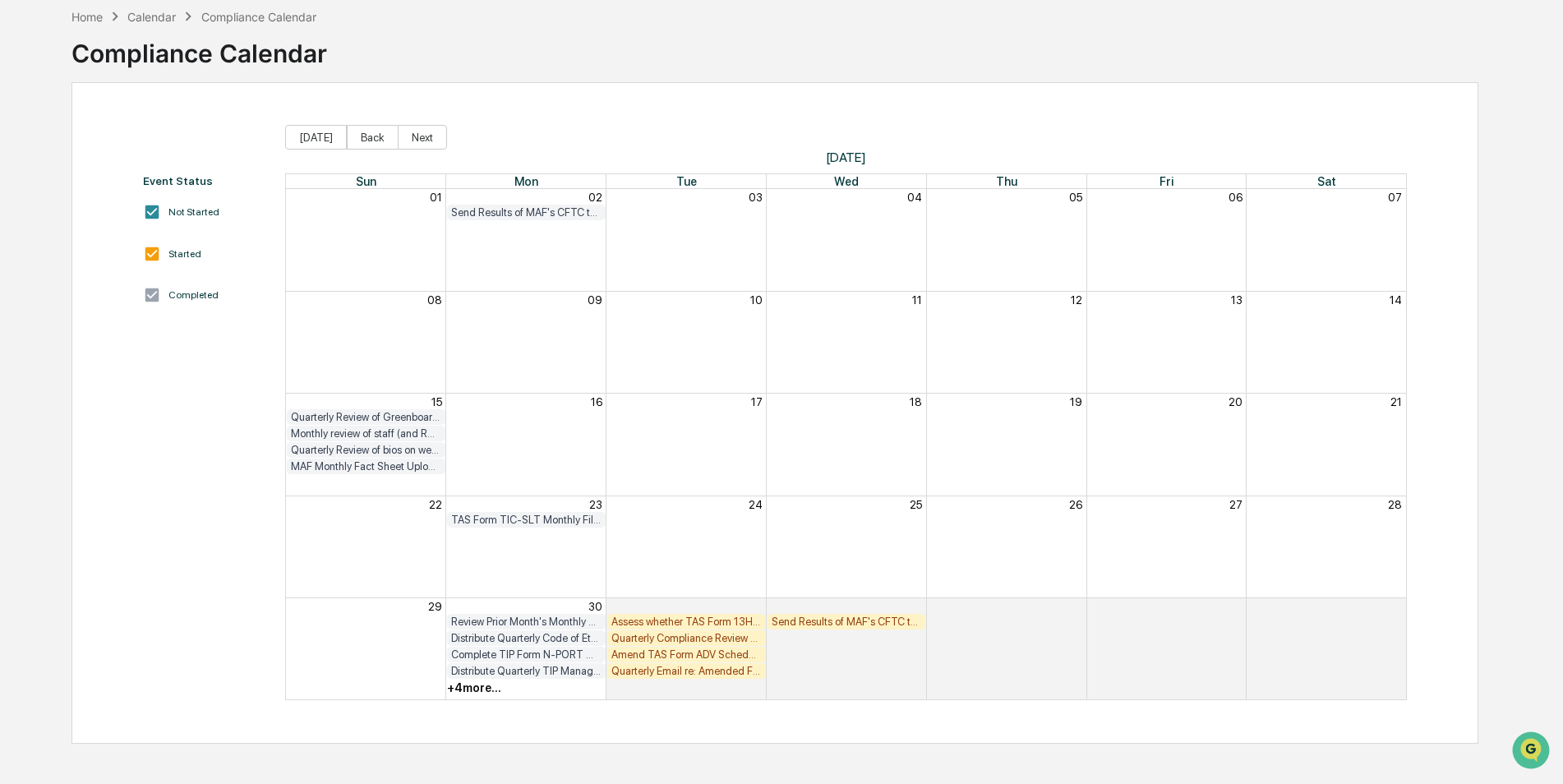
click at [430, 124] on div "Event Status Not Started Started Completed [DATE] Back Next [DATE] Sun Mon Tue …" at bounding box center [775, 412] width 1407 height 662
click at [425, 131] on button "Next" at bounding box center [422, 137] width 49 height 24
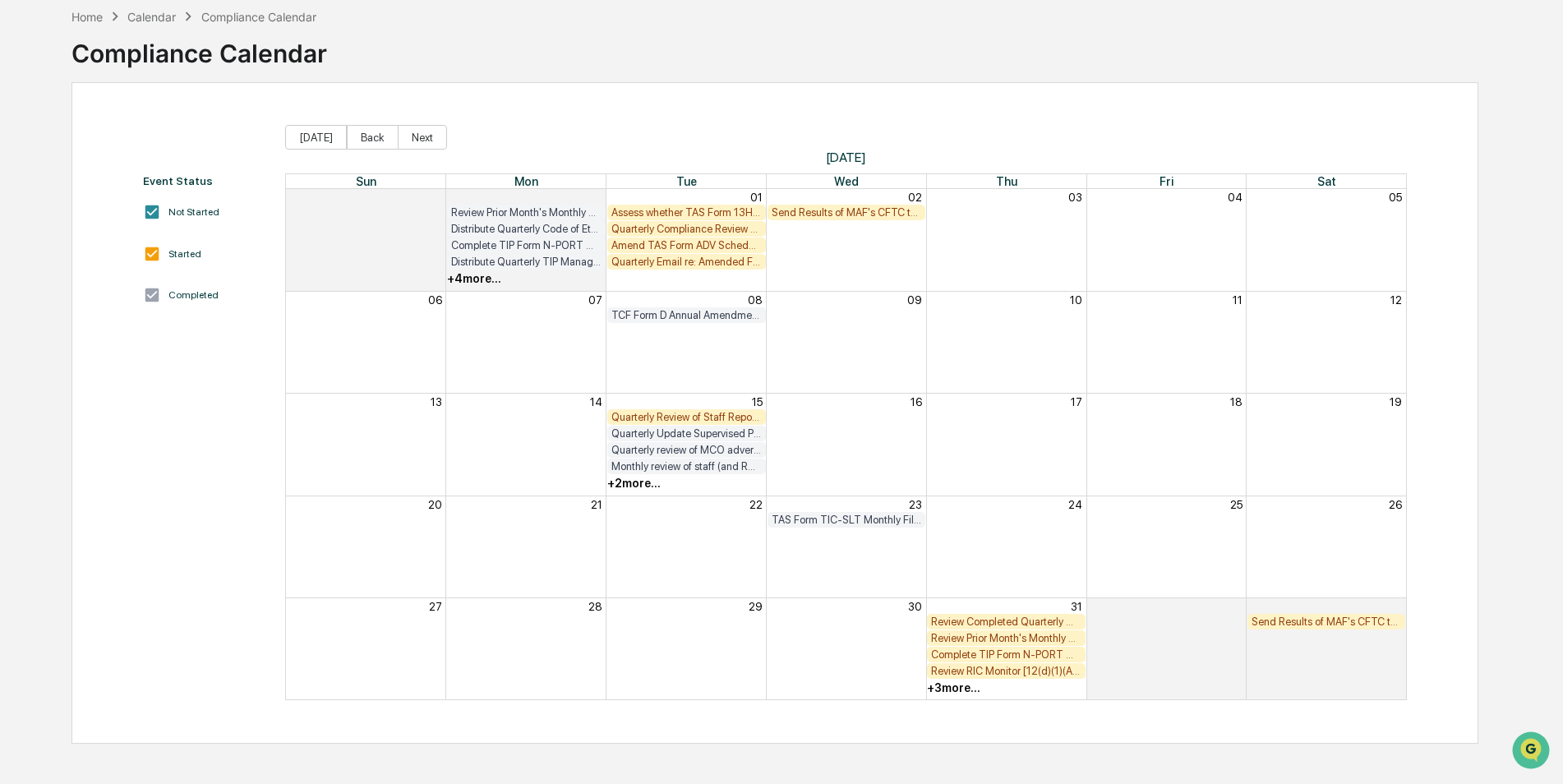
click at [705, 208] on div "Assess whether TAS Form 13H Quarterly Filing is required (if so, must be filed …" at bounding box center [687, 212] width 150 height 13
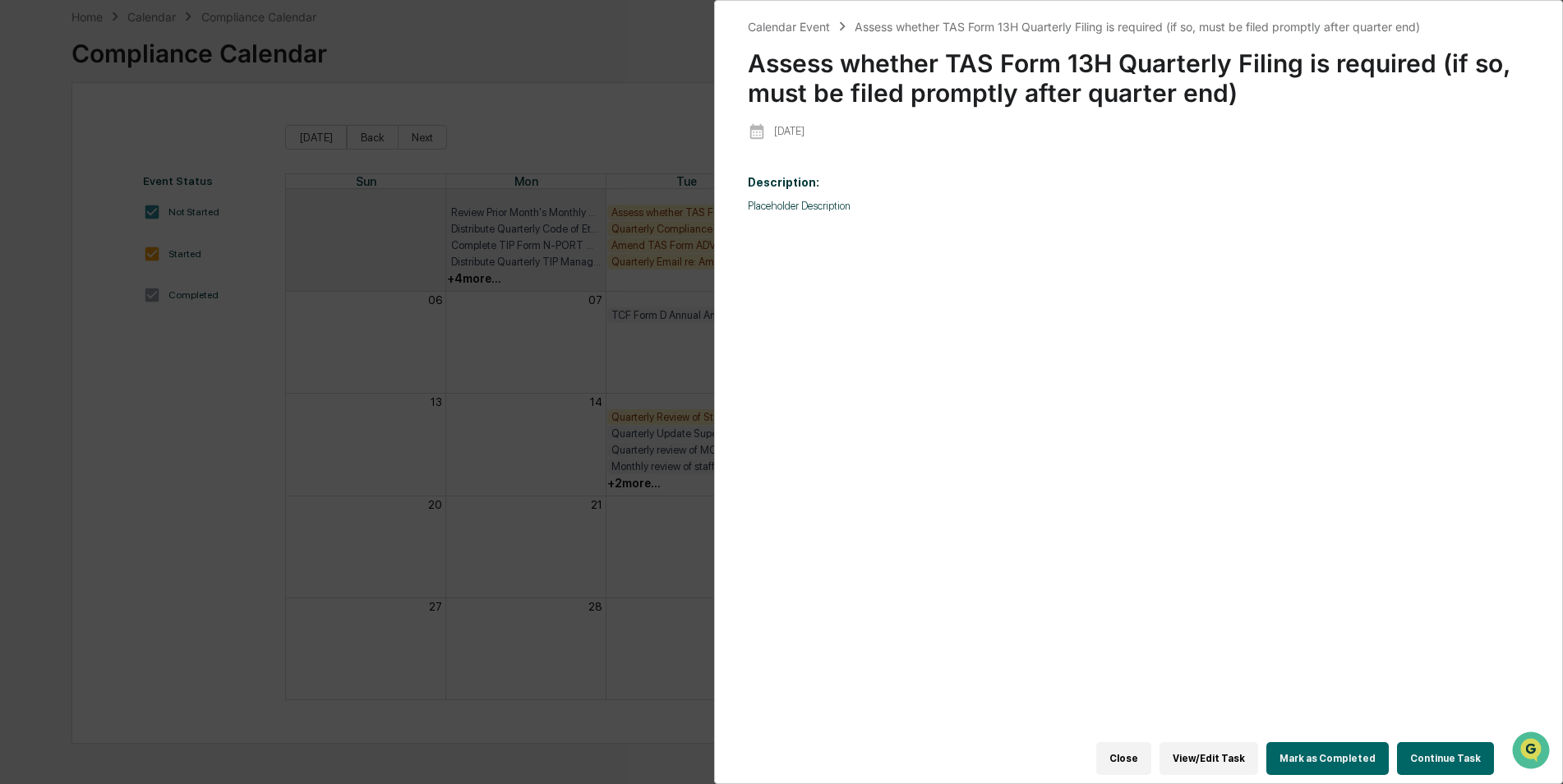
click at [1341, 758] on button "Mark as Completed" at bounding box center [1327, 758] width 123 height 33
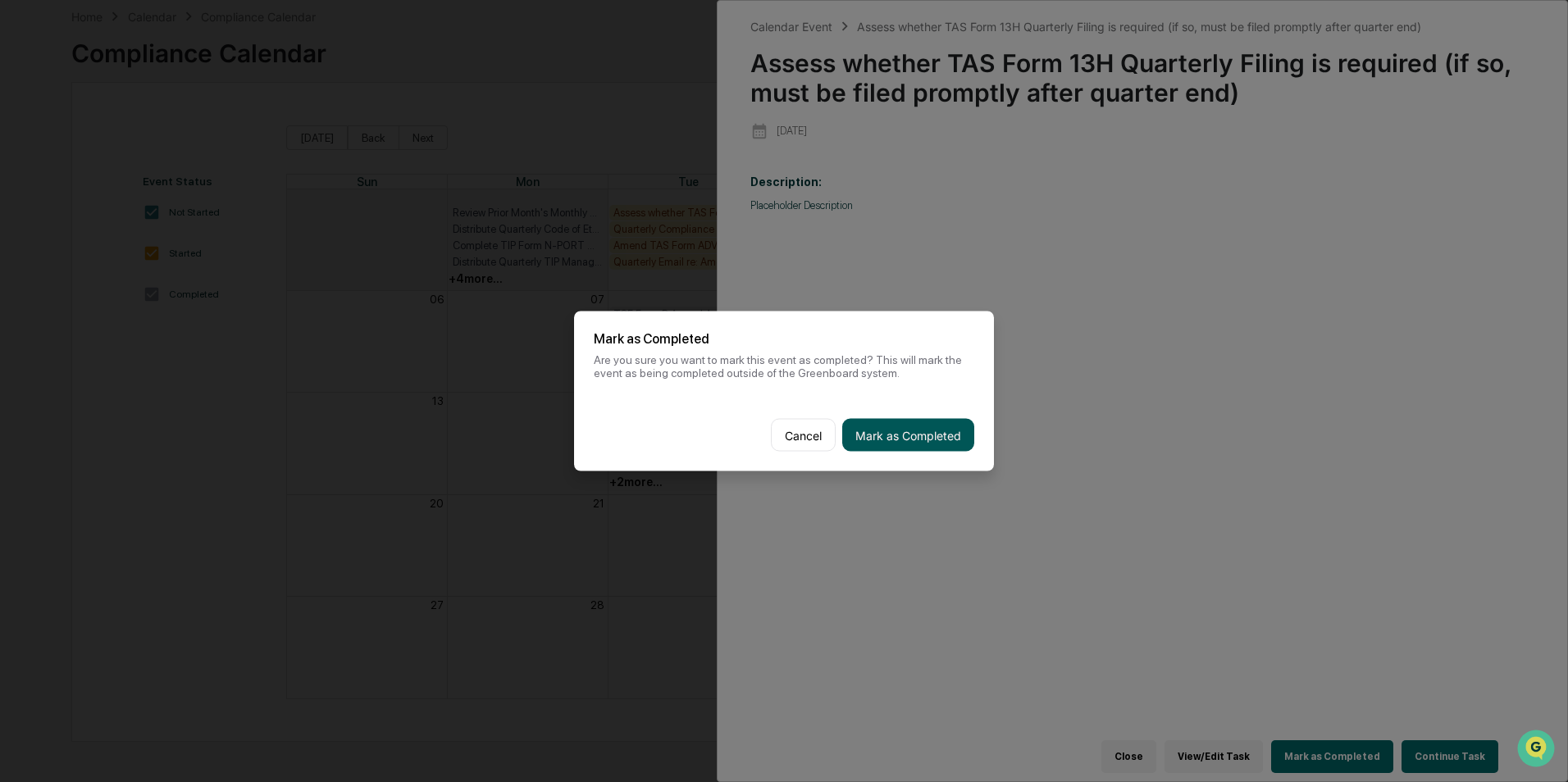
click at [910, 426] on button "Mark as Completed" at bounding box center [908, 435] width 132 height 33
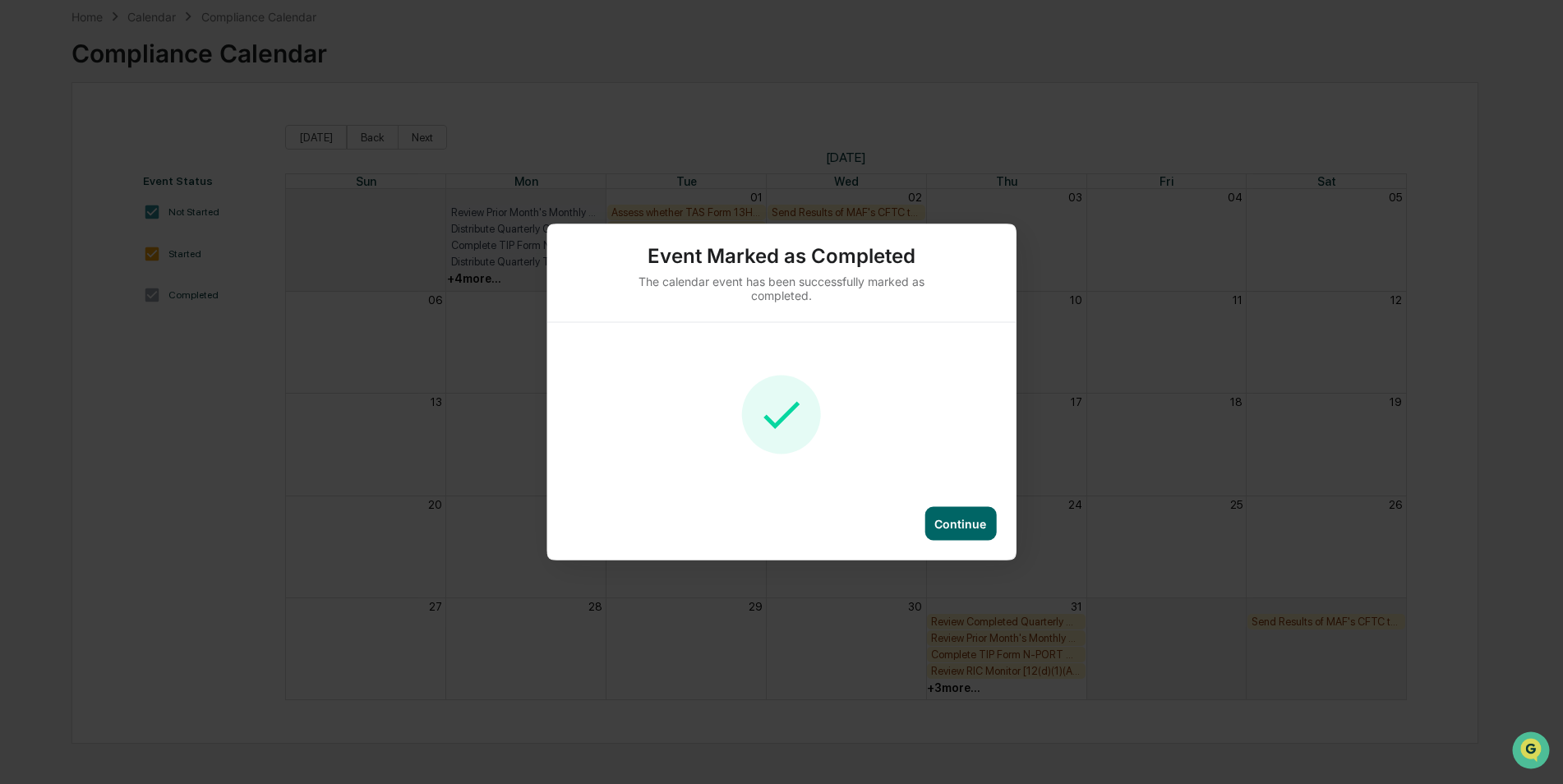
click at [983, 525] on div "Continue" at bounding box center [960, 524] width 52 height 14
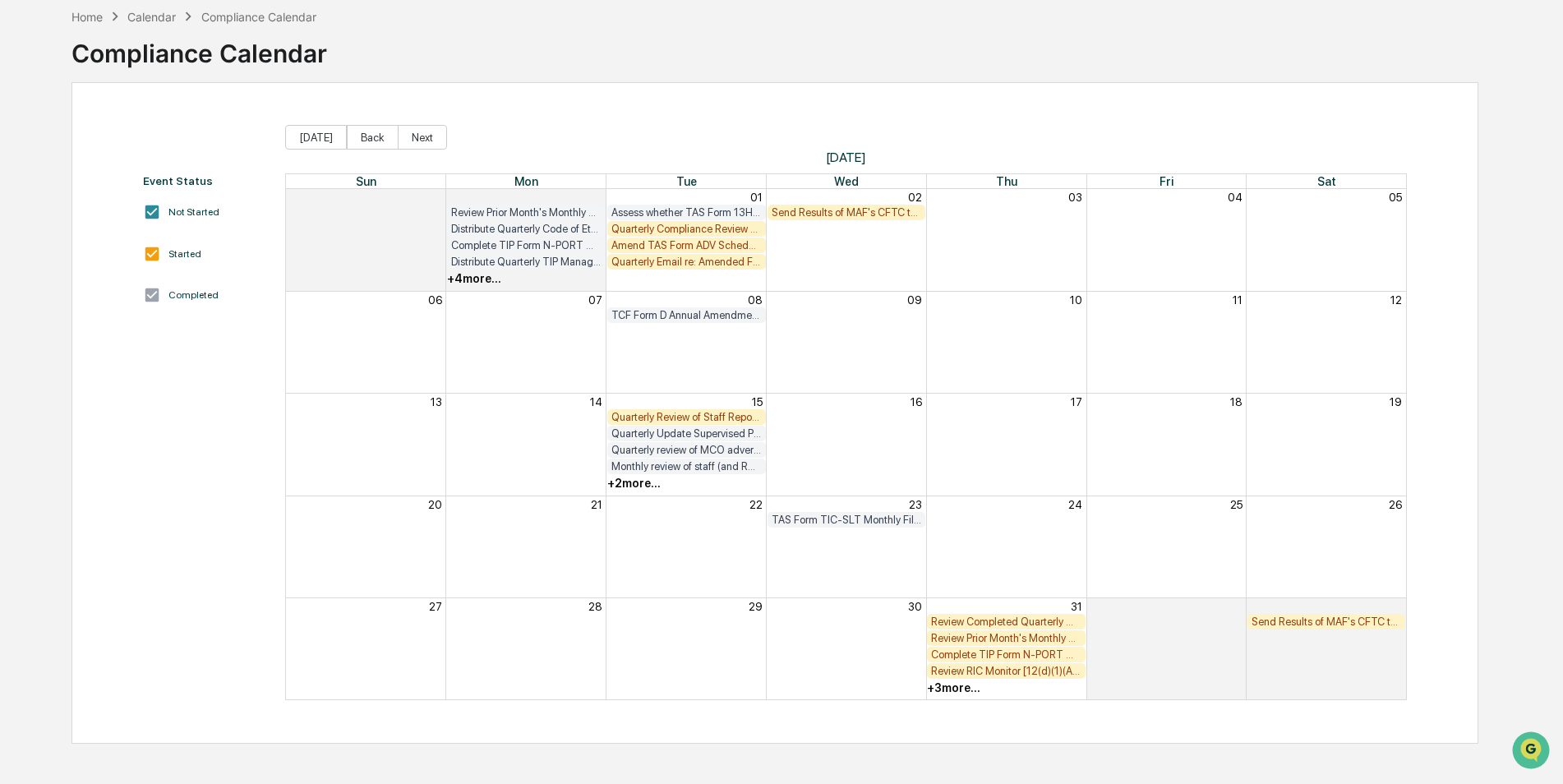
click at [680, 233] on div "Quarterly Compliance Review of RFP Materials" at bounding box center [687, 229] width 150 height 13
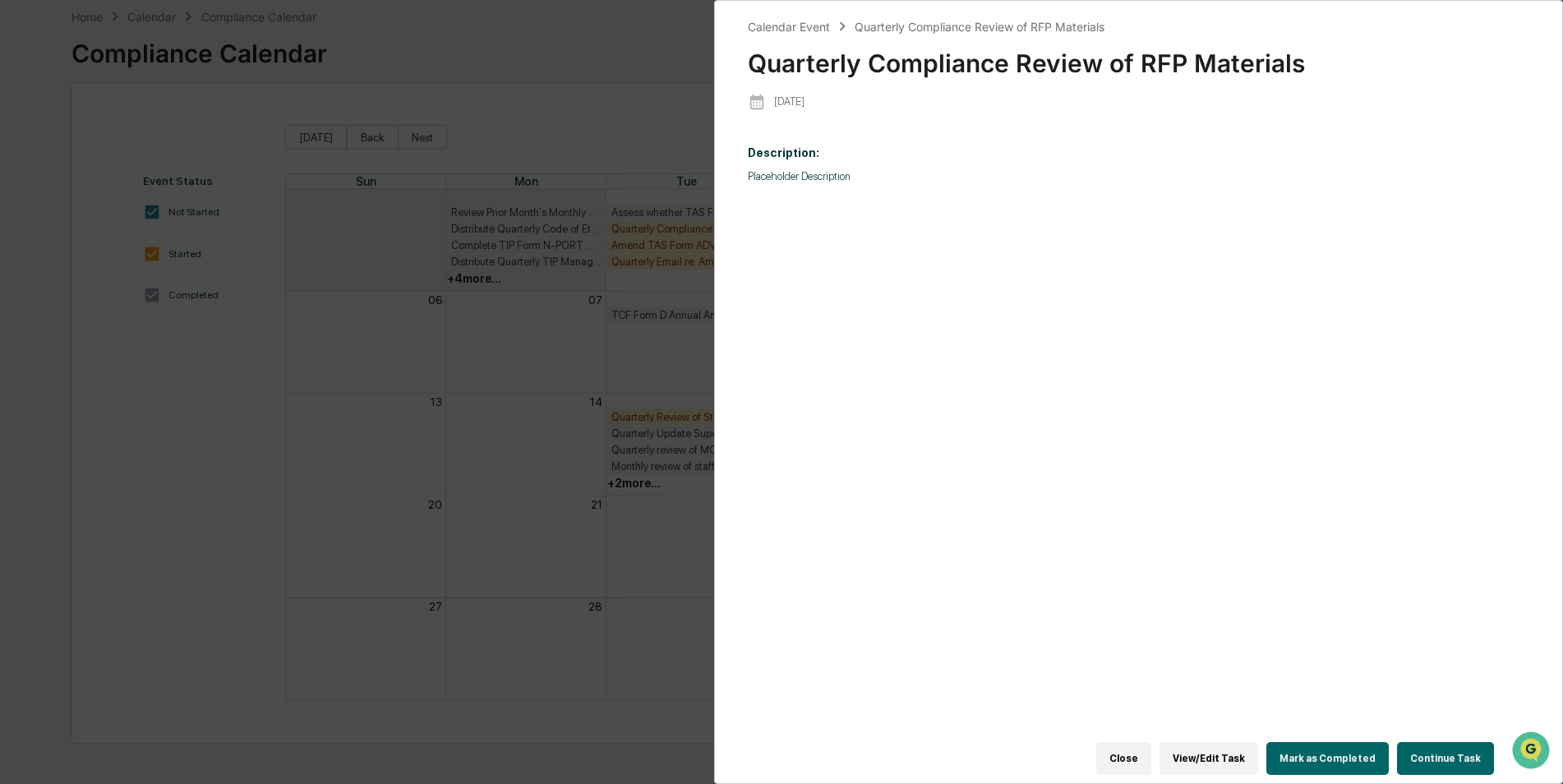
click at [1334, 742] on button "Mark as Completed" at bounding box center [1327, 758] width 123 height 33
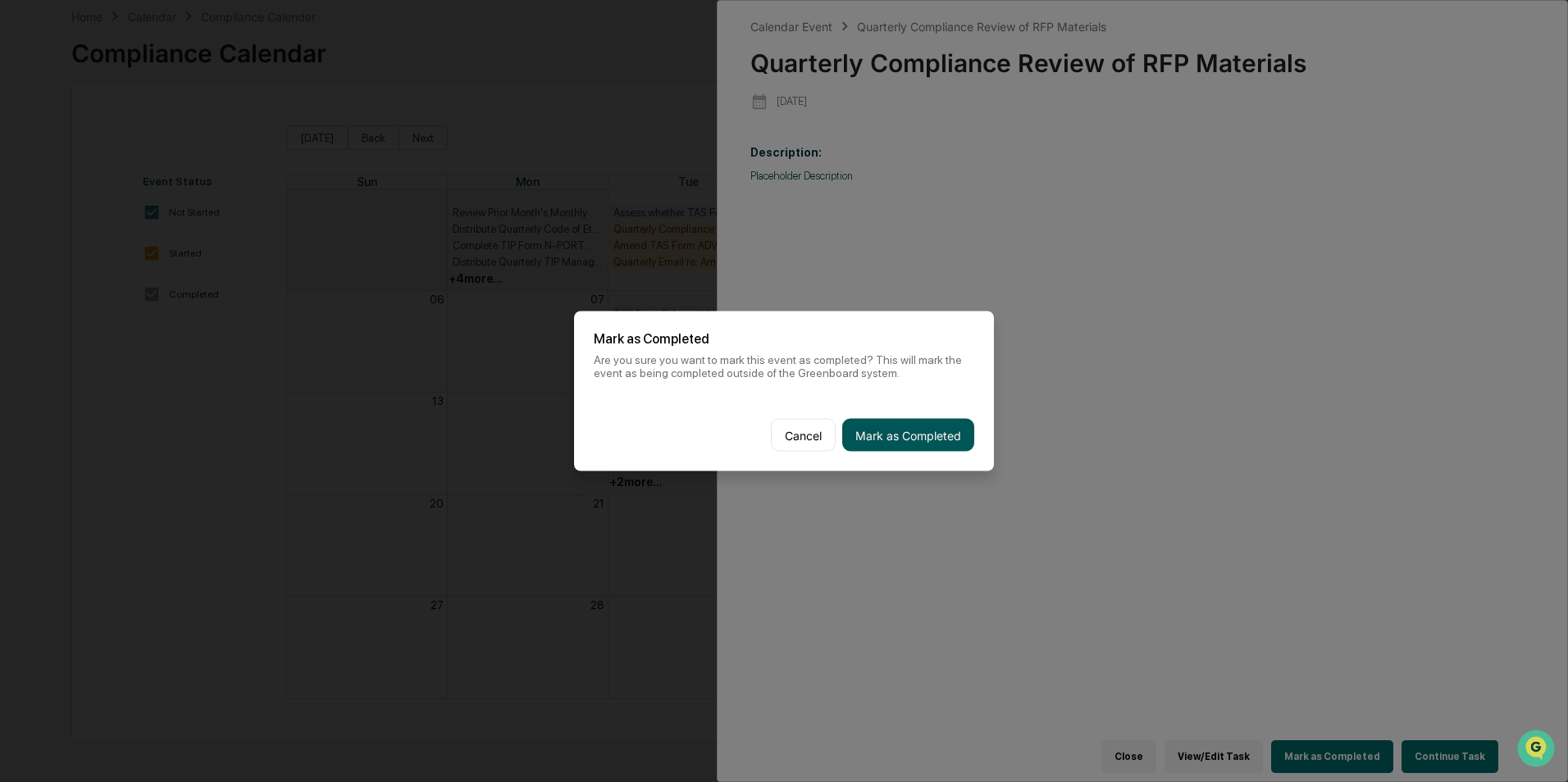
click at [899, 429] on button "Mark as Completed" at bounding box center [908, 435] width 132 height 33
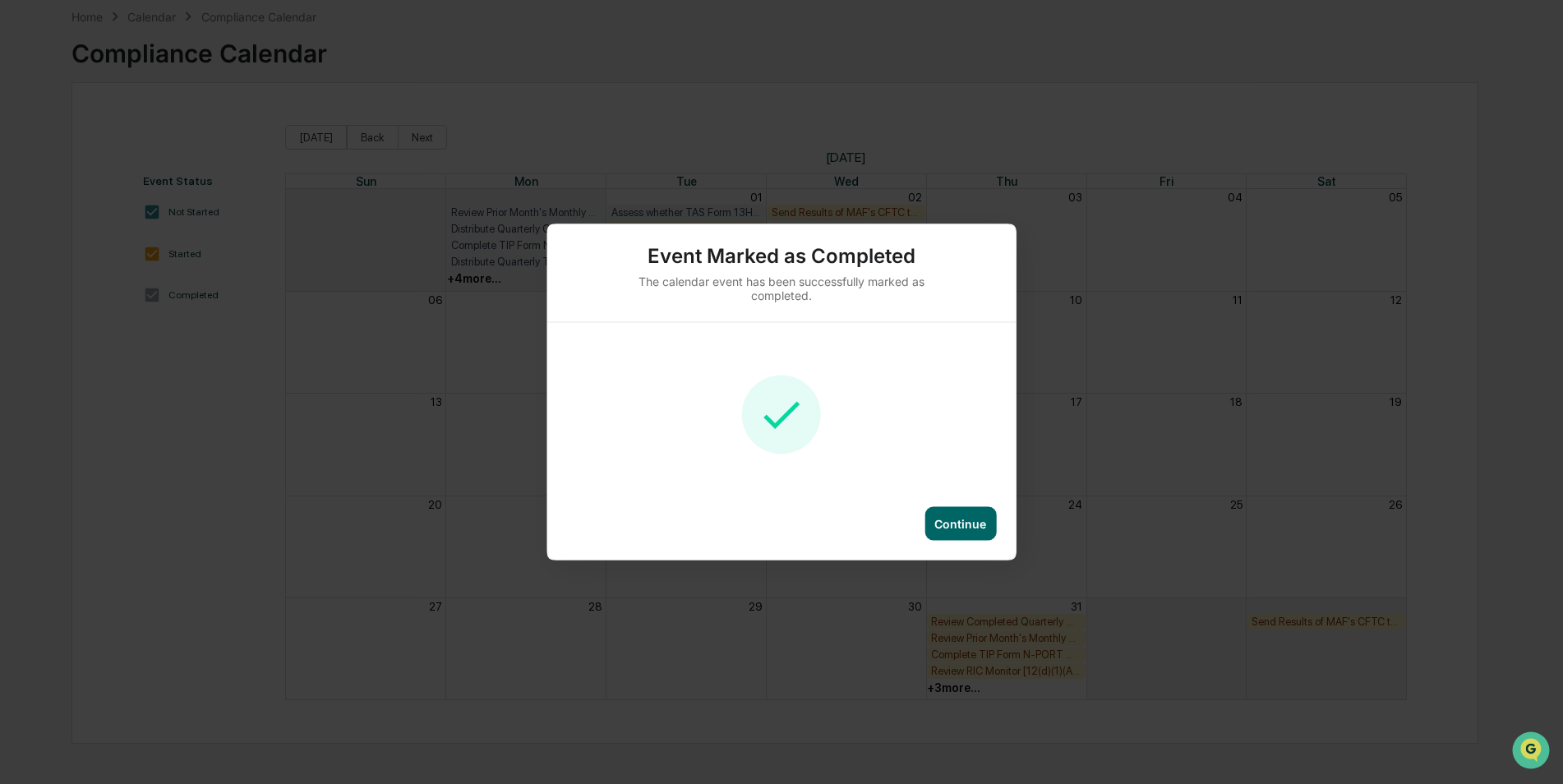
click at [984, 539] on div "Continue" at bounding box center [960, 524] width 72 height 34
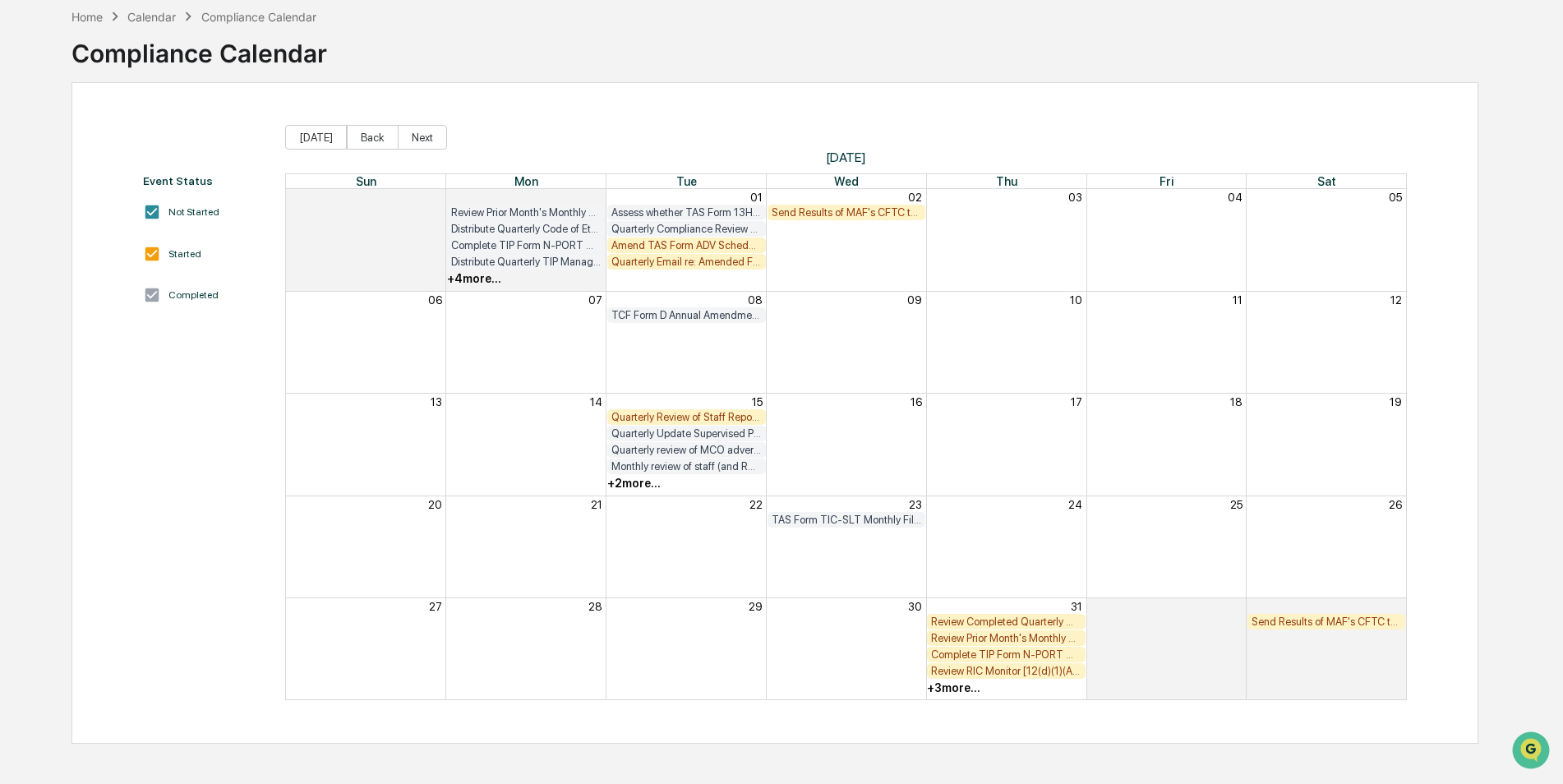
click at [721, 250] on div "Amend TAS Form ADV Schedule D for receipt of clean audit opinions for 6/30 FYE …" at bounding box center [687, 245] width 150 height 13
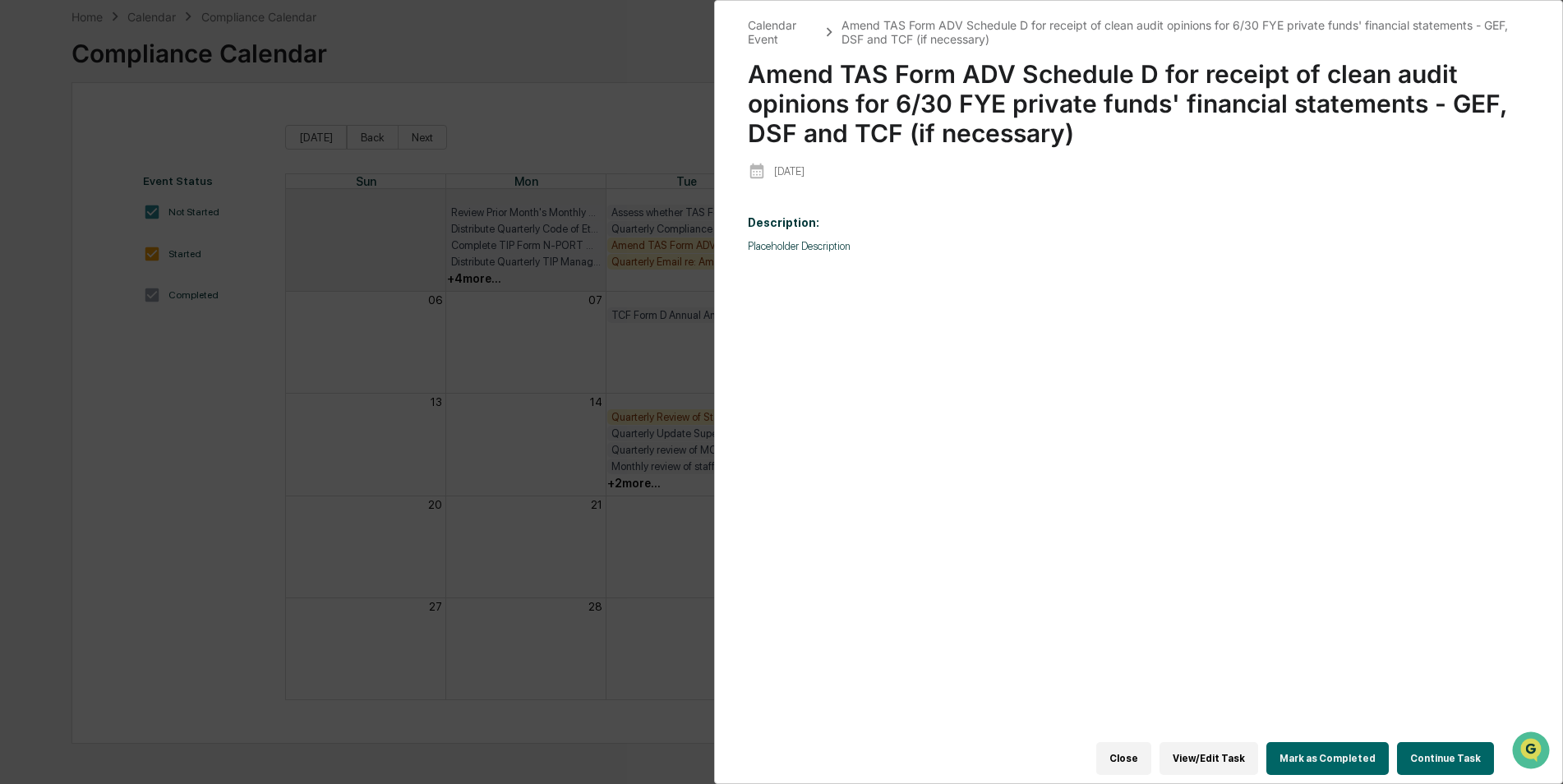
click at [1324, 753] on button "Mark as Completed" at bounding box center [1327, 758] width 123 height 33
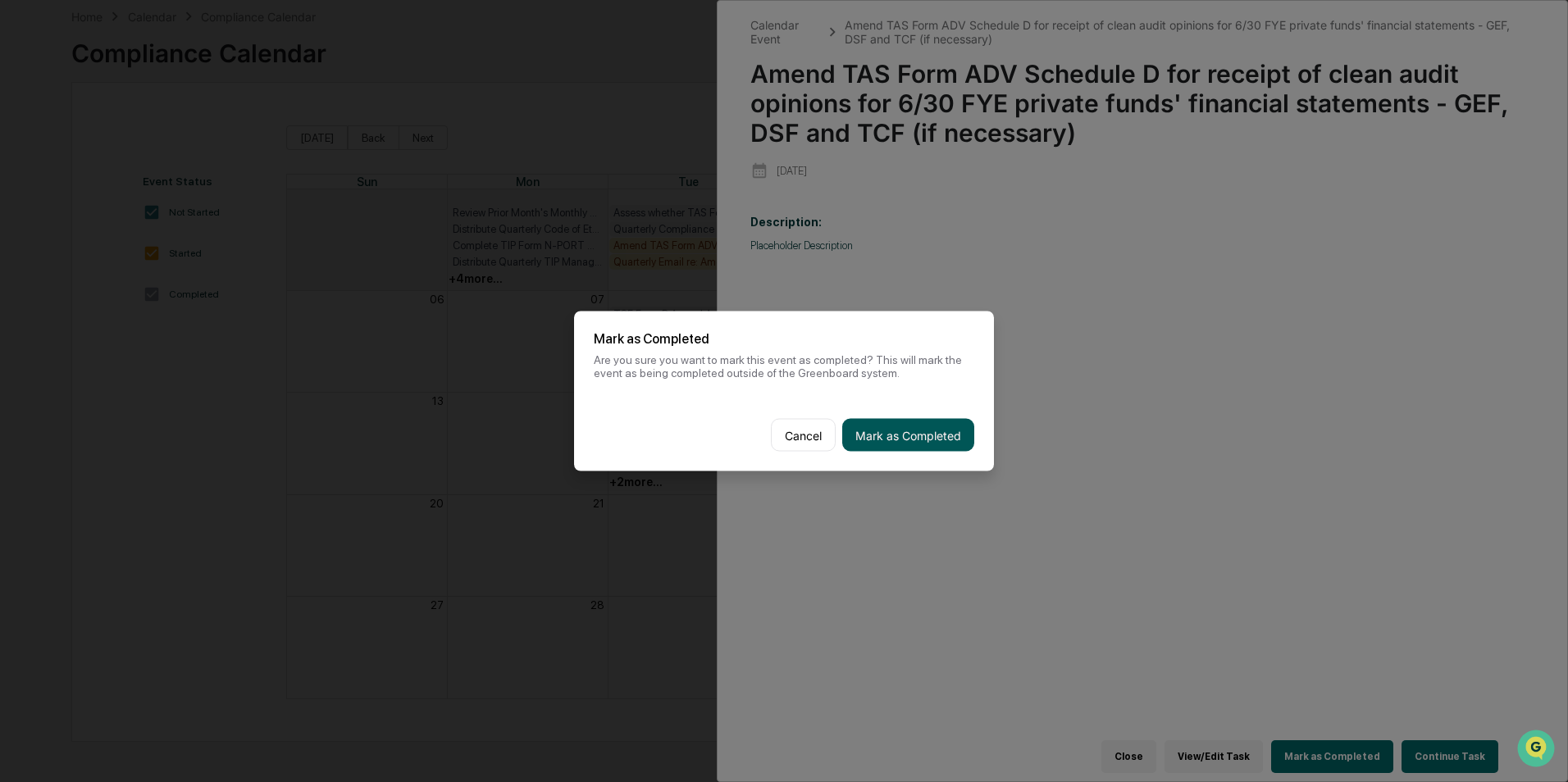
click at [953, 431] on button "Mark as Completed" at bounding box center [908, 435] width 132 height 33
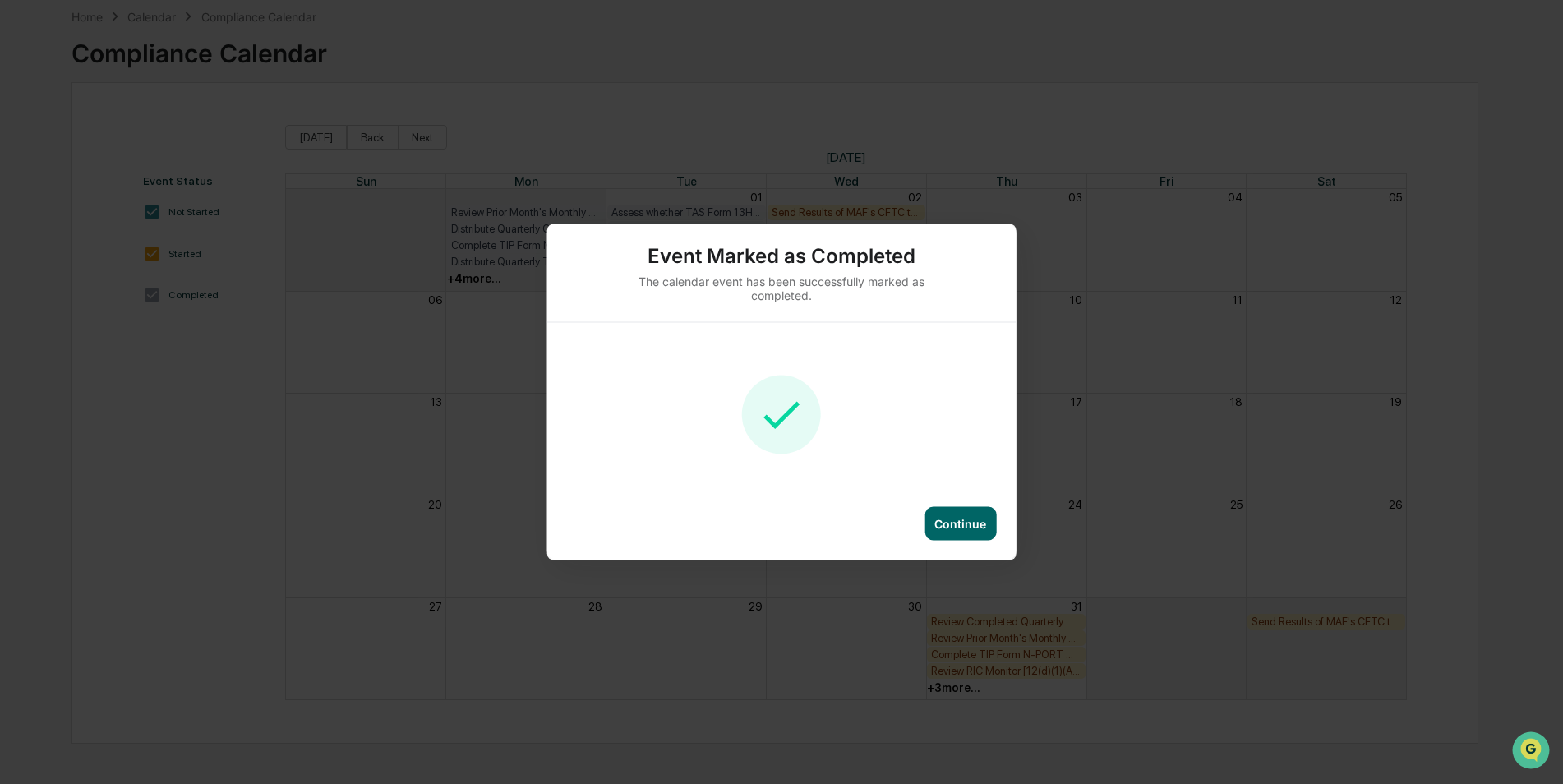
click at [965, 529] on div "Continue" at bounding box center [960, 524] width 52 height 14
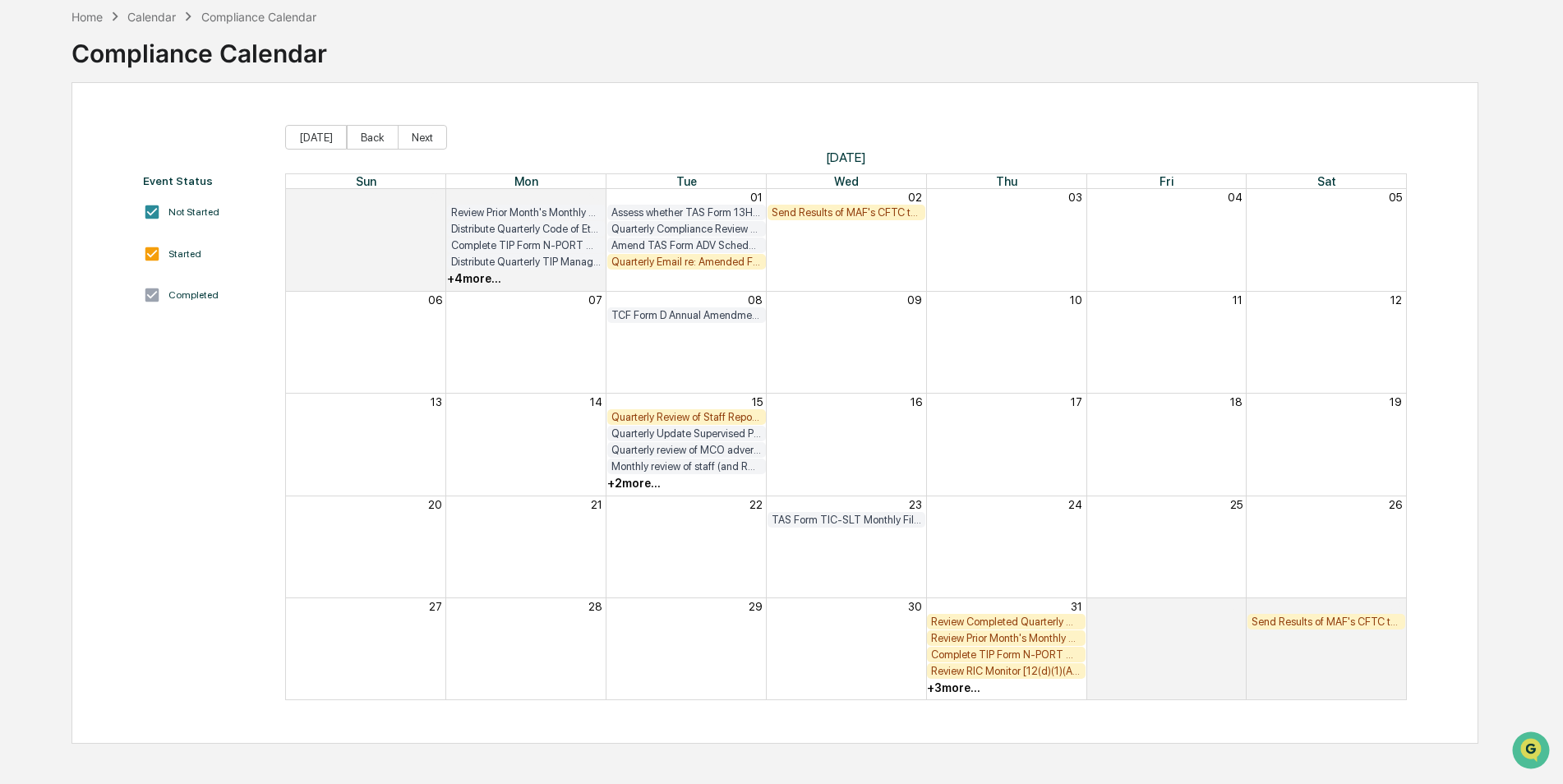
click at [716, 259] on div "Quarterly Email re: Amended Form PF requirements (Section 5 email)" at bounding box center [687, 261] width 150 height 13
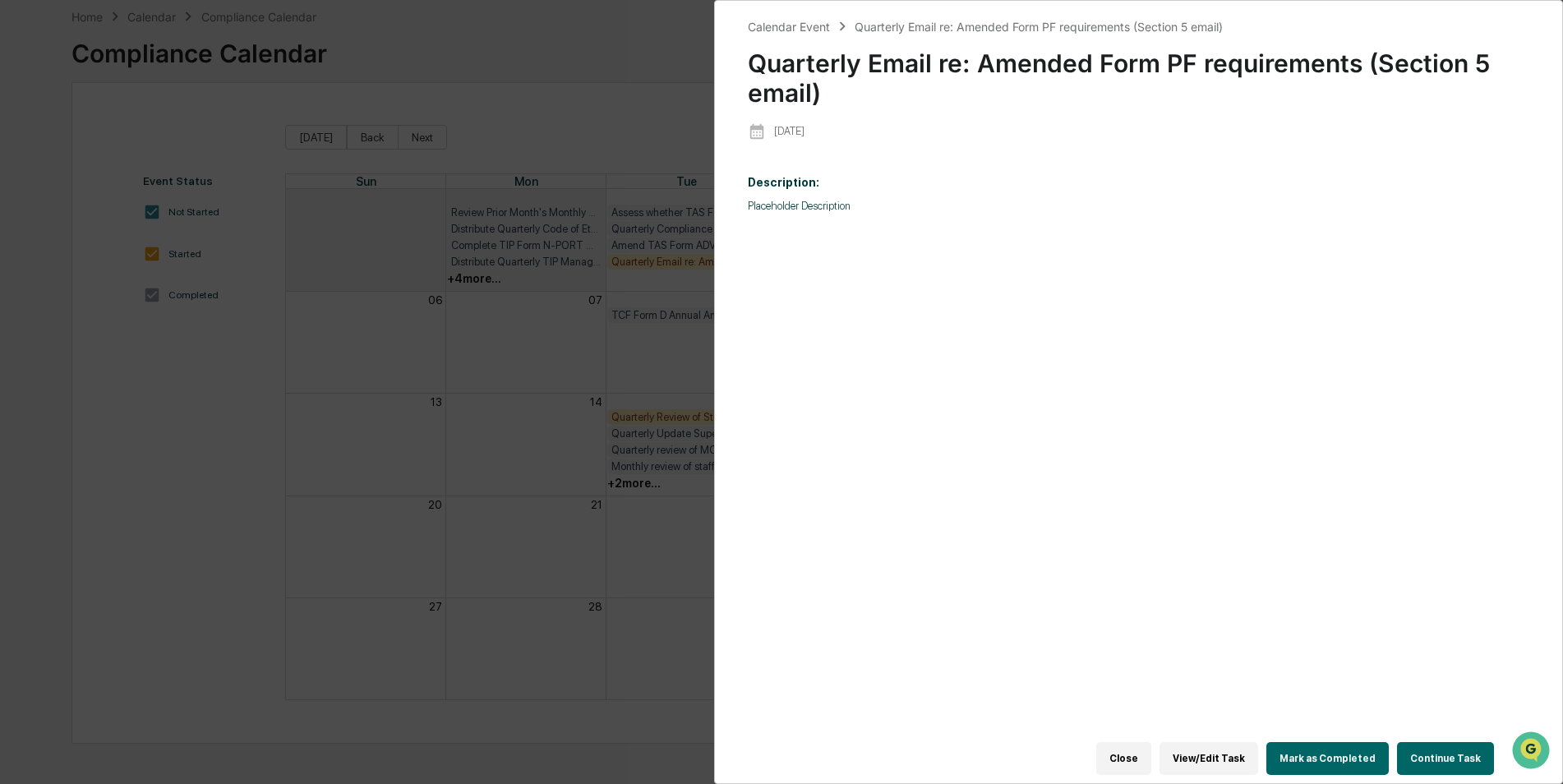
click at [1330, 753] on button "Mark as Completed" at bounding box center [1327, 758] width 123 height 33
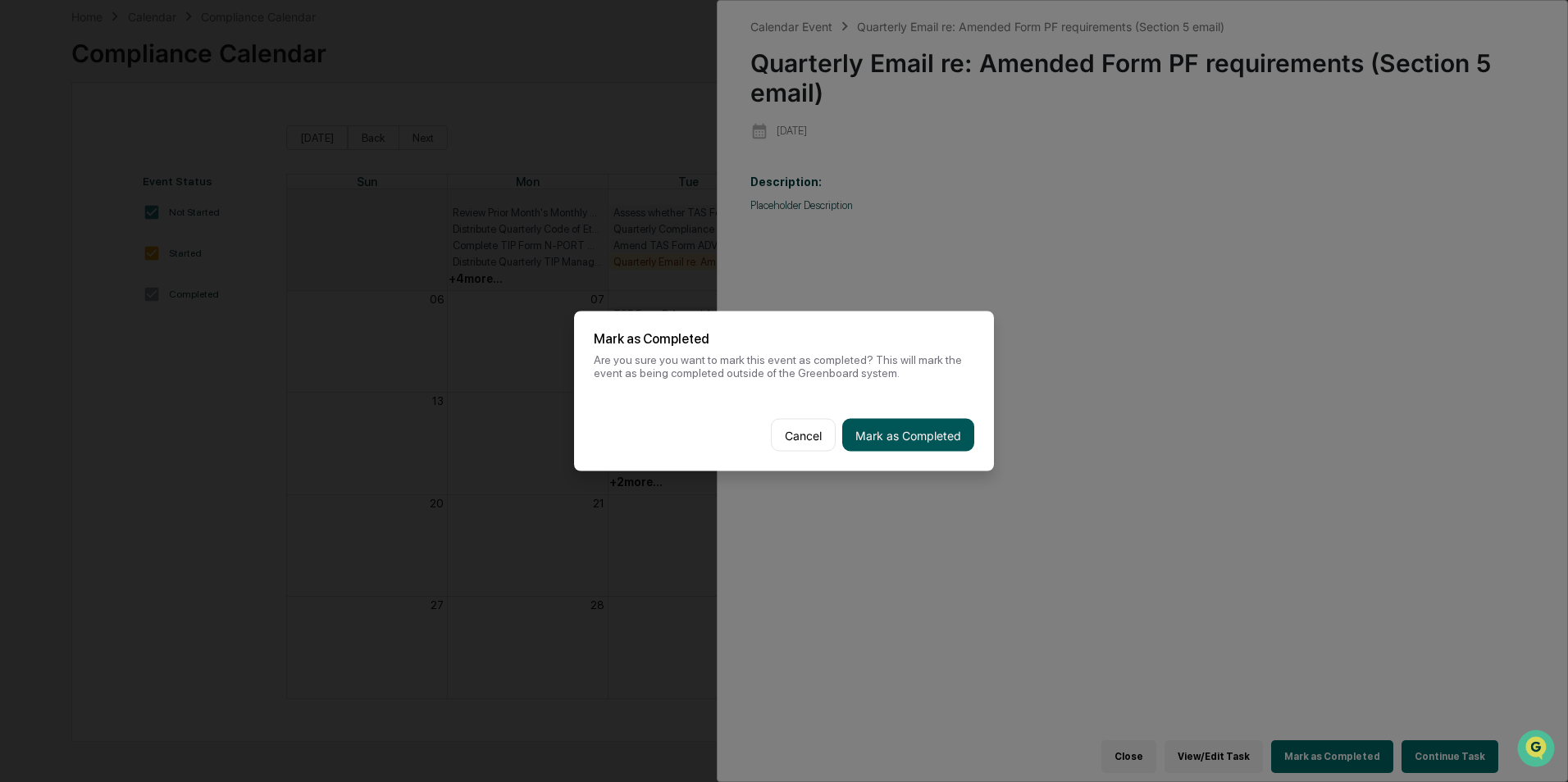
click at [913, 437] on button "Mark as Completed" at bounding box center [908, 435] width 132 height 33
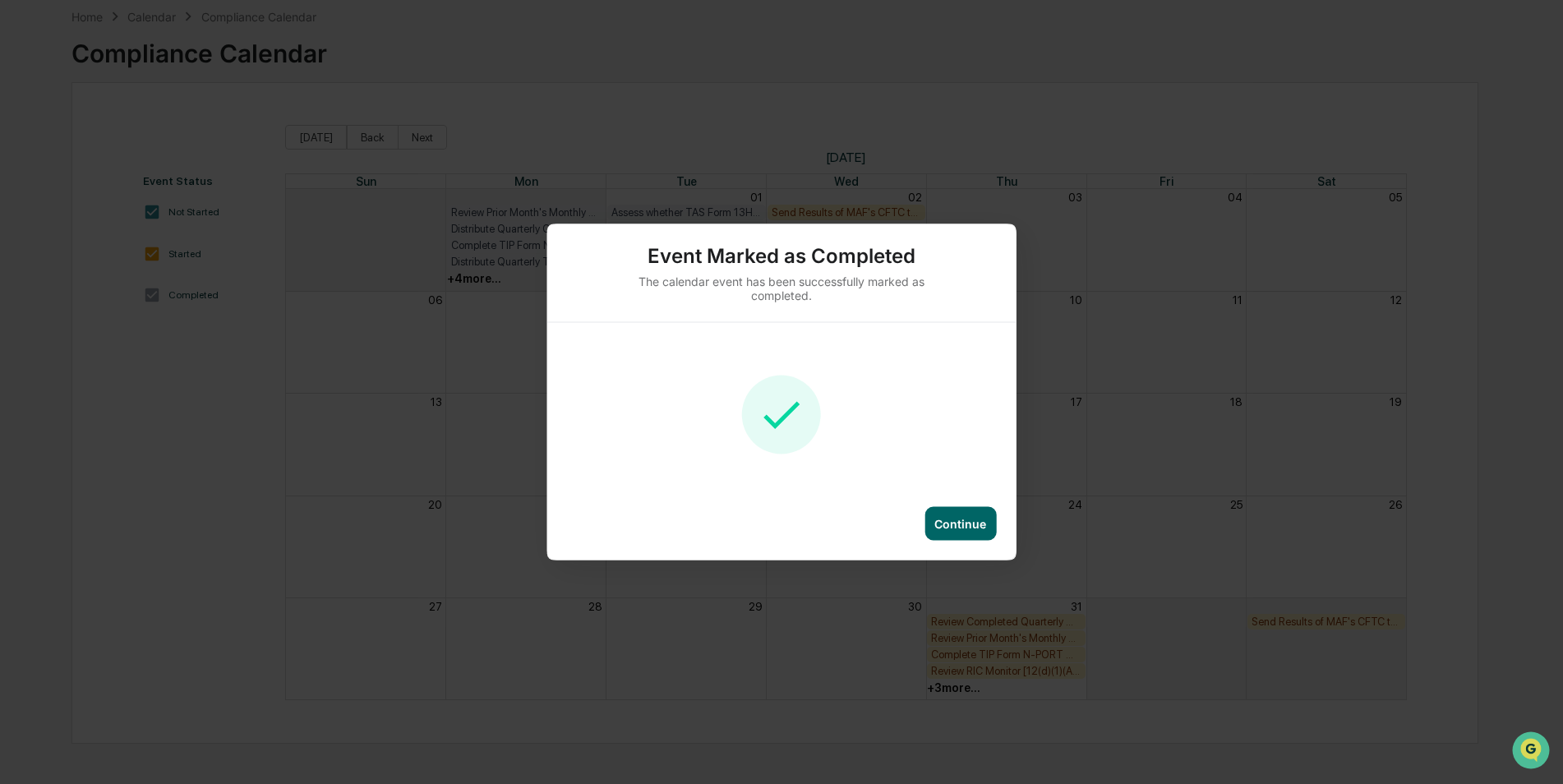
click at [979, 517] on div "Continue" at bounding box center [960, 524] width 52 height 14
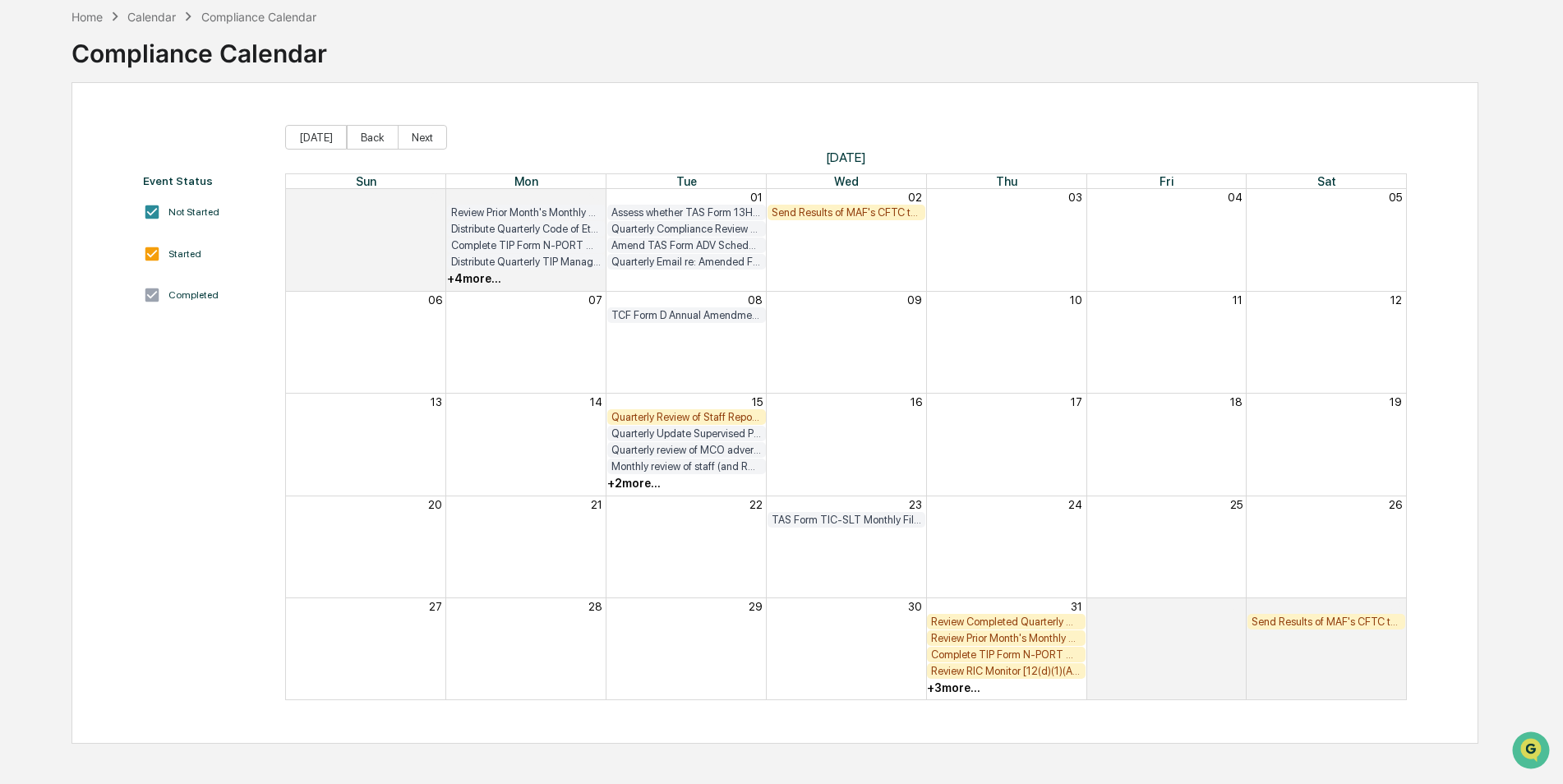
click at [852, 215] on div "Send Results of MAF's CFTC test from last day of month to [EMAIL_ADDRESS][DOMAI…" at bounding box center [847, 212] width 150 height 13
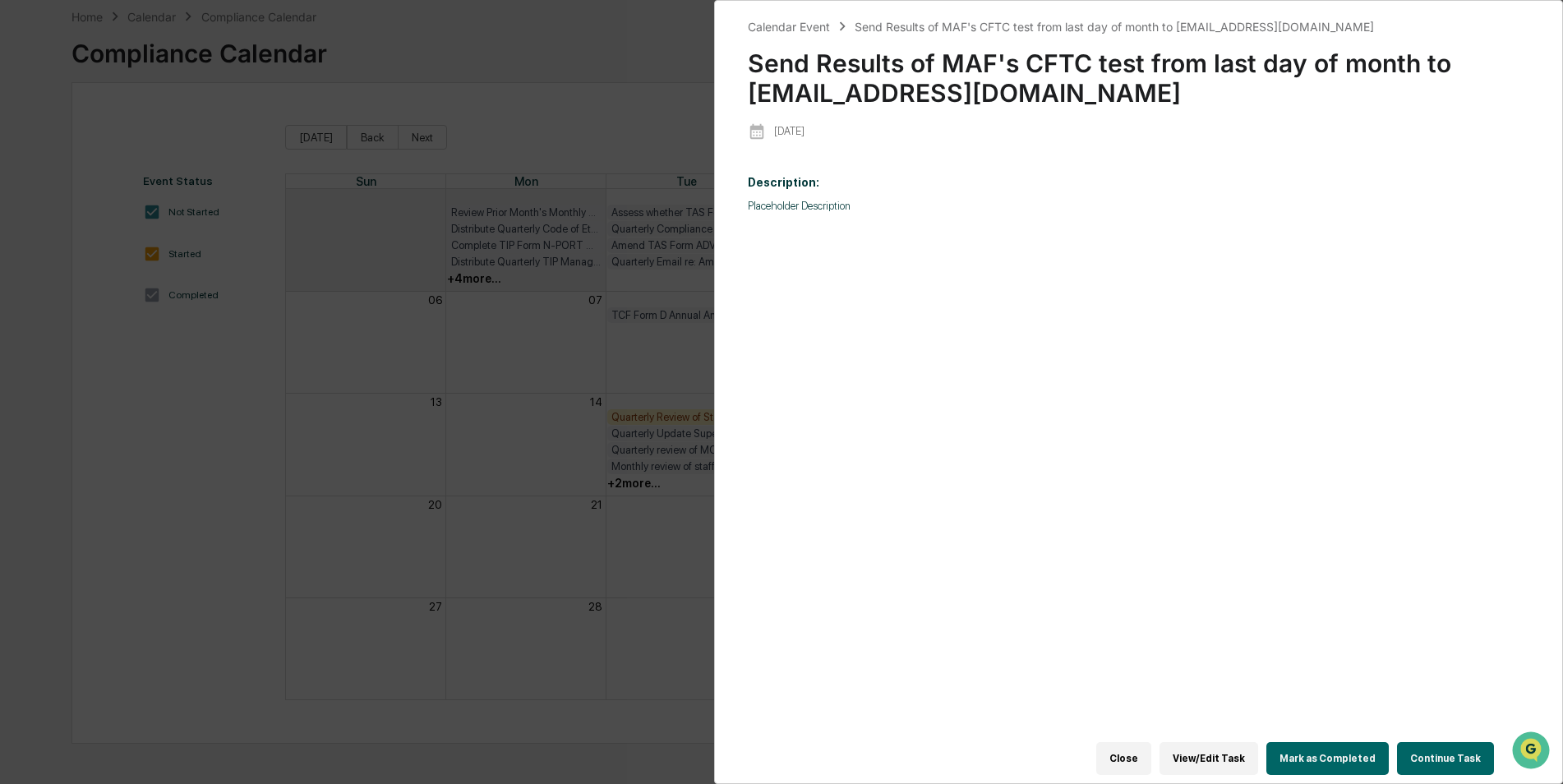
click at [1348, 745] on button "Mark as Completed" at bounding box center [1327, 758] width 123 height 33
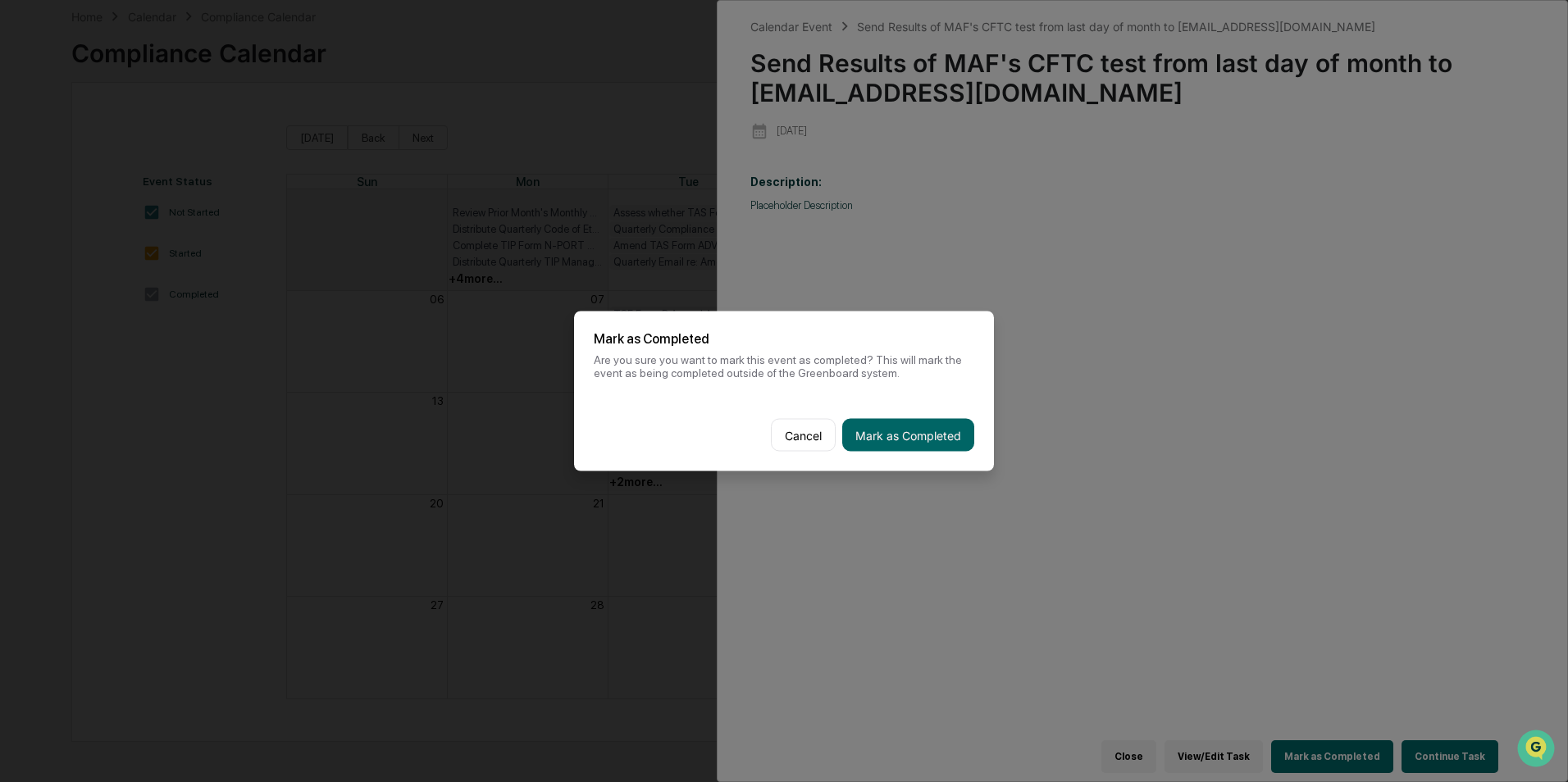
click at [936, 463] on div "Cancel Mark as Completed" at bounding box center [784, 436] width 420 height 72
click at [949, 457] on div "Cancel Mark as Completed" at bounding box center [784, 436] width 420 height 72
click at [953, 442] on button "Mark as Completed" at bounding box center [908, 435] width 132 height 33
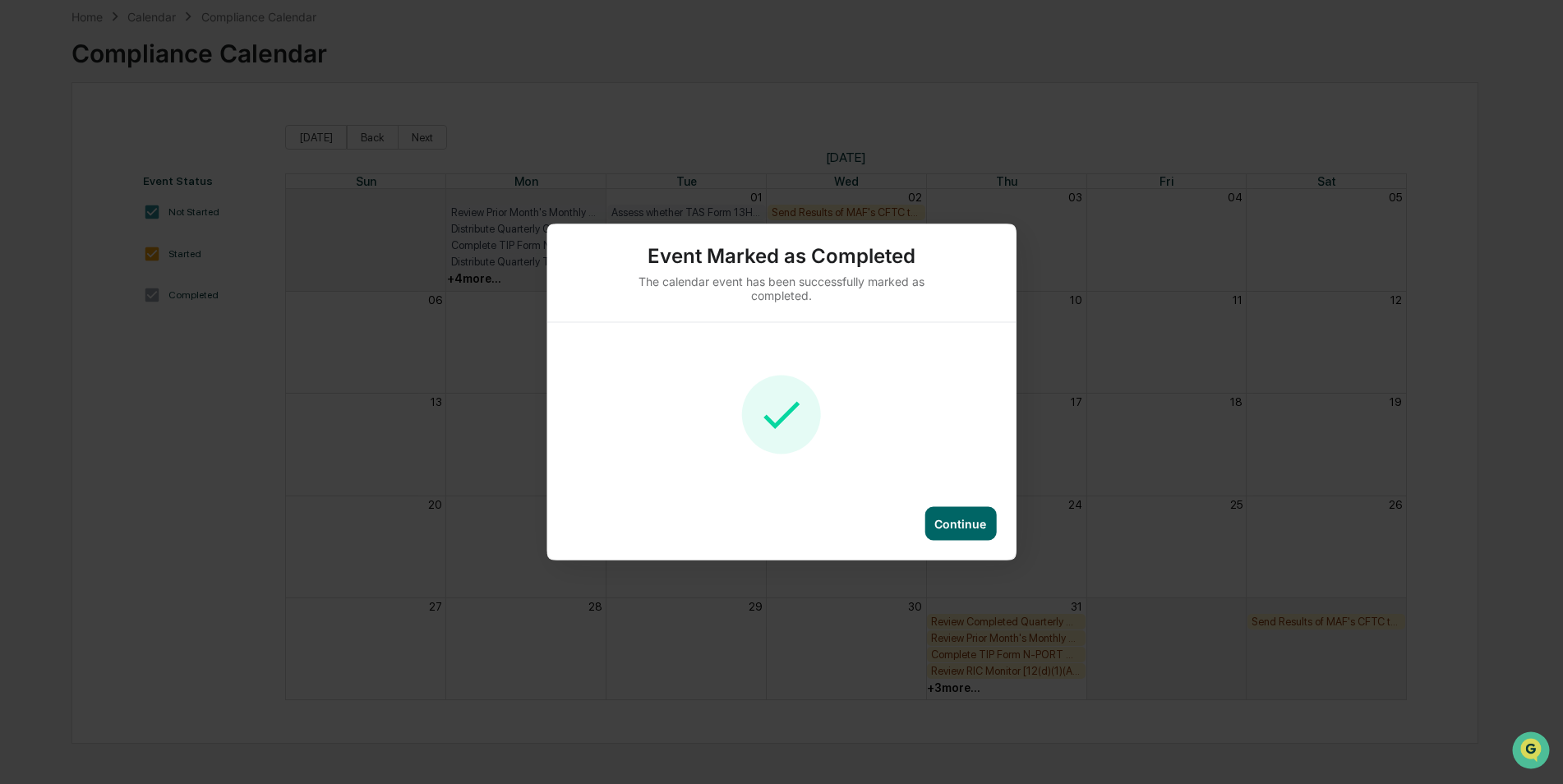
click at [937, 517] on div "Continue" at bounding box center [960, 524] width 52 height 14
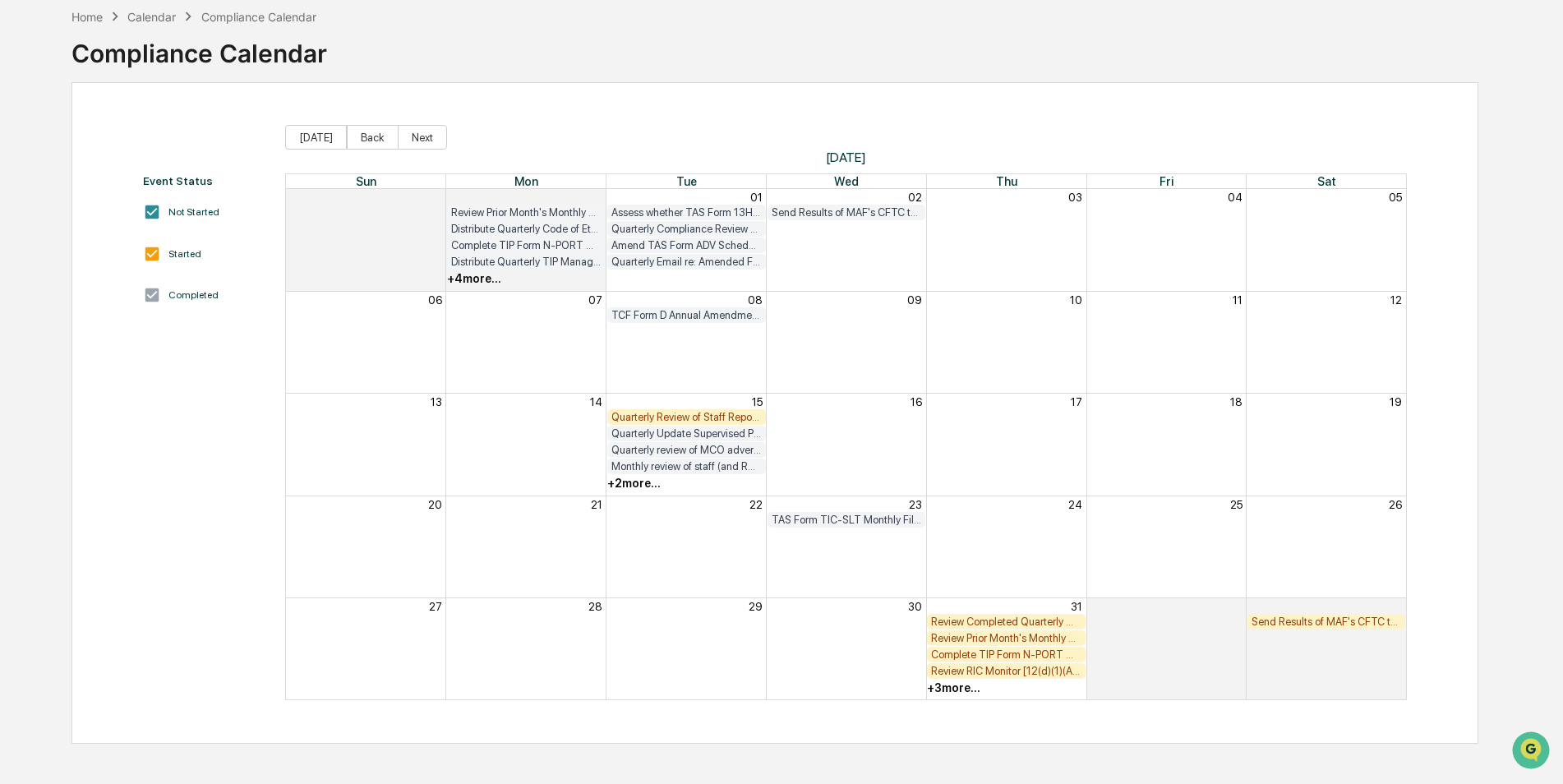
click at [727, 416] on div "Quarterly Review of Staff Report from Human Resources (new staffers, address ch…" at bounding box center [687, 416] width 150 height 13
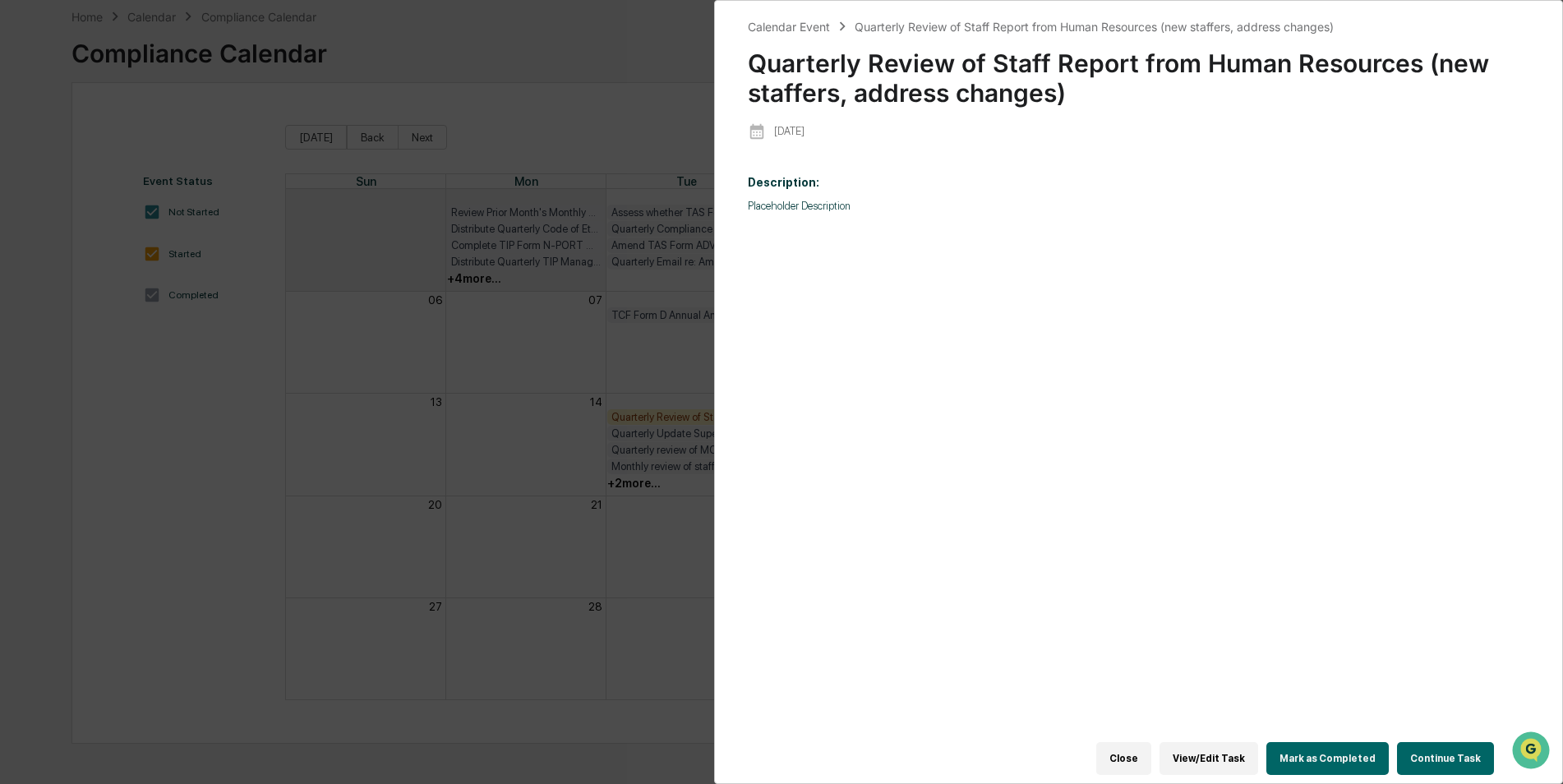
click at [1326, 742] on button "Mark as Completed" at bounding box center [1327, 758] width 123 height 33
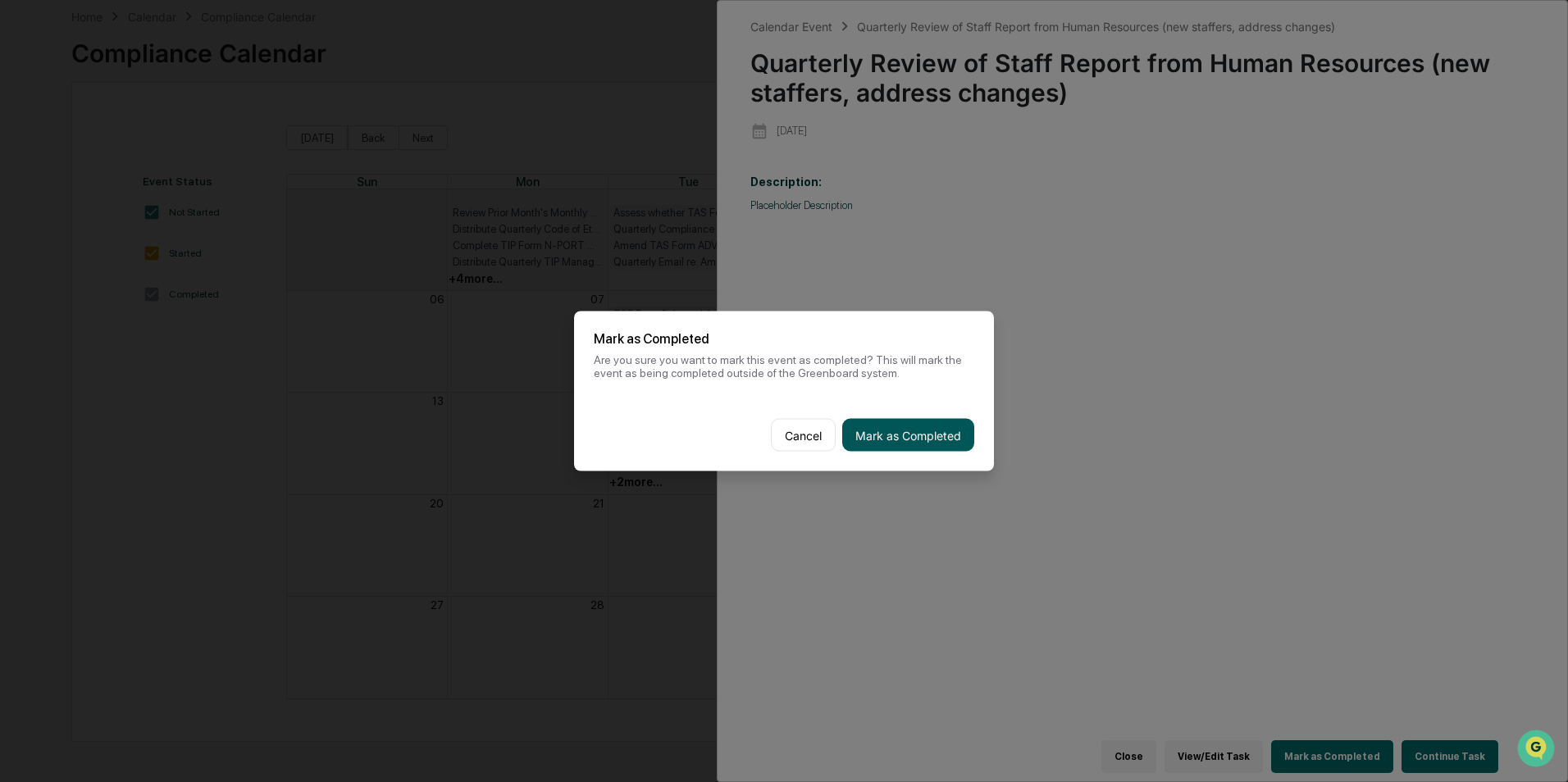
click at [867, 430] on button "Mark as Completed" at bounding box center [908, 435] width 132 height 33
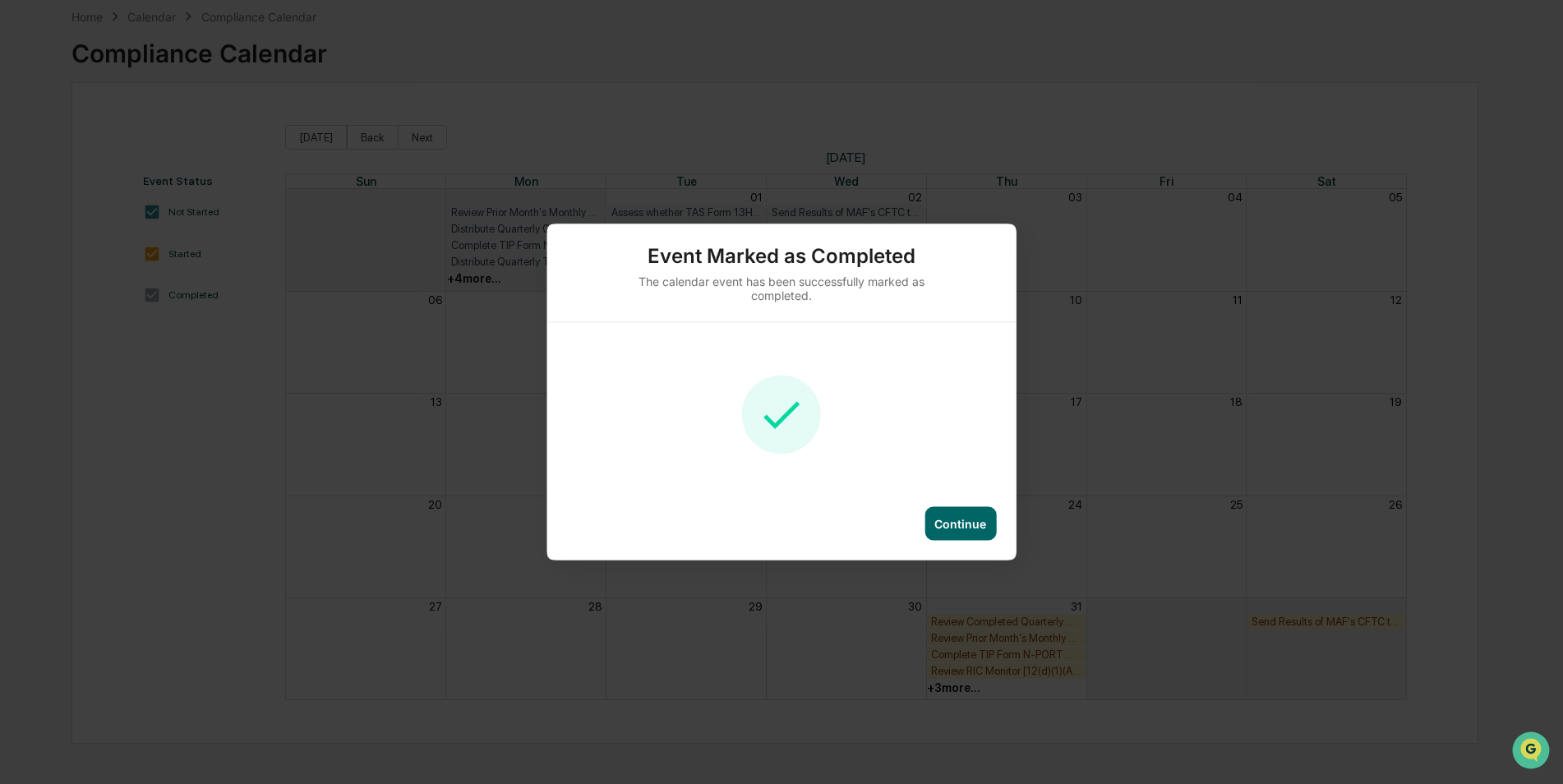
click at [967, 513] on div "Continue" at bounding box center [960, 524] width 72 height 34
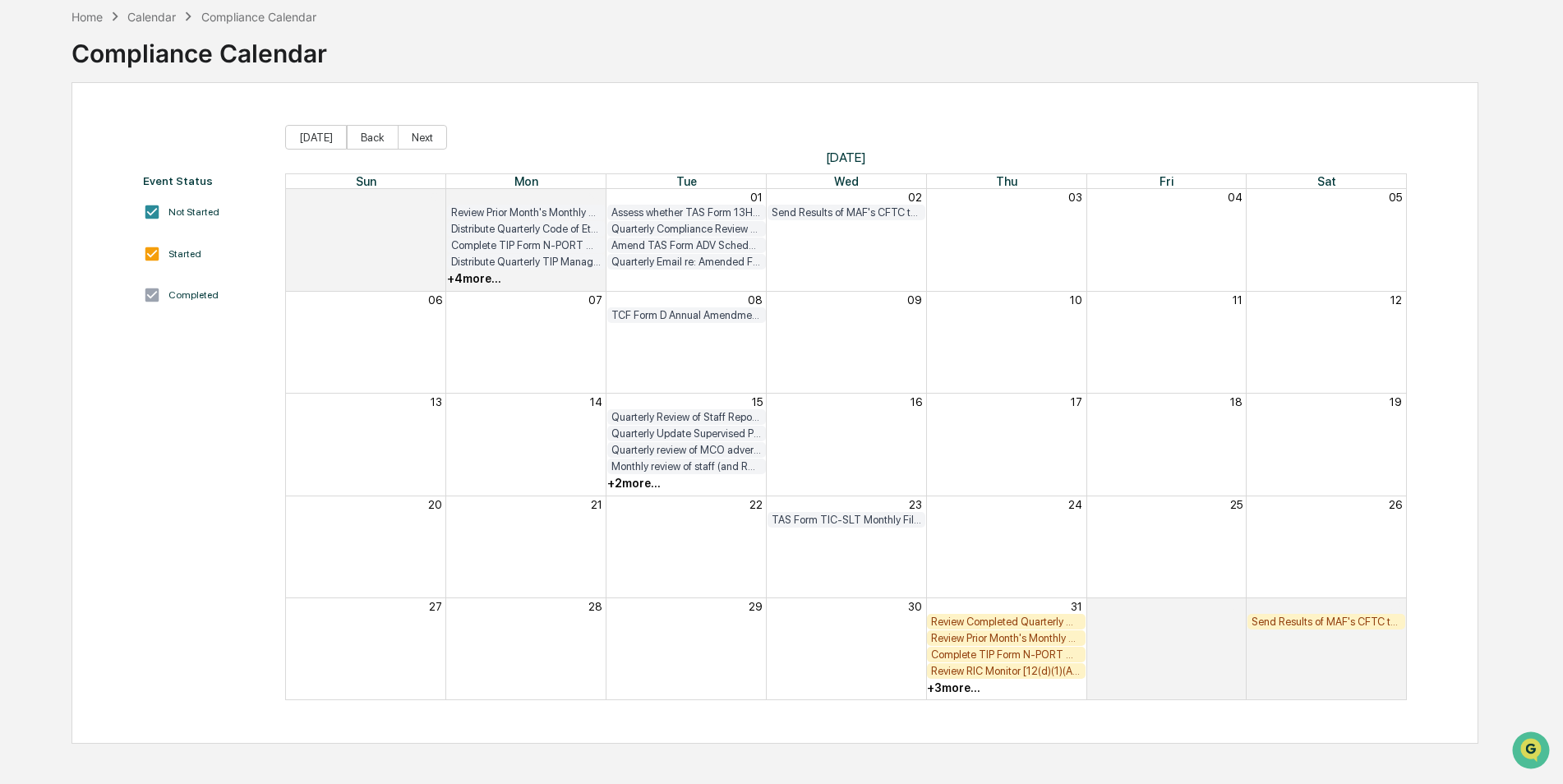
click at [645, 486] on div "+ 2 more..." at bounding box center [634, 483] width 53 height 14
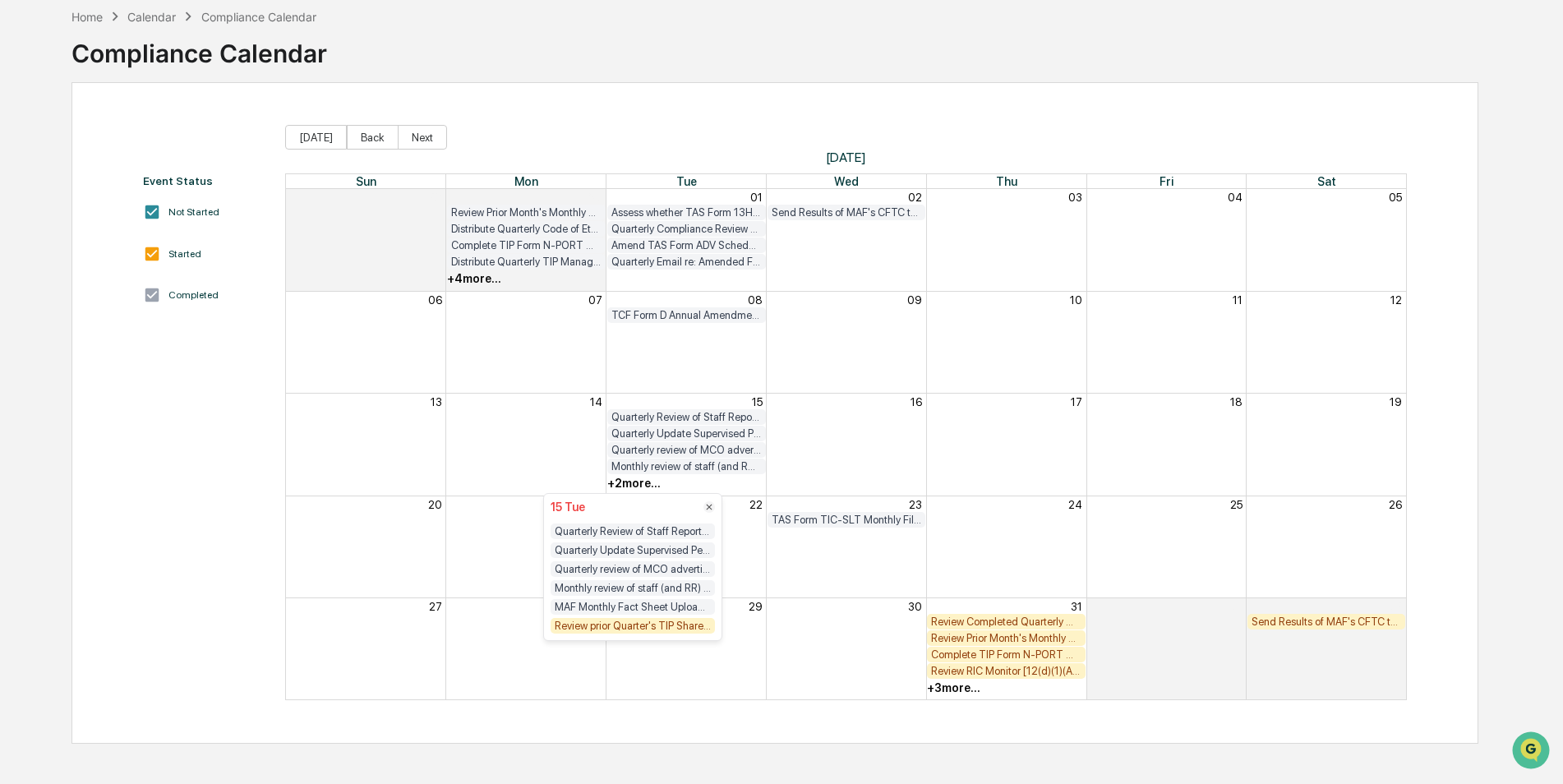
click at [637, 625] on div "Review prior Quarter's TIP Shareholder Transactions" at bounding box center [633, 625] width 165 height 15
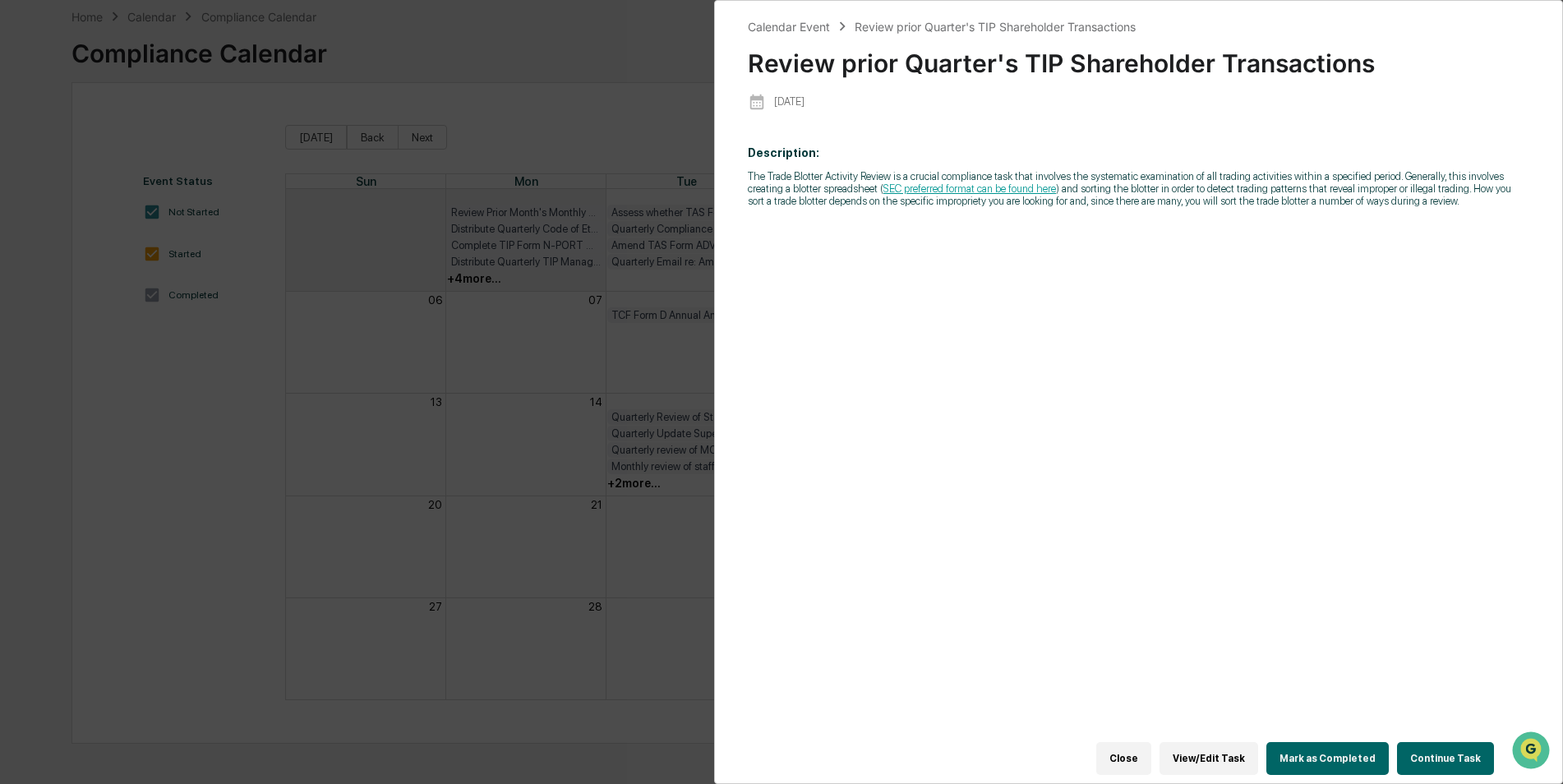
click at [1317, 742] on button "Mark as Completed" at bounding box center [1327, 758] width 123 height 33
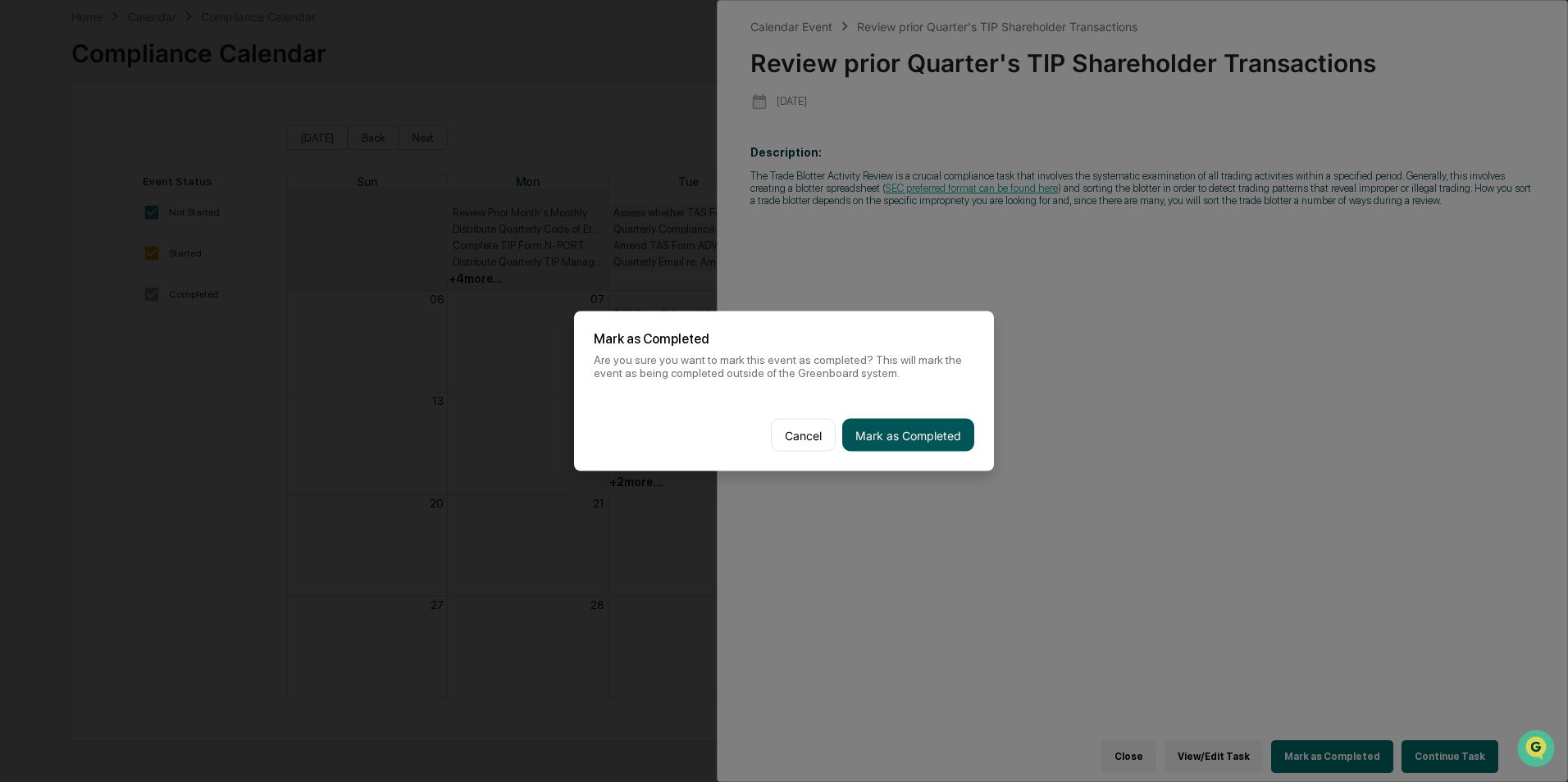
click at [938, 434] on button "Mark as Completed" at bounding box center [908, 435] width 132 height 33
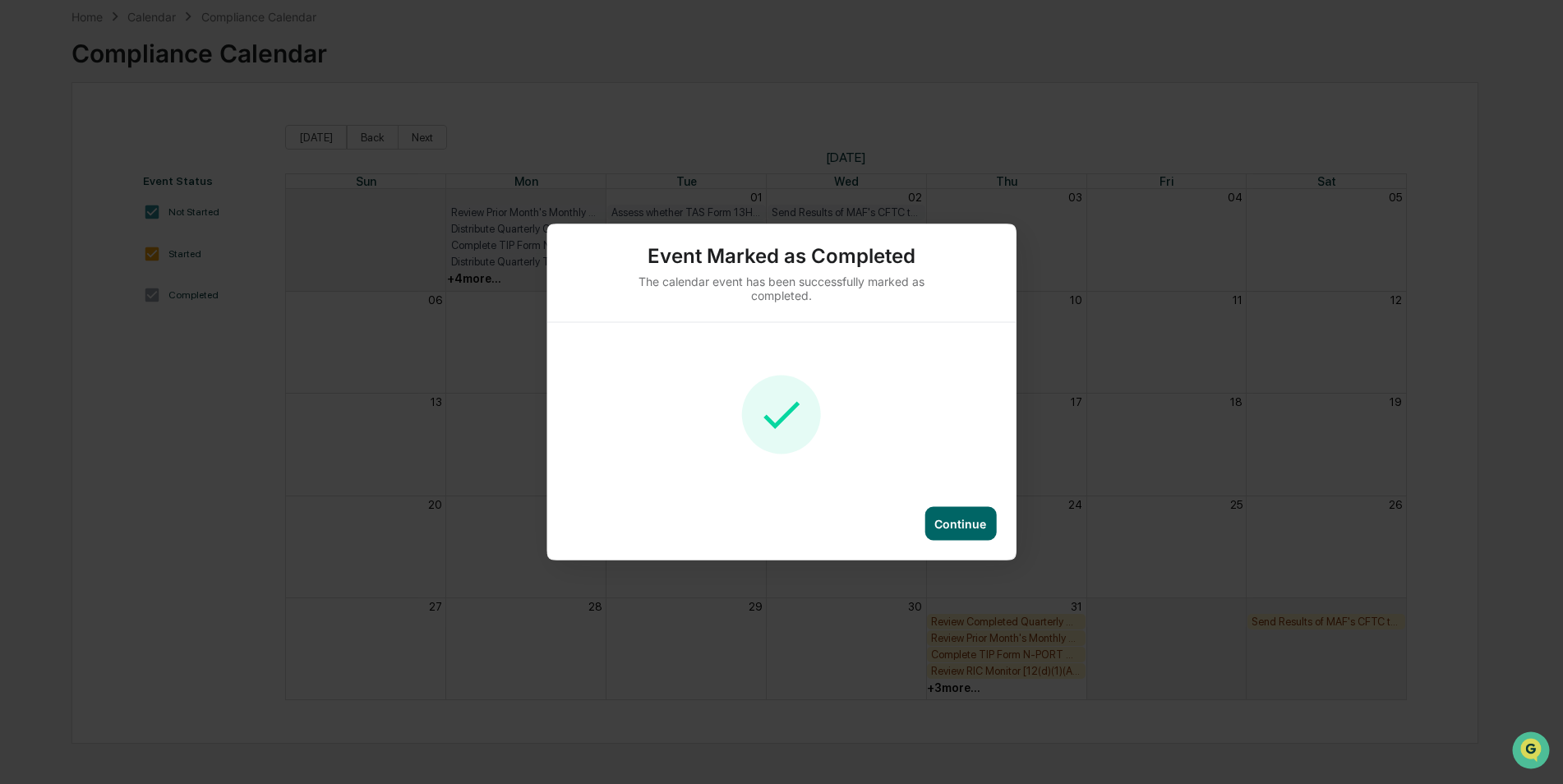
click at [972, 510] on div "Continue" at bounding box center [960, 524] width 72 height 34
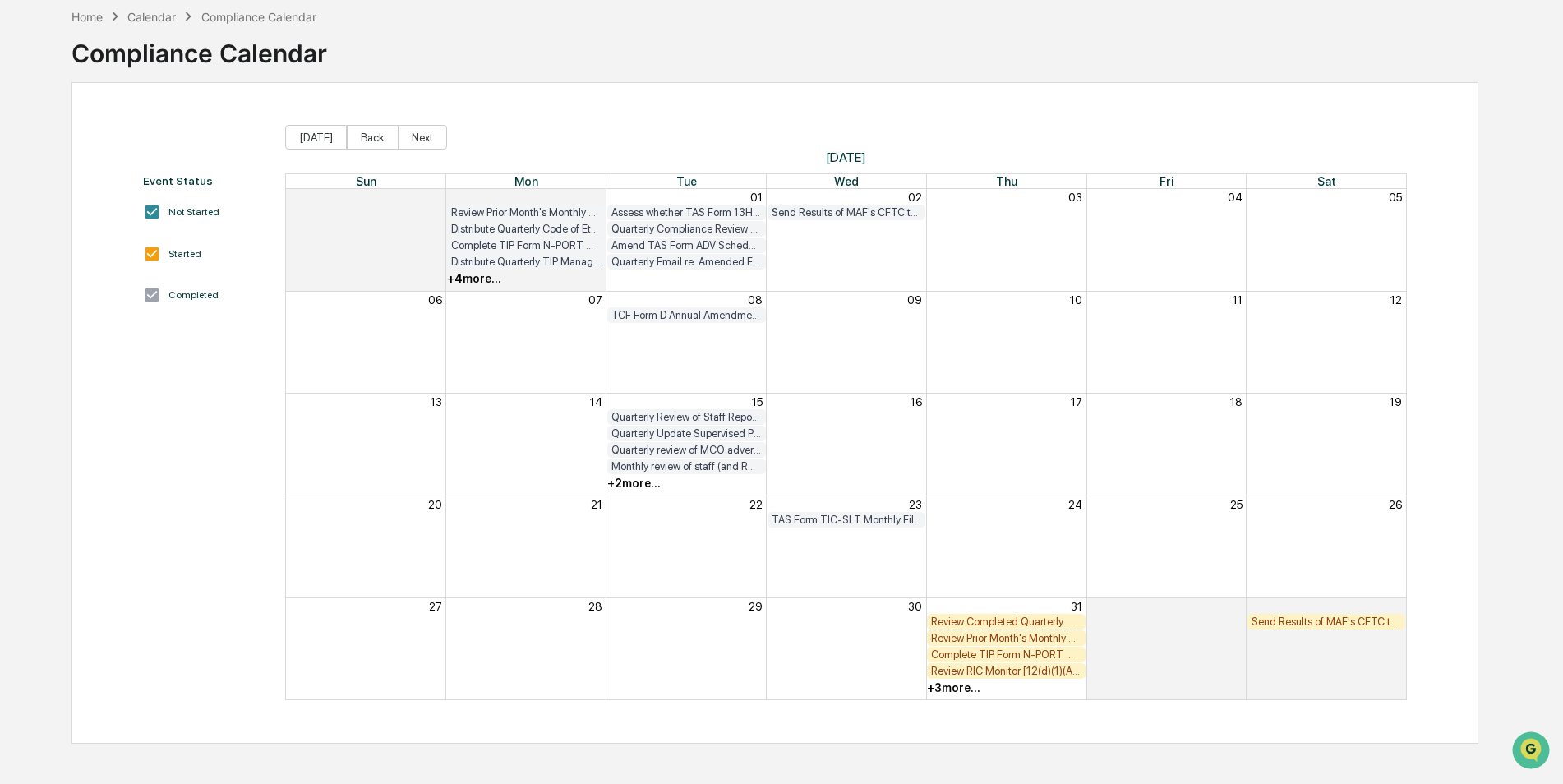
click at [954, 683] on div "+ 3 more..." at bounding box center [953, 688] width 53 height 14
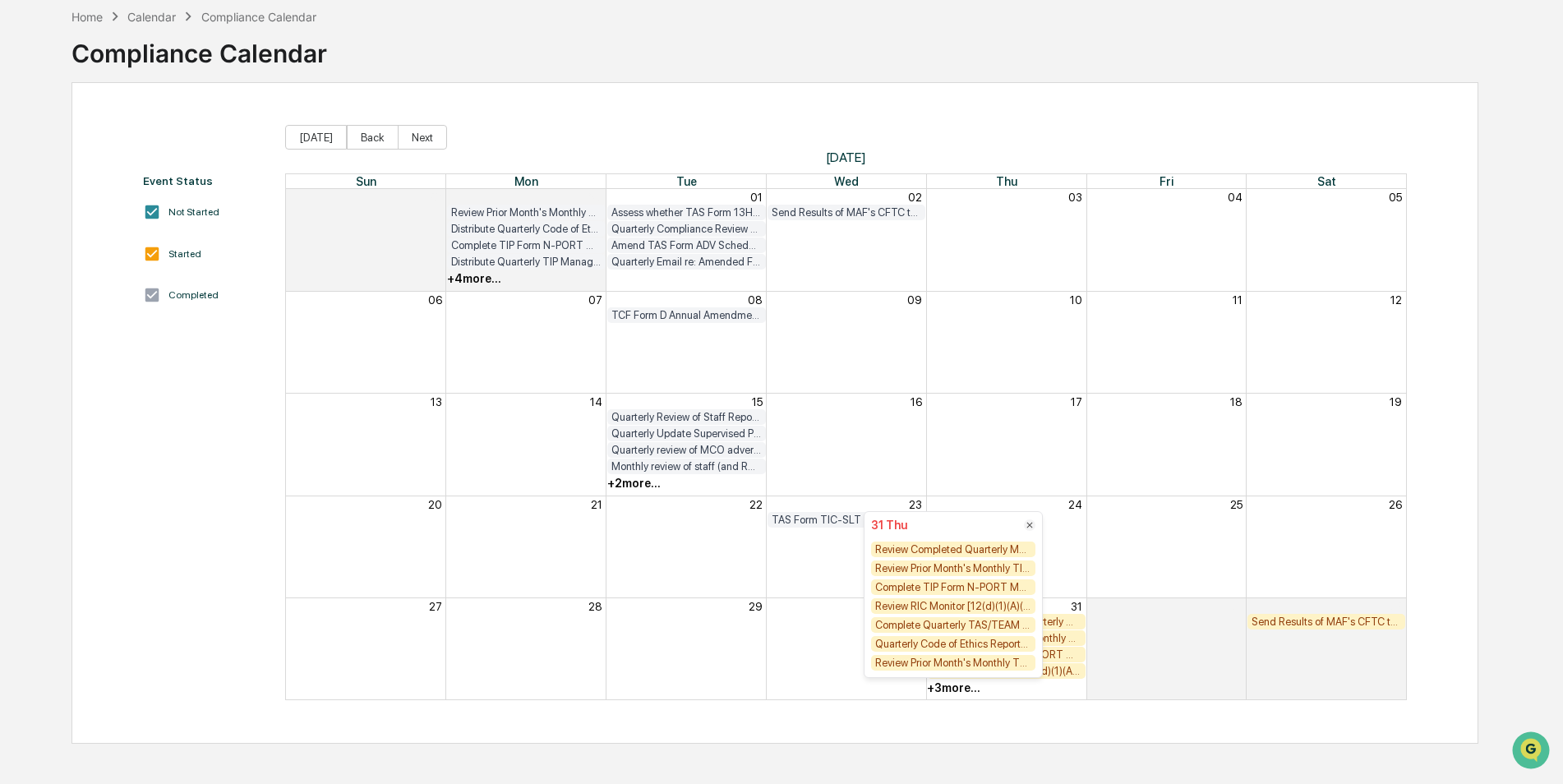
click at [969, 703] on div "Event Status Not Started Started Completed [DATE] Back Next [DATE] Sun Mon Tue …" at bounding box center [775, 412] width 1407 height 662
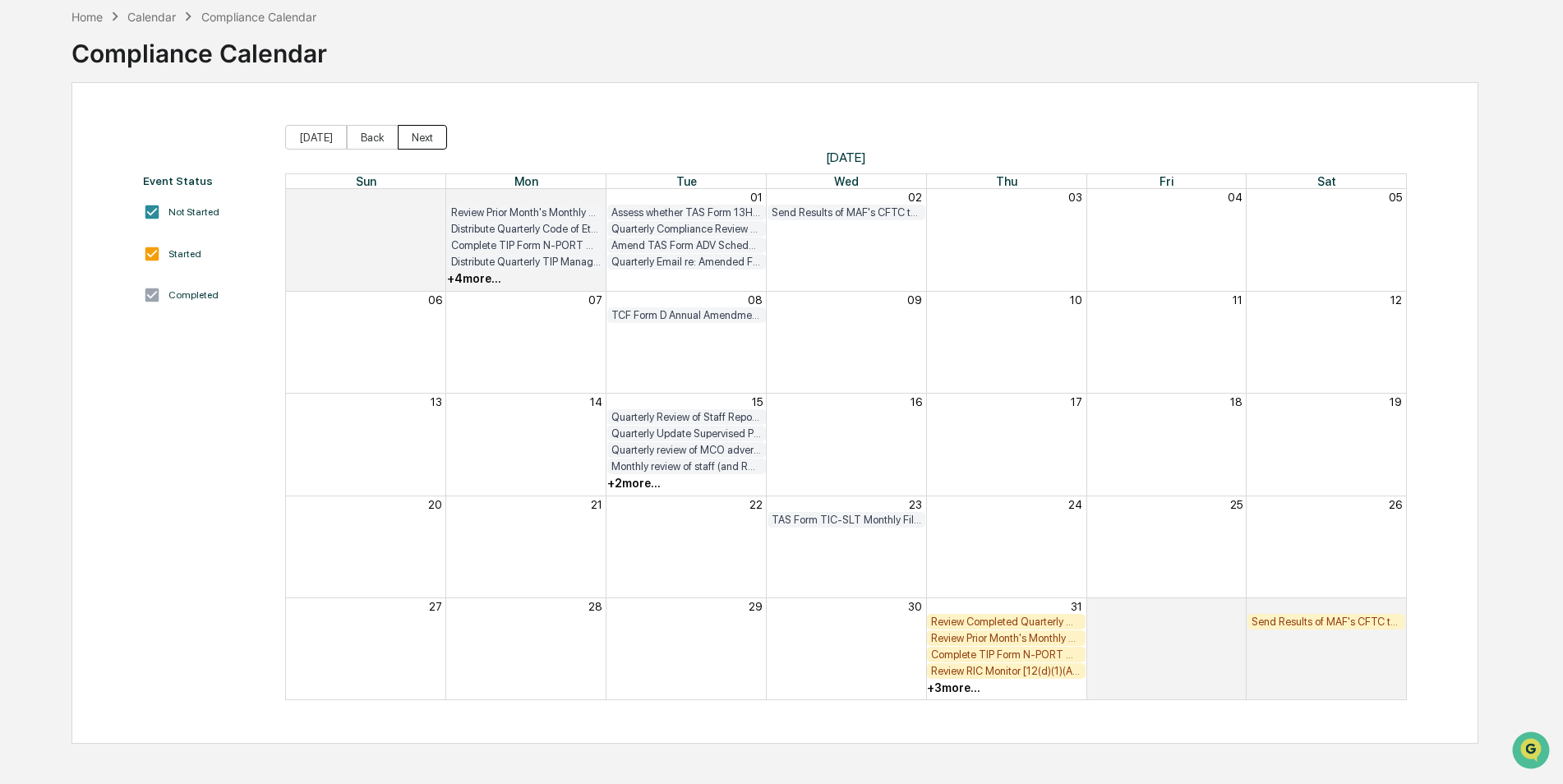
click at [425, 133] on button "Next" at bounding box center [422, 137] width 49 height 24
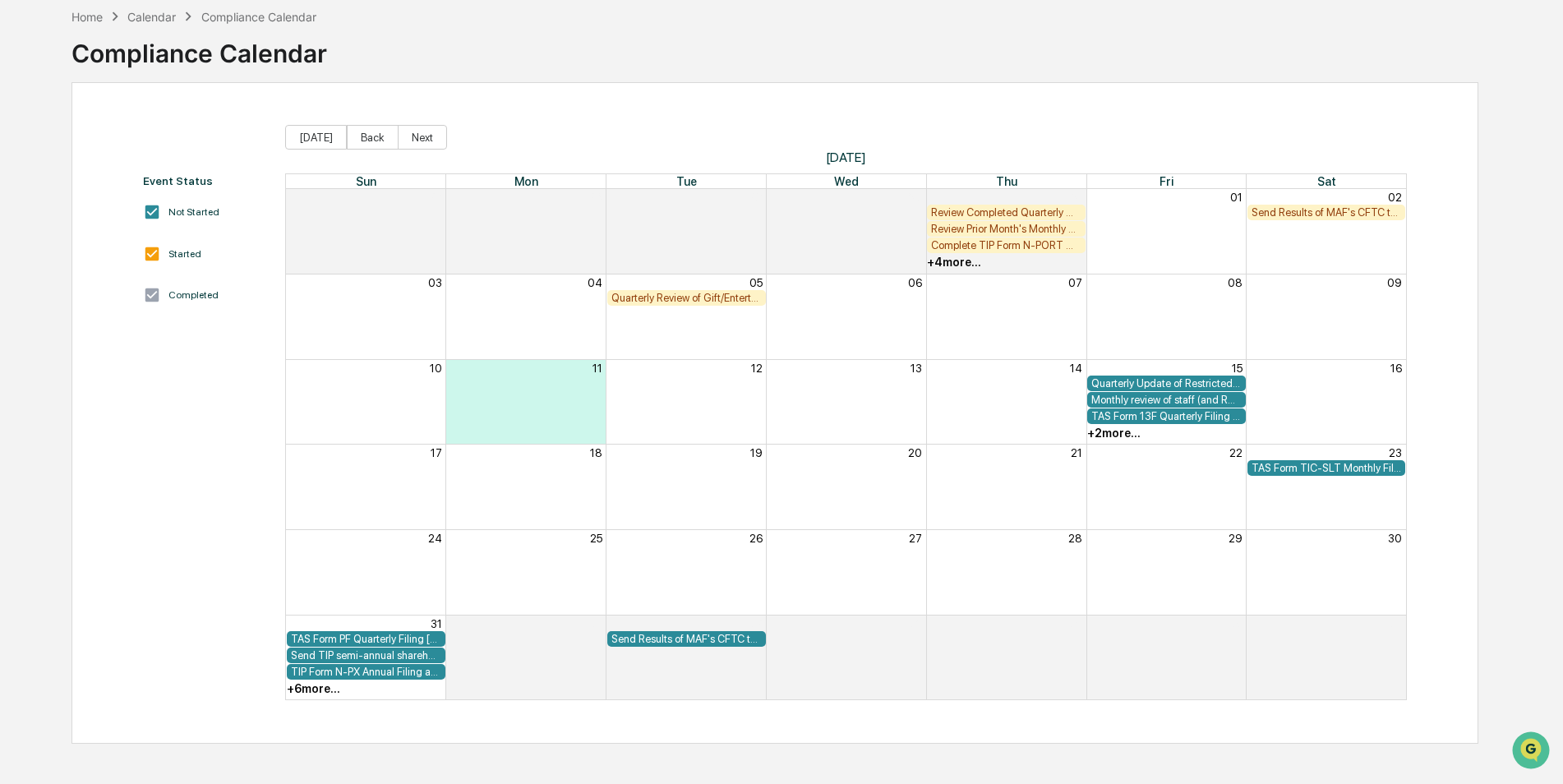
click at [706, 302] on div "Quarterly Review of Gift/Entertainment, Upload Logs to Foreside (Quest CE)" at bounding box center [687, 297] width 150 height 13
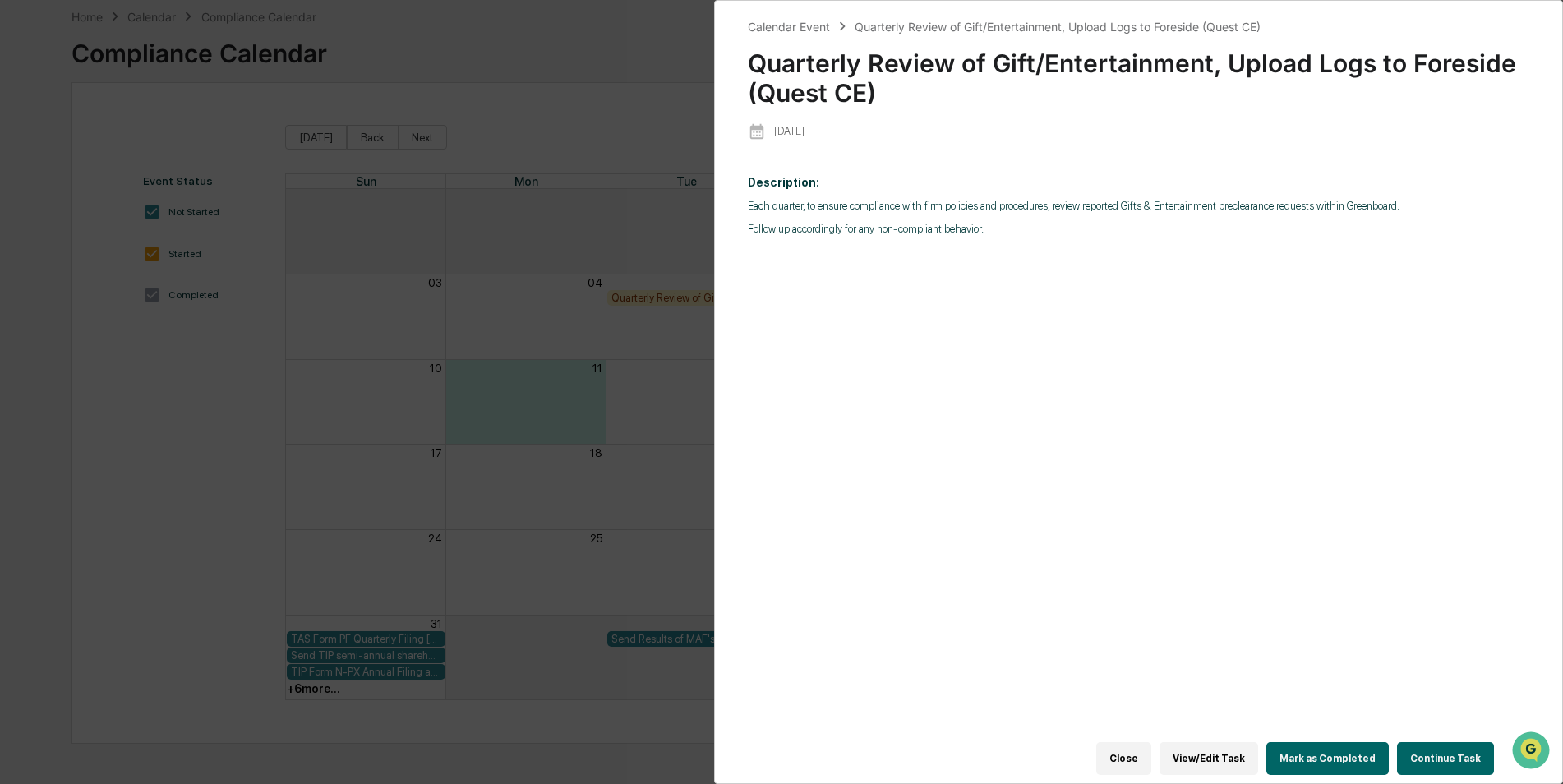
click at [1348, 747] on button "Mark as Completed" at bounding box center [1327, 758] width 123 height 33
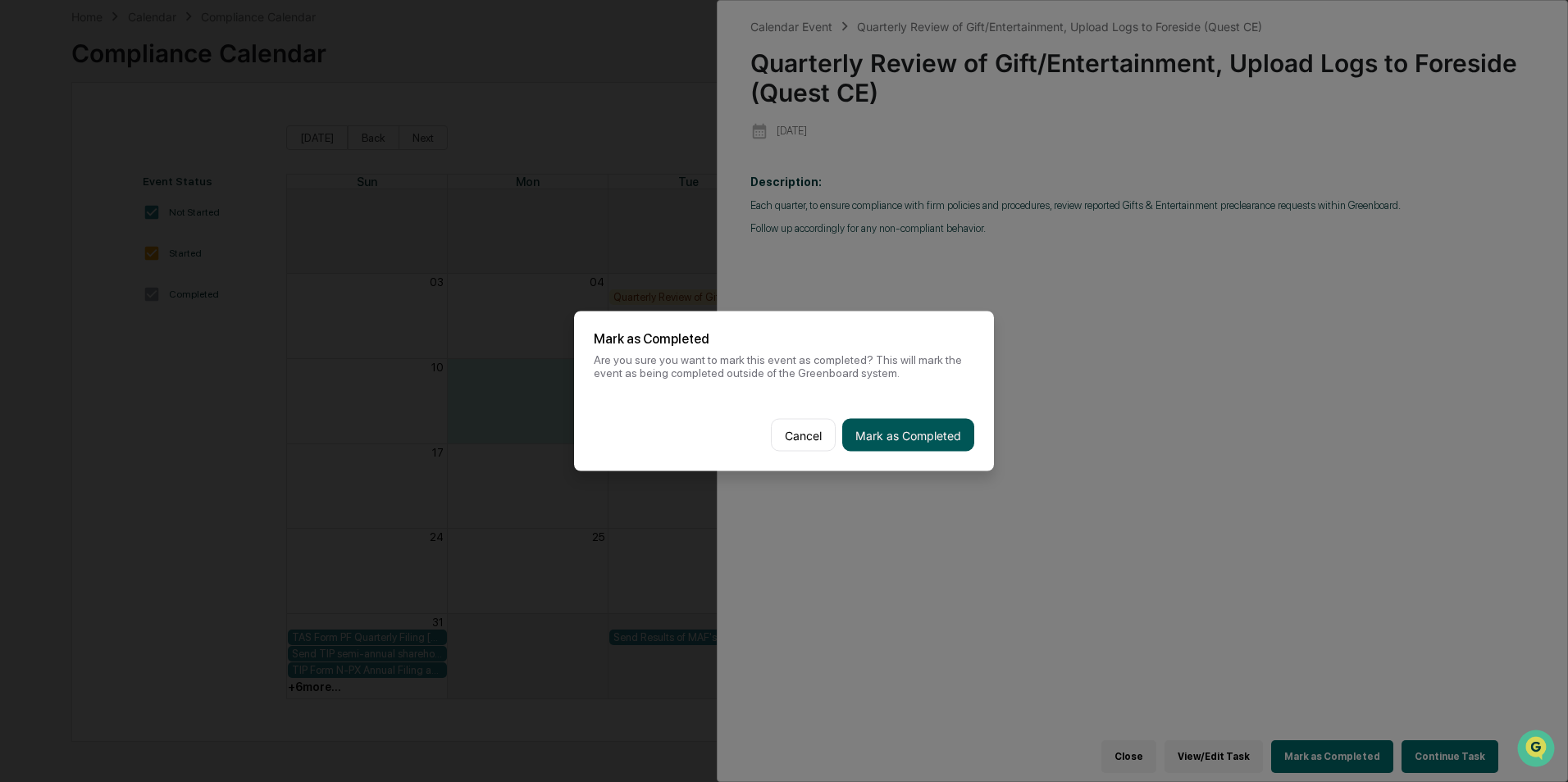
click at [910, 447] on button "Mark as Completed" at bounding box center [908, 435] width 132 height 33
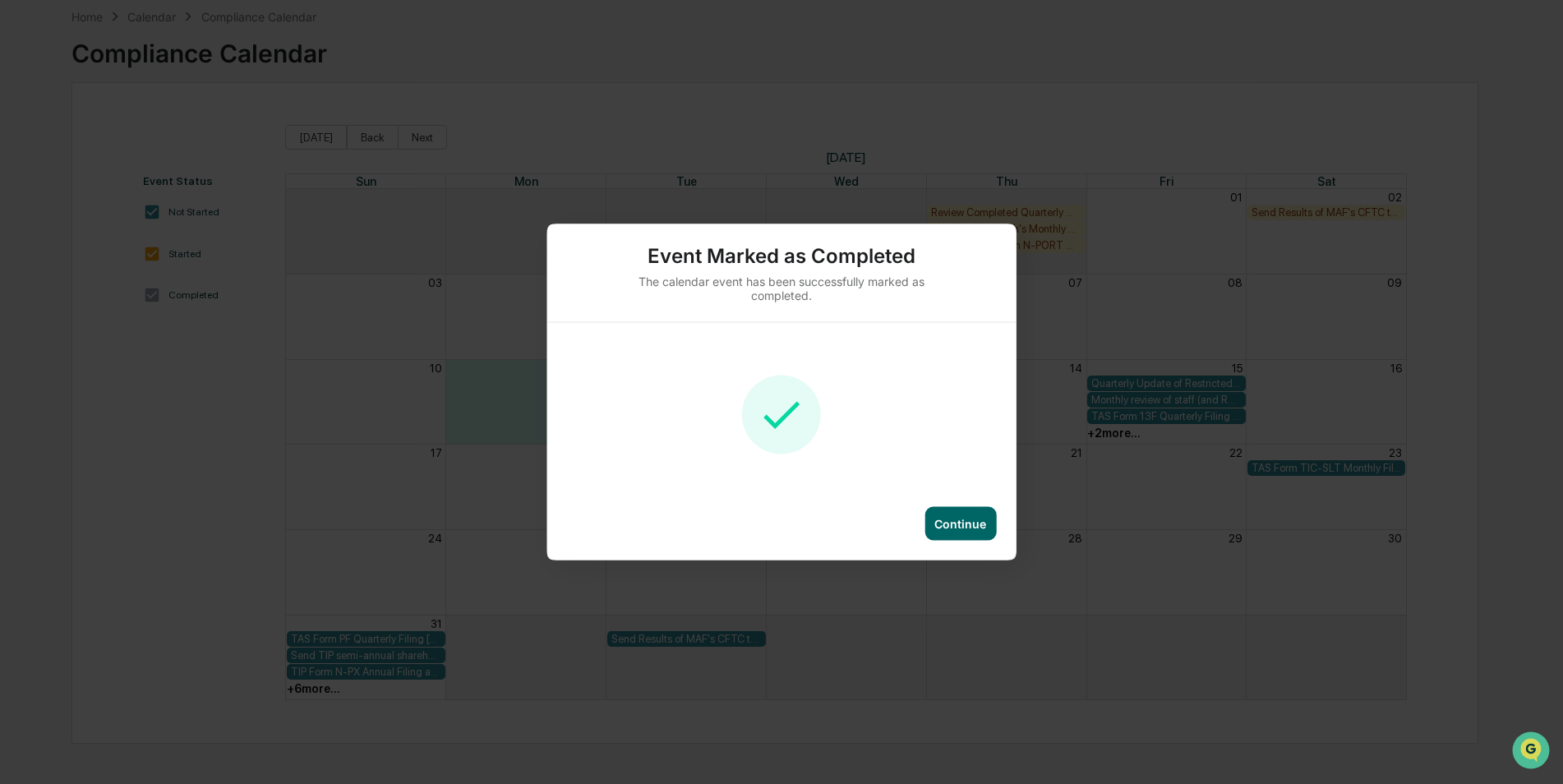
click at [965, 525] on div "Continue" at bounding box center [960, 524] width 52 height 14
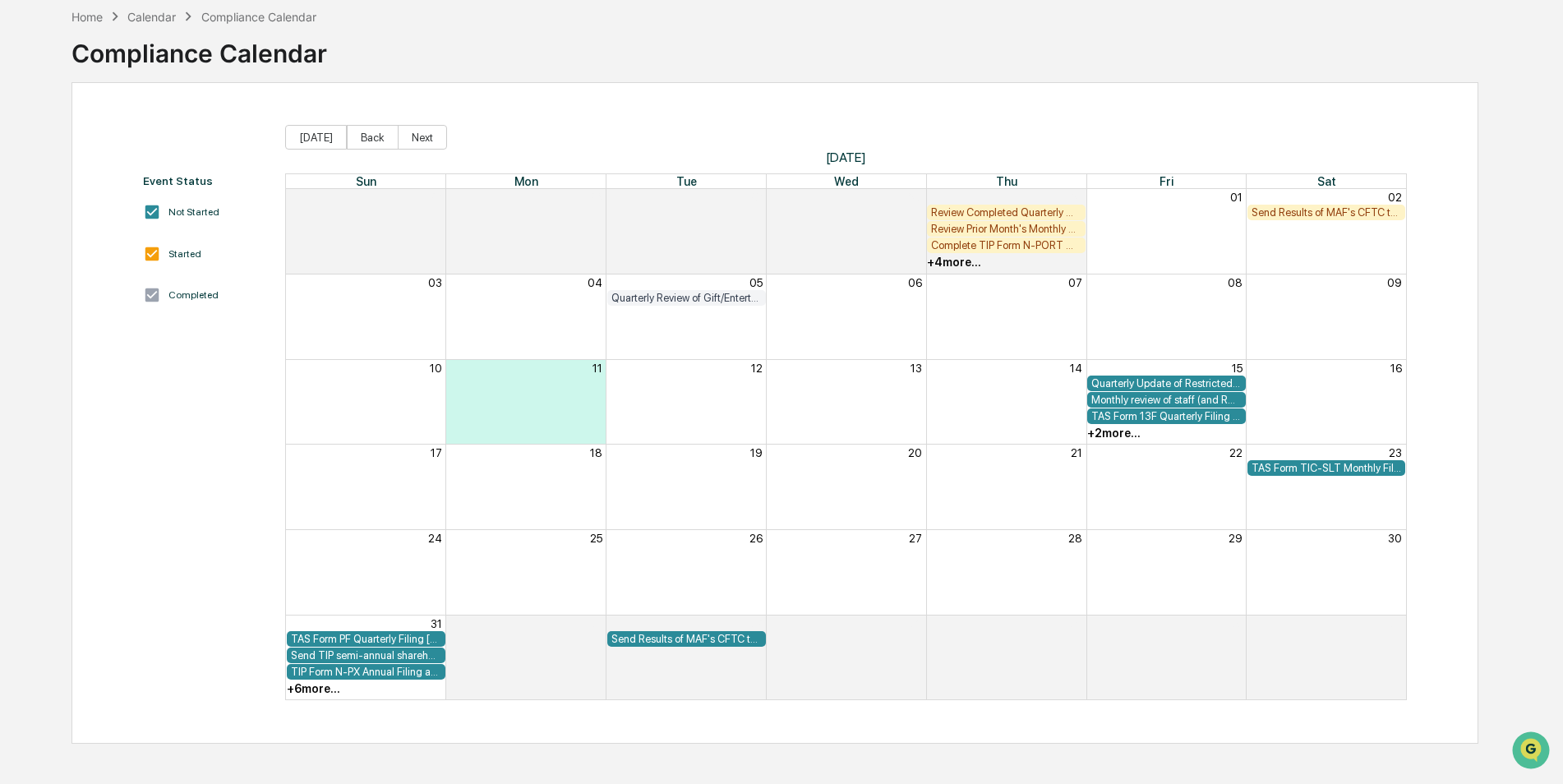
click at [1117, 434] on div "+ 2 more..." at bounding box center [1114, 433] width 53 height 14
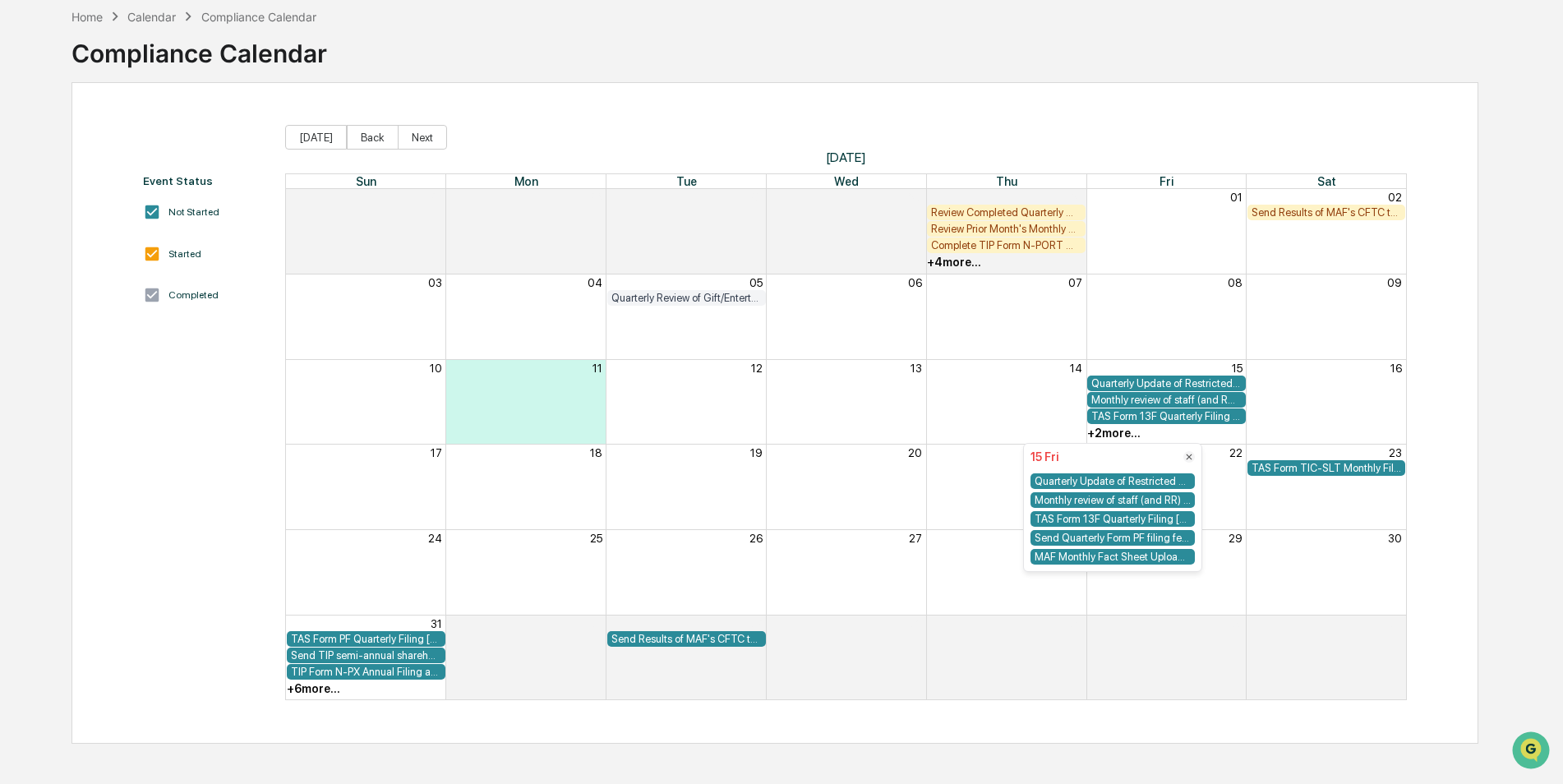
click at [1132, 419] on div "TAS Form 13F Quarterly Filing [FIRM DEADLINE]" at bounding box center [1167, 416] width 150 height 13
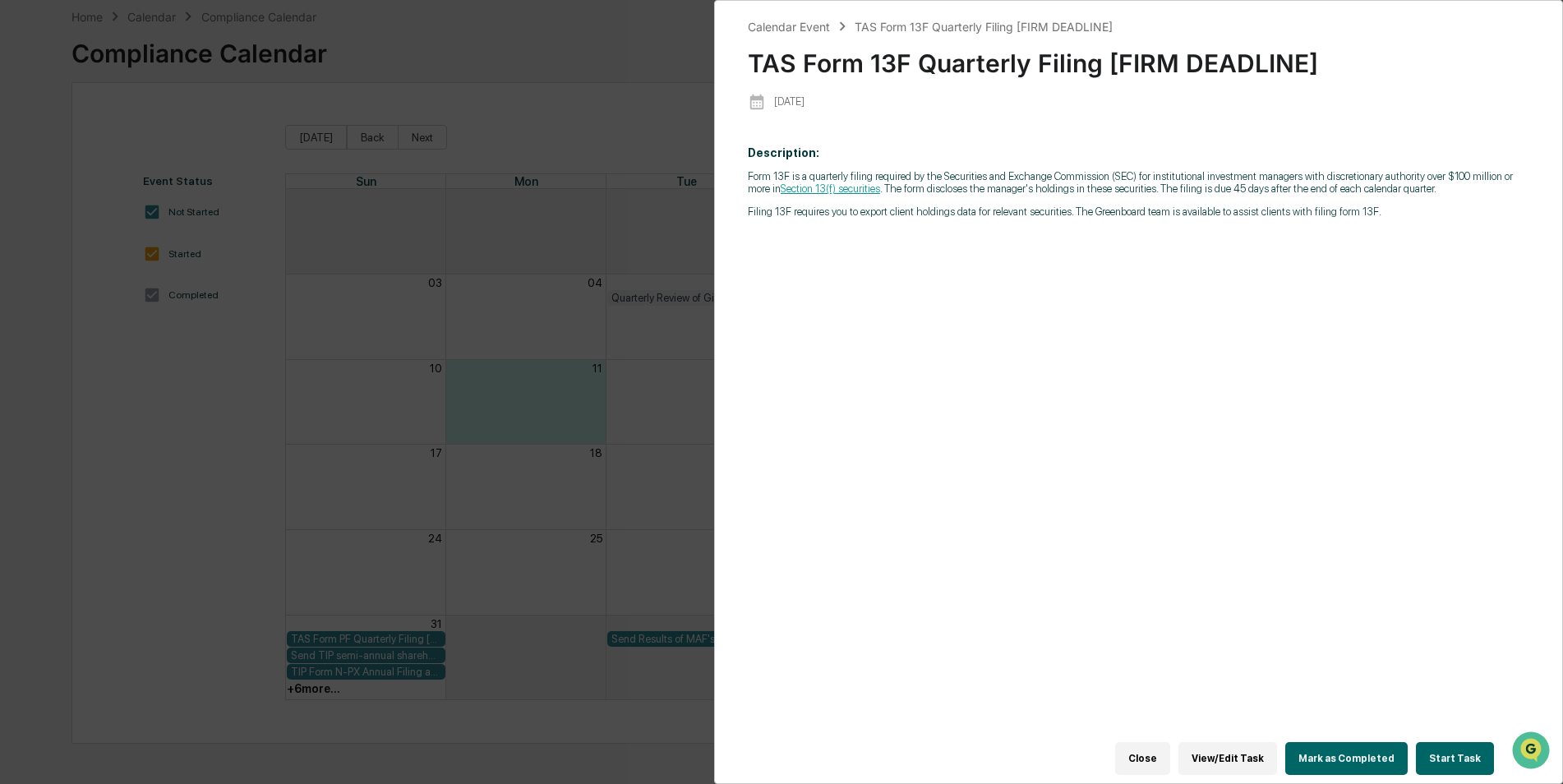
click at [1339, 742] on button "Mark as Completed" at bounding box center [1346, 758] width 123 height 33
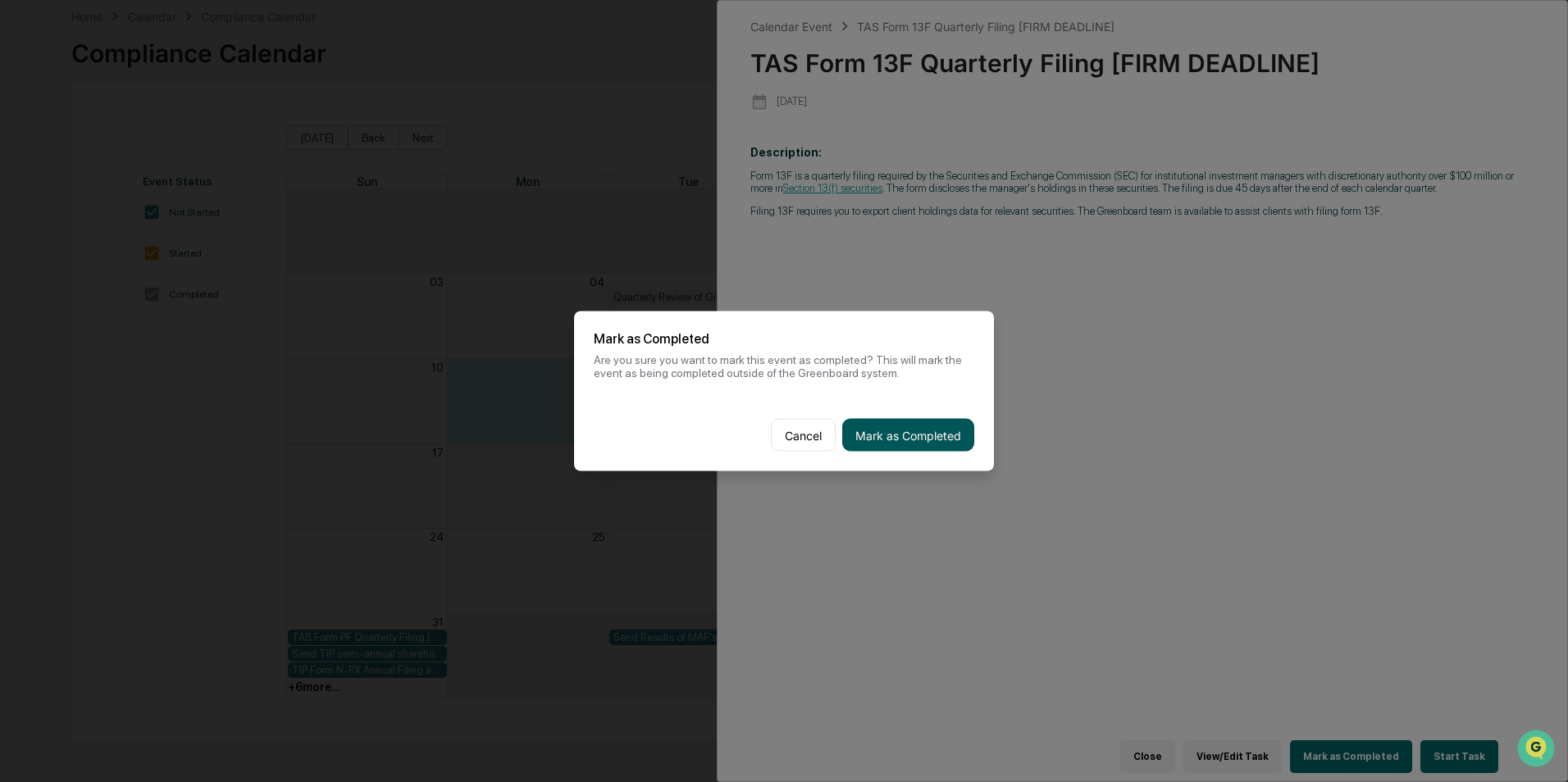
click at [906, 442] on button "Mark as Completed" at bounding box center [908, 435] width 132 height 33
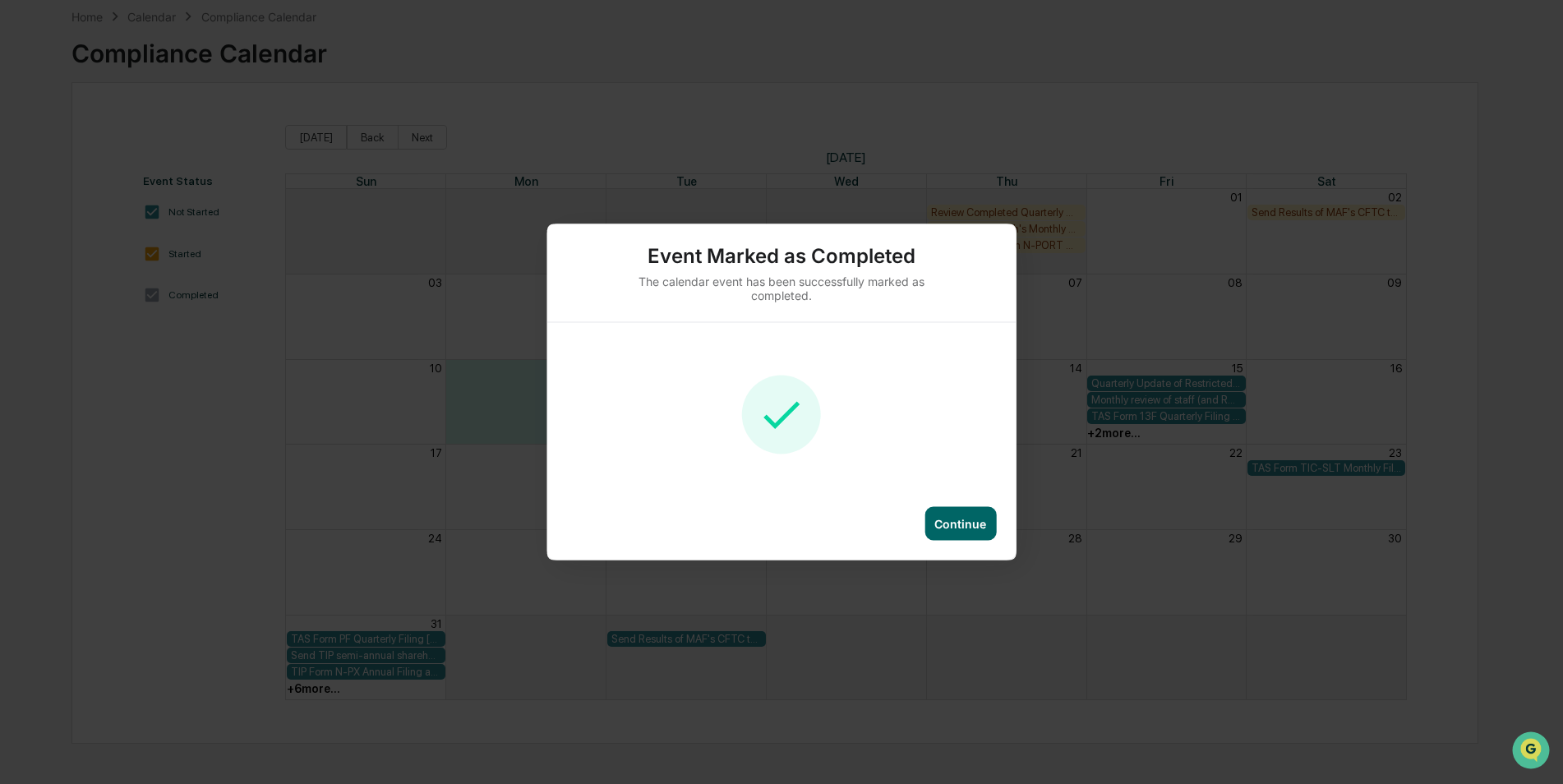
click at [945, 534] on div "Continue" at bounding box center [960, 524] width 72 height 34
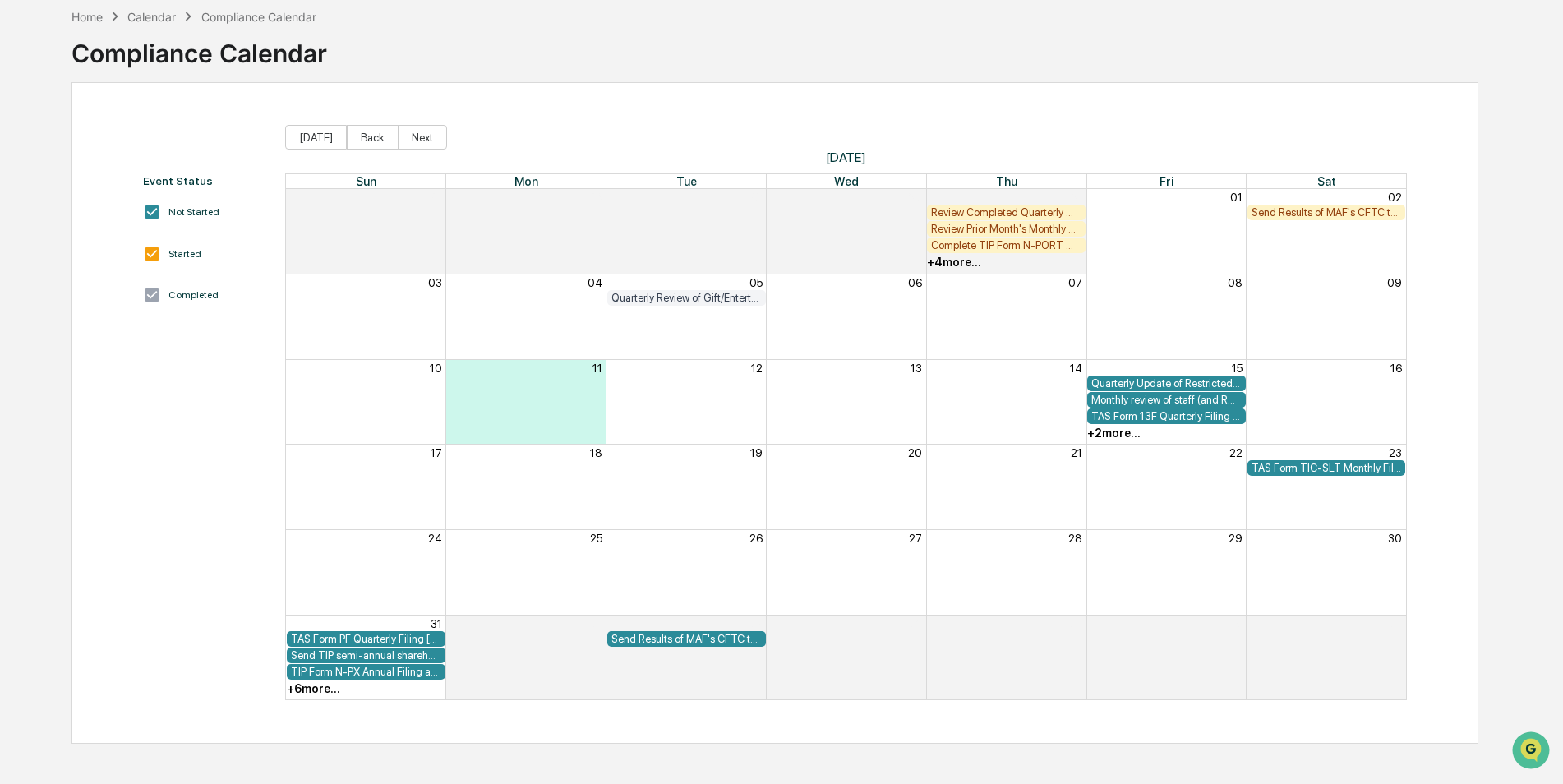
click at [1133, 433] on div "+ 2 more..." at bounding box center [1114, 433] width 53 height 14
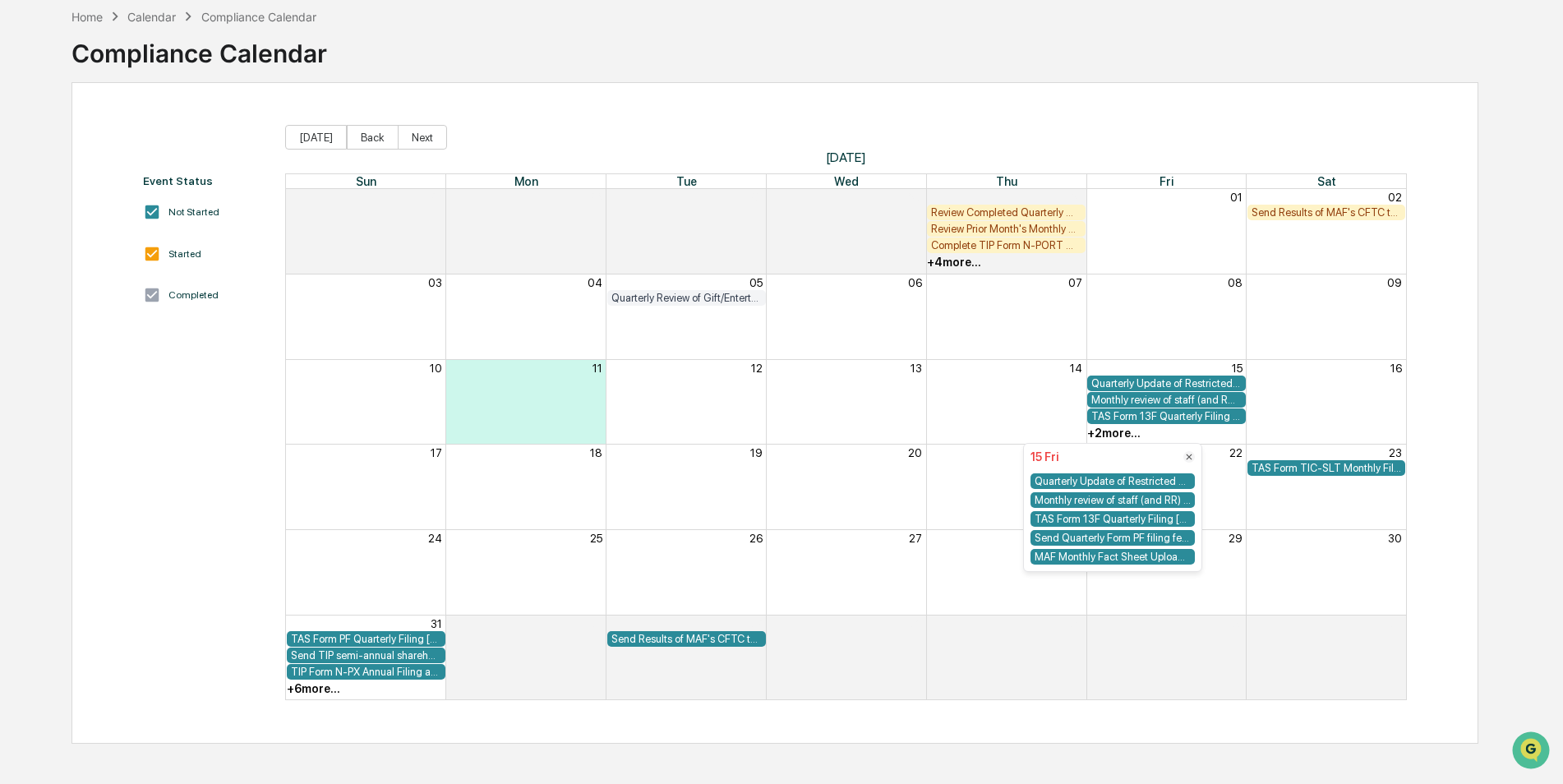
click at [1035, 421] on div "Month View" at bounding box center [685, 416] width 799 height 16
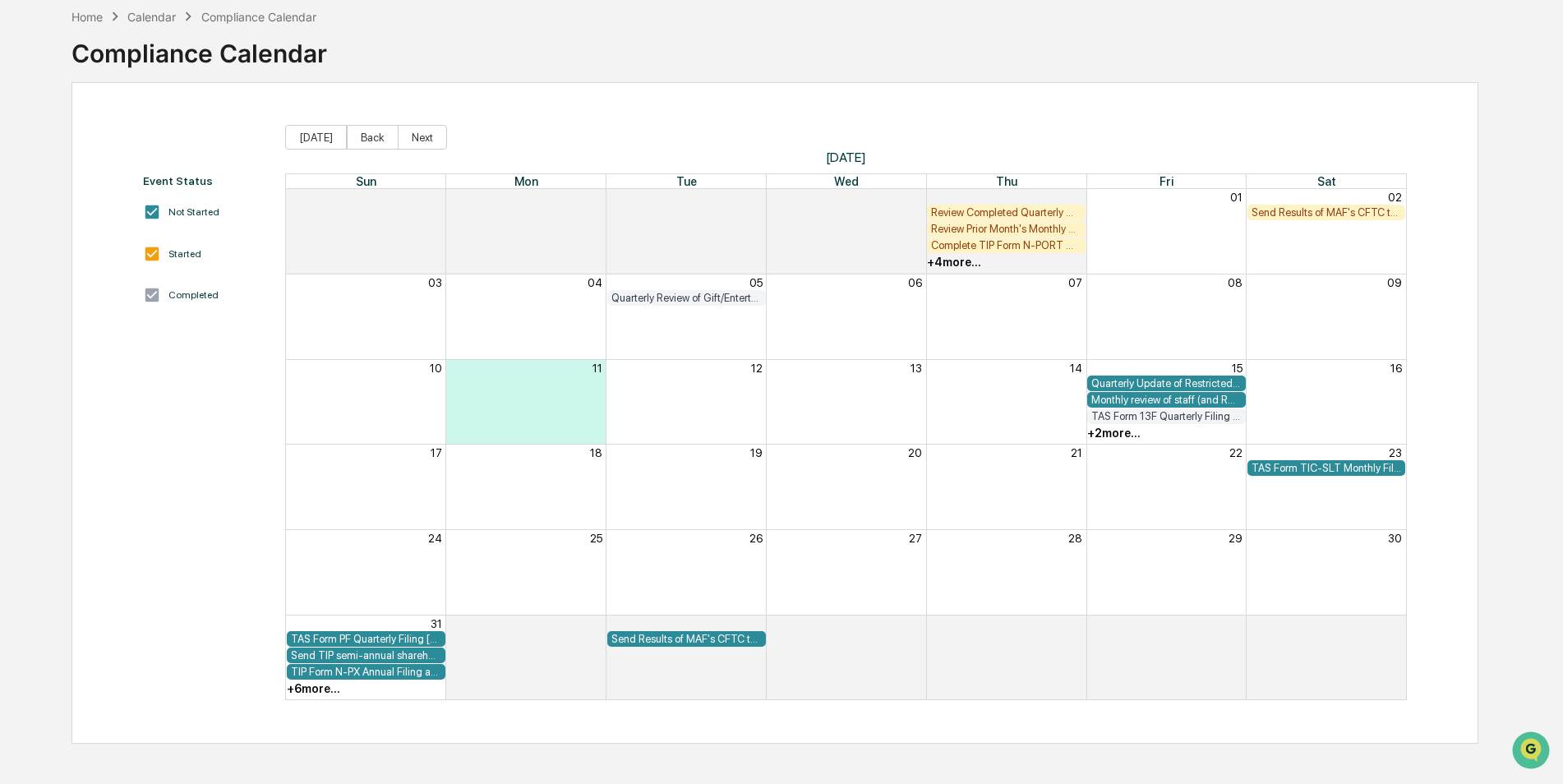
click at [1011, 555] on div "Month View" at bounding box center [1006, 572] width 161 height 84
click at [1013, 211] on div "Review Completed Quarterly Manager Monitors" at bounding box center [1006, 212] width 150 height 13
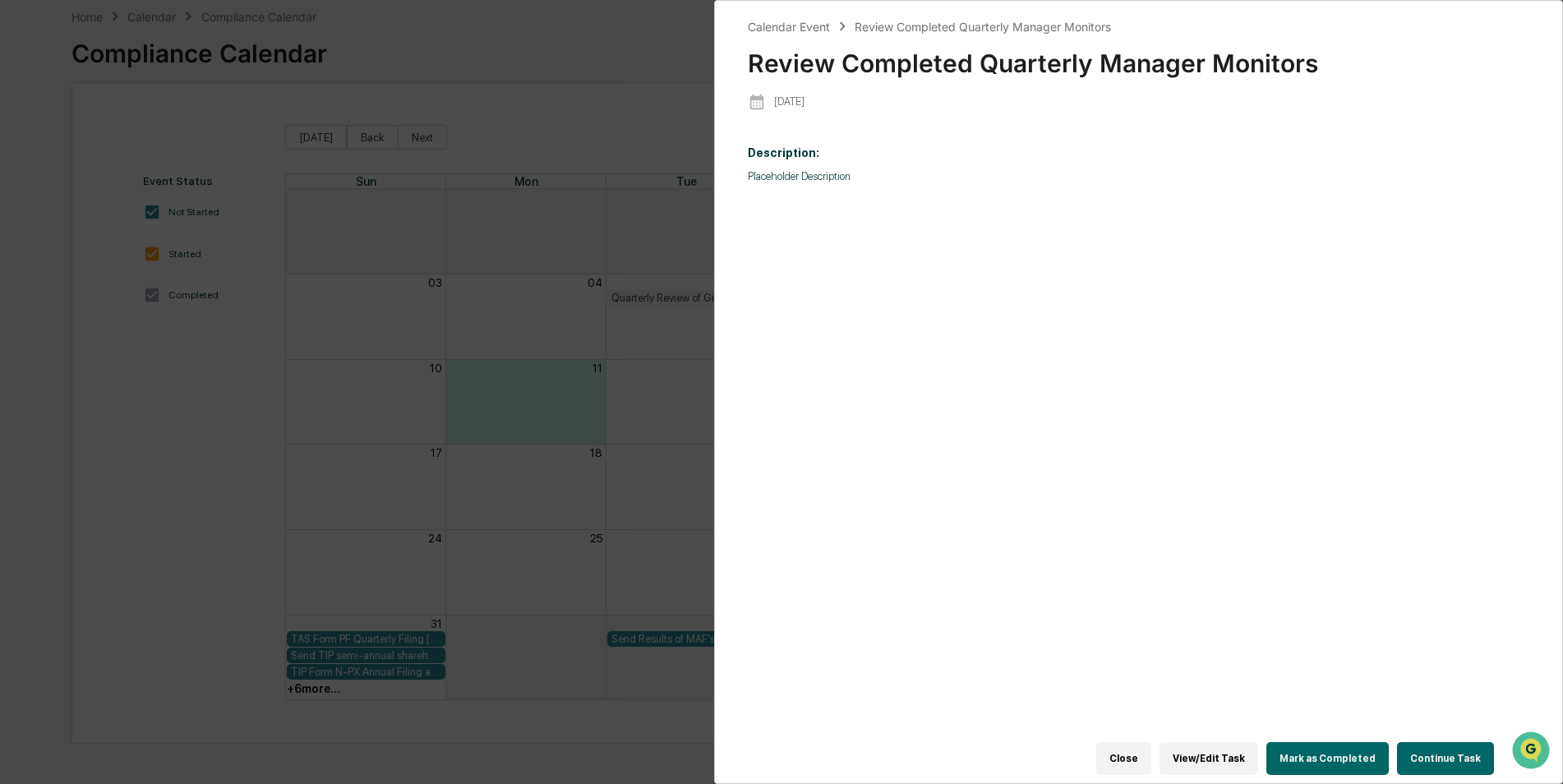
click at [1306, 760] on button "Mark as Completed" at bounding box center [1327, 758] width 123 height 33
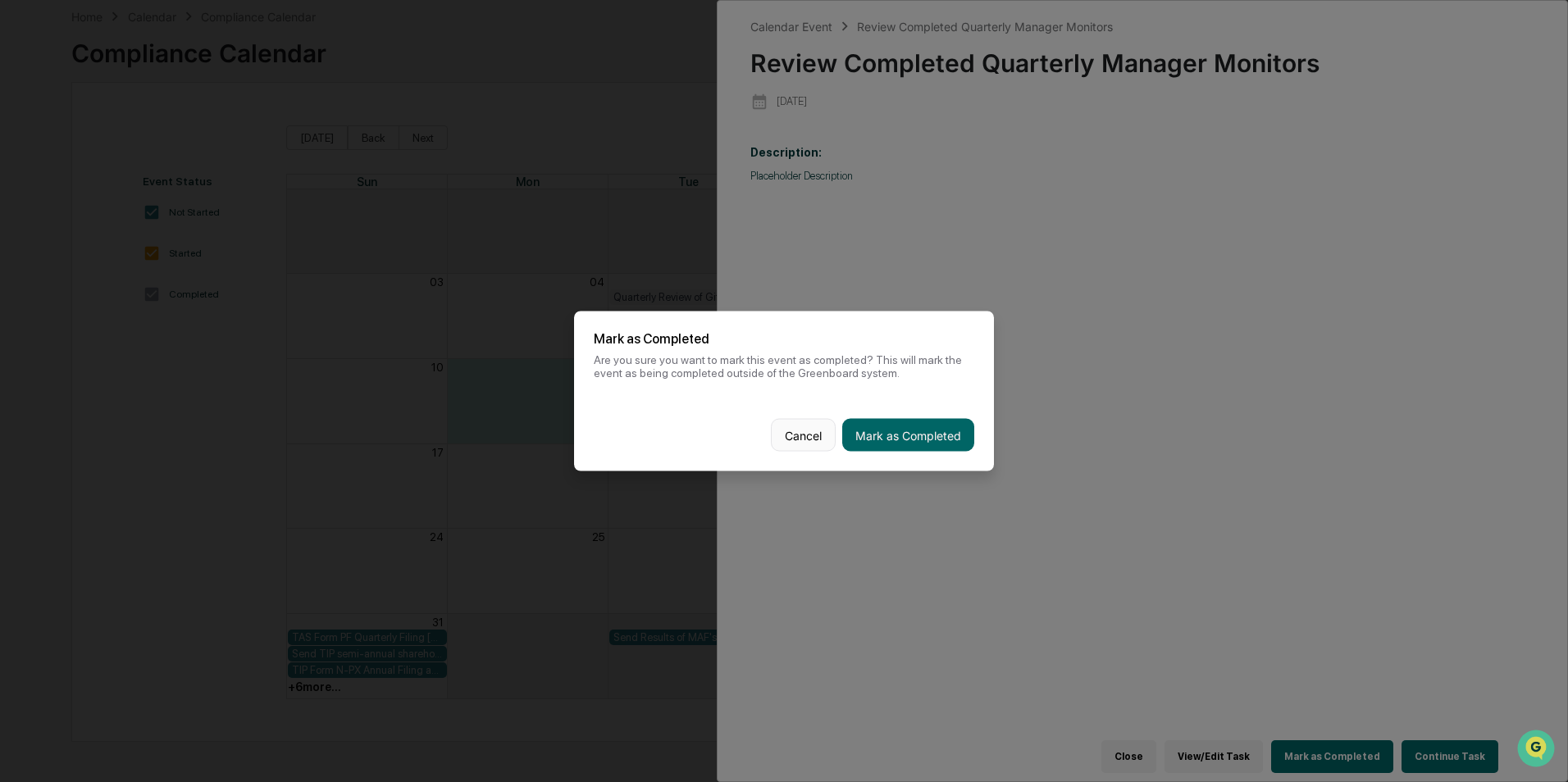
click at [822, 440] on button "Cancel" at bounding box center [803, 435] width 65 height 33
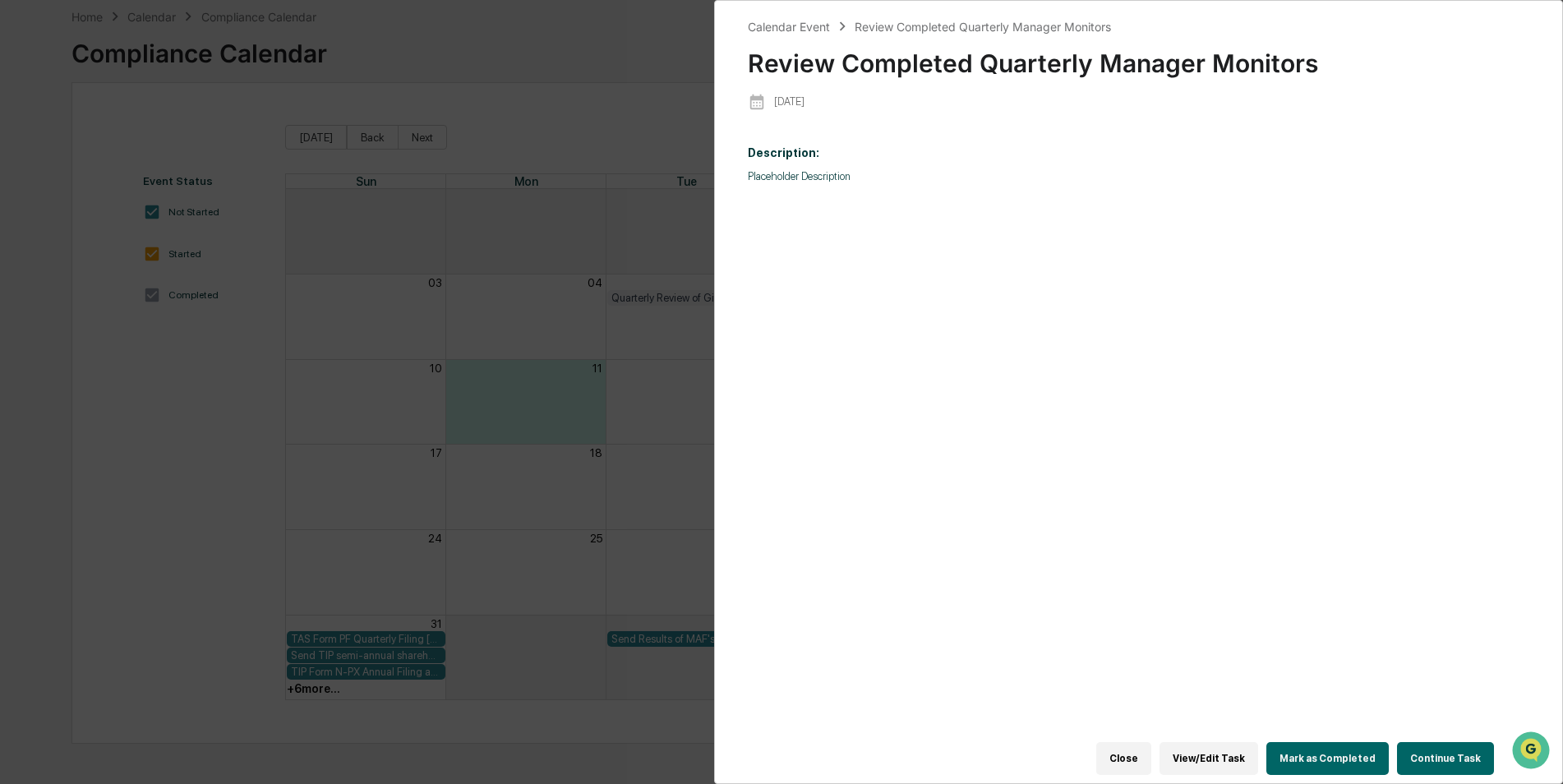
click at [1118, 756] on button "Close" at bounding box center [1123, 758] width 55 height 33
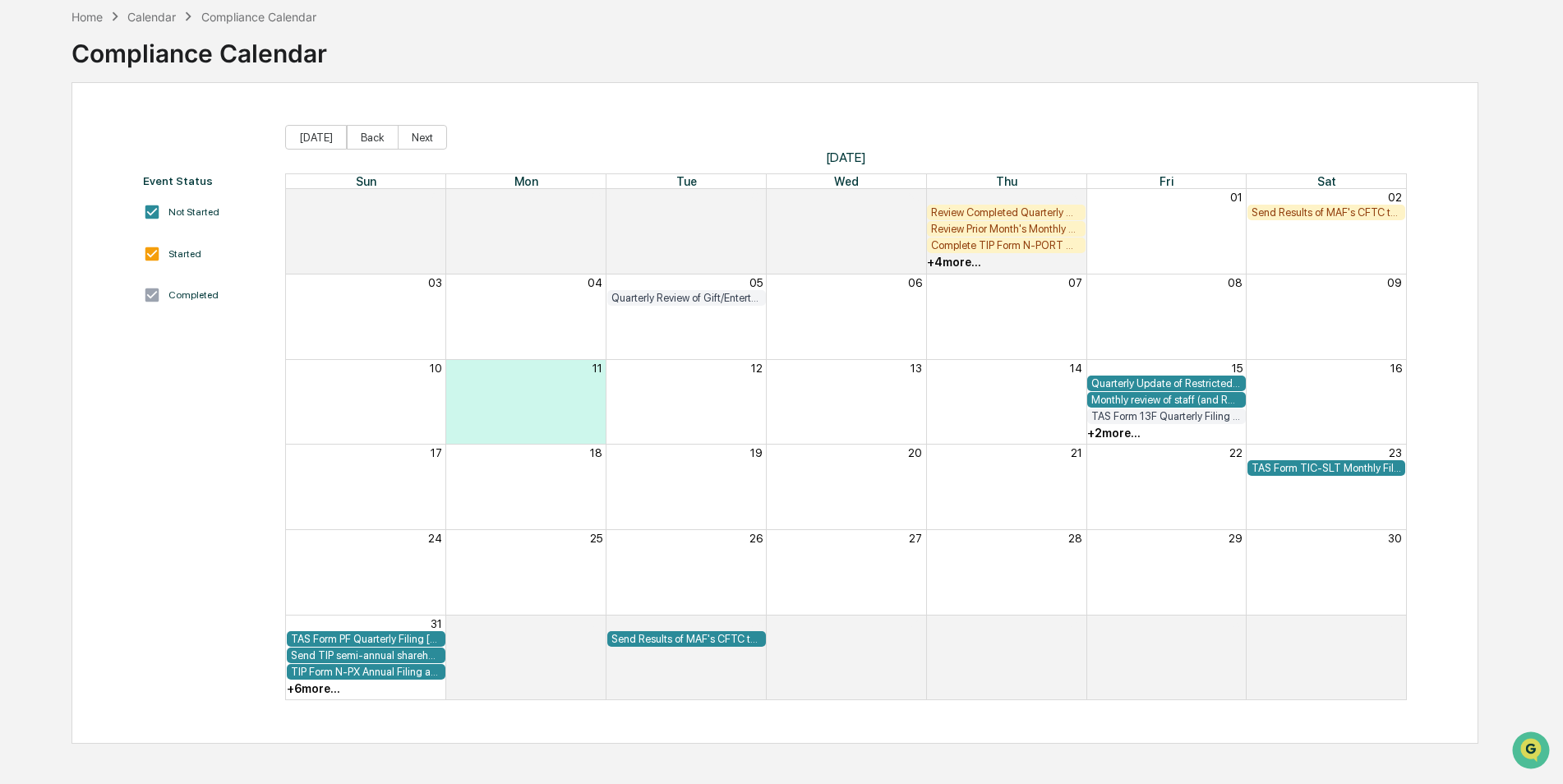
click at [940, 263] on div "+ 4 more..." at bounding box center [954, 262] width 54 height 14
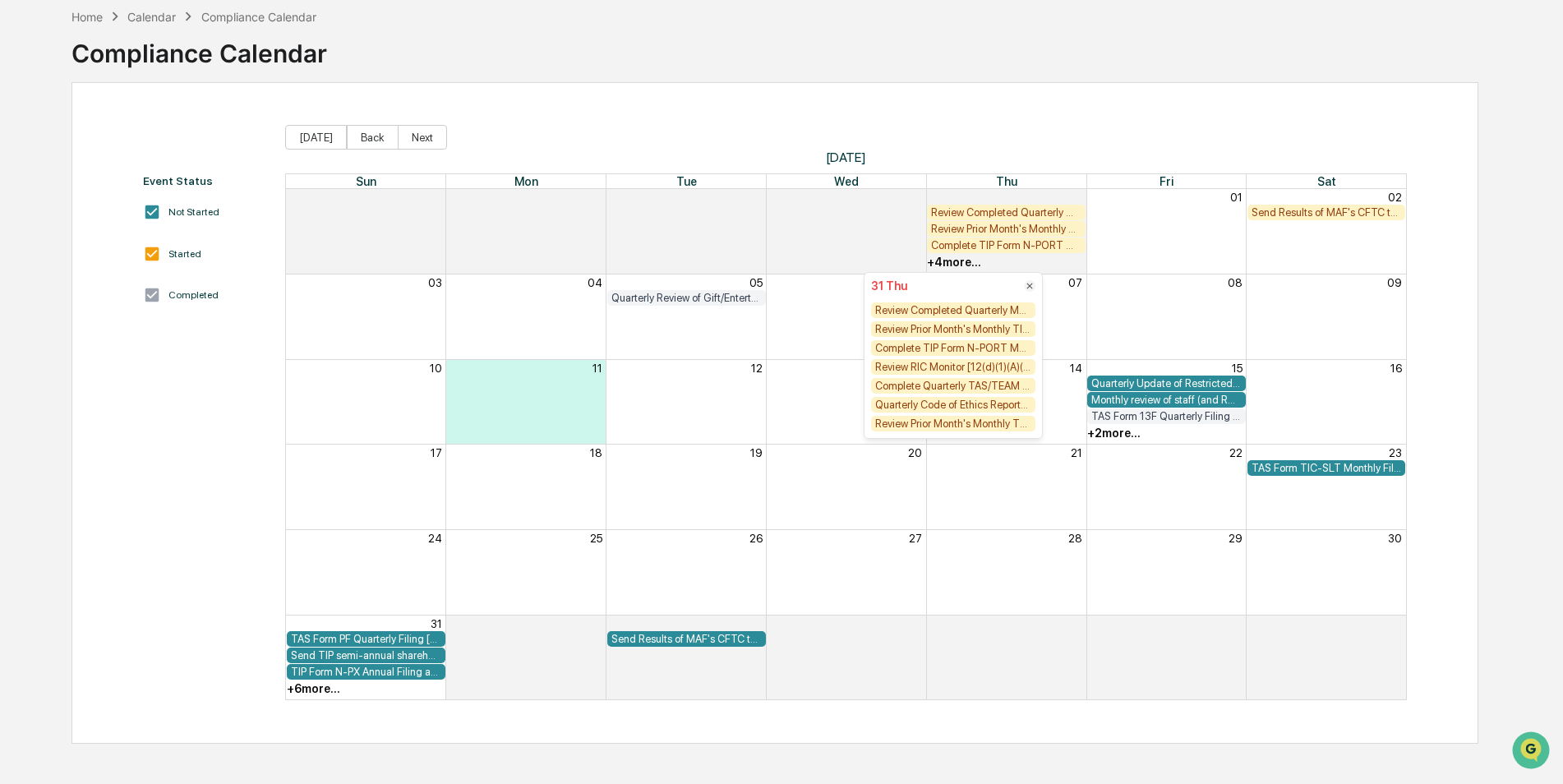
click at [1357, 197] on div "02" at bounding box center [1326, 197] width 161 height 15
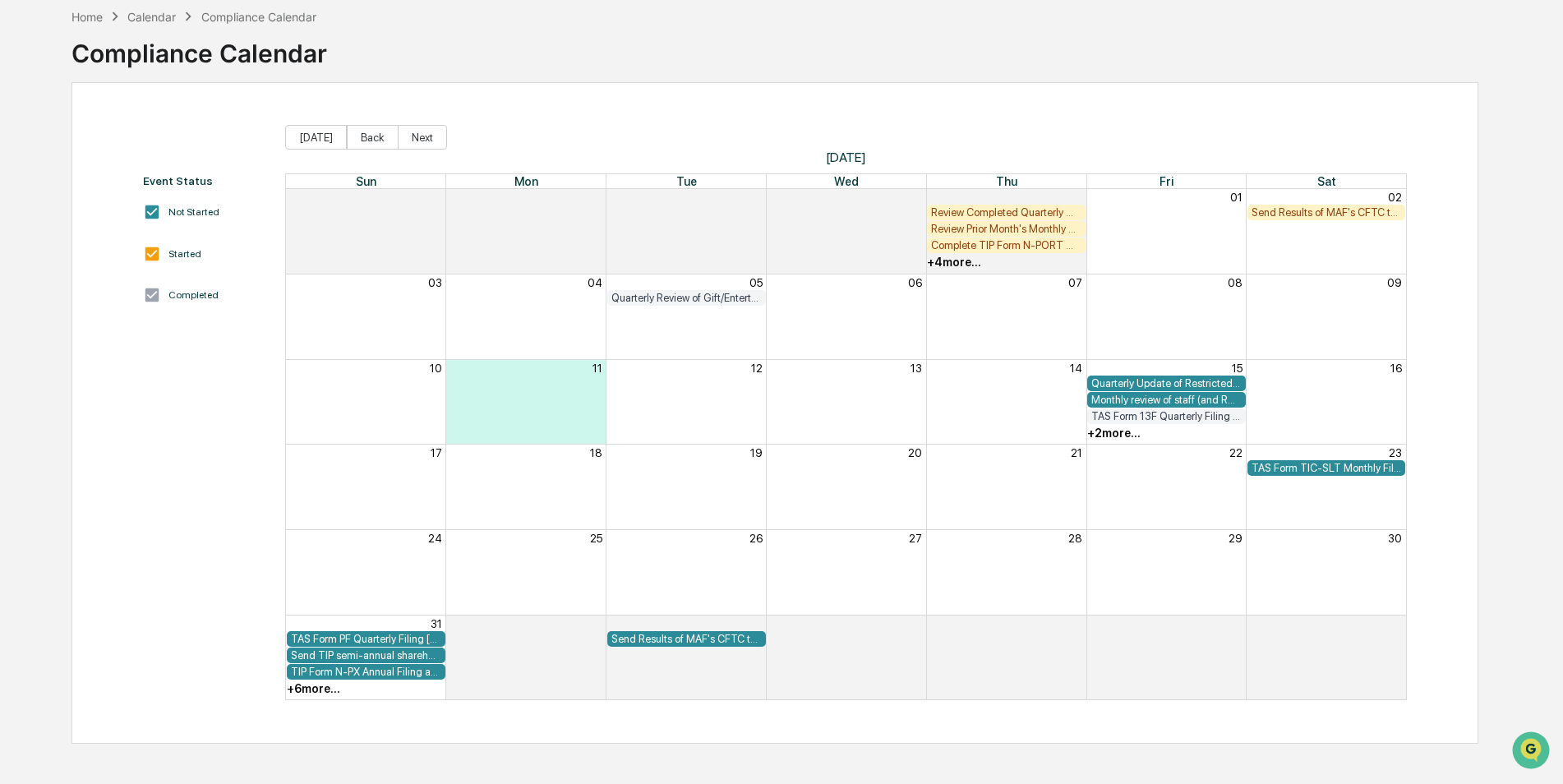
click at [1351, 210] on div "Send Results of MAF's CFTC test from last day of month to [EMAIL_ADDRESS][DOMAI…" at bounding box center [1326, 212] width 150 height 13
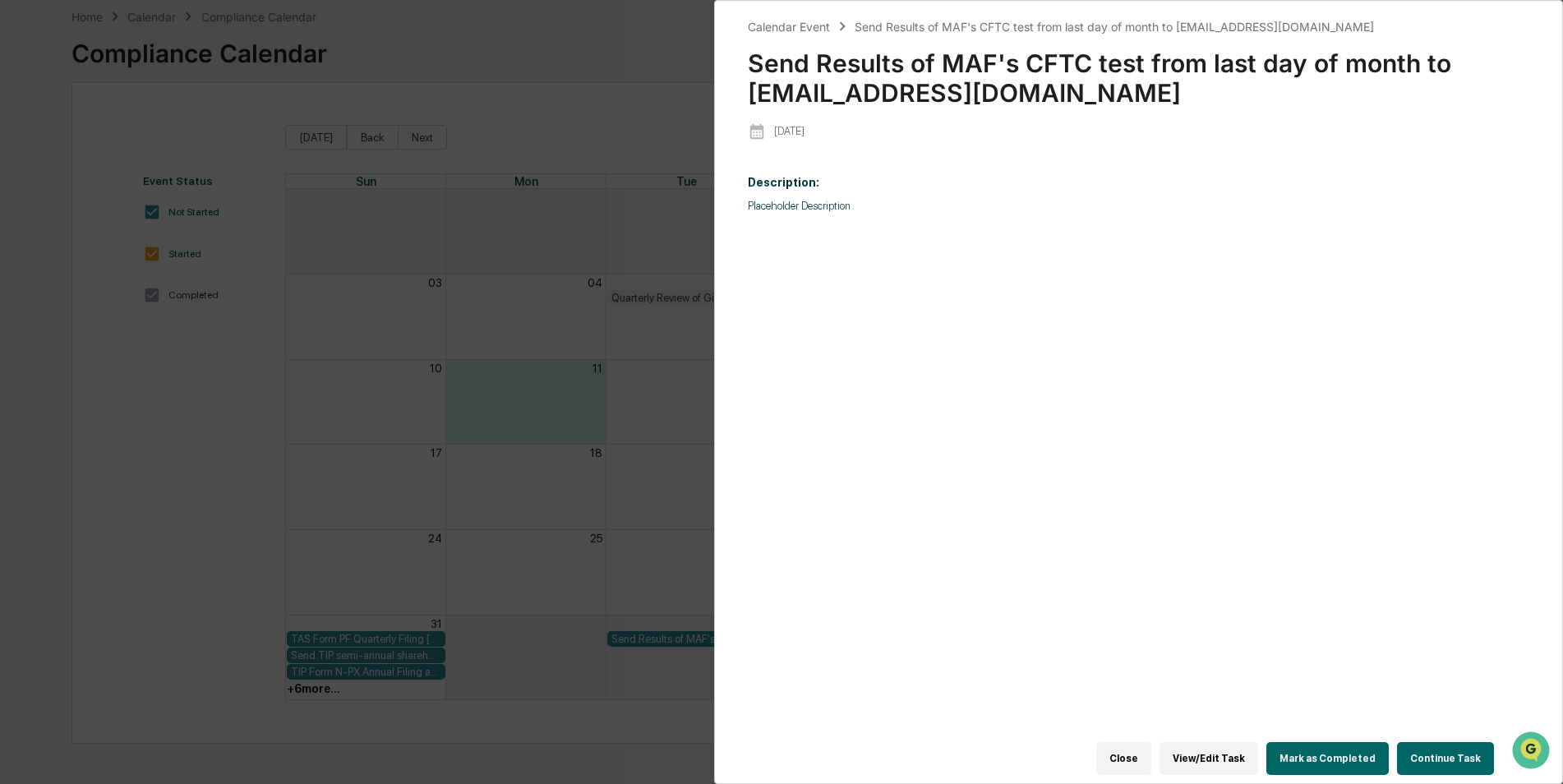
click at [1352, 752] on button "Mark as Completed" at bounding box center [1327, 758] width 123 height 33
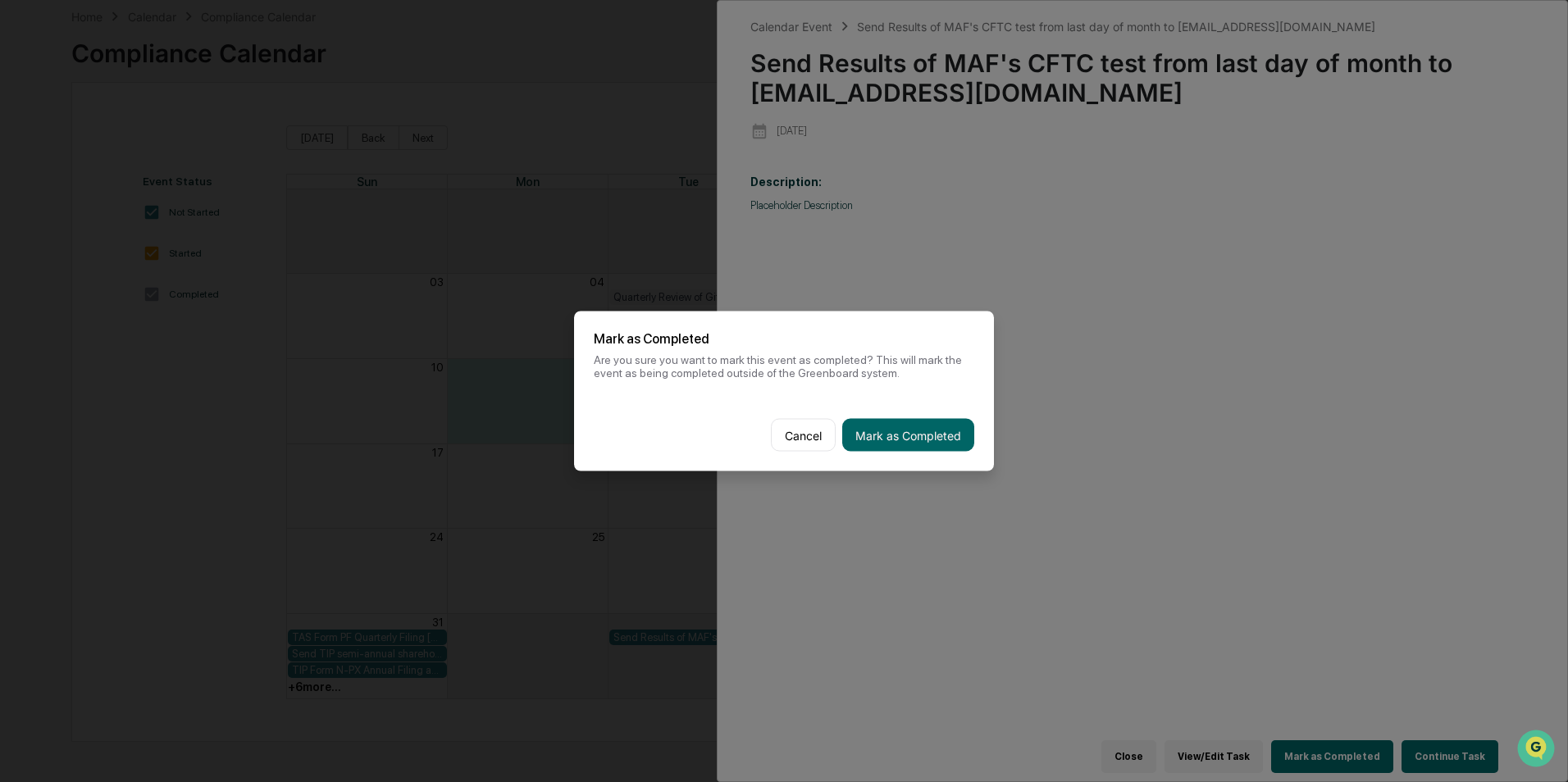
click at [933, 453] on div "Cancel Mark as Completed" at bounding box center [784, 436] width 420 height 72
click at [944, 447] on button "Mark as Completed" at bounding box center [908, 435] width 132 height 33
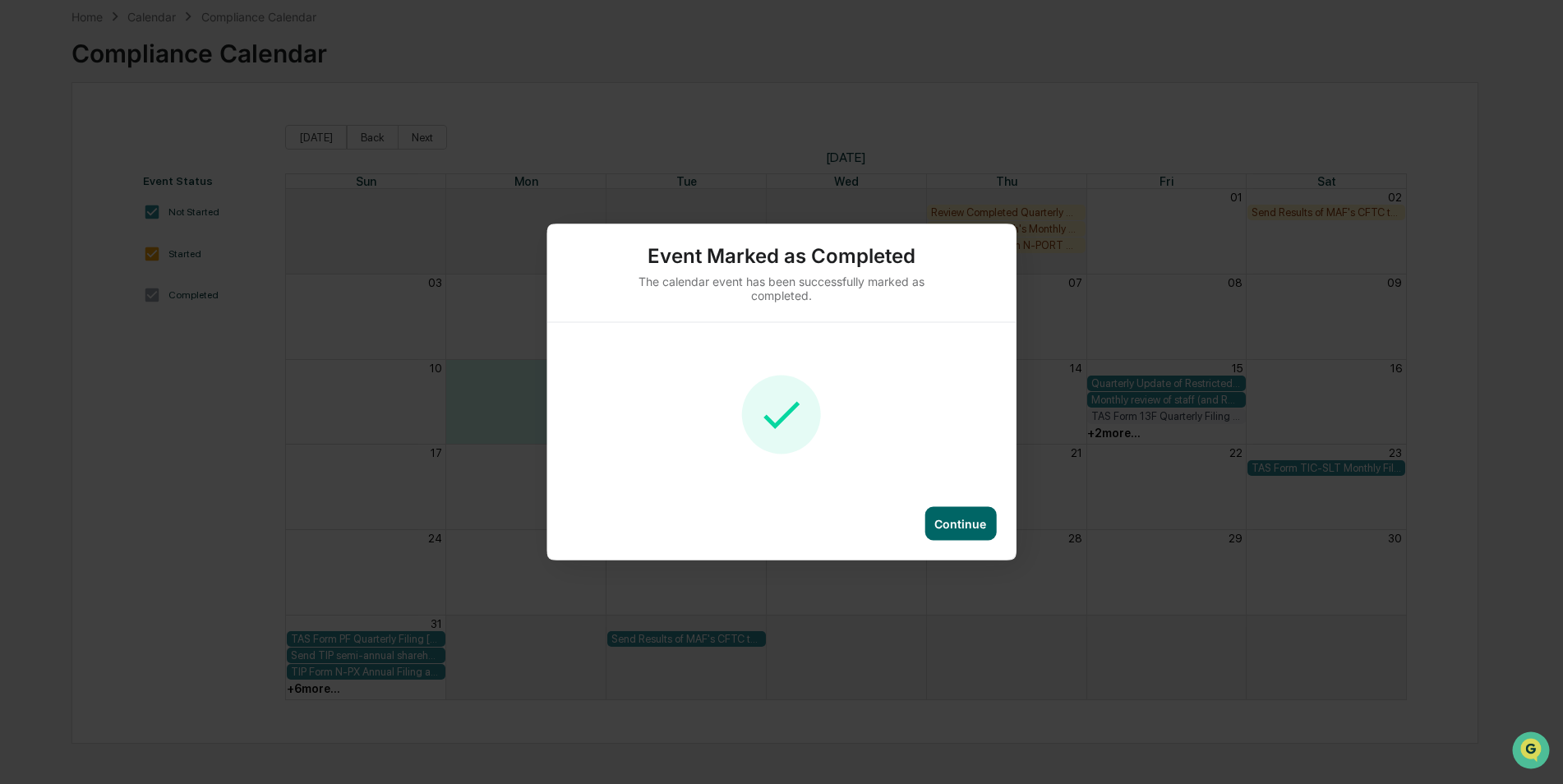
click at [966, 509] on div "Continue" at bounding box center [960, 524] width 72 height 34
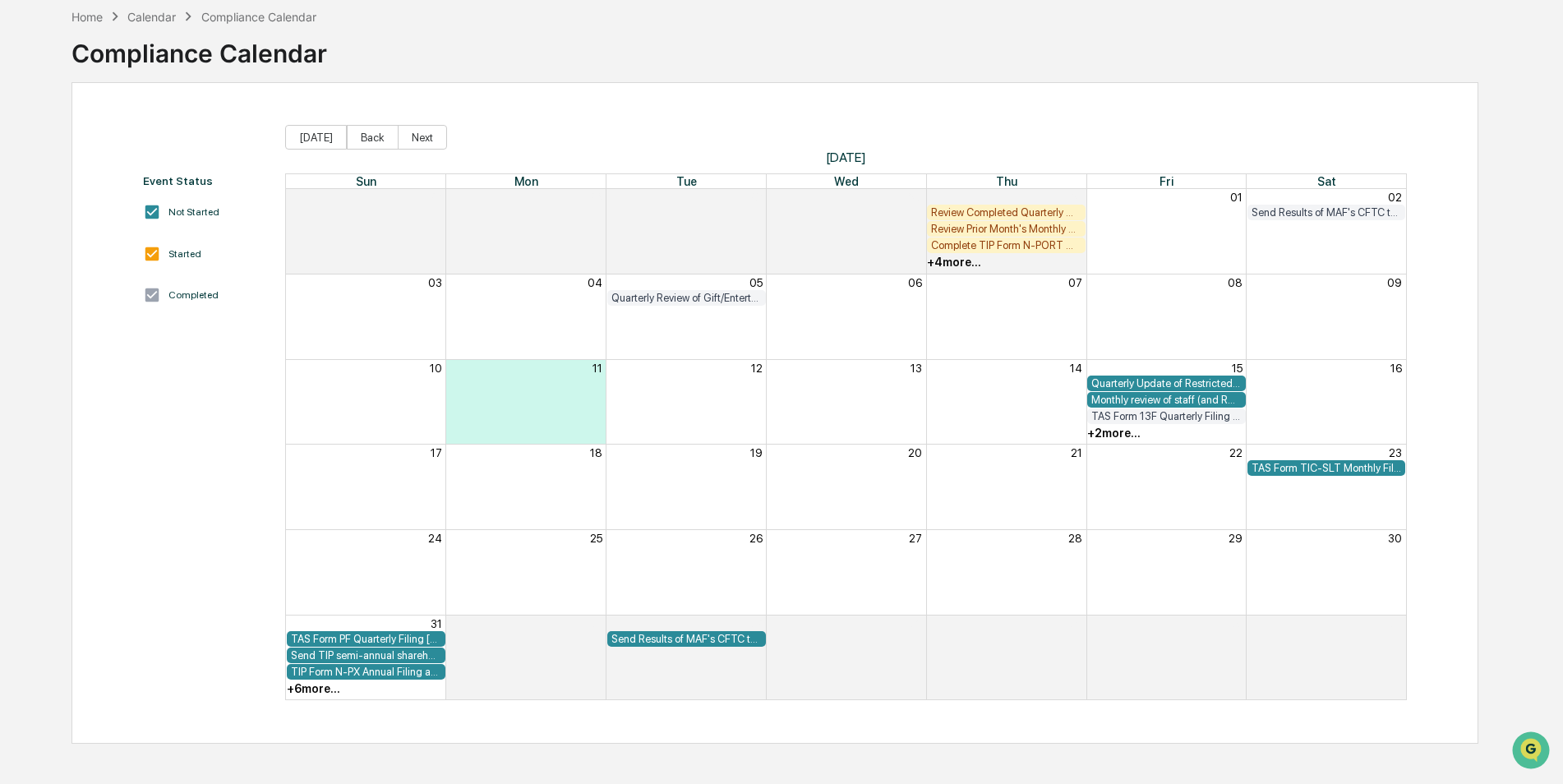
click at [972, 259] on div "+ 4 more..." at bounding box center [954, 262] width 54 height 14
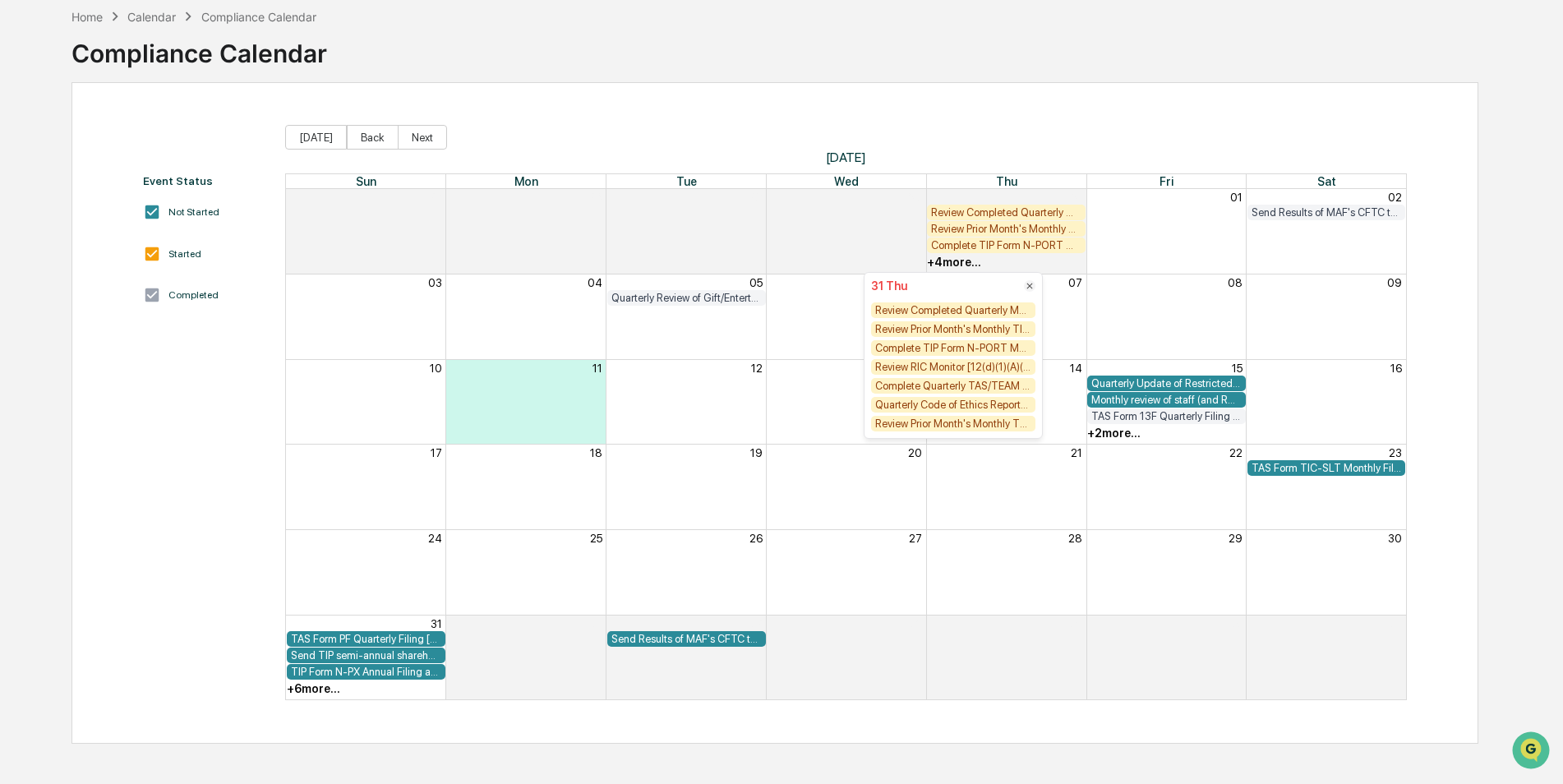
click at [1008, 309] on div "Review Completed Quarterly Manager Monitors" at bounding box center [953, 310] width 165 height 15
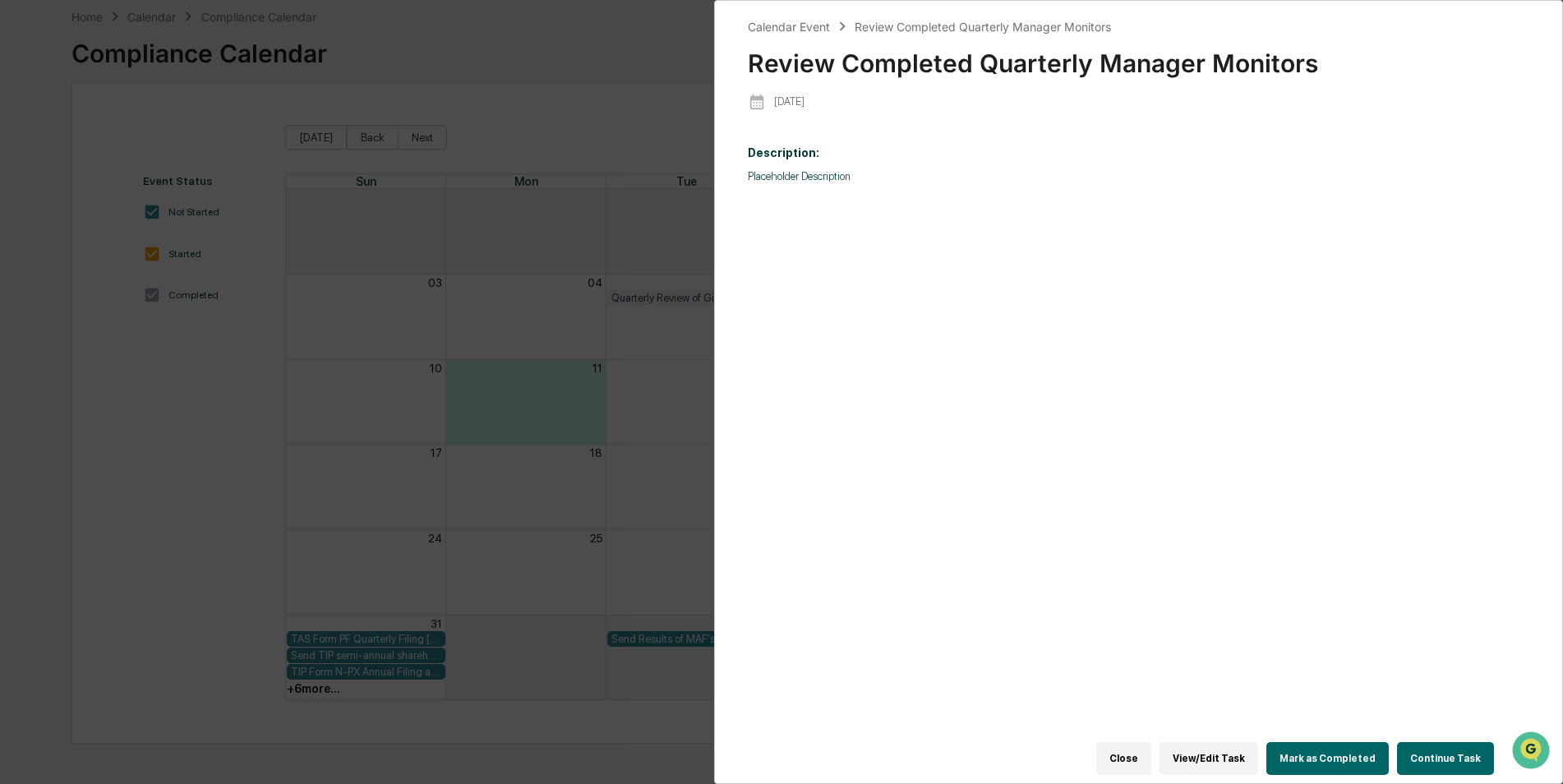
click at [565, 109] on div "Calendar Event Review Completed Quarterly Manager Monitors Review Completed Qua…" at bounding box center [782, 392] width 1563 height 784
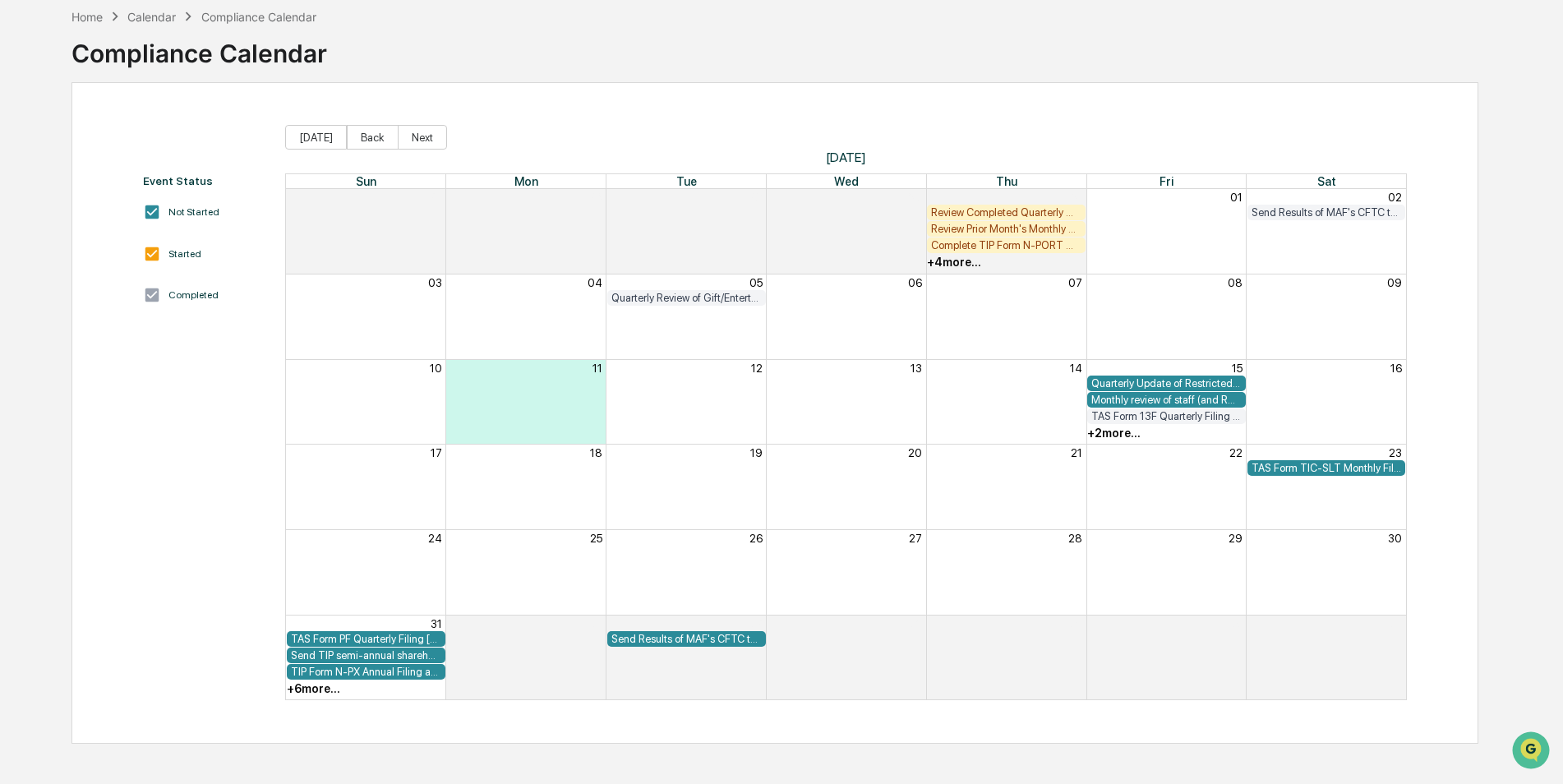
click at [1022, 230] on div "Review Prior Month's Monthly TIP Compliance Testing Results (both Fund Level an…" at bounding box center [1006, 229] width 150 height 13
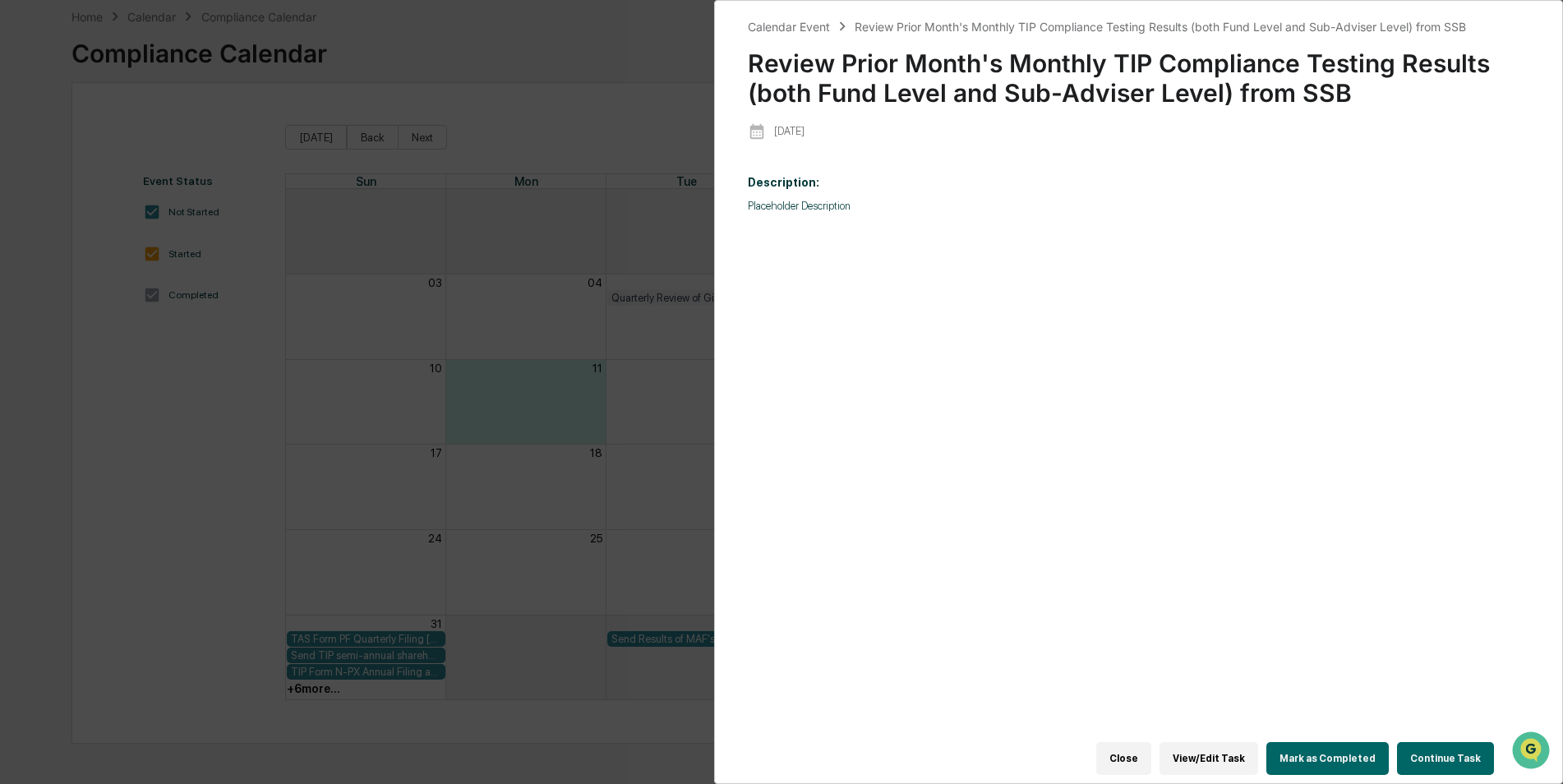
click at [694, 45] on div "Calendar Event Review Prior Month's Monthly TIP Compliance Testing Results (bot…" at bounding box center [782, 392] width 1563 height 784
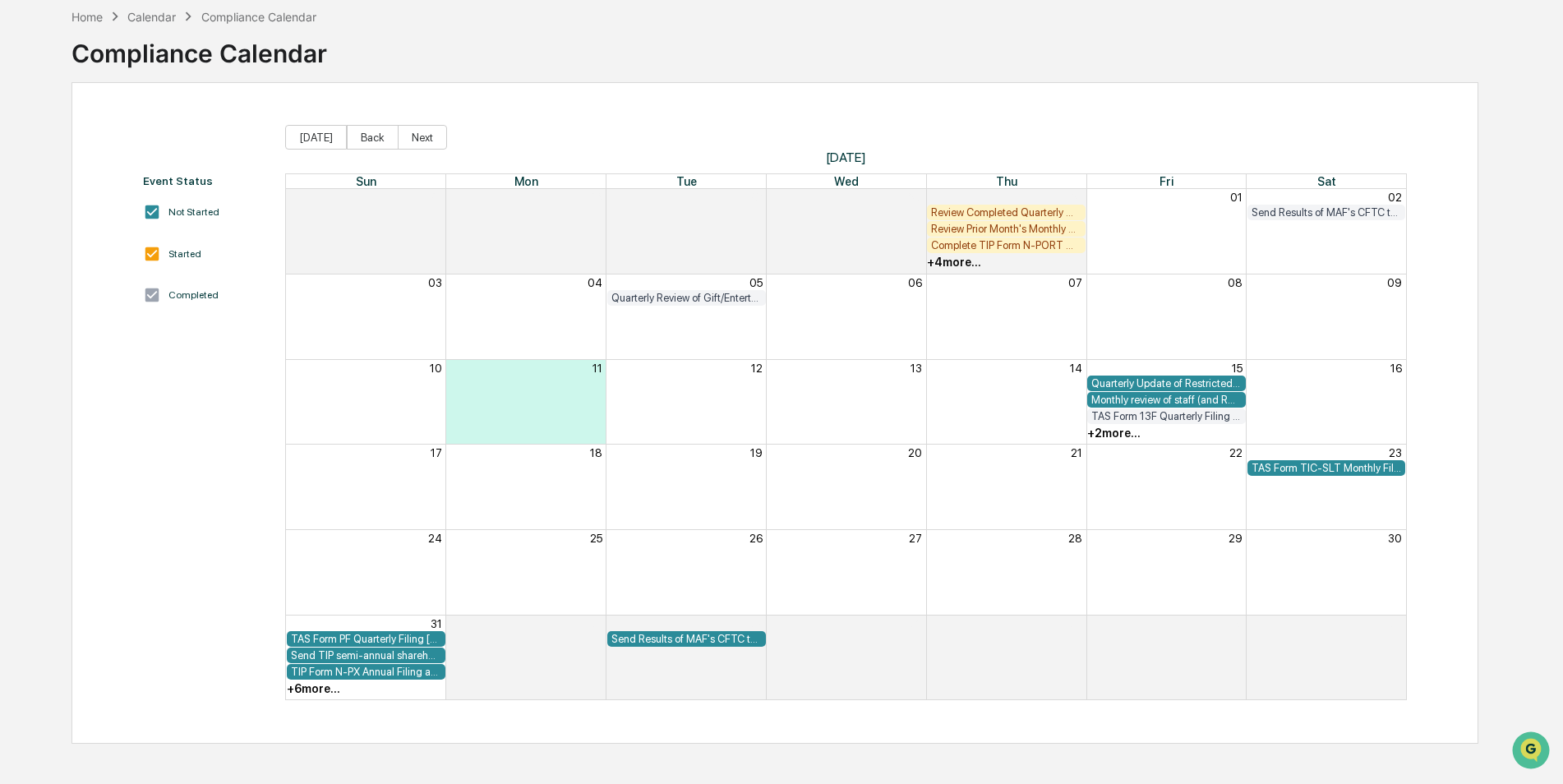
click at [951, 268] on div "+ 4 more..." at bounding box center [954, 262] width 54 height 14
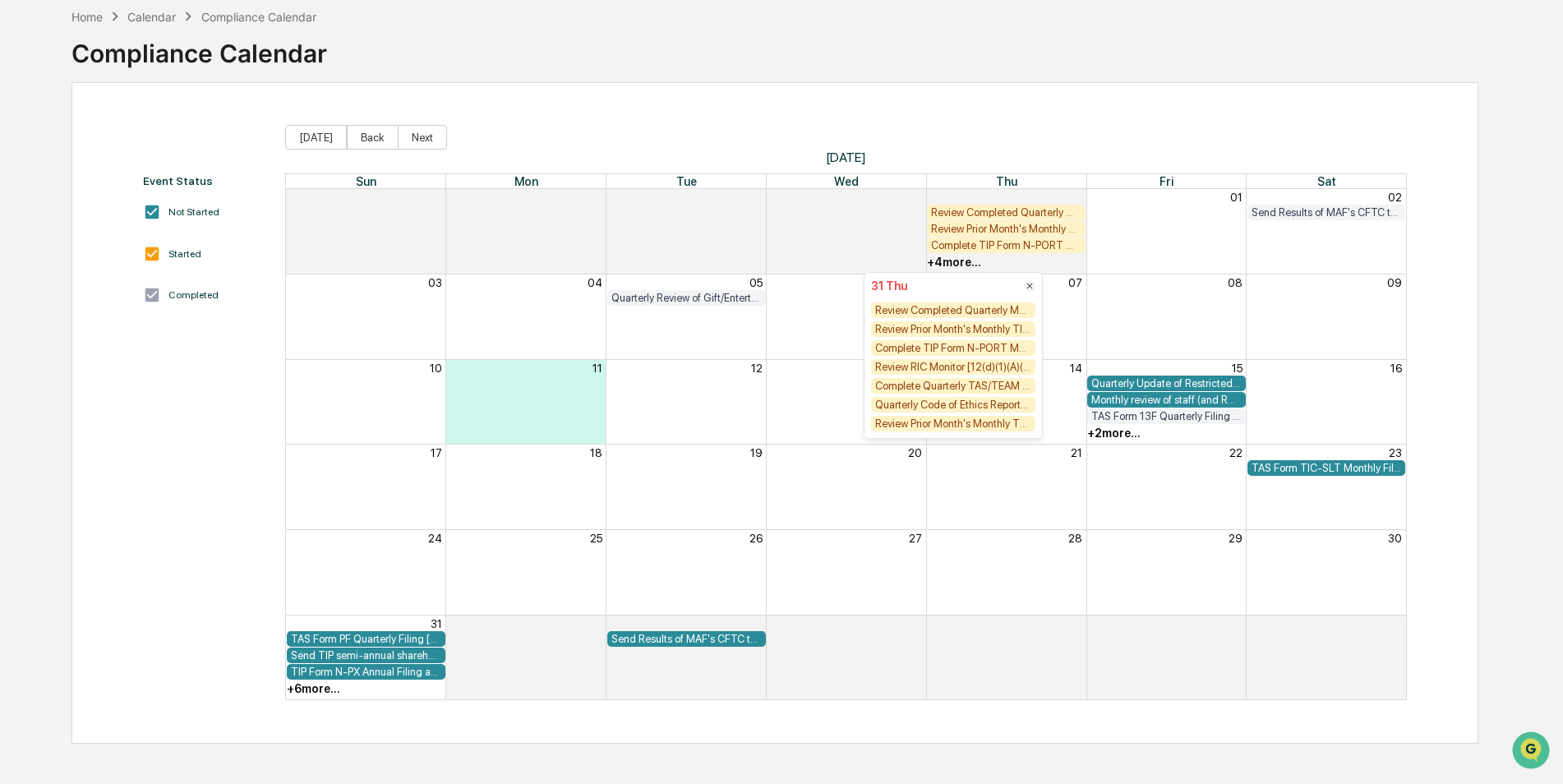
click at [1017, 406] on div "Quarterly Code of Ethics Reports Due from Staff [FIRM DEADLINE]" at bounding box center [953, 405] width 165 height 15
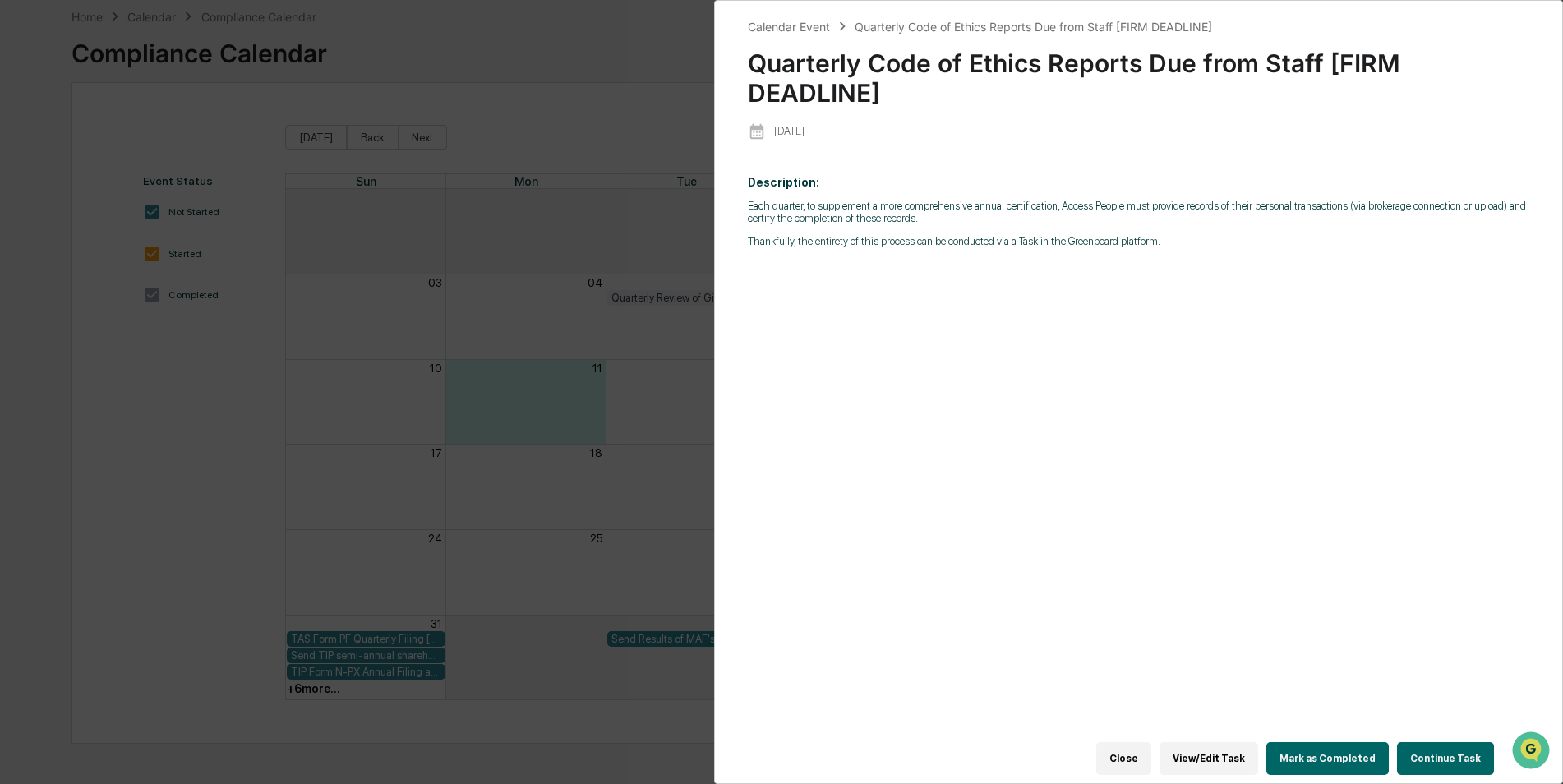
click at [1311, 742] on button "Mark as Completed" at bounding box center [1327, 758] width 123 height 33
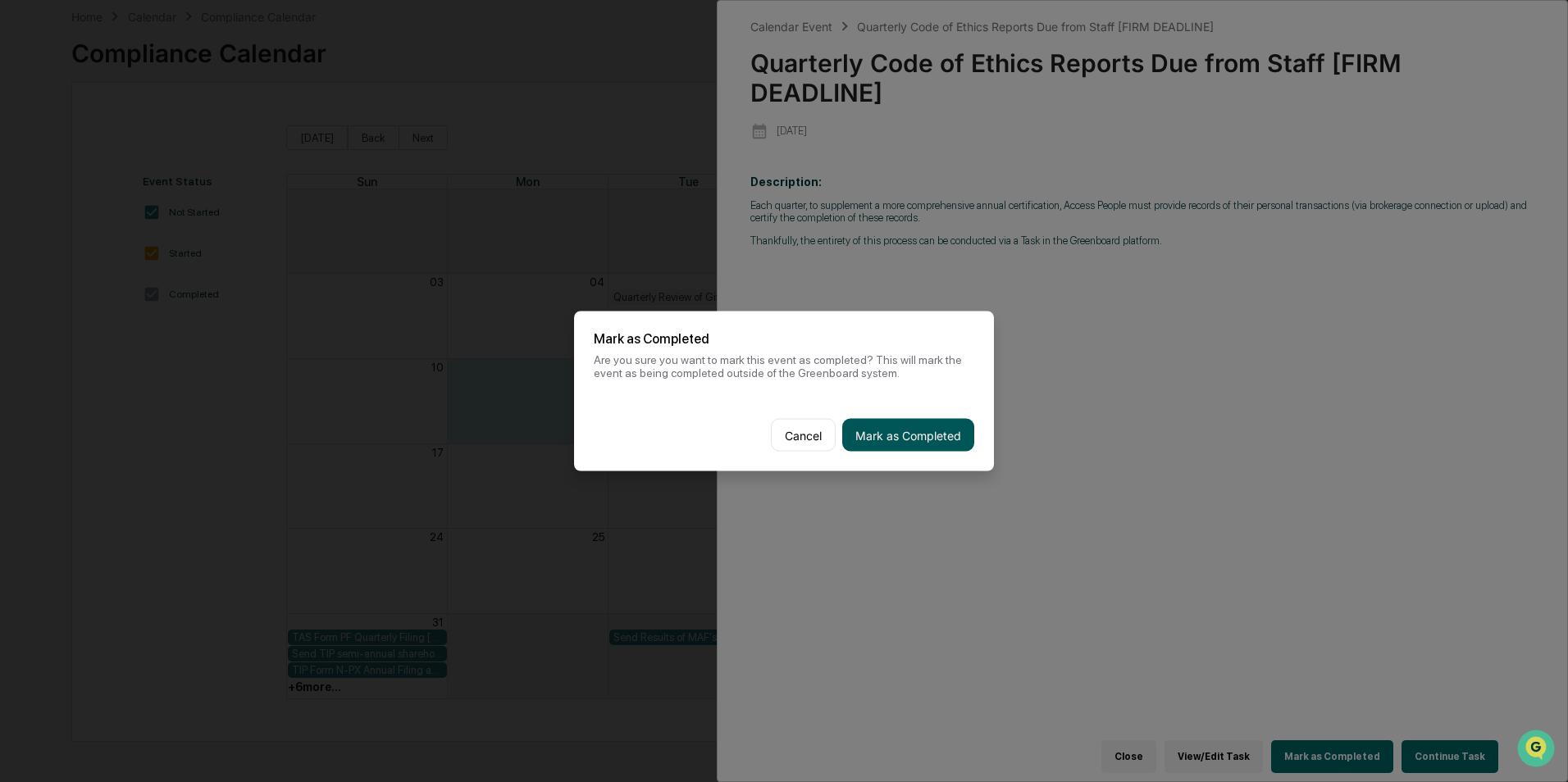
click at [912, 436] on button "Mark as Completed" at bounding box center [908, 435] width 132 height 33
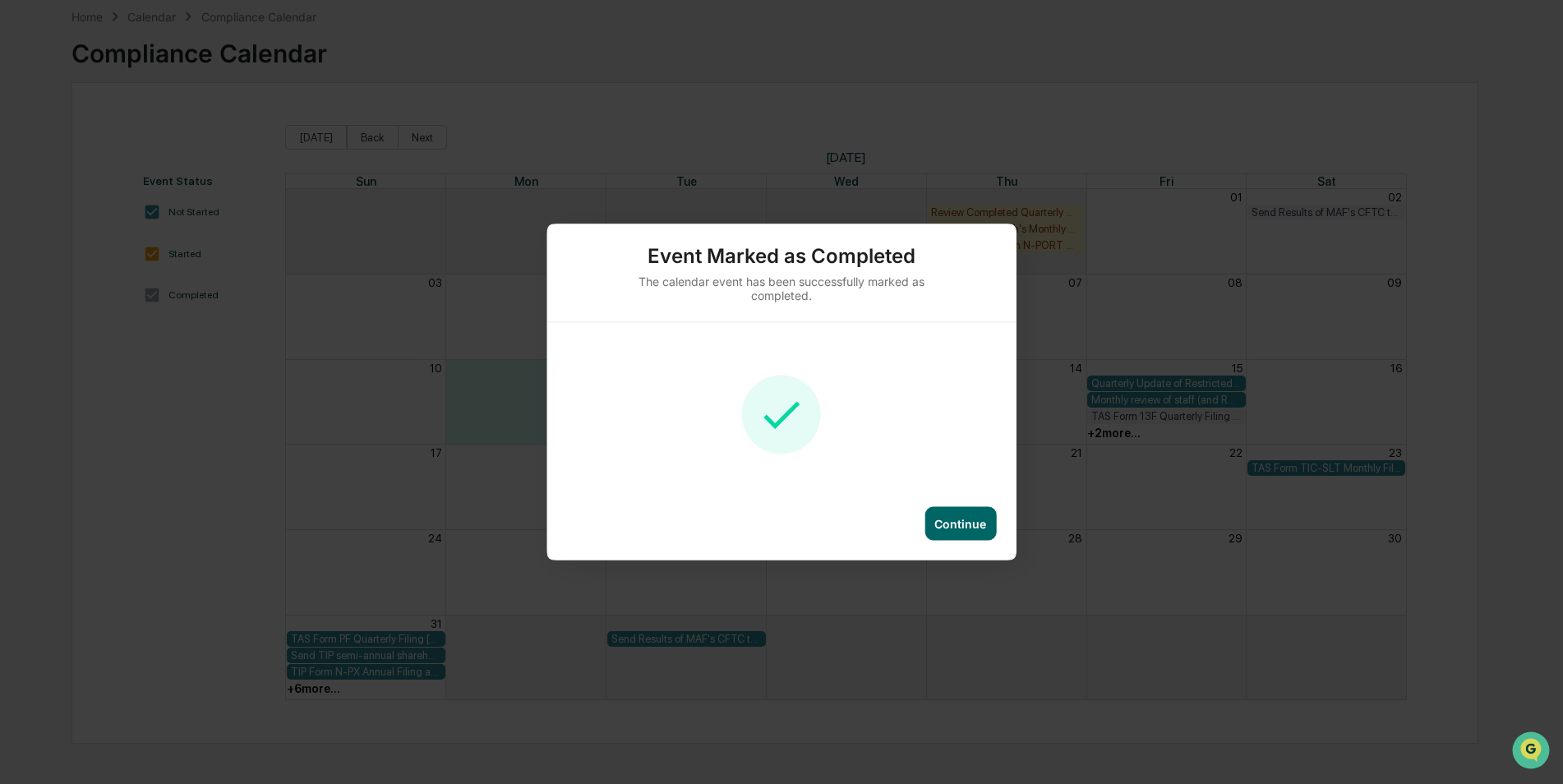
click at [972, 536] on div "Continue" at bounding box center [960, 524] width 72 height 34
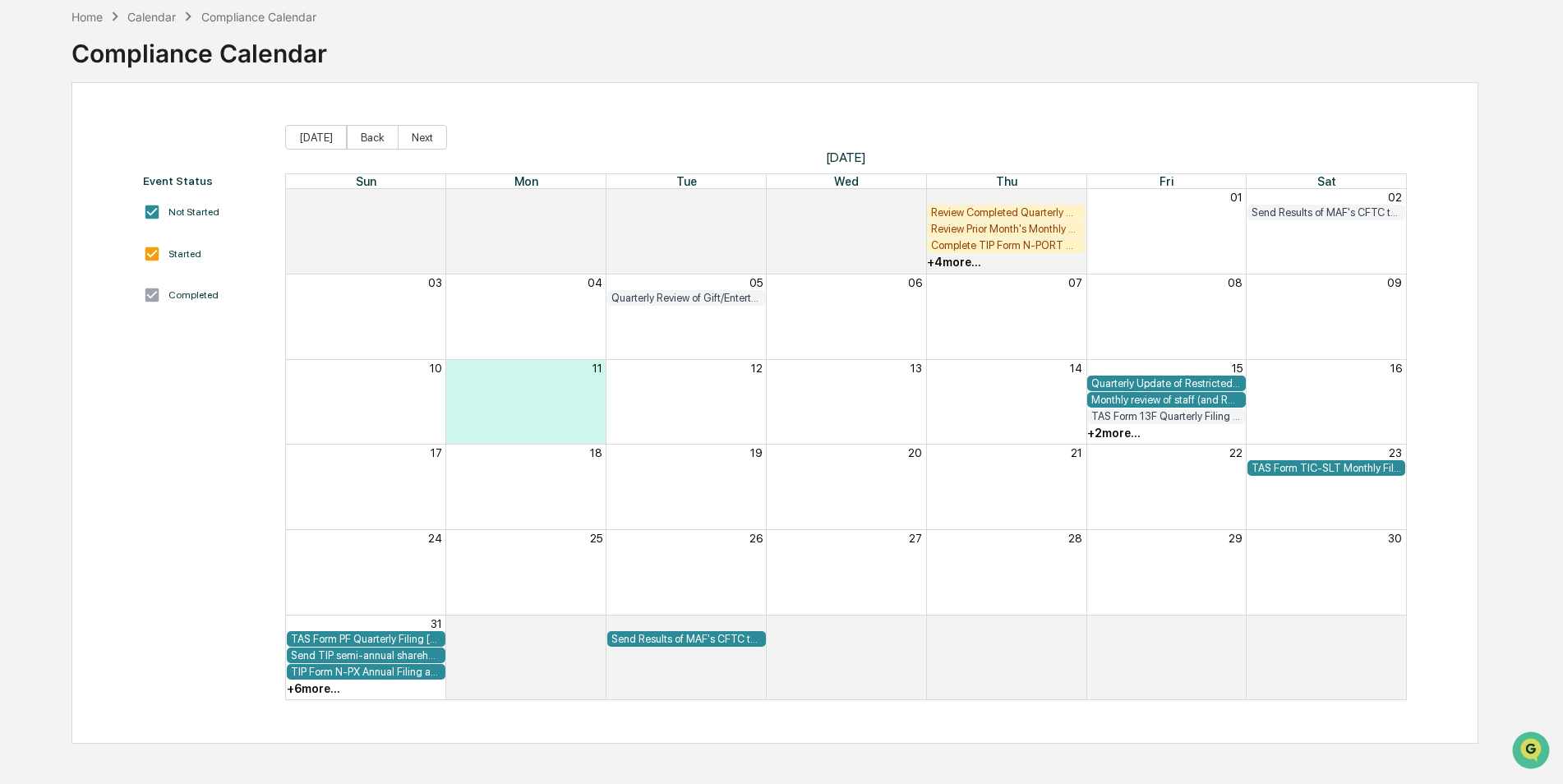
click at [939, 257] on div "+ 4 more..." at bounding box center [954, 262] width 54 height 14
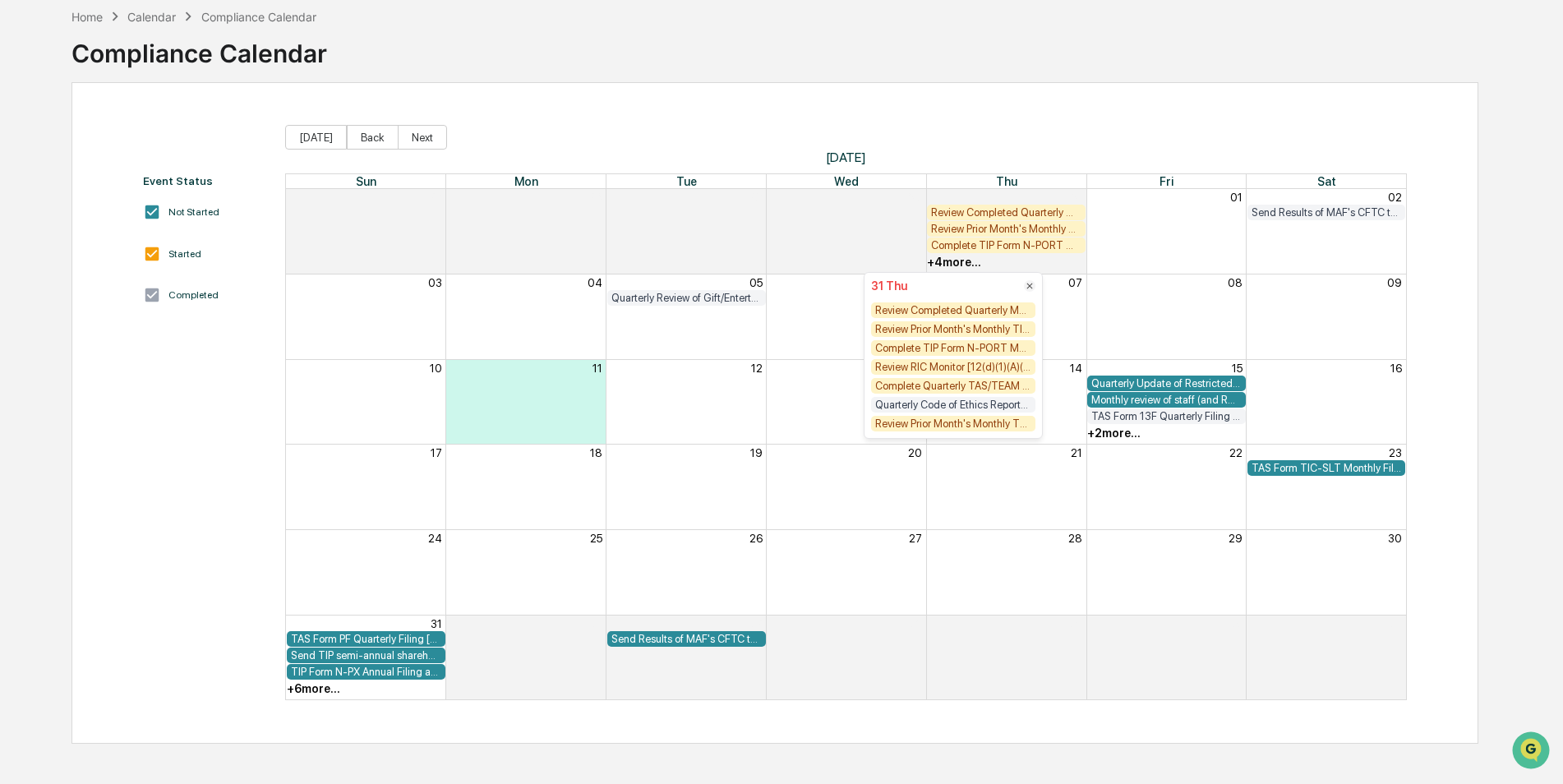
click at [1504, 207] on div "Home Calendar Compliance Calendar Compliance Calendar Event Status Not Started …" at bounding box center [782, 392] width 1563 height 784
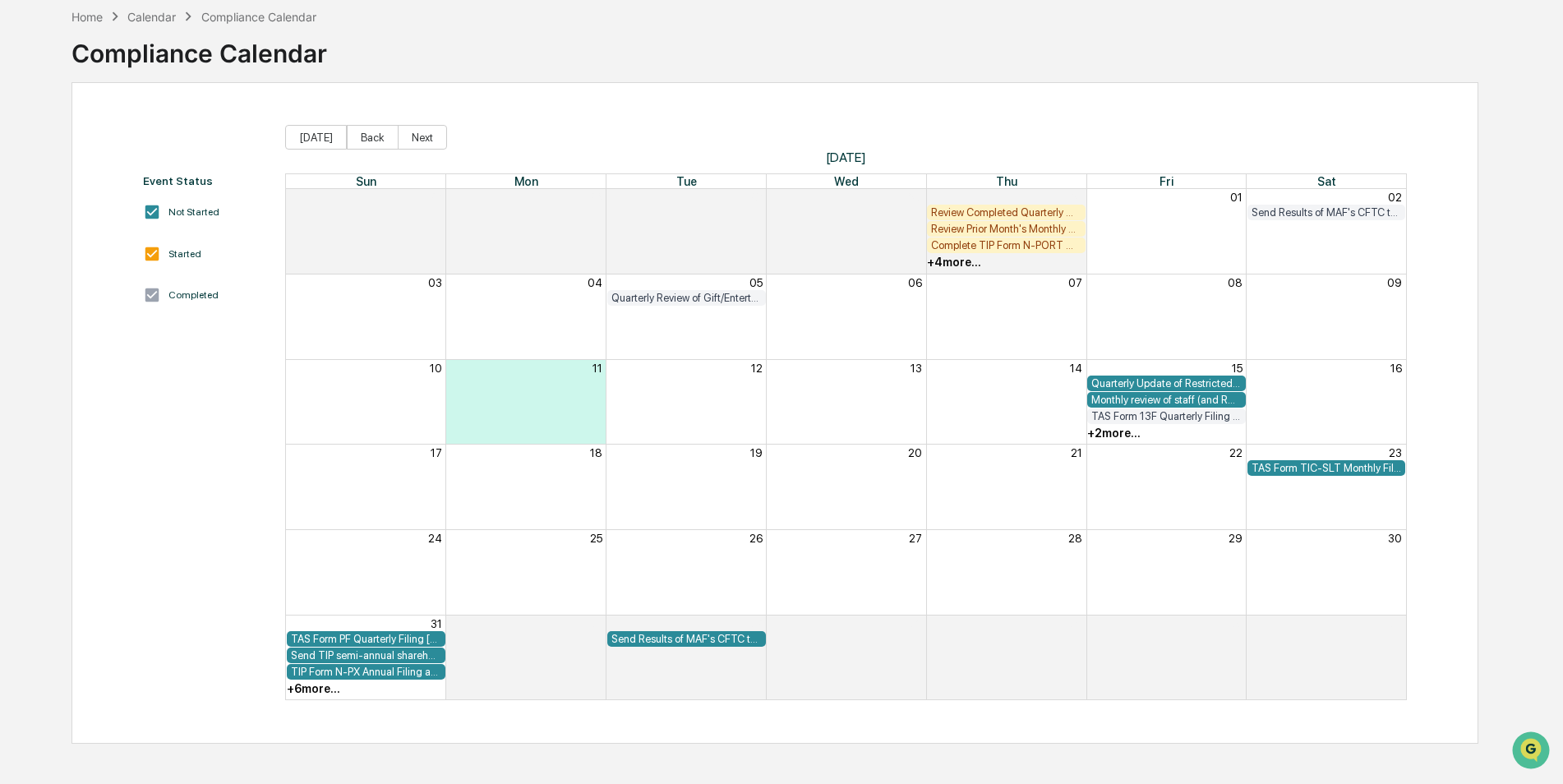
click at [952, 259] on div "+ 4 more..." at bounding box center [954, 262] width 54 height 14
